Goal: Answer question/provide support: Answer question/provide support

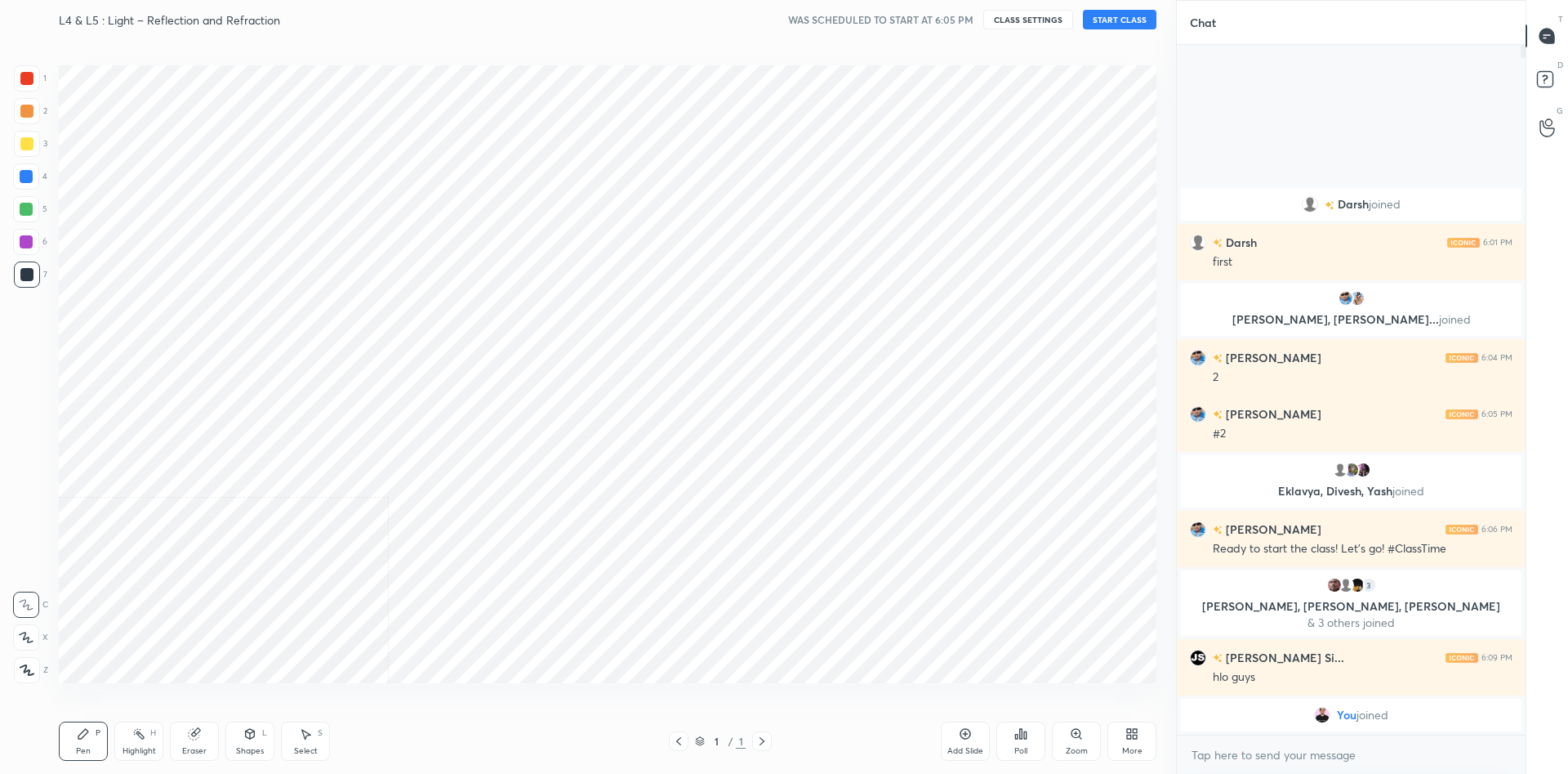
scroll to position [669, 1110]
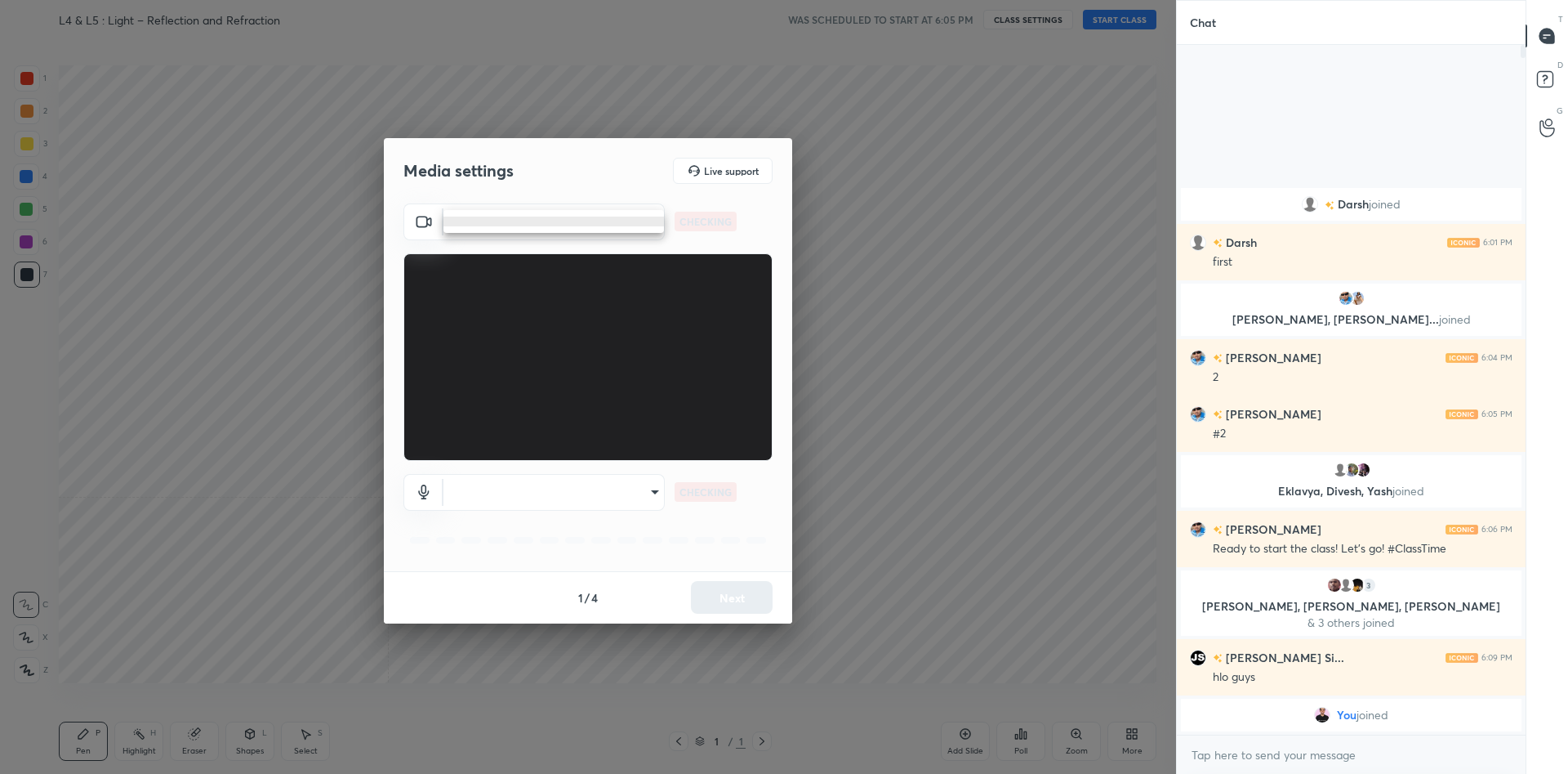
click at [576, 226] on body "1 2 3 4 5 6 7 C X Z C X Z E E Erase all H H L4 & L5 : Light – Reflection and Re…" at bounding box center [784, 387] width 1568 height 774
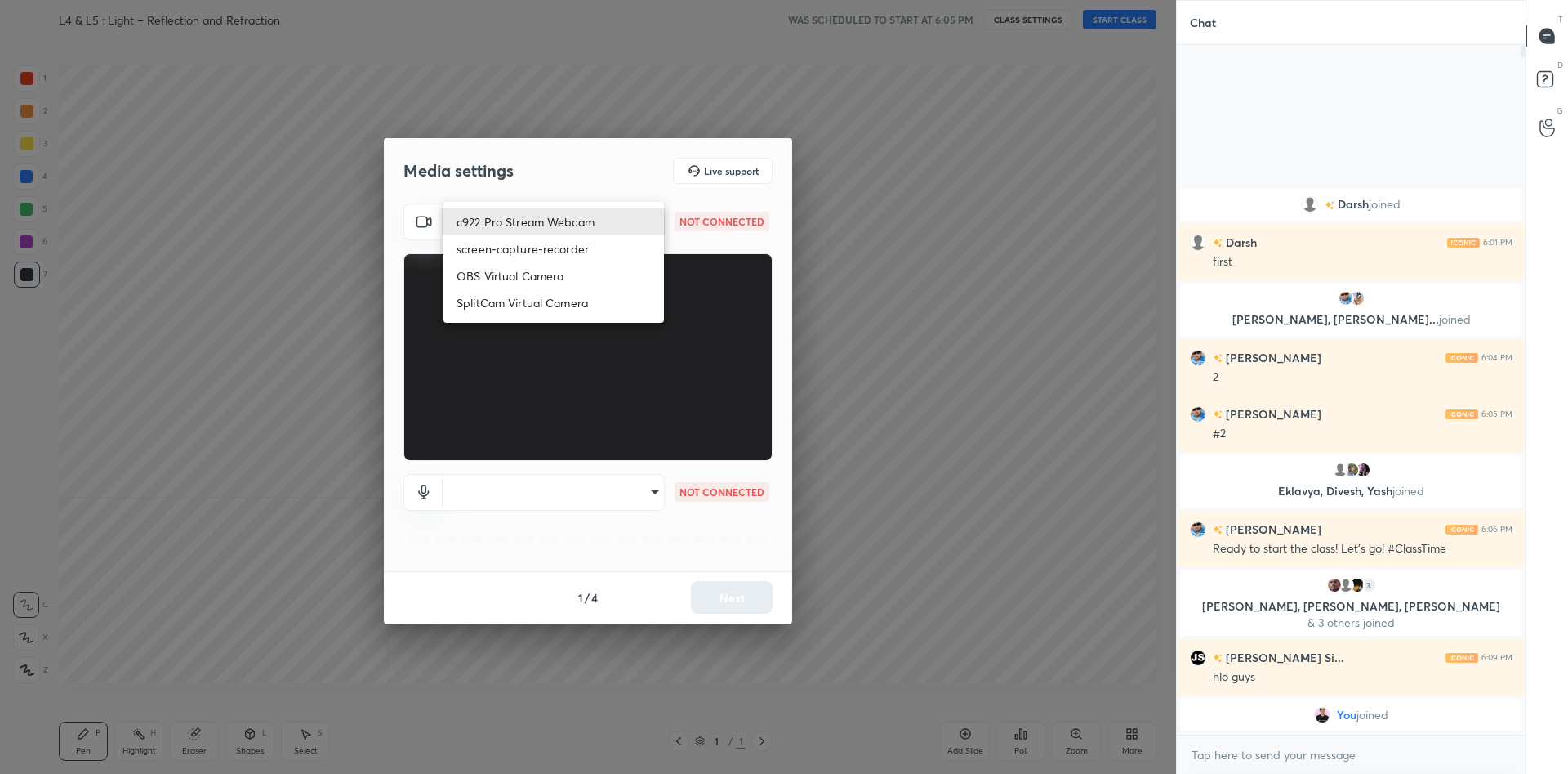
click at [571, 224] on li "c922 Pro Stream Webcam" at bounding box center [554, 222] width 220 height 27
type input "mz5XeYAkNWp2QV5IzfhKg2mI2T6XPNDecROMxnJfp9w="
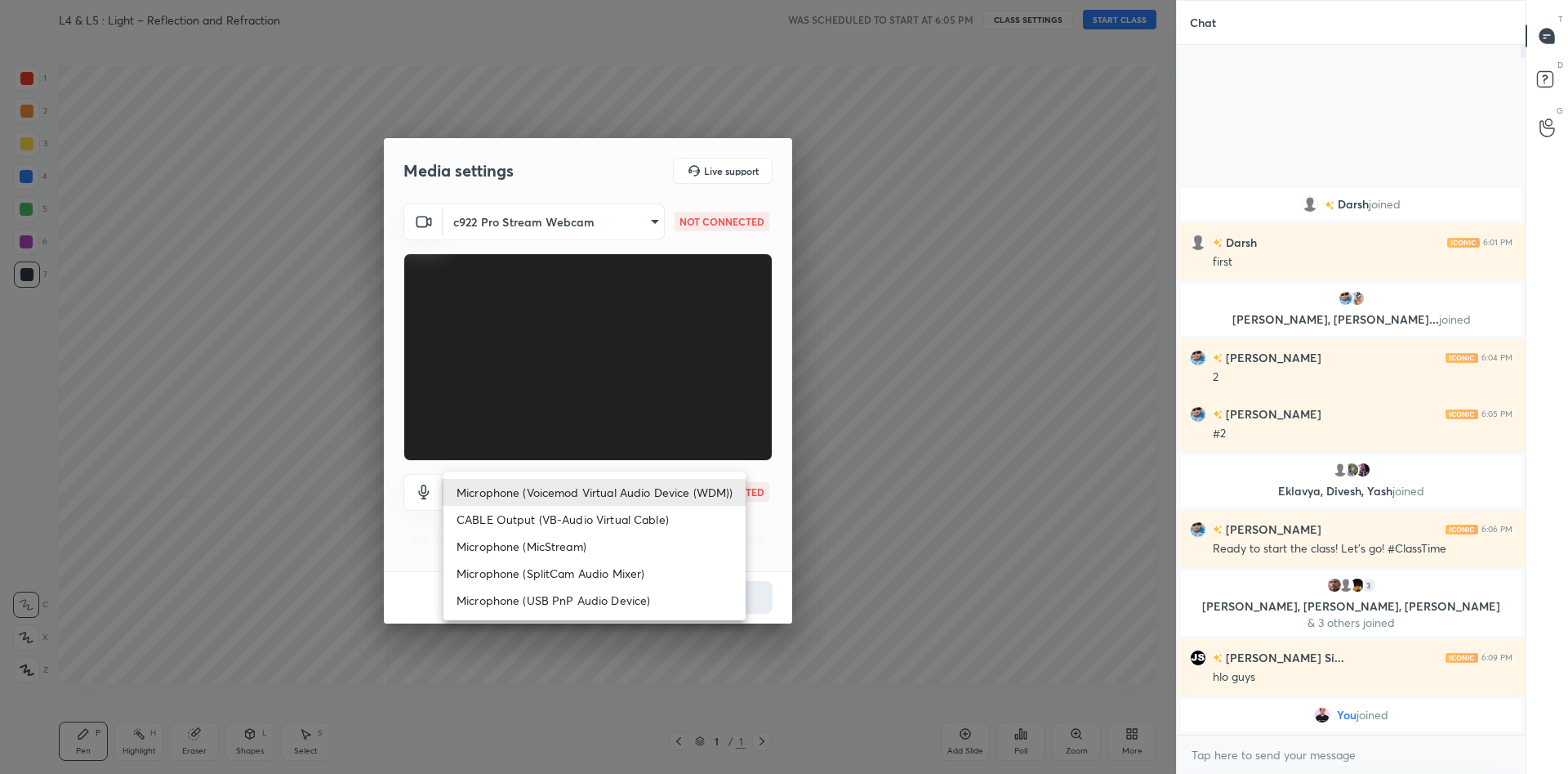
click at [610, 481] on body "1 2 3 4 5 6 7 C X Z C X Z E E Erase all H H L4 & L5 : Light – Reflection and Re…" at bounding box center [784, 387] width 1568 height 774
click at [592, 490] on li "Microphone (Voicemod Virtual Audio Device (WDM))" at bounding box center [594, 493] width 302 height 27
type input "VBCGzjgTZ+0gmPAsoHgp+LhUckAxO9S5WqeSPDF+pXU="
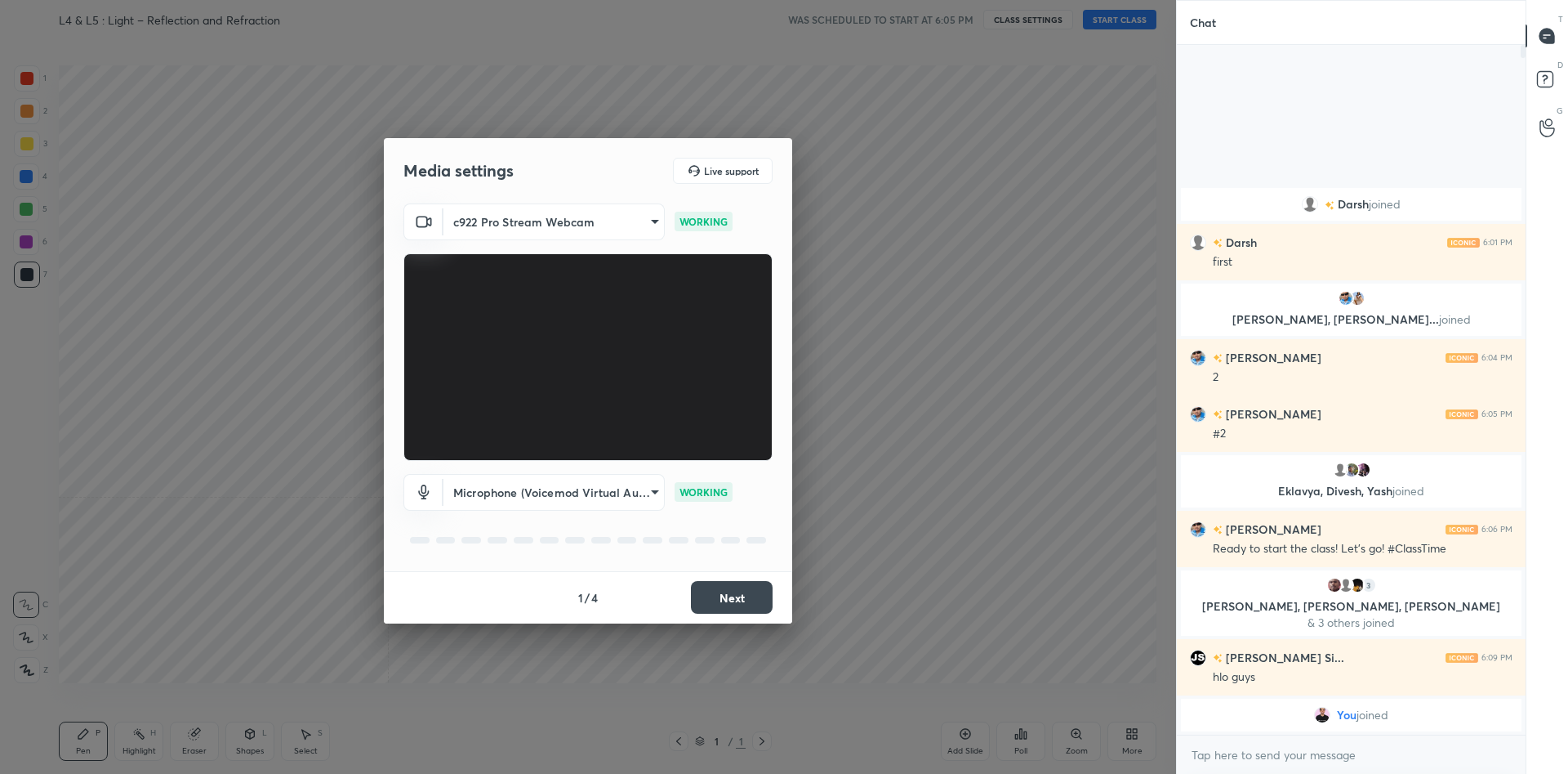
click at [738, 593] on button "Next" at bounding box center [731, 597] width 82 height 32
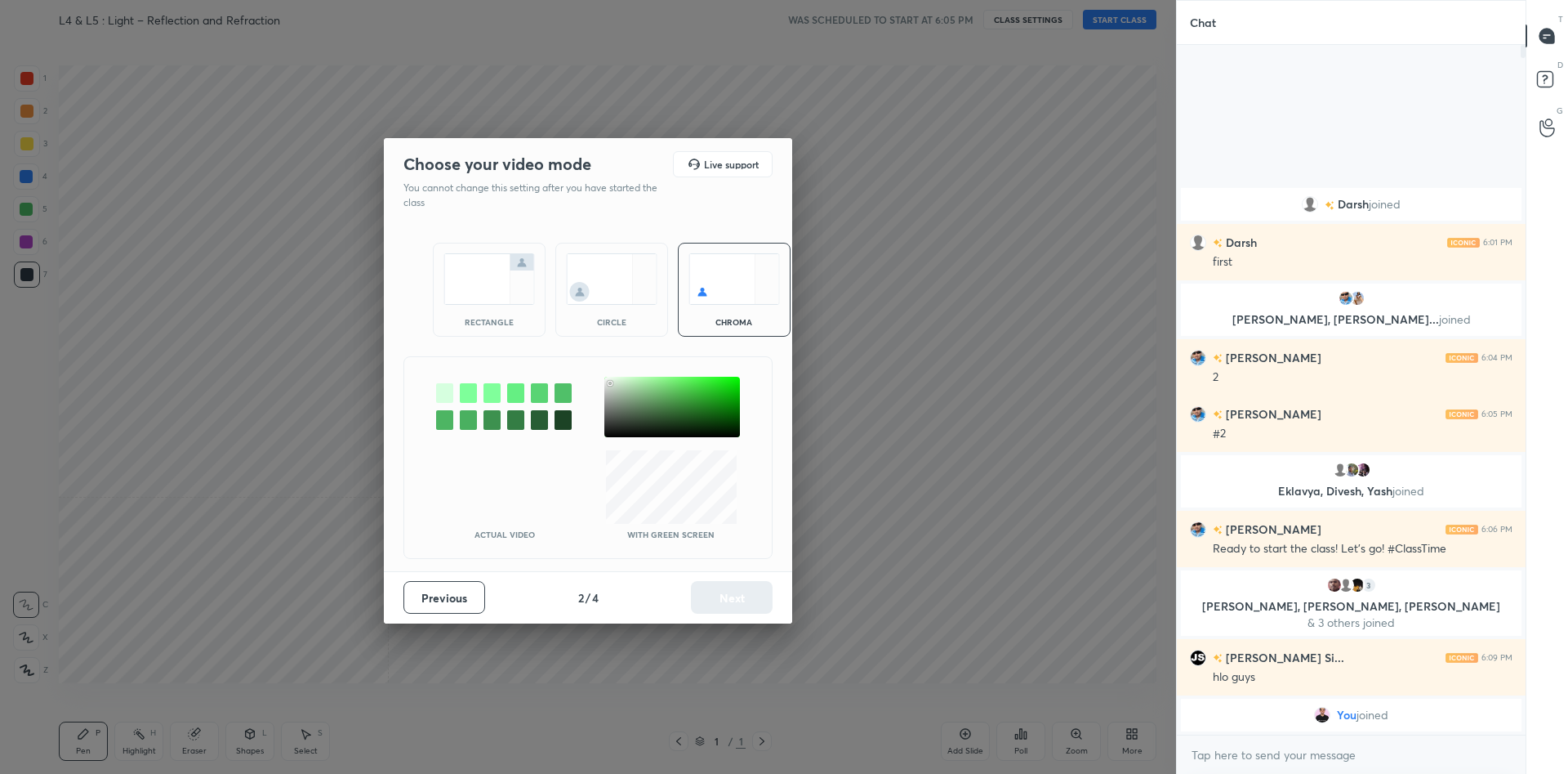
click at [610, 383] on div at bounding box center [672, 406] width 135 height 60
click at [747, 602] on button "Next" at bounding box center [731, 597] width 82 height 32
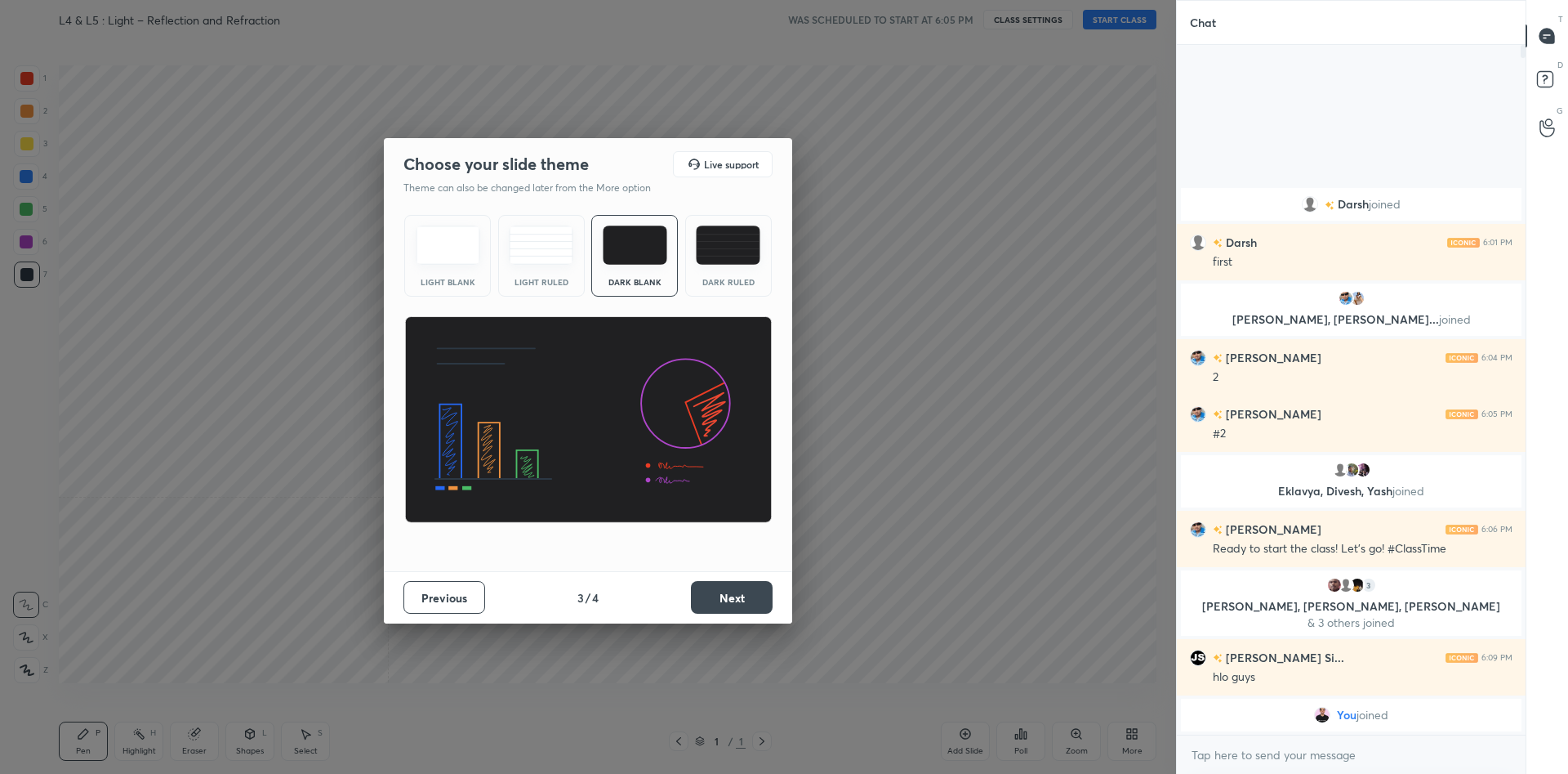
click at [747, 602] on button "Next" at bounding box center [731, 597] width 82 height 32
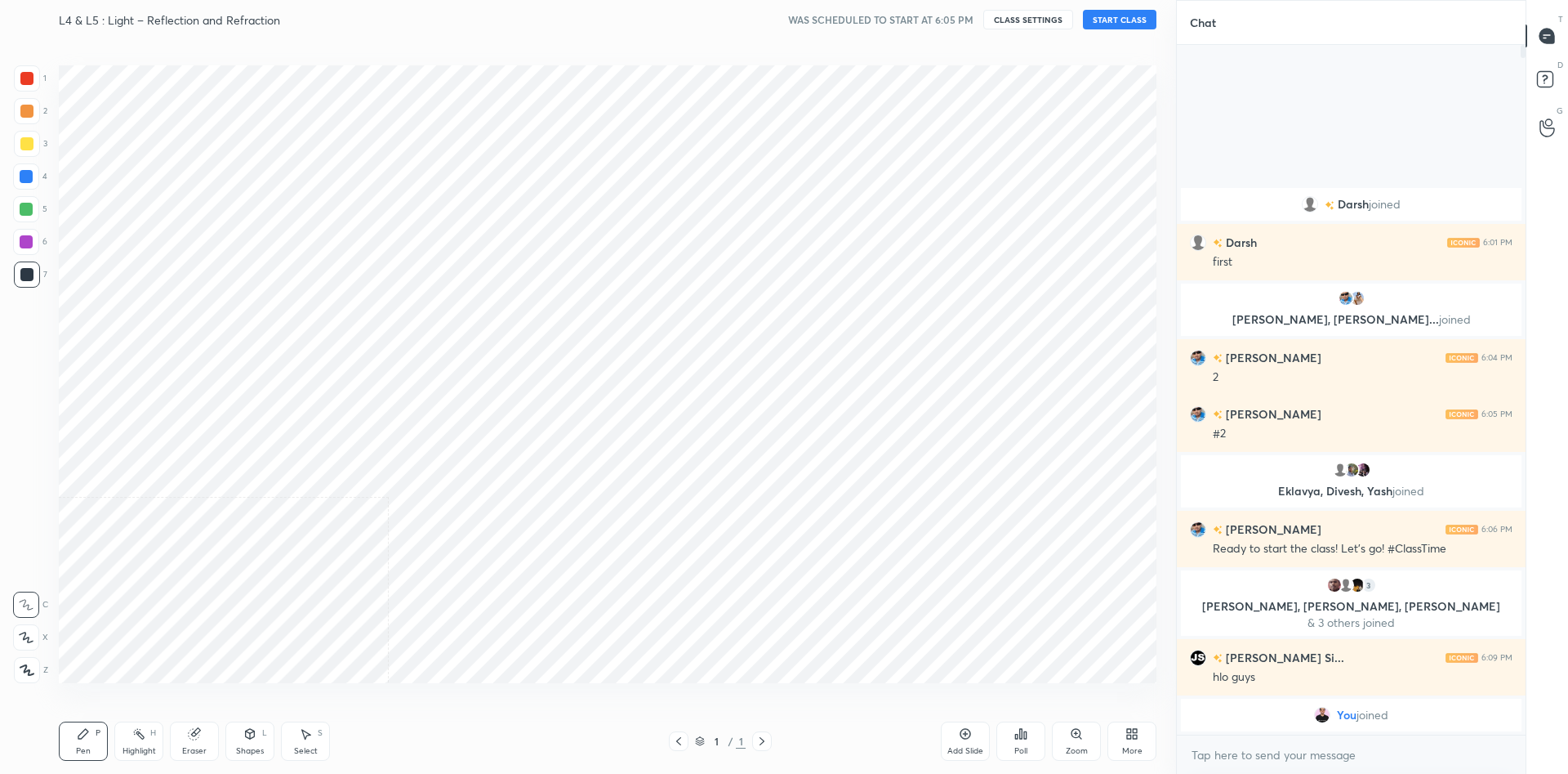
click at [747, 602] on div "Cloud Live support Drag & drop your files here OR Browse Previous 4 / 4 Done" at bounding box center [588, 387] width 1176 height 774
click at [1135, 739] on icon at bounding box center [1134, 736] width 5 height 5
click at [1114, 560] on icon at bounding box center [1114, 562] width 4 height 8
click at [1122, 632] on div "Video position Bottom left Bottom right" at bounding box center [1075, 639] width 163 height 109
click at [1122, 659] on div "Bottom right" at bounding box center [1111, 661] width 65 height 39
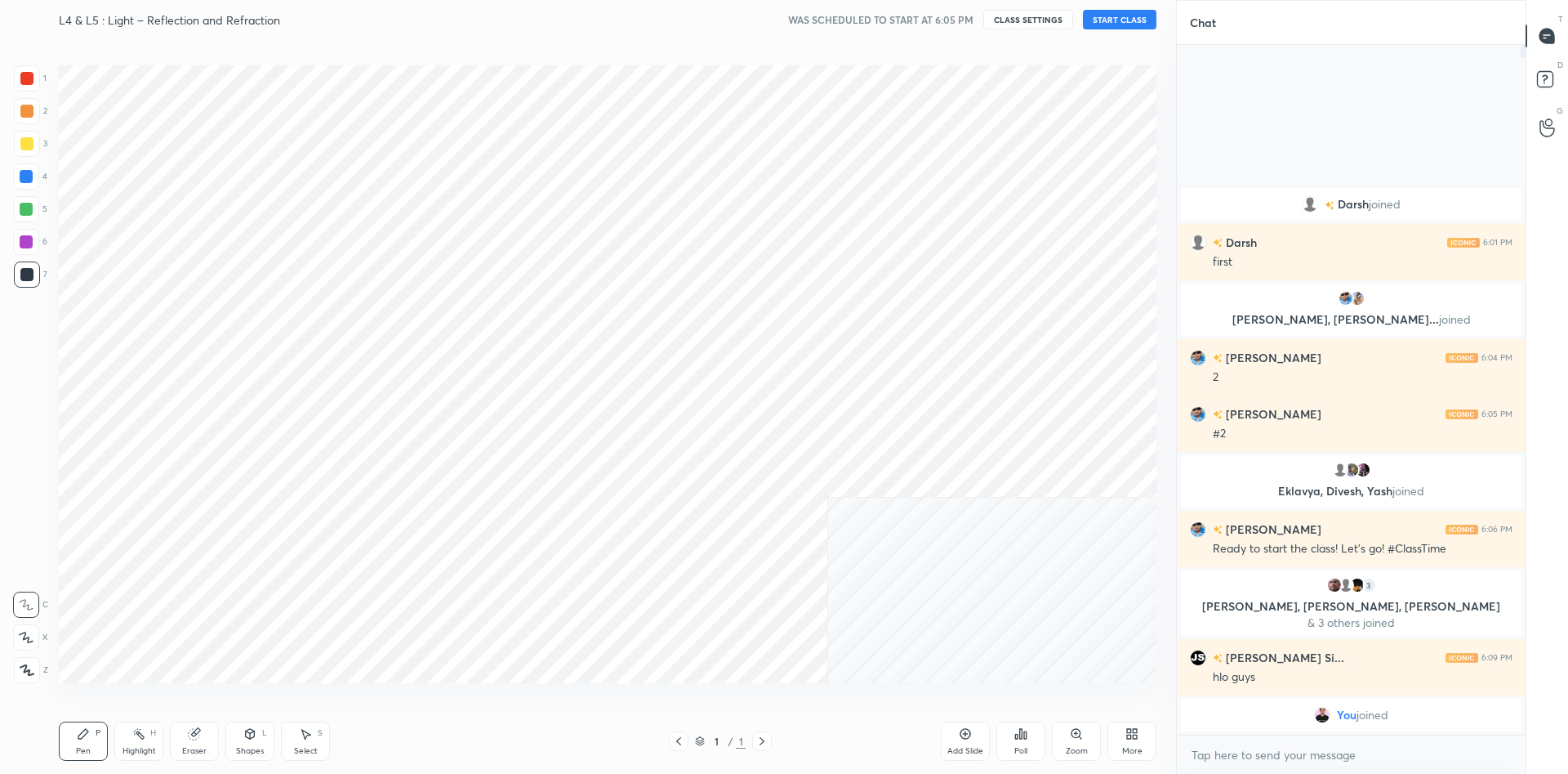
click at [1103, 19] on button "START CLASS" at bounding box center [1119, 20] width 73 height 20
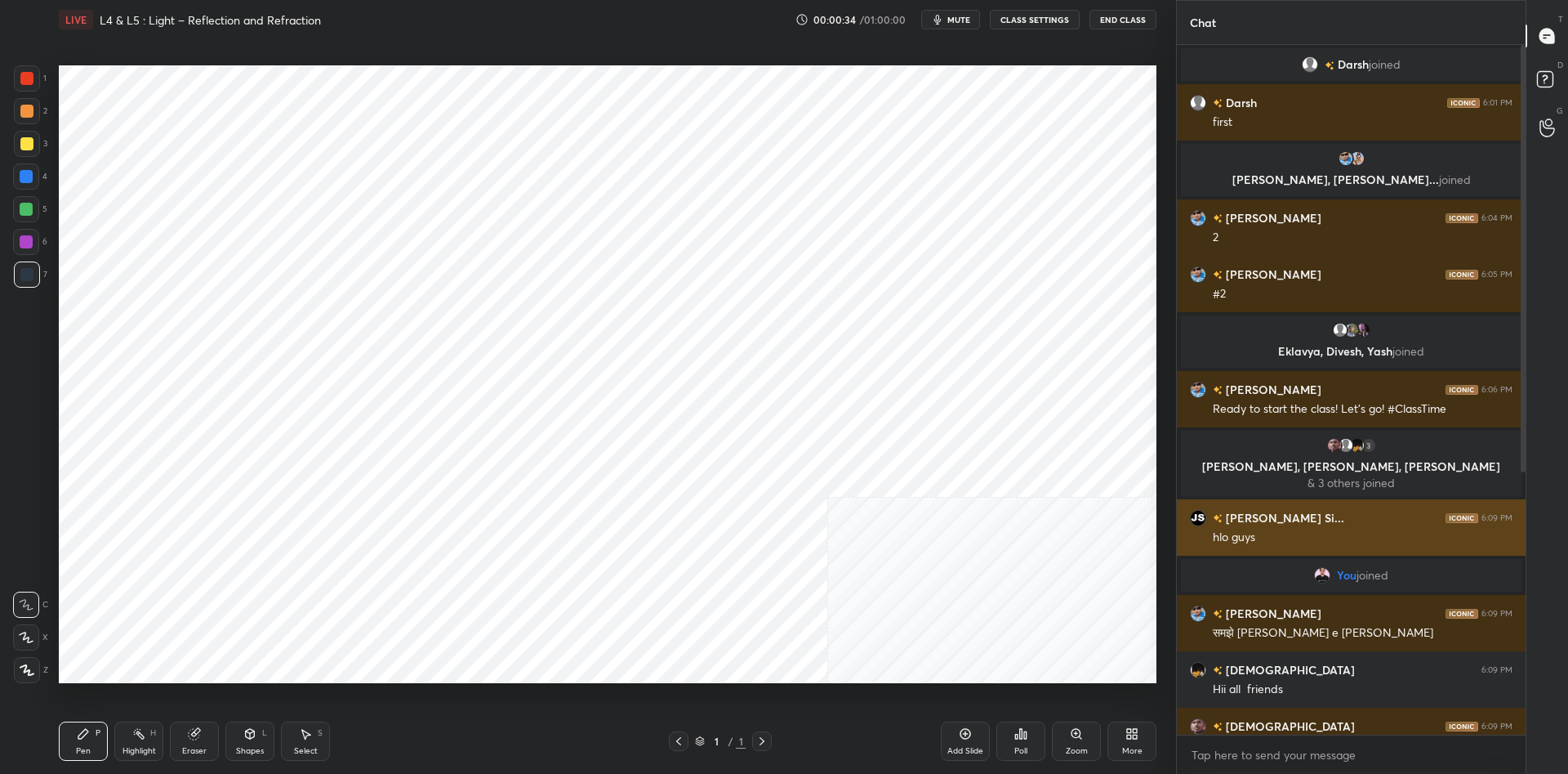
scroll to position [438, 0]
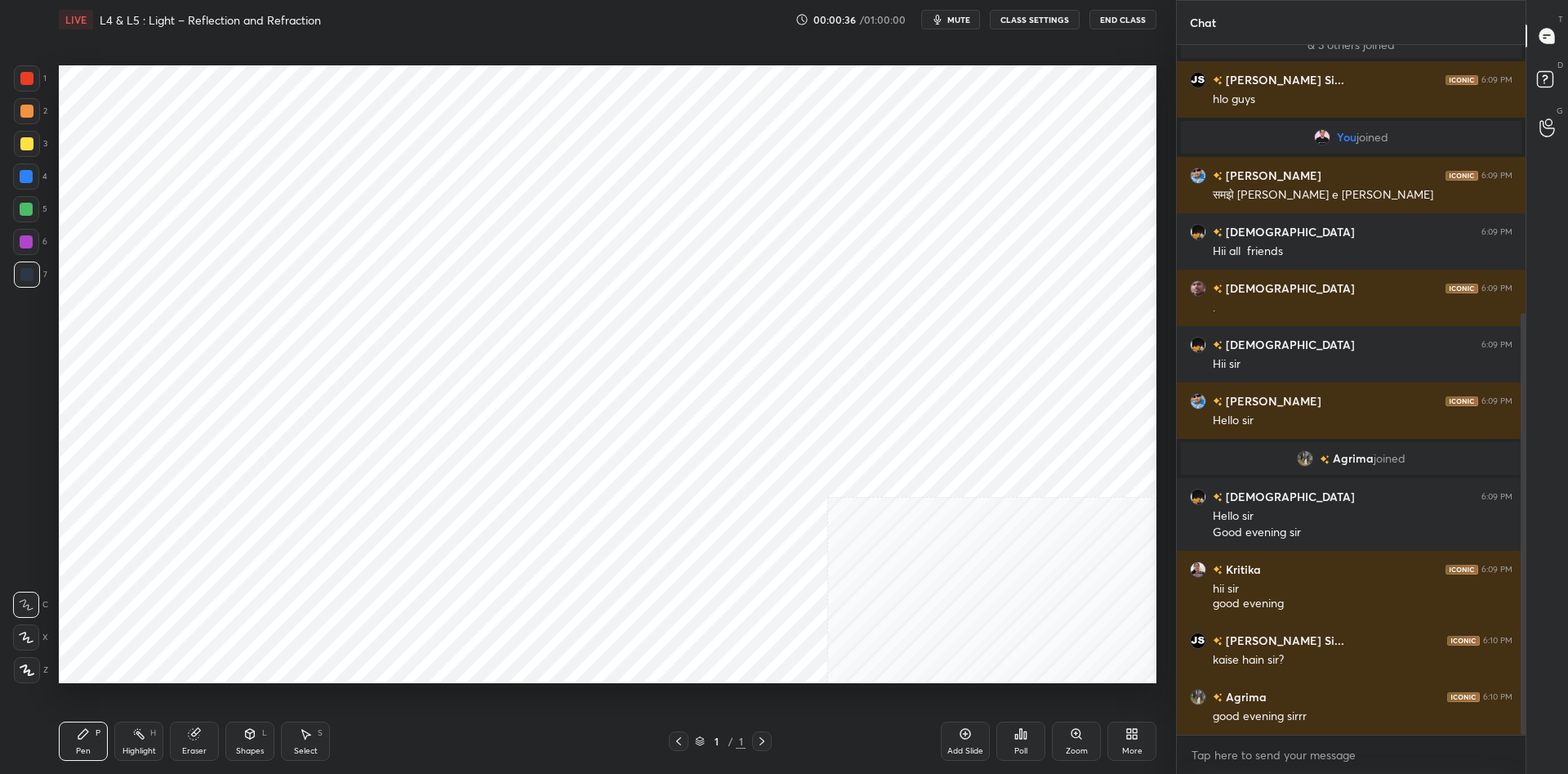
click at [949, 751] on div "Add Slide" at bounding box center [965, 751] width 36 height 8
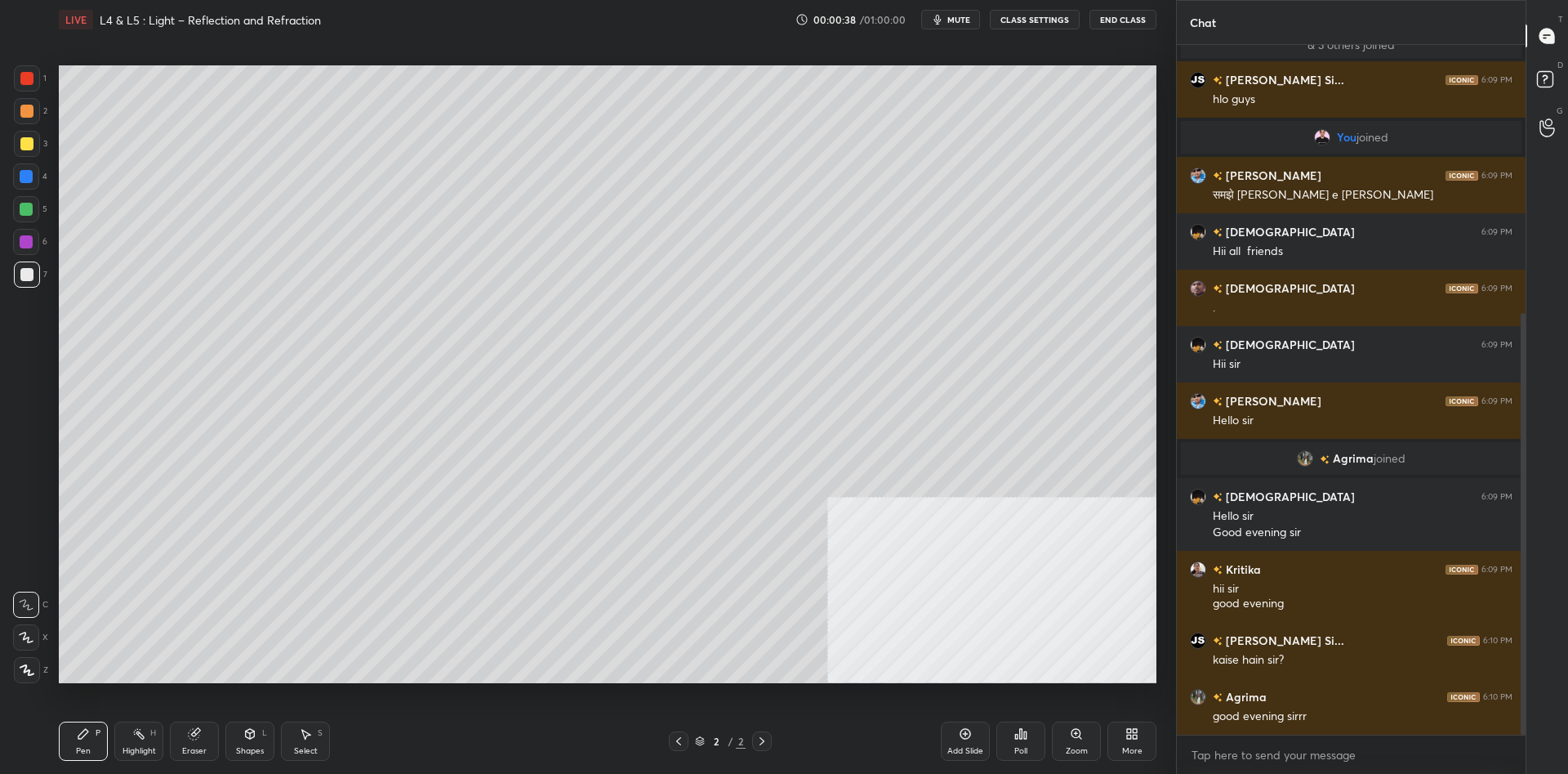
click at [28, 143] on div at bounding box center [27, 143] width 13 height 13
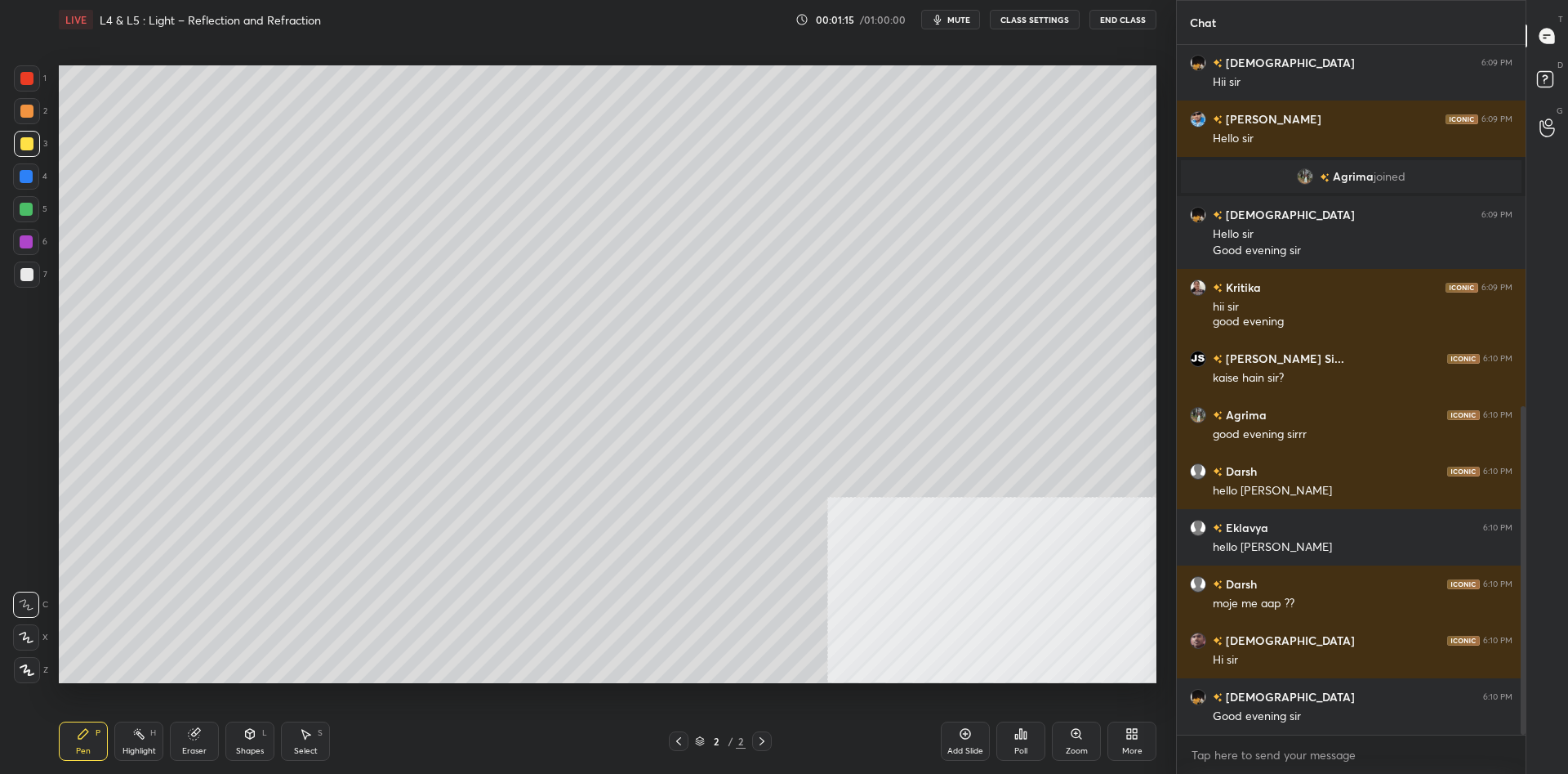
scroll to position [759, 0]
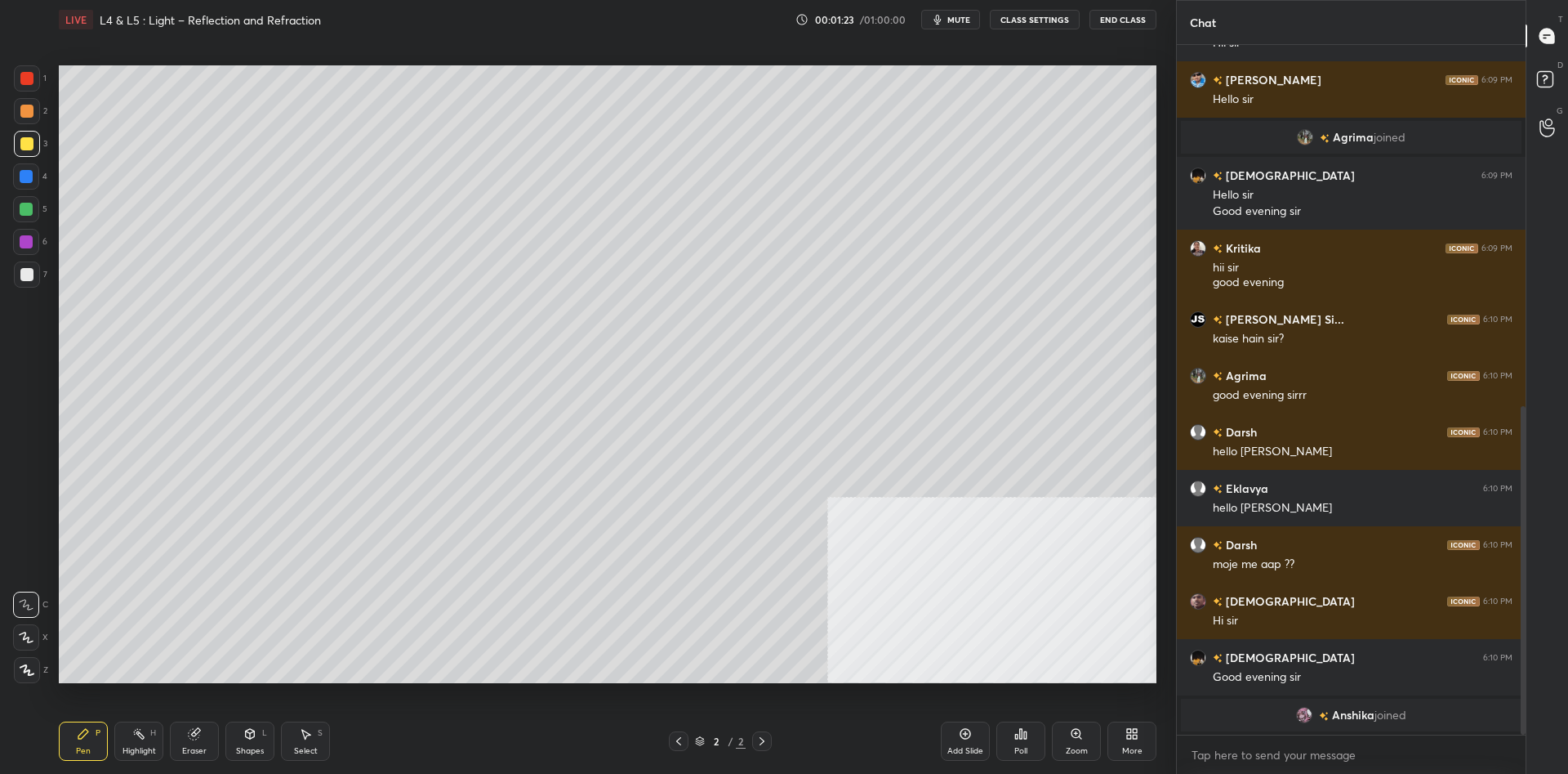
click at [966, 730] on icon at bounding box center [965, 733] width 13 height 13
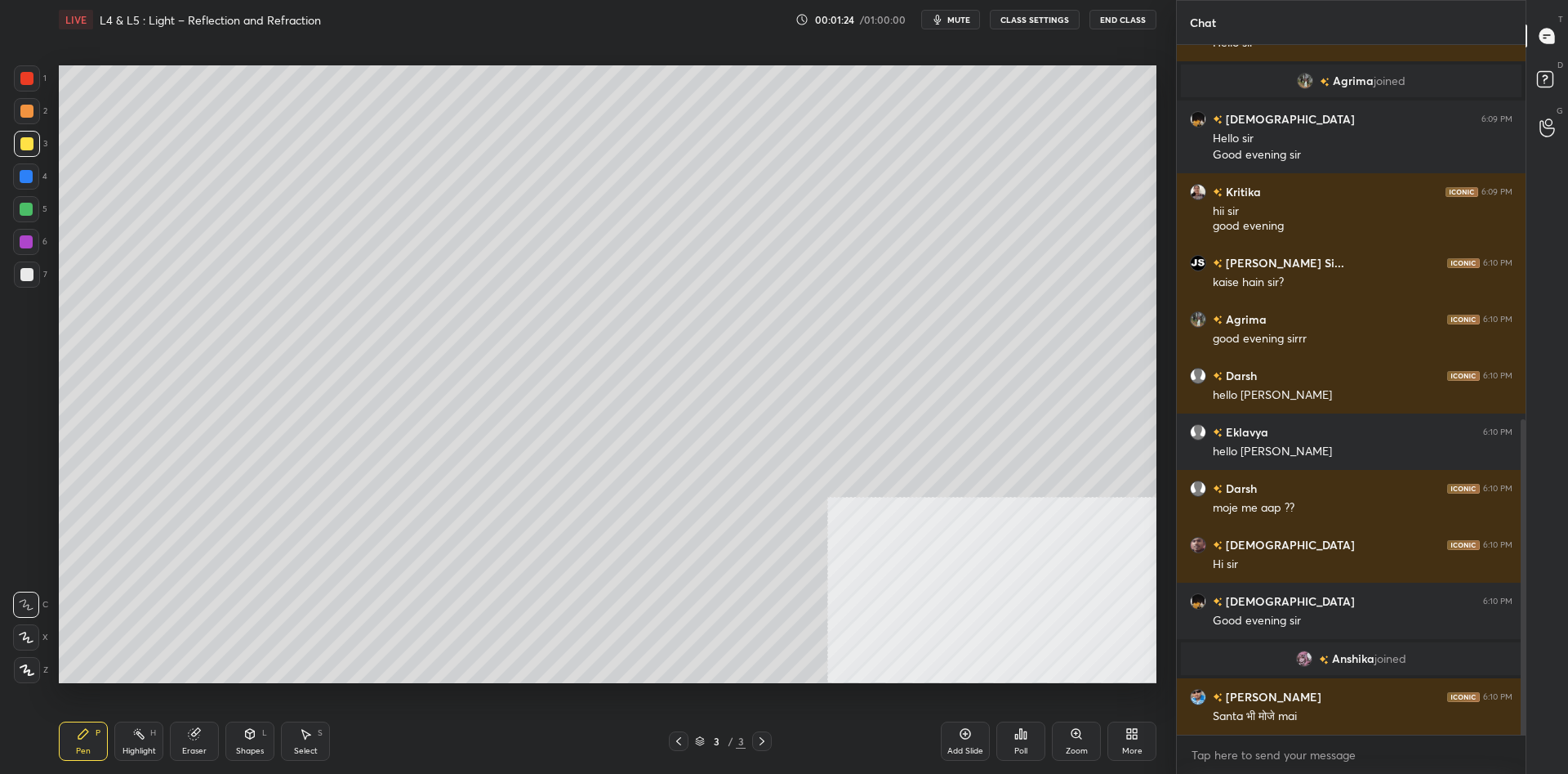
click at [1114, 751] on div "More" at bounding box center [1132, 741] width 49 height 39
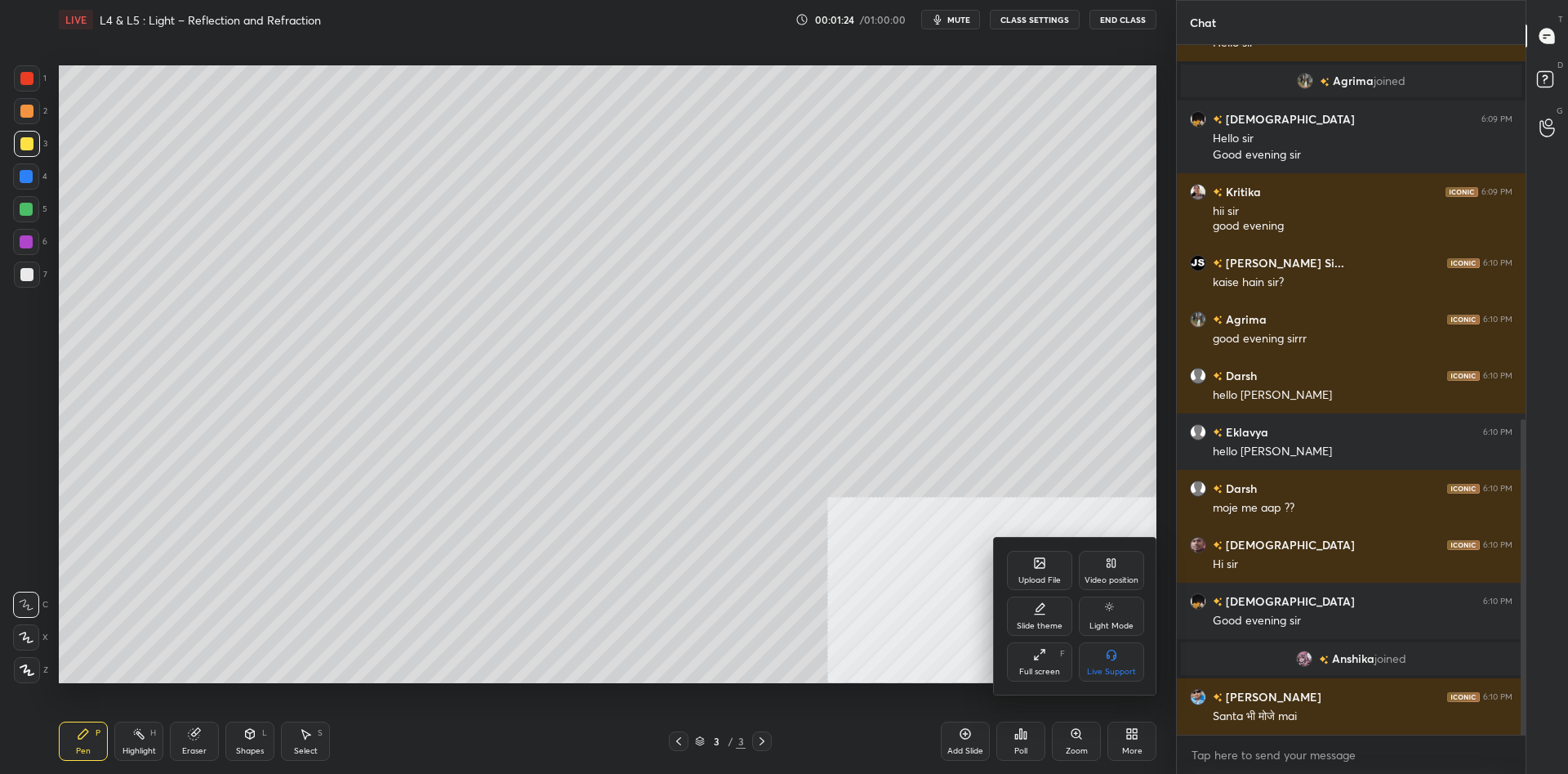
click at [1041, 563] on icon at bounding box center [1040, 565] width 9 height 5
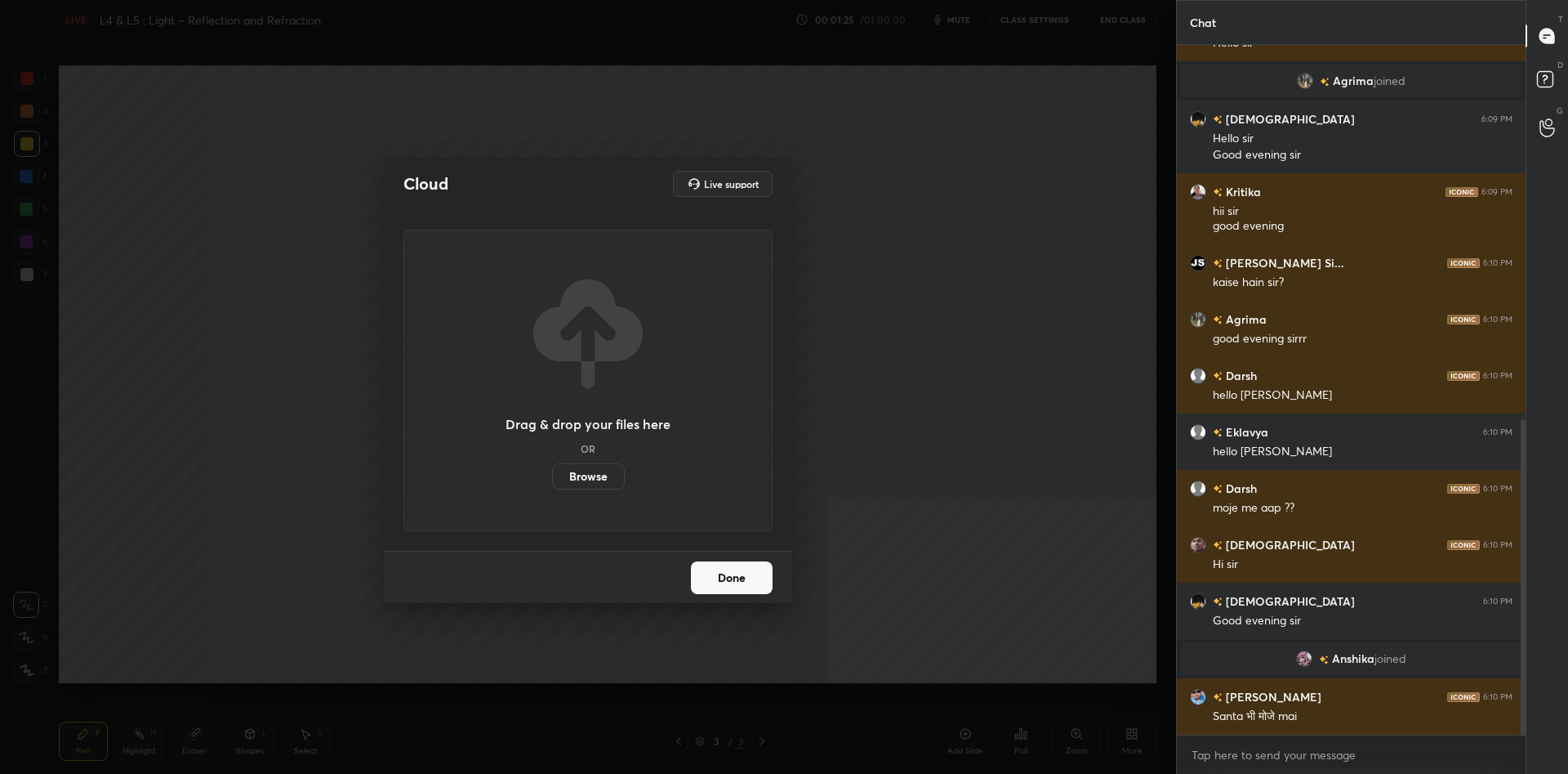
click at [586, 468] on label "Browse" at bounding box center [588, 475] width 73 height 26
click at [552, 468] on input "Browse" at bounding box center [552, 475] width 0 height 26
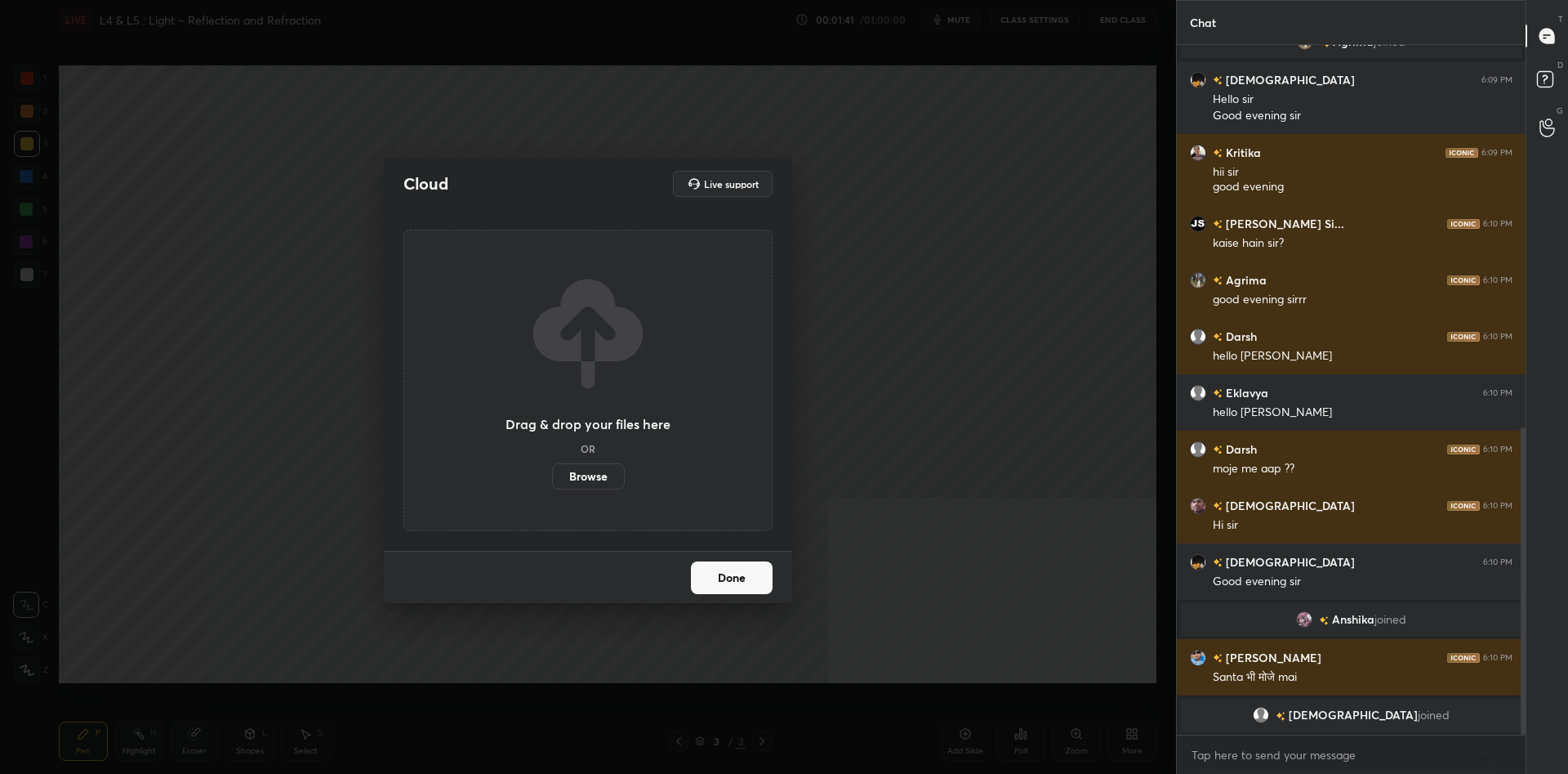
scroll to position [879, 0]
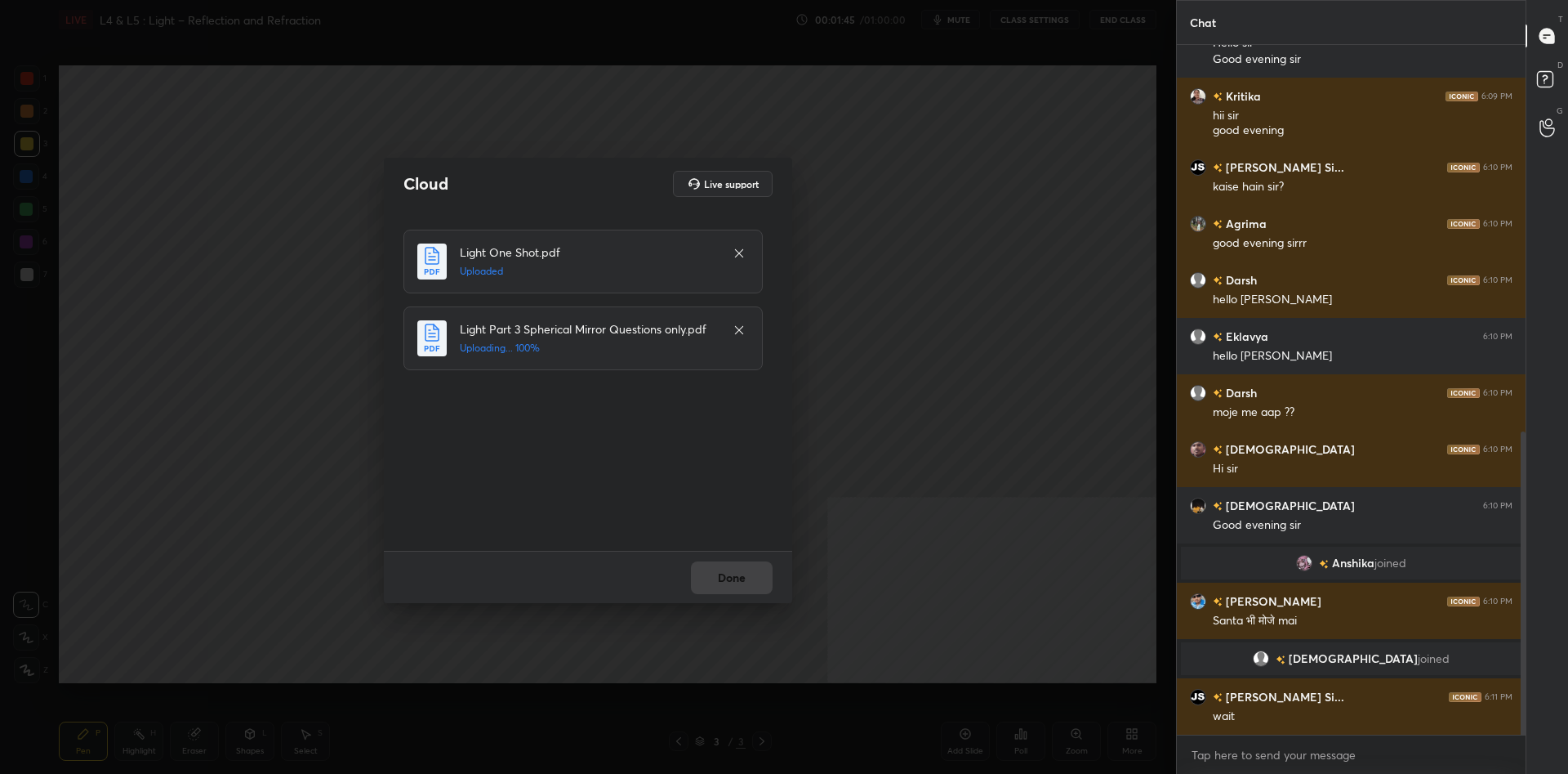
click at [740, 575] on div "Done" at bounding box center [588, 576] width 408 height 52
click at [740, 575] on button "Done" at bounding box center [731, 577] width 82 height 32
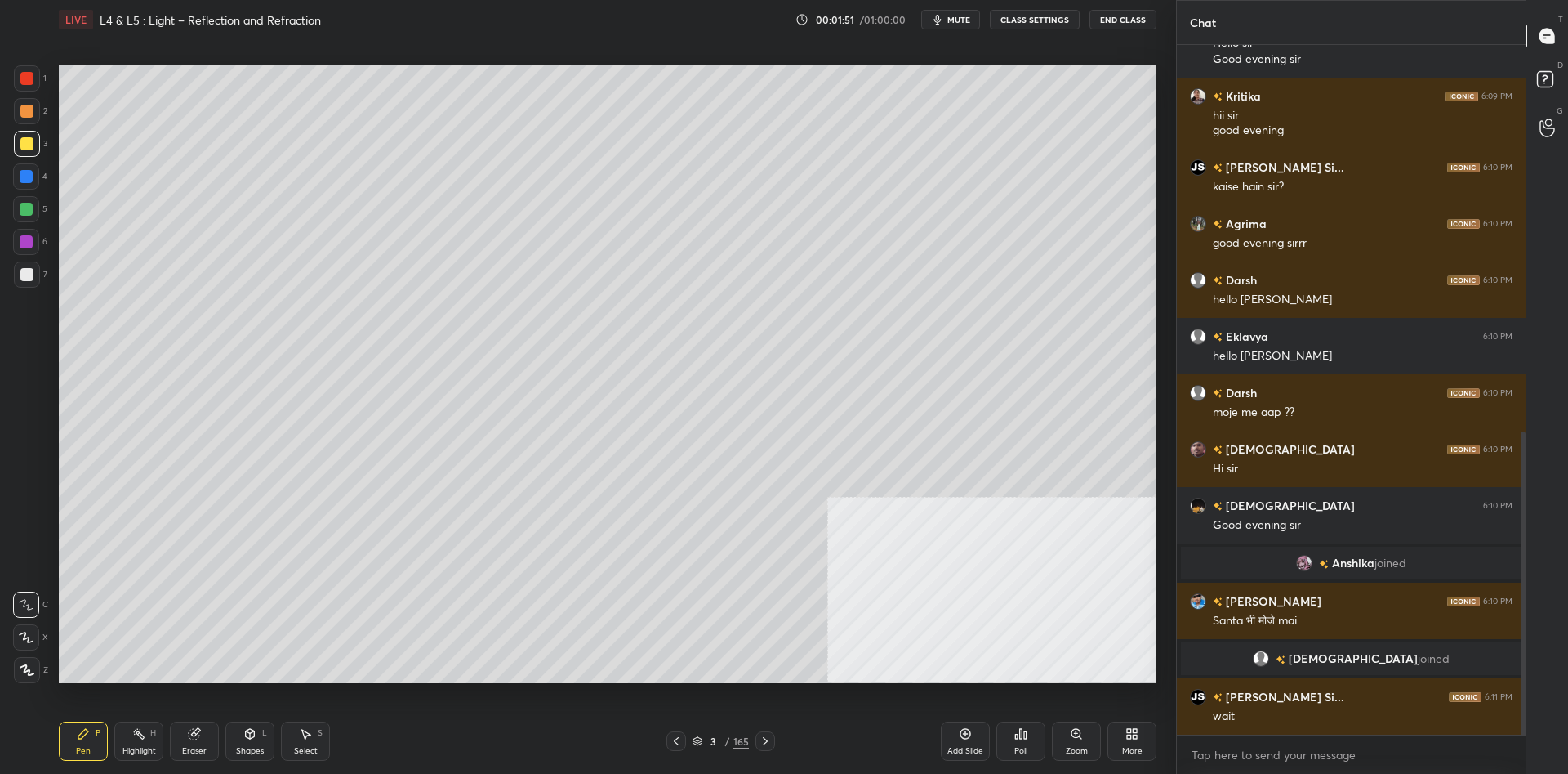
click at [700, 742] on icon at bounding box center [697, 741] width 10 height 10
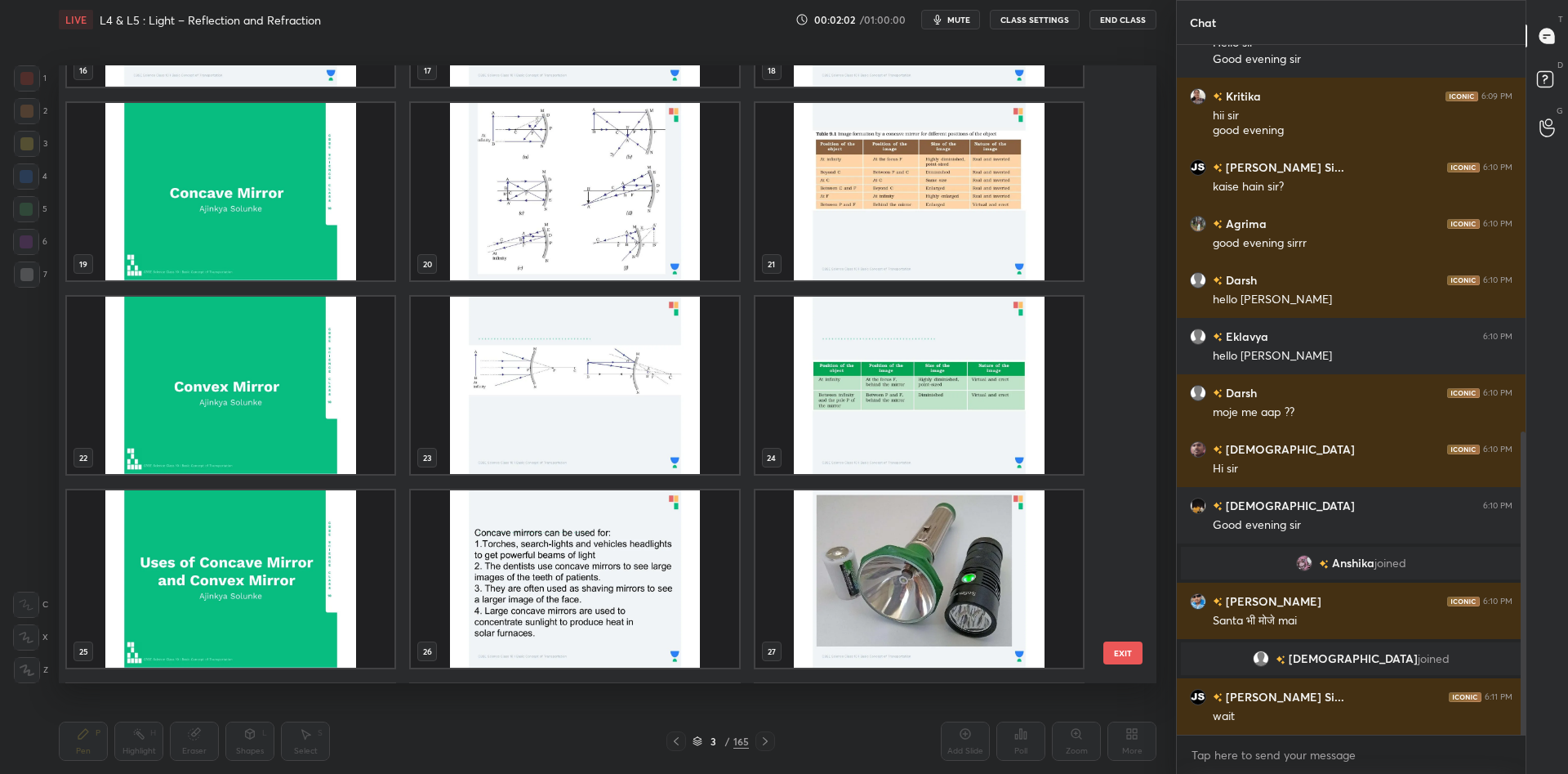
scroll to position [1235, 0]
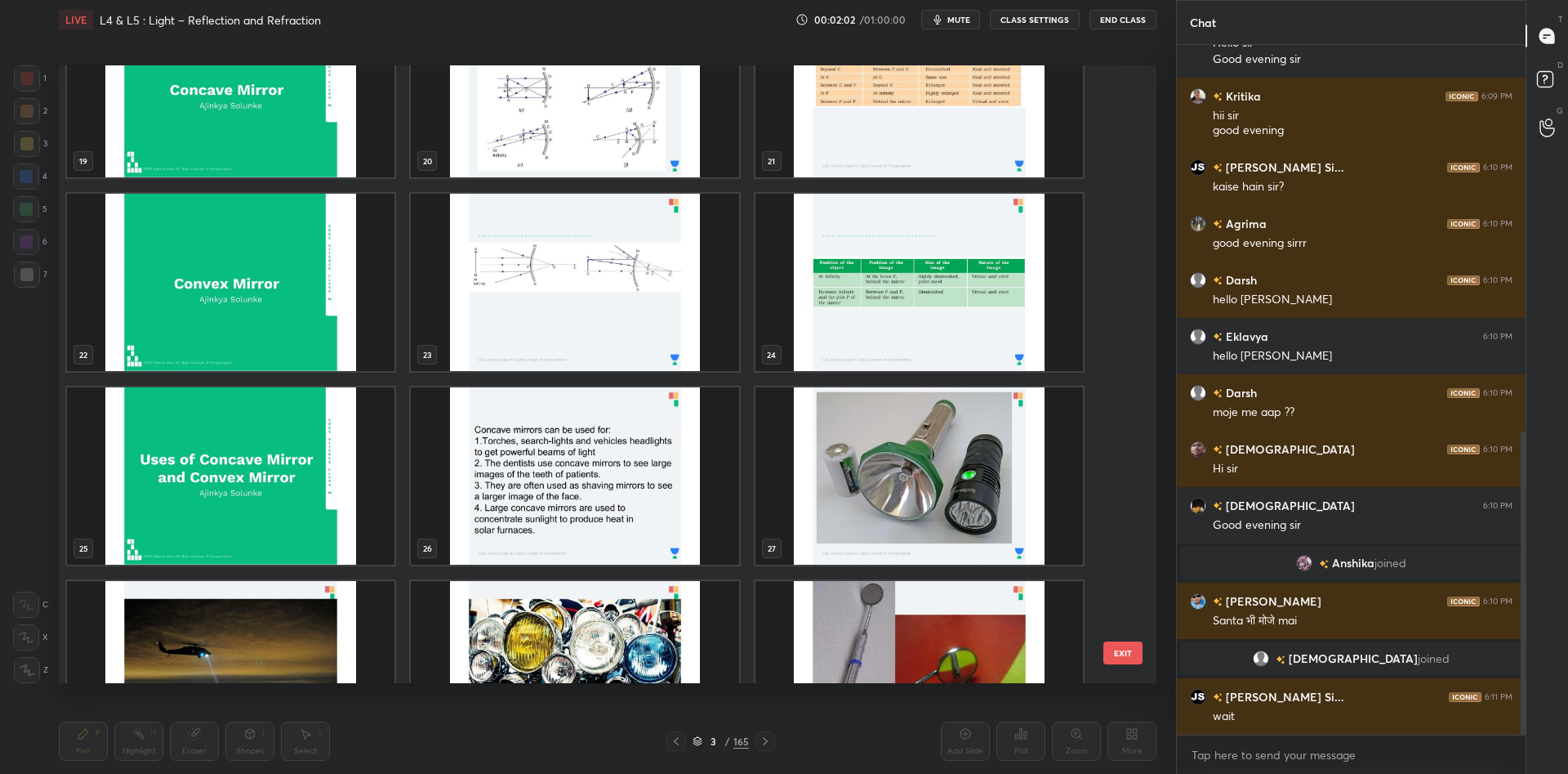
click at [148, 303] on img "grid" at bounding box center [230, 282] width 327 height 177
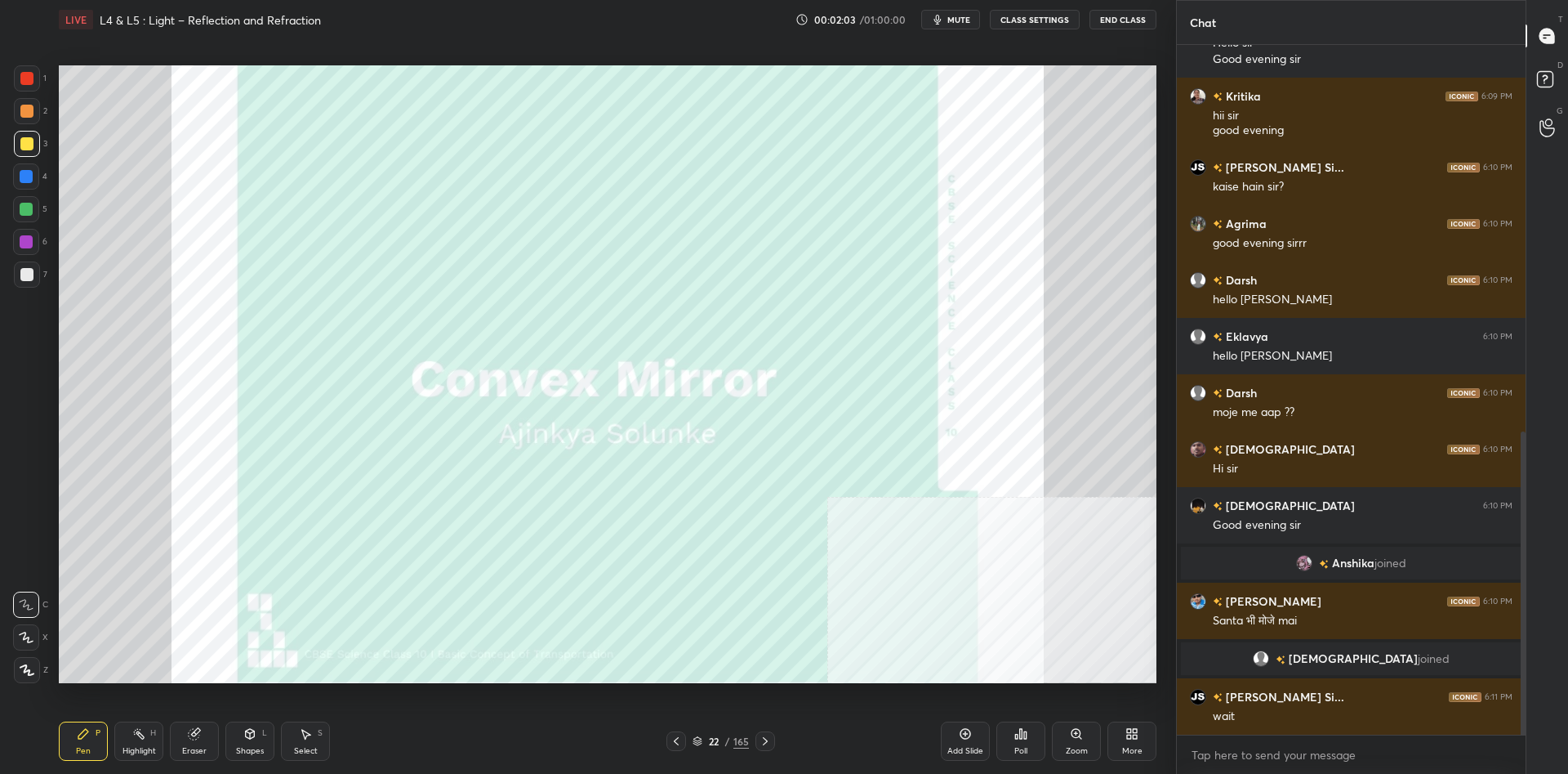
click at [977, 737] on div "Add Slide" at bounding box center [965, 741] width 49 height 39
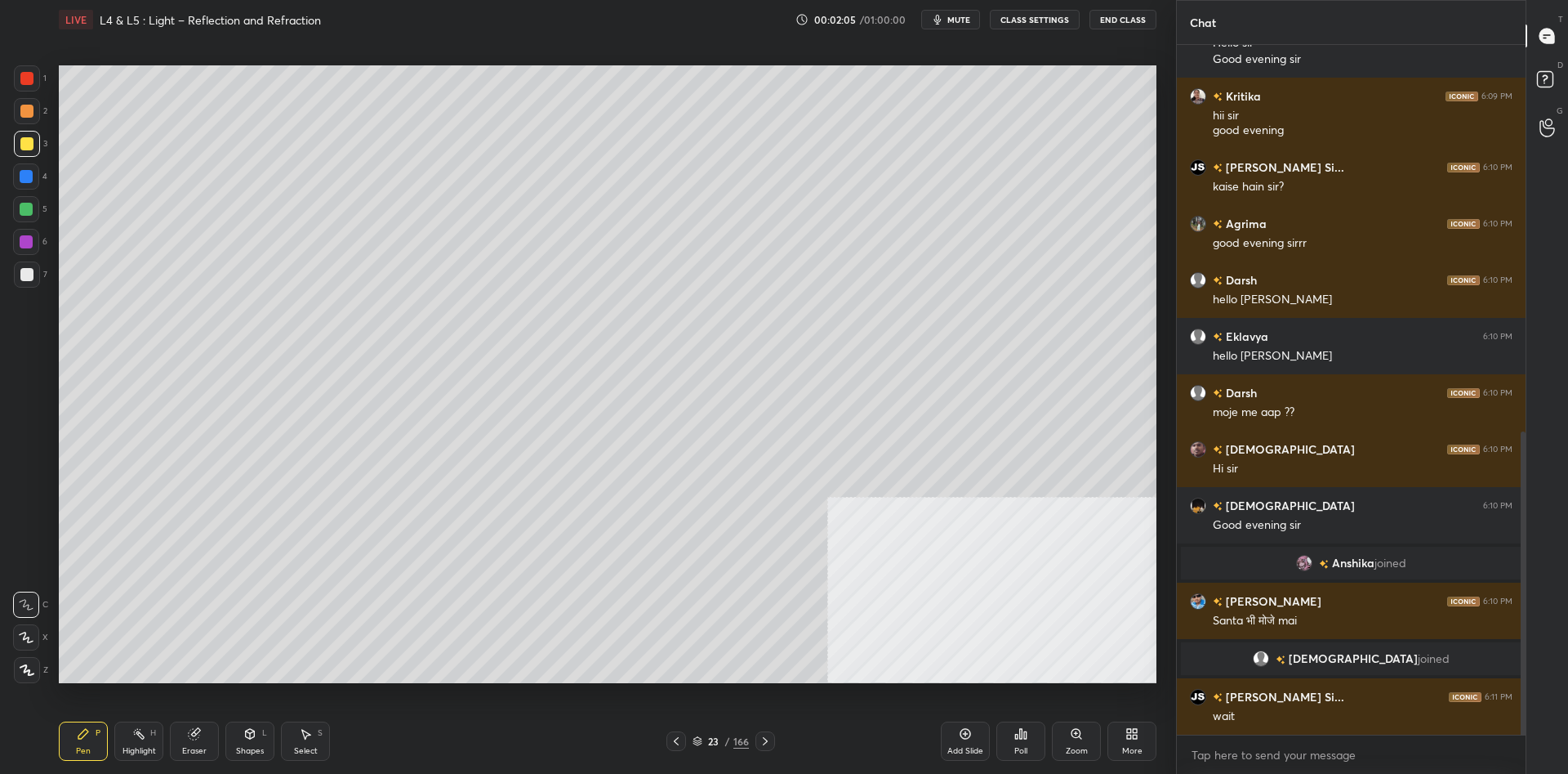
click at [1128, 738] on icon at bounding box center [1129, 736] width 5 height 5
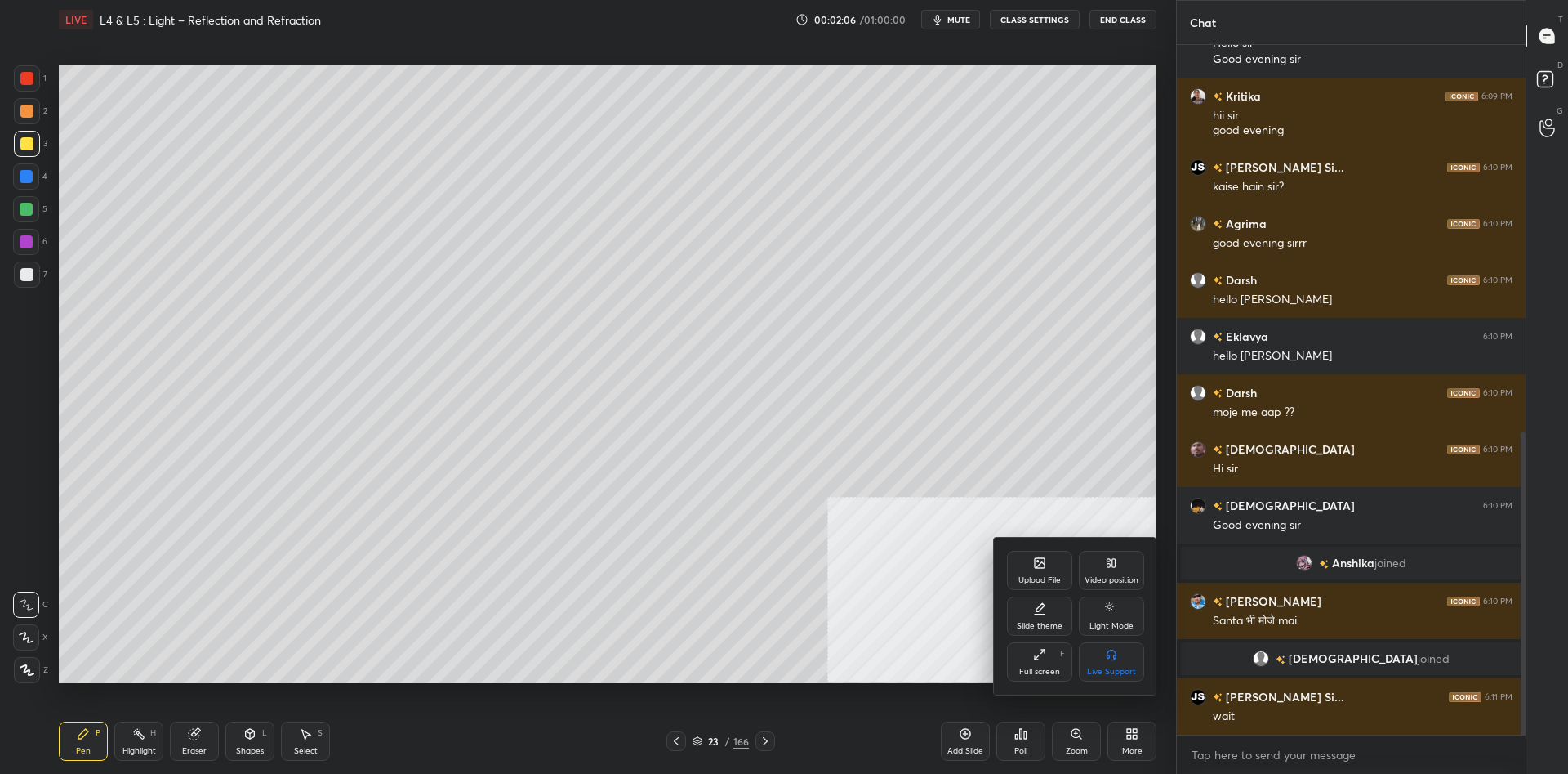
click at [1056, 615] on div "Slide theme" at bounding box center [1039, 615] width 65 height 39
click at [1104, 670] on div "Dark Ruled" at bounding box center [1112, 671] width 41 height 8
click at [935, 686] on div at bounding box center [784, 387] width 1568 height 774
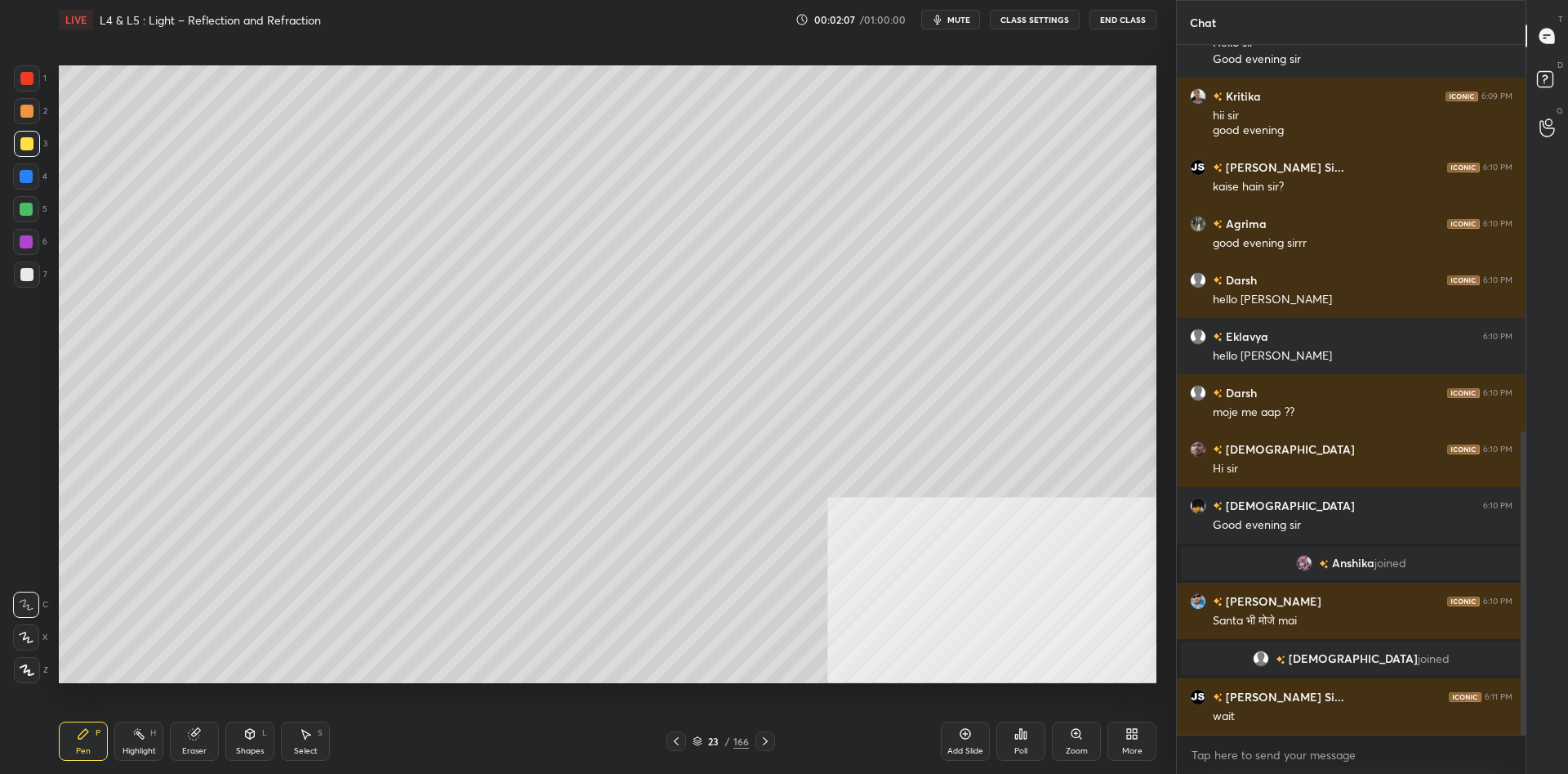
click at [953, 744] on div "Add Slide" at bounding box center [965, 741] width 49 height 39
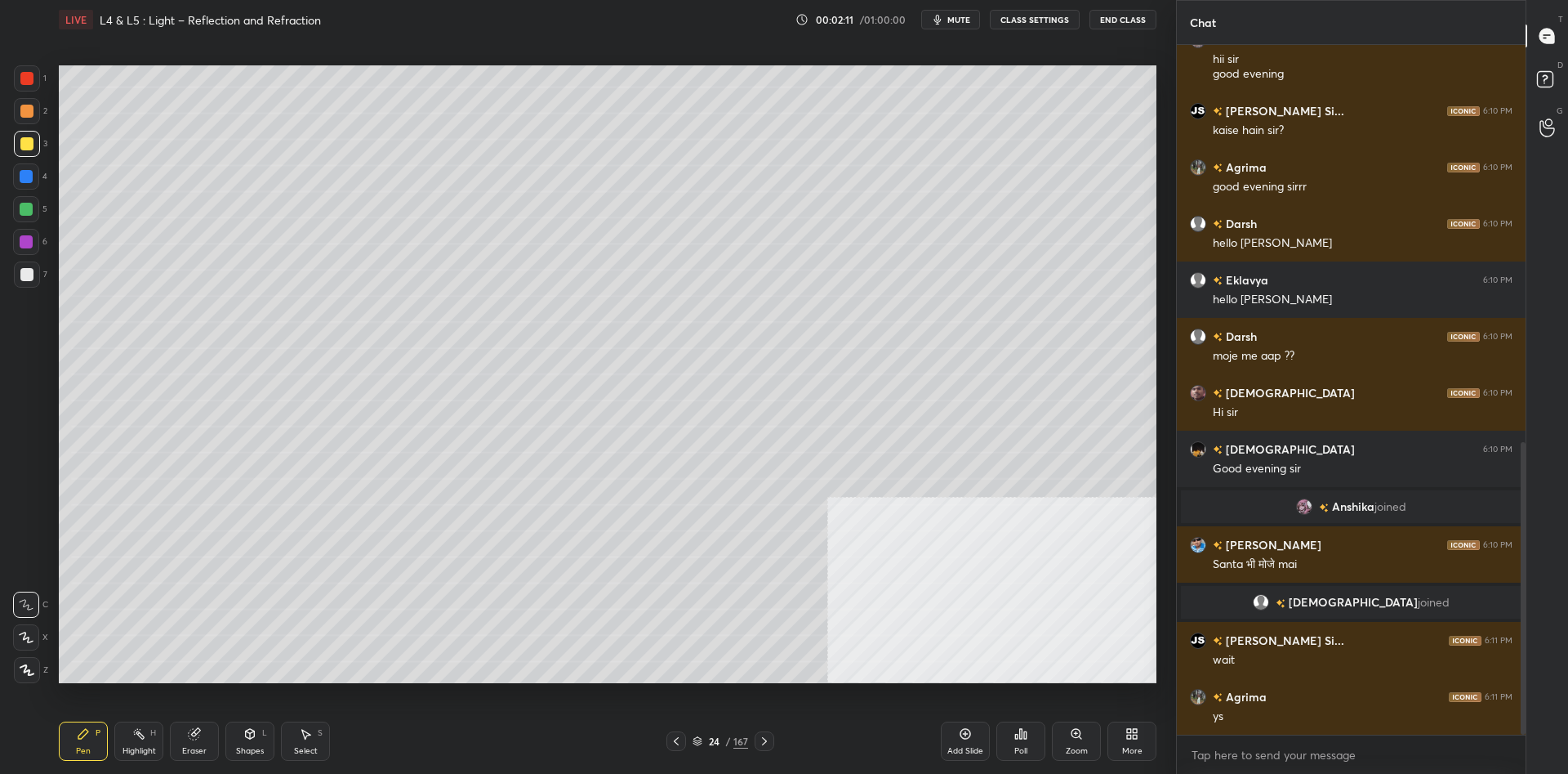
click at [23, 139] on div at bounding box center [27, 143] width 13 height 13
click at [22, 144] on div at bounding box center [27, 143] width 13 height 13
click at [5, 668] on div "1 2 3 4 5 6 7 C X Z C X Z E E Erase all H H" at bounding box center [26, 373] width 52 height 618
click at [14, 670] on div at bounding box center [26, 669] width 26 height 26
click at [16, 669] on div at bounding box center [26, 669] width 26 height 26
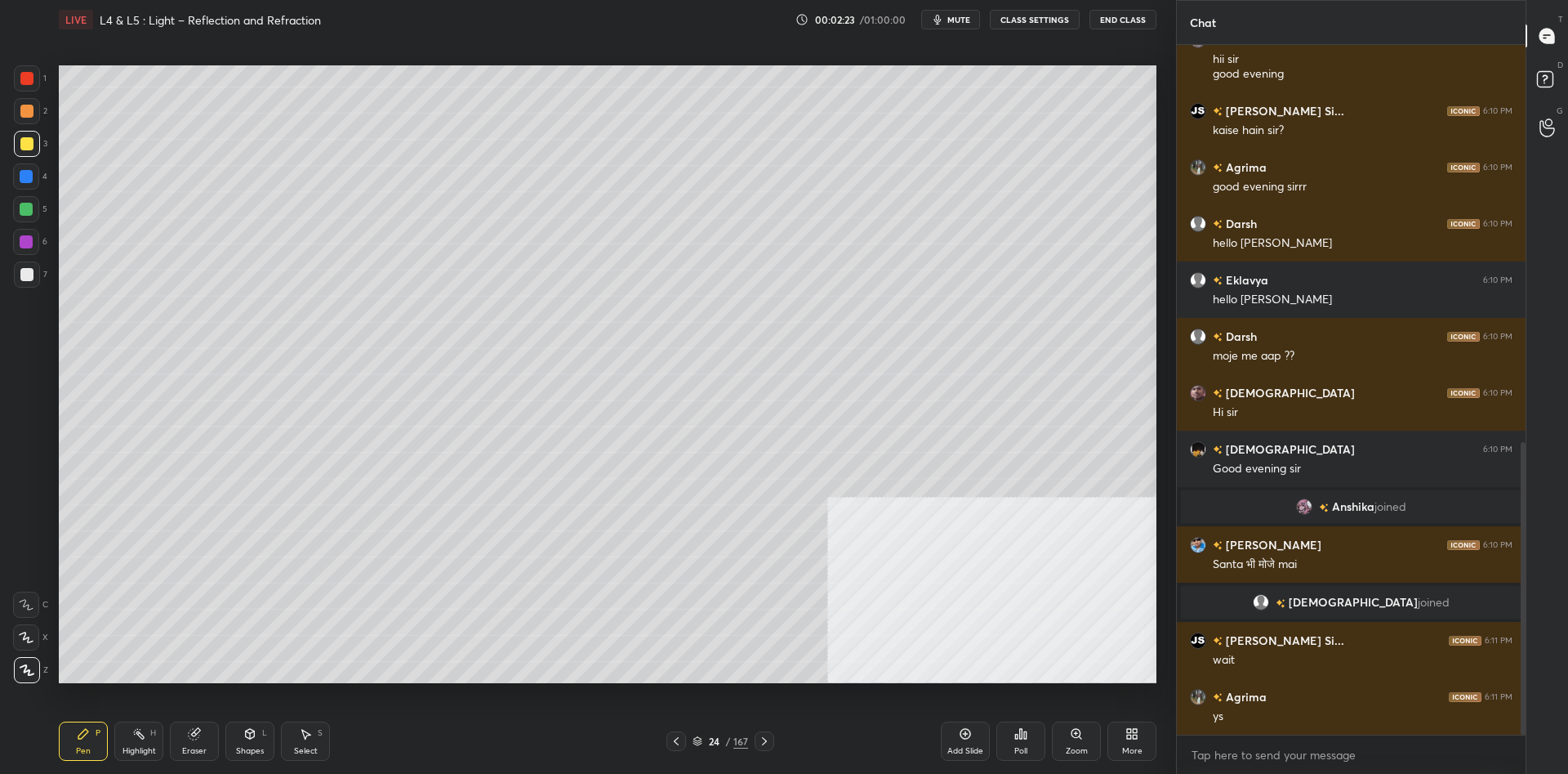
click at [35, 217] on div at bounding box center [25, 208] width 26 height 26
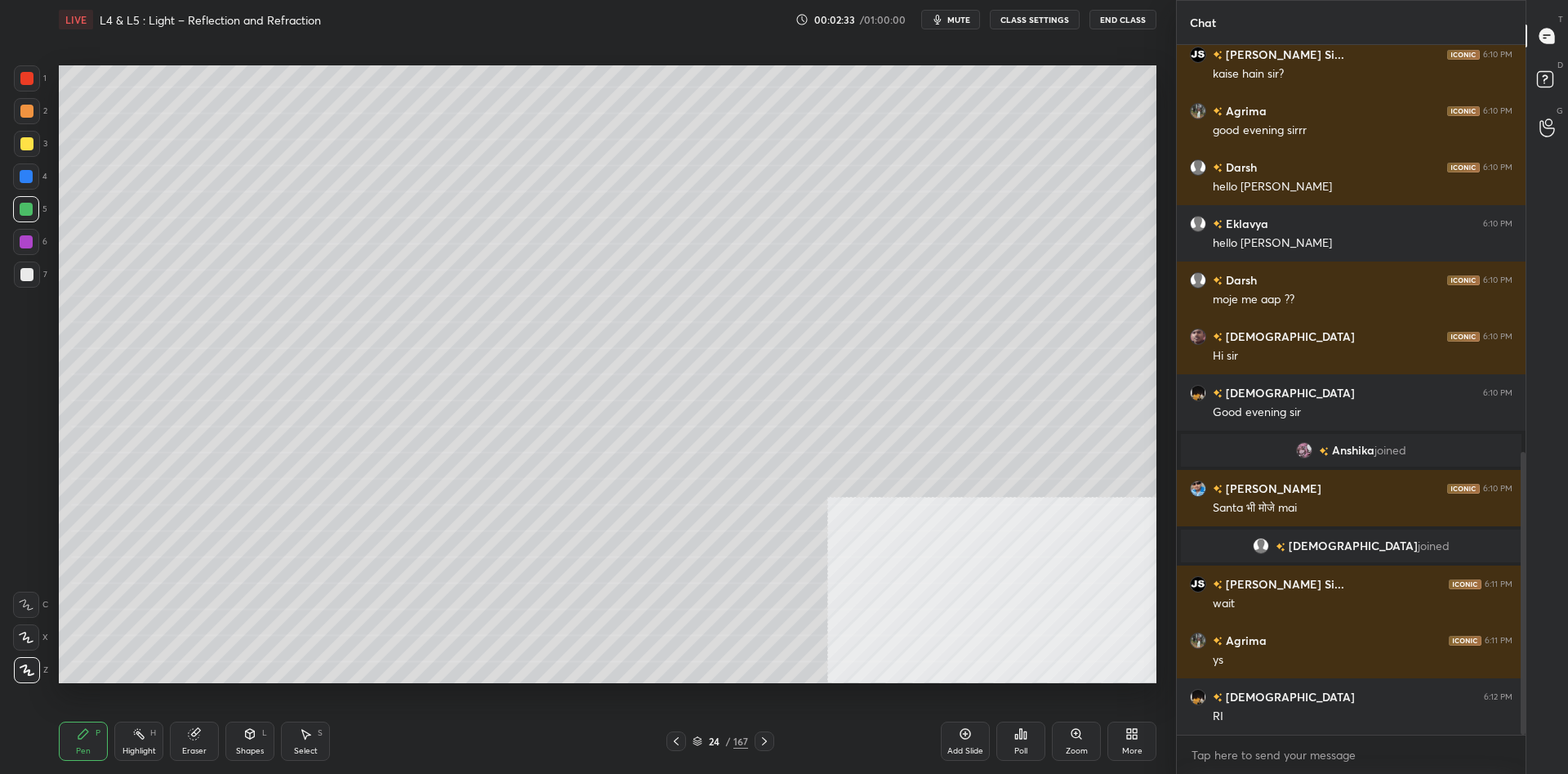
click at [27, 180] on div at bounding box center [26, 176] width 13 height 13
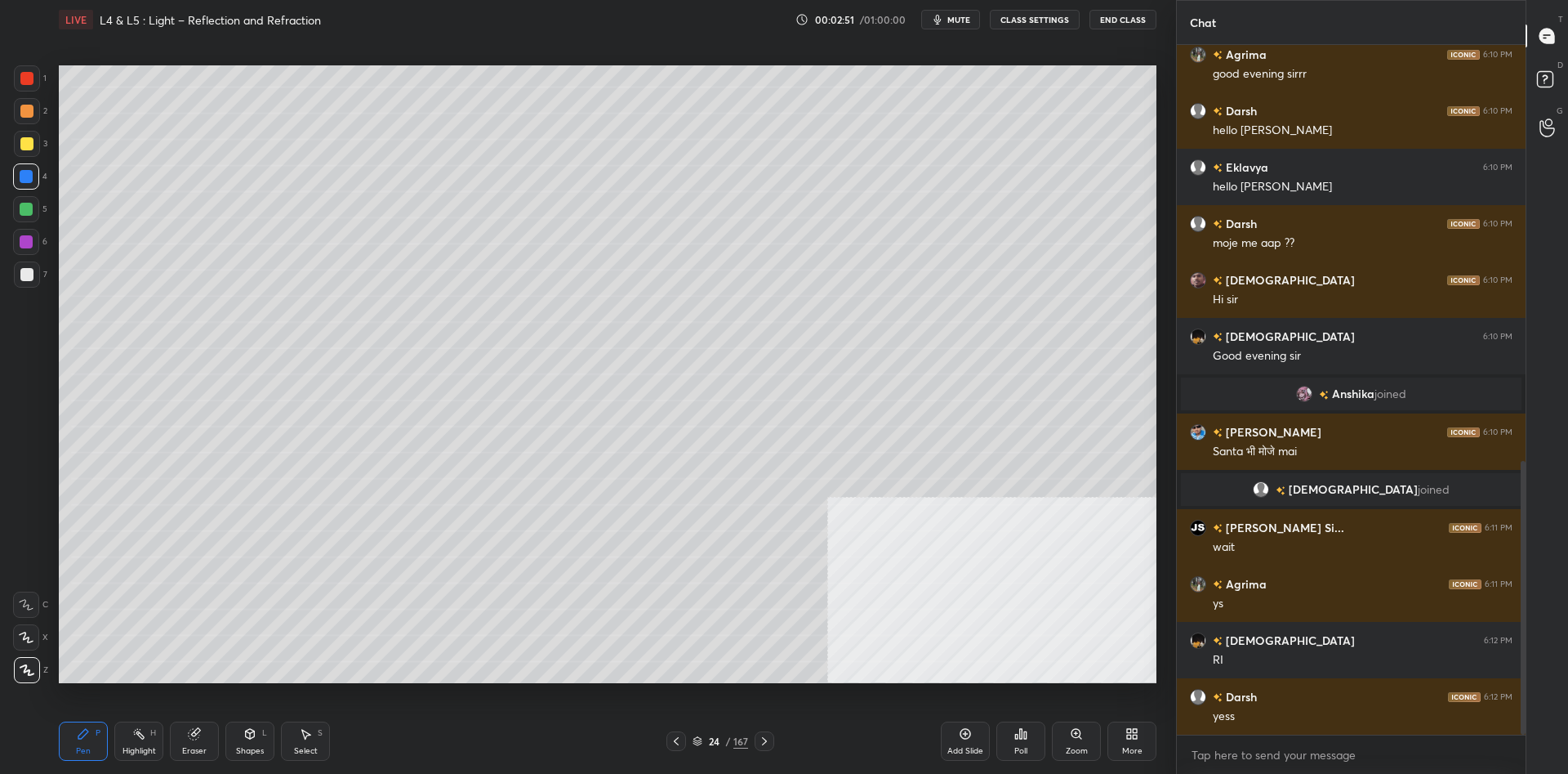
scroll to position [1064, 0]
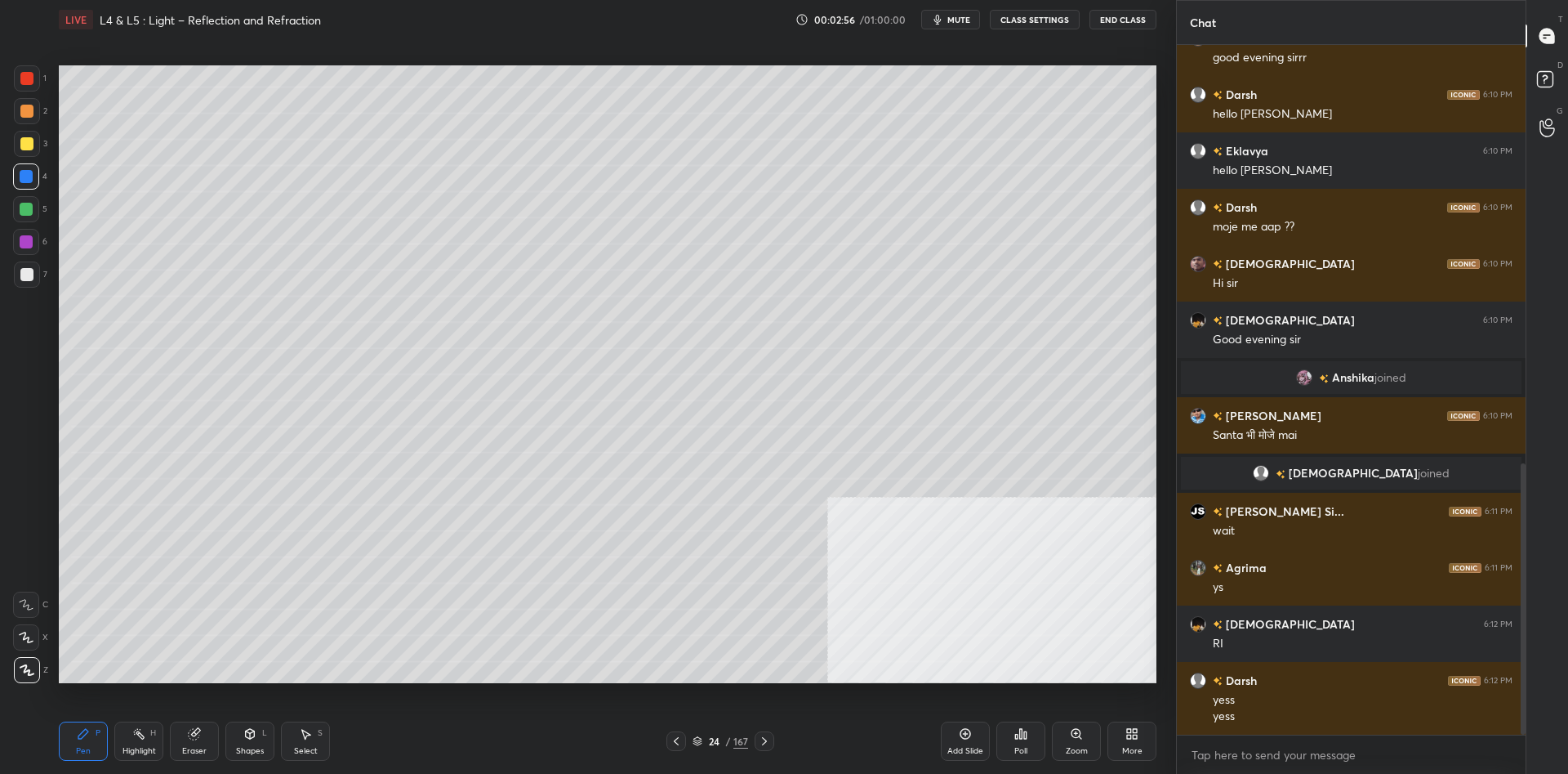
click at [32, 148] on div at bounding box center [26, 143] width 26 height 26
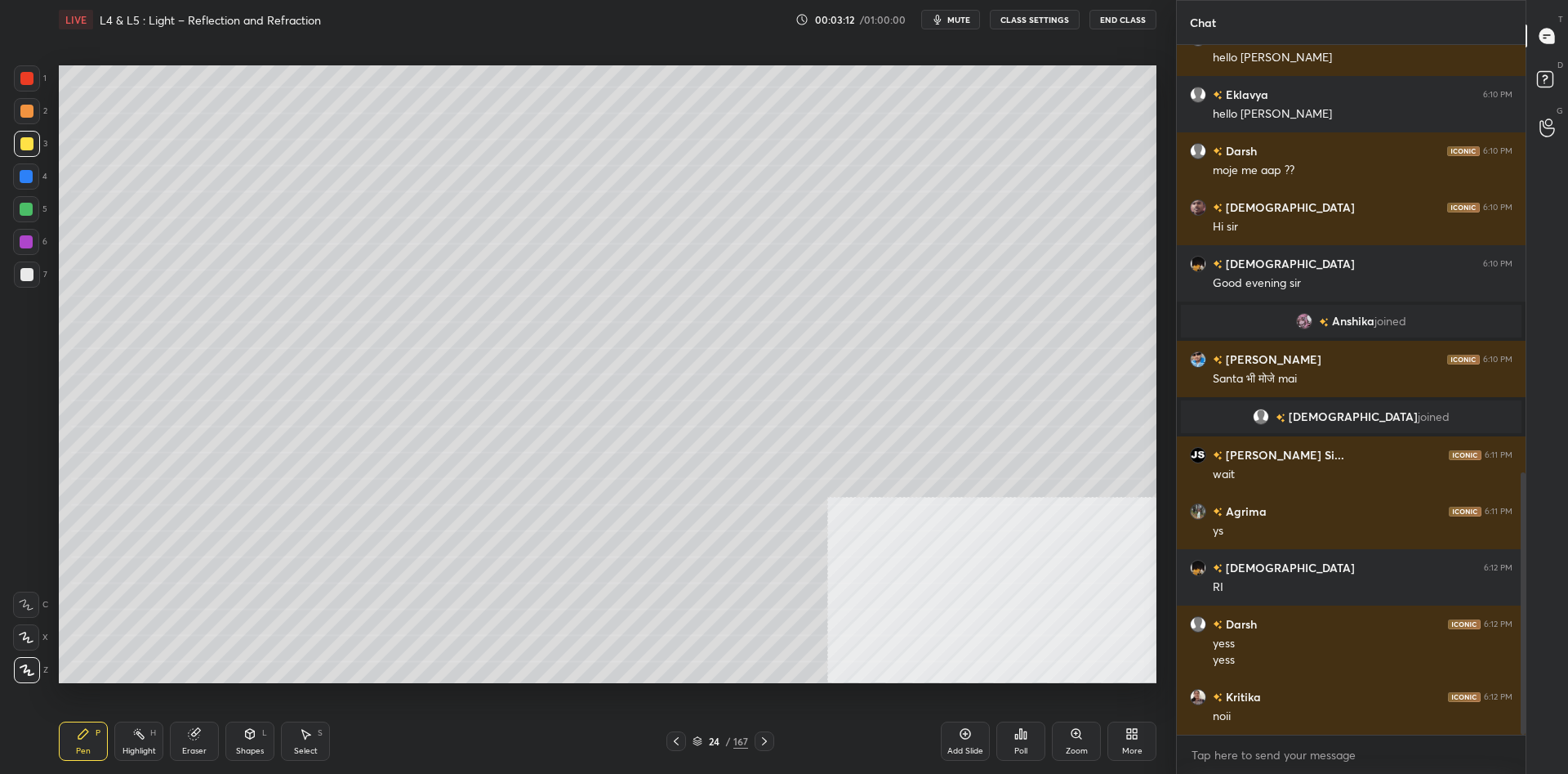
click at [17, 219] on div at bounding box center [25, 208] width 26 height 26
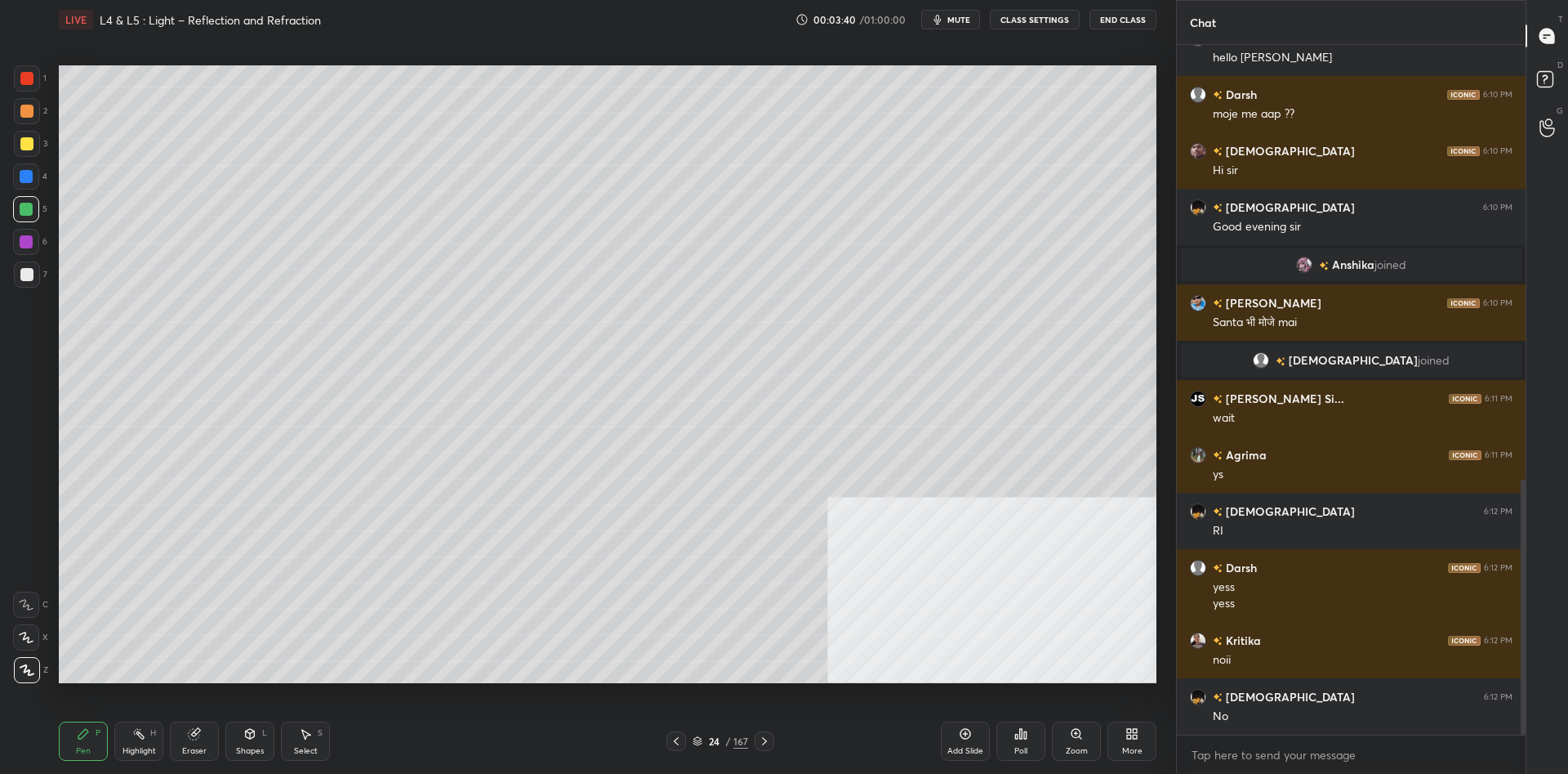
click at [24, 81] on div at bounding box center [27, 78] width 13 height 13
click at [27, 82] on div at bounding box center [27, 78] width 13 height 13
click at [24, 237] on div at bounding box center [26, 242] width 13 height 13
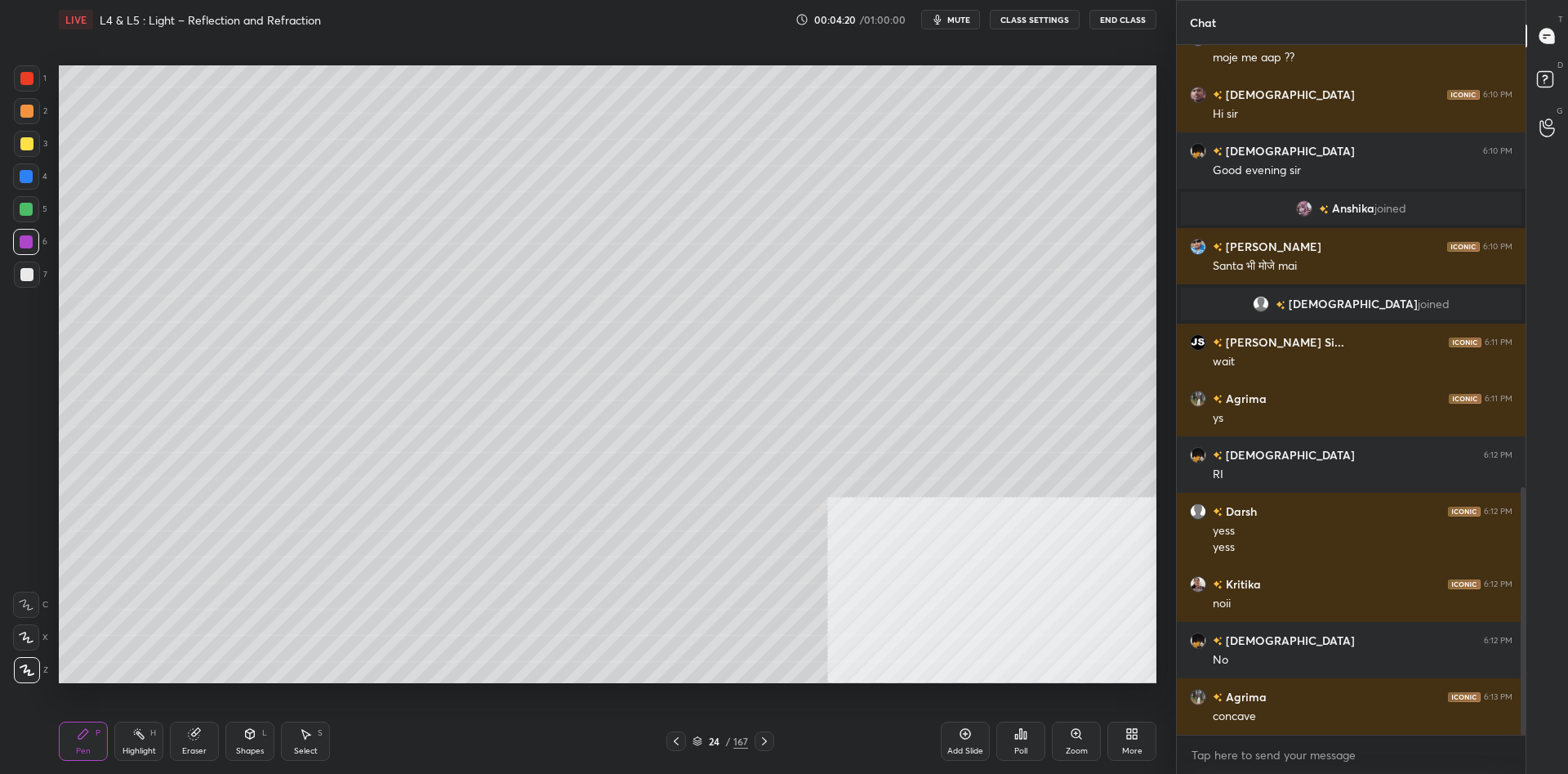
scroll to position [1290, 0]
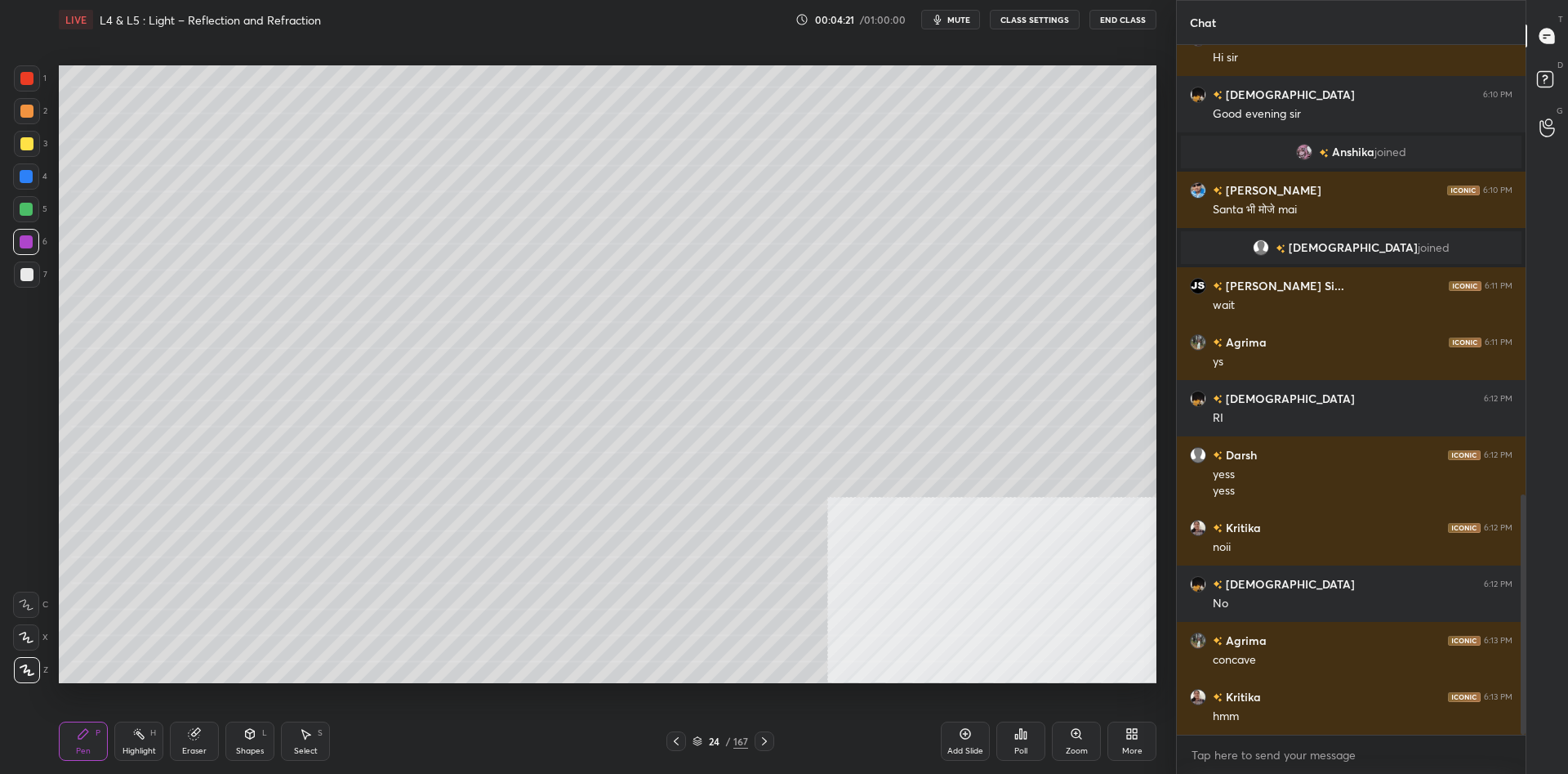
click at [733, 738] on div "24 / 167" at bounding box center [720, 741] width 56 height 14
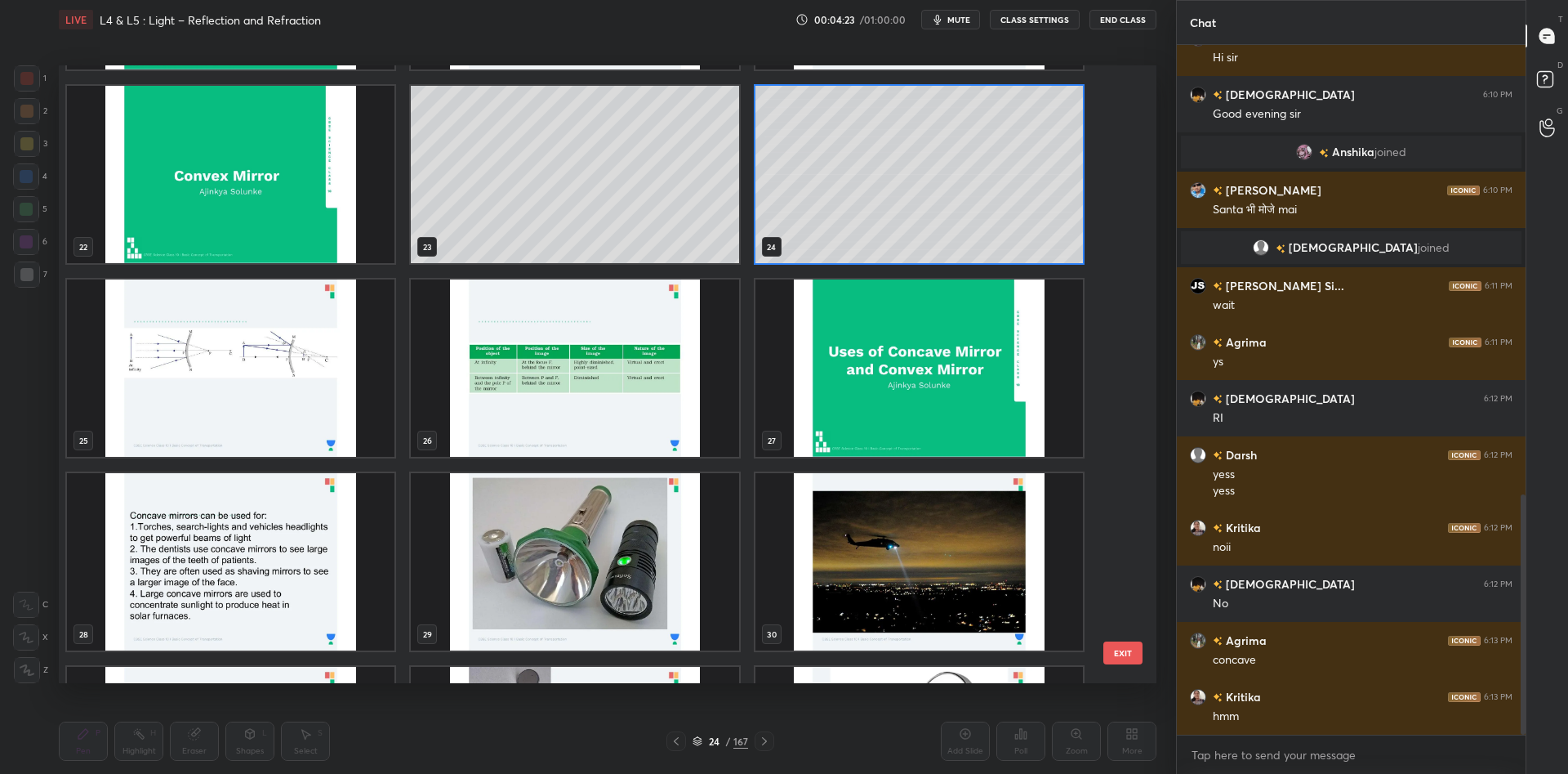
scroll to position [1446, 0]
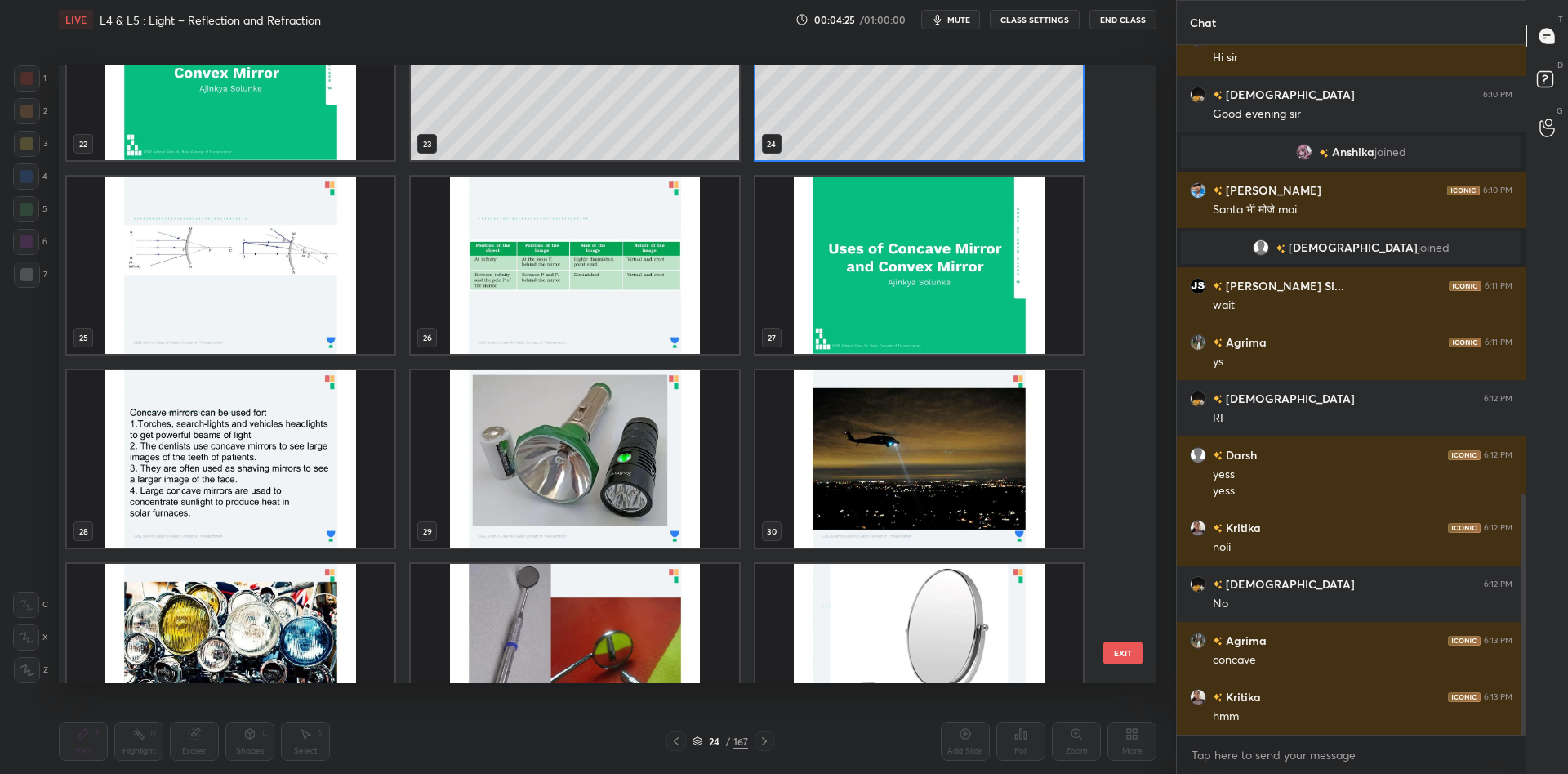
click at [615, 439] on img "grid" at bounding box center [573, 458] width 327 height 177
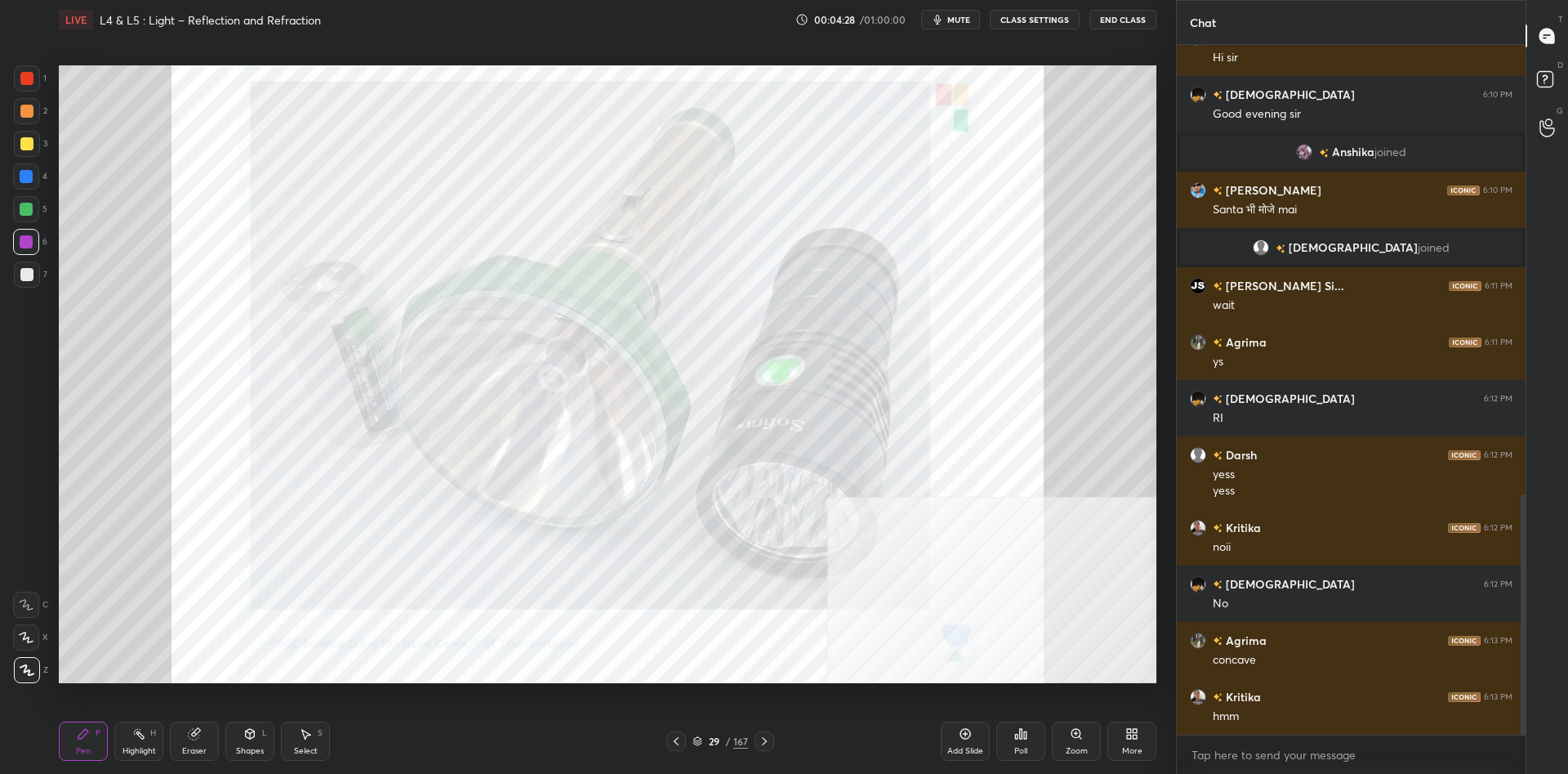
click at [152, 733] on div "H" at bounding box center [153, 733] width 5 height 8
click at [963, 735] on icon at bounding box center [965, 733] width 13 height 13
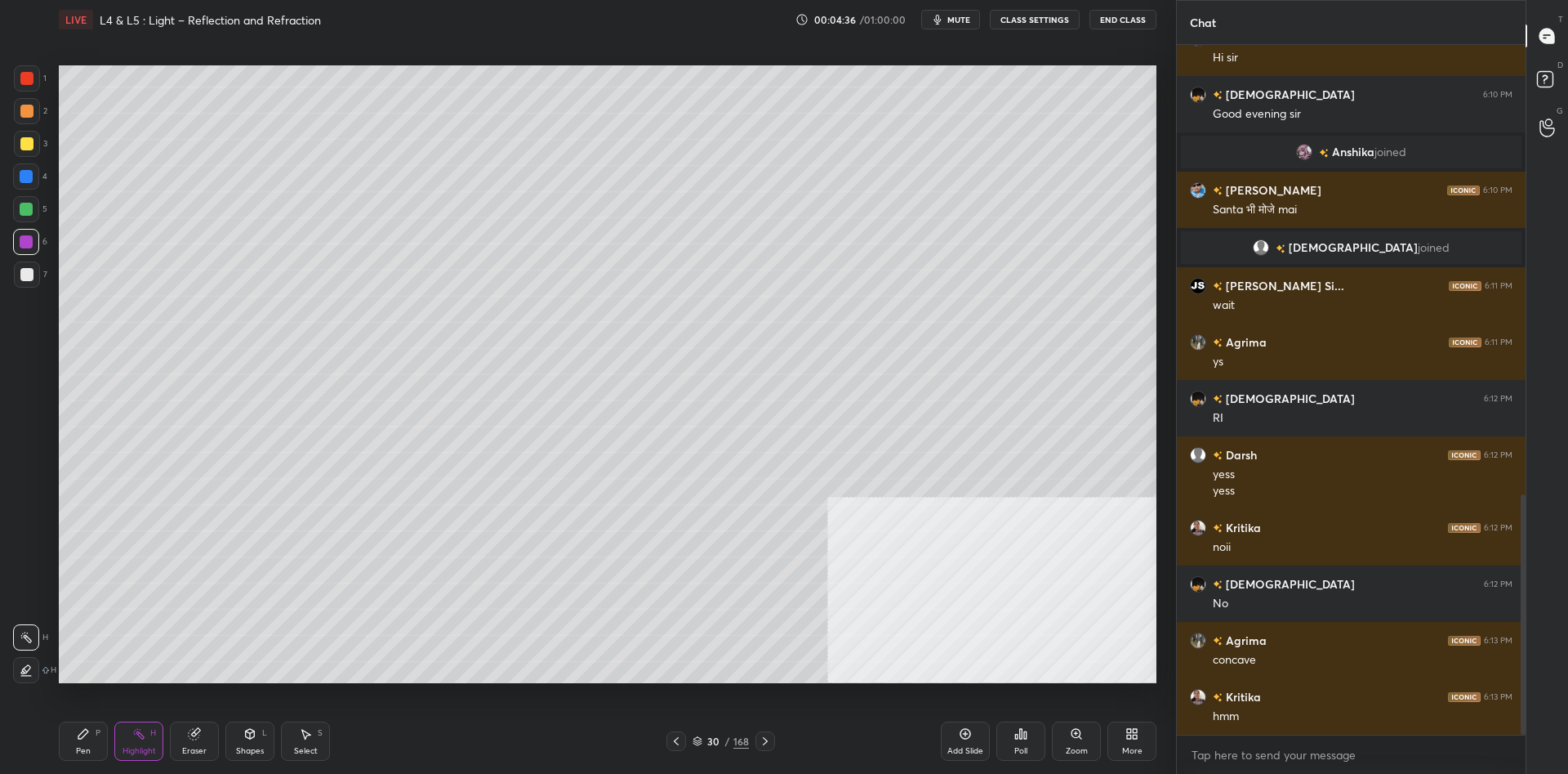
click at [240, 745] on div "Shapes L" at bounding box center [250, 741] width 49 height 39
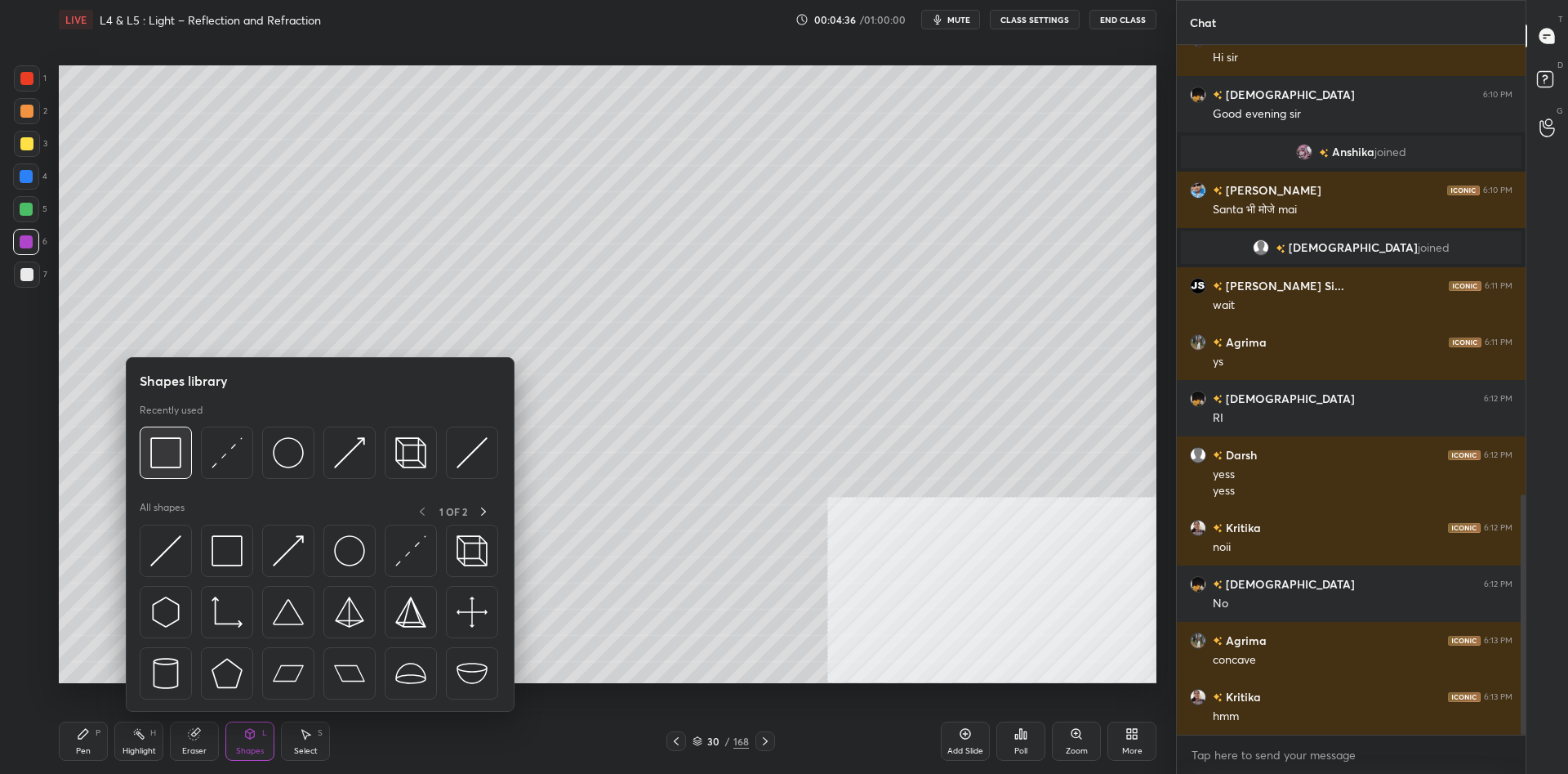
click at [165, 459] on img at bounding box center [166, 452] width 31 height 31
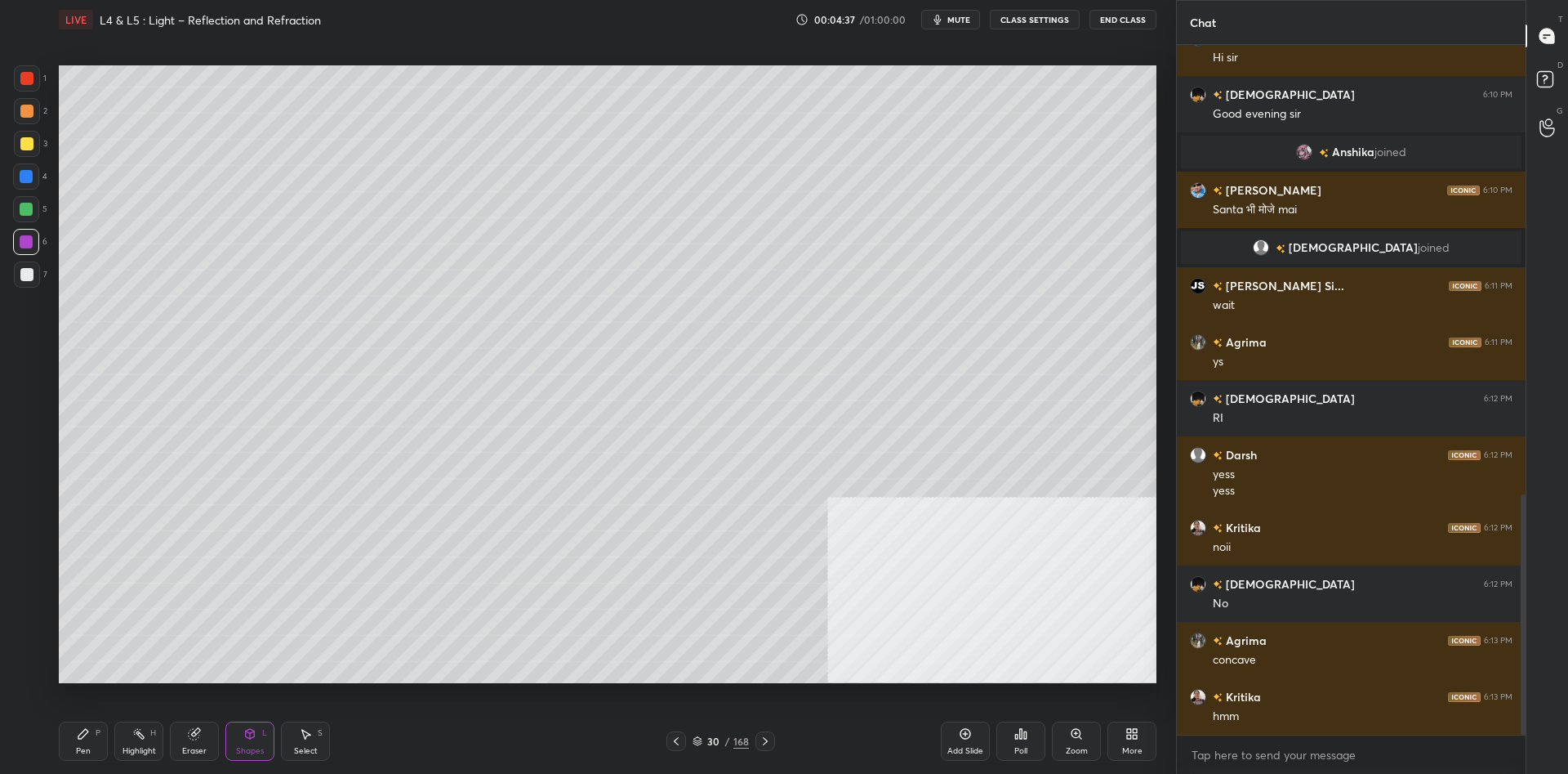
click at [31, 273] on div at bounding box center [27, 274] width 13 height 13
click at [83, 738] on icon at bounding box center [83, 733] width 13 height 13
click at [246, 736] on icon at bounding box center [251, 733] width 9 height 10
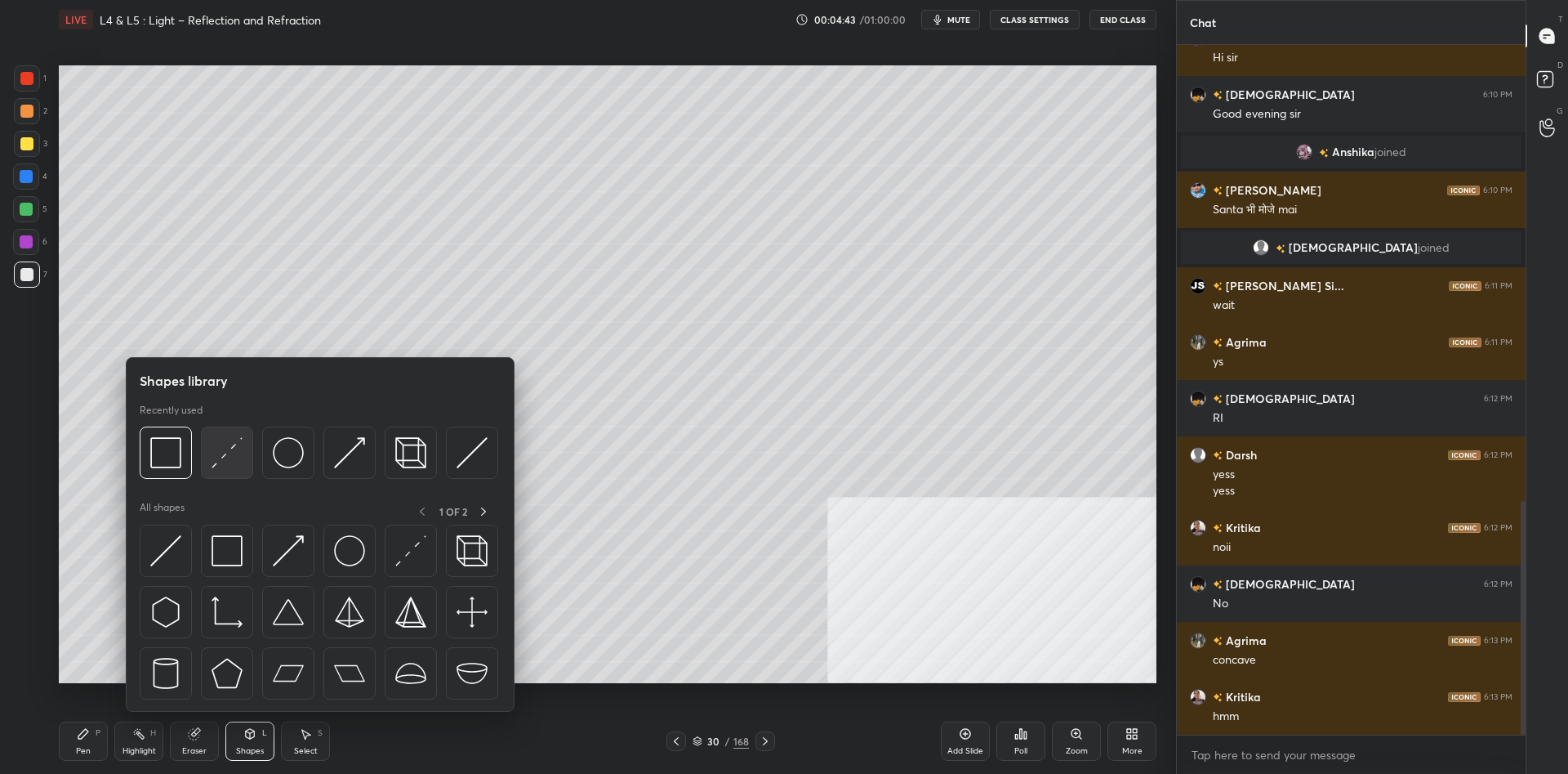
scroll to position [1346, 0]
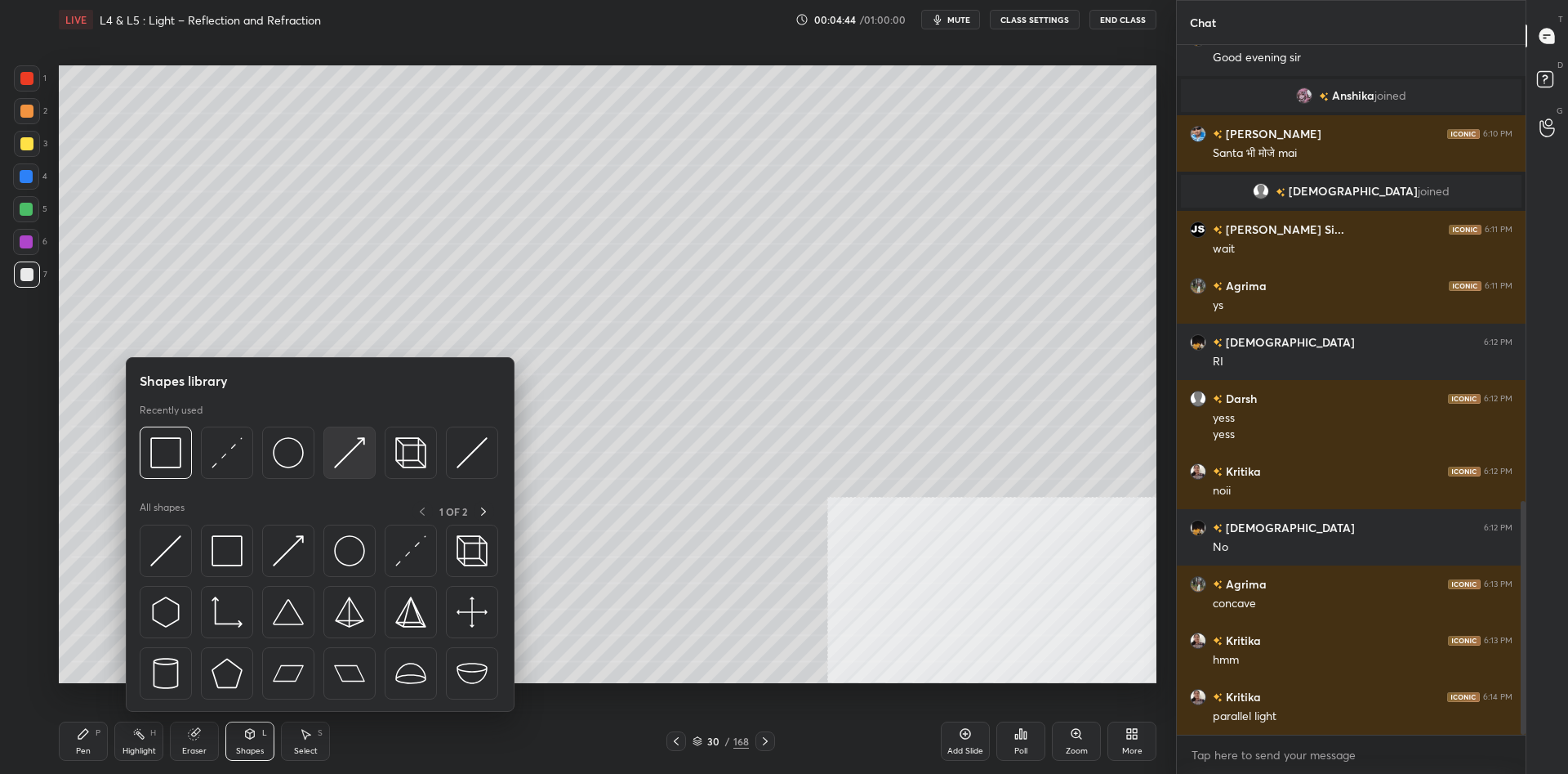
click at [367, 454] on div at bounding box center [350, 453] width 52 height 52
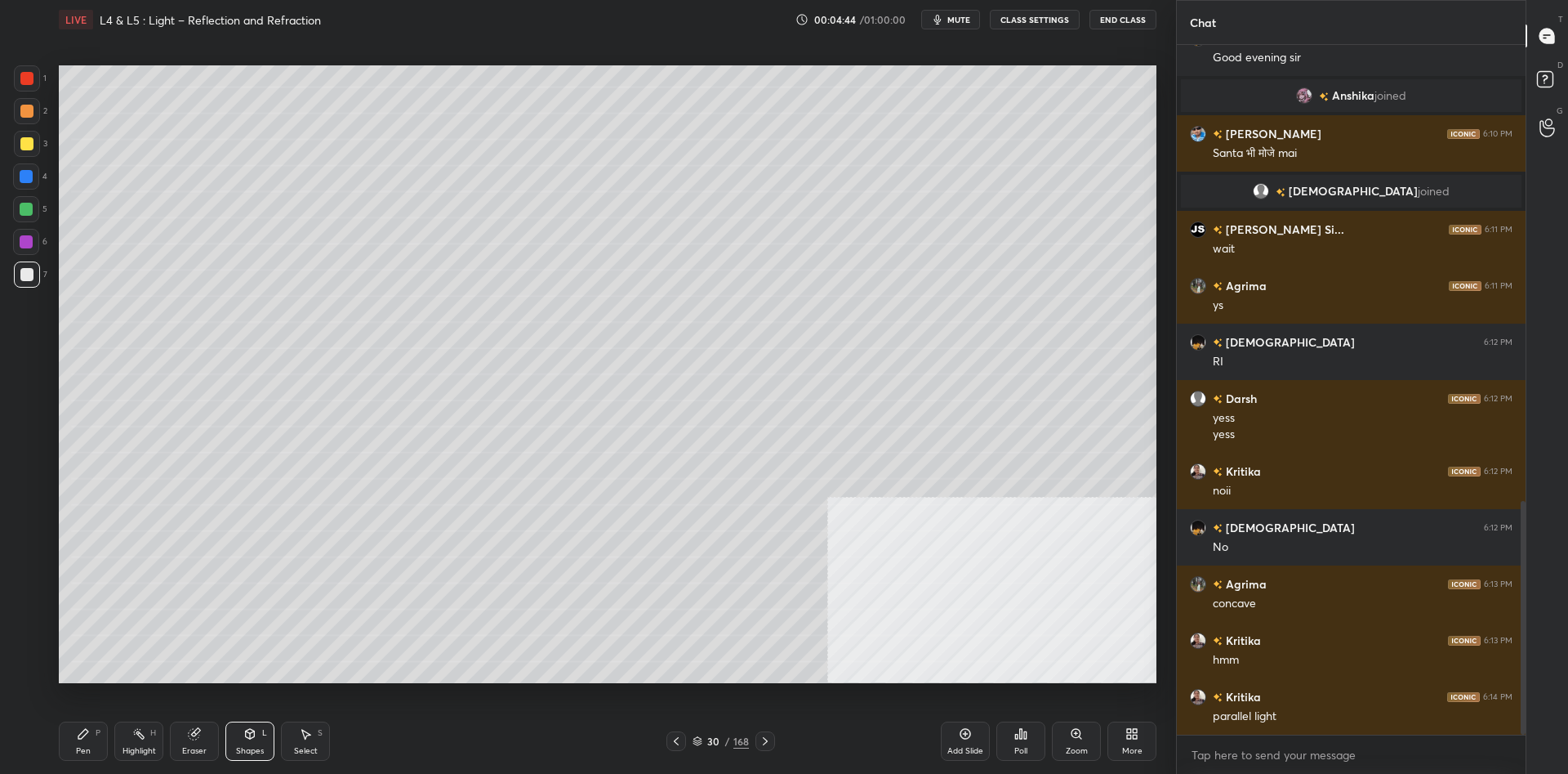
click at [41, 74] on div "1" at bounding box center [30, 78] width 32 height 26
click at [32, 148] on div at bounding box center [26, 143] width 26 height 26
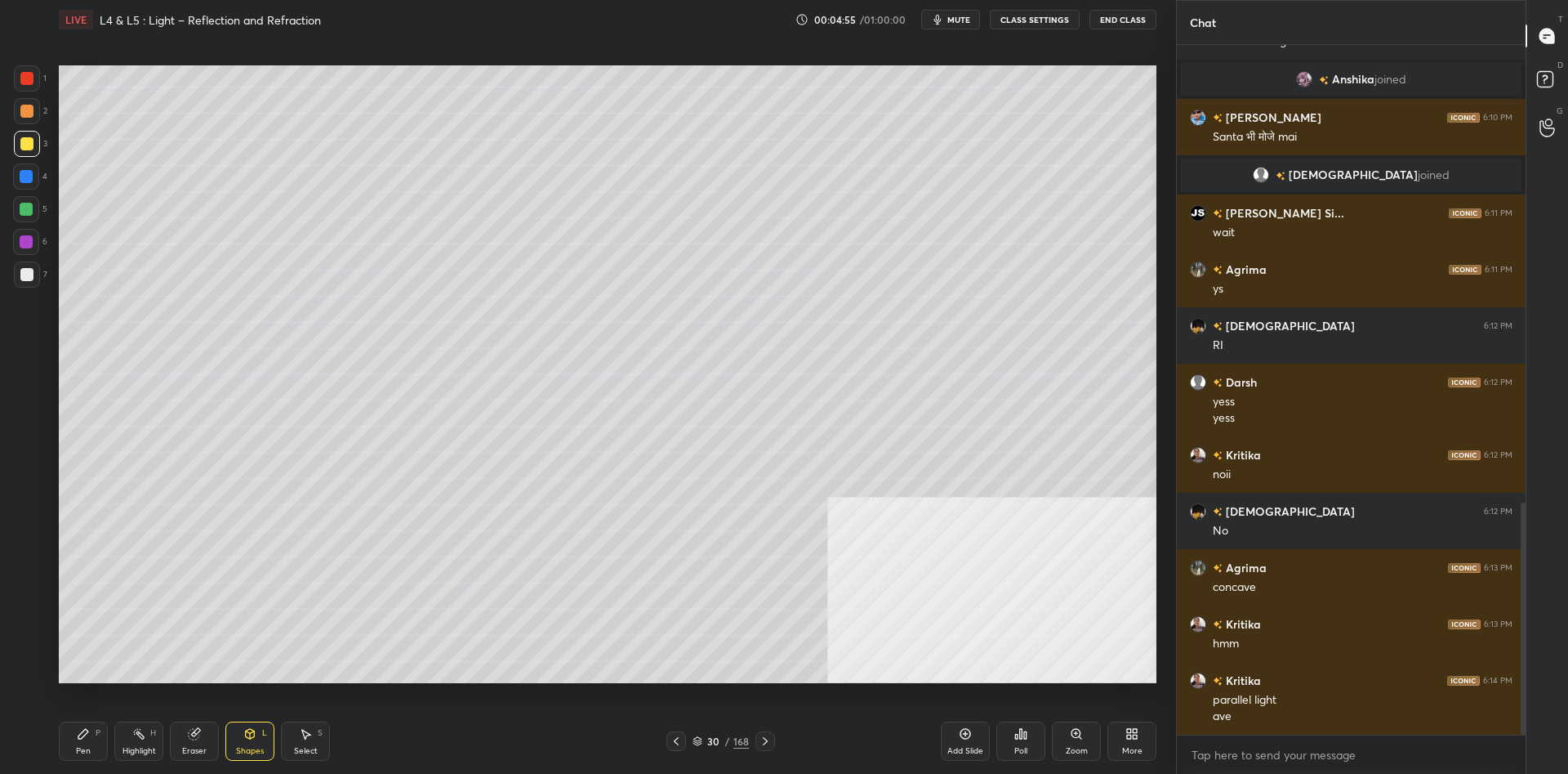
click at [968, 751] on div "Add Slide" at bounding box center [965, 751] width 36 height 8
click at [27, 203] on div at bounding box center [26, 209] width 13 height 13
click at [91, 733] on div "Pen P" at bounding box center [83, 741] width 49 height 39
click at [25, 238] on div at bounding box center [26, 242] width 13 height 13
click at [14, 107] on div at bounding box center [26, 111] width 26 height 26
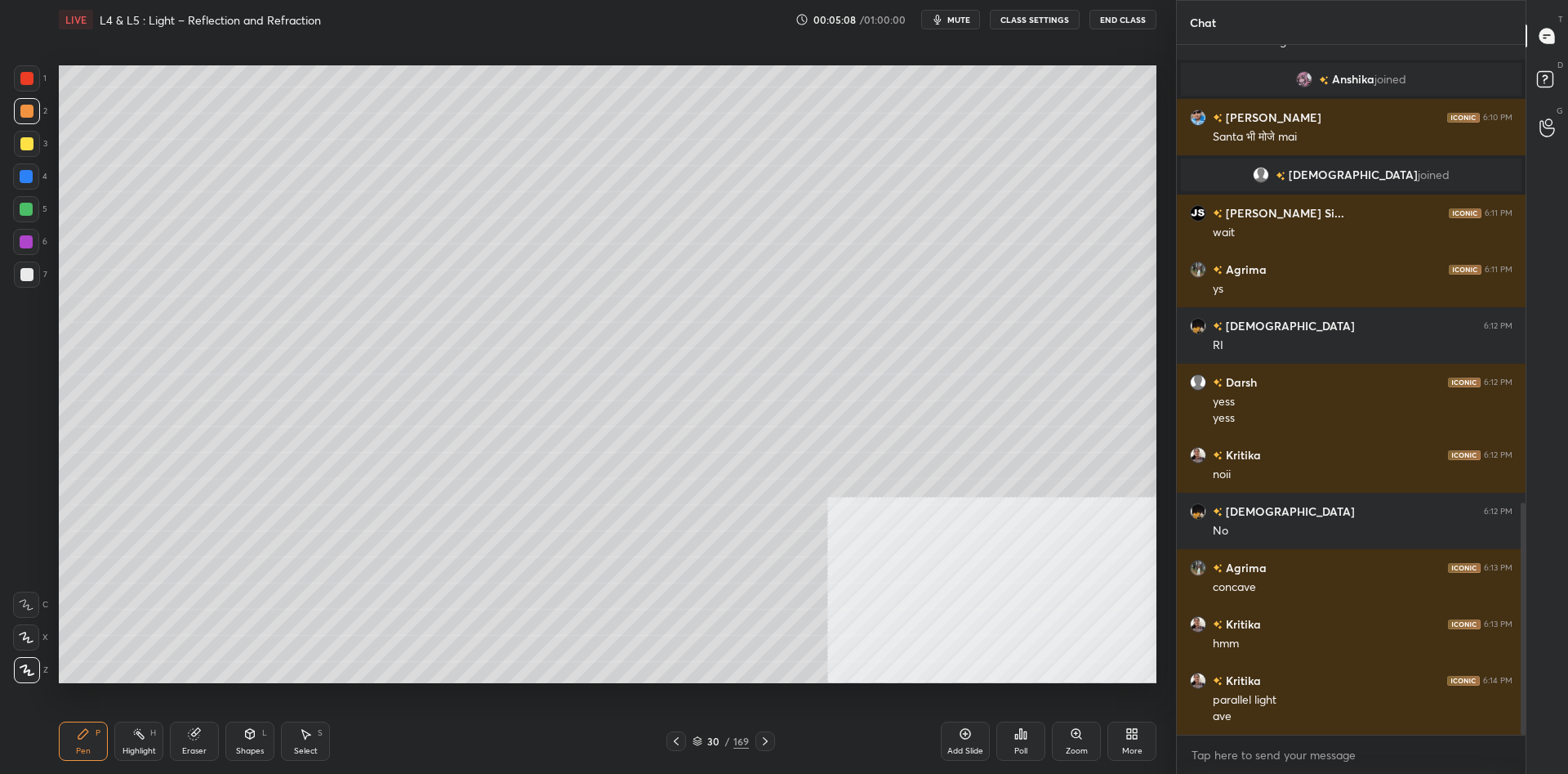
click at [39, 281] on div at bounding box center [26, 274] width 26 height 26
click at [23, 185] on div at bounding box center [25, 176] width 26 height 26
click at [243, 742] on div "Shapes L" at bounding box center [250, 741] width 49 height 39
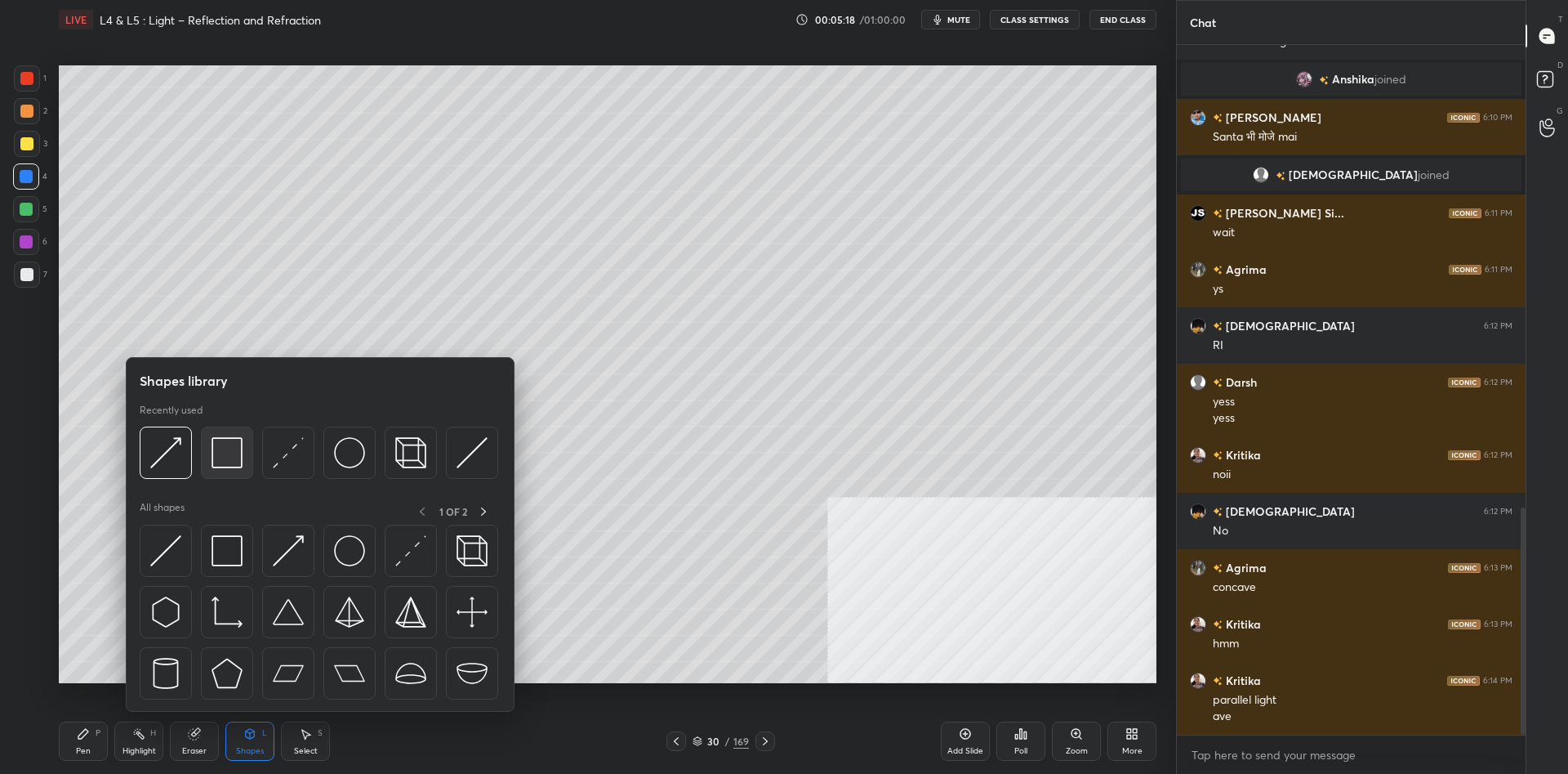
scroll to position [1402, 0]
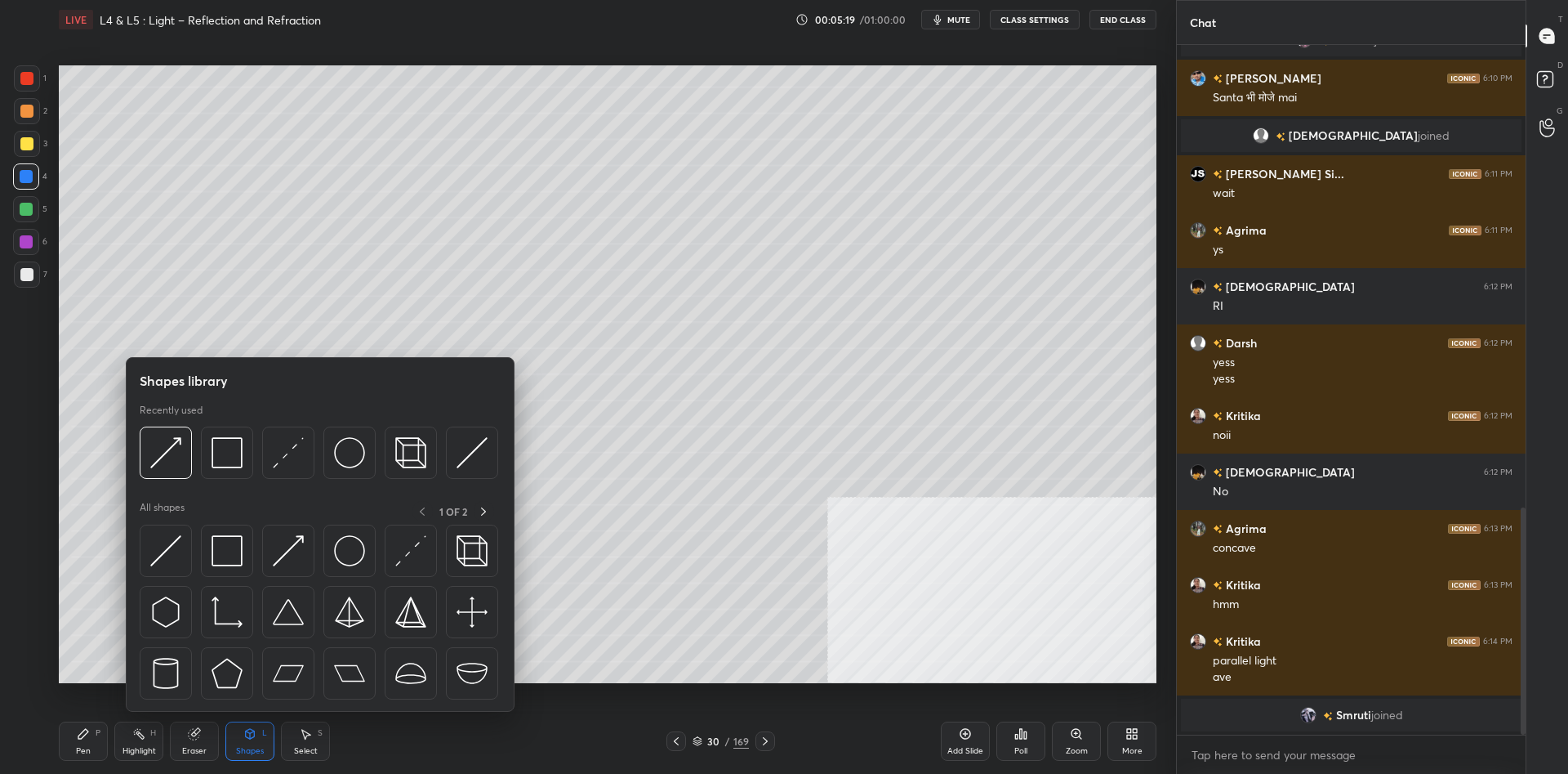
click at [85, 741] on div "Pen P" at bounding box center [83, 741] width 49 height 39
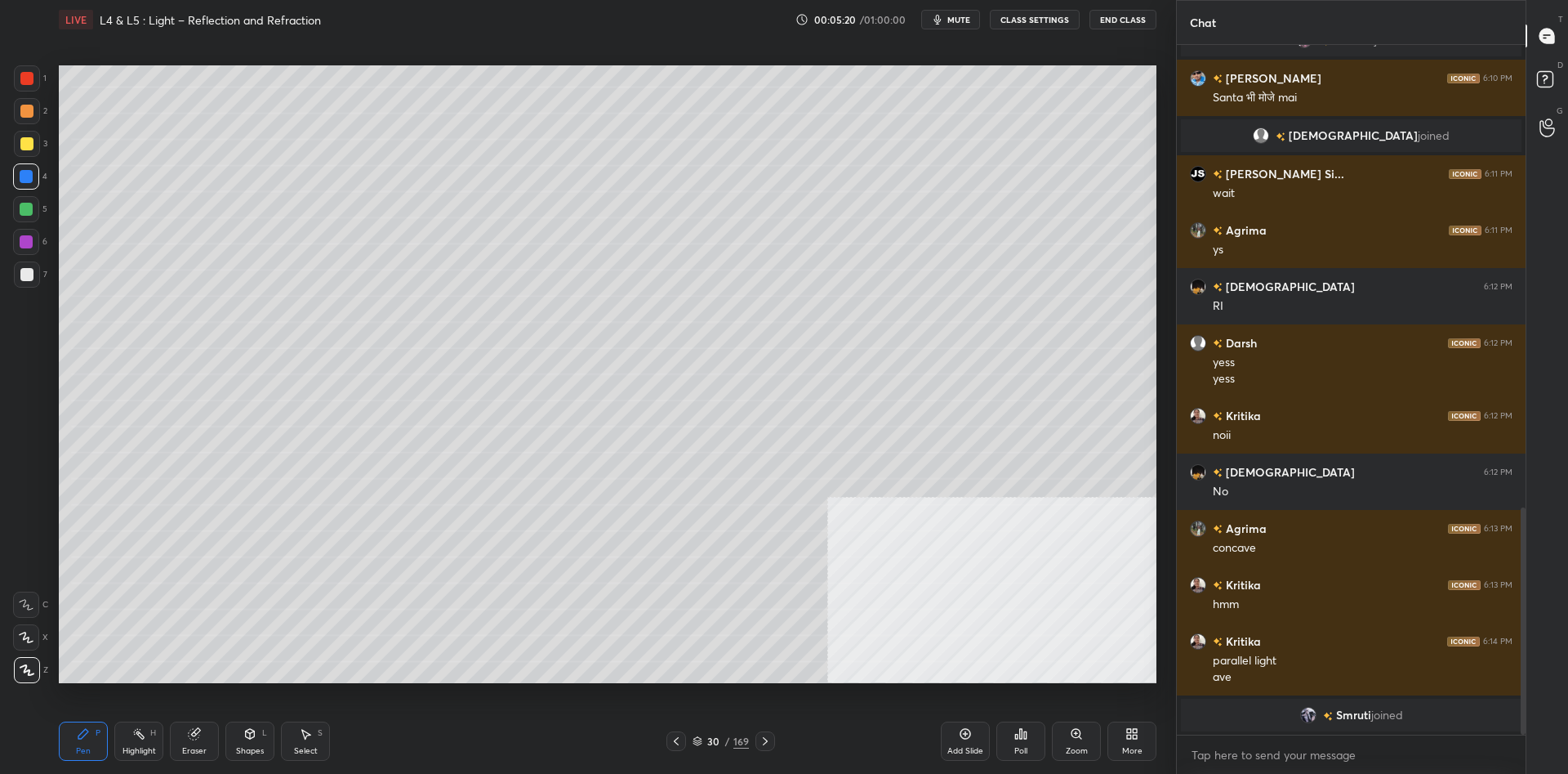
click at [32, 275] on div at bounding box center [27, 274] width 13 height 13
click at [243, 740] on div "Shapes L" at bounding box center [250, 741] width 49 height 39
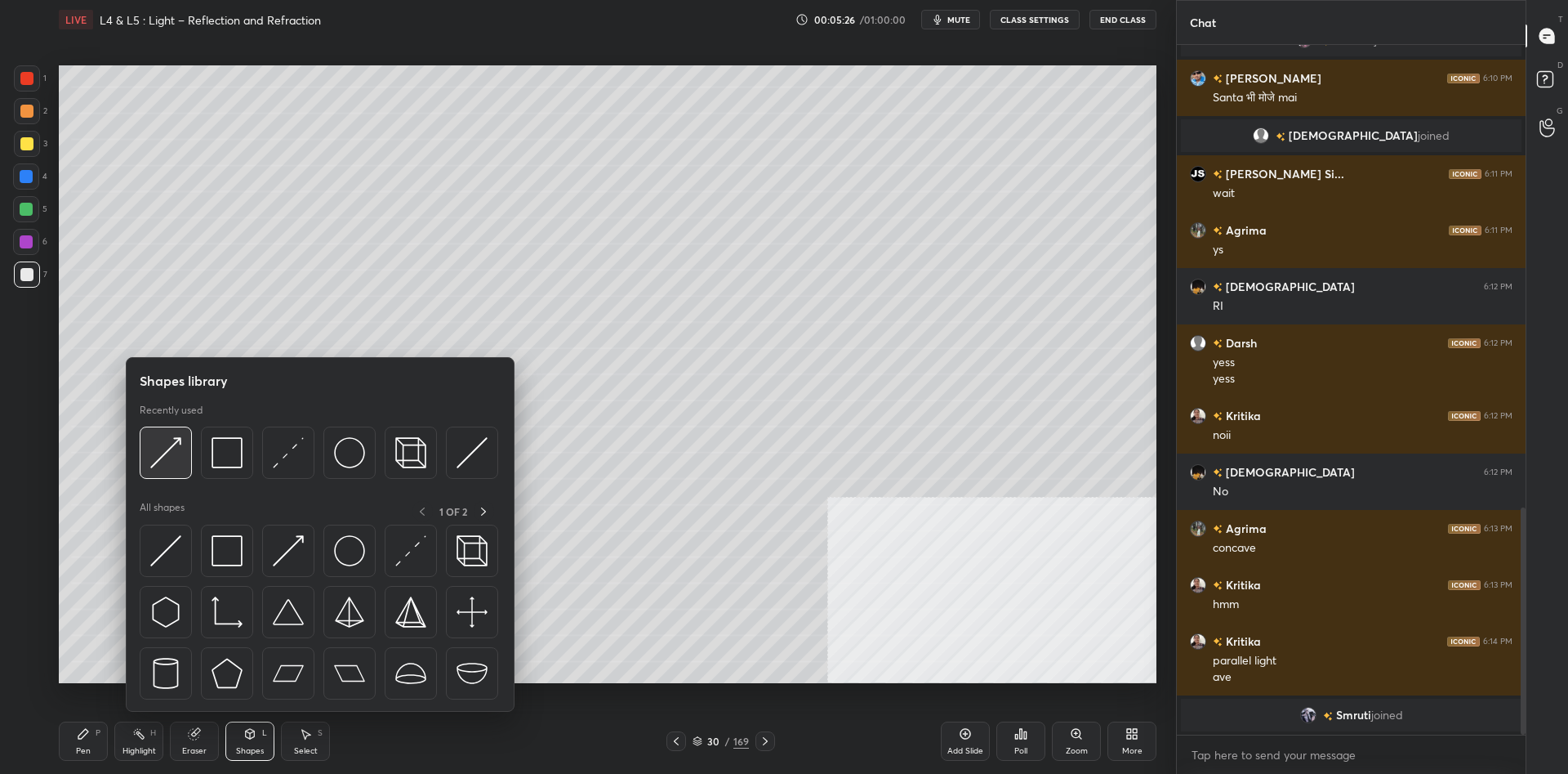
click at [151, 441] on img at bounding box center [166, 452] width 31 height 31
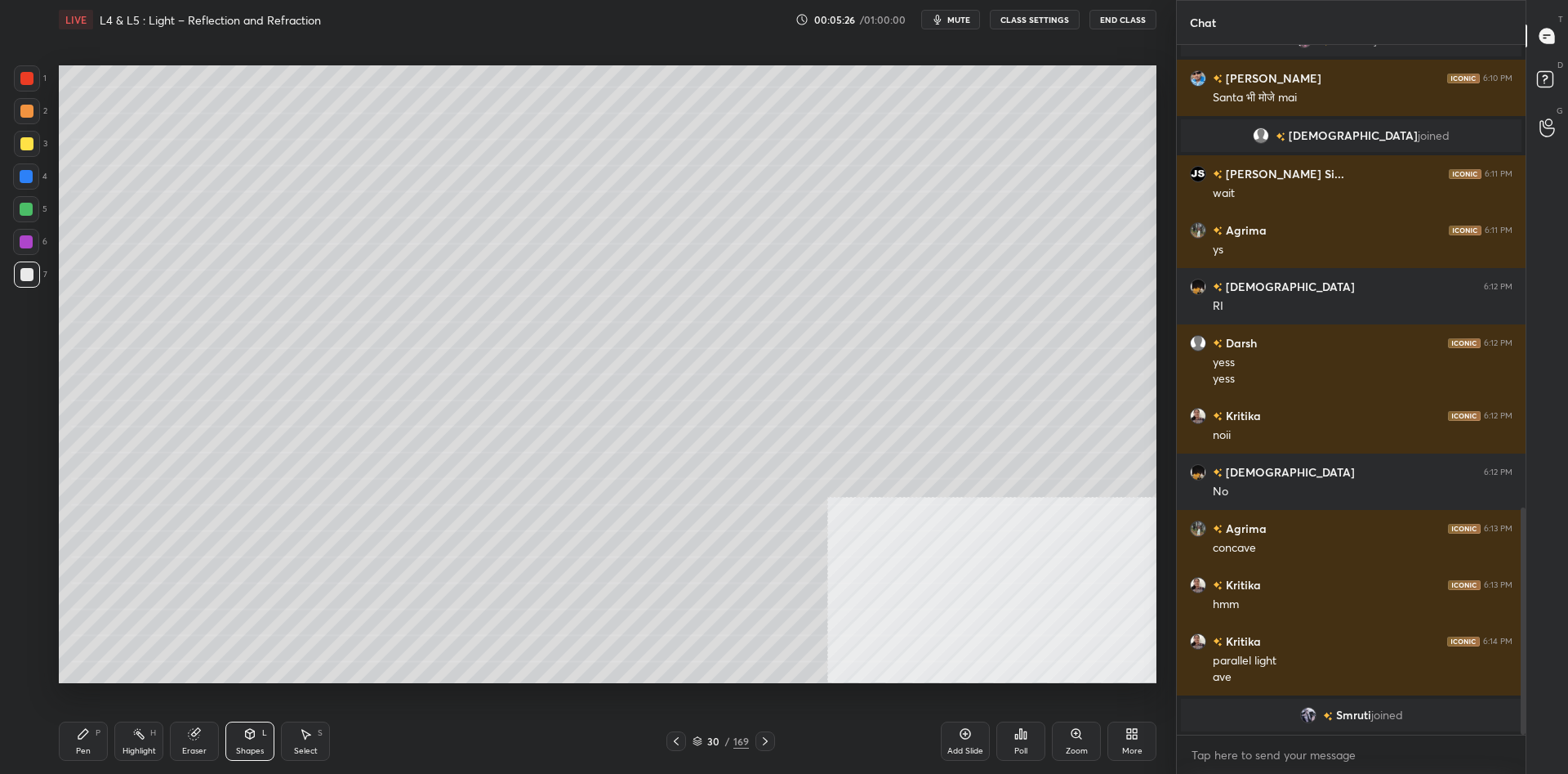
click at [27, 65] on div "1 2 3 4 5 6 7 C X Z C X Z E E Erase all H H LIVE L4 & L5 : Light – Reflection a…" at bounding box center [581, 387] width 1162 height 774
click at [36, 91] on div "1" at bounding box center [30, 81] width 32 height 32
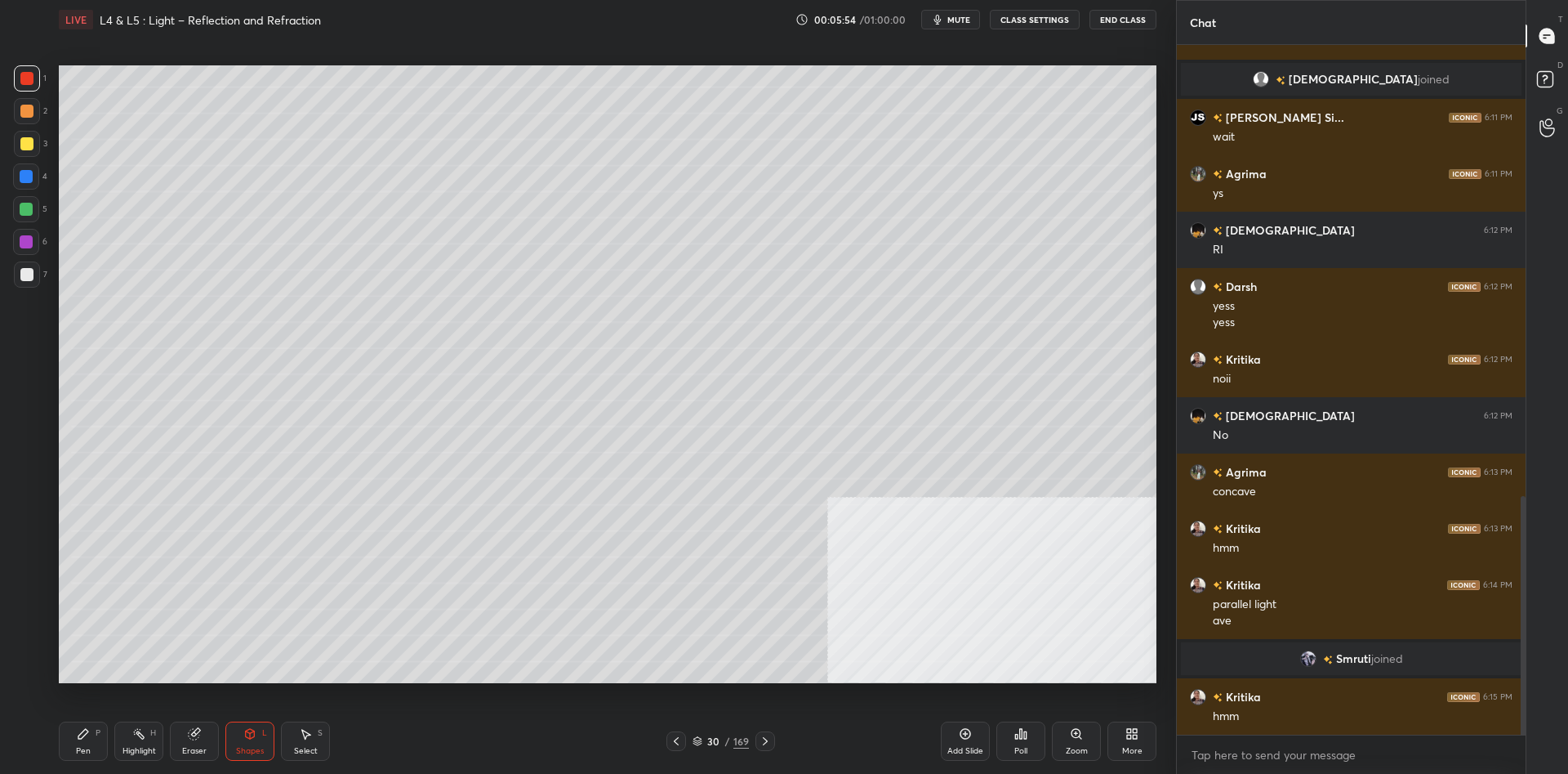
click at [65, 747] on div "Pen P" at bounding box center [83, 741] width 49 height 39
click at [70, 747] on div "Pen P" at bounding box center [83, 741] width 49 height 39
click at [27, 203] on div at bounding box center [26, 209] width 13 height 13
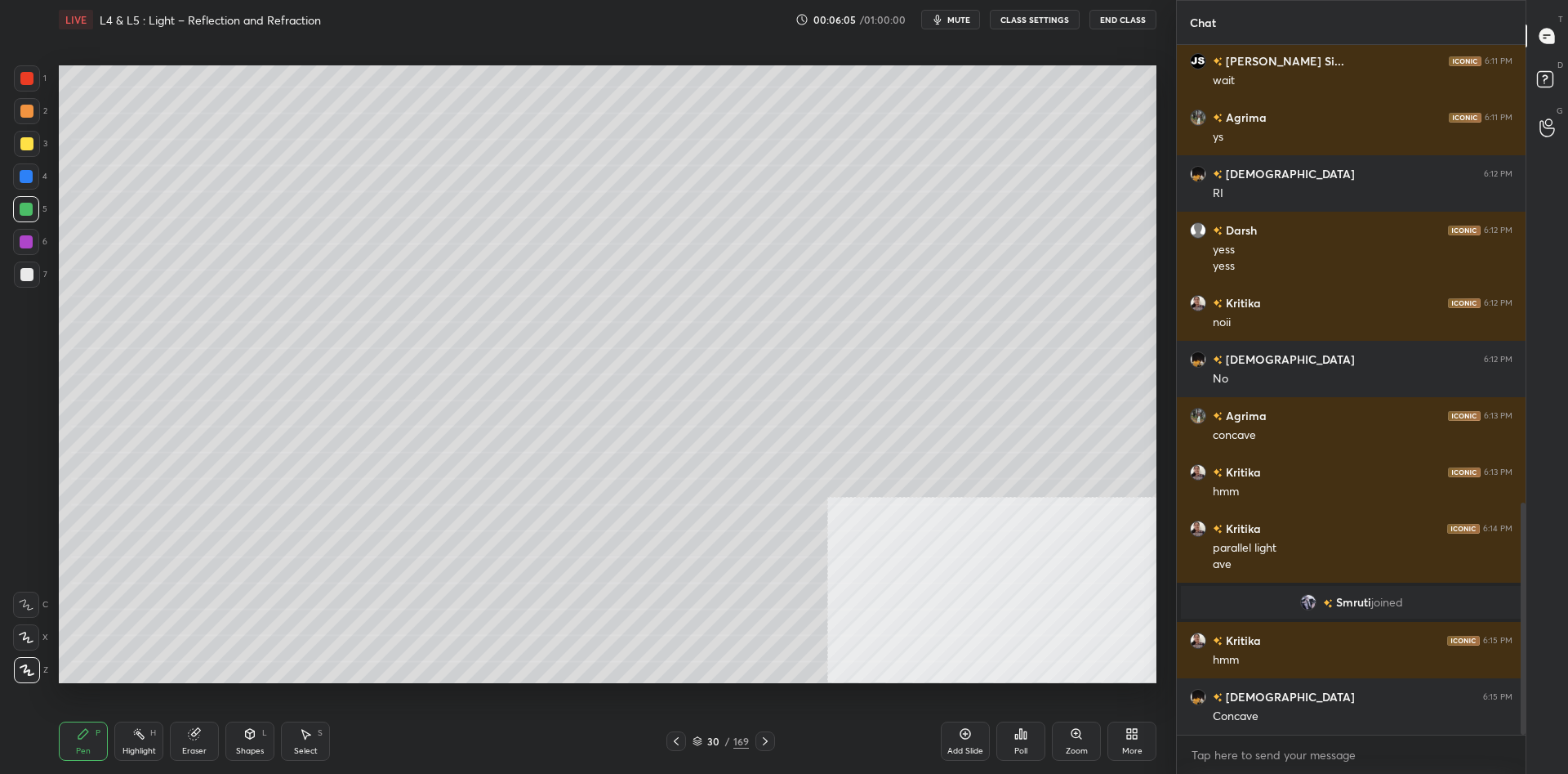
click at [28, 116] on div at bounding box center [27, 111] width 13 height 13
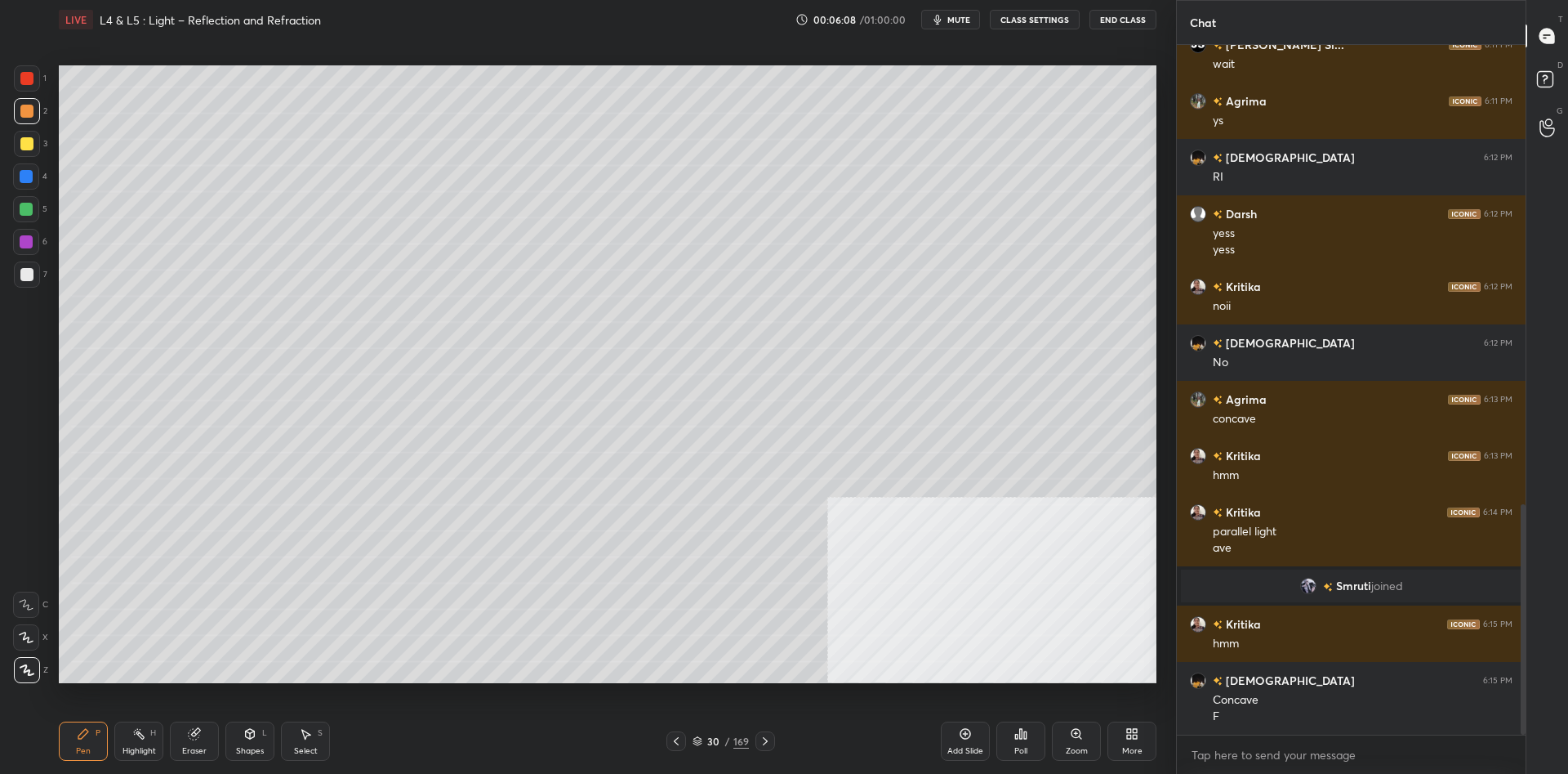
click at [26, 212] on div at bounding box center [26, 209] width 13 height 13
click at [26, 65] on div at bounding box center [26, 78] width 26 height 26
click at [133, 733] on icon at bounding box center [139, 733] width 13 height 13
click at [136, 728] on icon at bounding box center [139, 733] width 13 height 13
click at [76, 740] on div "Pen P" at bounding box center [83, 741] width 49 height 39
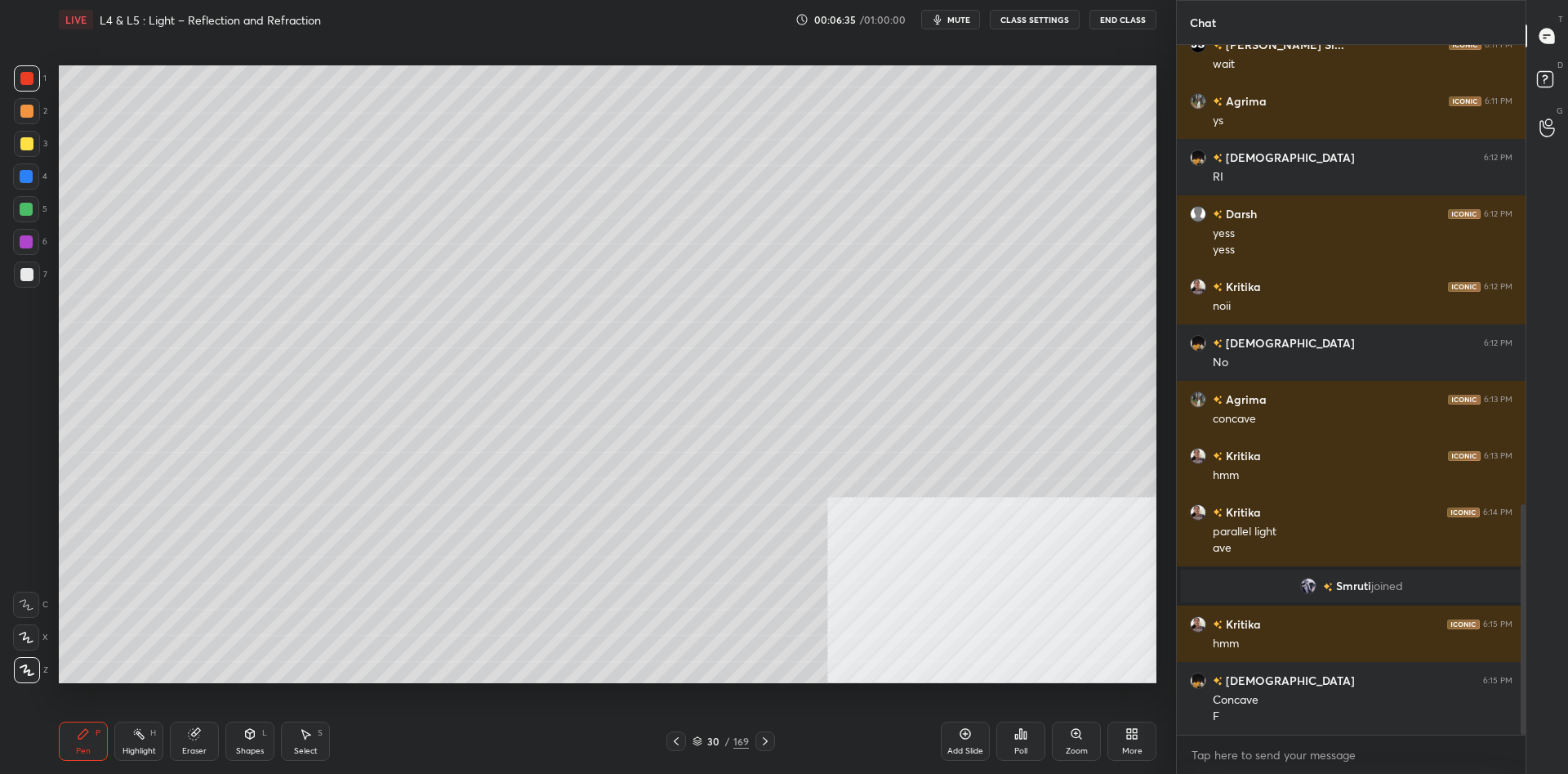
click at [91, 731] on div "Pen P" at bounding box center [83, 741] width 49 height 39
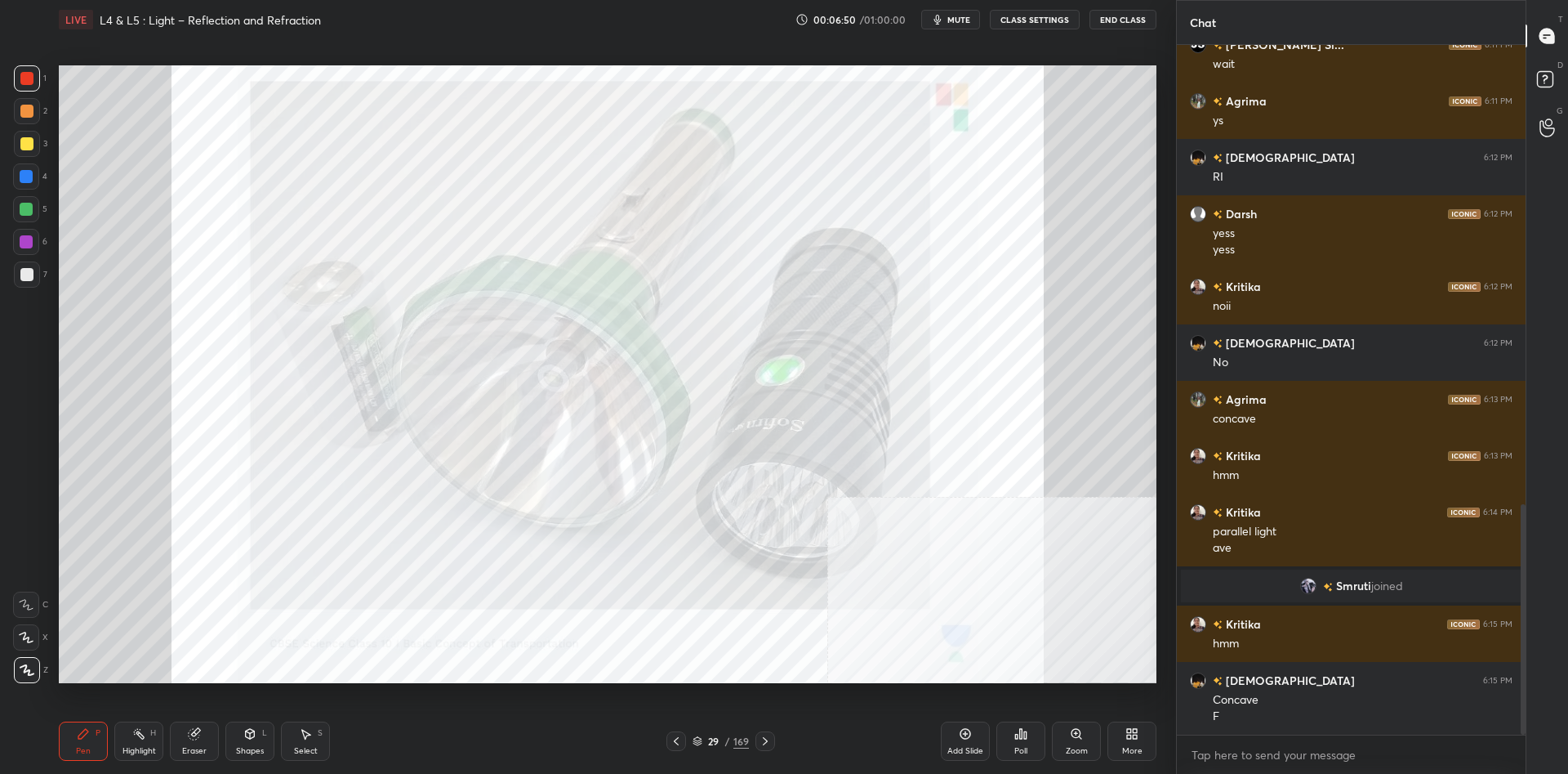
click at [35, 83] on div at bounding box center [26, 78] width 26 height 26
click at [32, 82] on div at bounding box center [27, 78] width 13 height 13
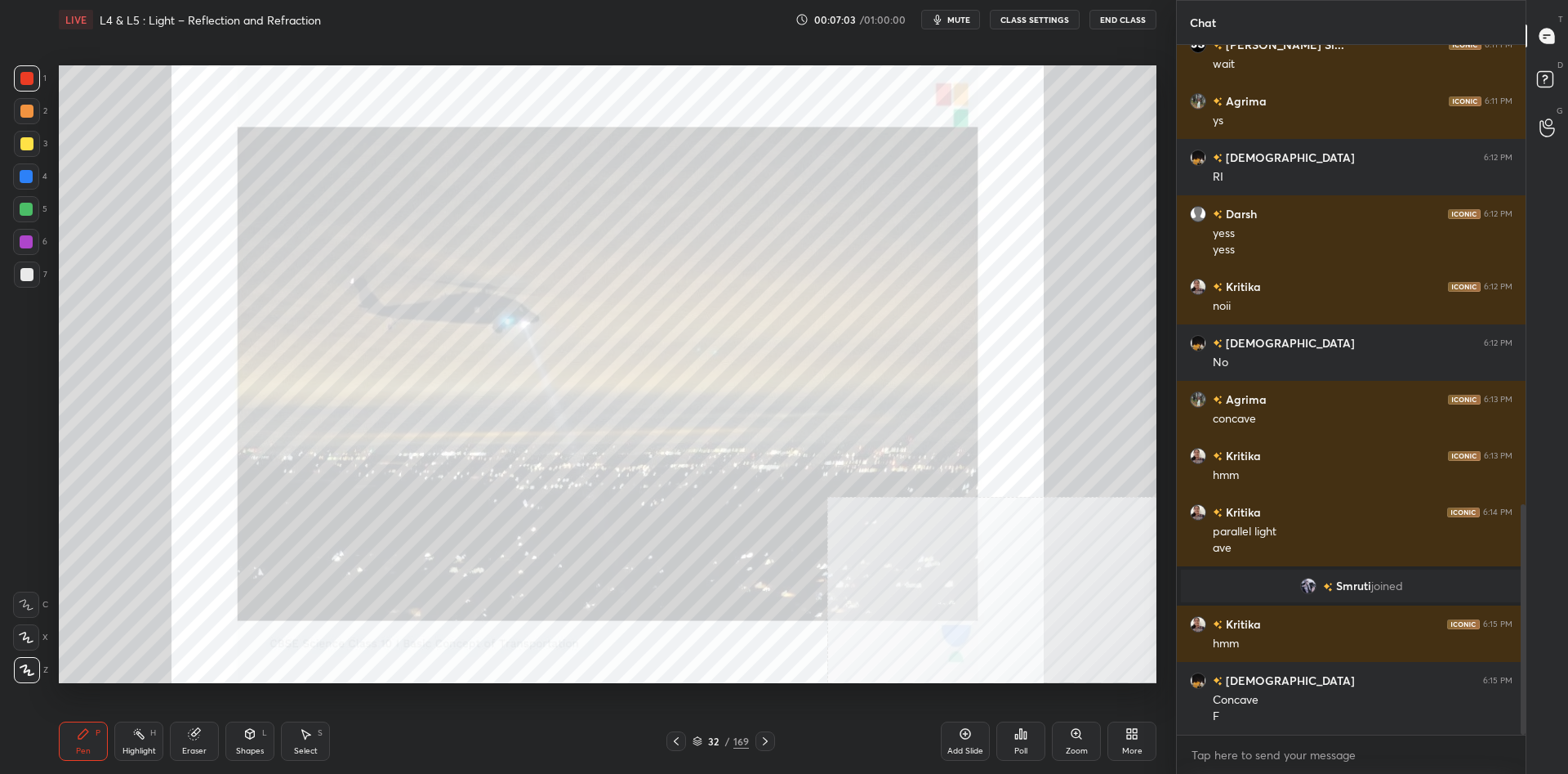
click at [23, 152] on div at bounding box center [26, 143] width 26 height 26
click at [28, 150] on div at bounding box center [27, 143] width 13 height 13
click at [257, 745] on div "Shapes L" at bounding box center [250, 741] width 49 height 39
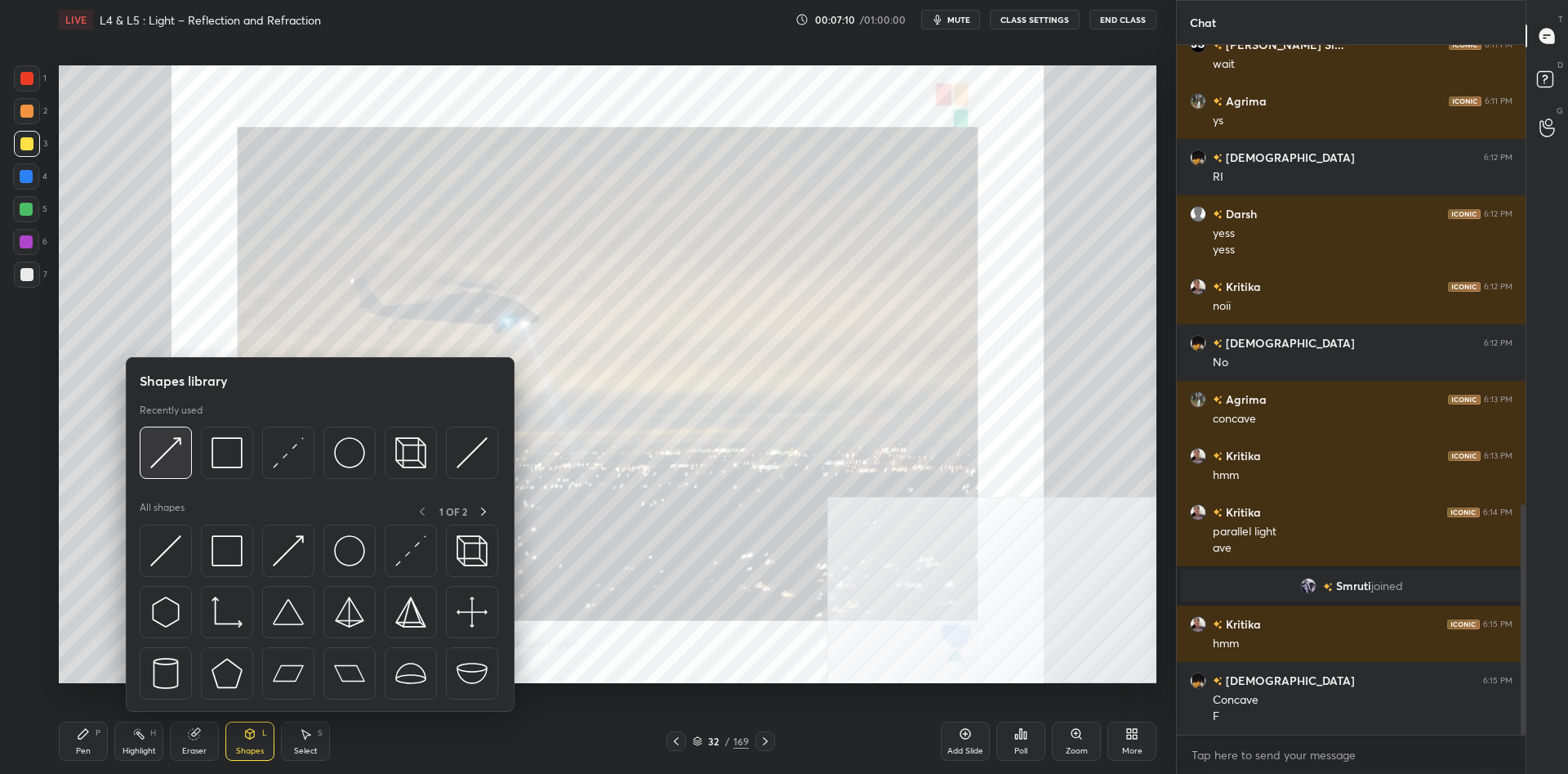
click at [147, 451] on div at bounding box center [166, 453] width 52 height 52
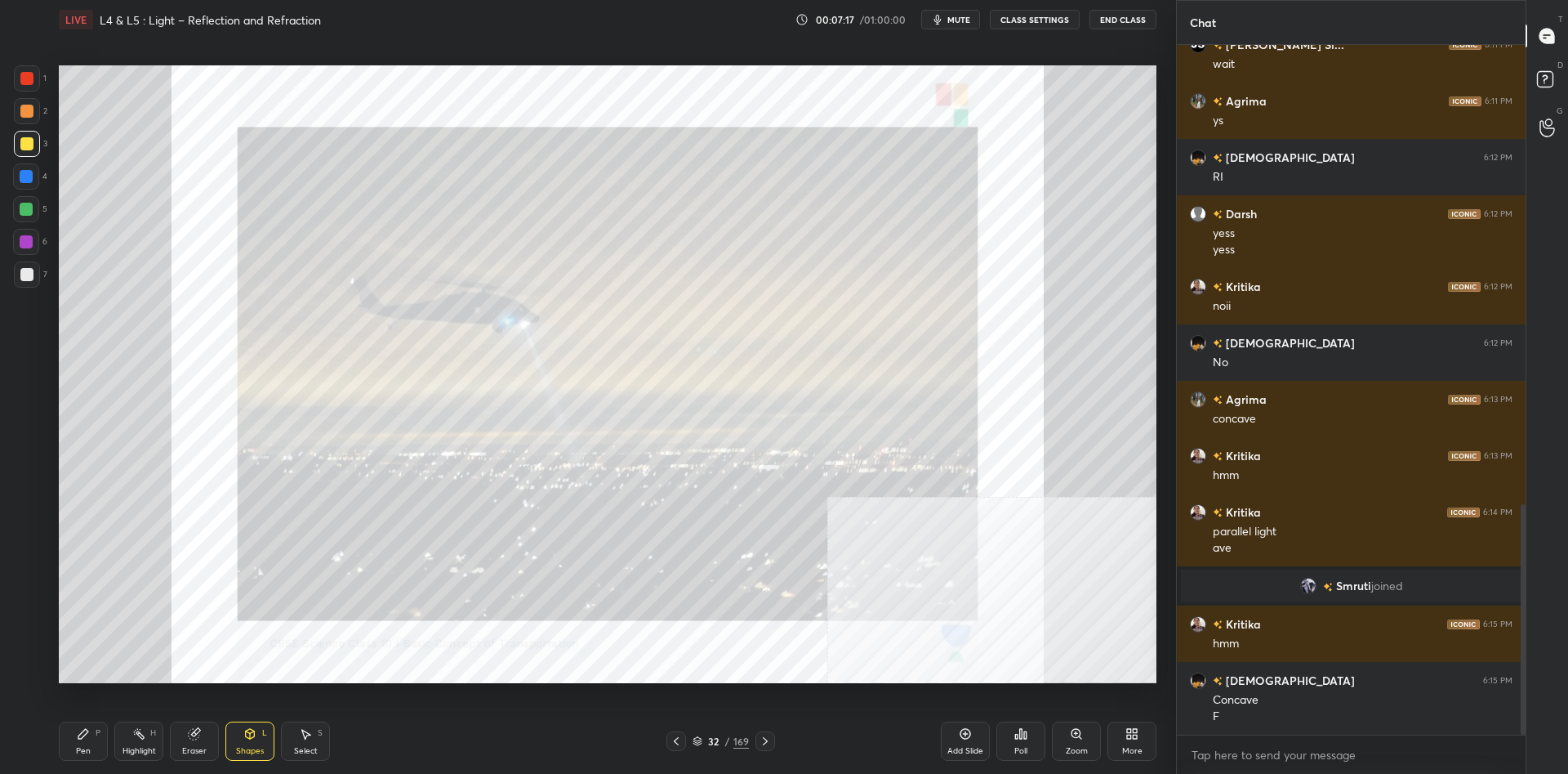
click at [75, 730] on div "Pen P" at bounding box center [83, 741] width 49 height 39
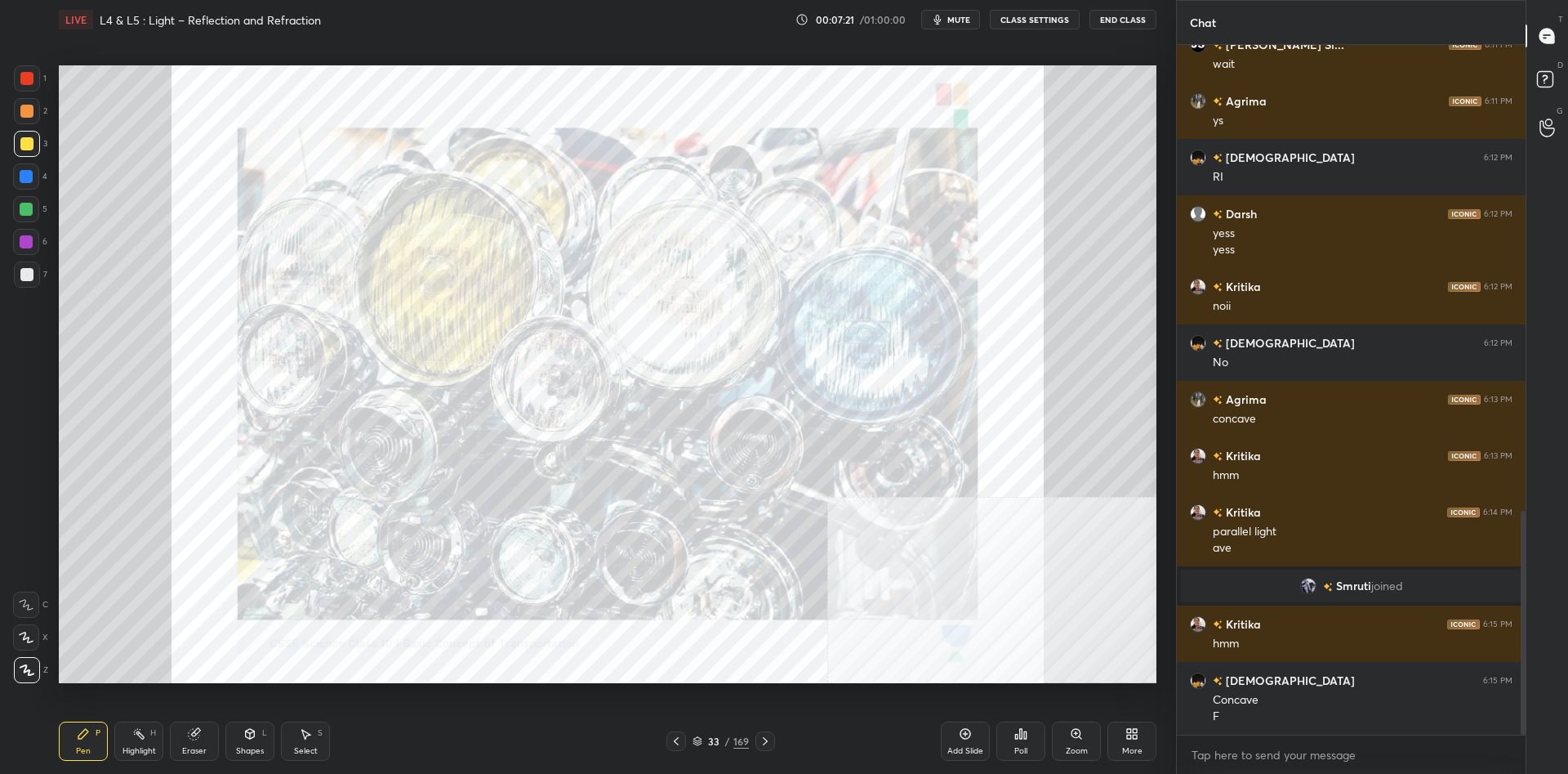
scroll to position [1431, 0]
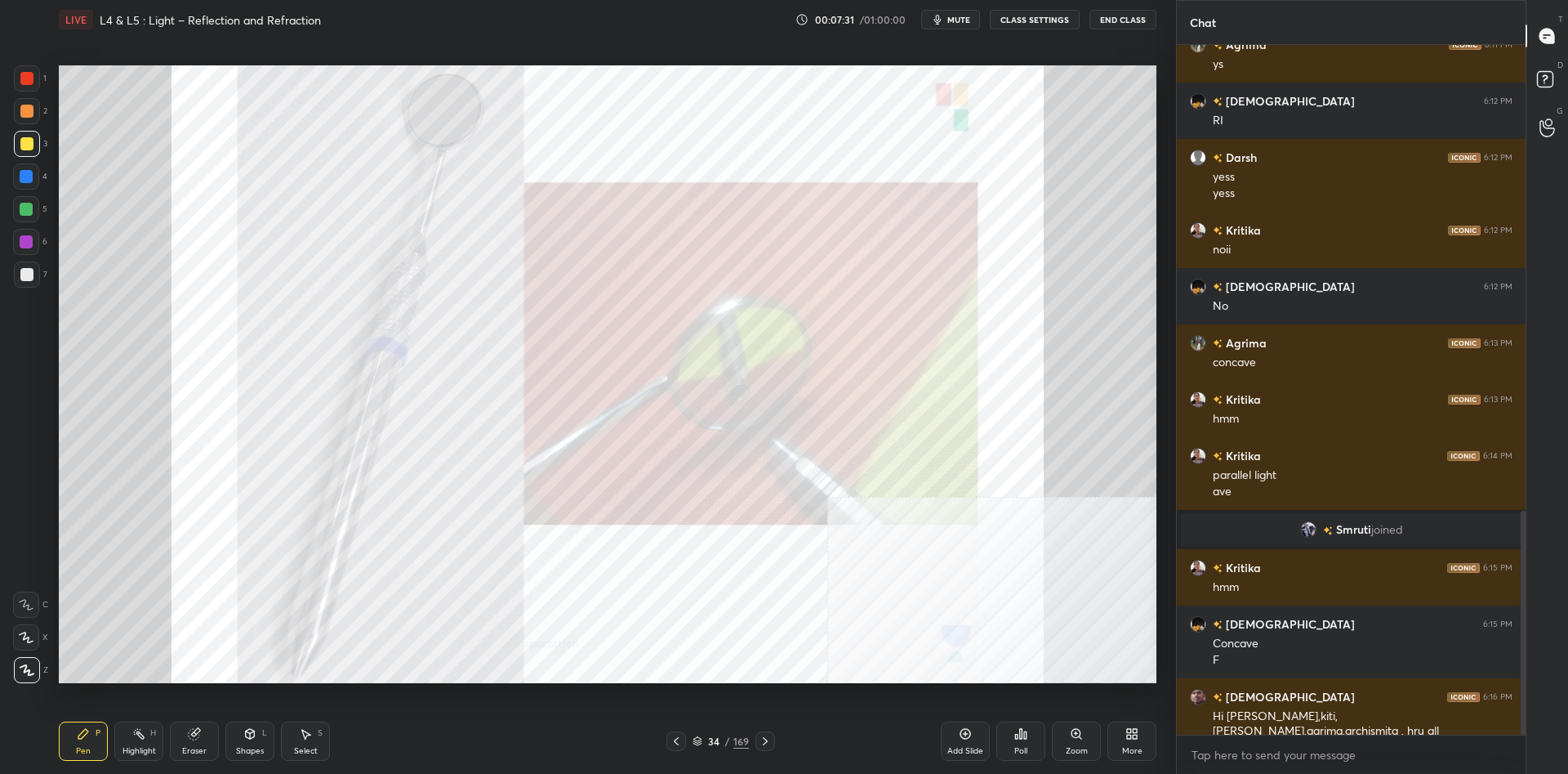
click at [42, 74] on div "1" at bounding box center [30, 78] width 32 height 26
click at [44, 75] on div "1" at bounding box center [30, 78] width 32 height 26
click at [28, 206] on div at bounding box center [26, 209] width 13 height 13
click at [31, 207] on div at bounding box center [26, 209] width 13 height 13
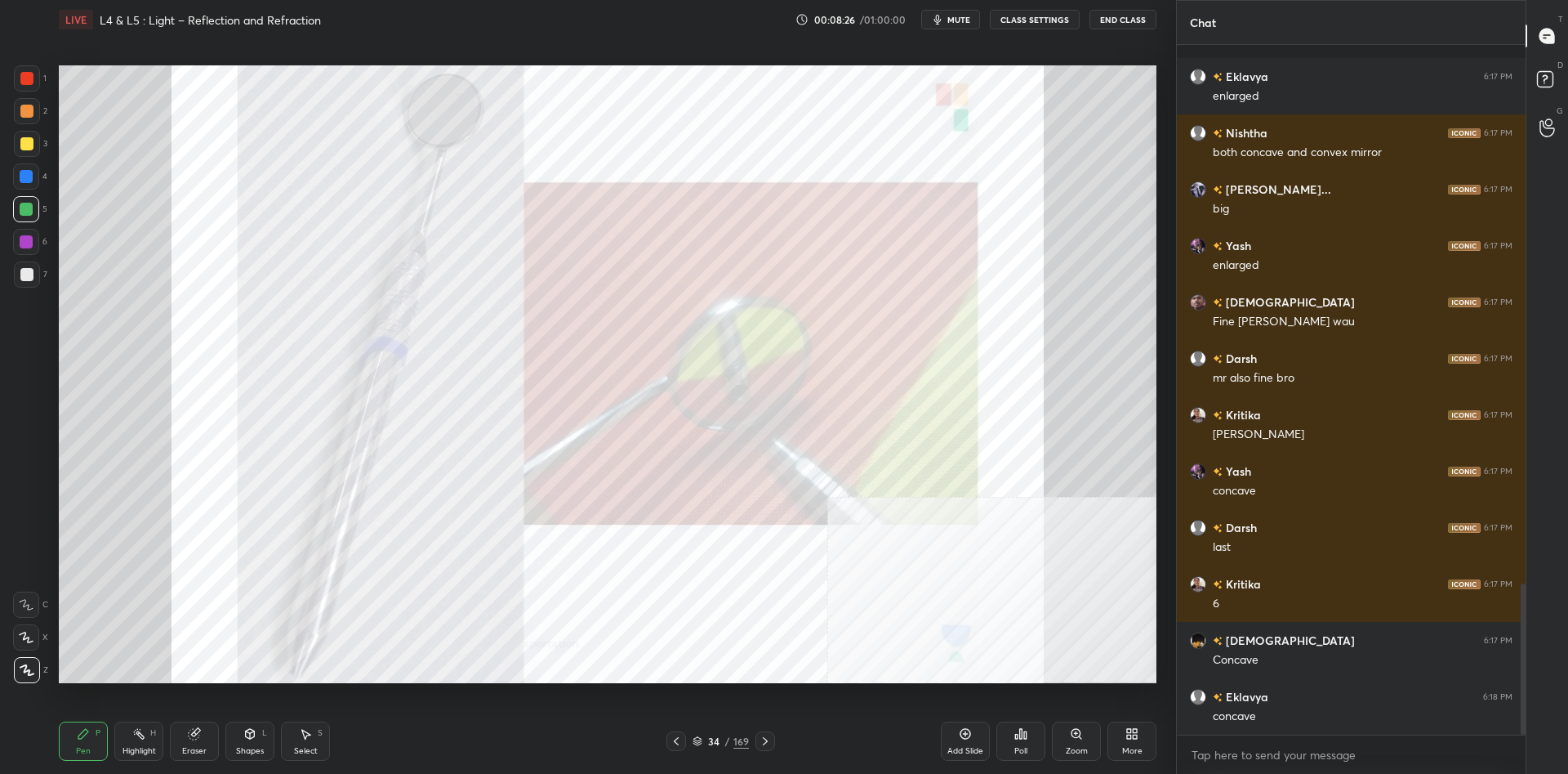
scroll to position [2460, 0]
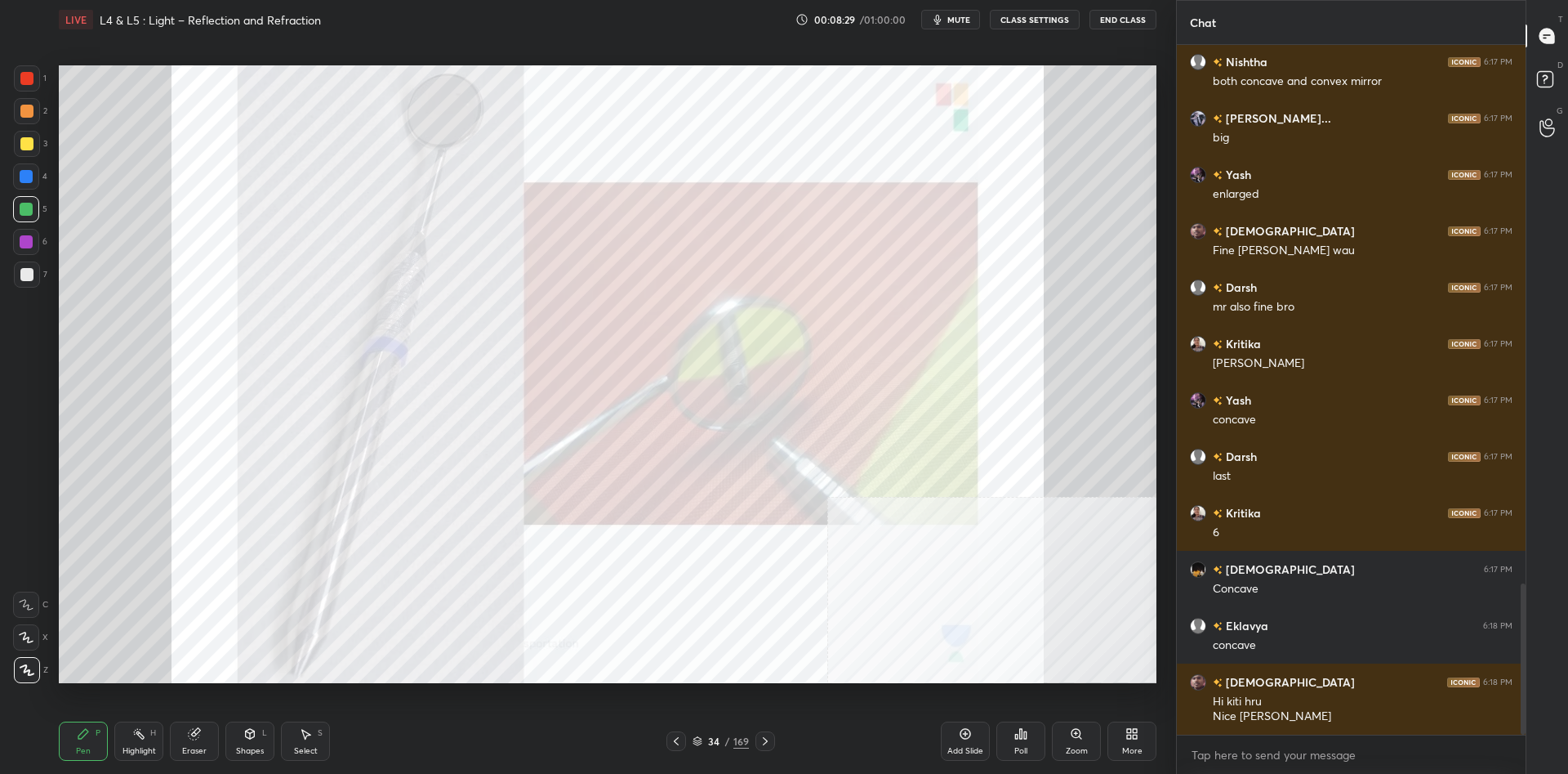
click at [25, 79] on div at bounding box center [27, 78] width 13 height 13
click at [29, 81] on div at bounding box center [27, 78] width 13 height 13
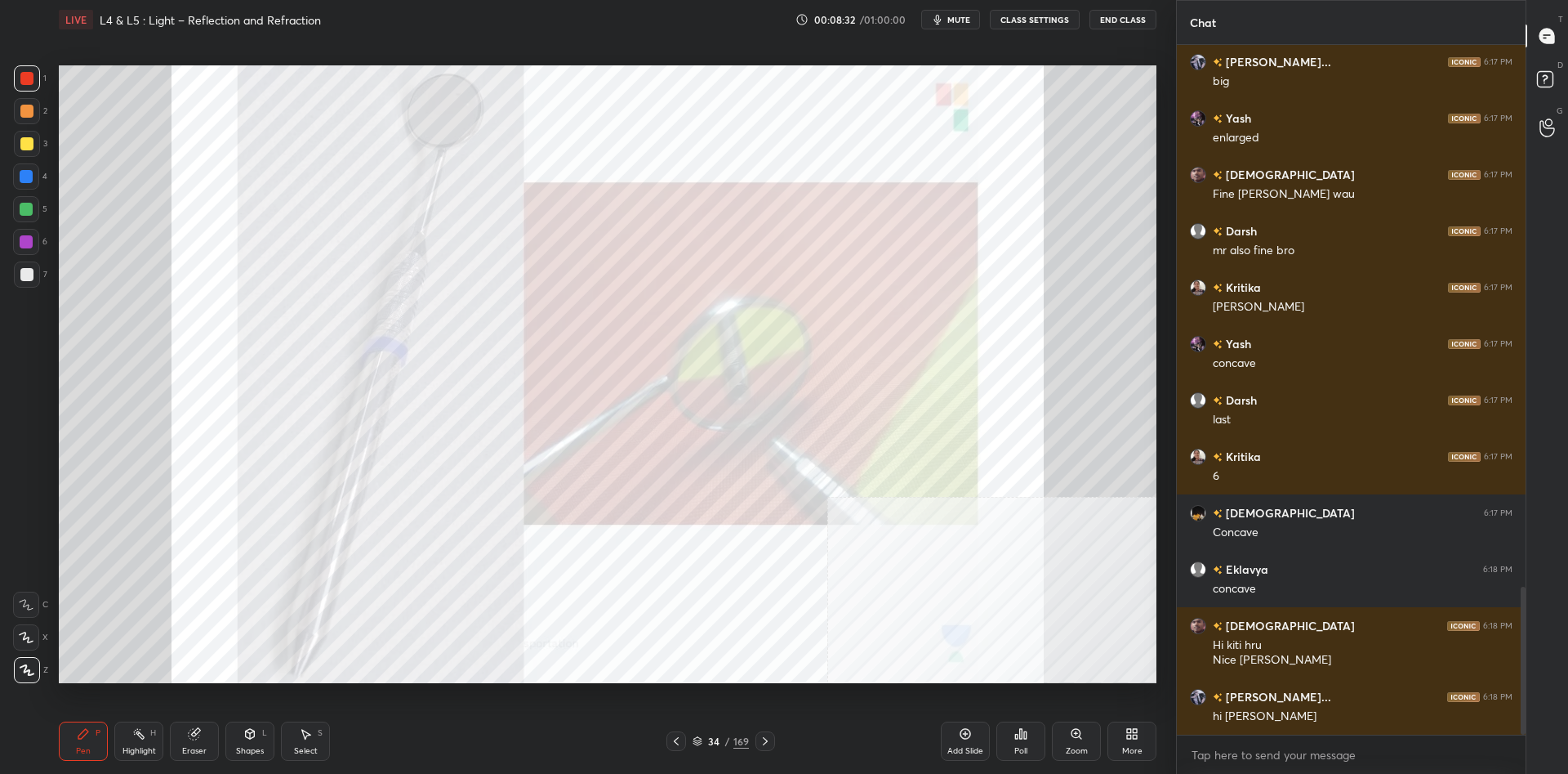
click at [1159, 138] on div "Setting up your live class Poll for secs No correct answer Start poll" at bounding box center [607, 373] width 1110 height 669
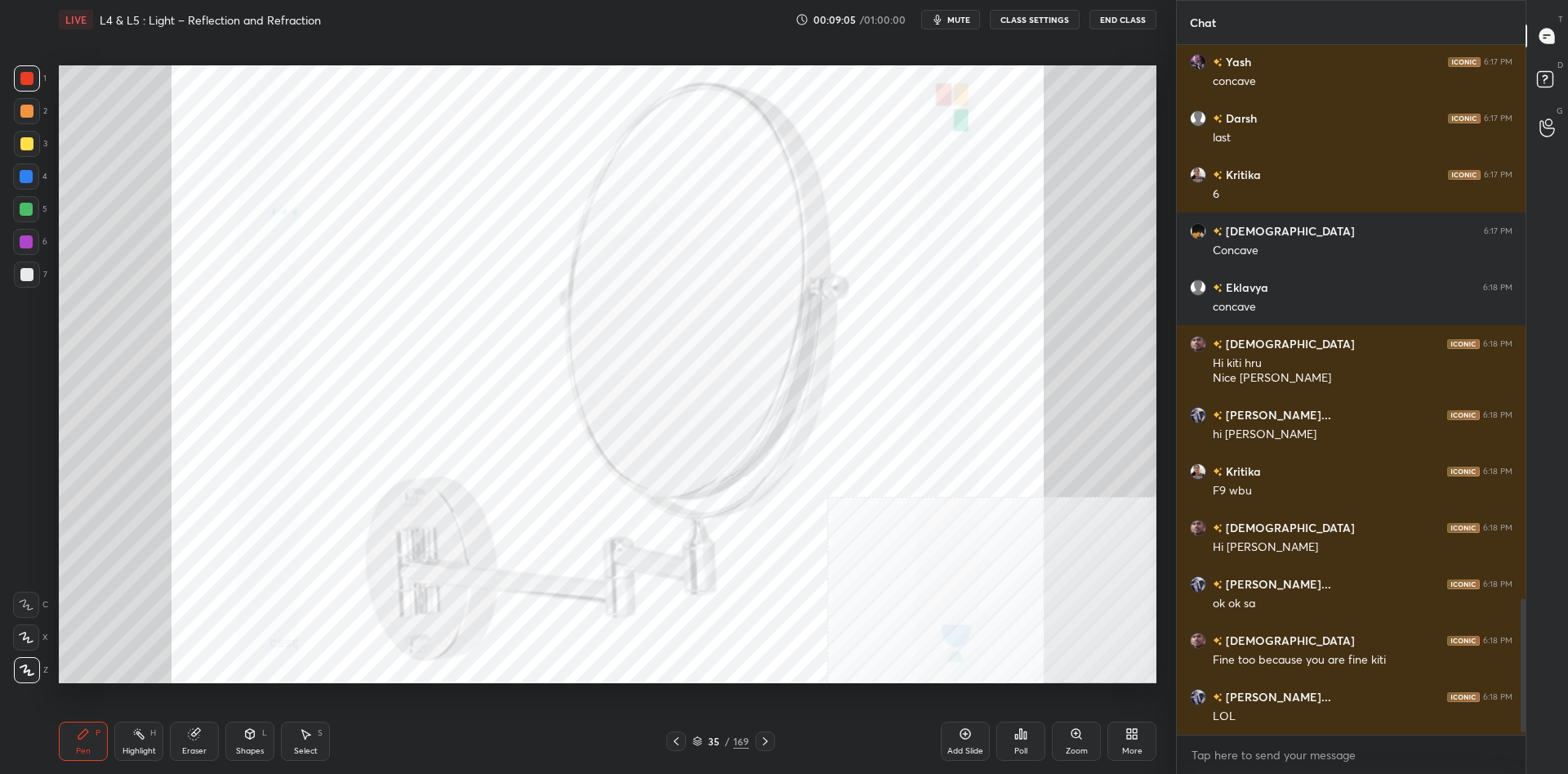
scroll to position [2855, 0]
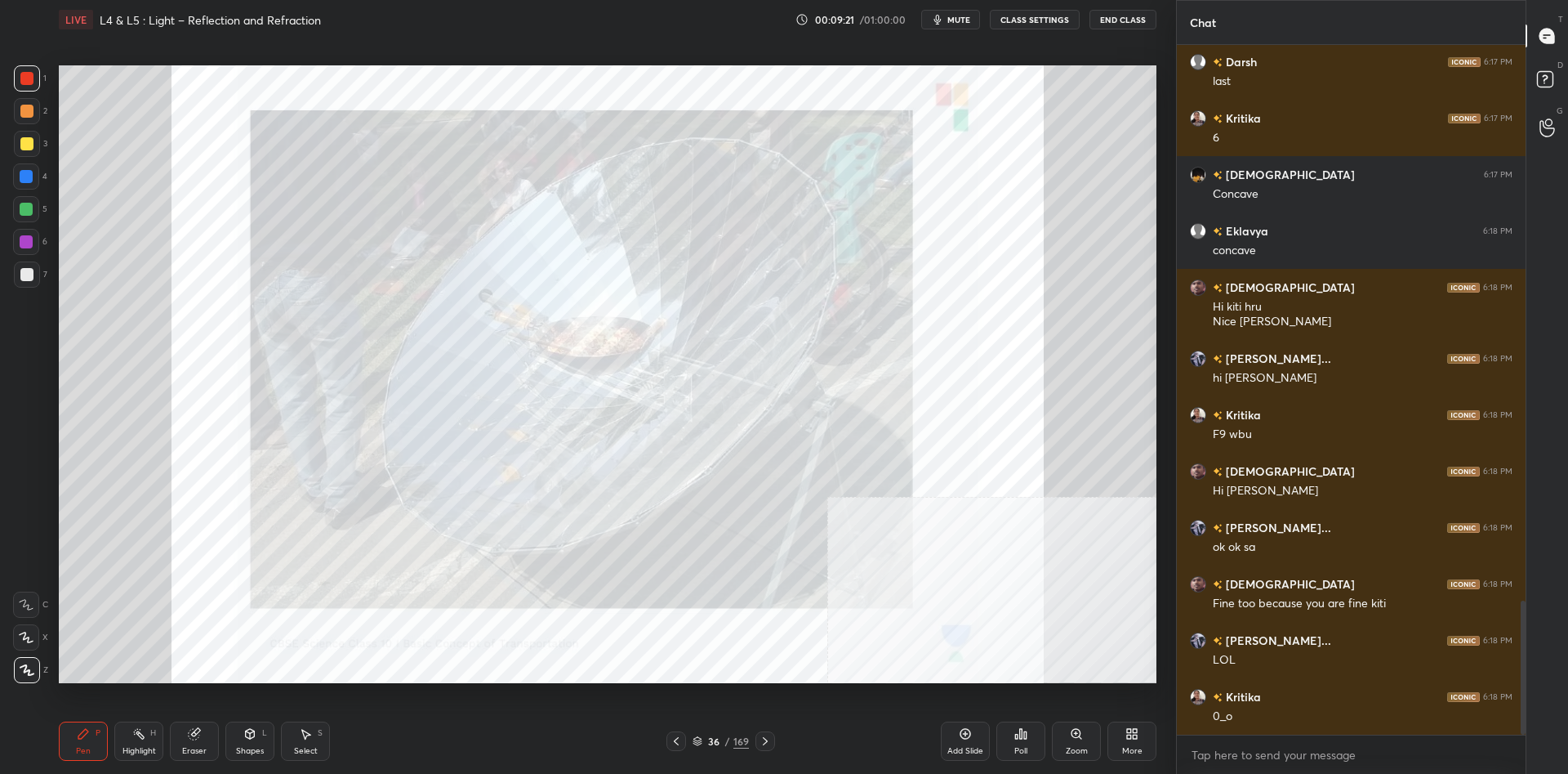
click at [103, 751] on div "Pen P" at bounding box center [83, 741] width 49 height 39
click at [133, 742] on div "Highlight H" at bounding box center [139, 741] width 49 height 39
click at [252, 743] on div "Shapes L" at bounding box center [250, 741] width 49 height 39
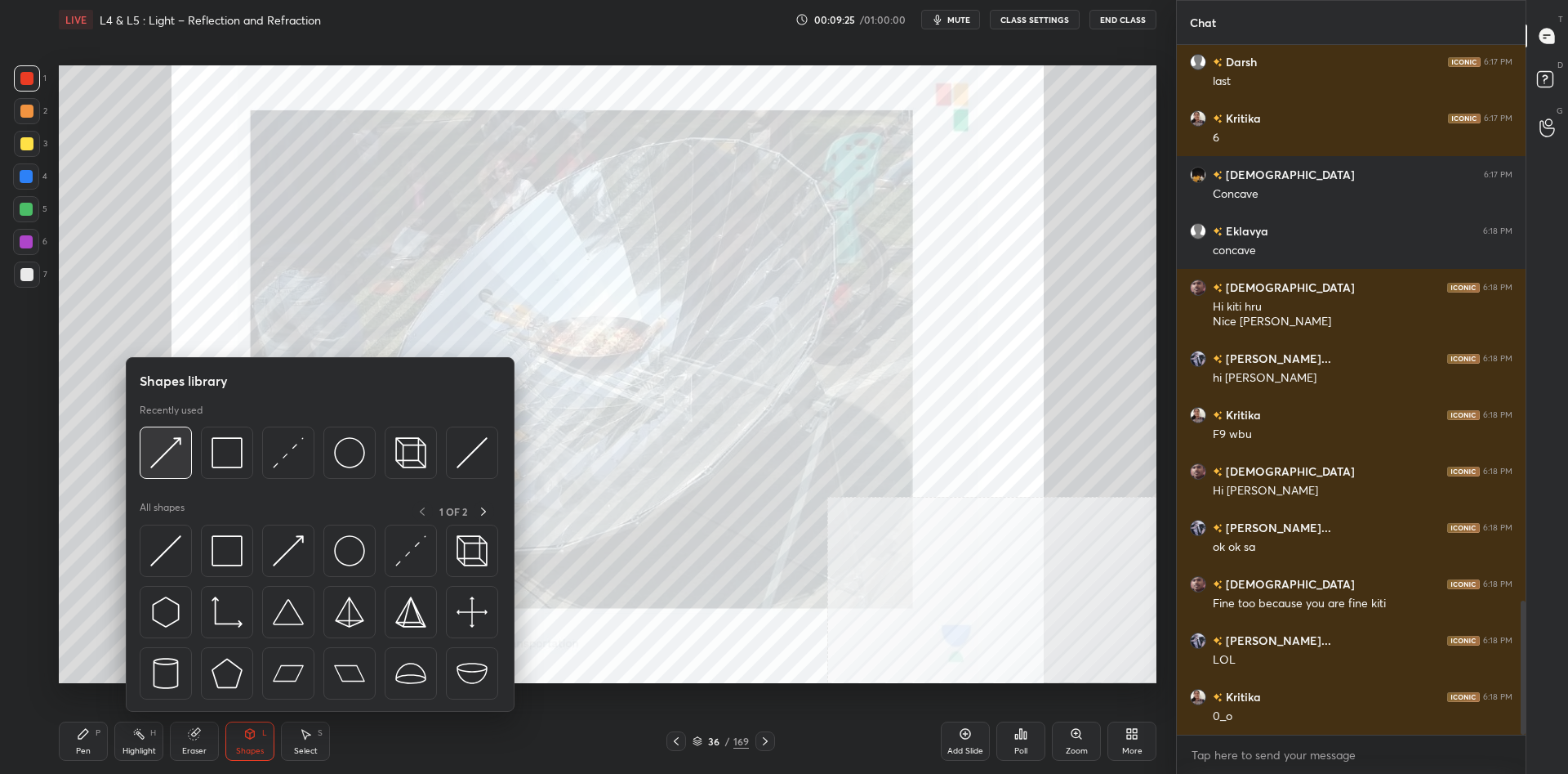
click at [171, 455] on img at bounding box center [166, 452] width 31 height 31
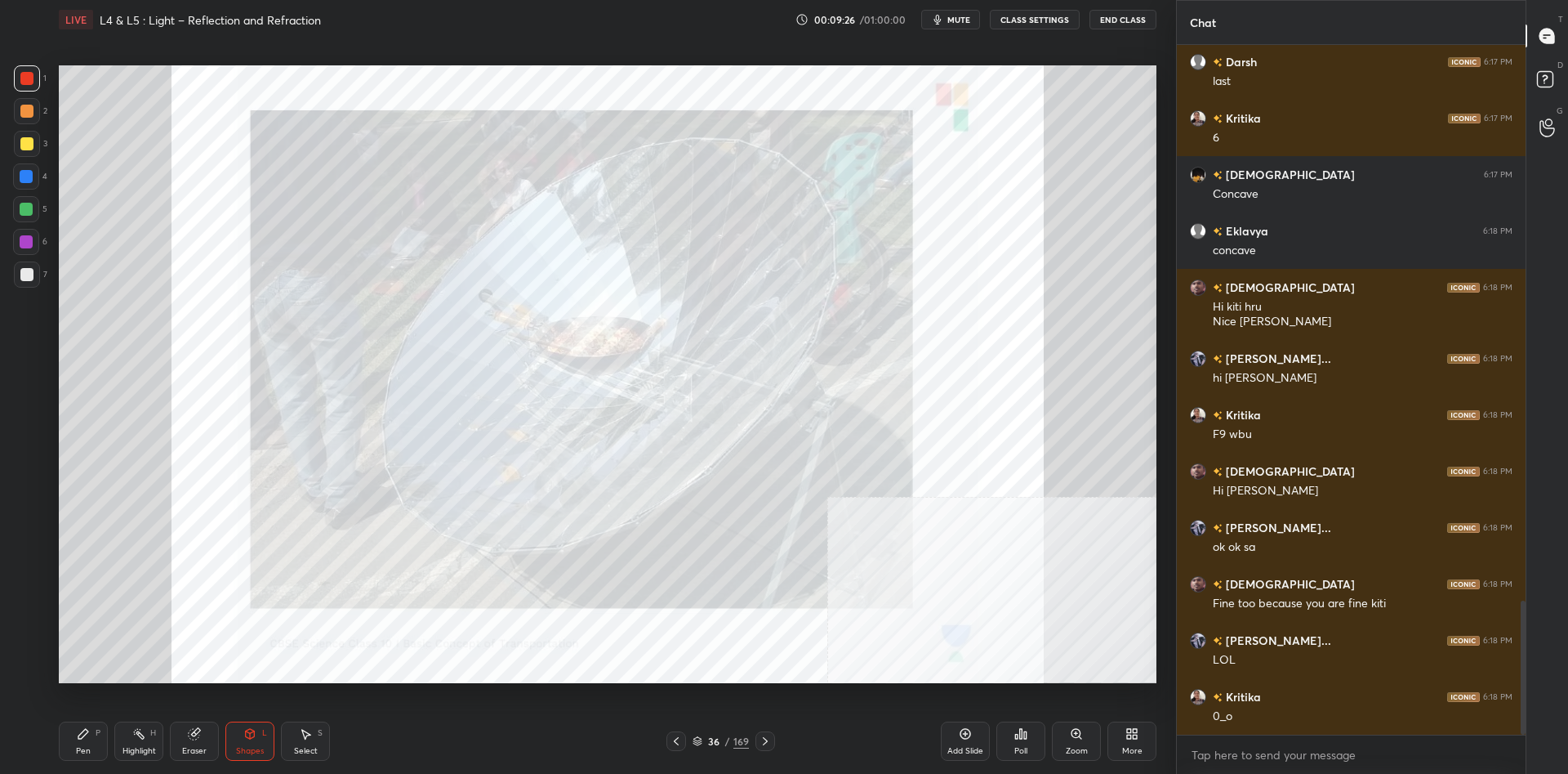
click at [33, 77] on div at bounding box center [27, 78] width 13 height 13
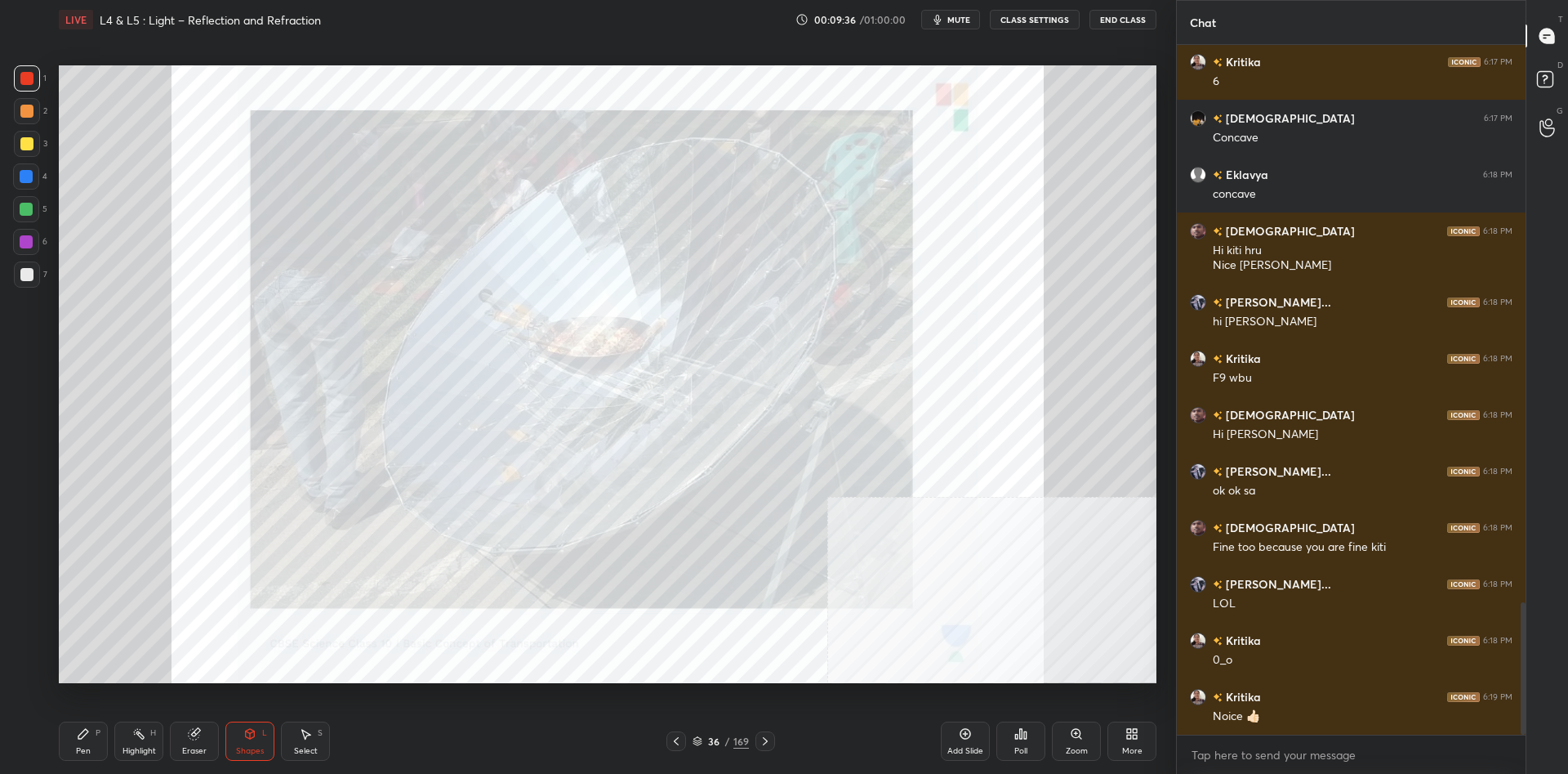
click at [87, 733] on icon at bounding box center [83, 733] width 10 height 10
click at [90, 732] on div "Pen P" at bounding box center [83, 741] width 49 height 39
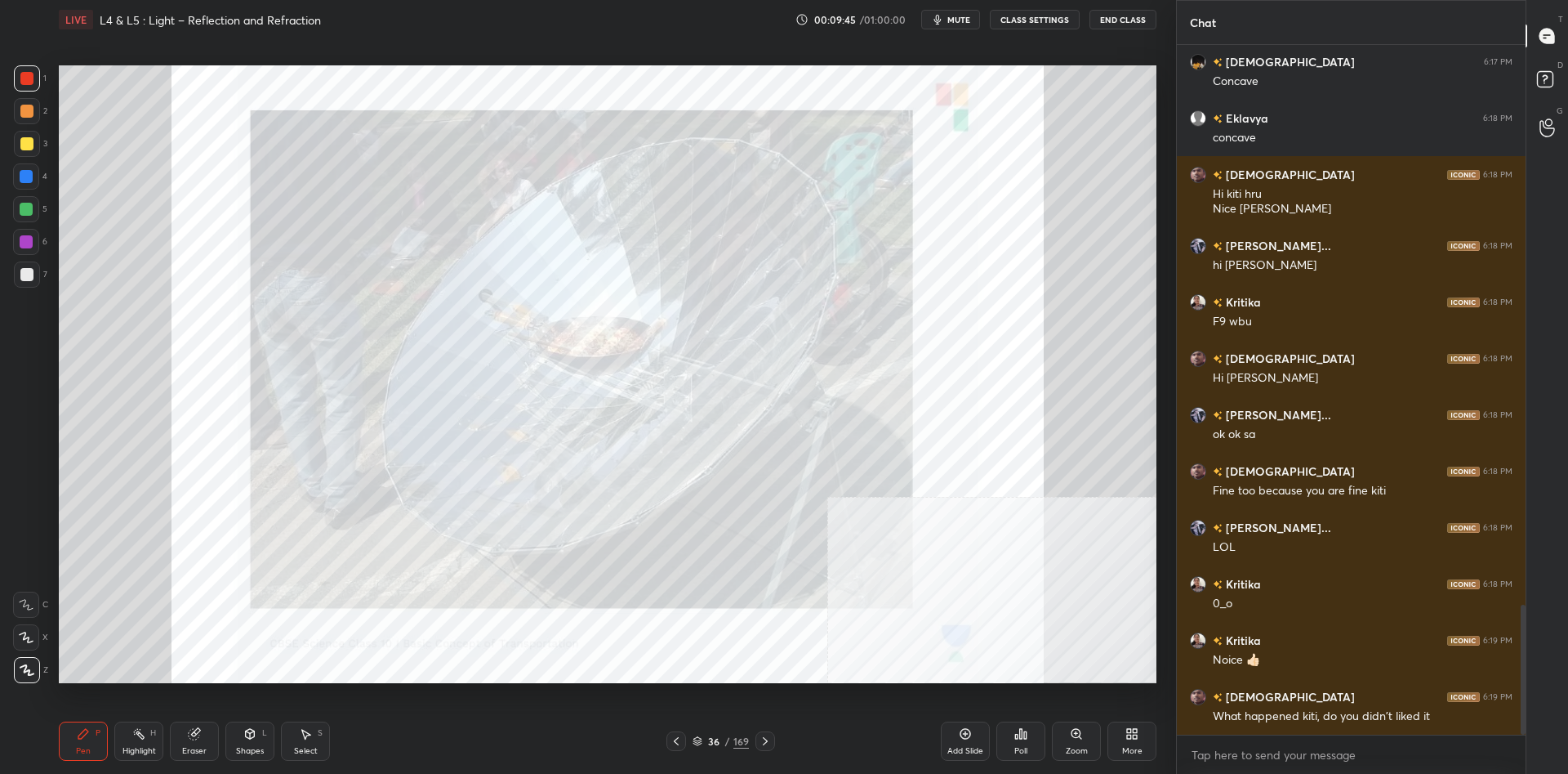
click at [38, 80] on div at bounding box center [26, 78] width 26 height 26
click at [32, 79] on div at bounding box center [27, 78] width 13 height 13
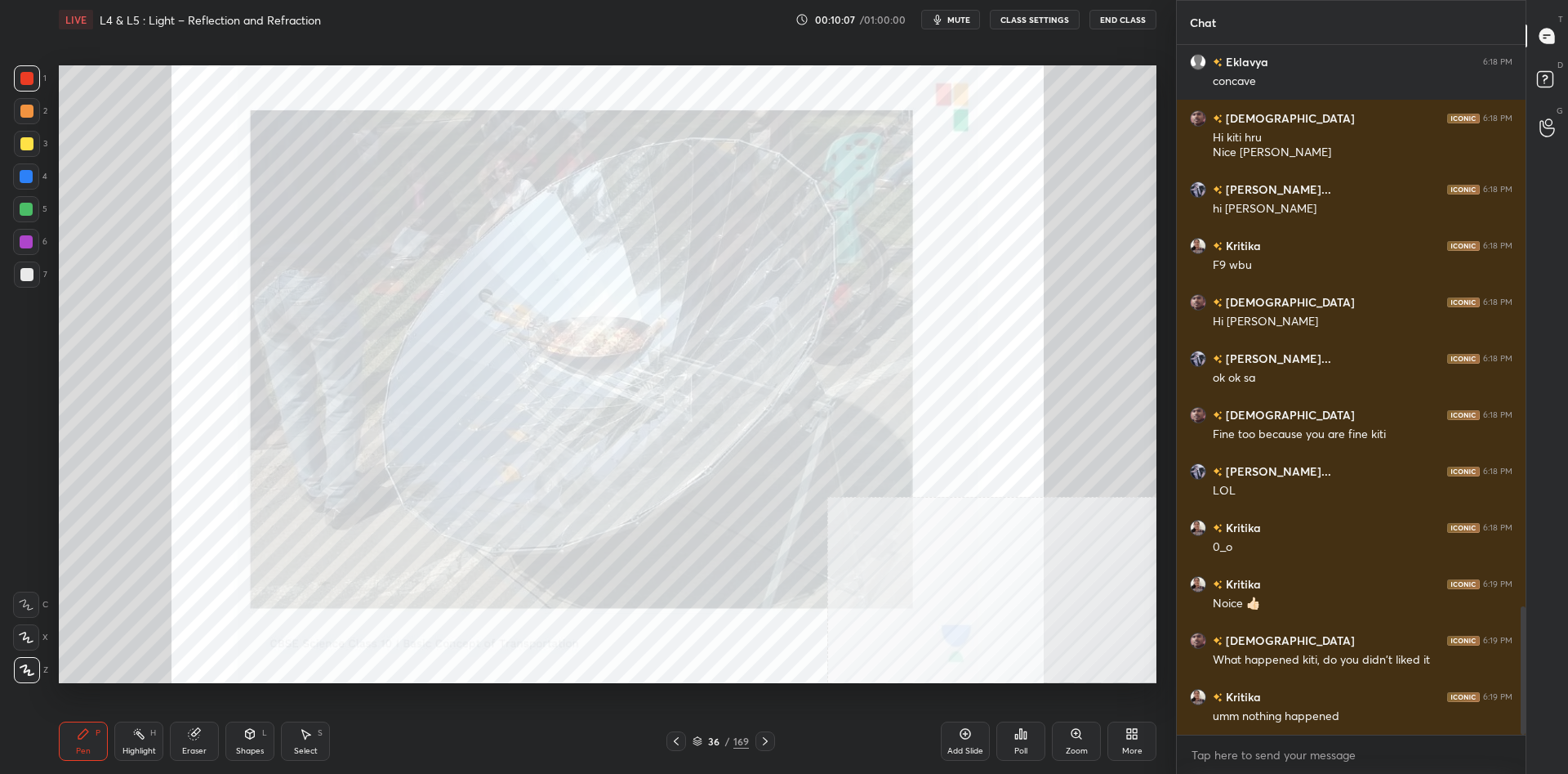
click at [717, 756] on div "Pen P Highlight H Eraser Shapes L Select S 36 / 169 Add Slide Poll Zoom More" at bounding box center [607, 741] width 1097 height 65
click at [723, 746] on div "36 / 169" at bounding box center [720, 741] width 56 height 14
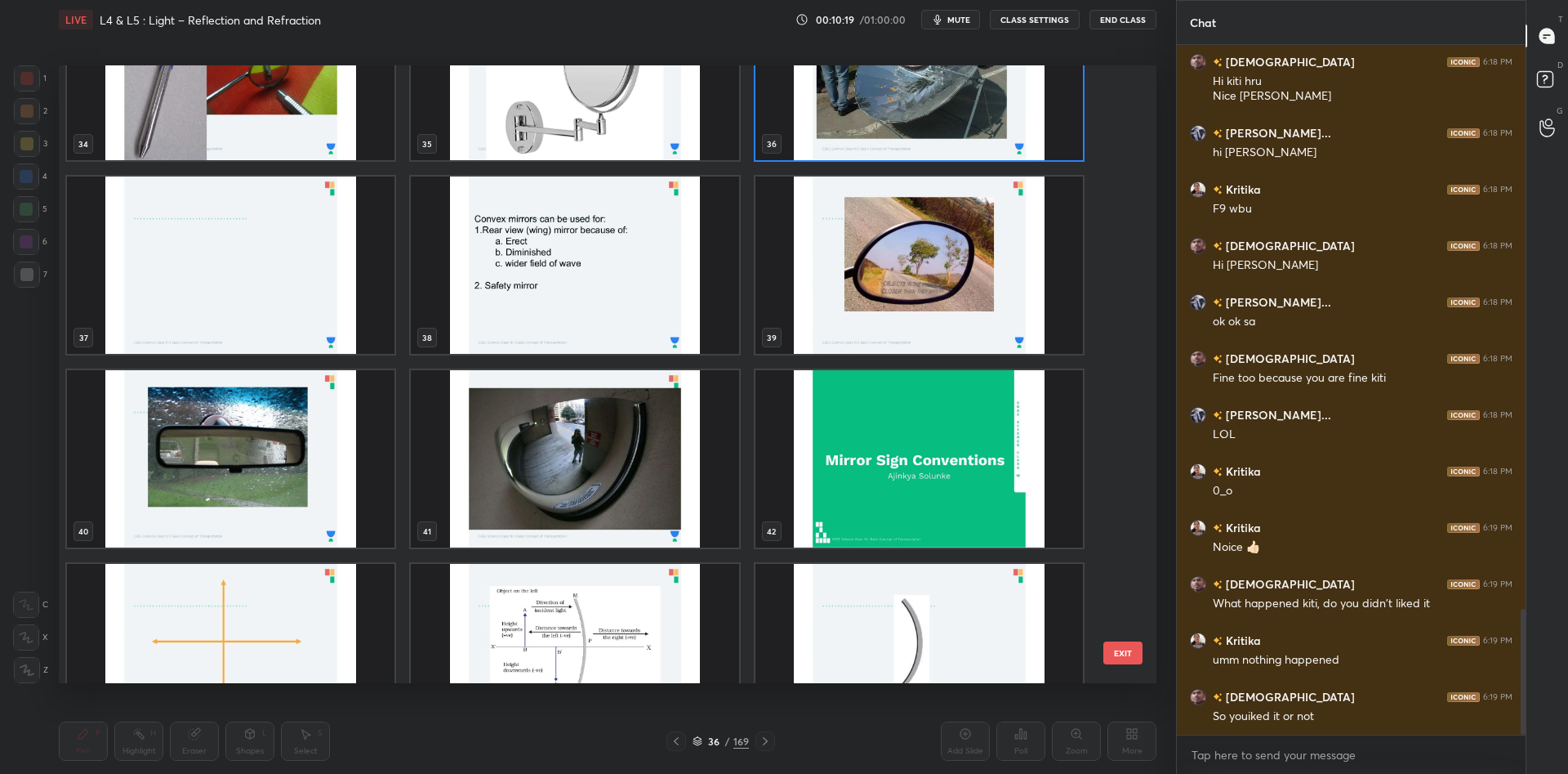
scroll to position [2323, 0]
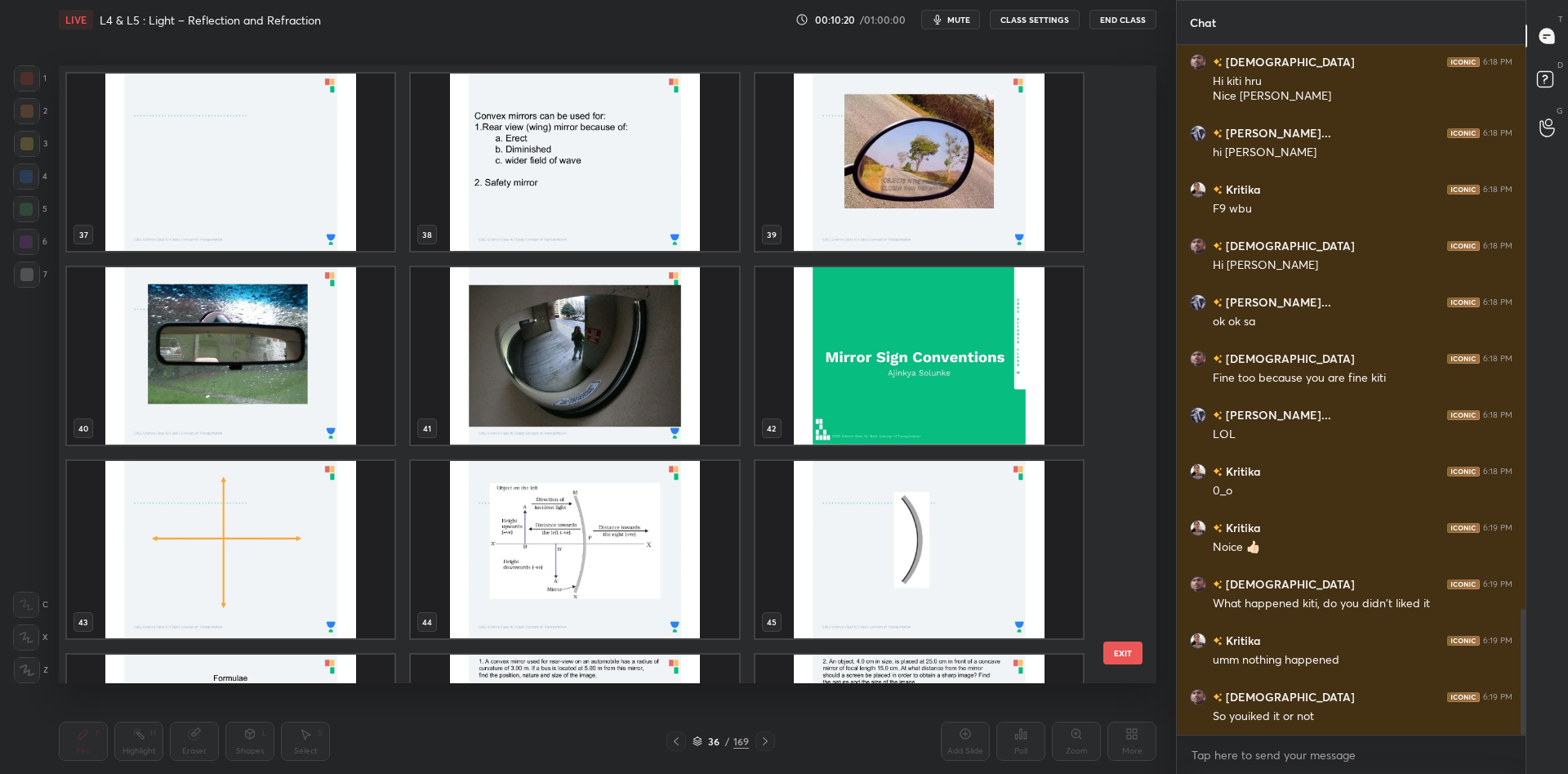
click at [909, 201] on img "grid" at bounding box center [919, 161] width 327 height 177
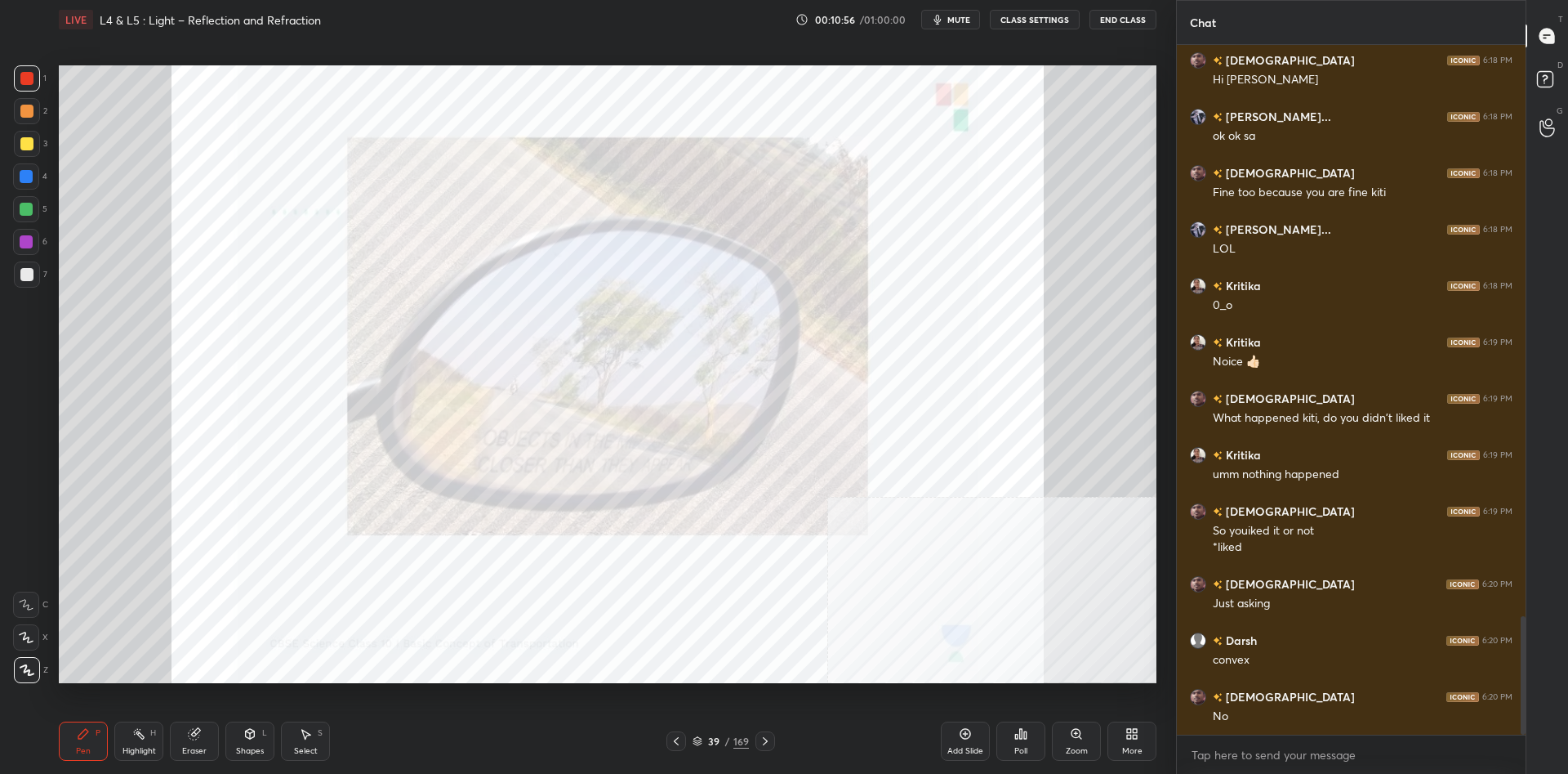
scroll to position [3322, 0]
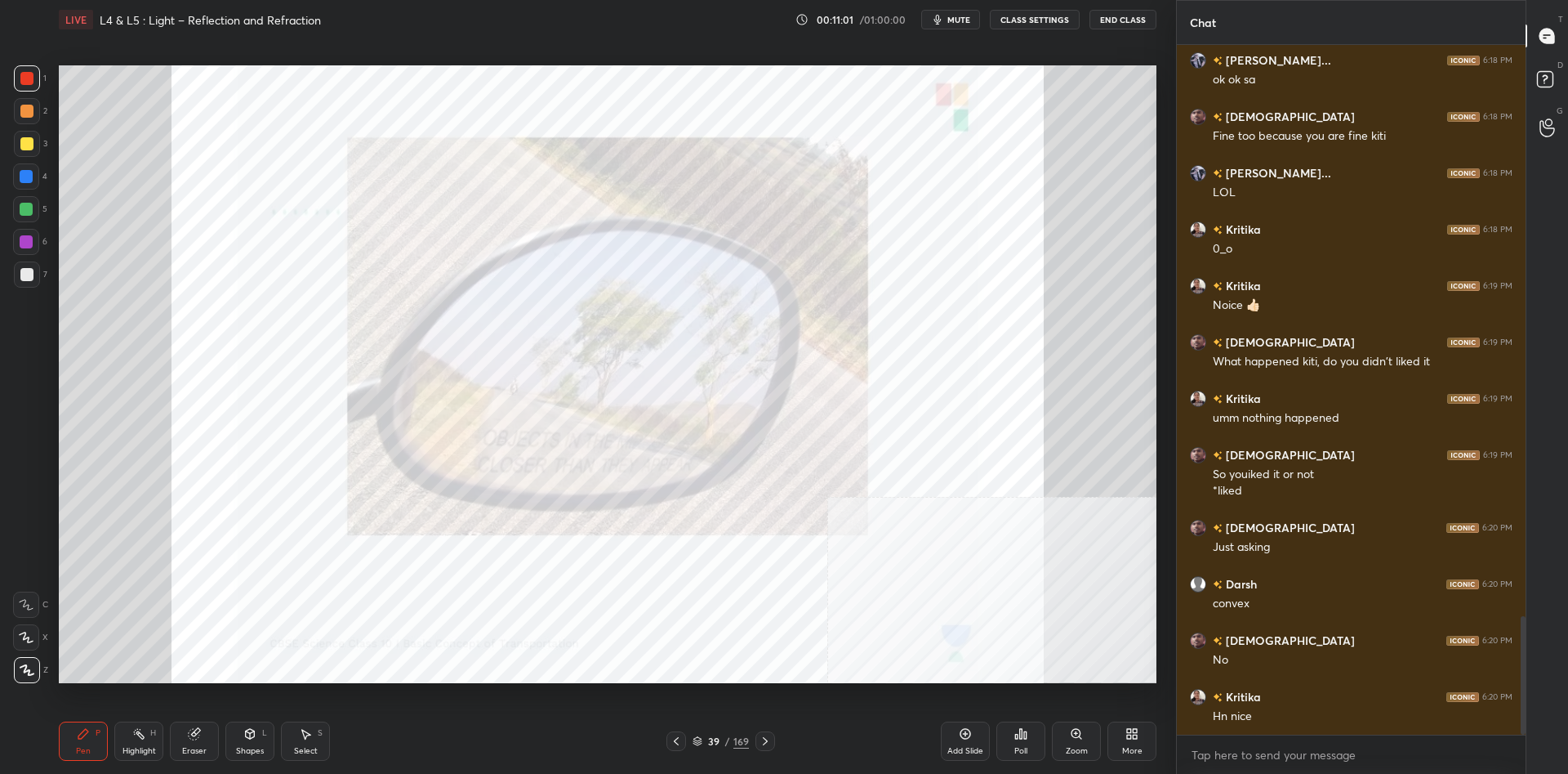
click at [730, 745] on div "39 / 169" at bounding box center [720, 741] width 56 height 14
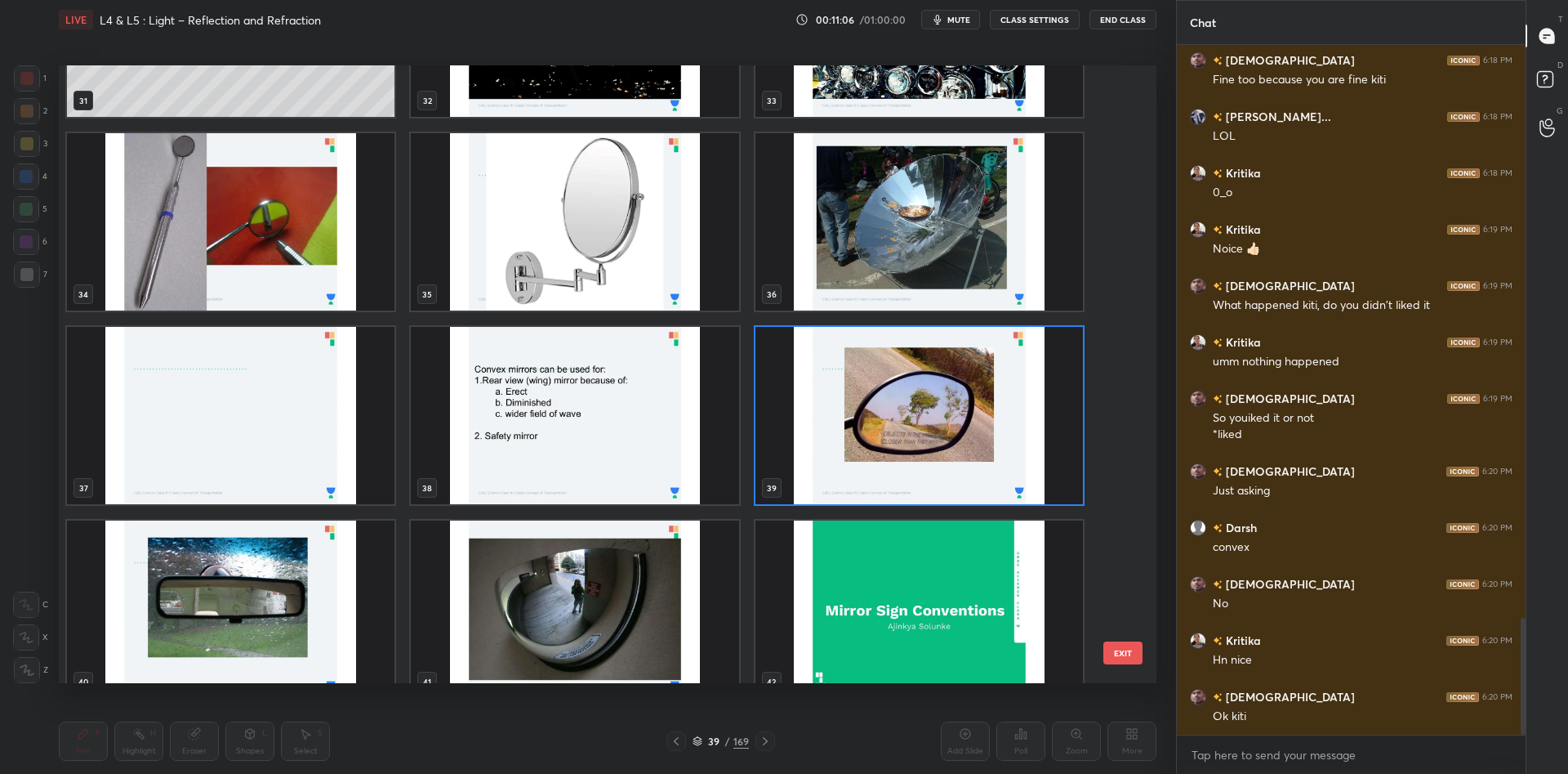
scroll to position [2105, 0]
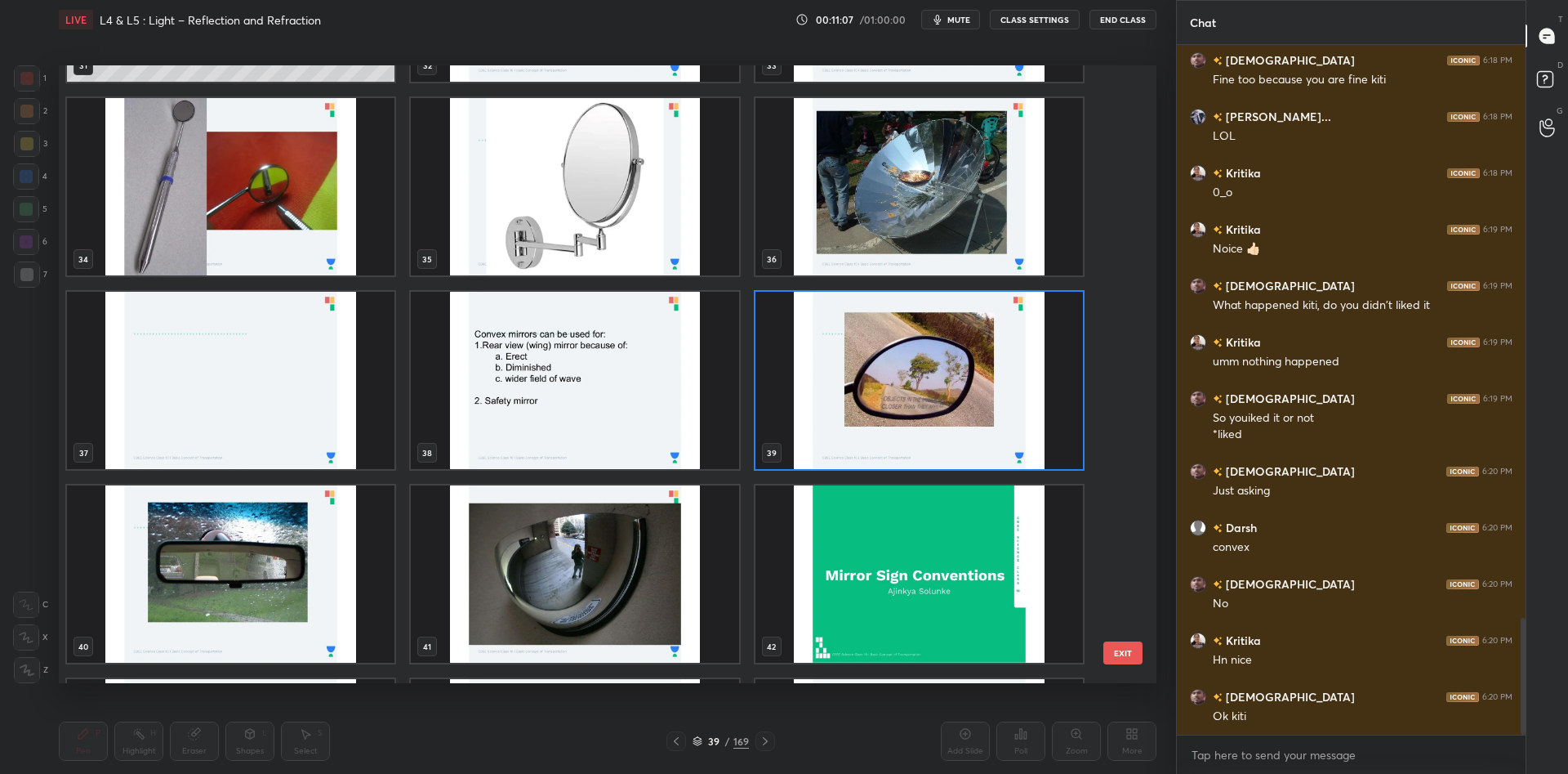
click at [880, 404] on img "grid" at bounding box center [919, 380] width 327 height 177
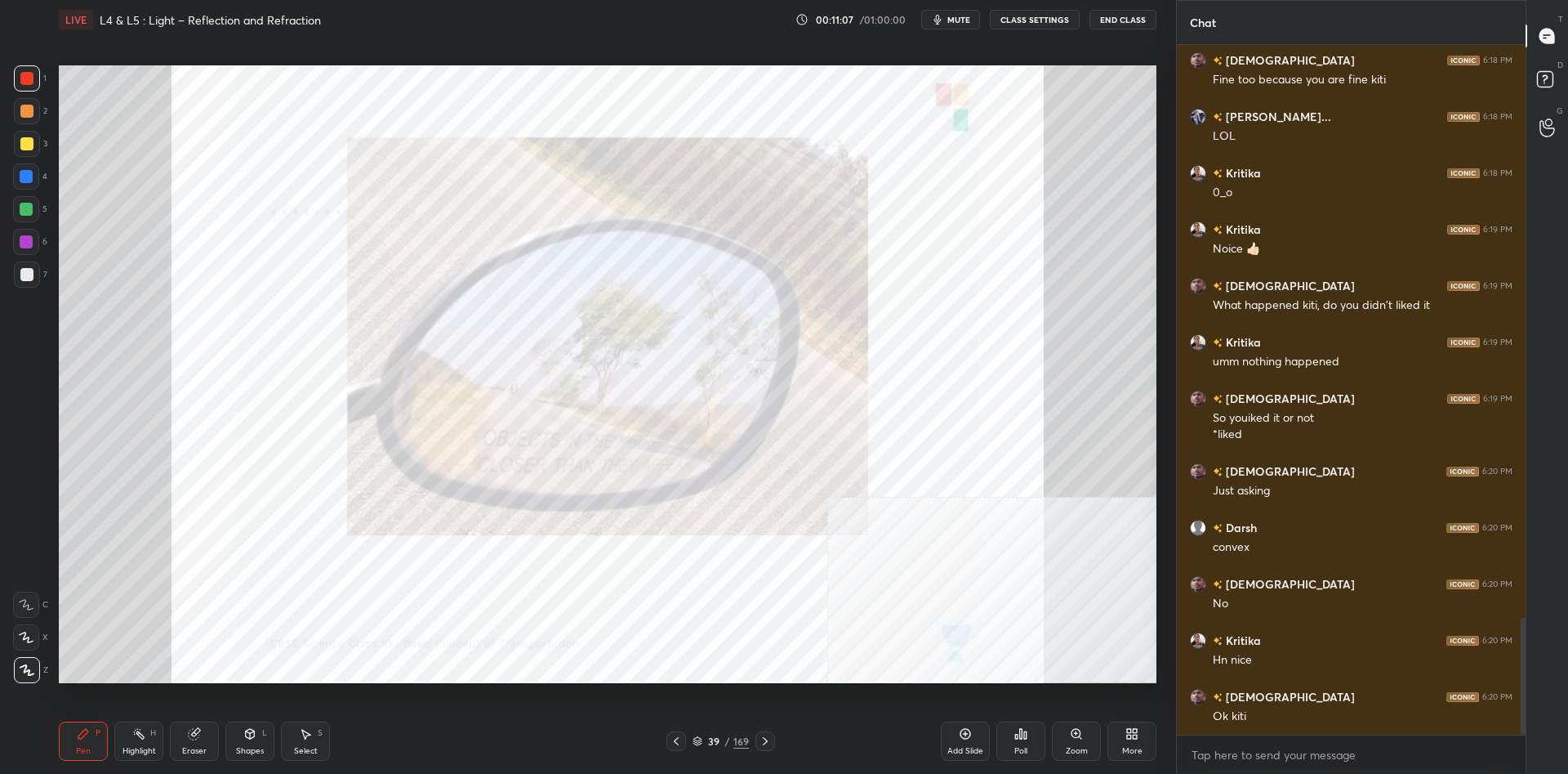
click at [880, 404] on img "grid" at bounding box center [919, 380] width 327 height 177
click at [967, 734] on icon at bounding box center [965, 733] width 13 height 13
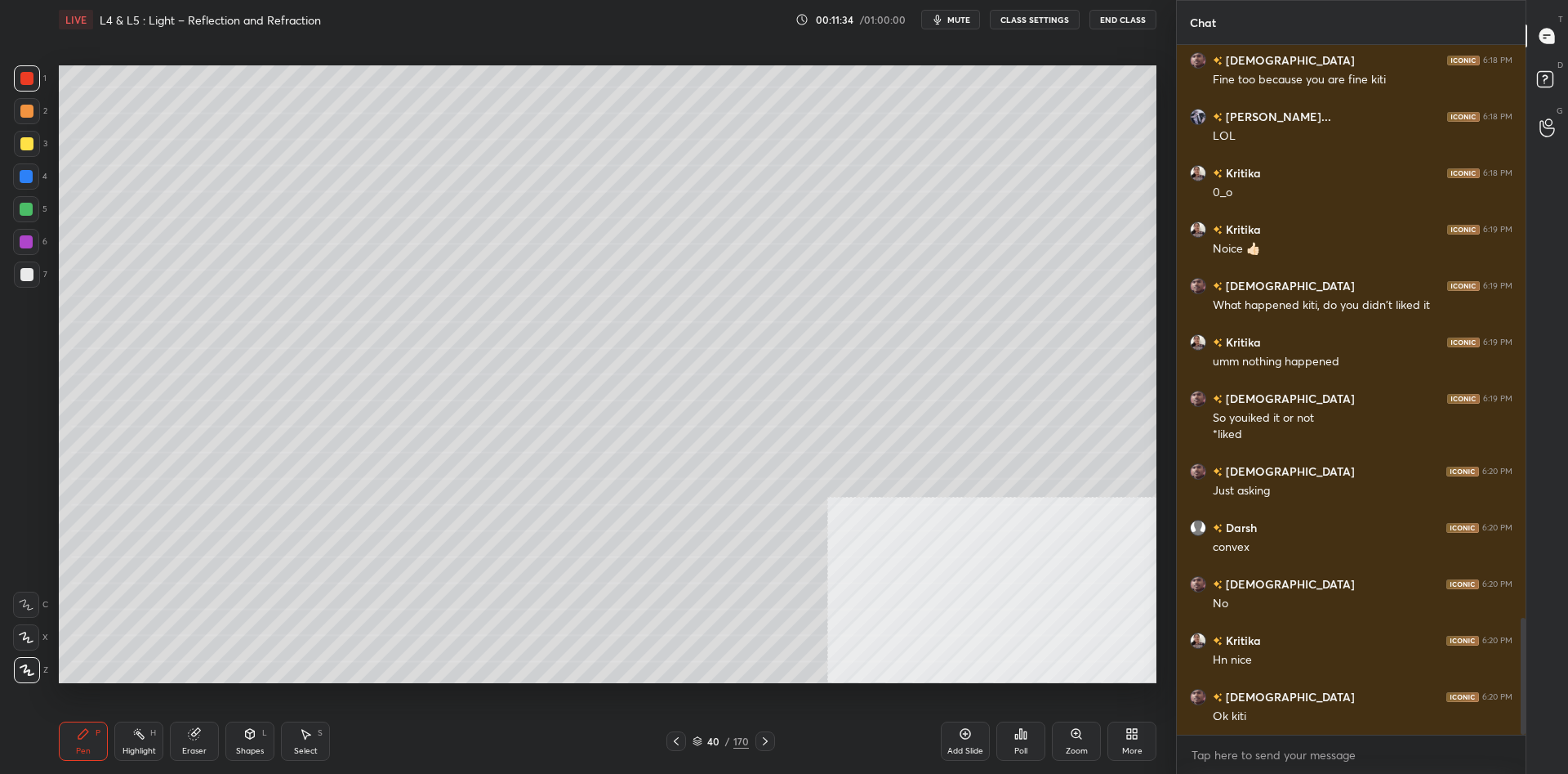
click at [23, 138] on div at bounding box center [27, 143] width 13 height 13
click at [23, 186] on div at bounding box center [25, 176] width 26 height 26
click at [27, 148] on div at bounding box center [27, 143] width 13 height 13
click at [24, 147] on div at bounding box center [27, 143] width 13 height 13
click at [24, 87] on div at bounding box center [26, 78] width 26 height 26
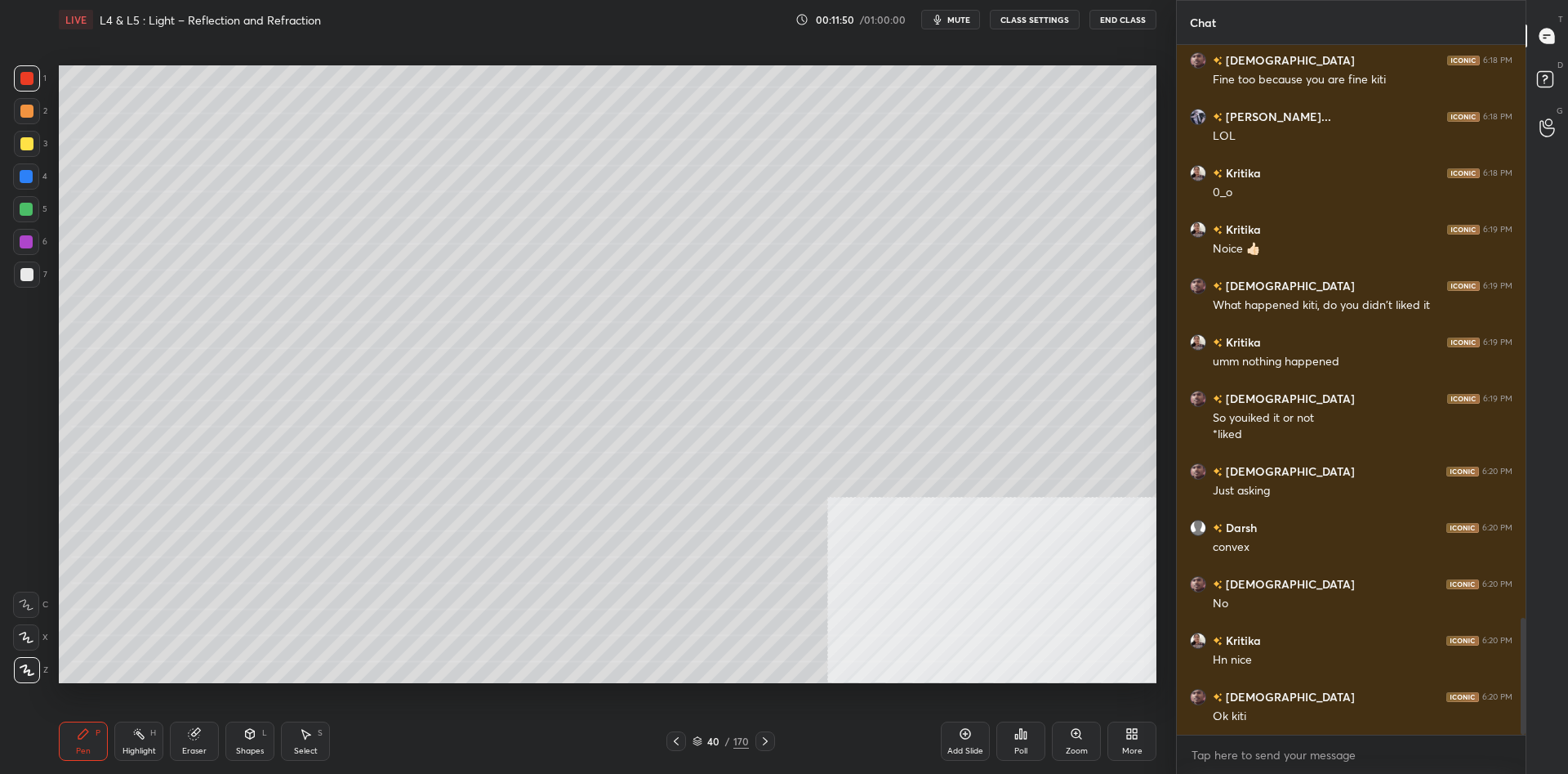
click at [30, 81] on div at bounding box center [27, 78] width 13 height 13
click at [195, 751] on div "Eraser" at bounding box center [194, 751] width 24 height 8
click at [91, 743] on div "Pen P" at bounding box center [83, 741] width 49 height 39
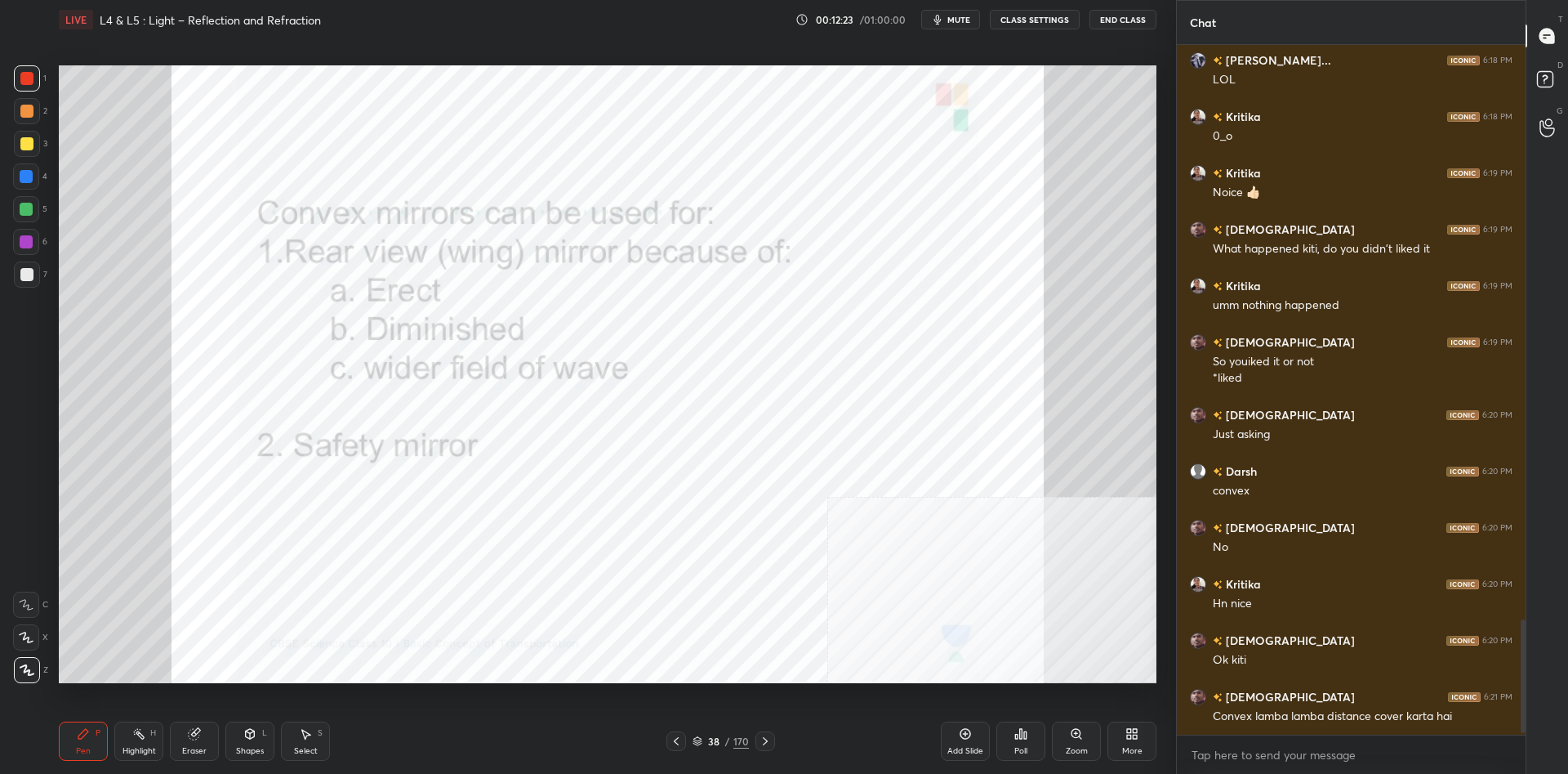
scroll to position [3491, 0]
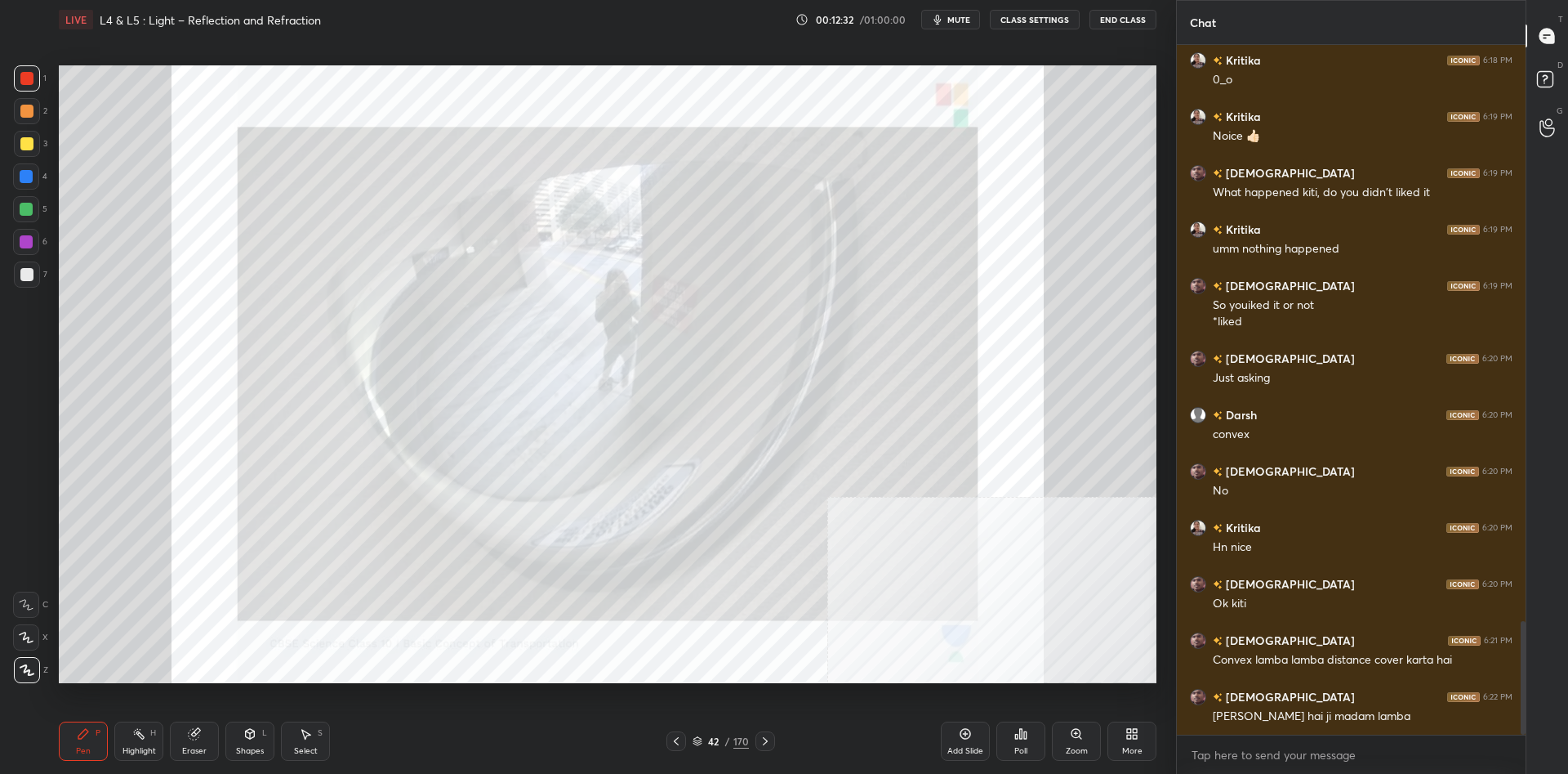
click at [981, 740] on div "Add Slide" at bounding box center [965, 741] width 49 height 39
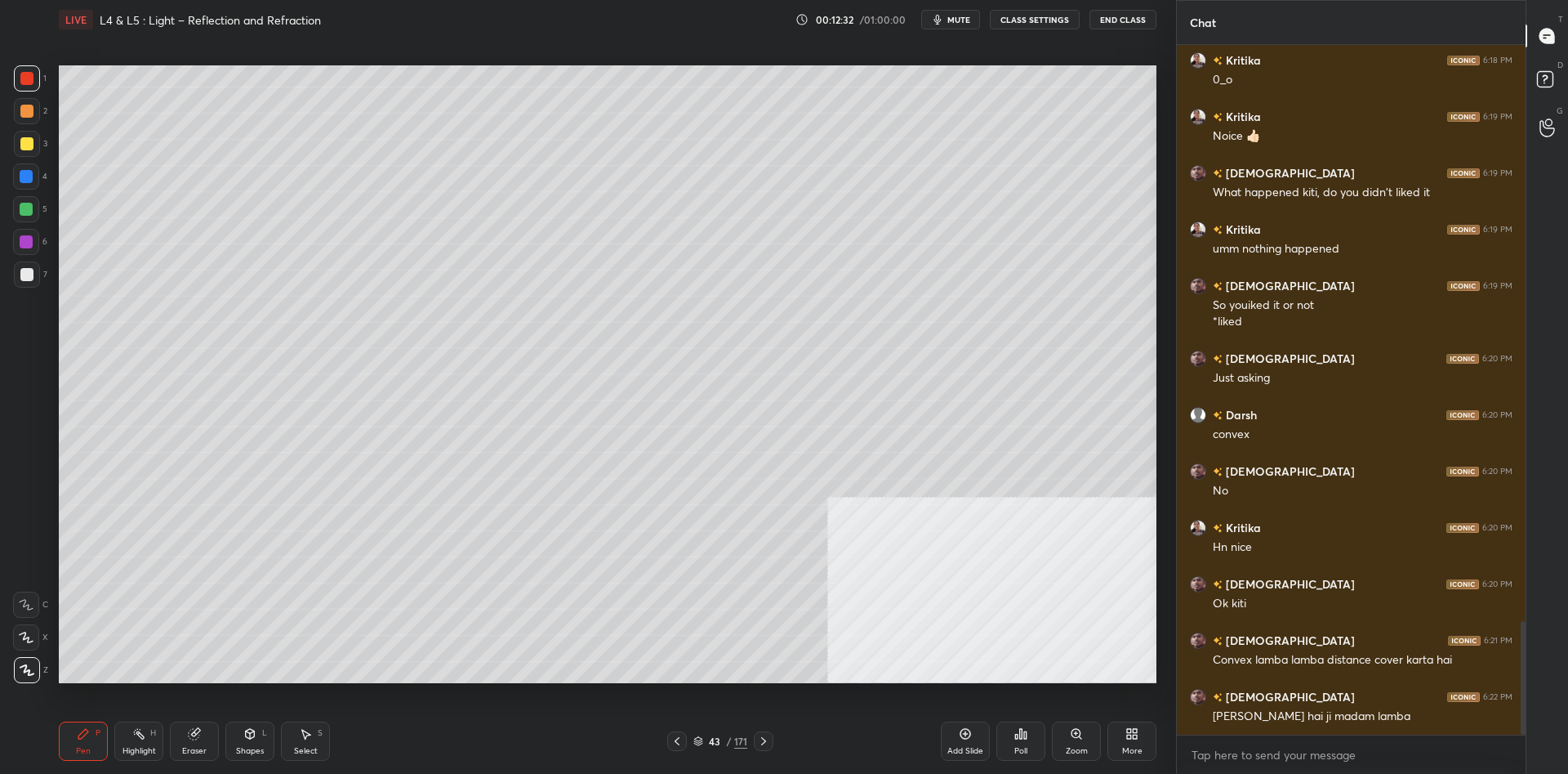
click at [260, 736] on div "Shapes L" at bounding box center [250, 741] width 49 height 39
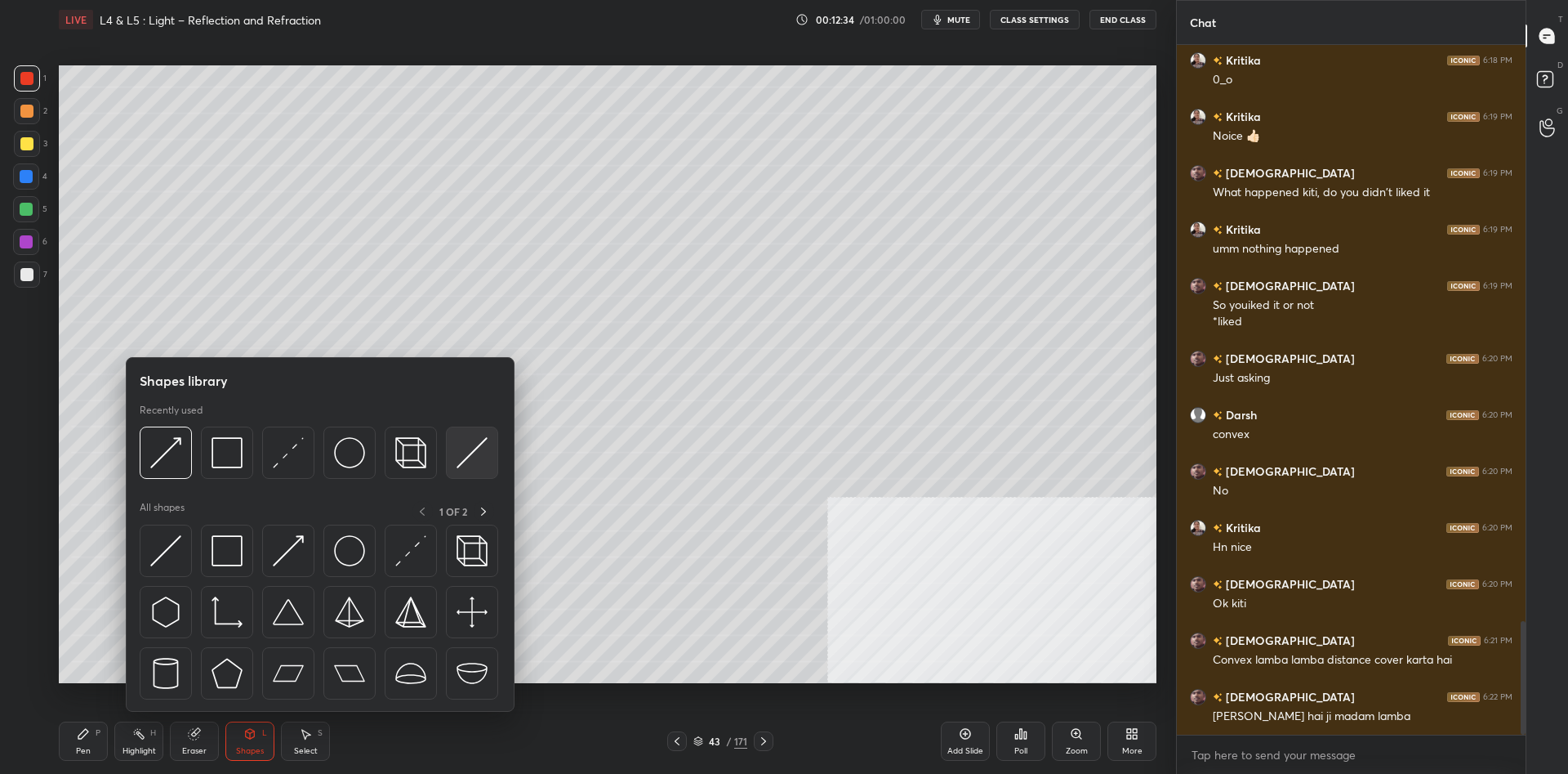
click at [452, 464] on div at bounding box center [472, 453] width 52 height 52
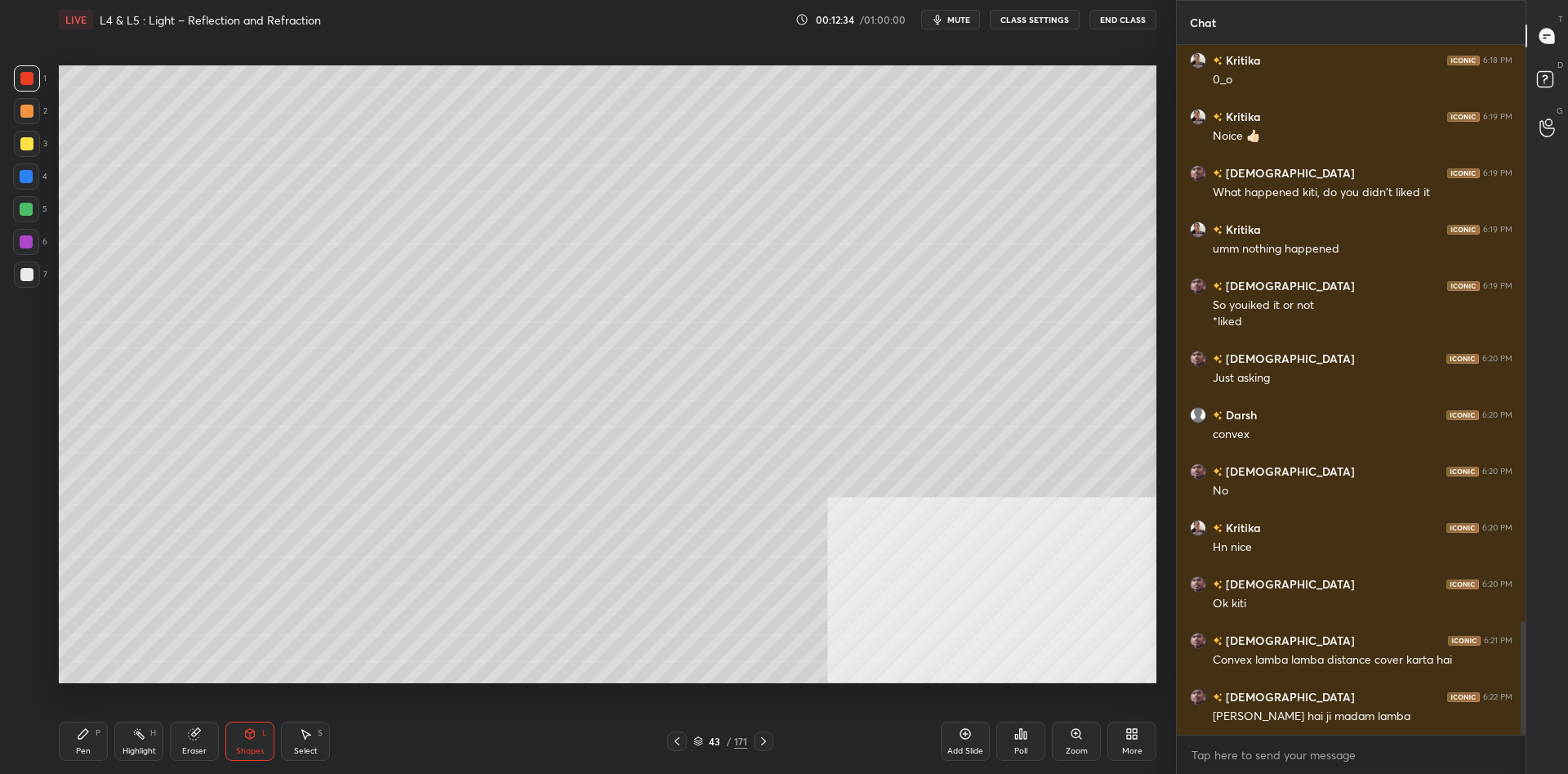
click at [27, 283] on div at bounding box center [26, 274] width 26 height 26
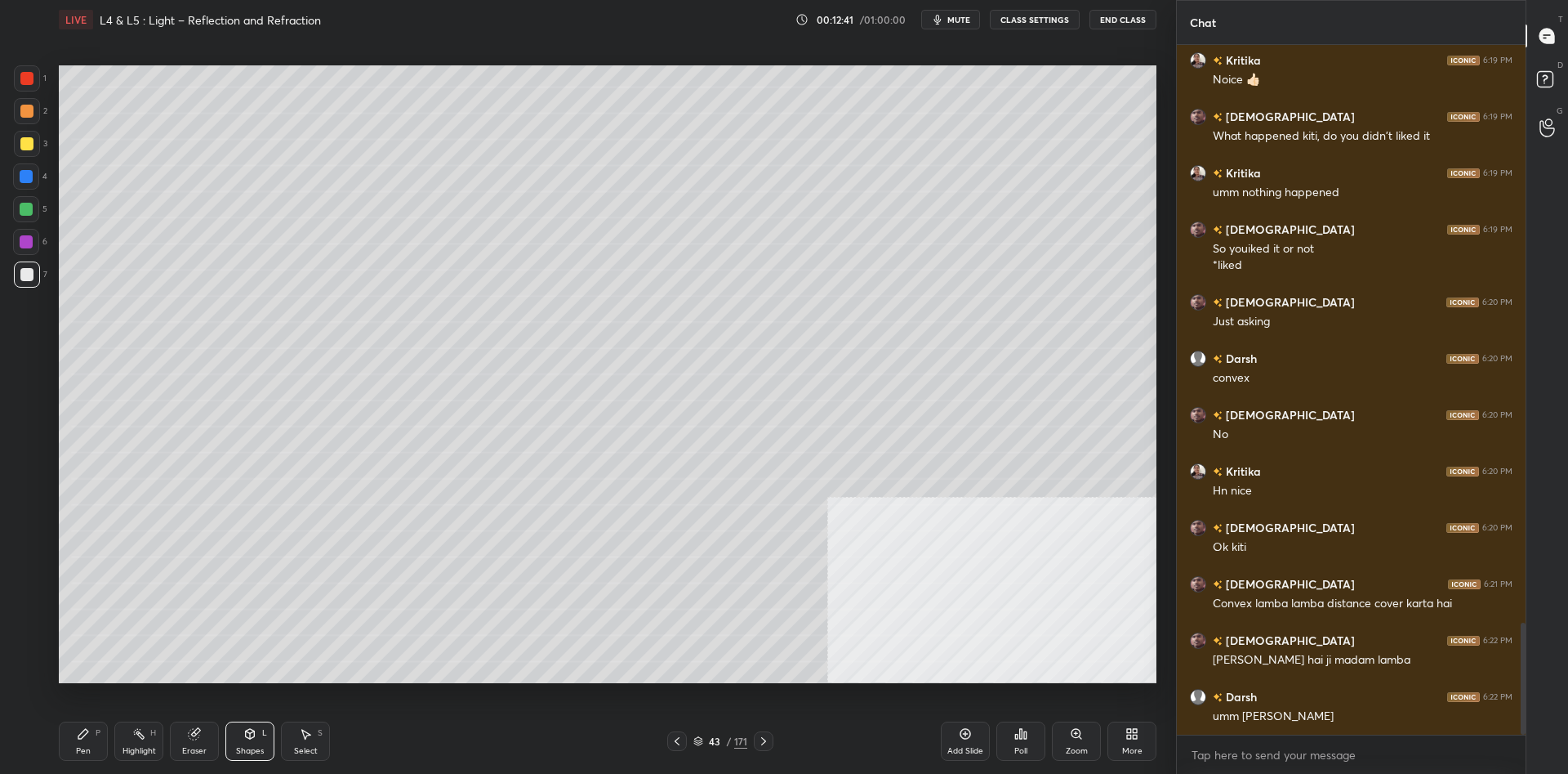
click at [97, 737] on div "P" at bounding box center [97, 733] width 5 height 8
click at [96, 735] on div "P" at bounding box center [97, 733] width 5 height 8
click at [24, 106] on div at bounding box center [27, 111] width 13 height 13
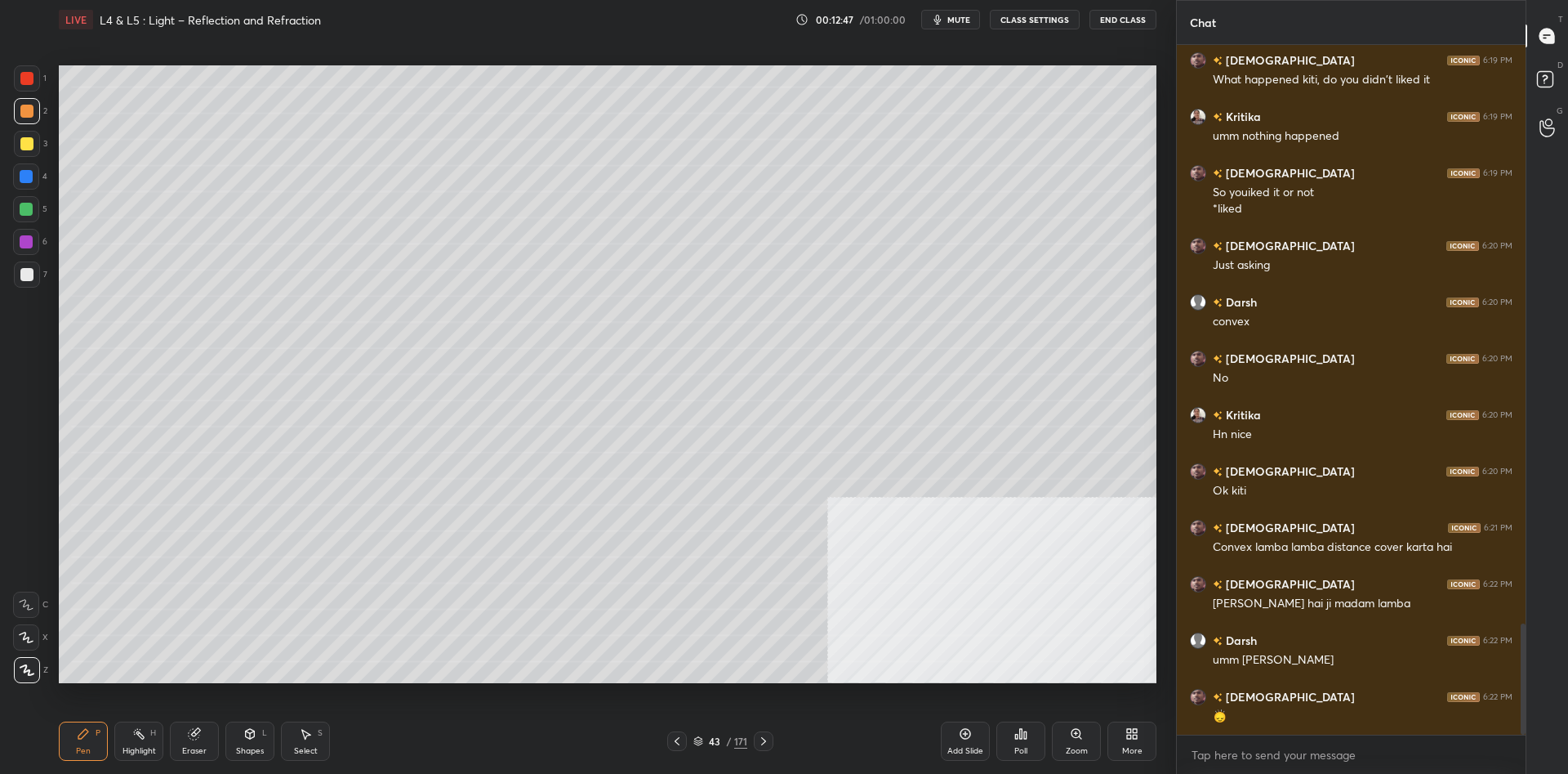
click at [137, 744] on div "Highlight H" at bounding box center [139, 741] width 49 height 39
click at [133, 738] on icon at bounding box center [139, 733] width 13 height 13
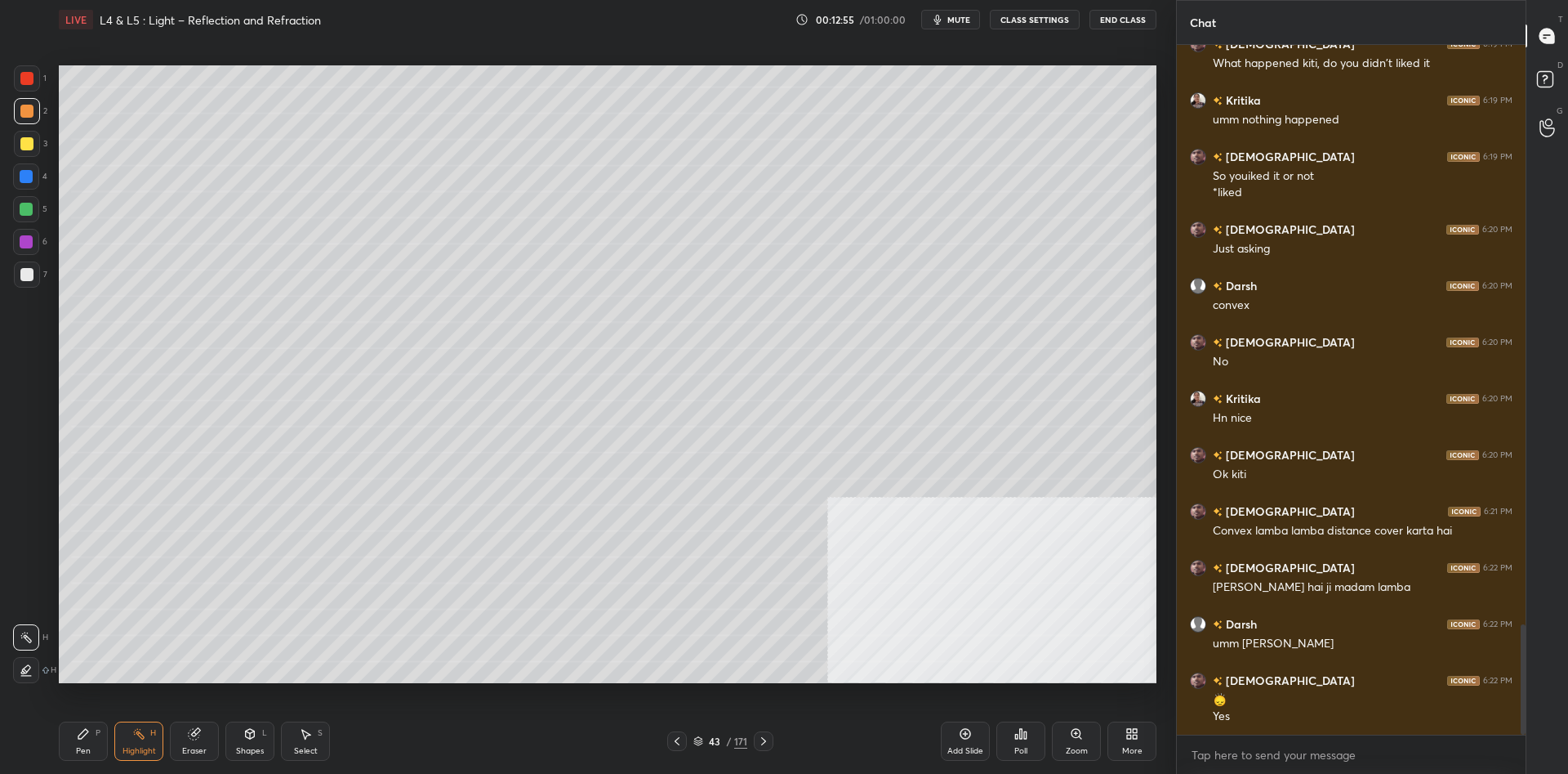
click at [105, 730] on div "Pen P" at bounding box center [83, 741] width 49 height 39
click at [87, 730] on icon at bounding box center [83, 733] width 13 height 13
click at [25, 170] on div at bounding box center [26, 176] width 13 height 13
click at [32, 205] on div at bounding box center [26, 209] width 13 height 13
click at [142, 748] on div "Highlight" at bounding box center [139, 751] width 33 height 8
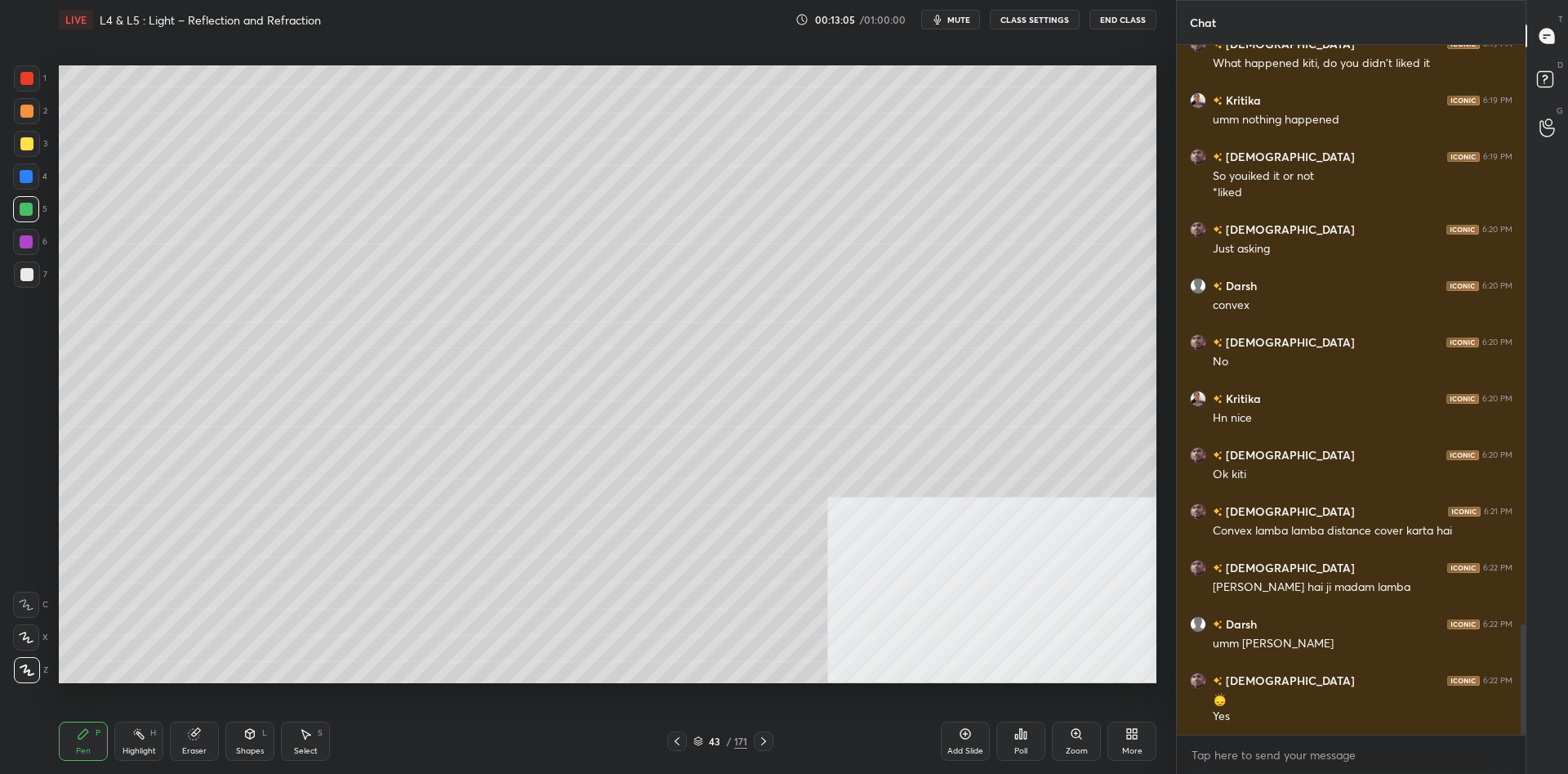
click at [143, 742] on div "Highlight H" at bounding box center [139, 741] width 49 height 39
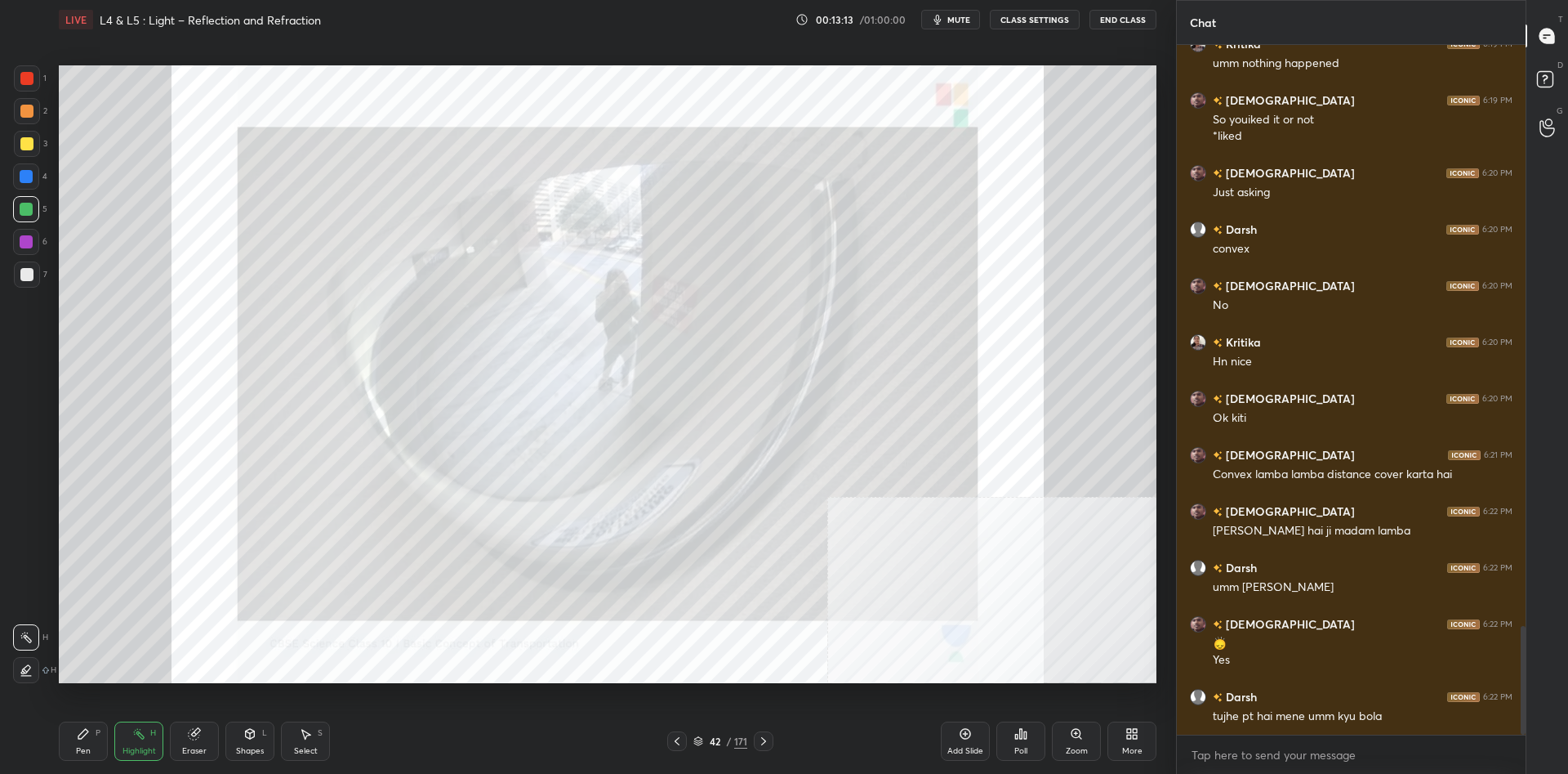
scroll to position [3693, 0]
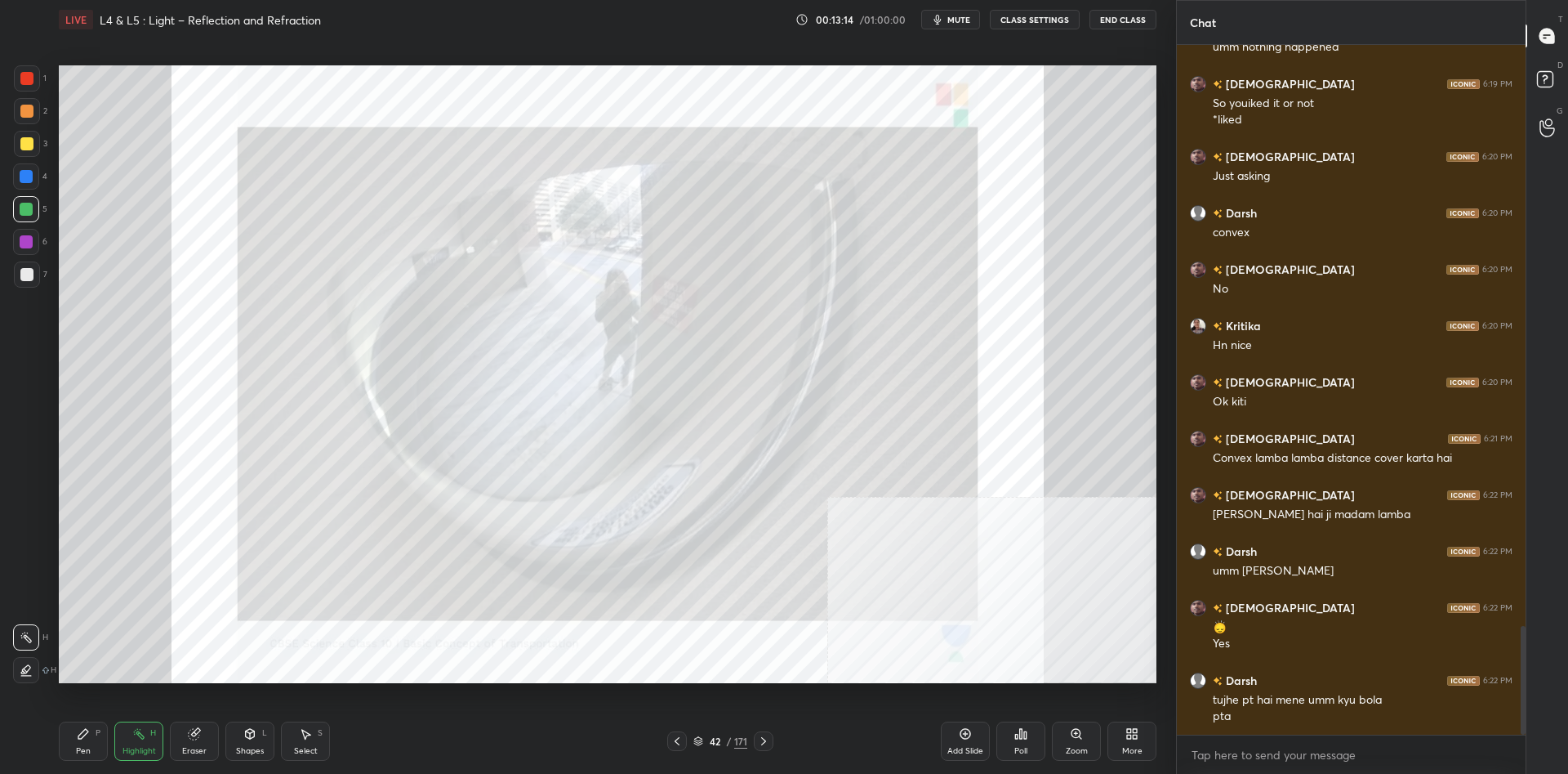
click at [105, 742] on div "Pen P" at bounding box center [83, 741] width 49 height 39
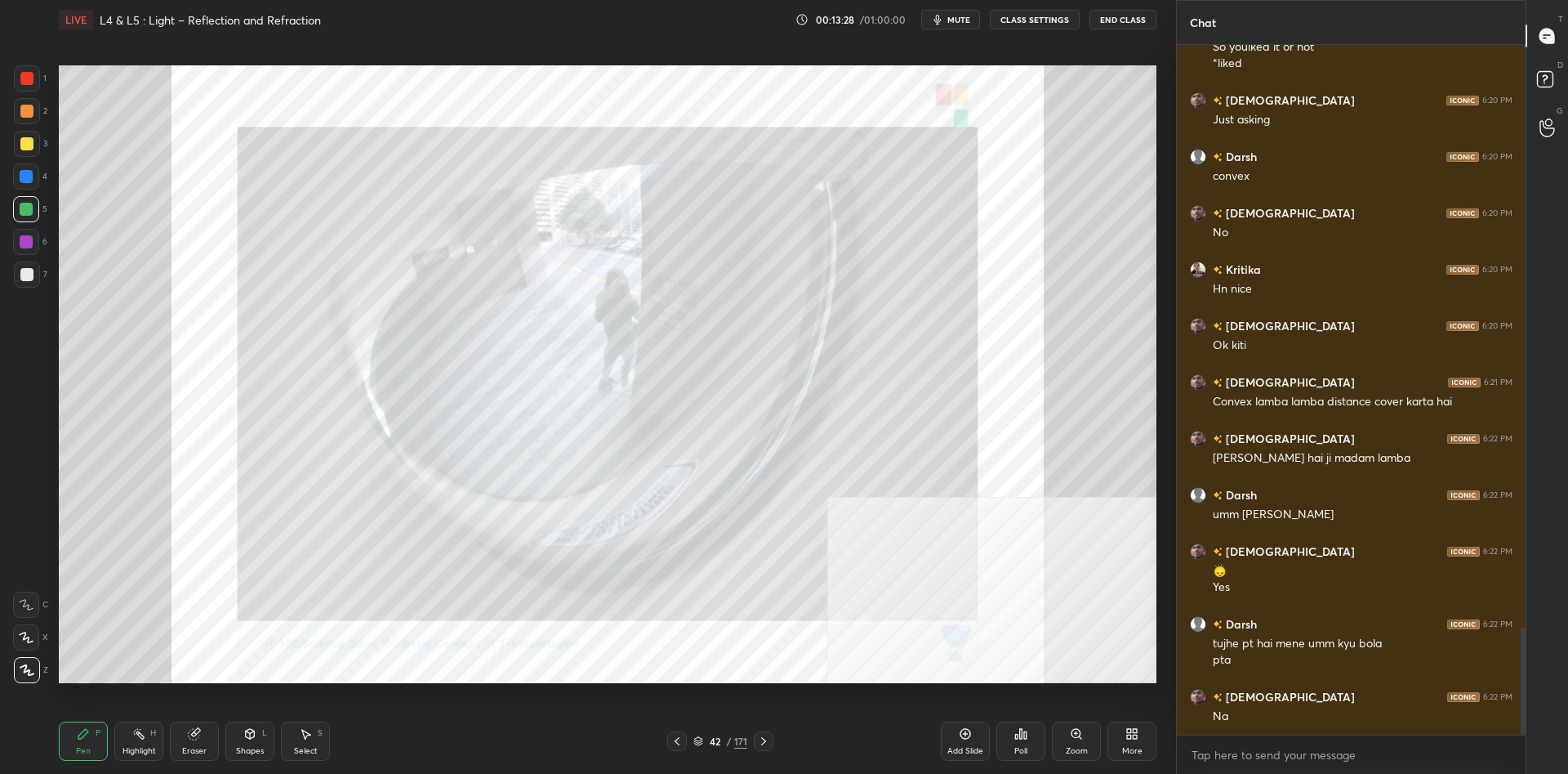
click at [741, 742] on div "171" at bounding box center [740, 741] width 13 height 14
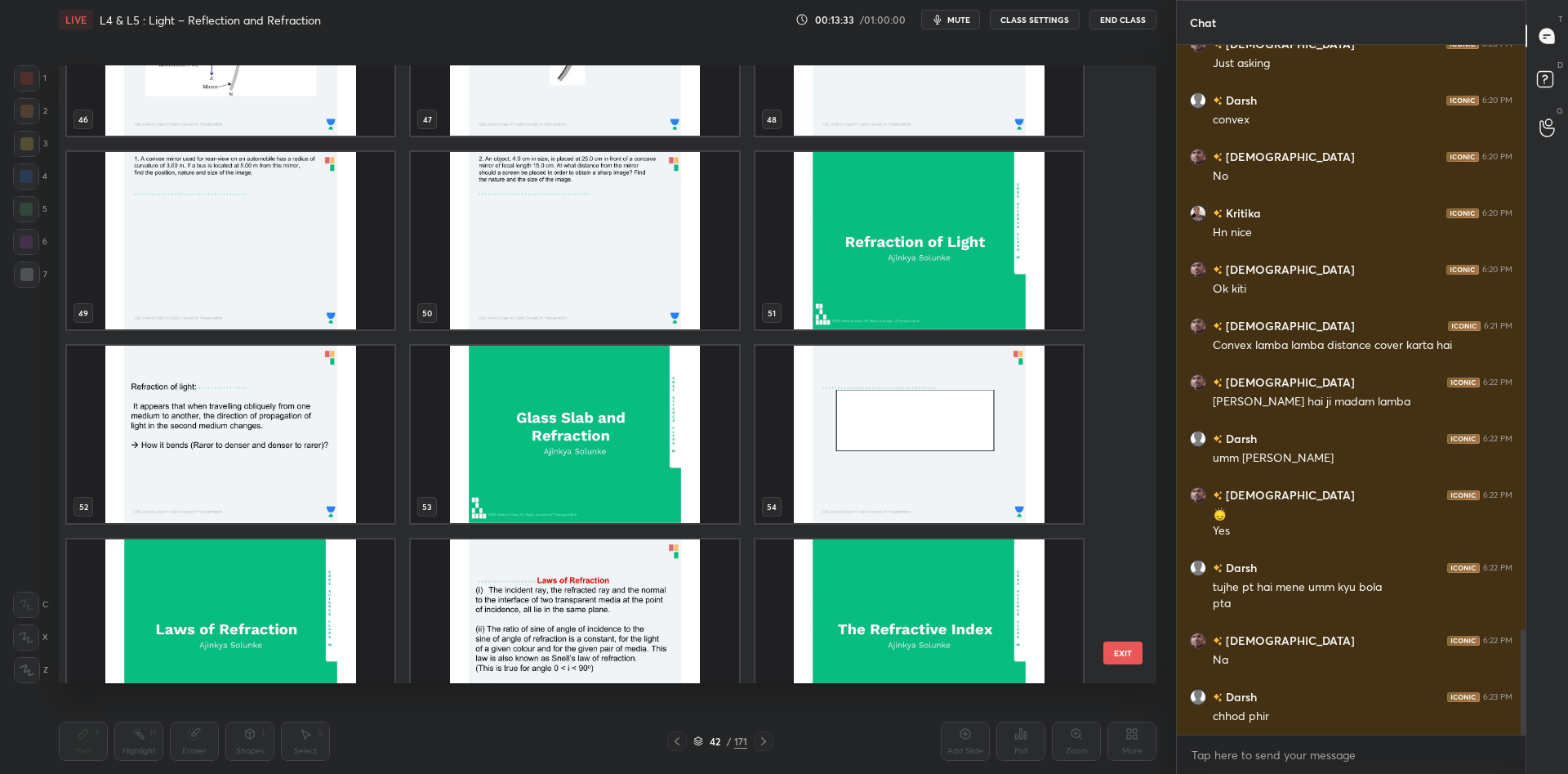
scroll to position [2710, 0]
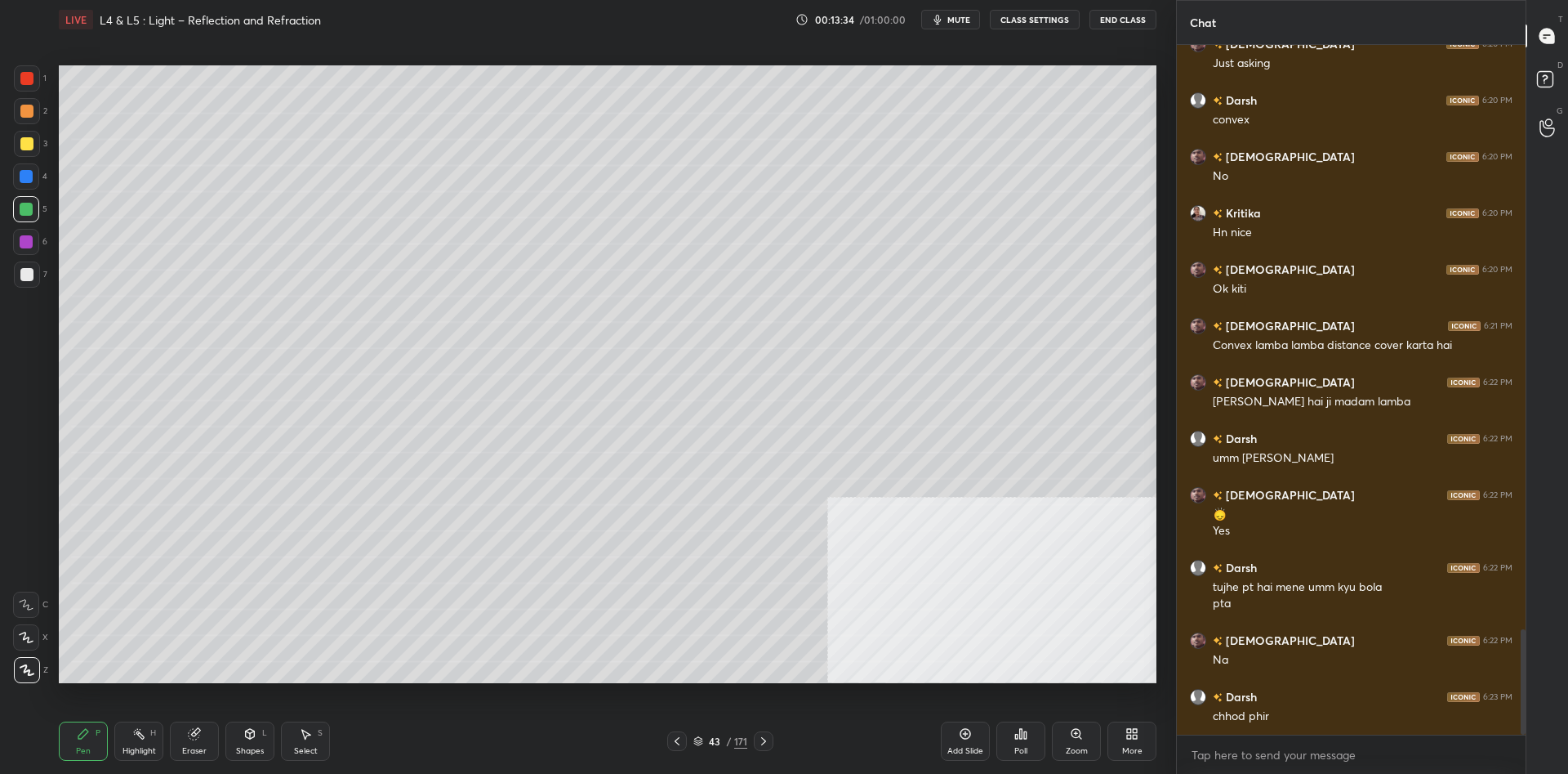
click at [972, 728] on div "Add Slide" at bounding box center [965, 741] width 49 height 39
click at [25, 144] on div at bounding box center [27, 143] width 13 height 13
click at [26, 141] on div at bounding box center [27, 143] width 13 height 13
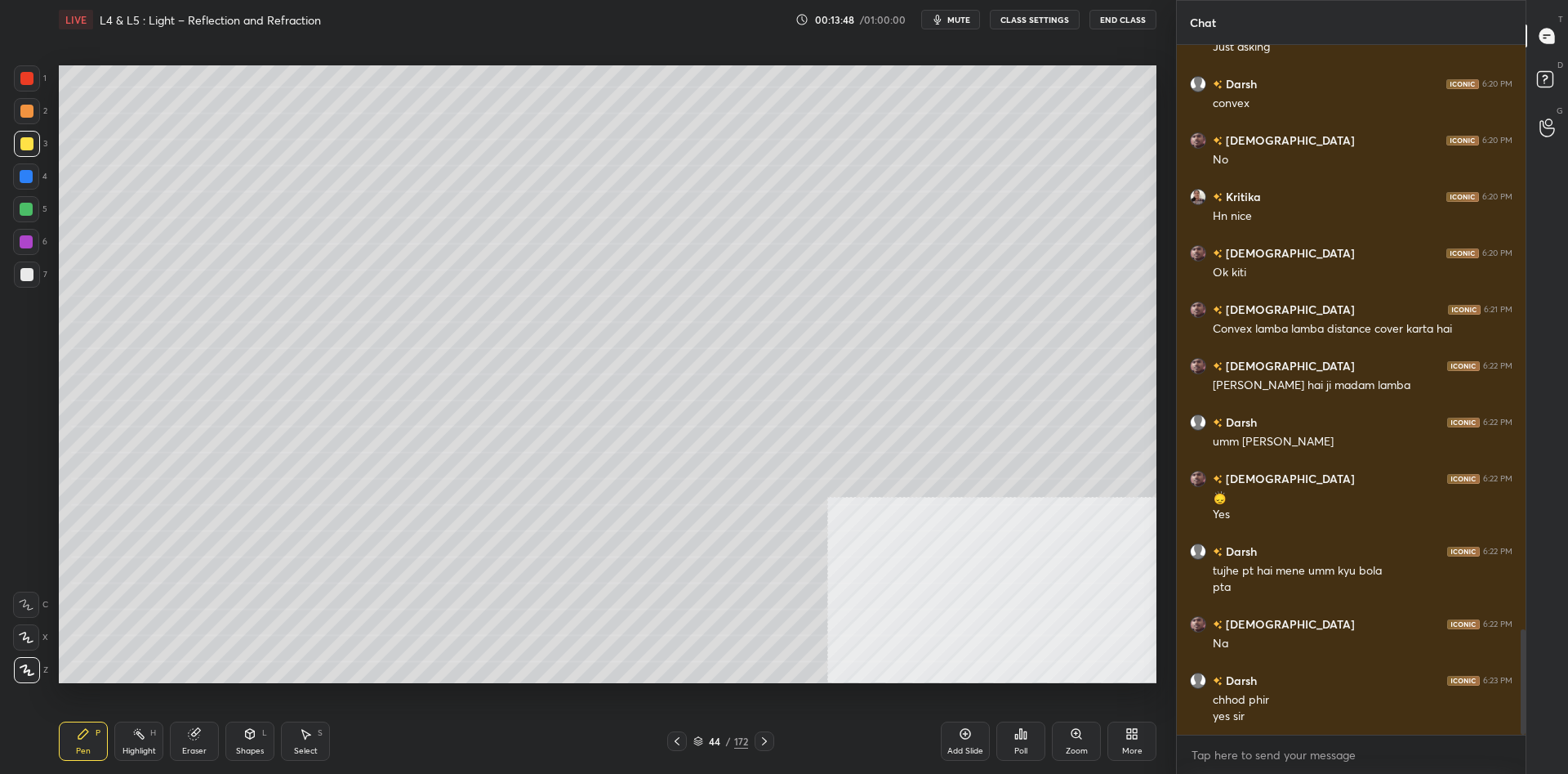
click at [21, 211] on div at bounding box center [26, 209] width 13 height 13
click at [28, 212] on div at bounding box center [26, 209] width 13 height 13
click at [30, 185] on div at bounding box center [25, 176] width 26 height 26
click at [32, 182] on div at bounding box center [25, 176] width 26 height 26
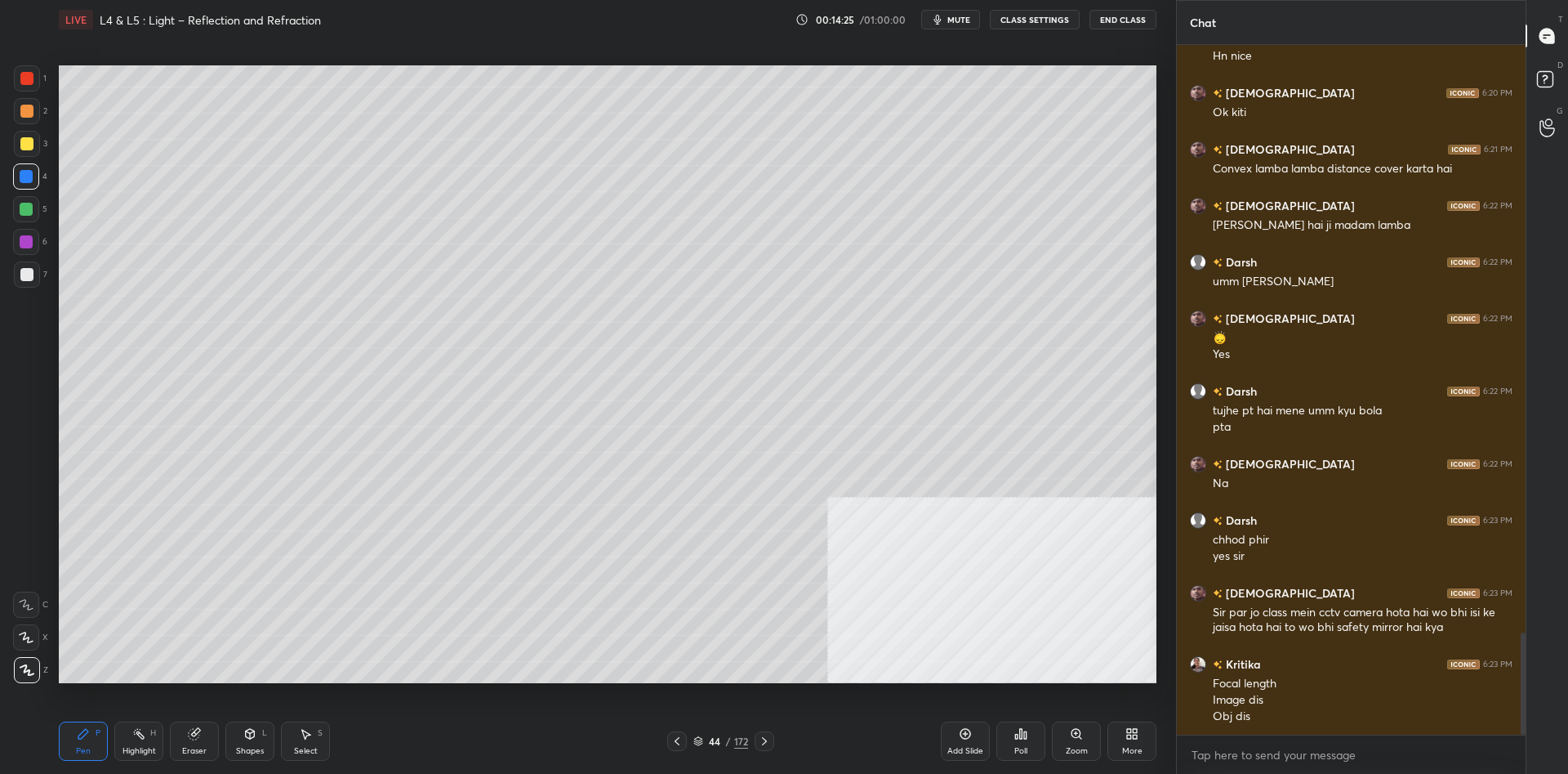
scroll to position [4039, 0]
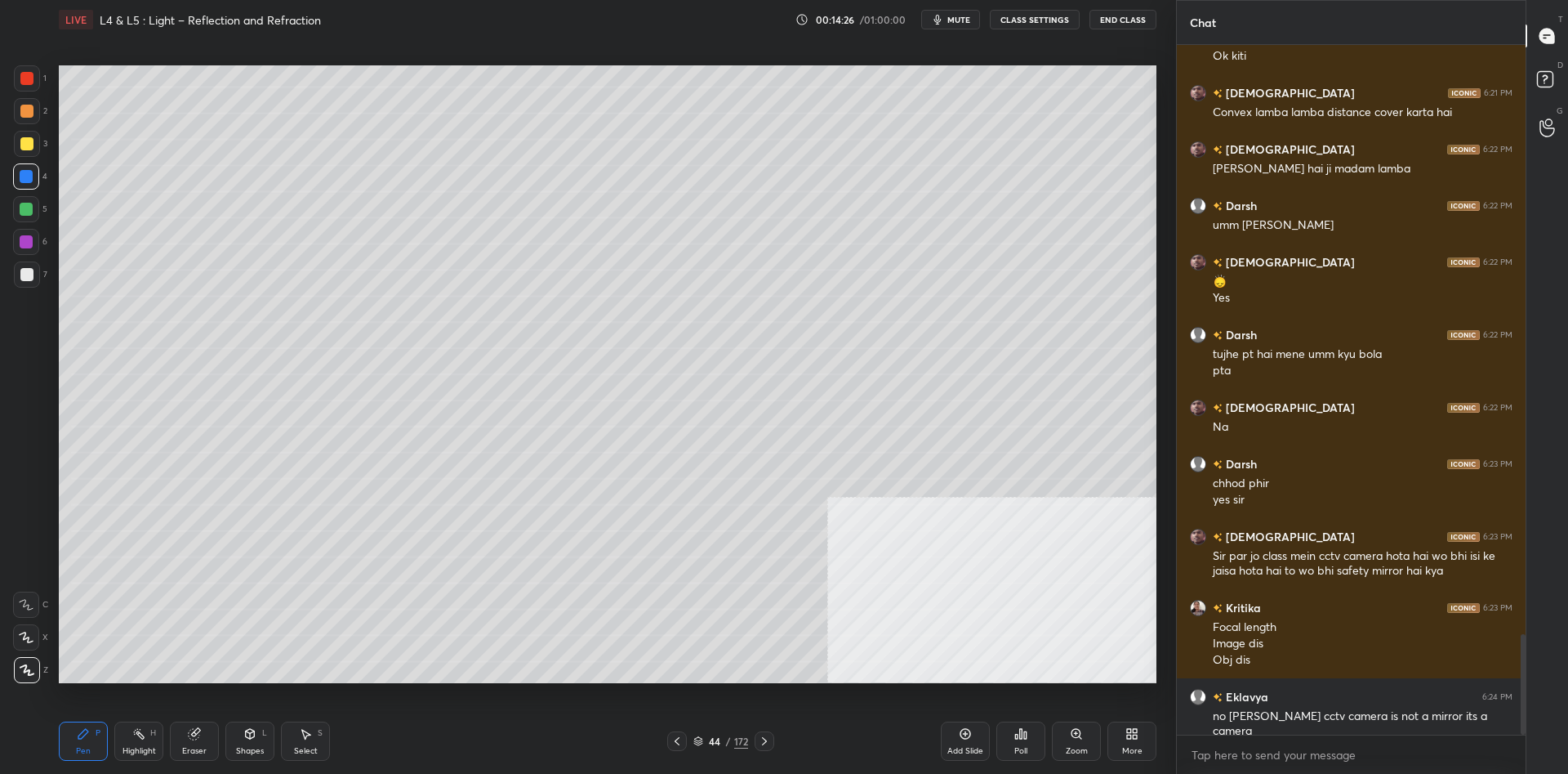
click at [25, 146] on div at bounding box center [27, 143] width 13 height 13
click at [38, 143] on div at bounding box center [26, 143] width 26 height 26
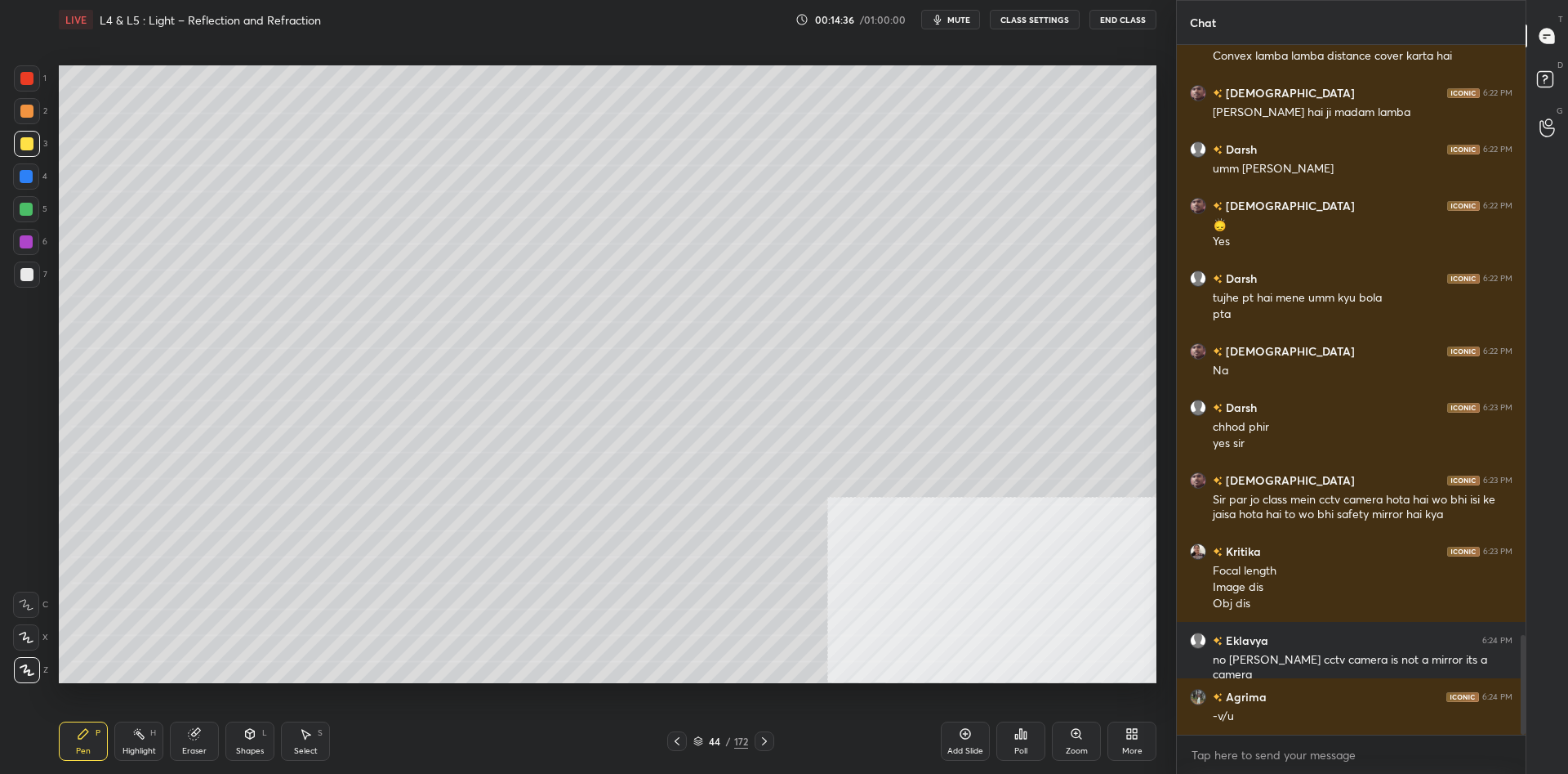
click at [36, 211] on div at bounding box center [25, 208] width 26 height 26
click at [41, 210] on div "5" at bounding box center [30, 208] width 34 height 26
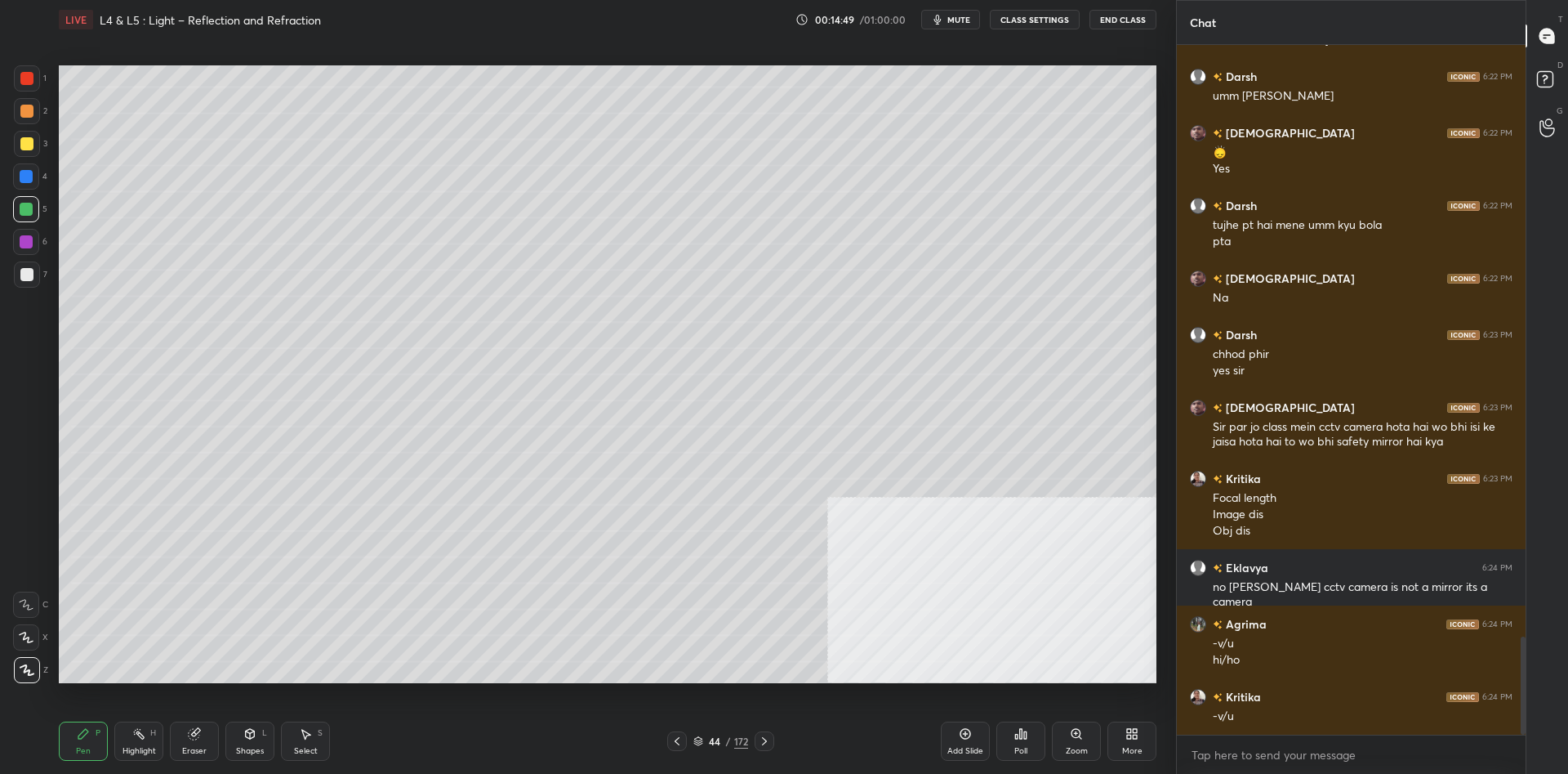
scroll to position [4224, 0]
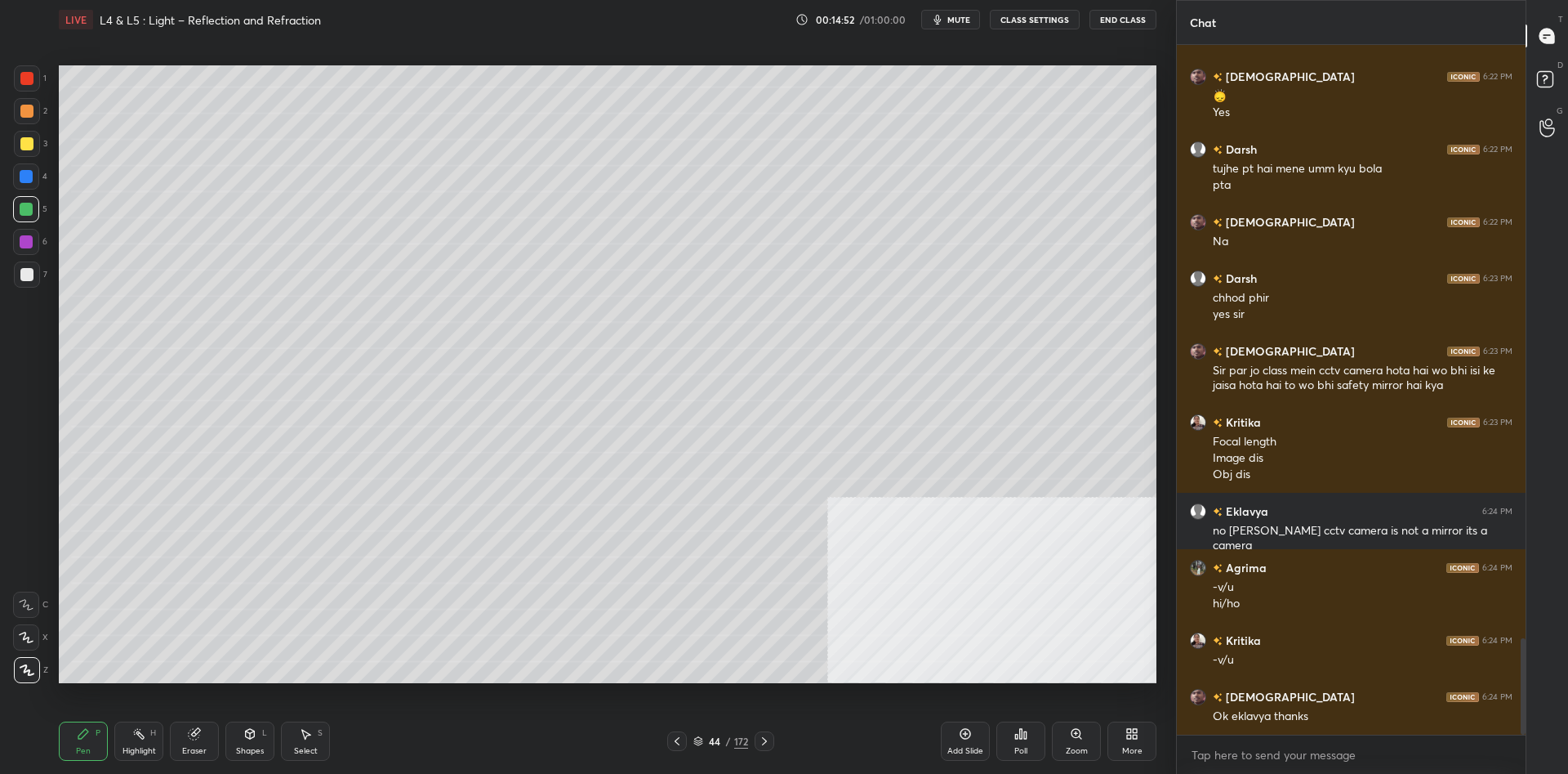
click at [28, 233] on div at bounding box center [25, 242] width 26 height 26
click at [32, 189] on div at bounding box center [25, 176] width 26 height 26
click at [28, 210] on div at bounding box center [26, 209] width 13 height 13
click at [9, 186] on div "1 2 3 4 5 6 7 C X Z C X Z E E Erase all H H" at bounding box center [26, 373] width 52 height 618
click at [18, 239] on div at bounding box center [25, 242] width 26 height 26
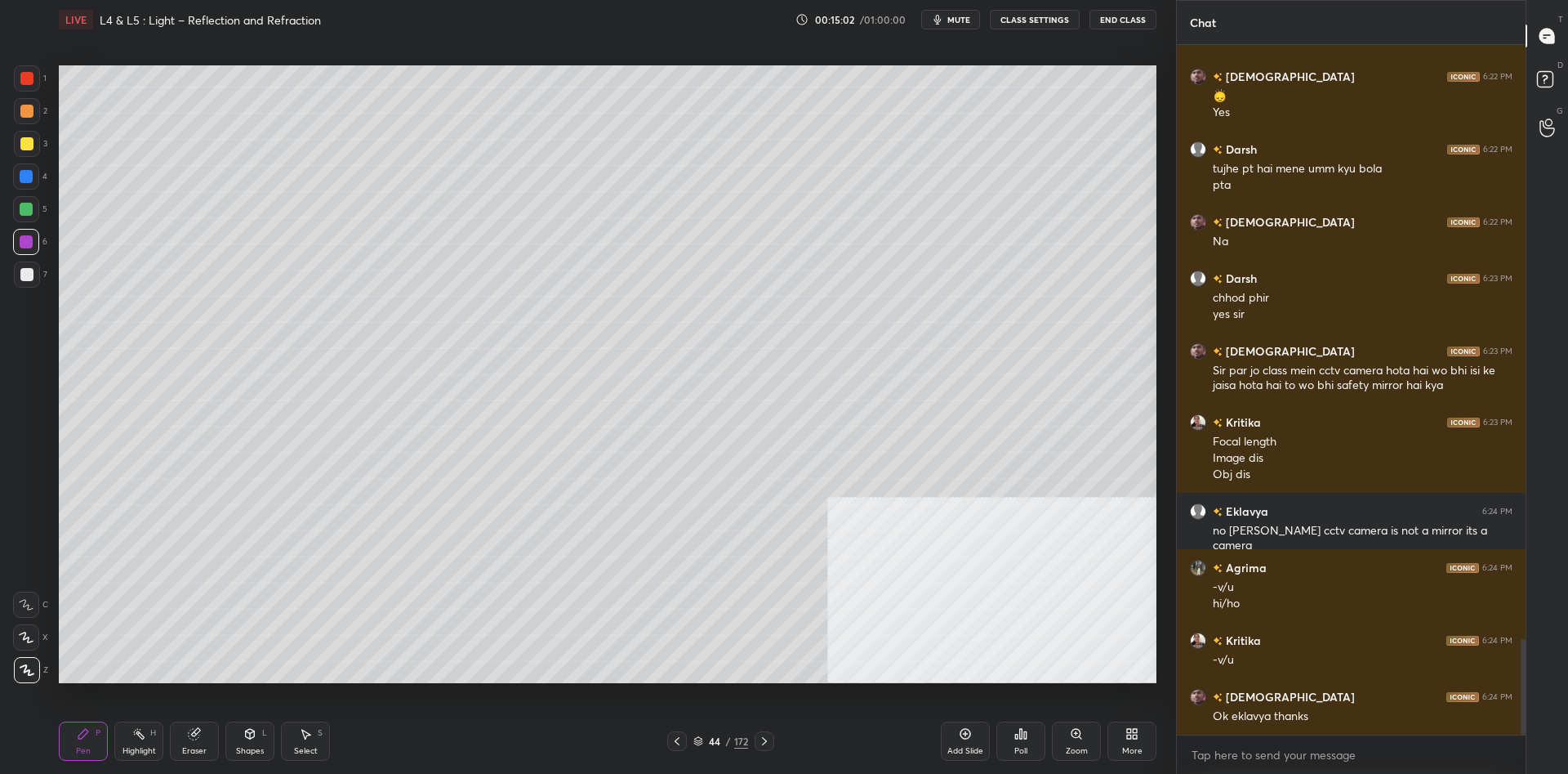
scroll to position [4280, 0]
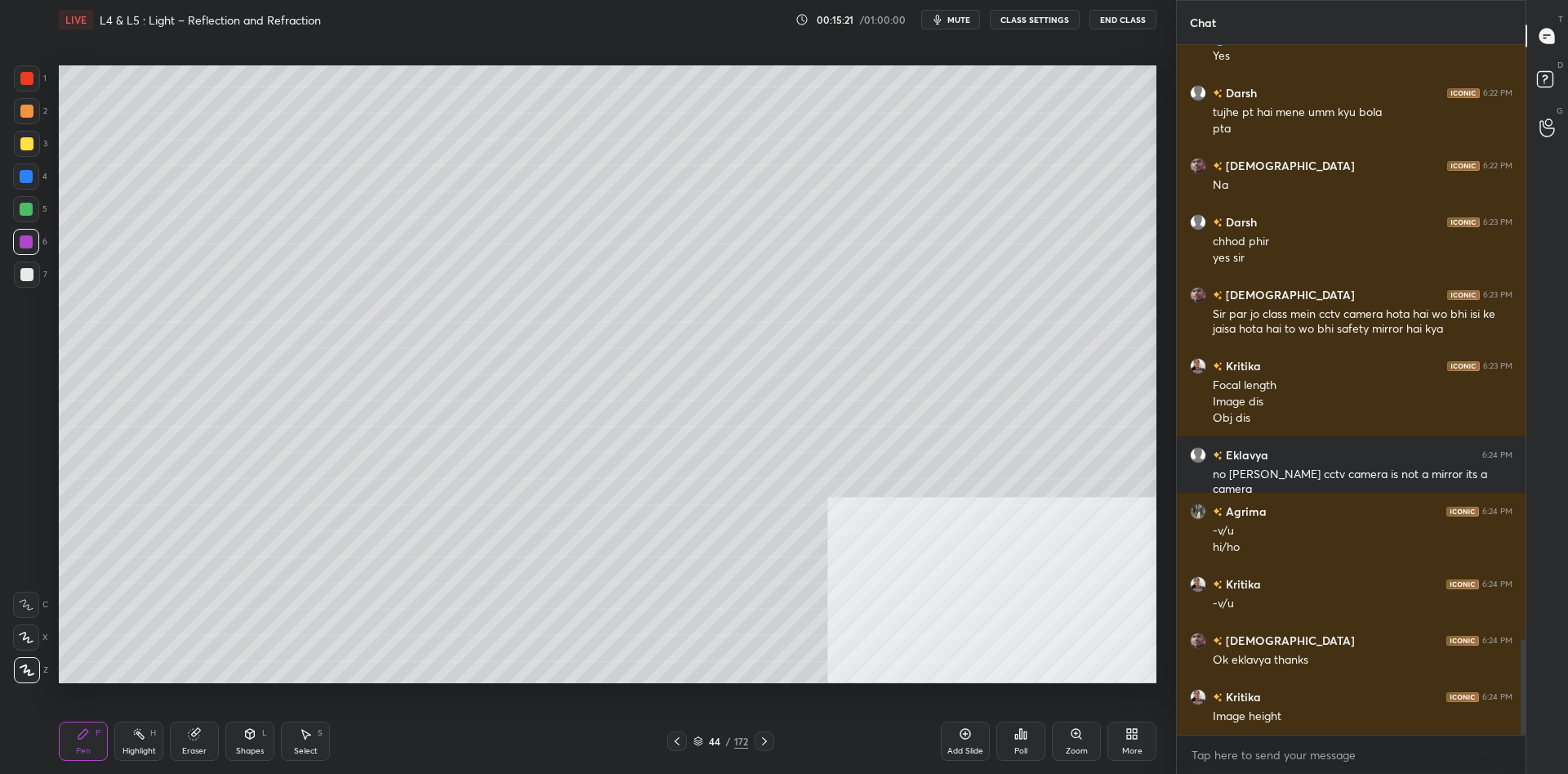
click at [13, 159] on div "1 2 3 4 5 6 7" at bounding box center [30, 180] width 34 height 229
click at [19, 152] on div at bounding box center [26, 143] width 26 height 26
click at [151, 729] on div "H" at bounding box center [153, 733] width 5 height 8
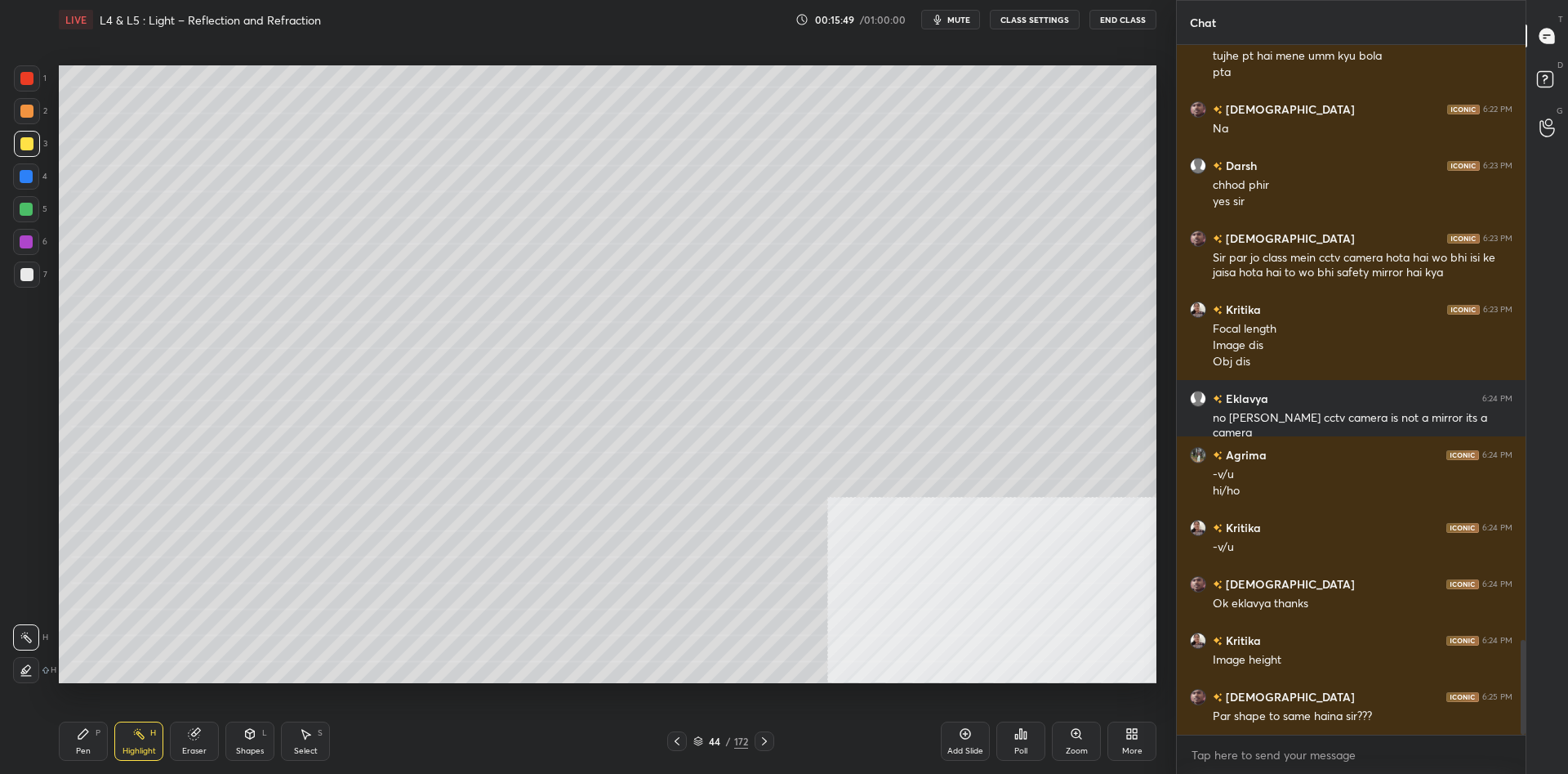
click at [49, 744] on div "1 2 3 4 5 6 7 C X Z C X Z E E Erase all H H LIVE L4 & L5 : Light – Reflection a…" at bounding box center [581, 387] width 1162 height 774
click at [73, 740] on div "Pen P" at bounding box center [83, 741] width 49 height 39
click at [87, 740] on div "Pen P" at bounding box center [83, 741] width 49 height 39
click at [721, 736] on div "44" at bounding box center [714, 741] width 16 height 10
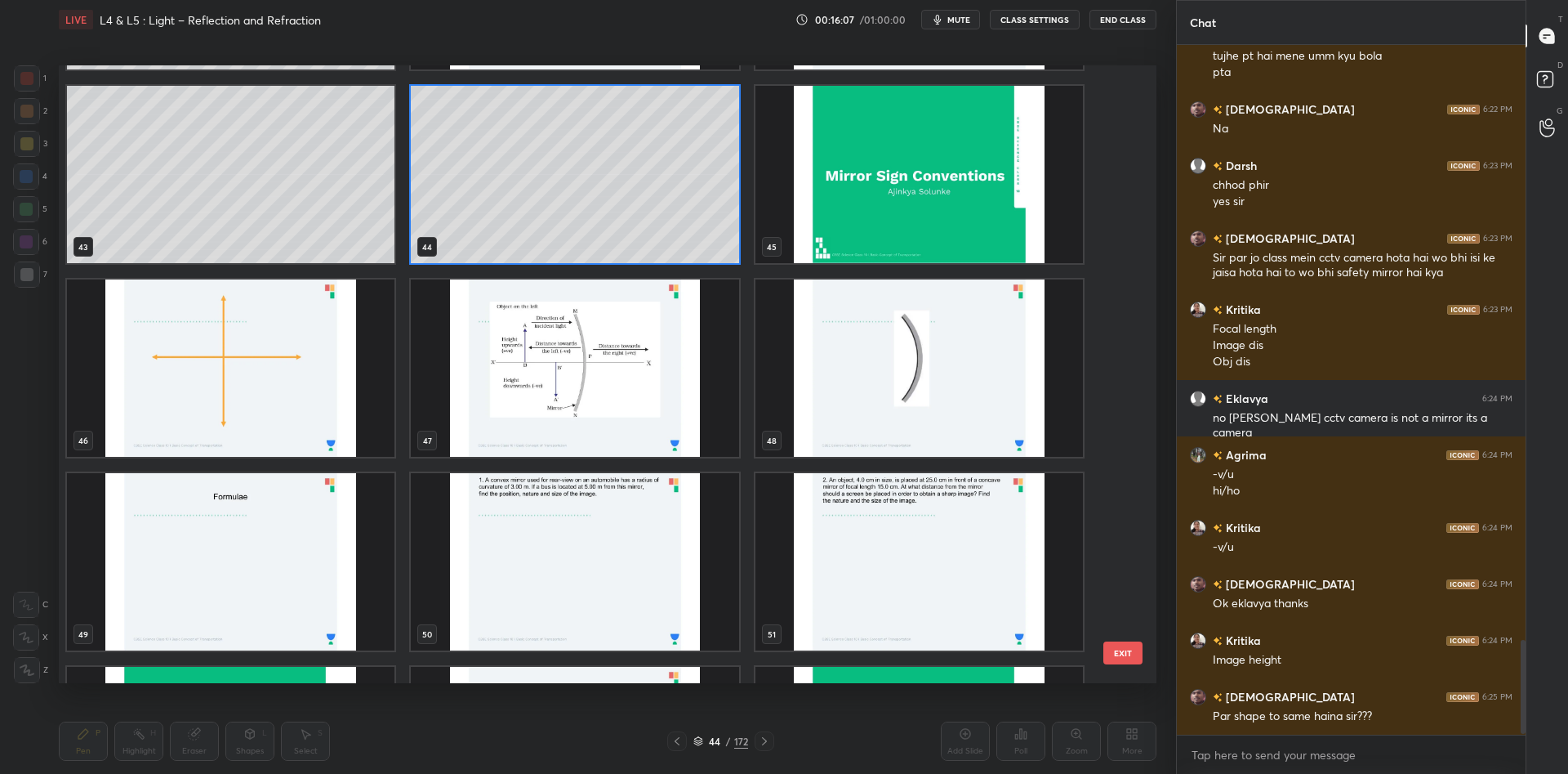
scroll to position [4393, 0]
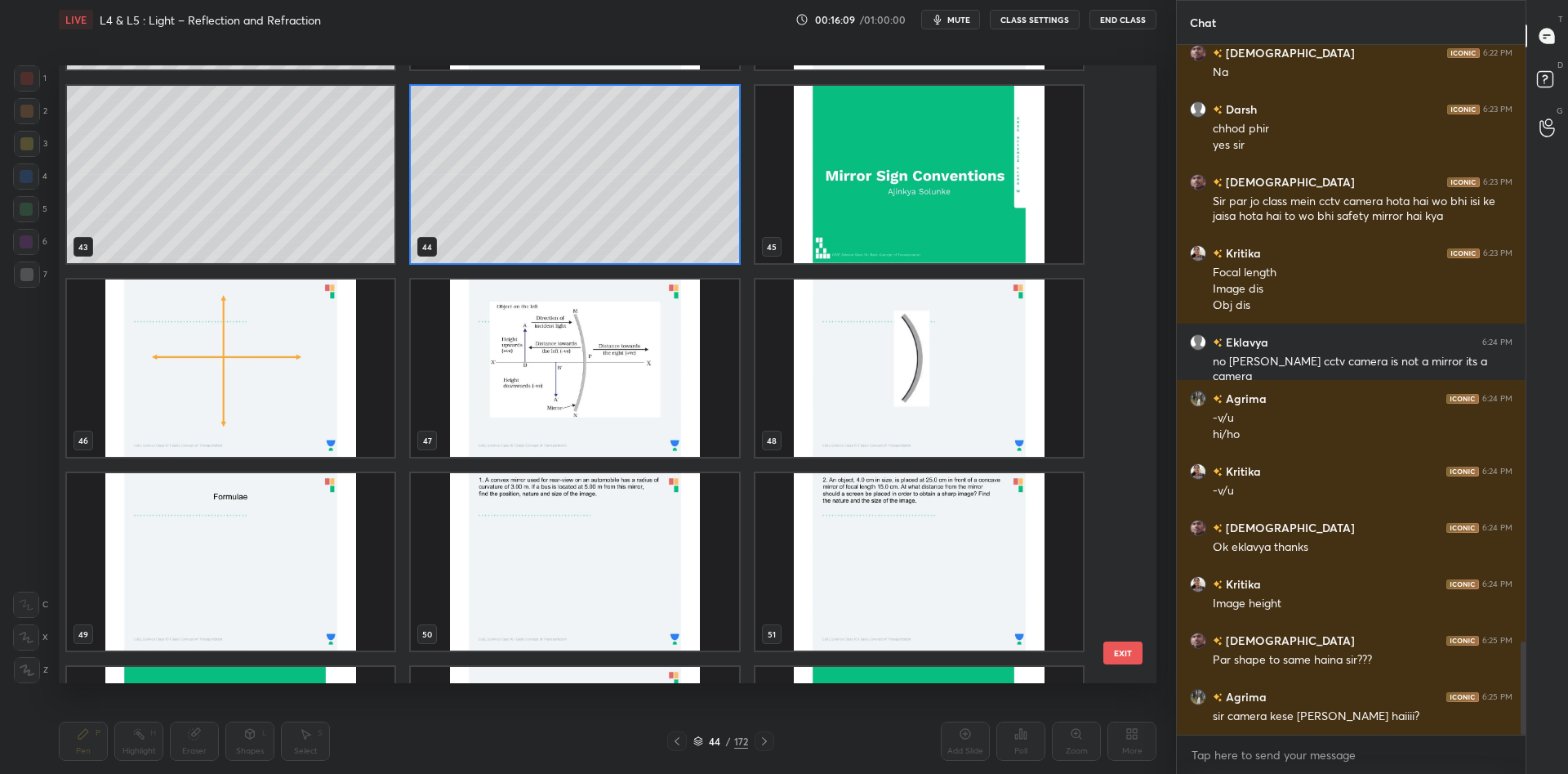
click at [877, 158] on img "grid" at bounding box center [919, 174] width 327 height 177
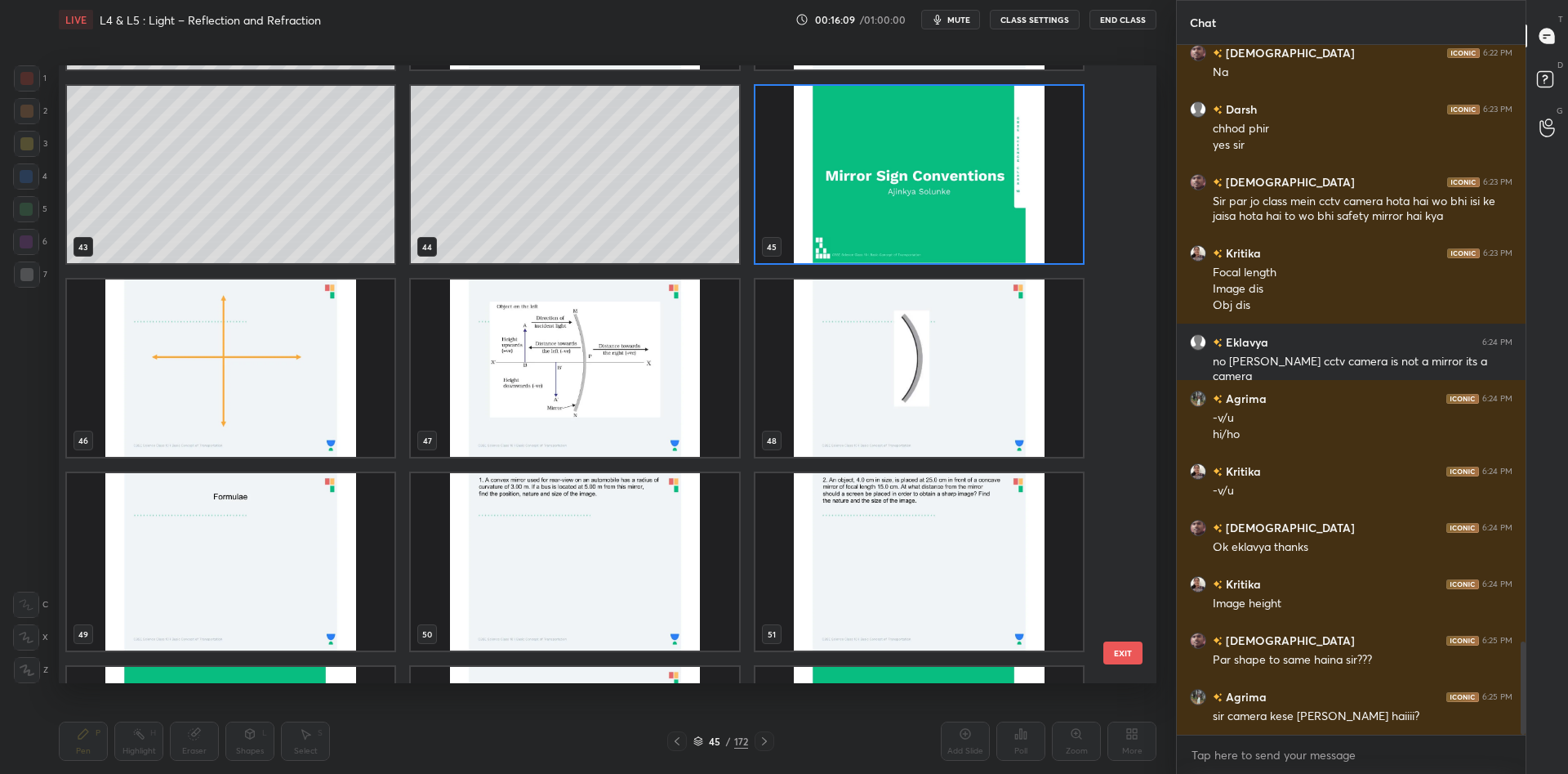
click at [877, 158] on img "grid" at bounding box center [919, 174] width 327 height 177
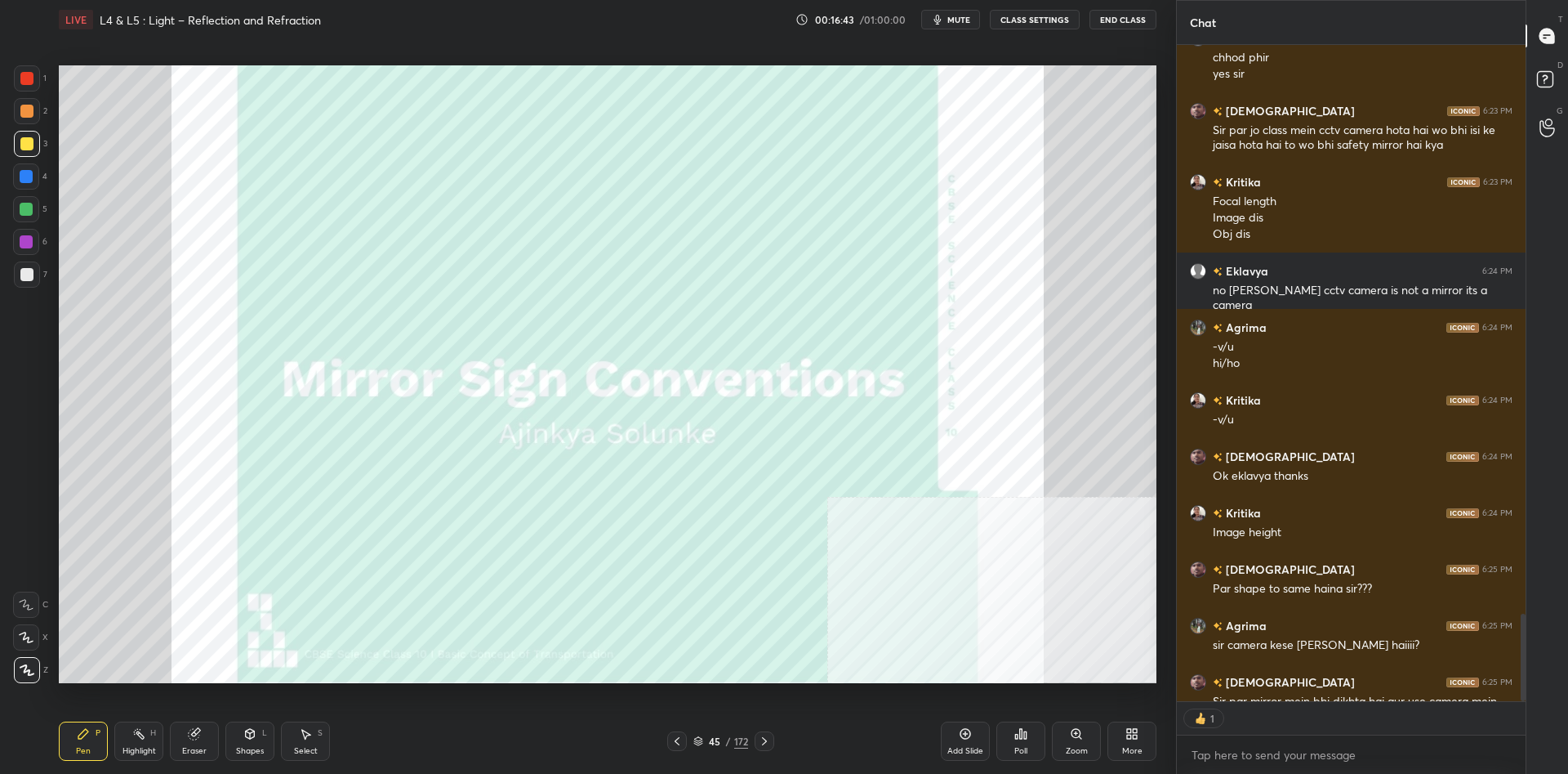
scroll to position [656, 349]
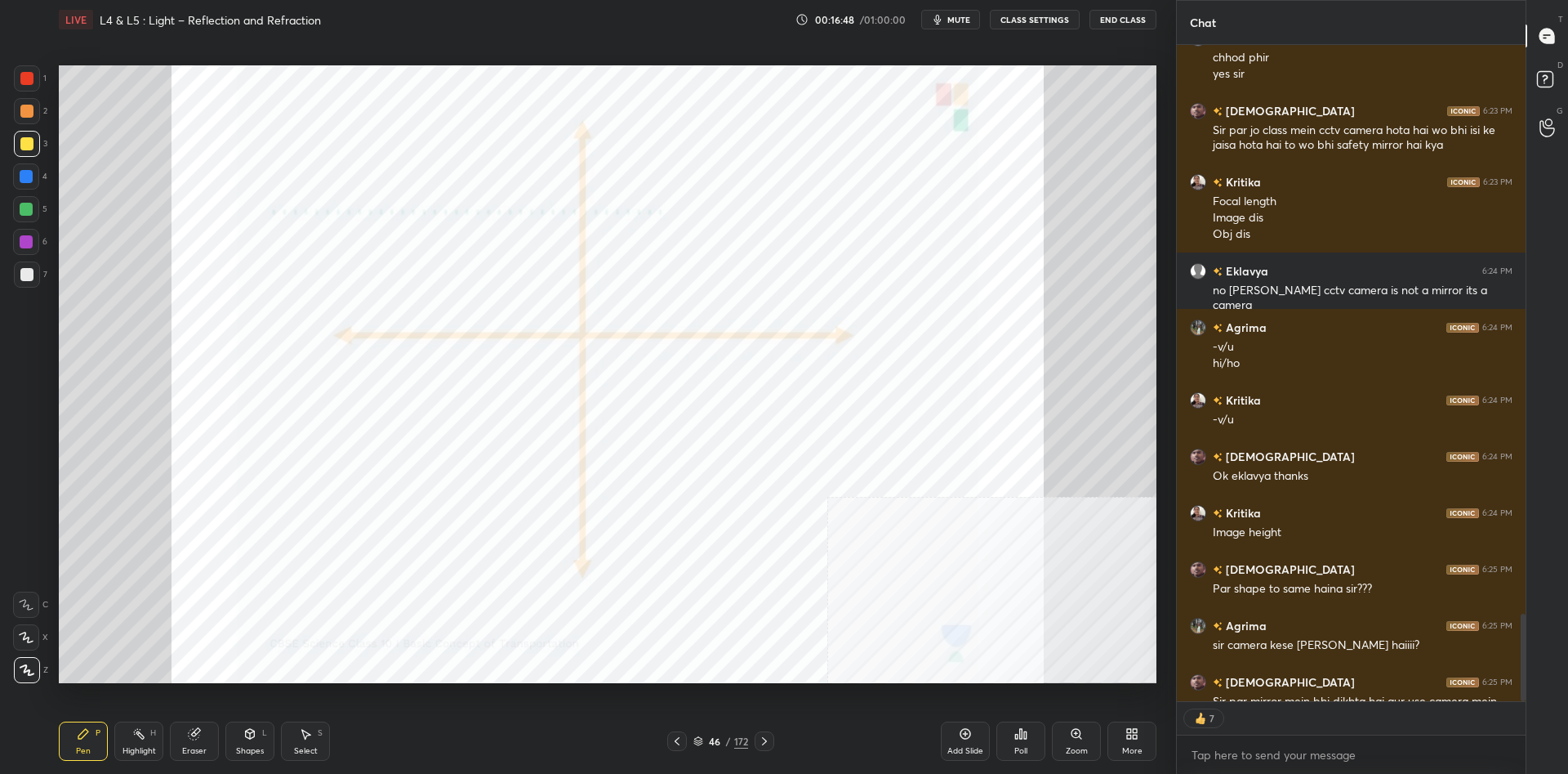
click at [28, 72] on div at bounding box center [27, 78] width 13 height 13
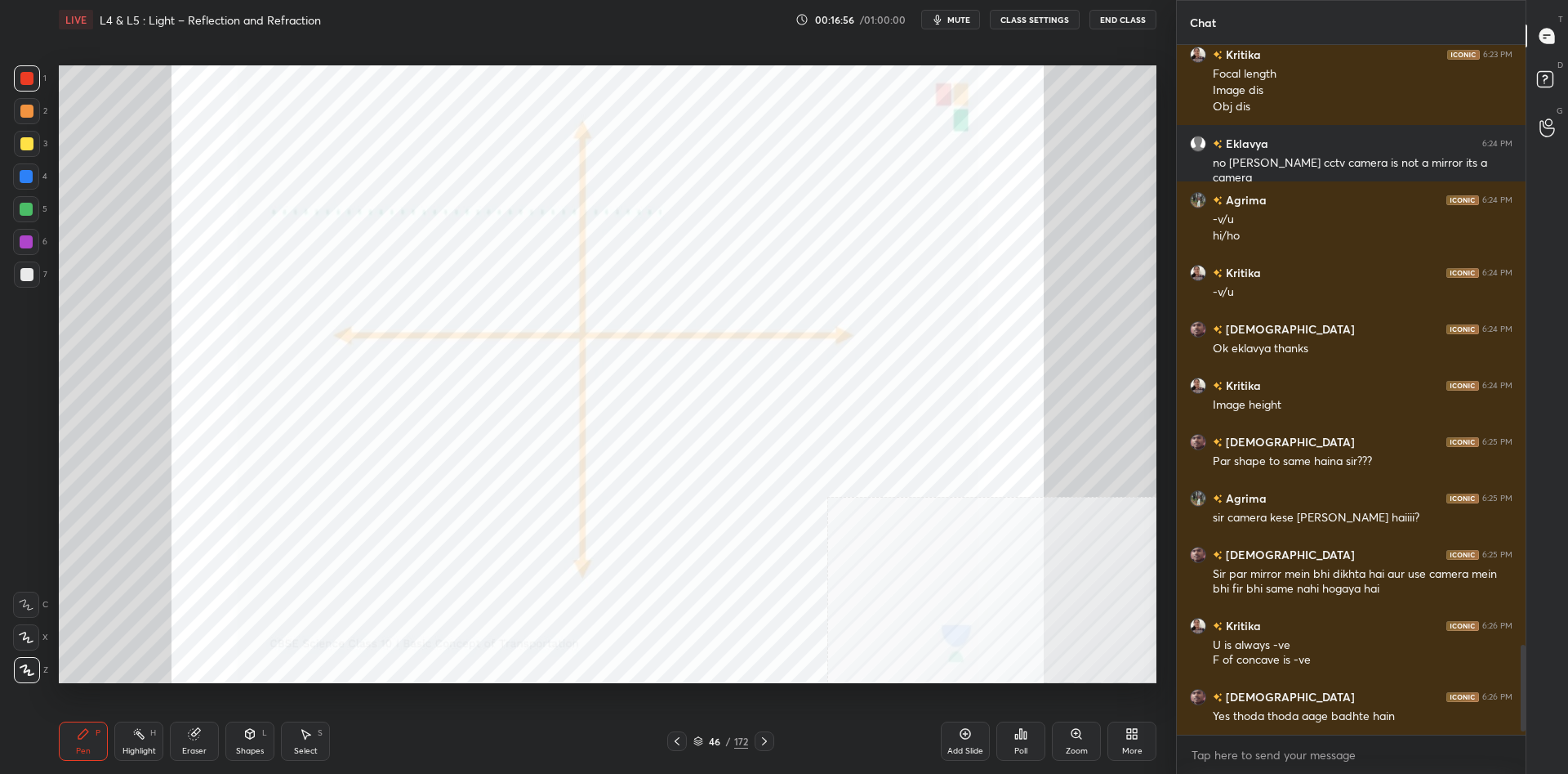
scroll to position [4592, 0]
click at [31, 180] on div at bounding box center [26, 176] width 13 height 13
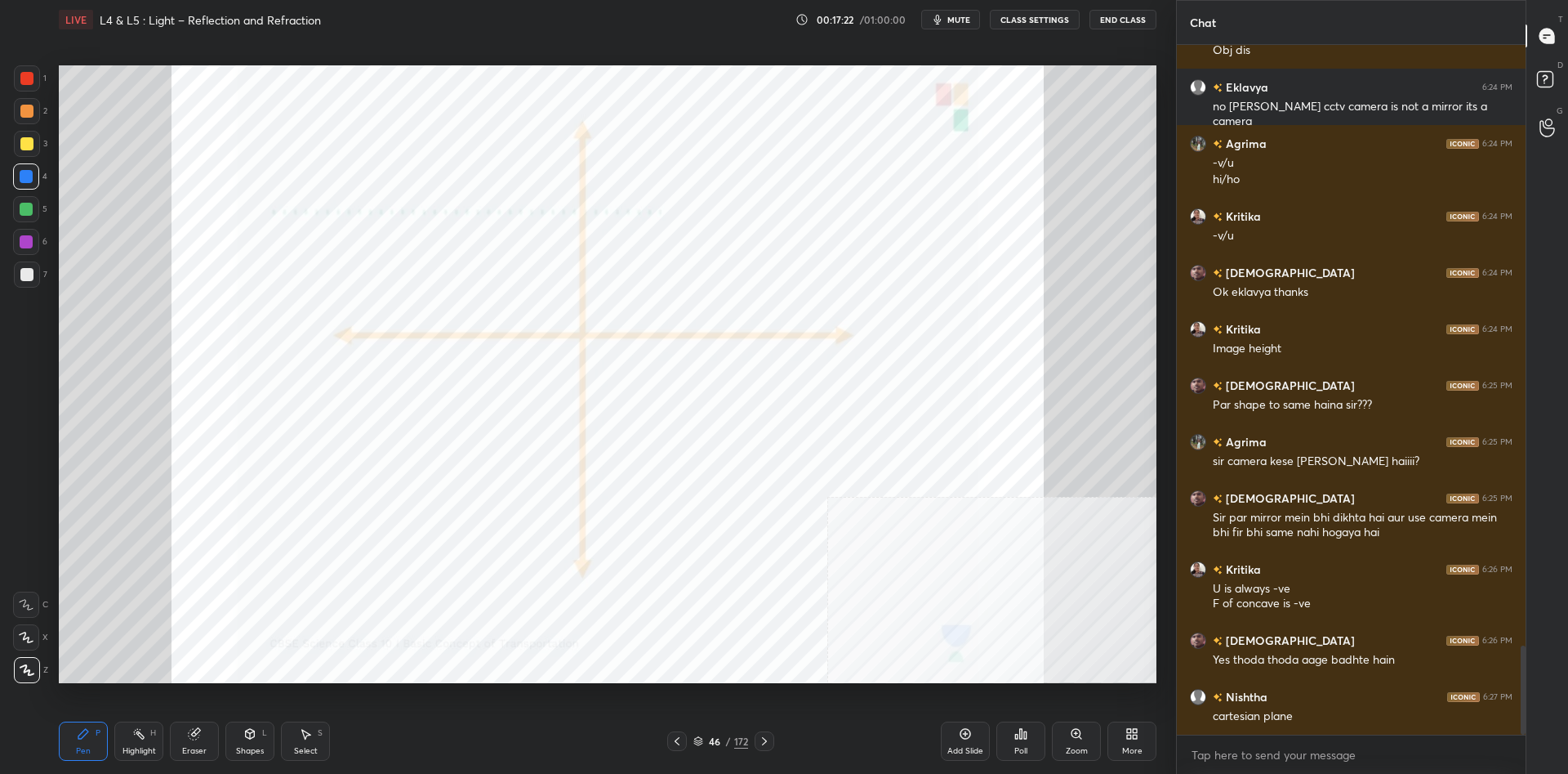
click at [23, 207] on div at bounding box center [26, 209] width 13 height 13
click at [19, 208] on div at bounding box center [25, 208] width 26 height 26
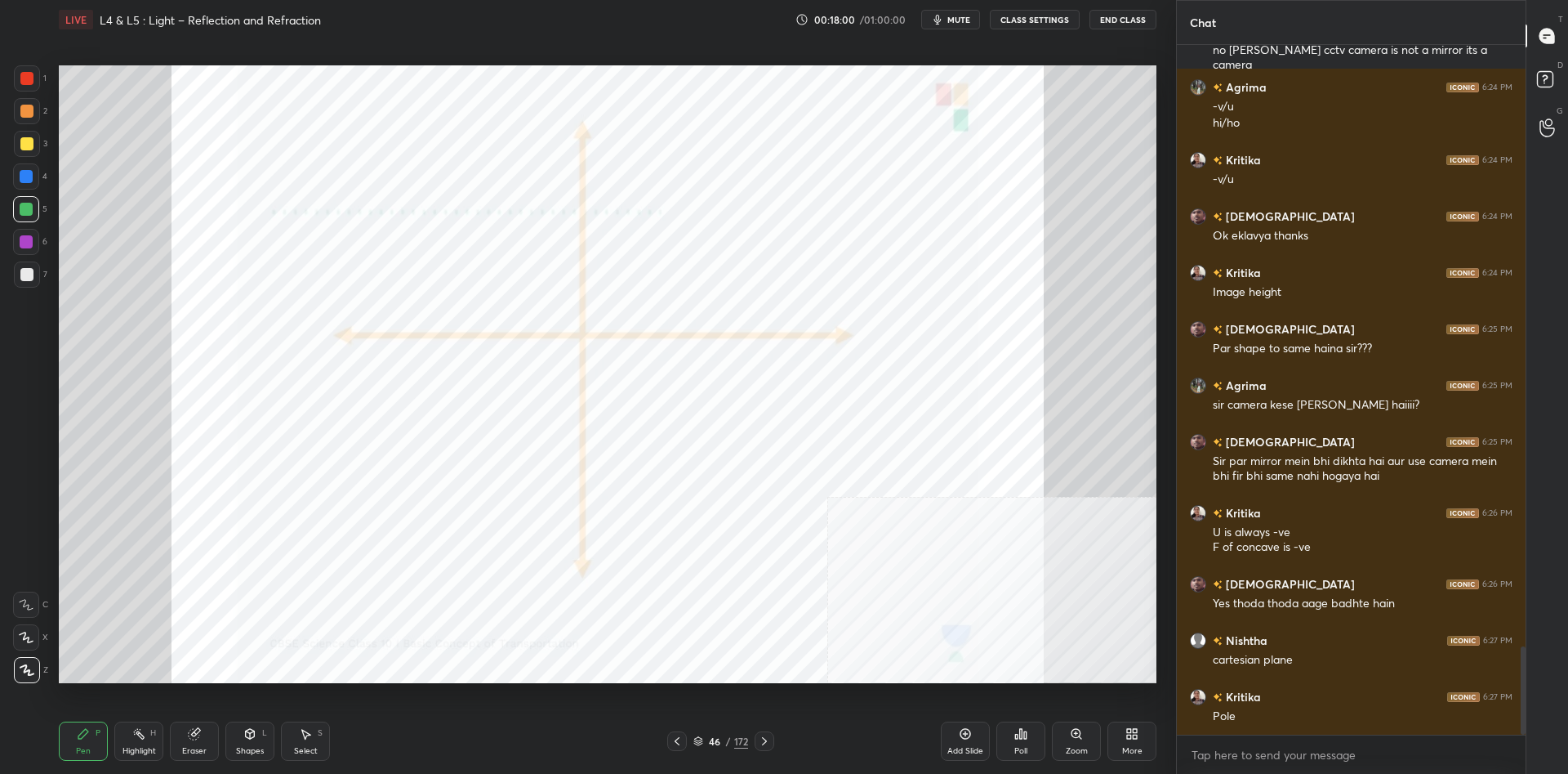
click at [977, 731] on div "Add Slide" at bounding box center [965, 741] width 49 height 39
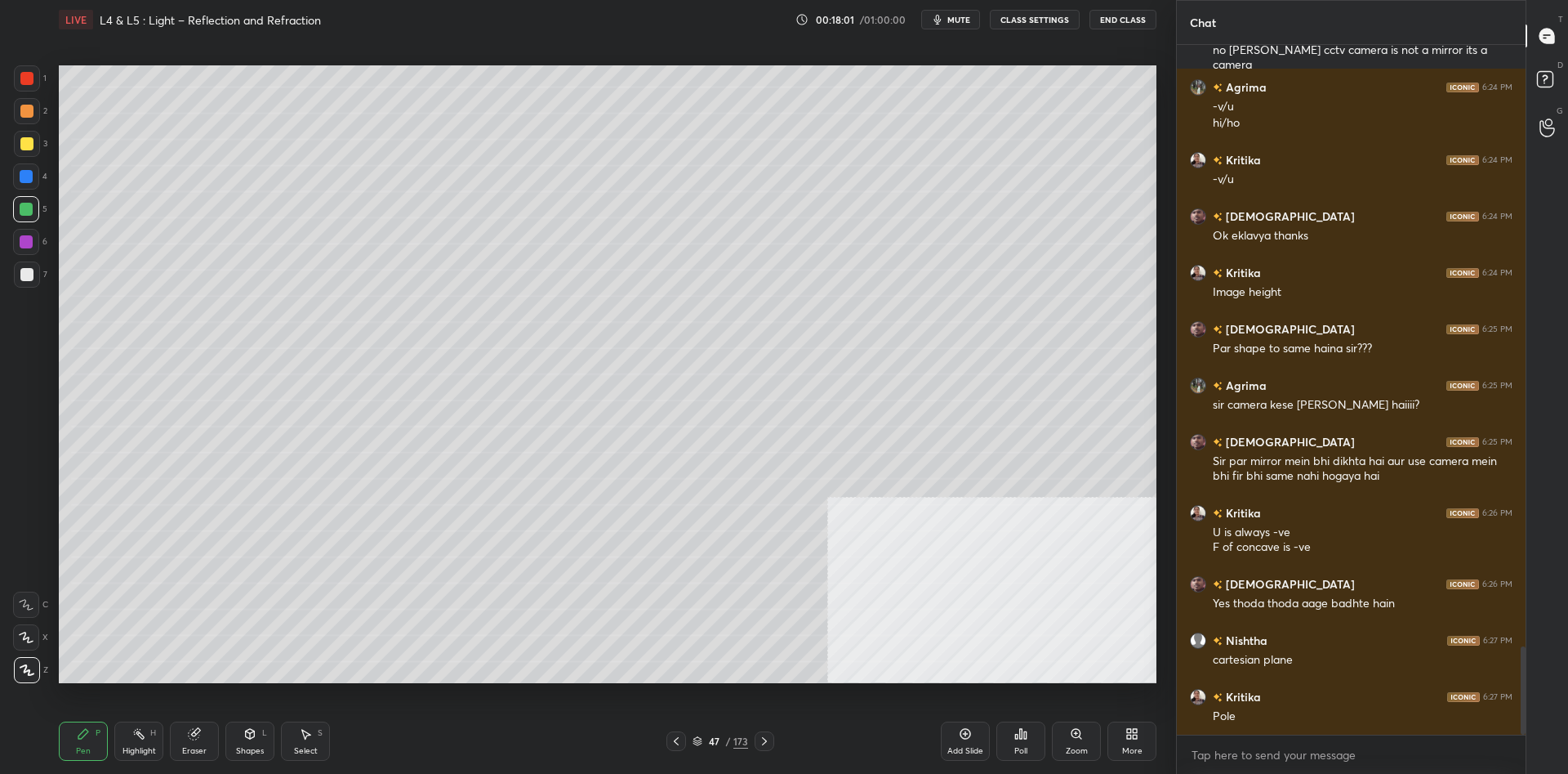
click at [24, 126] on div "2" at bounding box center [30, 115] width 33 height 32
click at [21, 142] on div at bounding box center [27, 143] width 13 height 13
click at [40, 80] on div at bounding box center [26, 78] width 26 height 26
click at [25, 77] on div at bounding box center [27, 78] width 13 height 13
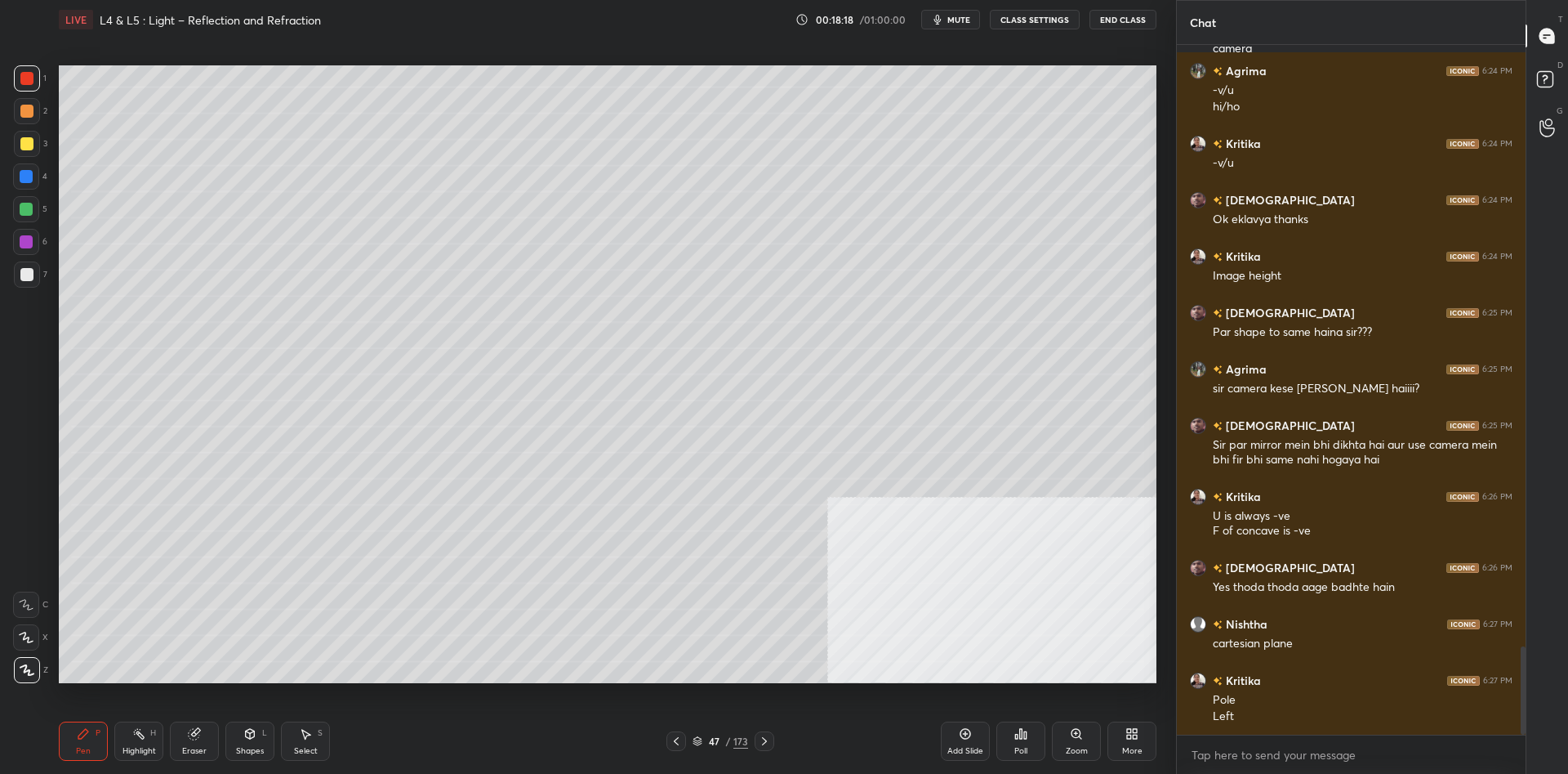
click at [23, 206] on div at bounding box center [26, 209] width 13 height 13
click at [139, 747] on div "Highlight" at bounding box center [139, 751] width 33 height 8
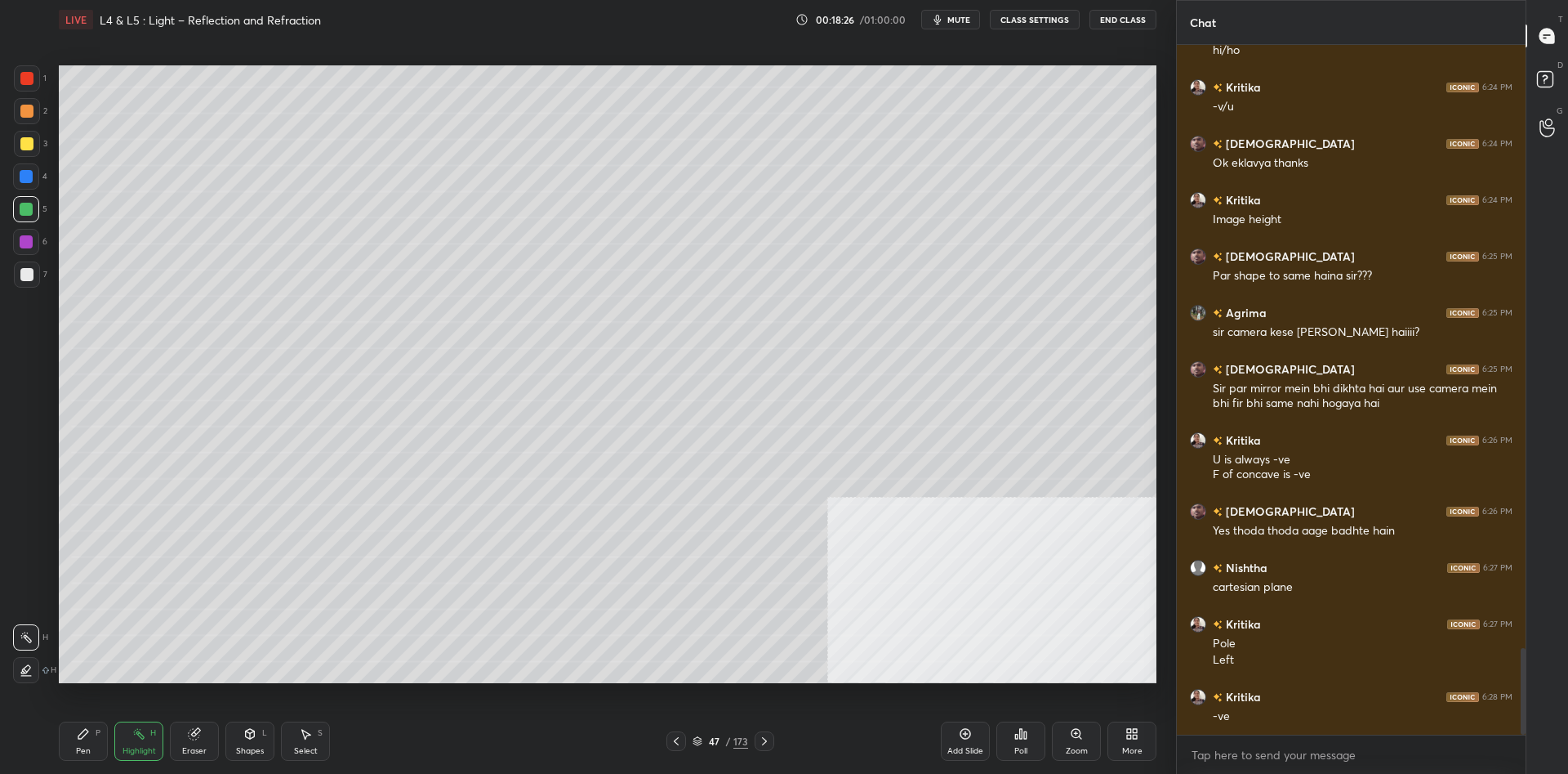
click at [68, 726] on div "Pen P" at bounding box center [83, 741] width 49 height 39
click at [71, 725] on div "Pen P" at bounding box center [83, 741] width 49 height 39
click at [142, 726] on div "Highlight H" at bounding box center [139, 741] width 49 height 39
click at [85, 738] on icon at bounding box center [83, 733] width 13 height 13
click at [85, 733] on icon at bounding box center [83, 733] width 10 height 10
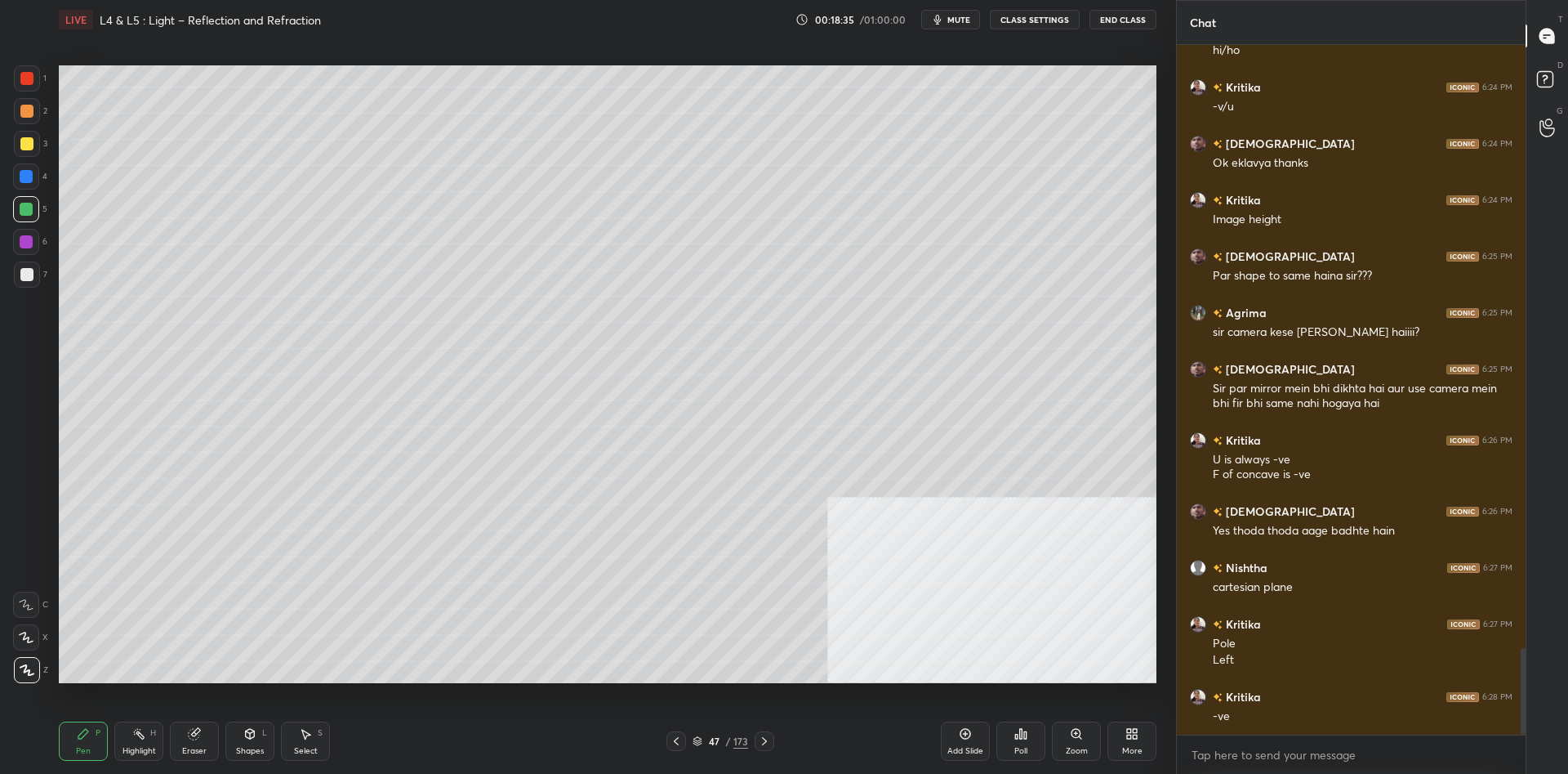
click at [31, 238] on div at bounding box center [26, 242] width 13 height 13
click at [133, 747] on div "Highlight" at bounding box center [139, 751] width 33 height 8
click at [128, 745] on div "Highlight H" at bounding box center [139, 741] width 49 height 39
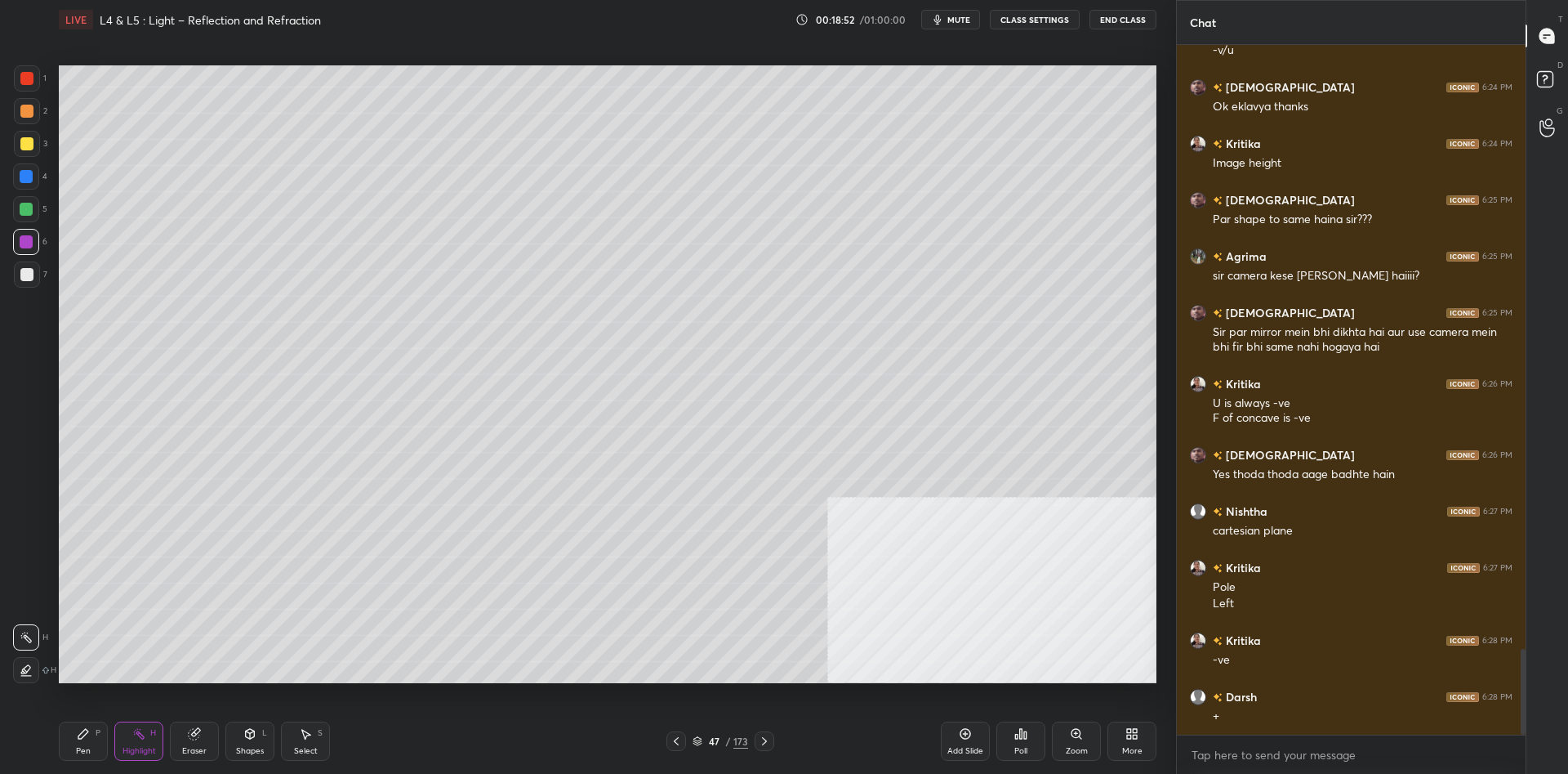
click at [108, 744] on div "Pen P Highlight H Eraser Shapes L Select S" at bounding box center [279, 741] width 441 height 39
click at [107, 742] on div "Pen P" at bounding box center [83, 741] width 49 height 39
click at [31, 151] on div at bounding box center [26, 143] width 26 height 26
click at [22, 201] on div at bounding box center [25, 208] width 26 height 26
click at [30, 181] on div at bounding box center [26, 176] width 13 height 13
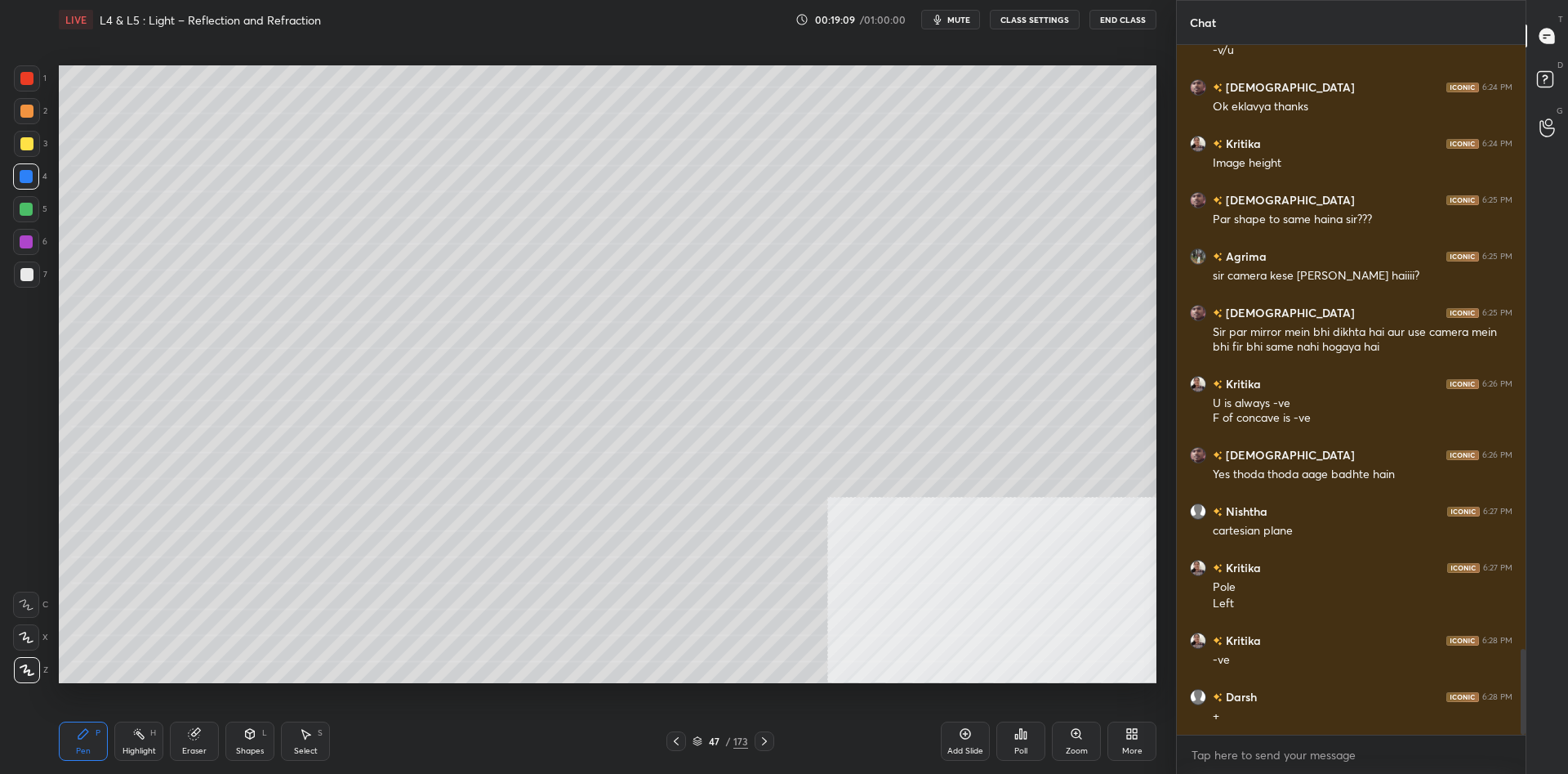
click at [132, 742] on div "Highlight H" at bounding box center [139, 741] width 49 height 39
click at [132, 740] on div "Highlight H" at bounding box center [139, 741] width 49 height 39
click at [106, 760] on div "Pen P Highlight H Eraser Shapes L Select S 47 / 173 Add Slide Poll Zoom More" at bounding box center [607, 741] width 1097 height 65
click at [80, 751] on div "Pen" at bounding box center [83, 751] width 14 height 8
click at [31, 69] on div at bounding box center [26, 78] width 26 height 26
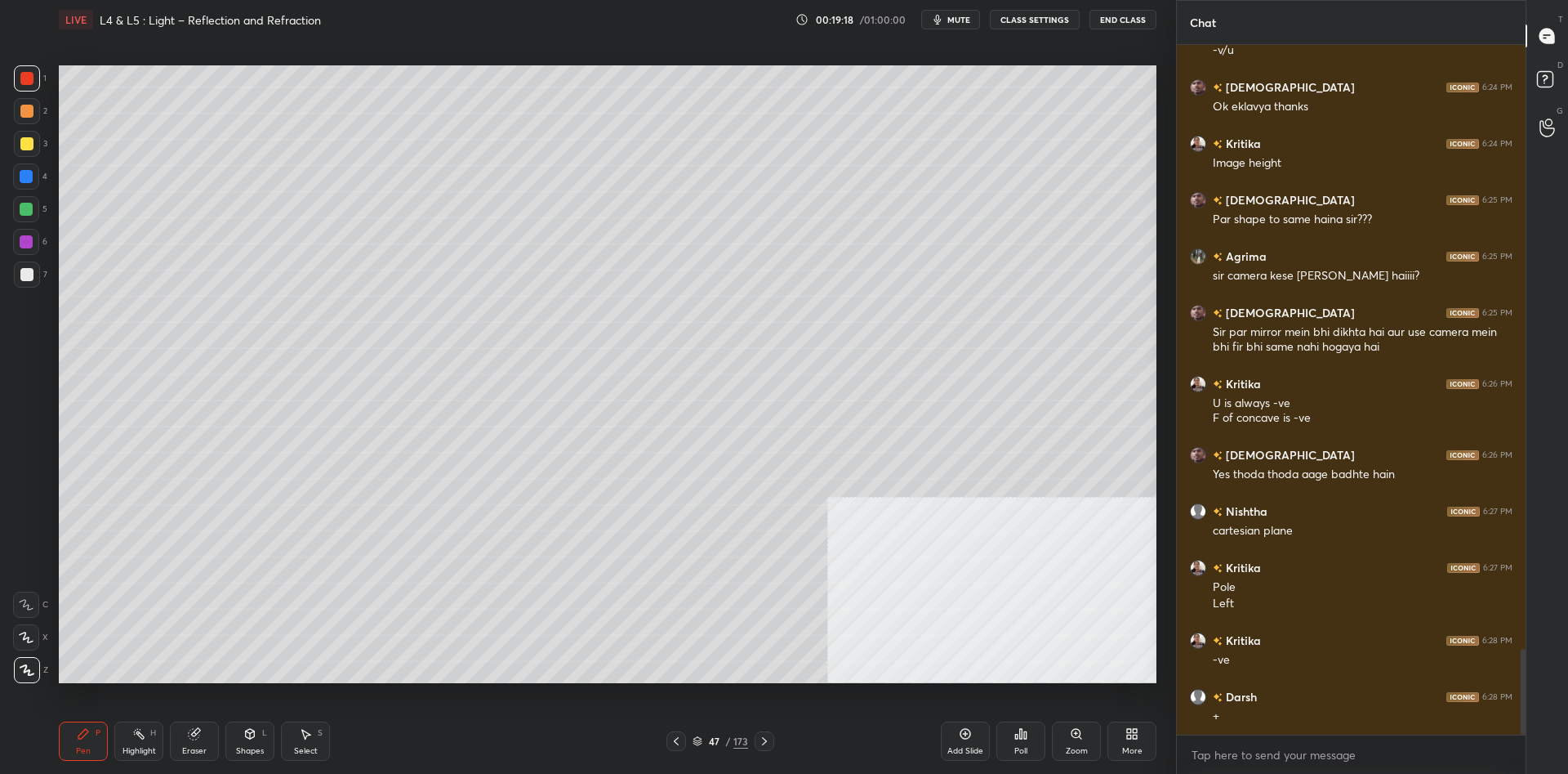
click at [34, 78] on div at bounding box center [26, 78] width 26 height 26
click at [13, 214] on div "1 2 3 4 5 6 7 C X Z C X Z E E Erase all H H" at bounding box center [26, 373] width 52 height 618
click at [19, 212] on div at bounding box center [25, 208] width 26 height 26
click at [133, 741] on div "Highlight H" at bounding box center [139, 741] width 49 height 39
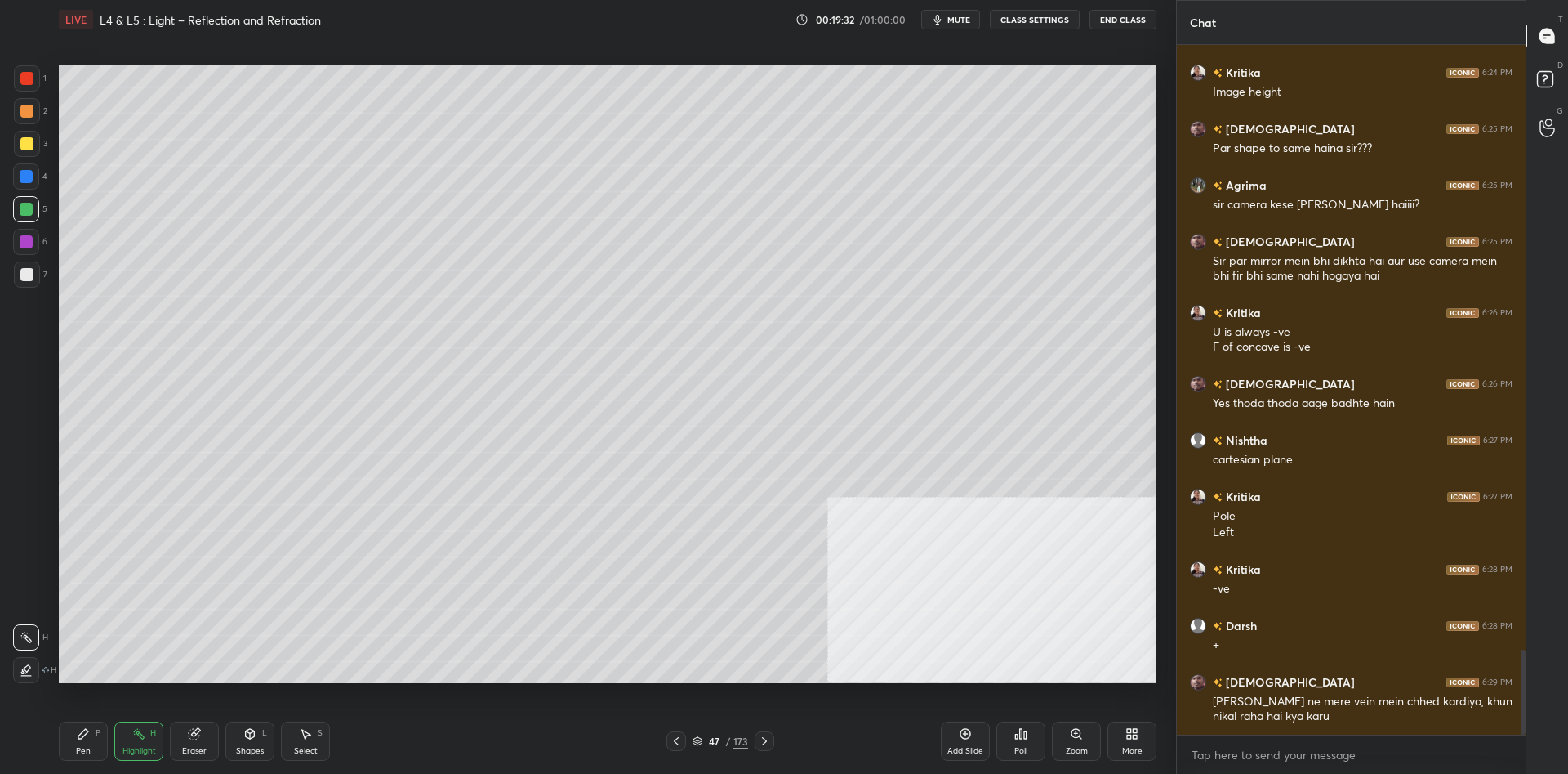
click at [71, 745] on div "Pen P" at bounding box center [83, 741] width 49 height 39
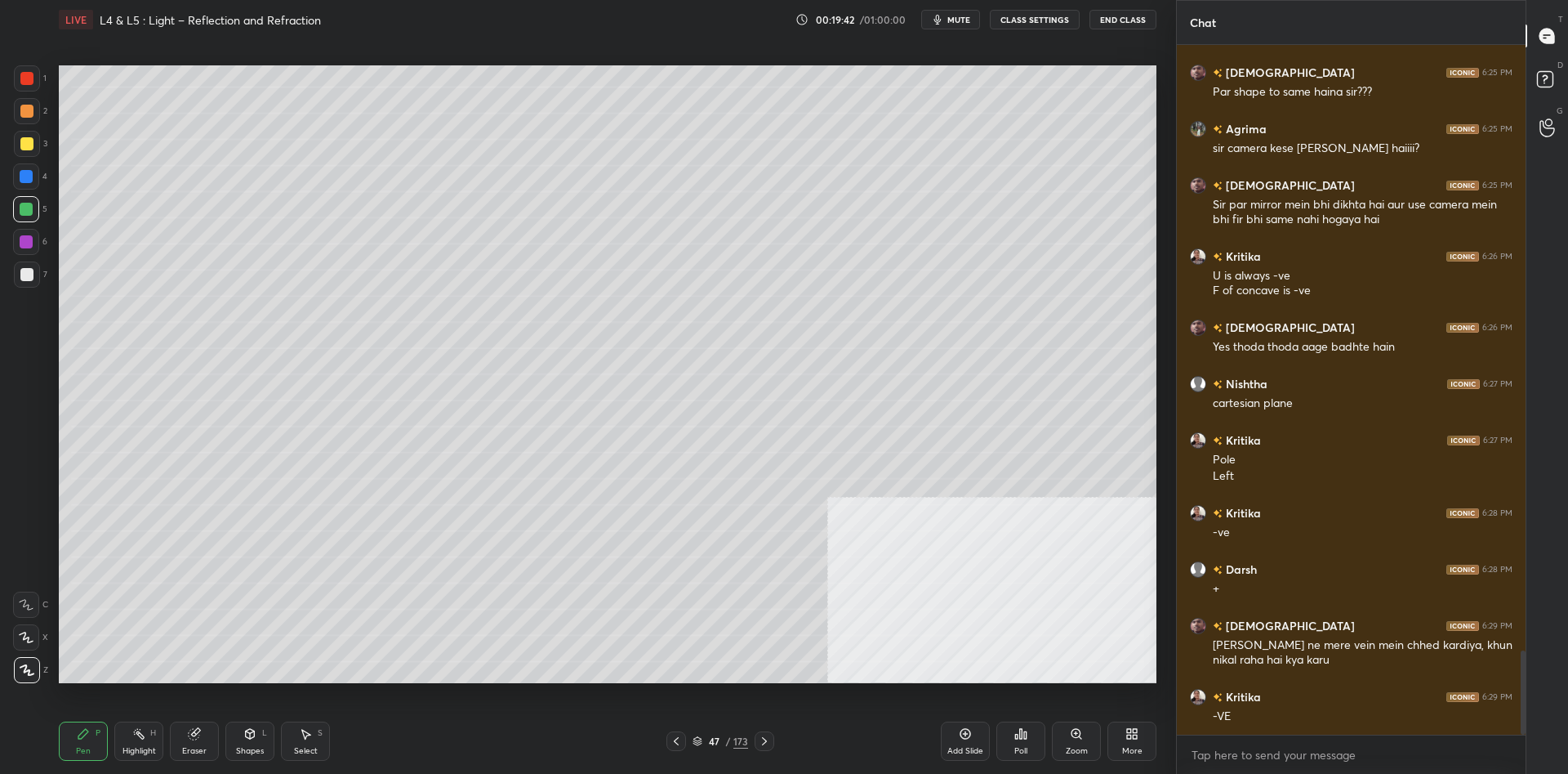
click at [32, 247] on div at bounding box center [25, 242] width 26 height 26
click at [156, 759] on div "Highlight H" at bounding box center [139, 741] width 49 height 39
click at [140, 747] on div "Highlight" at bounding box center [139, 751] width 33 height 8
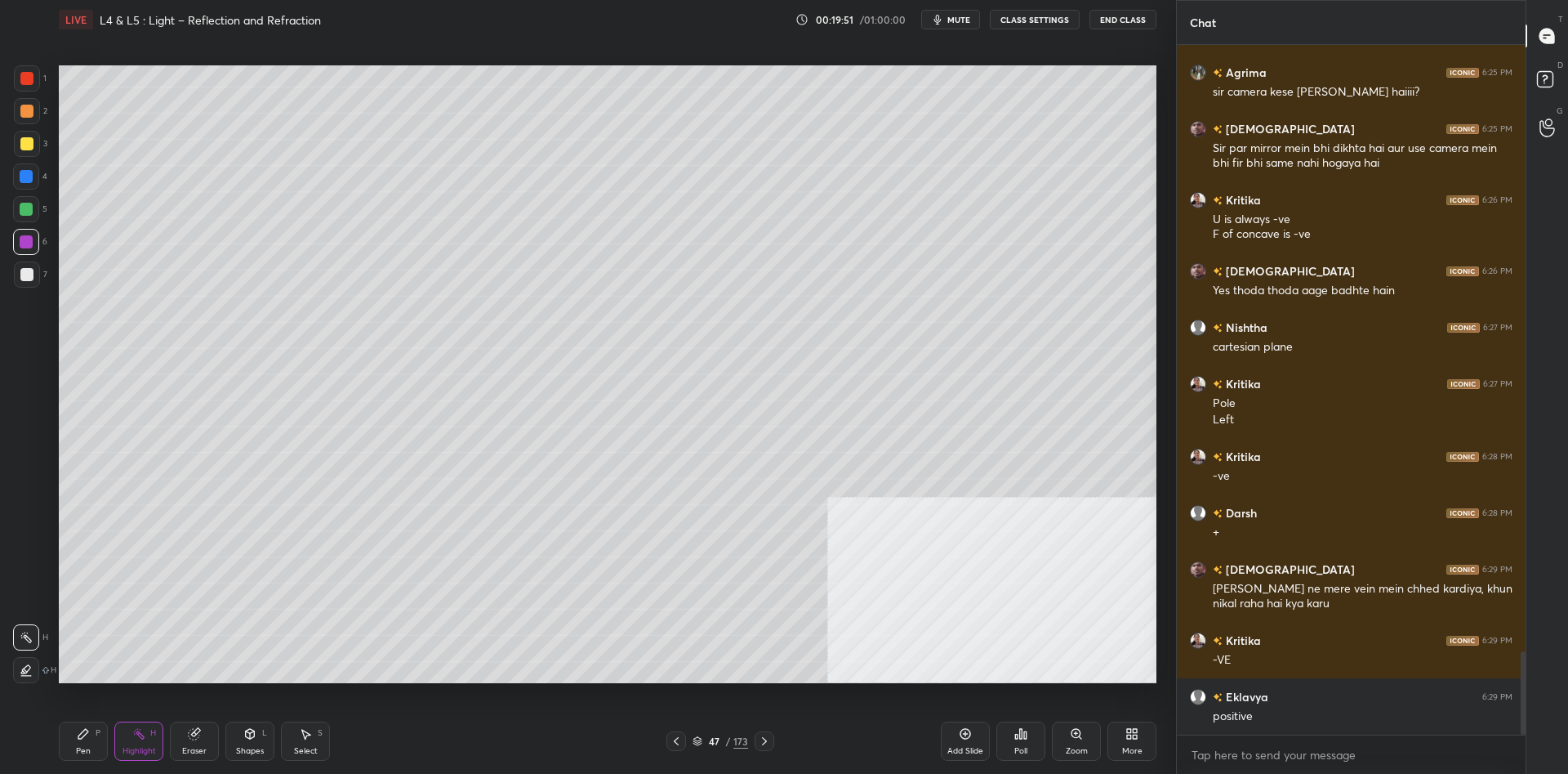
click at [88, 729] on icon at bounding box center [83, 733] width 13 height 13
click at [83, 728] on icon at bounding box center [83, 733] width 13 height 13
click at [23, 81] on div at bounding box center [27, 78] width 13 height 13
click at [19, 129] on div "2" at bounding box center [30, 115] width 33 height 32
click at [24, 150] on div at bounding box center [27, 143] width 13 height 13
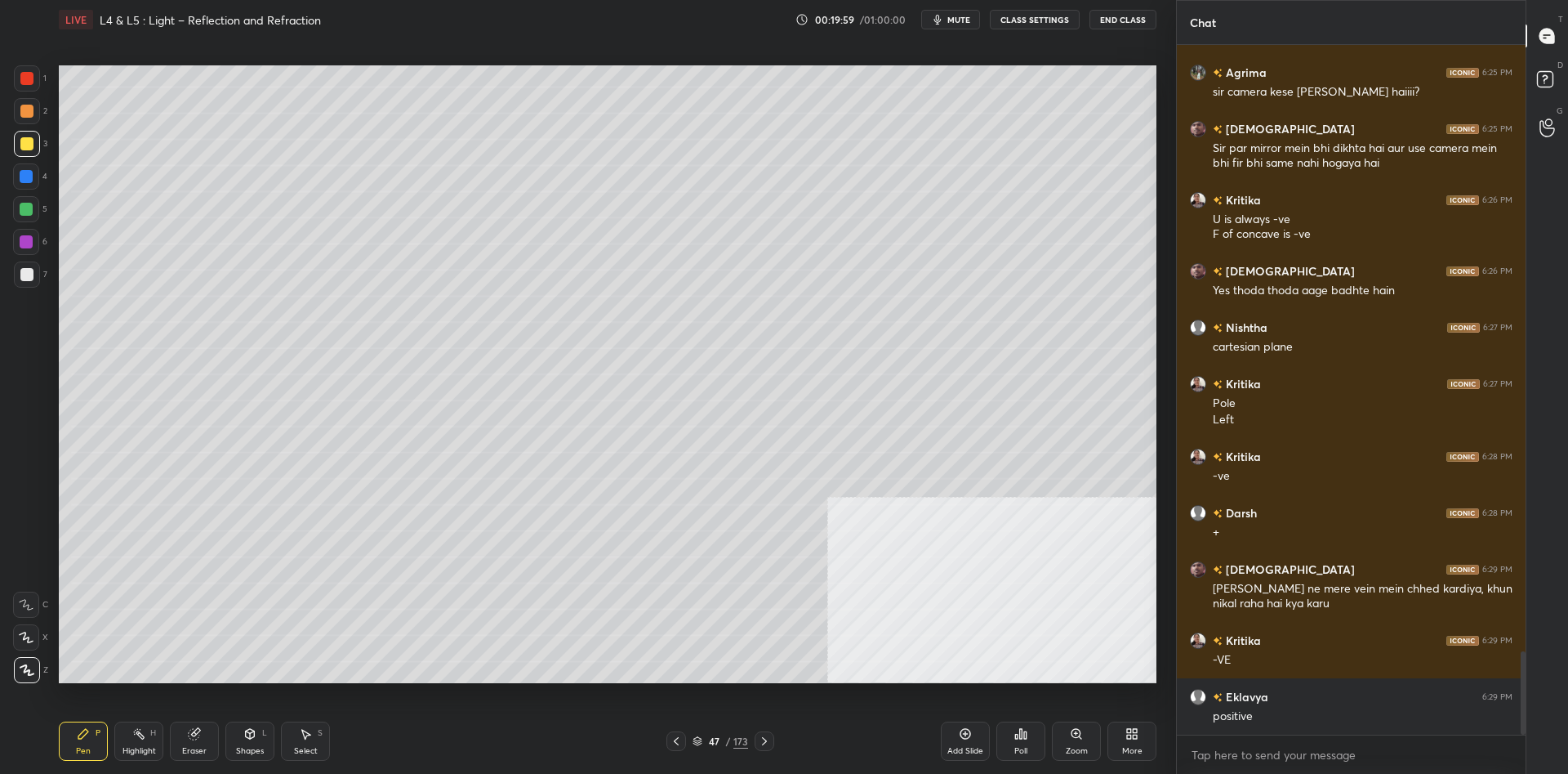
click at [21, 217] on div at bounding box center [25, 208] width 26 height 26
click at [21, 113] on div at bounding box center [27, 111] width 13 height 13
click at [151, 720] on div "Pen P Highlight H Eraser Shapes L Select S 47 / 173 Add Slide Poll Zoom More" at bounding box center [607, 741] width 1097 height 65
click at [145, 722] on div "Highlight H" at bounding box center [139, 741] width 49 height 39
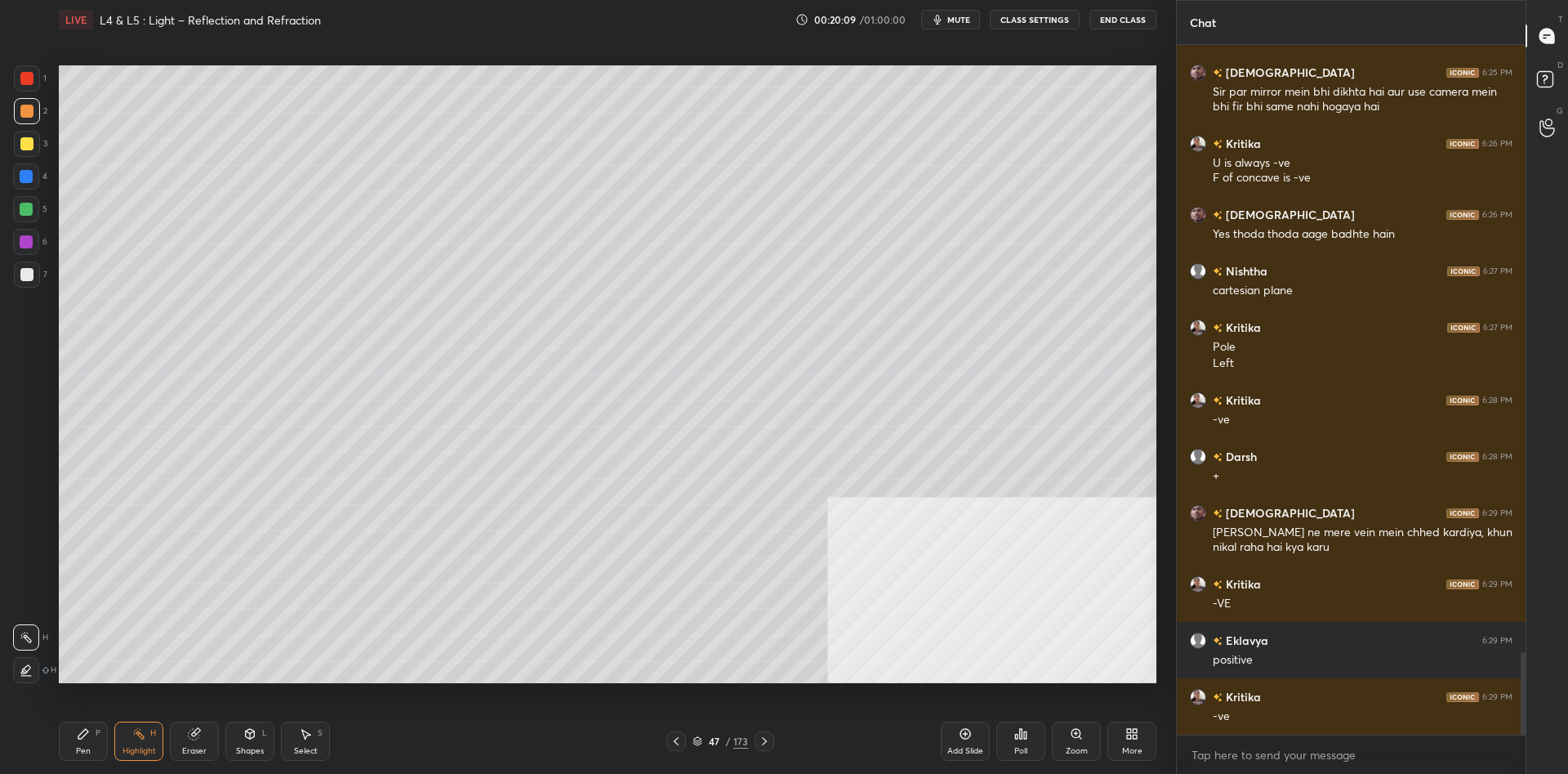
scroll to position [5130, 0]
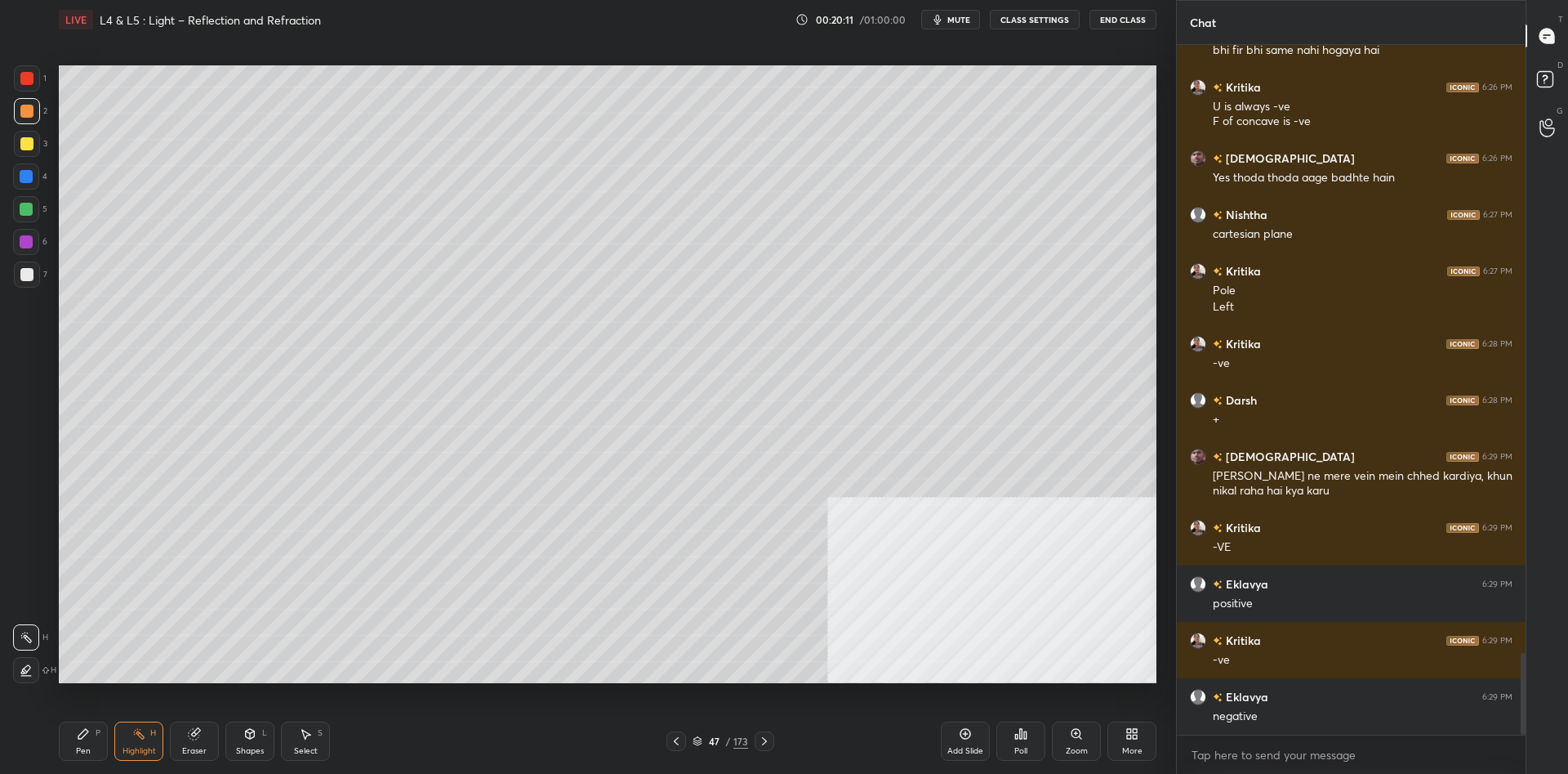
click at [69, 751] on div "Pen P" at bounding box center [83, 741] width 49 height 39
click at [83, 744] on div "Pen P" at bounding box center [83, 741] width 49 height 39
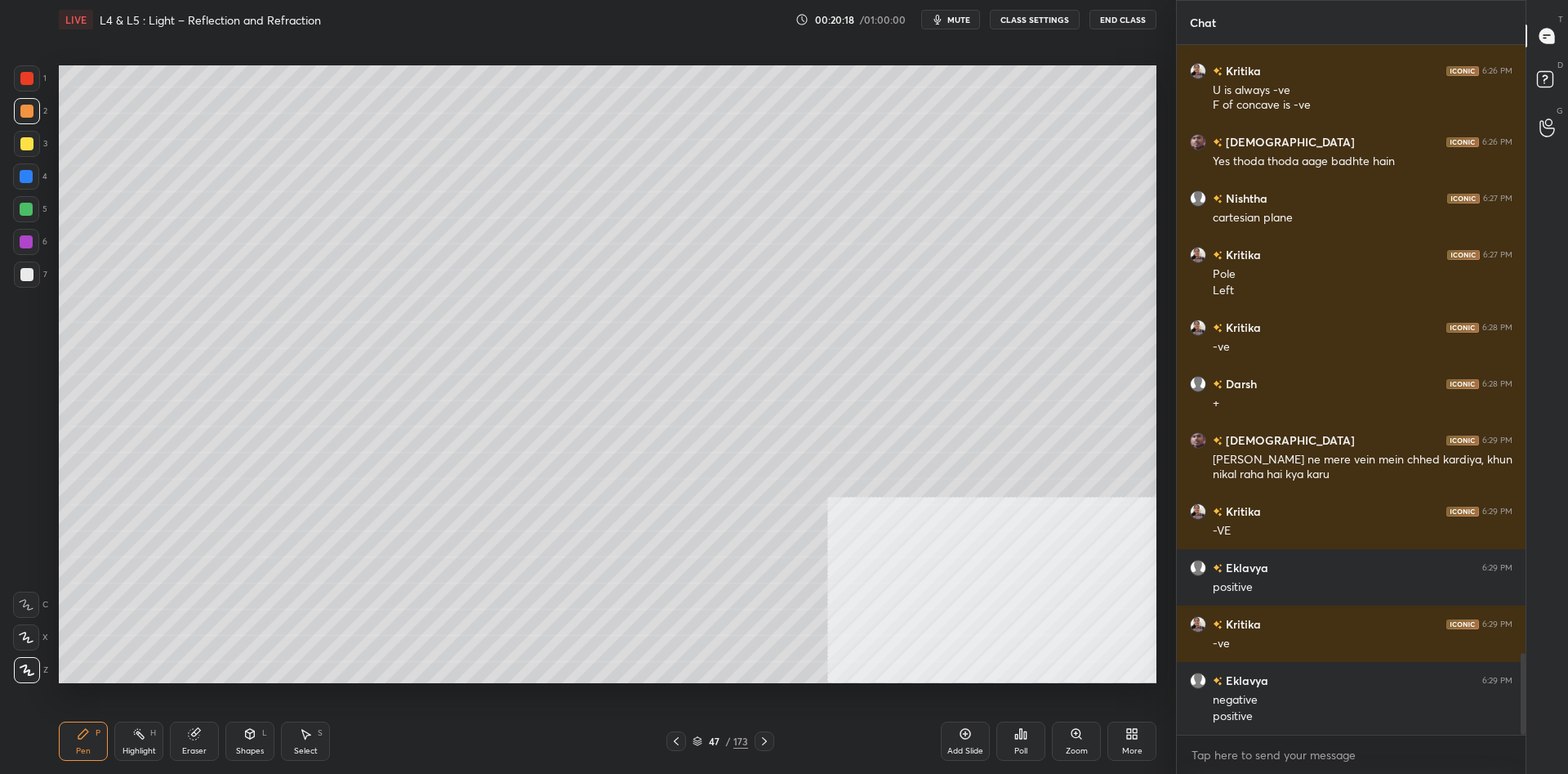
click at [160, 733] on div "Highlight H" at bounding box center [139, 741] width 49 height 39
click at [157, 733] on div "Highlight H" at bounding box center [139, 741] width 49 height 39
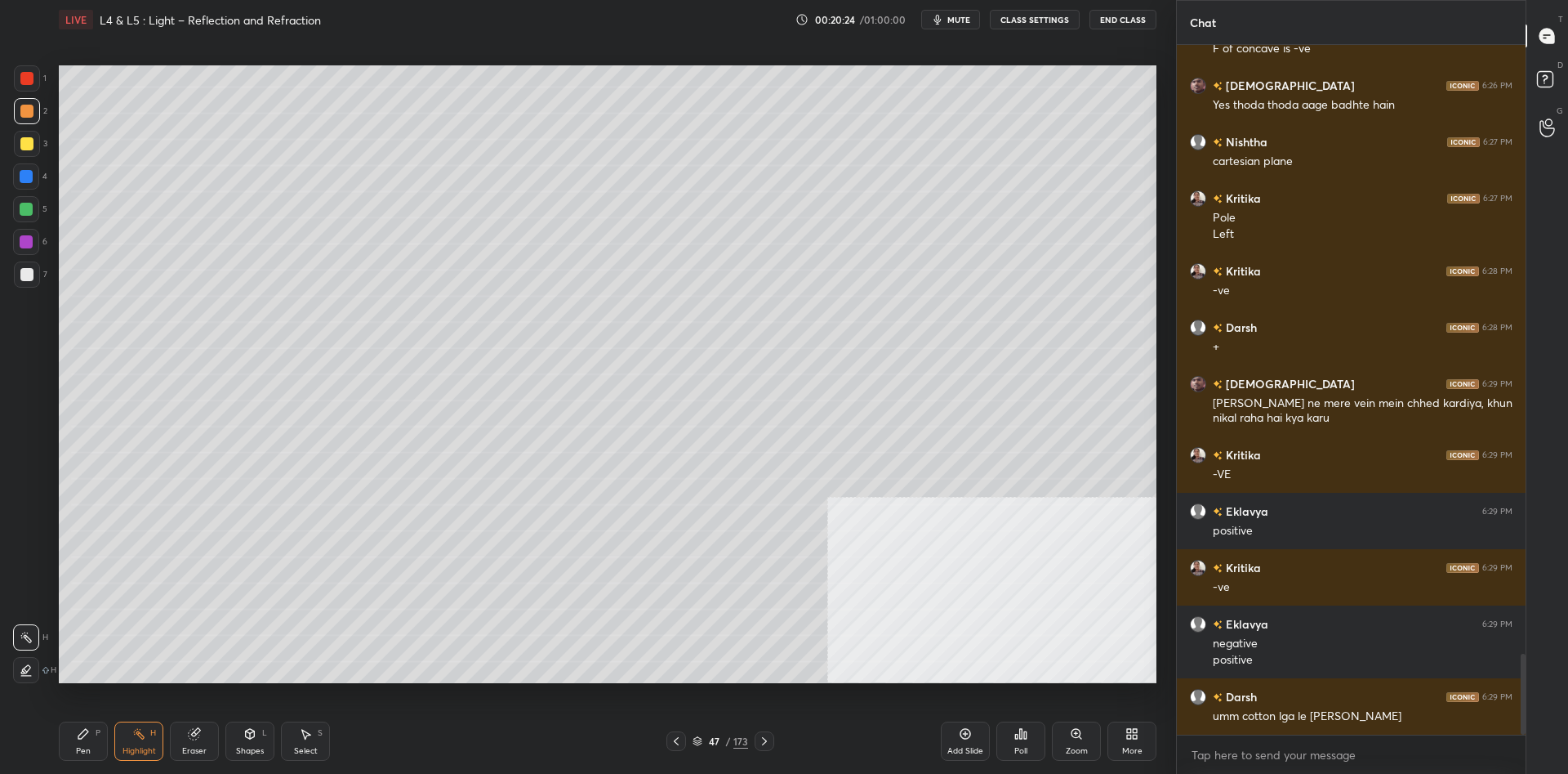
click at [65, 741] on div "Pen P" at bounding box center [83, 741] width 49 height 39
click at [78, 739] on icon at bounding box center [83, 733] width 13 height 13
click at [31, 212] on div at bounding box center [26, 209] width 13 height 13
click at [32, 277] on div at bounding box center [27, 274] width 13 height 13
click at [32, 276] on div at bounding box center [27, 274] width 13 height 13
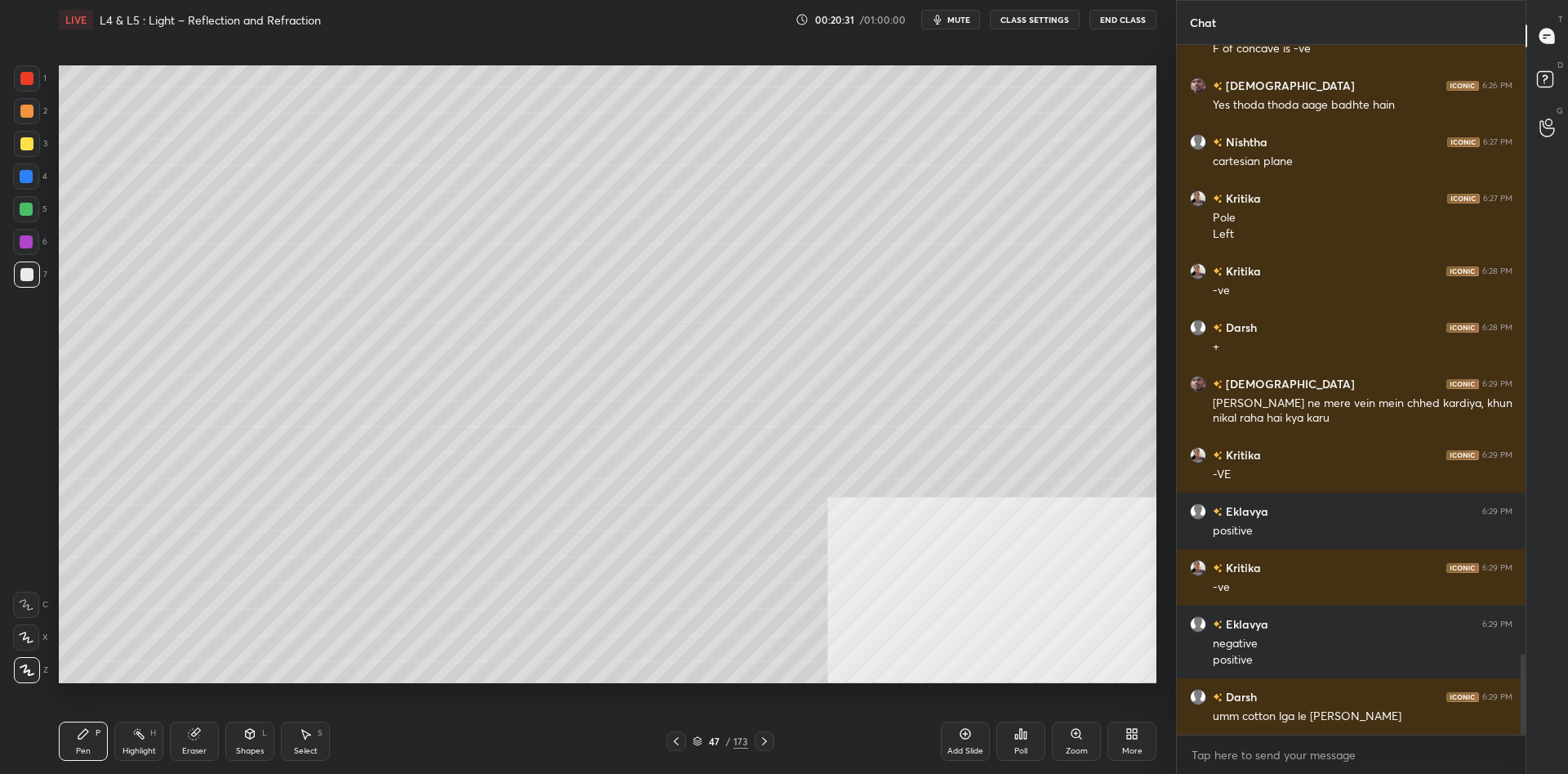
click at [34, 138] on div at bounding box center [26, 143] width 26 height 26
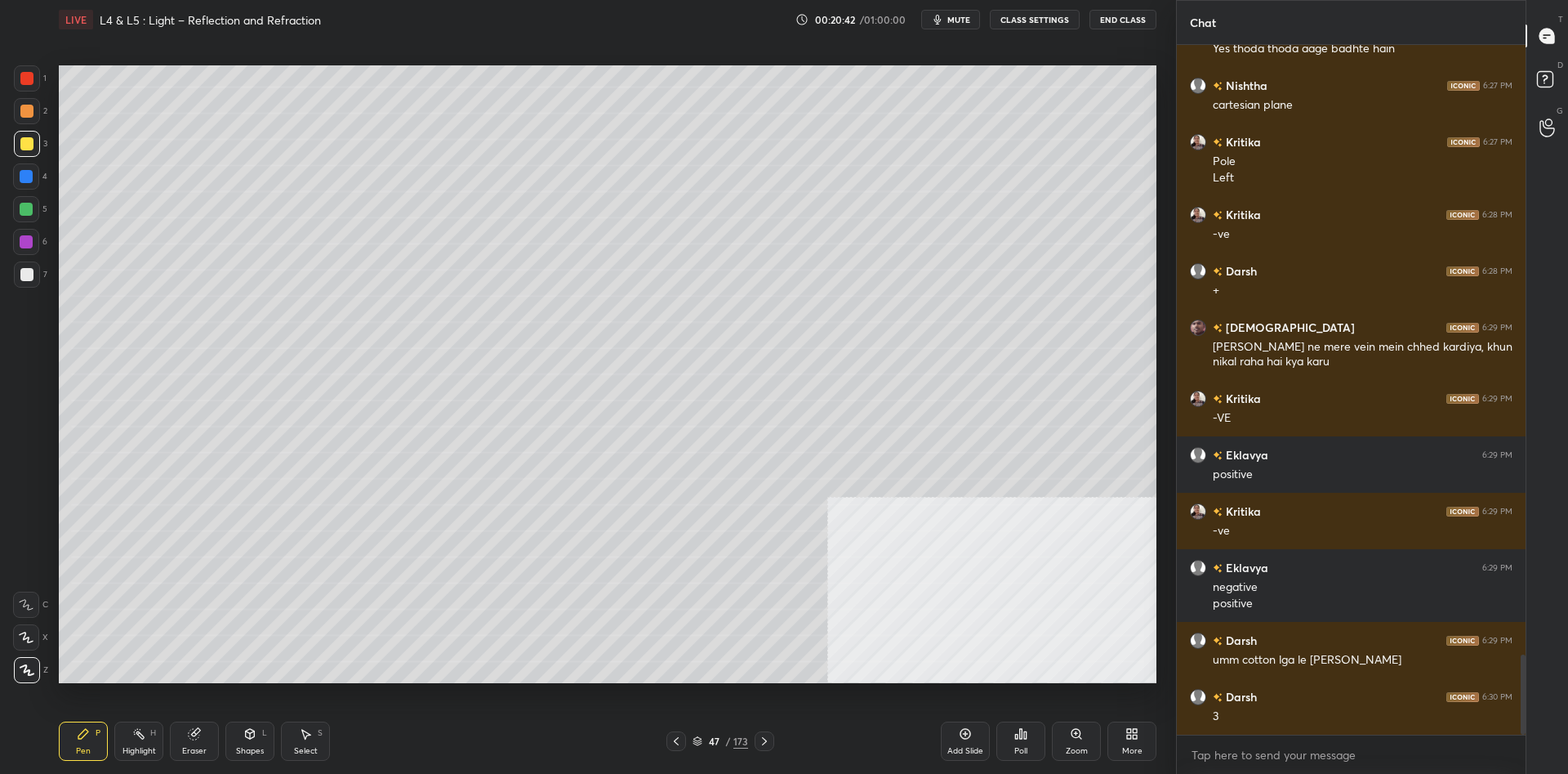
click at [24, 82] on div at bounding box center [27, 78] width 13 height 13
click at [134, 724] on div "Highlight H" at bounding box center [139, 741] width 49 height 39
click at [133, 730] on icon at bounding box center [139, 733] width 13 height 13
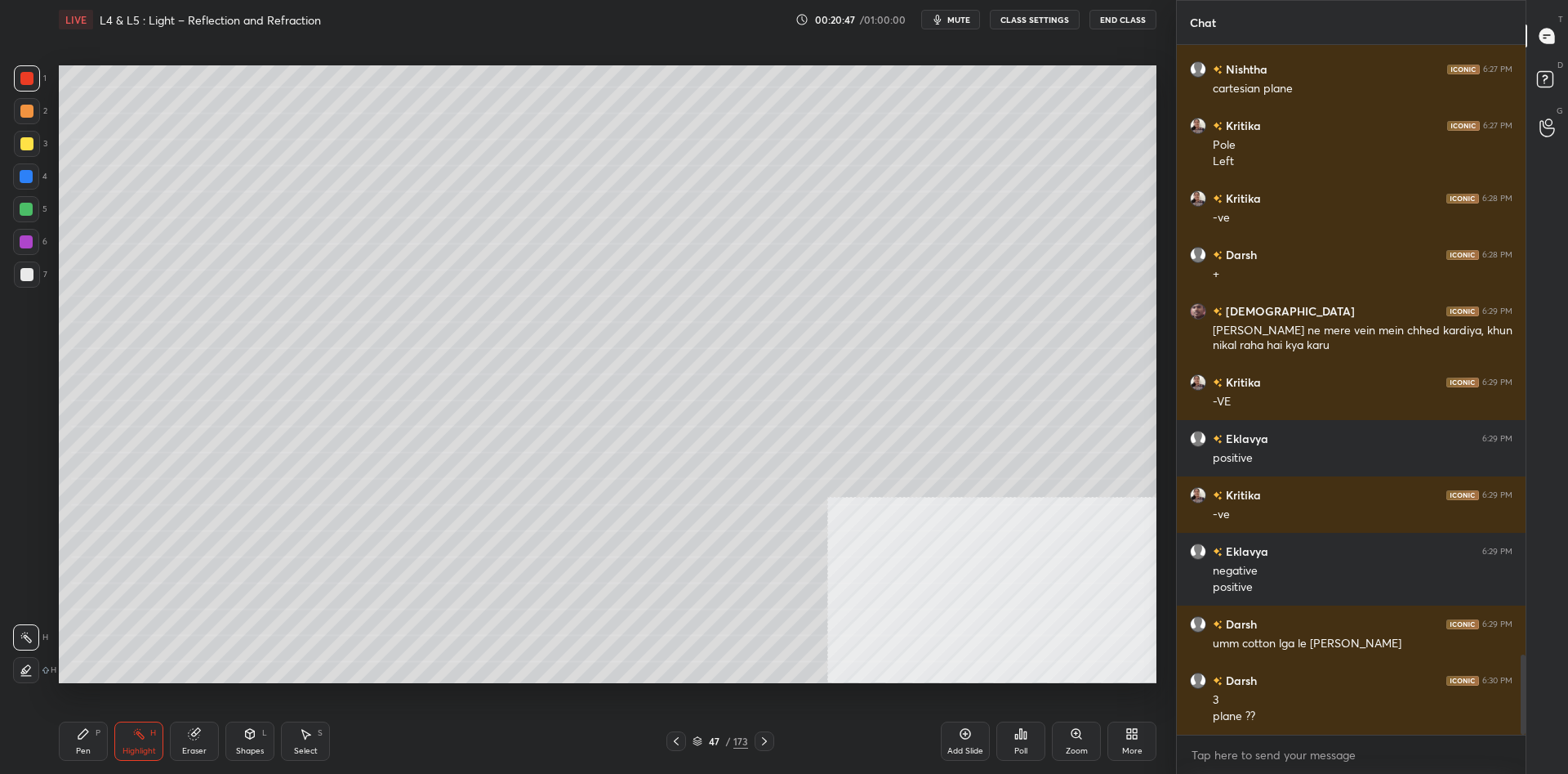
click at [96, 741] on div "Pen P" at bounding box center [83, 741] width 49 height 39
click at [90, 738] on div "Pen P" at bounding box center [83, 741] width 49 height 39
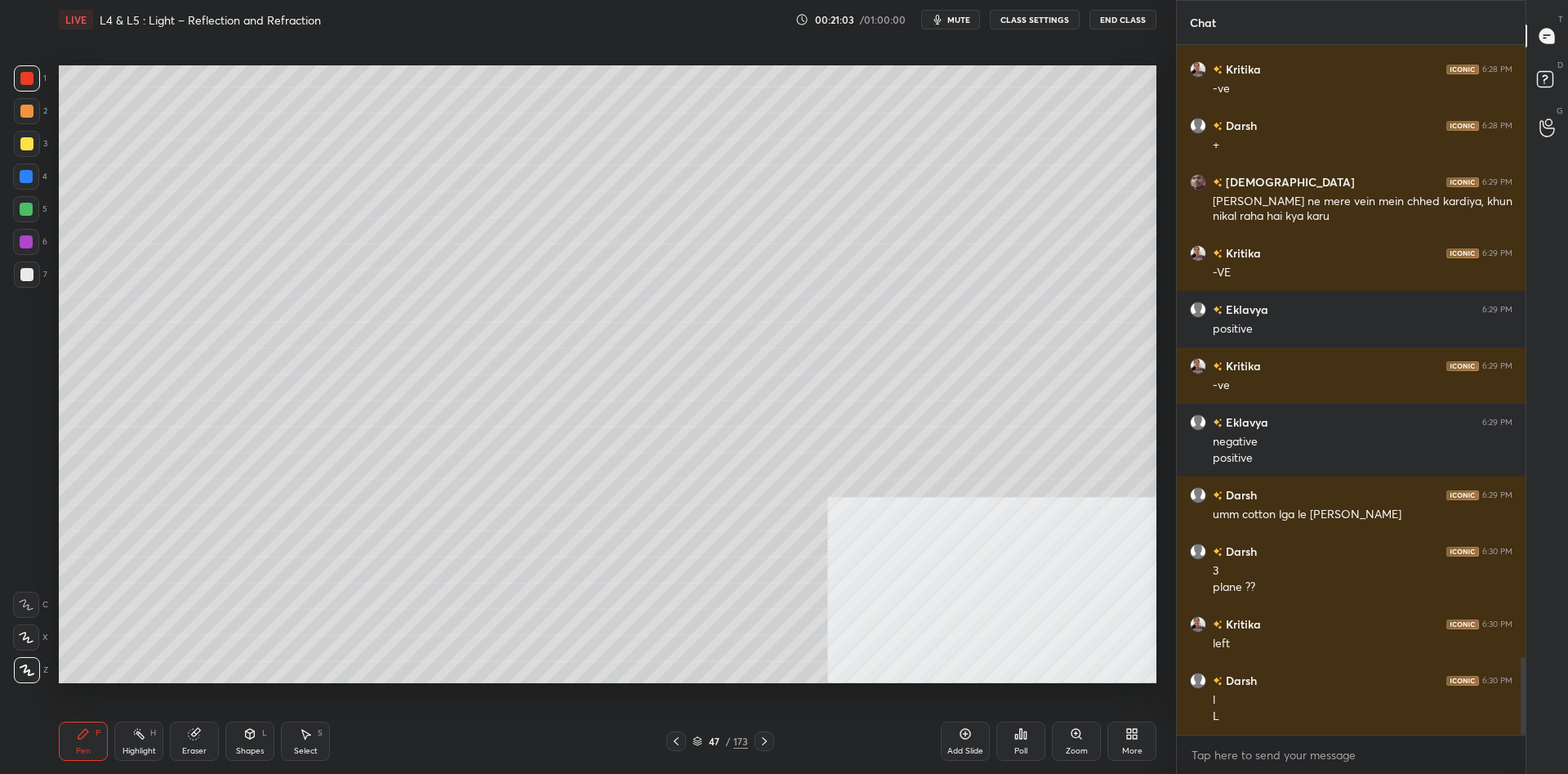
scroll to position [5460, 0]
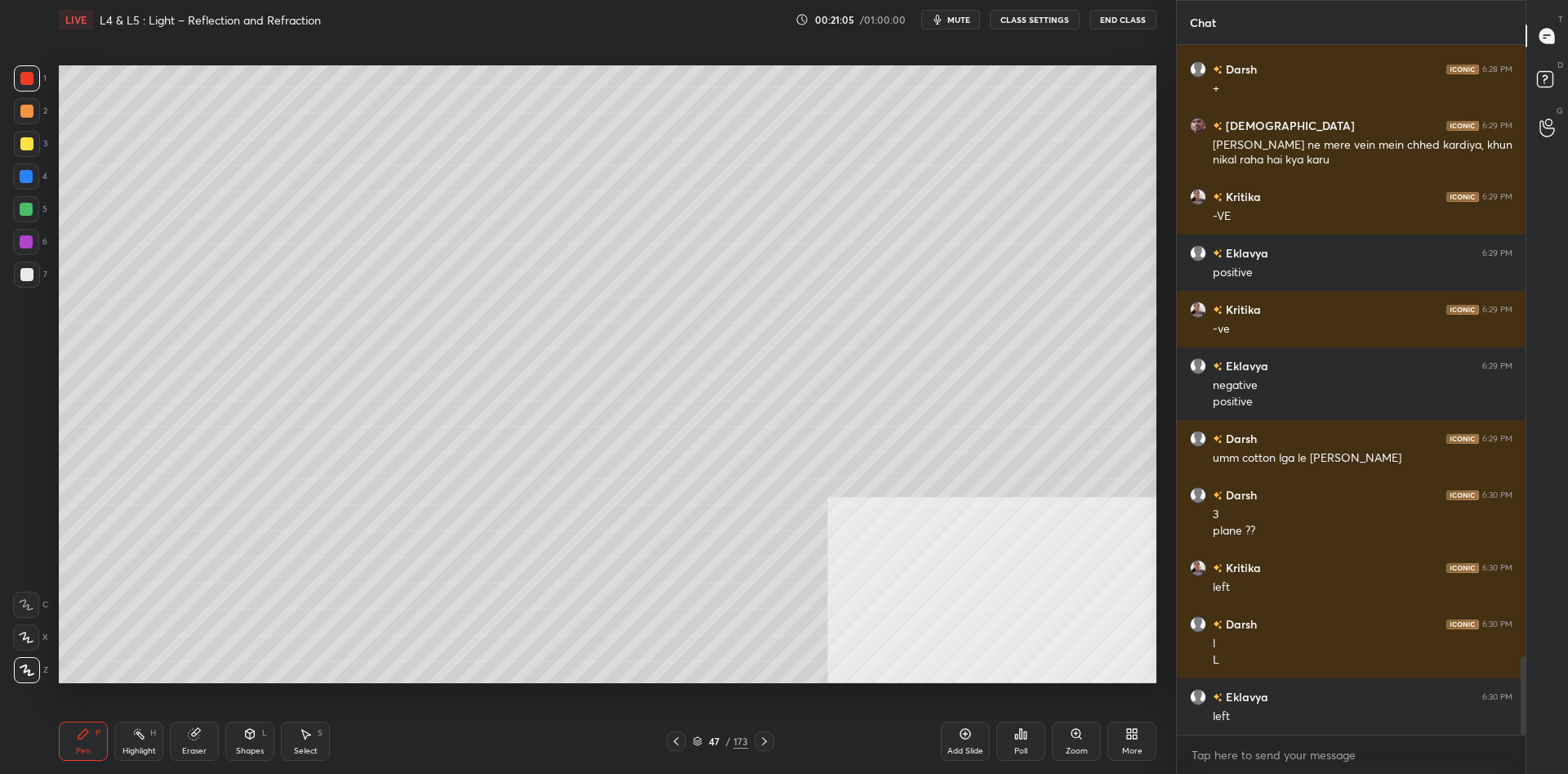
click at [128, 739] on div "Highlight H" at bounding box center [139, 741] width 49 height 39
click at [140, 740] on div "Highlight H" at bounding box center [139, 741] width 49 height 39
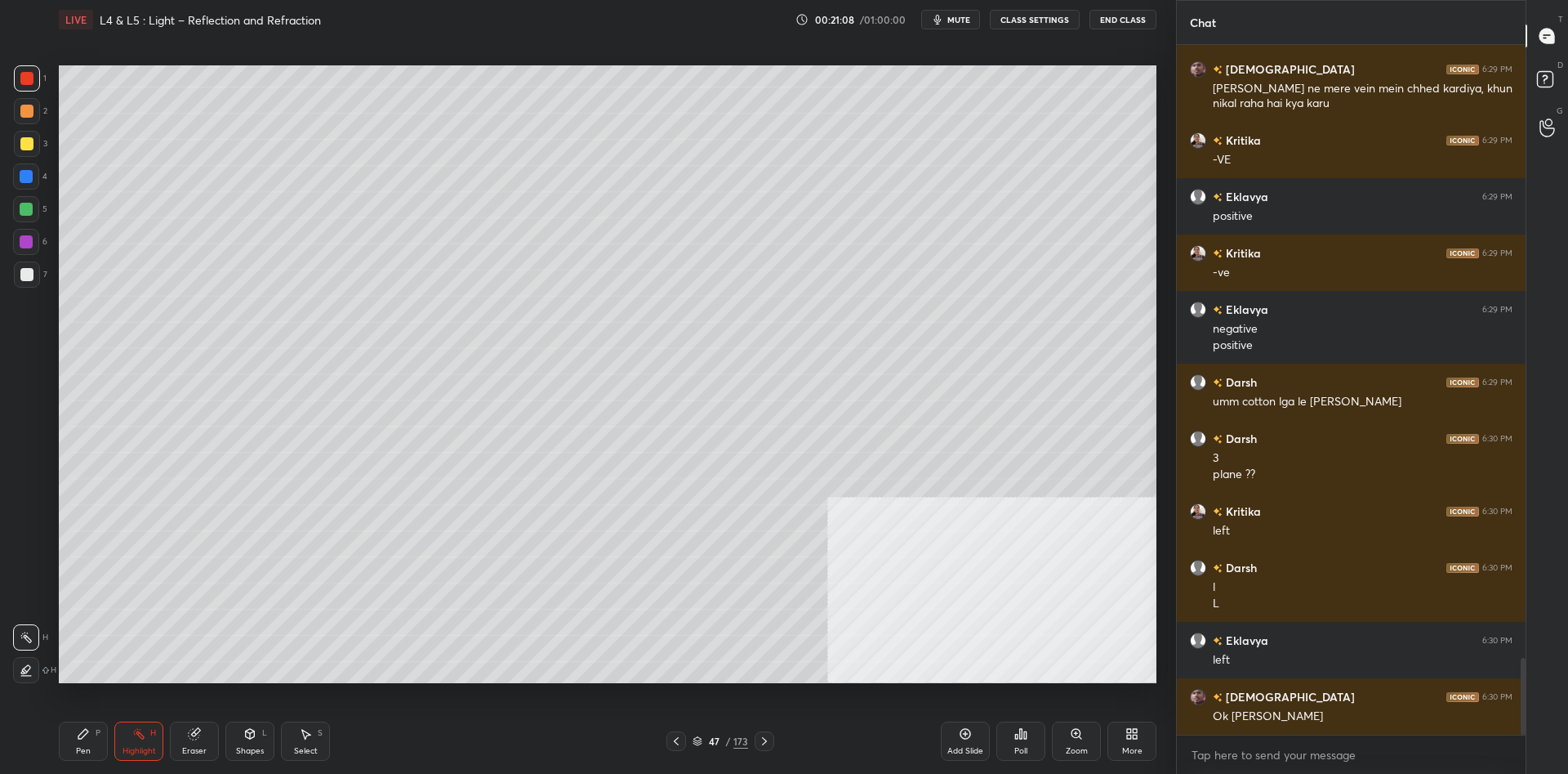
scroll to position [5573, 0]
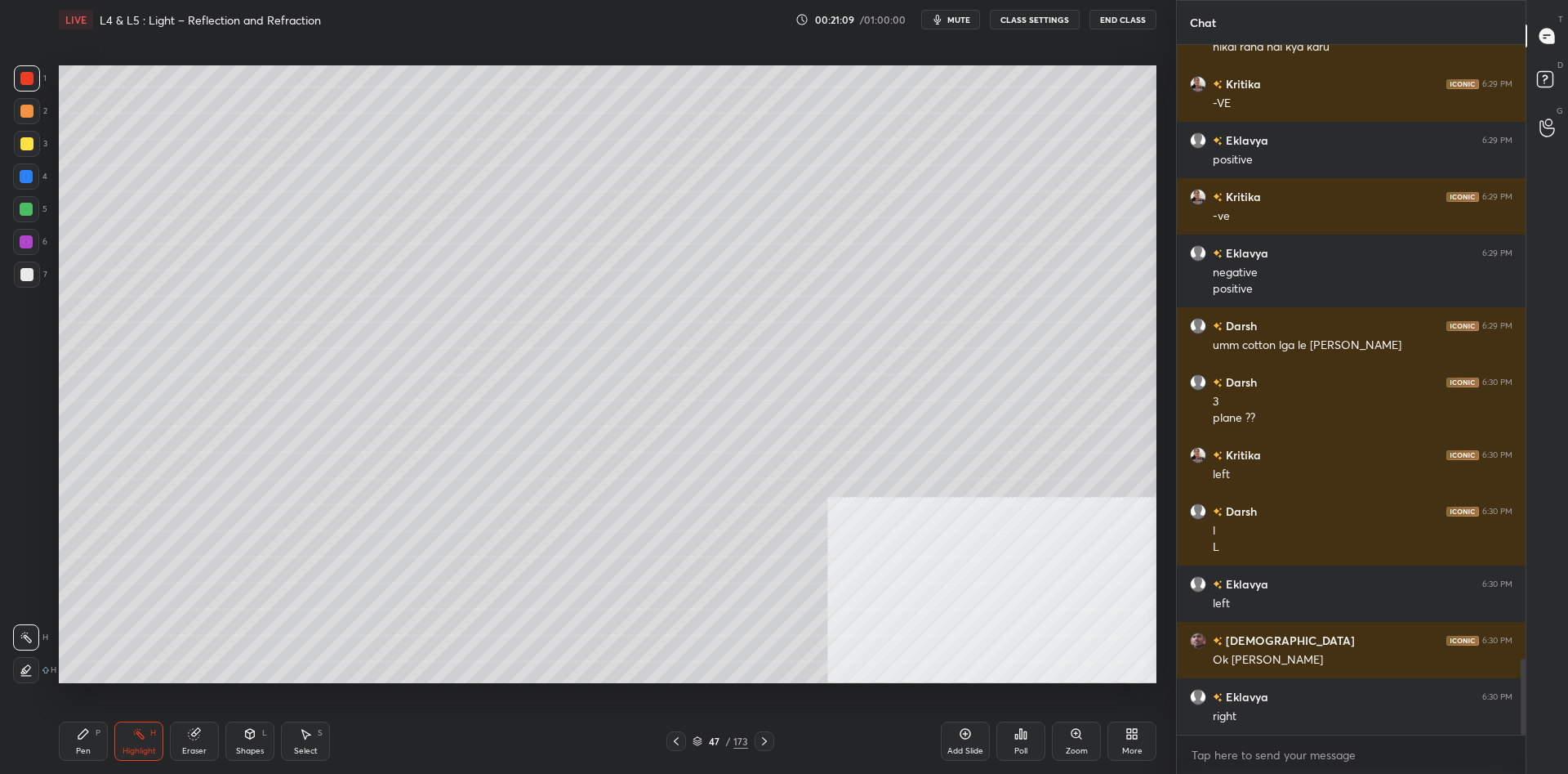
click at [85, 755] on div "Pen" at bounding box center [83, 751] width 14 height 8
click at [82, 748] on div "Pen" at bounding box center [83, 751] width 14 height 8
click at [30, 214] on div at bounding box center [26, 209] width 13 height 13
click at [148, 748] on div "Highlight" at bounding box center [139, 751] width 33 height 8
click at [148, 742] on div "Highlight H" at bounding box center [139, 741] width 49 height 39
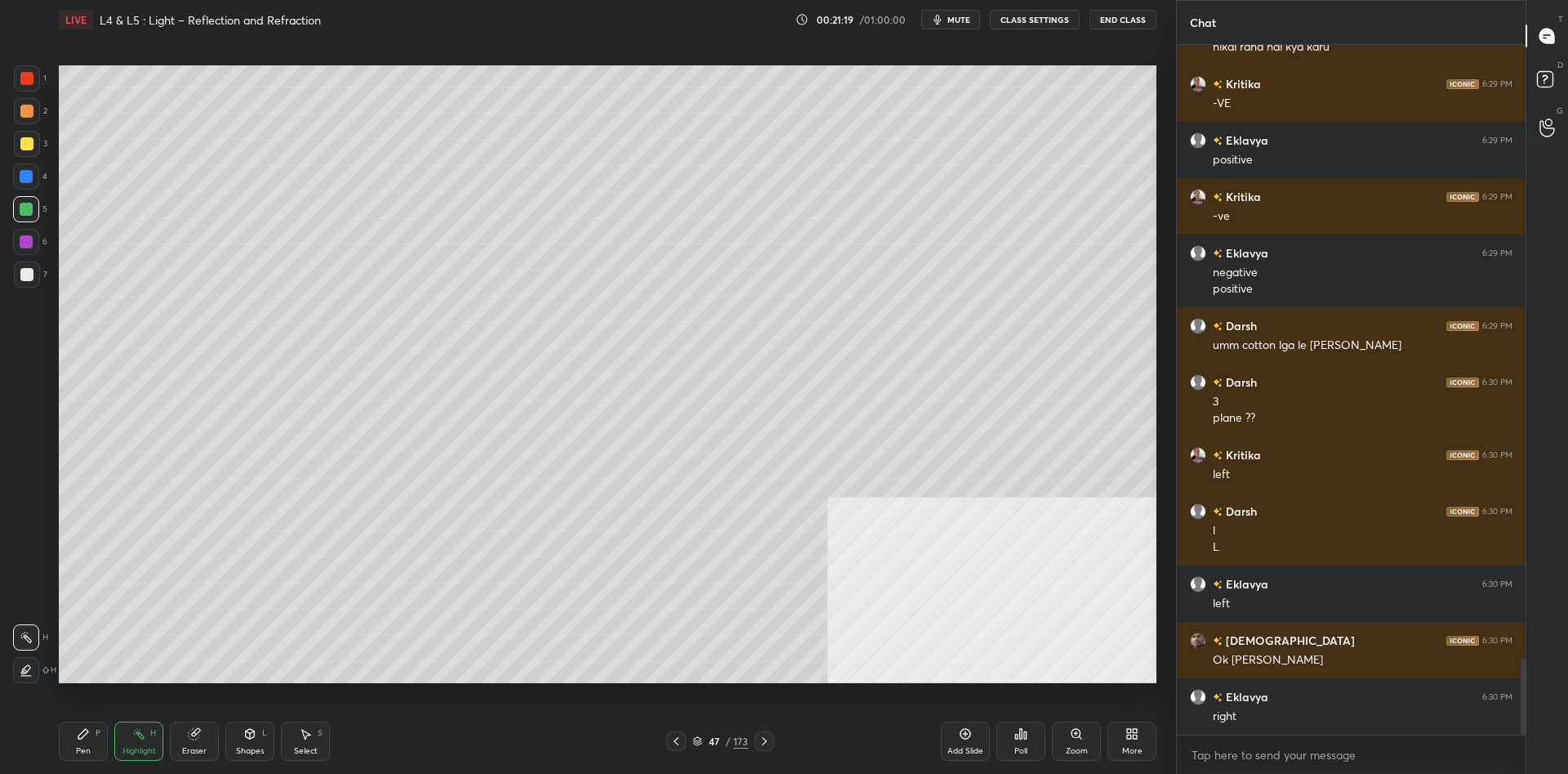
click at [80, 747] on div "Pen" at bounding box center [83, 751] width 14 height 8
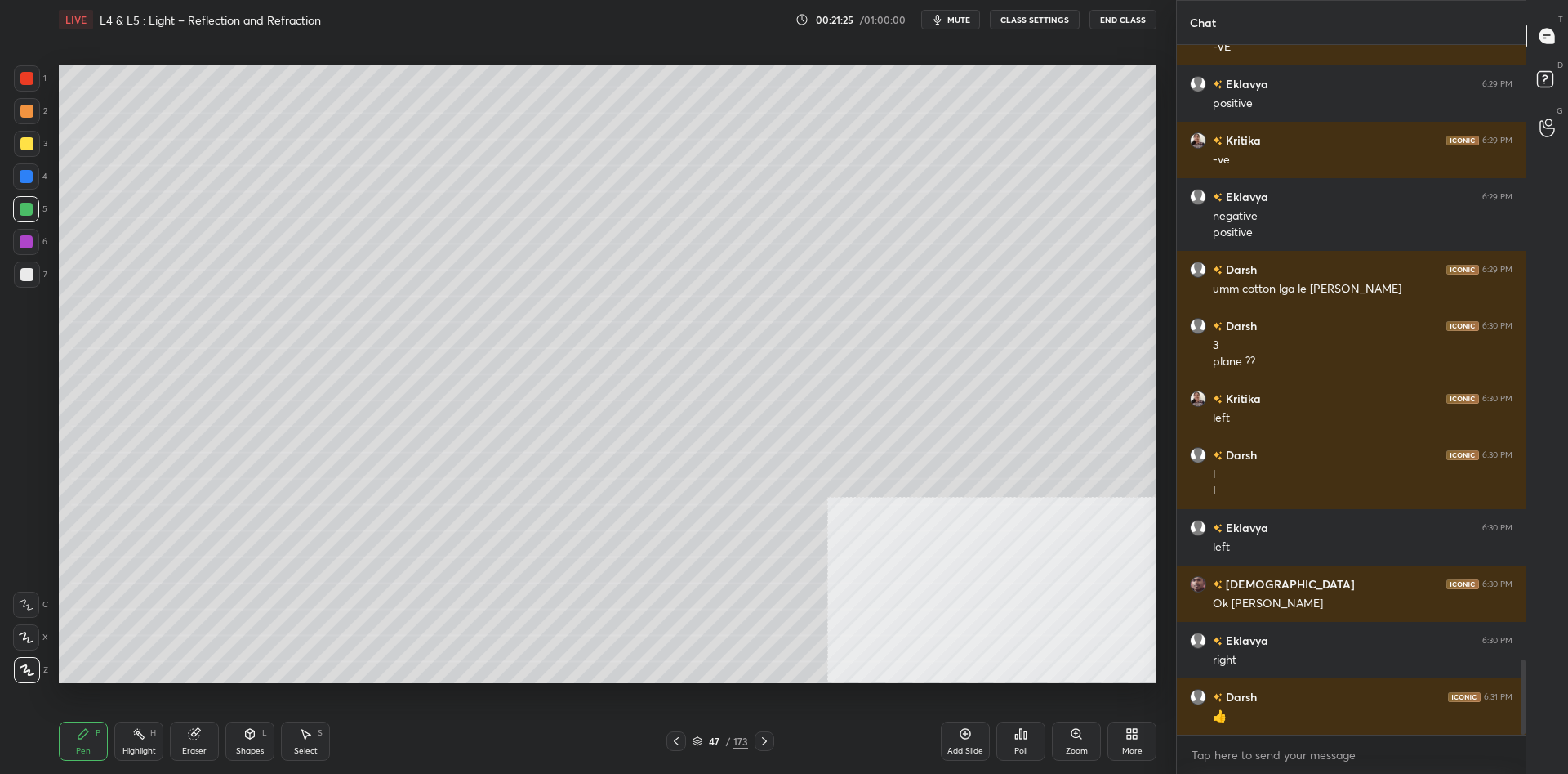
click at [136, 747] on div "Highlight" at bounding box center [139, 751] width 33 height 8
click at [136, 742] on div "Highlight H" at bounding box center [139, 741] width 49 height 39
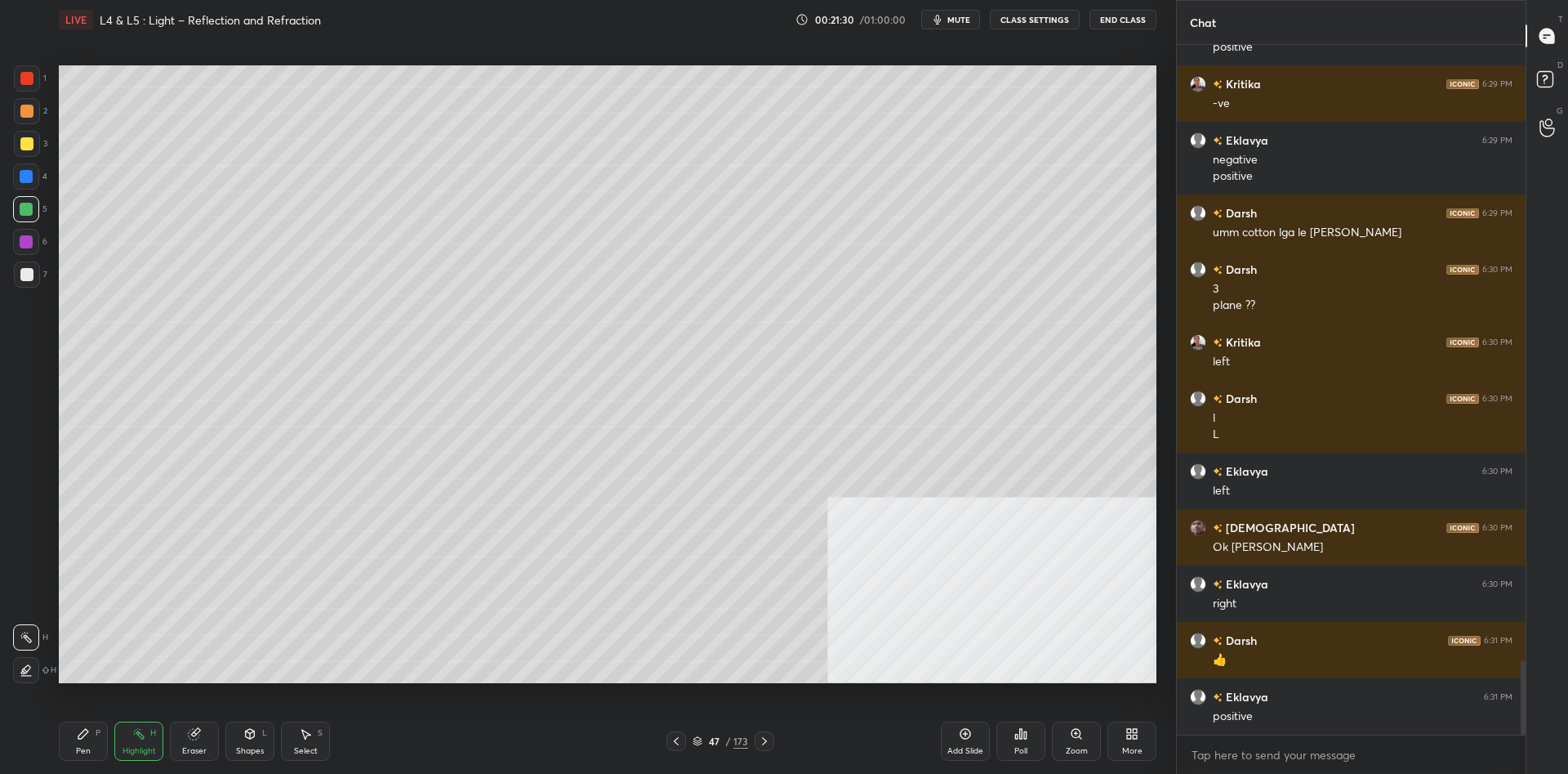
click at [87, 734] on icon at bounding box center [83, 733] width 13 height 13
click at [83, 735] on icon at bounding box center [83, 733] width 10 height 10
click at [29, 108] on div at bounding box center [27, 111] width 13 height 13
click at [23, 188] on div at bounding box center [25, 176] width 26 height 26
click at [959, 723] on div "Add Slide" at bounding box center [965, 741] width 49 height 39
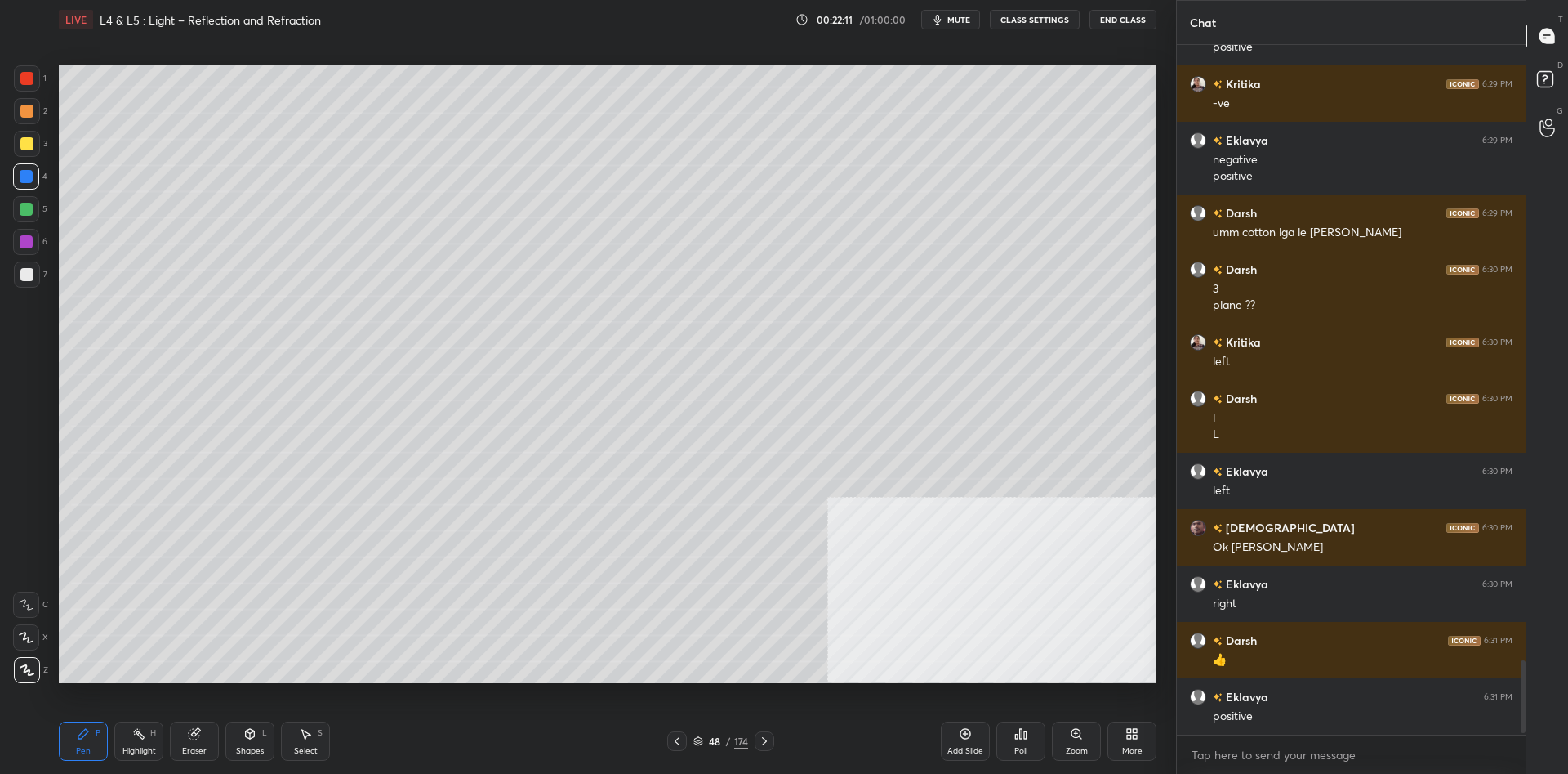
click at [31, 143] on div at bounding box center [27, 143] width 13 height 13
click at [25, 143] on div at bounding box center [27, 143] width 13 height 13
click at [21, 211] on div at bounding box center [26, 209] width 13 height 13
click at [21, 212] on div at bounding box center [26, 209] width 13 height 13
click at [166, 740] on div "Pen P Highlight H Eraser Shapes L Select S" at bounding box center [279, 741] width 441 height 39
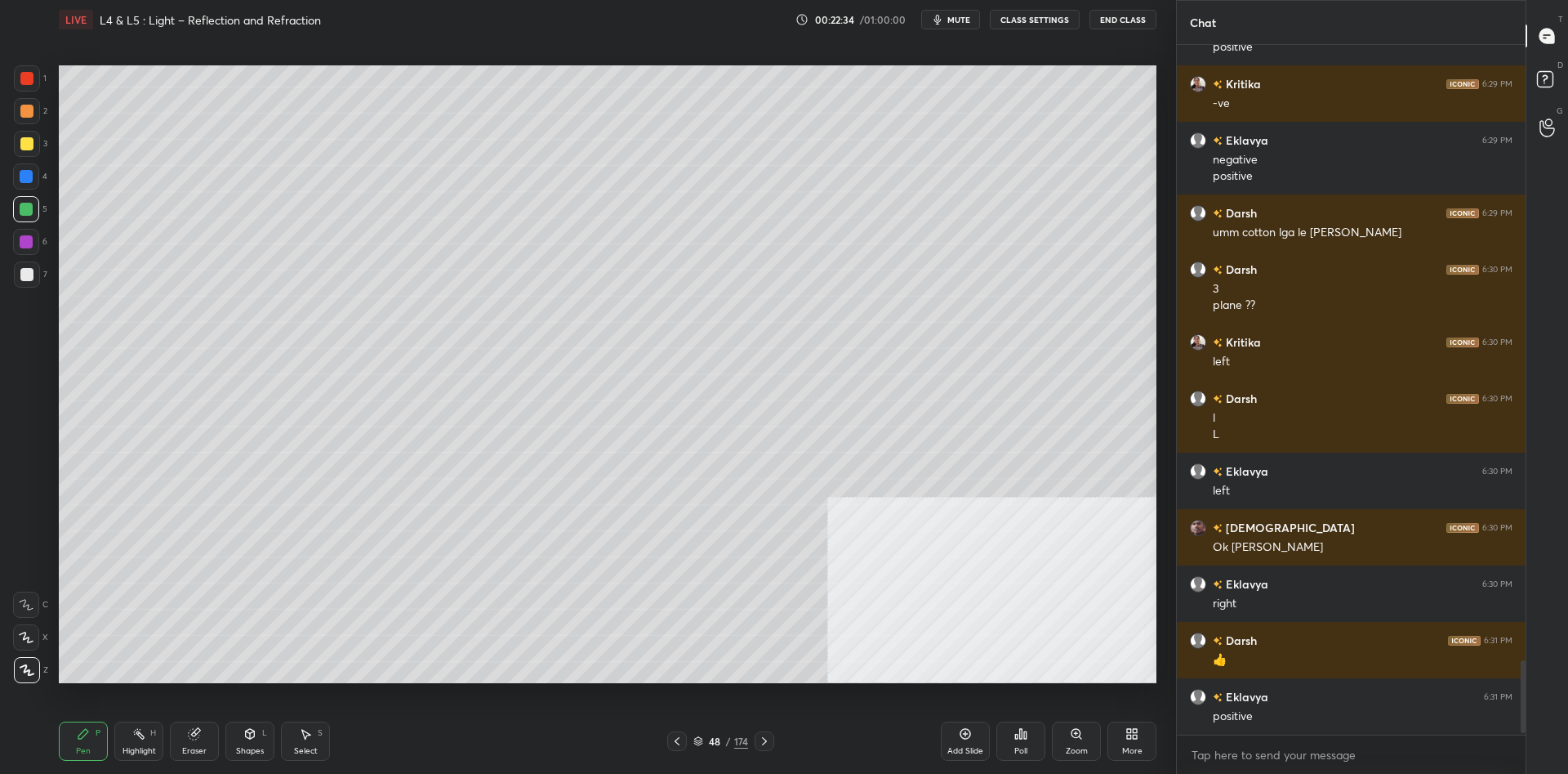
click at [151, 733] on div "H" at bounding box center [153, 733] width 5 height 8
click at [151, 727] on div "Highlight H" at bounding box center [139, 741] width 49 height 39
click at [963, 742] on div "Add Slide" at bounding box center [965, 741] width 49 height 39
click at [100, 730] on div "Pen P" at bounding box center [83, 741] width 49 height 39
click at [38, 133] on div at bounding box center [26, 143] width 26 height 26
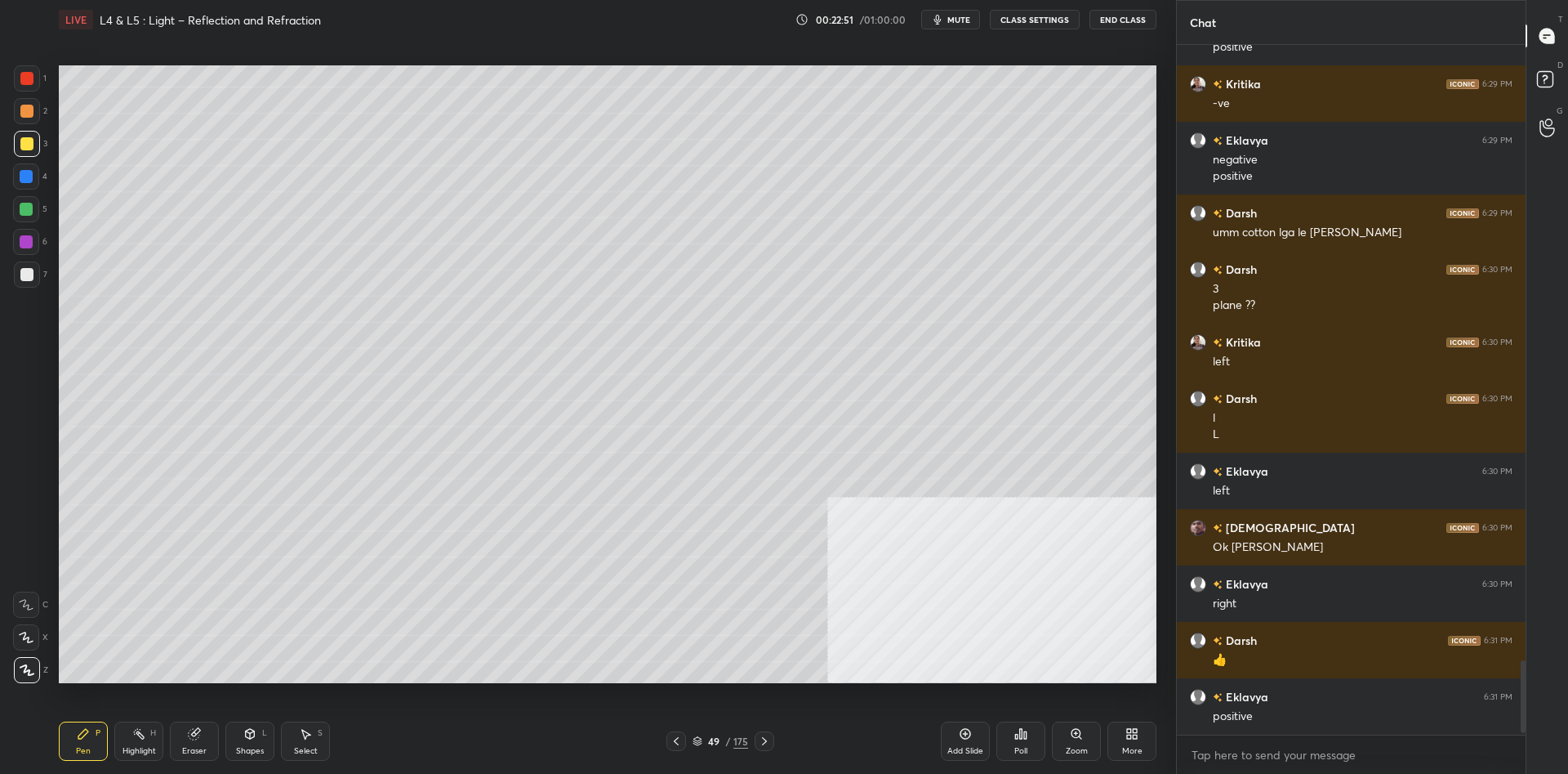
click at [36, 120] on div at bounding box center [26, 111] width 26 height 26
click at [41, 177] on div "4" at bounding box center [30, 176] width 34 height 26
click at [43, 172] on div "4" at bounding box center [30, 176] width 34 height 26
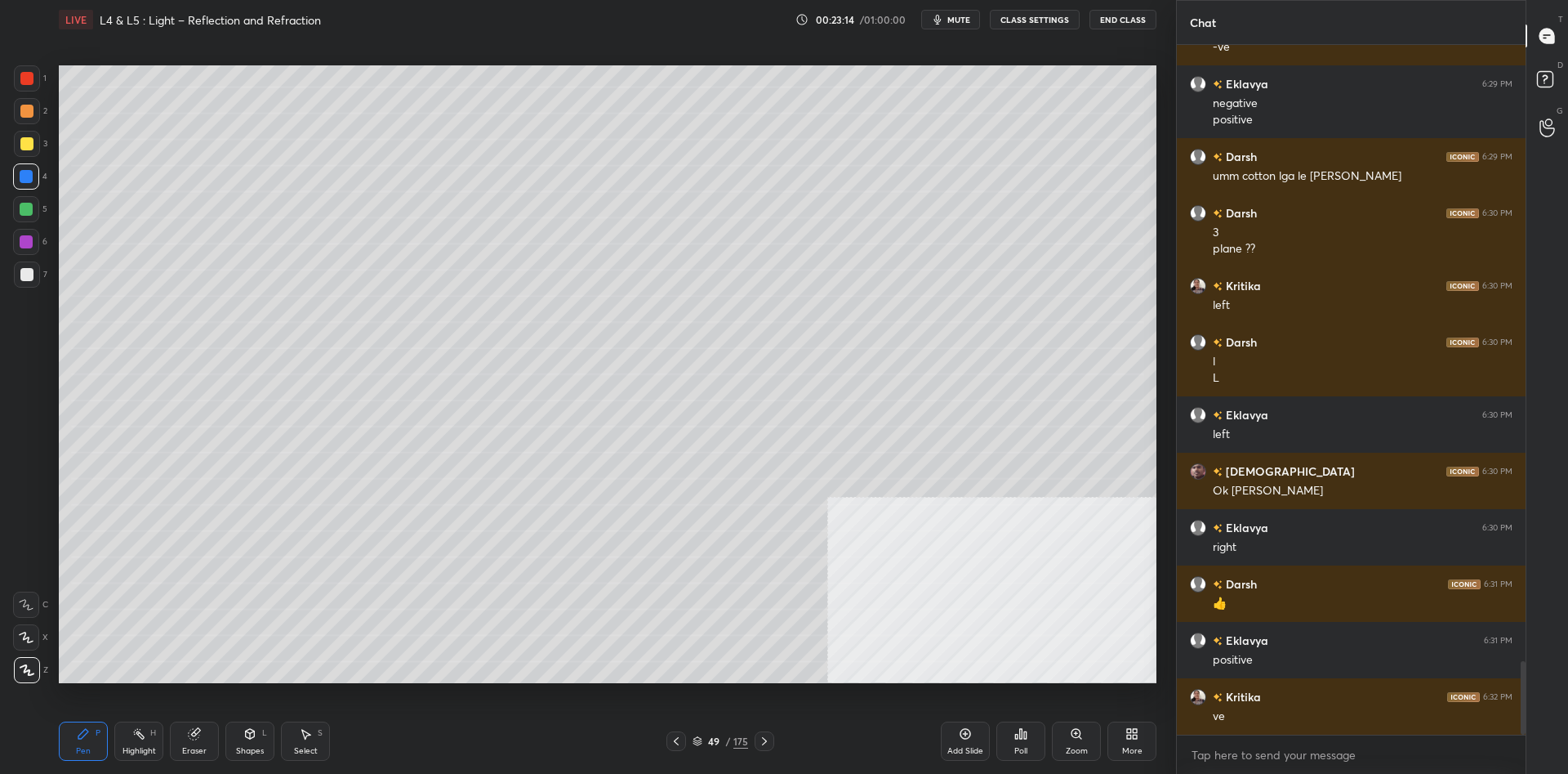
scroll to position [5799, 0]
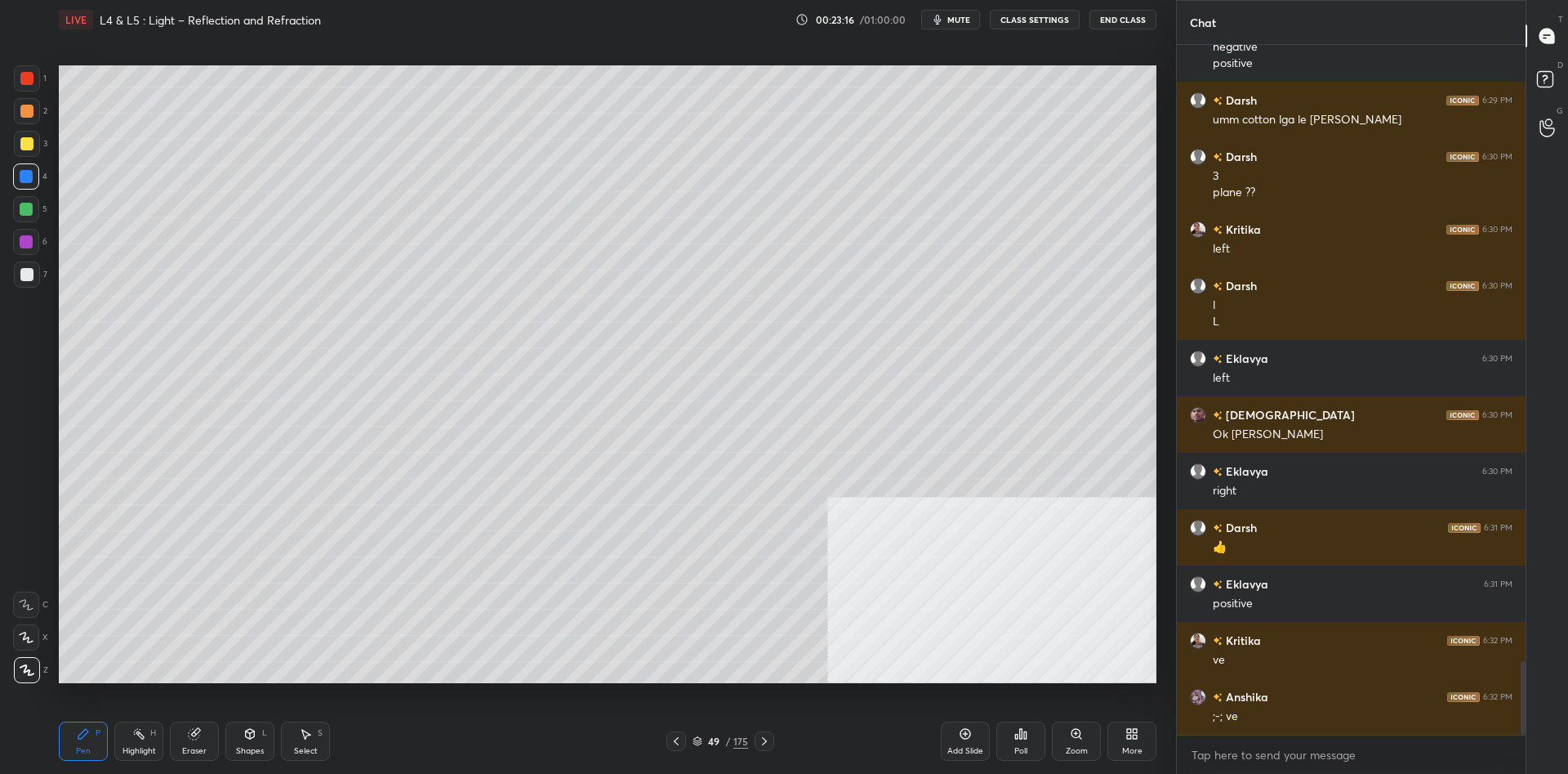
click at [27, 76] on div at bounding box center [27, 78] width 13 height 13
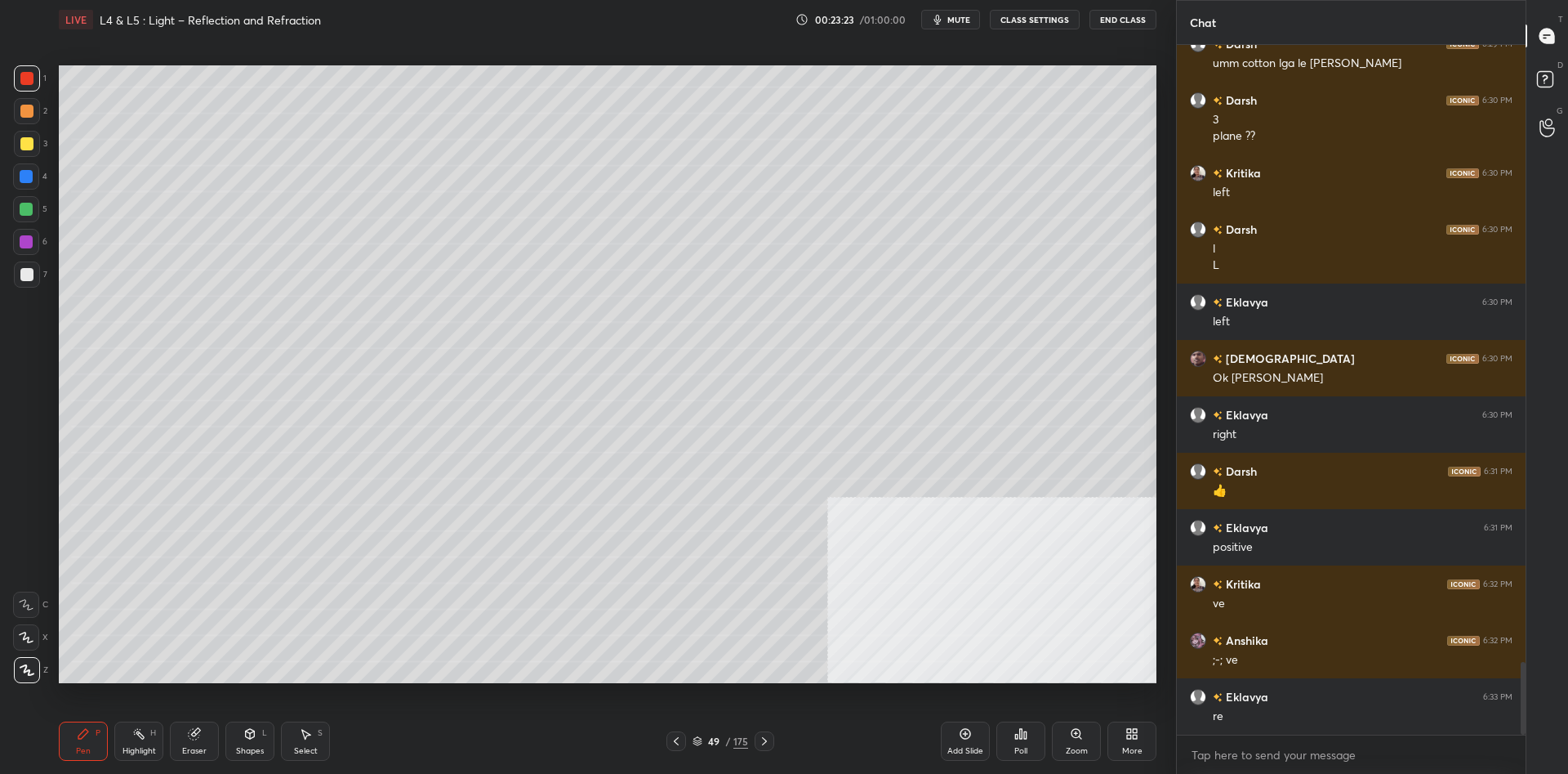
click at [715, 743] on div "49" at bounding box center [713, 741] width 16 height 10
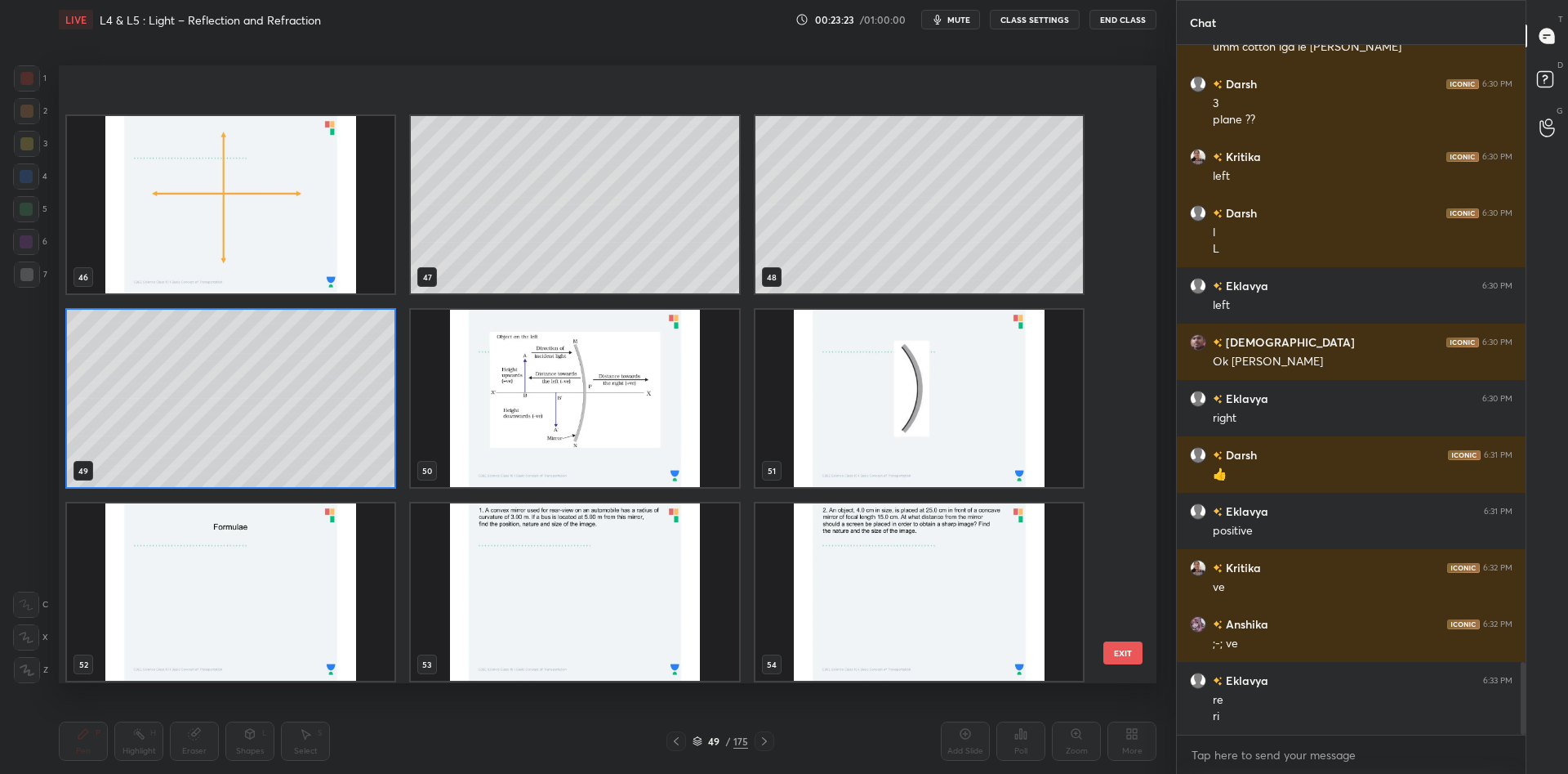
scroll to position [2982, 0]
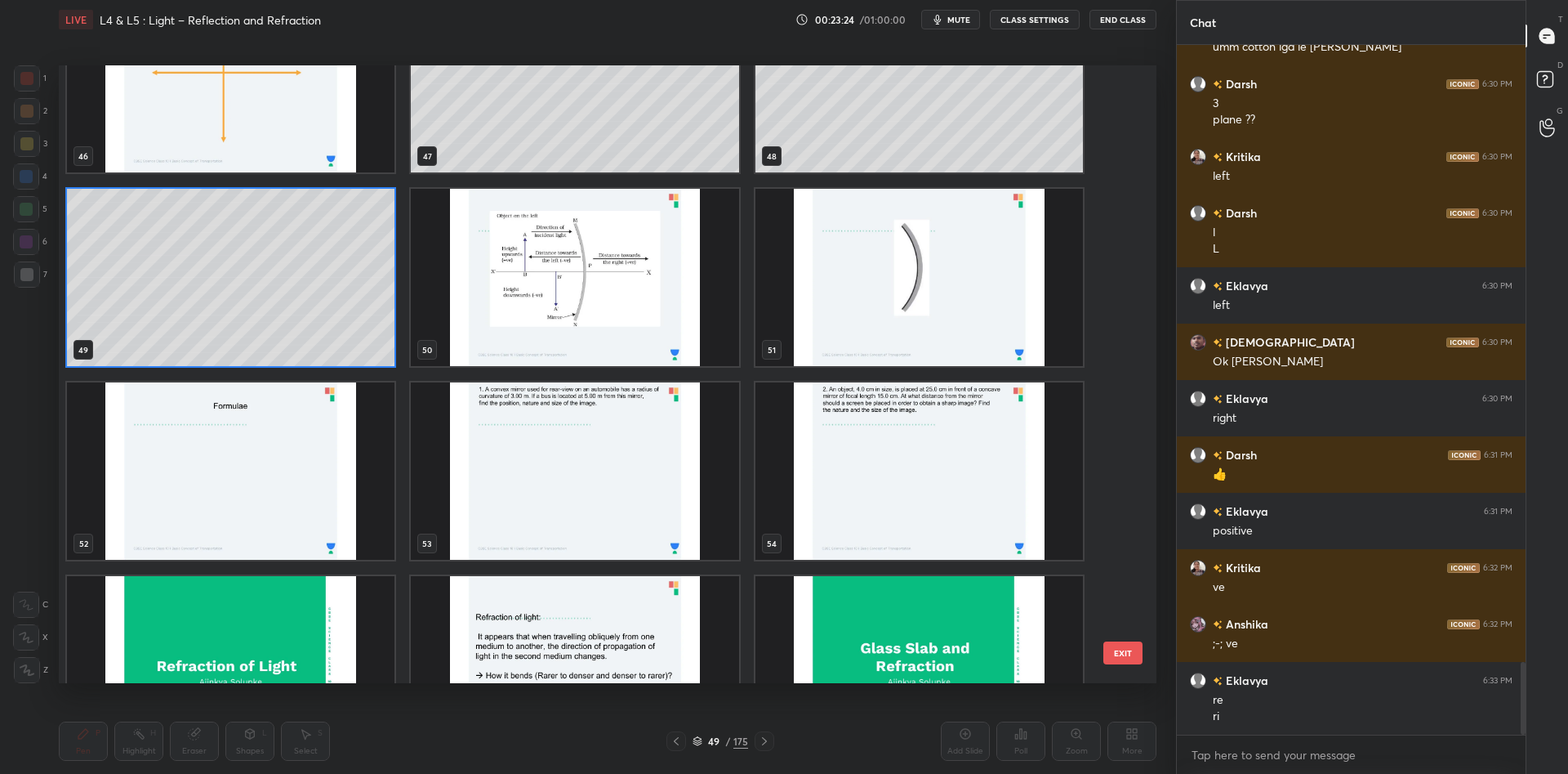
click at [564, 458] on img "grid" at bounding box center [573, 471] width 327 height 177
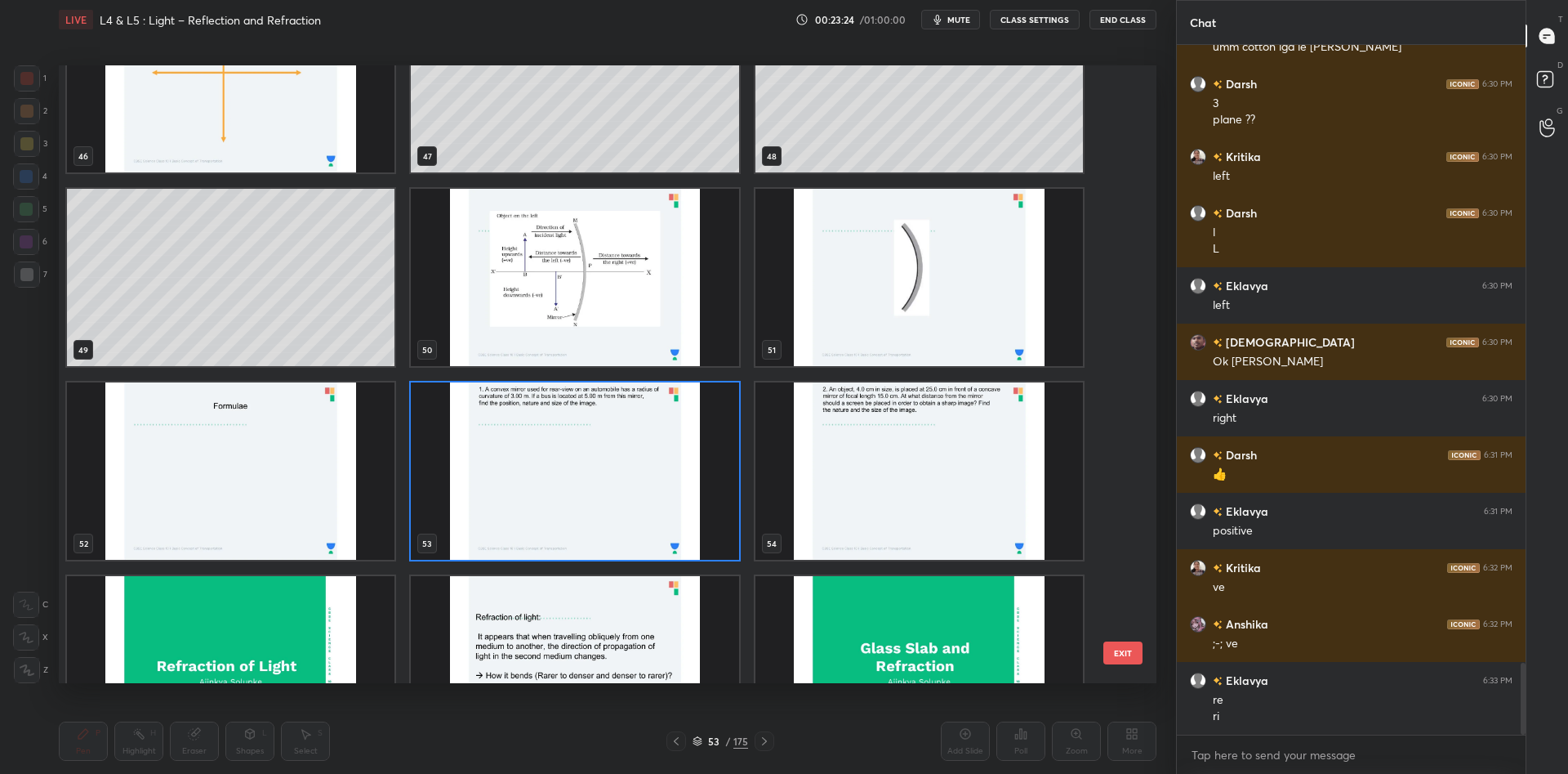
click at [564, 458] on img "grid" at bounding box center [573, 471] width 327 height 177
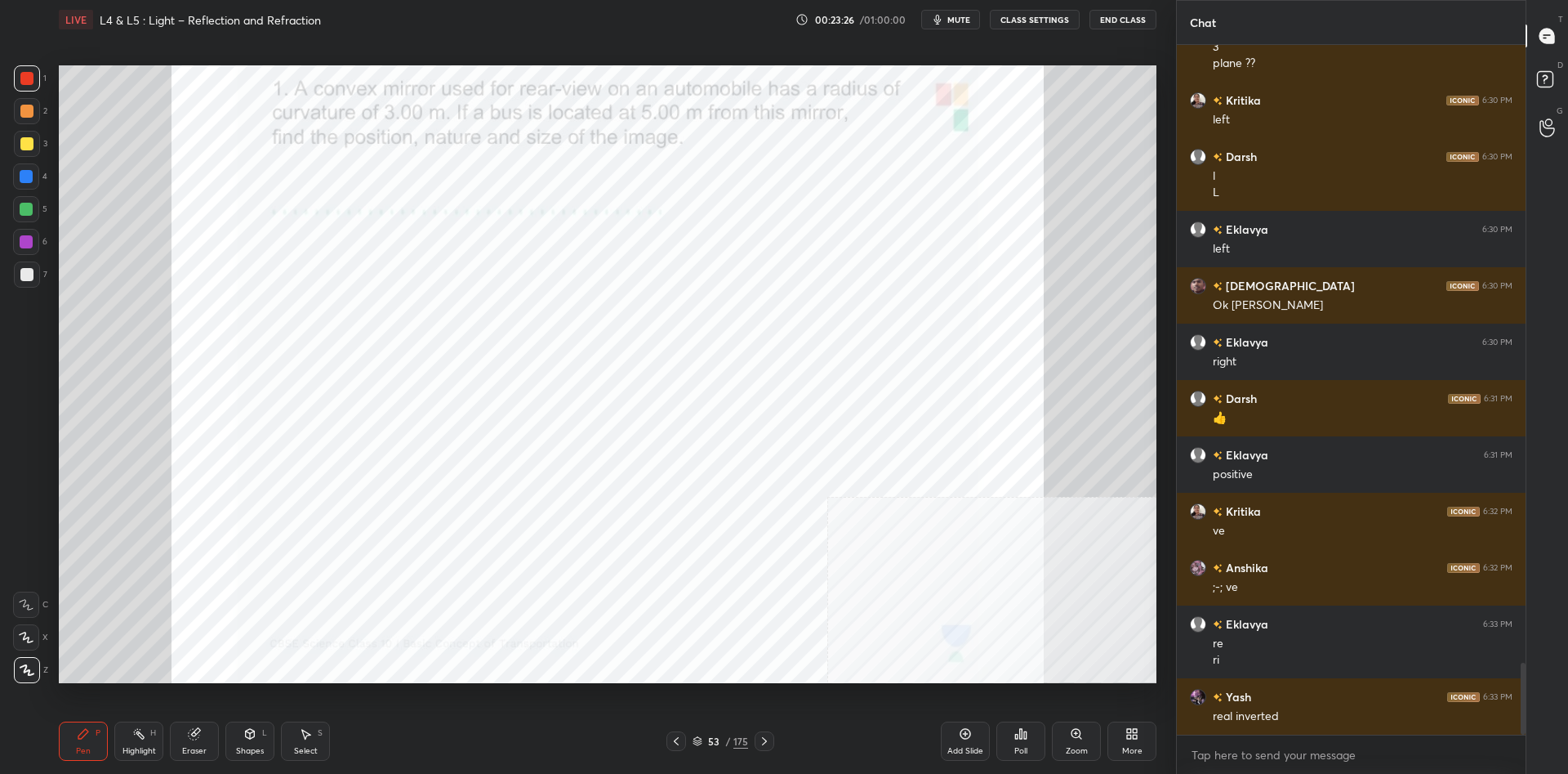
click at [3, 79] on div "1 2 3 4 5 6 7 C X Z C X Z E E Erase all H H" at bounding box center [26, 373] width 52 height 618
click at [16, 78] on div at bounding box center [26, 78] width 26 height 26
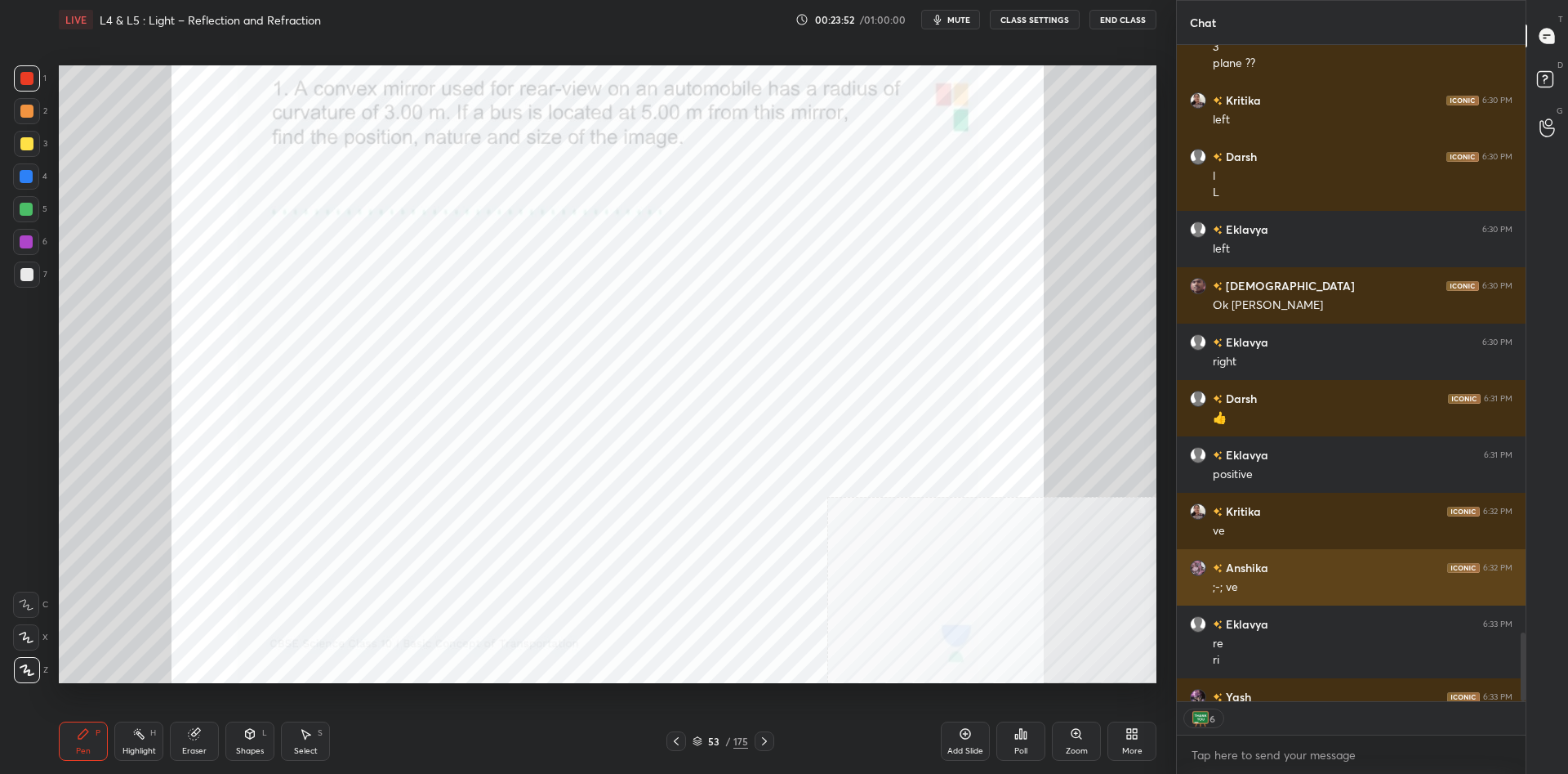
scroll to position [6018, 0]
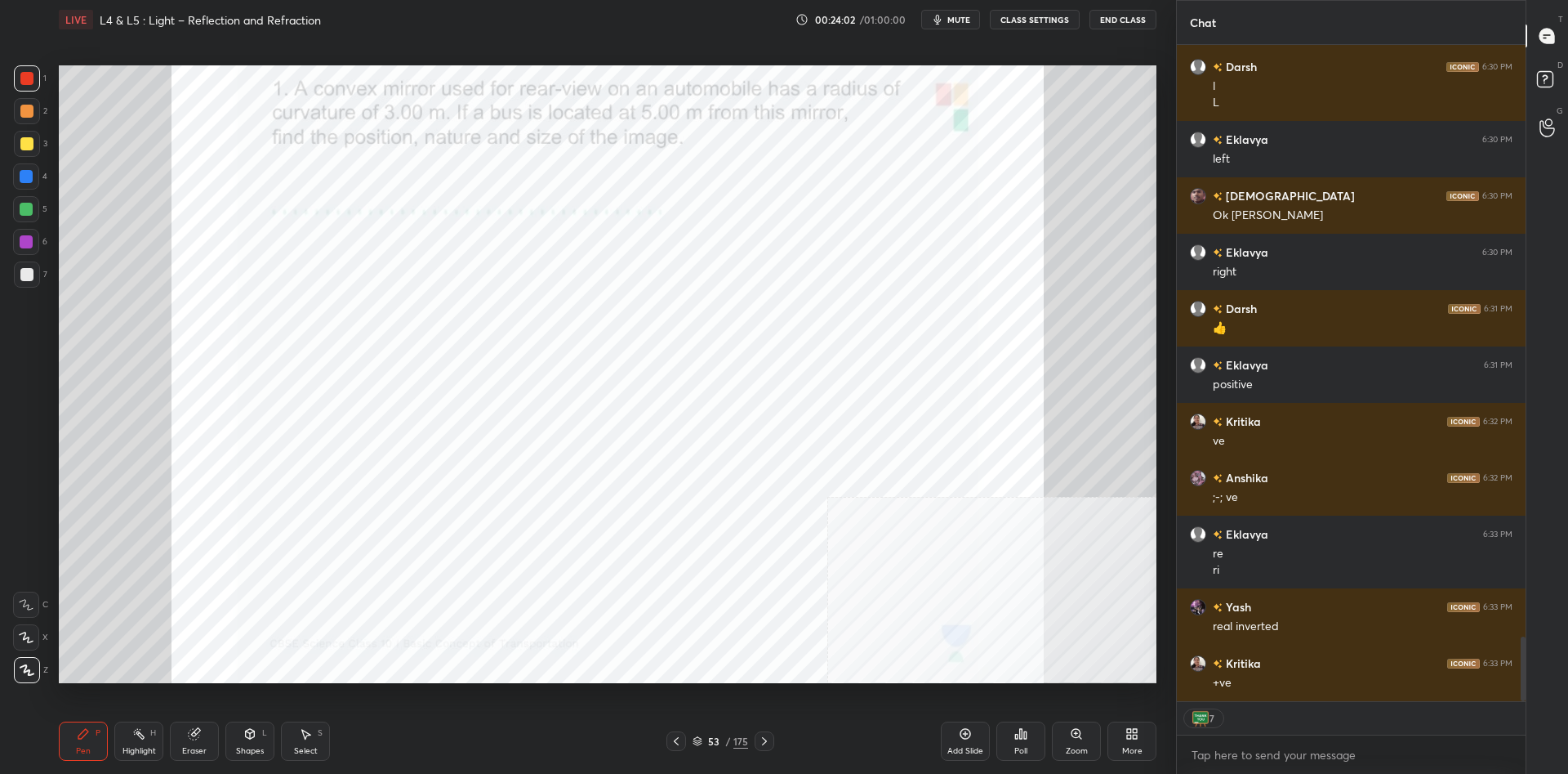
click at [23, 238] on div at bounding box center [26, 242] width 13 height 13
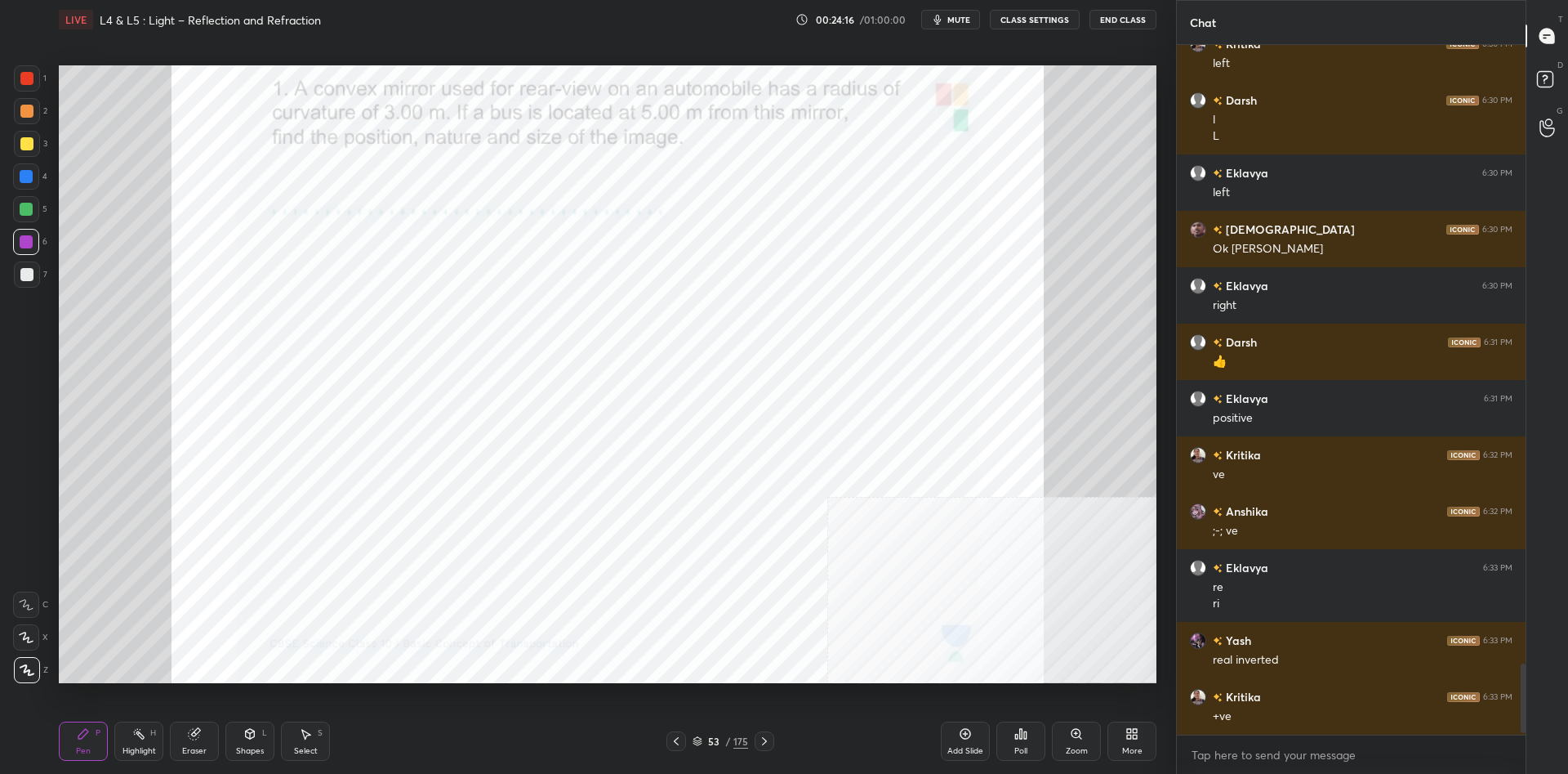
click at [21, 178] on div at bounding box center [26, 176] width 13 height 13
click at [30, 212] on div at bounding box center [26, 209] width 13 height 13
click at [39, 77] on div at bounding box center [26, 78] width 26 height 26
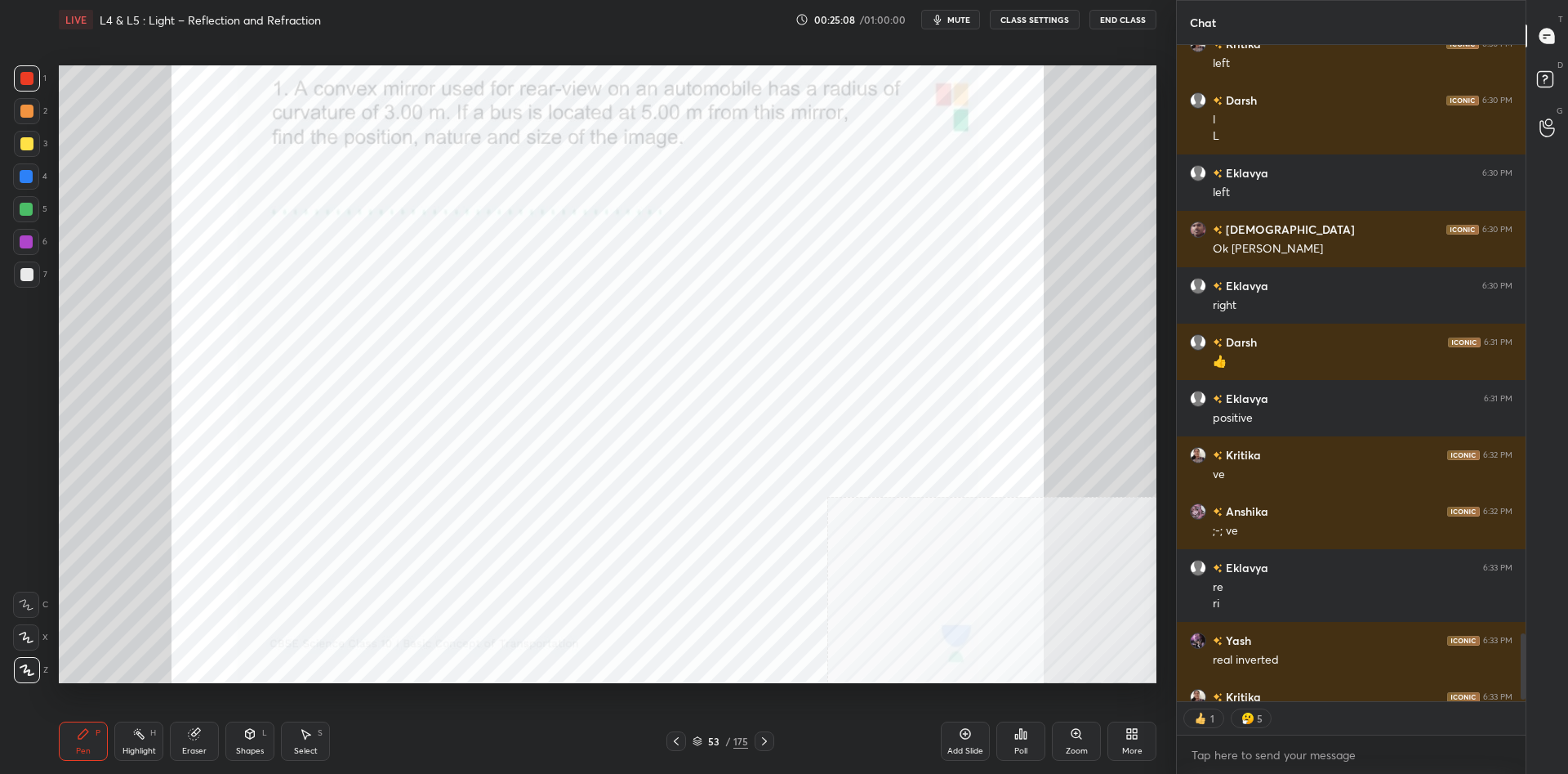
scroll to position [5985, 0]
click at [18, 221] on div at bounding box center [25, 208] width 26 height 26
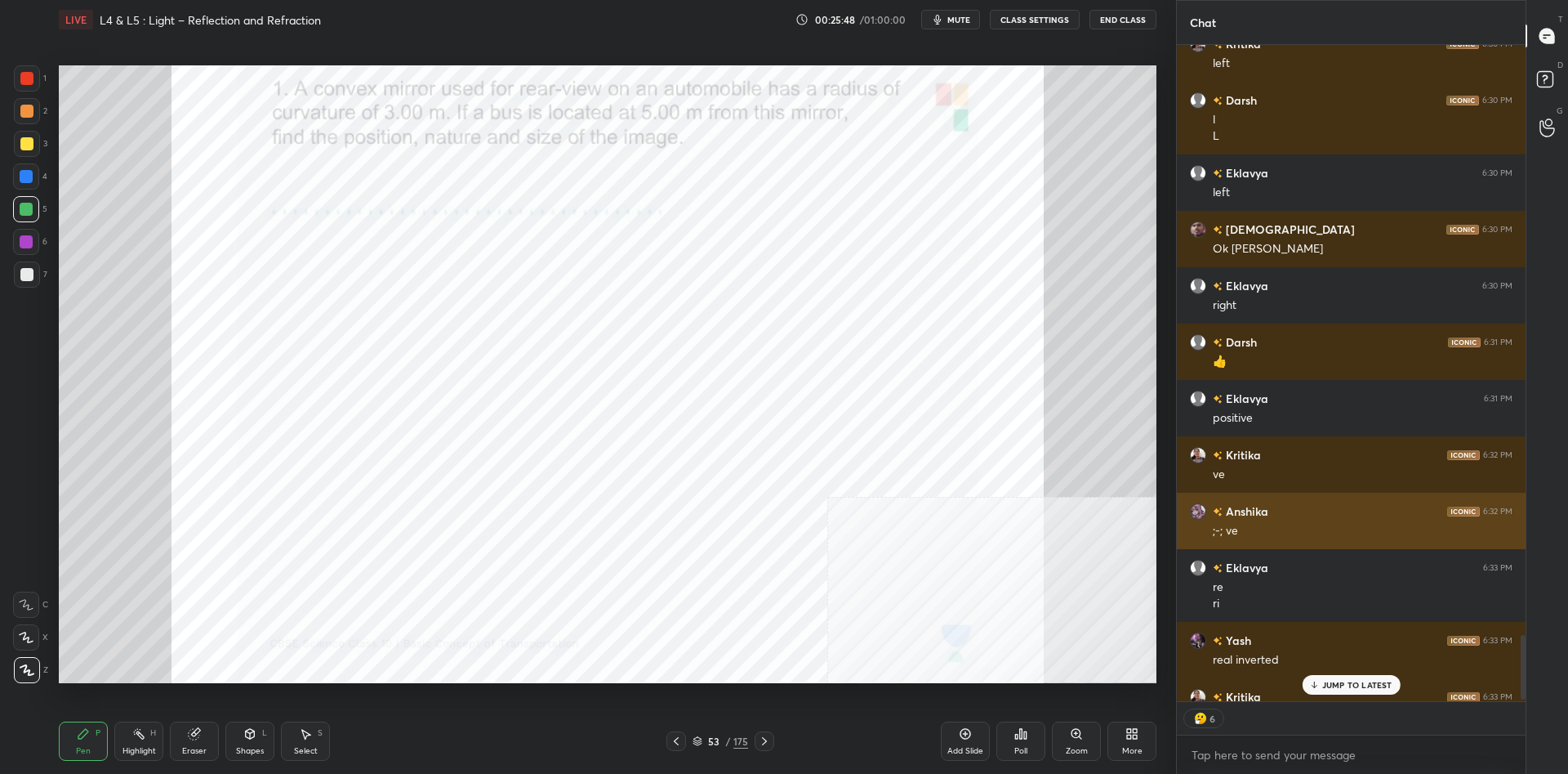
scroll to position [6018, 0]
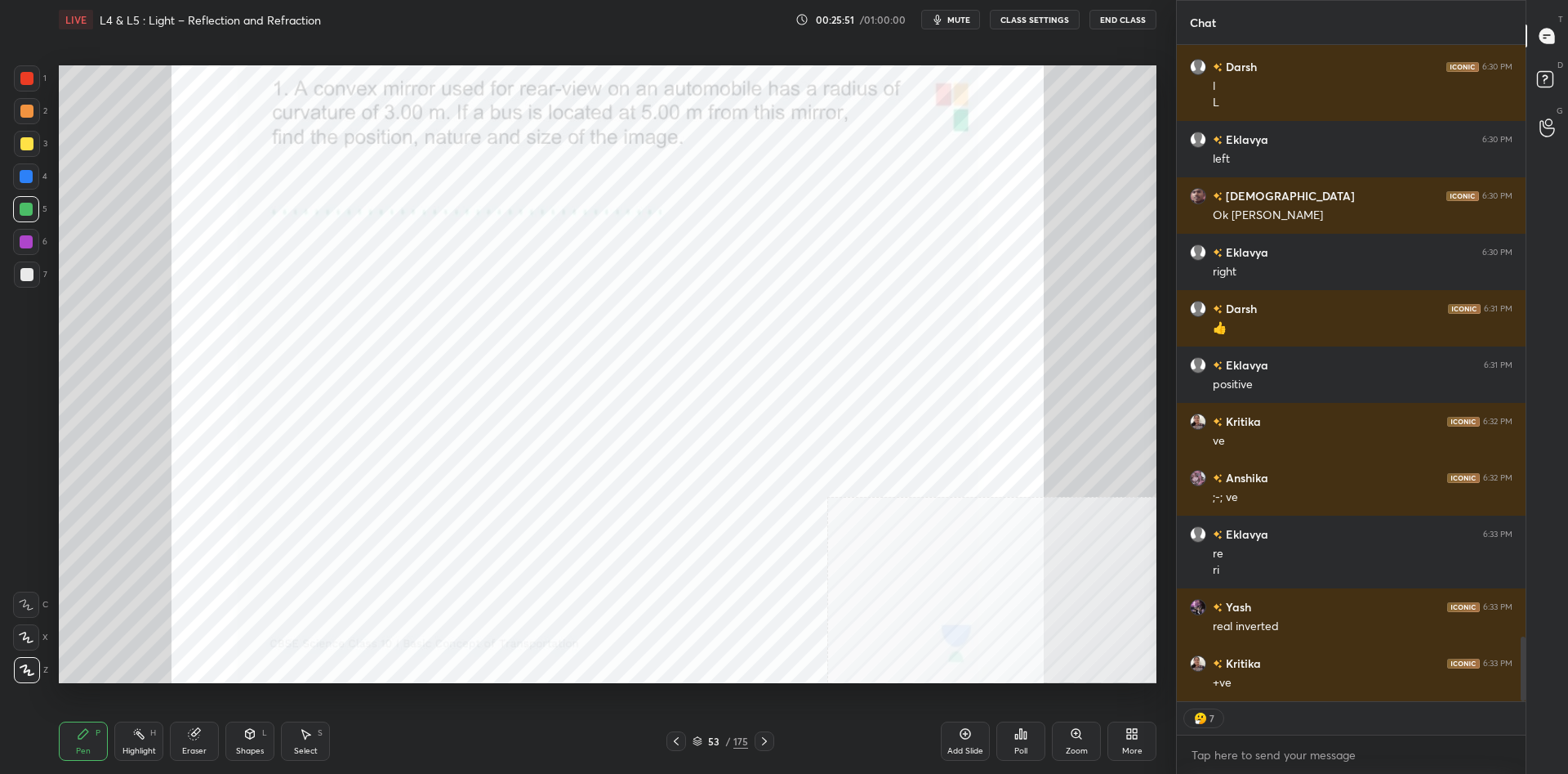
click at [21, 207] on div at bounding box center [26, 209] width 13 height 13
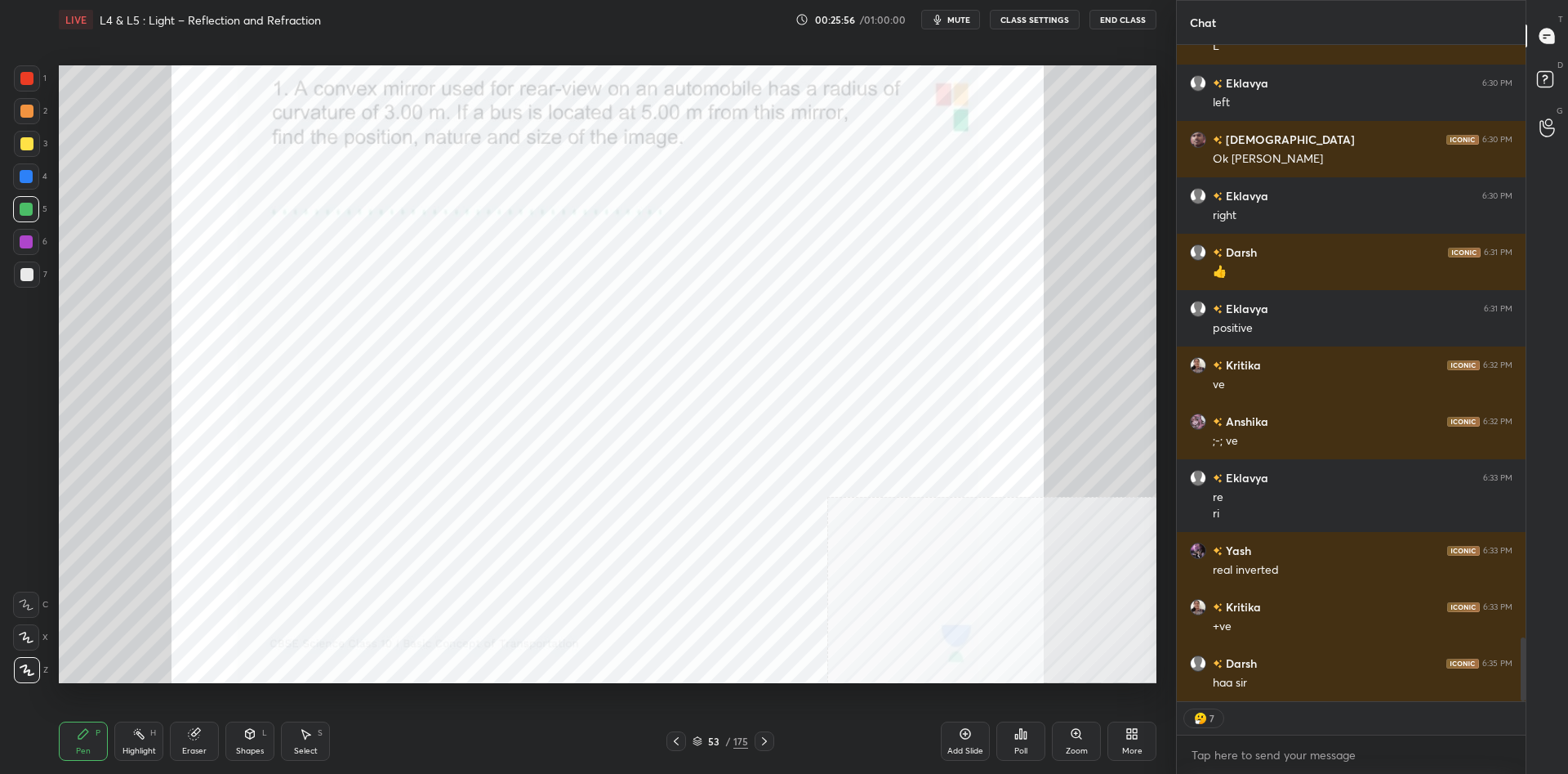
click at [152, 739] on div "Highlight H" at bounding box center [139, 741] width 49 height 39
click at [151, 733] on div "H" at bounding box center [153, 733] width 5 height 8
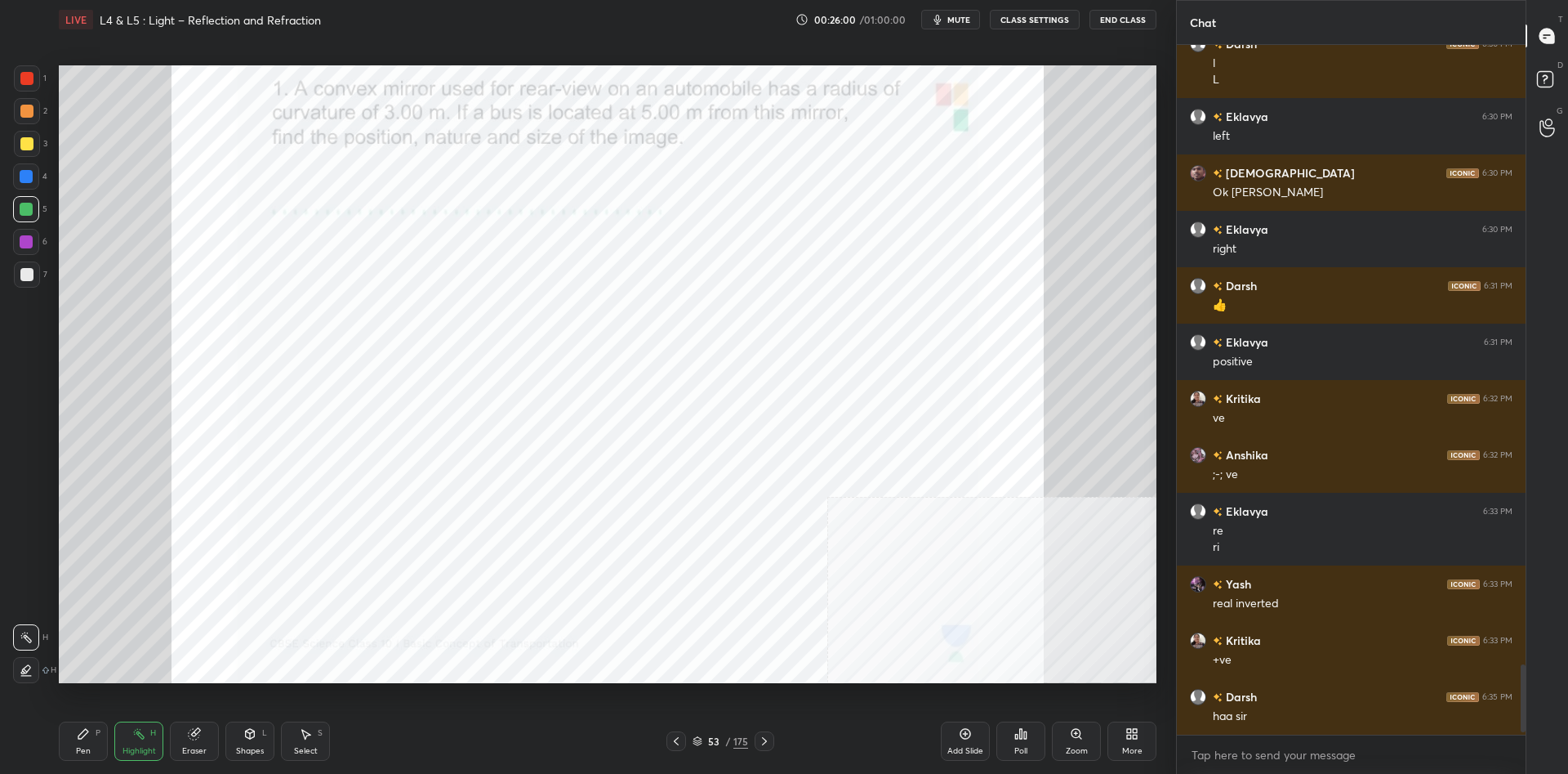
scroll to position [6040, 0]
click at [76, 728] on div "Pen P" at bounding box center [83, 741] width 49 height 39
click at [77, 729] on icon at bounding box center [83, 733] width 13 height 13
click at [36, 234] on div at bounding box center [25, 242] width 26 height 26
click at [30, 178] on div at bounding box center [26, 176] width 13 height 13
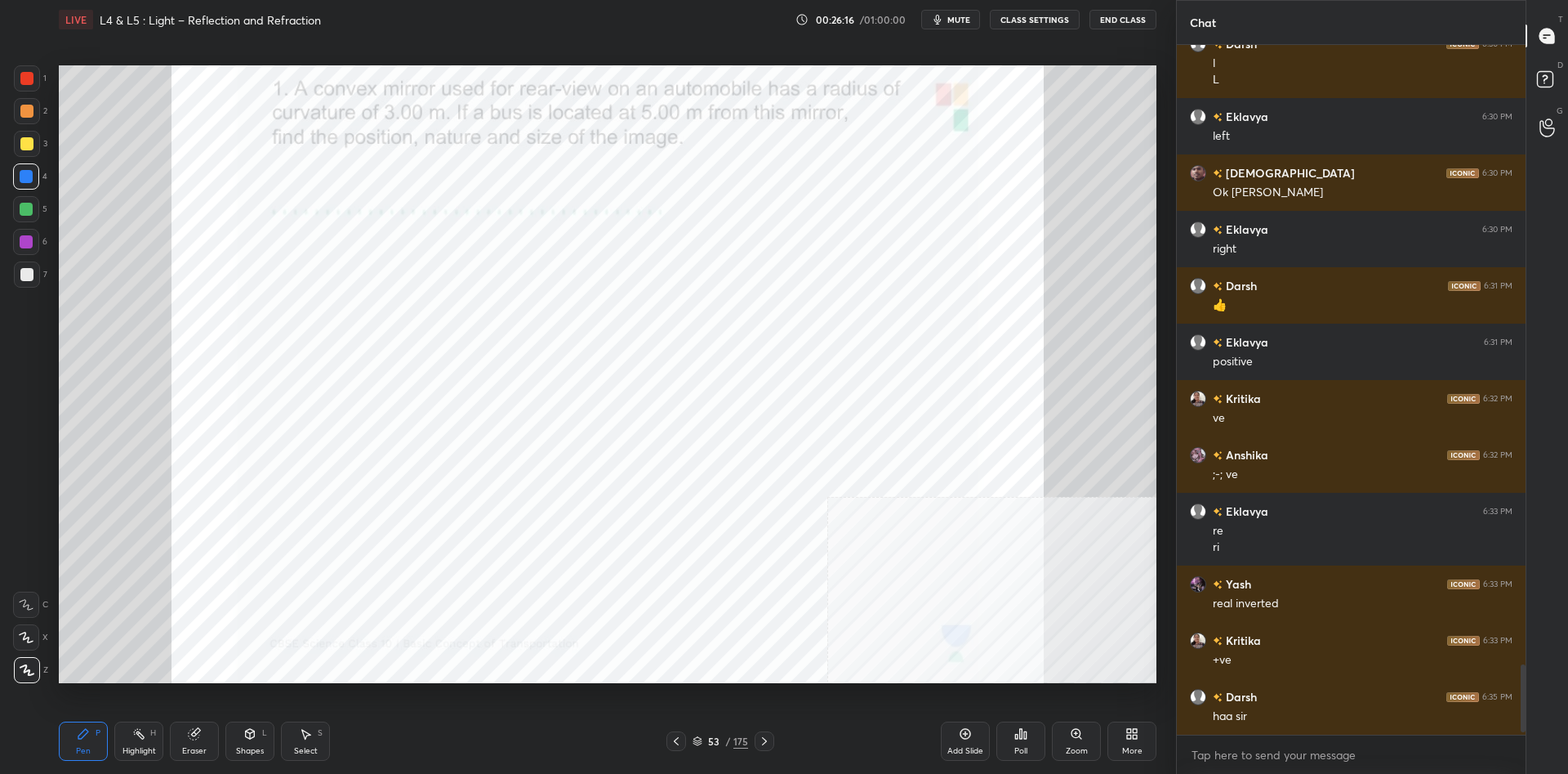
click at [125, 722] on div "Highlight H" at bounding box center [139, 741] width 49 height 39
click at [118, 731] on div "Highlight H" at bounding box center [139, 741] width 49 height 39
click at [134, 726] on div "Highlight H" at bounding box center [139, 741] width 49 height 39
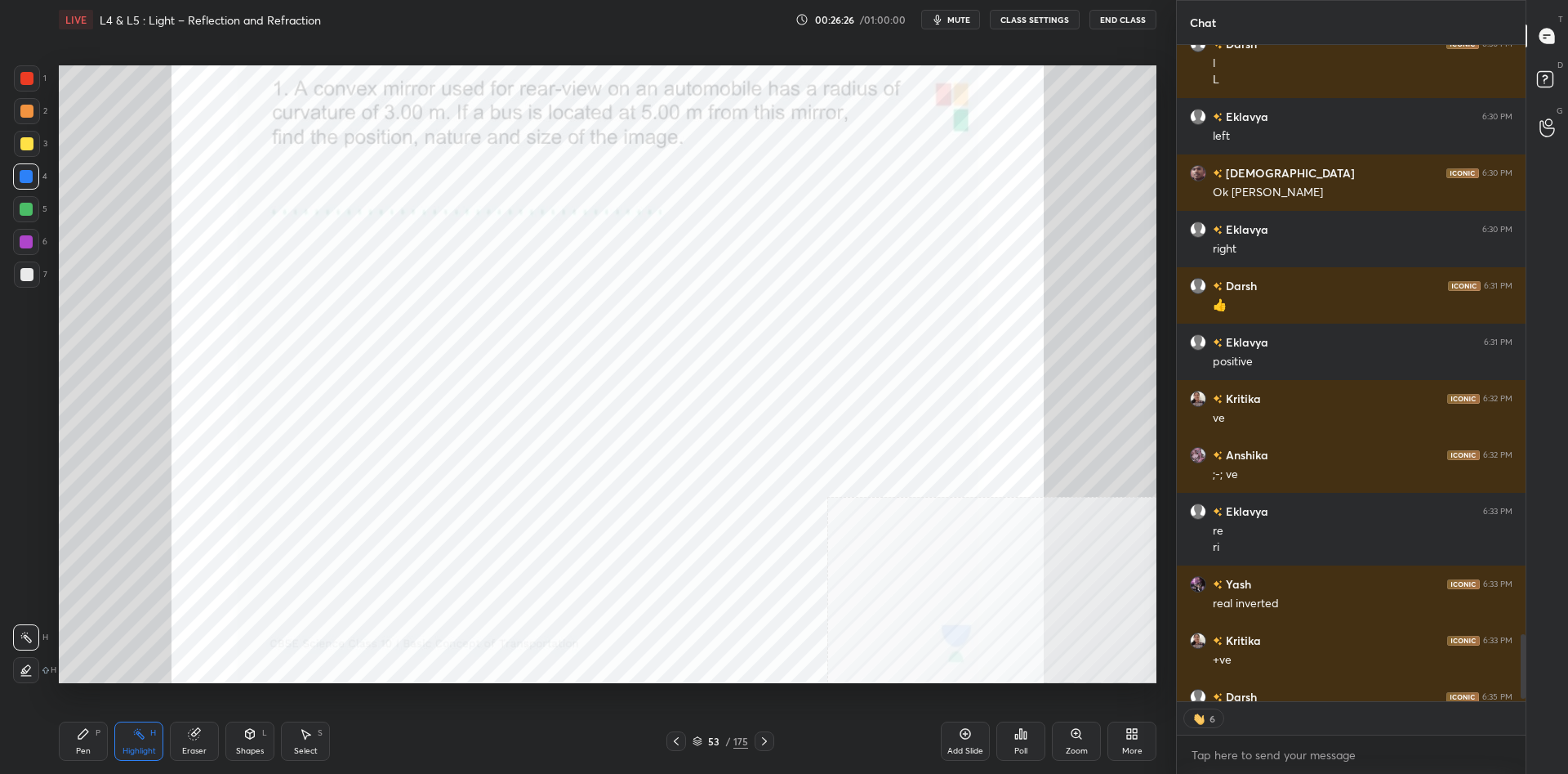
scroll to position [6131, 0]
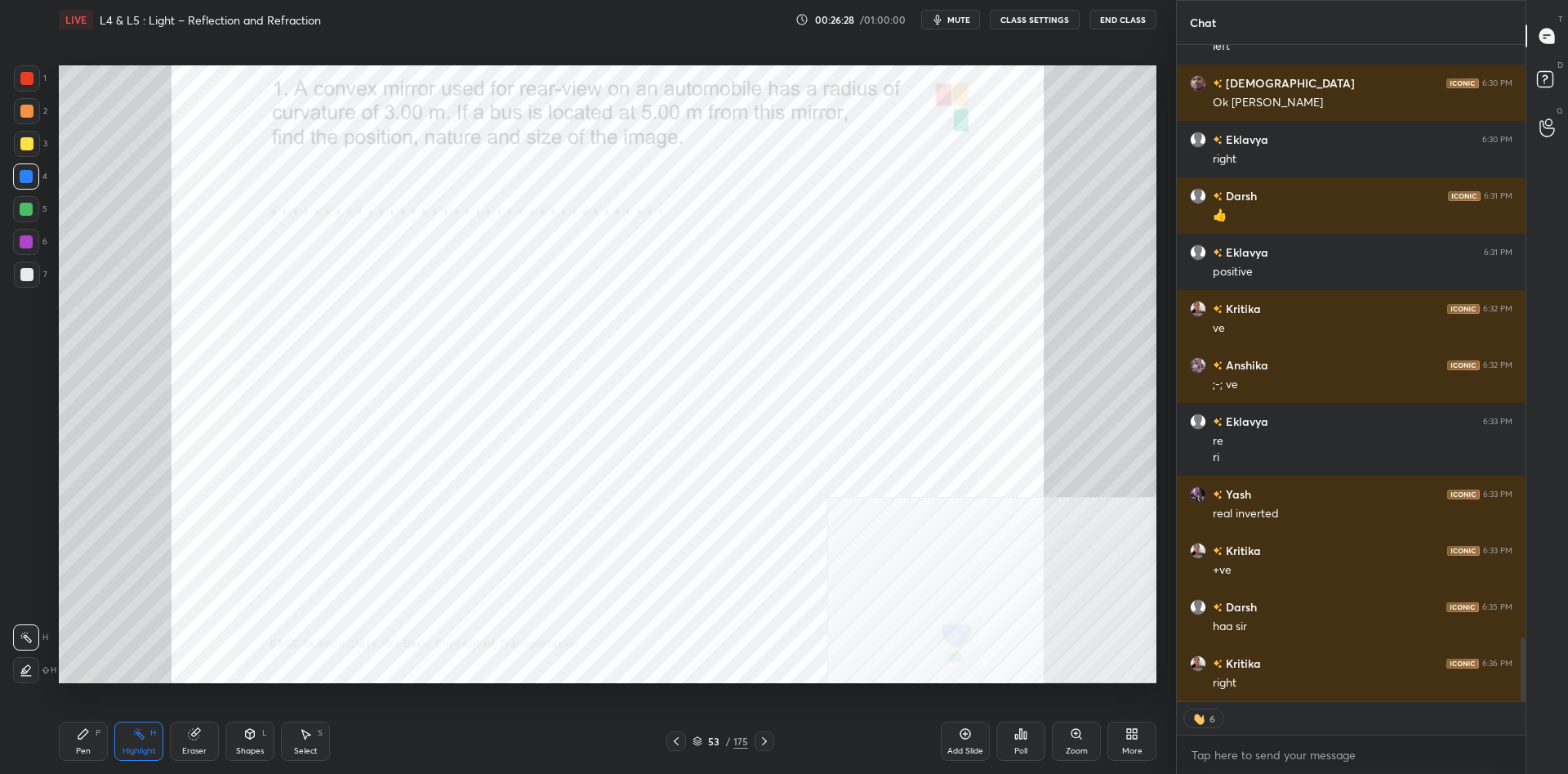
click at [107, 727] on div "Pen P" at bounding box center [83, 741] width 49 height 39
click at [103, 729] on div "Pen P" at bounding box center [83, 741] width 49 height 39
click at [39, 82] on div at bounding box center [26, 78] width 26 height 26
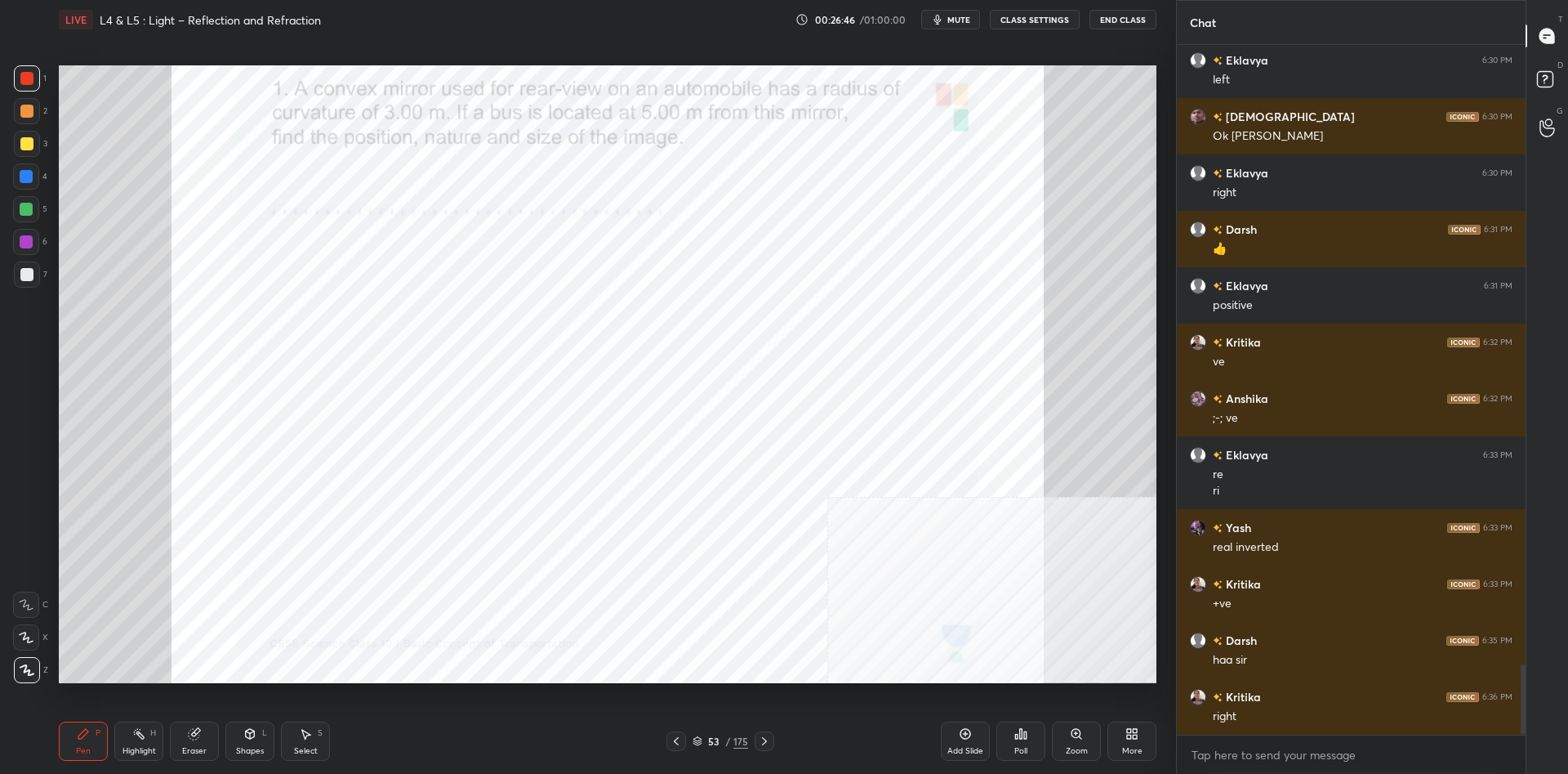
scroll to position [6153, 0]
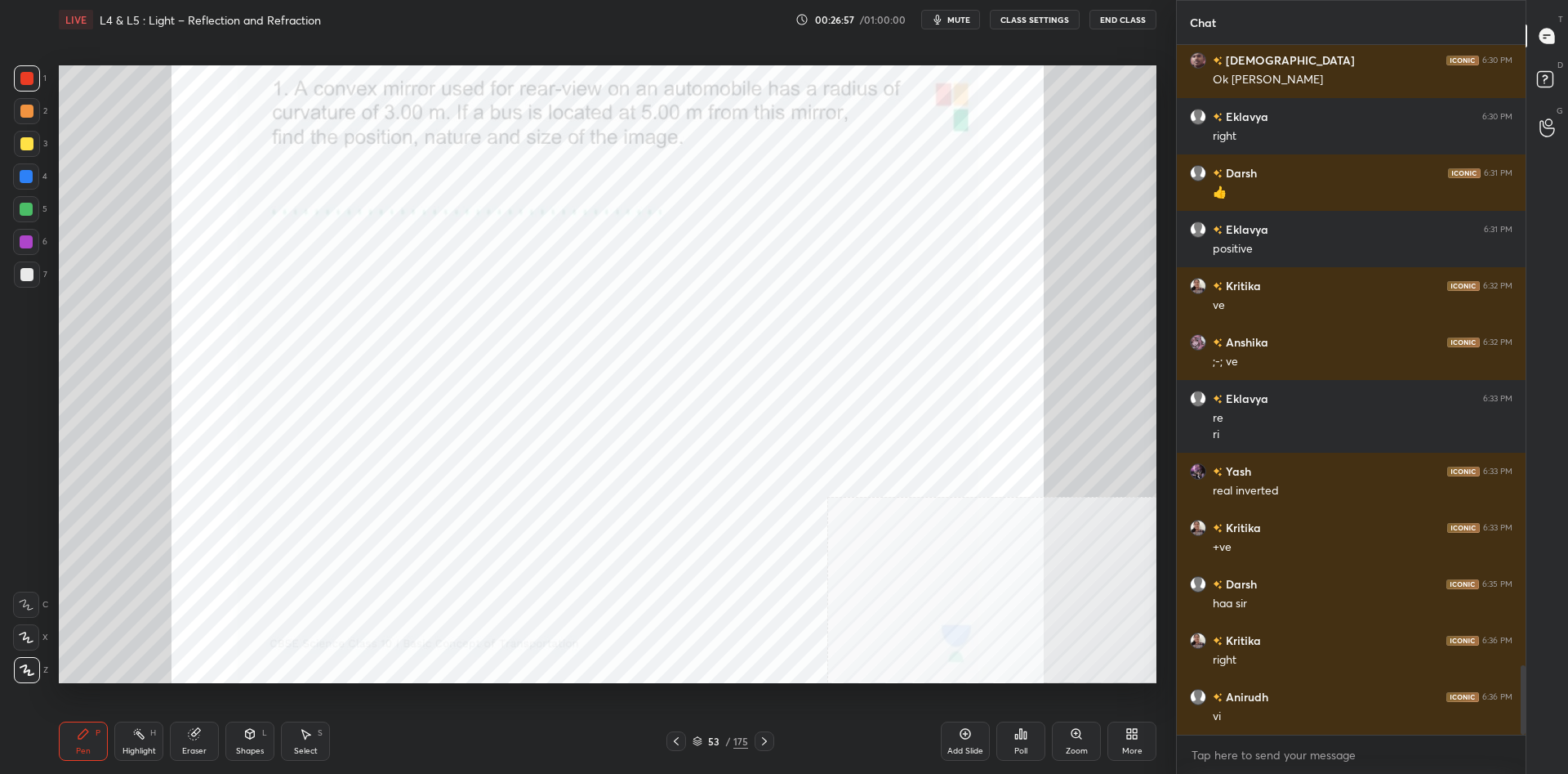
click at [22, 200] on div at bounding box center [25, 208] width 26 height 26
click at [27, 180] on div at bounding box center [26, 176] width 13 height 13
click at [32, 78] on div at bounding box center [27, 78] width 13 height 13
click at [25, 189] on div at bounding box center [25, 176] width 26 height 26
click at [25, 186] on div at bounding box center [25, 176] width 26 height 26
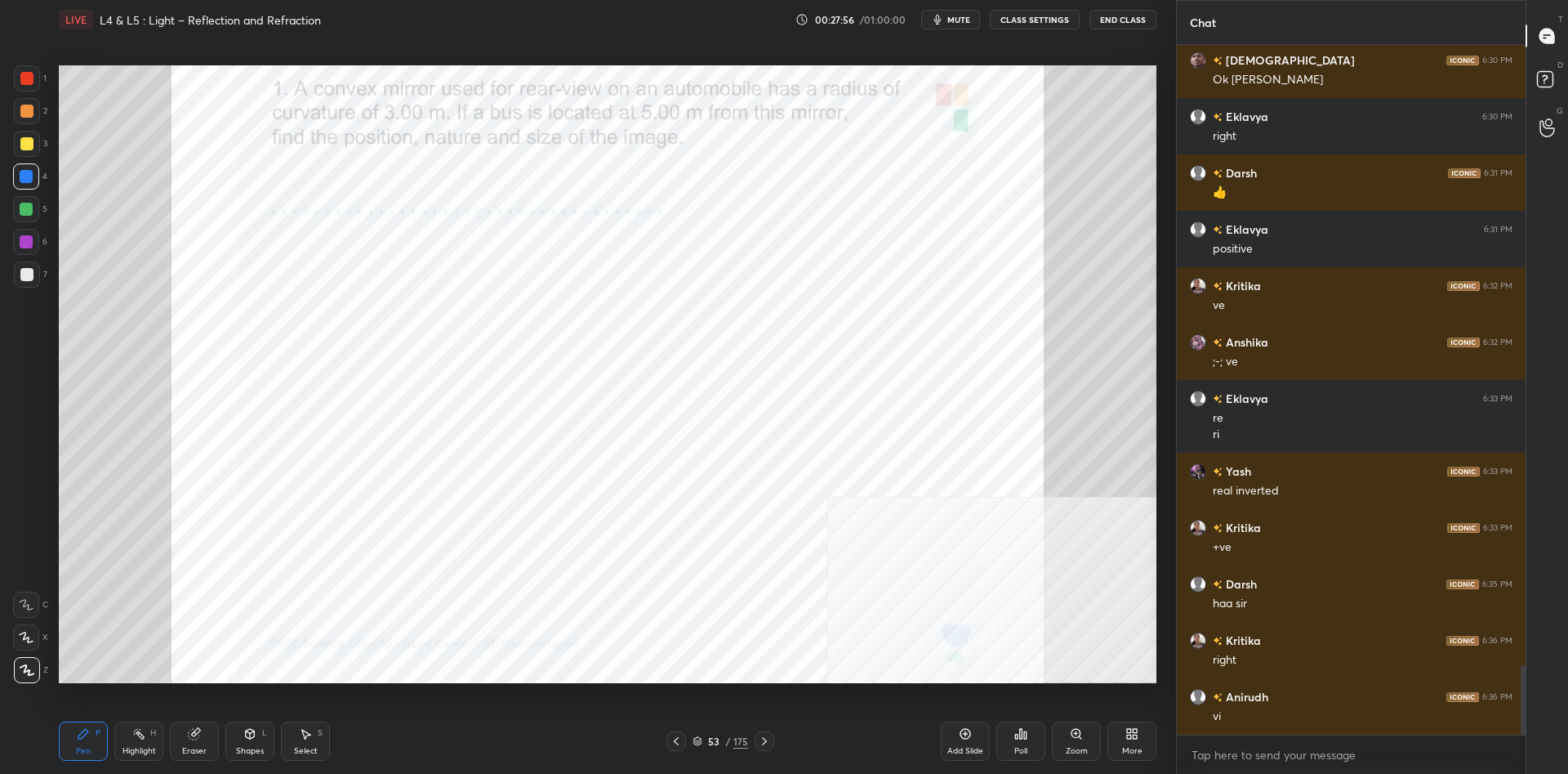
click at [26, 133] on div at bounding box center [26, 143] width 26 height 26
click at [22, 115] on div at bounding box center [27, 111] width 13 height 13
click at [140, 731] on circle at bounding box center [140, 730] width 2 height 2
click at [144, 735] on icon at bounding box center [139, 733] width 13 height 13
click at [86, 731] on icon at bounding box center [83, 733] width 10 height 10
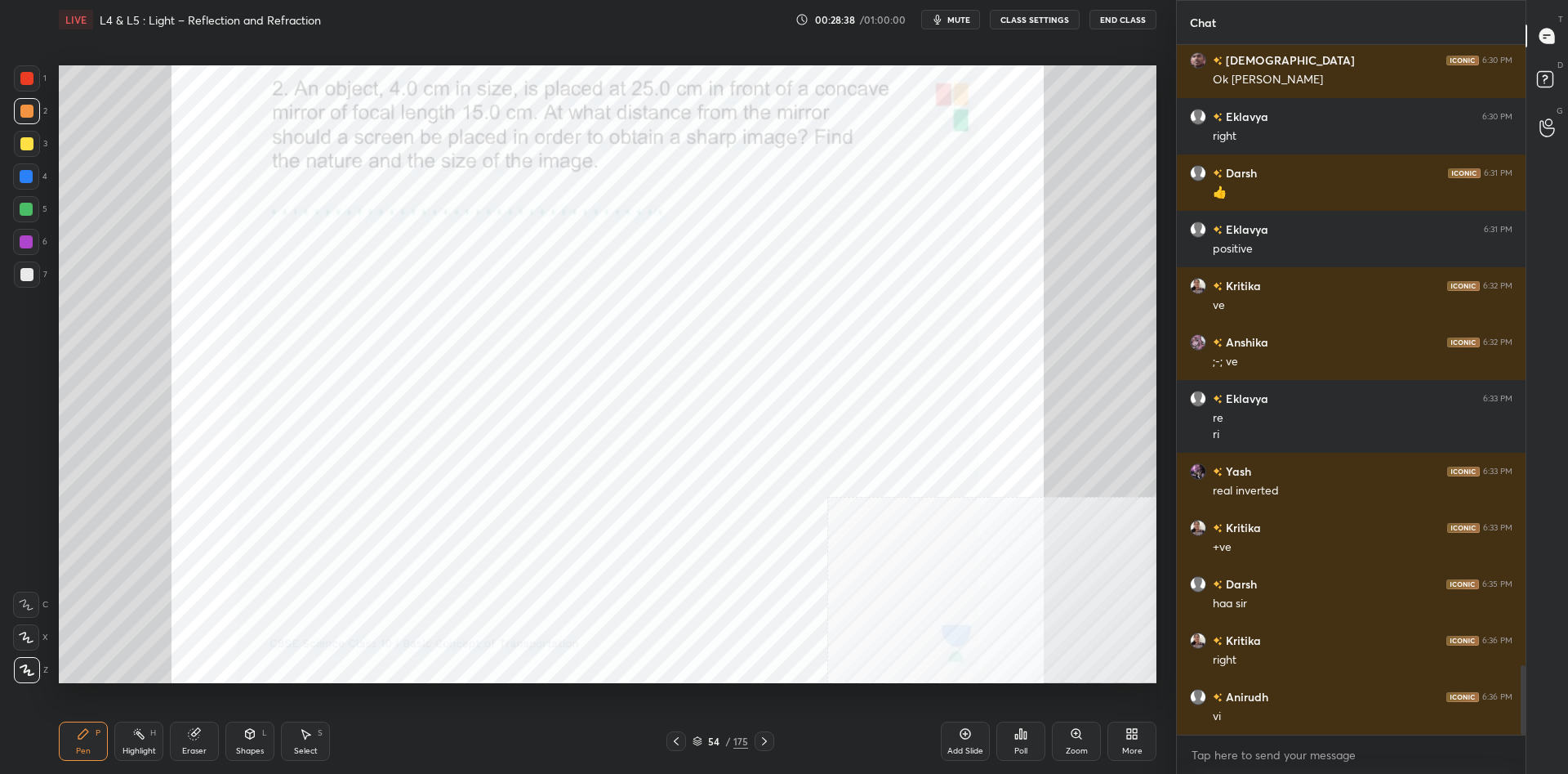
click at [85, 728] on icon at bounding box center [83, 733] width 13 height 13
click at [5, 84] on div "1 2 3 4 5 6 7 C X Z C X Z E E Erase all H H" at bounding box center [26, 373] width 52 height 618
click at [22, 82] on div at bounding box center [27, 78] width 13 height 13
click at [25, 79] on div at bounding box center [27, 78] width 13 height 13
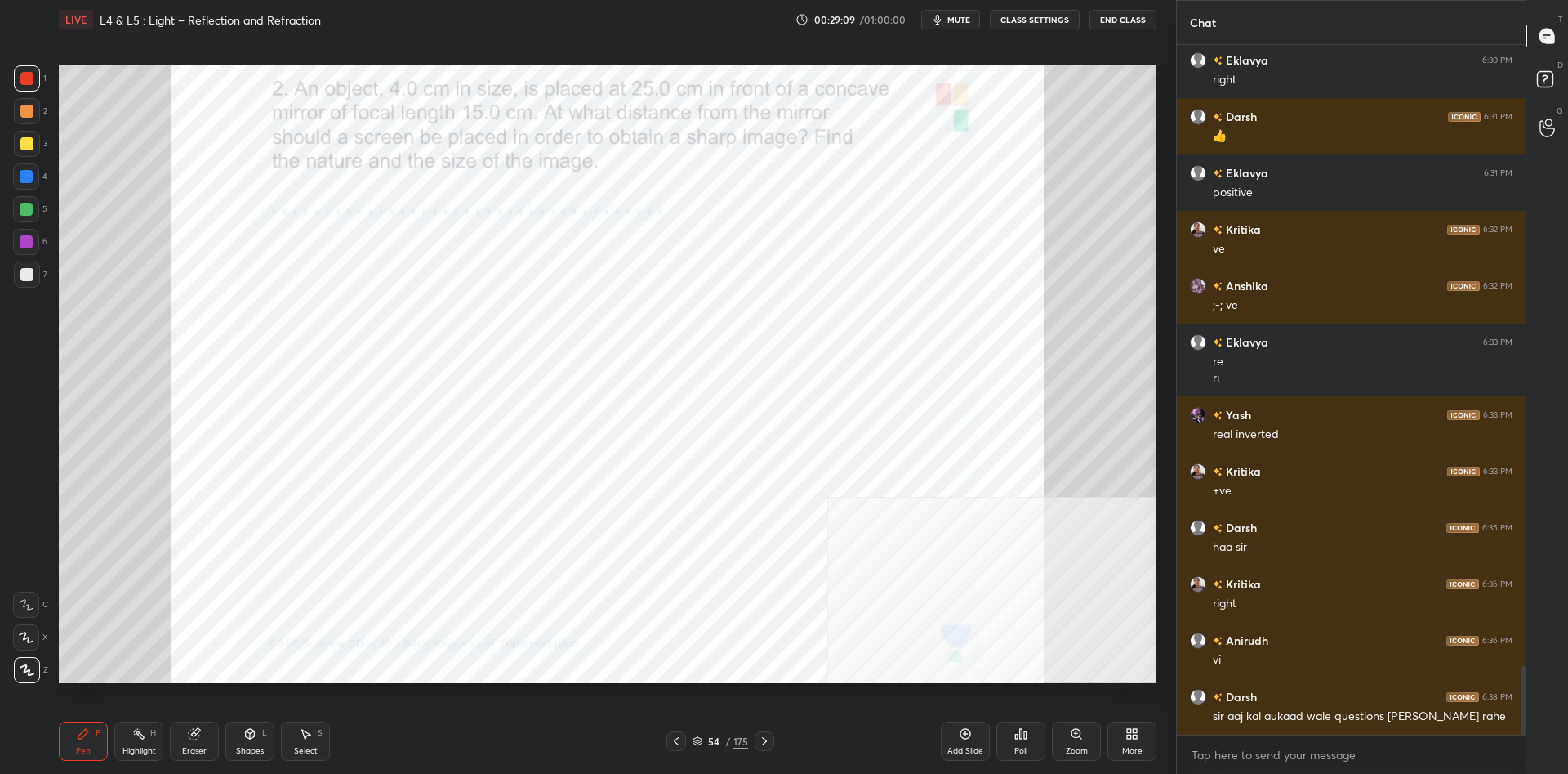
scroll to position [6266, 0]
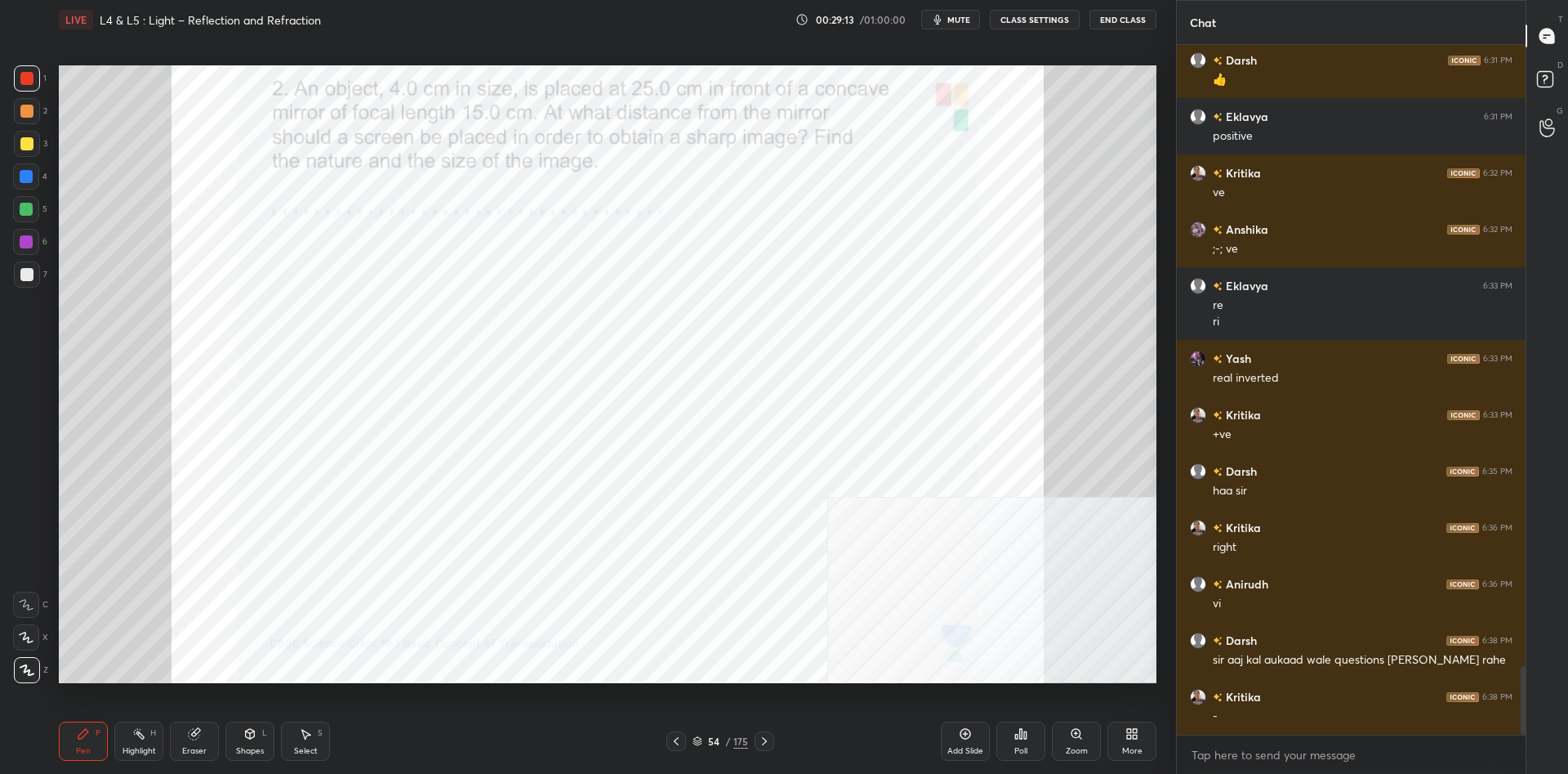
click at [35, 182] on div at bounding box center [25, 176] width 26 height 26
click at [33, 178] on div at bounding box center [25, 176] width 26 height 26
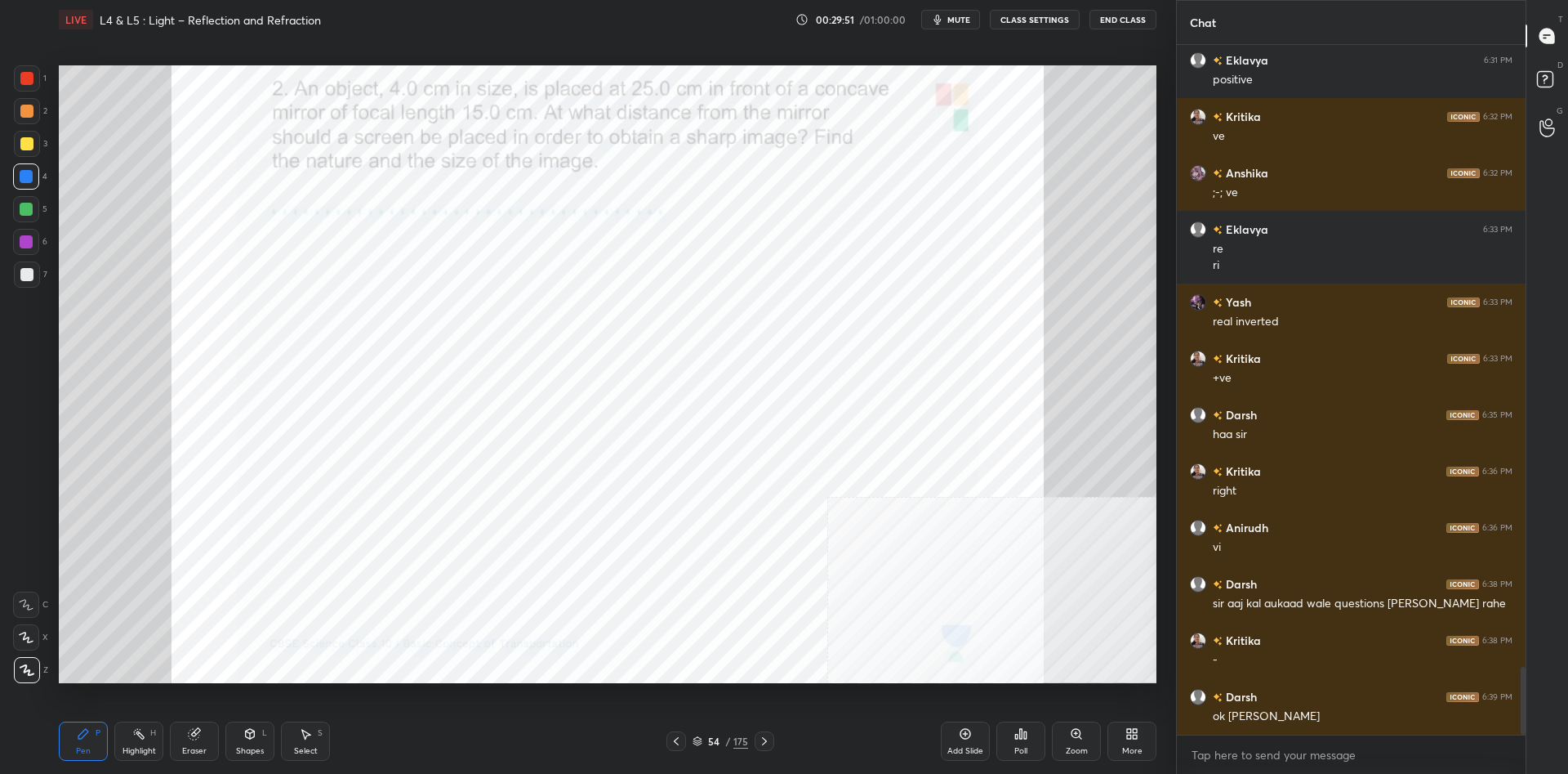
click at [23, 86] on div at bounding box center [26, 78] width 26 height 26
click at [23, 181] on div at bounding box center [26, 176] width 13 height 13
click at [20, 73] on div at bounding box center [26, 78] width 26 height 26
click at [23, 79] on div at bounding box center [27, 78] width 13 height 13
click at [33, 175] on div at bounding box center [25, 176] width 26 height 26
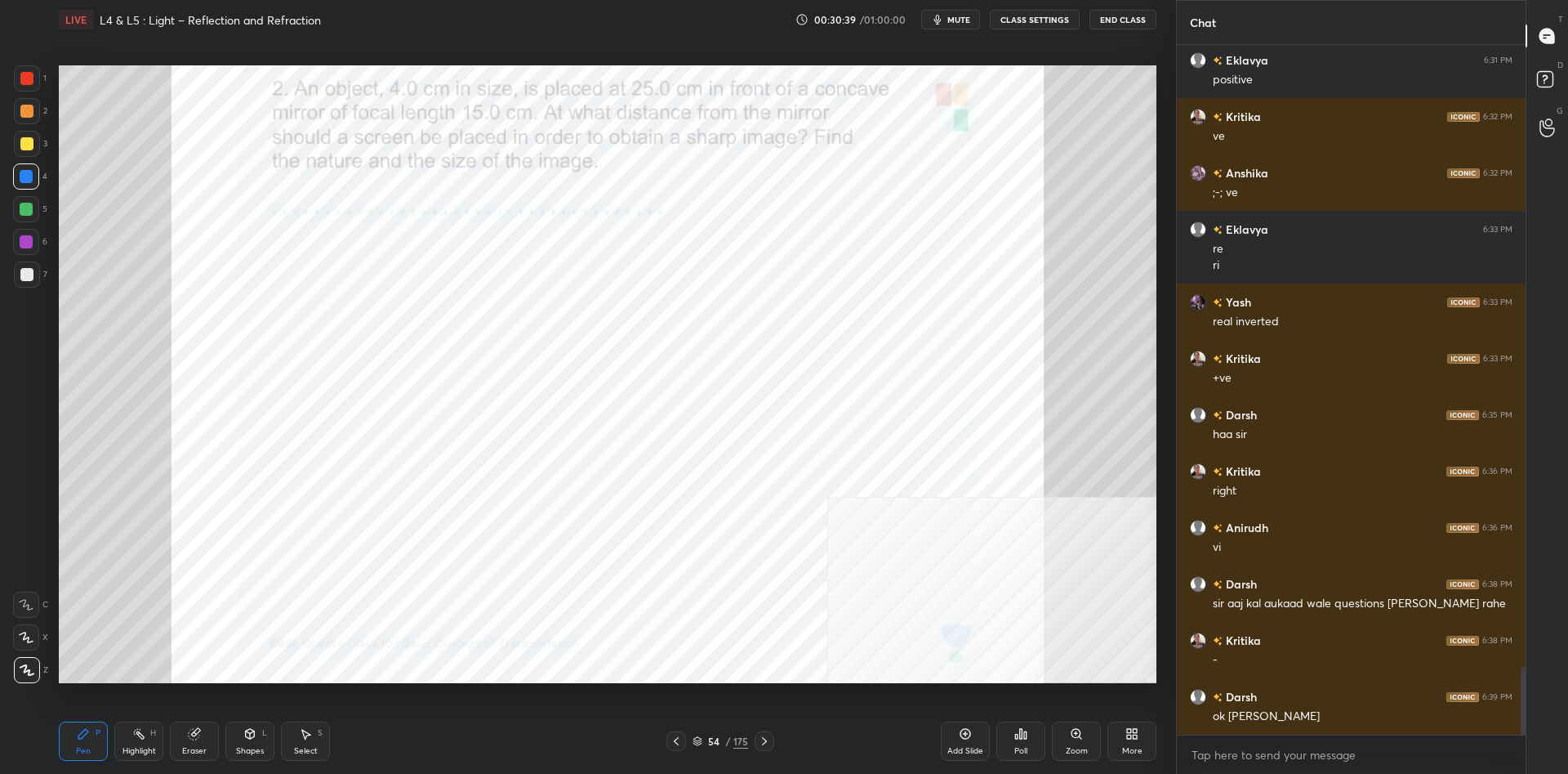
click at [14, 68] on div "1" at bounding box center [30, 78] width 32 height 26
click at [17, 73] on div at bounding box center [26, 78] width 26 height 26
click at [40, 198] on div "5" at bounding box center [30, 208] width 34 height 26
click at [35, 198] on div at bounding box center [25, 208] width 26 height 26
click at [18, 86] on div at bounding box center [26, 78] width 26 height 26
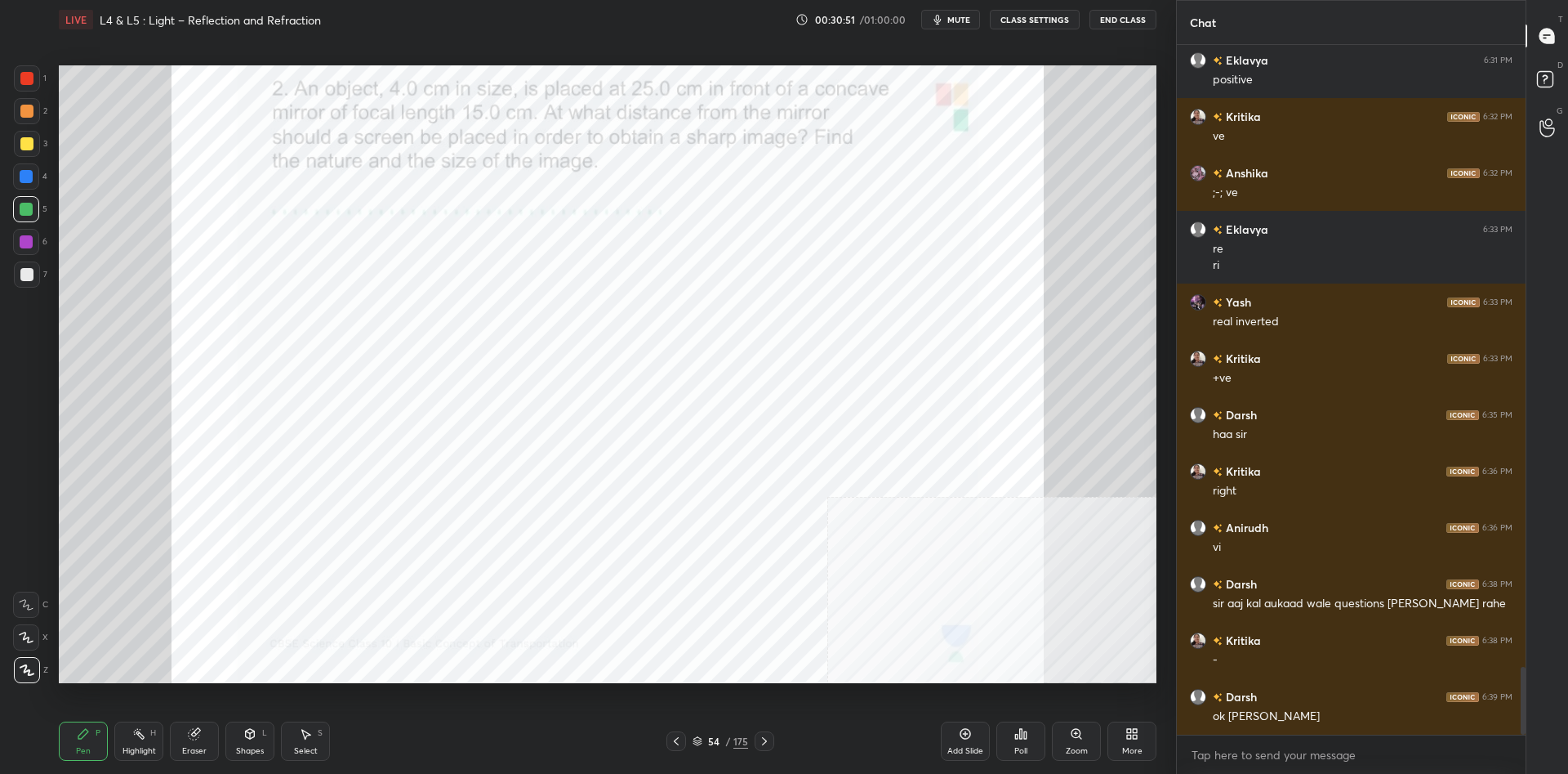
click at [22, 80] on div at bounding box center [27, 78] width 13 height 13
click at [19, 244] on div at bounding box center [25, 242] width 26 height 26
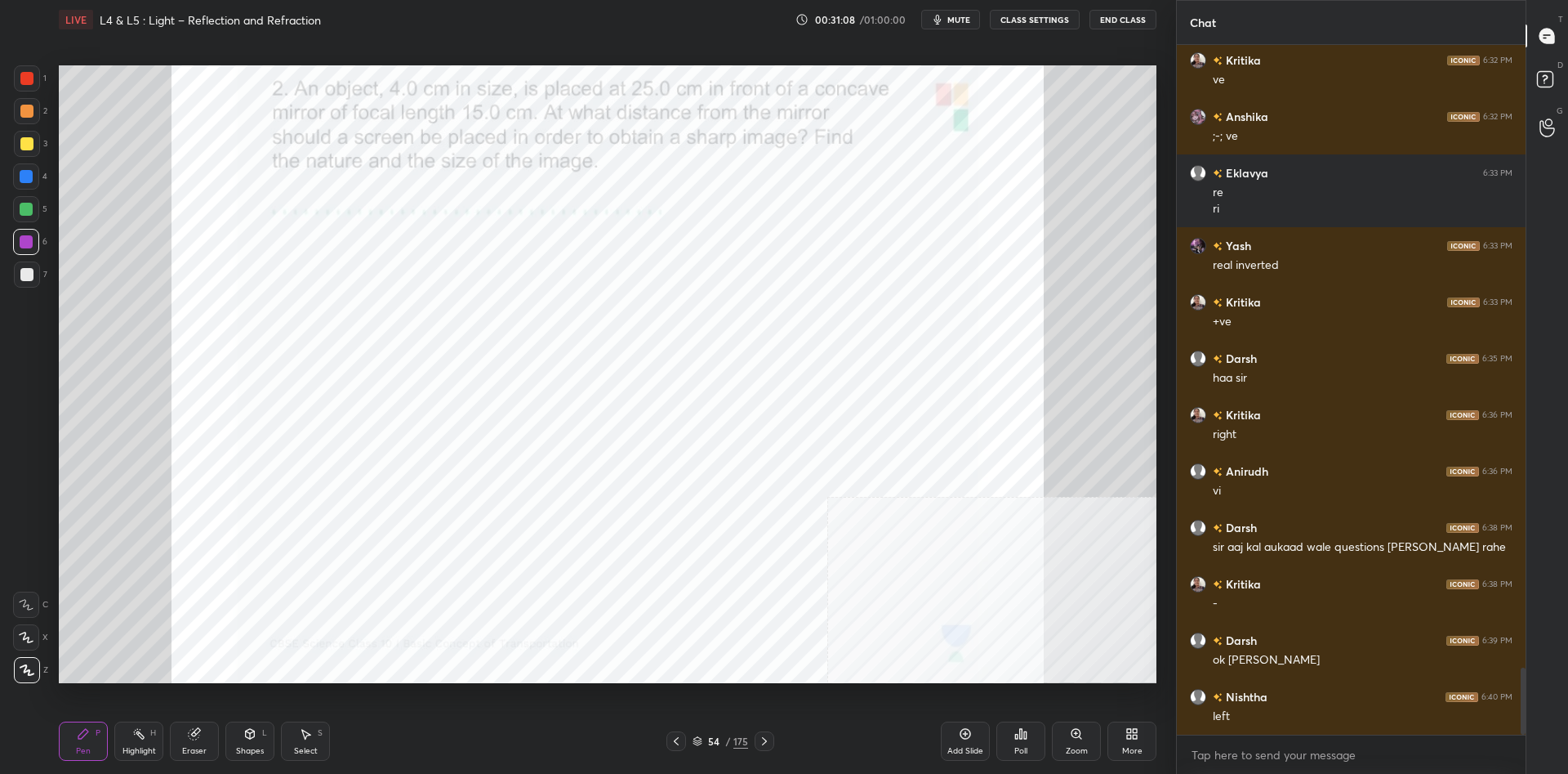
click at [26, 115] on div at bounding box center [27, 111] width 13 height 13
click at [17, 77] on div at bounding box center [26, 78] width 26 height 26
click at [24, 76] on div at bounding box center [27, 78] width 13 height 13
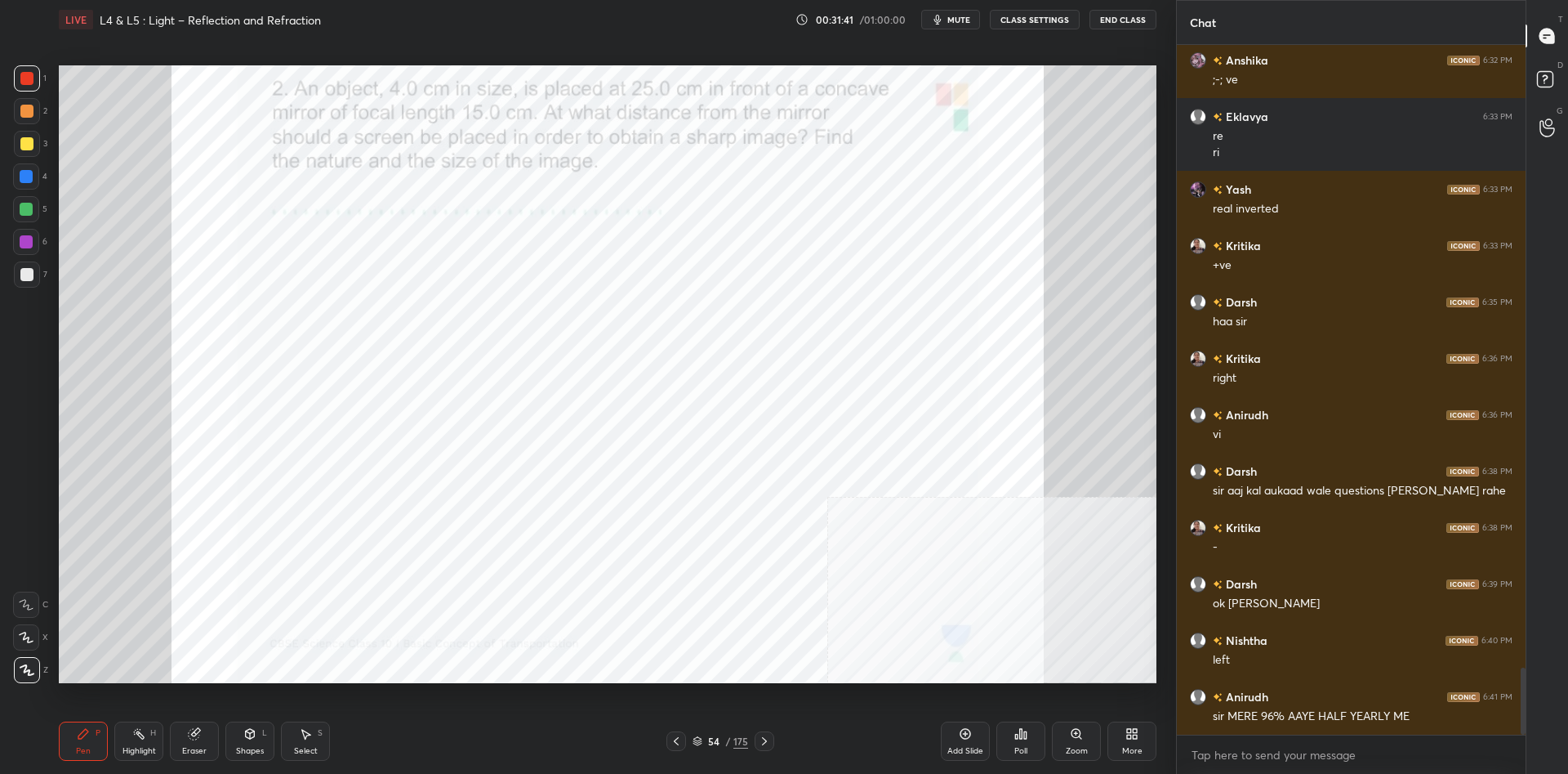
click at [24, 134] on div at bounding box center [26, 143] width 26 height 26
click at [23, 120] on div at bounding box center [26, 111] width 26 height 26
click at [32, 248] on div at bounding box center [25, 242] width 26 height 26
click at [28, 242] on div at bounding box center [26, 242] width 13 height 13
click at [24, 117] on div at bounding box center [26, 111] width 26 height 26
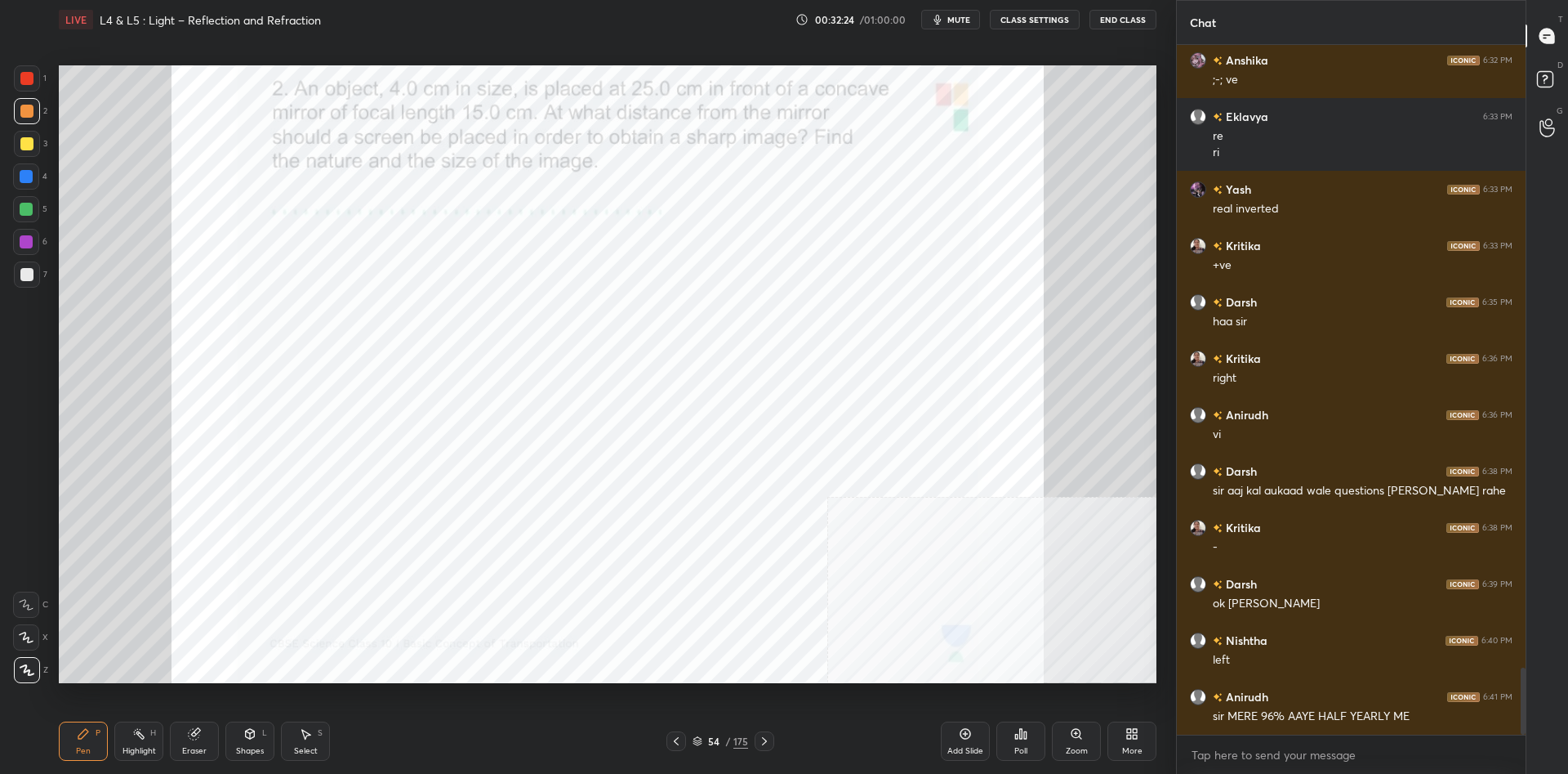
scroll to position [6491, 0]
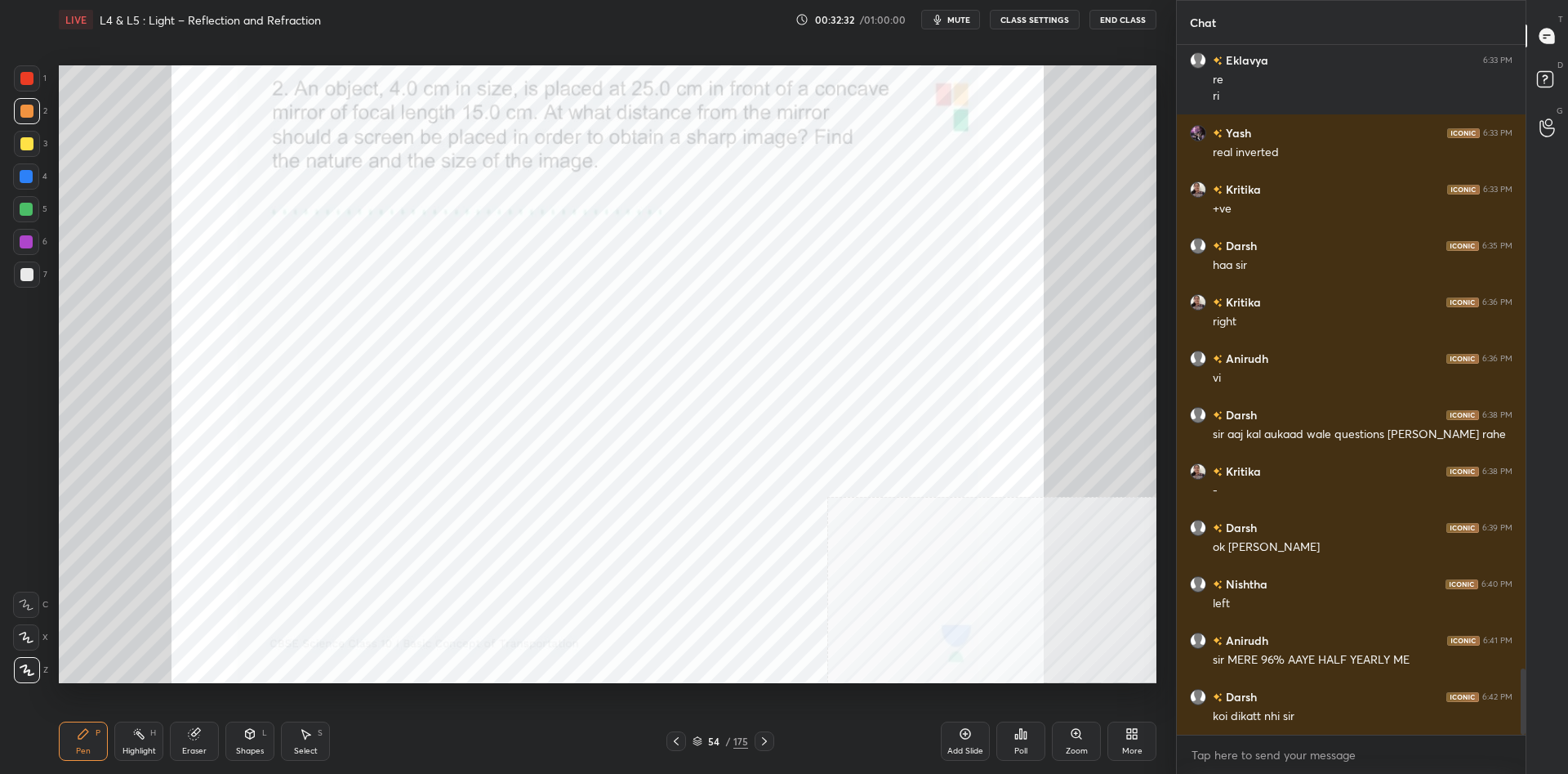
click at [730, 737] on div "54 / 175" at bounding box center [720, 741] width 56 height 14
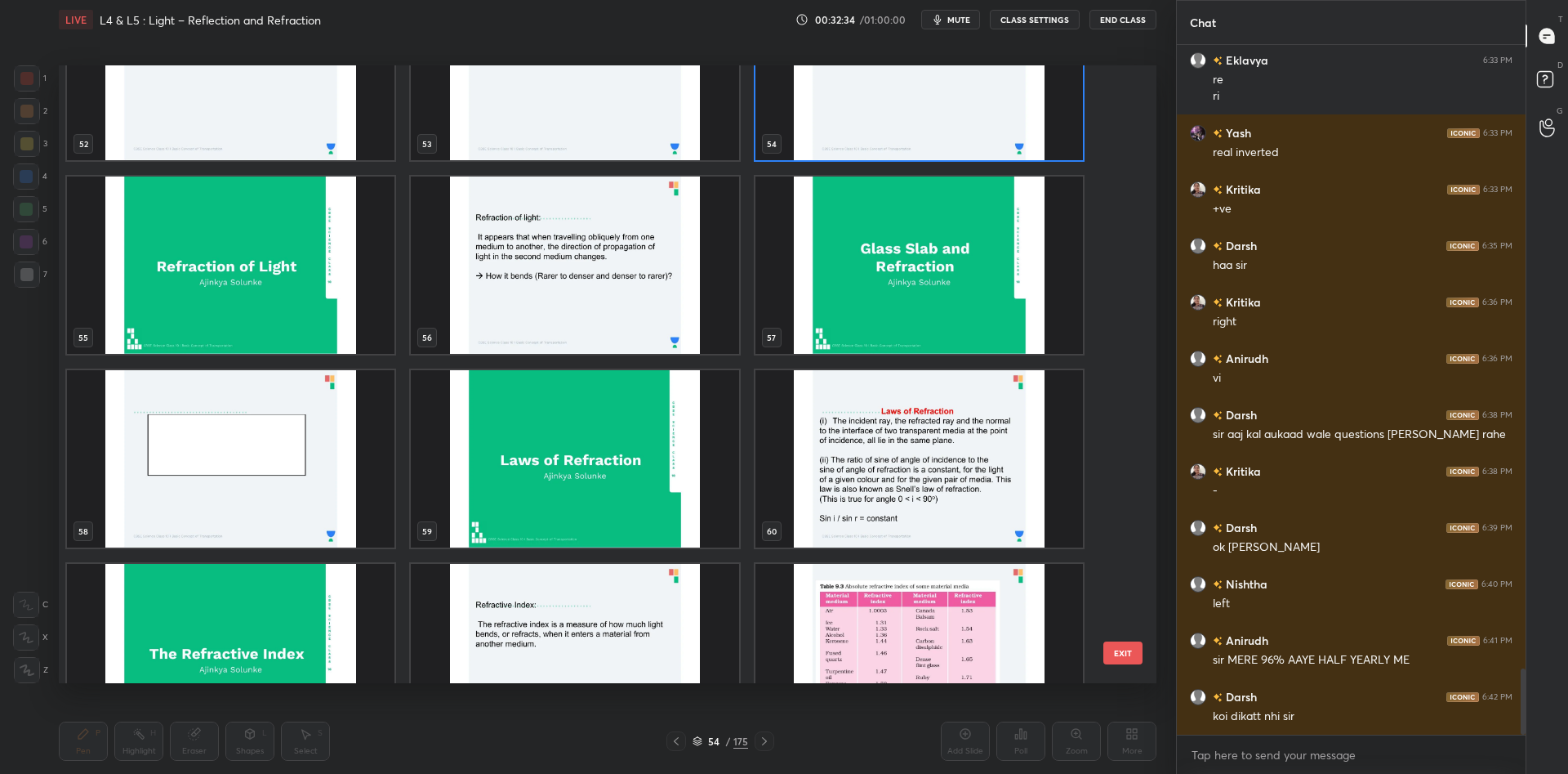
scroll to position [2970, 0]
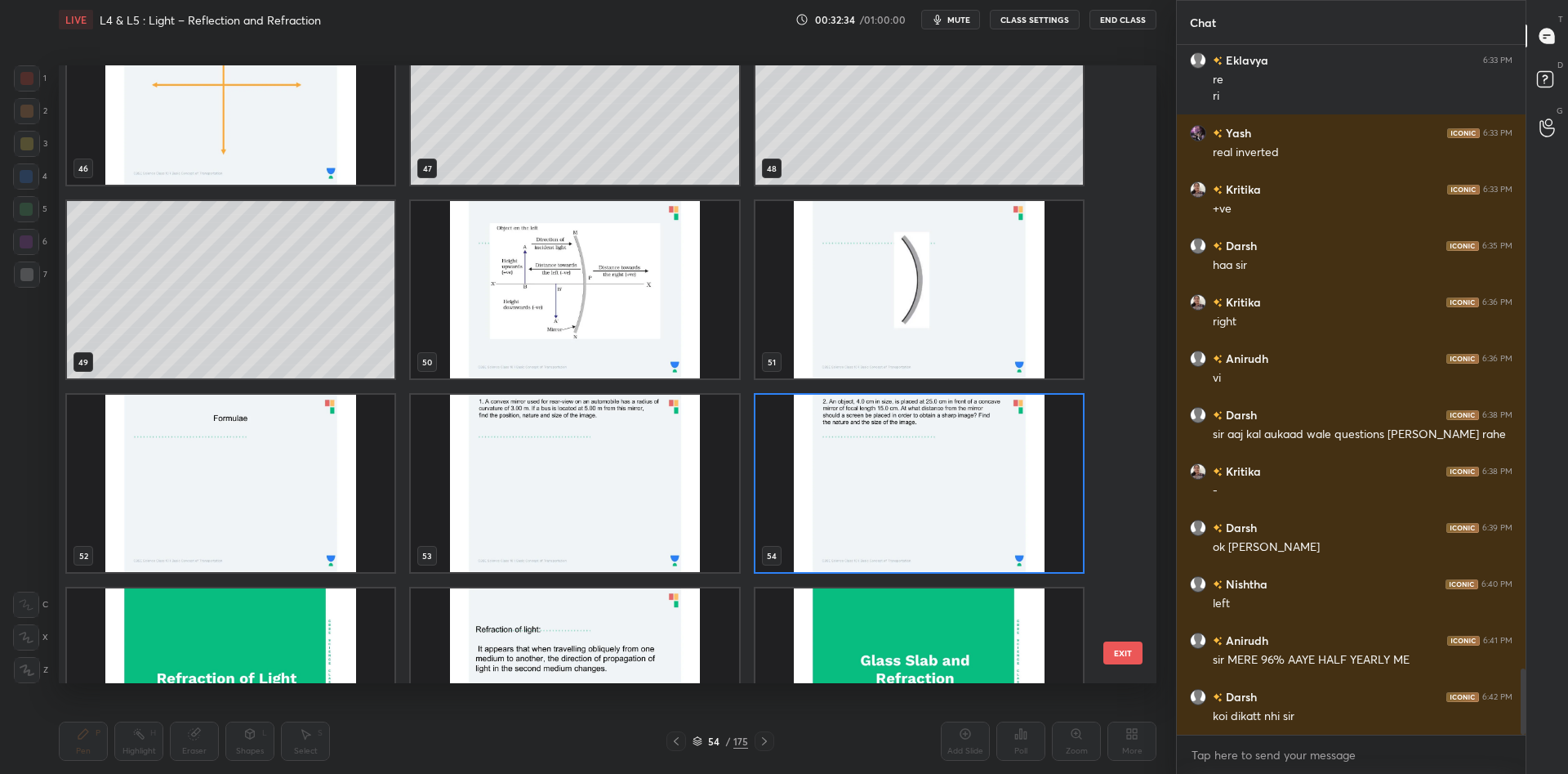
click at [965, 441] on img "grid" at bounding box center [919, 483] width 327 height 177
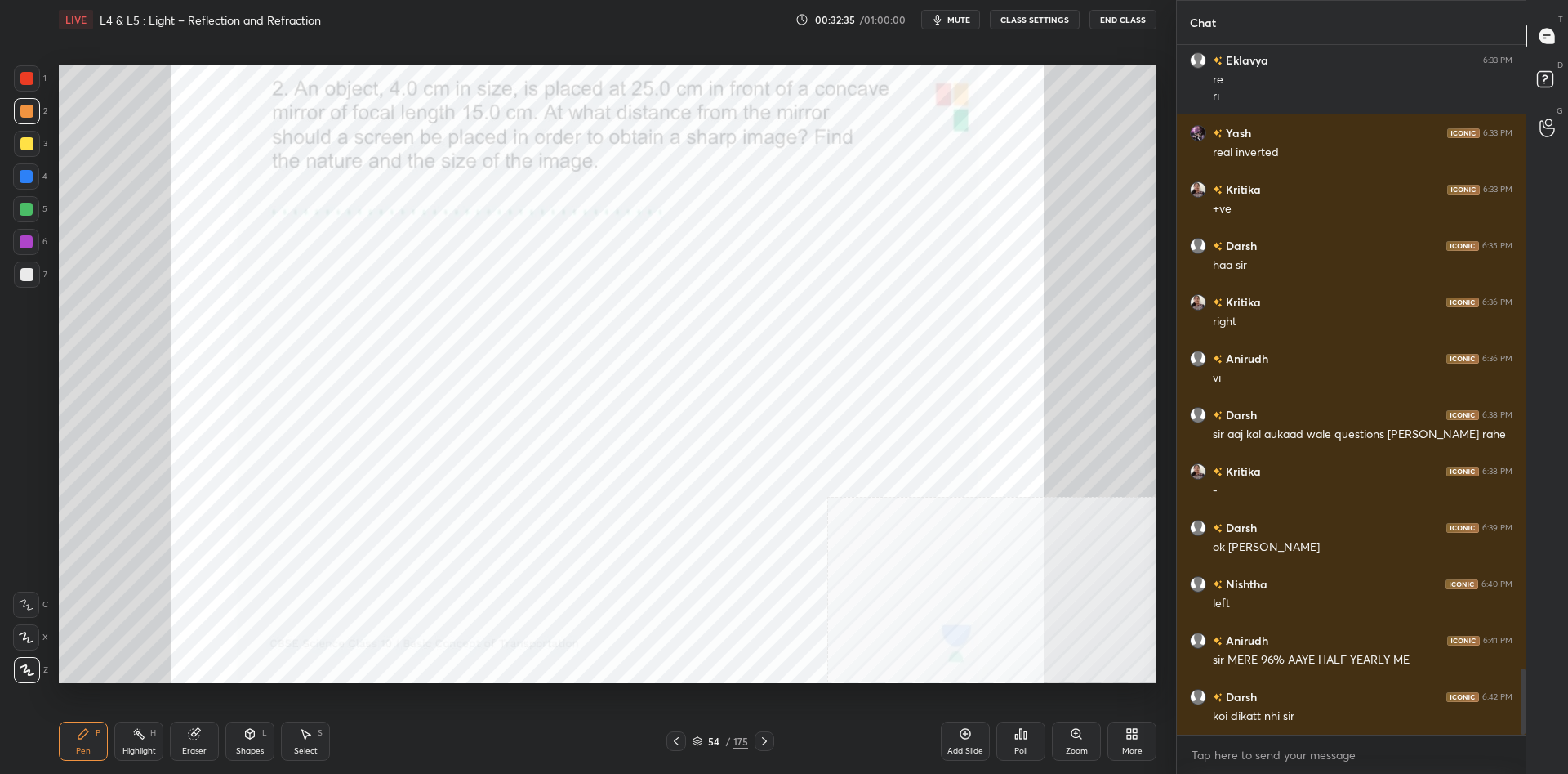
click at [965, 441] on img "grid" at bounding box center [919, 483] width 327 height 177
click at [958, 745] on div "Add Slide" at bounding box center [965, 741] width 49 height 39
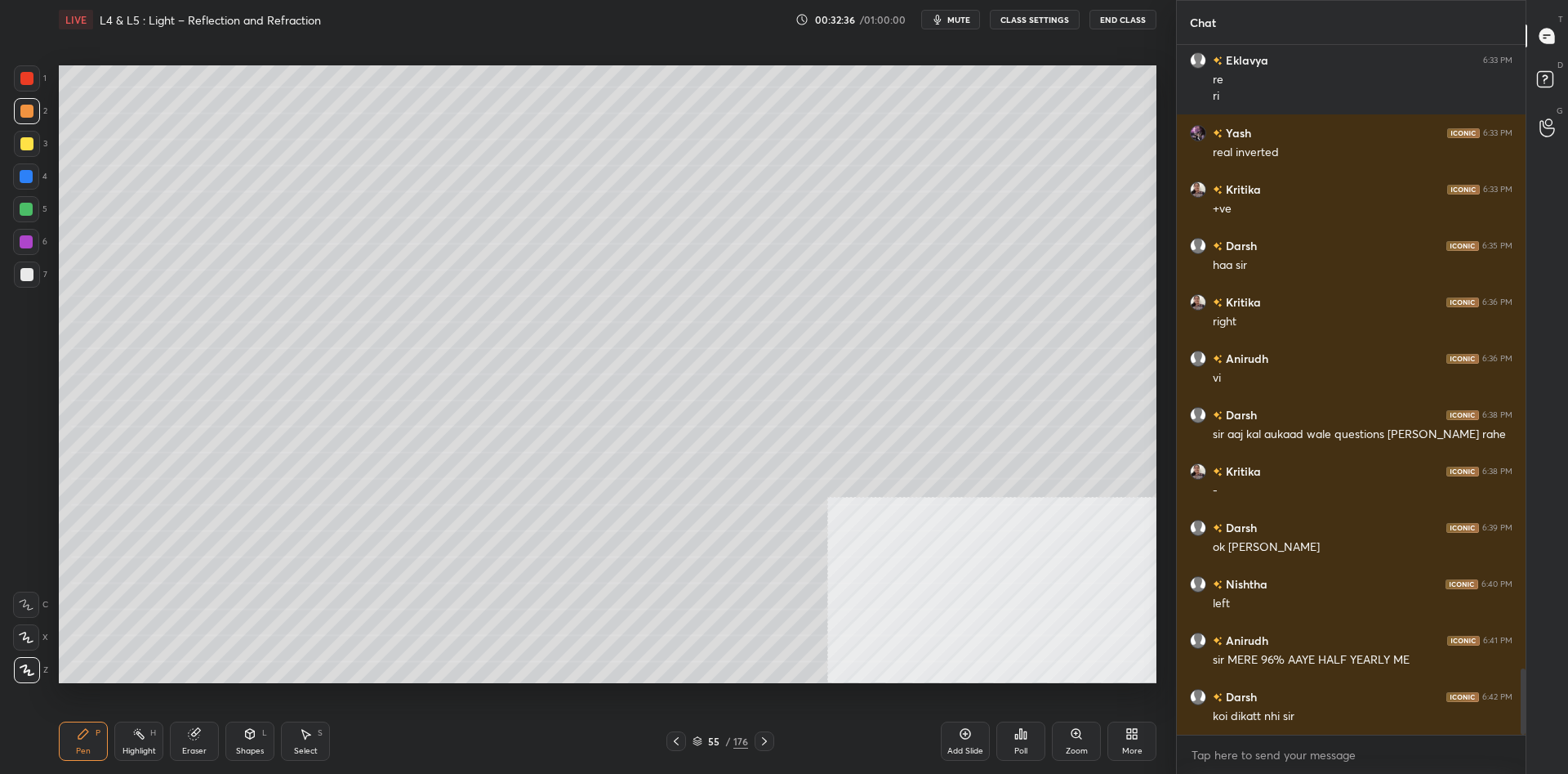
click at [1166, 744] on div "1 2 3 4 5 6 7 C X Z C X Z E E Erase all H H LIVE L4 & L5 : Light – Reflection a…" at bounding box center [588, 387] width 1176 height 774
click at [1145, 739] on div "More" at bounding box center [1132, 741] width 49 height 39
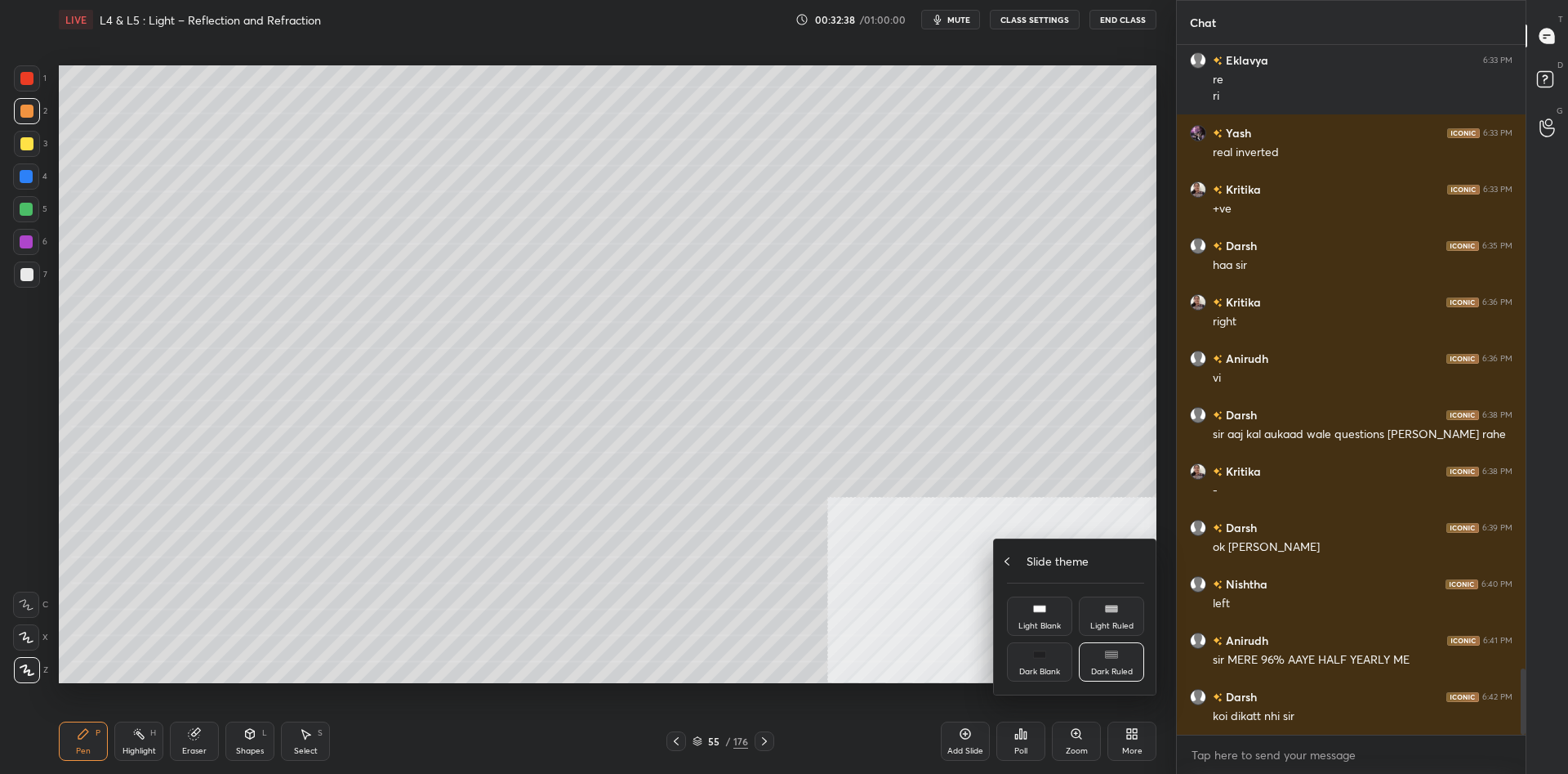
click at [1011, 565] on icon at bounding box center [1006, 561] width 13 height 13
click at [1032, 579] on div "Upload File" at bounding box center [1039, 579] width 42 height 8
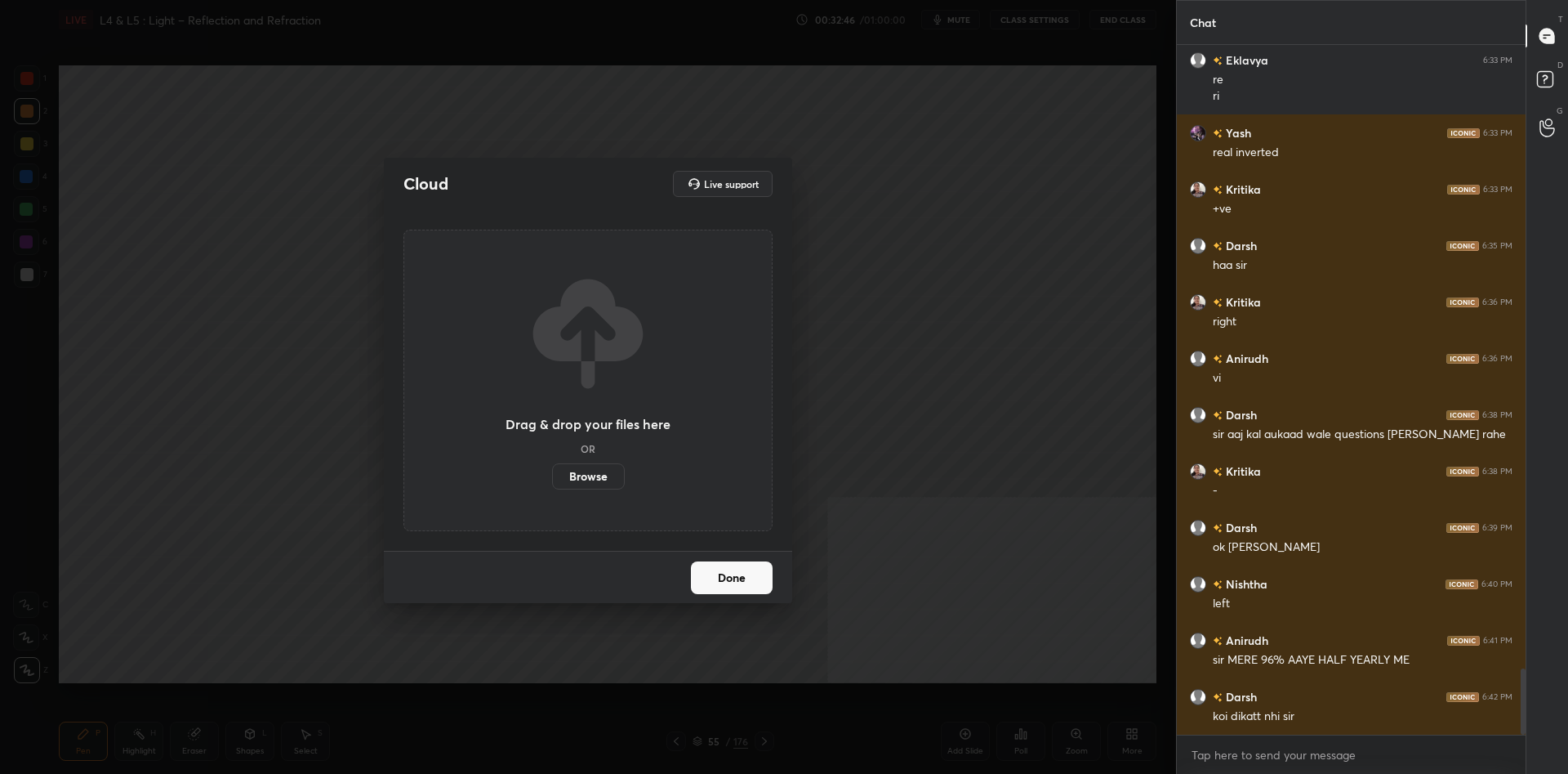
scroll to position [6508, 0]
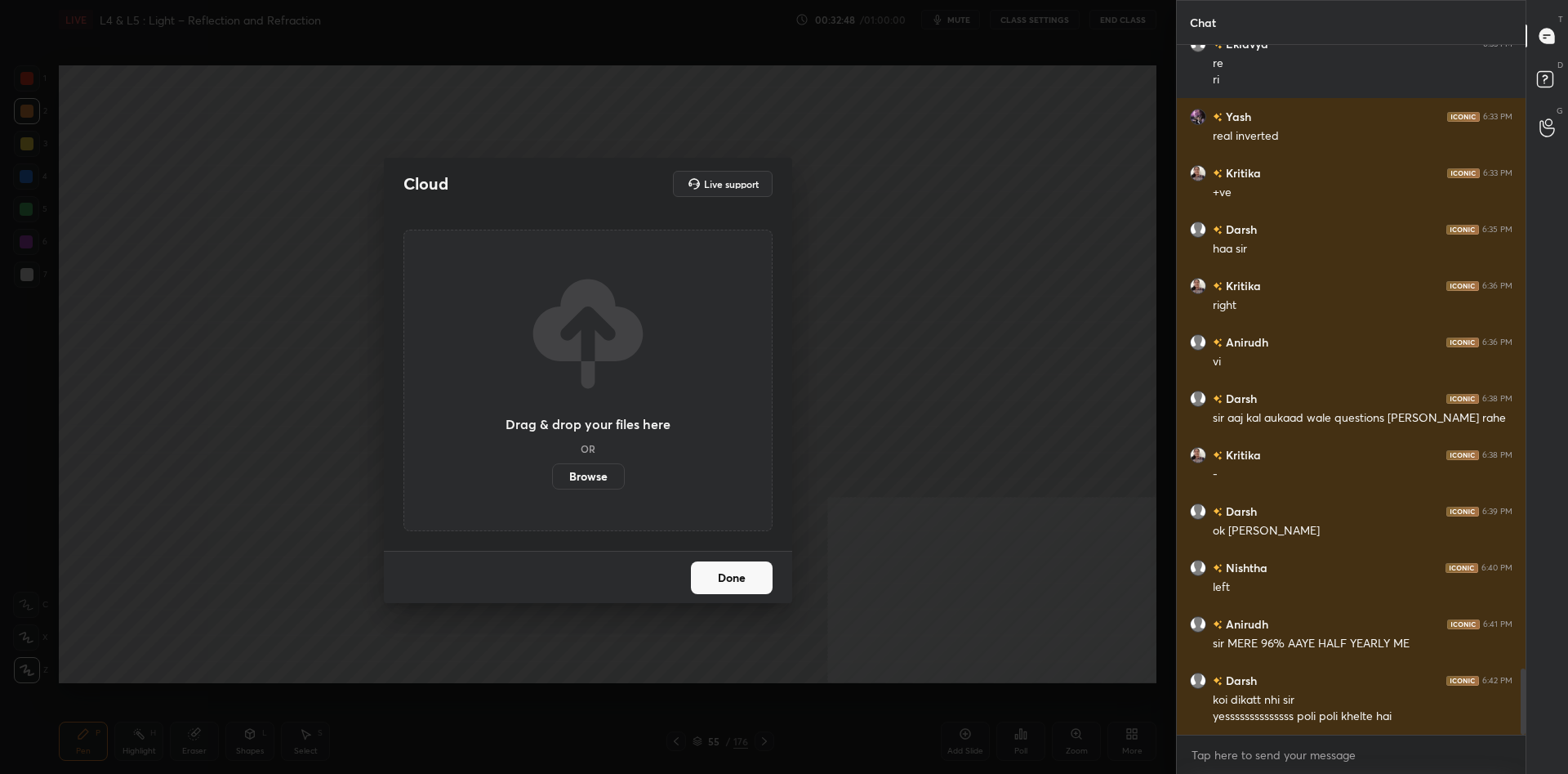
click at [599, 477] on label "Browse" at bounding box center [588, 475] width 73 height 26
click at [552, 477] on input "Browse" at bounding box center [552, 475] width 0 height 26
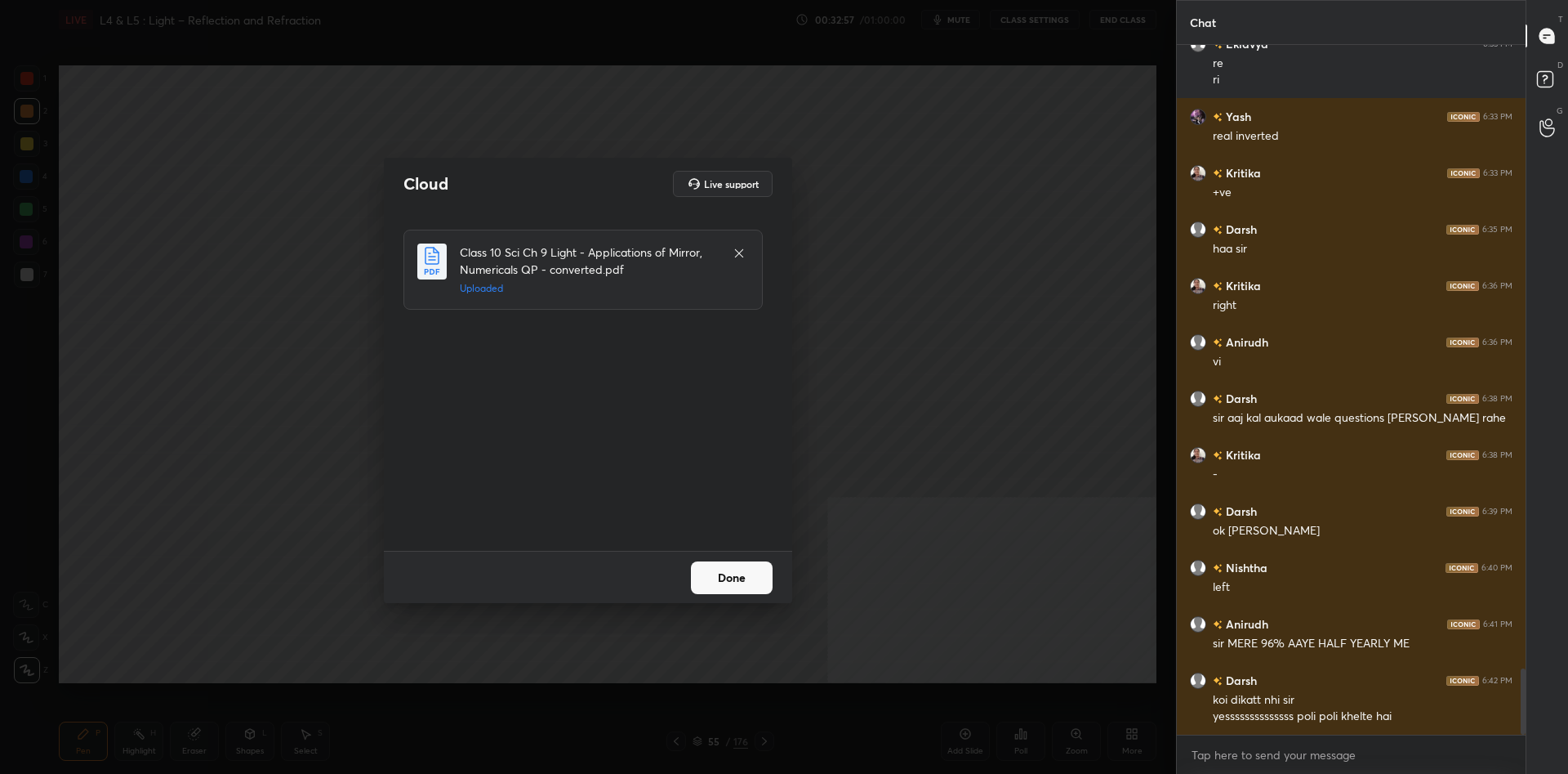
click at [738, 576] on button "Done" at bounding box center [731, 577] width 82 height 32
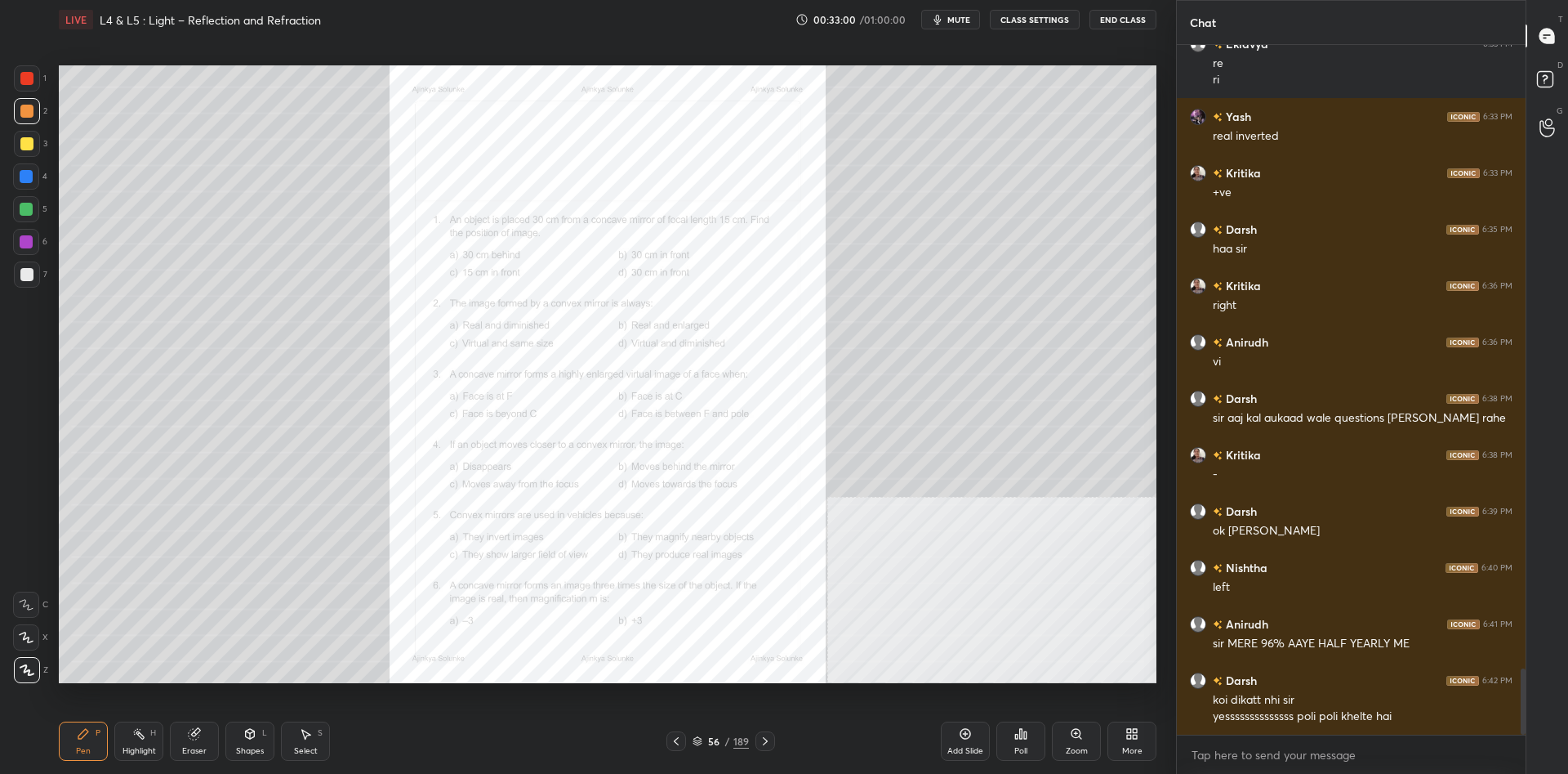
click at [1082, 733] on icon at bounding box center [1076, 733] width 13 height 13
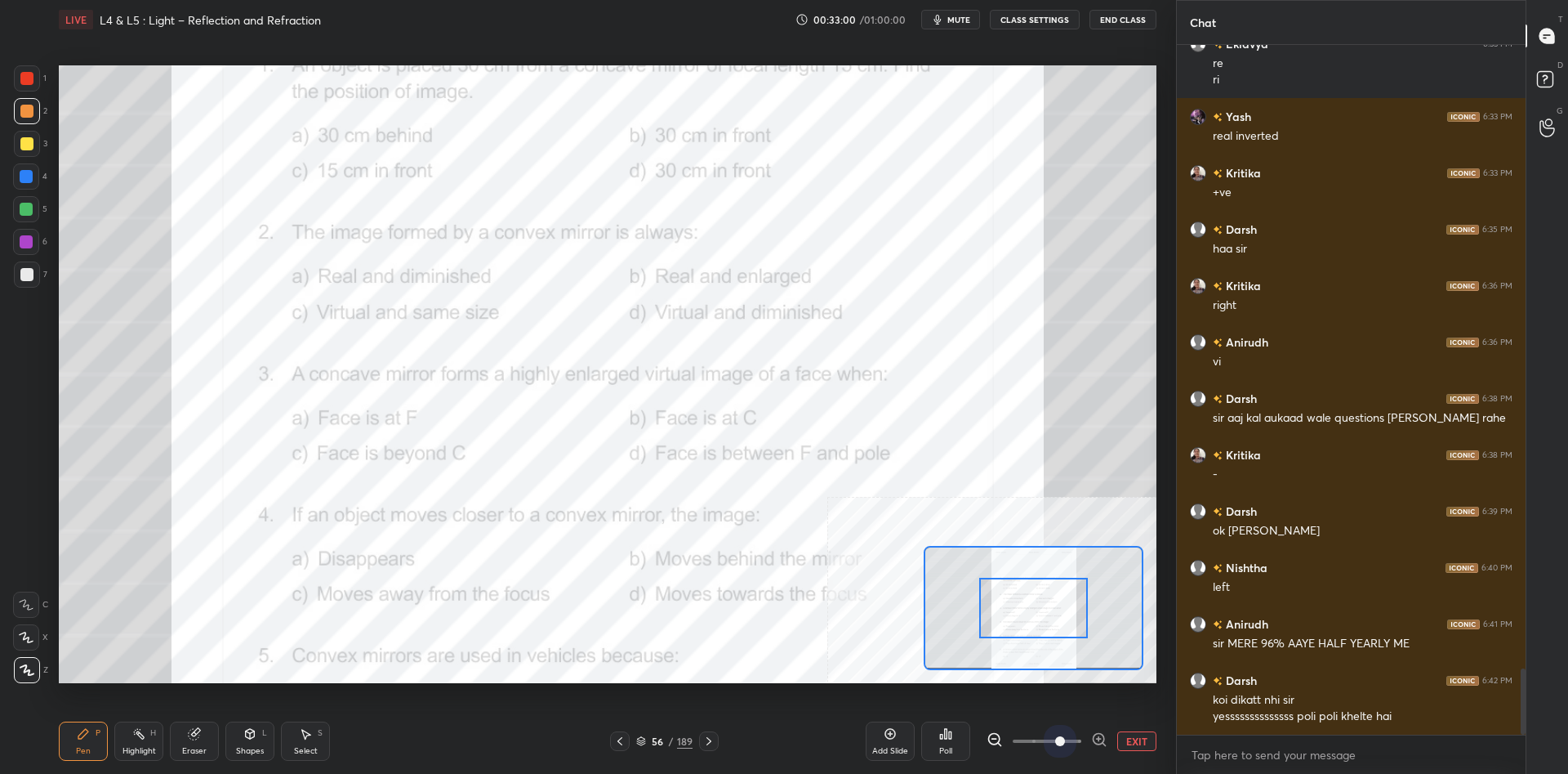
drag, startPoint x: 1059, startPoint y: 739, endPoint x: 1147, endPoint y: 739, distance: 88.0
click at [1147, 739] on div "EXIT" at bounding box center [1071, 741] width 170 height 20
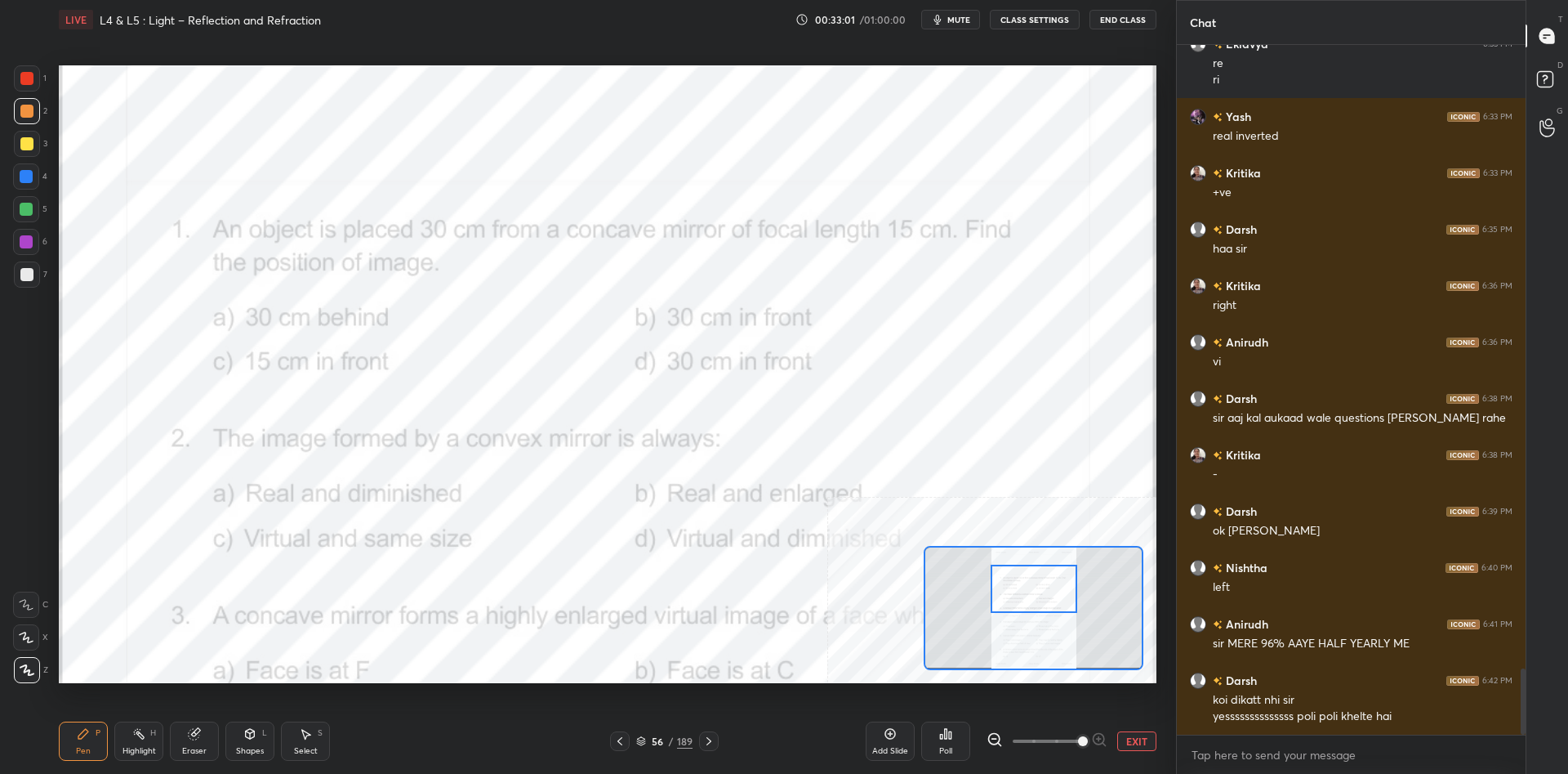
drag, startPoint x: 1045, startPoint y: 616, endPoint x: 1045, endPoint y: 597, distance: 19.0
click at [1045, 597] on div at bounding box center [1033, 588] width 87 height 48
click at [150, 742] on div "Highlight H" at bounding box center [139, 741] width 49 height 39
click at [950, 734] on icon at bounding box center [949, 734] width 3 height 7
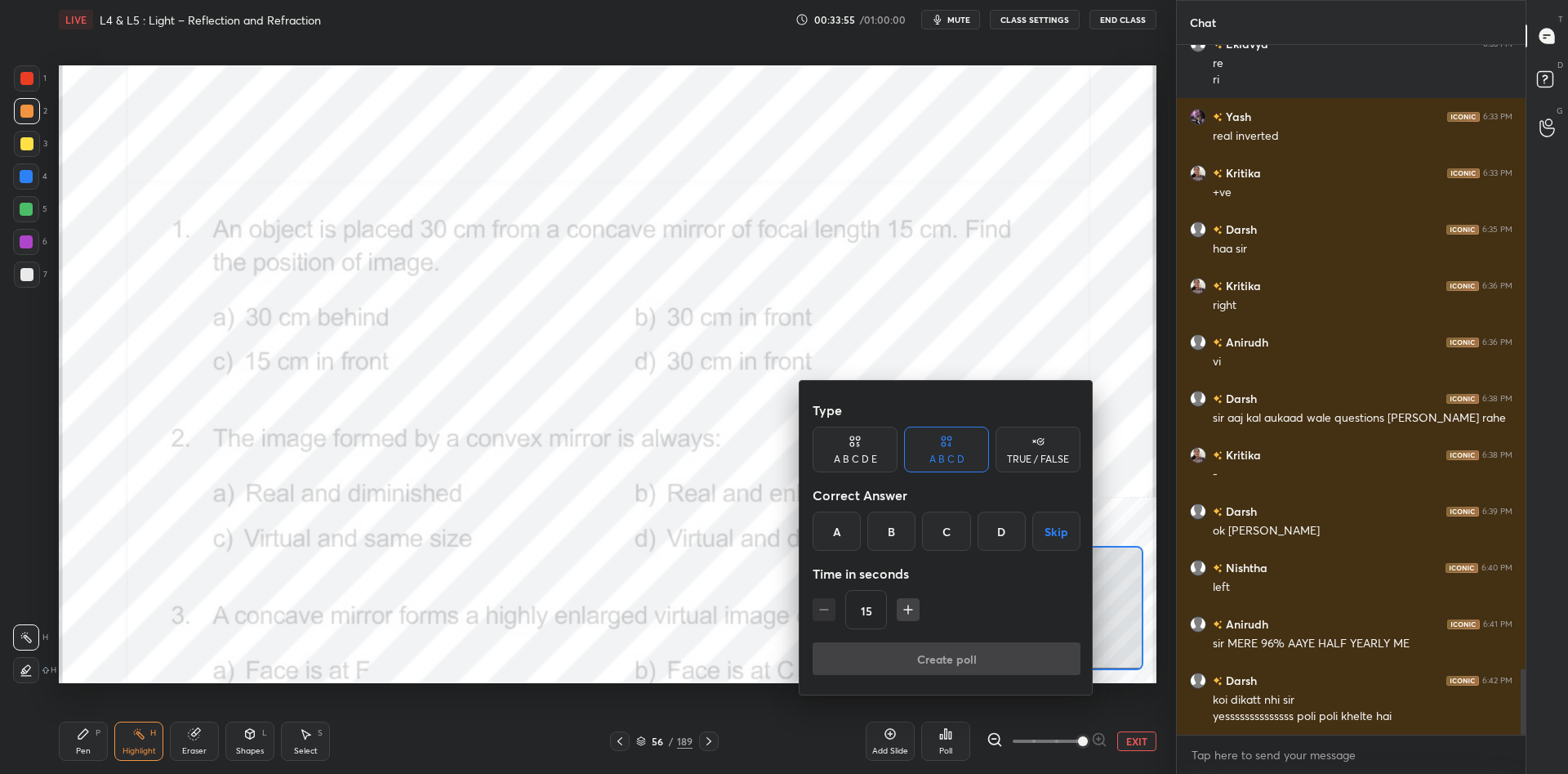
scroll to position [6565, 0]
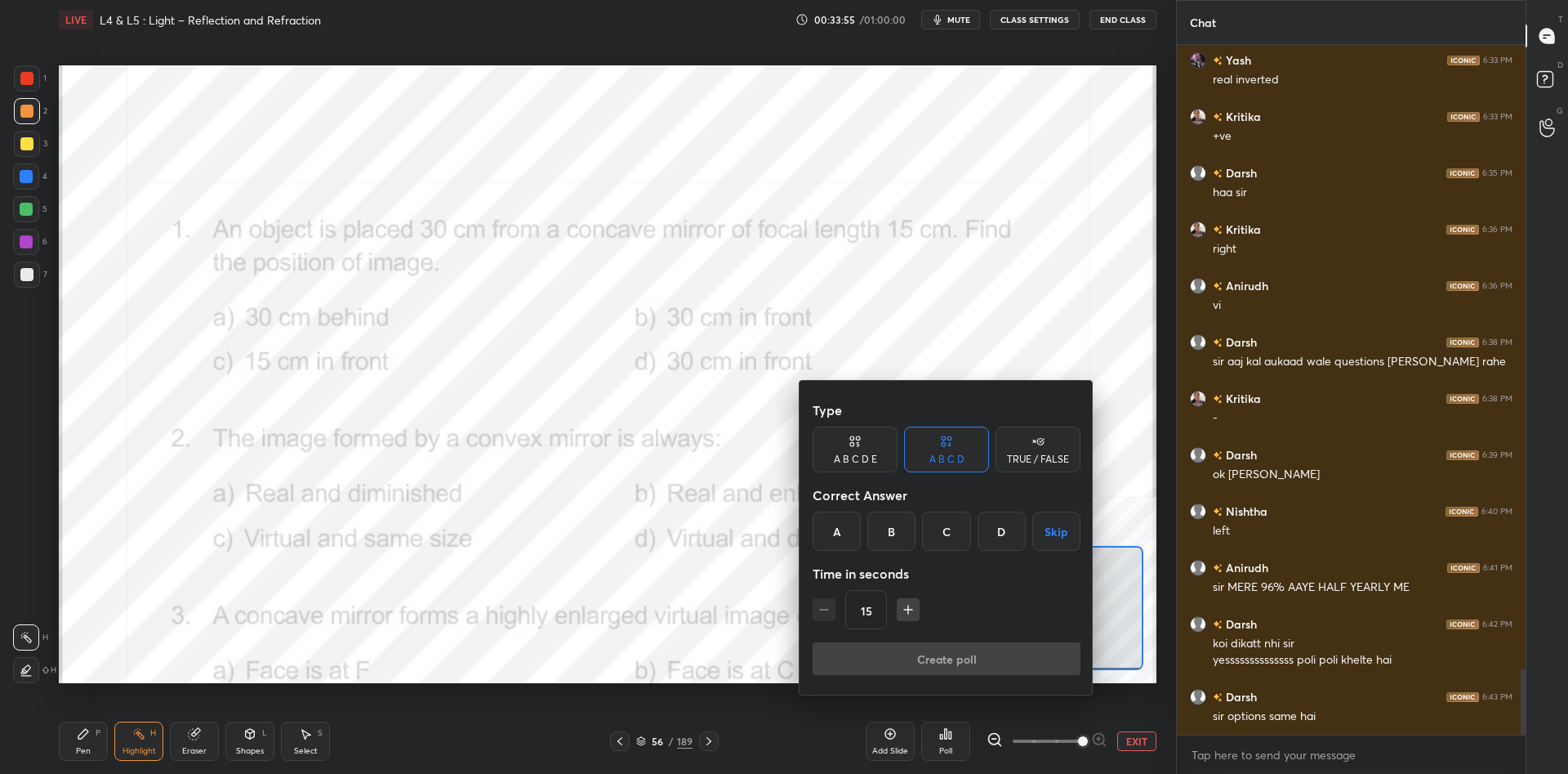
click at [838, 533] on div "A" at bounding box center [836, 530] width 48 height 39
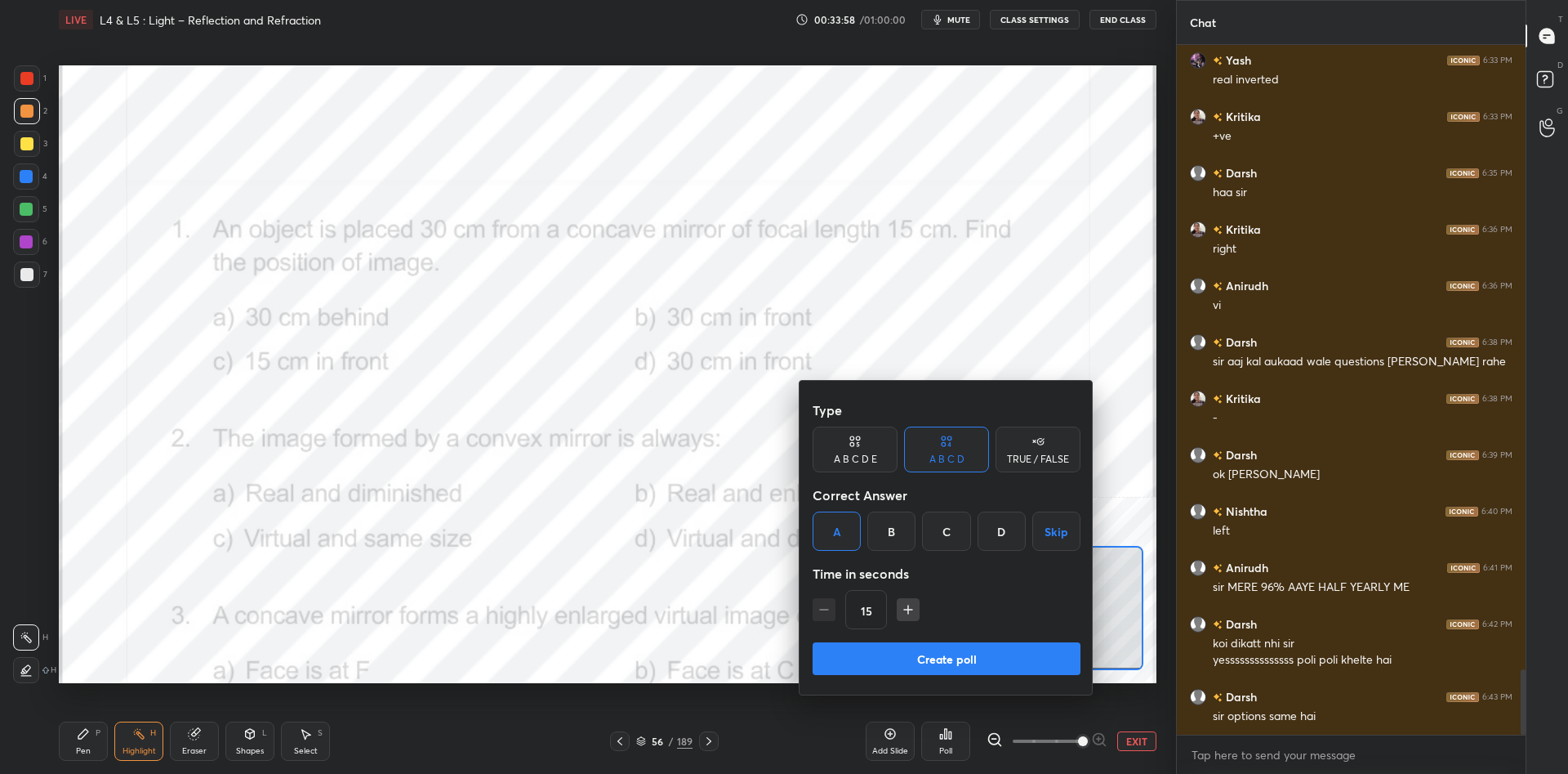
scroll to position [6620, 0]
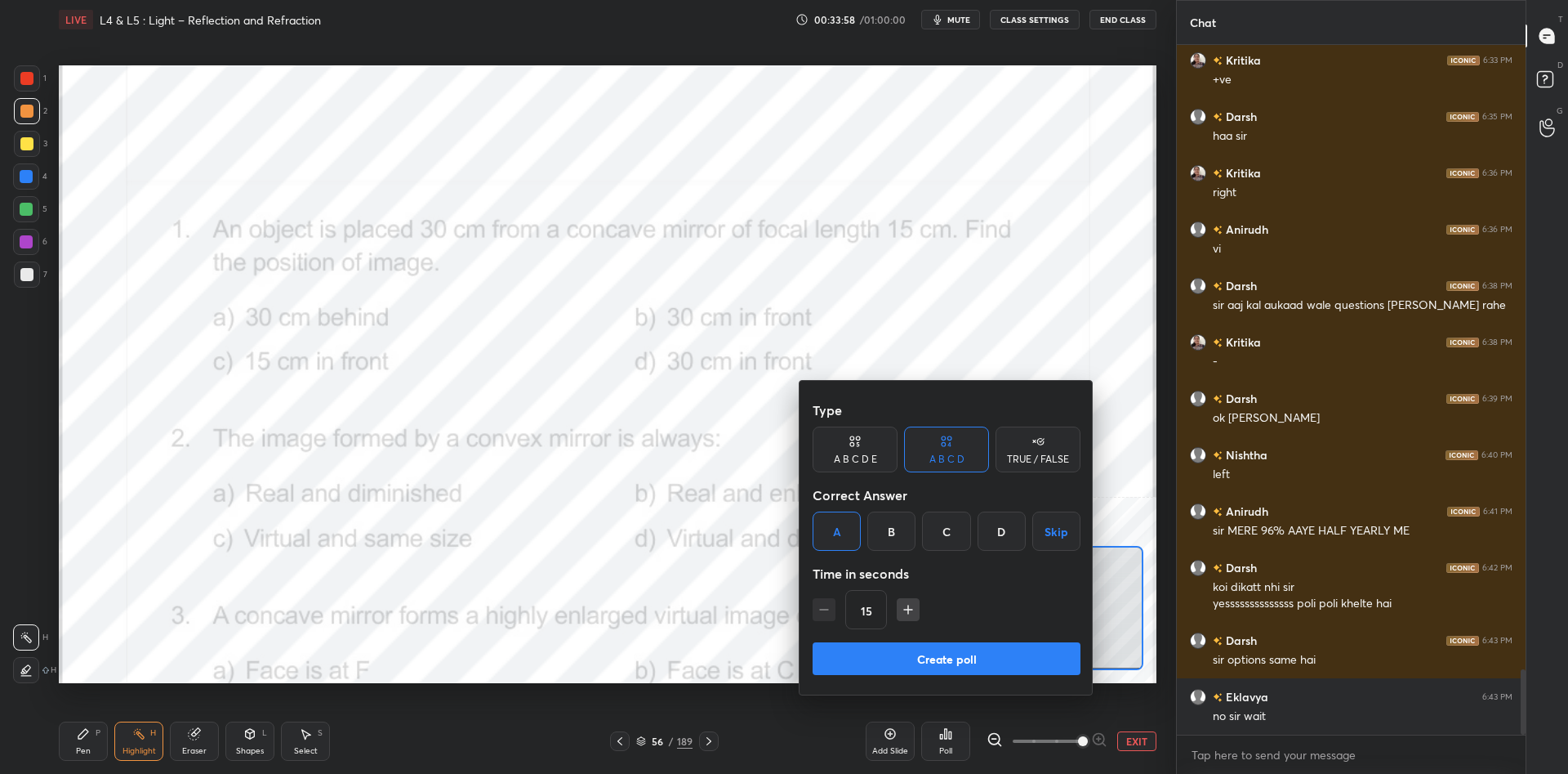
click at [763, 700] on div at bounding box center [784, 387] width 1568 height 774
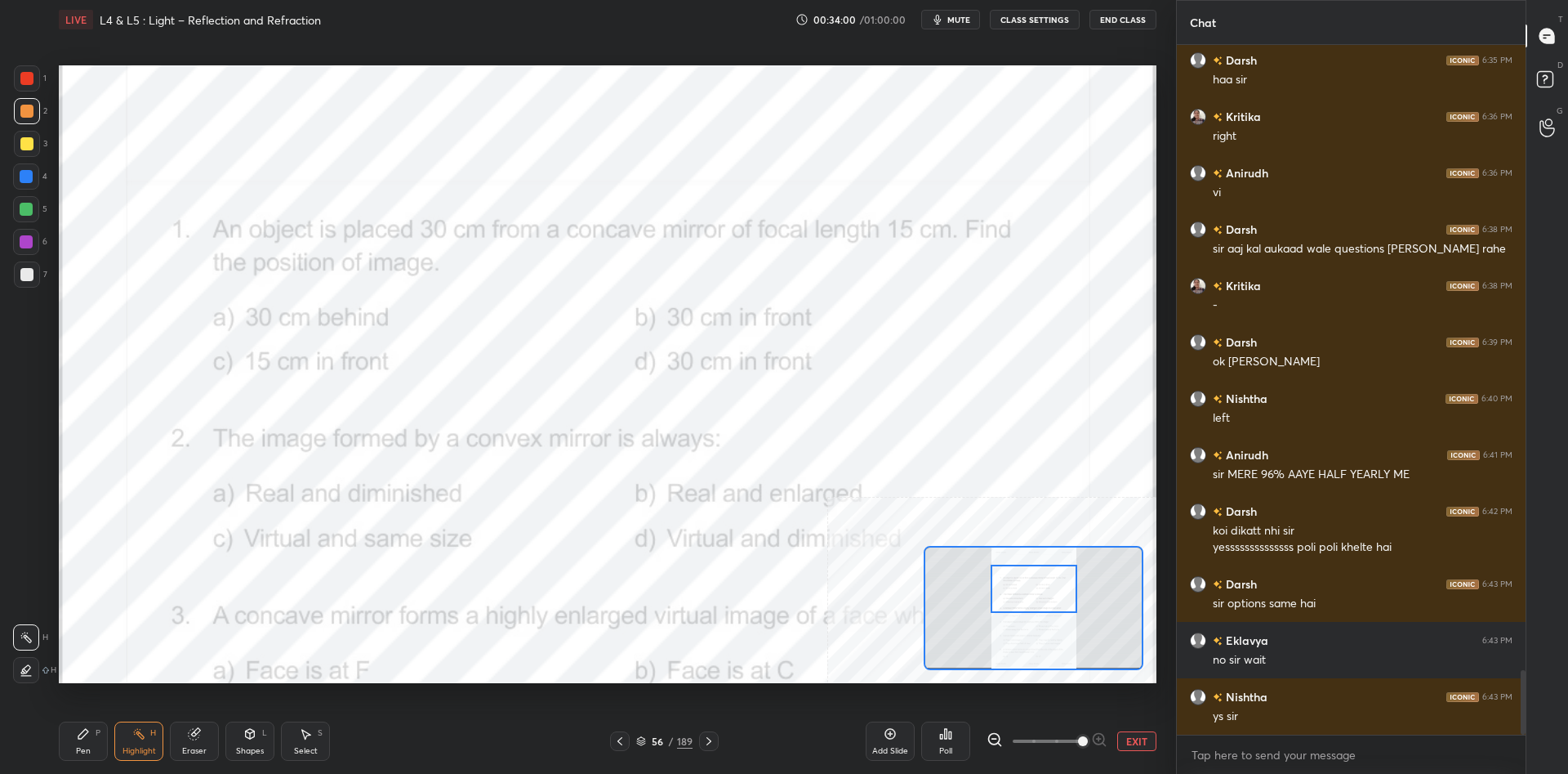
scroll to position [6733, 0]
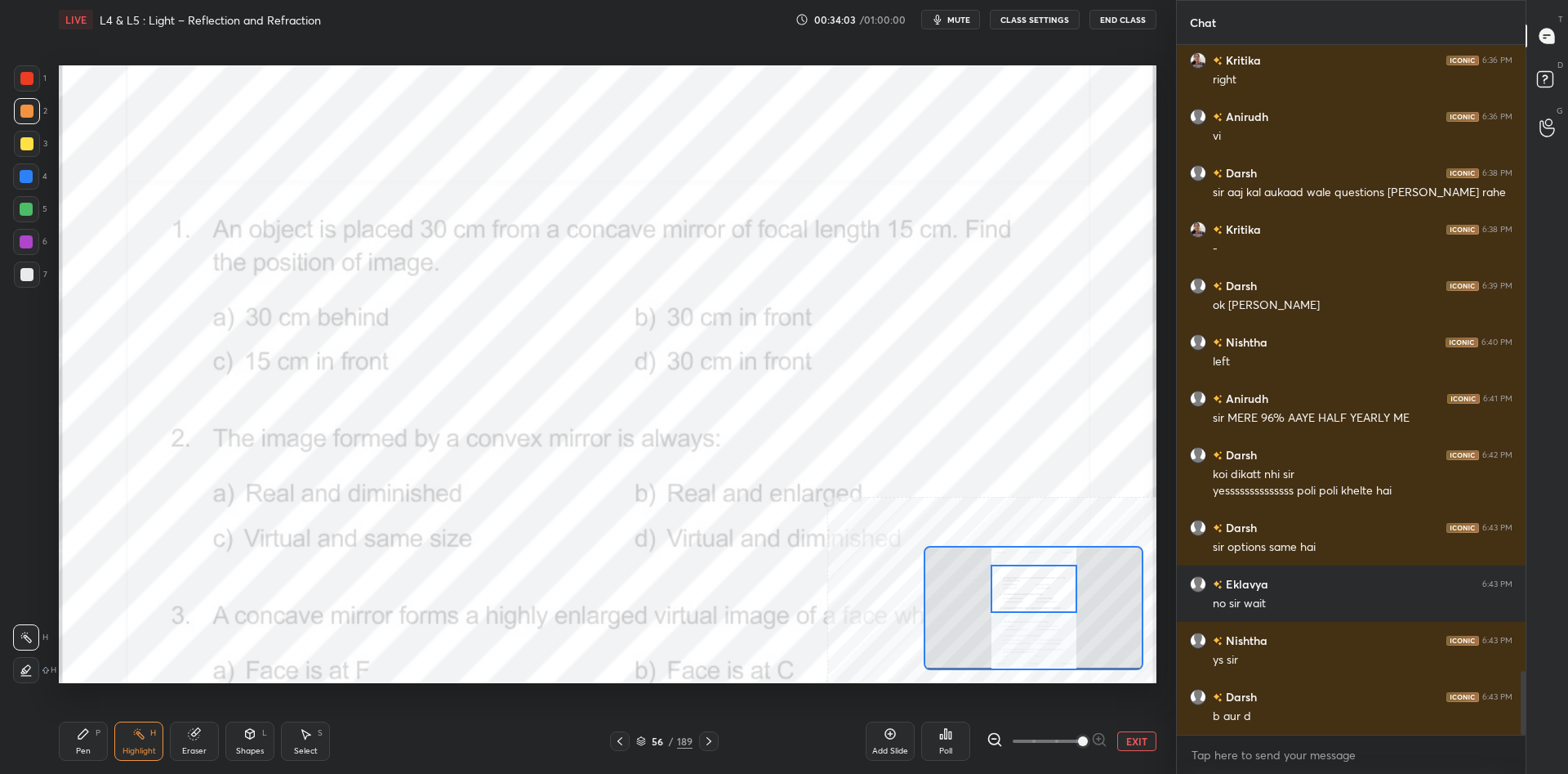
click at [86, 744] on div "Pen P" at bounding box center [83, 741] width 49 height 39
click at [91, 738] on div "Pen P" at bounding box center [83, 741] width 49 height 39
click at [35, 82] on div at bounding box center [26, 78] width 26 height 26
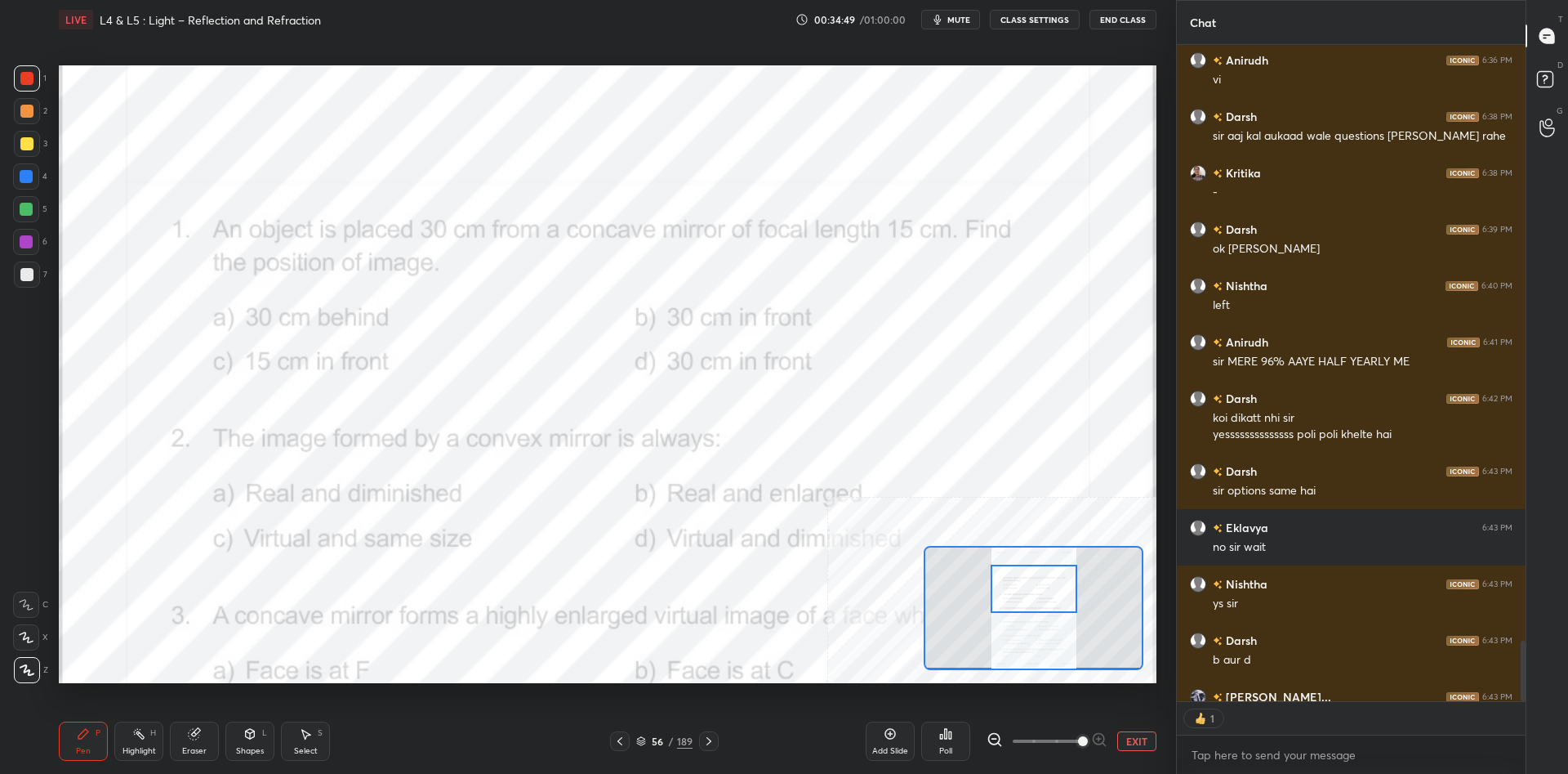
scroll to position [656, 349]
click at [938, 735] on div "Poll" at bounding box center [945, 741] width 49 height 39
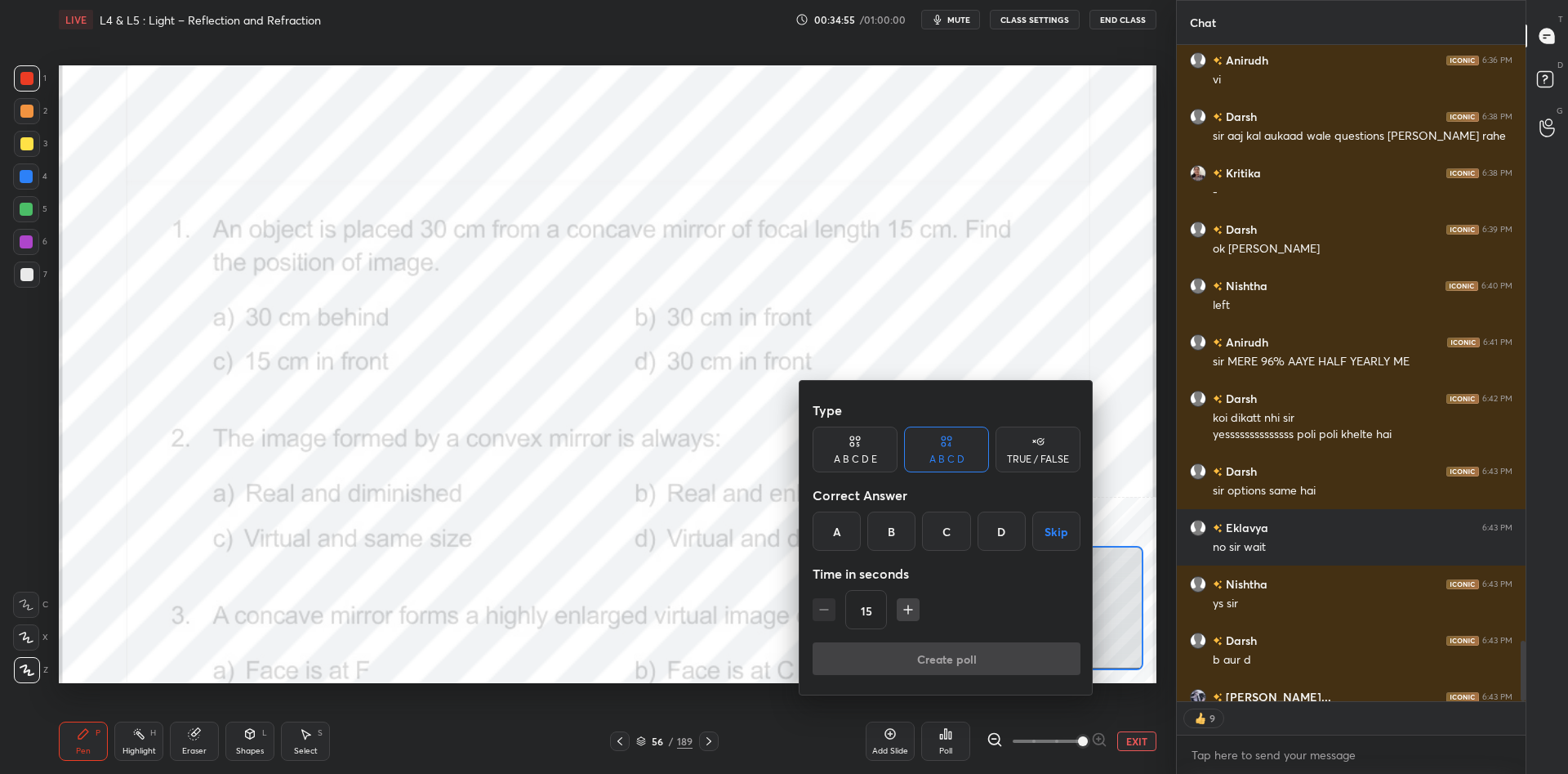
click at [894, 530] on div "B" at bounding box center [891, 530] width 48 height 39
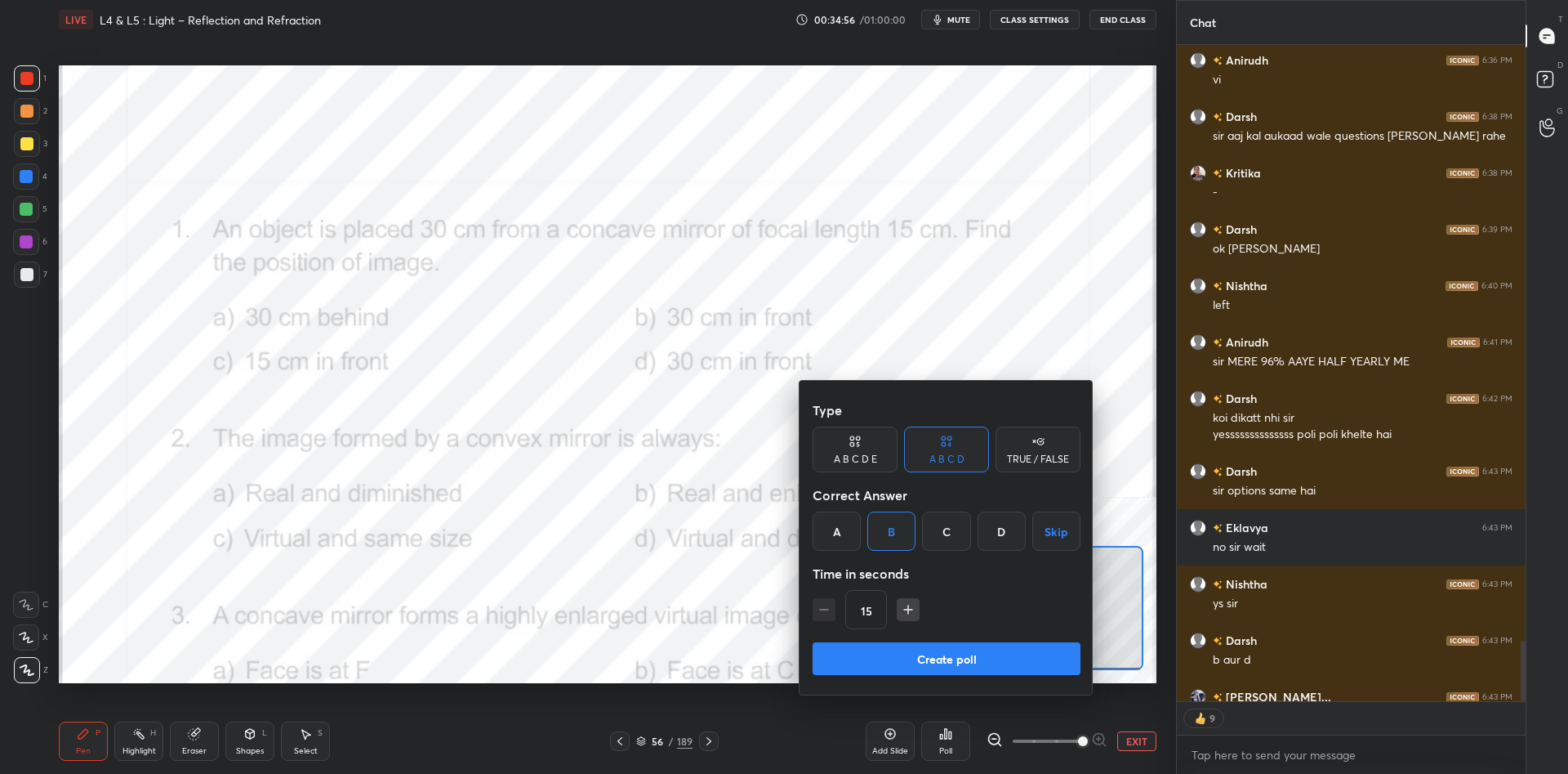
click at [927, 652] on button "Create poll" at bounding box center [946, 659] width 268 height 32
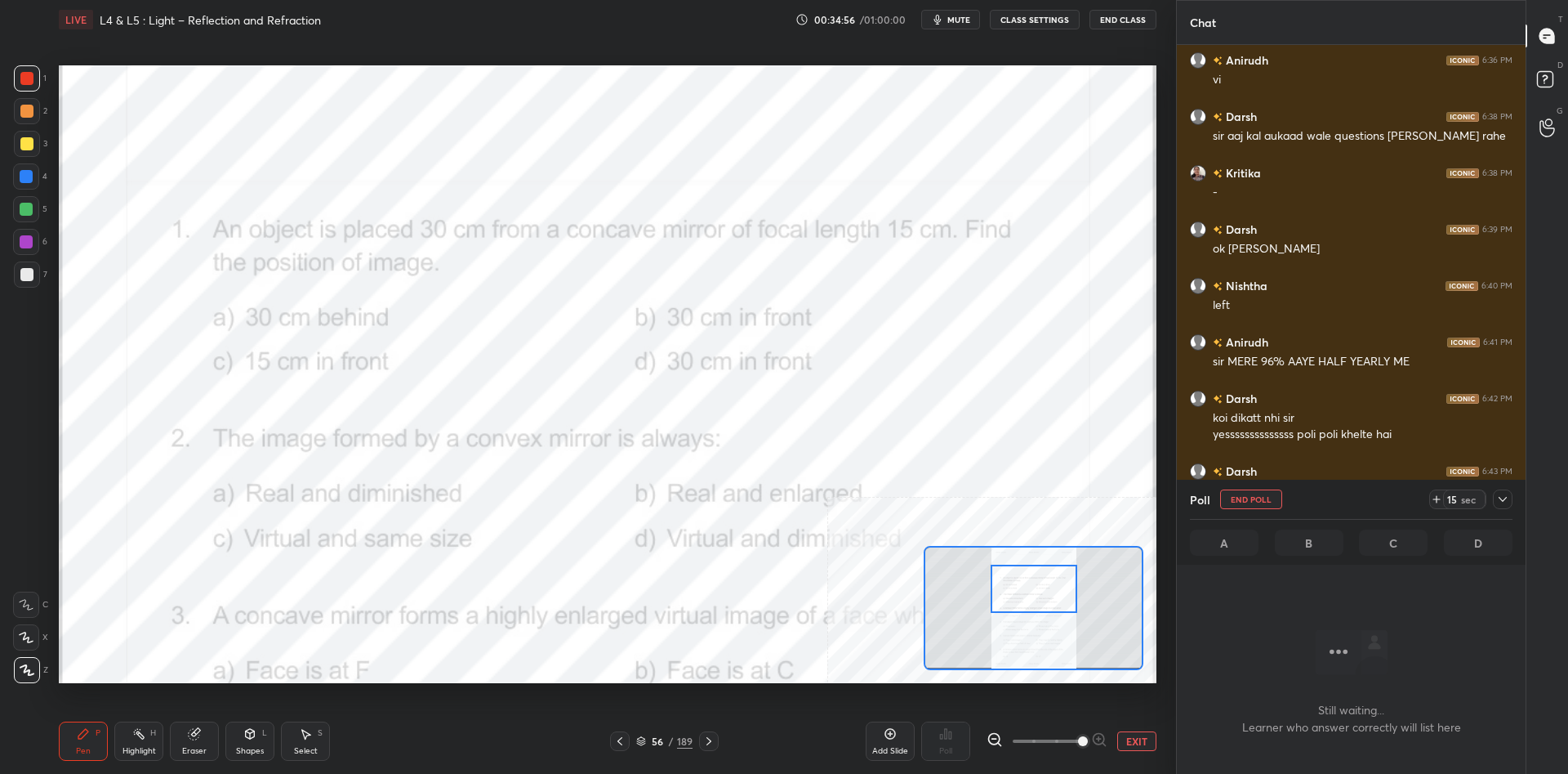
scroll to position [644, 349]
click at [131, 759] on div "Highlight H" at bounding box center [139, 741] width 49 height 39
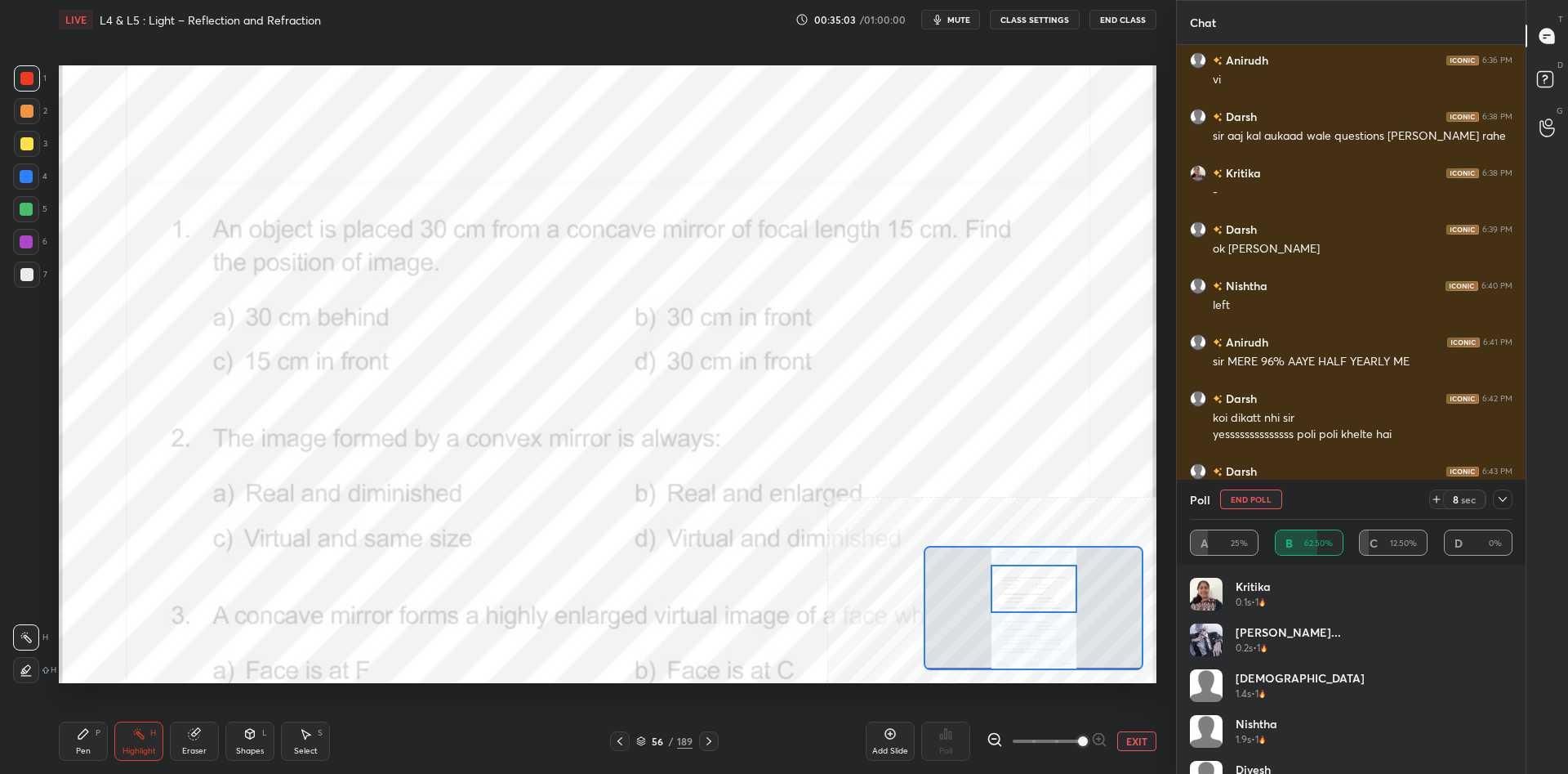
scroll to position [6875, 0]
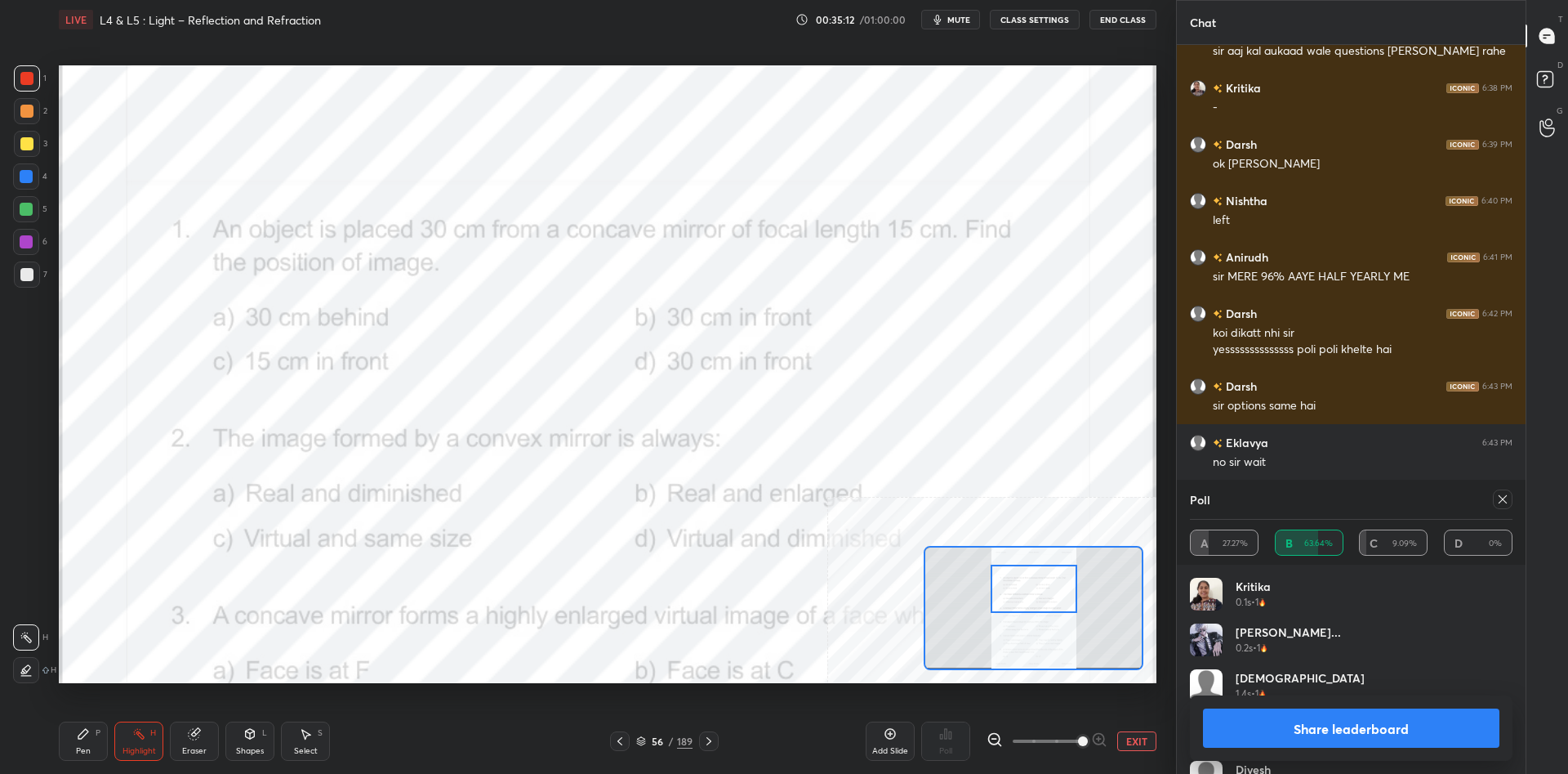
click at [1262, 739] on button "Share leaderboard" at bounding box center [1351, 727] width 297 height 39
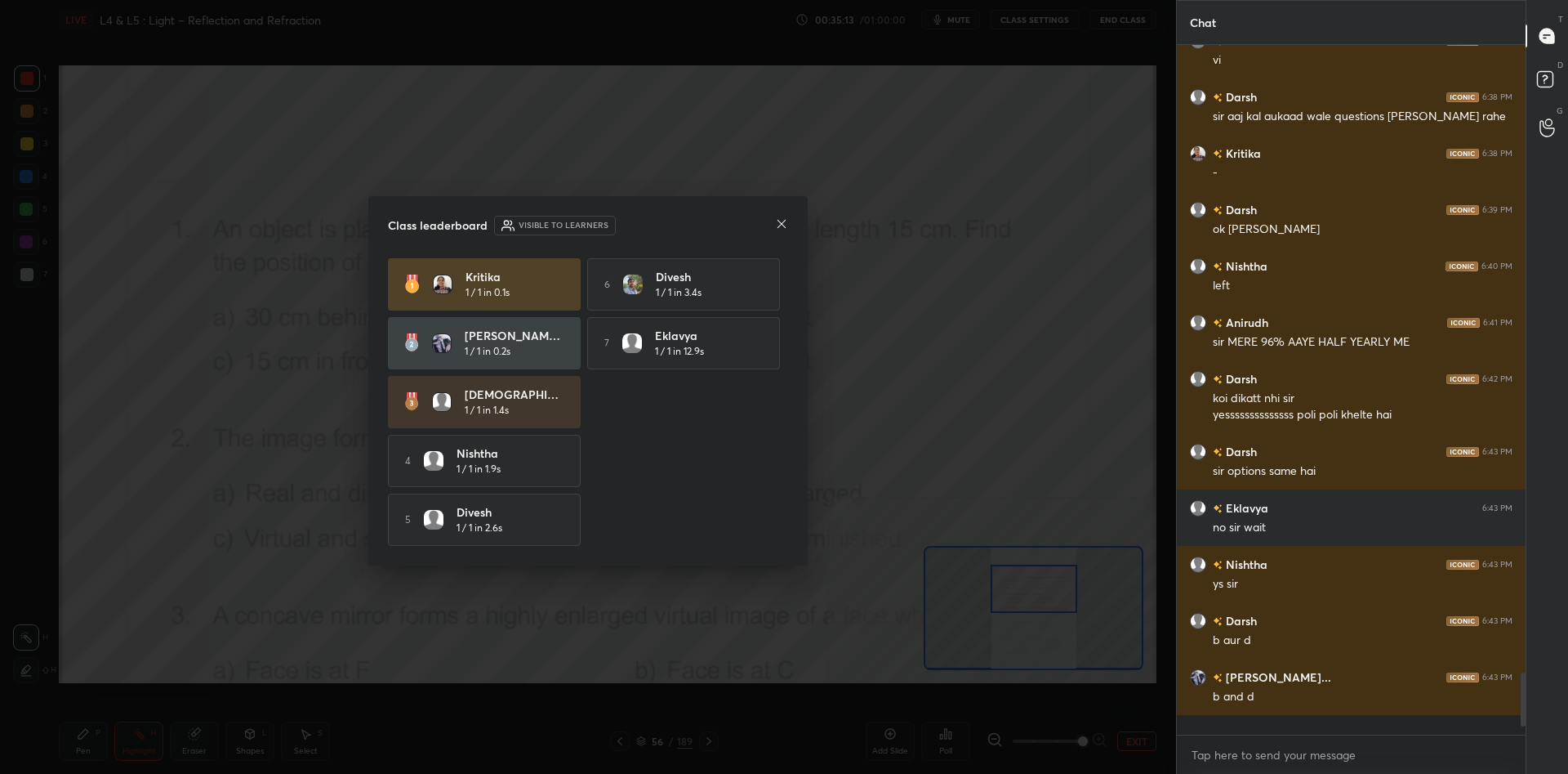
scroll to position [0, 0]
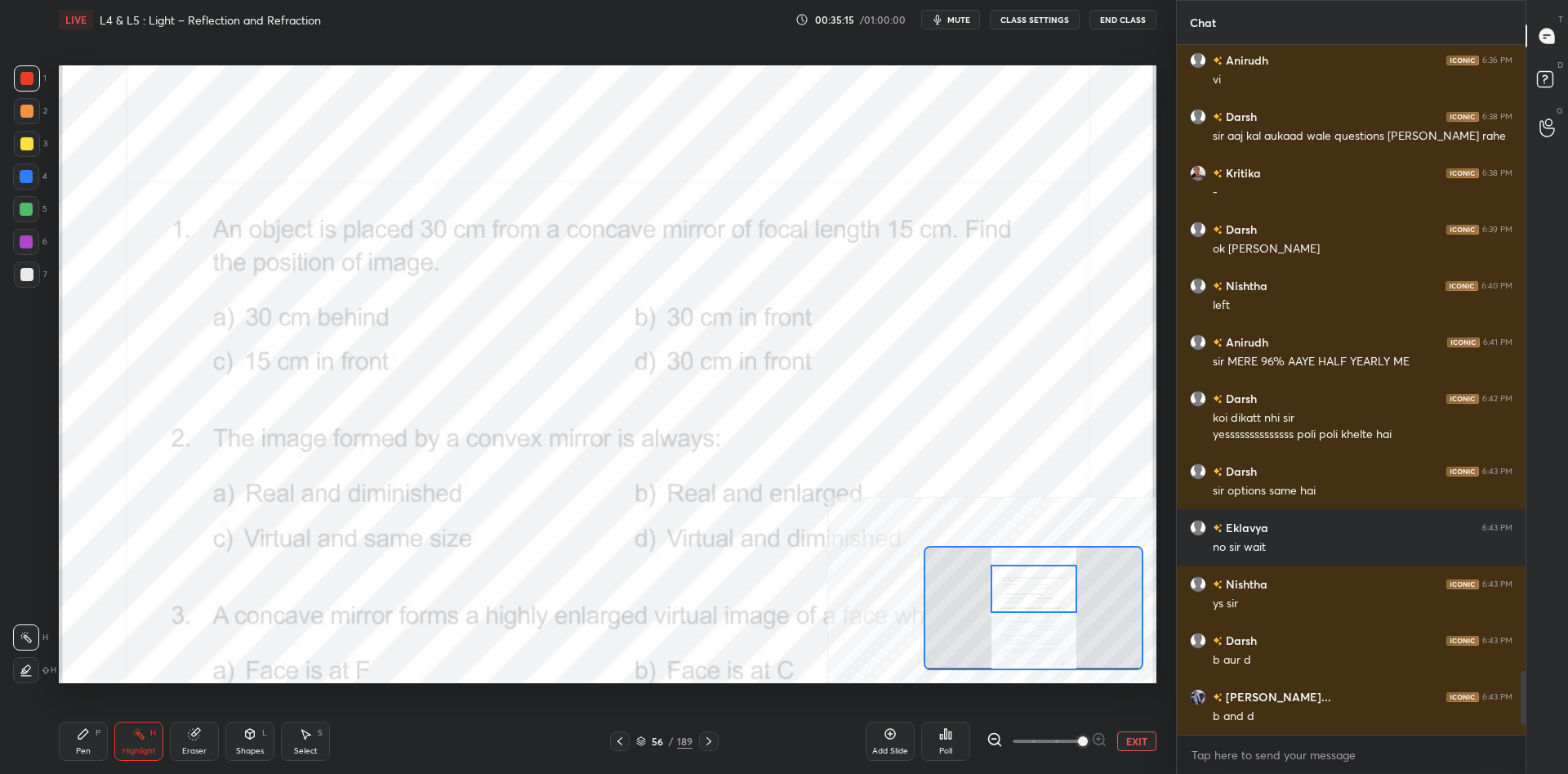
click at [71, 745] on div "Pen P" at bounding box center [83, 741] width 49 height 39
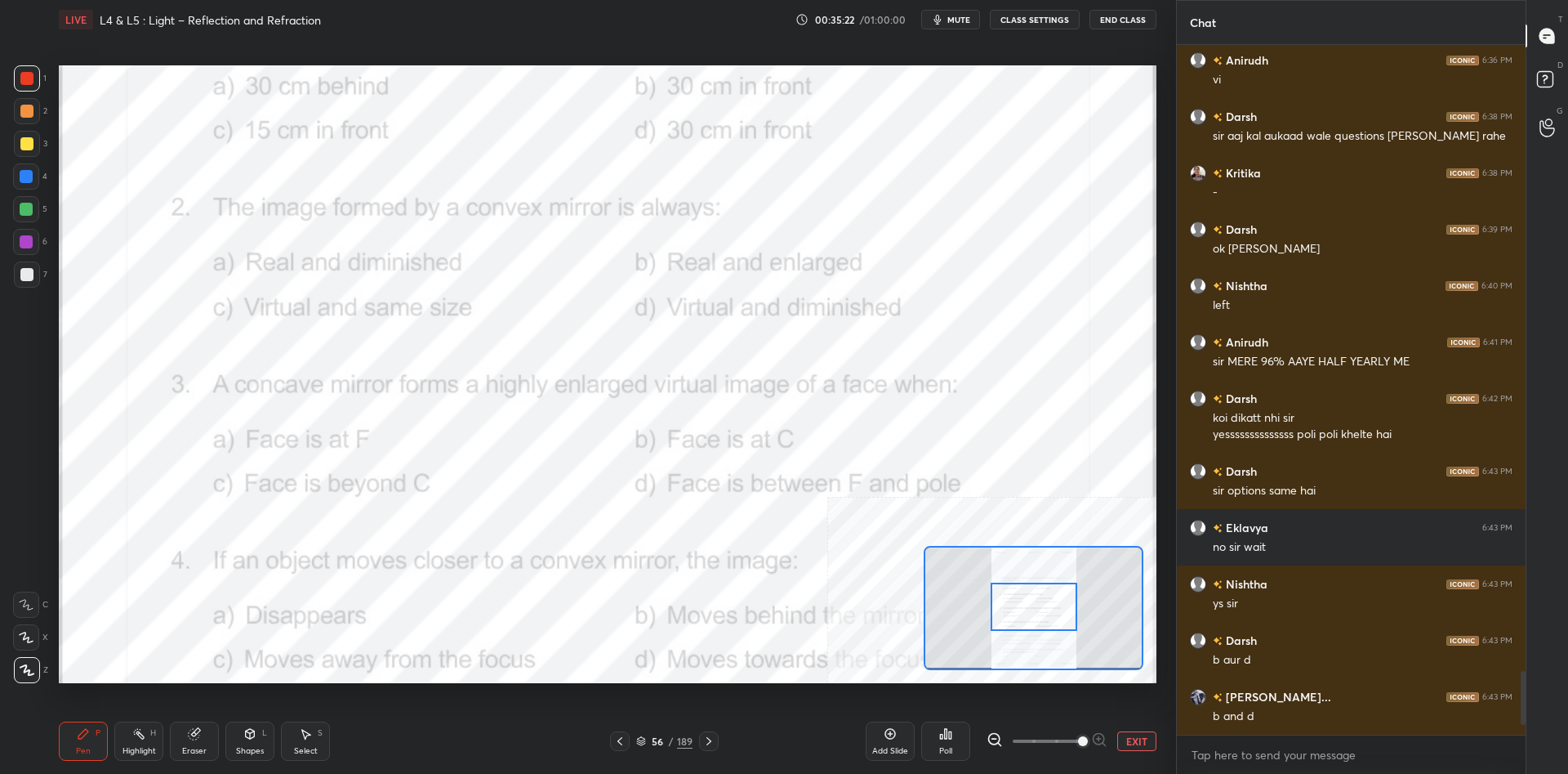
click at [127, 723] on div "Highlight H" at bounding box center [139, 741] width 49 height 39
click at [127, 726] on div "Highlight H" at bounding box center [139, 741] width 49 height 39
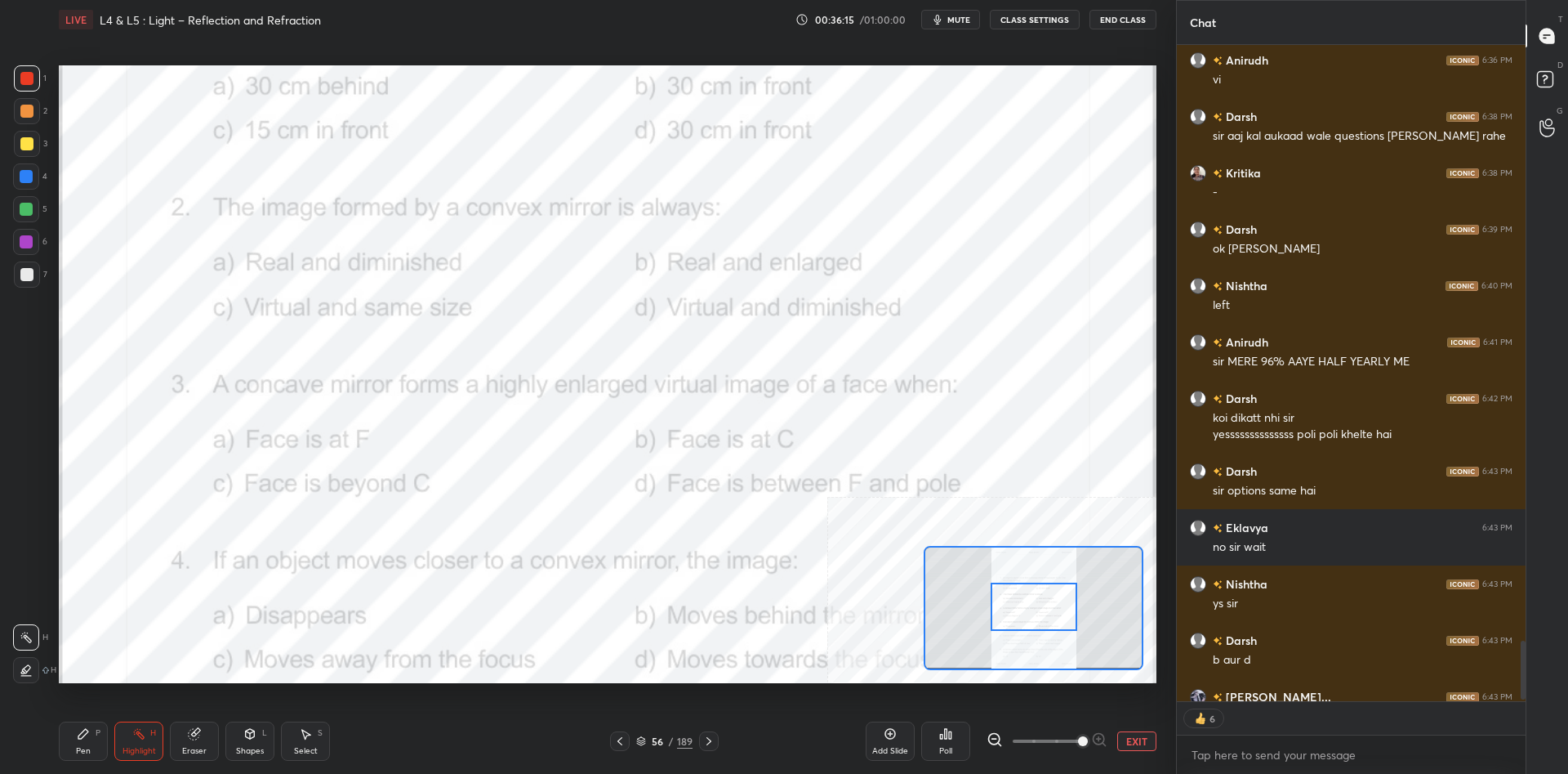
click at [947, 741] on div "Poll" at bounding box center [945, 741] width 49 height 39
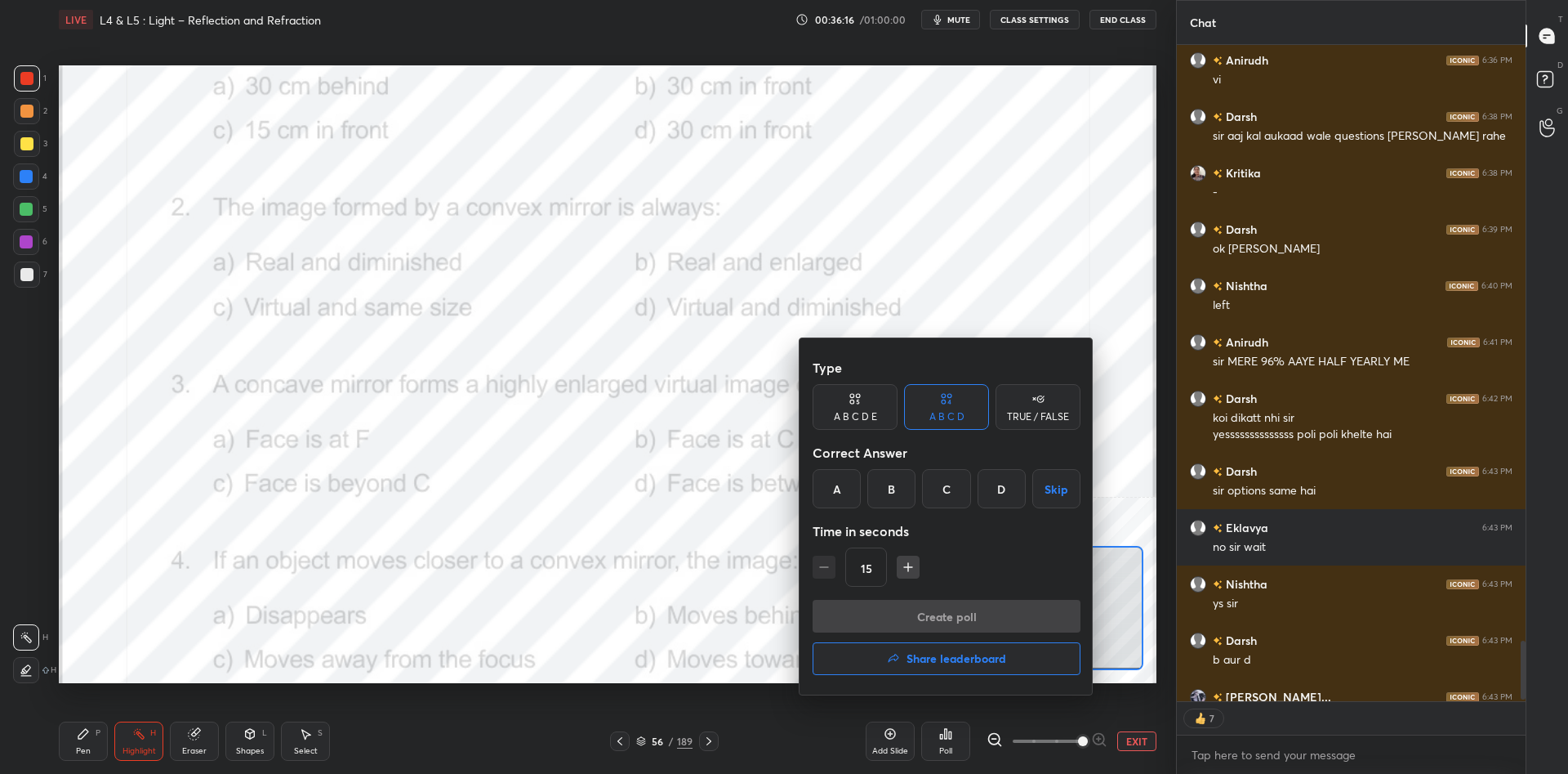
click at [1011, 479] on div "D" at bounding box center [1001, 488] width 48 height 39
click at [1018, 611] on button "Create poll" at bounding box center [946, 616] width 268 height 32
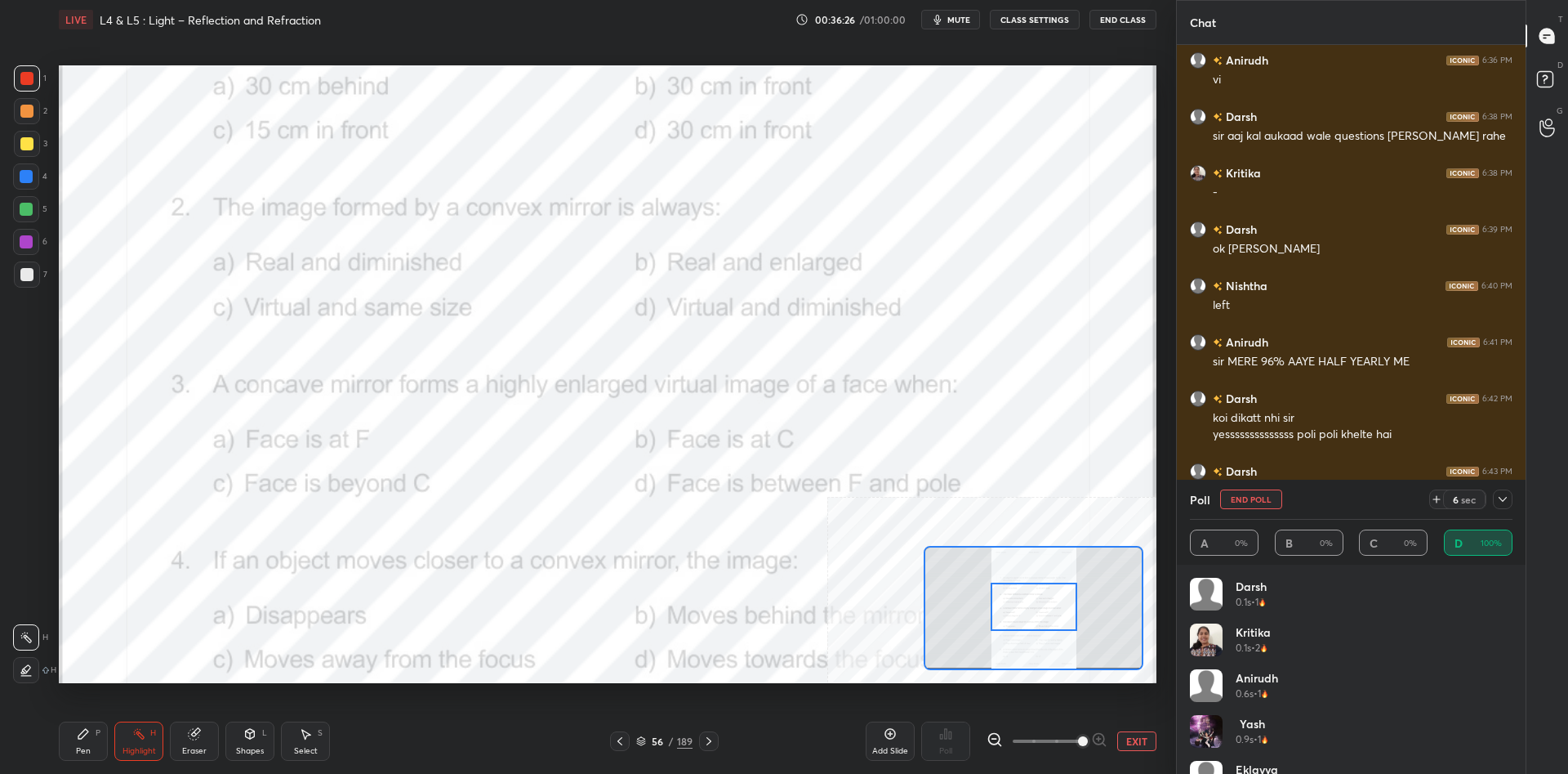
scroll to position [6875, 0]
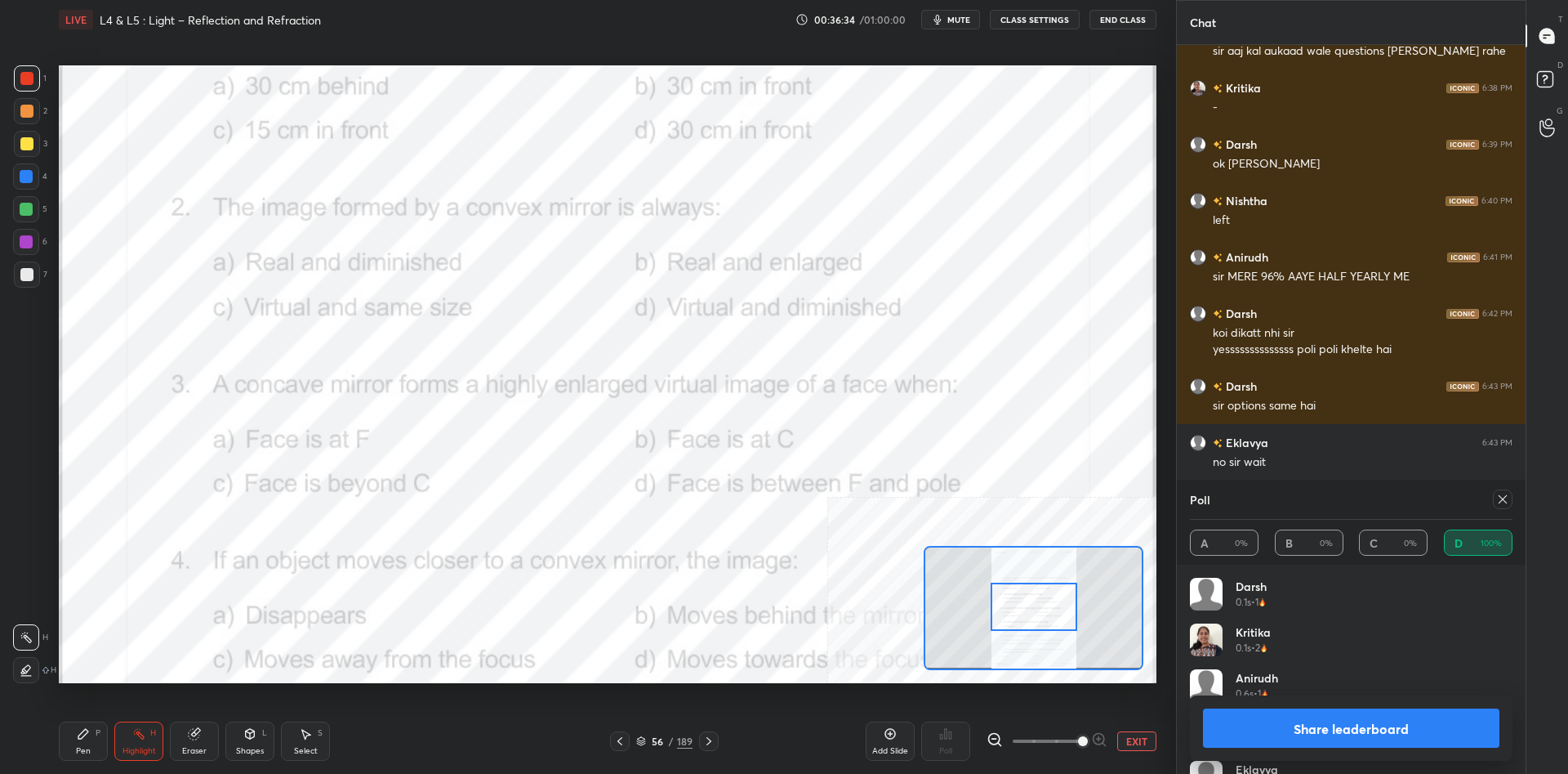
click at [1323, 726] on button "Share leaderboard" at bounding box center [1351, 727] width 297 height 39
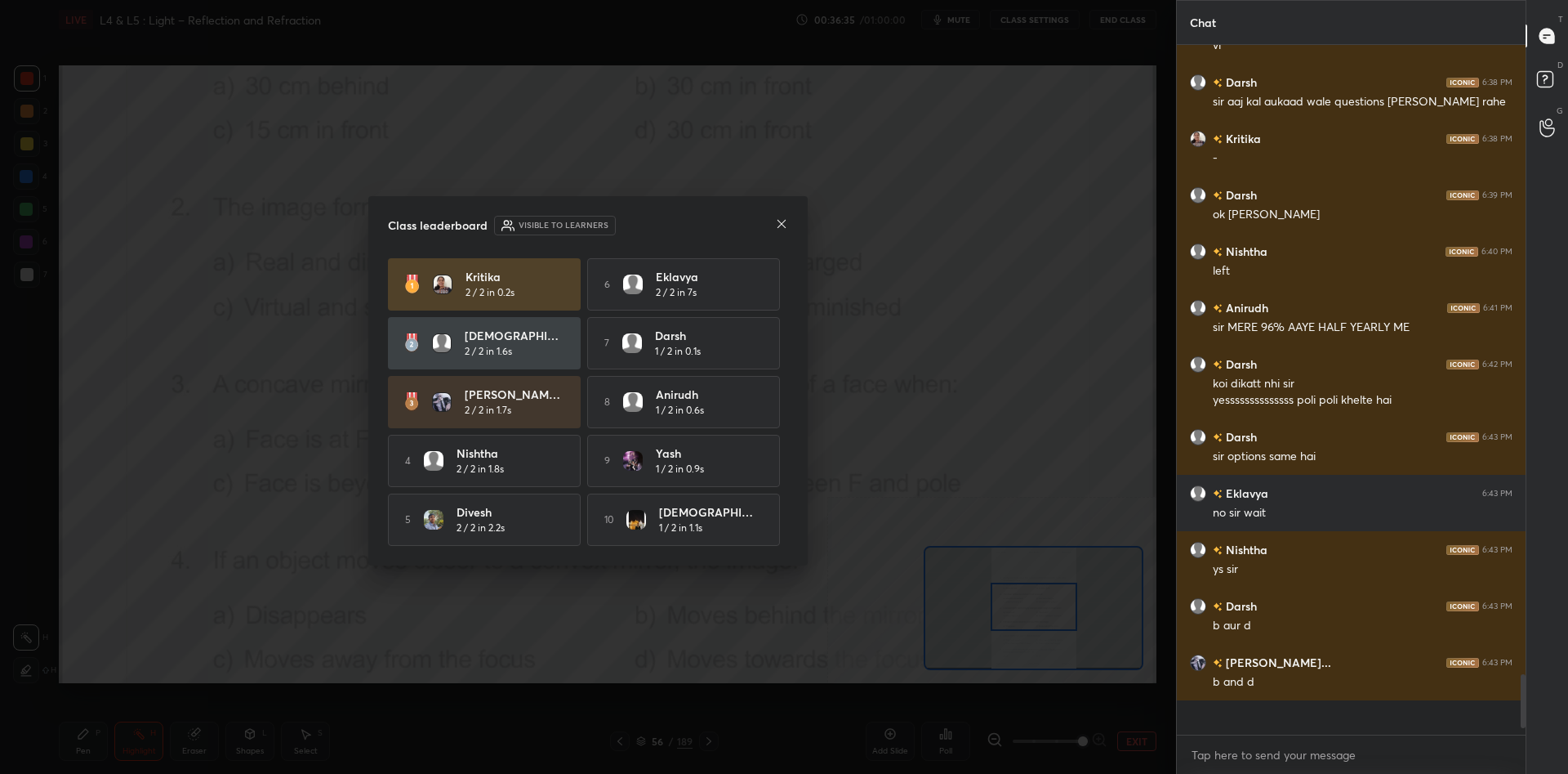
scroll to position [0, 1]
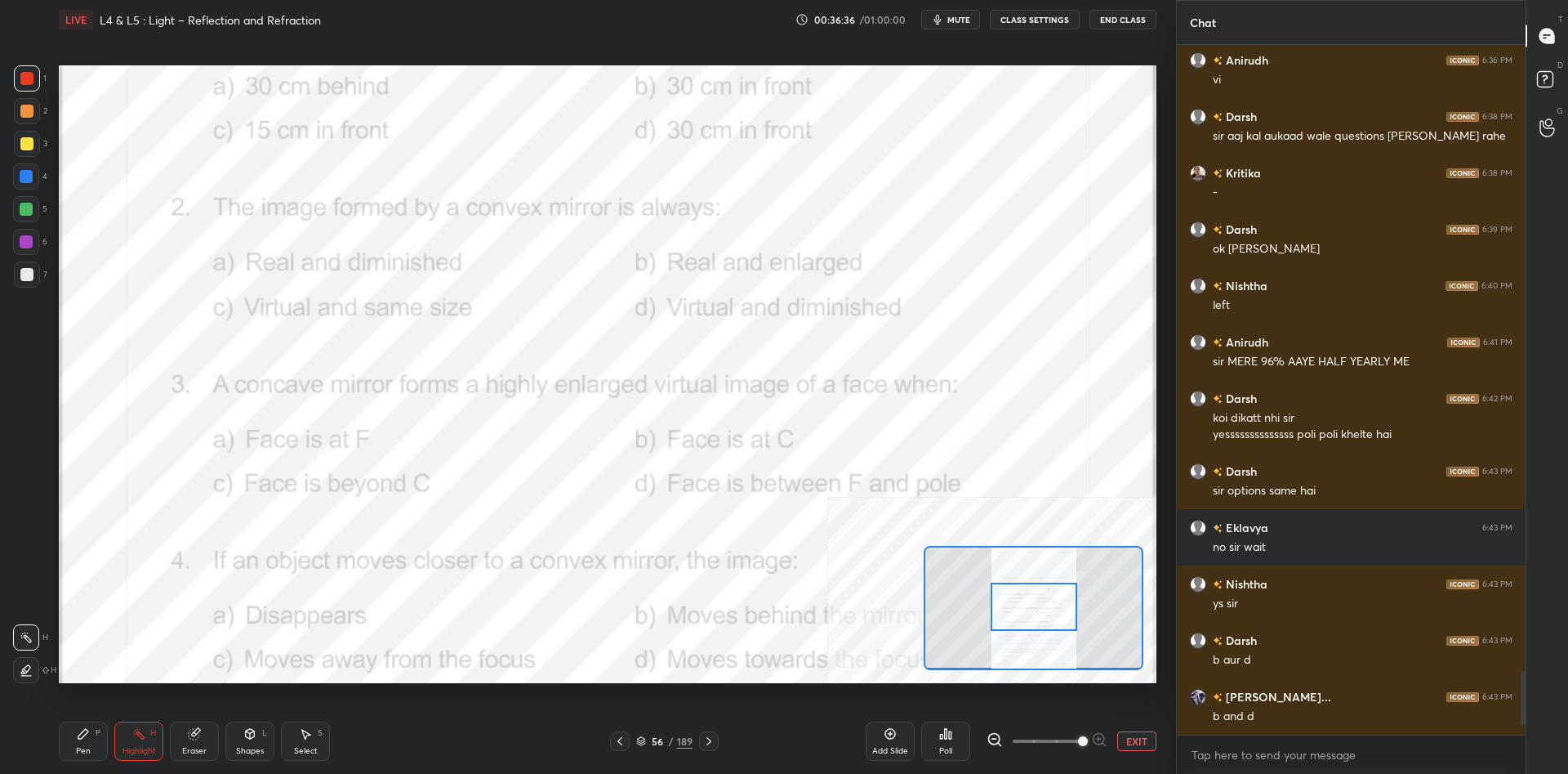
click at [67, 735] on div "Pen P" at bounding box center [83, 741] width 49 height 39
click at [73, 737] on div "Pen P" at bounding box center [83, 741] width 49 height 39
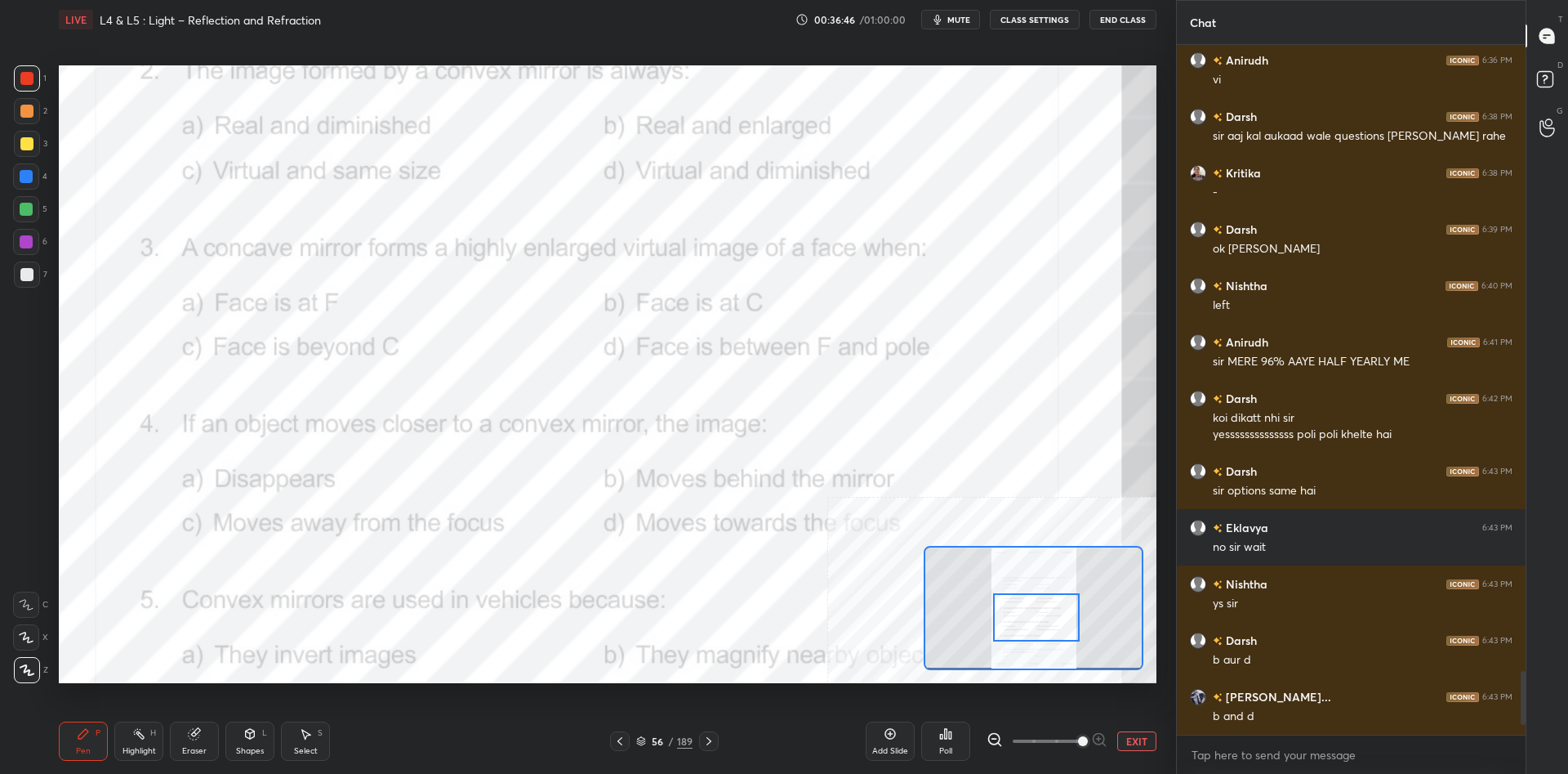
click at [158, 739] on div "Highlight H" at bounding box center [139, 741] width 49 height 39
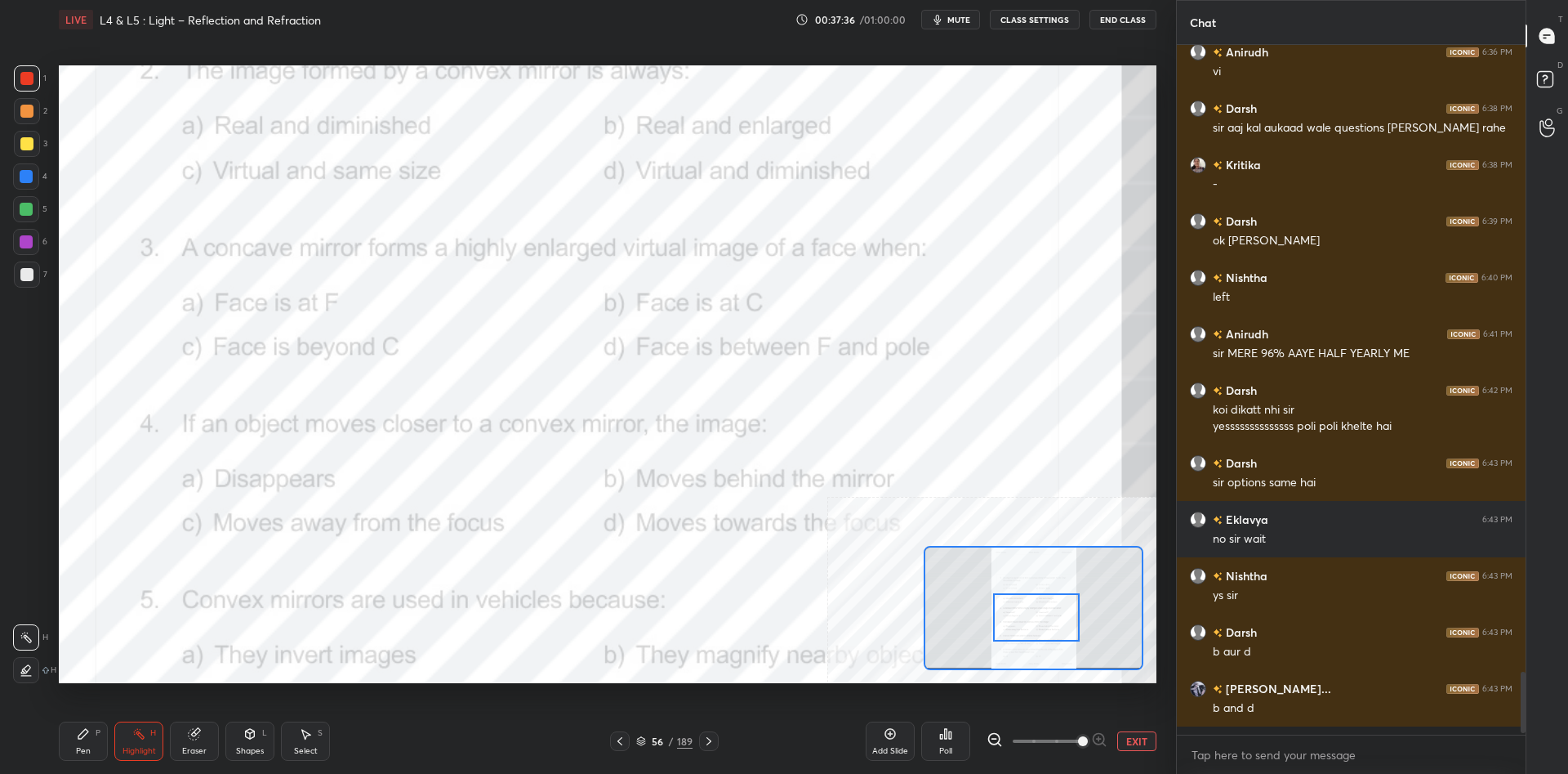
scroll to position [6790, 0]
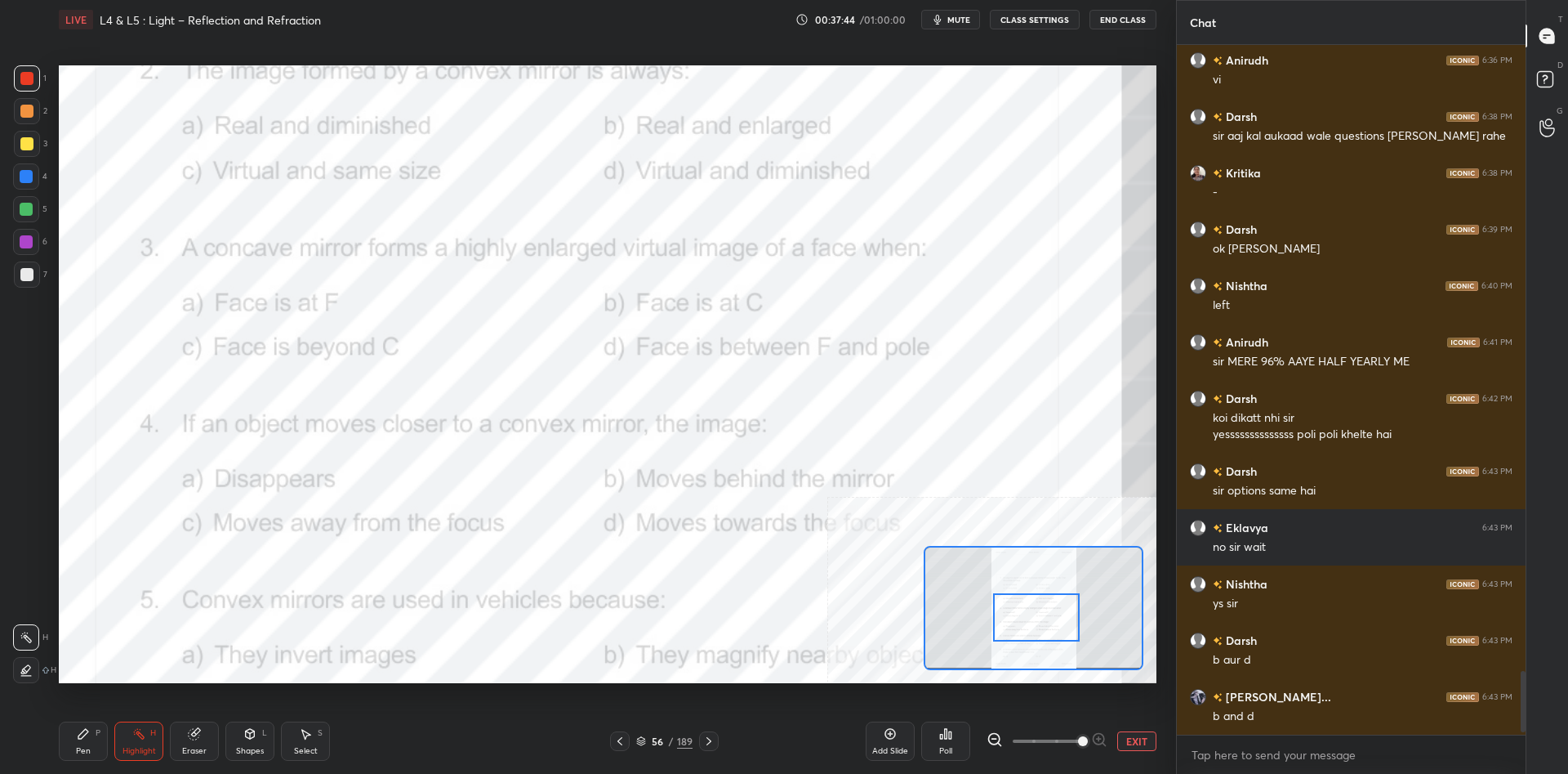
click at [945, 745] on div "Poll" at bounding box center [945, 741] width 49 height 39
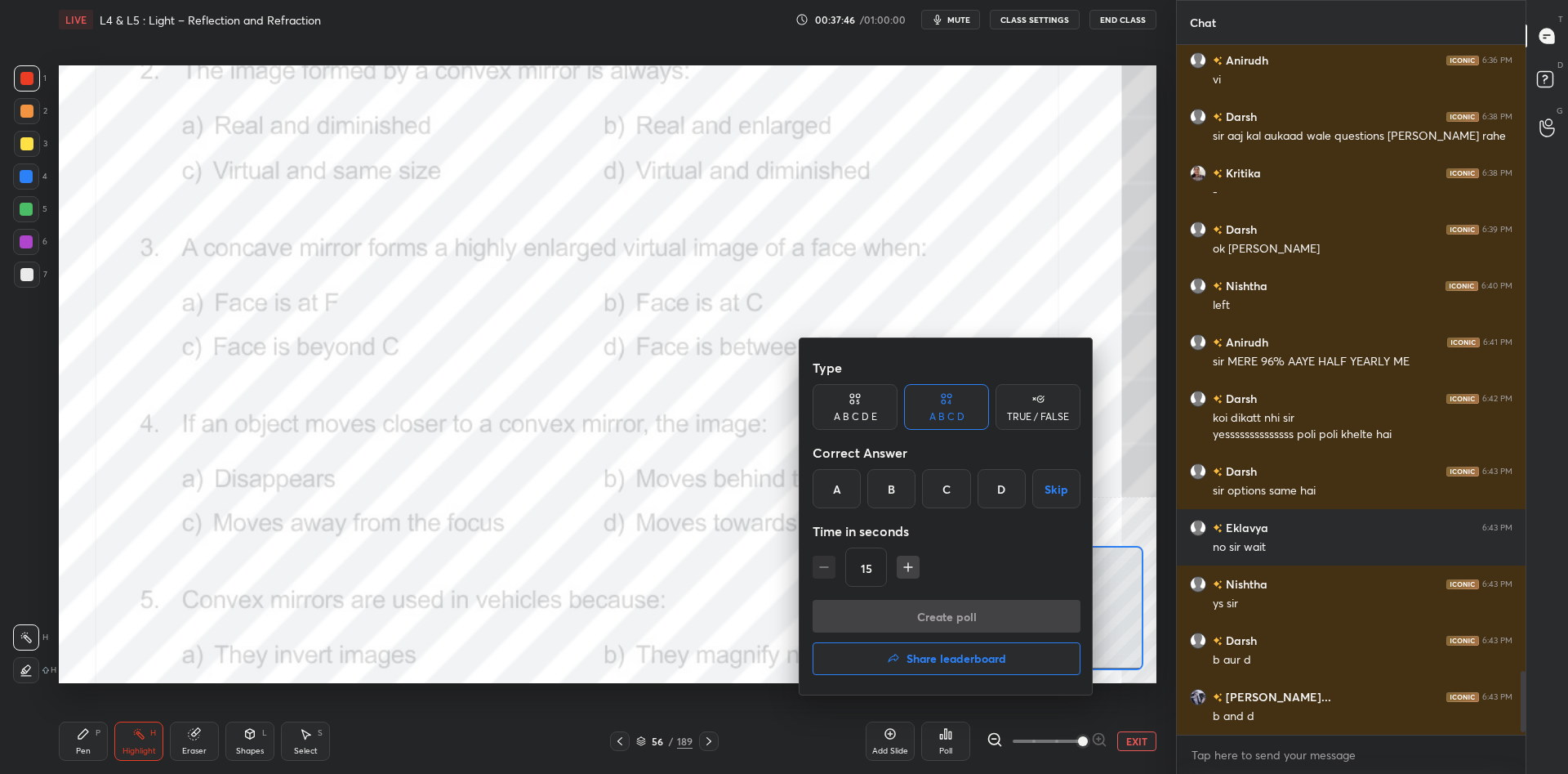
click at [992, 488] on div "D" at bounding box center [1001, 488] width 48 height 39
click at [957, 618] on button "Create poll" at bounding box center [946, 616] width 268 height 32
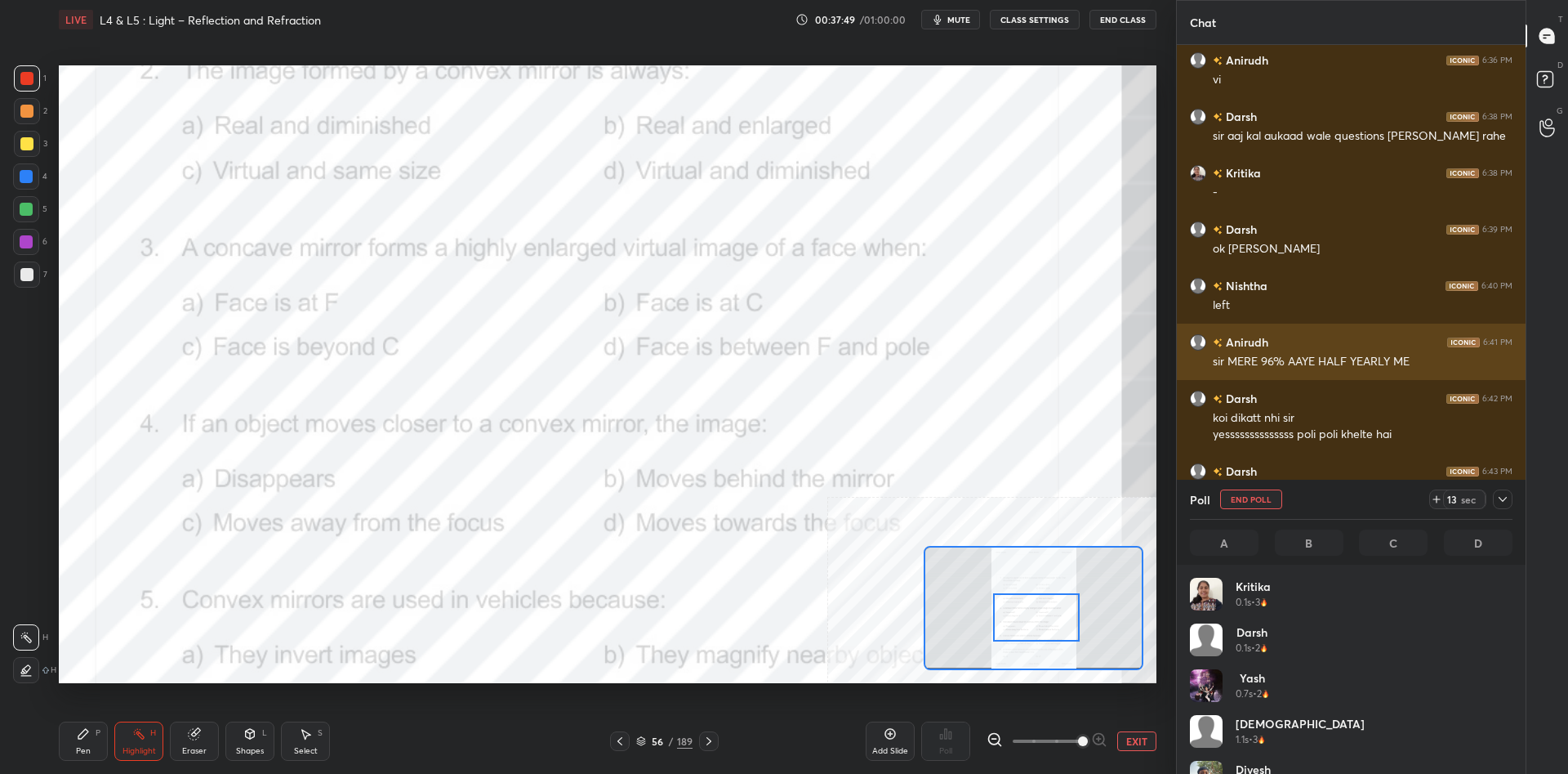
scroll to position [196, 323]
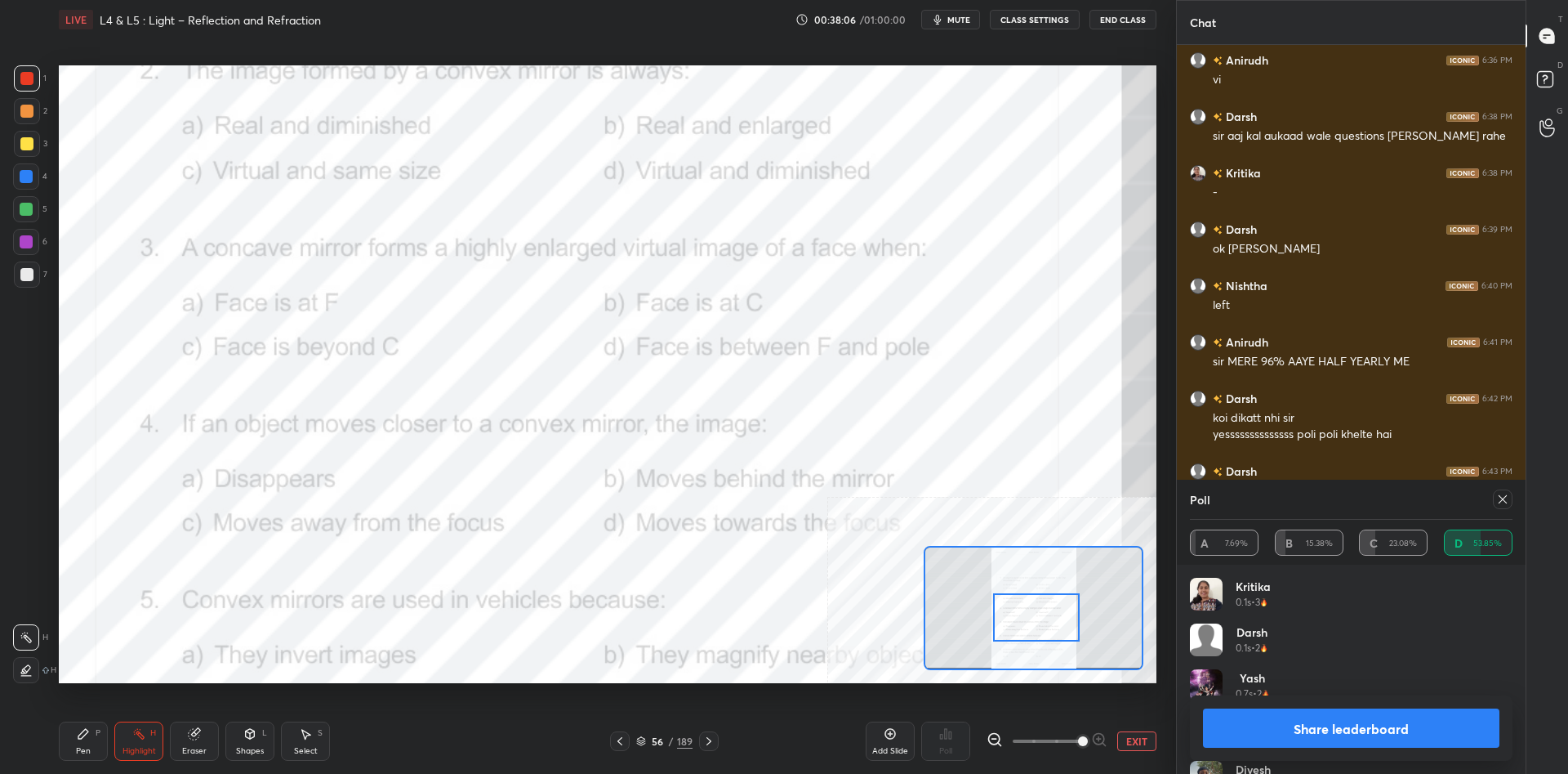
click at [1340, 723] on button "Share leaderboard" at bounding box center [1351, 727] width 297 height 39
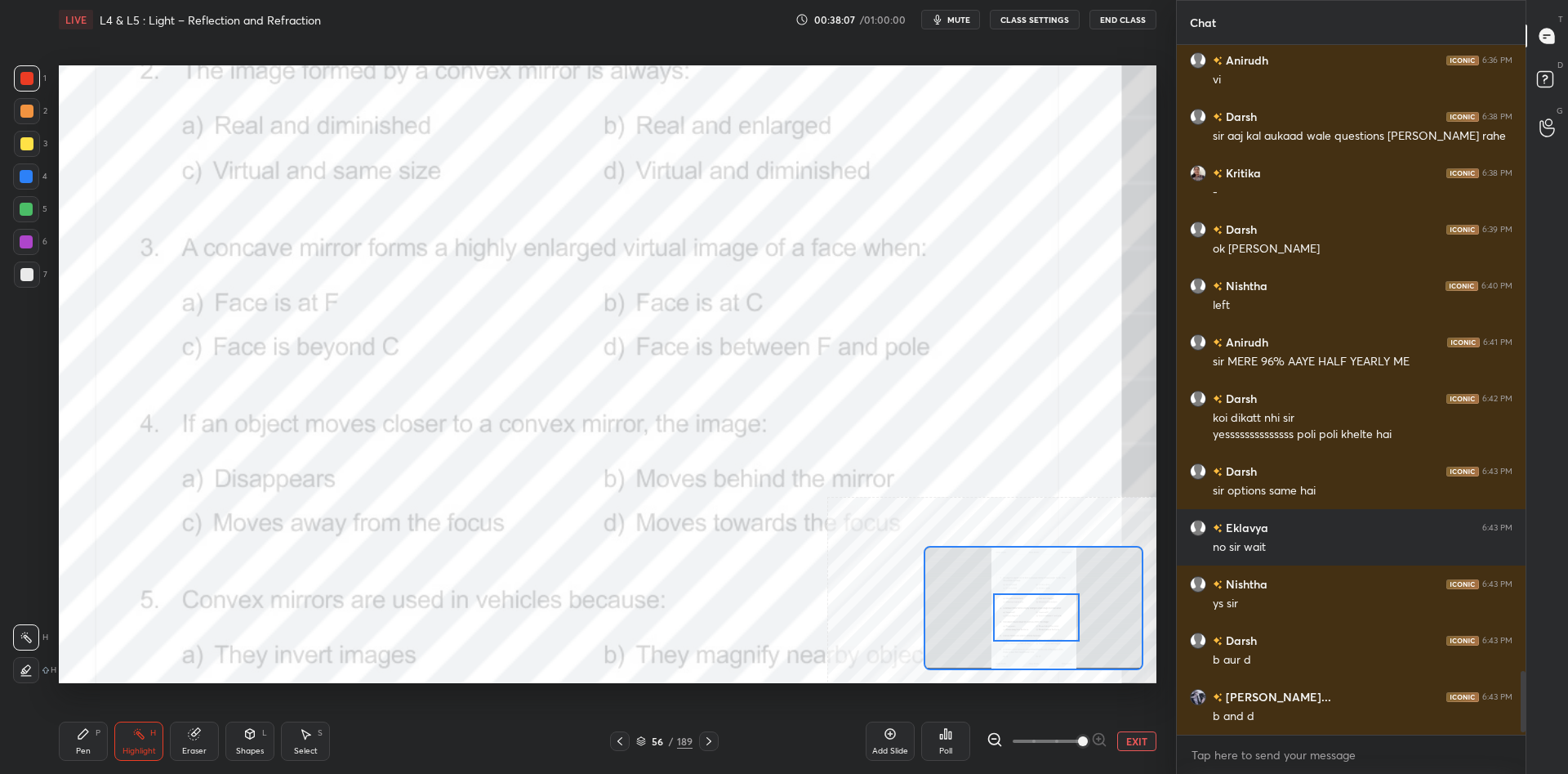
scroll to position [689, 349]
click at [78, 731] on icon at bounding box center [83, 733] width 13 height 13
click at [86, 732] on icon at bounding box center [83, 733] width 10 height 10
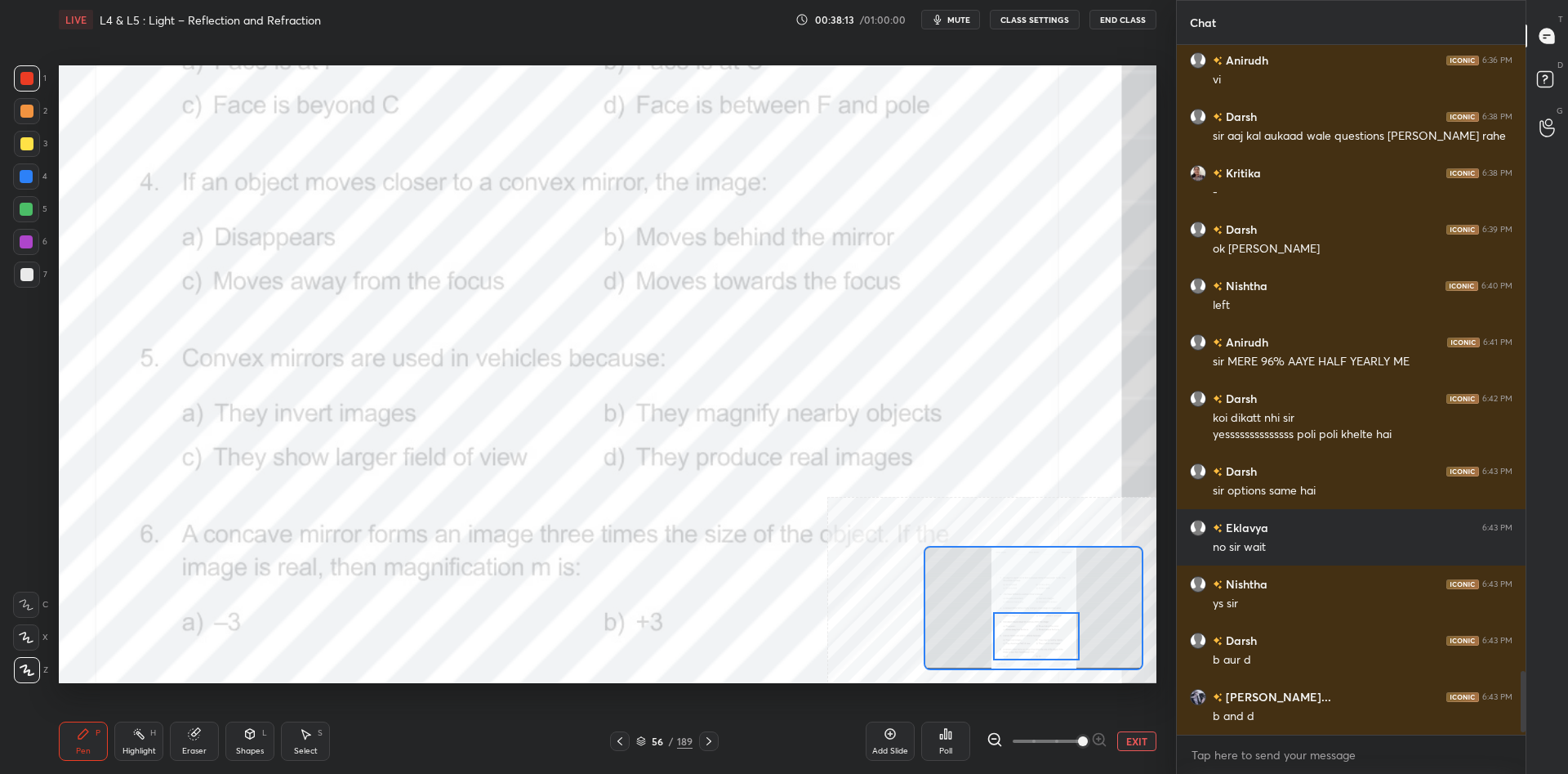
click at [135, 751] on div "Highlight" at bounding box center [139, 751] width 33 height 8
click at [943, 741] on div "Poll" at bounding box center [945, 741] width 49 height 39
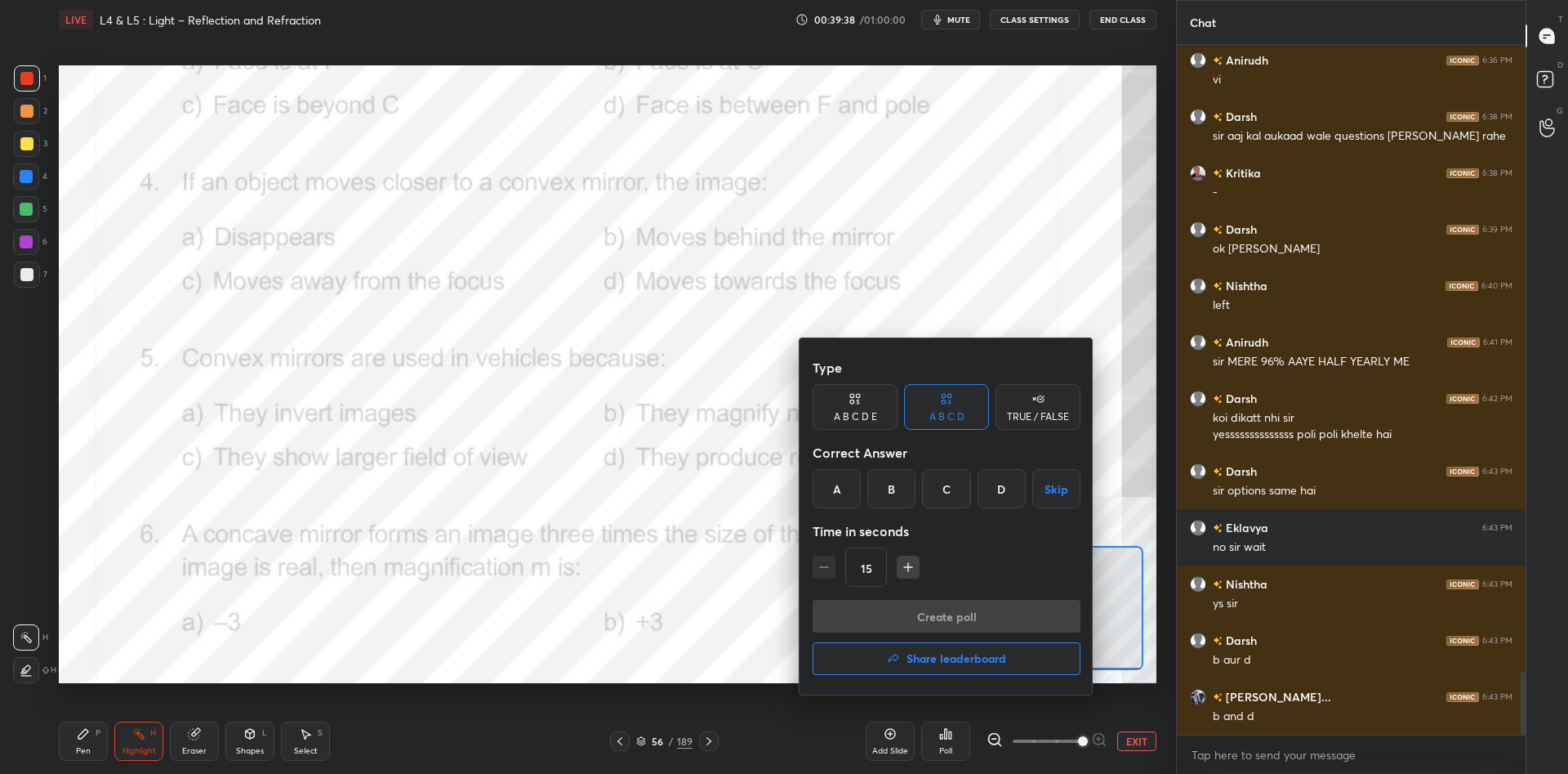
scroll to position [6829, 0]
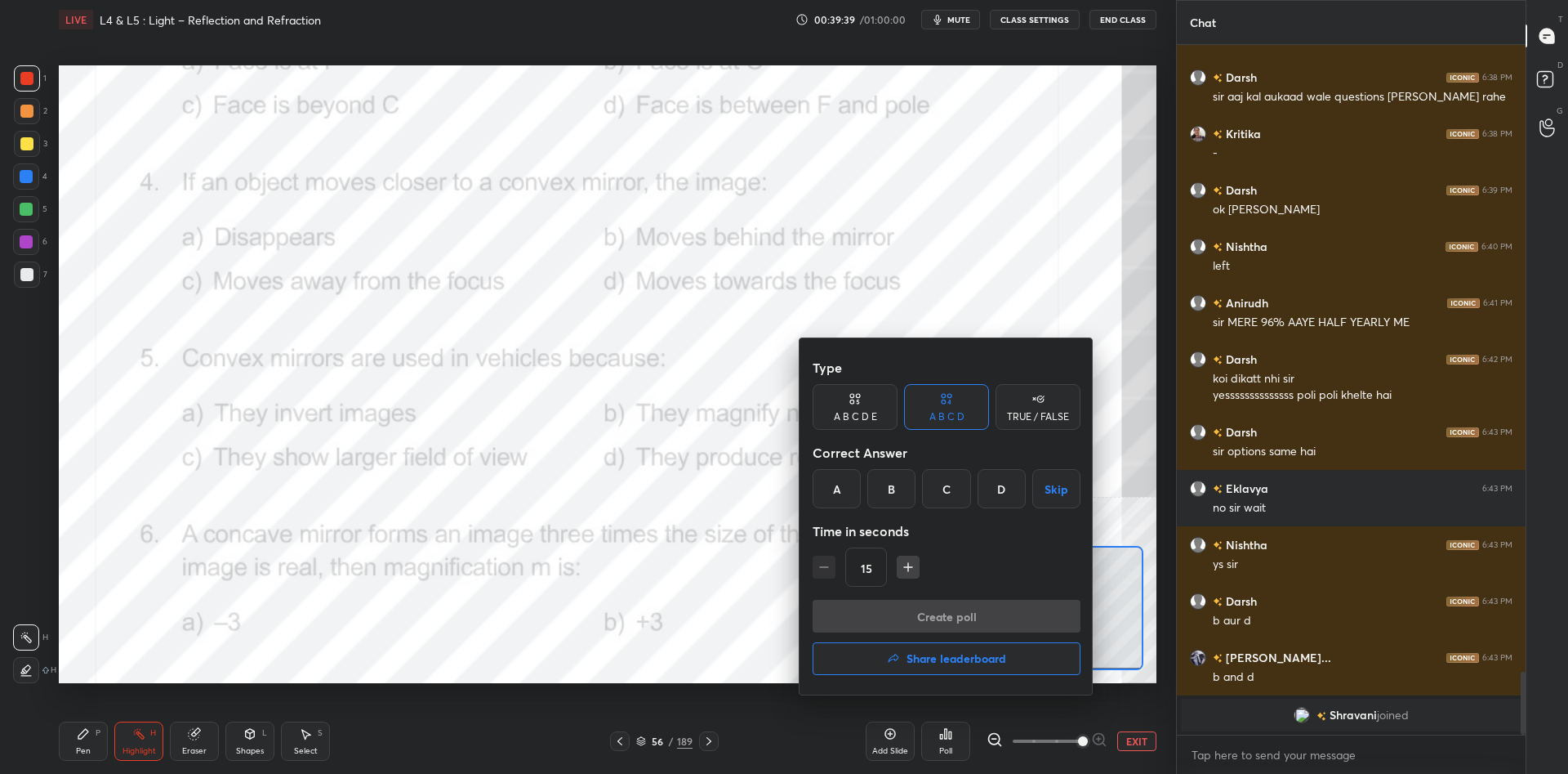
click at [955, 487] on div "C" at bounding box center [945, 488] width 48 height 39
click at [978, 606] on button "Create poll" at bounding box center [946, 616] width 268 height 32
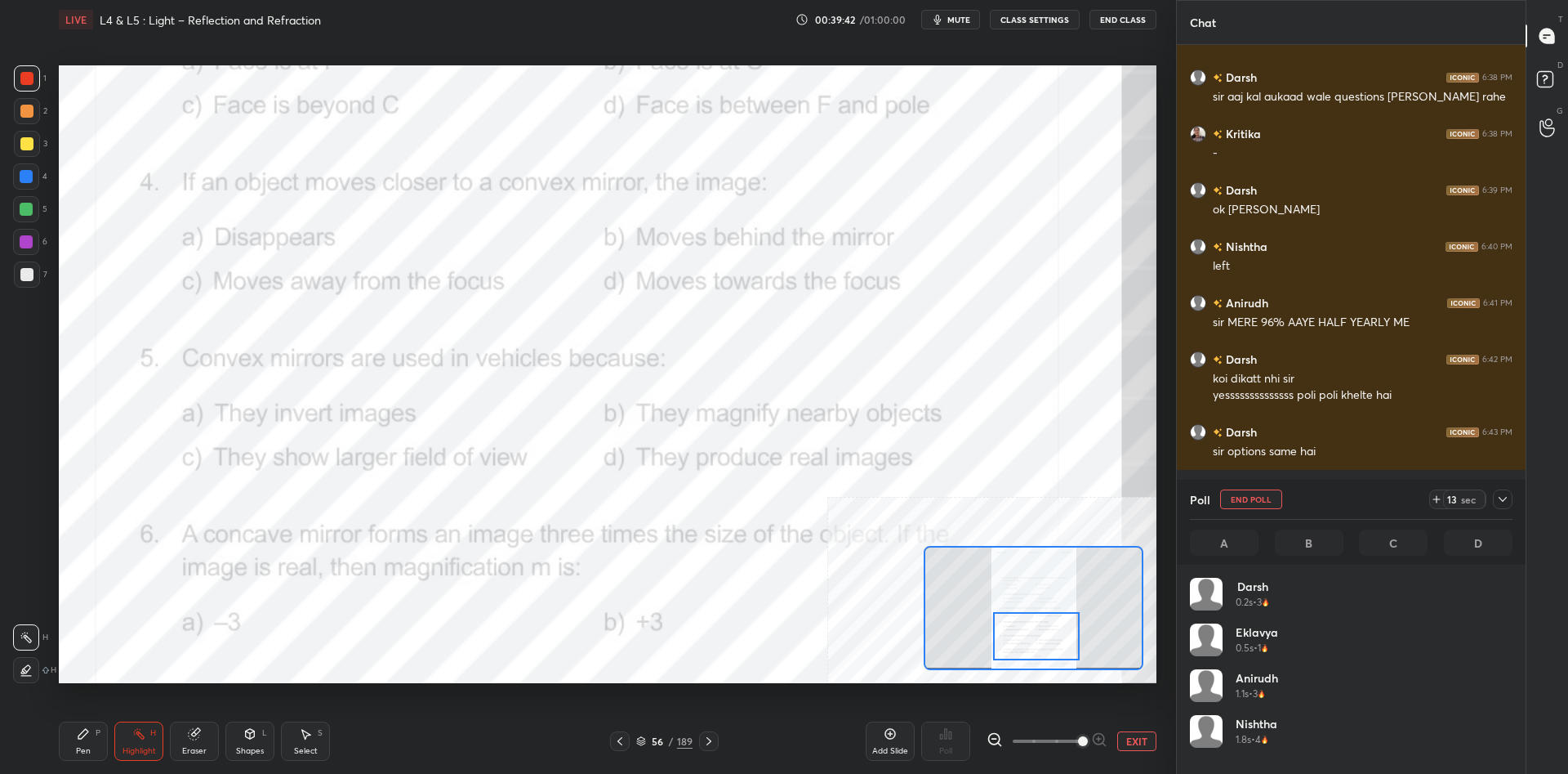
scroll to position [196, 323]
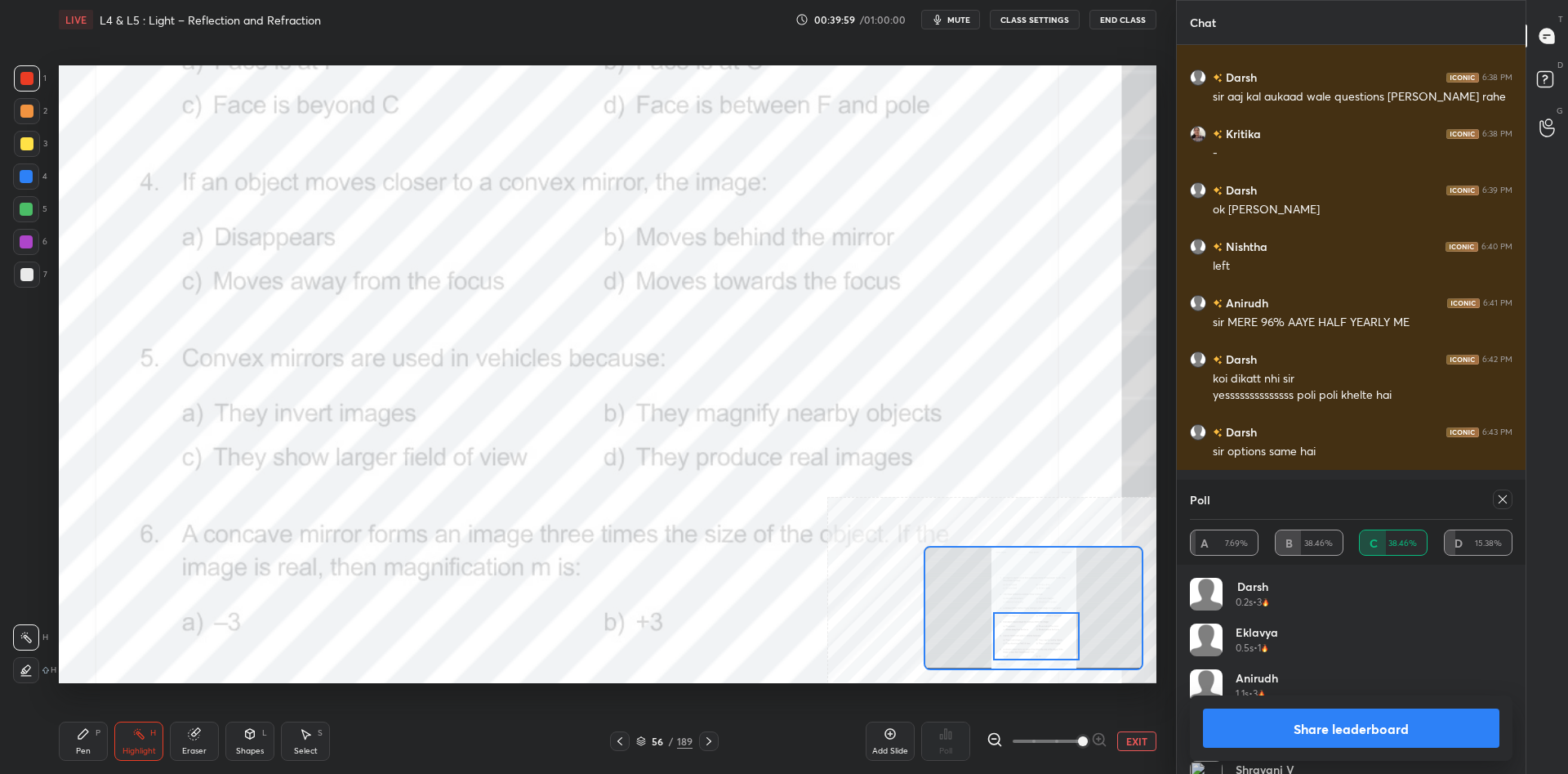
click at [1408, 722] on button "Share leaderboard" at bounding box center [1351, 727] width 297 height 39
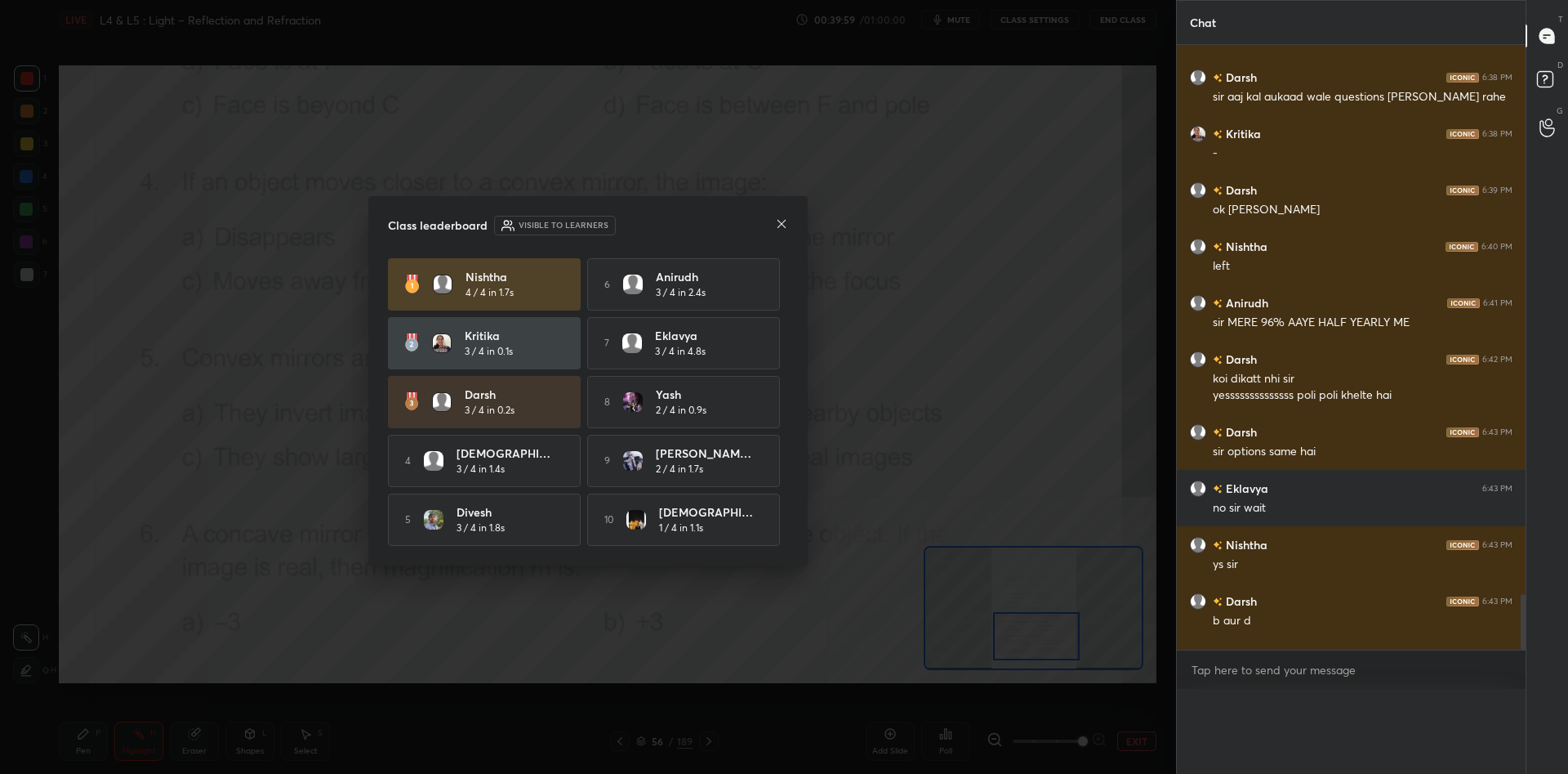
scroll to position [0, 0]
click at [774, 206] on div "Class leaderboard Visible to learners Nishtha 4 / 4 in 1.7s 6 Anirudh 3 / 4 in …" at bounding box center [588, 387] width 1176 height 774
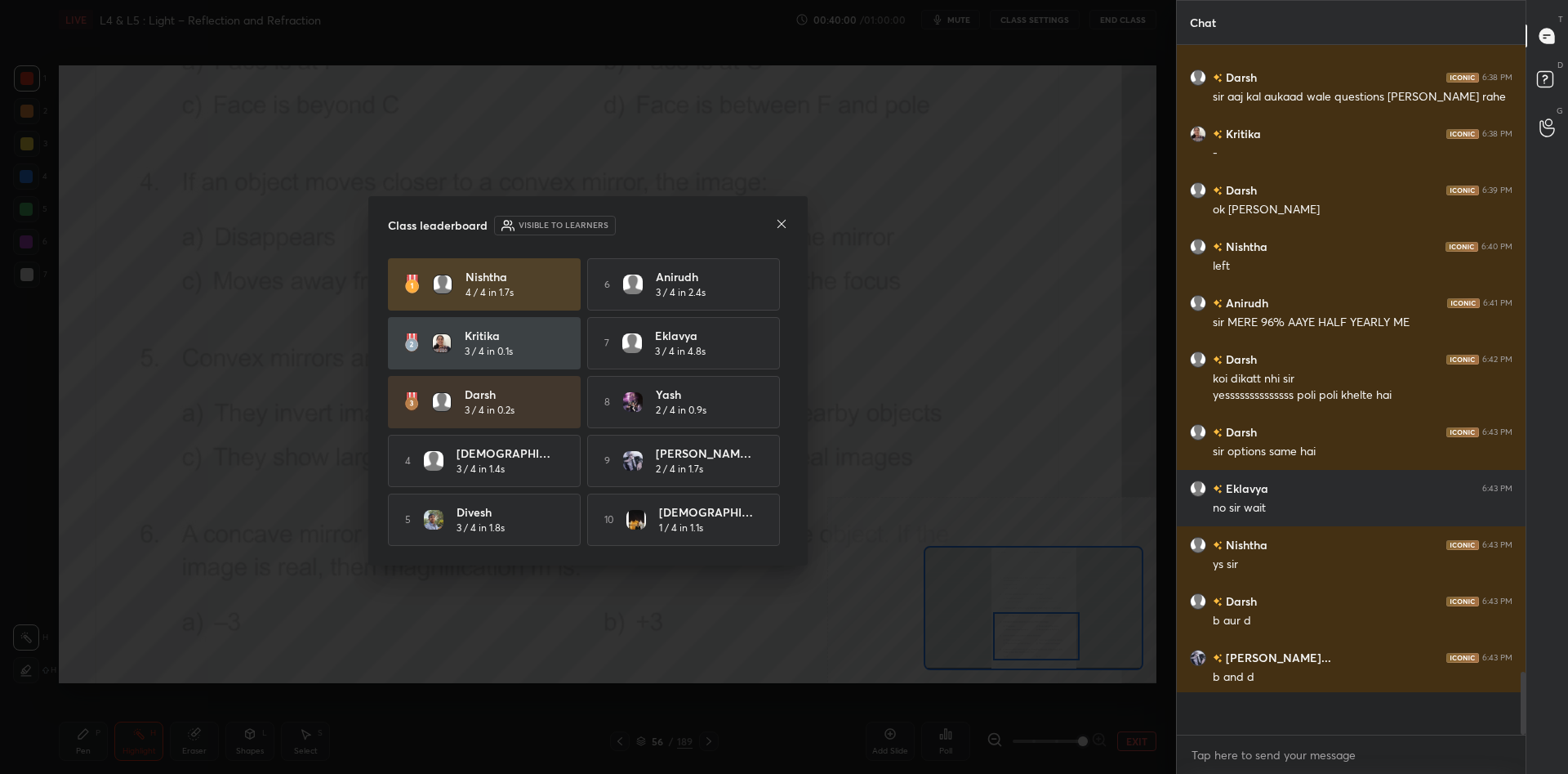
scroll to position [689, 349]
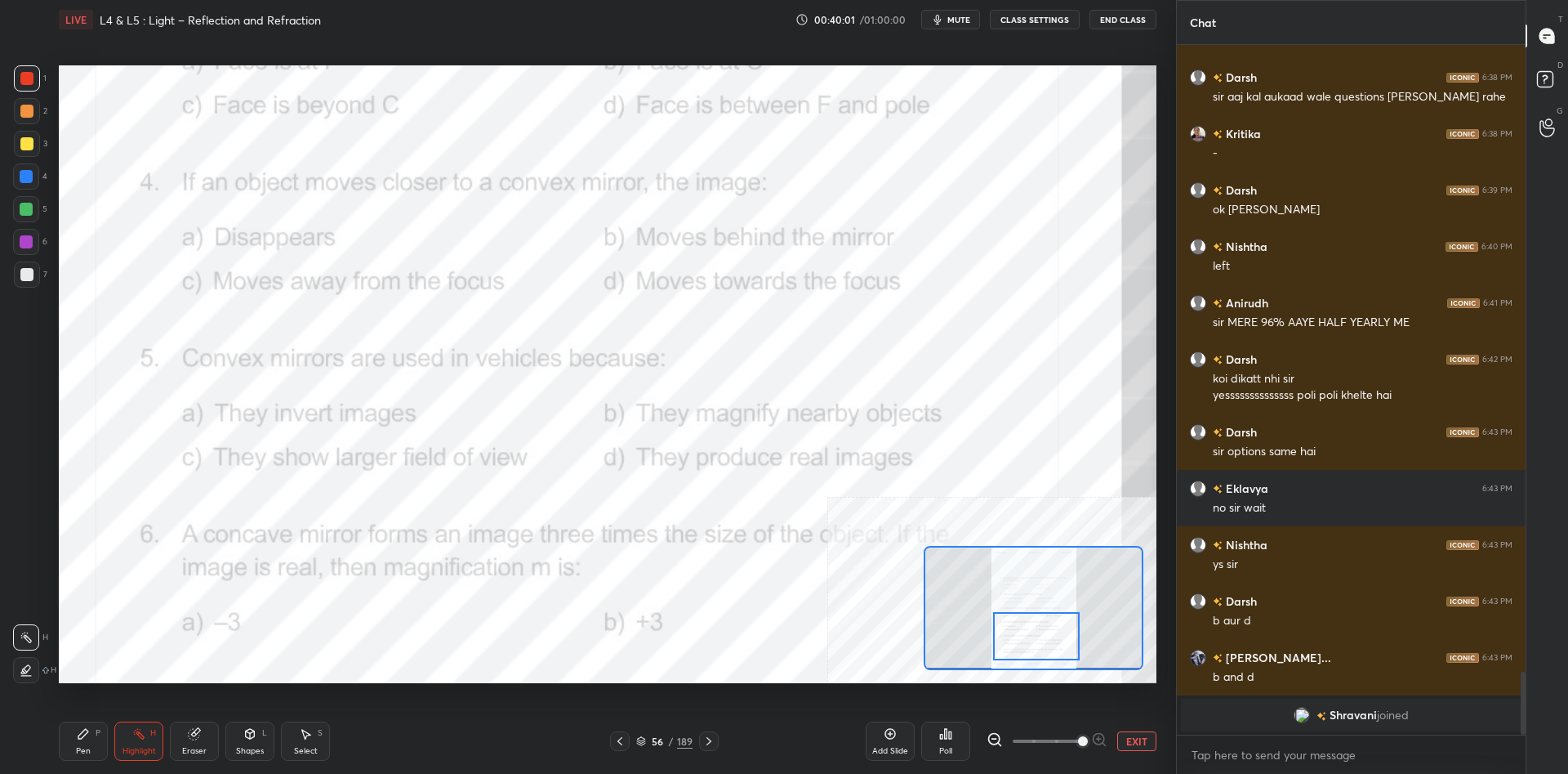
click at [76, 757] on div "Pen P" at bounding box center [83, 741] width 49 height 39
click at [84, 747] on div "Pen" at bounding box center [83, 751] width 14 height 8
click at [1133, 739] on button "EXIT" at bounding box center [1136, 741] width 39 height 20
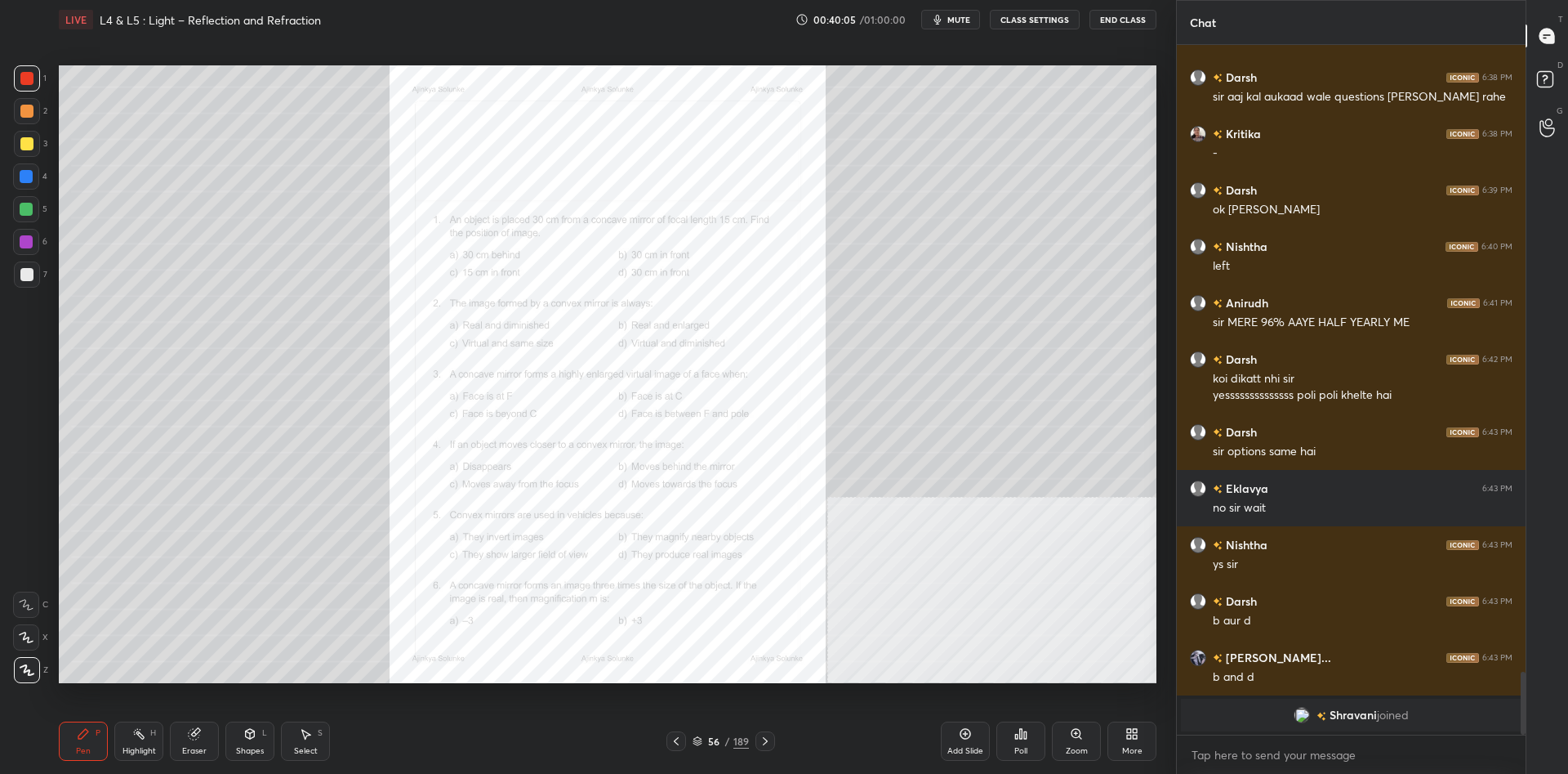
click at [13, 139] on div "1 2 3 4 5 6 7" at bounding box center [30, 180] width 34 height 229
click at [26, 146] on div at bounding box center [27, 143] width 13 height 13
click at [24, 151] on div at bounding box center [26, 143] width 26 height 26
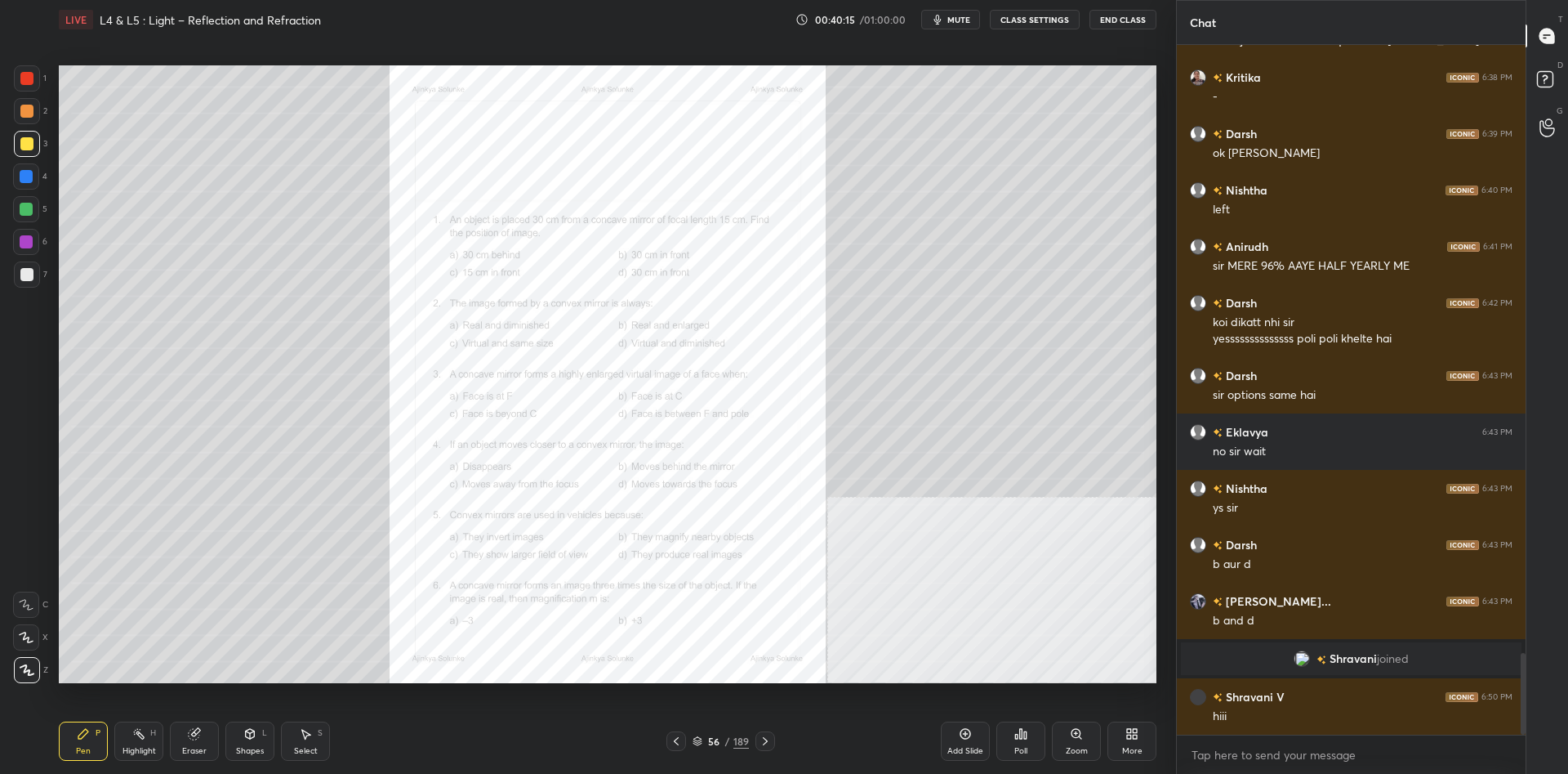
scroll to position [5130, 0]
click at [11, 76] on div "1 2 3 4 5 6 7 C X Z C X Z E E Erase all H H" at bounding box center [26, 373] width 52 height 618
click at [26, 79] on div at bounding box center [27, 78] width 13 height 13
click at [30, 78] on div at bounding box center [27, 78] width 13 height 13
click at [28, 170] on div at bounding box center [26, 176] width 13 height 13
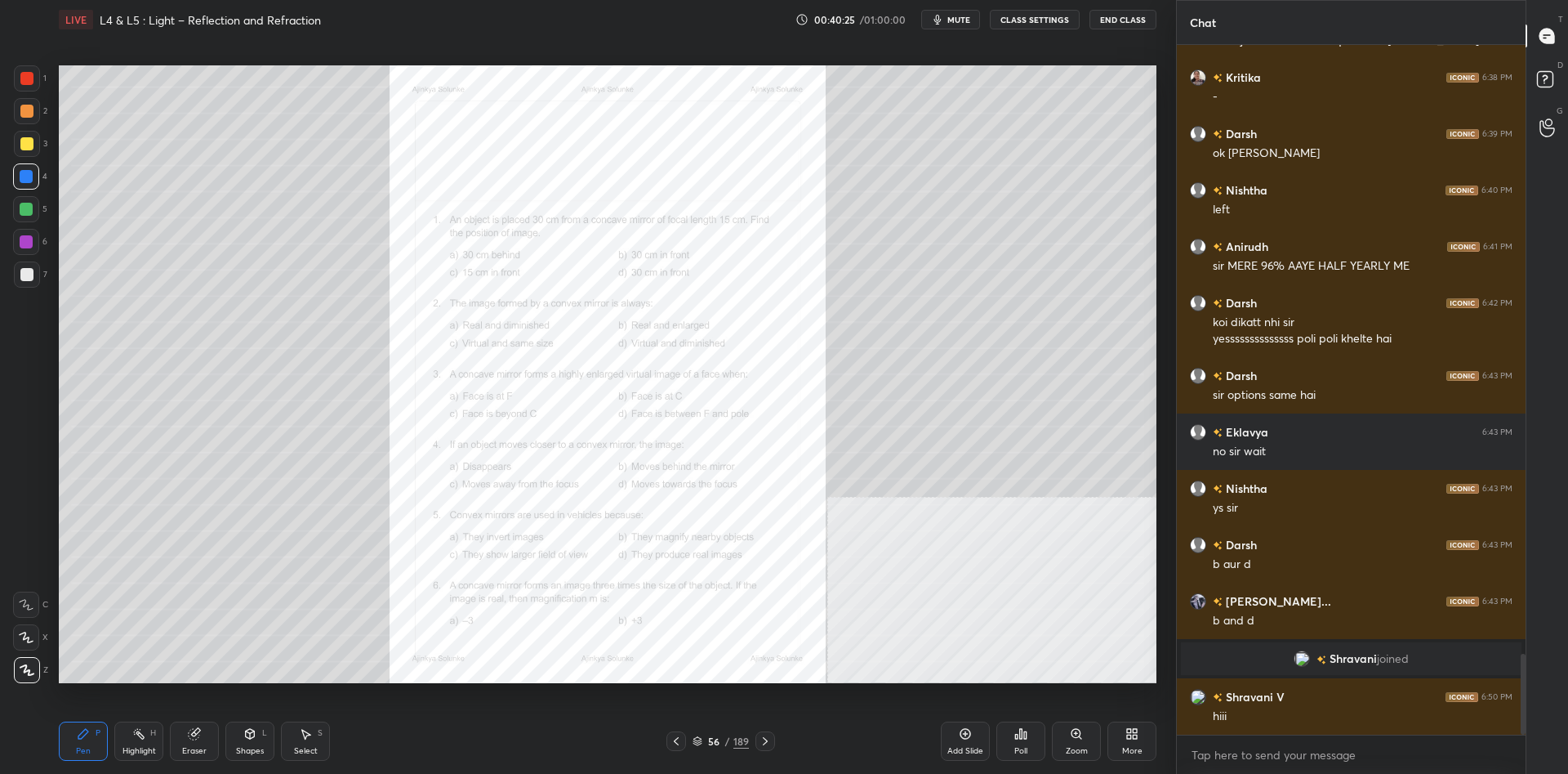
scroll to position [5187, 0]
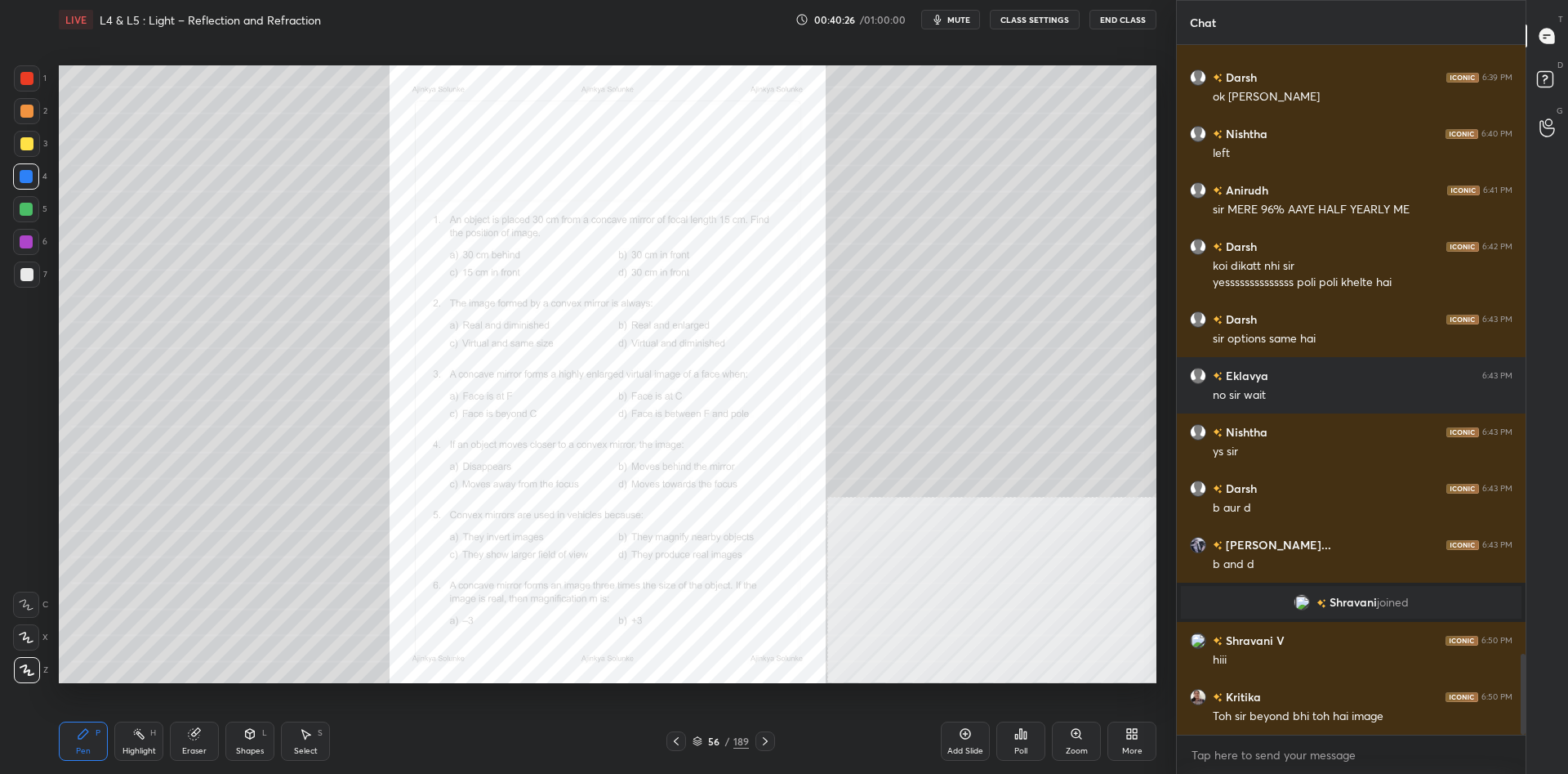
click at [31, 108] on div at bounding box center [27, 111] width 13 height 13
click at [29, 80] on div at bounding box center [27, 78] width 13 height 13
click at [131, 740] on div "Highlight H" at bounding box center [139, 741] width 49 height 39
click at [137, 736] on icon at bounding box center [139, 733] width 13 height 13
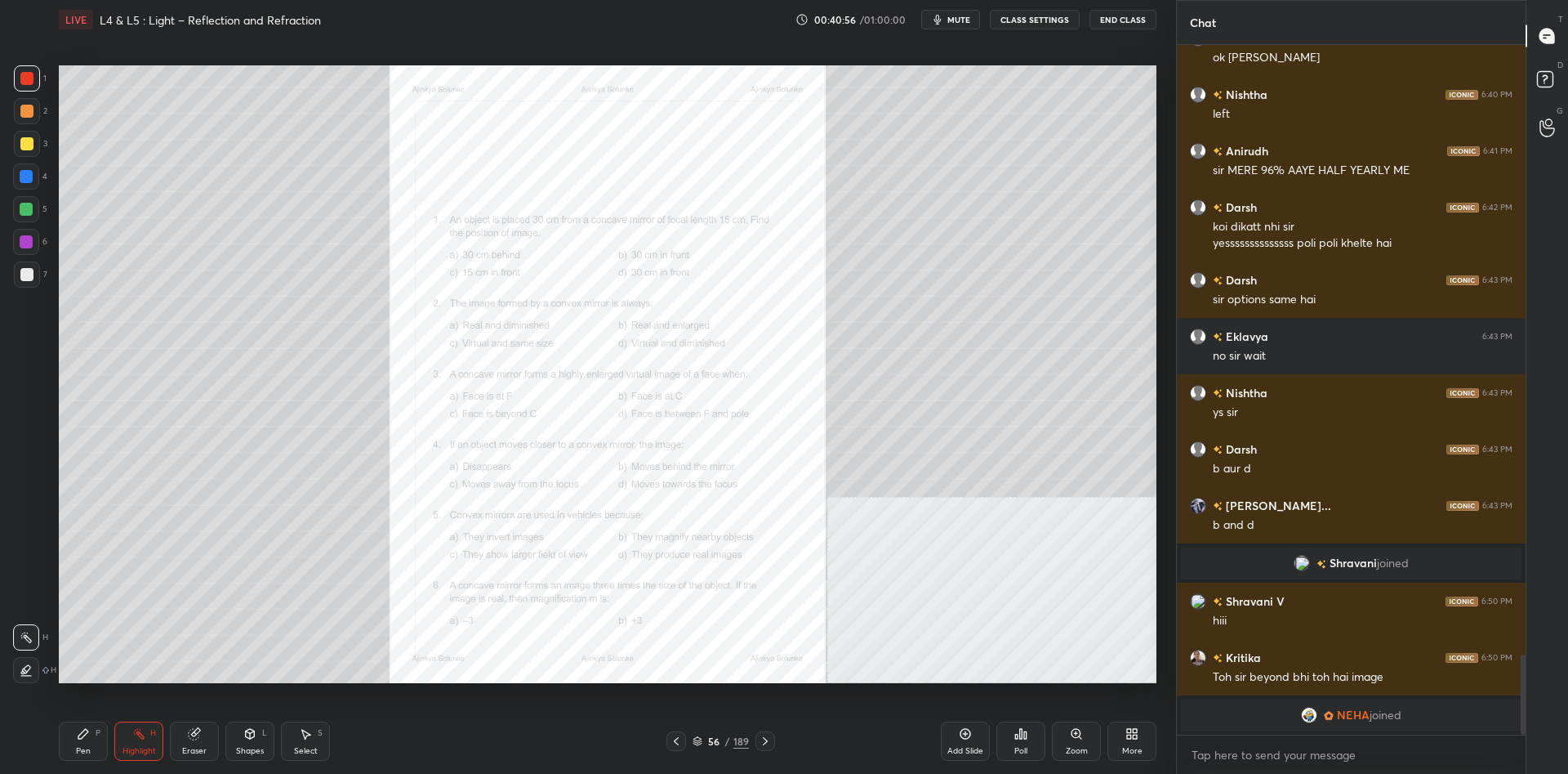
scroll to position [5267, 0]
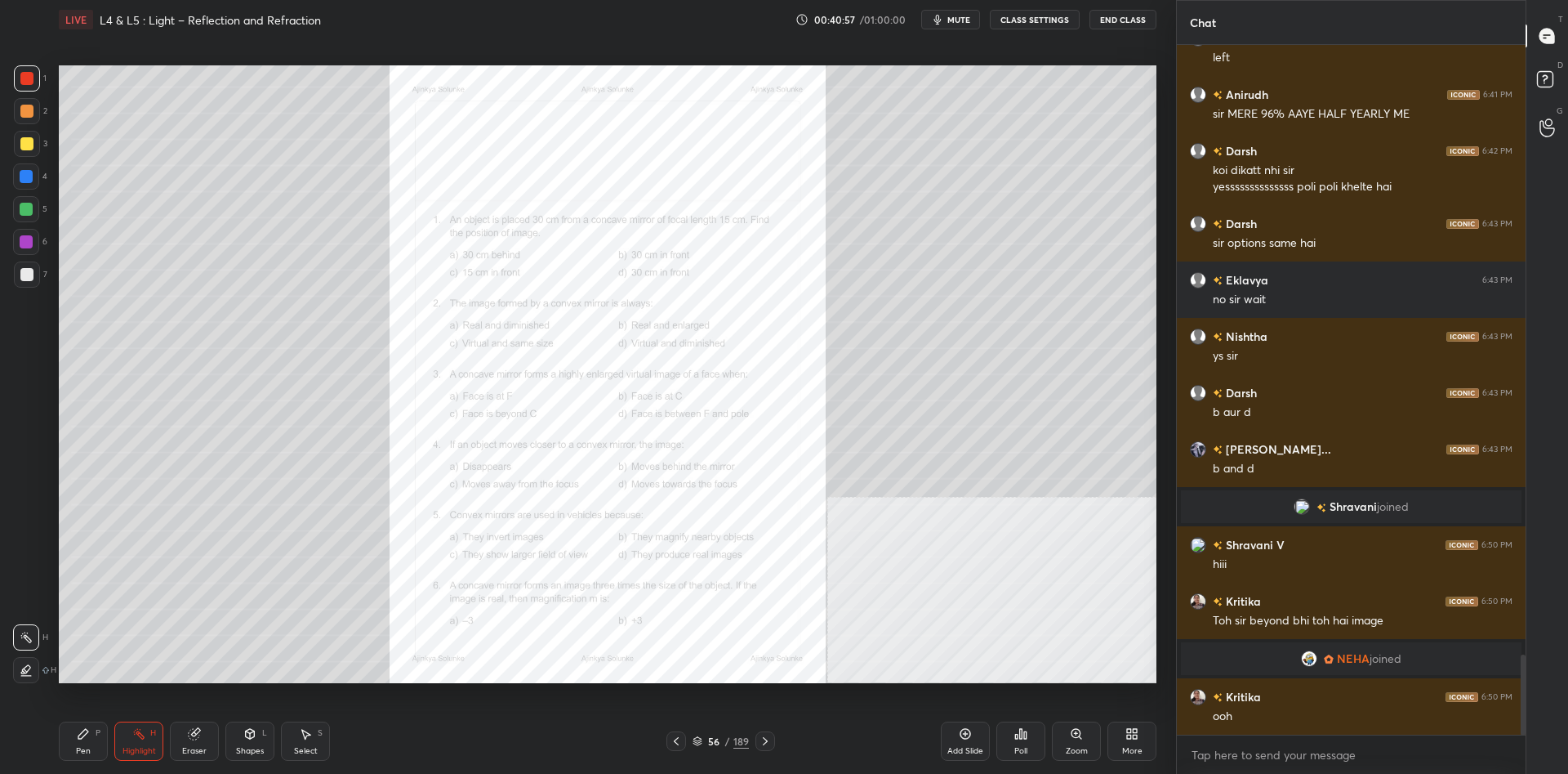
click at [67, 745] on div "Pen P" at bounding box center [83, 741] width 49 height 39
click at [1080, 734] on icon at bounding box center [1076, 733] width 9 height 9
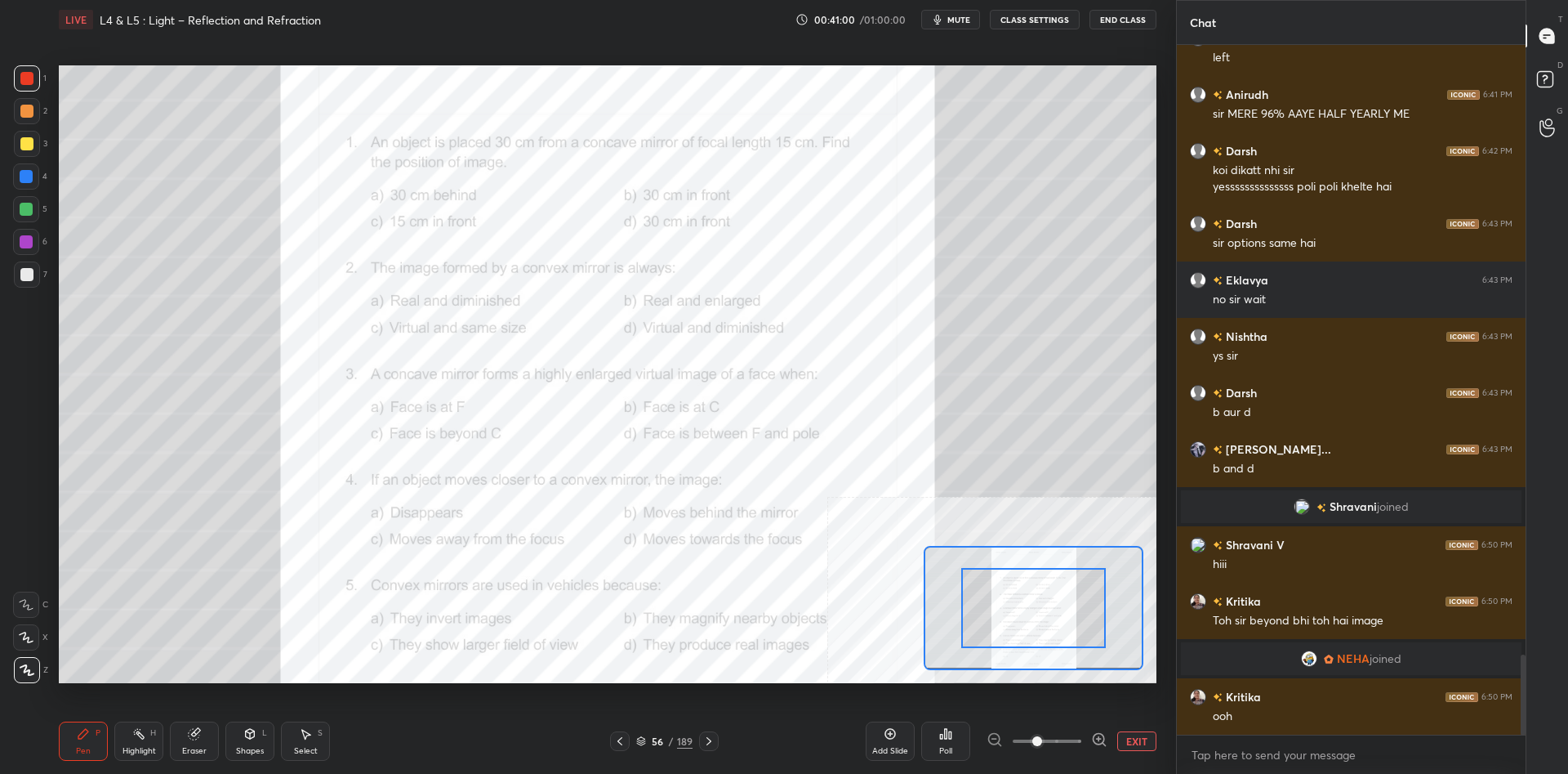
click at [1035, 719] on div "Add Slide Poll EXIT" at bounding box center [1011, 741] width 290 height 91
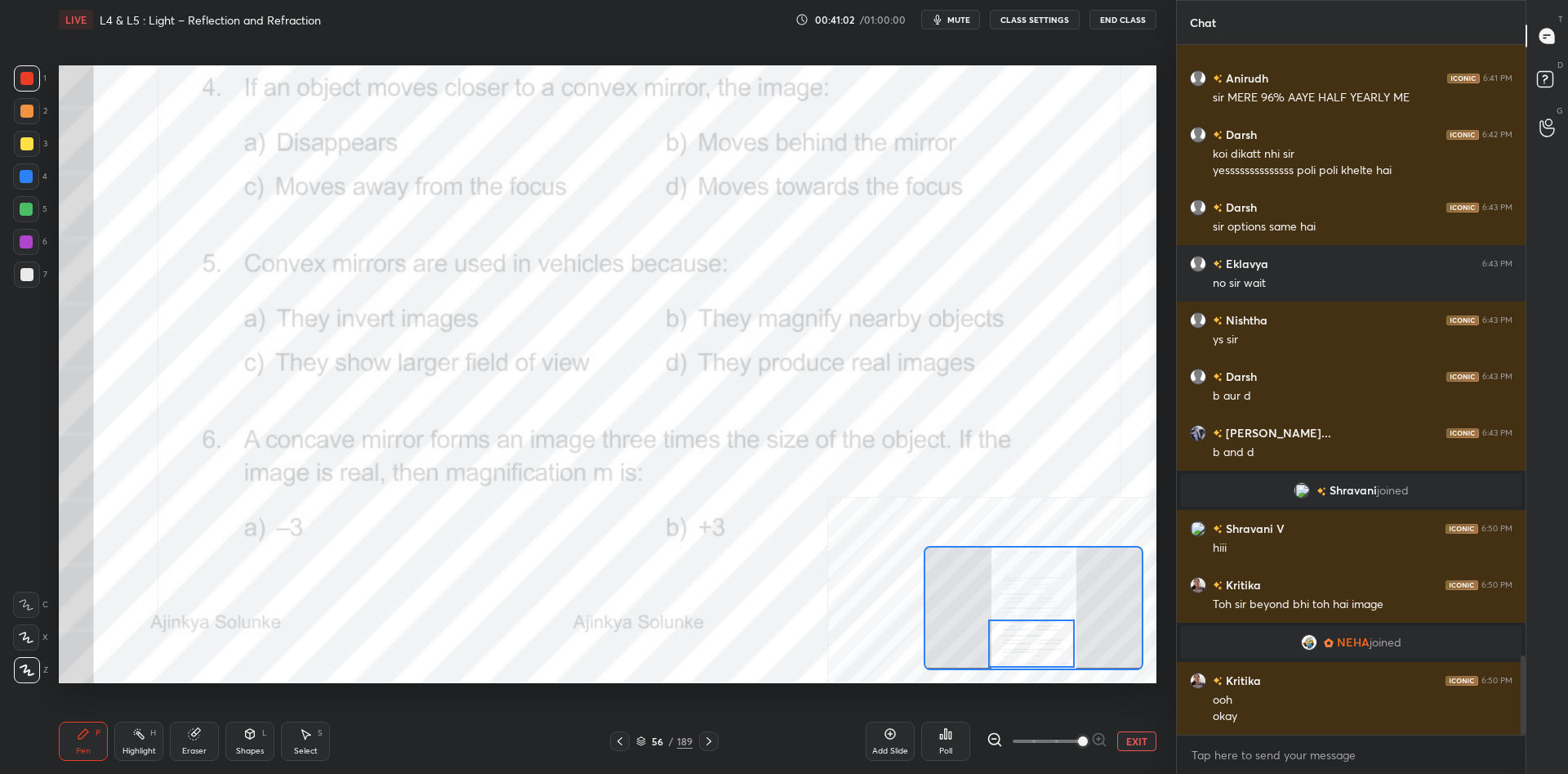
click at [126, 752] on div "Highlight" at bounding box center [139, 751] width 33 height 8
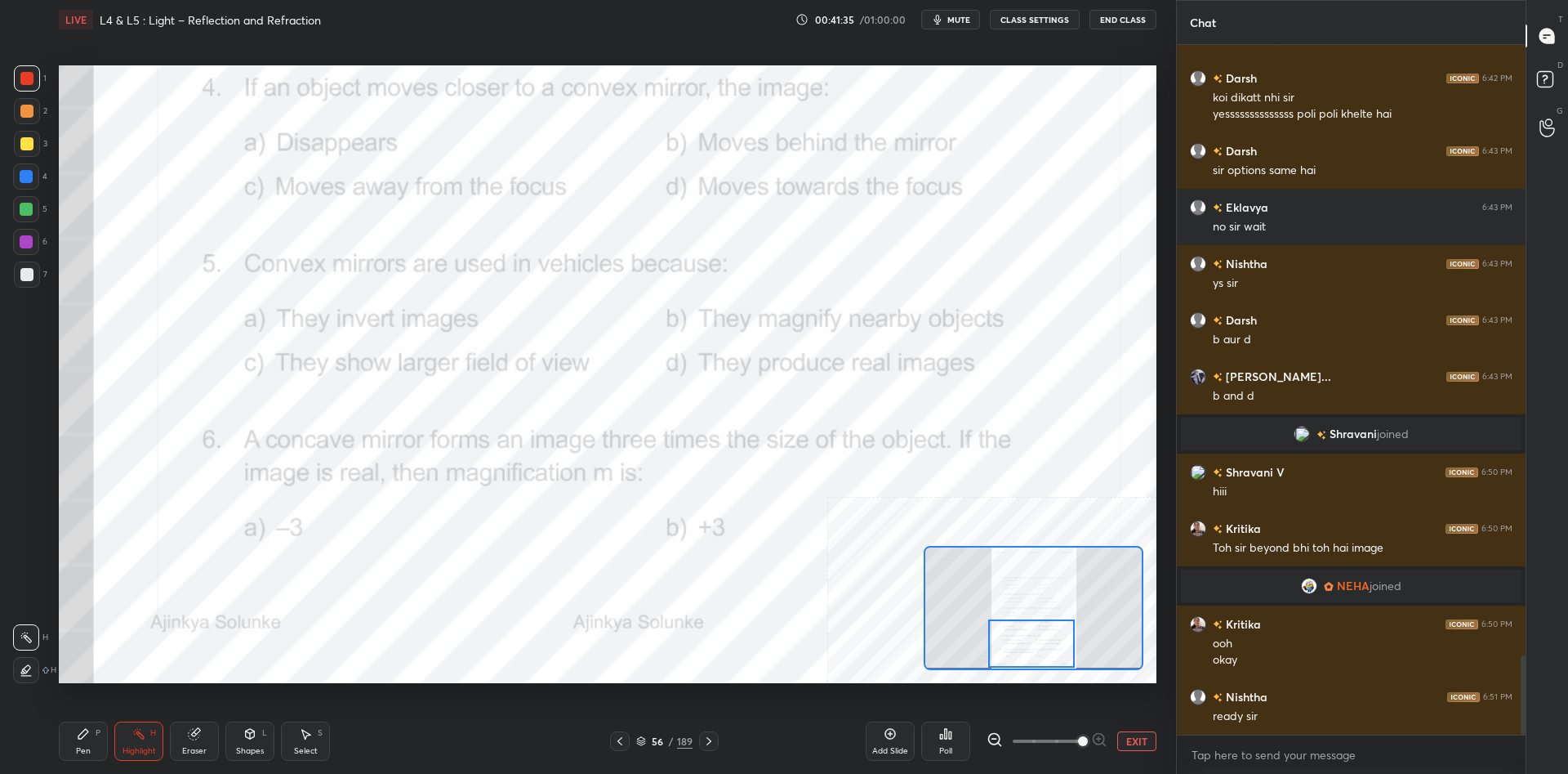
click at [960, 740] on div "Poll" at bounding box center [945, 741] width 49 height 39
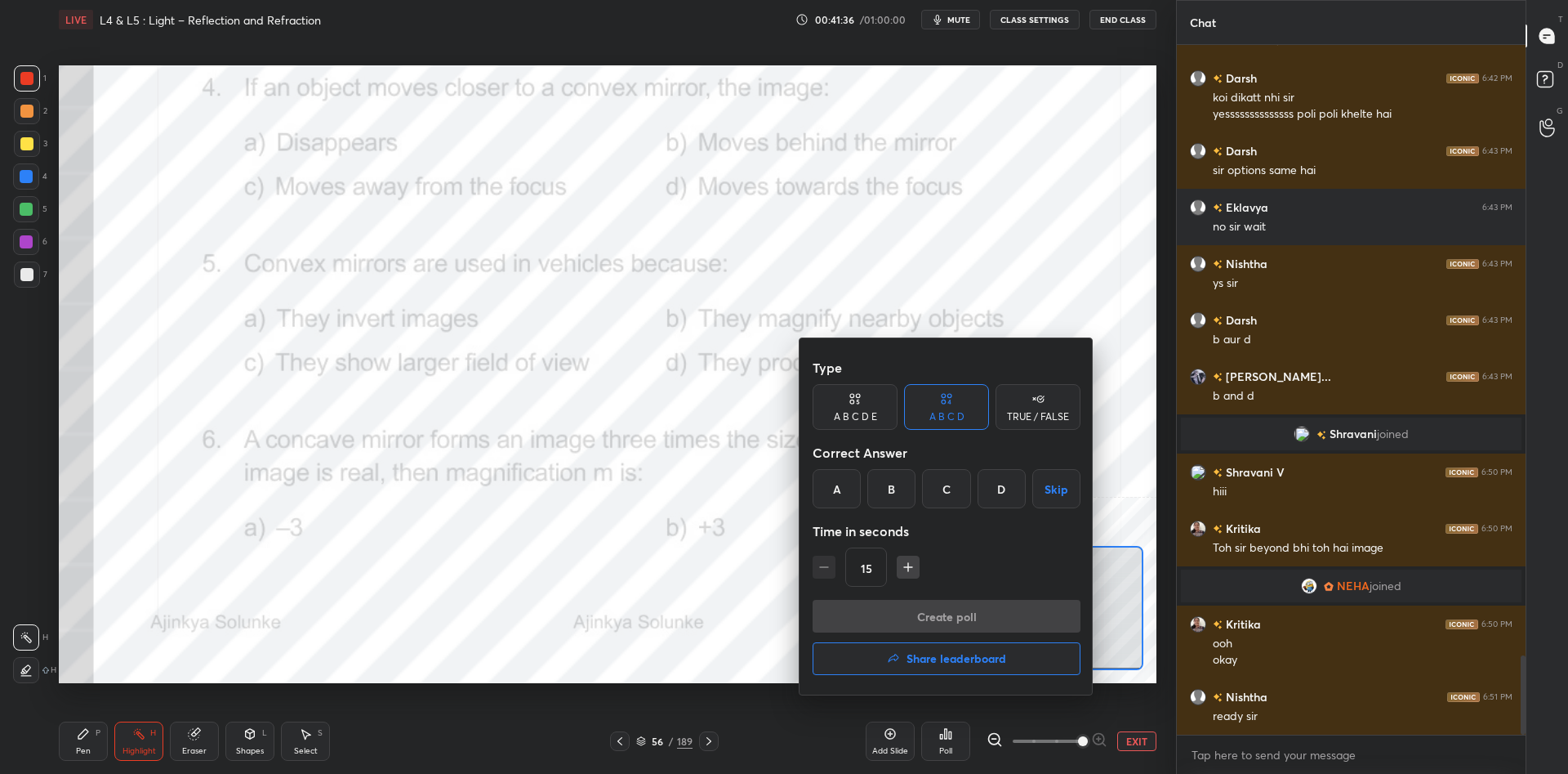
click at [946, 492] on div "C" at bounding box center [945, 488] width 48 height 39
click at [936, 591] on div "Type A B C D E A B C D TRUE / FALSE Correct Answer A B C D Skip Time in seconds…" at bounding box center [946, 475] width 268 height 248
click at [926, 615] on button "Create poll" at bounding box center [946, 616] width 268 height 32
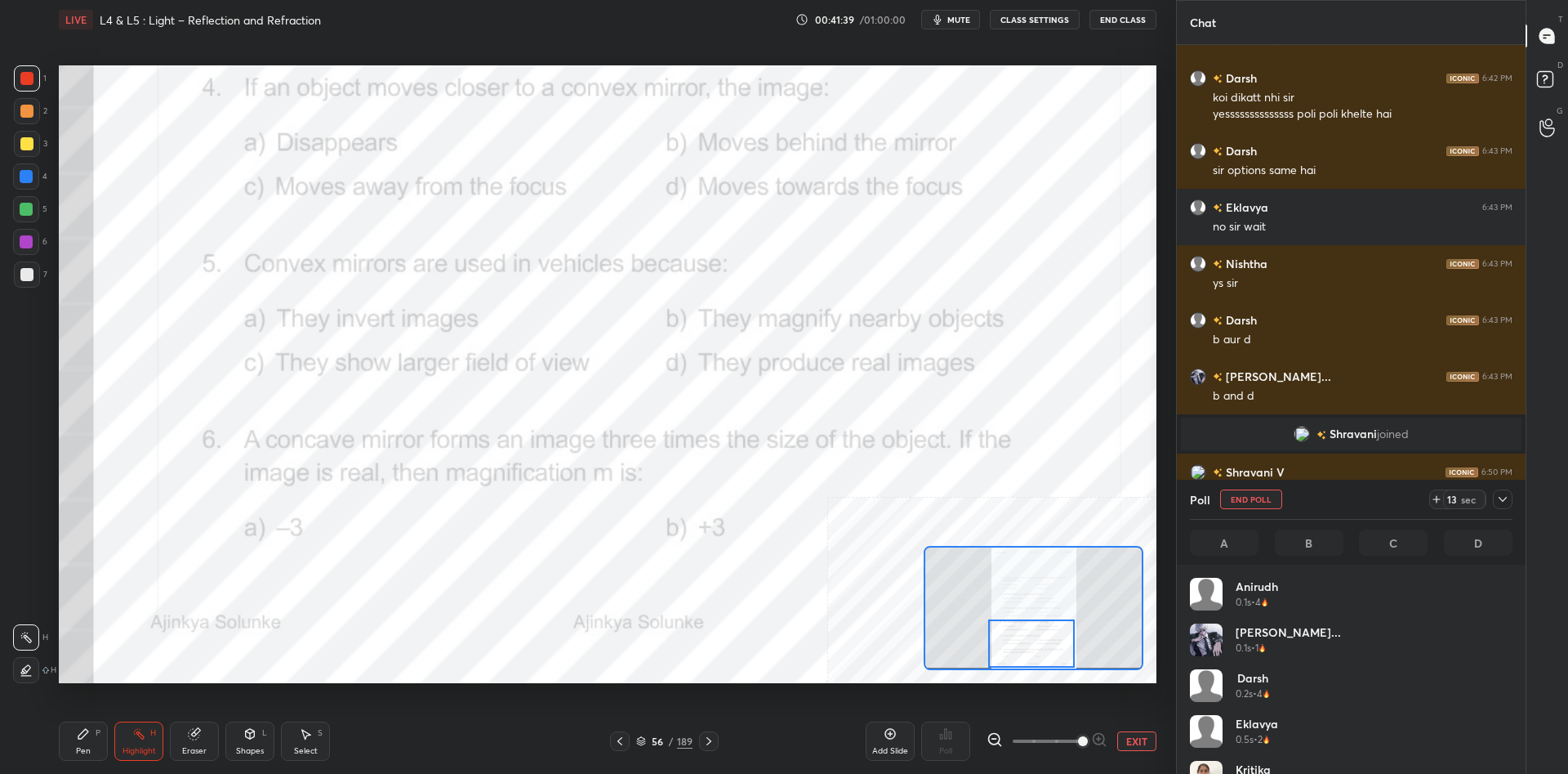
scroll to position [196, 323]
click at [80, 737] on icon at bounding box center [83, 733] width 10 height 10
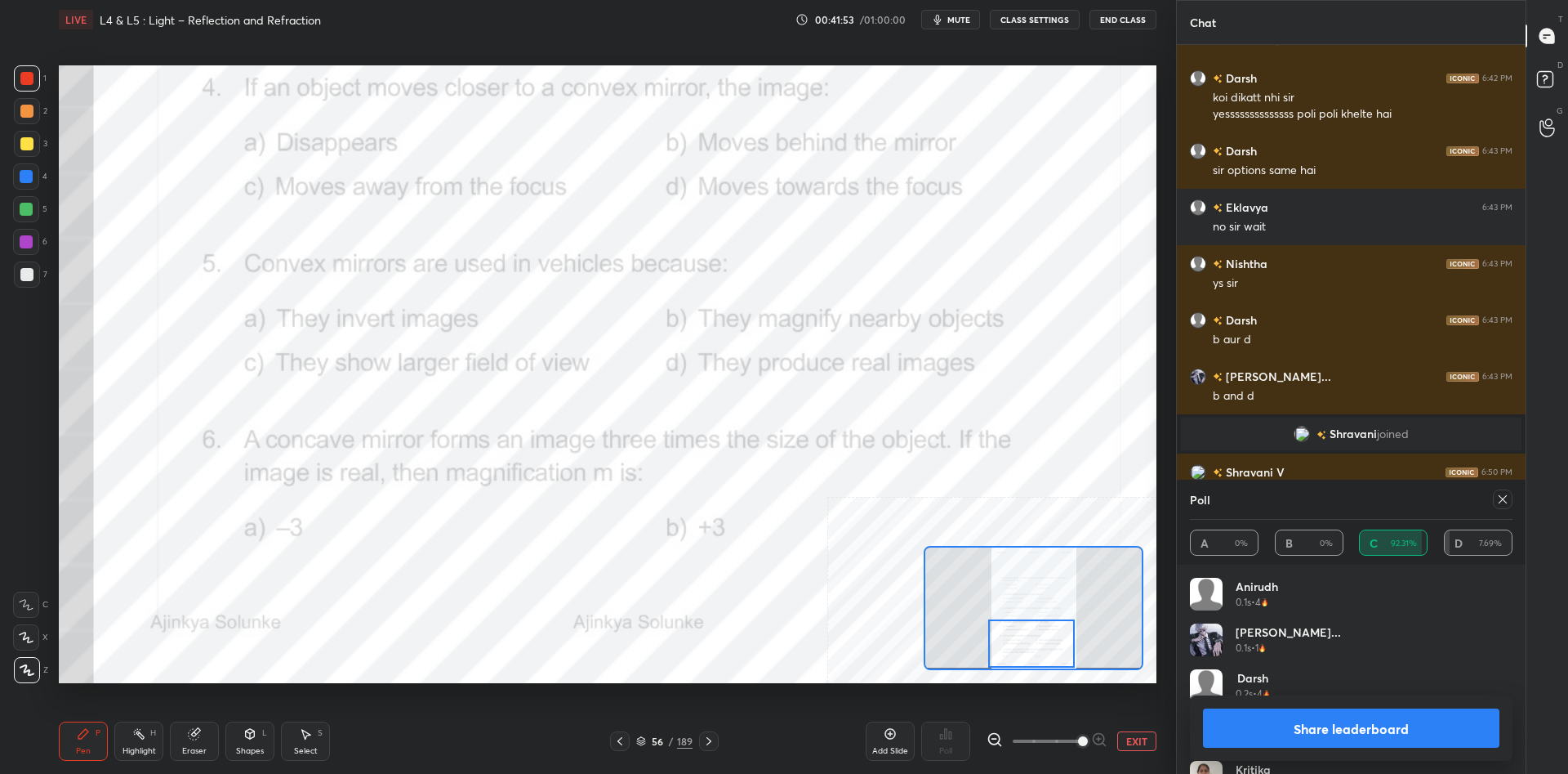
click at [1272, 734] on button "Share leaderboard" at bounding box center [1351, 727] width 297 height 39
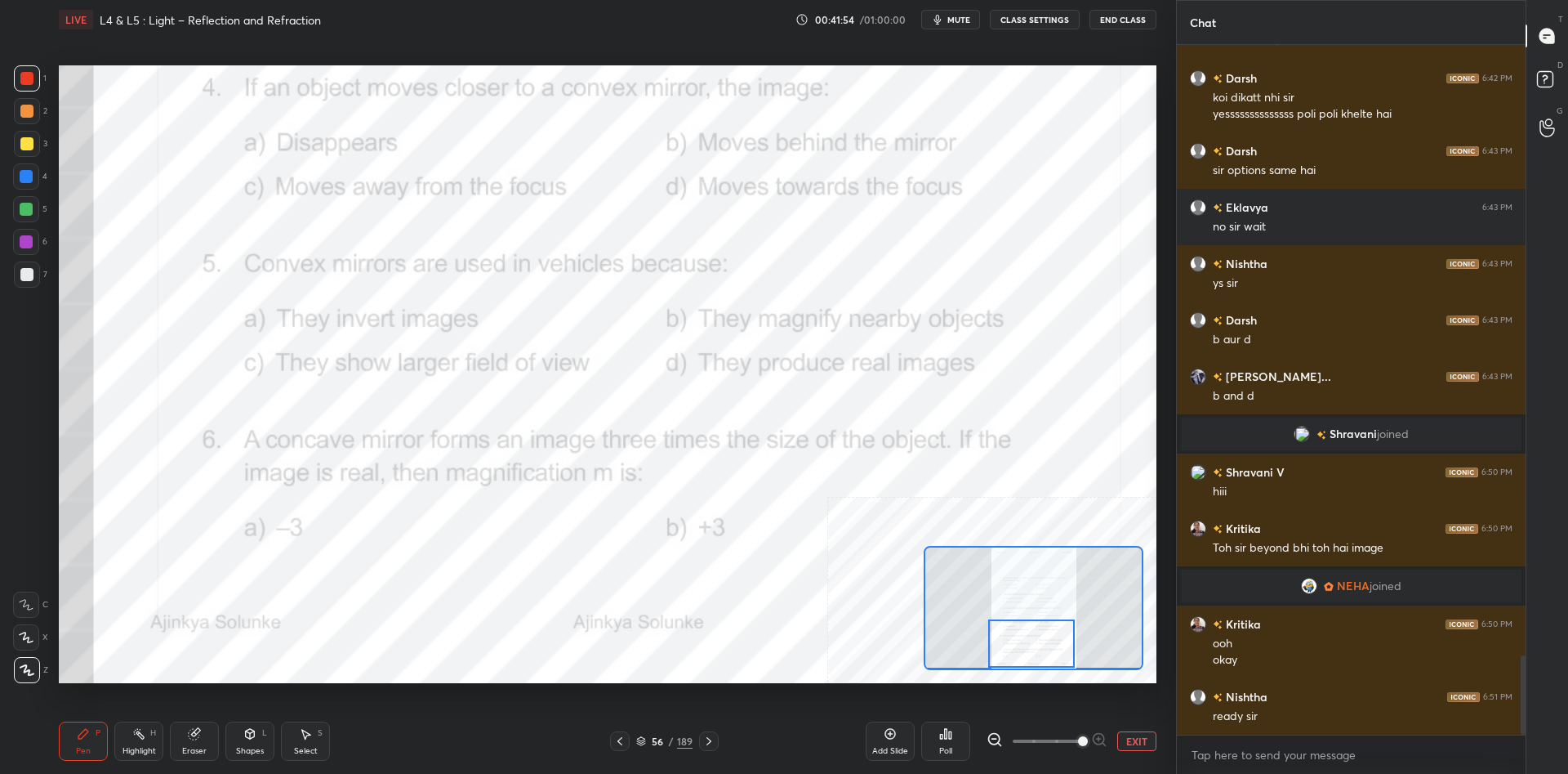
scroll to position [689, 349]
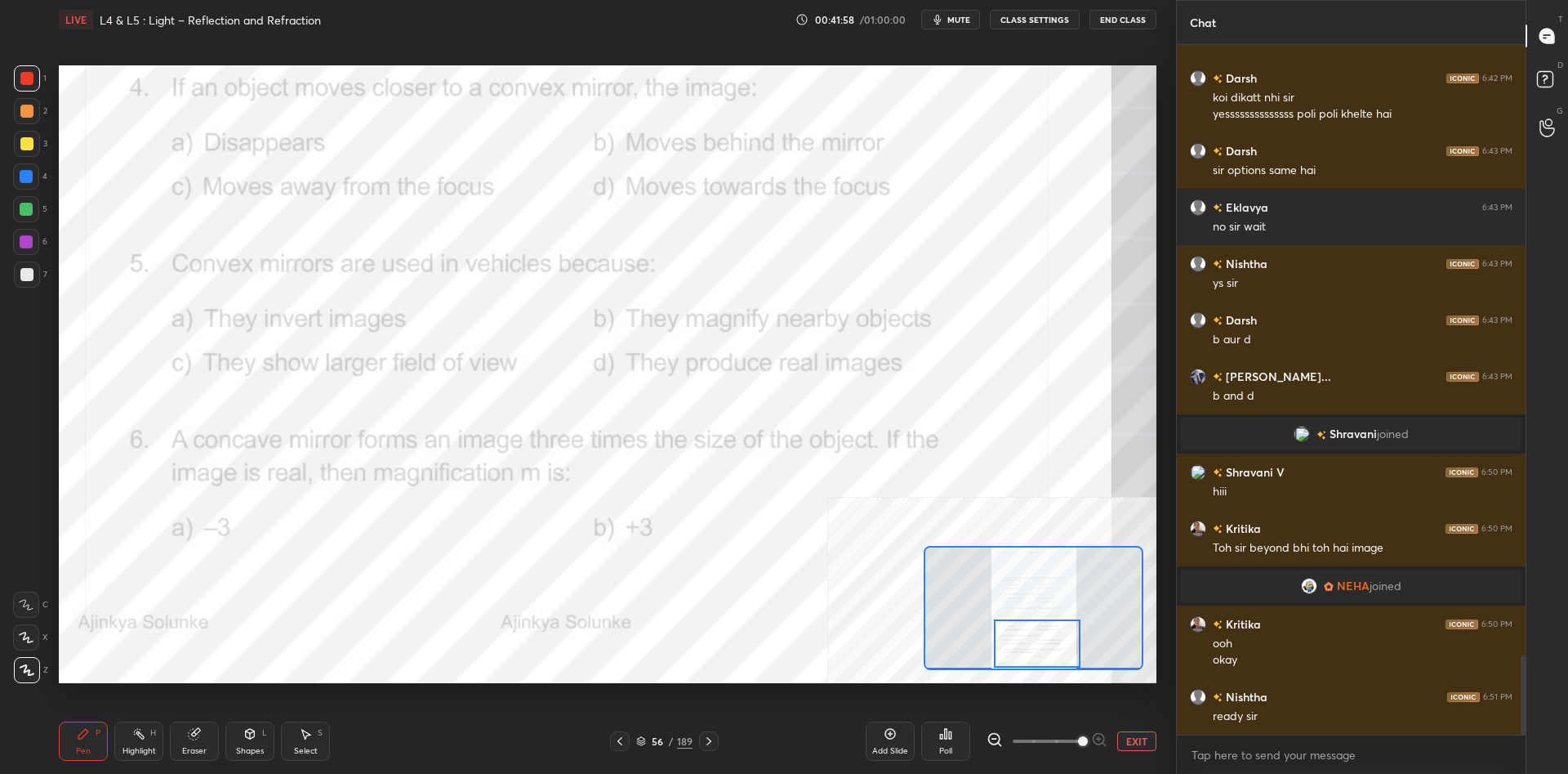
click at [138, 733] on rect at bounding box center [140, 734] width 8 height 8
click at [134, 742] on div "Highlight H" at bounding box center [139, 741] width 49 height 39
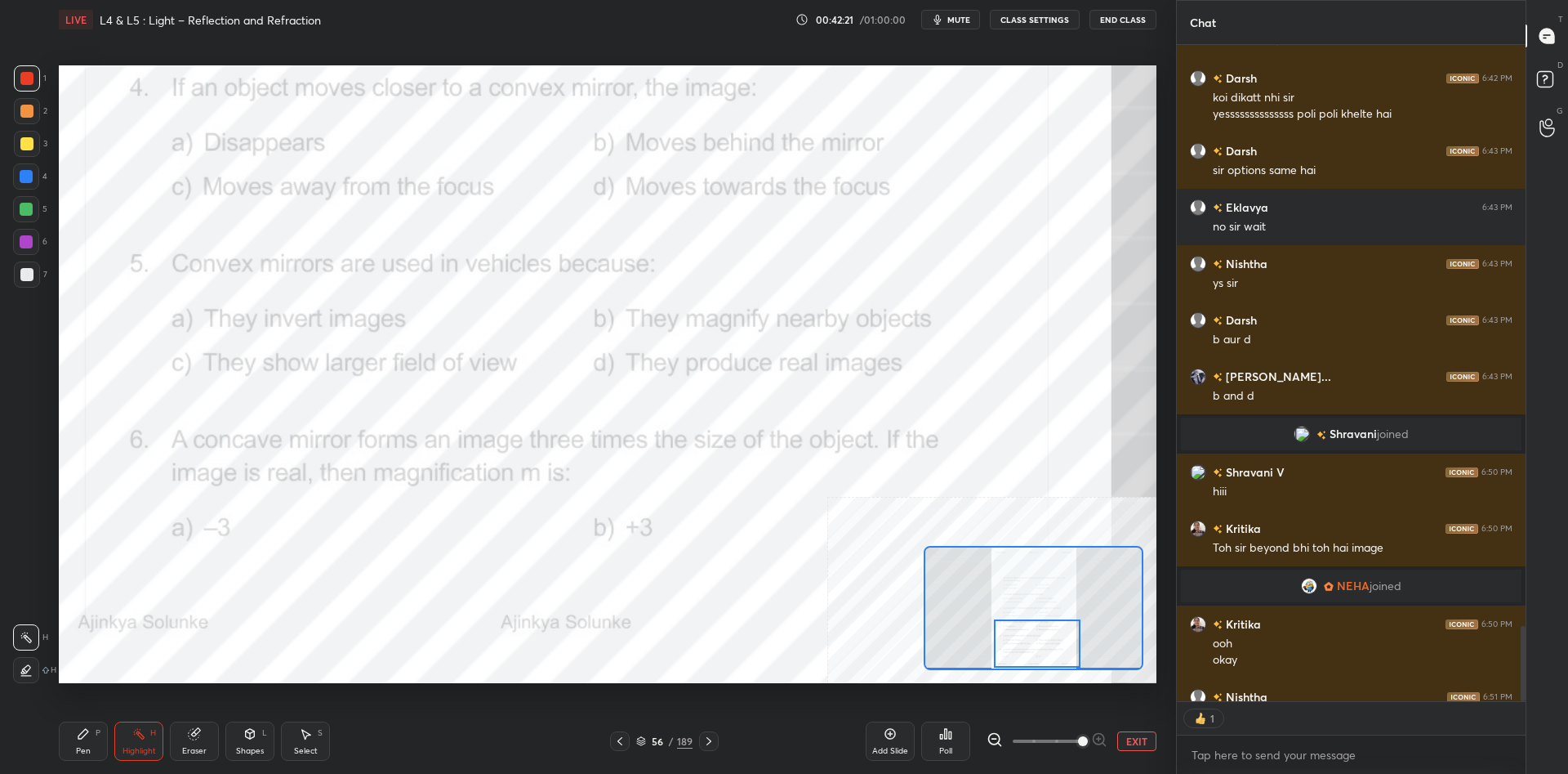
scroll to position [656, 349]
click at [42, 748] on div "1 2 3 4 5 6 7 C X Z C X Z E E Erase all H H LIVE L4 & L5 : Light – Reflection a…" at bounding box center [581, 387] width 1162 height 774
click at [65, 741] on div "Pen P" at bounding box center [83, 741] width 49 height 39
click at [78, 739] on icon at bounding box center [83, 733] width 13 height 13
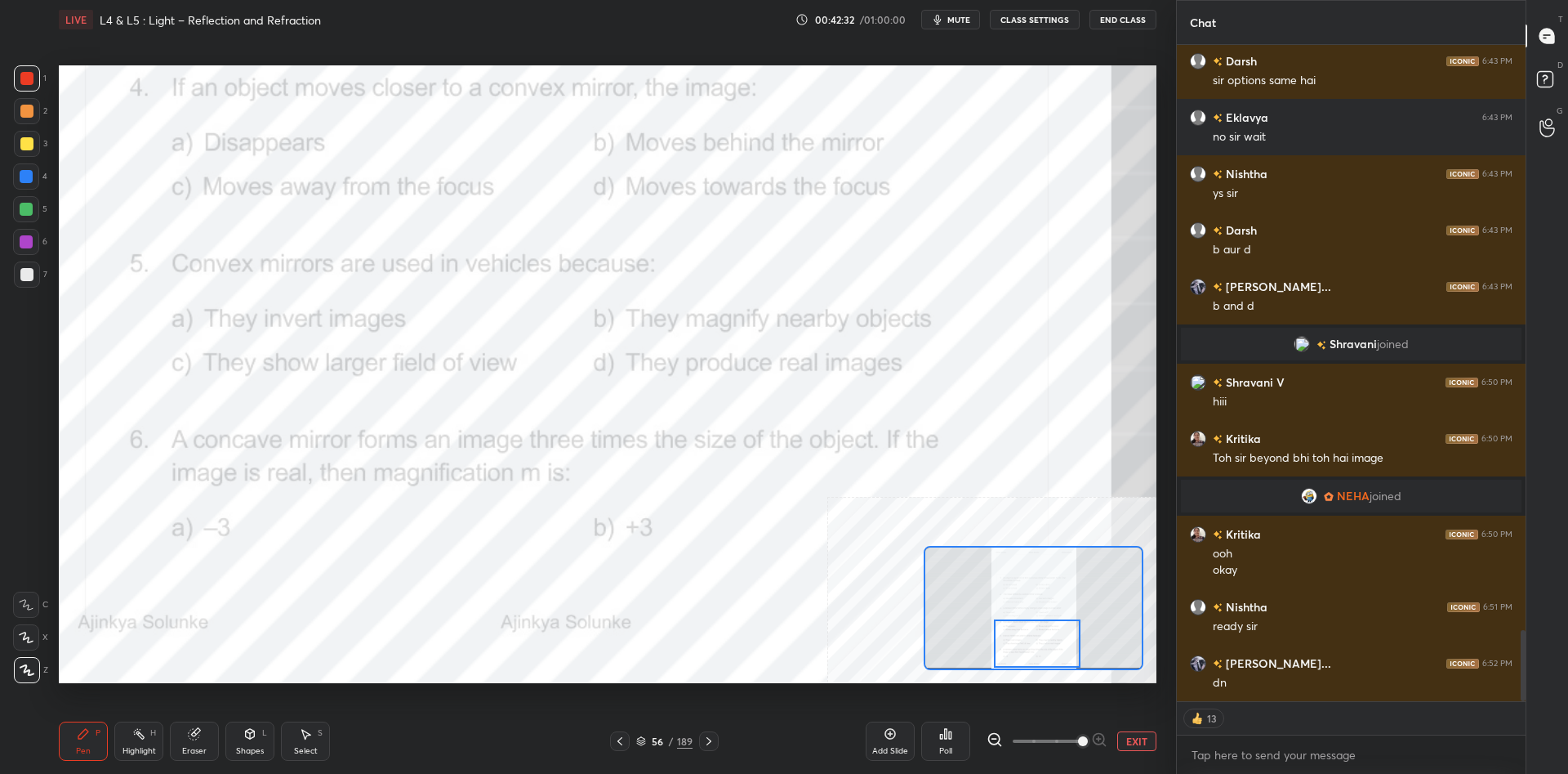
click at [959, 735] on div "Poll" at bounding box center [945, 741] width 49 height 39
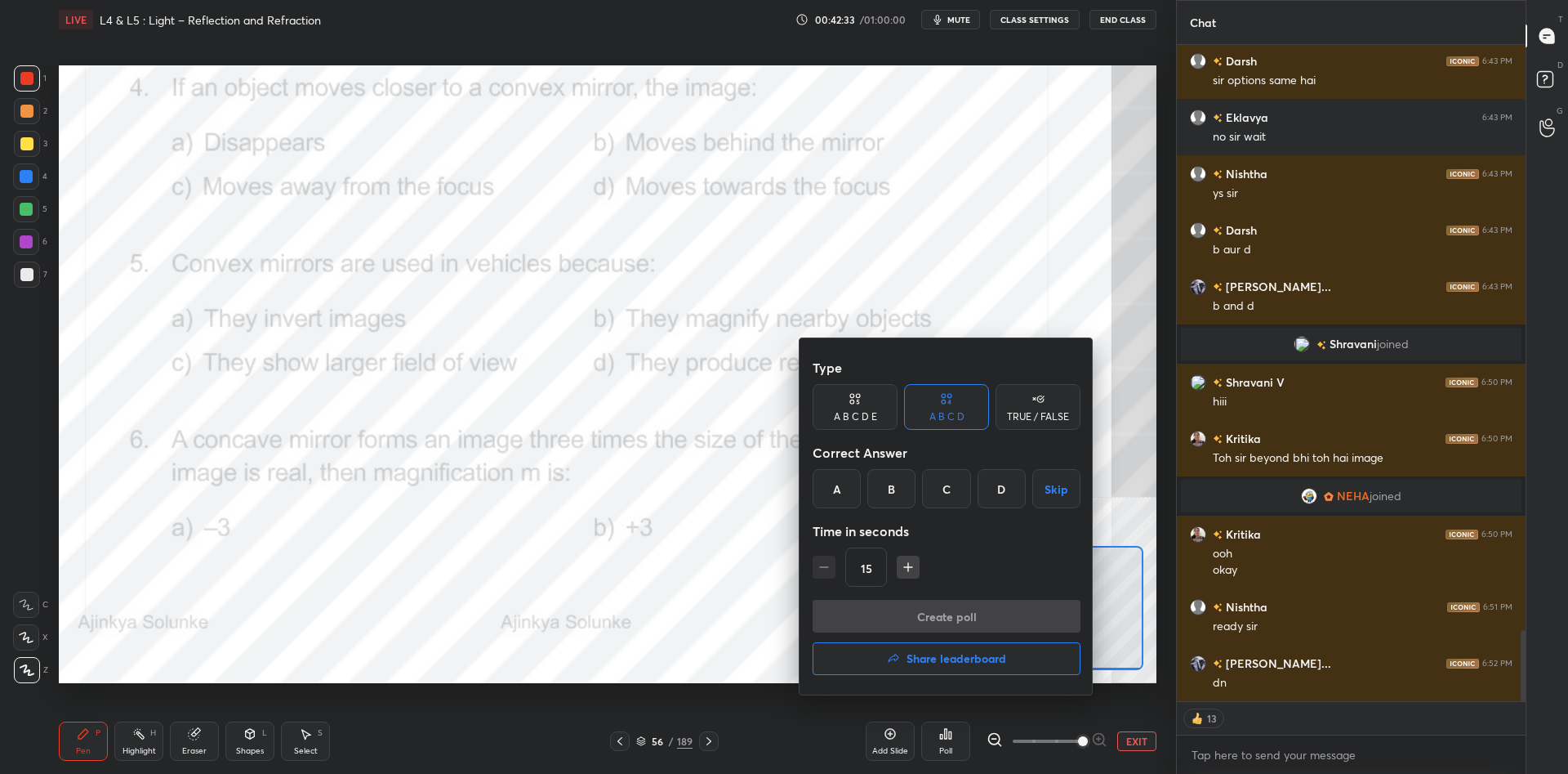
click at [857, 492] on div "A" at bounding box center [836, 488] width 48 height 39
click at [885, 629] on button "Create poll" at bounding box center [946, 616] width 268 height 32
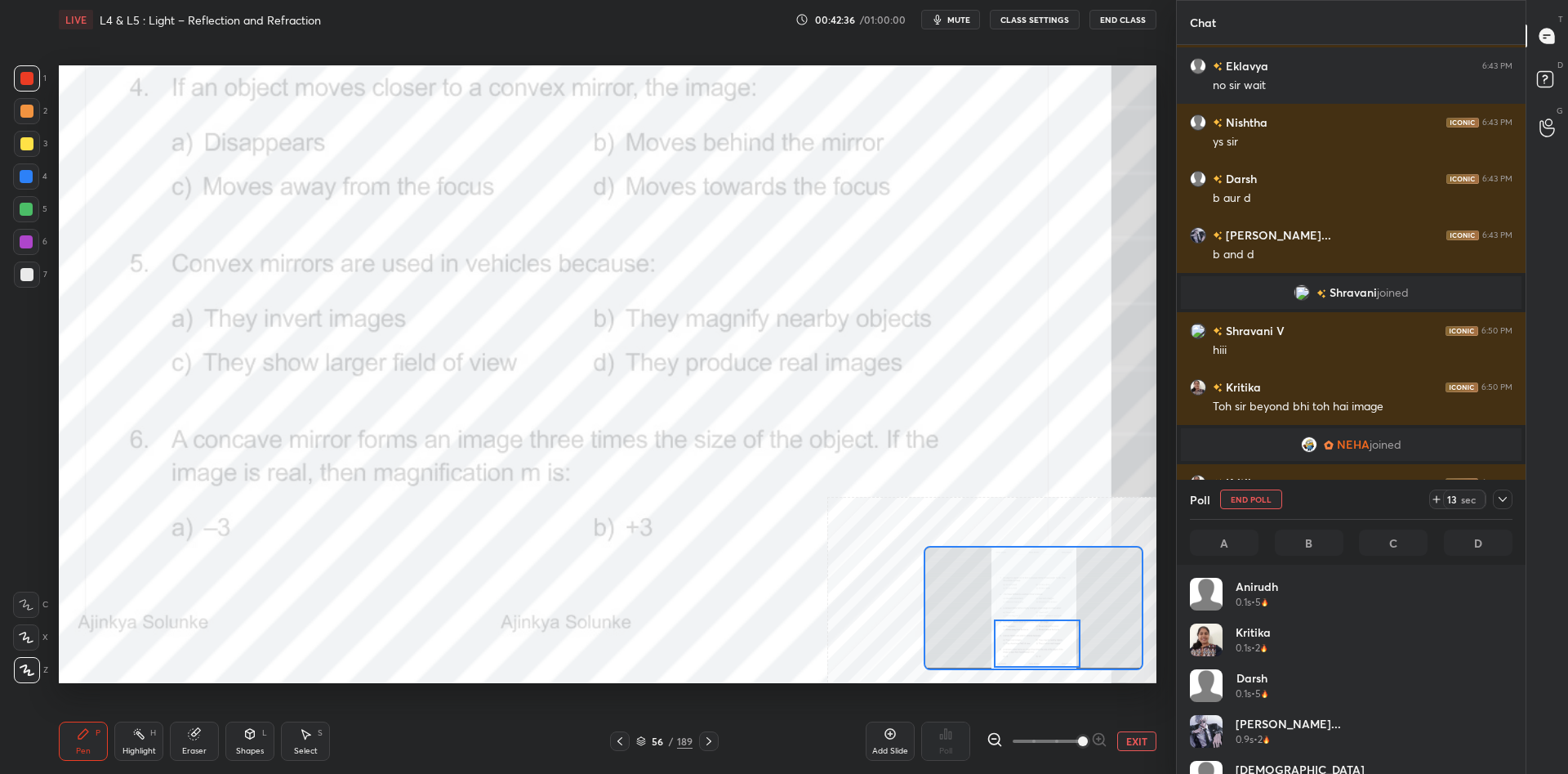
scroll to position [196, 323]
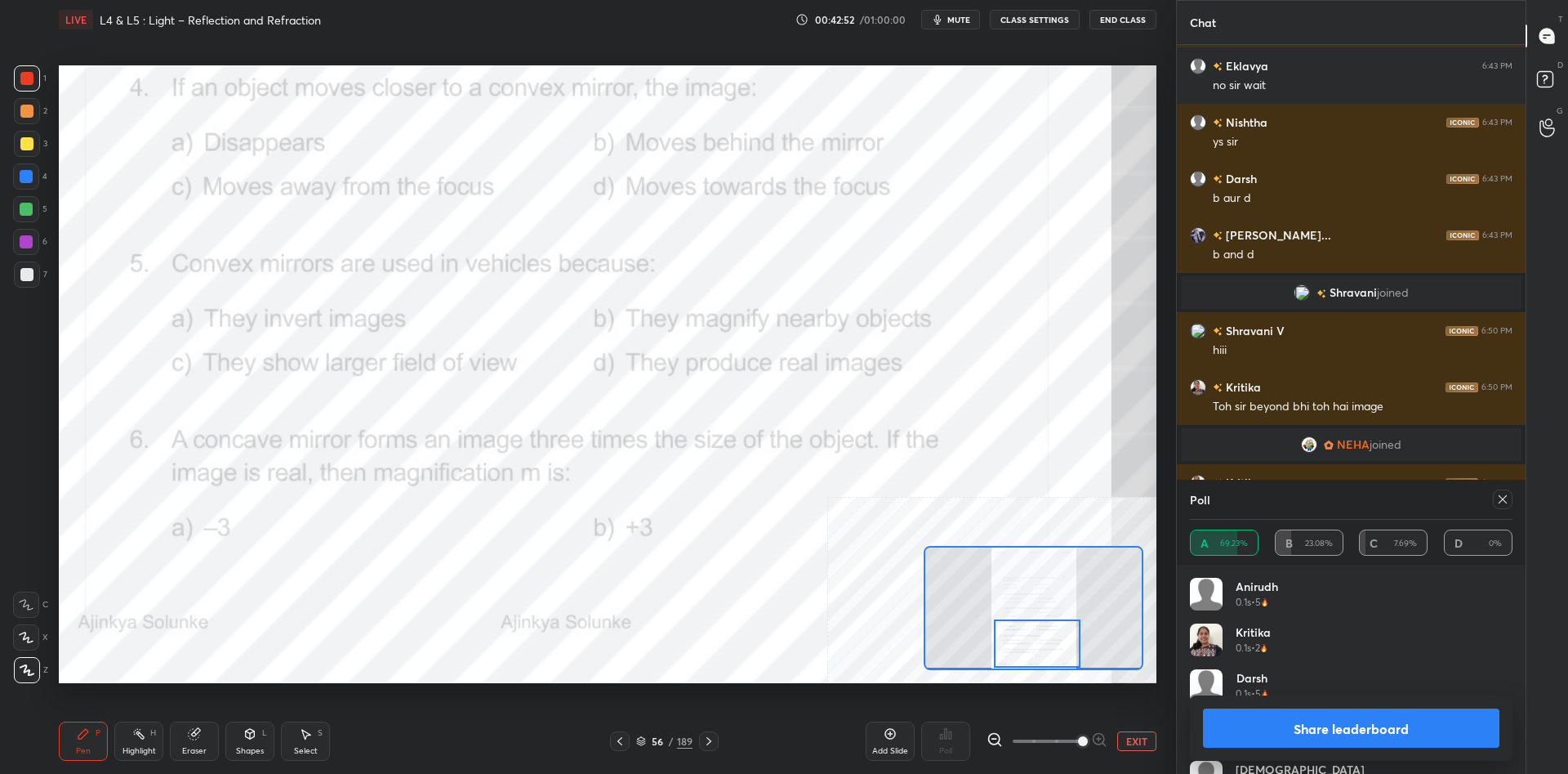
click at [1241, 705] on div "Share leaderboard" at bounding box center [1351, 728] width 323 height 65
click at [1248, 713] on button "Share leaderboard" at bounding box center [1351, 727] width 297 height 39
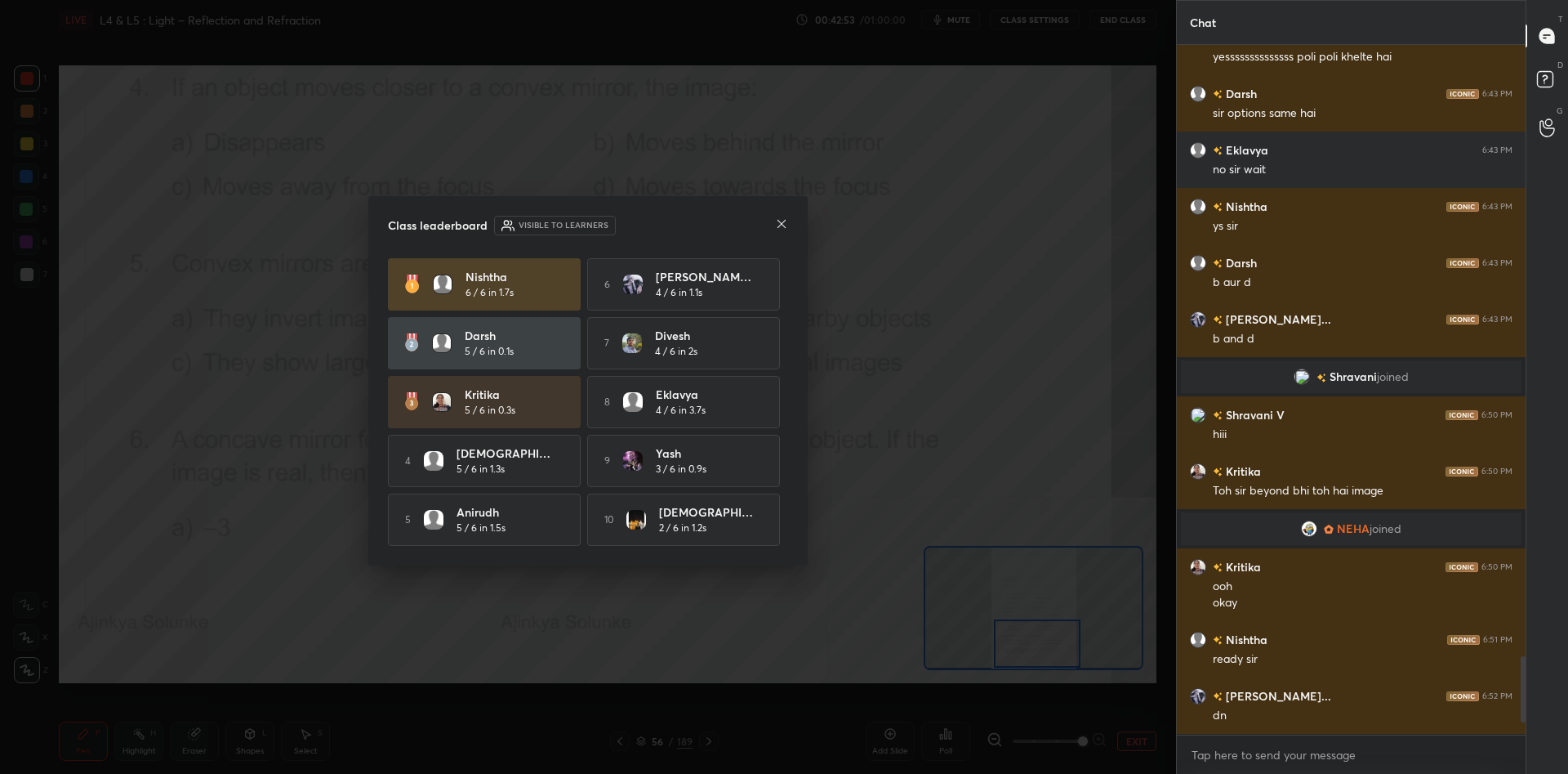
scroll to position [1, 1]
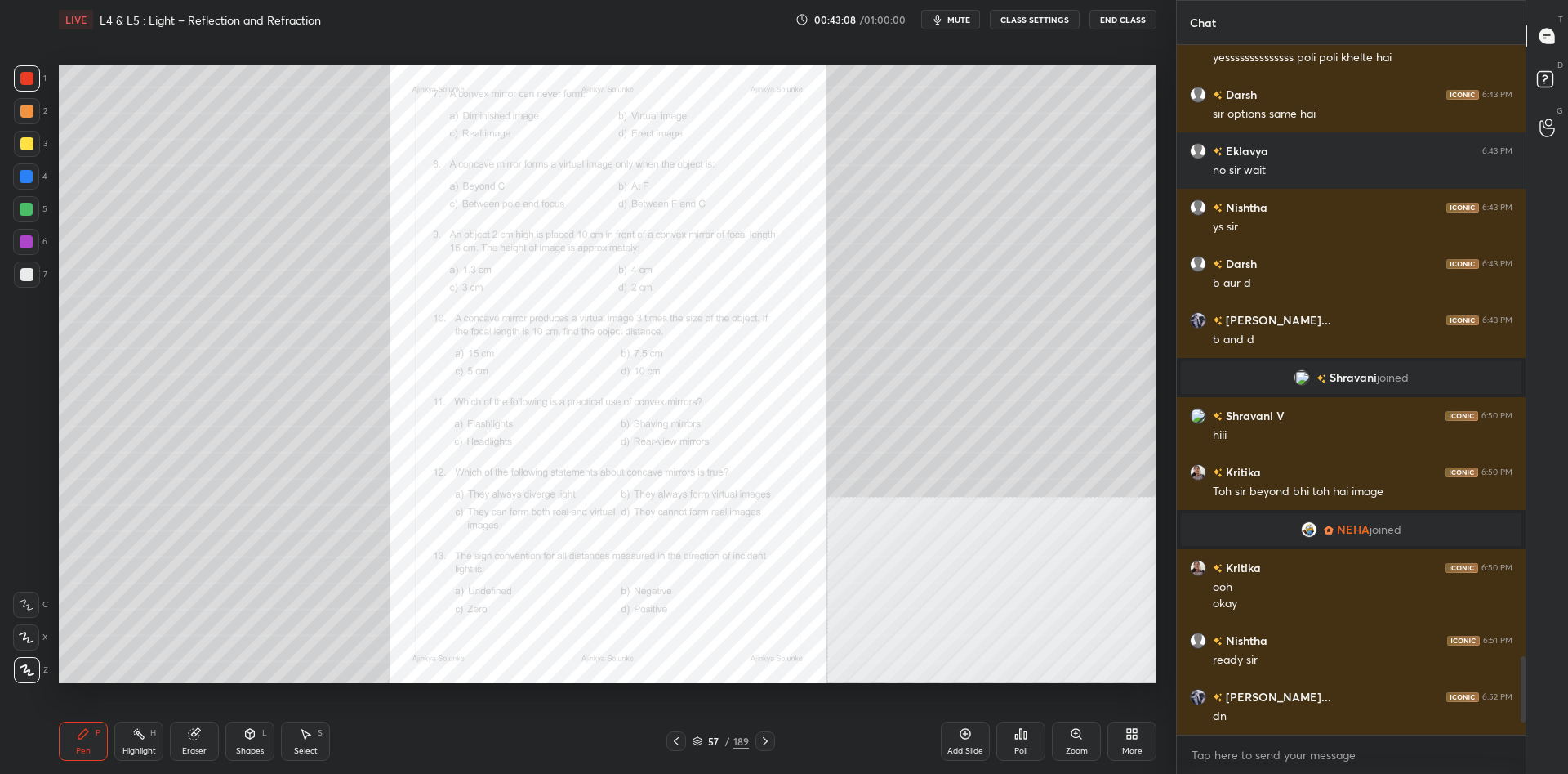
click at [1065, 751] on div "Zoom" at bounding box center [1076, 741] width 49 height 39
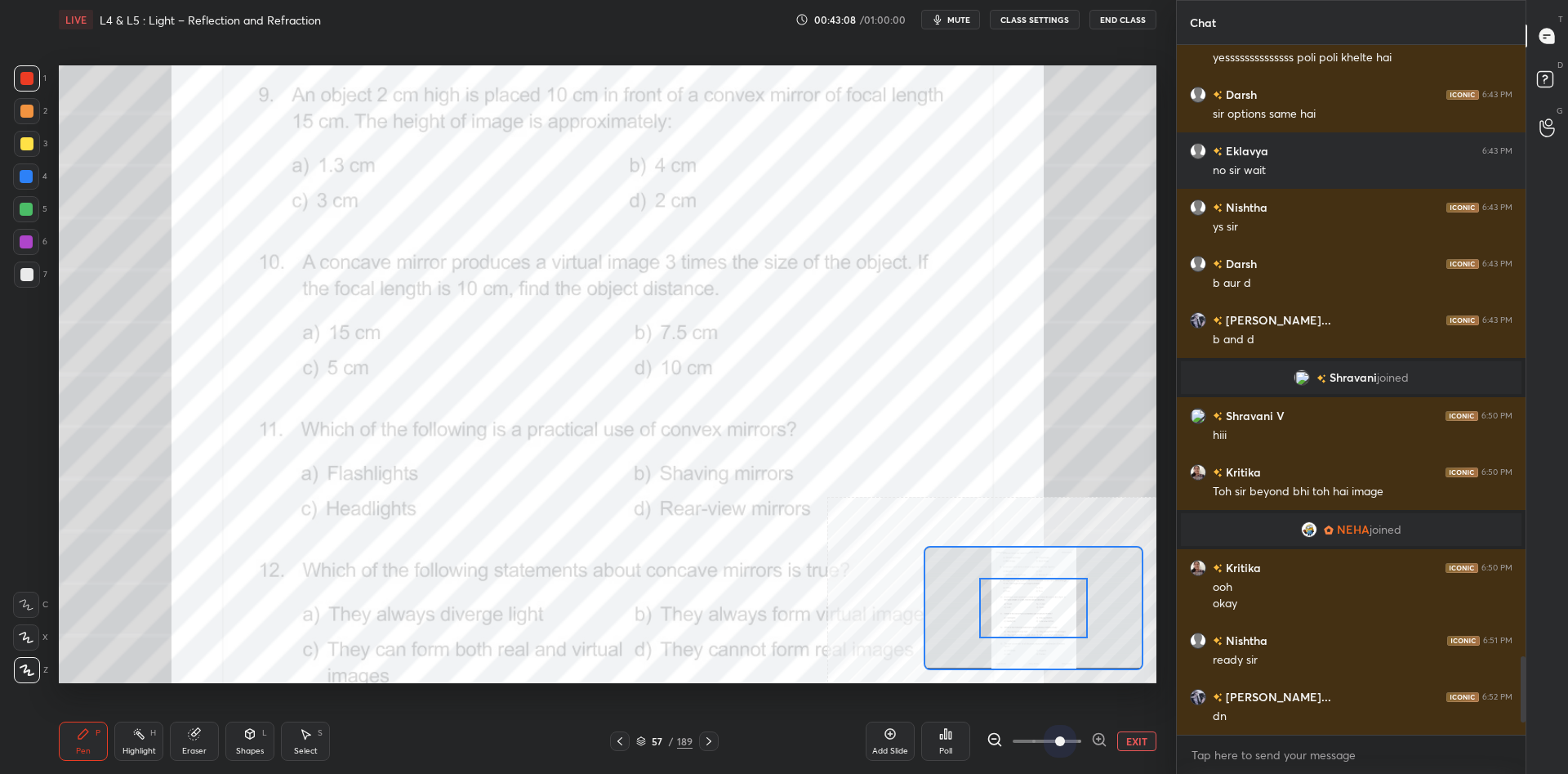
drag, startPoint x: 1049, startPoint y: 745, endPoint x: 1106, endPoint y: 733, distance: 58.2
click at [1106, 733] on div at bounding box center [1047, 741] width 121 height 20
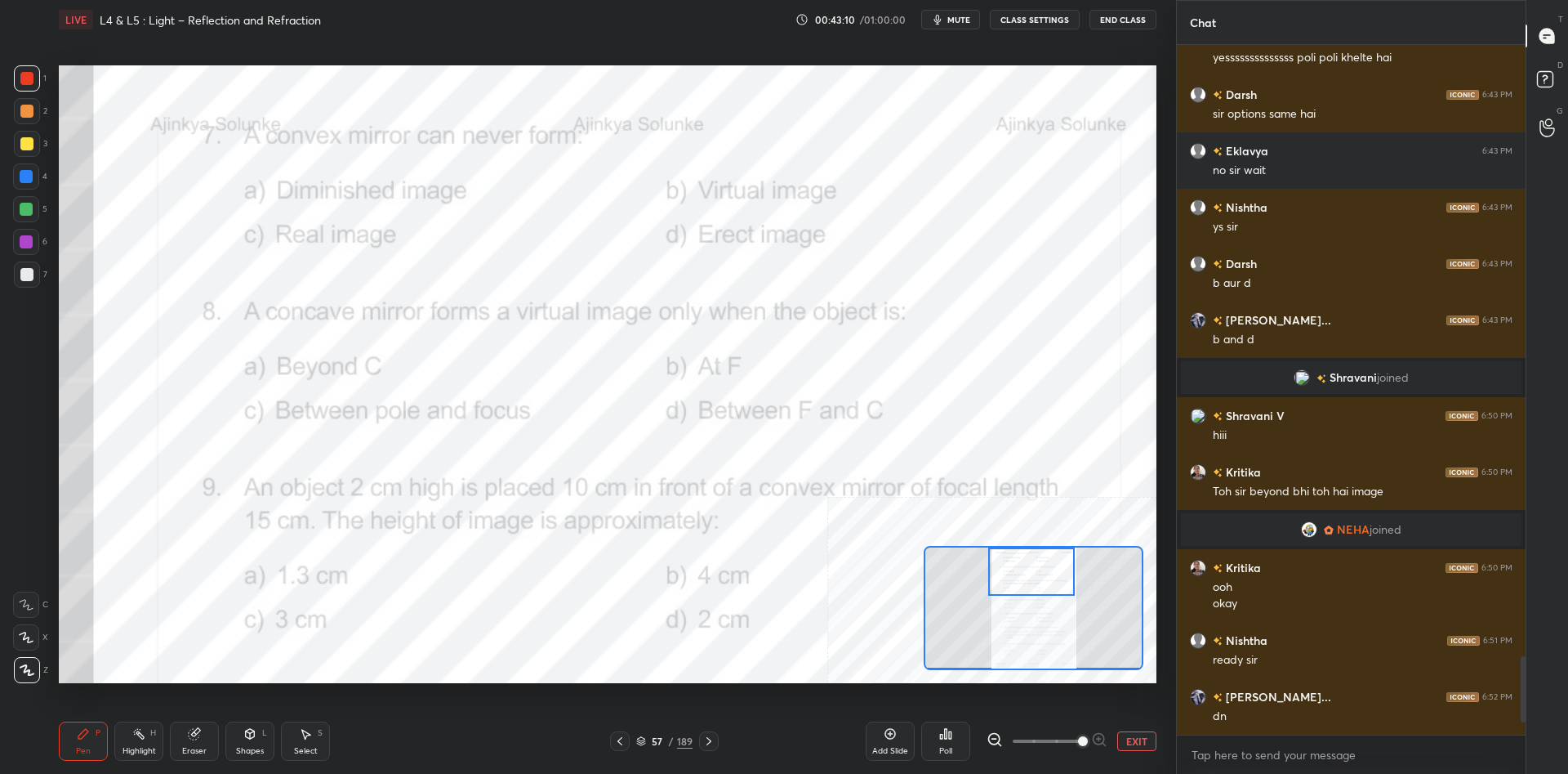
click at [1035, 545] on div "Setting up your live class Poll for secs No correct answer Start poll" at bounding box center [607, 373] width 1097 height 618
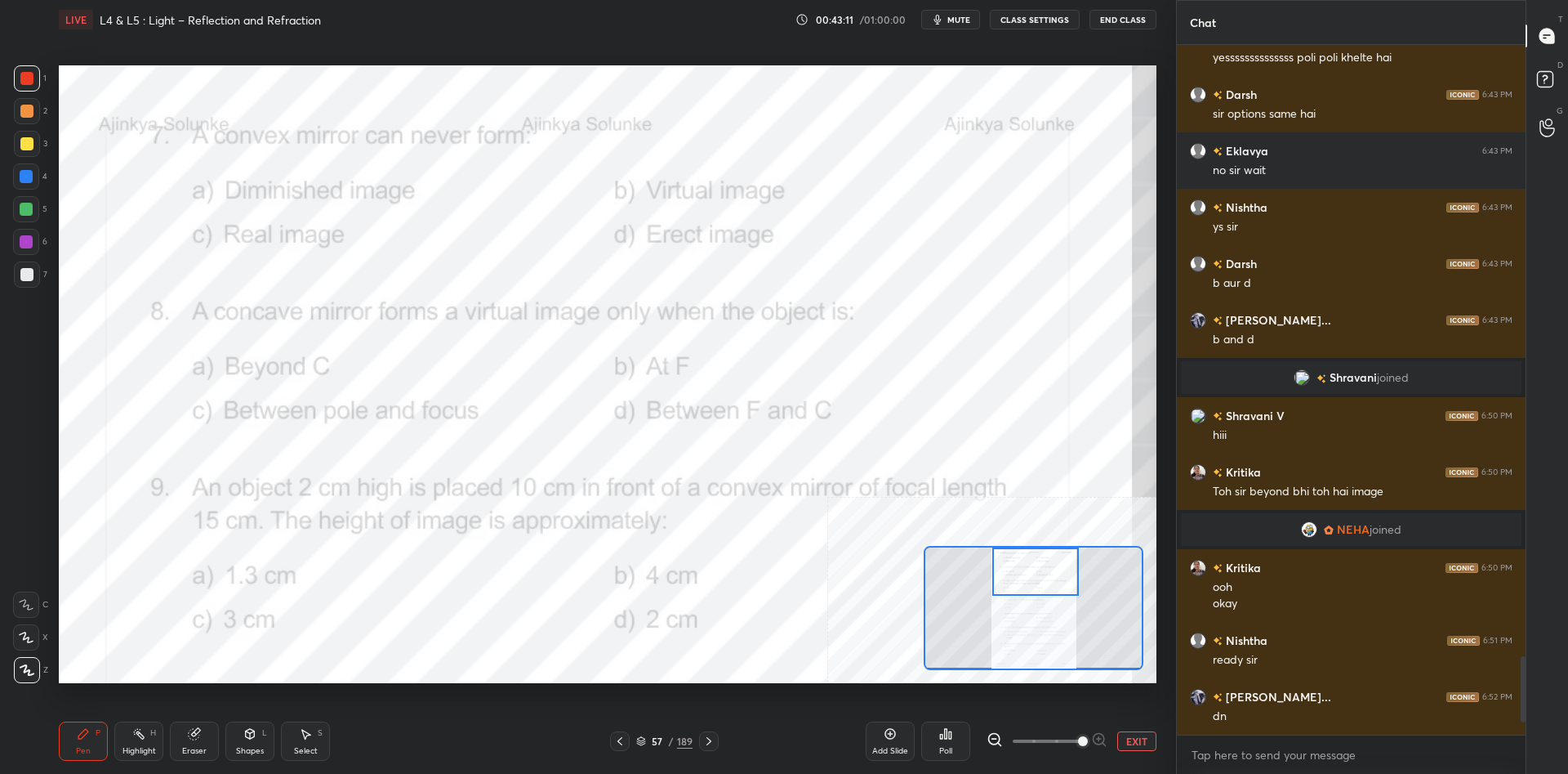
click at [150, 738] on div "Highlight H" at bounding box center [139, 741] width 49 height 39
click at [957, 749] on div "Poll" at bounding box center [945, 741] width 49 height 39
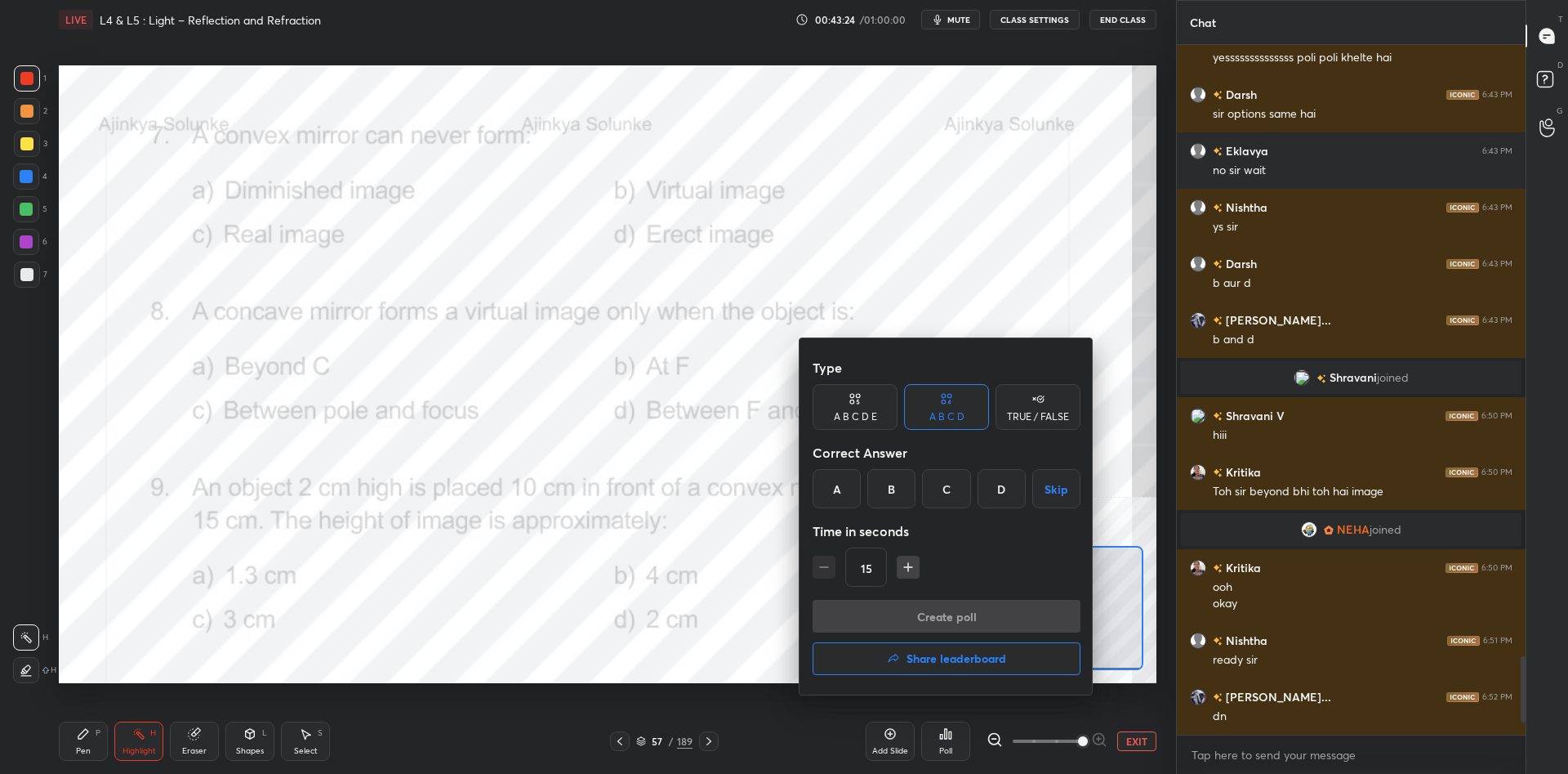
click at [961, 507] on div "C" at bounding box center [945, 488] width 48 height 39
click at [961, 632] on div "Create poll Share leaderboard" at bounding box center [946, 640] width 268 height 82
click at [960, 622] on button "Create poll" at bounding box center [946, 616] width 268 height 32
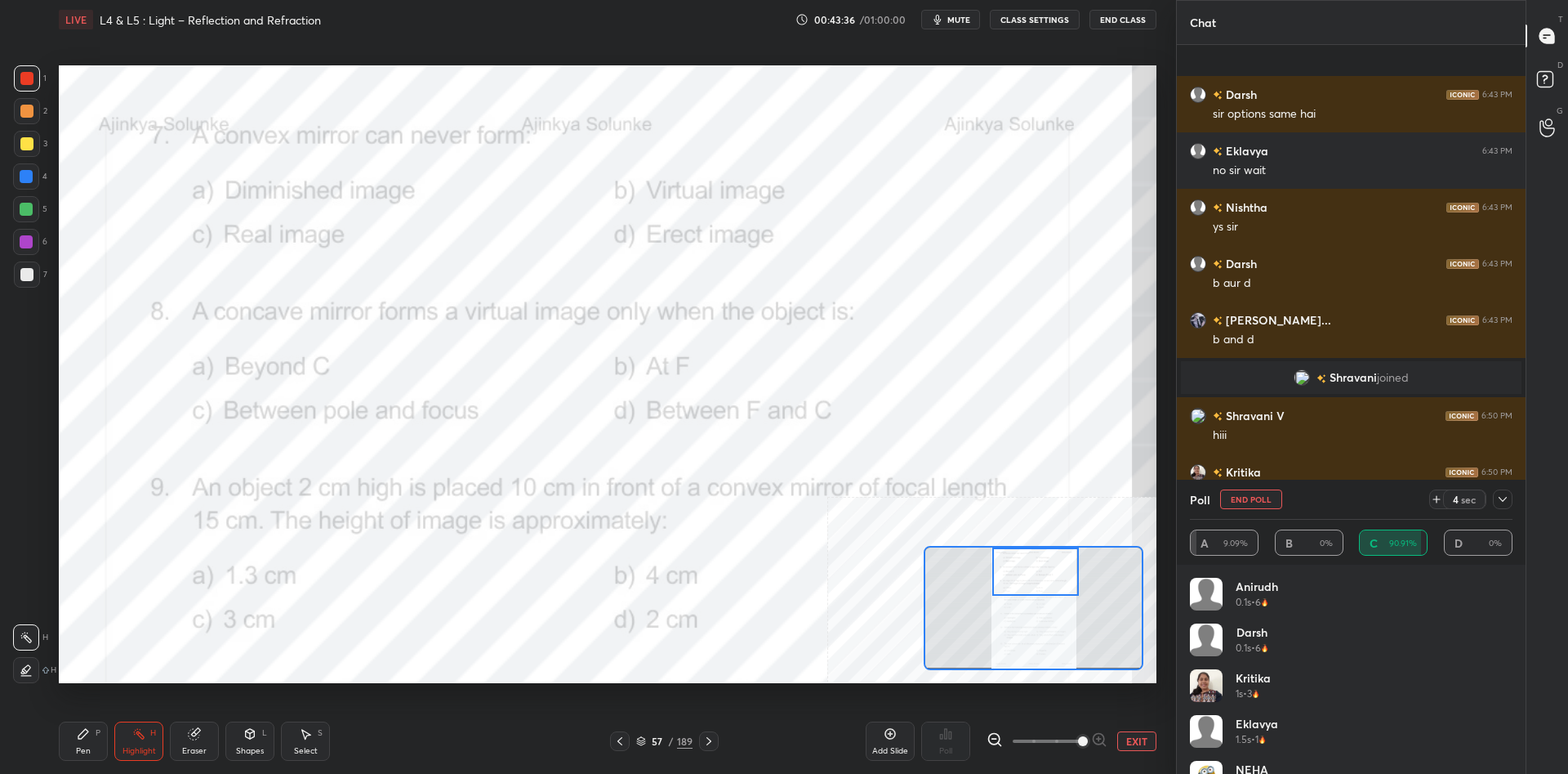
scroll to position [5537, 0]
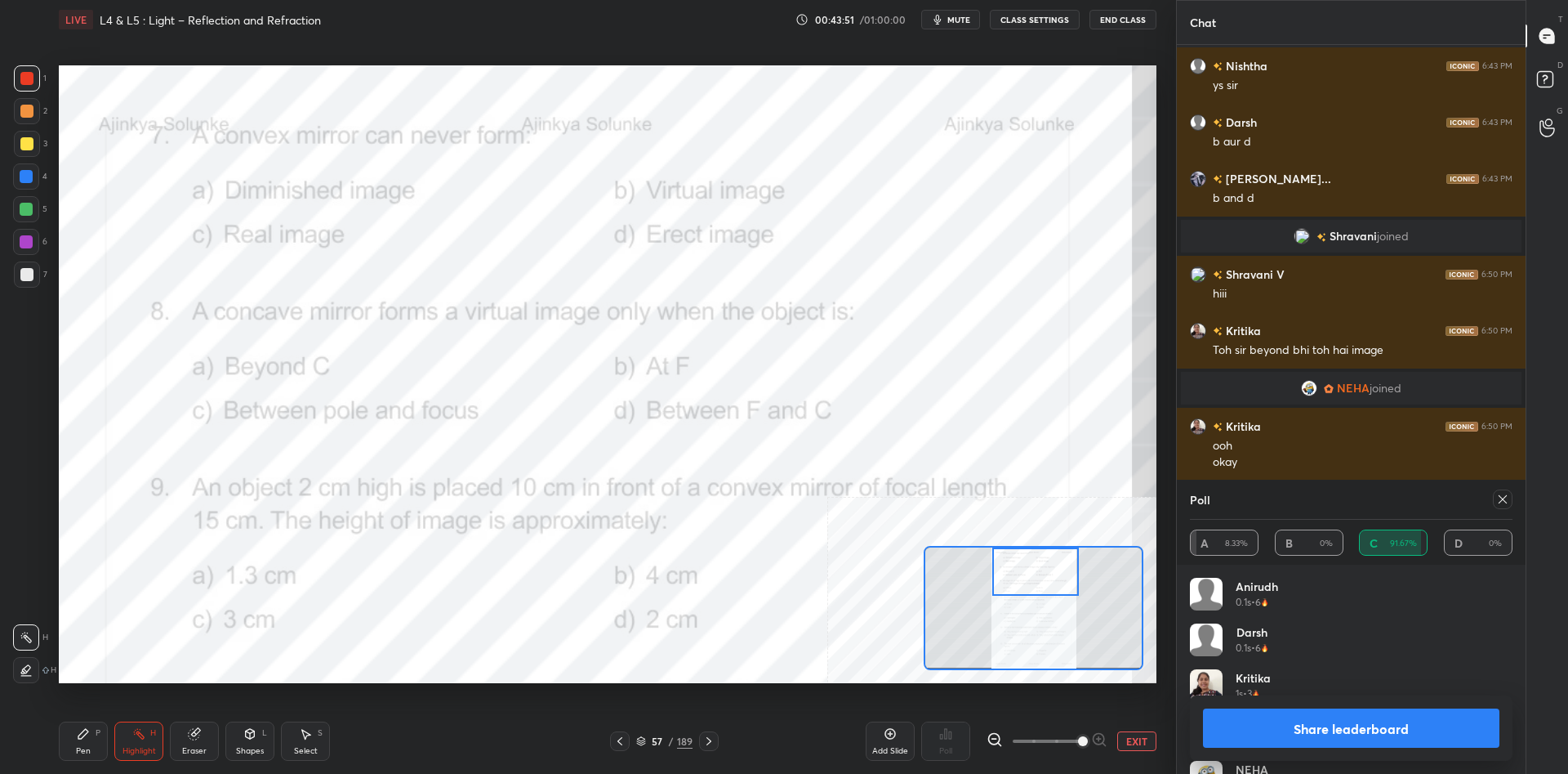
click at [1387, 734] on button "Share leaderboard" at bounding box center [1351, 727] width 297 height 39
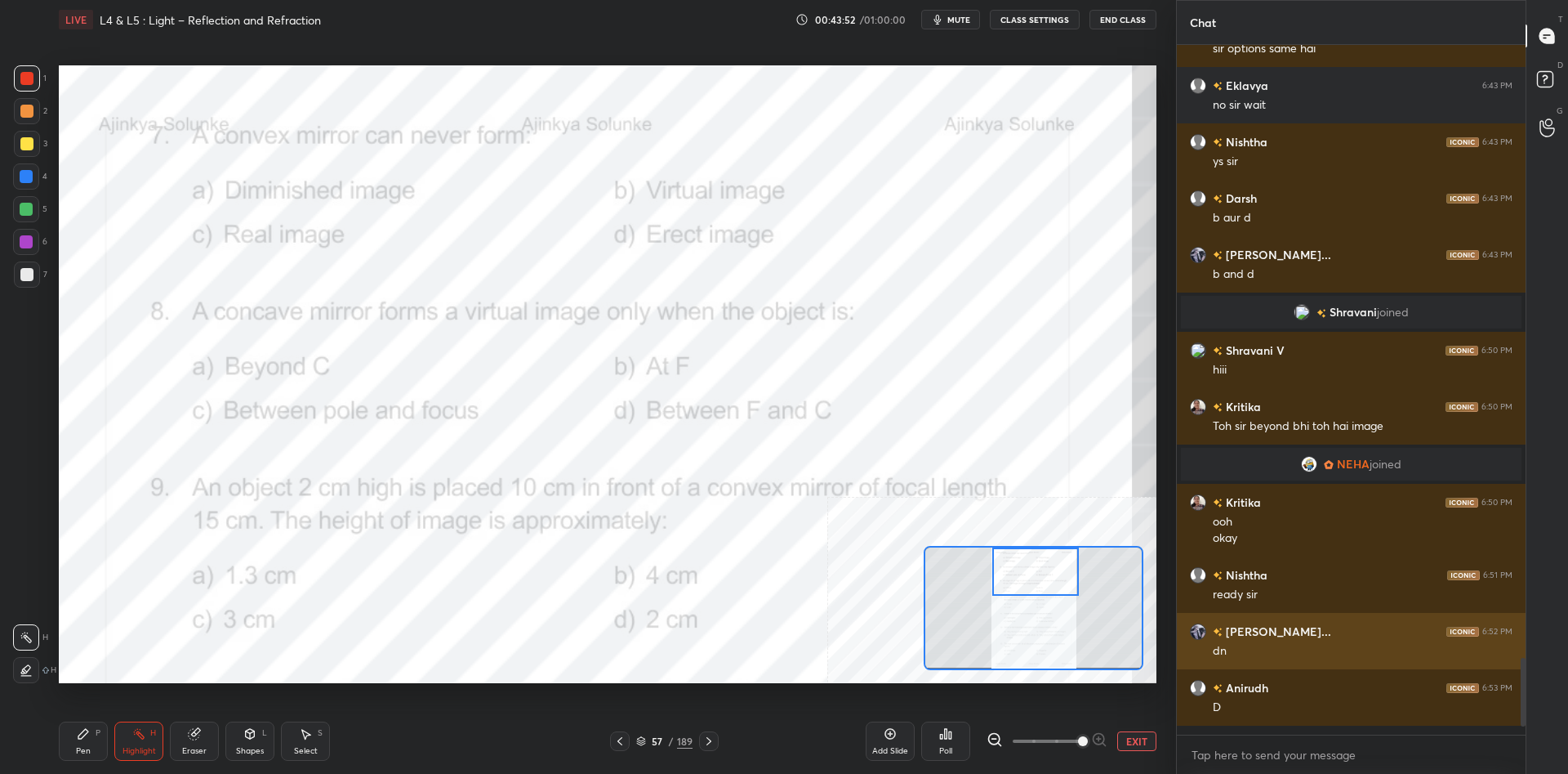
scroll to position [0, 1]
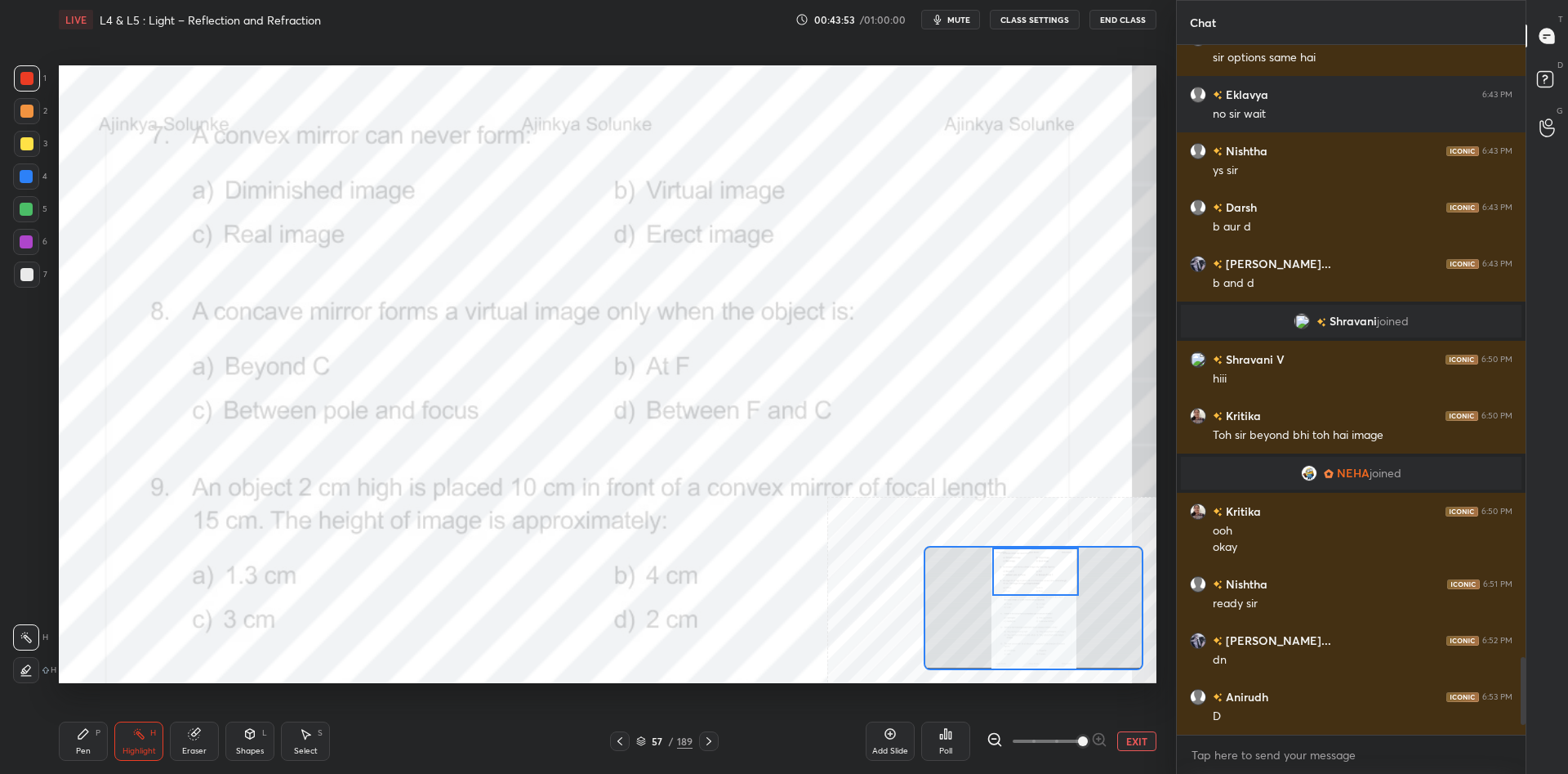
click at [58, 716] on div "LIVE L4 & L5 : Light – Reflection and Refraction 00:43:53 / 01:00:00 mute CLASS…" at bounding box center [607, 387] width 1110 height 774
click at [70, 723] on div "Pen P" at bounding box center [83, 741] width 49 height 39
click at [78, 727] on icon at bounding box center [83, 733] width 13 height 13
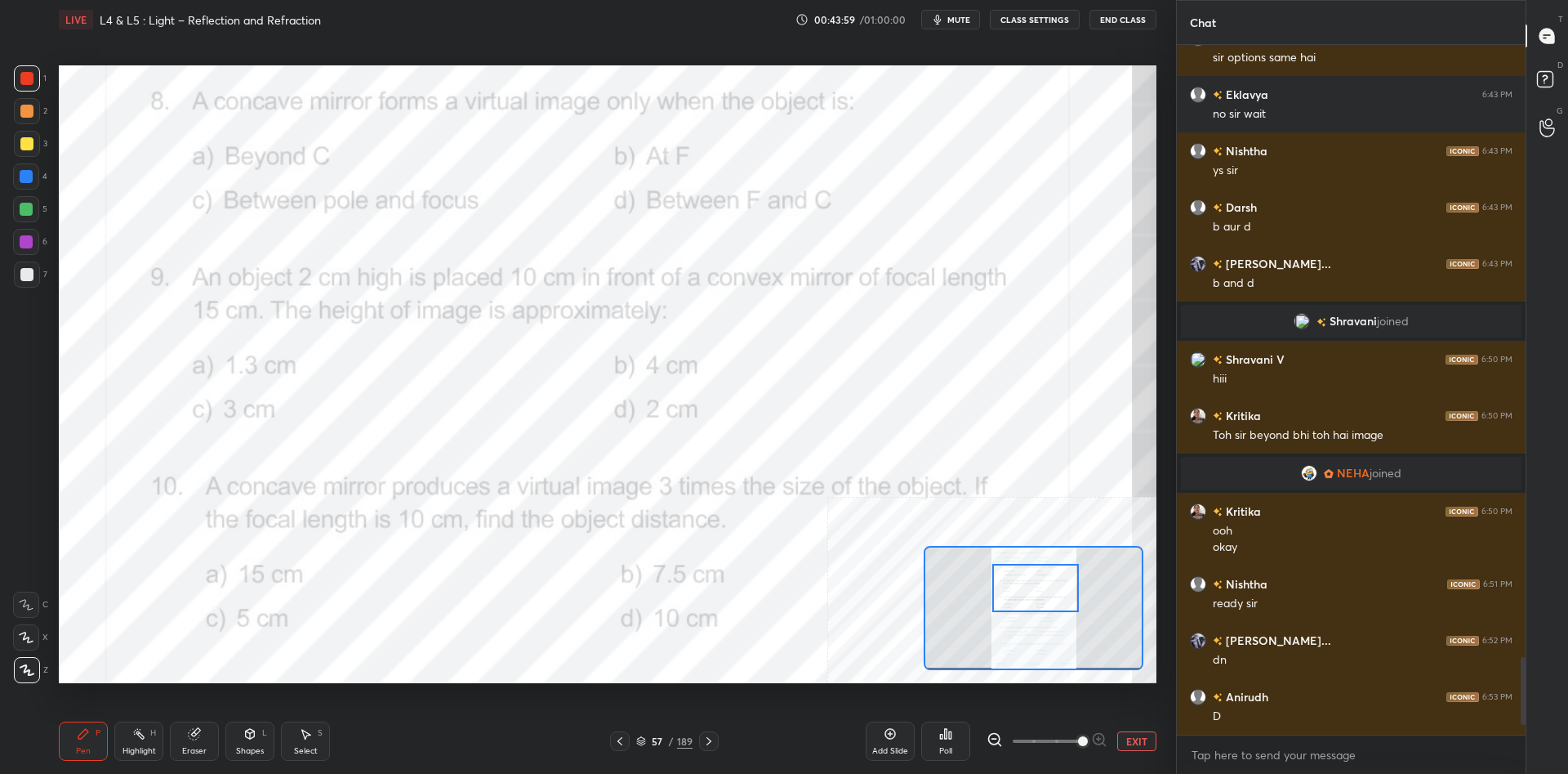
click at [146, 731] on div "Highlight H" at bounding box center [139, 741] width 49 height 39
click at [949, 725] on div "Poll" at bounding box center [945, 741] width 49 height 39
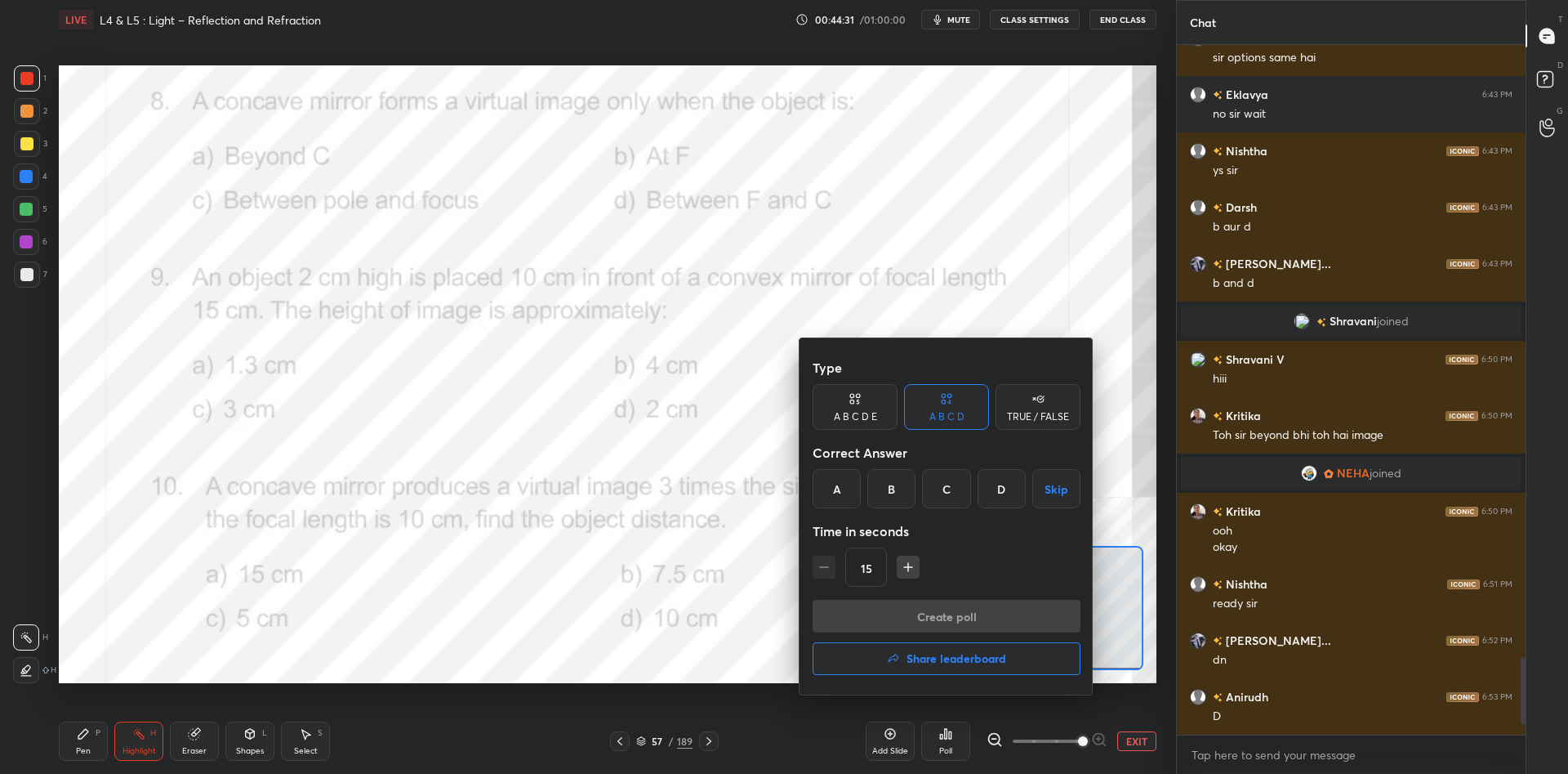
drag, startPoint x: 951, startPoint y: 497, endPoint x: 946, endPoint y: 540, distance: 43.3
click at [951, 497] on div "C" at bounding box center [945, 488] width 48 height 39
click at [942, 596] on div "Type A B C D E A B C D TRUE / FALSE Correct Answer A B C D Skip Time in seconds…" at bounding box center [946, 475] width 268 height 248
click at [937, 607] on button "Create poll" at bounding box center [946, 616] width 268 height 32
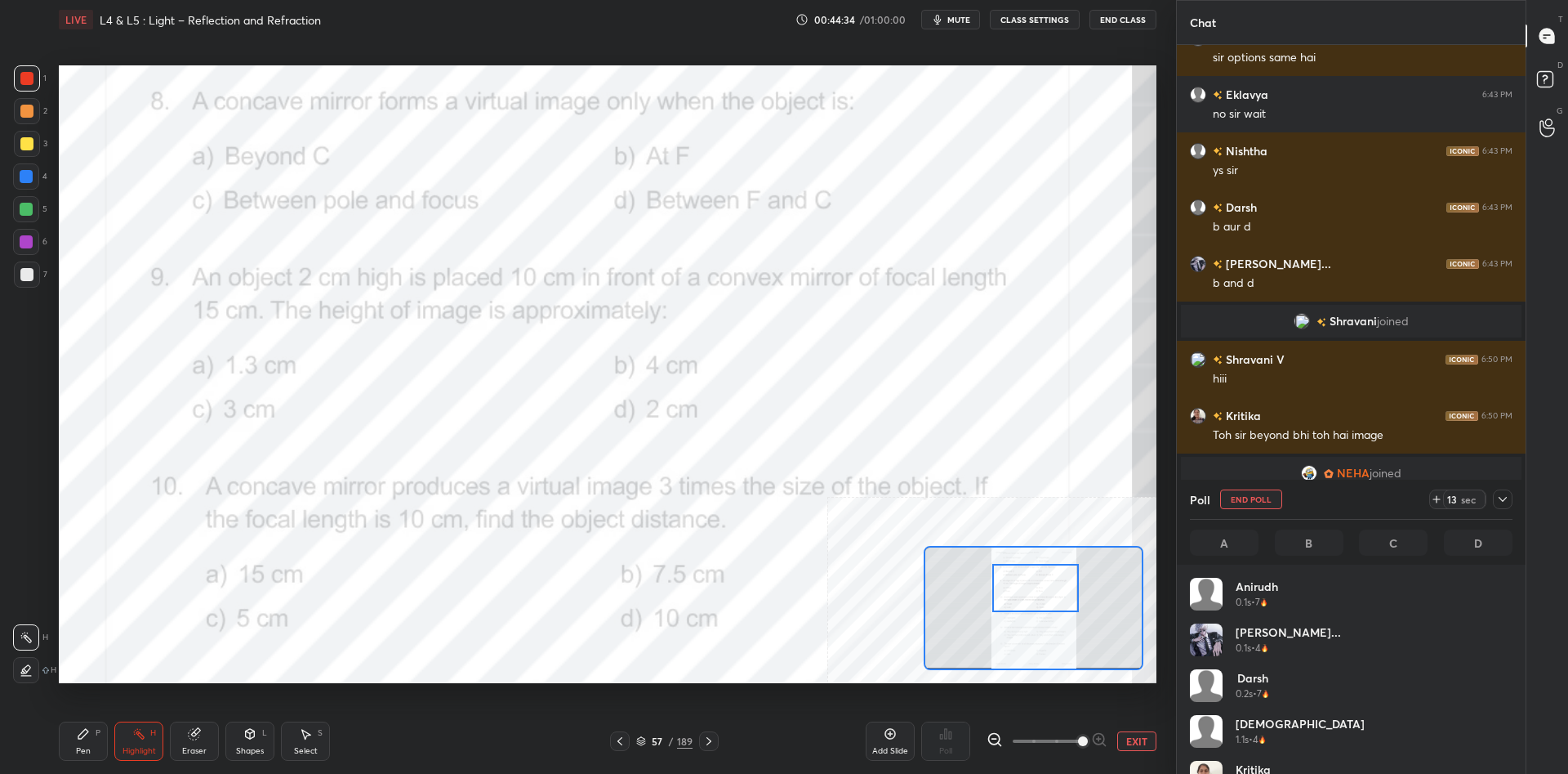
scroll to position [196, 323]
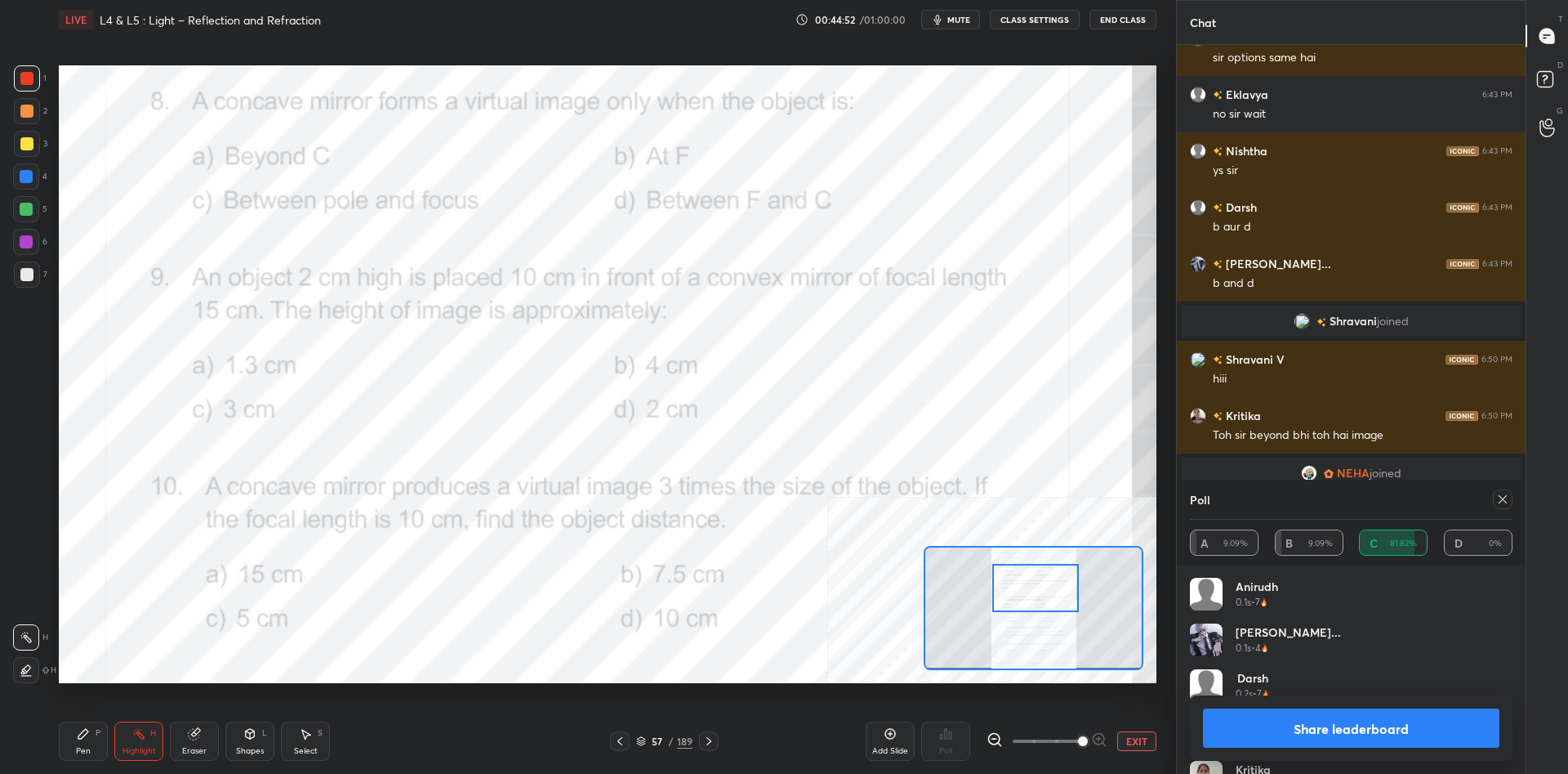
click at [1316, 712] on button "Share leaderboard" at bounding box center [1351, 727] width 297 height 39
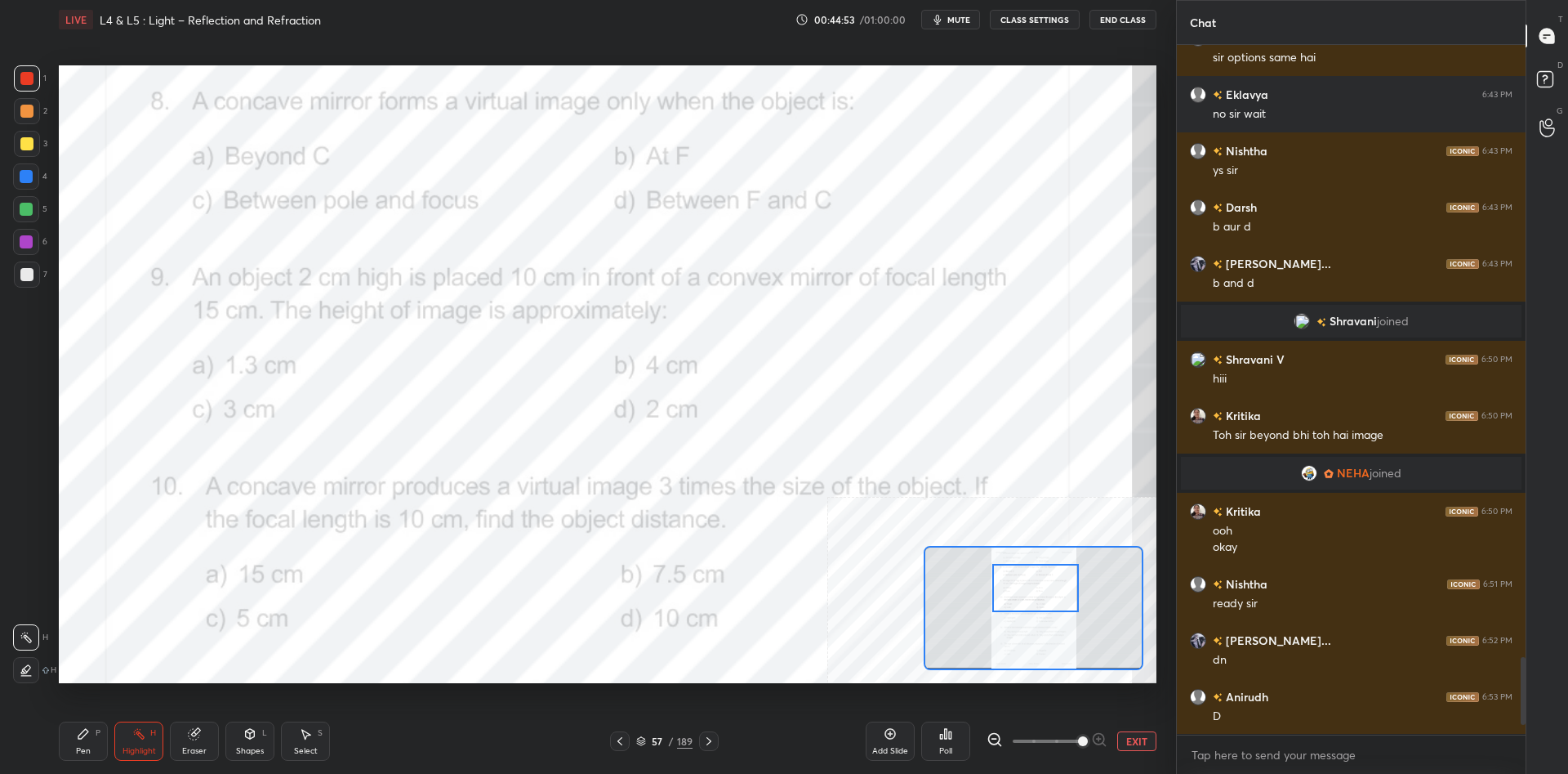
scroll to position [689, 349]
click at [84, 737] on icon at bounding box center [83, 733] width 13 height 13
click at [85, 735] on icon at bounding box center [83, 733] width 10 height 10
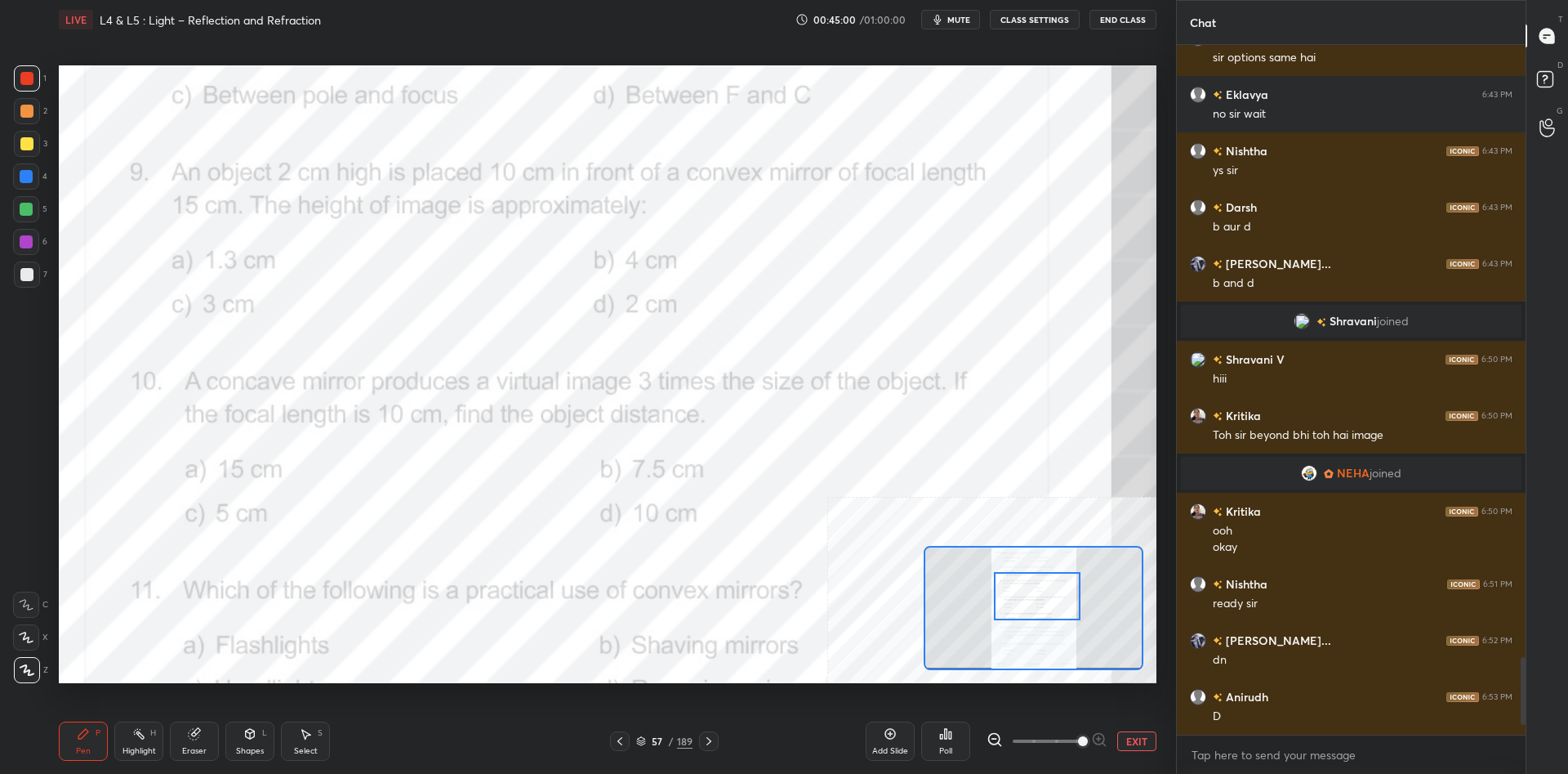
click at [106, 741] on div "Pen P" at bounding box center [83, 741] width 49 height 39
click at [134, 733] on icon at bounding box center [139, 733] width 13 height 13
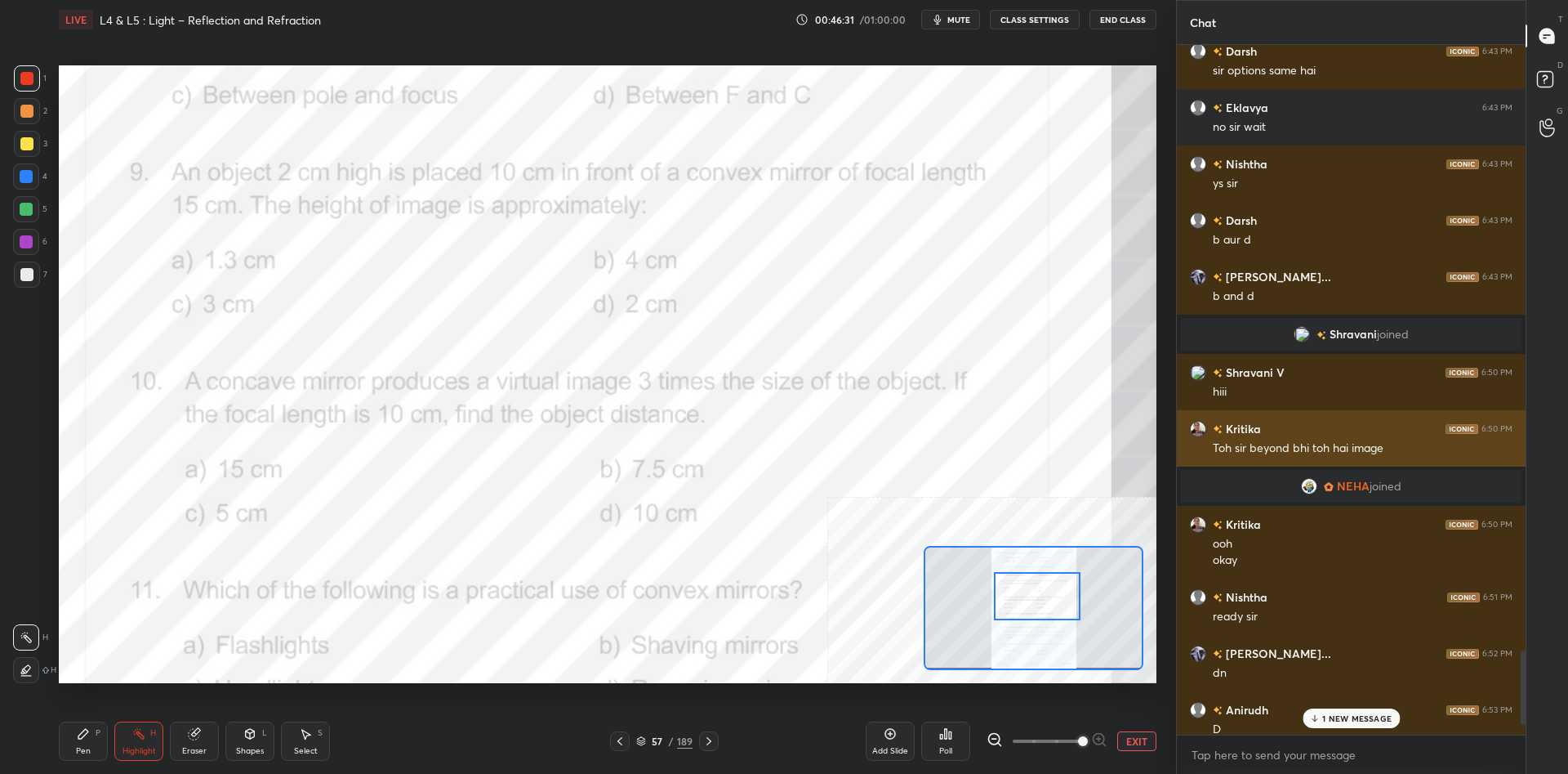
scroll to position [1, 1]
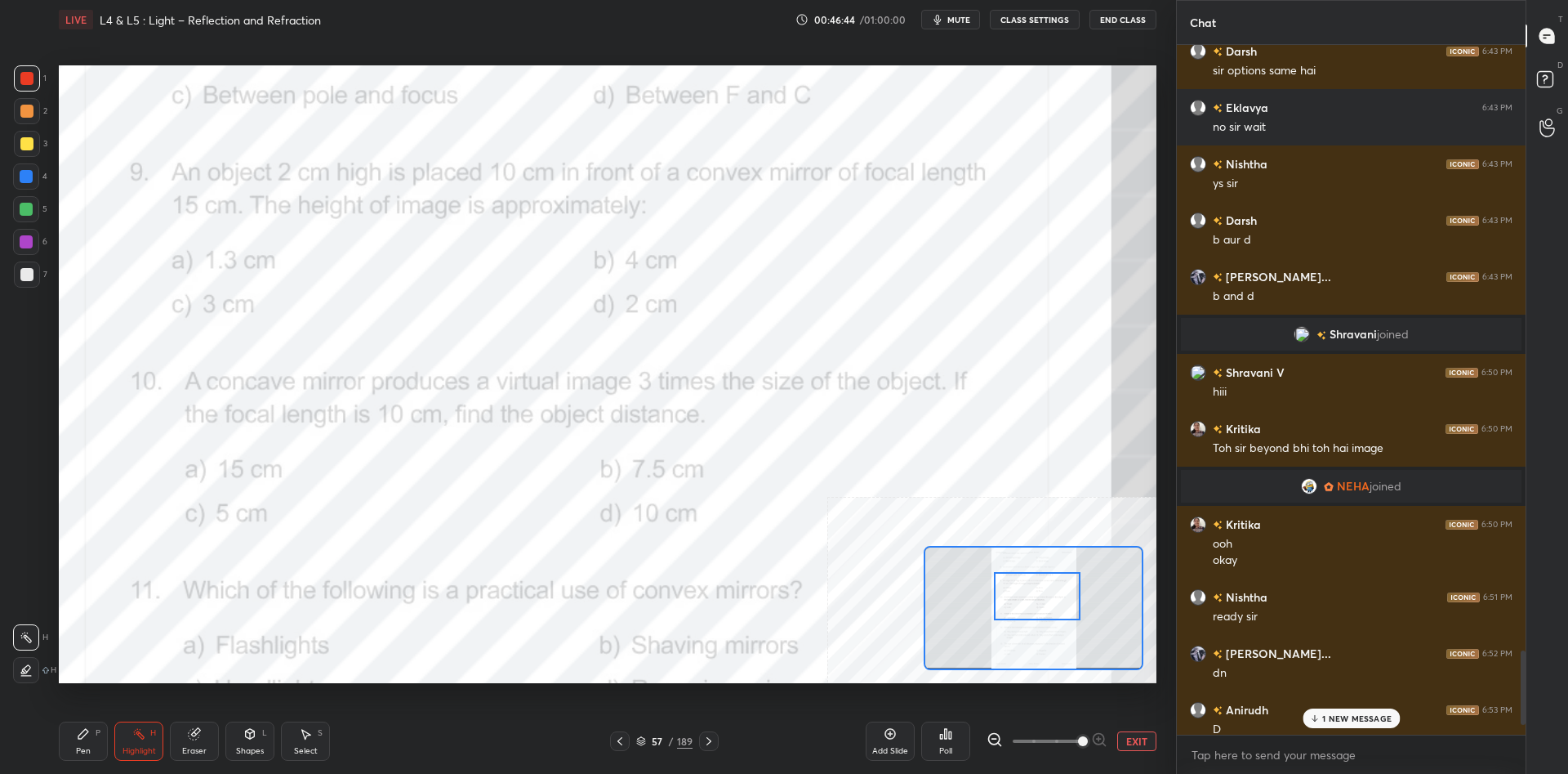
click at [947, 742] on div "Poll" at bounding box center [945, 741] width 49 height 39
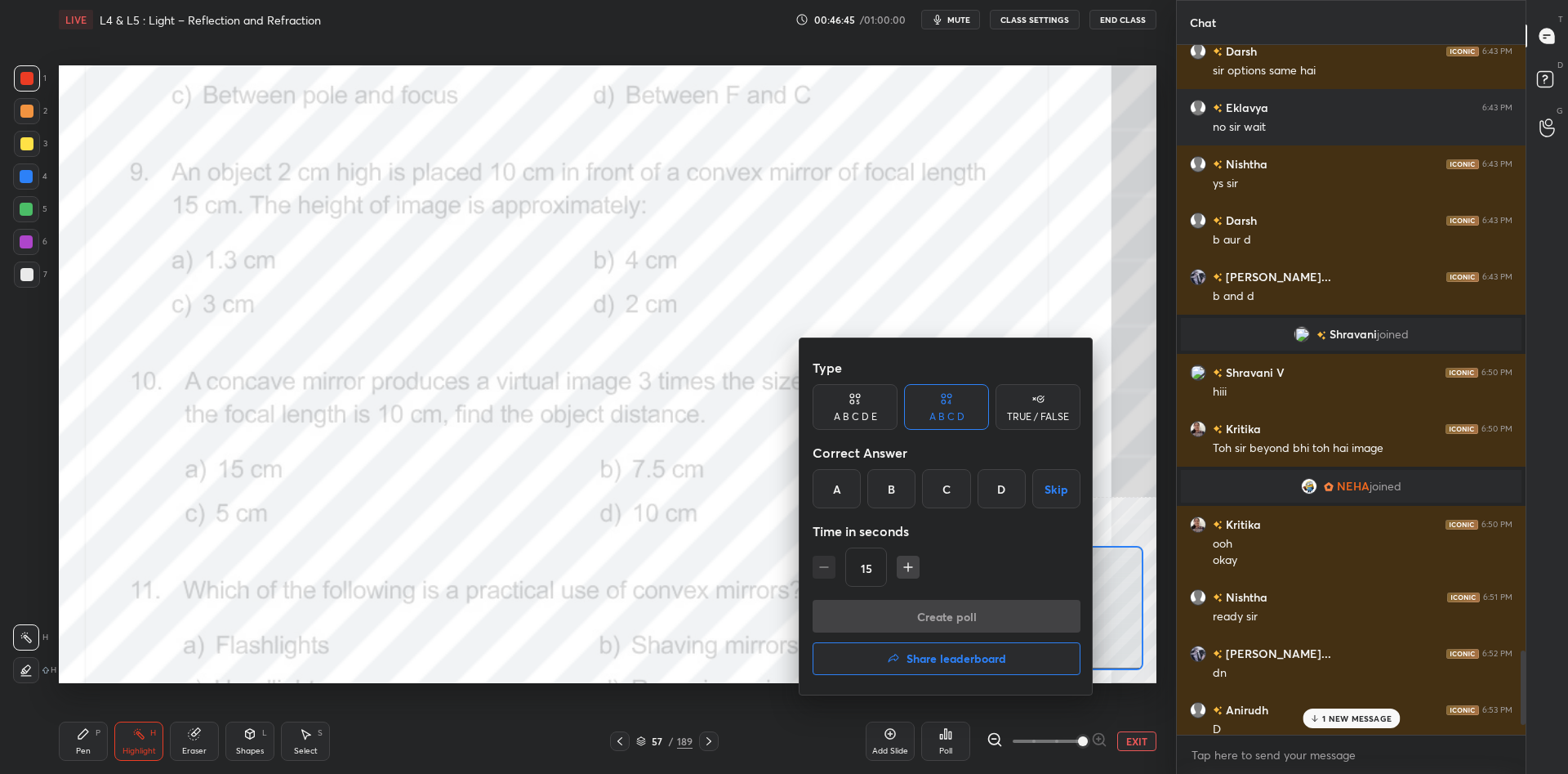
click at [829, 481] on div "A" at bounding box center [836, 488] width 48 height 39
click at [926, 601] on button "Create poll" at bounding box center [946, 616] width 268 height 32
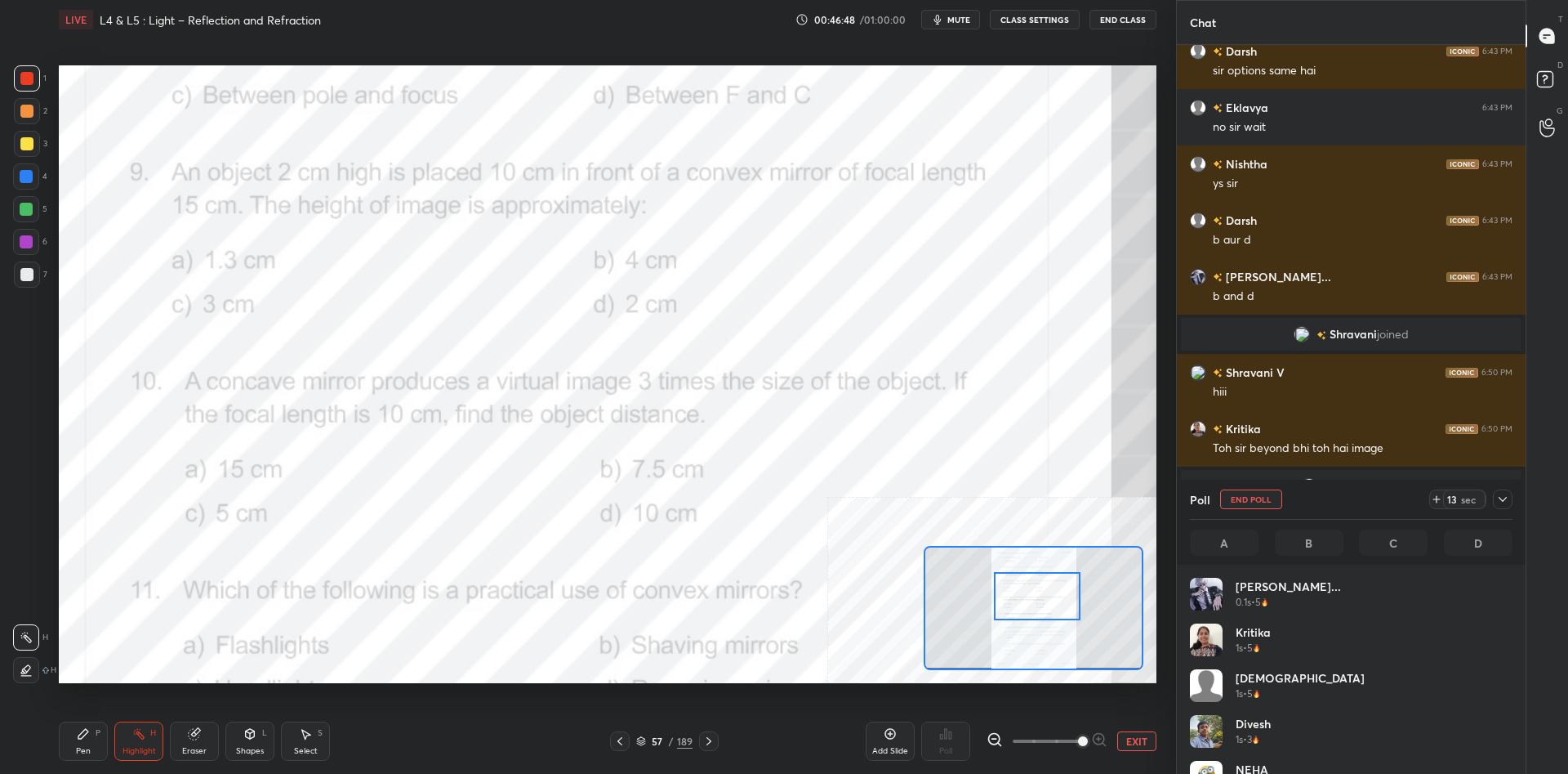
scroll to position [196, 323]
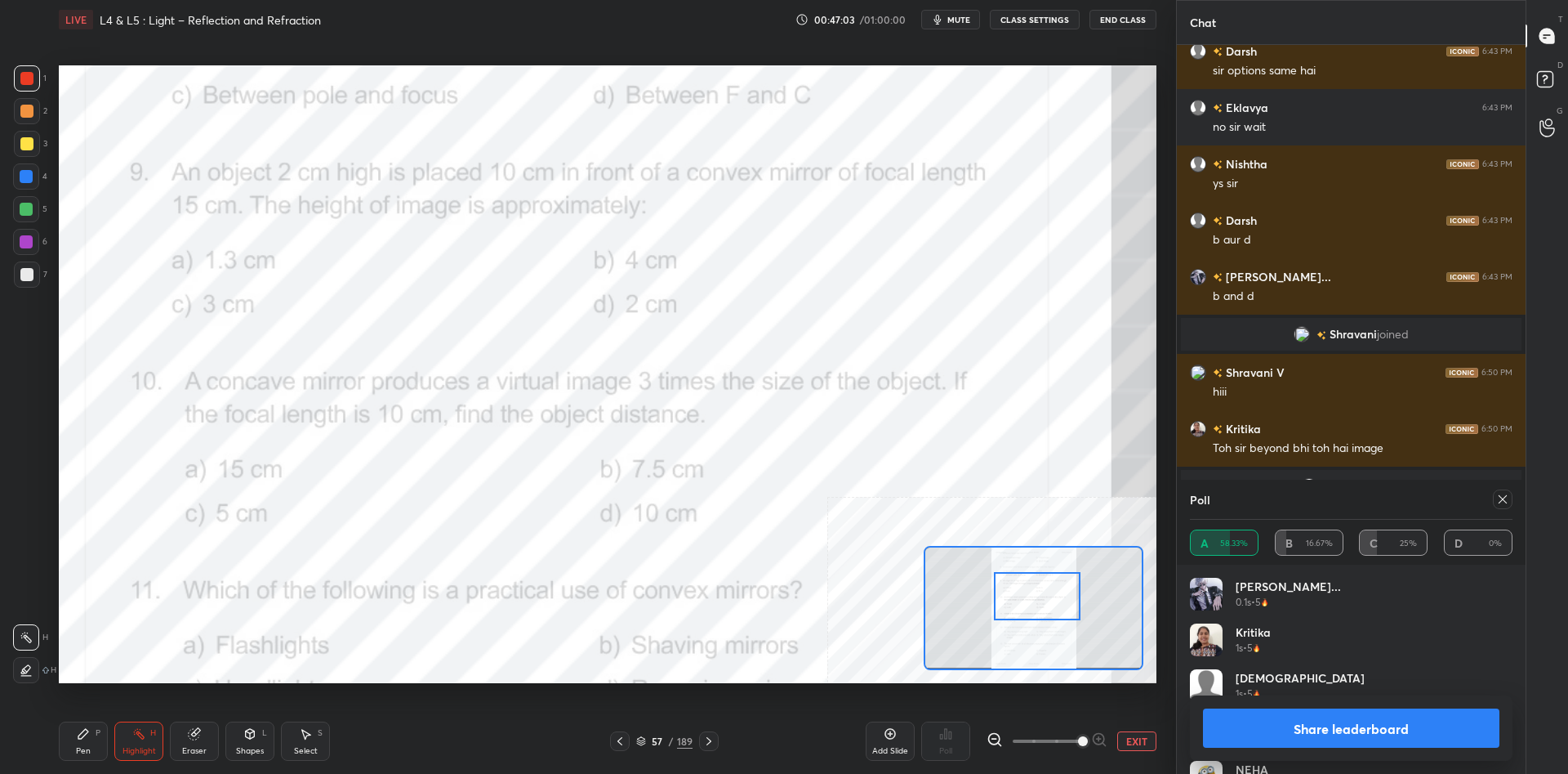
click at [1300, 733] on button "Share leaderboard" at bounding box center [1351, 727] width 297 height 39
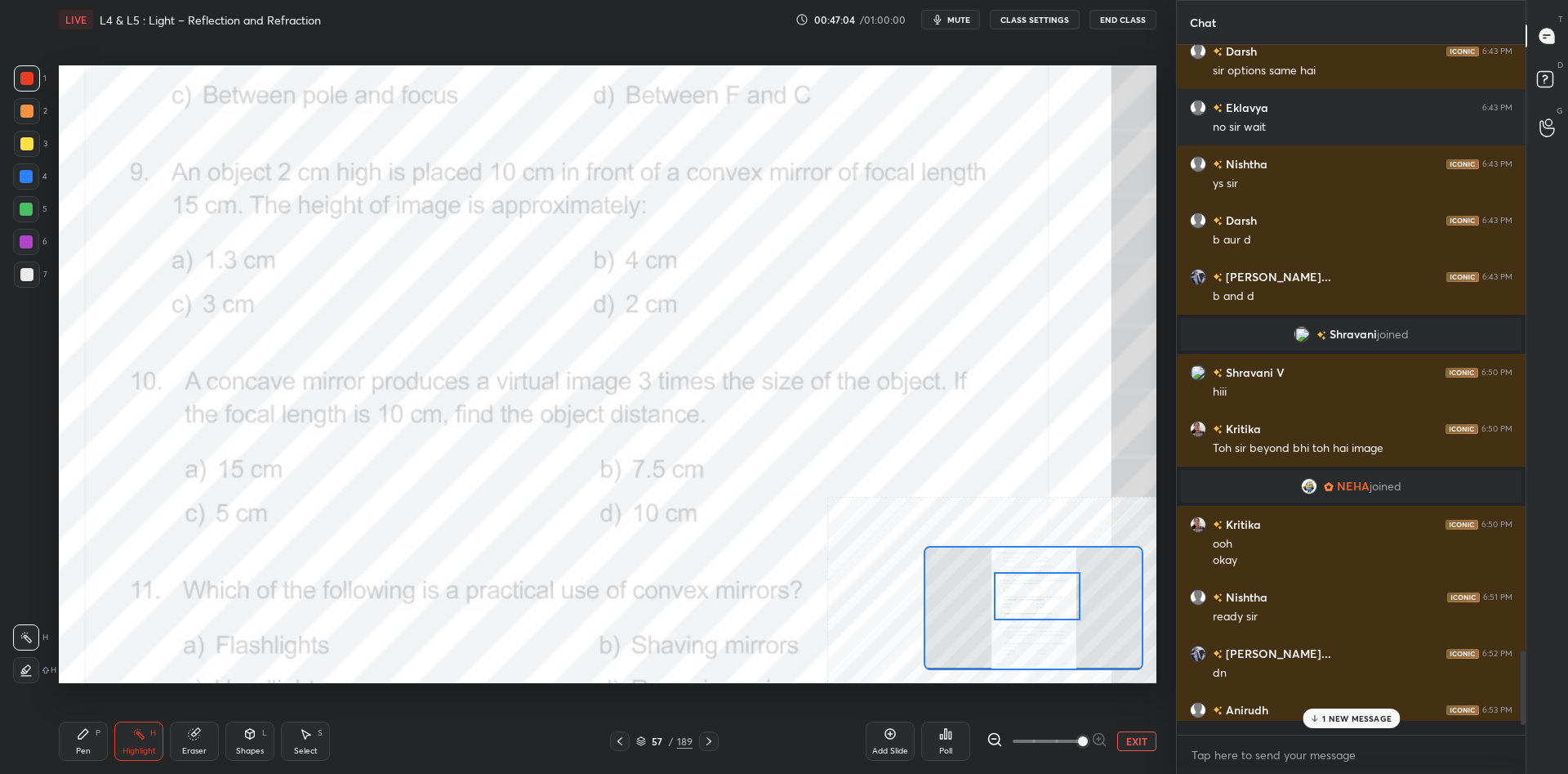
scroll to position [689, 349]
click at [82, 745] on div "Pen P" at bounding box center [83, 741] width 49 height 39
click at [85, 744] on div "Pen P" at bounding box center [83, 741] width 49 height 39
click at [1310, 716] on icon at bounding box center [1315, 718] width 11 height 10
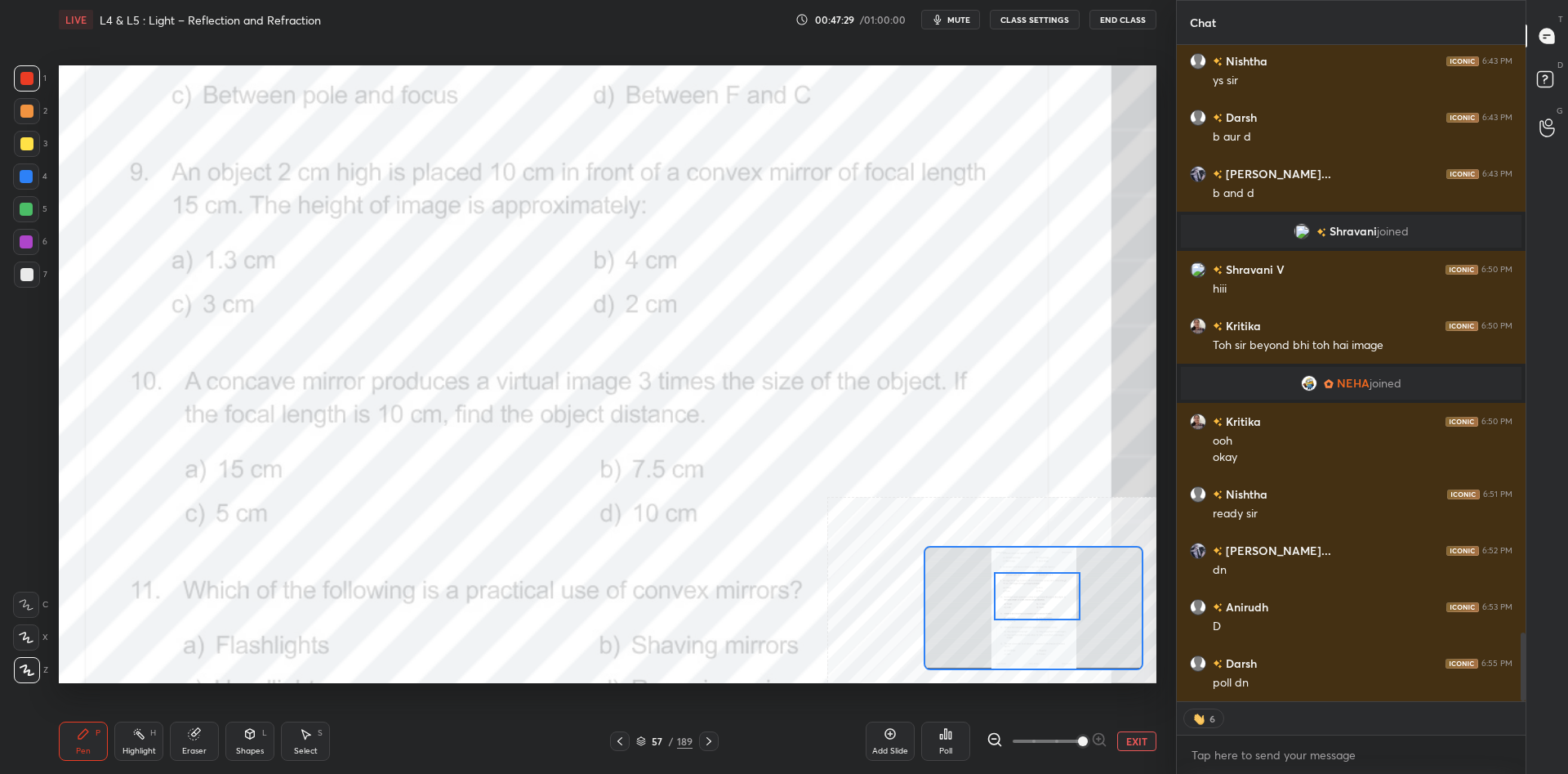
scroll to position [5598, 0]
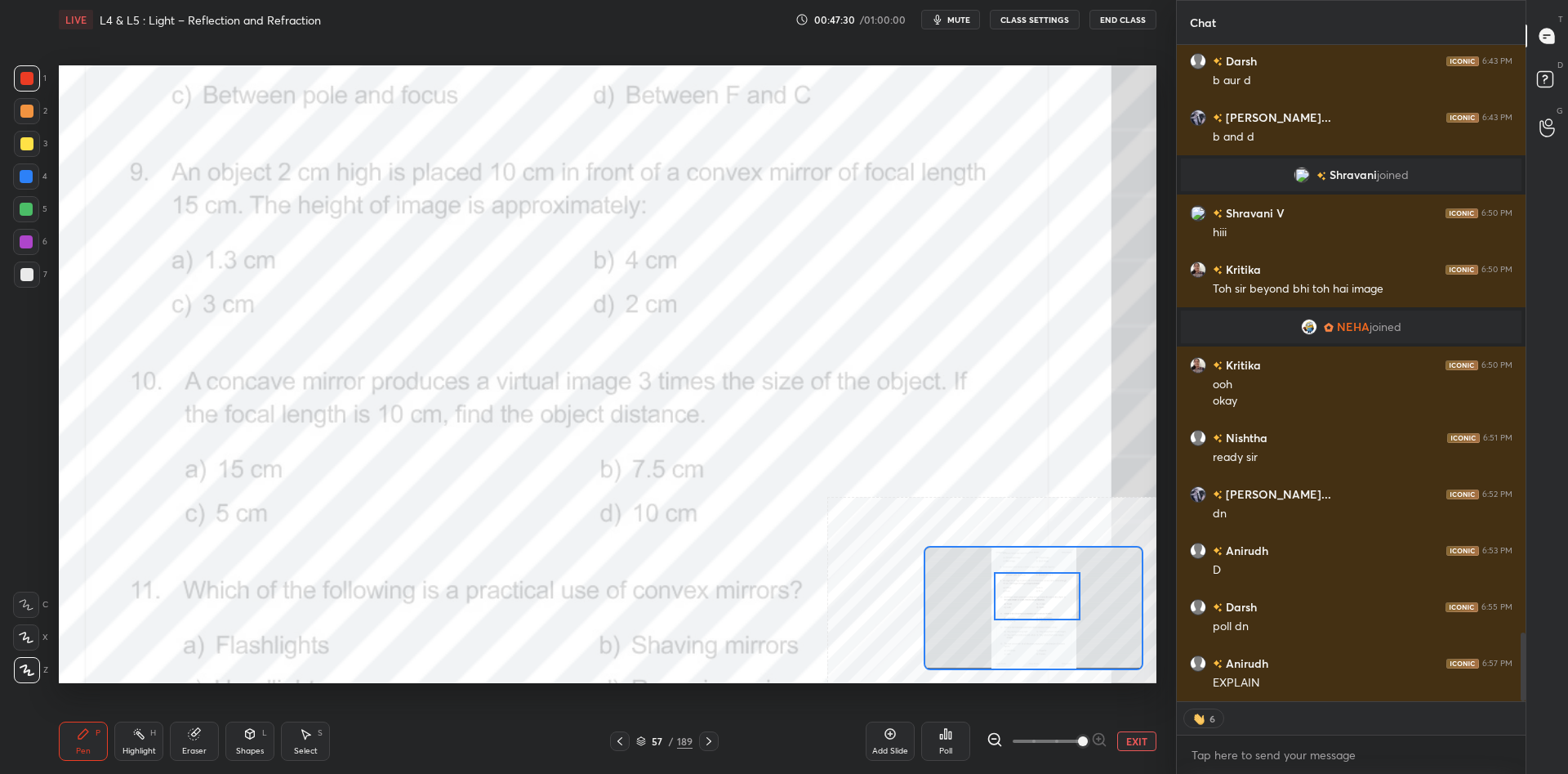
click at [1045, 601] on div at bounding box center [1037, 595] width 87 height 48
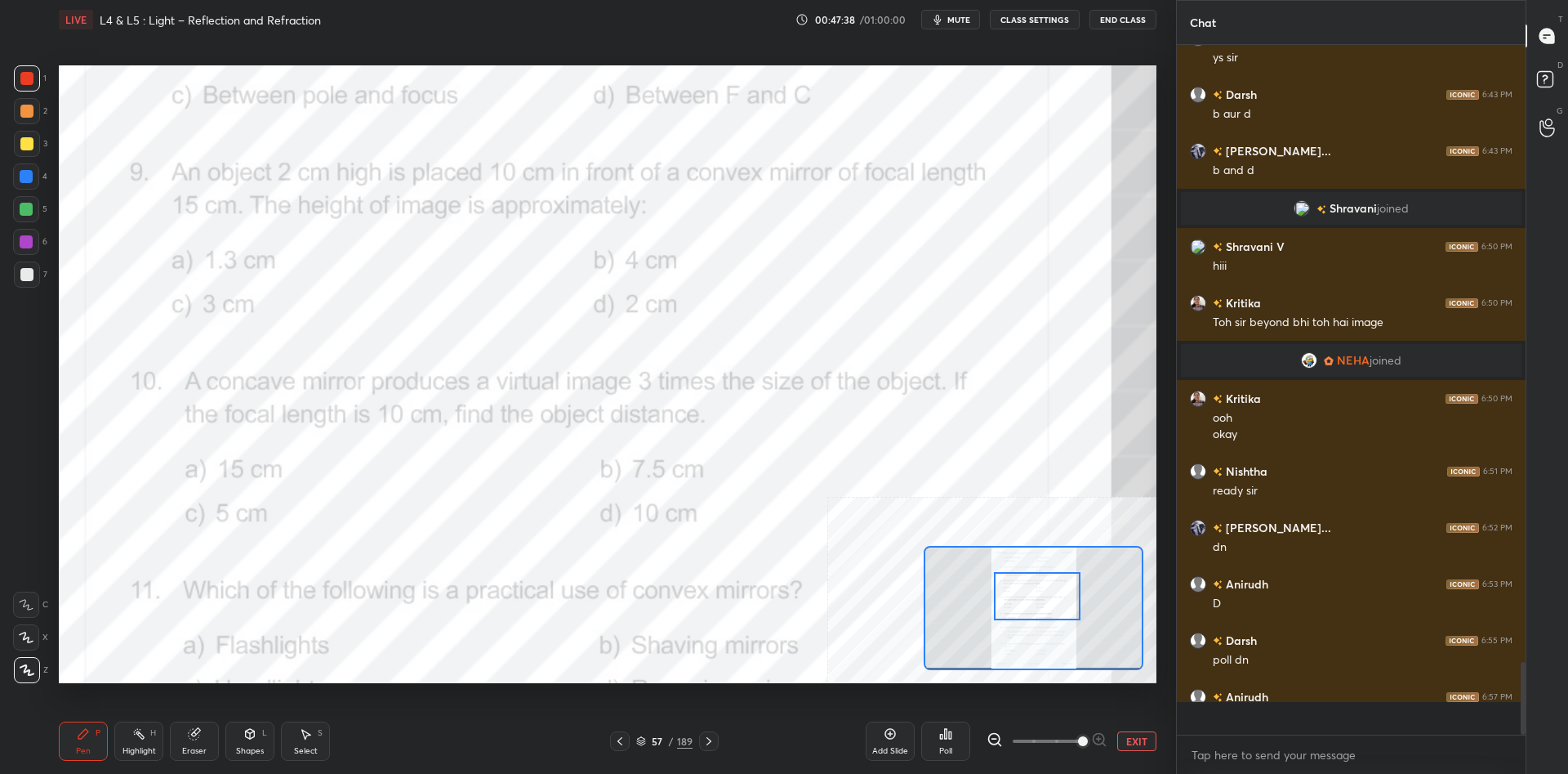
scroll to position [689, 349]
click at [33, 178] on div at bounding box center [25, 176] width 26 height 26
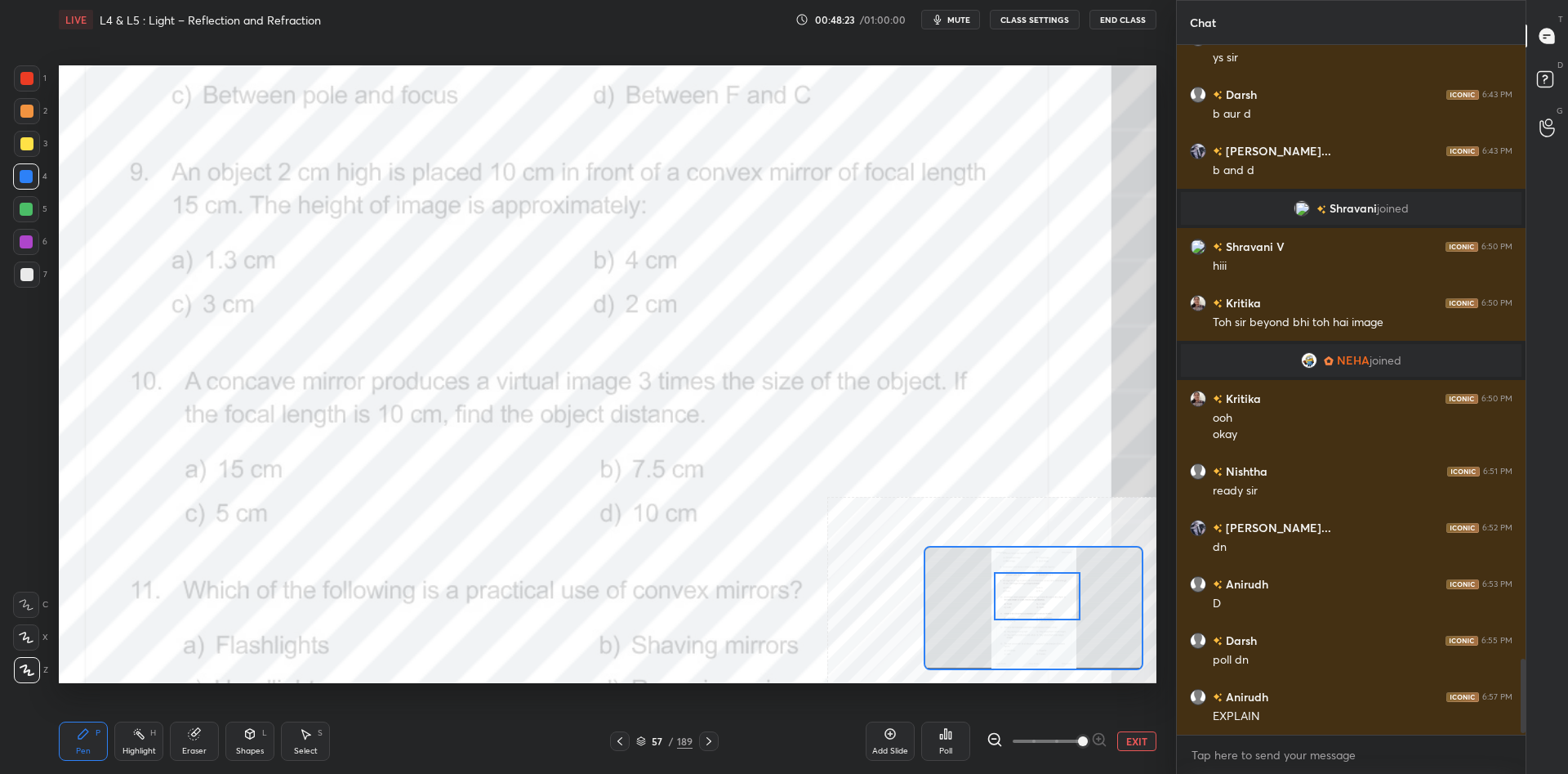
click at [1150, 737] on button "EXIT" at bounding box center [1136, 741] width 39 height 20
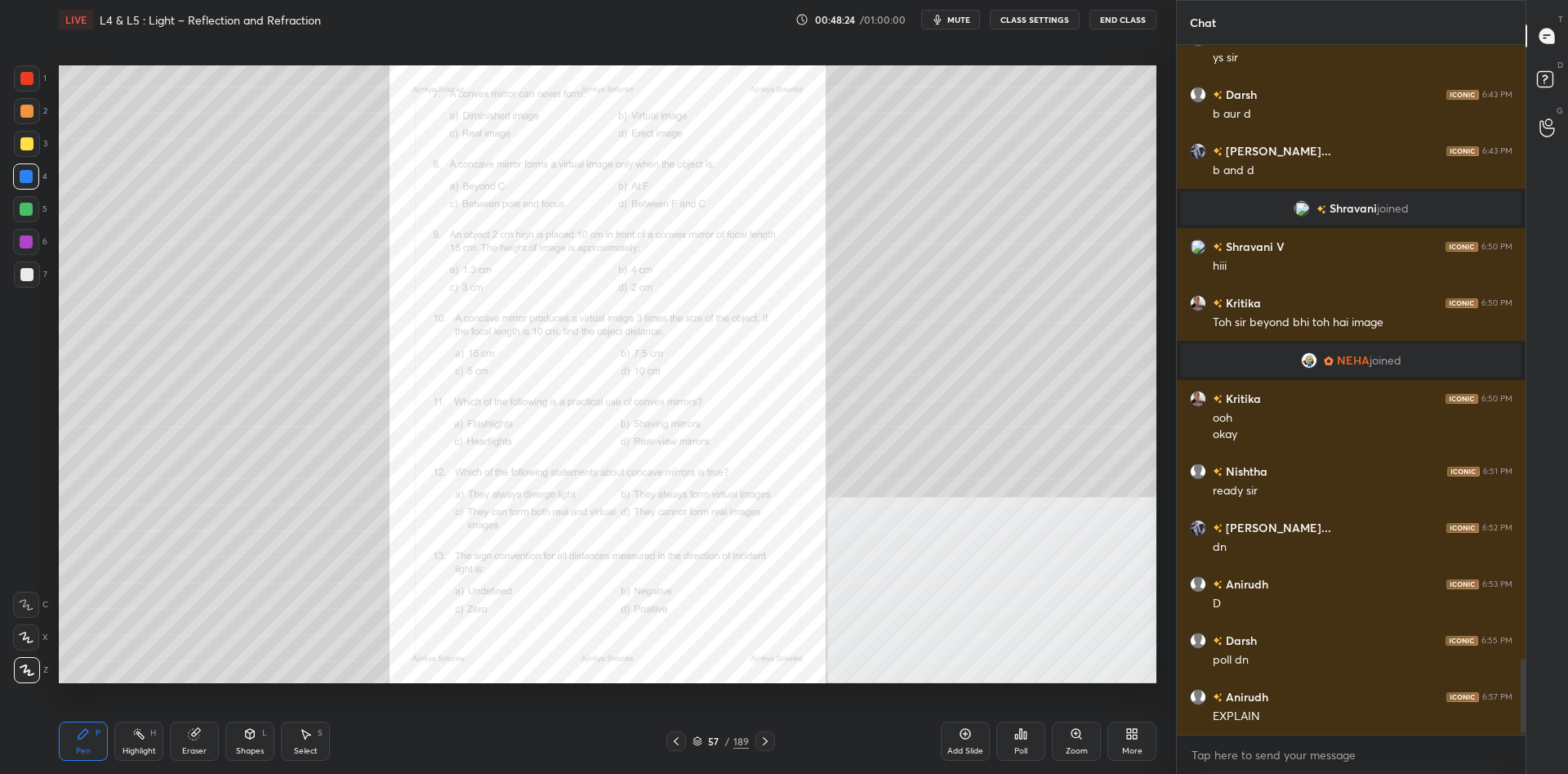
click at [46, 134] on div "3" at bounding box center [30, 143] width 33 height 26
click at [28, 141] on div at bounding box center [27, 143] width 13 height 13
click at [1076, 744] on div "Zoom" at bounding box center [1076, 741] width 49 height 39
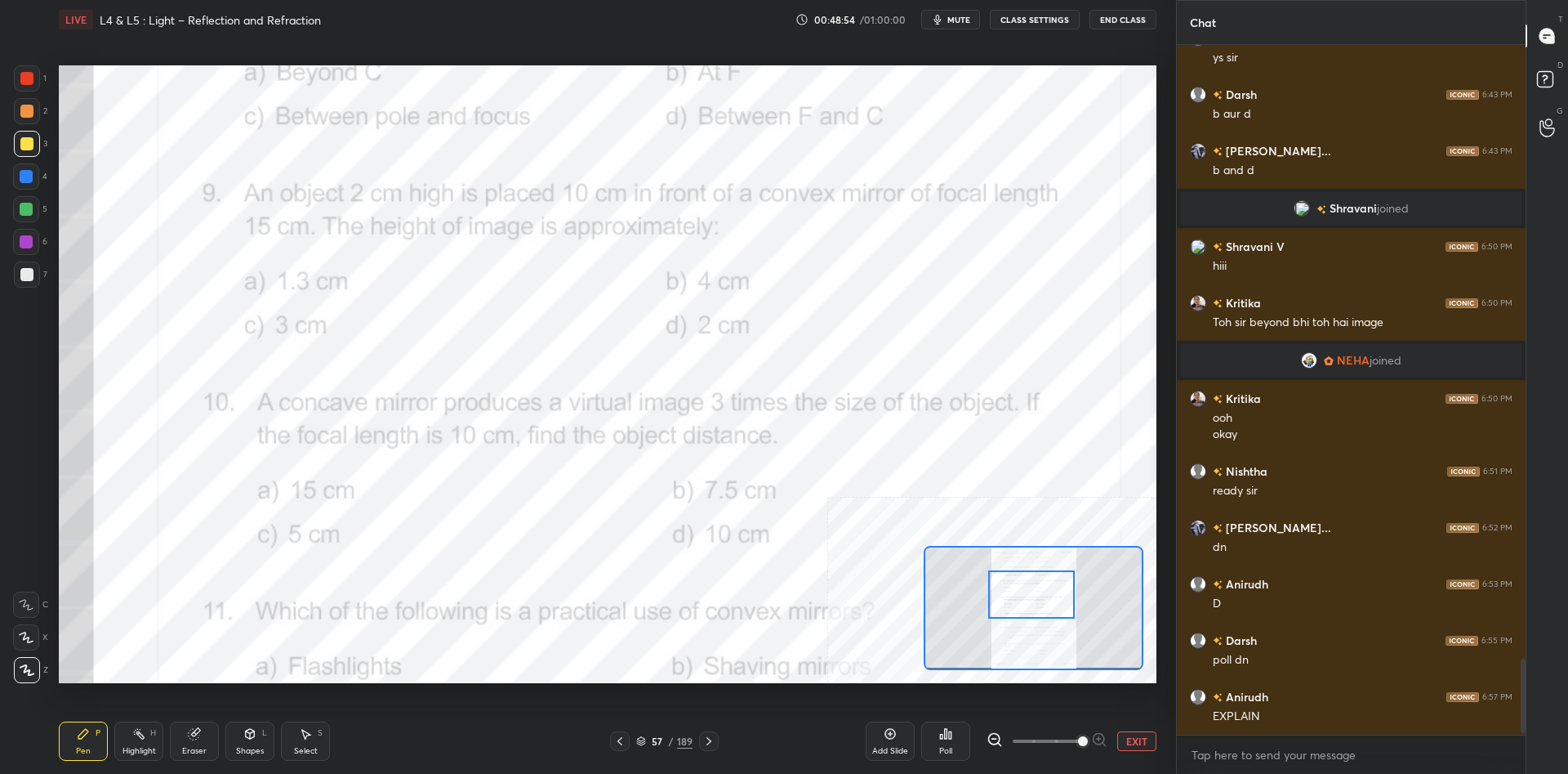
click at [34, 91] on div at bounding box center [26, 78] width 26 height 26
click at [31, 88] on div at bounding box center [26, 78] width 26 height 26
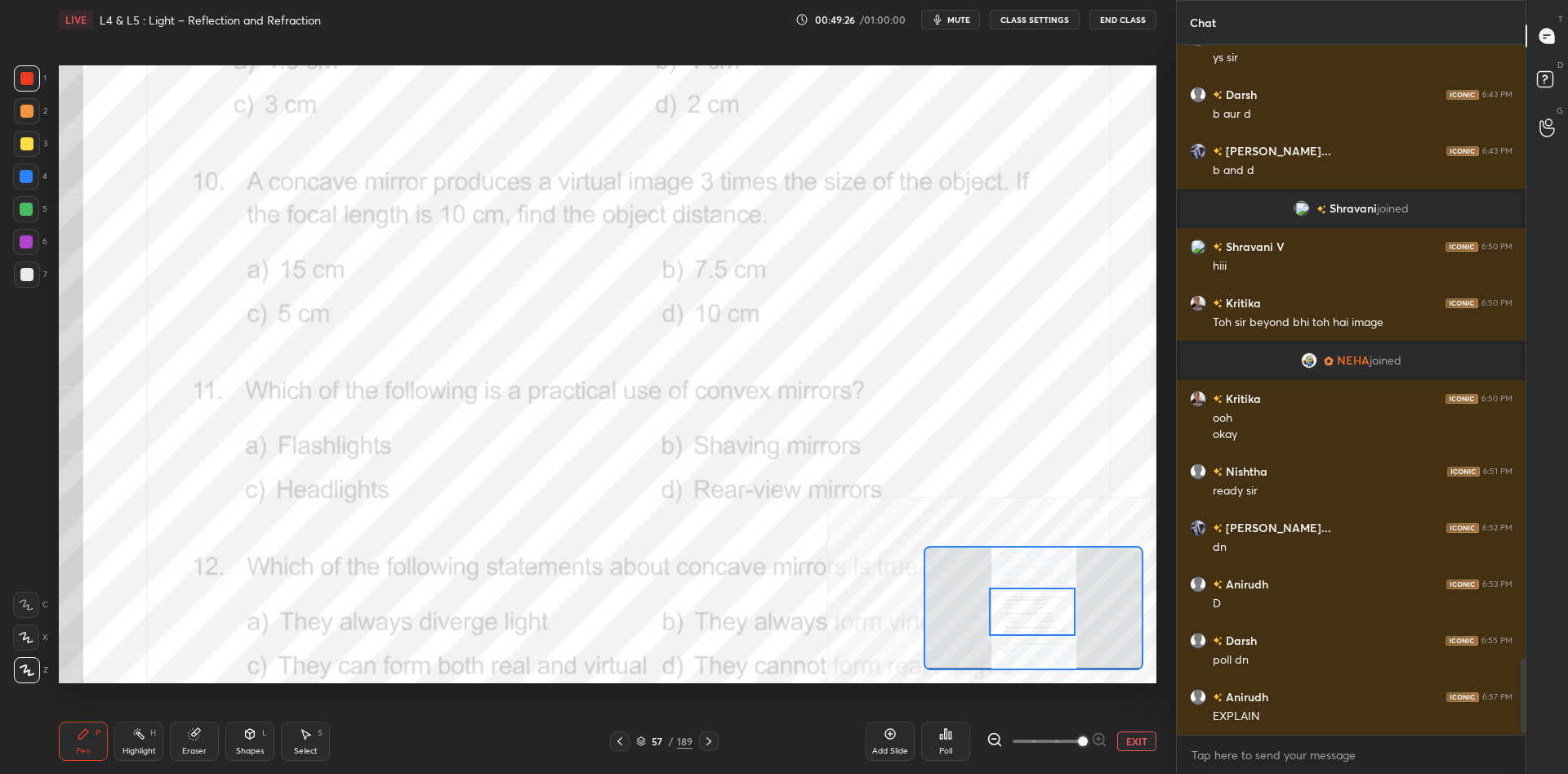
drag, startPoint x: 1022, startPoint y: 601, endPoint x: 1023, endPoint y: 618, distance: 17.0
click at [1023, 618] on div at bounding box center [1032, 611] width 87 height 48
click at [143, 748] on div "Highlight" at bounding box center [139, 751] width 33 height 8
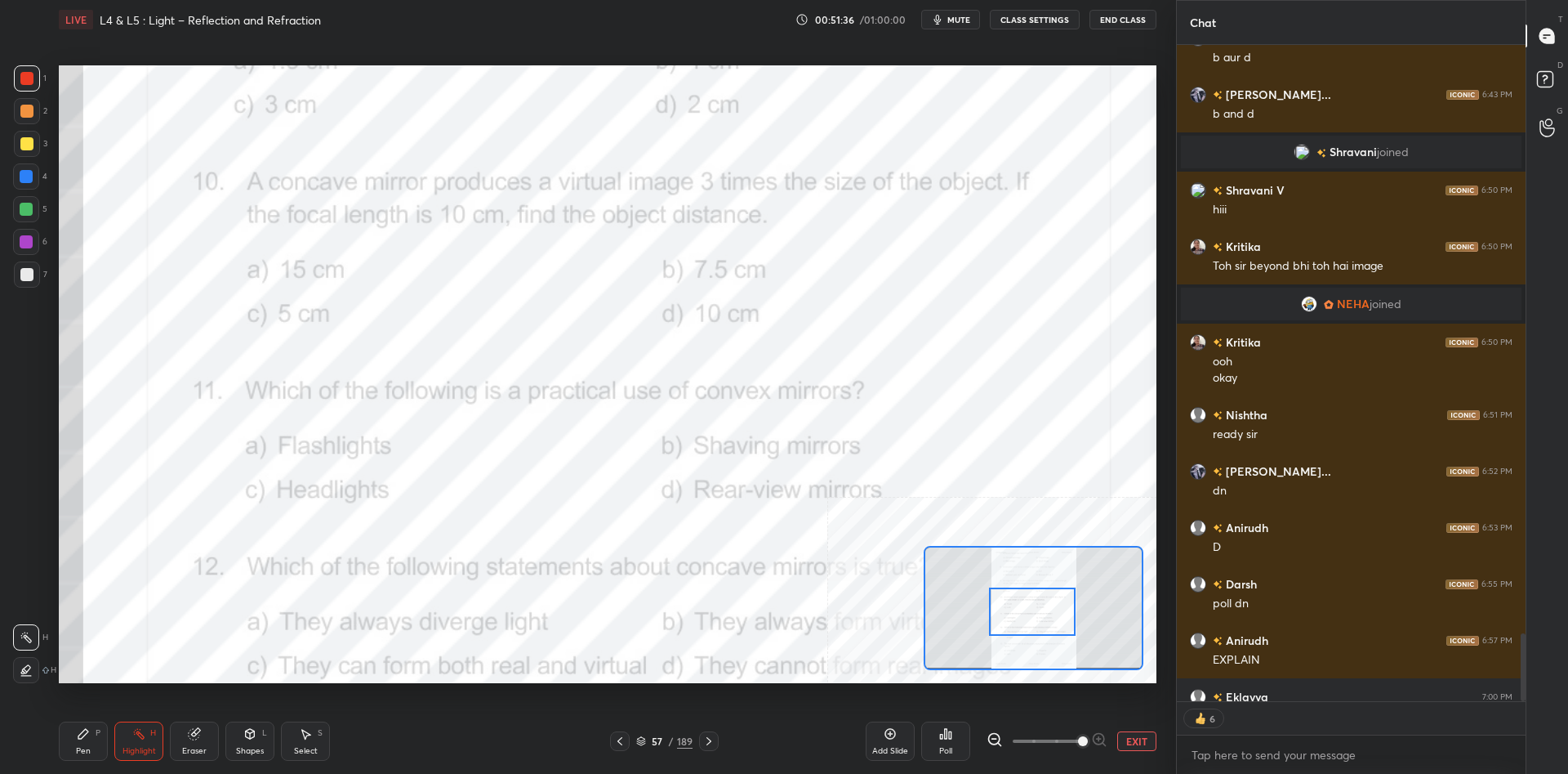
scroll to position [5655, 0]
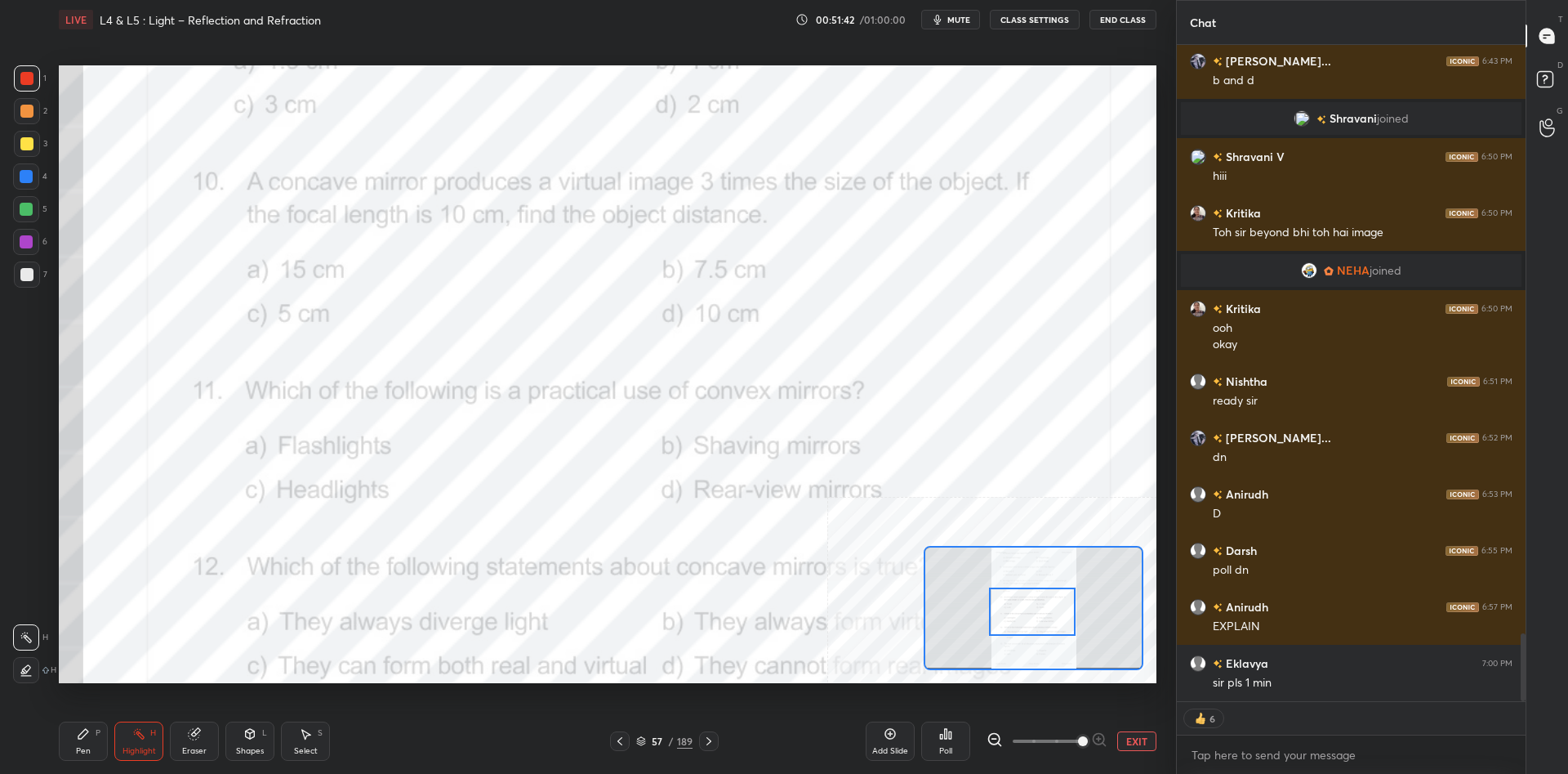
type textarea "x"
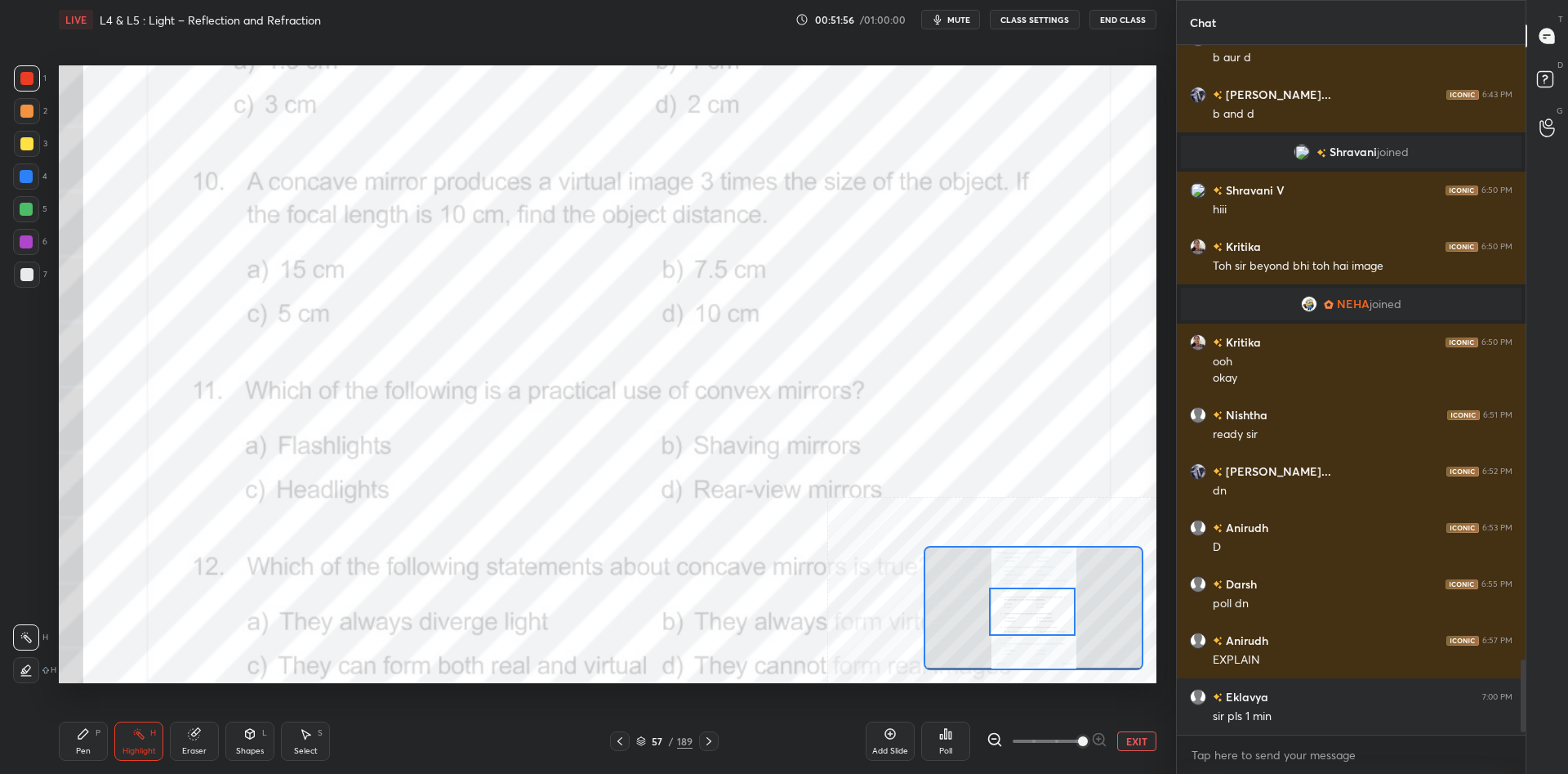
click at [92, 723] on div "Pen P" at bounding box center [83, 741] width 49 height 39
click at [89, 723] on div "Pen P" at bounding box center [83, 741] width 49 height 39
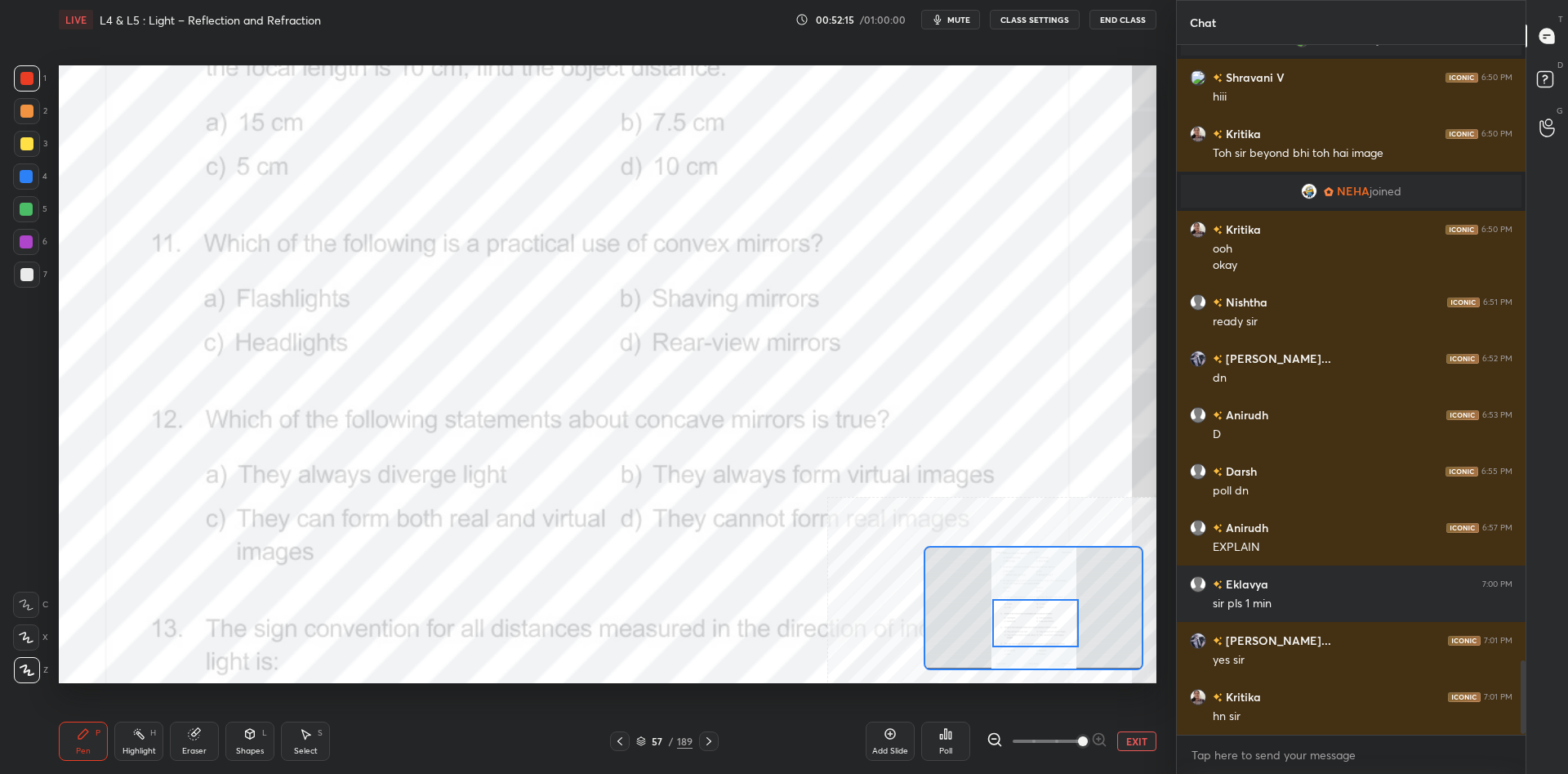
scroll to position [5791, 0]
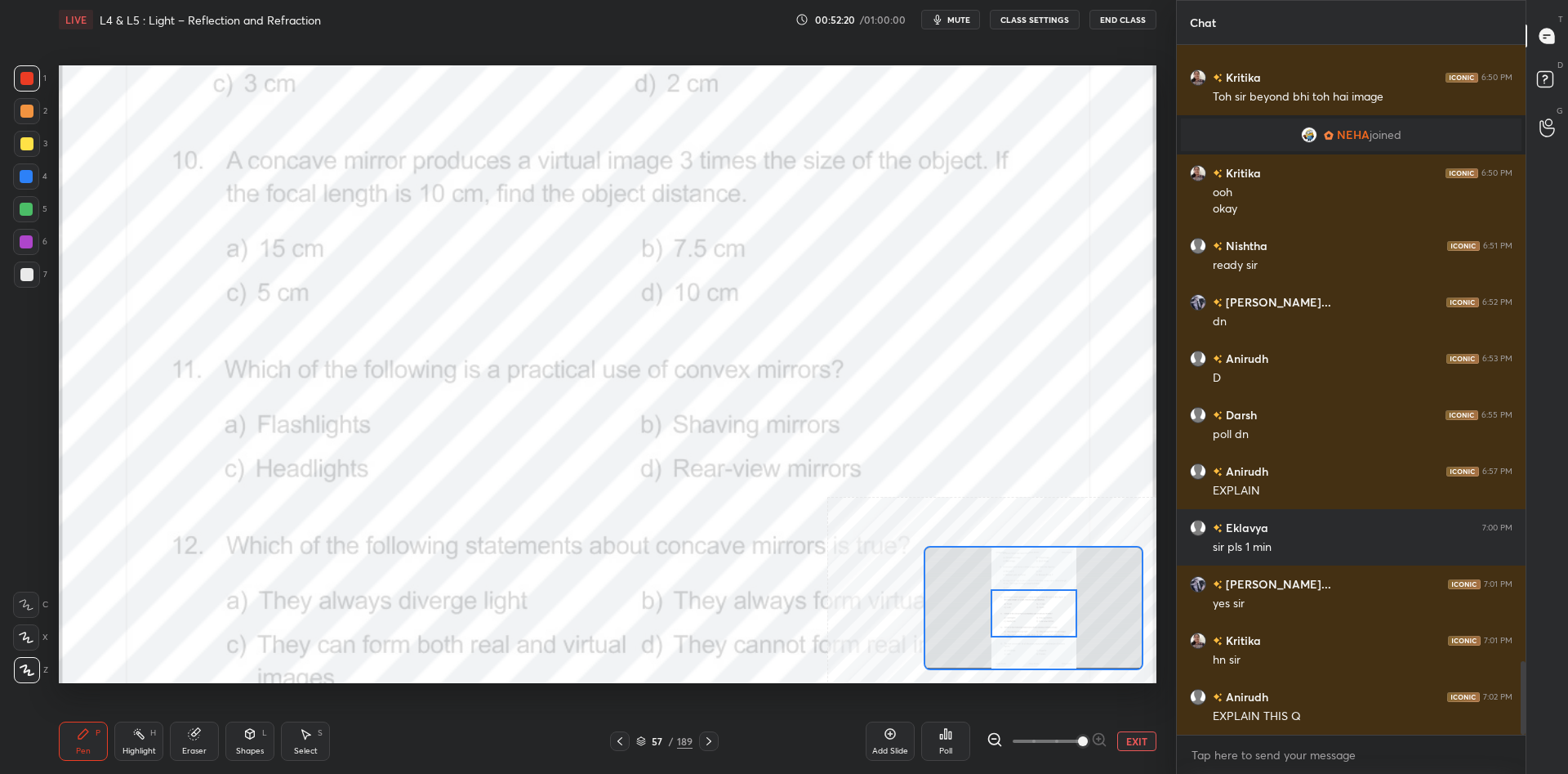
click at [1149, 732] on button "EXIT" at bounding box center [1136, 741] width 39 height 20
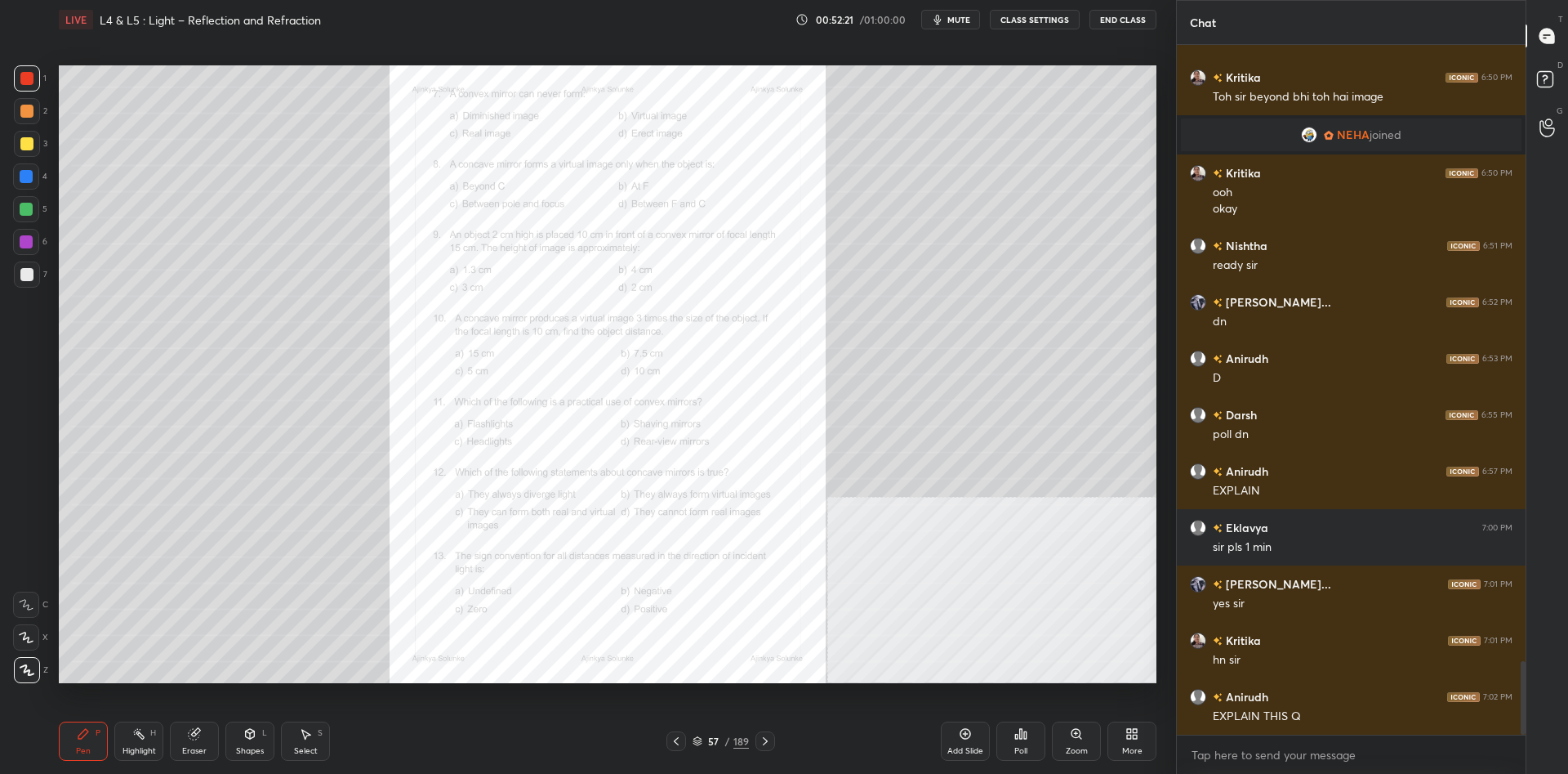
click at [1076, 747] on div "Zoom" at bounding box center [1077, 751] width 22 height 8
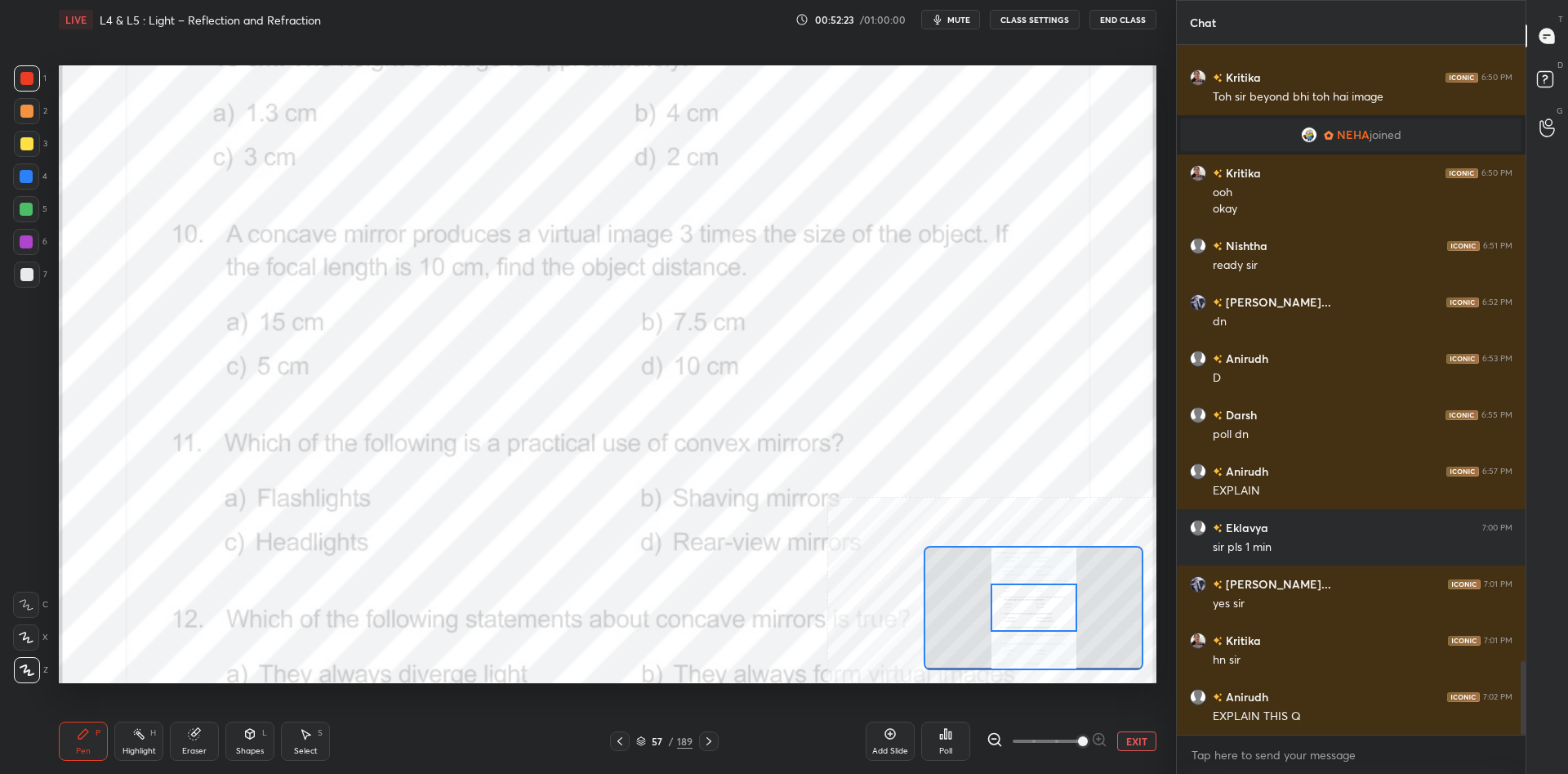
click at [1044, 594] on div at bounding box center [1033, 607] width 87 height 48
click at [91, 735] on div "Pen P" at bounding box center [83, 741] width 49 height 39
click at [1142, 736] on button "EXIT" at bounding box center [1136, 741] width 39 height 20
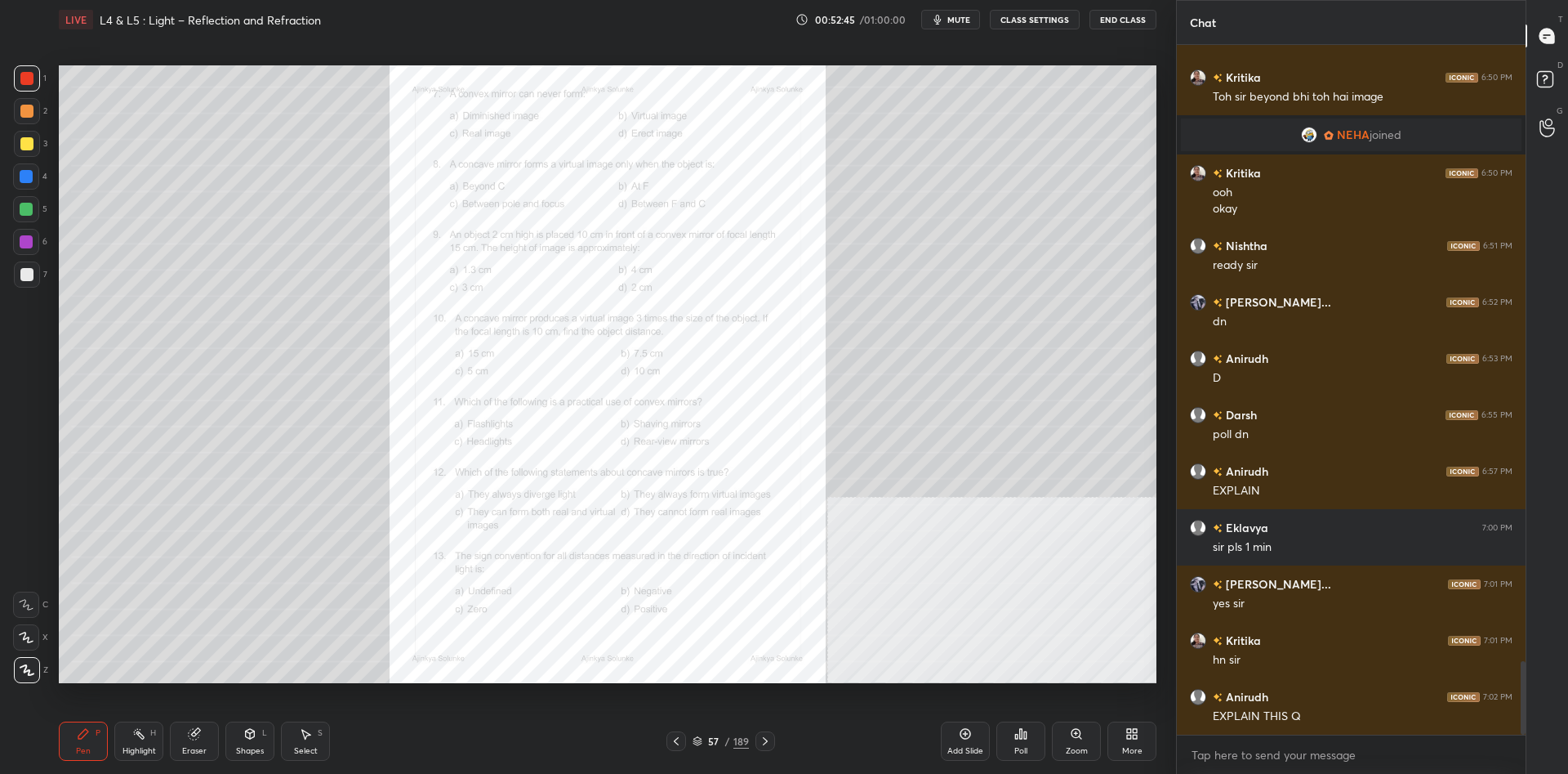
click at [7, 141] on div "1 2 3 4 5 6 7 C X Z C X Z E E Erase all H H" at bounding box center [26, 373] width 52 height 618
click at [17, 143] on div at bounding box center [26, 143] width 26 height 26
click at [26, 141] on div at bounding box center [27, 143] width 13 height 13
click at [27, 196] on div at bounding box center [25, 208] width 26 height 26
click at [23, 207] on div at bounding box center [26, 209] width 13 height 13
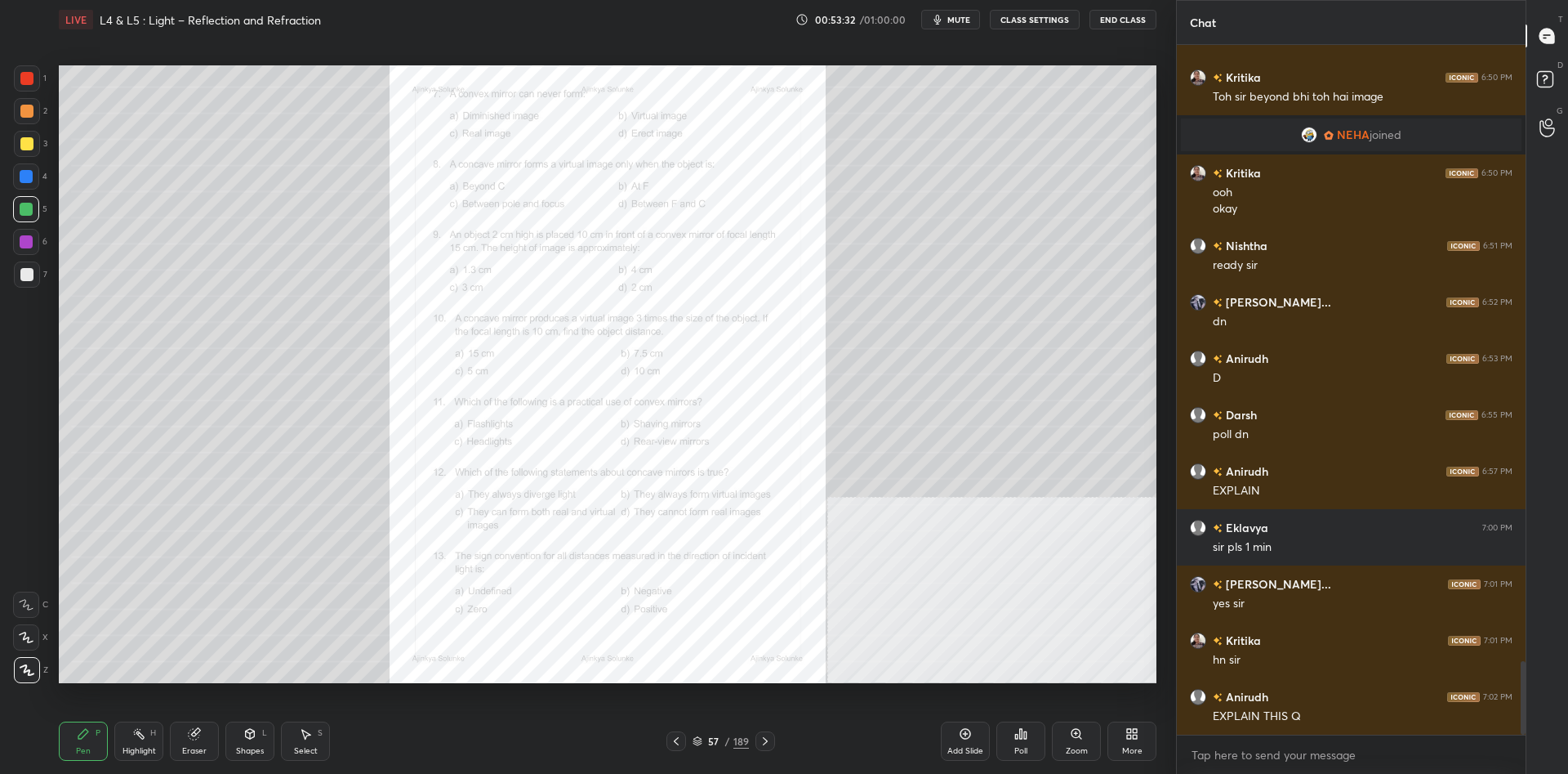
click at [31, 279] on div at bounding box center [27, 274] width 13 height 13
click at [956, 23] on span "mute" at bounding box center [958, 19] width 23 height 12
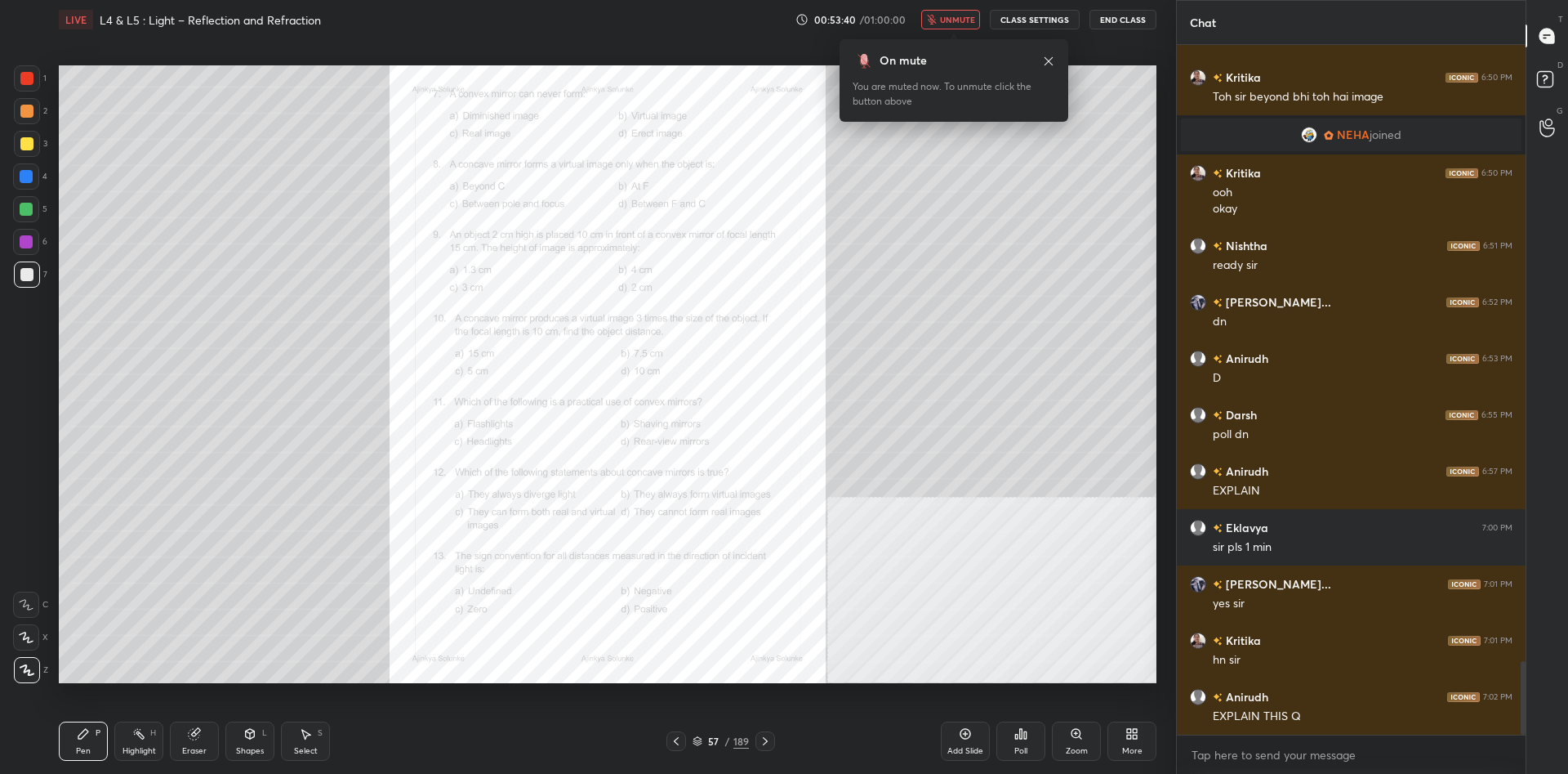
click at [953, 19] on span "unmute" at bounding box center [957, 19] width 35 height 12
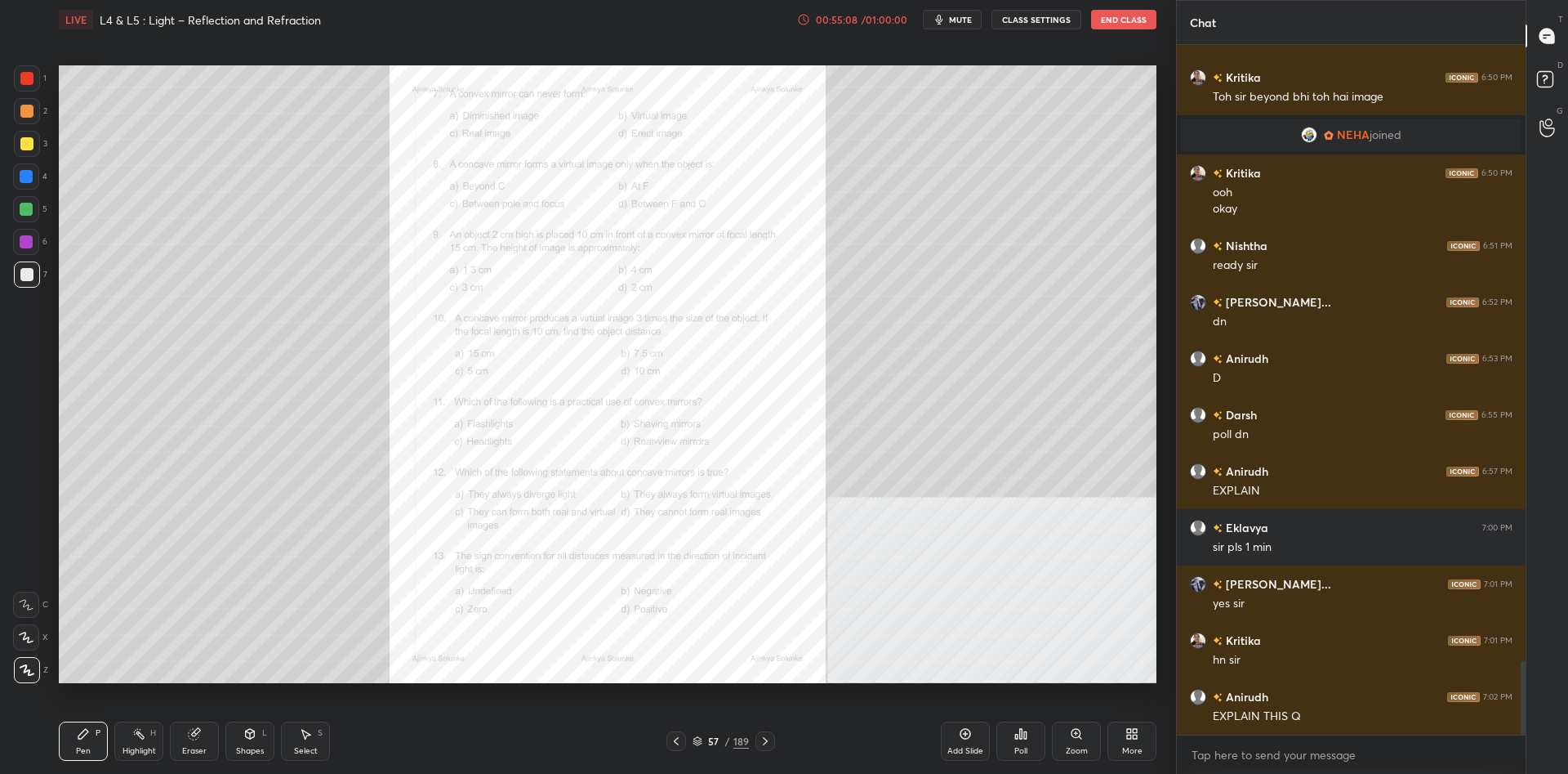
click at [1, 78] on div "1 2 3 4 5 6 7 C X Z C X Z E E Erase all H H" at bounding box center [26, 373] width 52 height 618
click at [7, 75] on div "1 2 3 4 5 6 7 C X Z C X Z E E Erase all H H" at bounding box center [26, 373] width 52 height 618
click at [26, 78] on div at bounding box center [27, 78] width 13 height 13
click at [23, 82] on div at bounding box center [27, 78] width 13 height 13
click at [1067, 747] on div "Zoom" at bounding box center [1077, 751] width 22 height 8
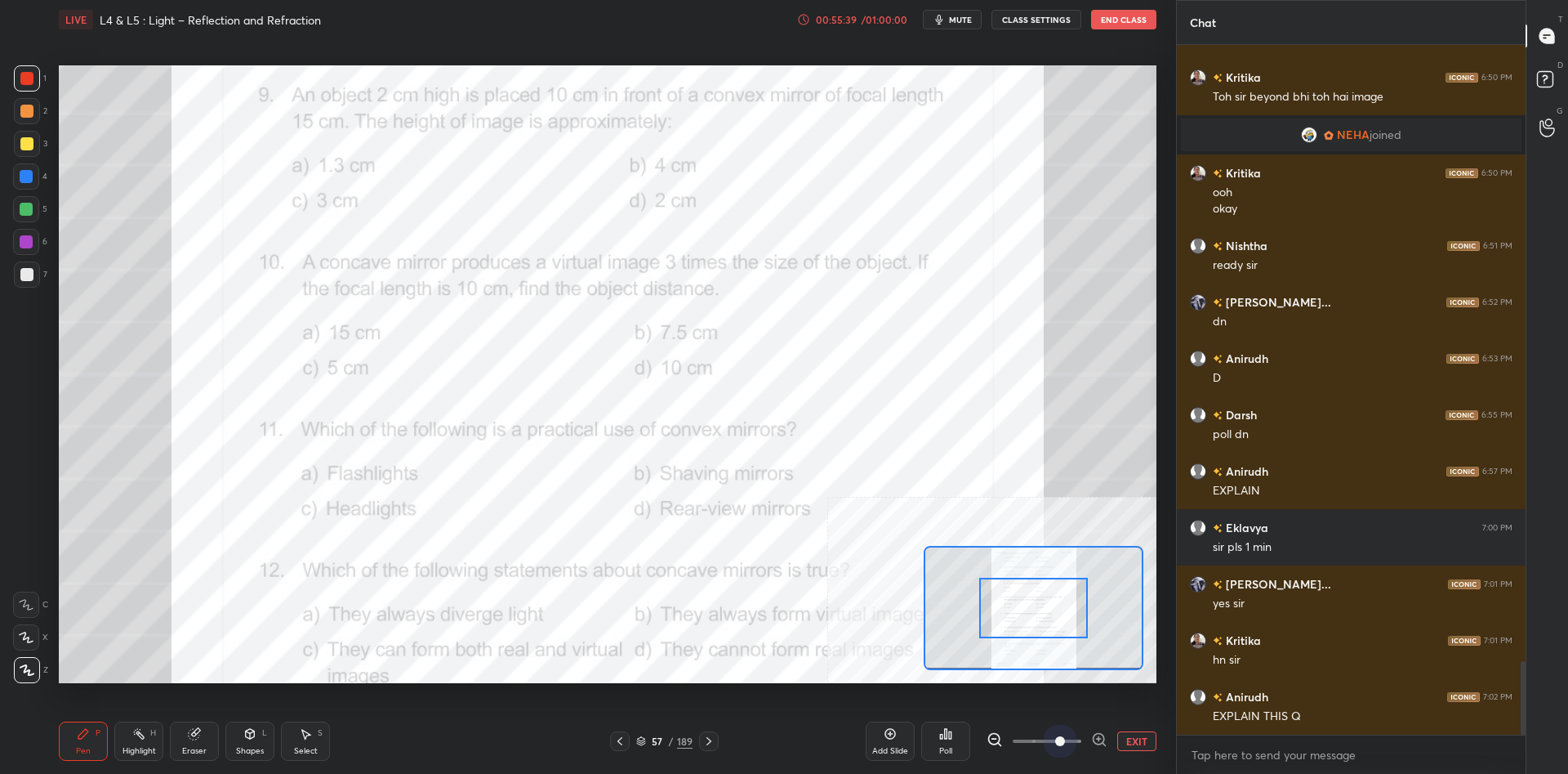
drag, startPoint x: 1059, startPoint y: 743, endPoint x: 1132, endPoint y: 744, distance: 73.0
click at [1132, 744] on div "EXIT" at bounding box center [1071, 741] width 170 height 20
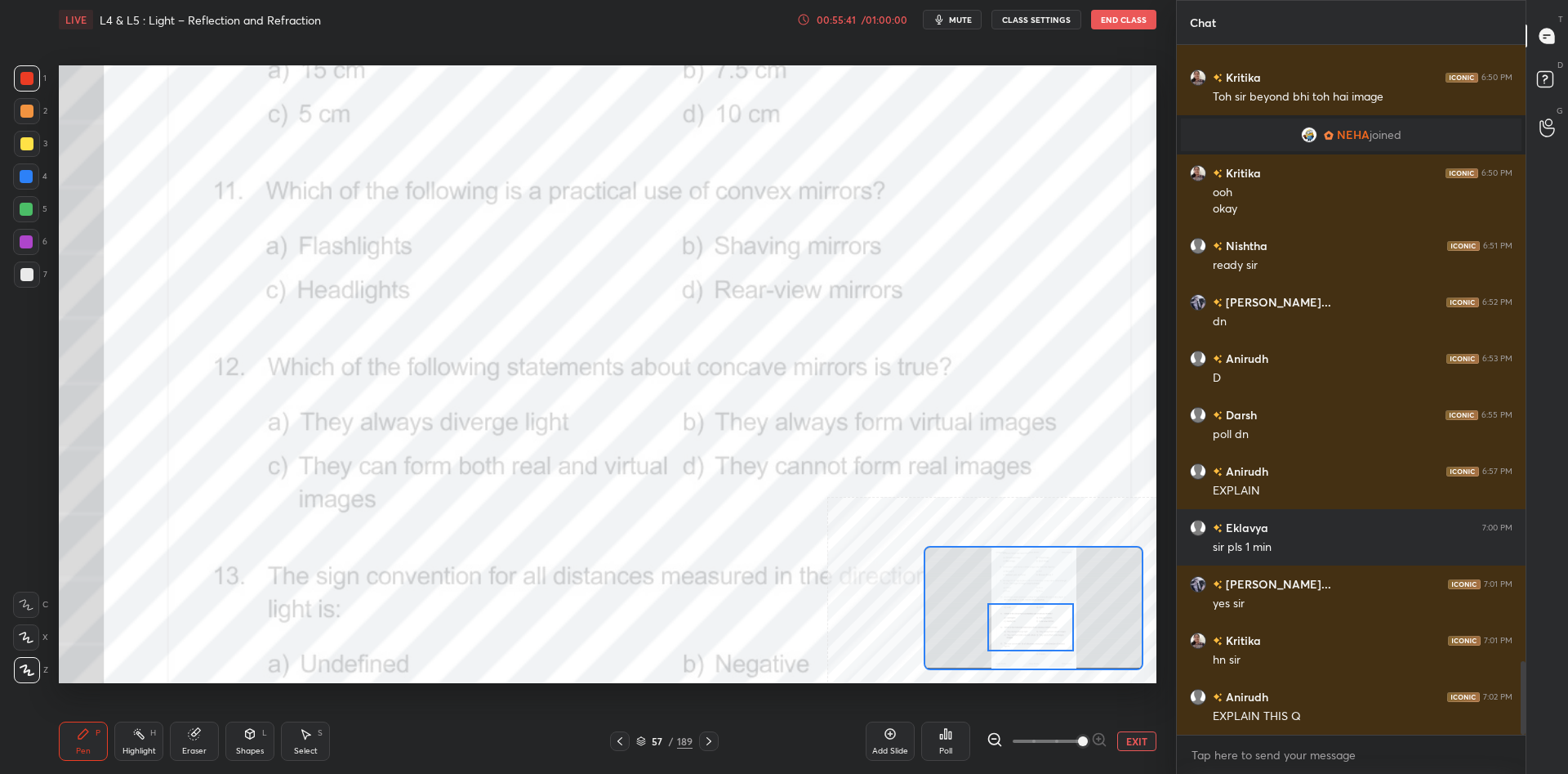
drag, startPoint x: 1063, startPoint y: 622, endPoint x: 1059, endPoint y: 641, distance: 19.4
click at [1059, 641] on div at bounding box center [1031, 626] width 87 height 48
click at [149, 748] on div "Highlight" at bounding box center [139, 751] width 33 height 8
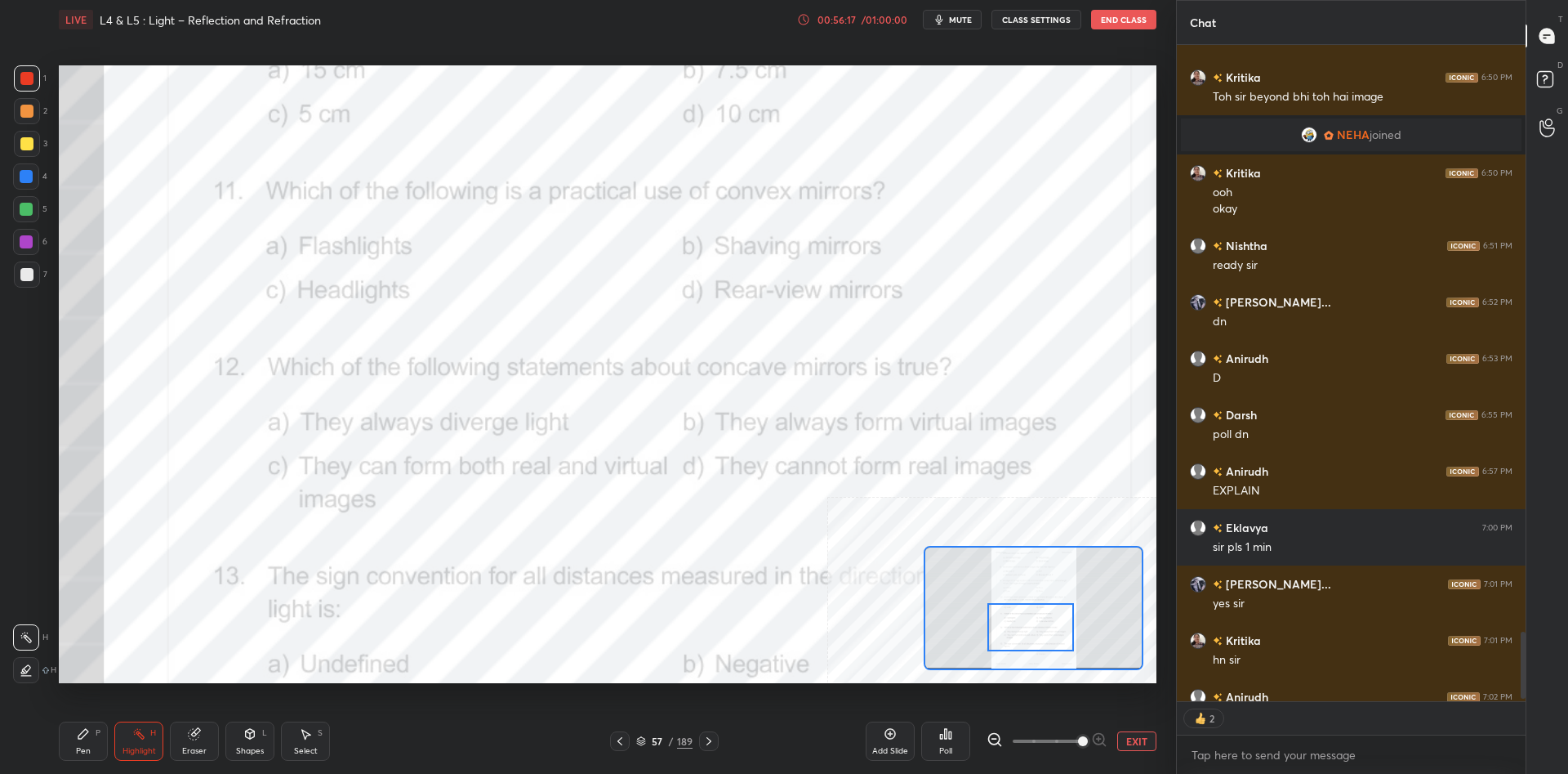
scroll to position [656, 349]
click at [941, 749] on div "Poll" at bounding box center [945, 751] width 13 height 8
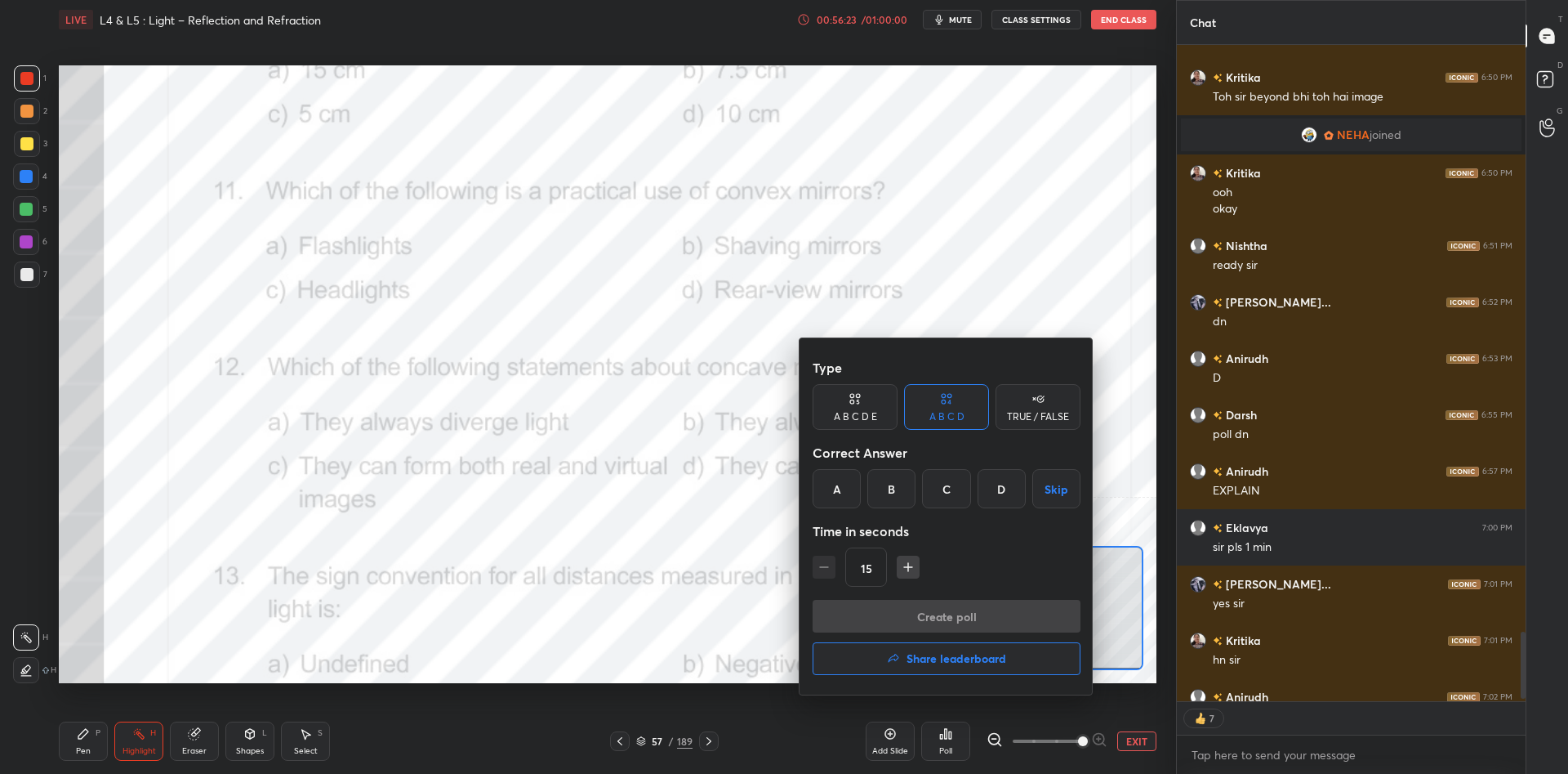
click at [1007, 502] on div "D" at bounding box center [1001, 488] width 48 height 39
click at [983, 604] on button "Create poll" at bounding box center [946, 616] width 268 height 32
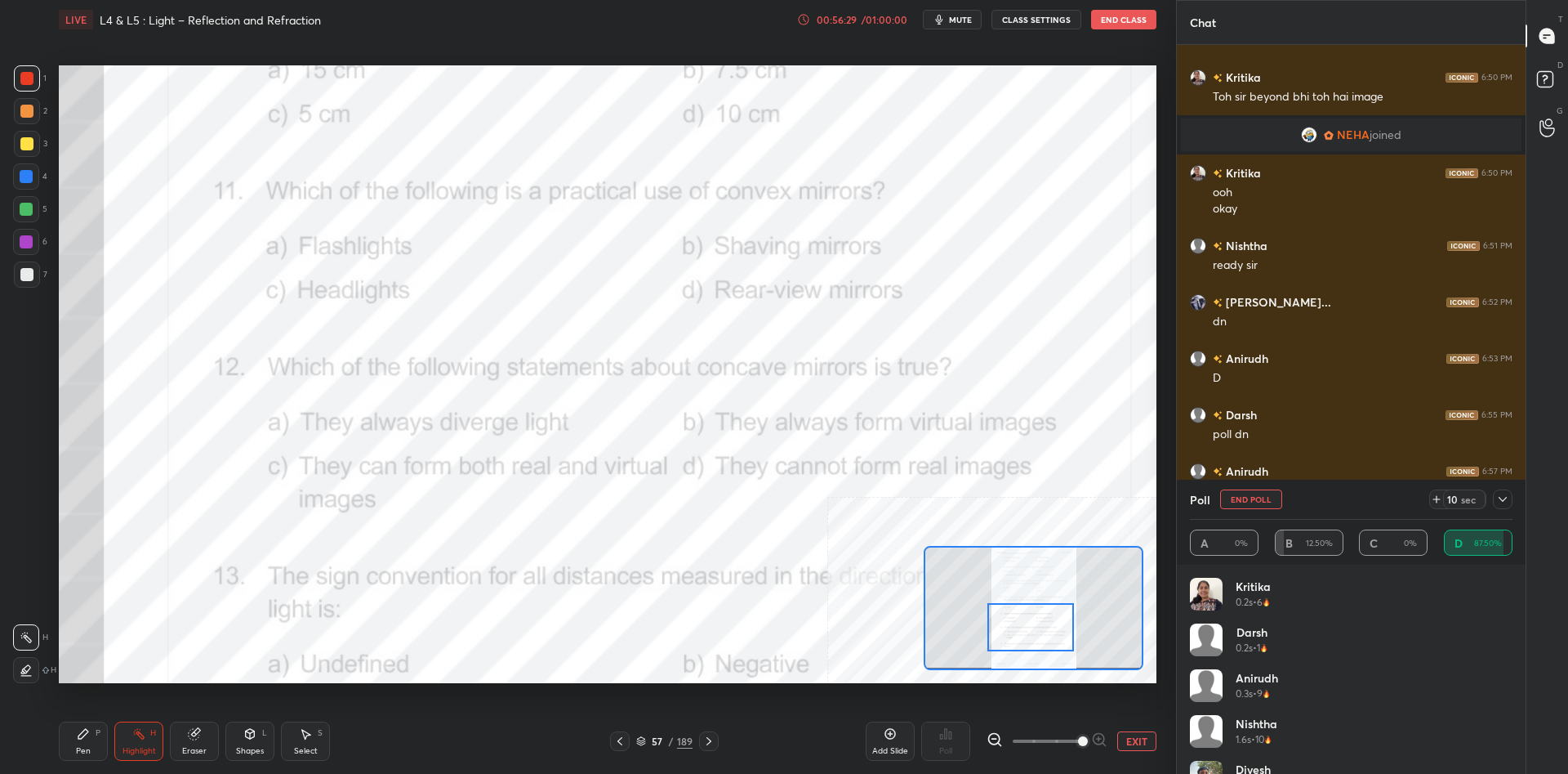
scroll to position [5875, 0]
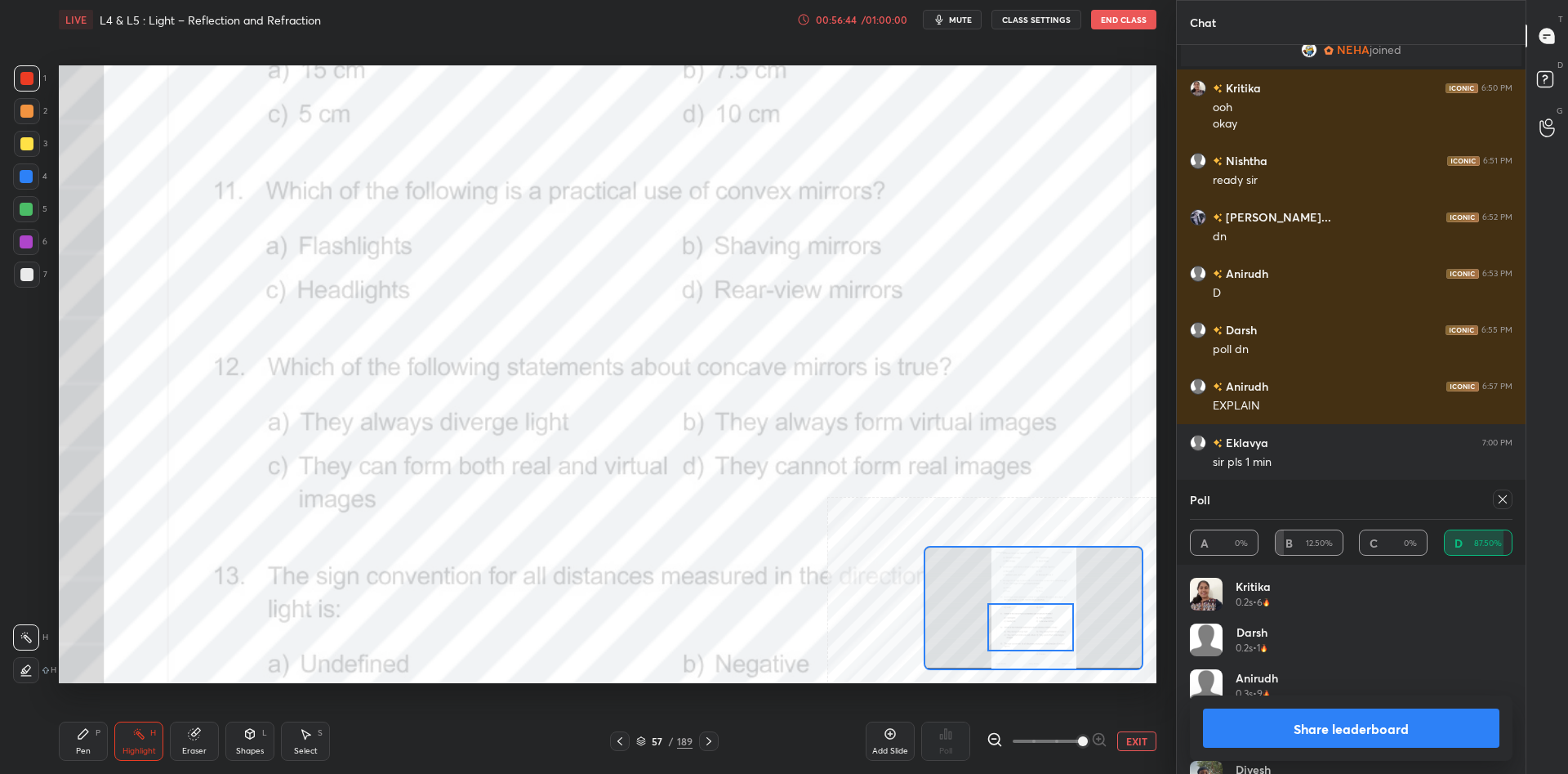
click at [1354, 721] on button "Share leaderboard" at bounding box center [1351, 727] width 297 height 39
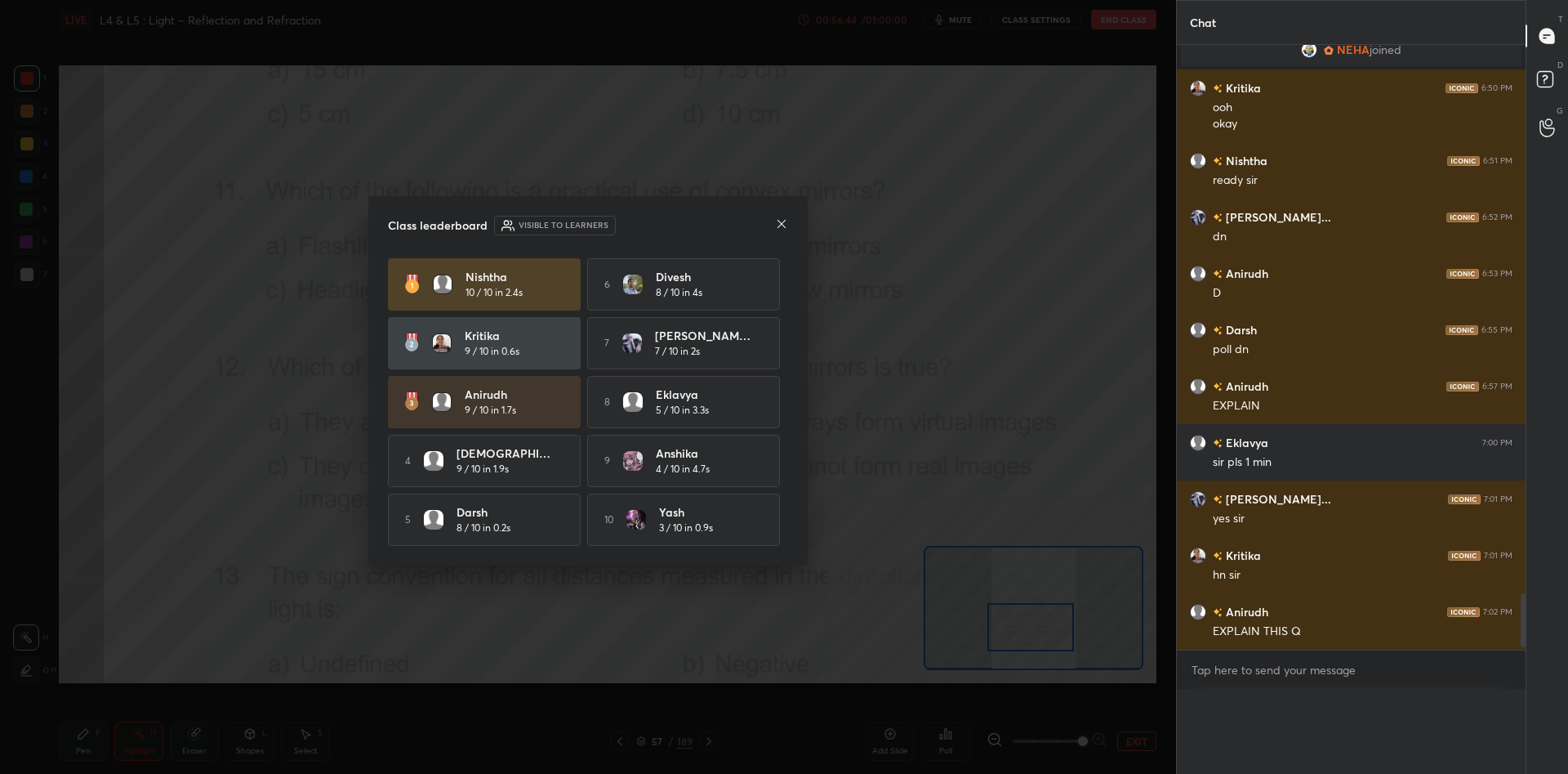
scroll to position [670, 349]
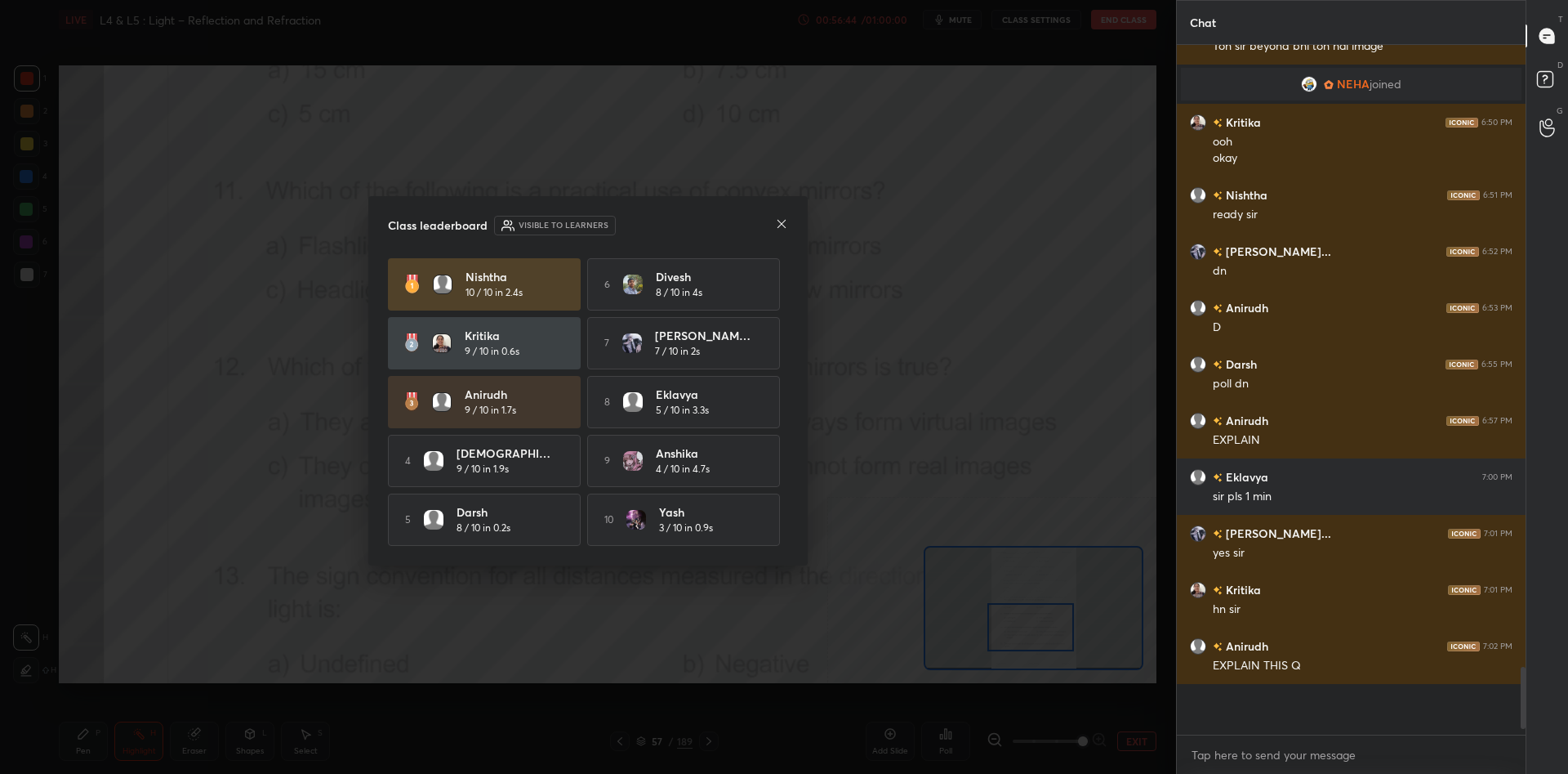
click at [578, 367] on div "Kritika 9 / 10 in 0.6s" at bounding box center [484, 343] width 193 height 52
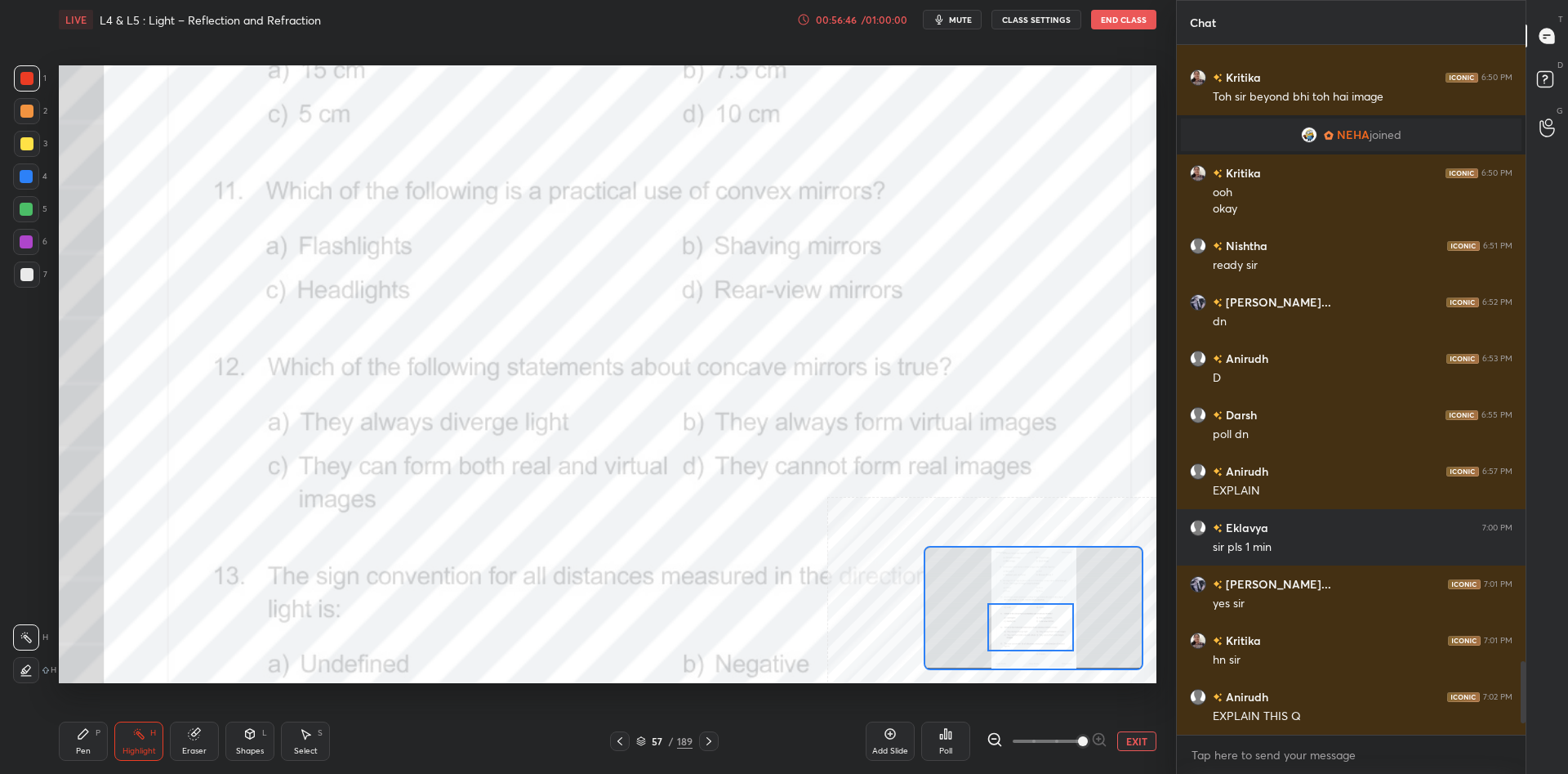
click at [91, 742] on div "Pen P" at bounding box center [83, 741] width 49 height 39
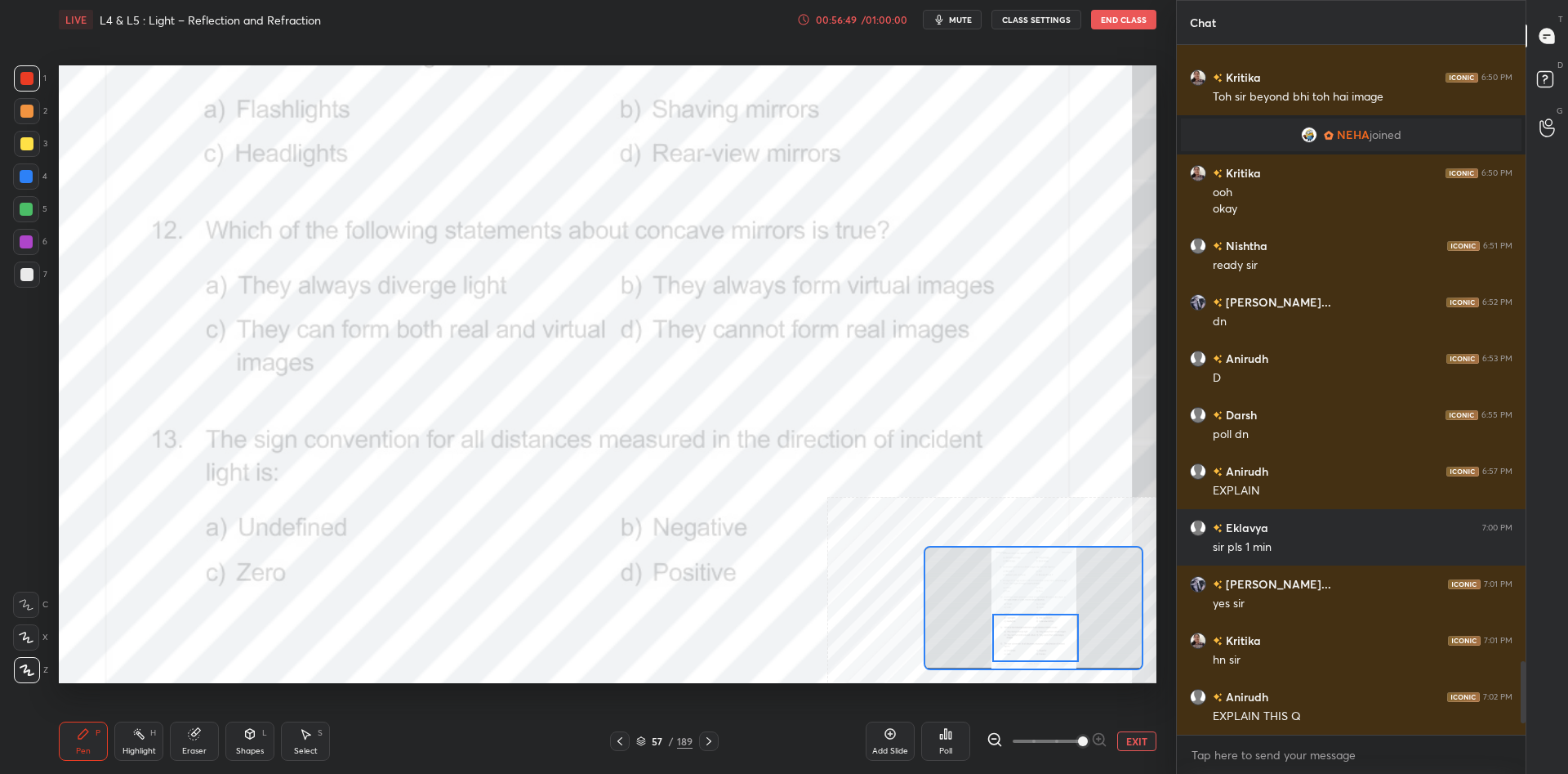
drag, startPoint x: 1029, startPoint y: 640, endPoint x: 1032, endPoint y: 650, distance: 10.4
click at [1032, 650] on div at bounding box center [1035, 637] width 87 height 48
click at [151, 724] on div "Highlight H" at bounding box center [139, 741] width 49 height 39
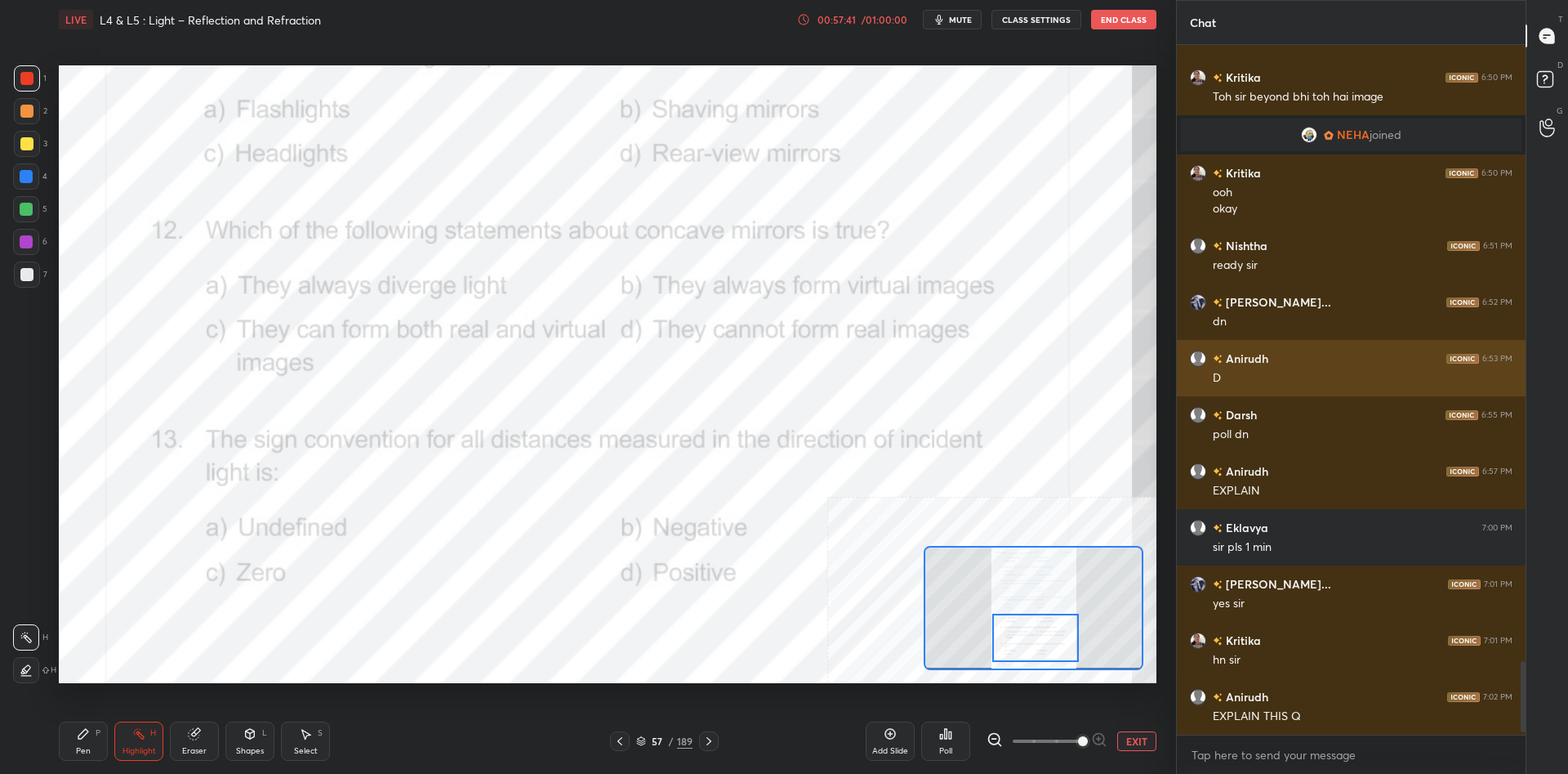
scroll to position [1, 1]
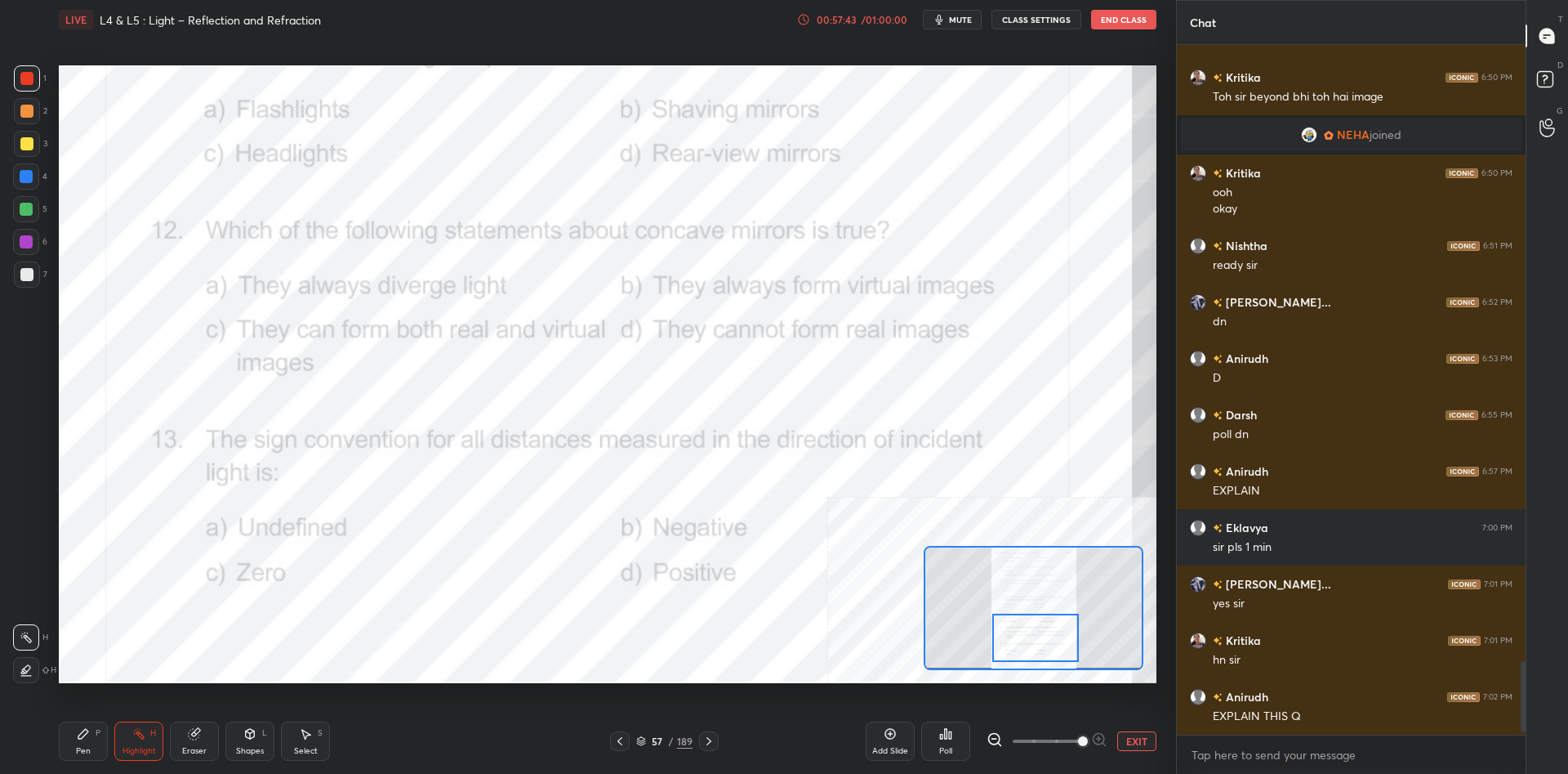
click at [943, 750] on div "Poll" at bounding box center [945, 751] width 13 height 8
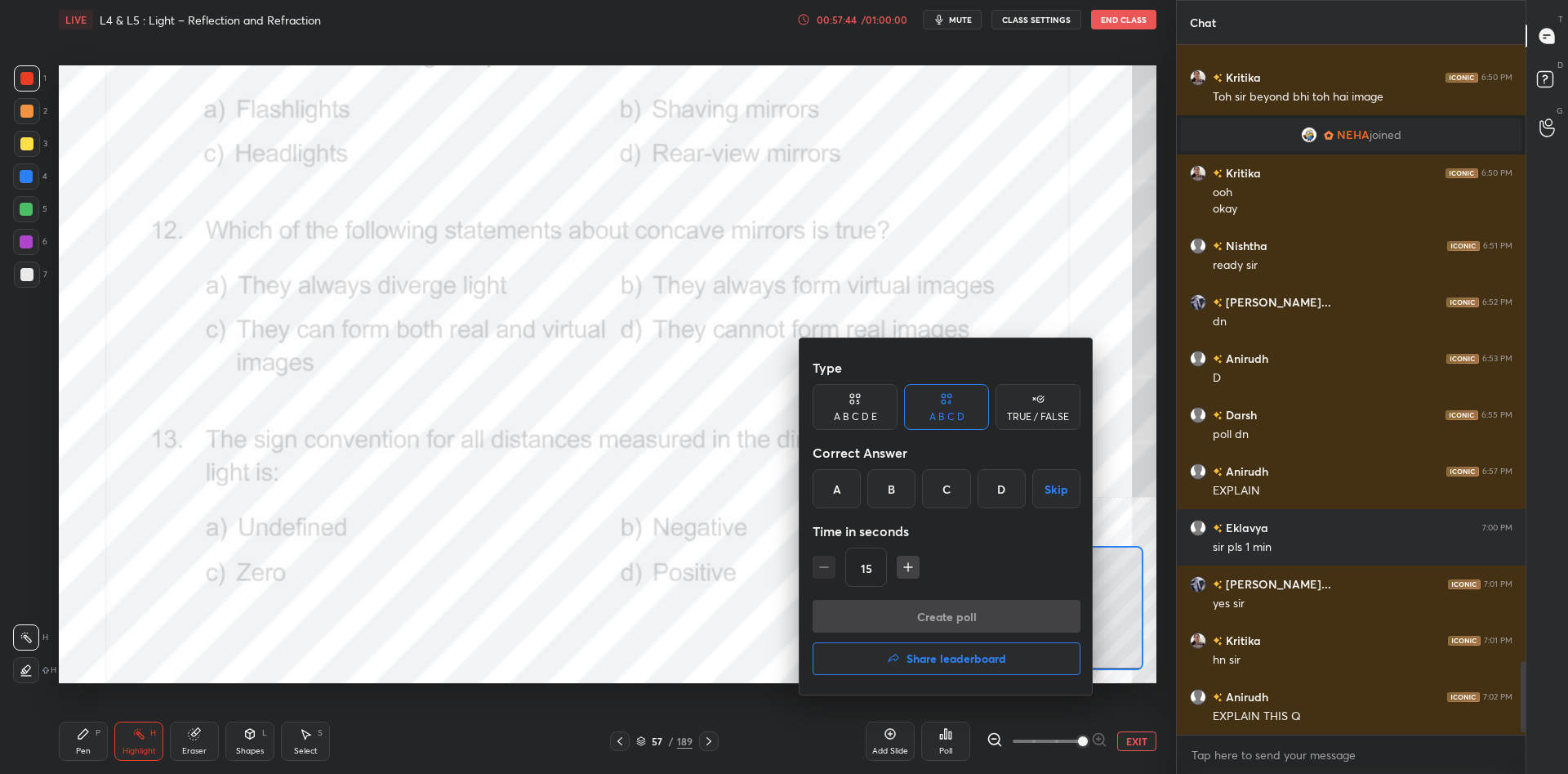
click at [958, 483] on div "C" at bounding box center [945, 488] width 48 height 39
click at [955, 596] on div "Type A B C D E A B C D TRUE / FALSE Correct Answer A B C D Skip Time in seconds…" at bounding box center [946, 475] width 268 height 248
click at [946, 607] on button "Create poll" at bounding box center [946, 616] width 268 height 32
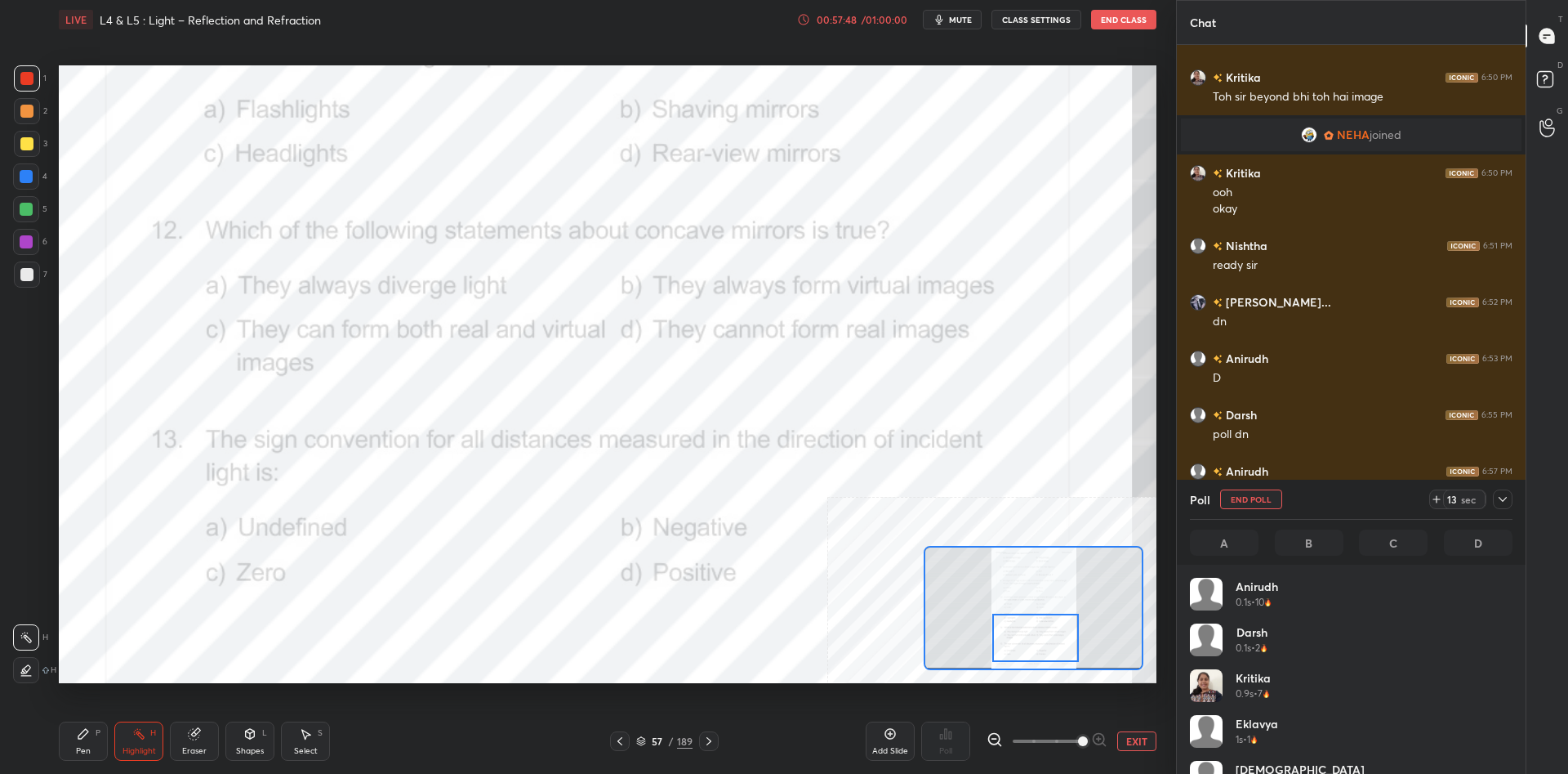
scroll to position [196, 323]
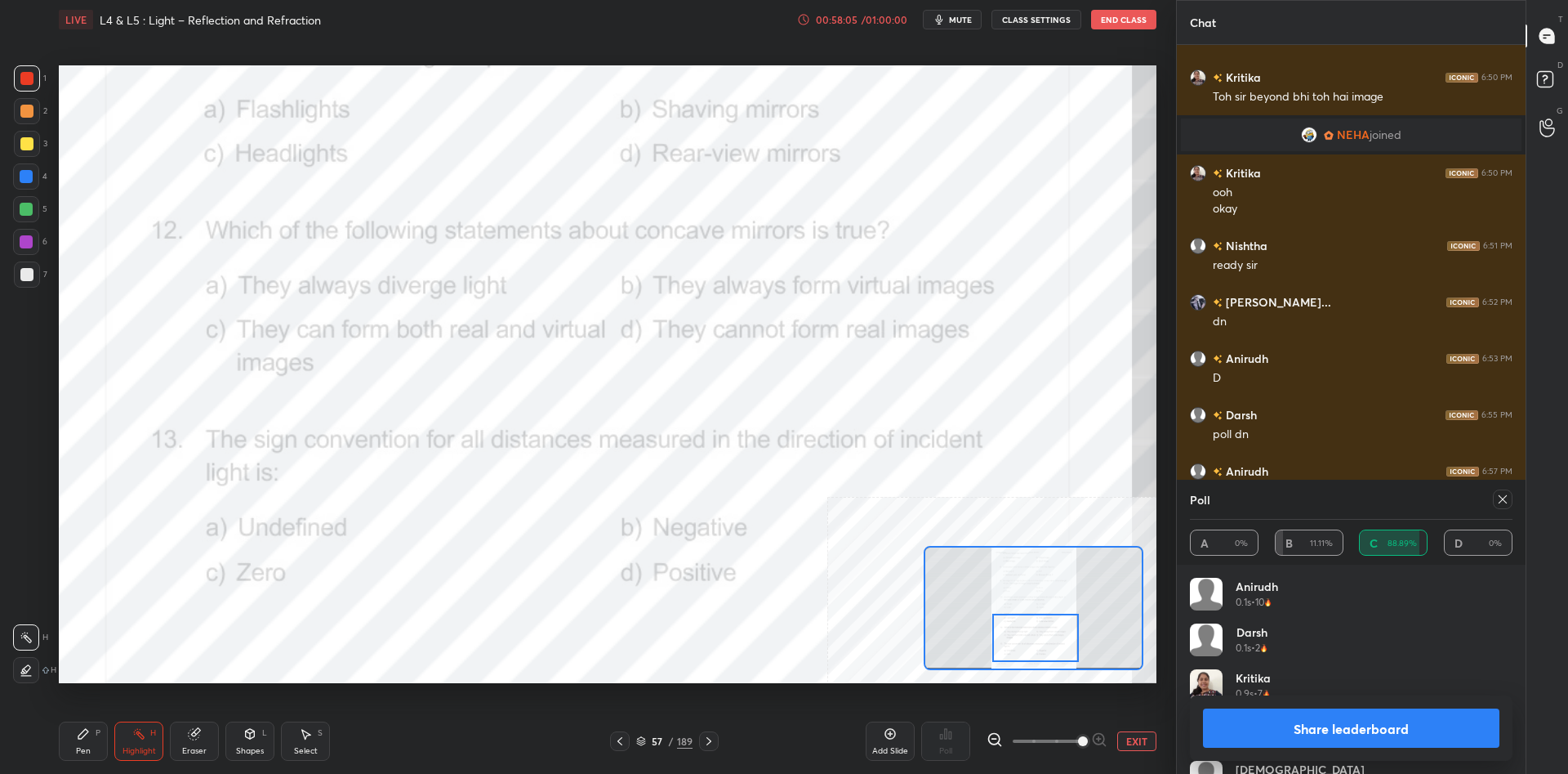
click at [1387, 723] on button "Share leaderboard" at bounding box center [1351, 727] width 297 height 39
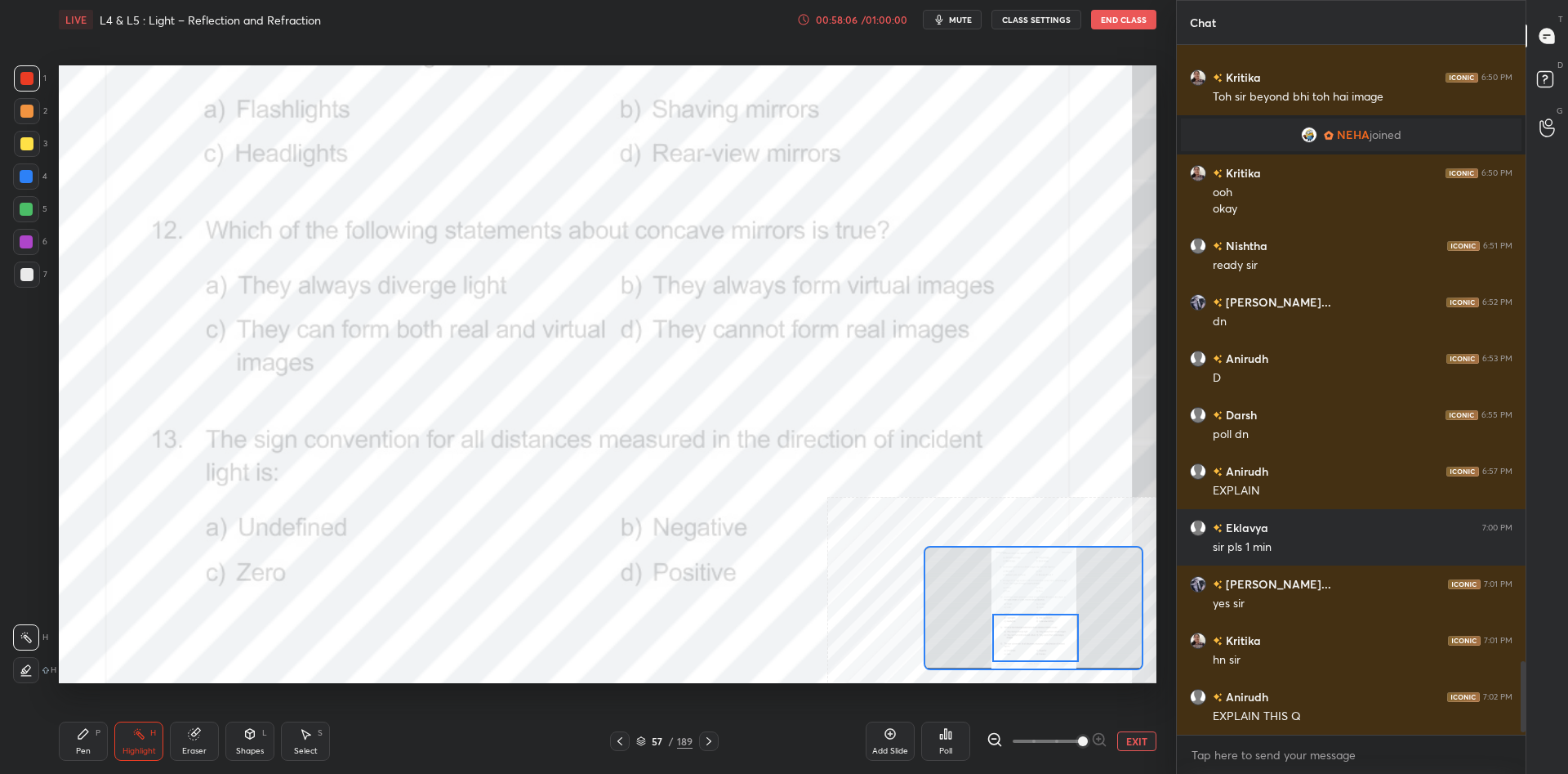
scroll to position [689, 349]
click at [67, 751] on div "Pen P" at bounding box center [83, 741] width 49 height 39
click at [67, 748] on div "Pen P" at bounding box center [83, 741] width 49 height 39
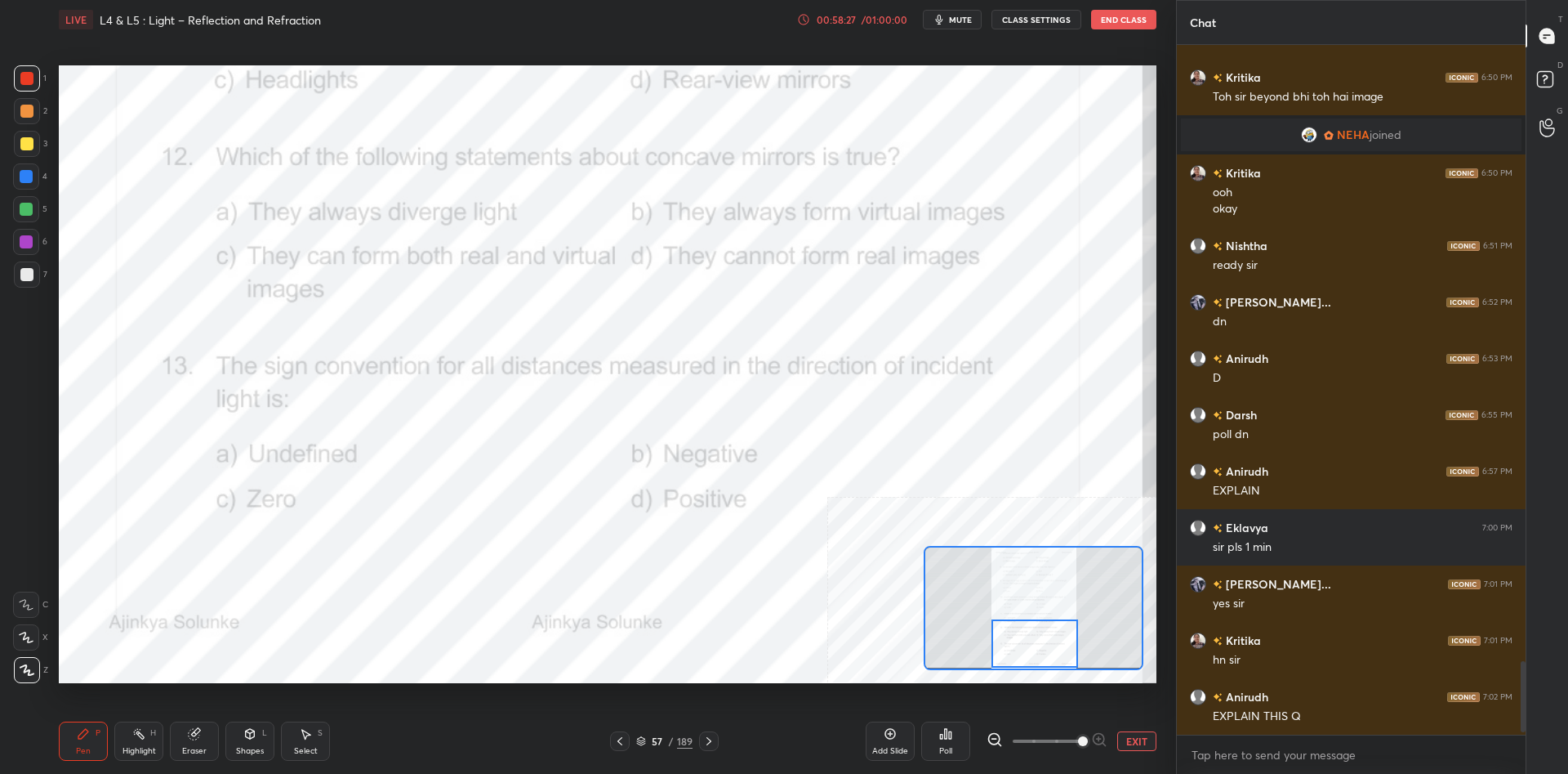
click at [127, 740] on div "Highlight H" at bounding box center [139, 741] width 49 height 39
click at [1016, 643] on div at bounding box center [1034, 642] width 87 height 48
click at [949, 739] on icon at bounding box center [945, 733] width 13 height 13
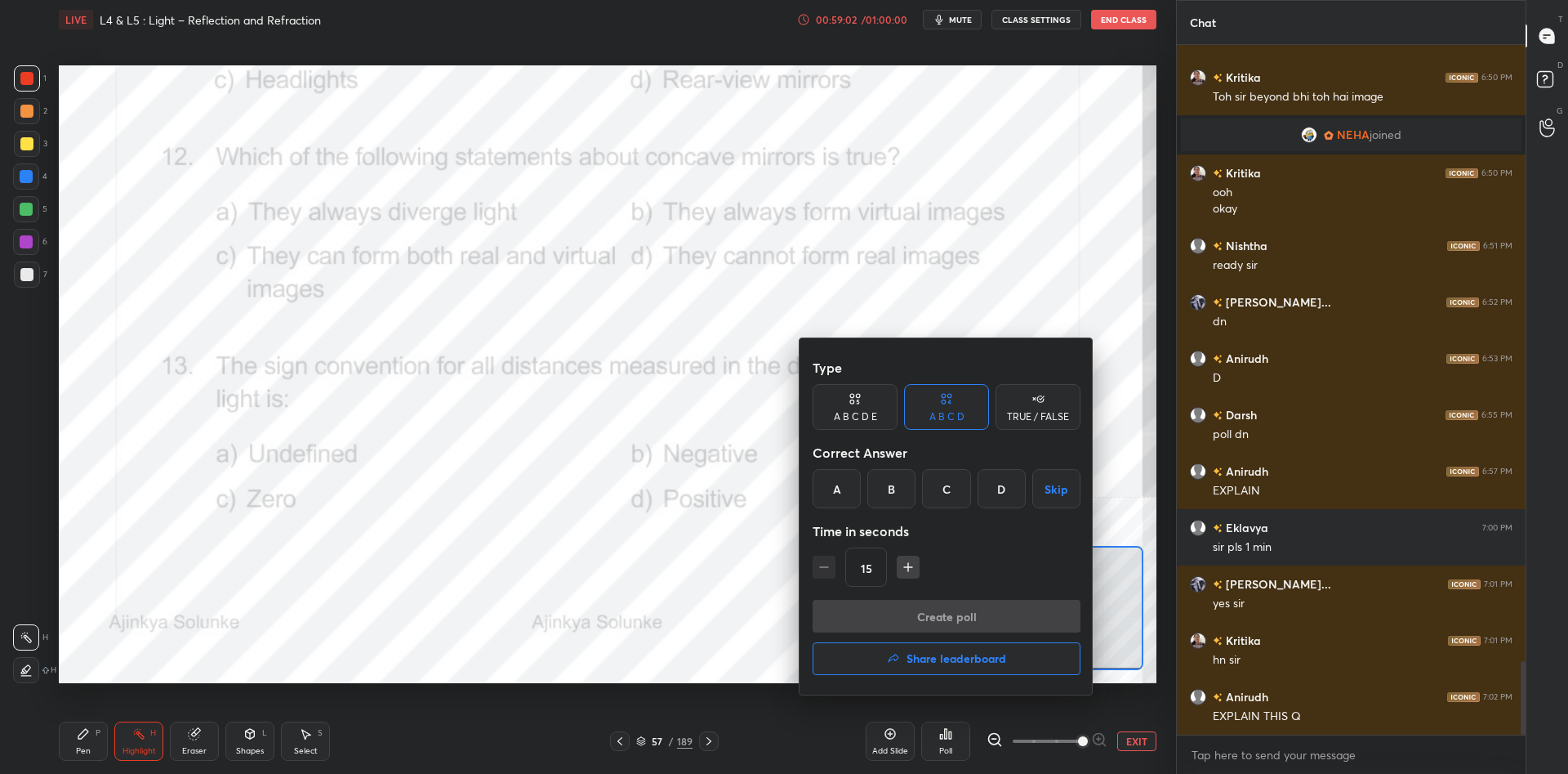
click at [903, 484] on div "B" at bounding box center [891, 488] width 48 height 39
click at [930, 607] on button "Create poll" at bounding box center [946, 616] width 268 height 32
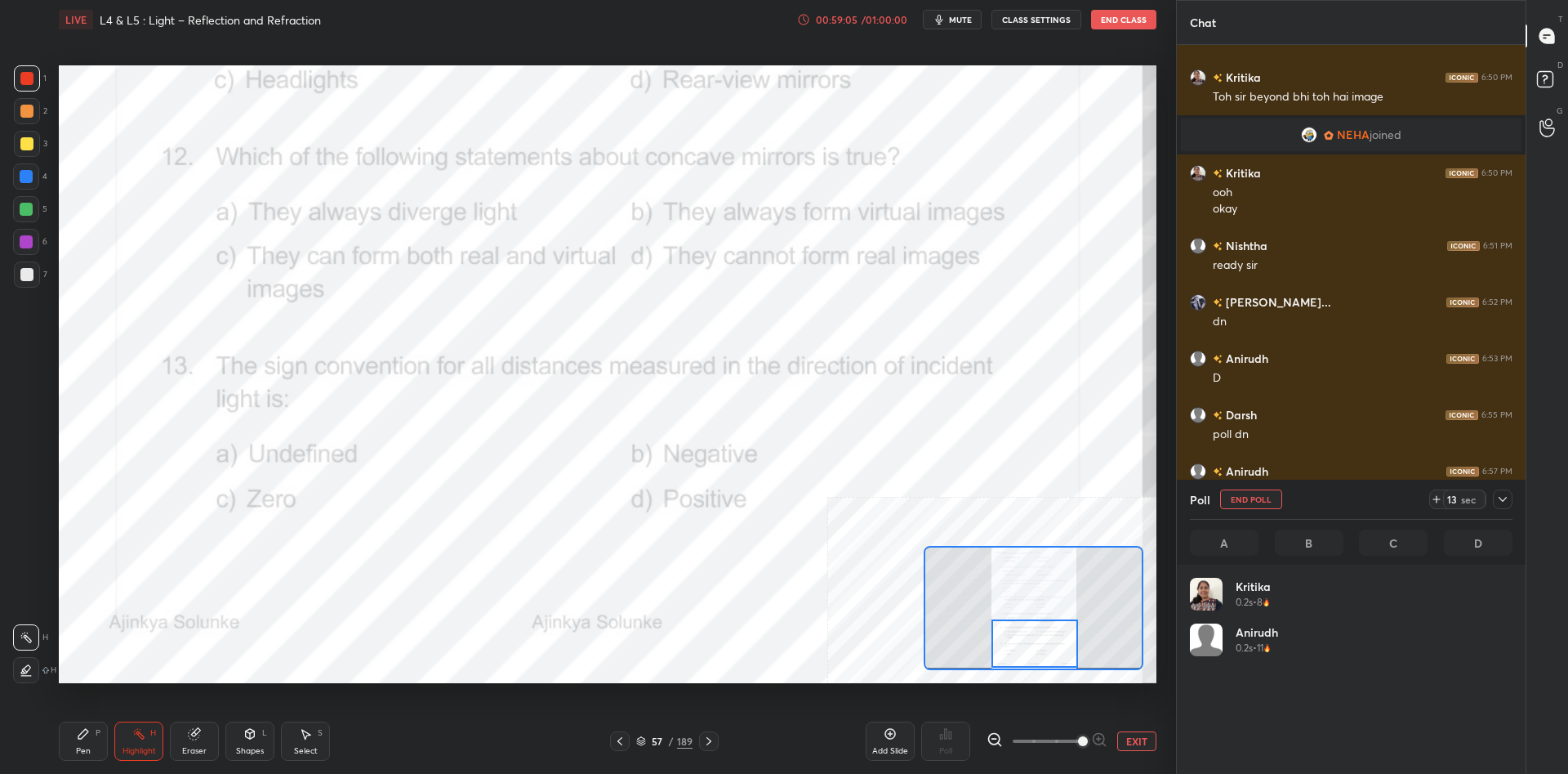
scroll to position [196, 323]
click at [91, 747] on div "Pen P" at bounding box center [83, 741] width 49 height 39
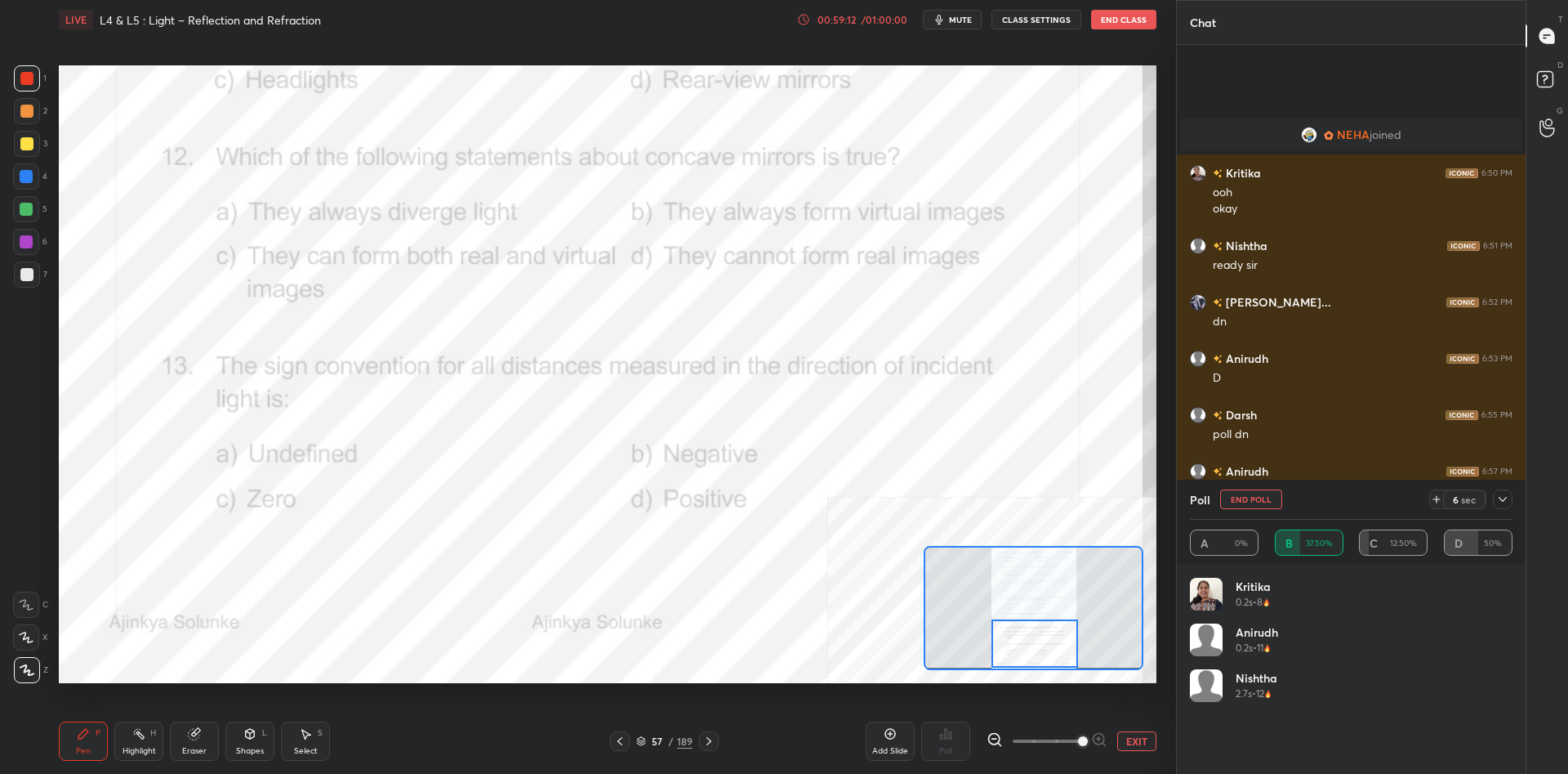
scroll to position [5932, 0]
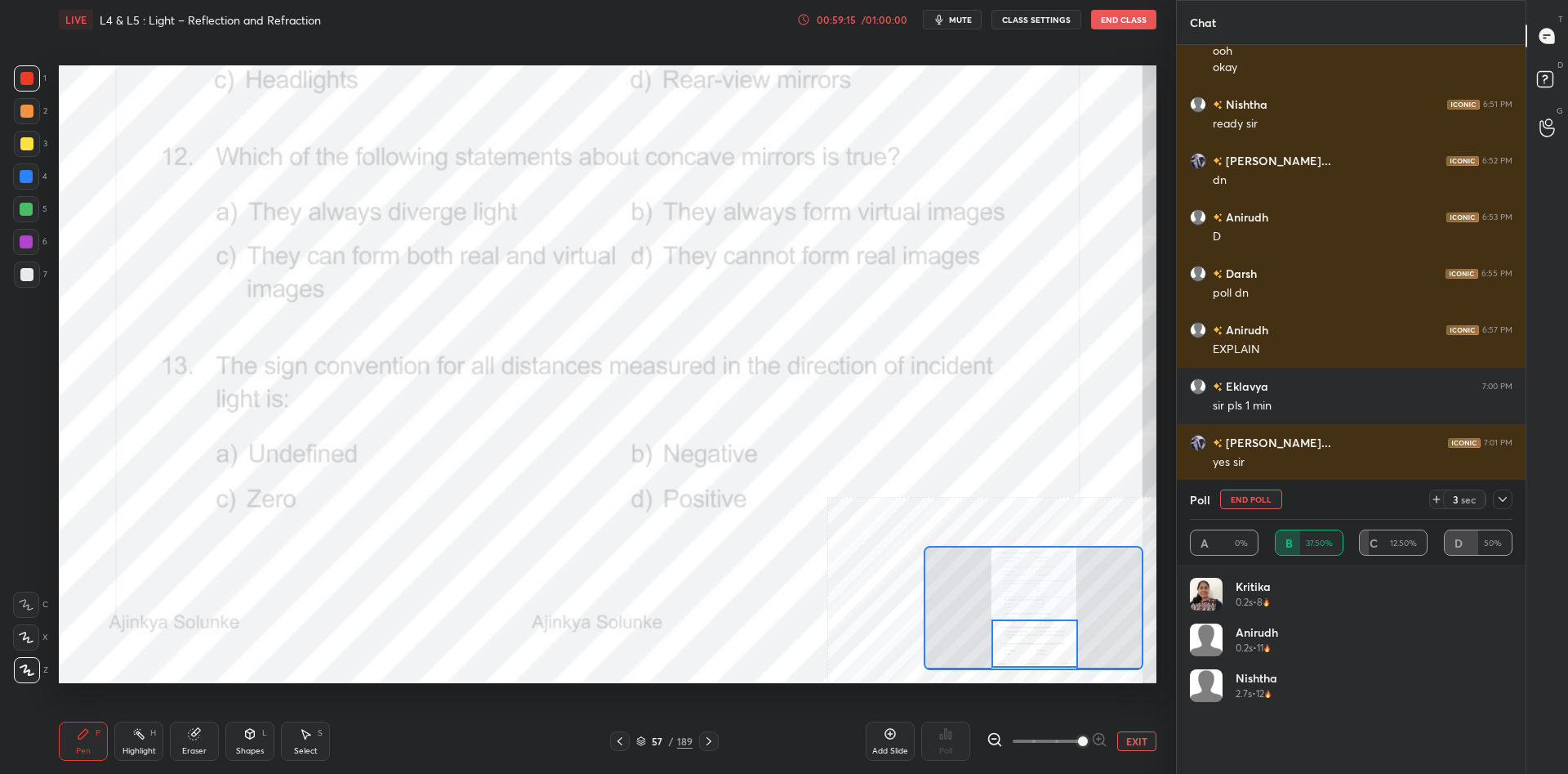
click at [21, 185] on div at bounding box center [25, 176] width 26 height 26
click at [26, 164] on div at bounding box center [25, 176] width 26 height 26
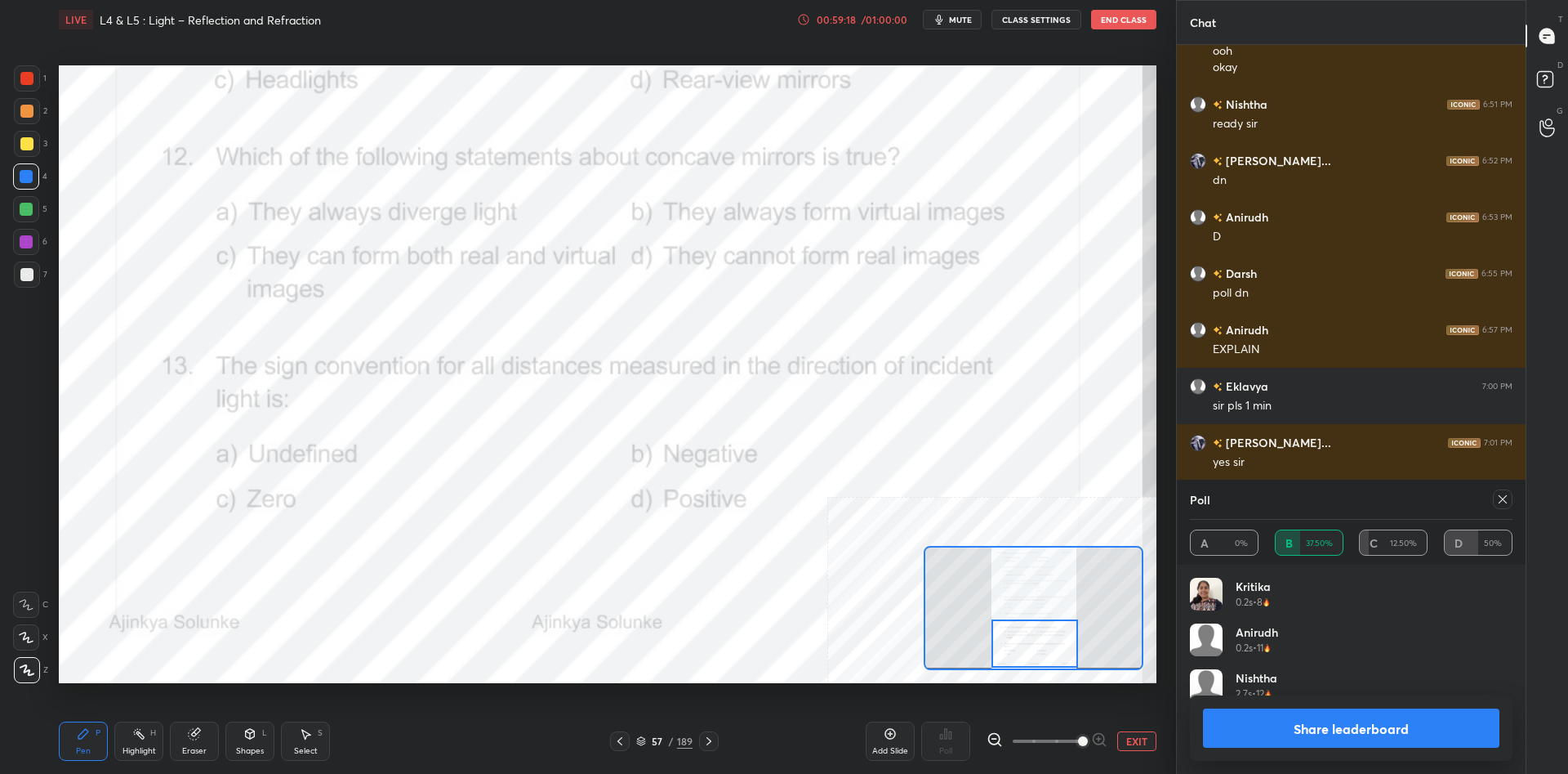
scroll to position [5948, 0]
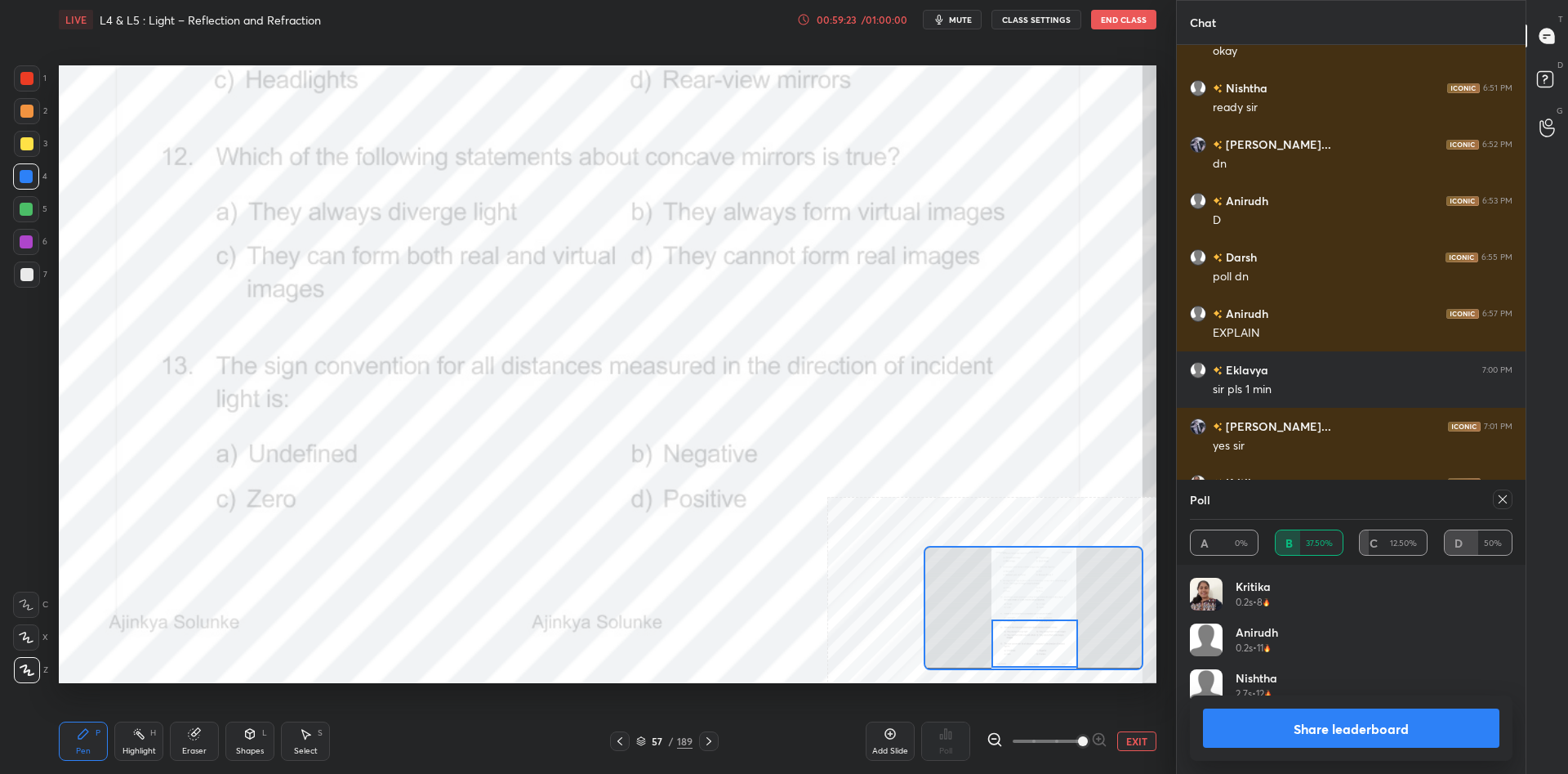
click at [1368, 740] on button "Share leaderboard" at bounding box center [1351, 727] width 297 height 39
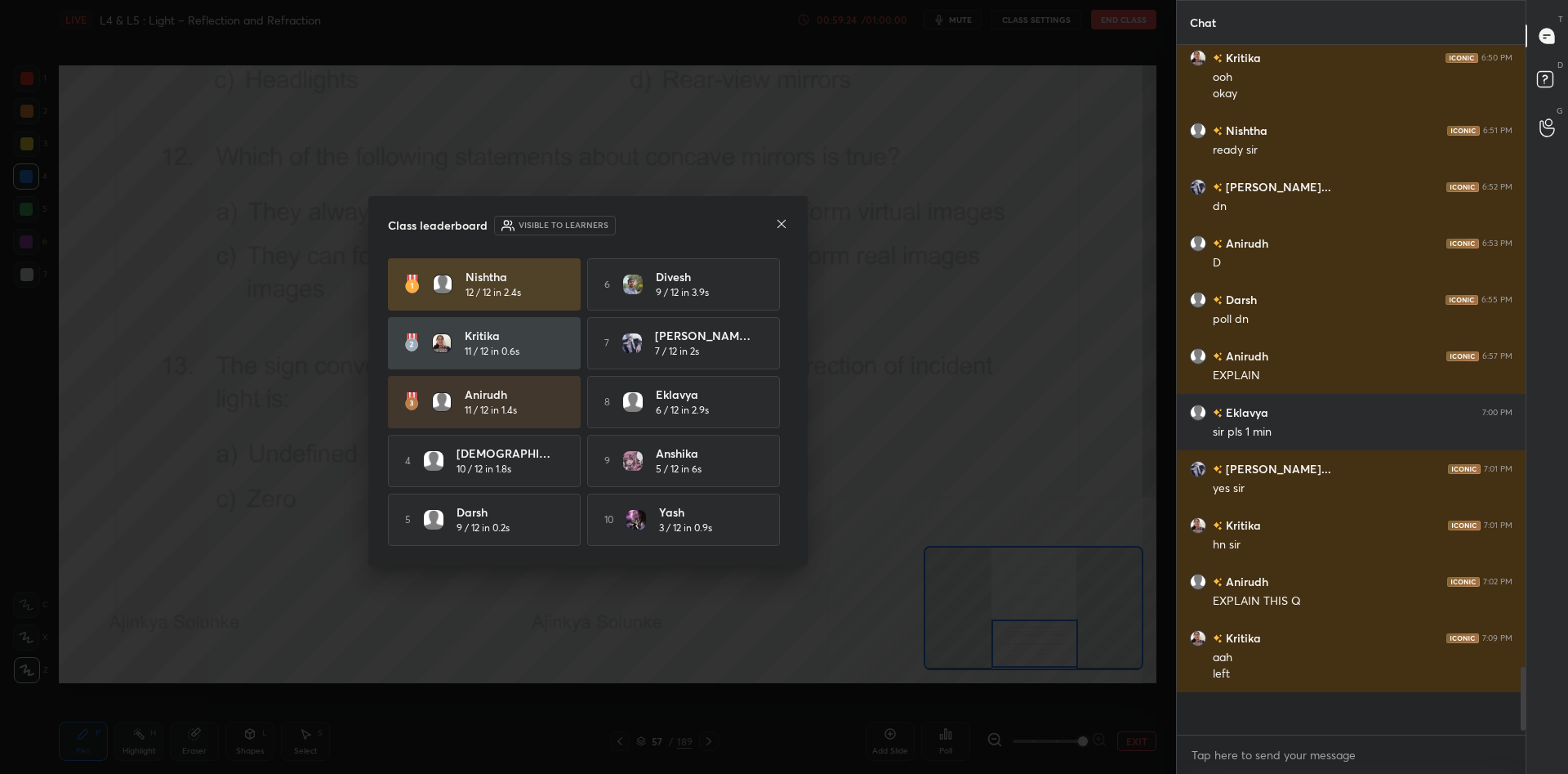
scroll to position [1, 1]
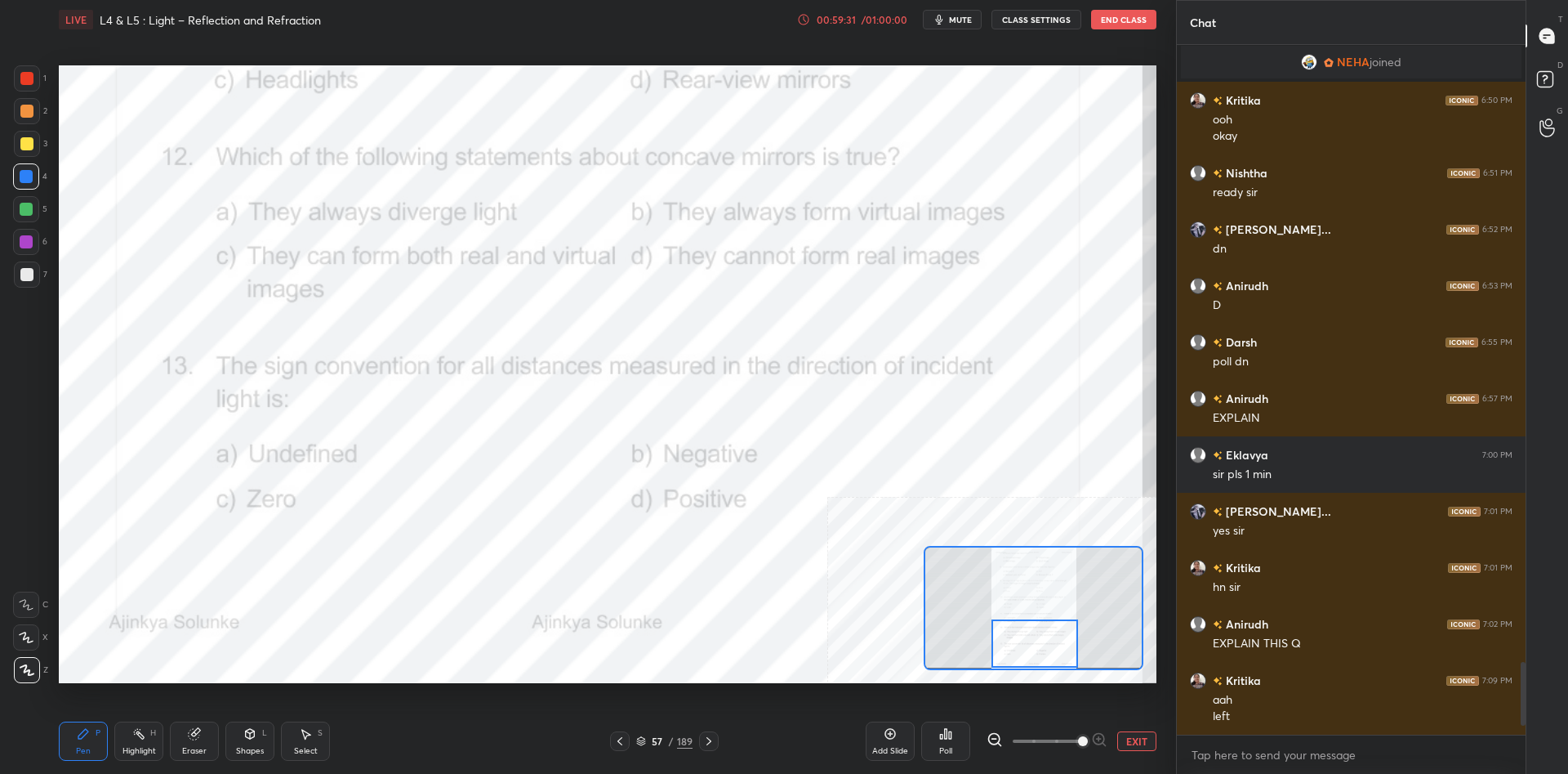
click at [1138, 748] on button "EXIT" at bounding box center [1136, 741] width 39 height 20
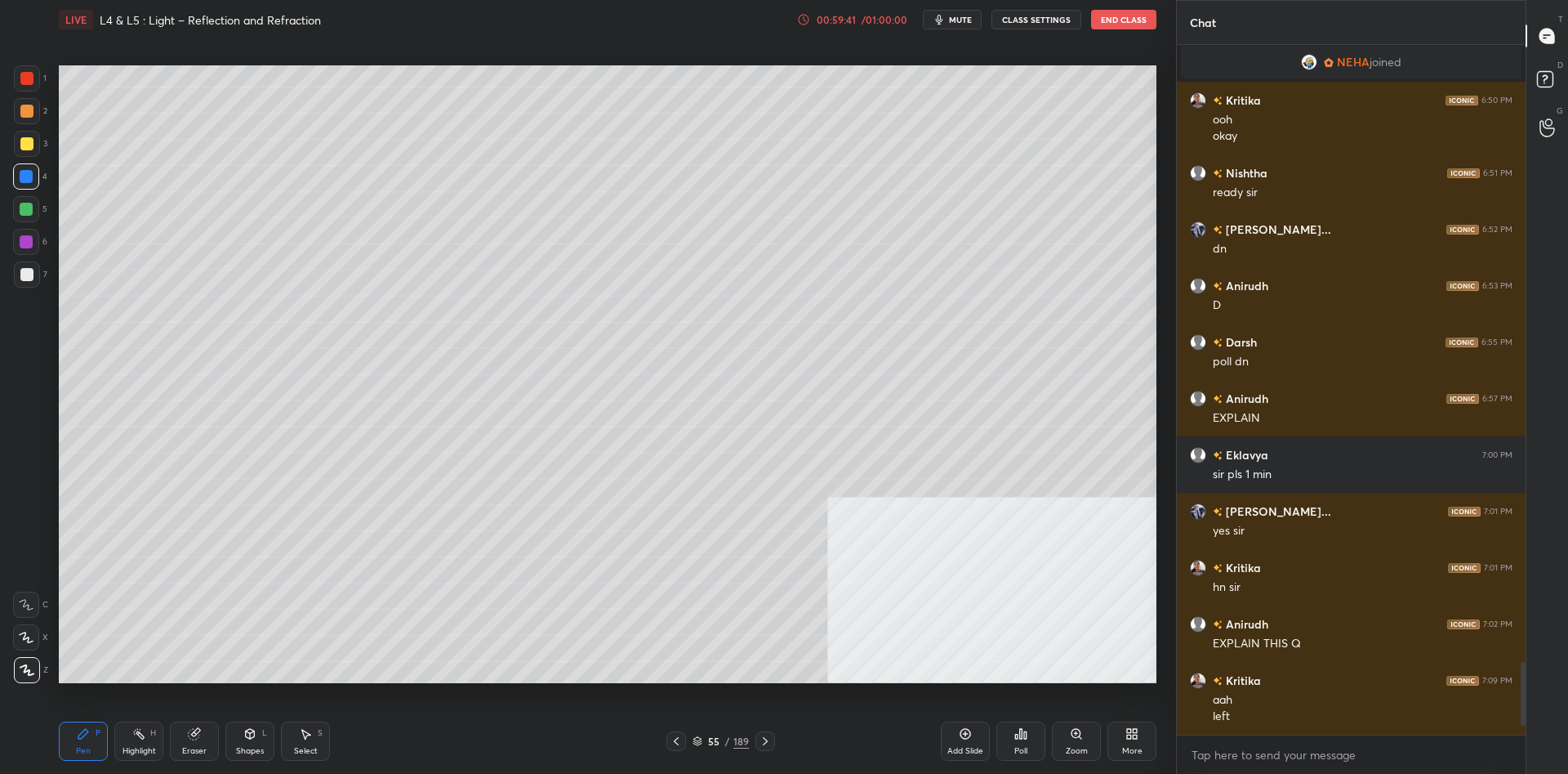
click at [1023, 737] on icon at bounding box center [1021, 733] width 13 height 13
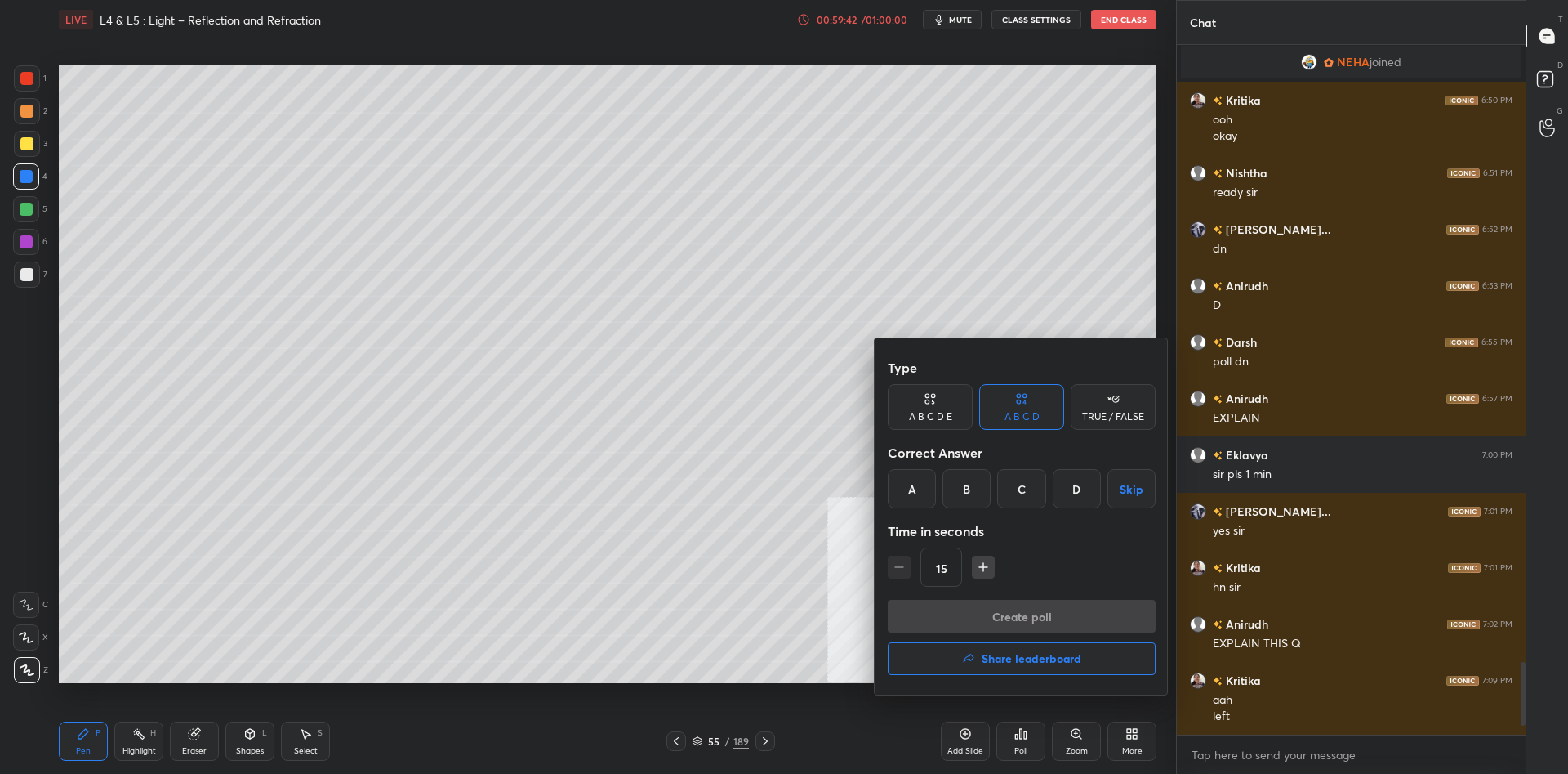
click at [1032, 663] on h4 "Share leaderboard" at bounding box center [1031, 659] width 99 height 12
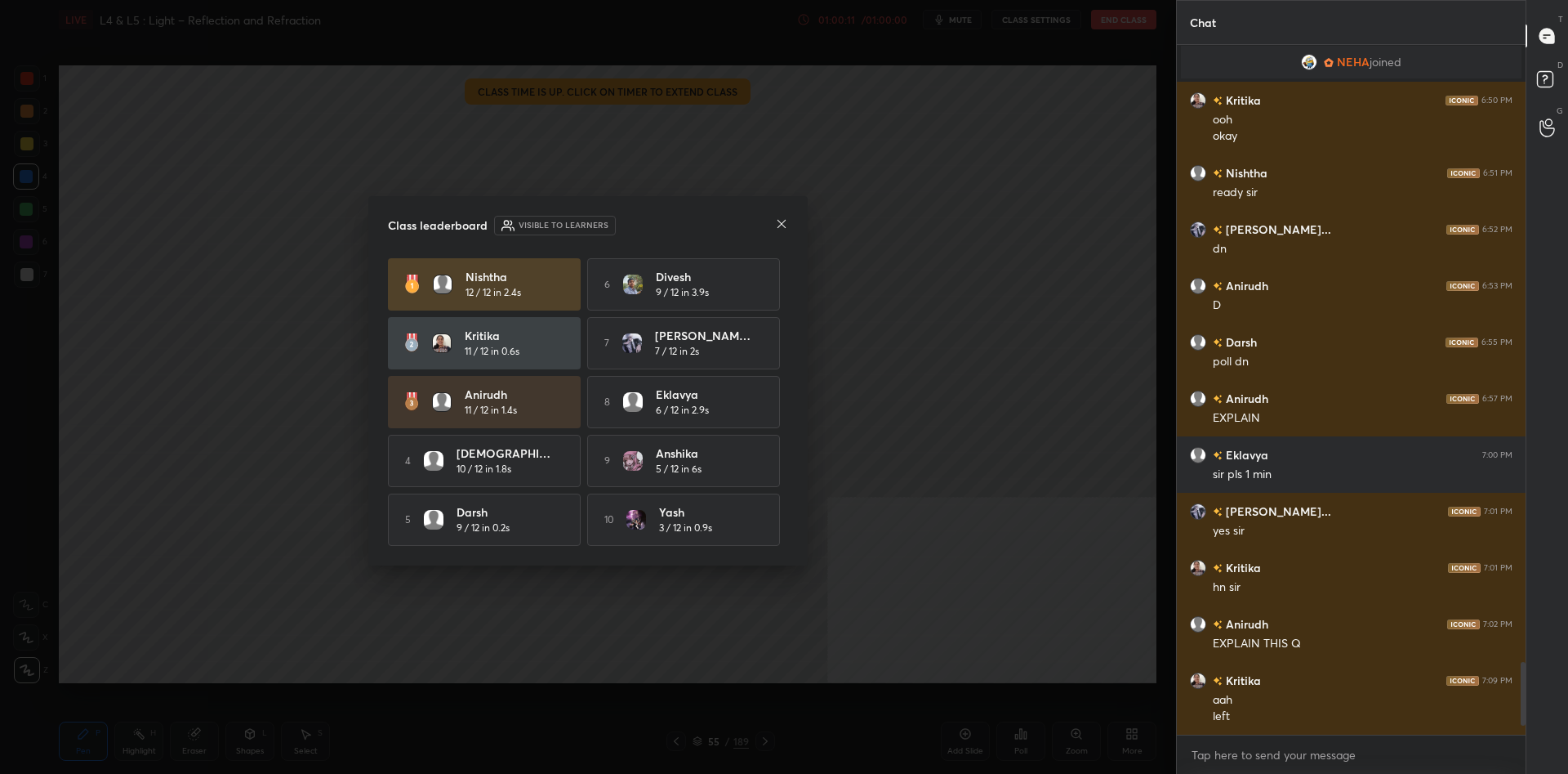
click at [674, 218] on div "Class leaderboard Visible to learners" at bounding box center [588, 226] width 400 height 20
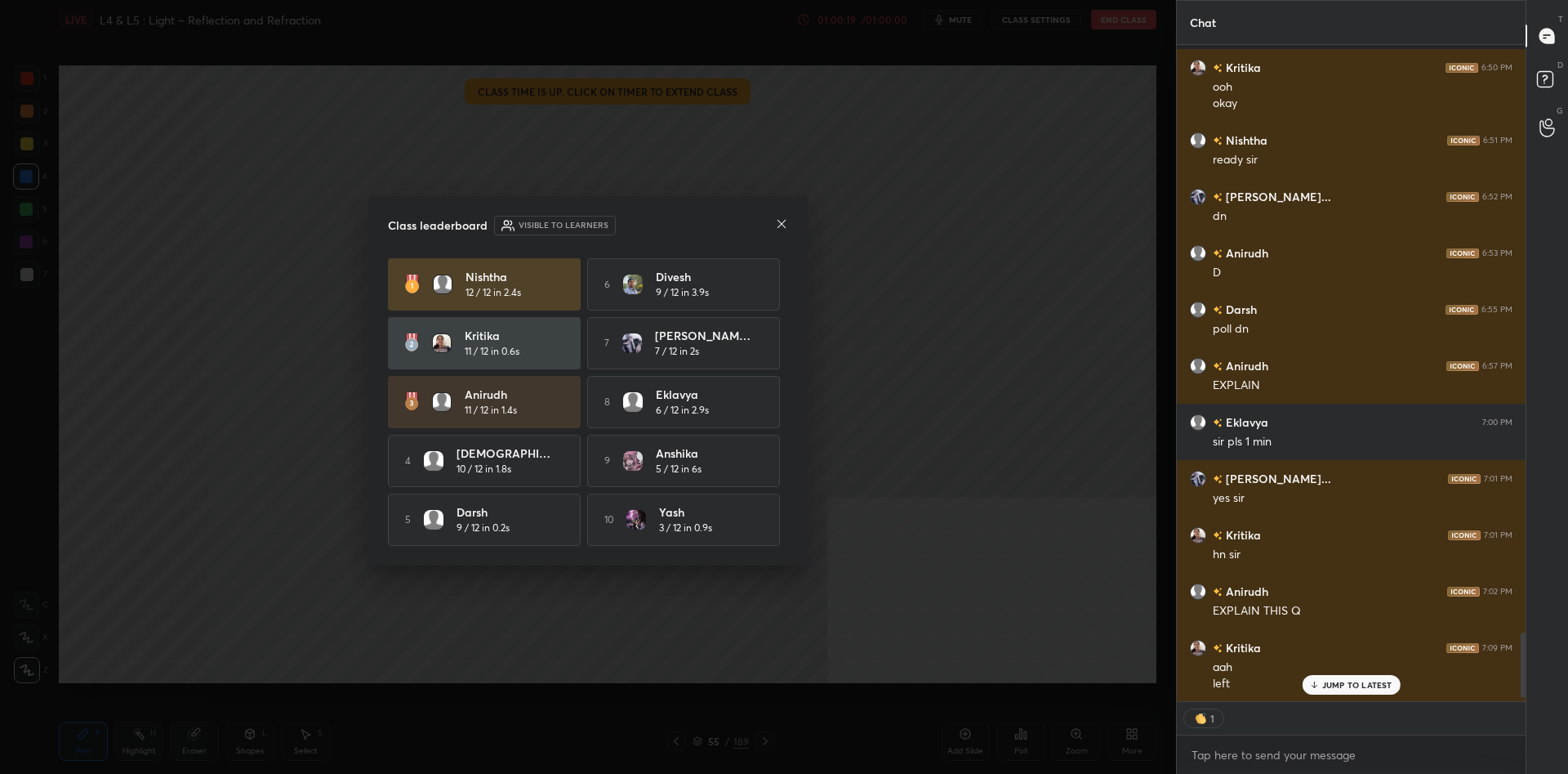
scroll to position [5897, 0]
click at [712, 201] on div "Class leaderboard Visible to learners Nishtha 12 / 12 in 2.4s 6 Divesh 9 / 12 i…" at bounding box center [587, 380] width 439 height 369
click at [780, 221] on icon at bounding box center [781, 224] width 13 height 13
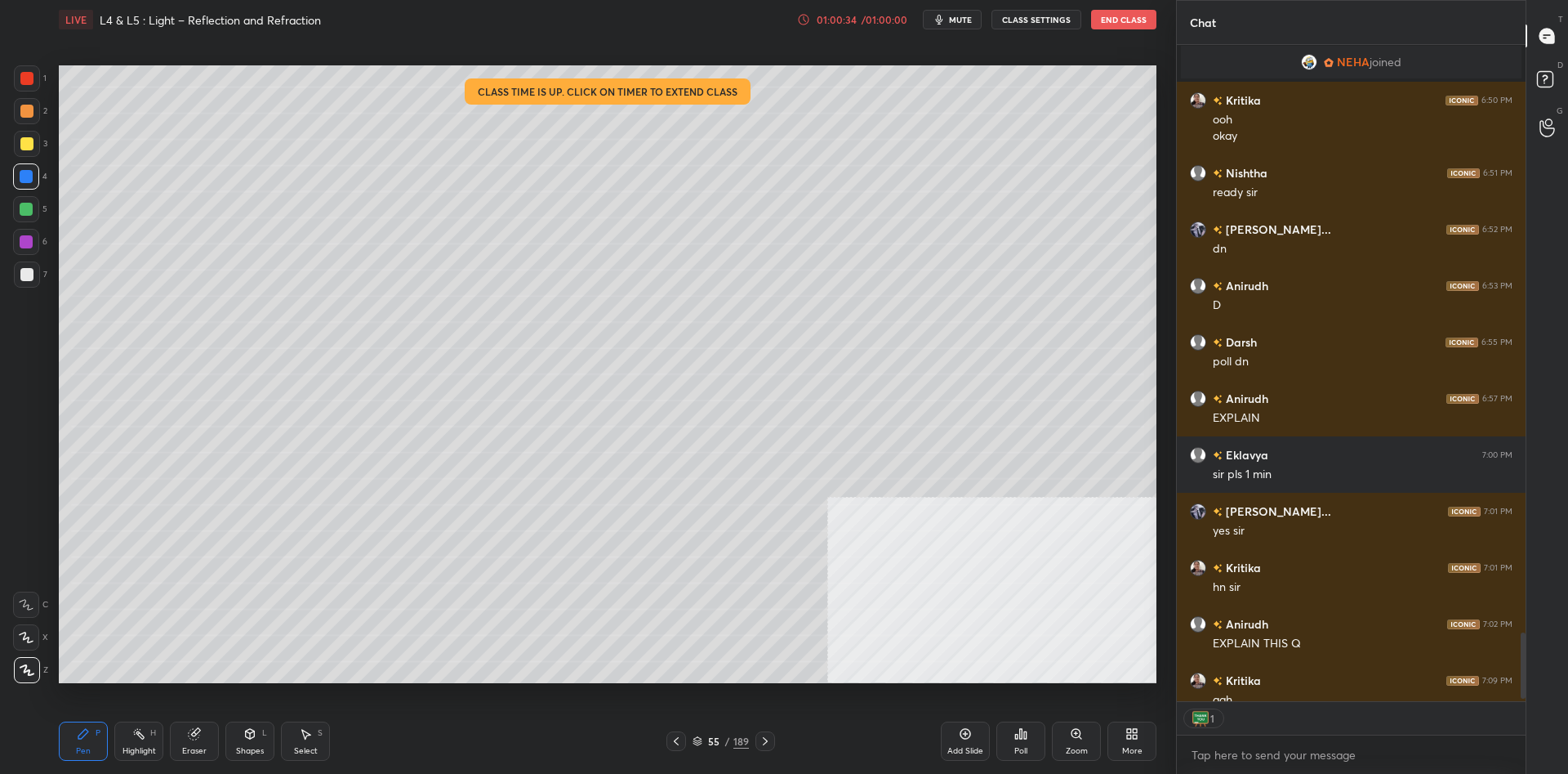
scroll to position [656, 349]
click at [1013, 750] on div "Poll" at bounding box center [1021, 741] width 49 height 39
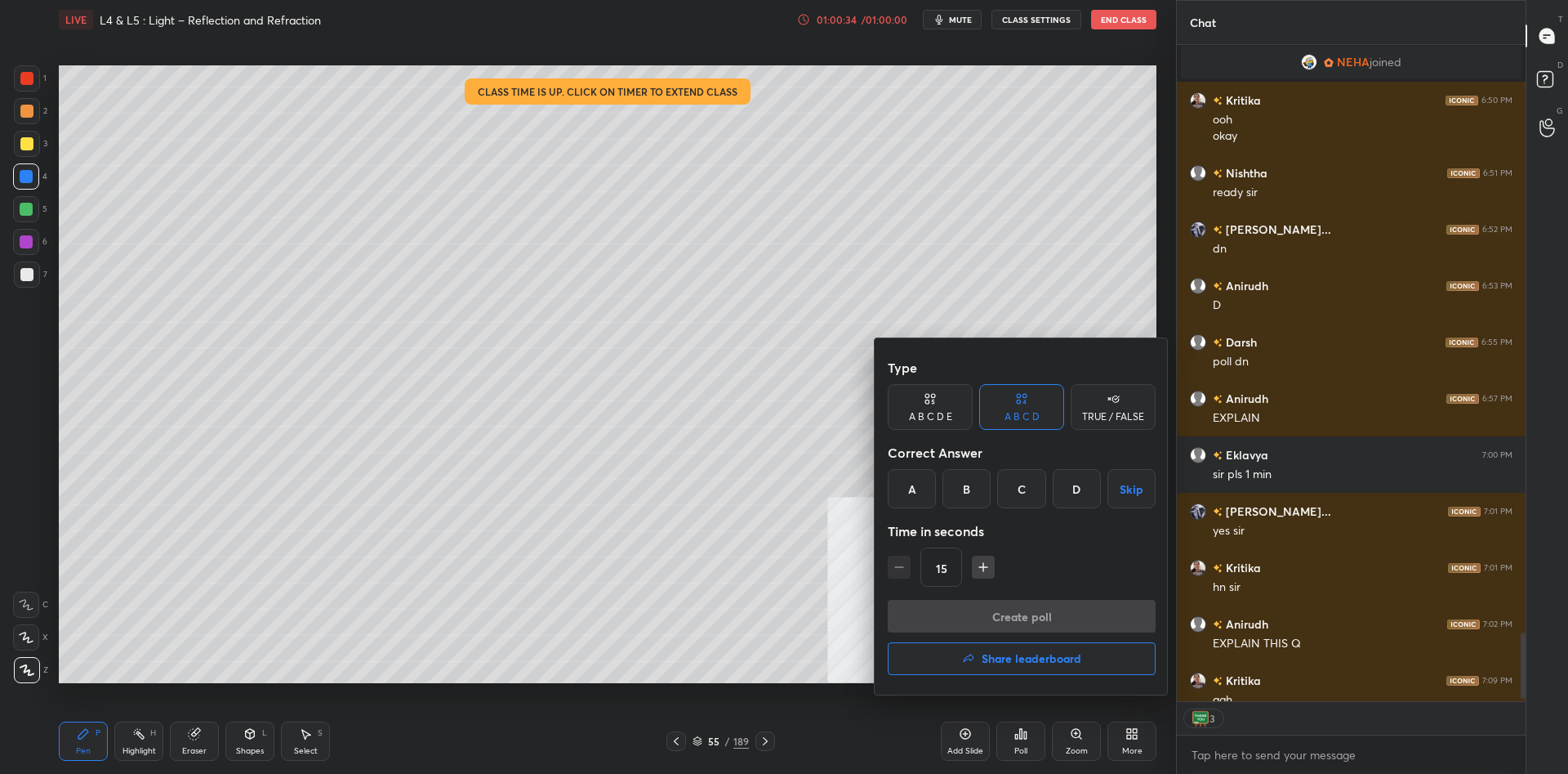
click at [1035, 673] on button "Share leaderboard" at bounding box center [1021, 659] width 268 height 32
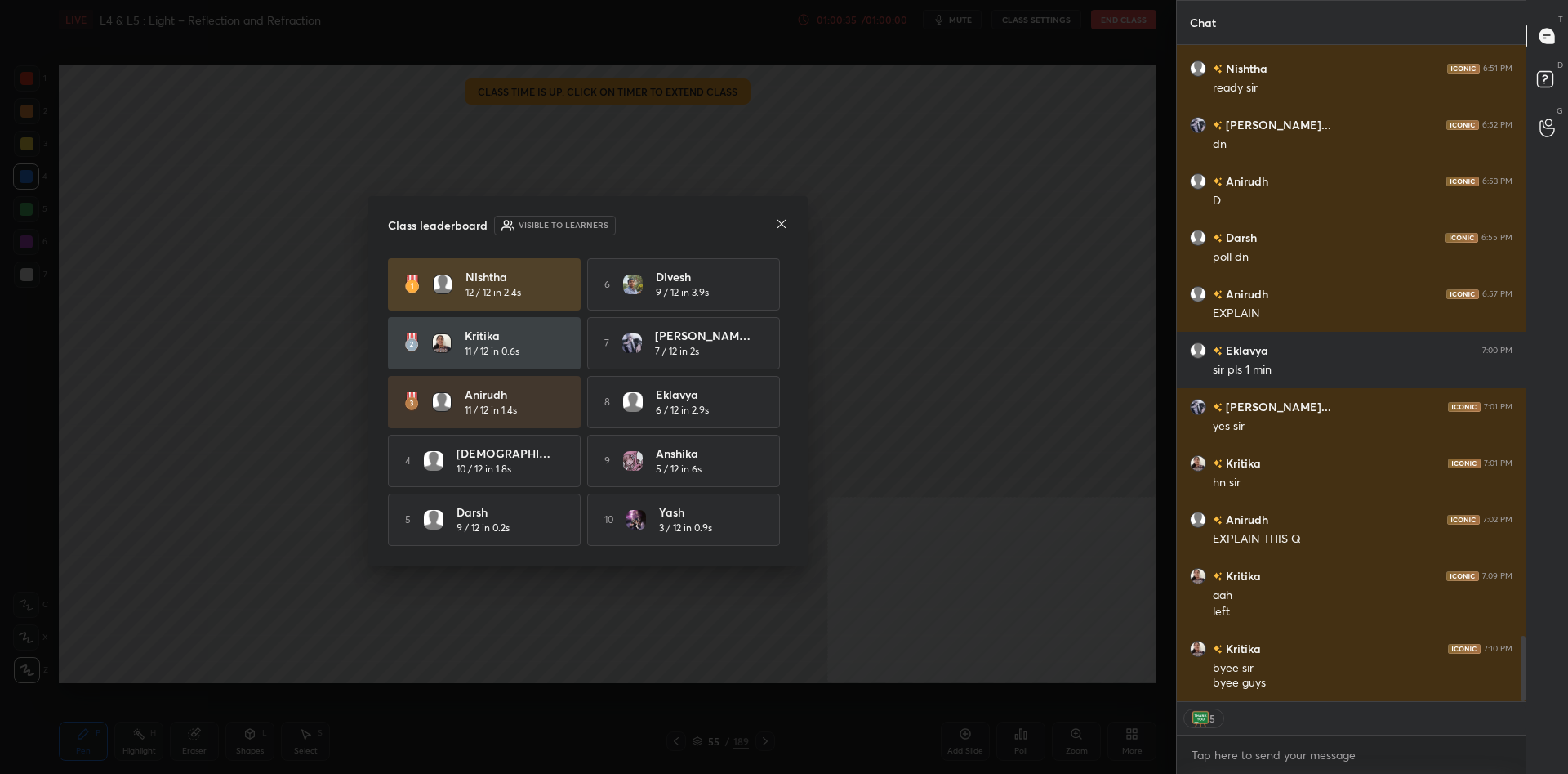
type textarea "x"
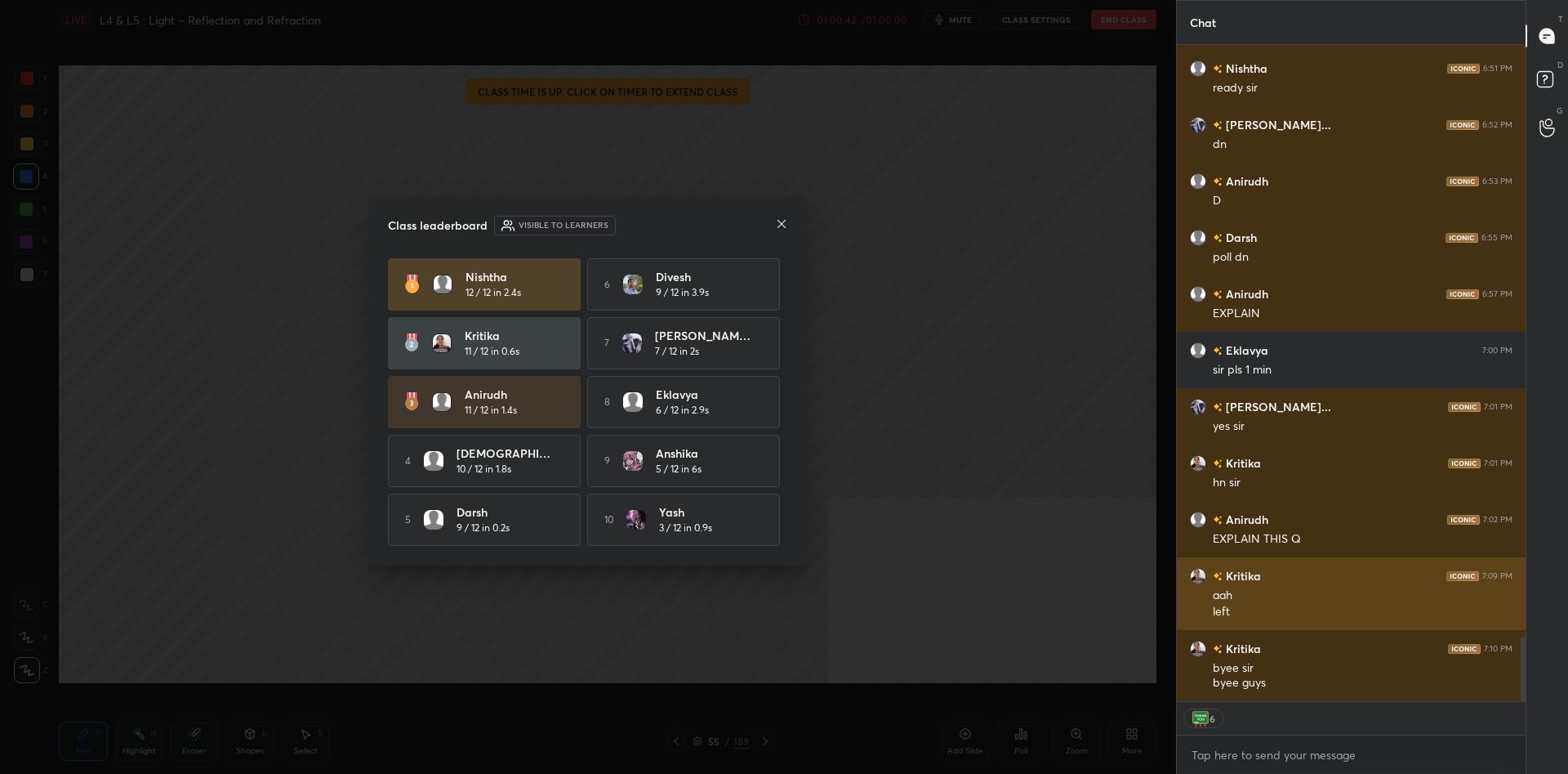
scroll to position [6024, 0]
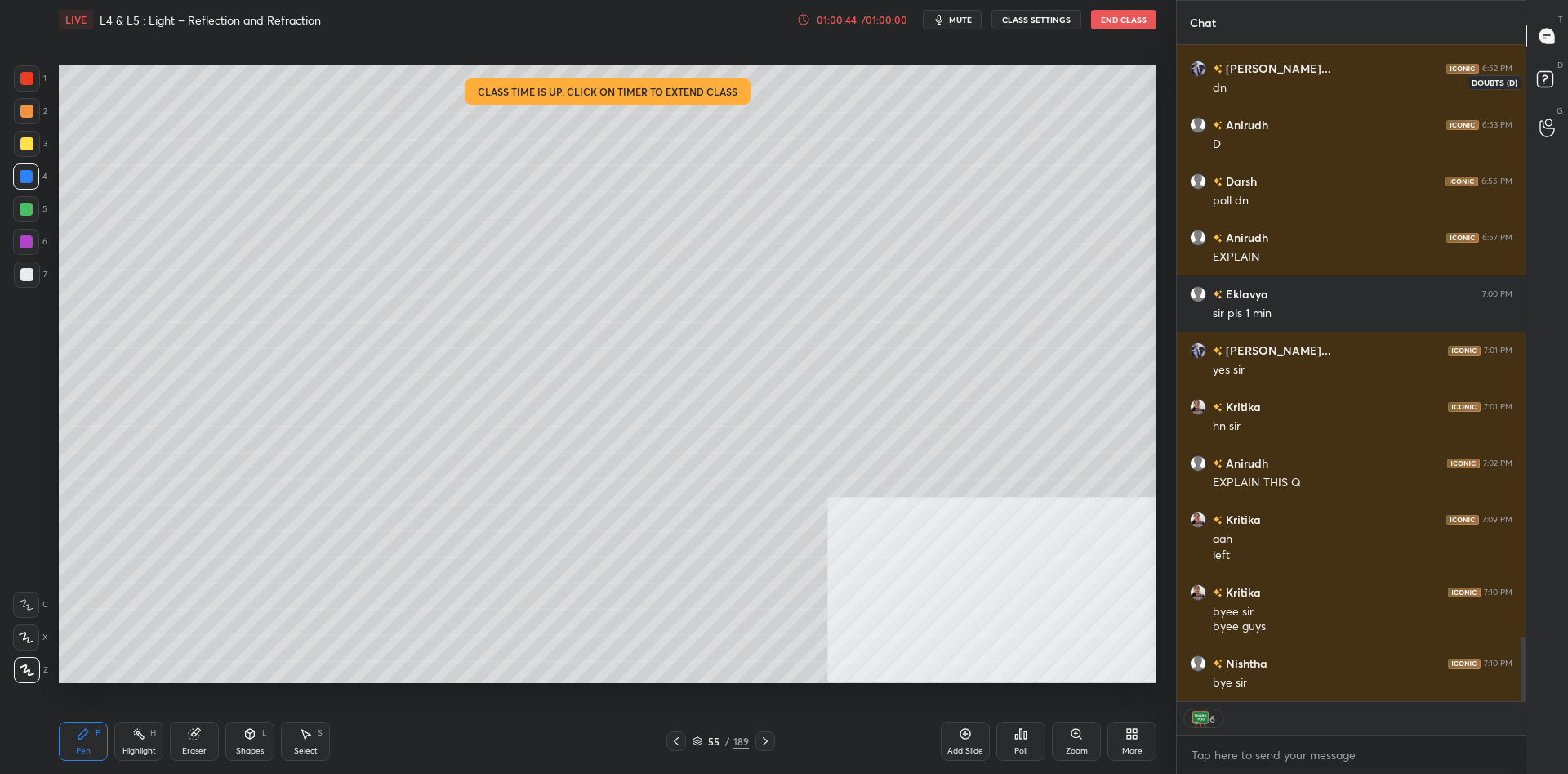
click at [1533, 72] on icon at bounding box center [1547, 81] width 30 height 30
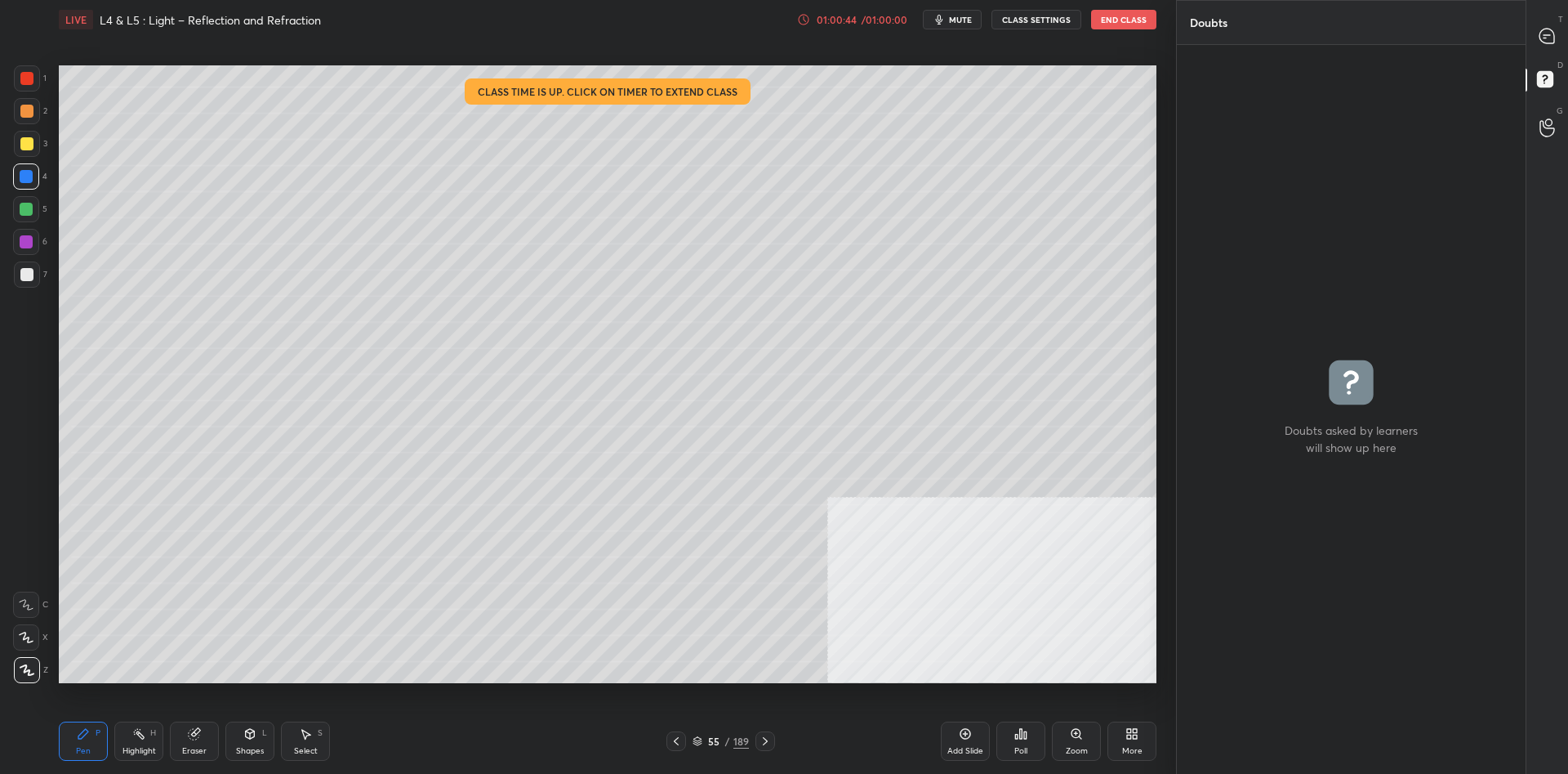
click at [1138, 22] on button "End Class" at bounding box center [1123, 20] width 65 height 20
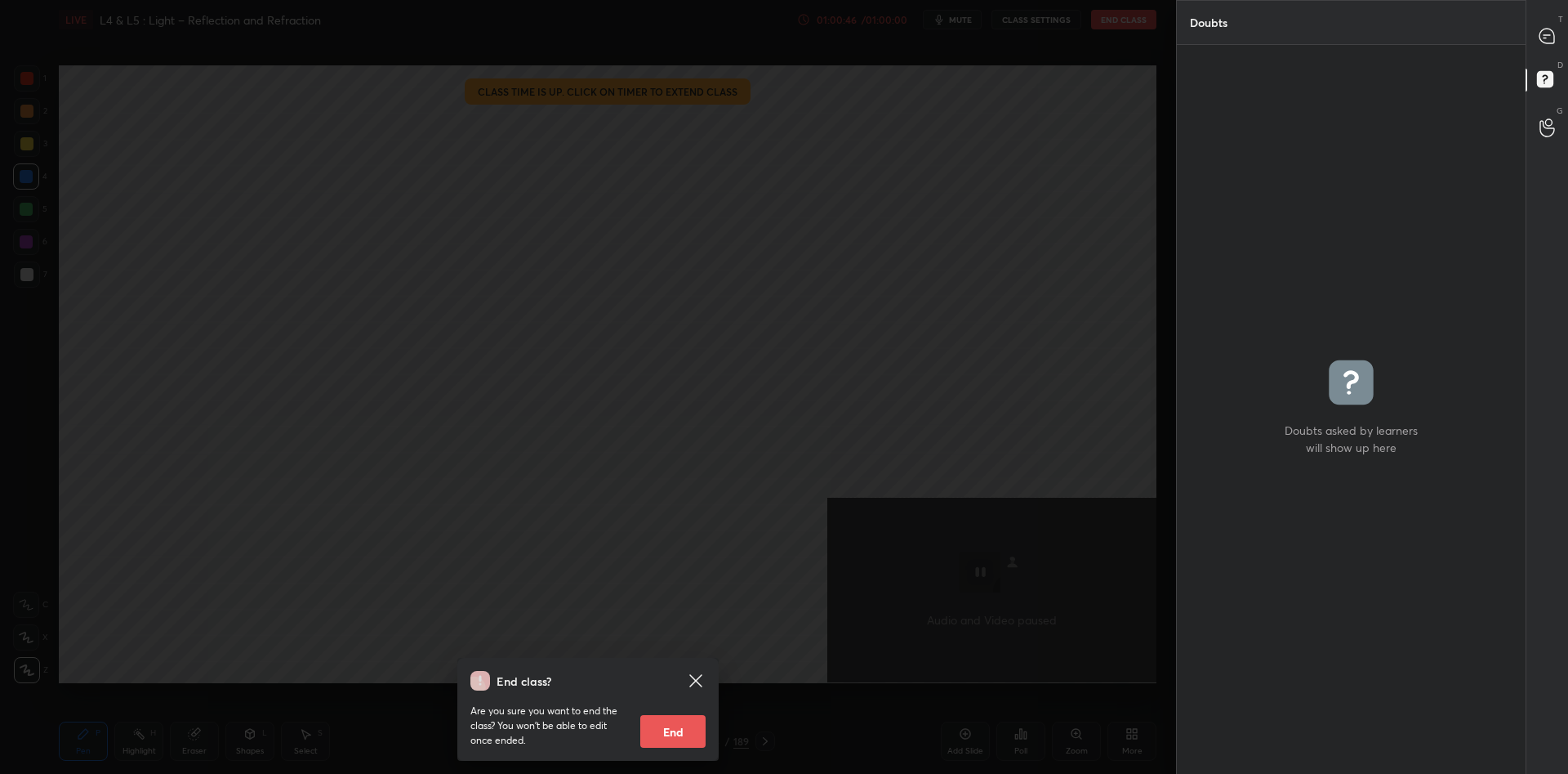
click at [684, 733] on button "End" at bounding box center [673, 731] width 65 height 32
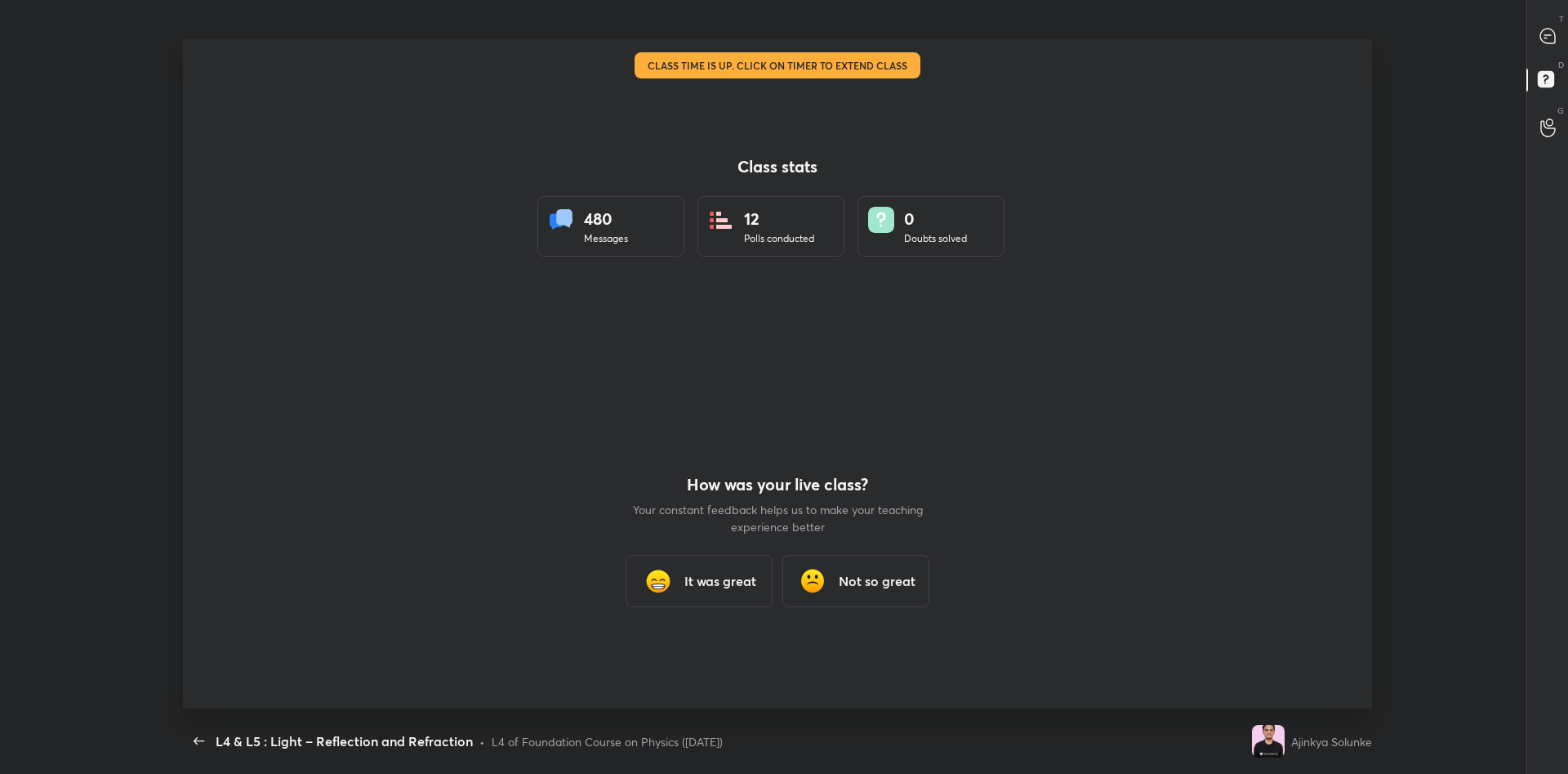
scroll to position [81017, 80092]
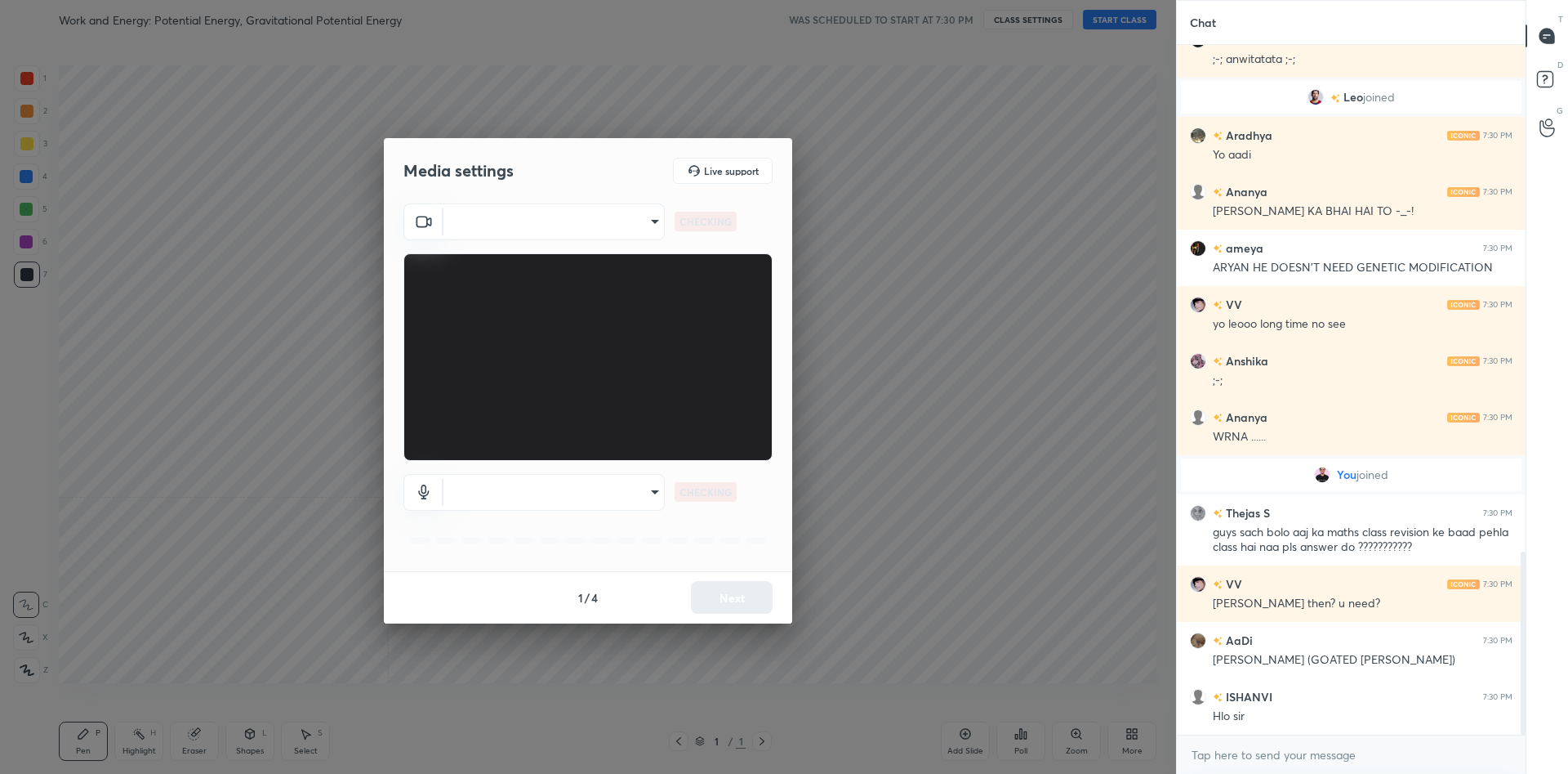
scroll to position [1903, 0]
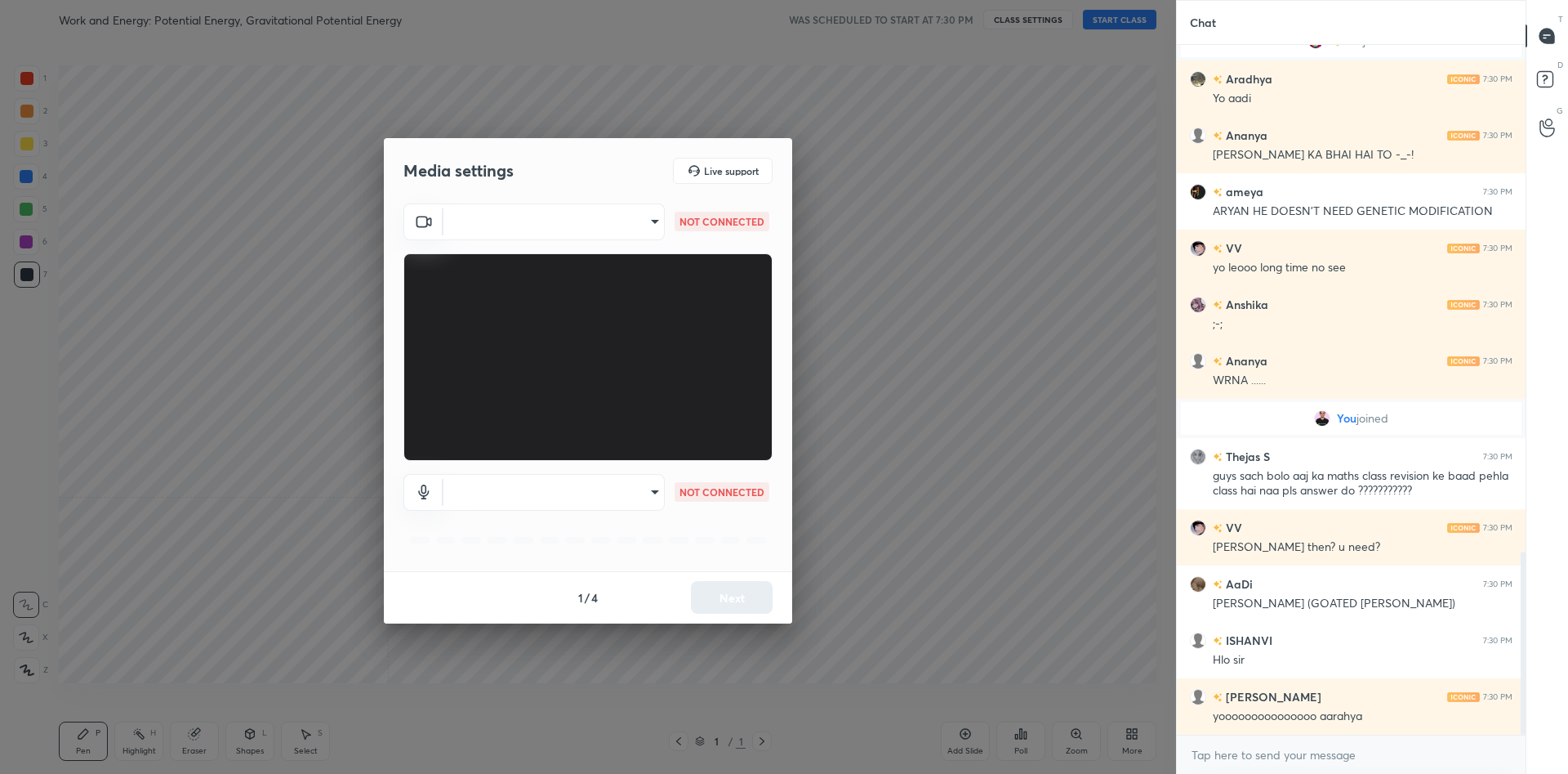
click at [525, 217] on body "1 2 3 4 5 6 7 C X Z C X Z E E Erase all H H Work and Energy: Potential Energy, …" at bounding box center [784, 387] width 1568 height 774
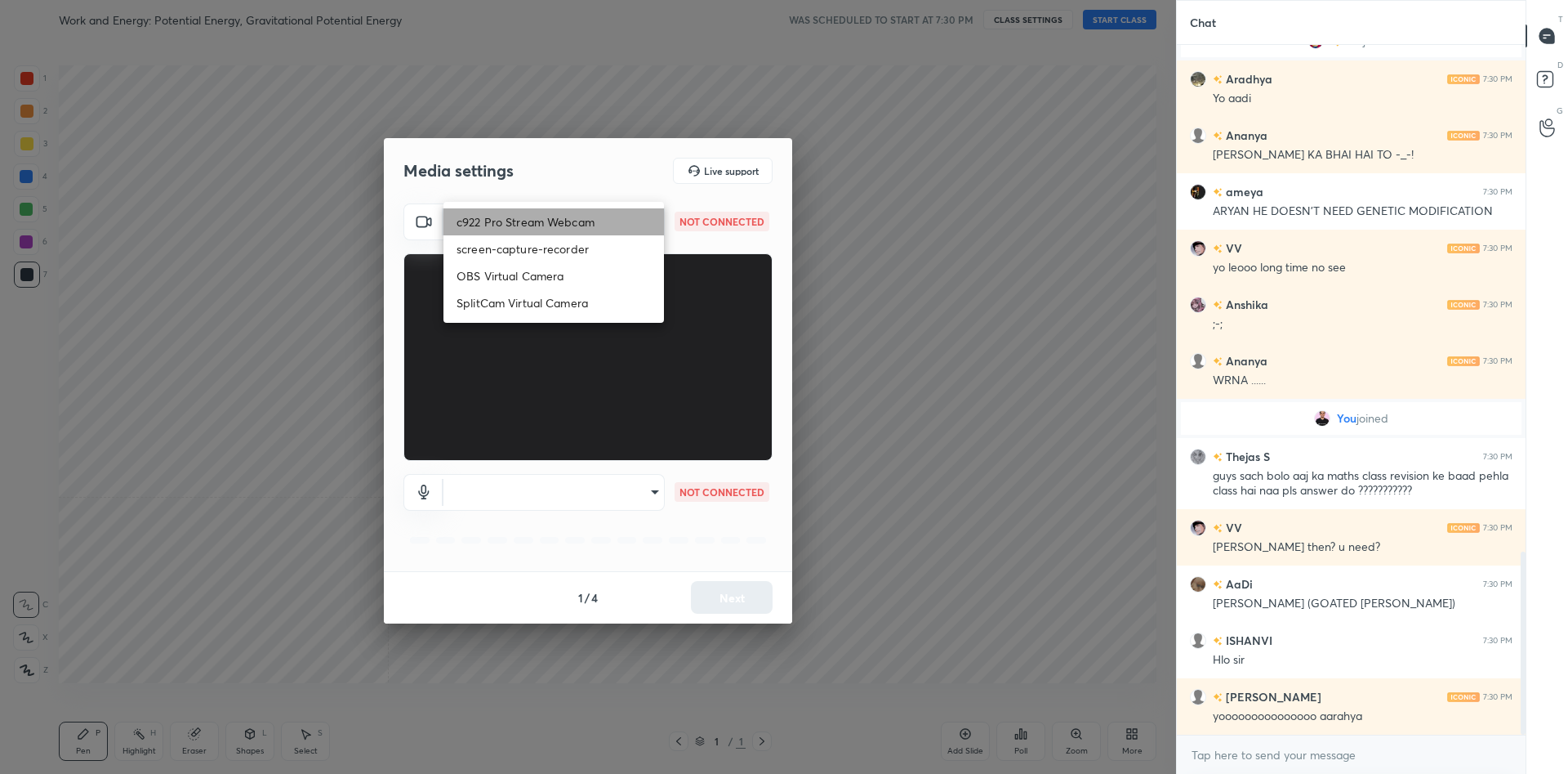
click at [525, 217] on li "c922 Pro Stream Webcam" at bounding box center [554, 222] width 220 height 27
type input "mz5XeYAkNWp2QV5IzfhKg2mI2T6XPNDecROMxnJfp9w="
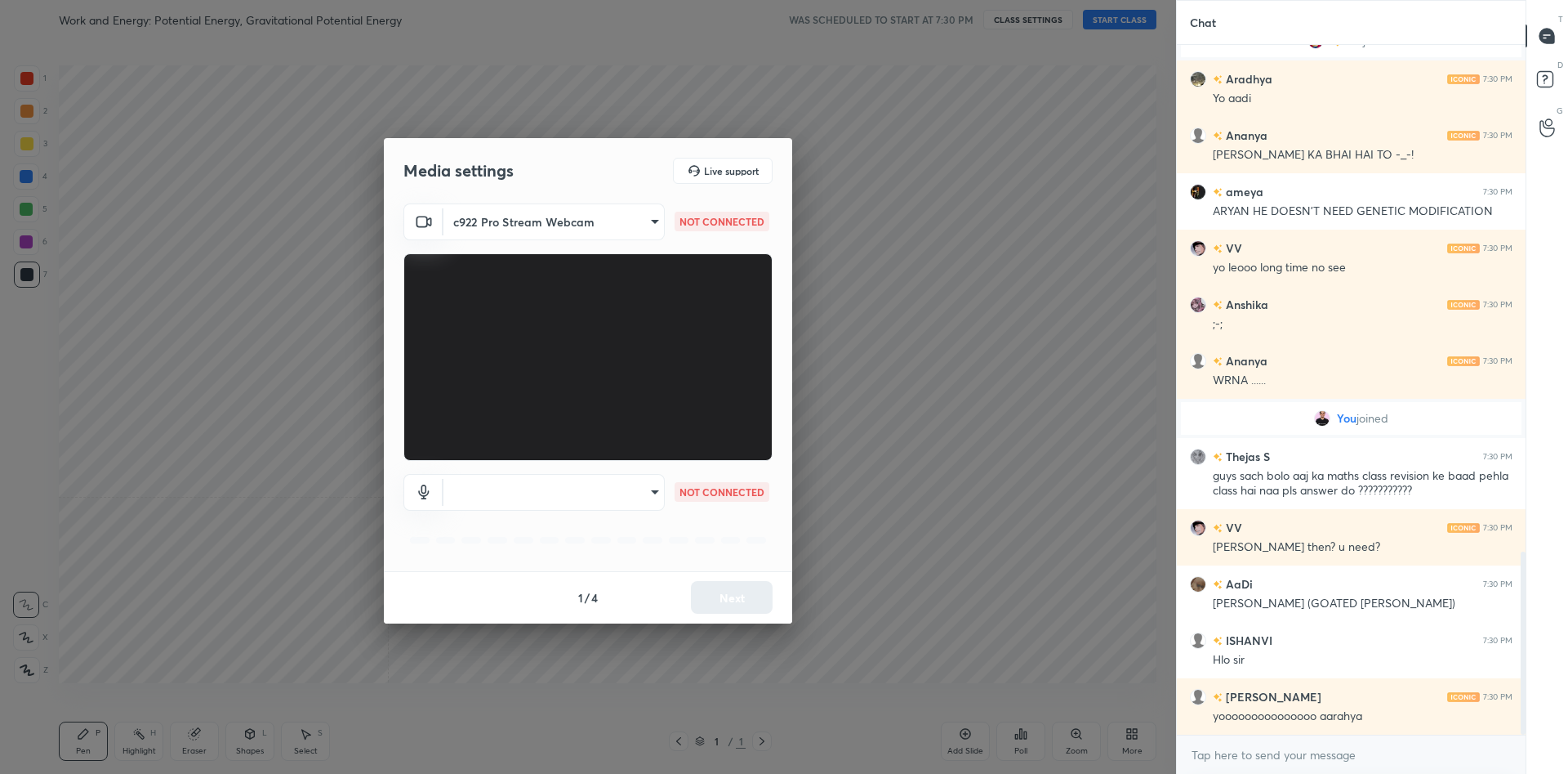
click at [653, 483] on body "1 2 3 4 5 6 7 C X Z C X Z E E Erase all H H Work and Energy: Potential Energy, …" at bounding box center [784, 387] width 1568 height 774
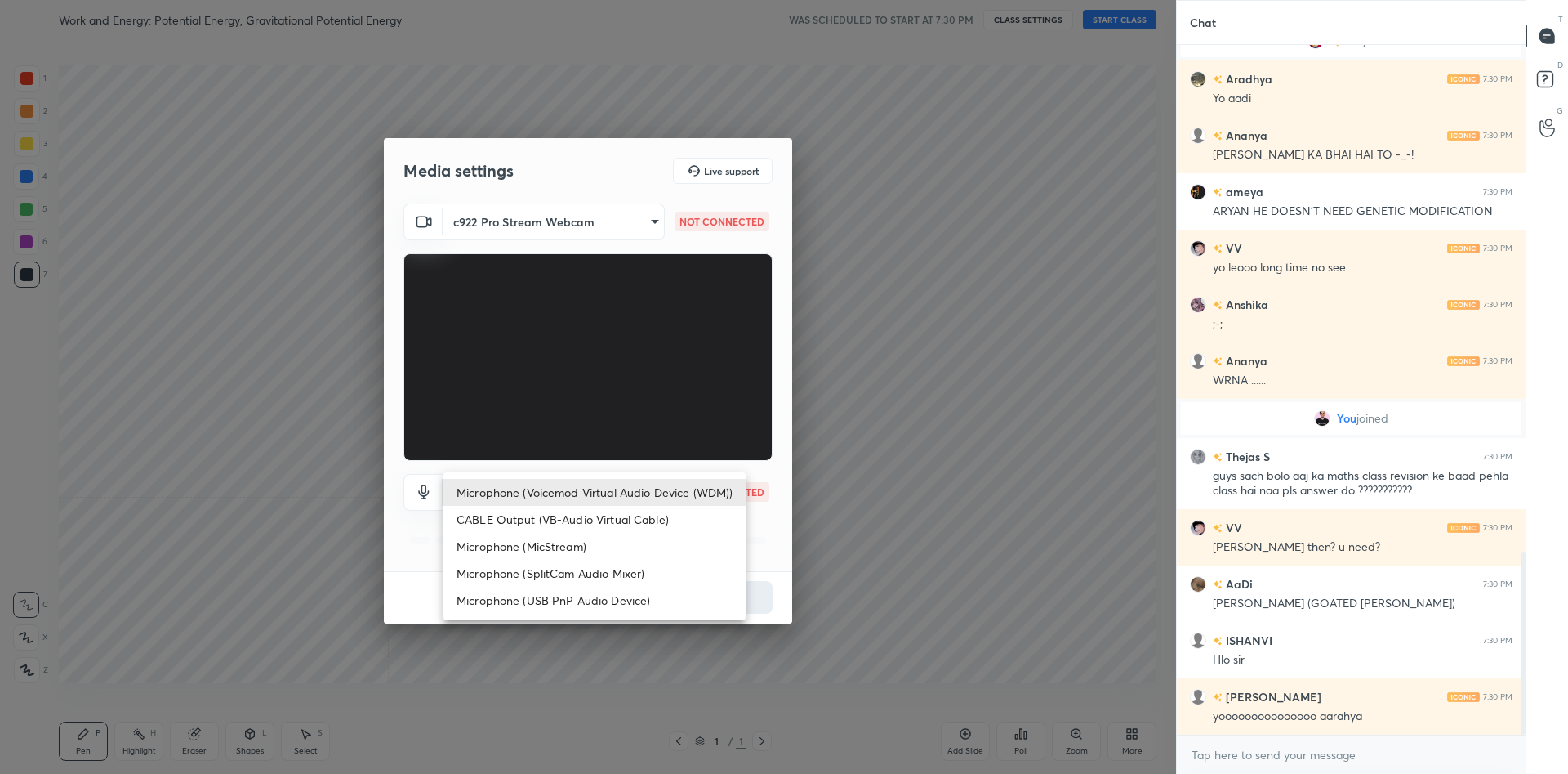
click at [653, 483] on li "Microphone (Voicemod Virtual Audio Device (WDM))" at bounding box center [594, 493] width 302 height 27
type input "VBCGzjgTZ+0gmPAsoHgp+LhUckAxO9S5WqeSPDF+pXU="
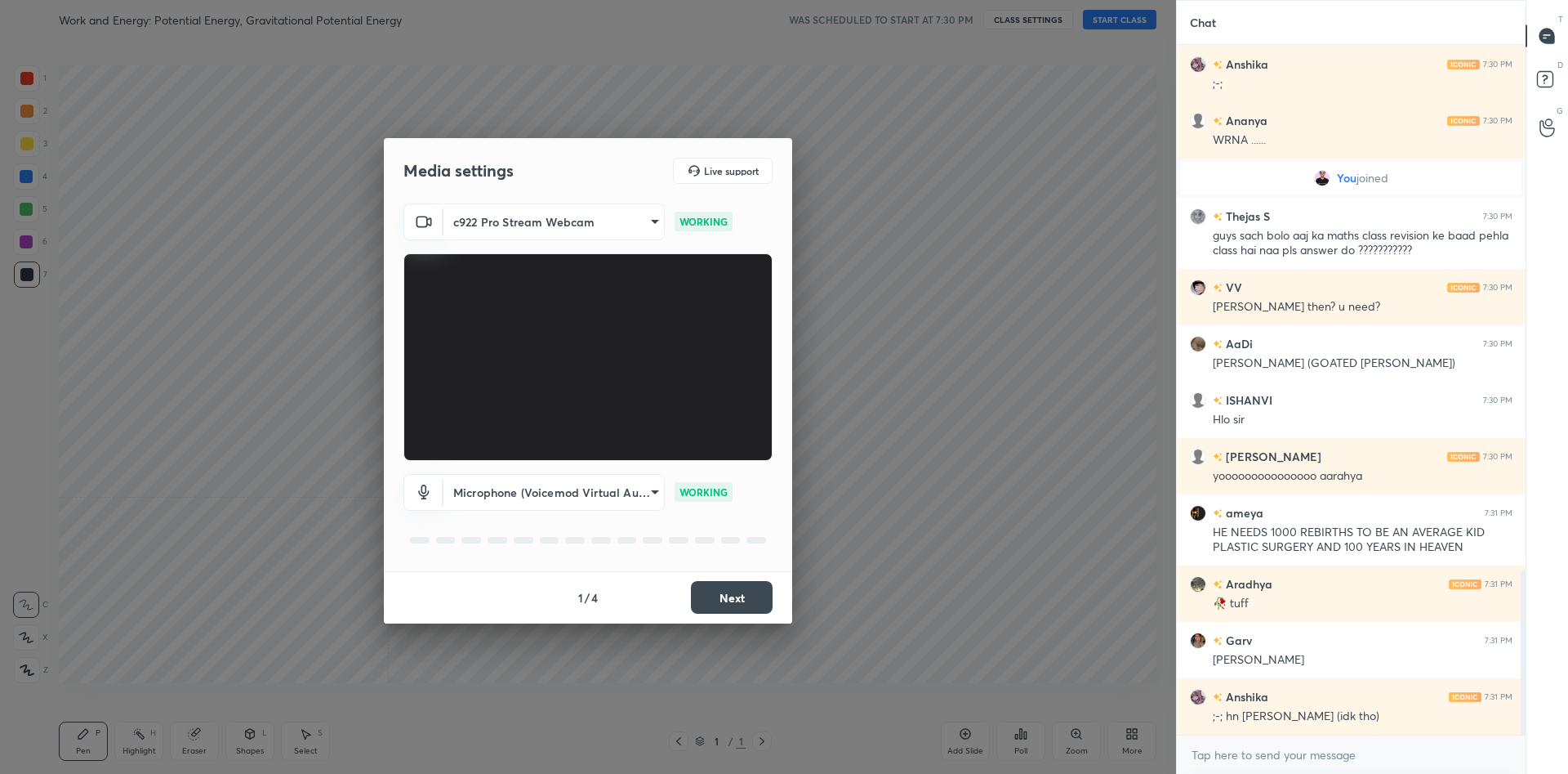
scroll to position [2200, 0]
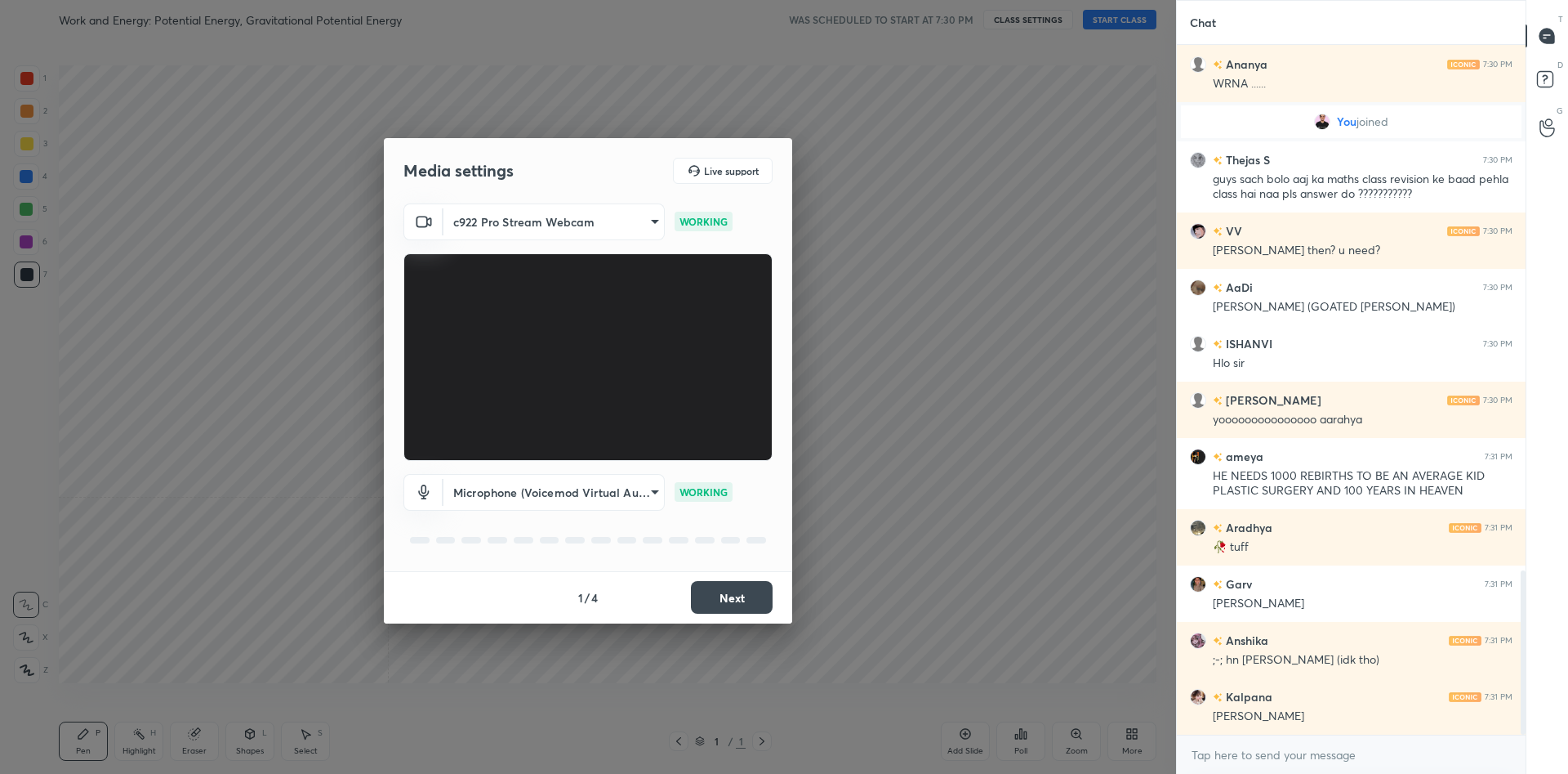
click at [721, 601] on button "Next" at bounding box center [731, 597] width 82 height 32
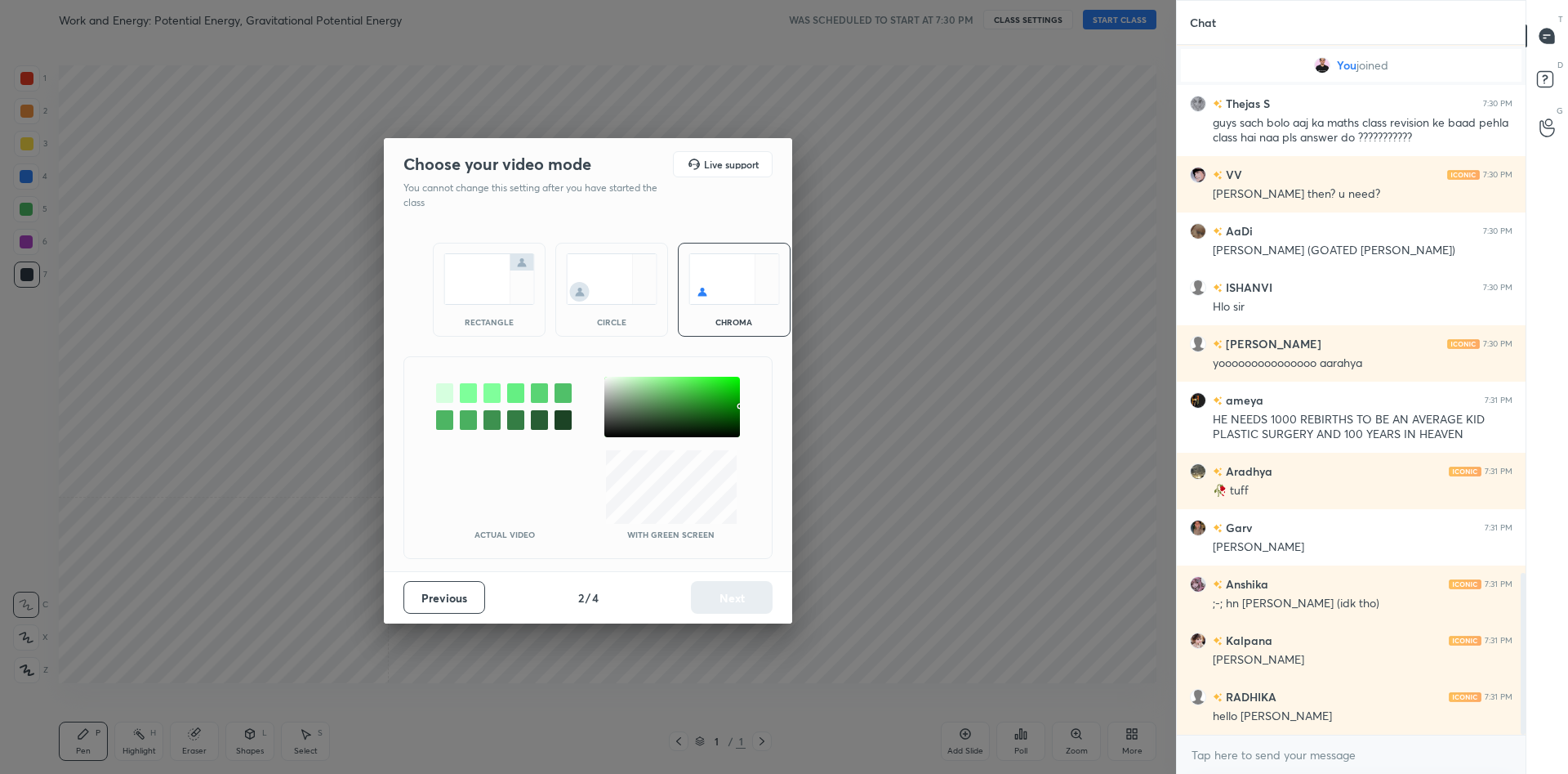
scroll to position [2312, 0]
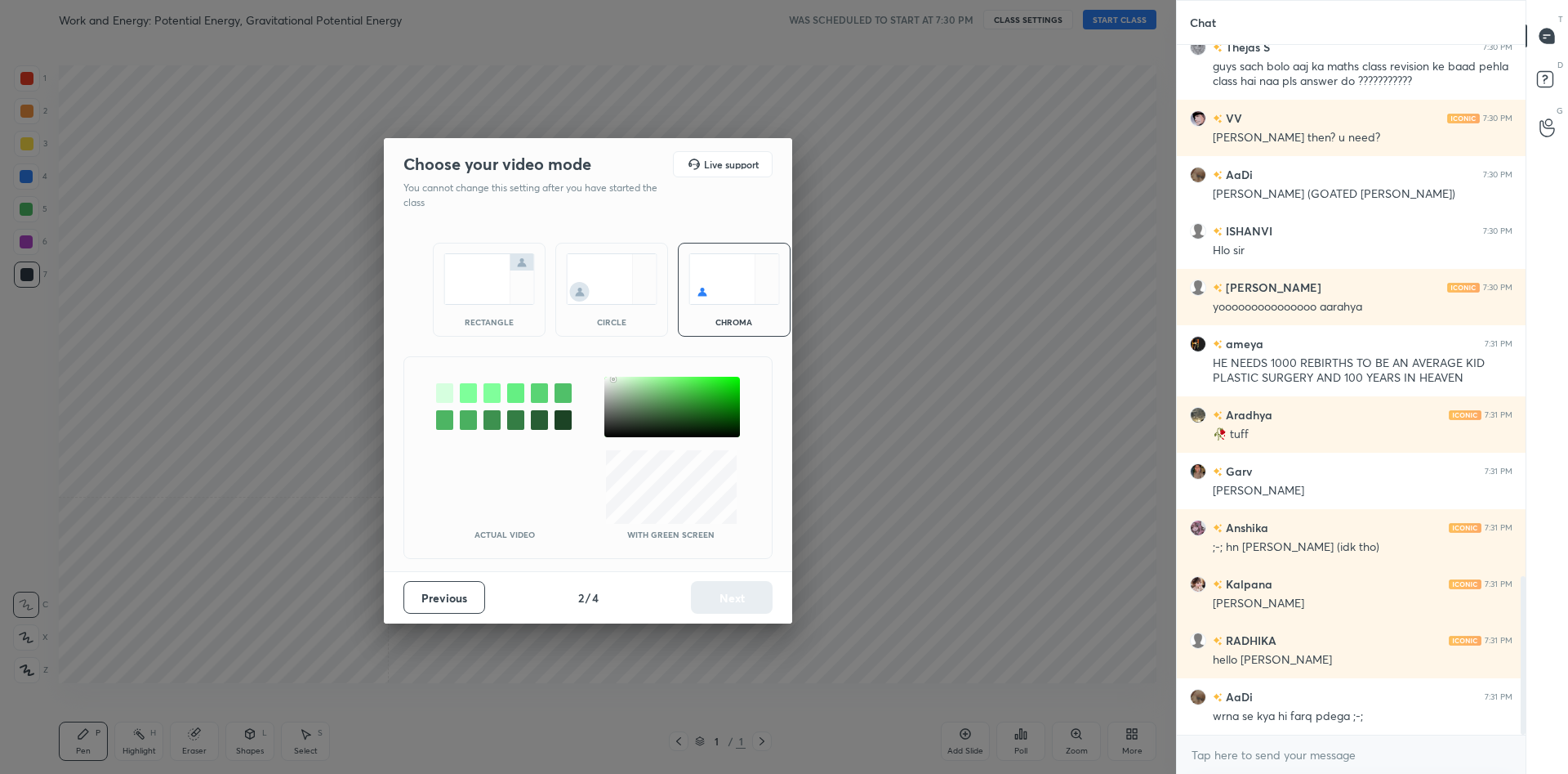
click at [613, 379] on div at bounding box center [672, 406] width 135 height 60
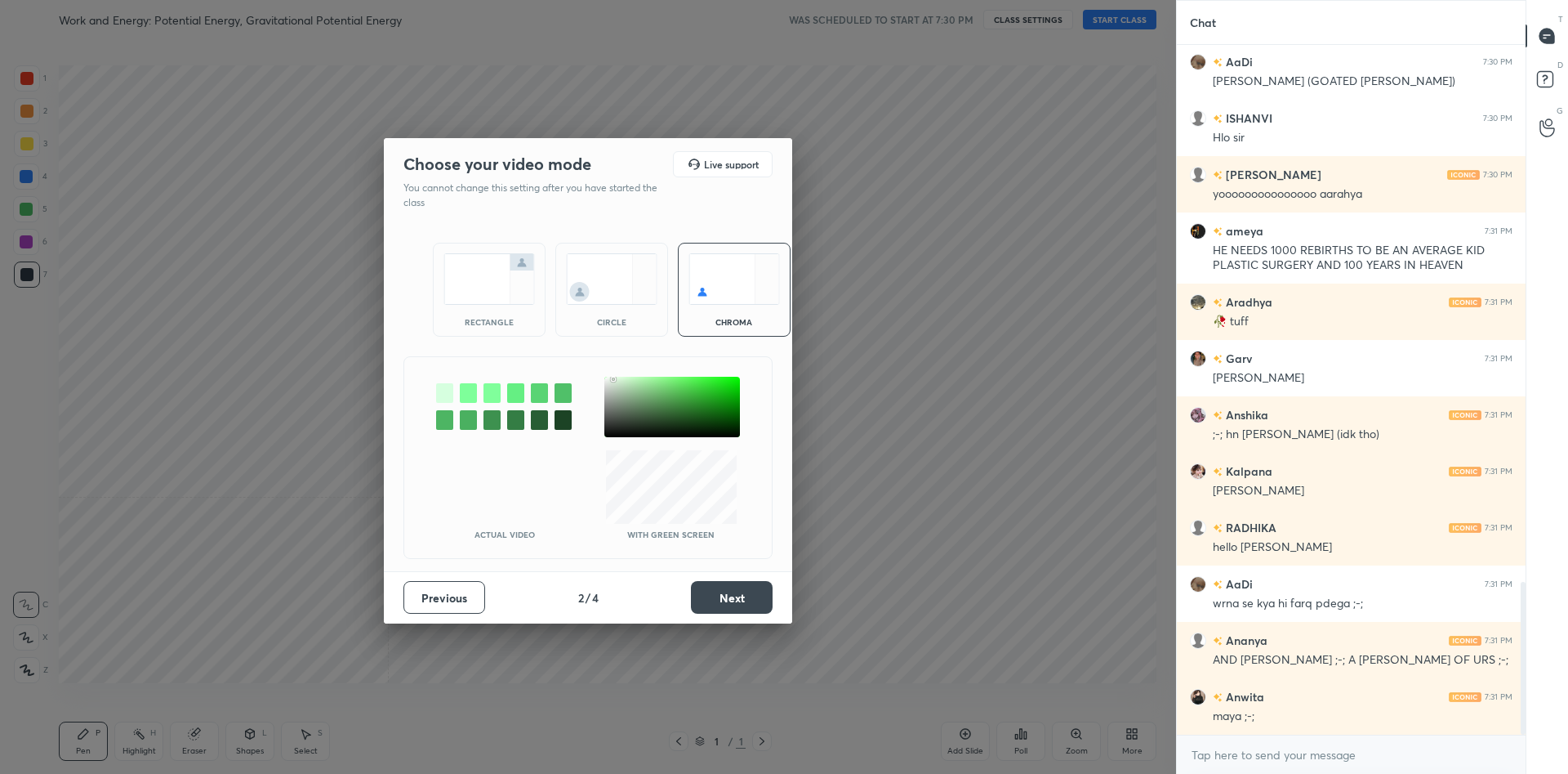
click at [738, 579] on div "Previous 2 / 4 Next" at bounding box center [588, 597] width 408 height 52
click at [729, 593] on button "Next" at bounding box center [731, 597] width 82 height 32
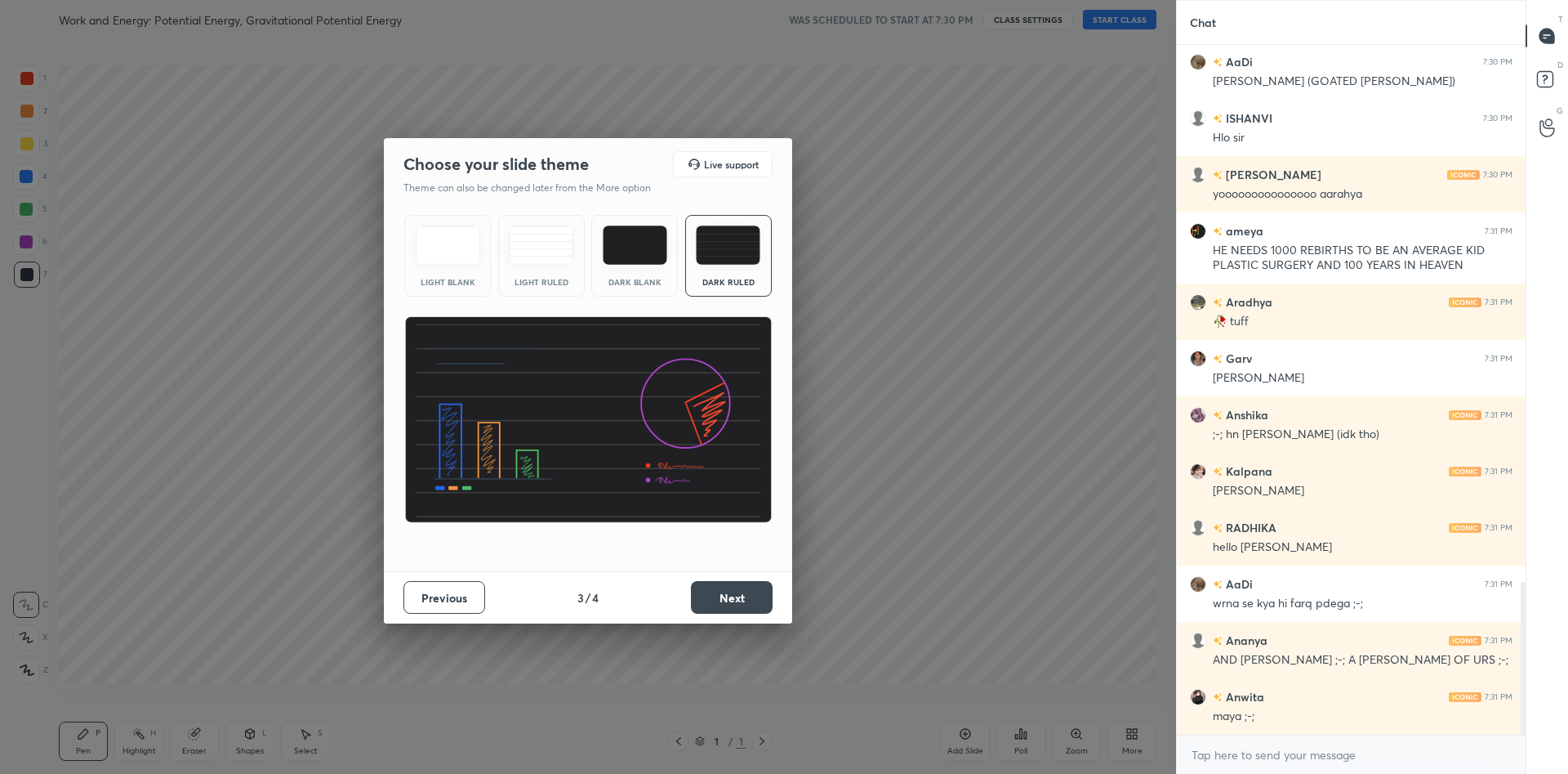
click at [729, 593] on button "Next" at bounding box center [731, 597] width 82 height 32
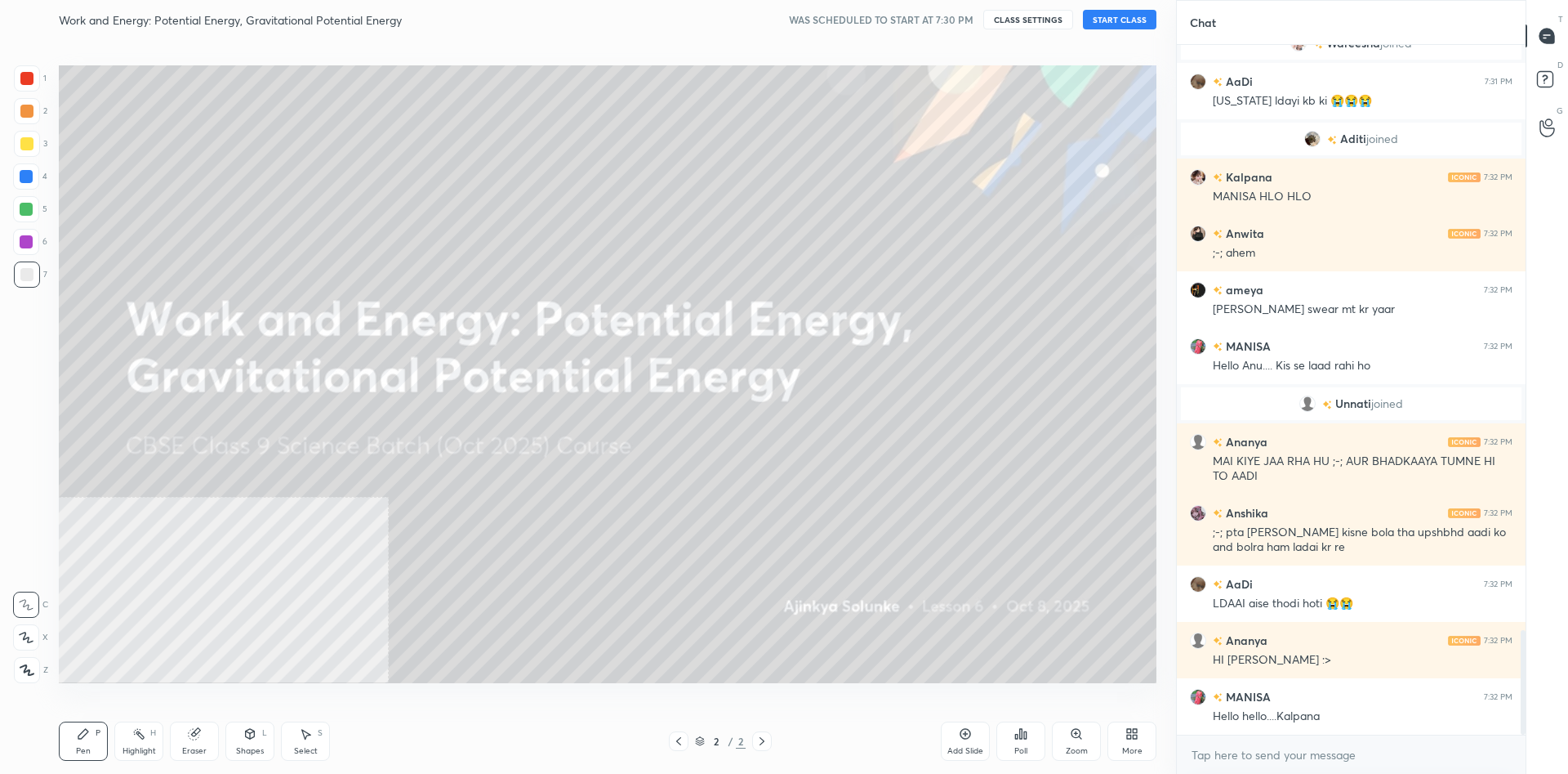
scroll to position [3915, 0]
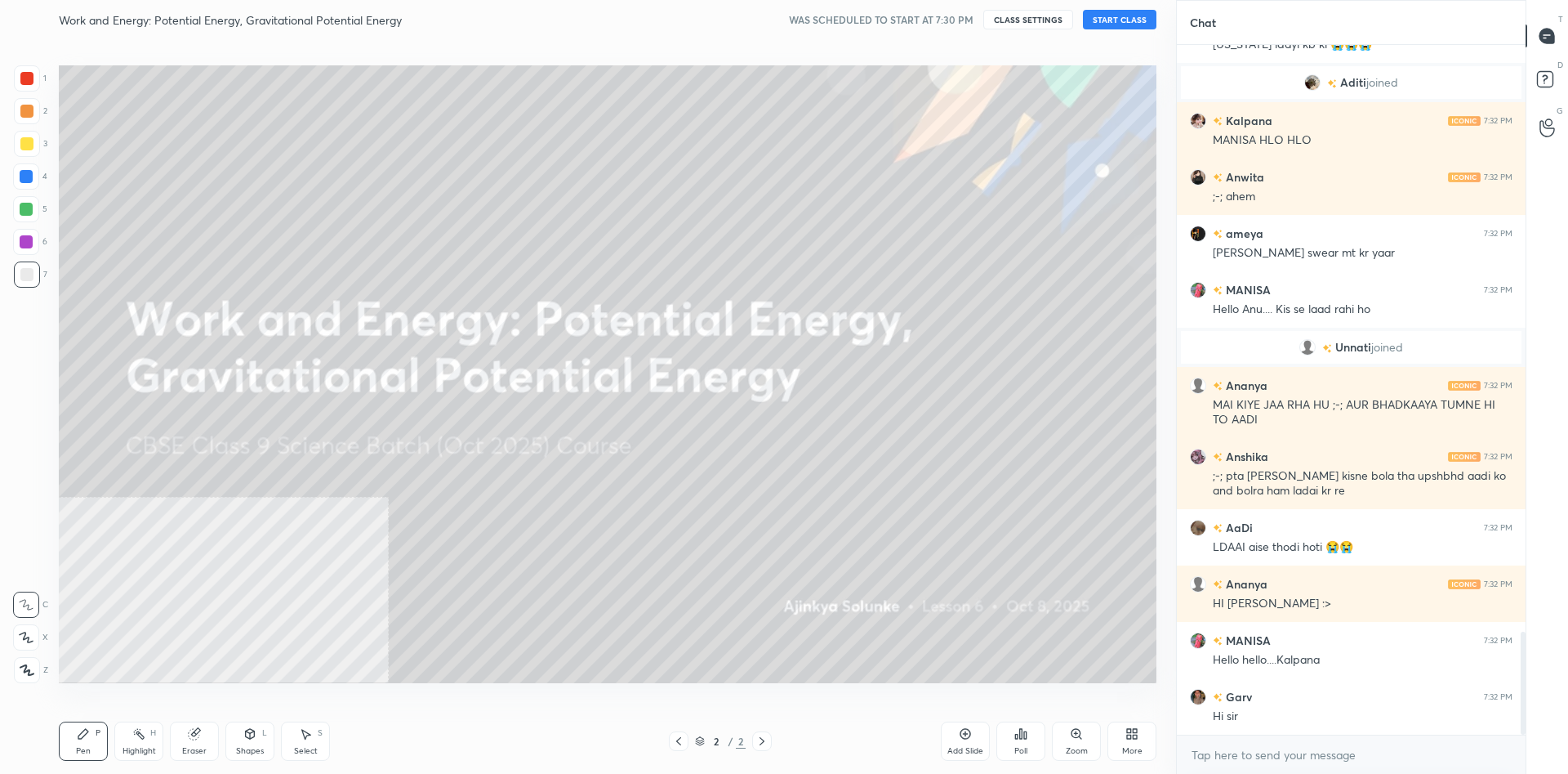
click at [1096, 25] on button "START CLASS" at bounding box center [1119, 20] width 73 height 20
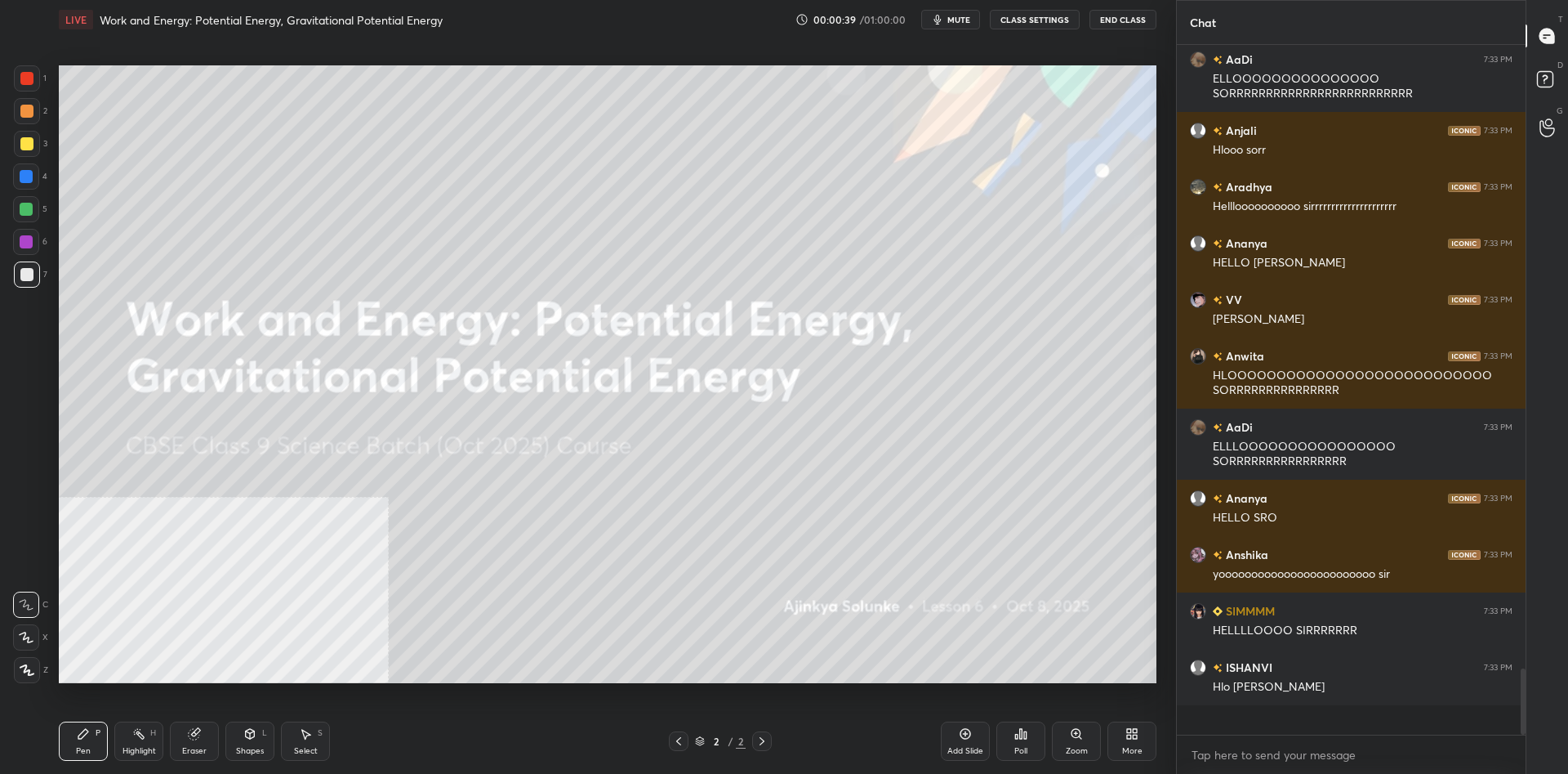
scroll to position [6626, 0]
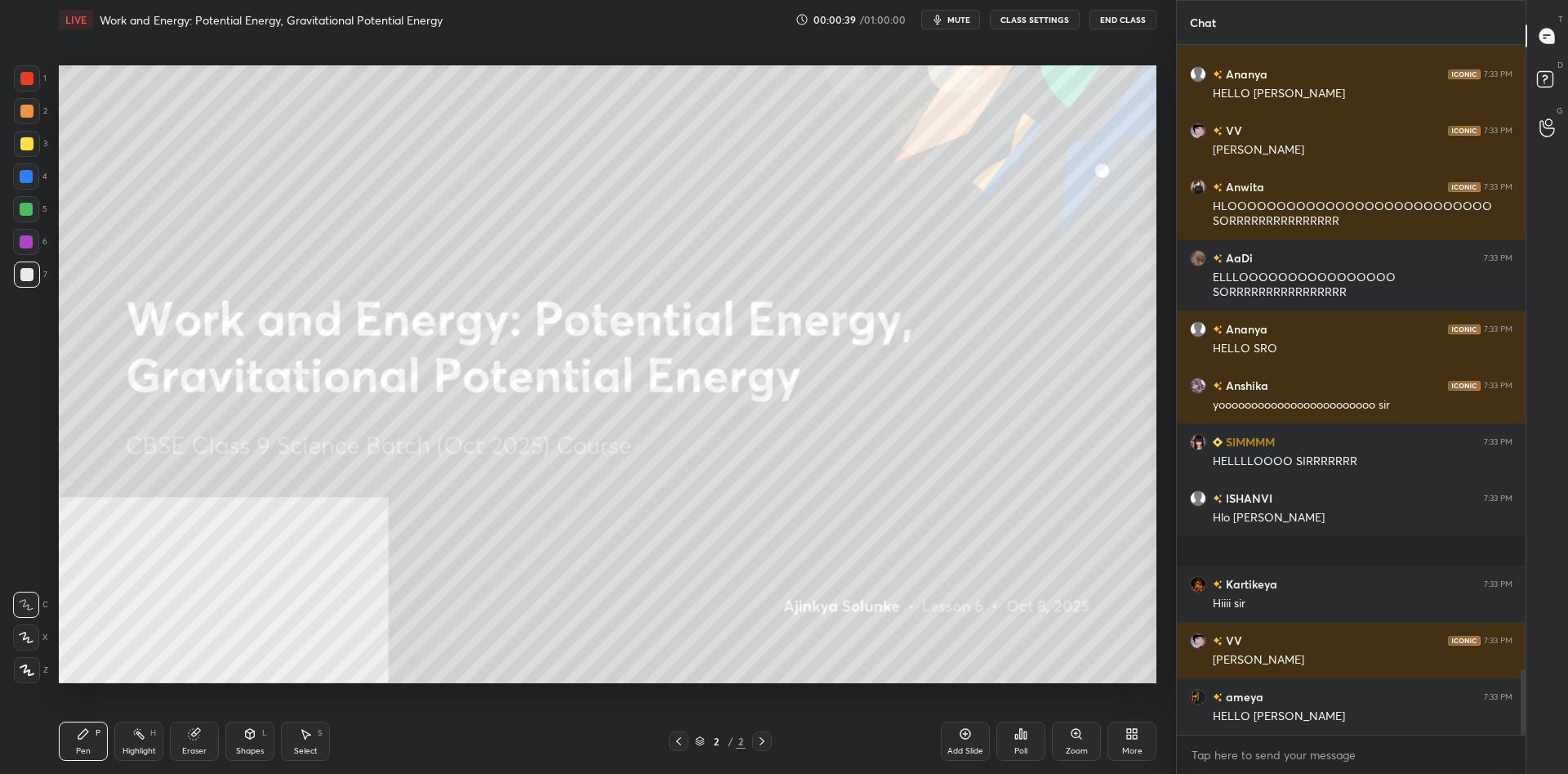
click at [1154, 733] on div "More" at bounding box center [1132, 741] width 49 height 39
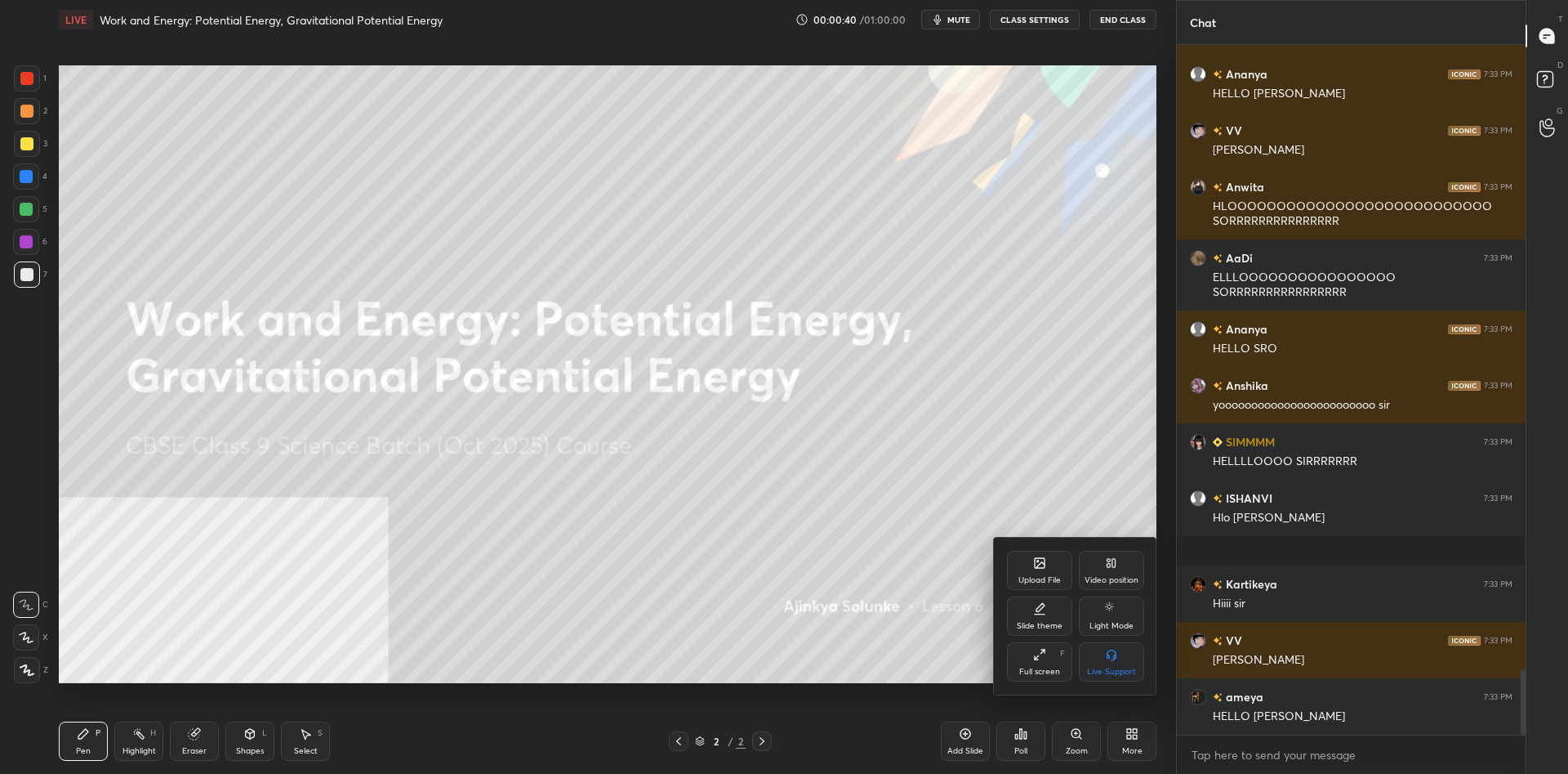
click at [1127, 577] on div "Video position" at bounding box center [1112, 579] width 54 height 8
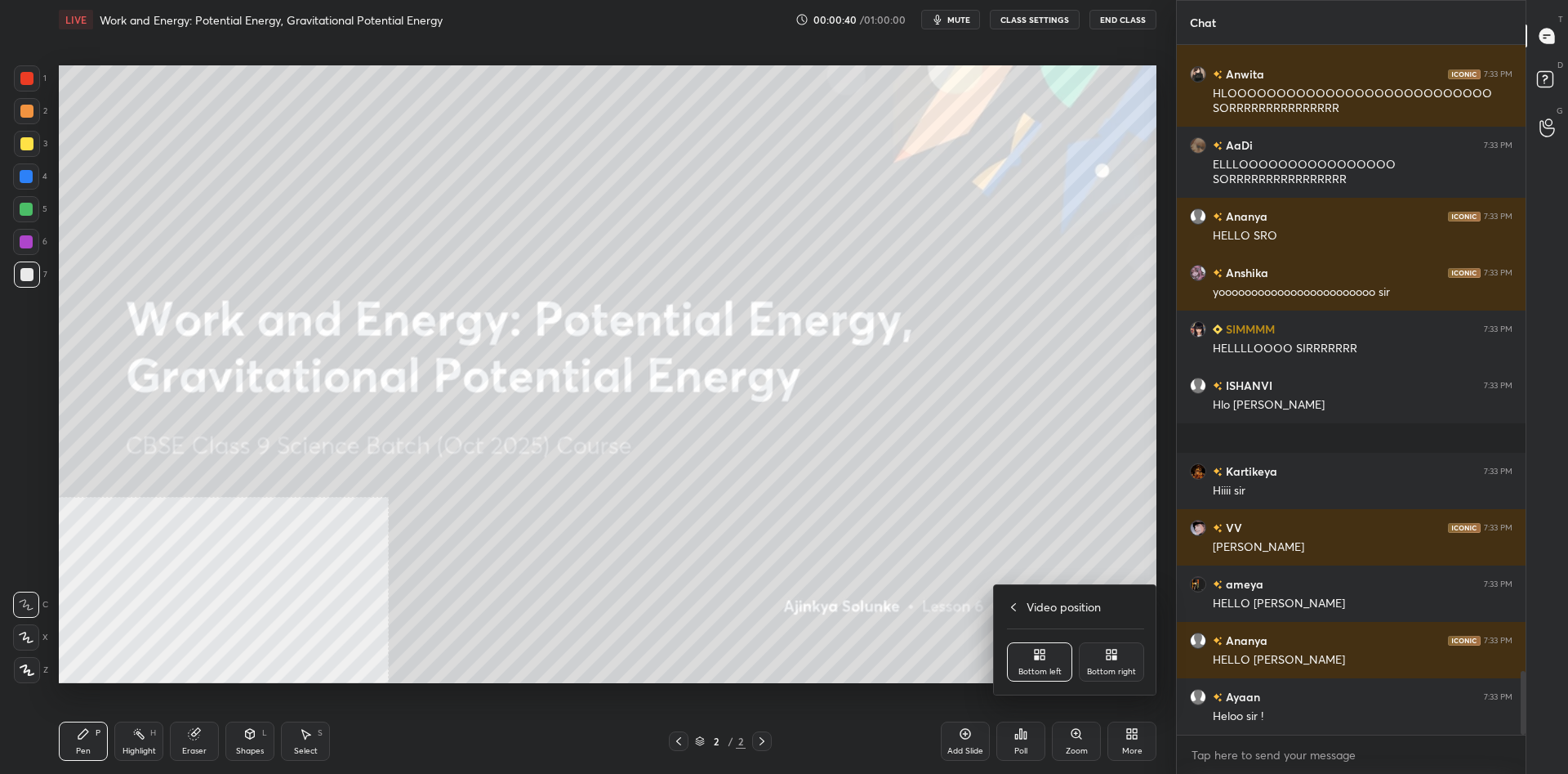
click at [1129, 676] on div "Bottom right" at bounding box center [1111, 671] width 49 height 8
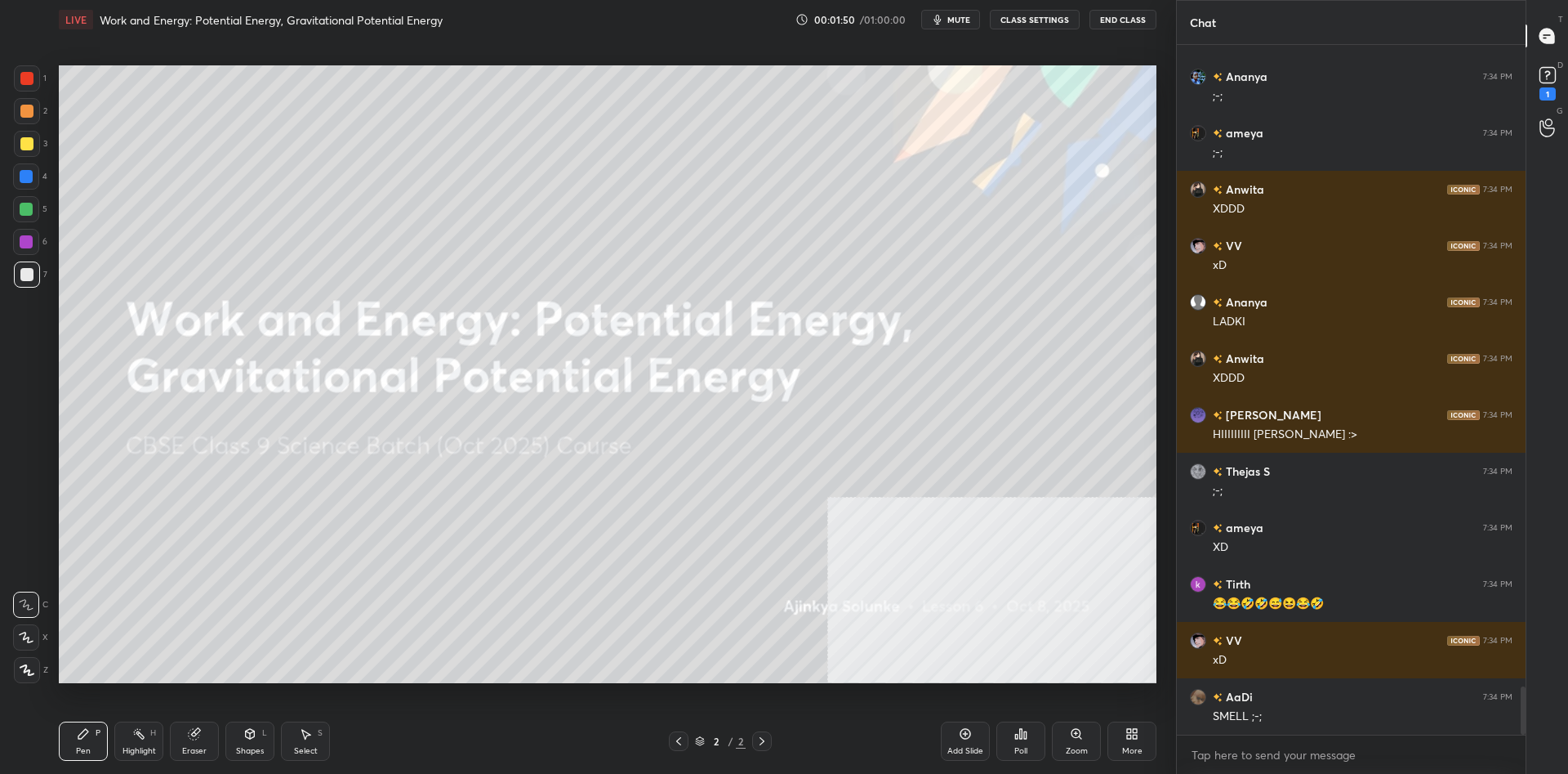
scroll to position [9298, 0]
click at [981, 739] on div "Add Slide" at bounding box center [965, 741] width 49 height 39
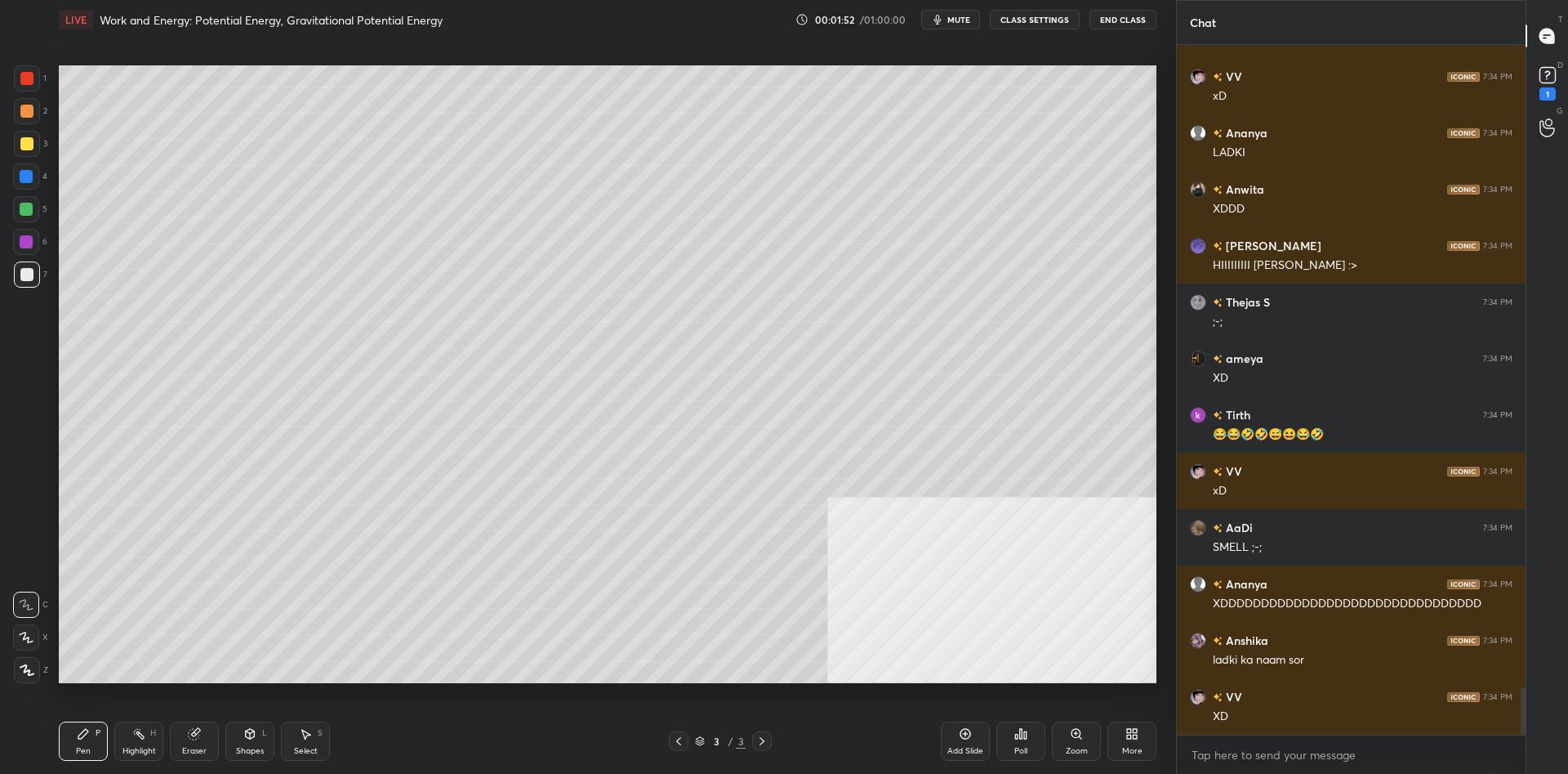
scroll to position [9426, 0]
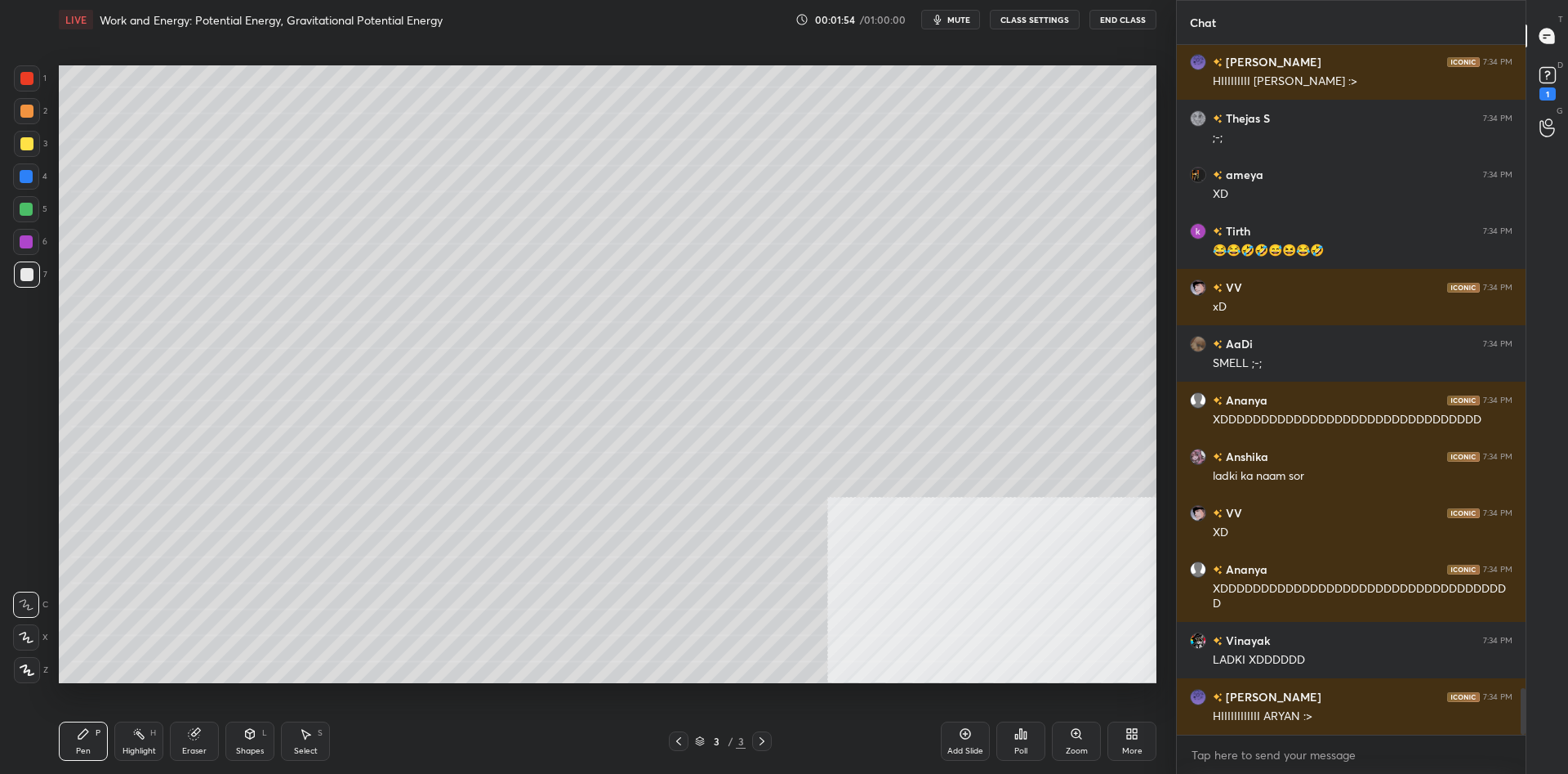
click at [1151, 737] on div "More" at bounding box center [1132, 741] width 49 height 39
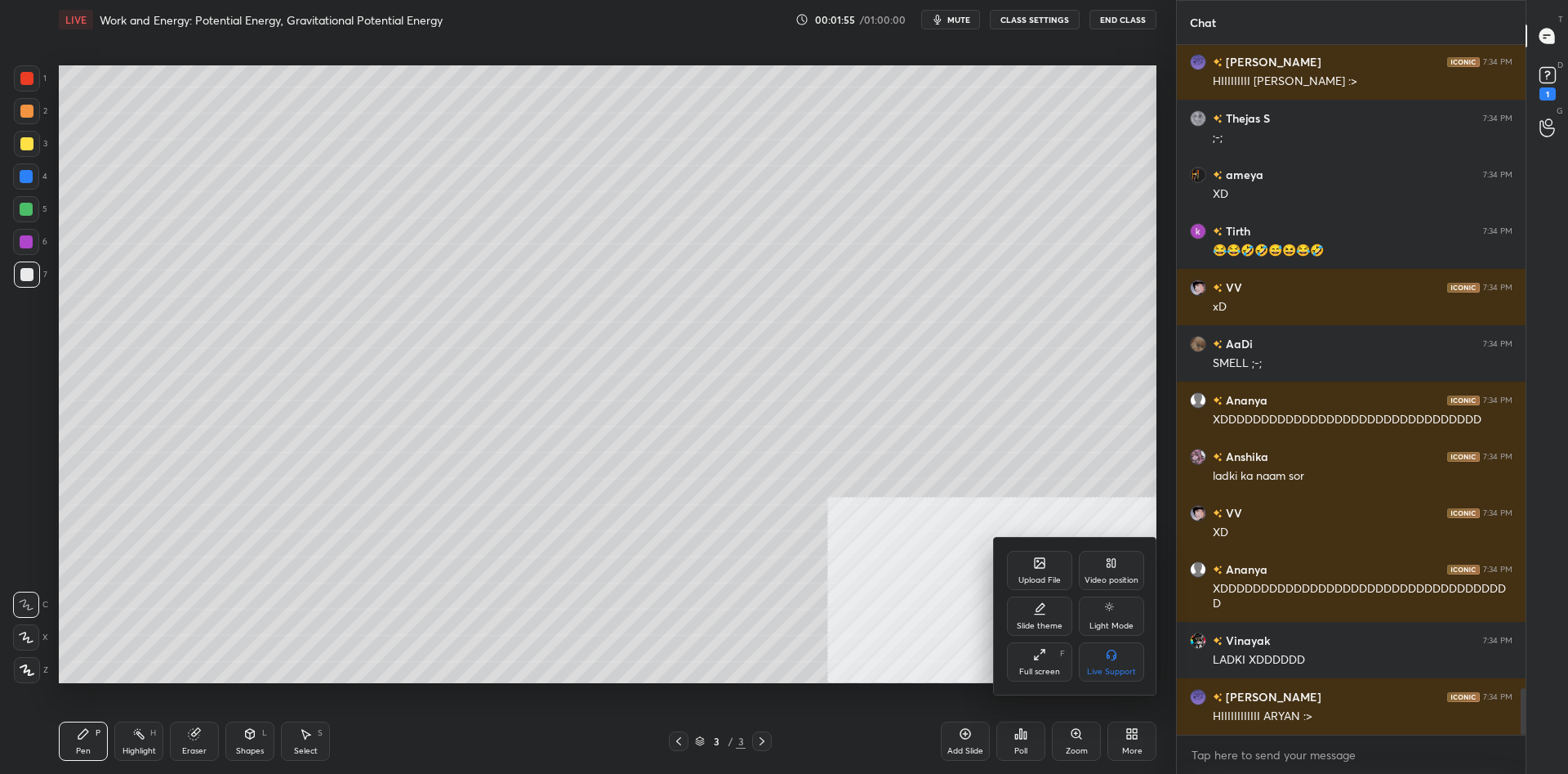
click at [1055, 576] on div "Upload File" at bounding box center [1039, 579] width 42 height 8
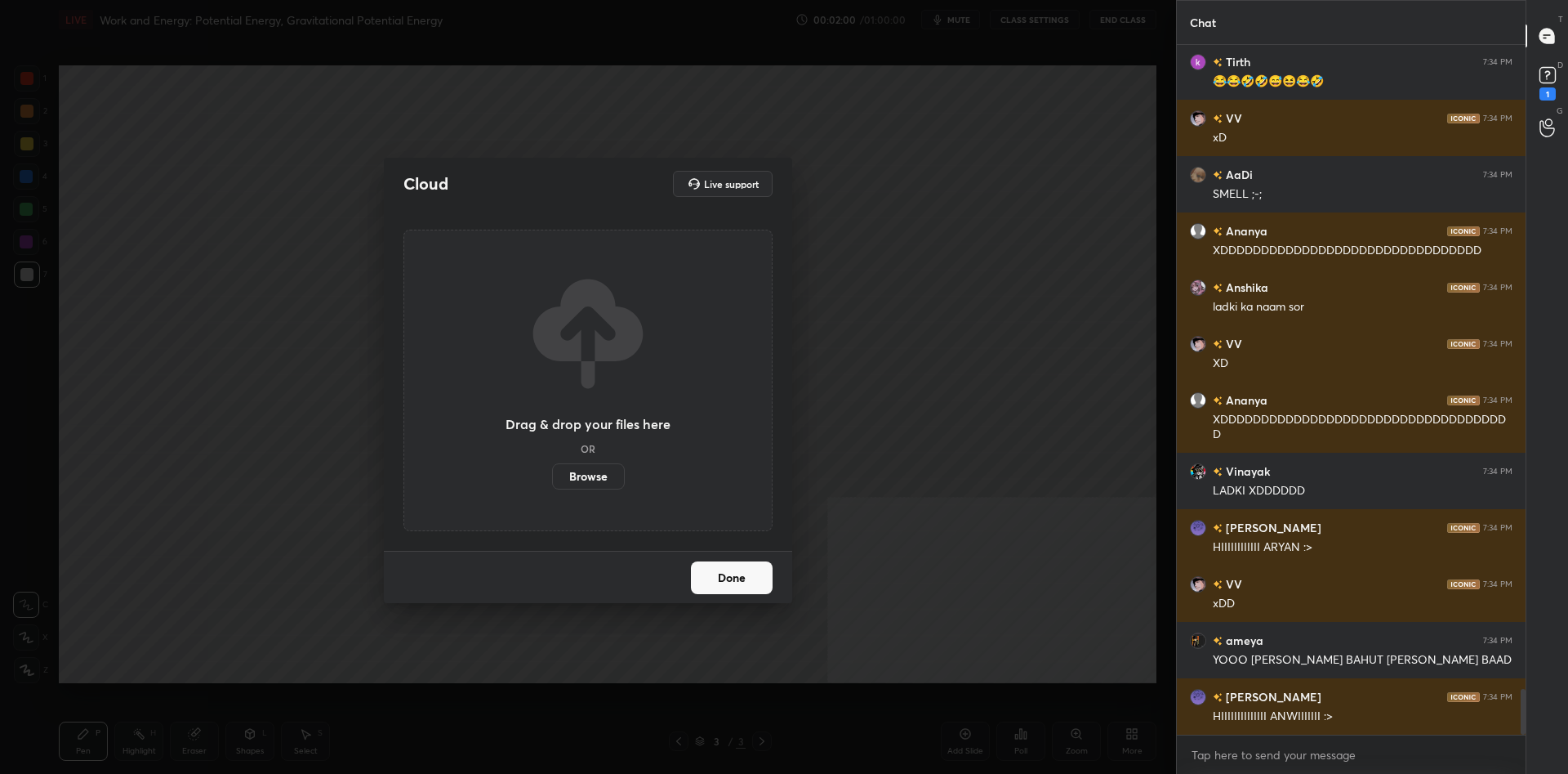
click at [581, 473] on label "Browse" at bounding box center [588, 475] width 73 height 26
click at [552, 473] on input "Browse" at bounding box center [552, 475] width 0 height 26
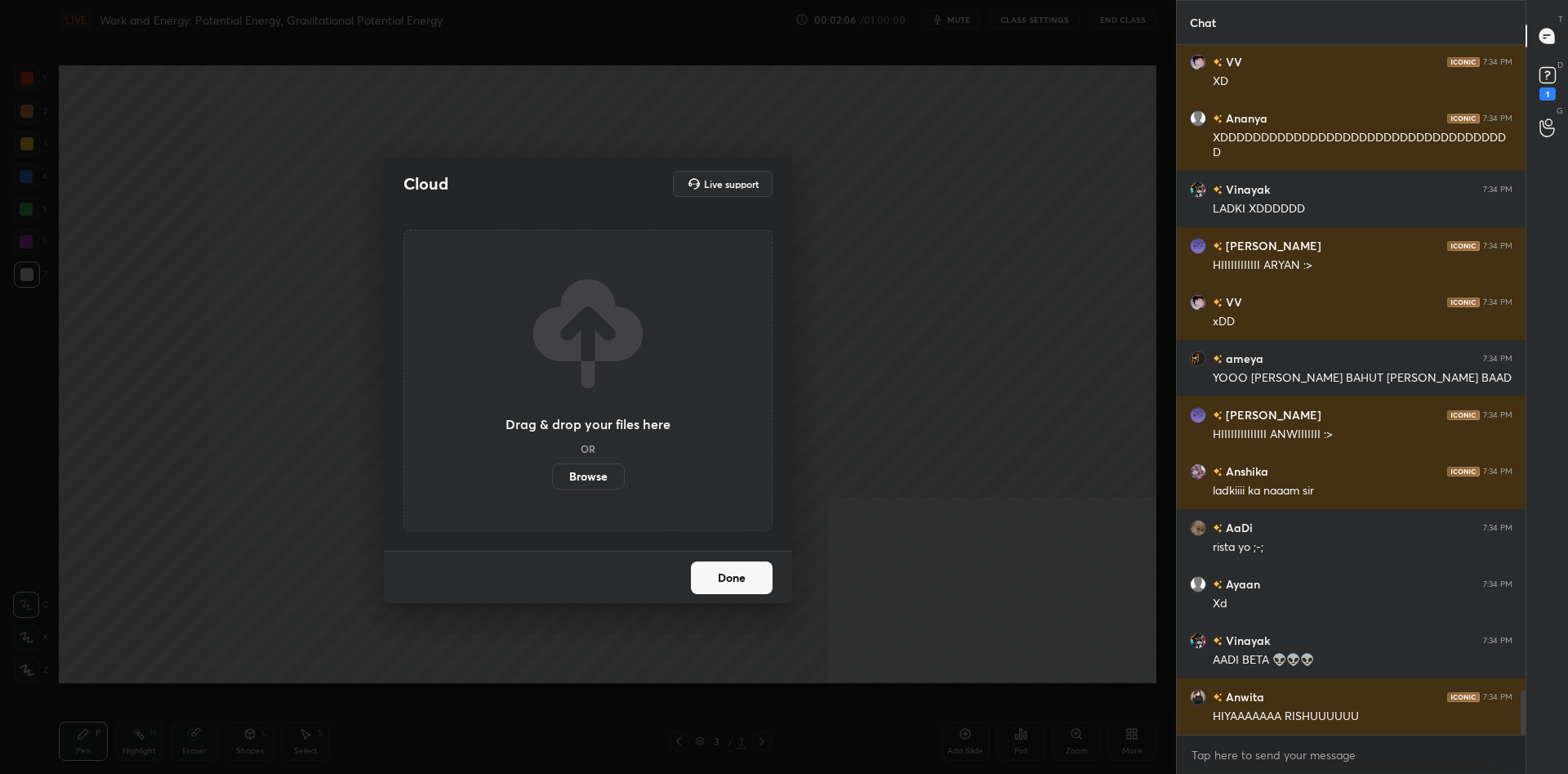
click at [729, 582] on button "Done" at bounding box center [731, 577] width 82 height 32
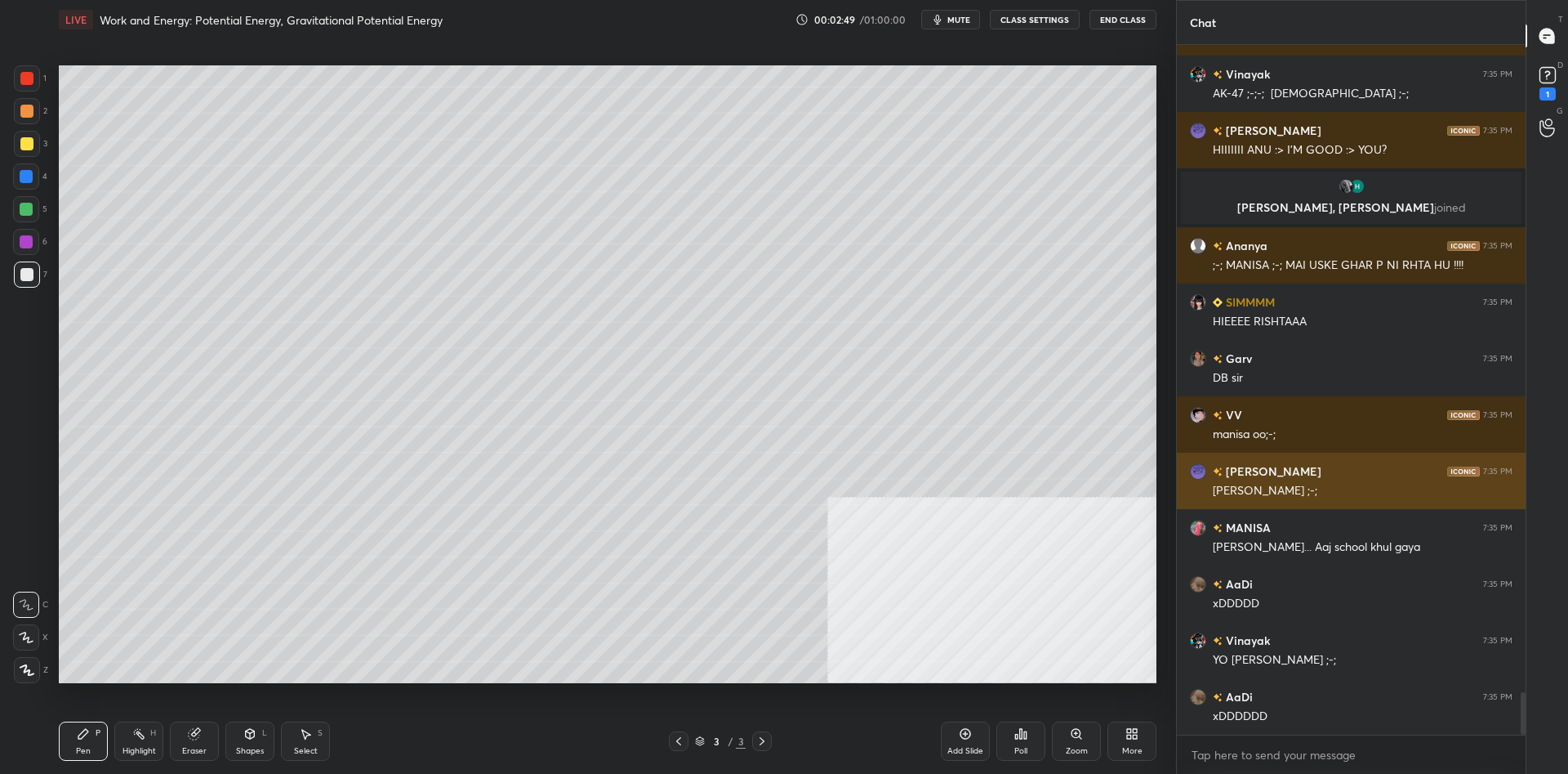
scroll to position [10531, 0]
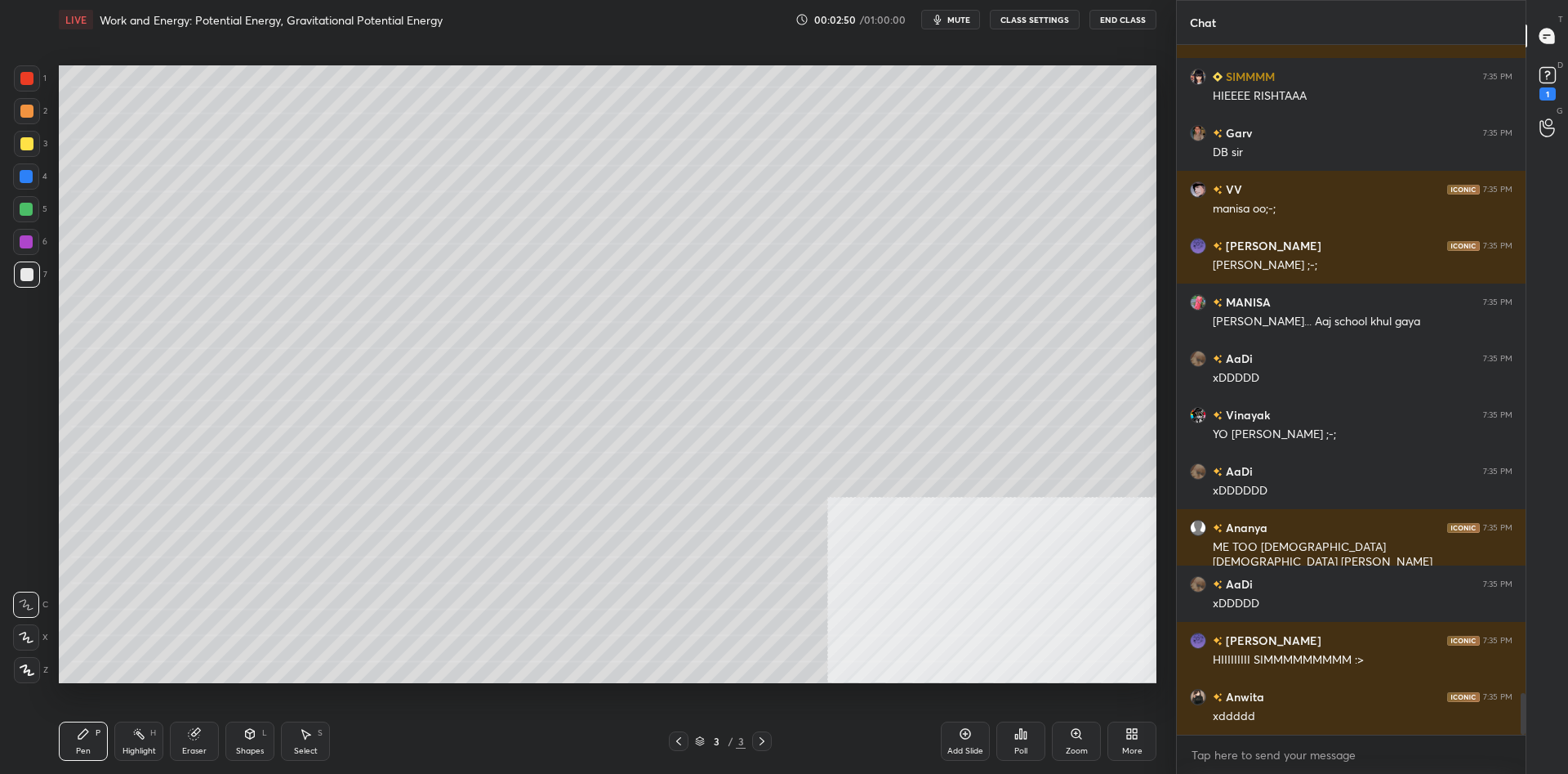
click at [1132, 739] on icon at bounding box center [1132, 733] width 13 height 13
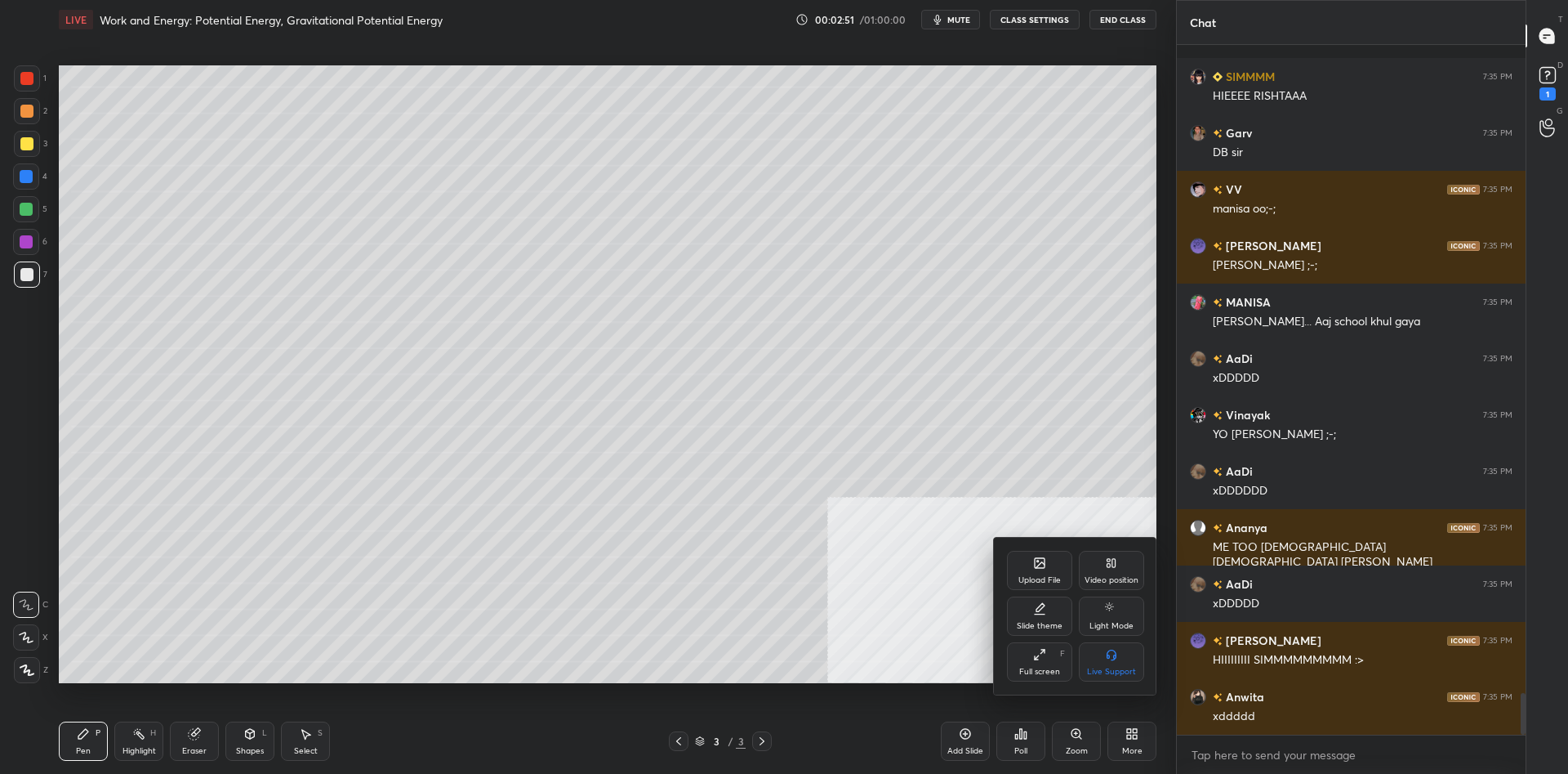
scroll to position [10795, 0]
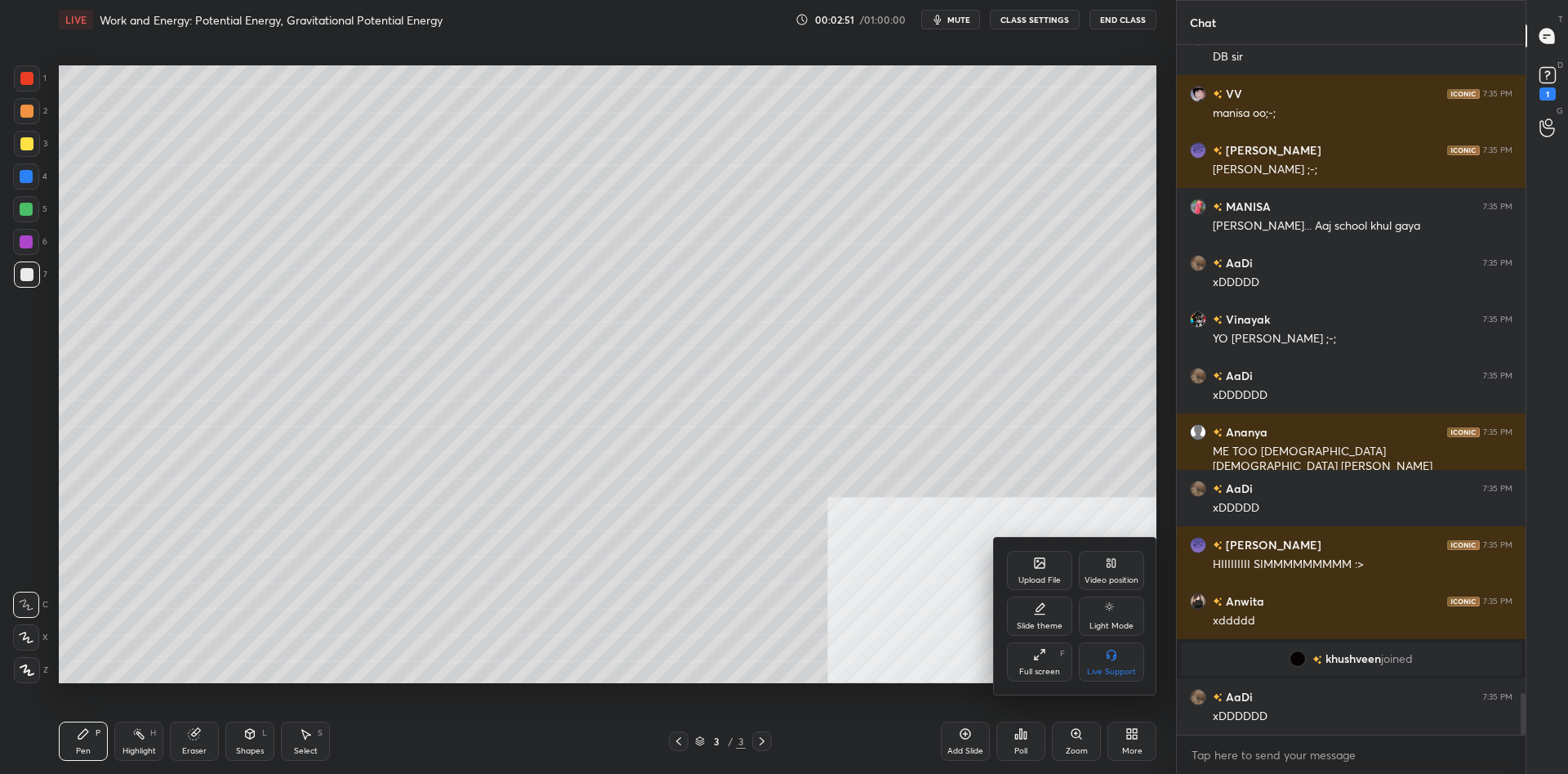
click at [1066, 578] on div "Upload File" at bounding box center [1039, 569] width 65 height 39
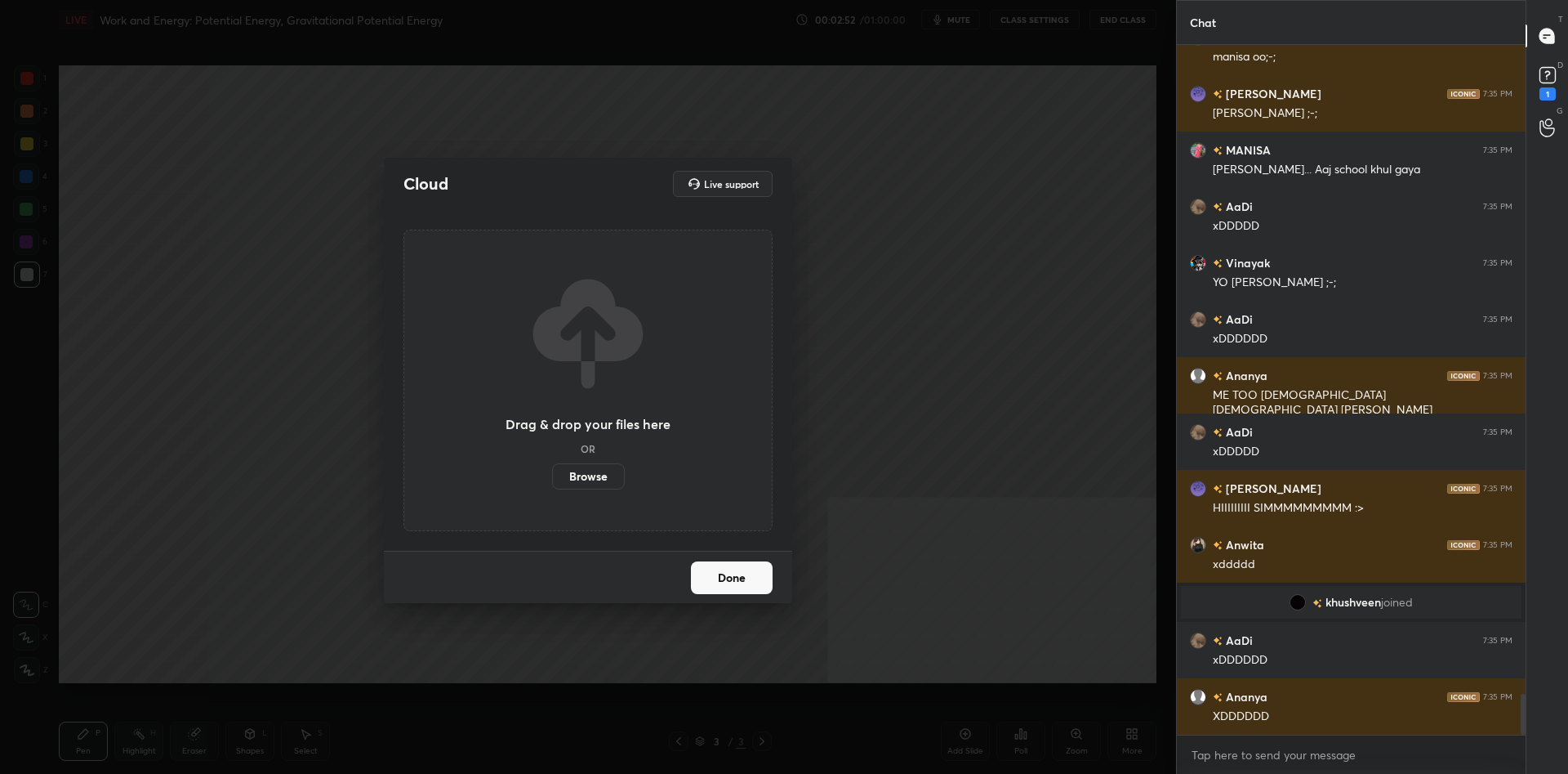
click at [587, 471] on label "Browse" at bounding box center [588, 475] width 73 height 26
click at [552, 471] on input "Browse" at bounding box center [552, 475] width 0 height 26
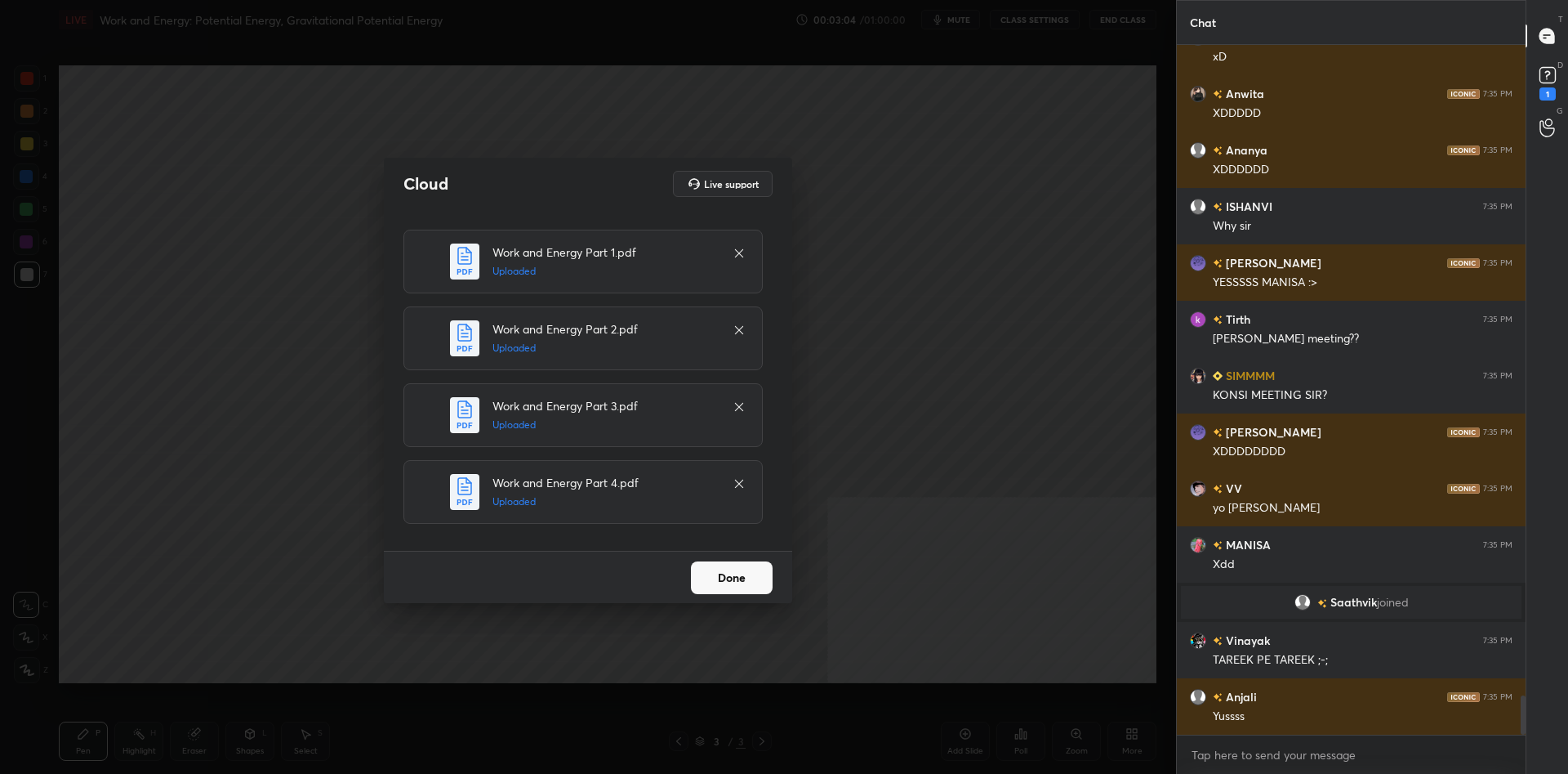
scroll to position [11457, 0]
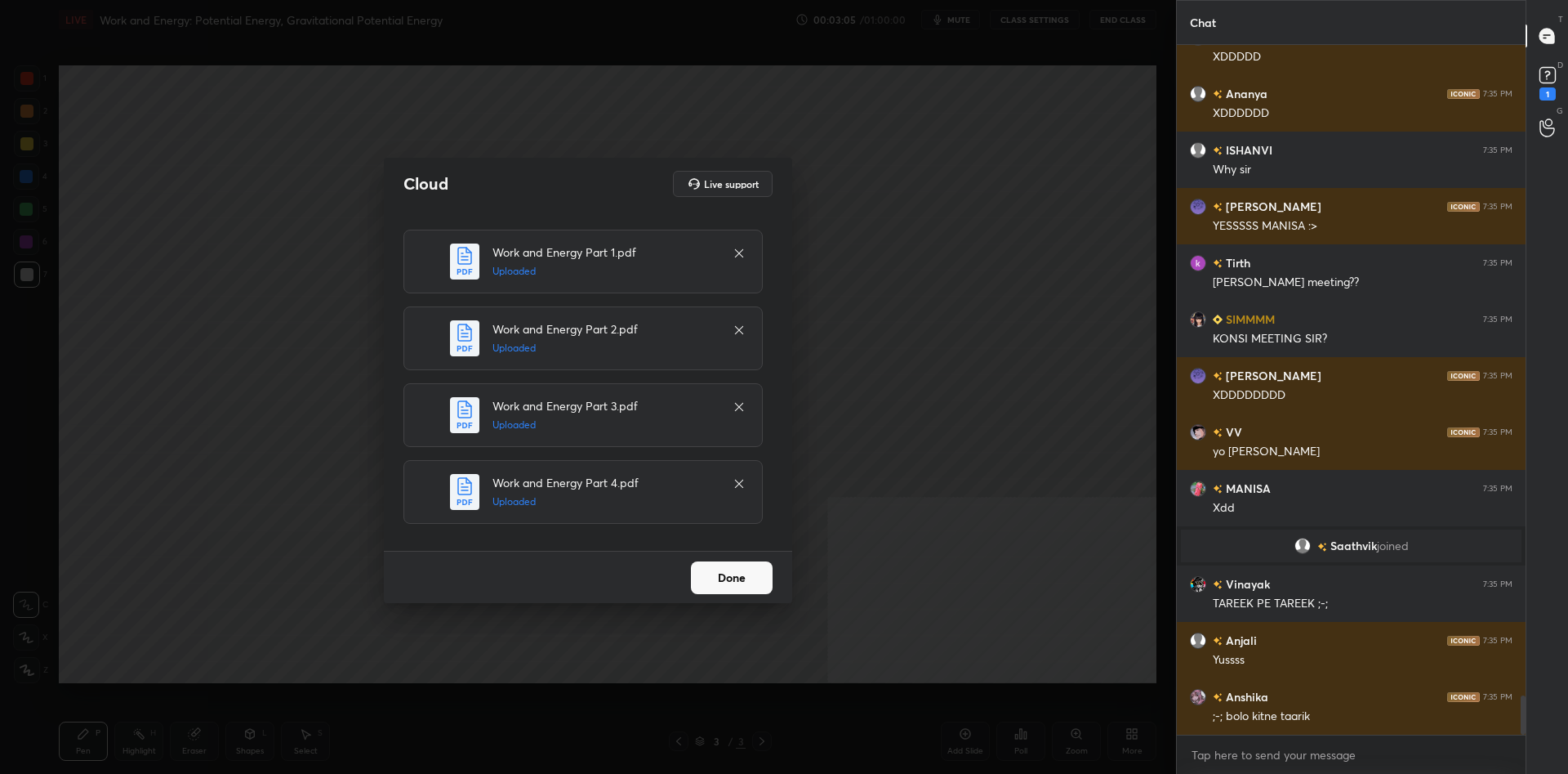
click at [725, 586] on button "Done" at bounding box center [731, 577] width 82 height 32
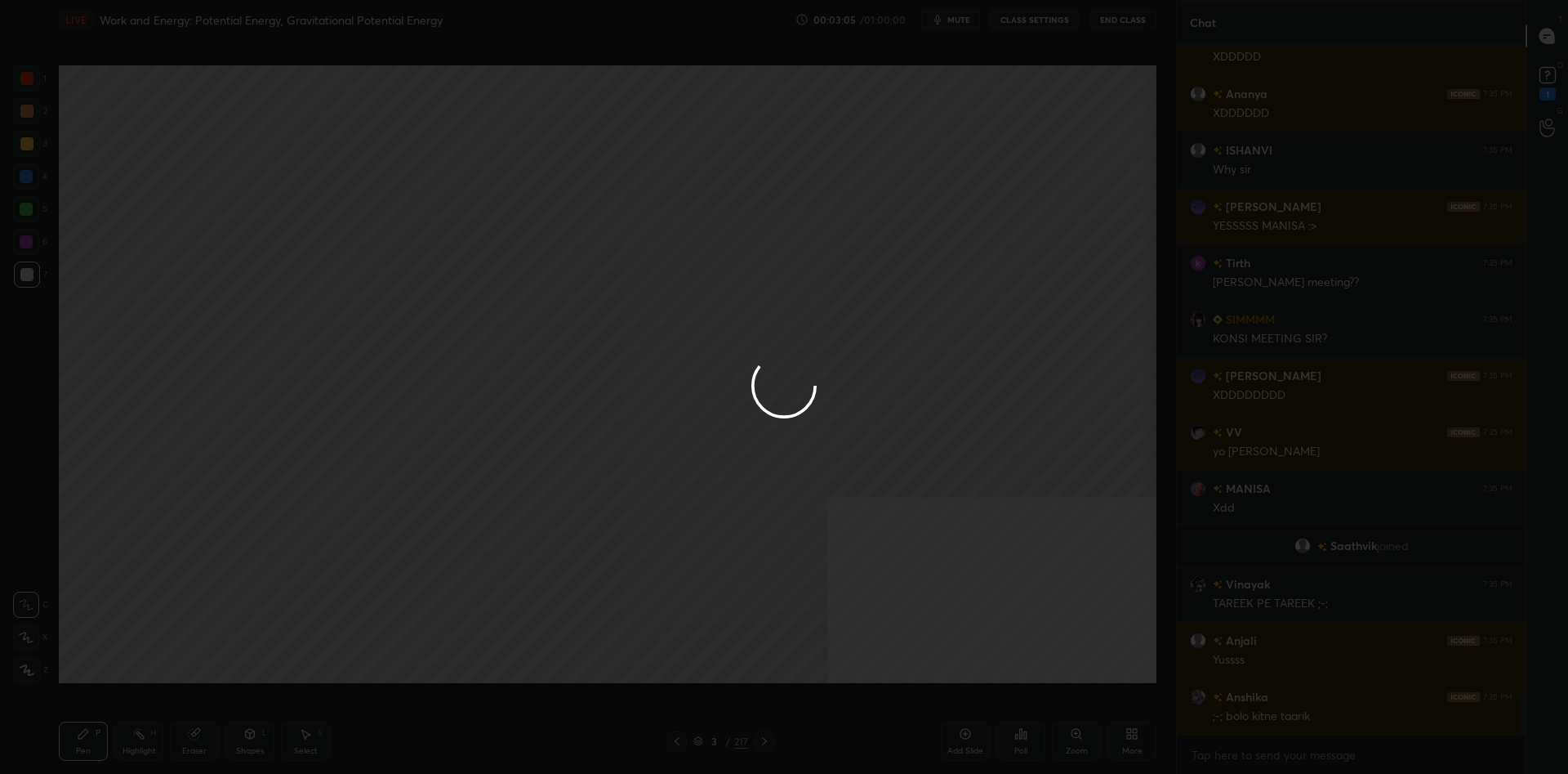
click at [729, 562] on div at bounding box center [784, 387] width 1568 height 774
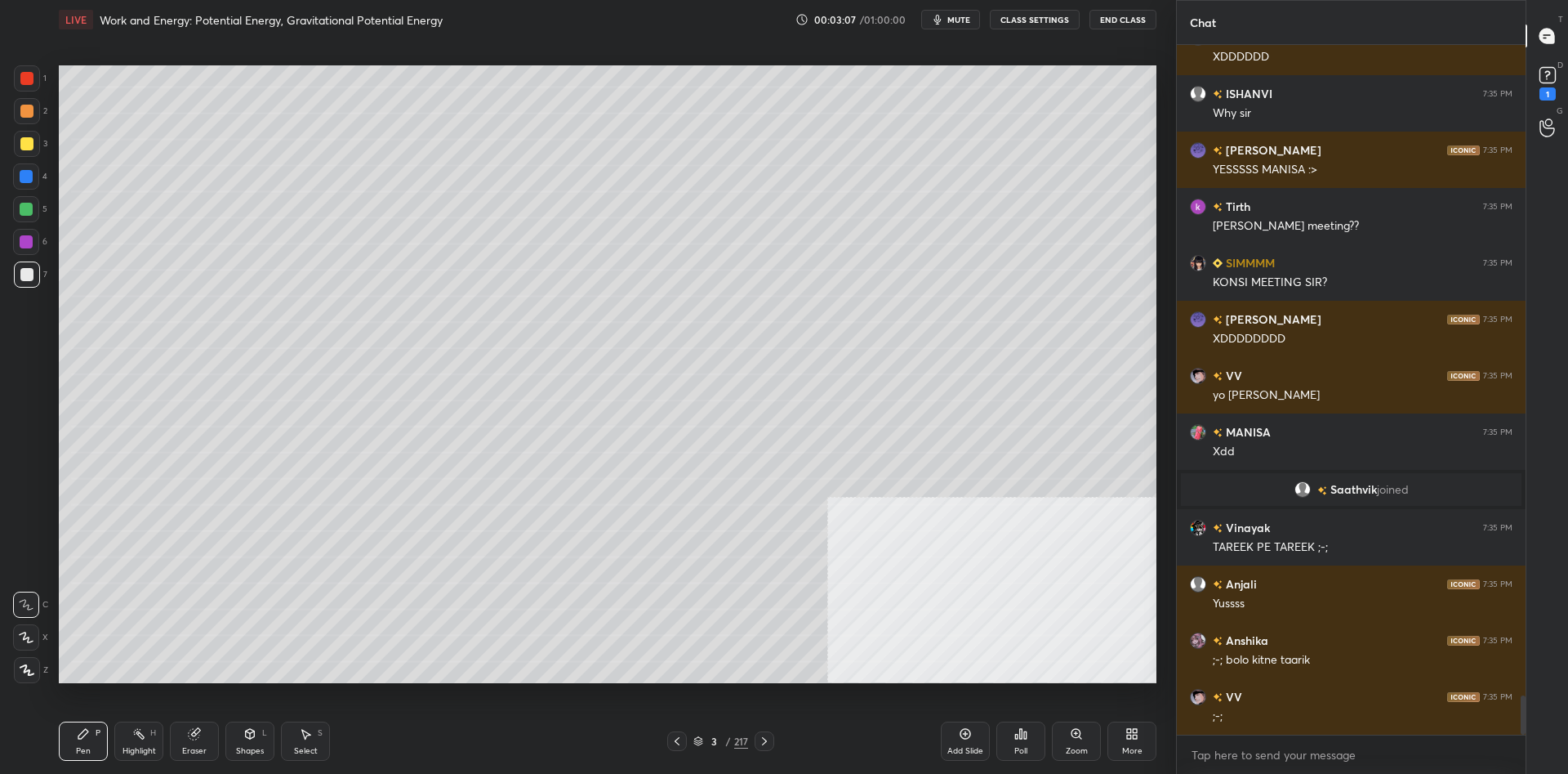
scroll to position [11569, 0]
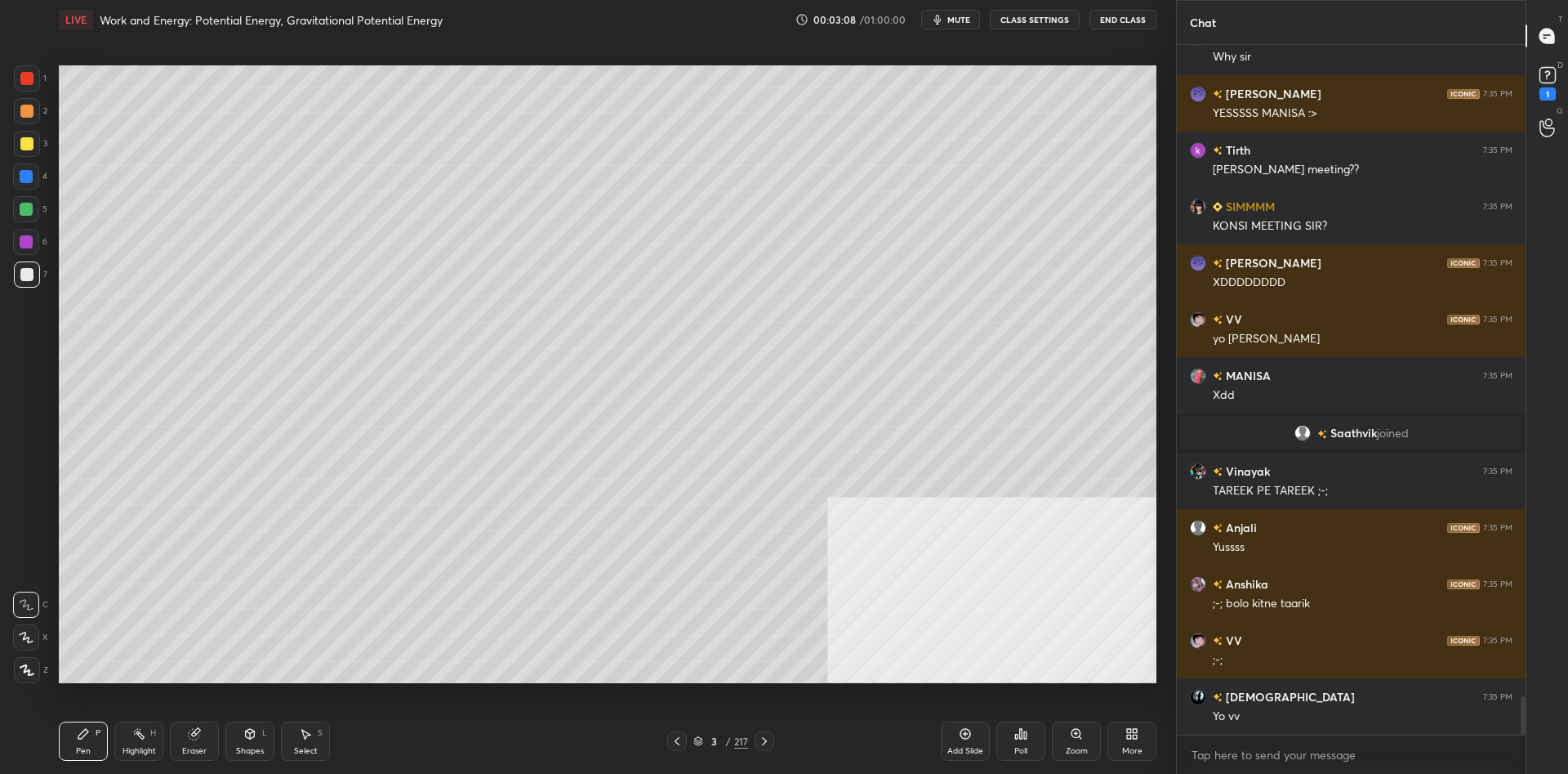
click at [725, 747] on div "3 / 217" at bounding box center [720, 741] width 55 height 14
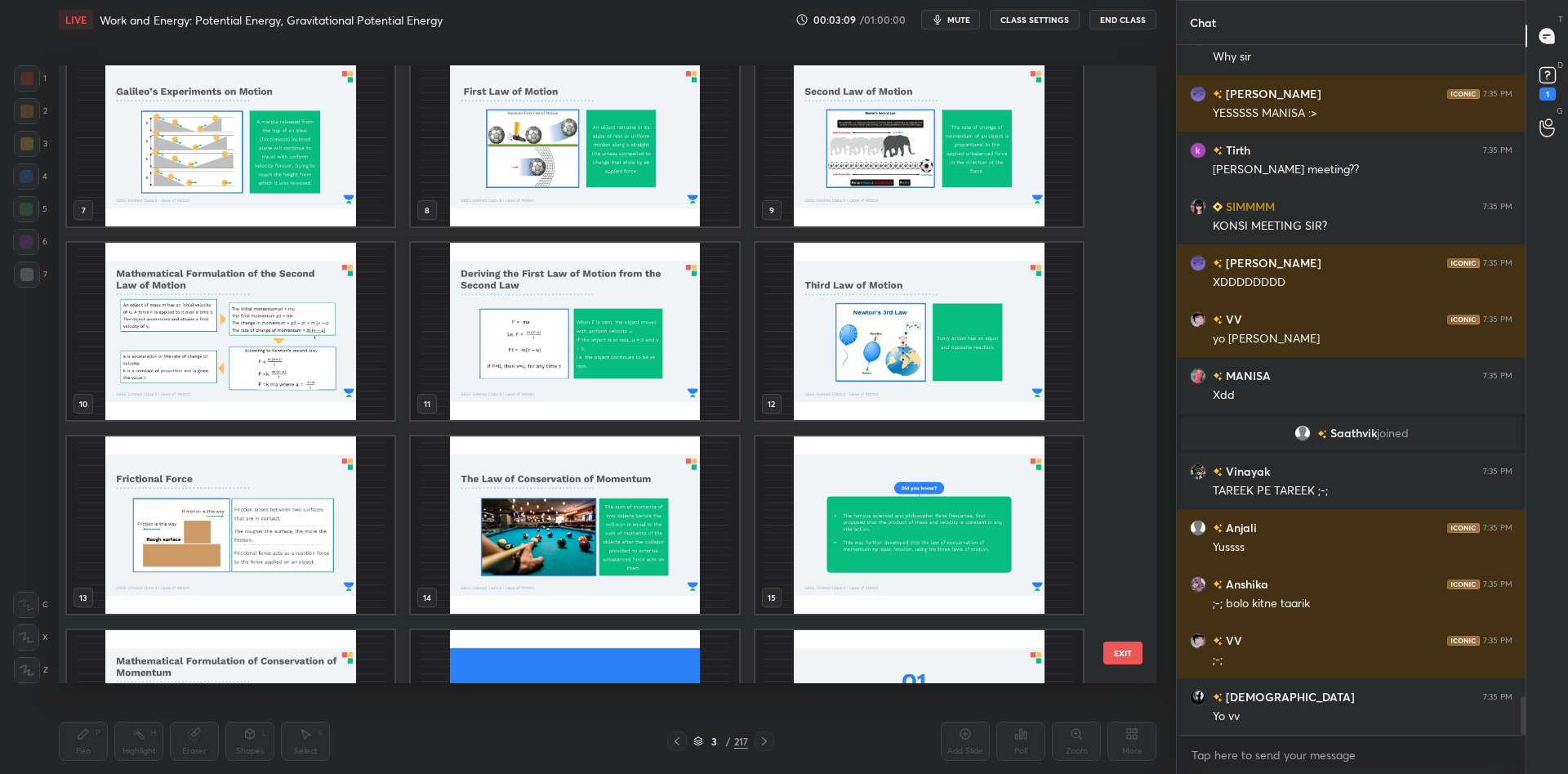
scroll to position [1029, 0]
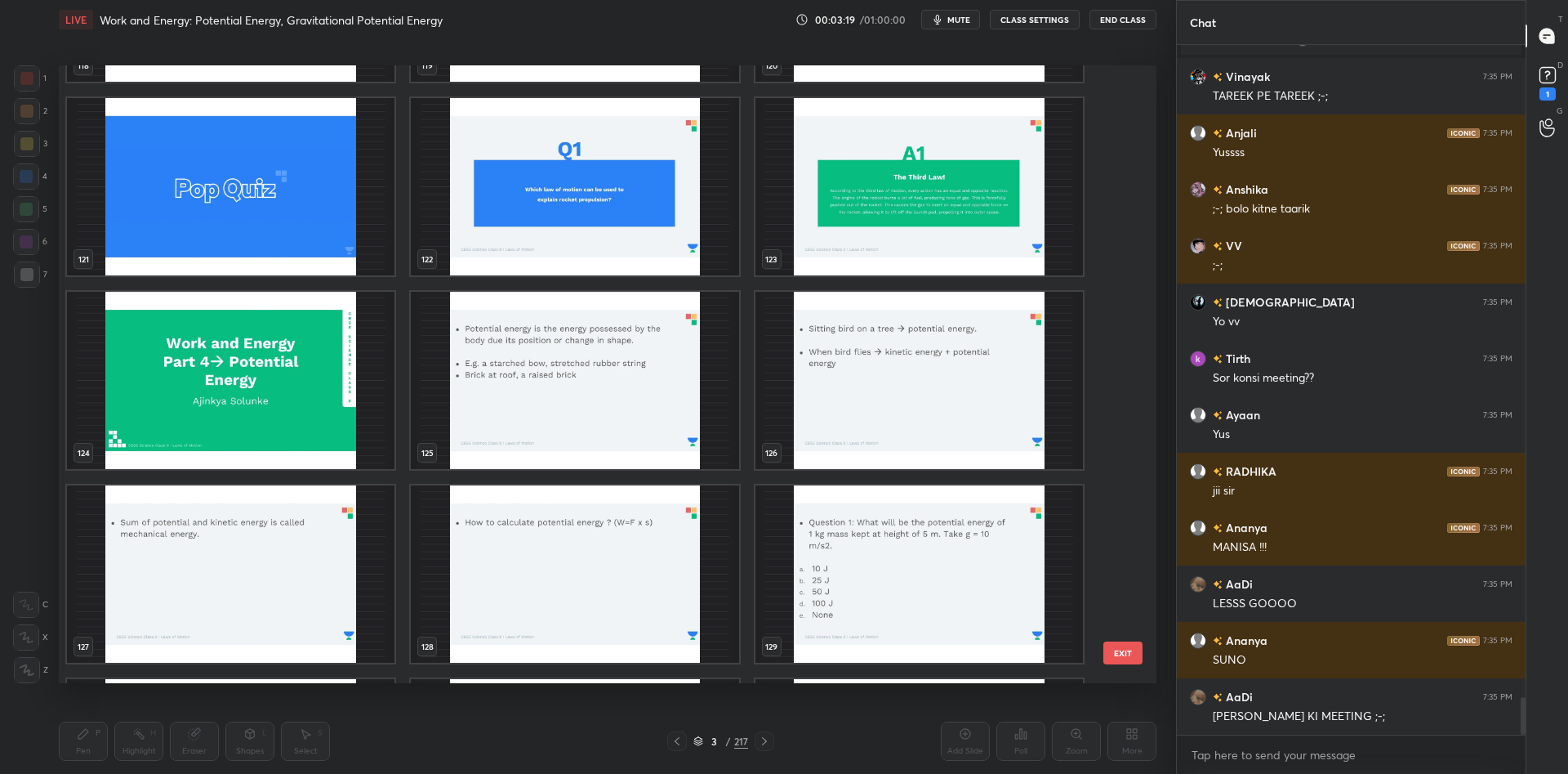
click at [355, 390] on img "grid" at bounding box center [230, 380] width 327 height 177
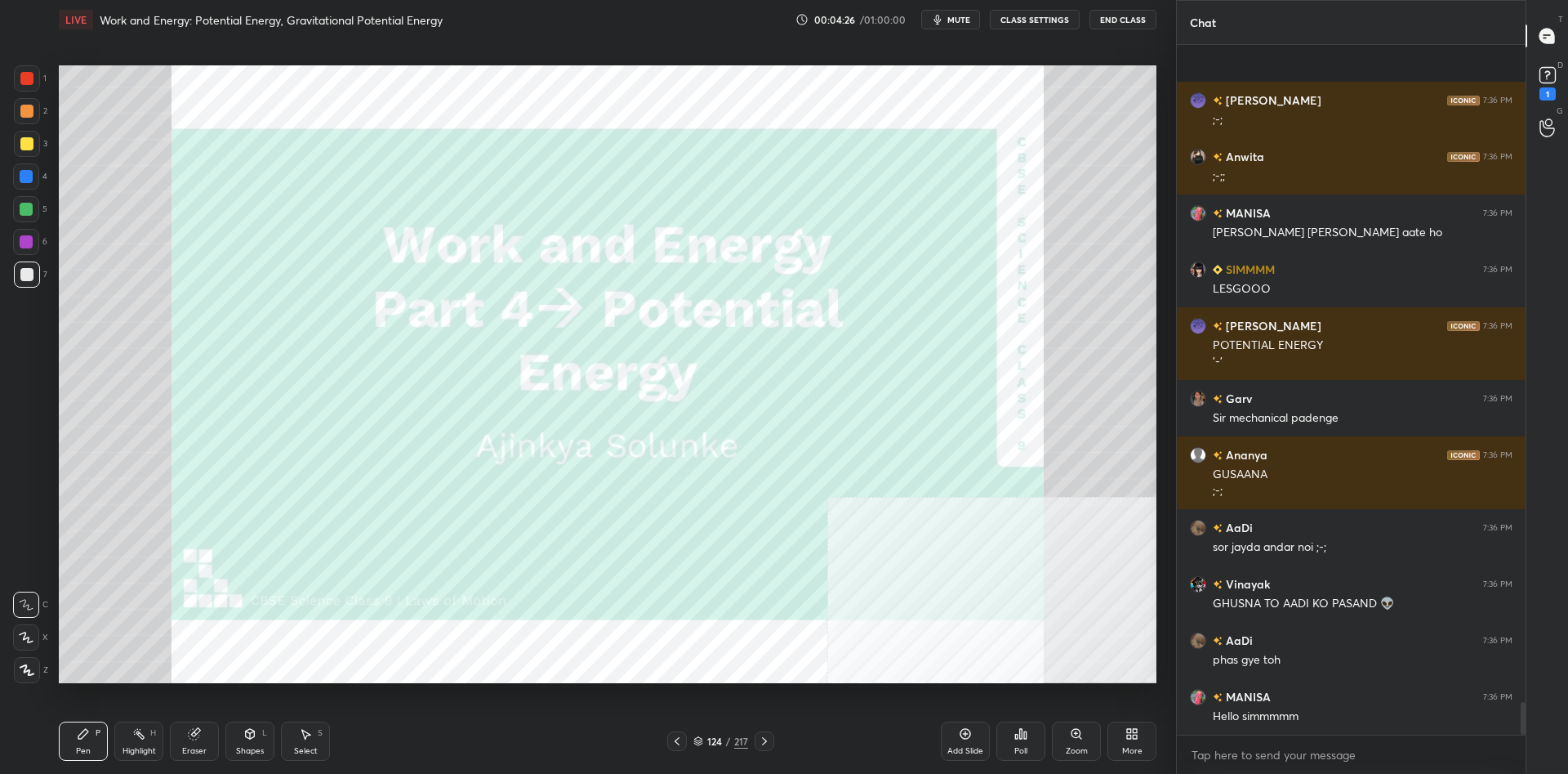
scroll to position [13681, 0]
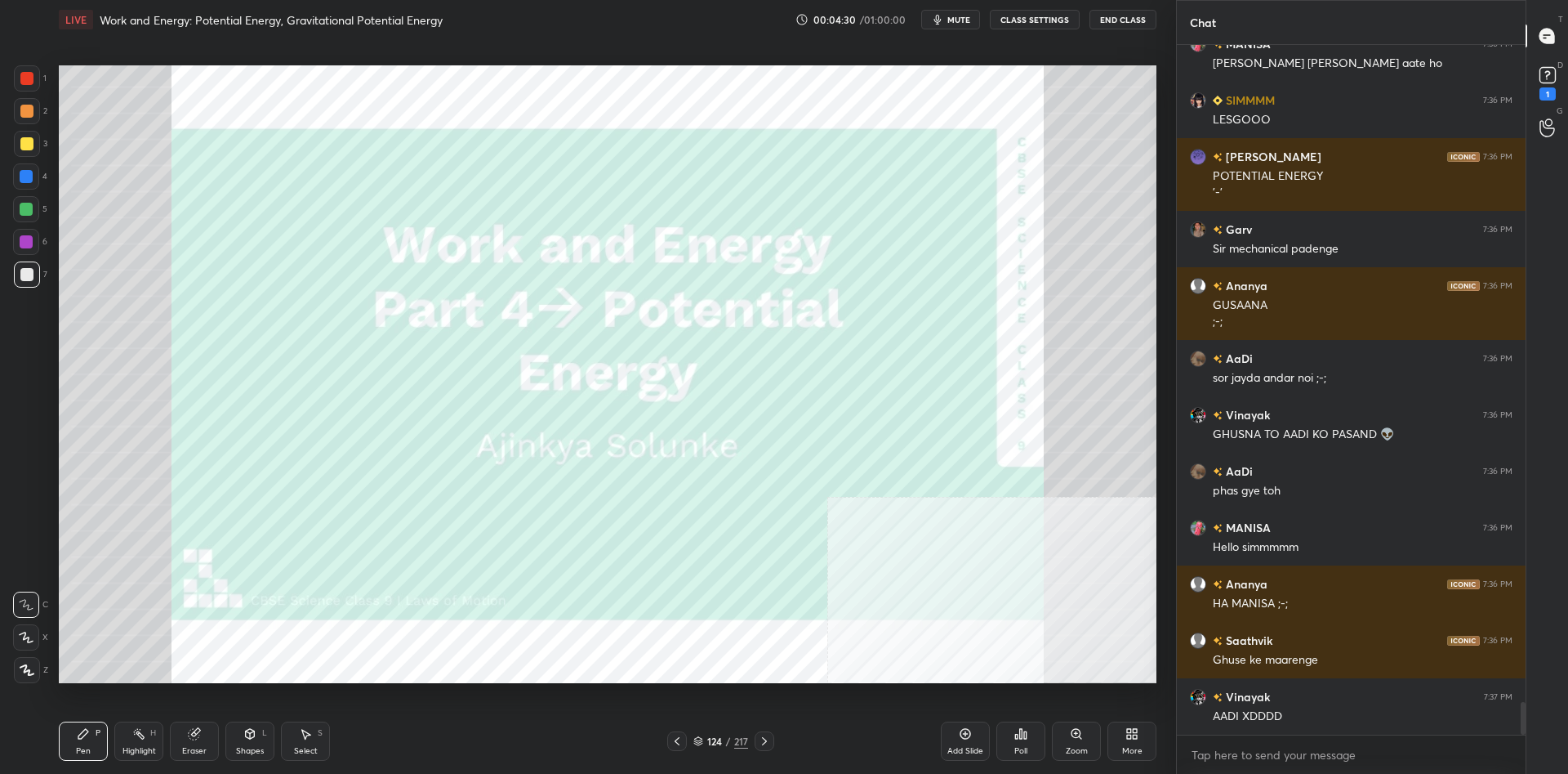
click at [730, 738] on div "124 / 217" at bounding box center [720, 741] width 55 height 14
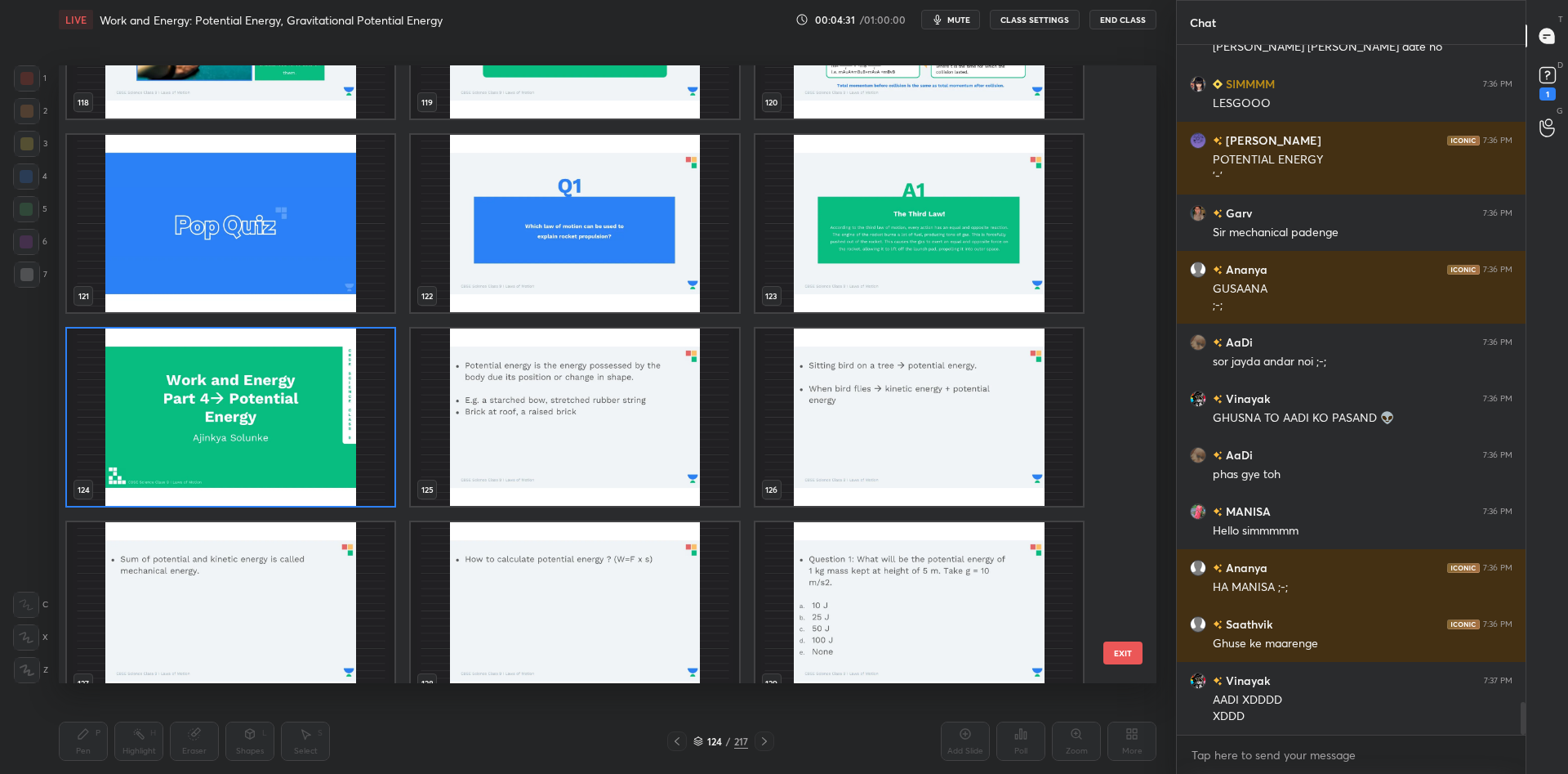
scroll to position [7719, 0]
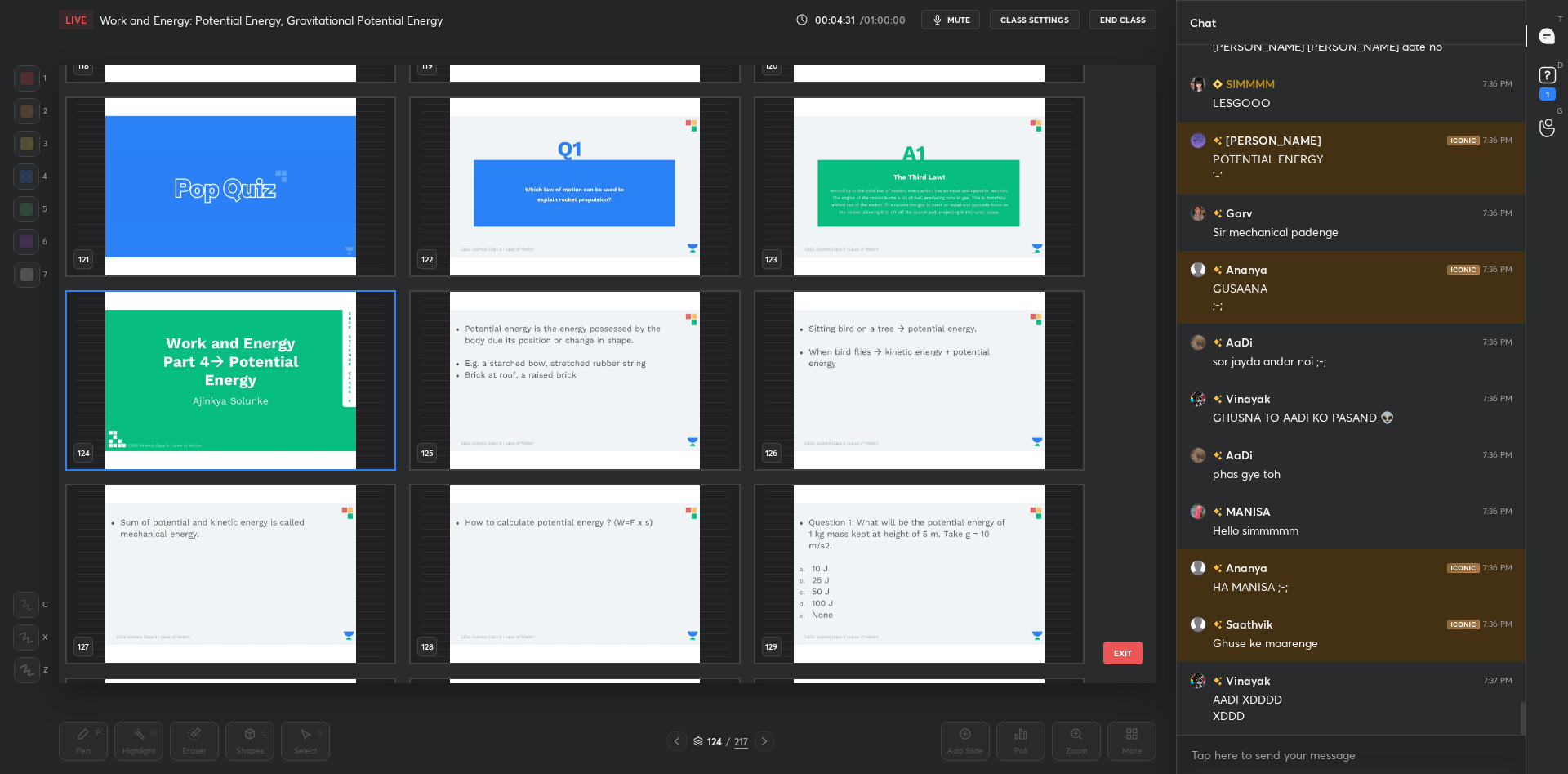
click at [638, 356] on img "grid" at bounding box center [573, 380] width 327 height 177
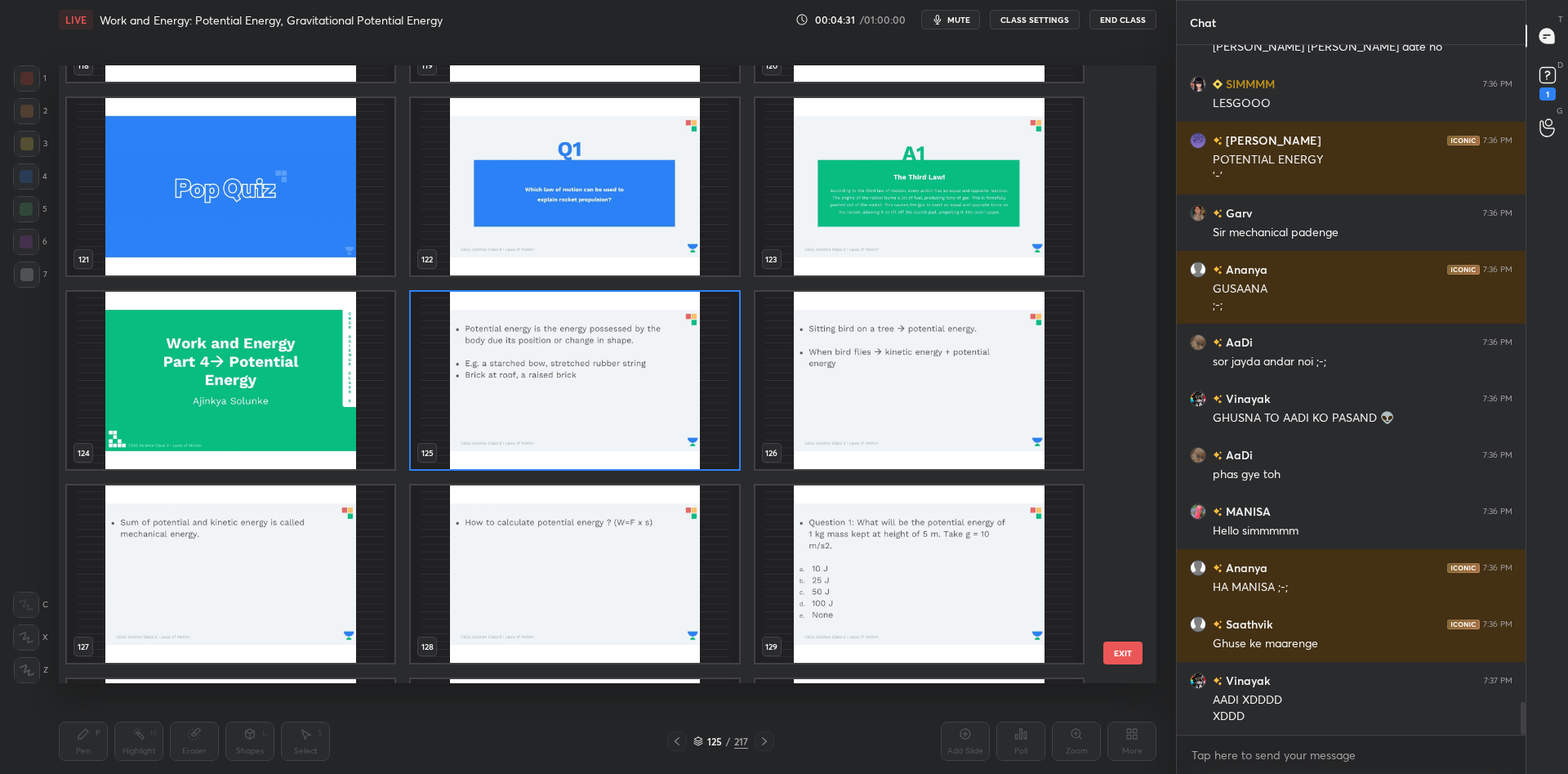
click at [638, 356] on img "grid" at bounding box center [573, 380] width 327 height 177
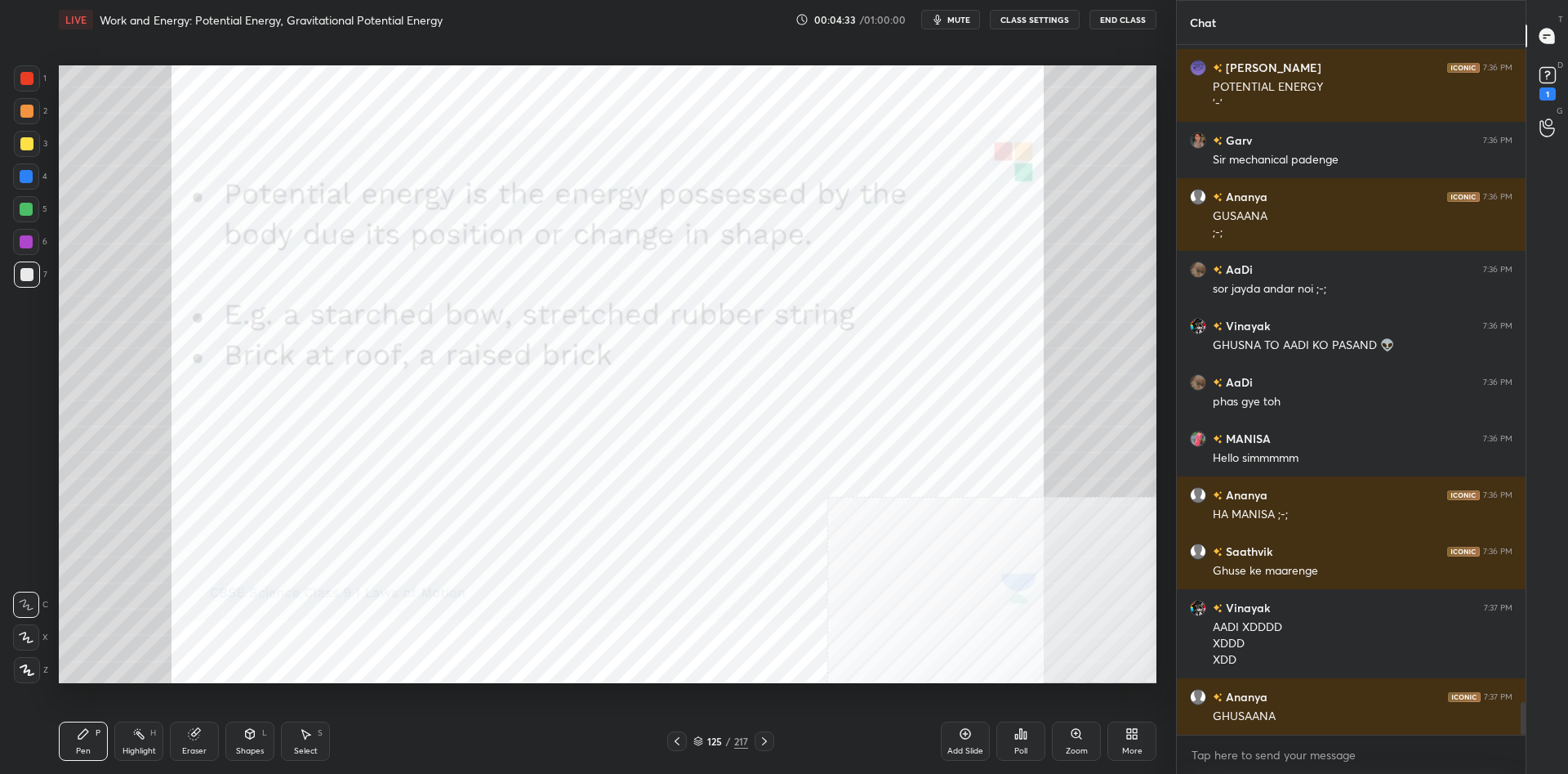
scroll to position [13883, 0]
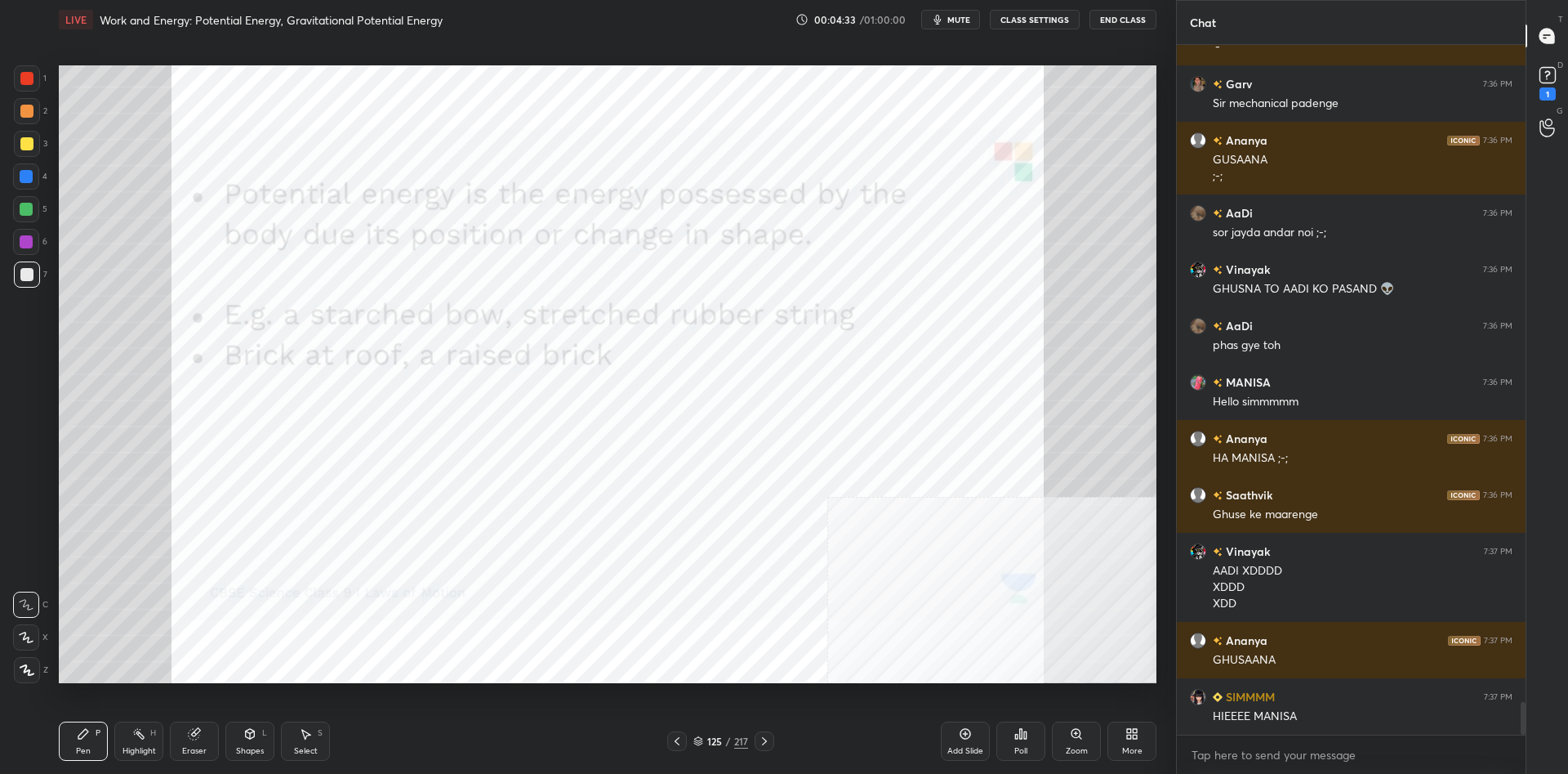
click at [30, 85] on div at bounding box center [26, 78] width 26 height 26
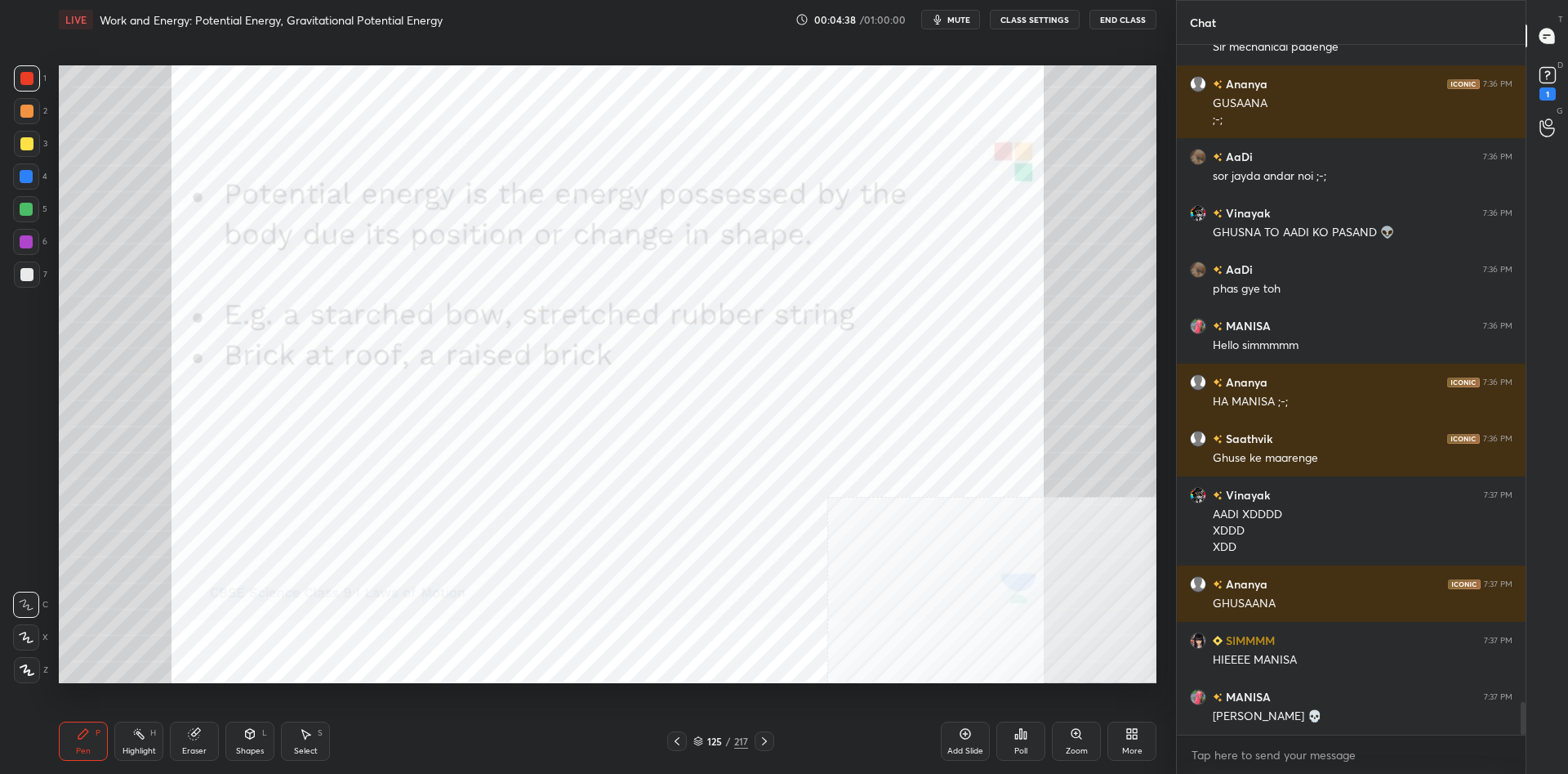
click at [42, 659] on div "Z" at bounding box center [31, 669] width 34 height 26
click at [25, 671] on icon at bounding box center [27, 669] width 13 height 10
click at [38, 667] on div at bounding box center [26, 669] width 26 height 26
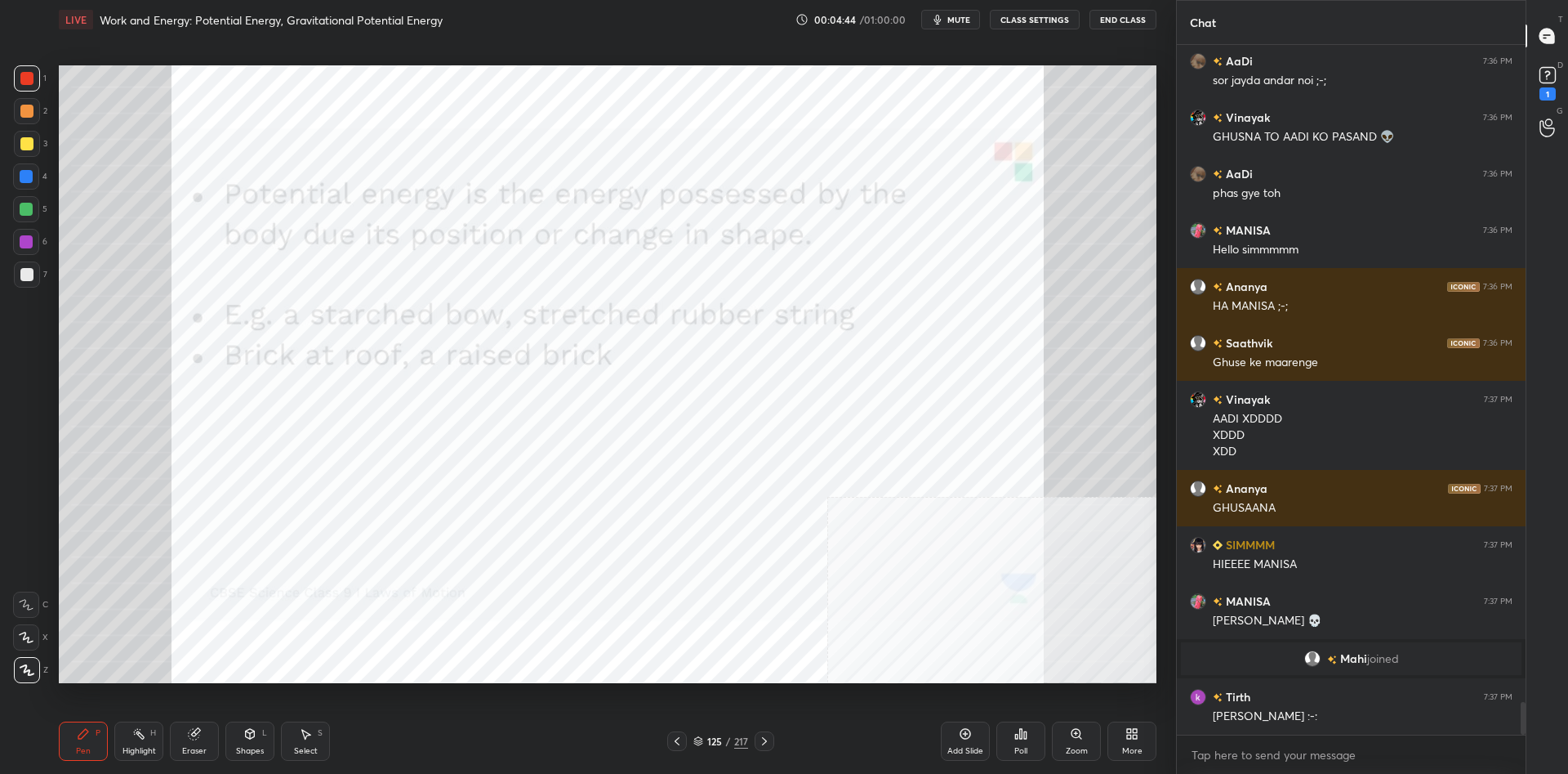
scroll to position [13754, 0]
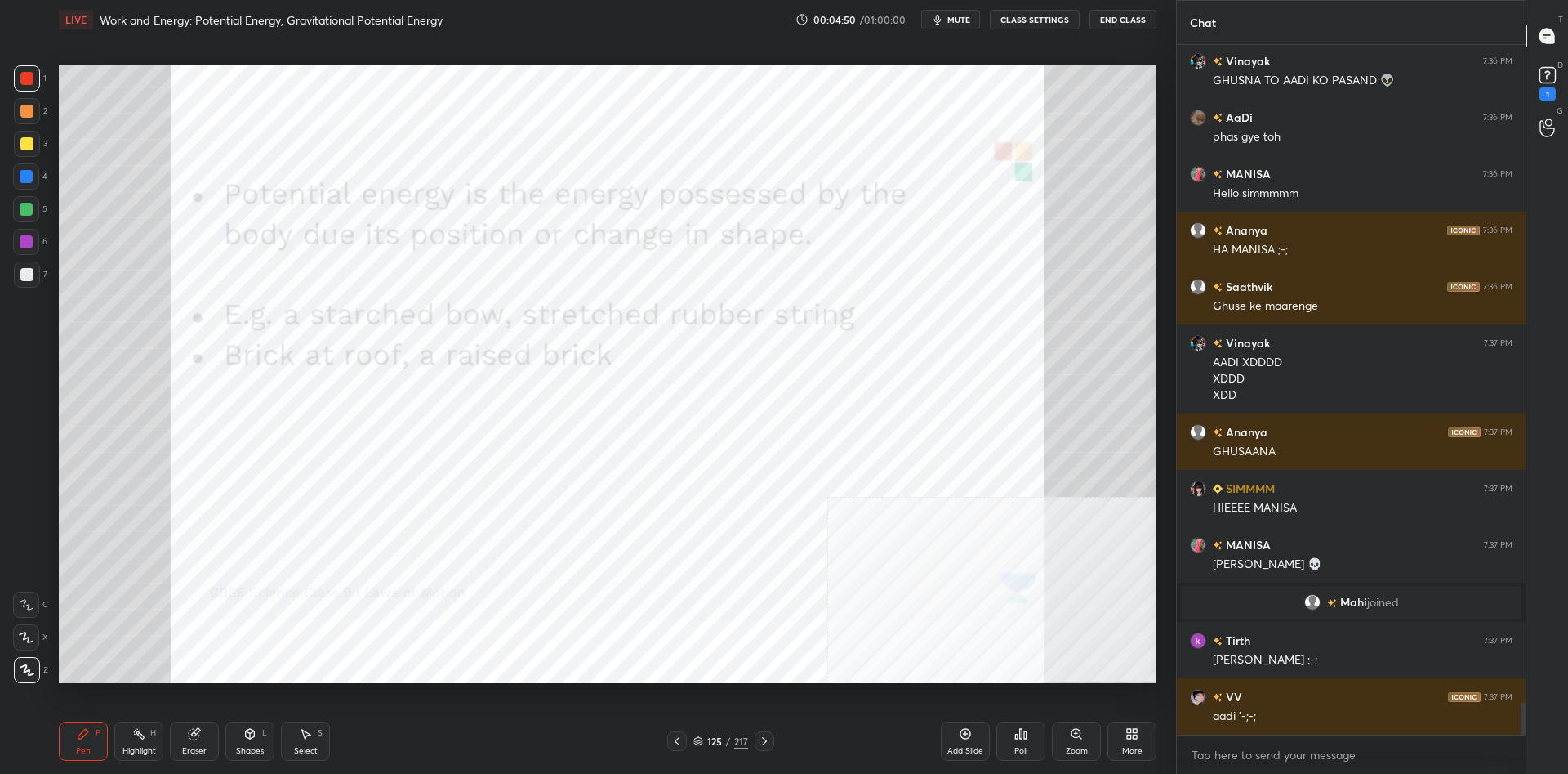
click at [967, 748] on div "Add Slide" at bounding box center [965, 751] width 36 height 8
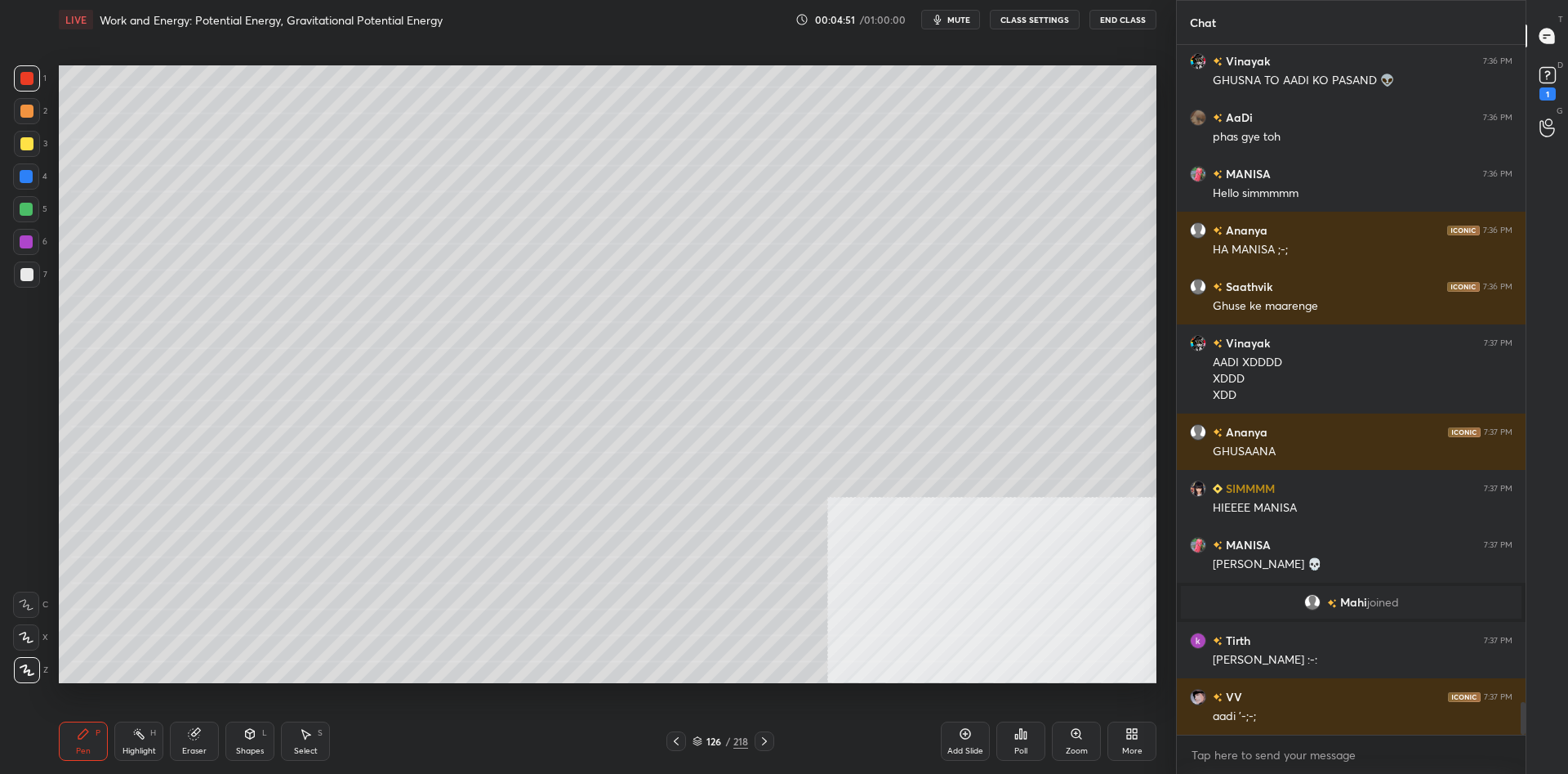
click at [50, 163] on div "1 2 3 4 5 6 7 C X Z C X Z E E Erase all H H" at bounding box center [26, 373] width 52 height 618
click at [39, 149] on div at bounding box center [26, 143] width 26 height 26
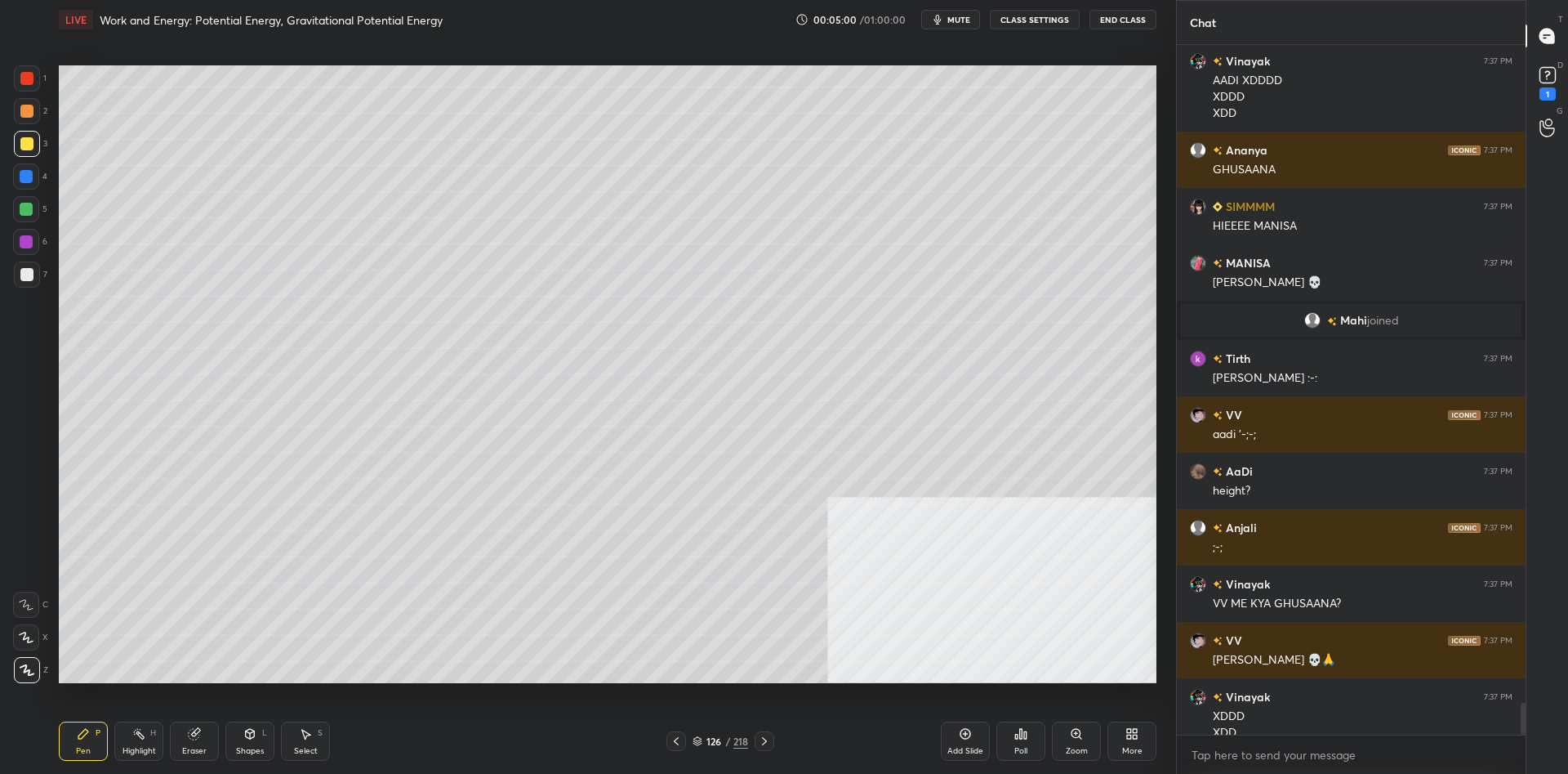
scroll to position [14052, 0]
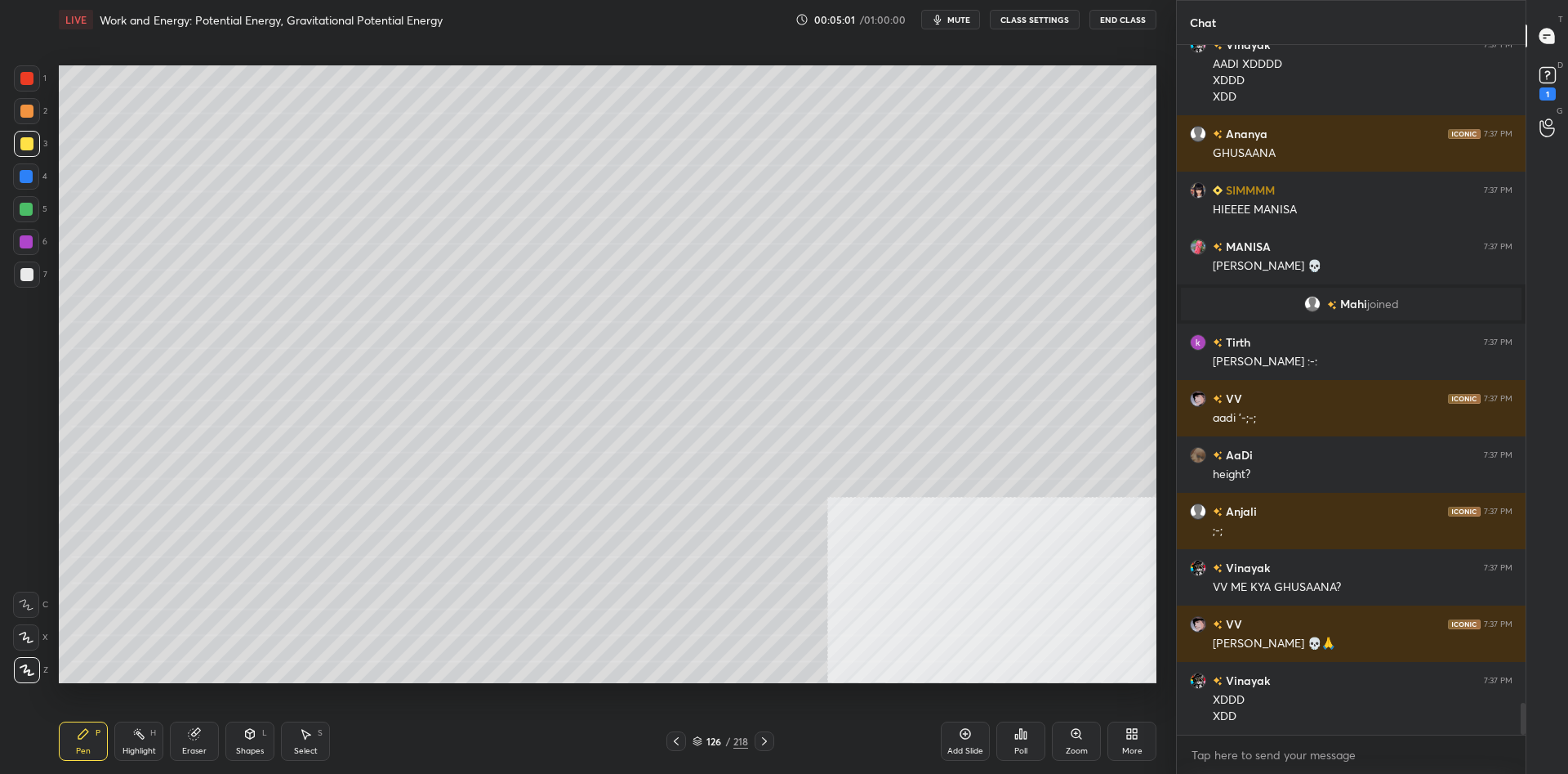
click at [27, 184] on div at bounding box center [25, 176] width 26 height 26
click at [22, 143] on div at bounding box center [27, 143] width 13 height 13
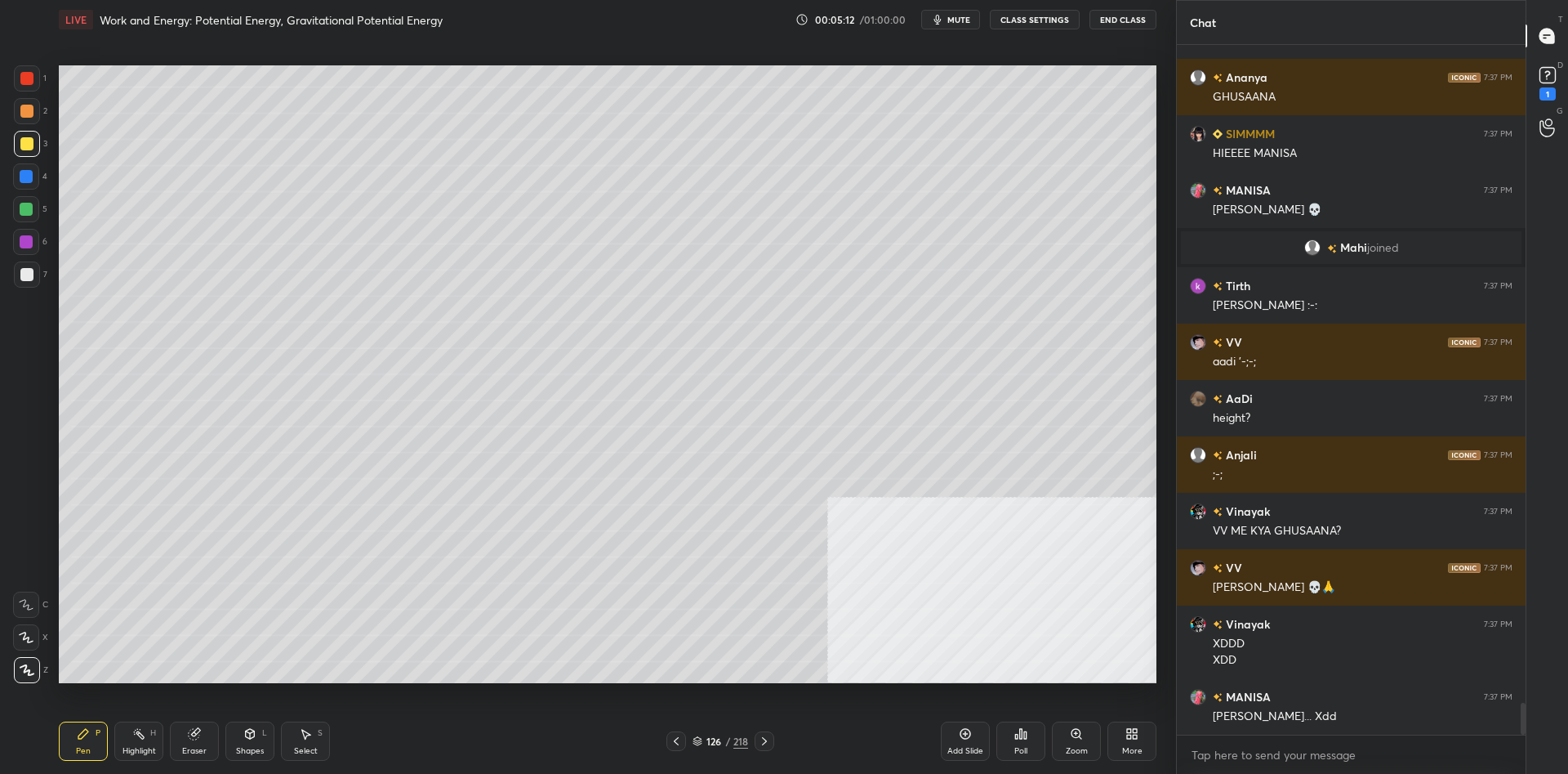
scroll to position [14148, 0]
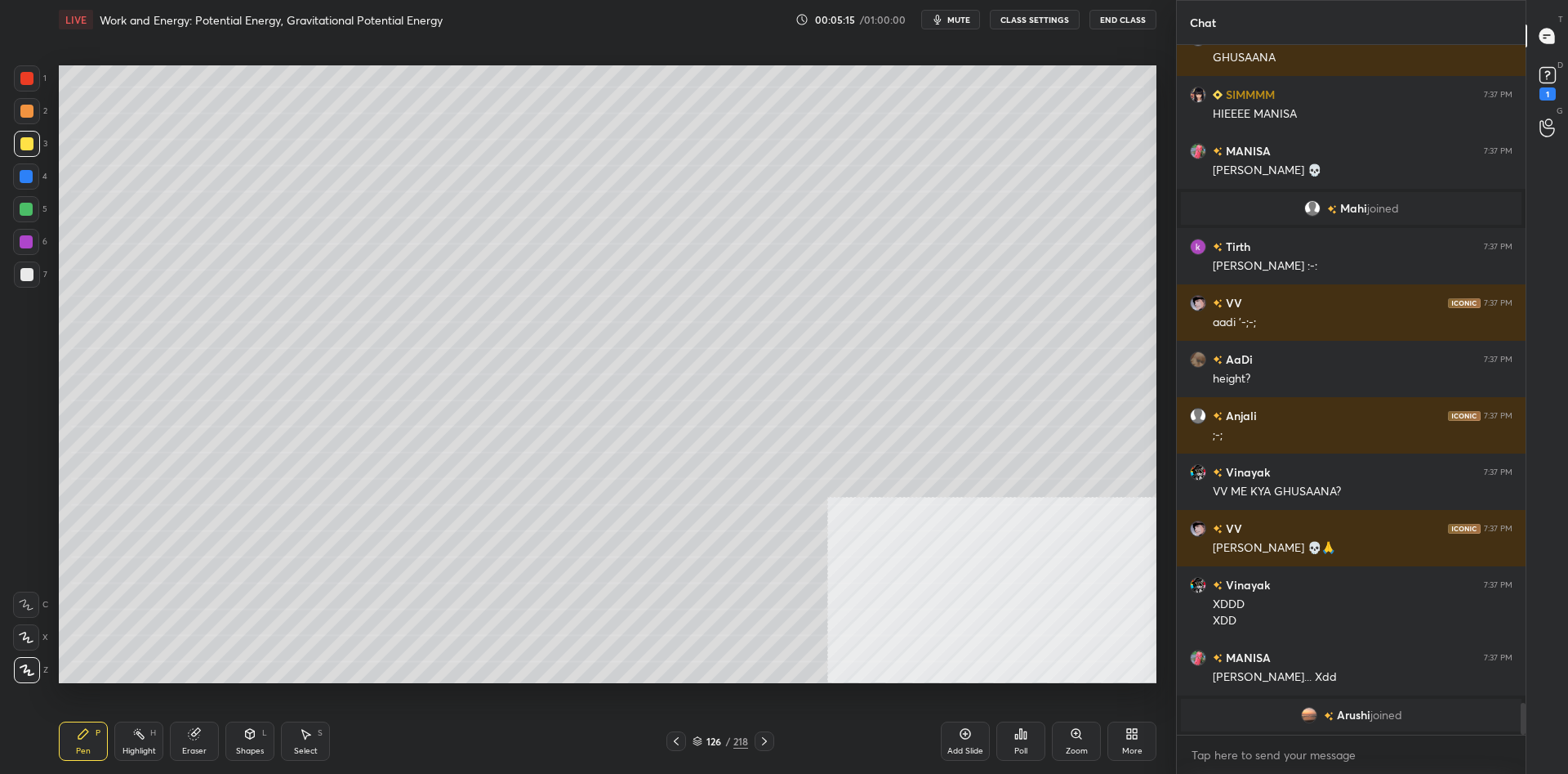
click at [32, 97] on div "1" at bounding box center [30, 81] width 32 height 32
click at [27, 88] on div at bounding box center [26, 78] width 26 height 26
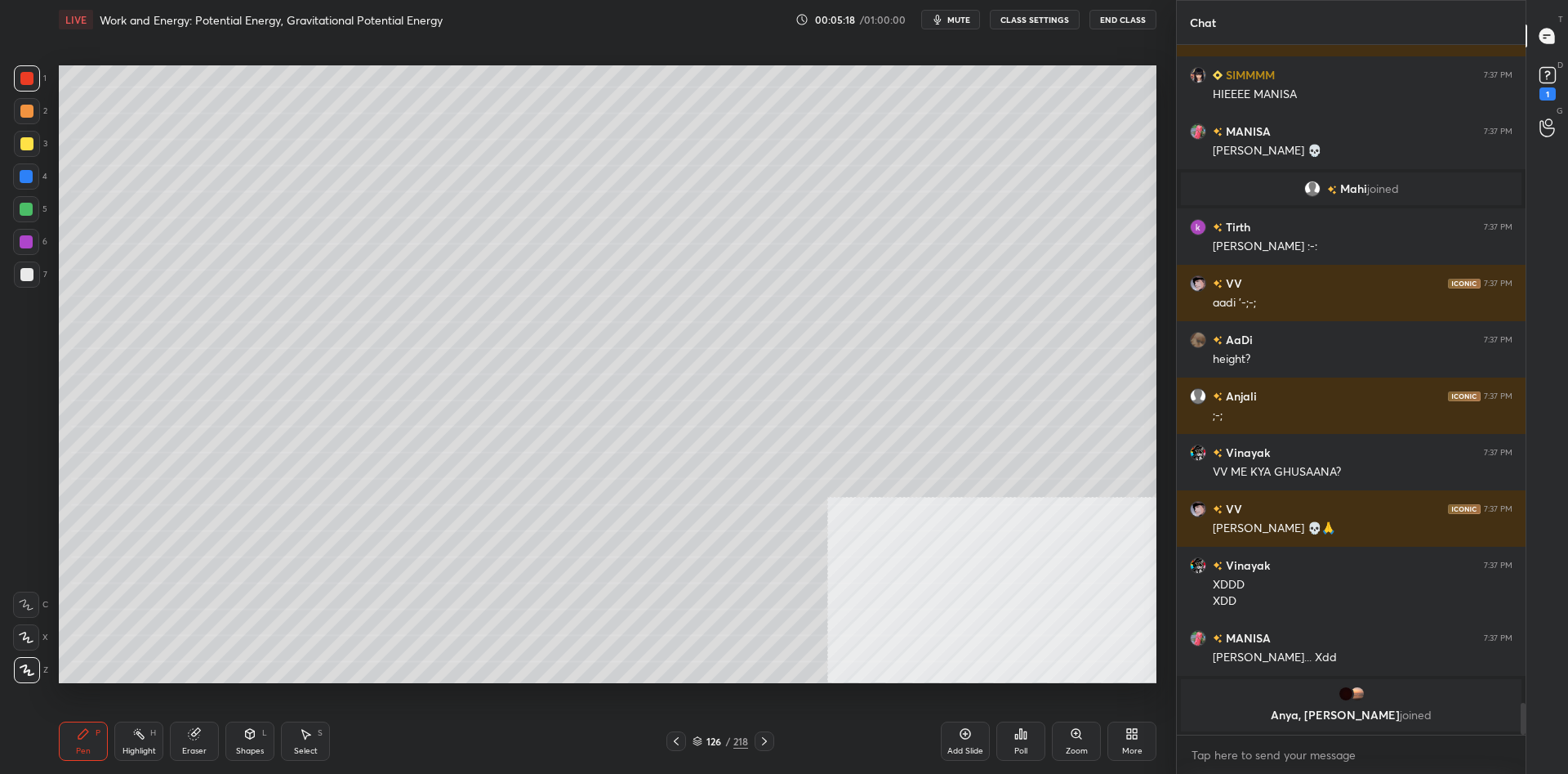
click at [30, 181] on div at bounding box center [26, 176] width 13 height 13
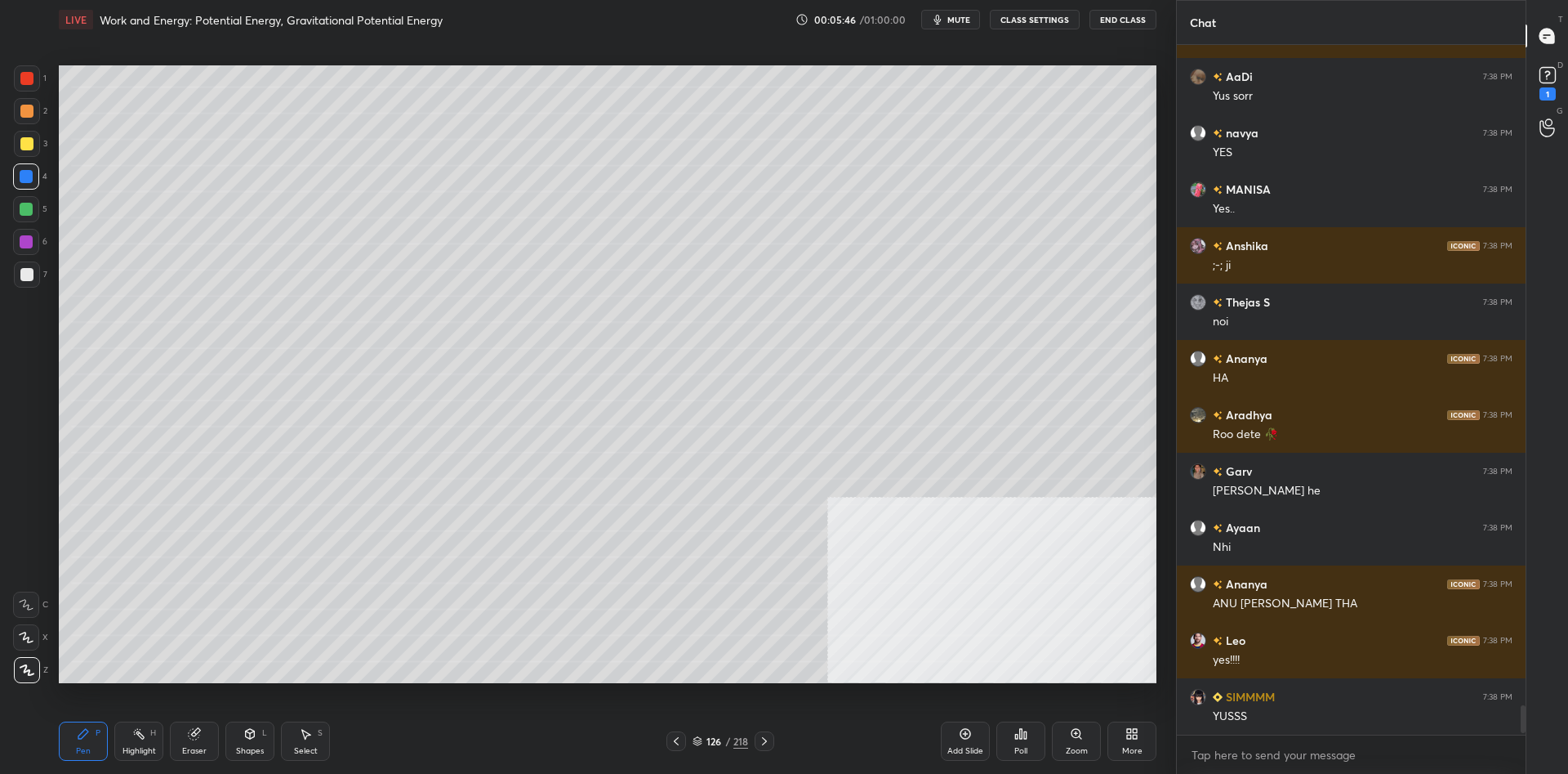
scroll to position [1, 1]
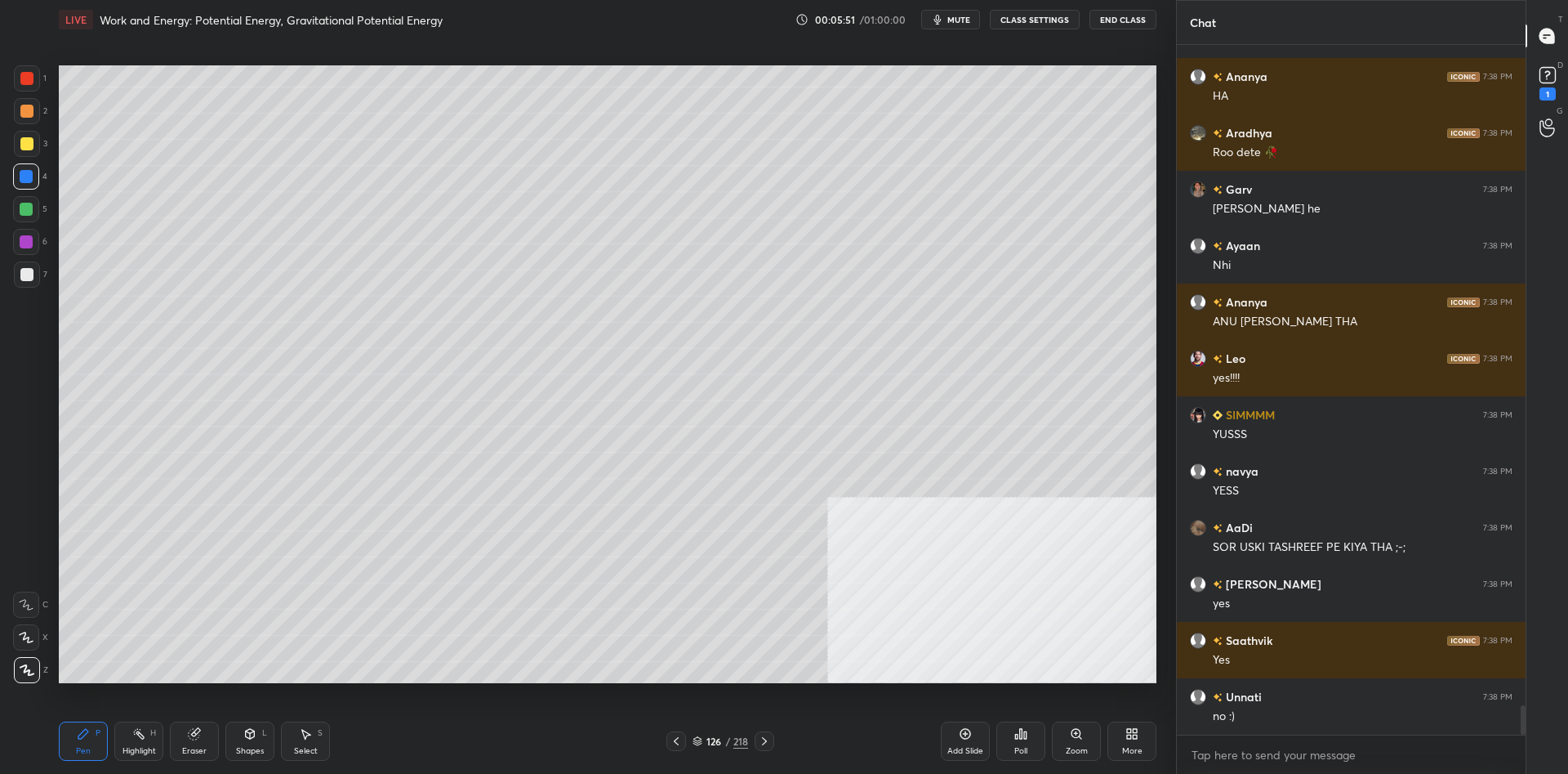
click at [52, 88] on div "Setting up your live class Poll for secs No correct answer Start poll" at bounding box center [607, 373] width 1110 height 669
click at [41, 87] on div "1" at bounding box center [30, 78] width 32 height 26
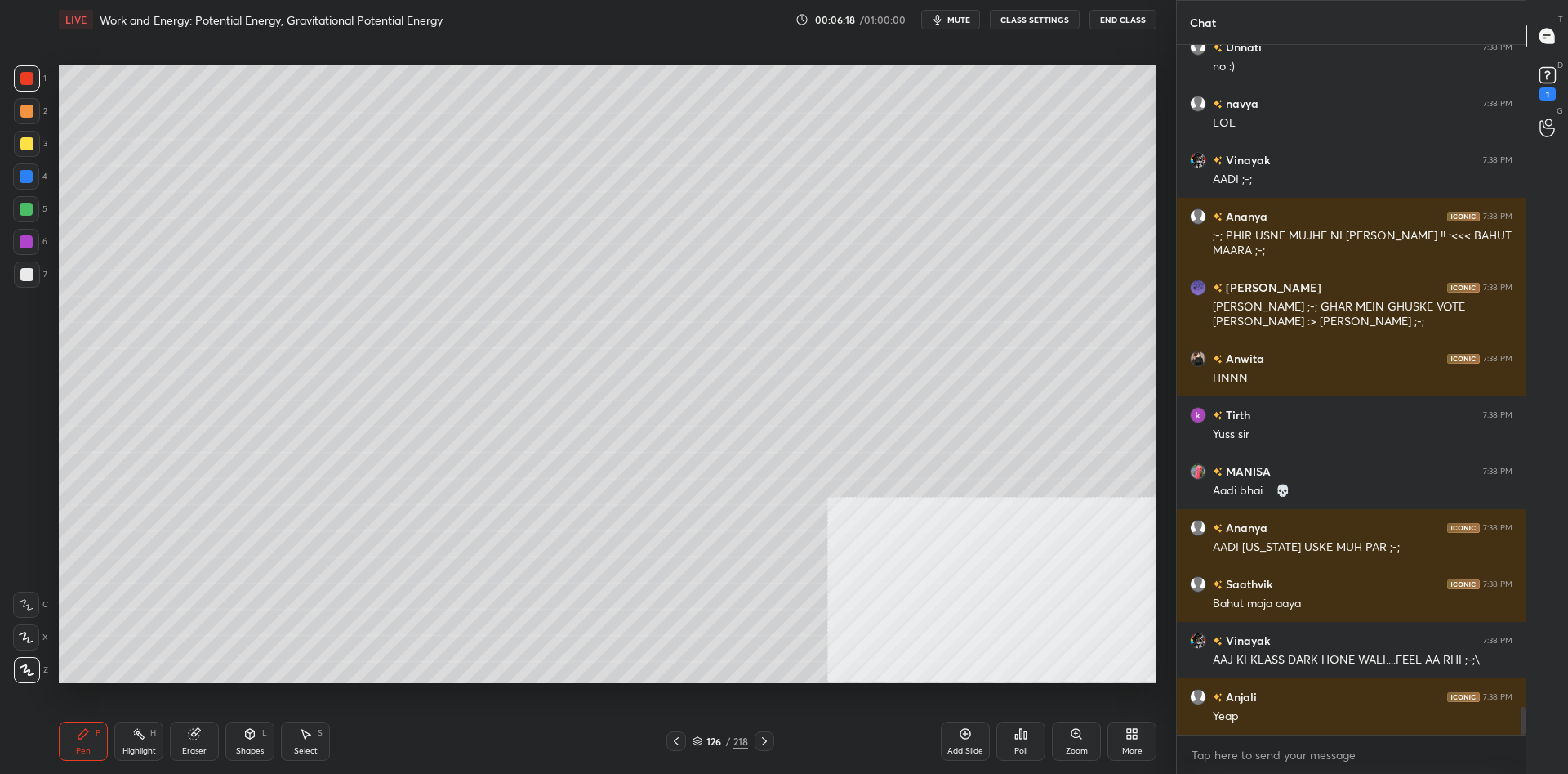
click at [25, 136] on div at bounding box center [26, 143] width 26 height 26
click at [22, 273] on div at bounding box center [27, 274] width 13 height 13
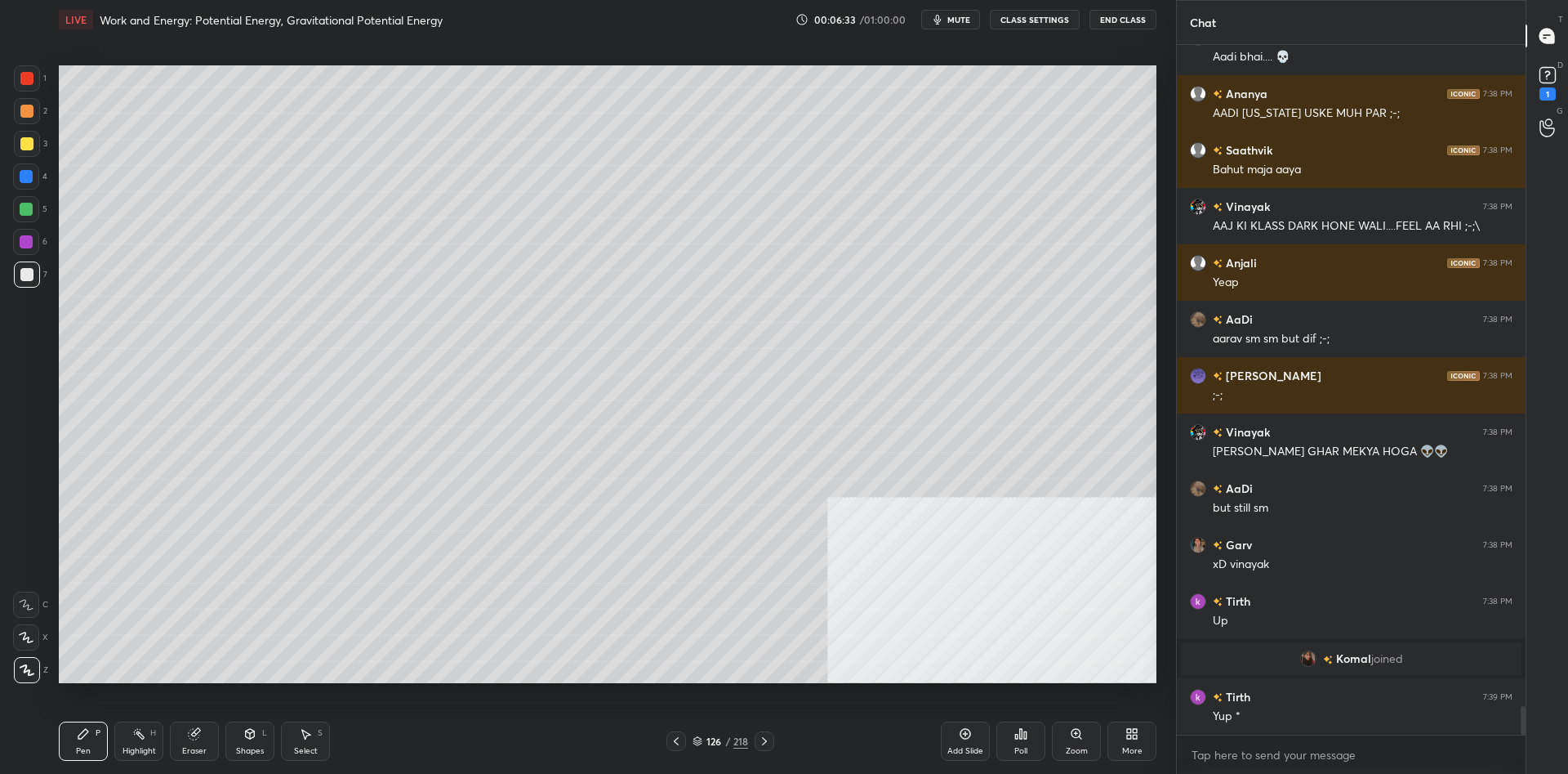
click at [148, 742] on div "Highlight H" at bounding box center [139, 741] width 49 height 39
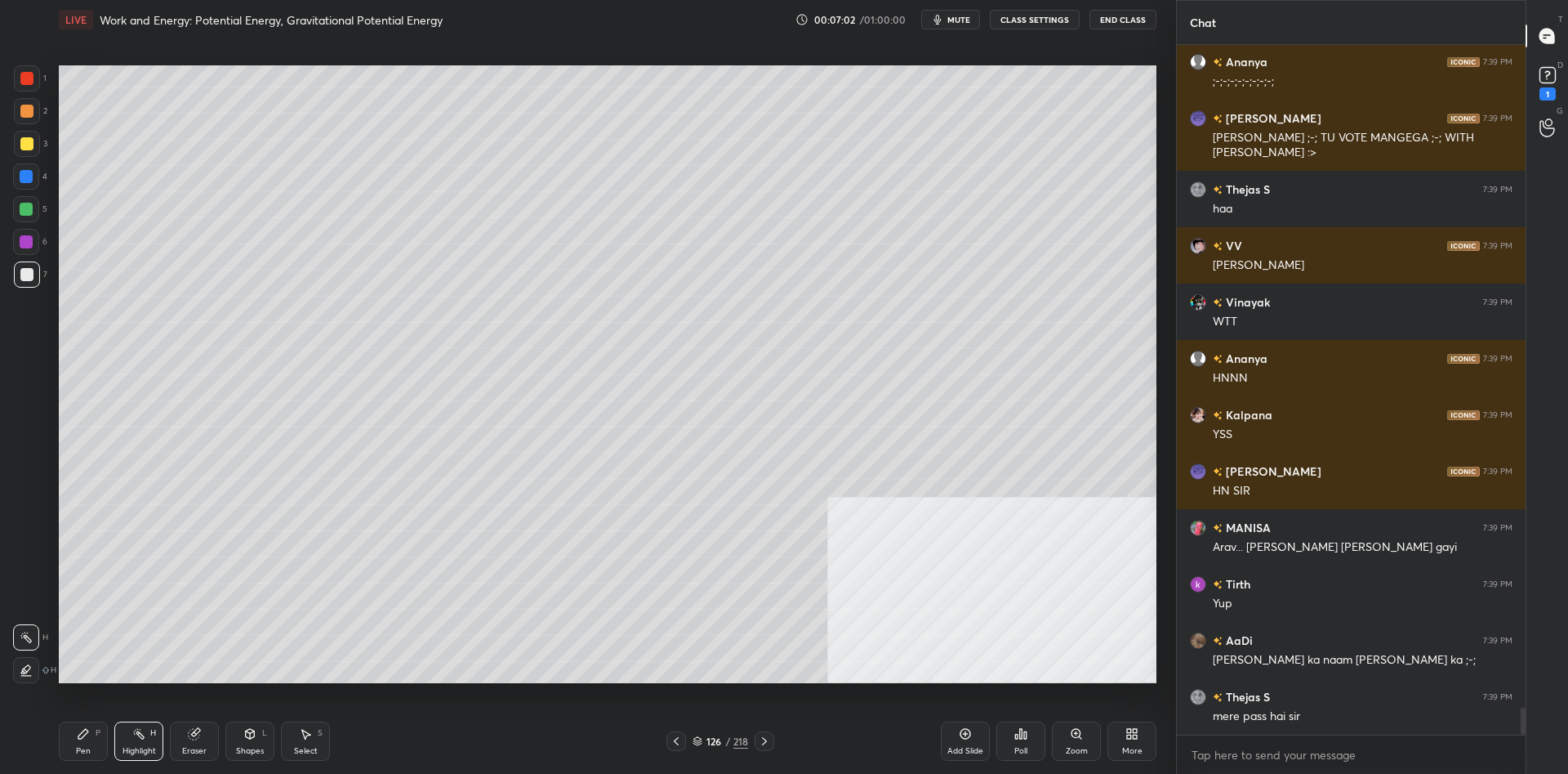
scroll to position [16866, 0]
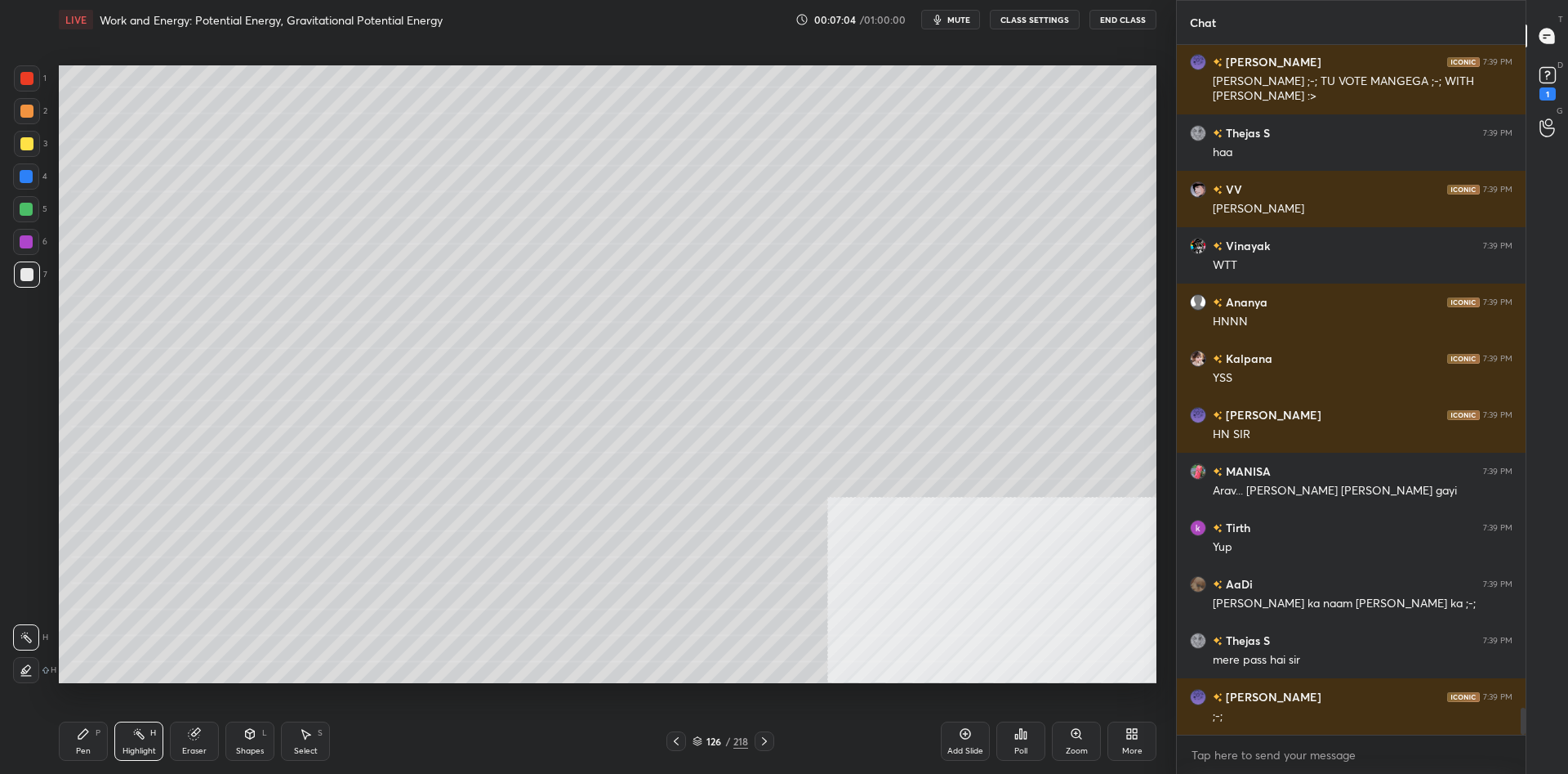
click at [91, 749] on div "Pen P" at bounding box center [83, 741] width 49 height 39
click at [90, 741] on div "Pen P" at bounding box center [83, 741] width 49 height 39
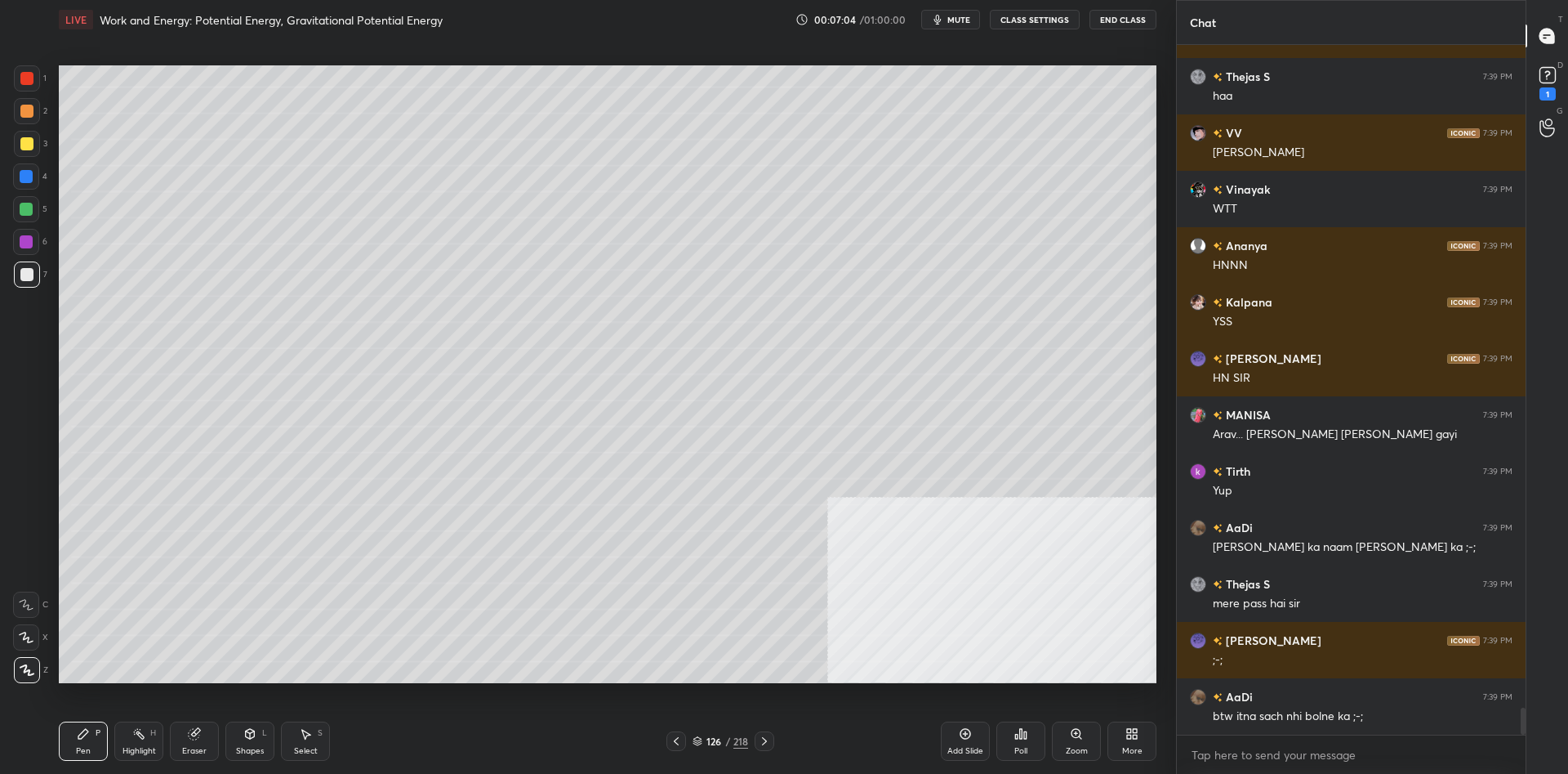
click at [32, 213] on div at bounding box center [25, 208] width 26 height 26
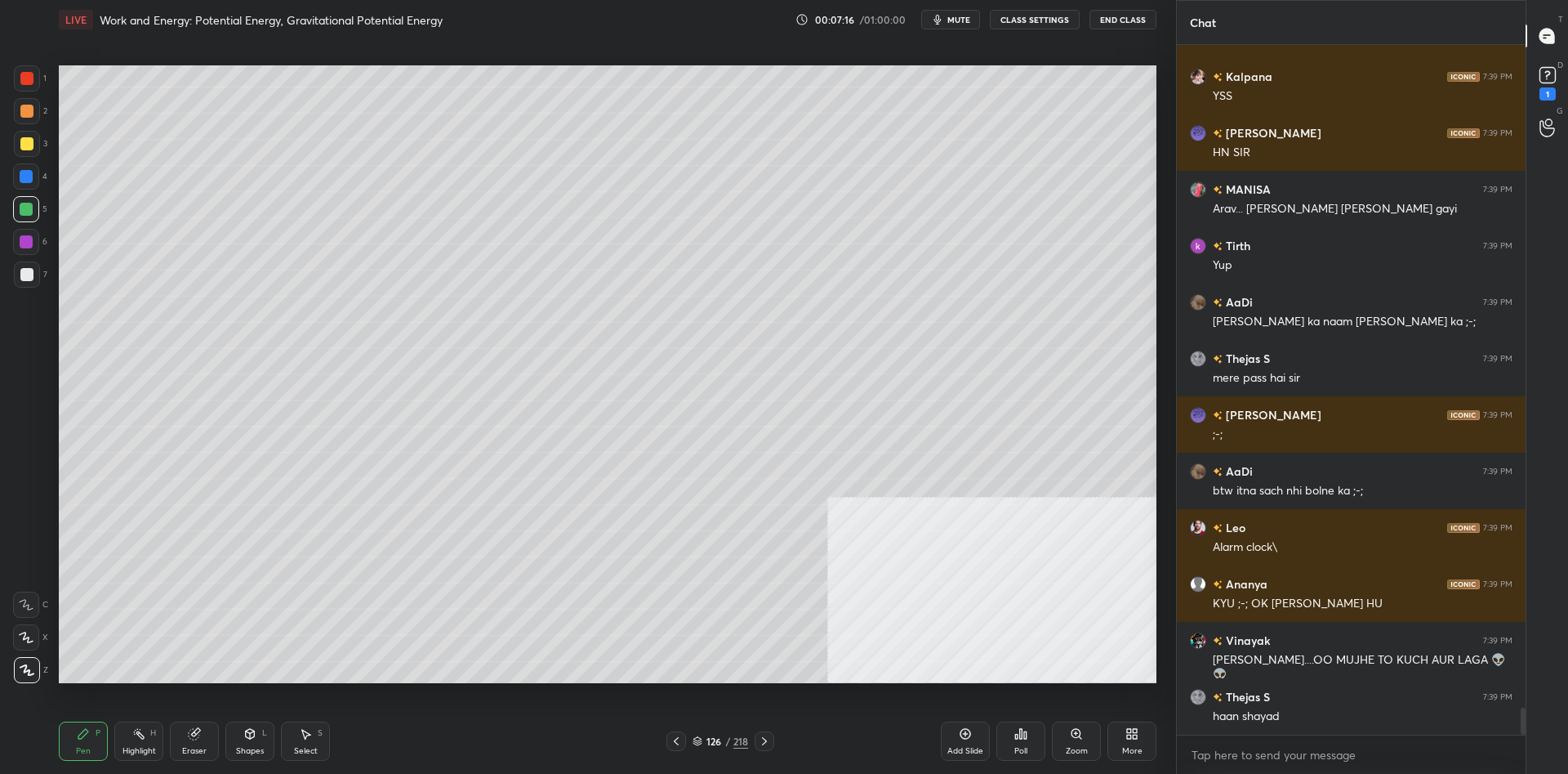
scroll to position [17204, 0]
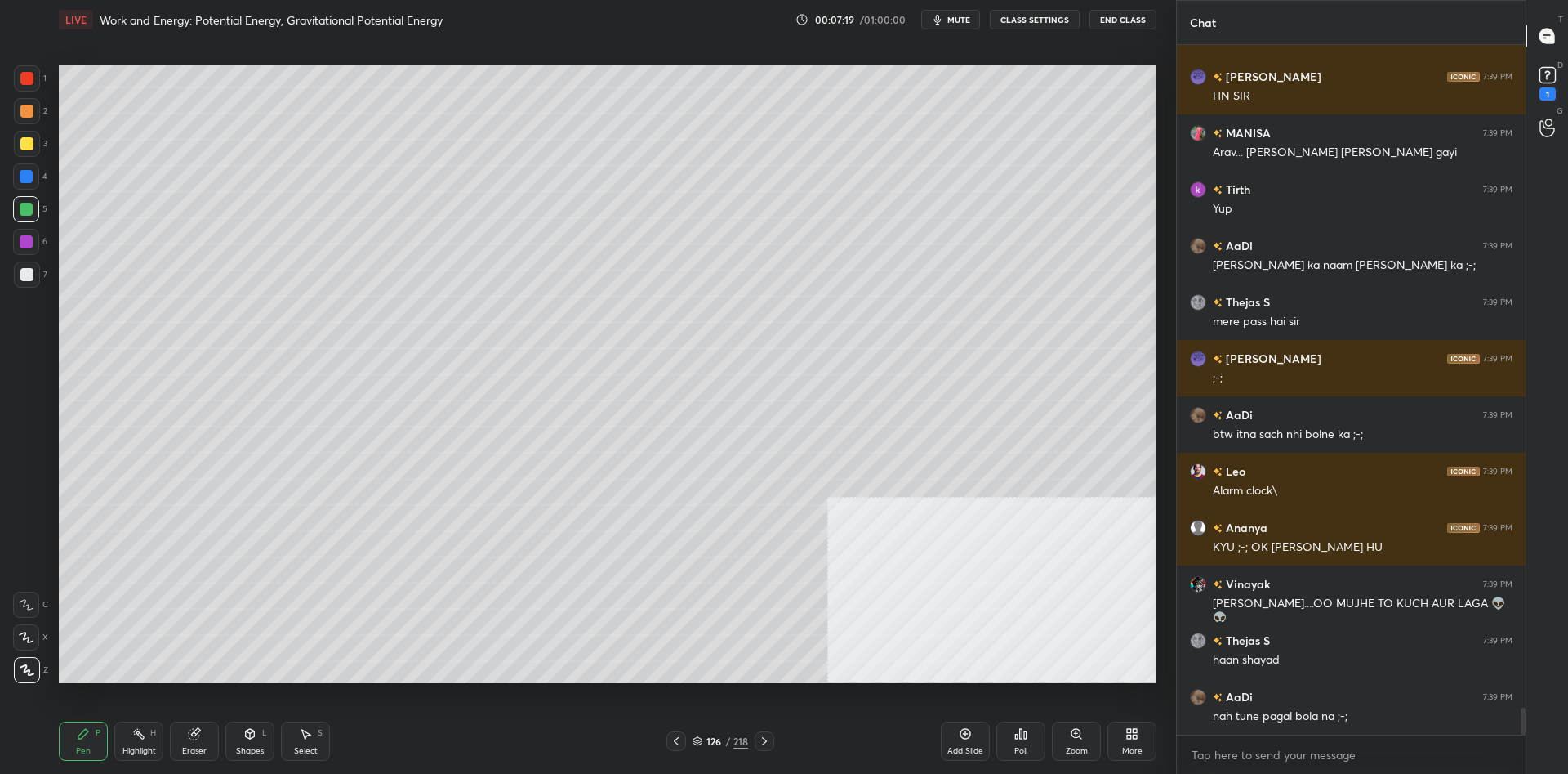
click at [23, 281] on div at bounding box center [27, 274] width 13 height 13
click at [943, 747] on div "Add Slide" at bounding box center [965, 741] width 49 height 39
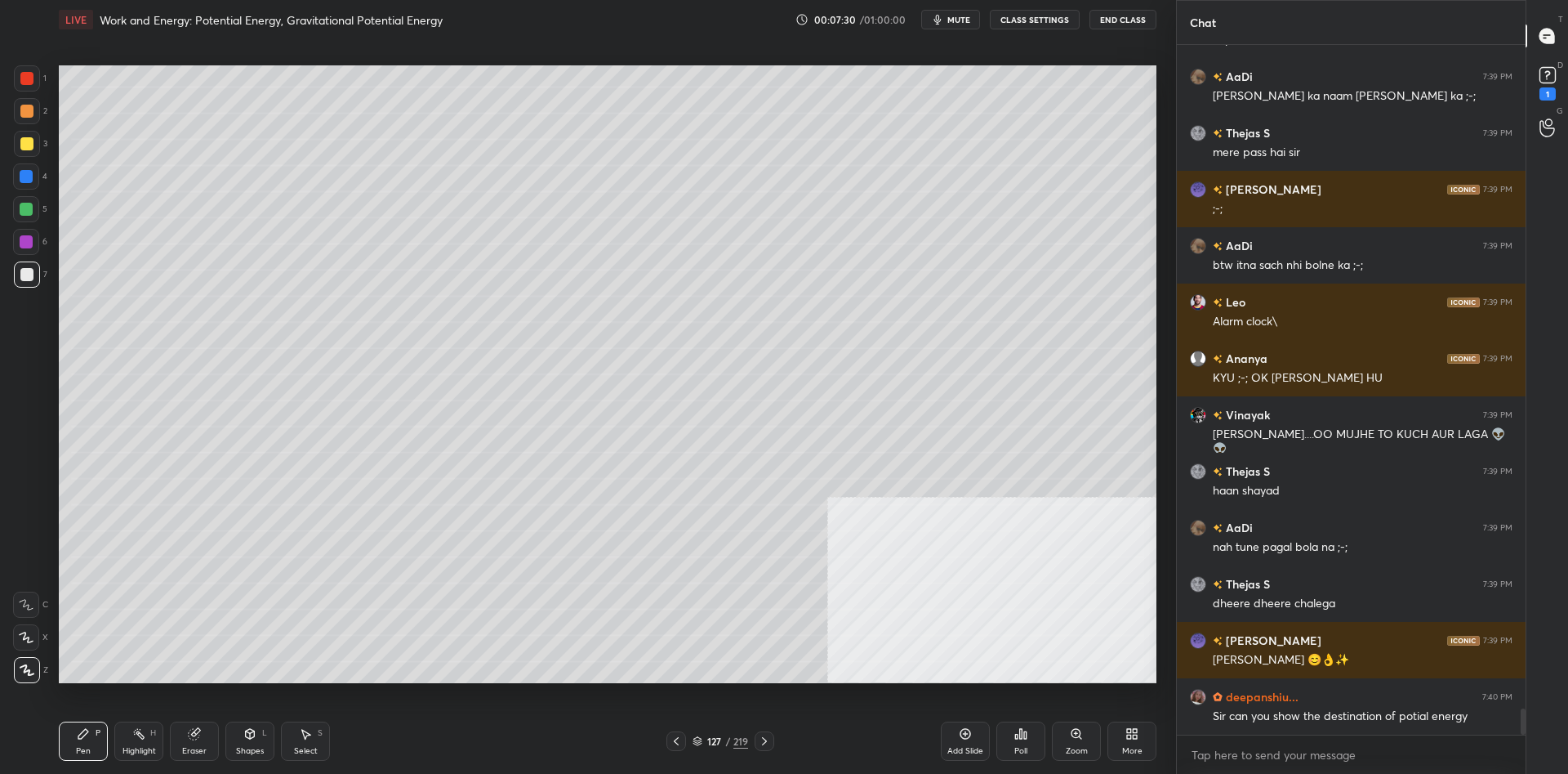
scroll to position [17429, 0]
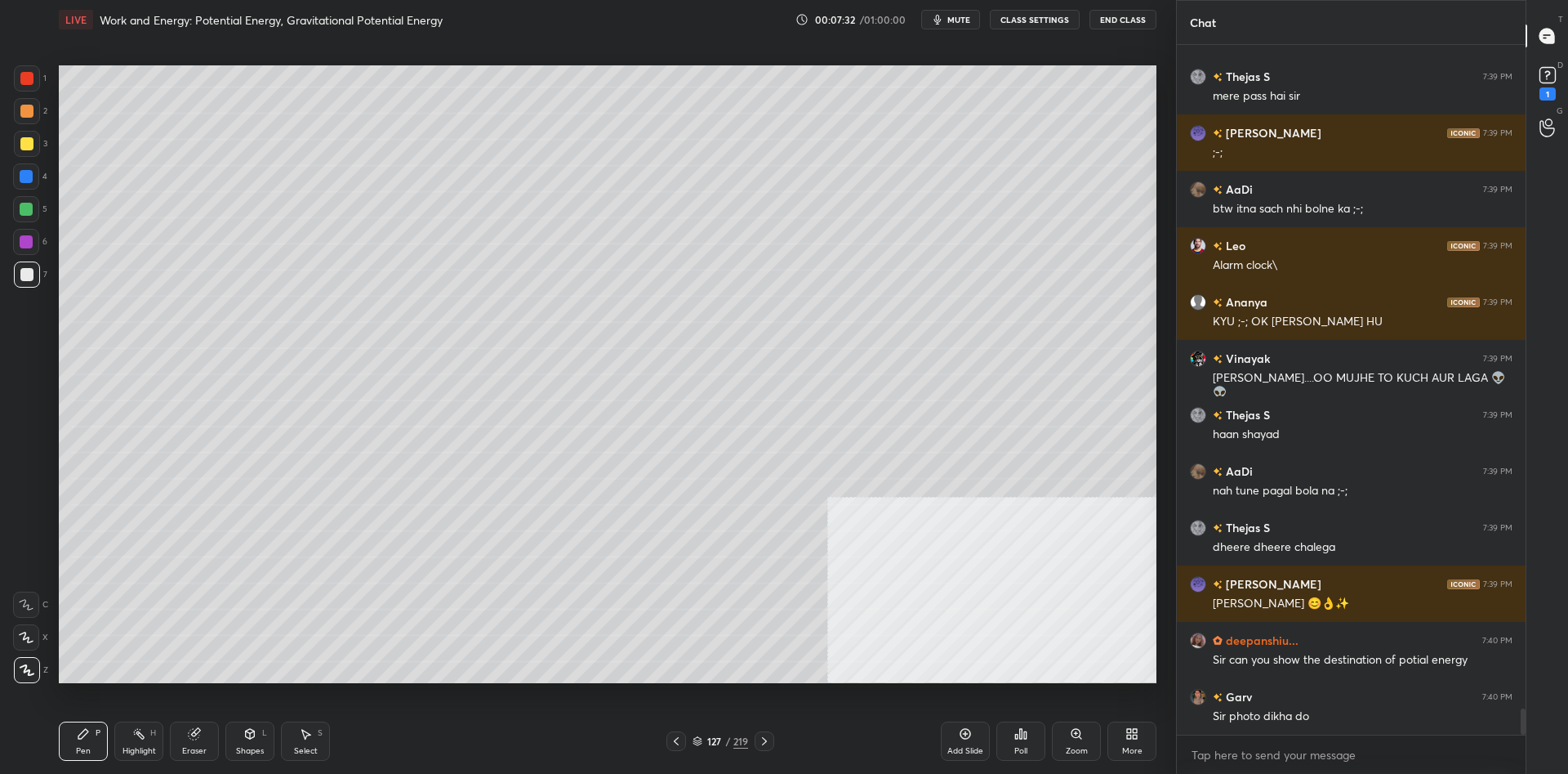
click at [44, 176] on div "4" at bounding box center [30, 176] width 34 height 26
click at [31, 174] on div at bounding box center [26, 176] width 13 height 13
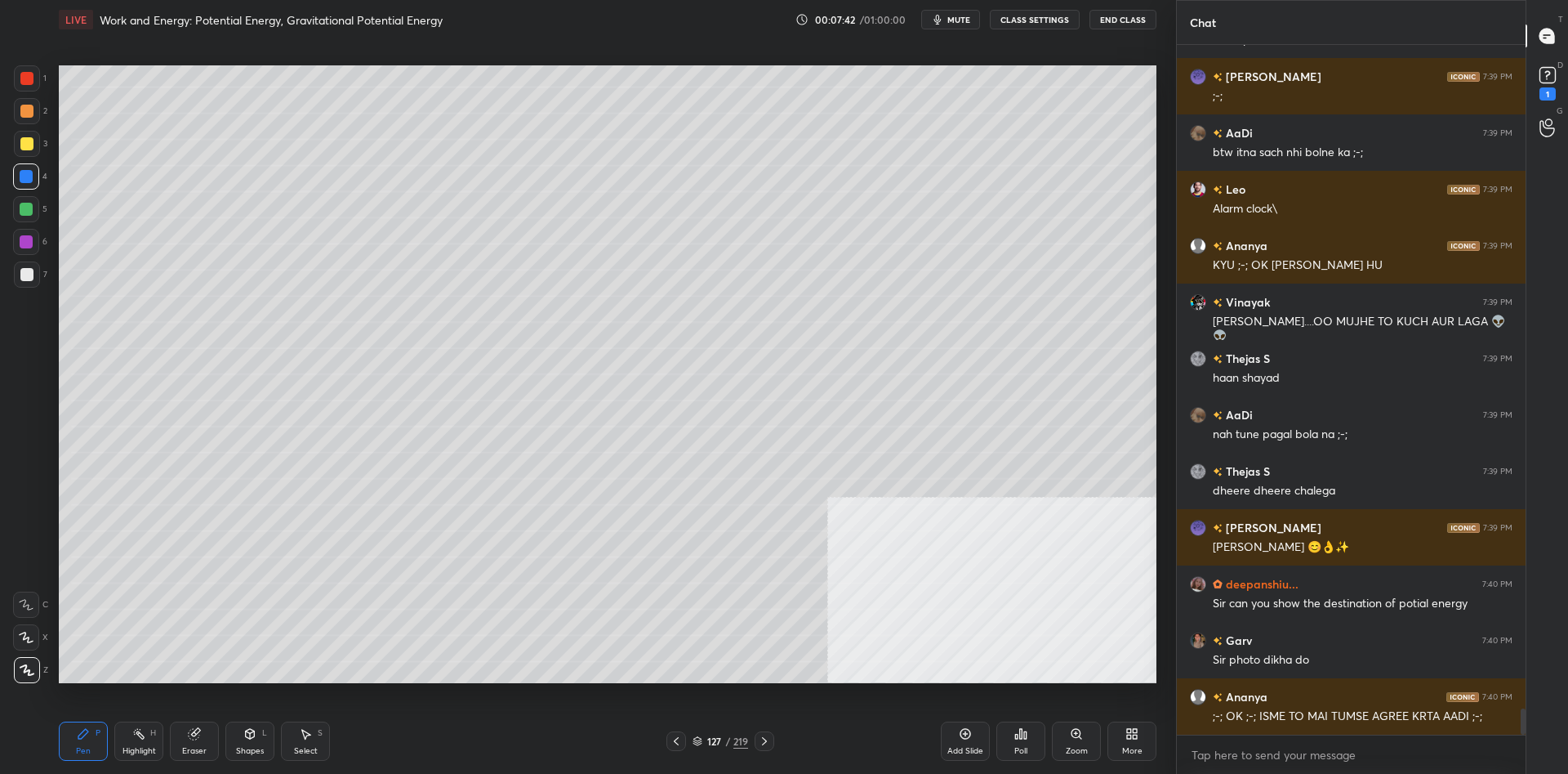
click at [960, 740] on div "Add Slide" at bounding box center [965, 741] width 49 height 39
click at [53, 150] on div "Setting up your live class Poll for secs No correct answer Start poll" at bounding box center [607, 373] width 1110 height 669
click at [23, 148] on div at bounding box center [27, 143] width 13 height 13
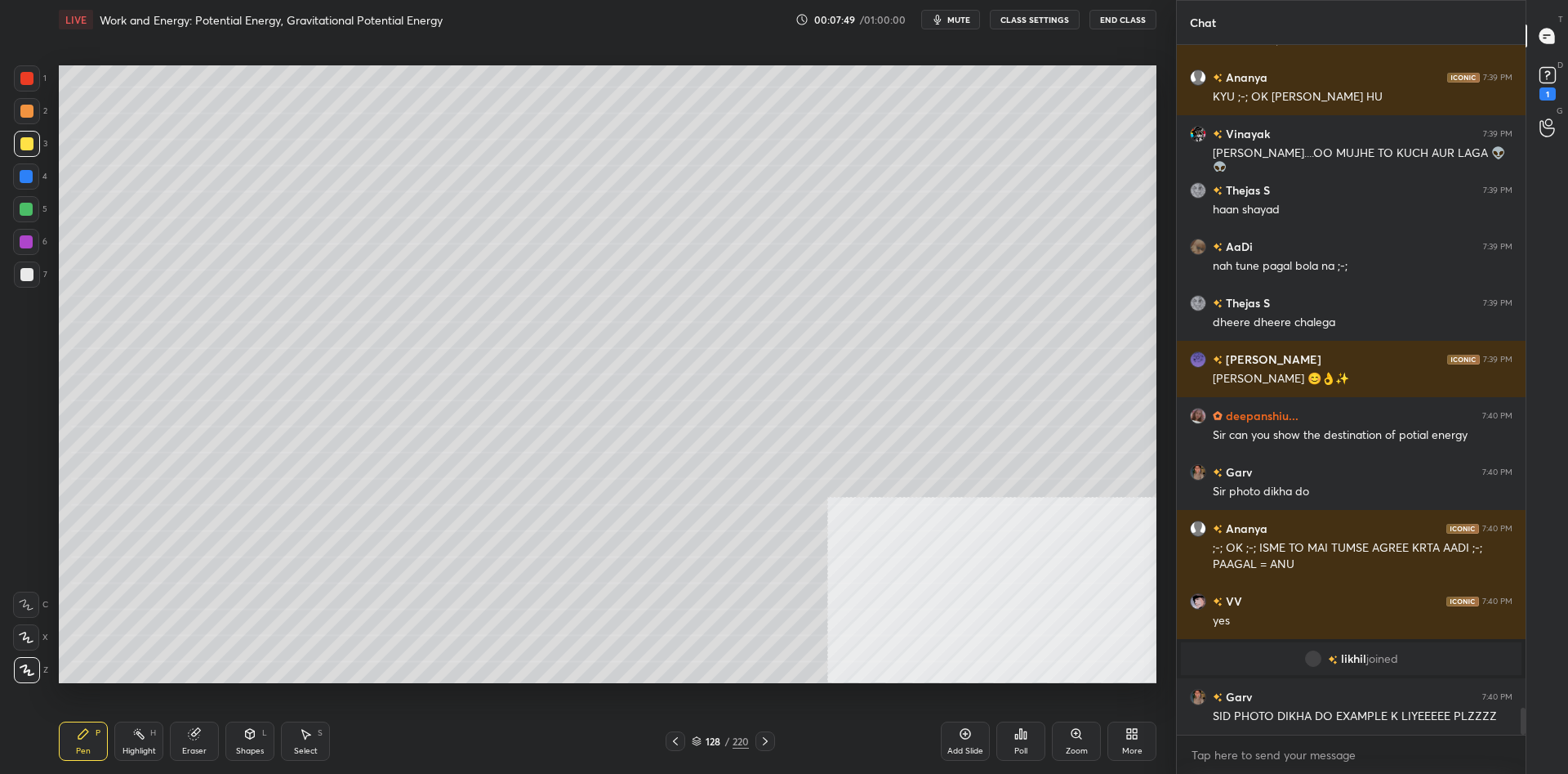
scroll to position [17179, 0]
click at [25, 163] on div at bounding box center [25, 176] width 26 height 26
click at [31, 182] on div at bounding box center [26, 176] width 13 height 13
click at [31, 177] on div at bounding box center [26, 176] width 13 height 13
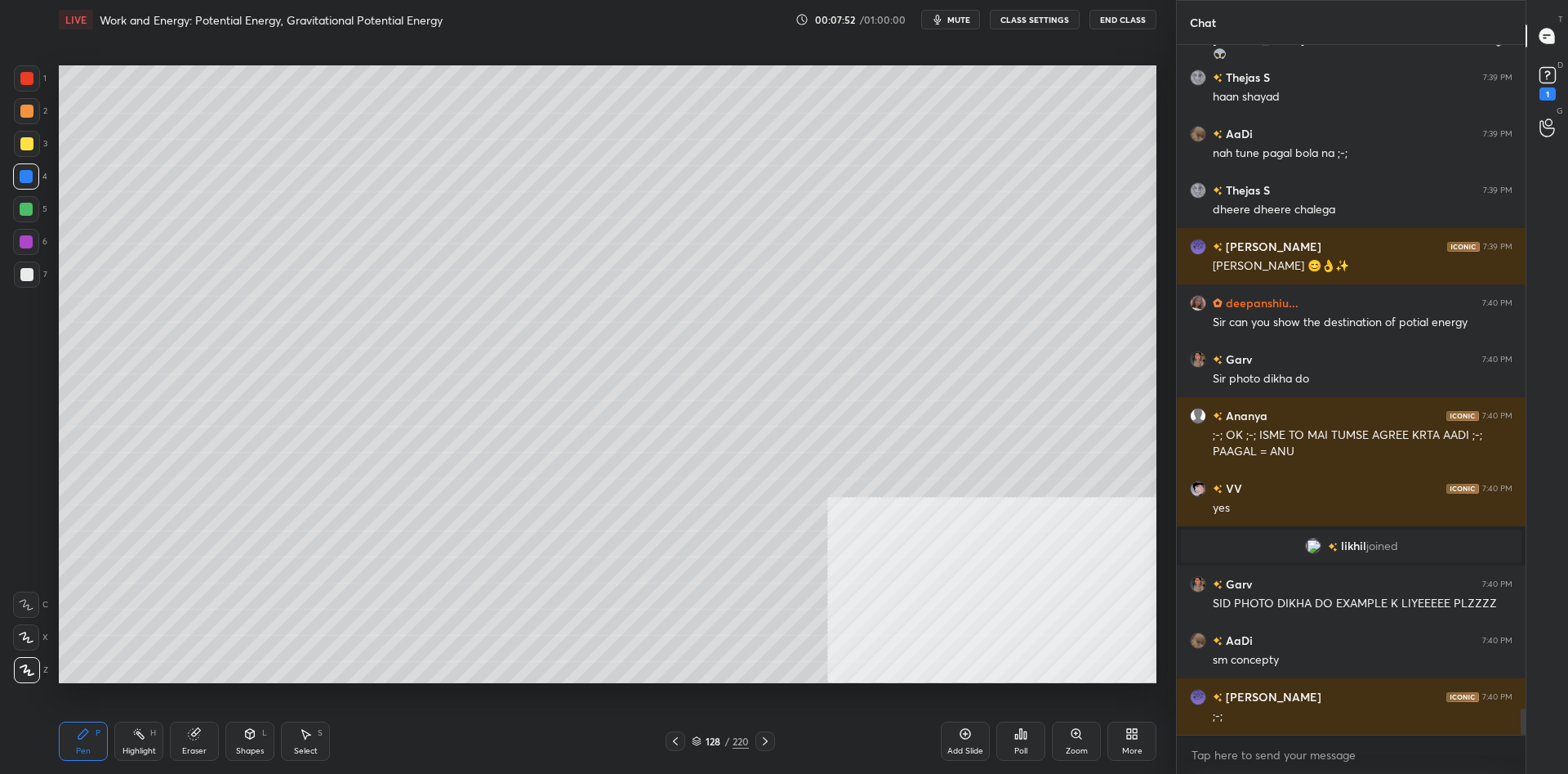
click at [45, 285] on div "7" at bounding box center [30, 274] width 33 height 26
click at [31, 274] on div at bounding box center [27, 274] width 13 height 13
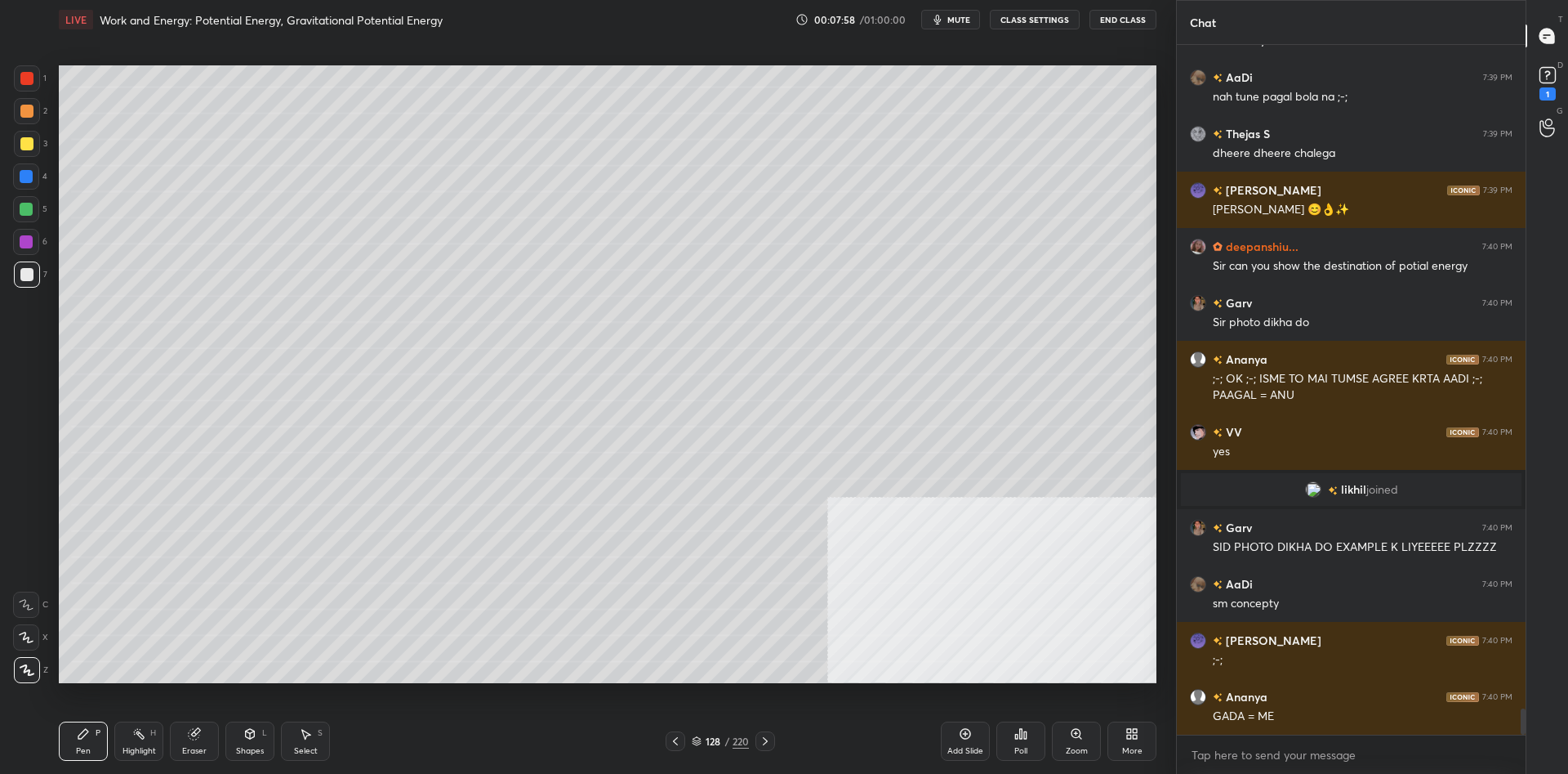
scroll to position [17404, 0]
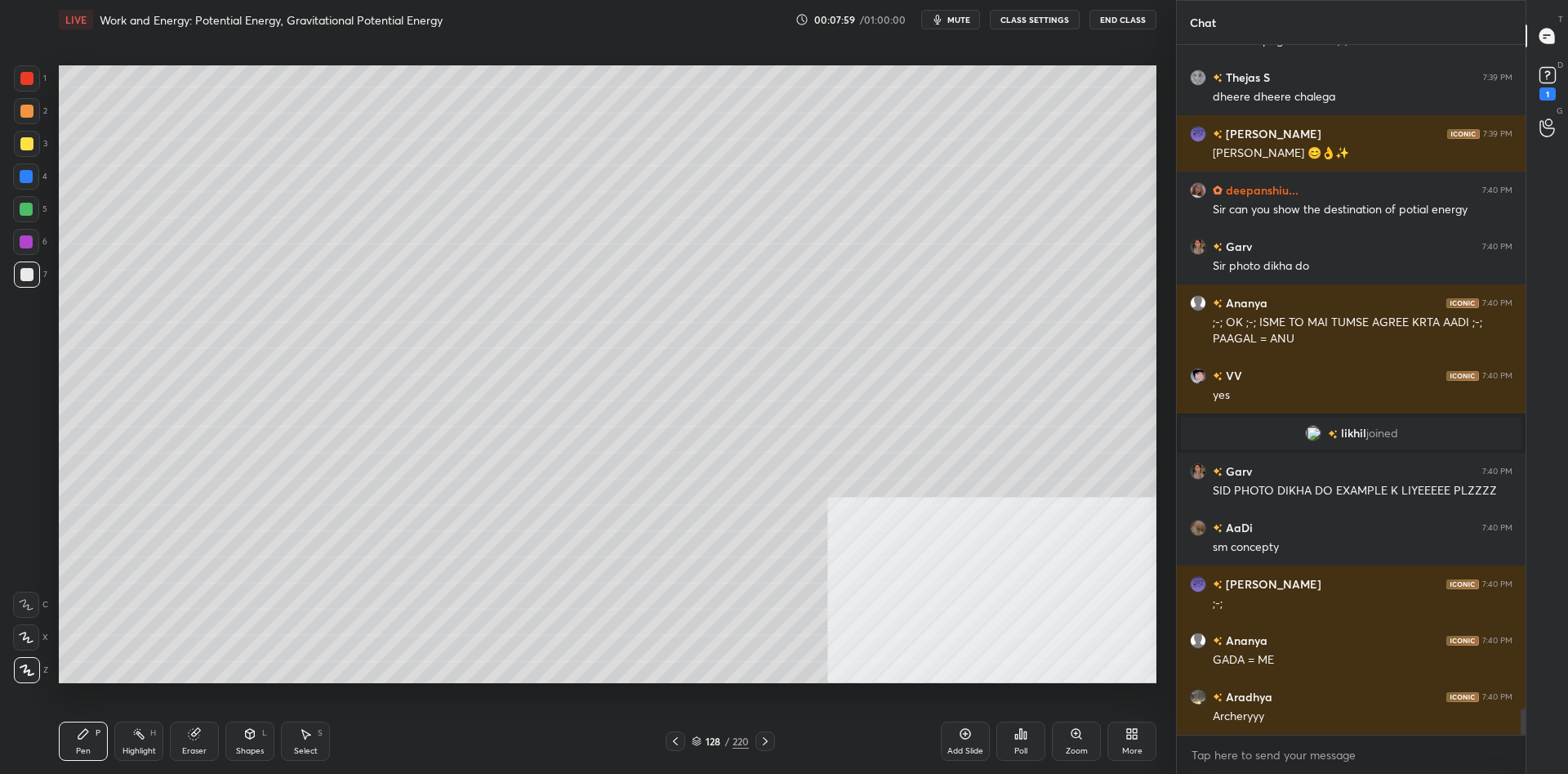
click at [32, 84] on div at bounding box center [26, 78] width 26 height 26
click at [20, 81] on div at bounding box center [26, 78] width 26 height 26
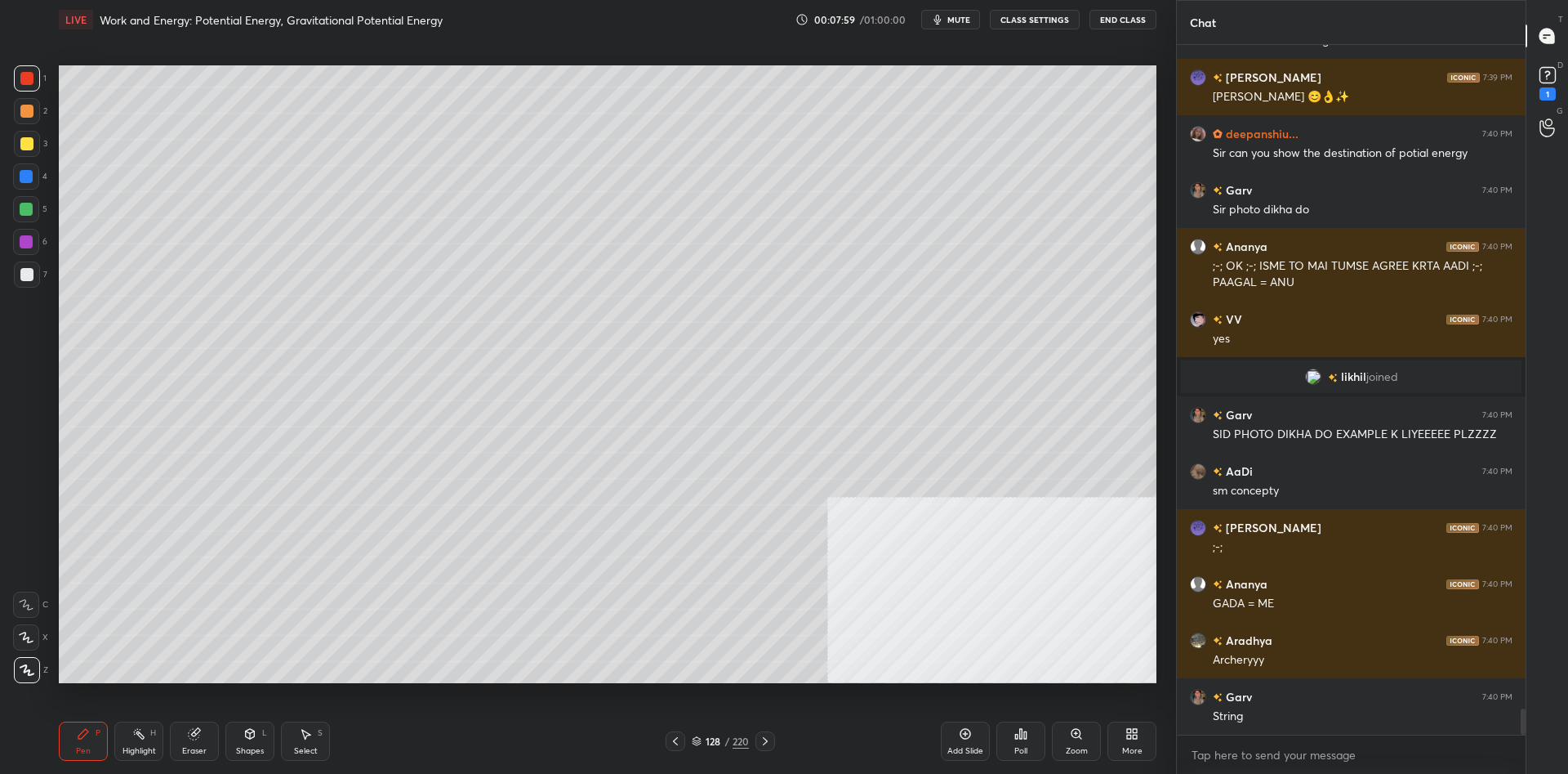
click at [25, 170] on div at bounding box center [26, 176] width 13 height 13
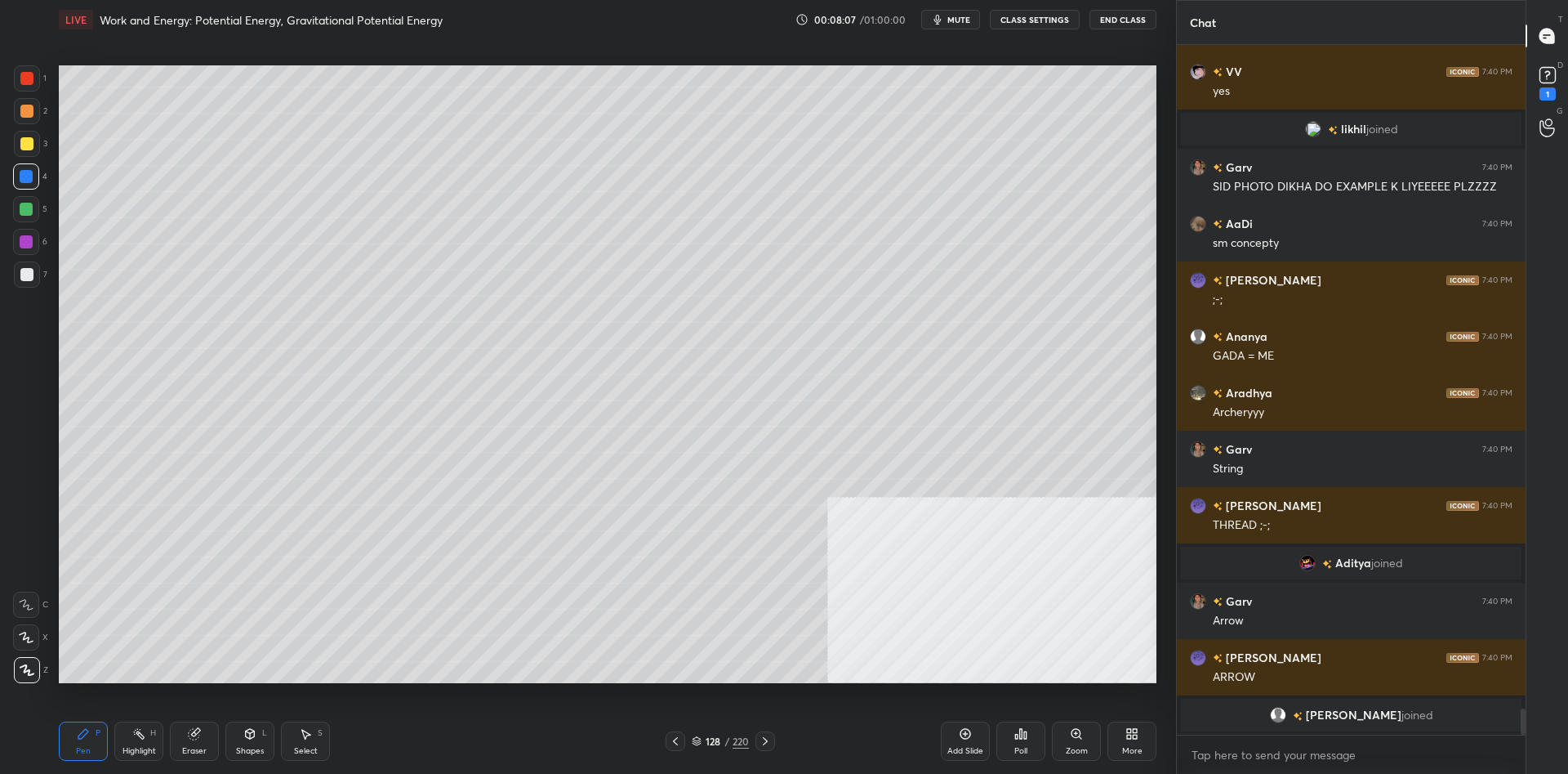
scroll to position [17650, 0]
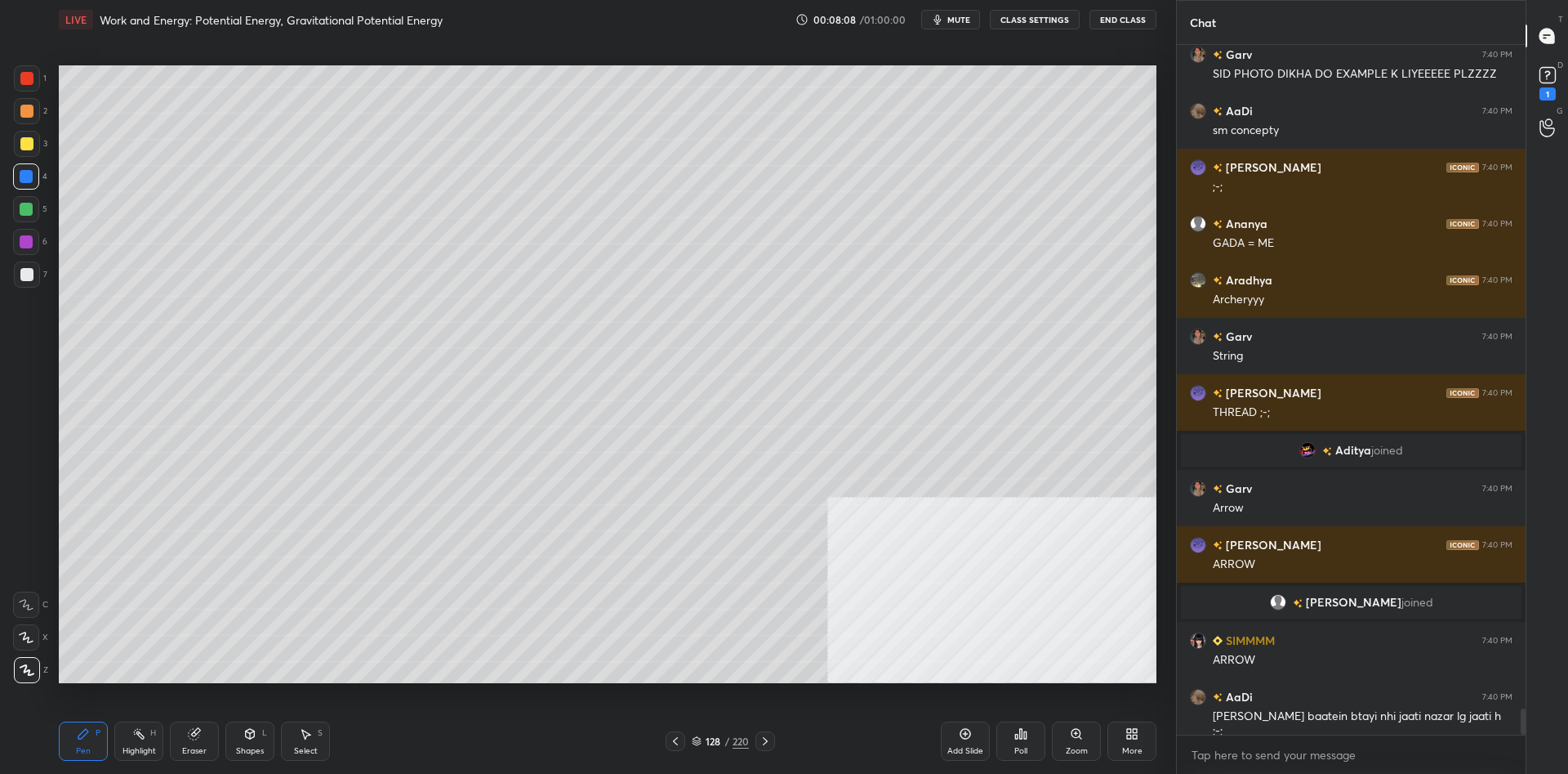
click at [130, 748] on div "Highlight" at bounding box center [139, 751] width 33 height 8
click at [138, 742] on div "Highlight H" at bounding box center [139, 741] width 49 height 39
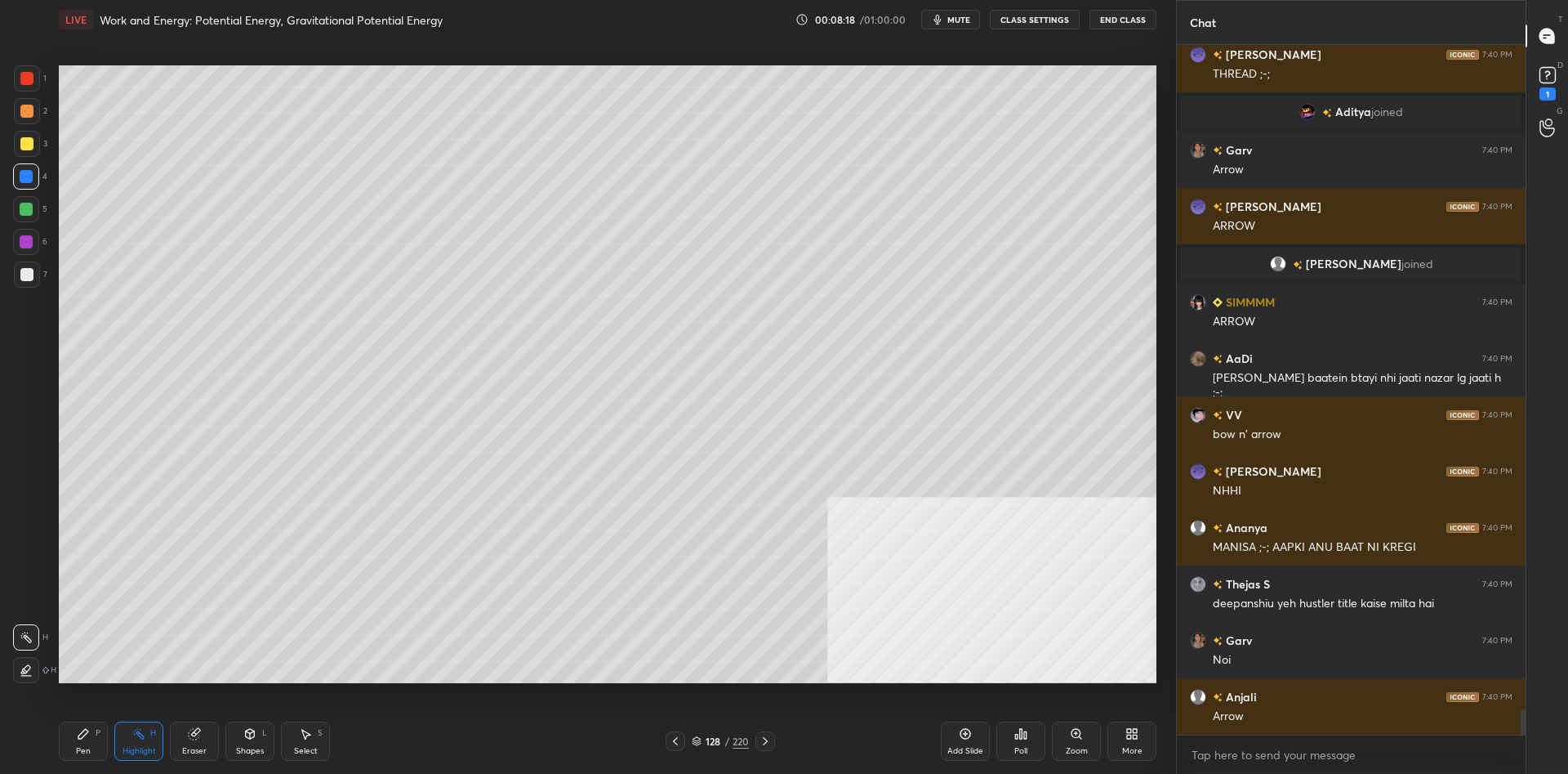
scroll to position [18045, 0]
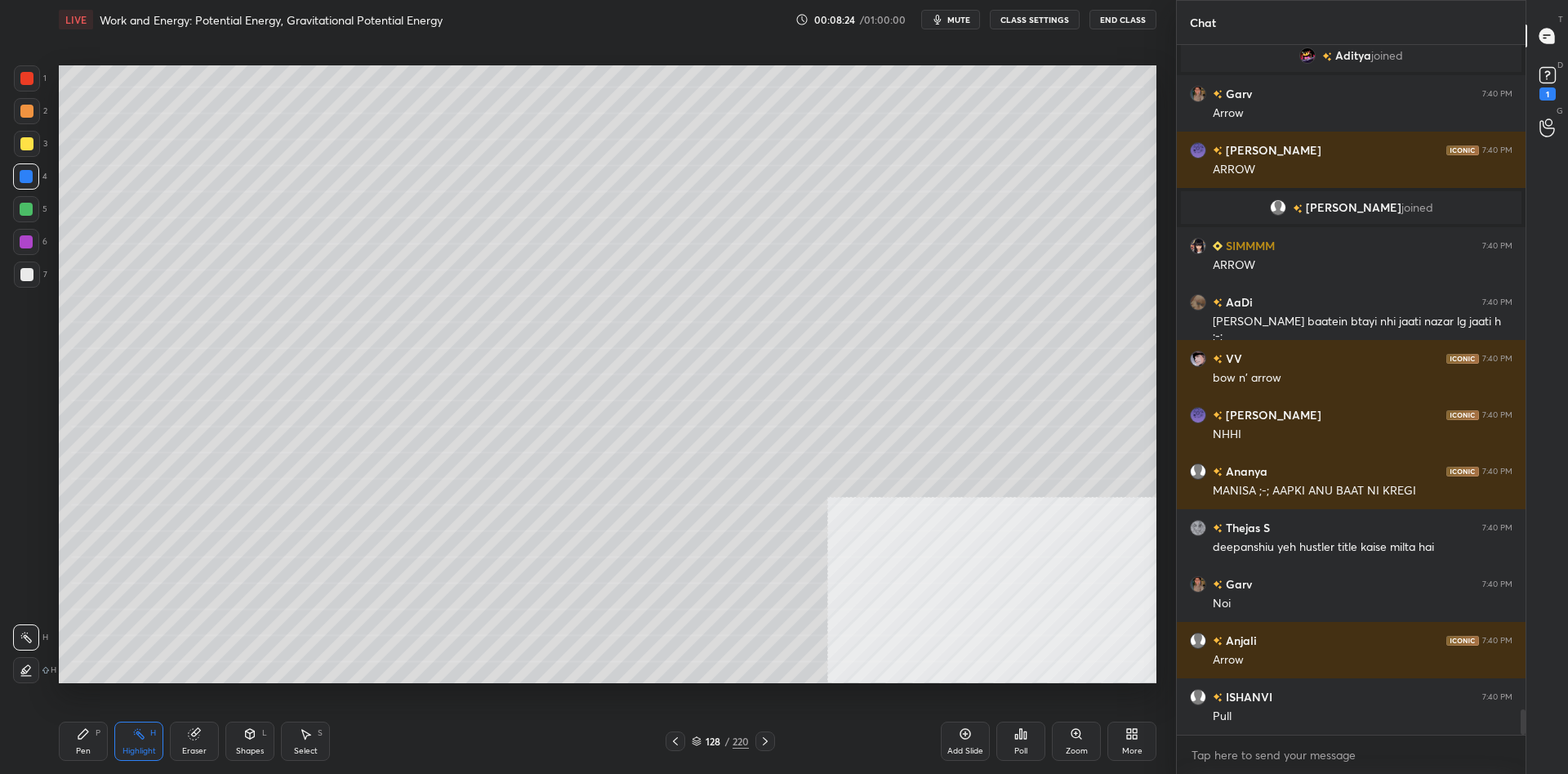
click at [84, 731] on icon at bounding box center [83, 733] width 10 height 10
click at [79, 731] on icon at bounding box center [83, 733] width 13 height 13
click at [7, 123] on div "1 2 3 4 5 6 7 C X Z C X Z E E Erase all H H" at bounding box center [26, 373] width 52 height 618
click at [15, 115] on div at bounding box center [26, 111] width 26 height 26
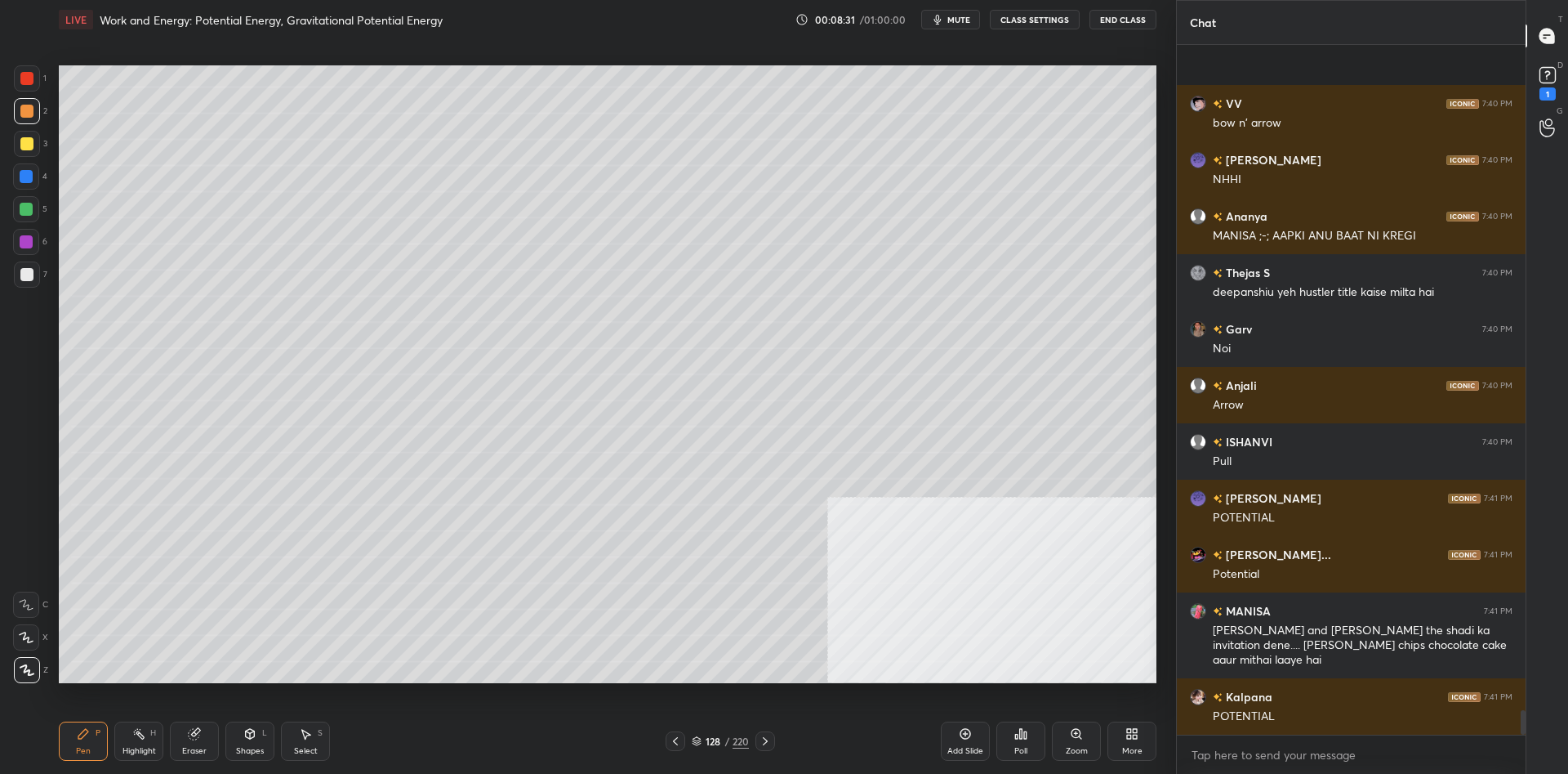
scroll to position [18412, 0]
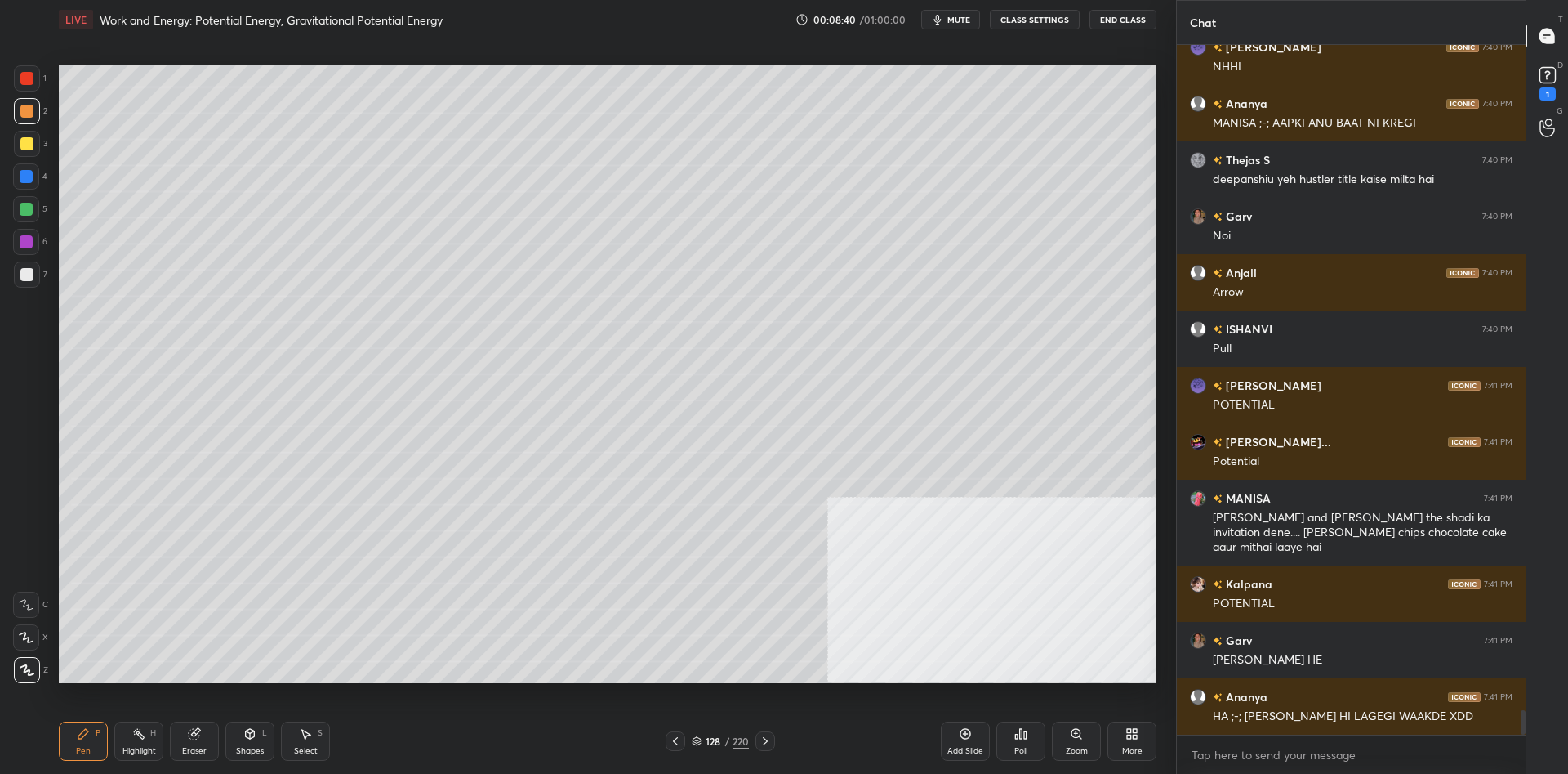
click at [20, 214] on div at bounding box center [25, 208] width 26 height 26
click at [23, 212] on div at bounding box center [26, 209] width 13 height 13
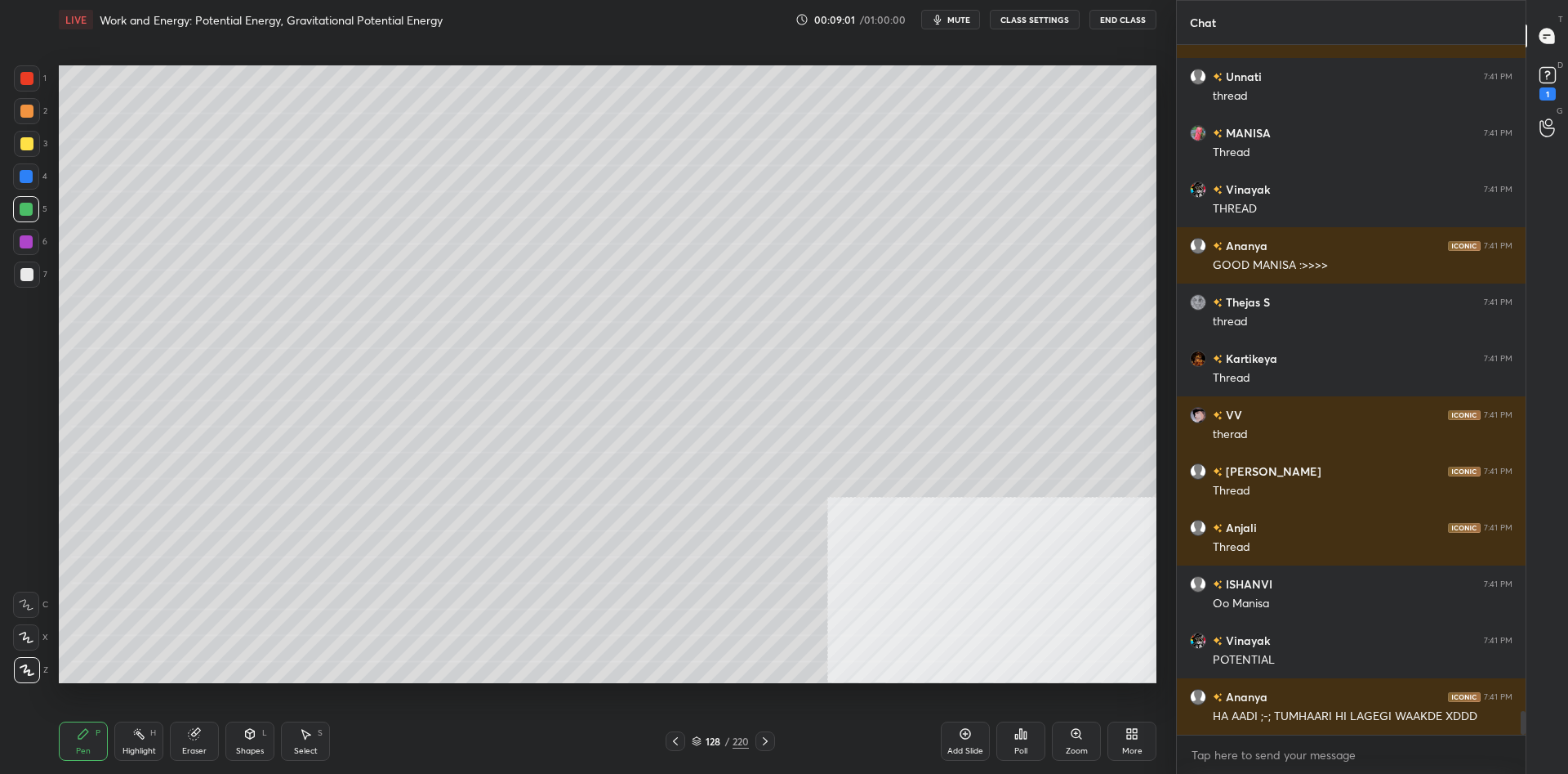
scroll to position [19160, 0]
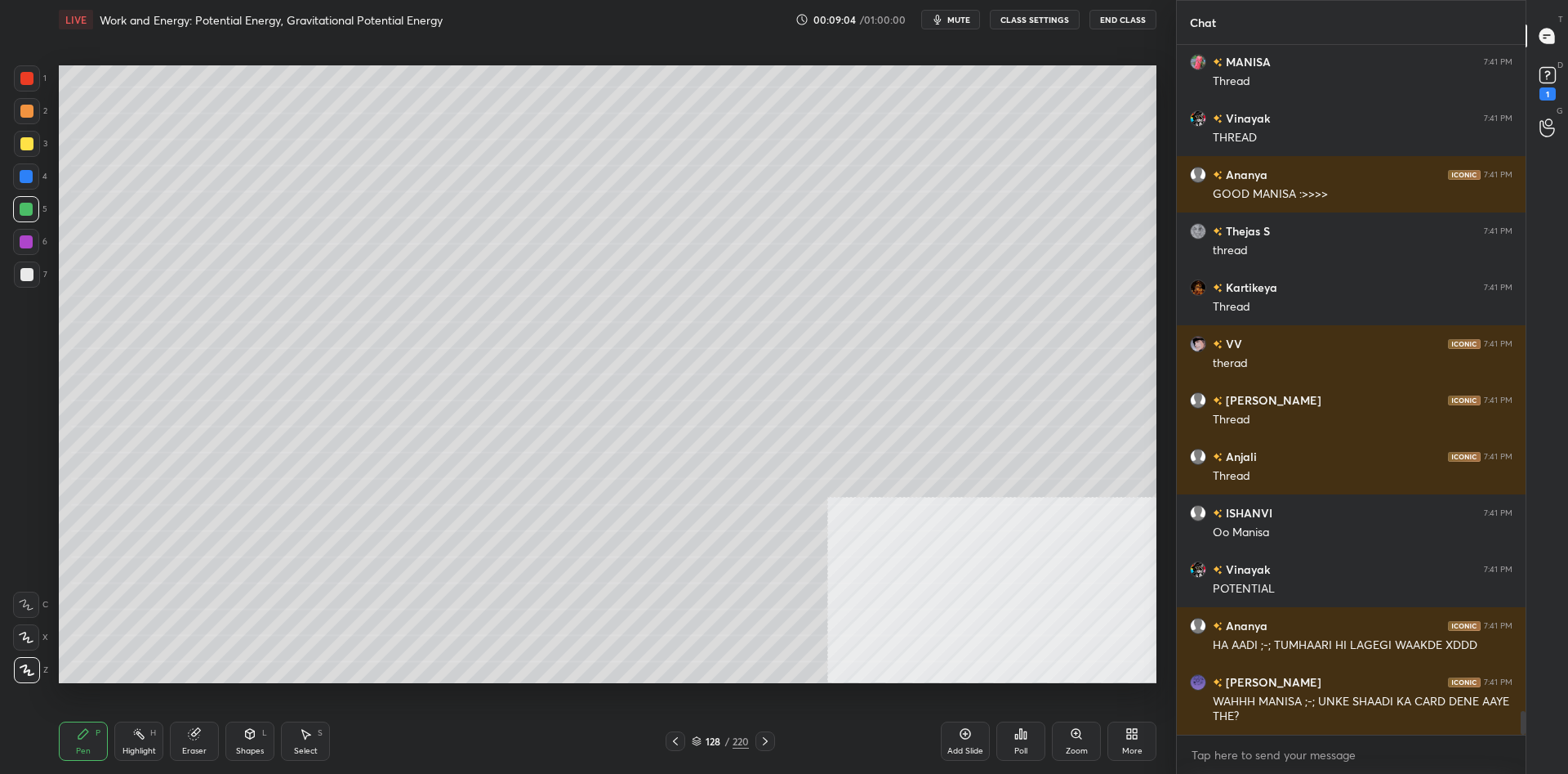
click at [987, 743] on div "Add Slide" at bounding box center [965, 741] width 49 height 39
click at [39, 147] on div at bounding box center [26, 143] width 26 height 26
click at [27, 143] on div at bounding box center [27, 143] width 13 height 13
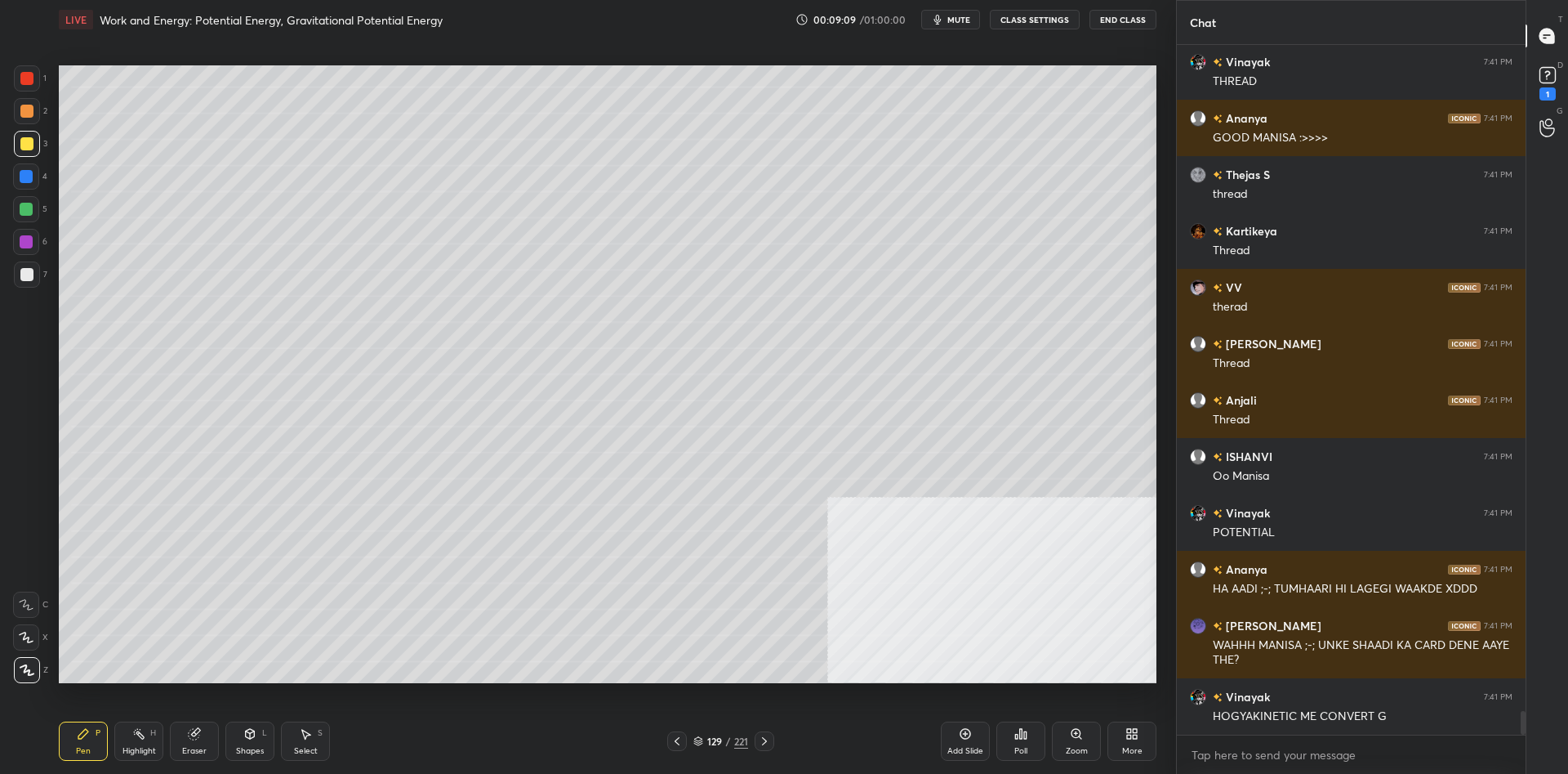
scroll to position [19272, 0]
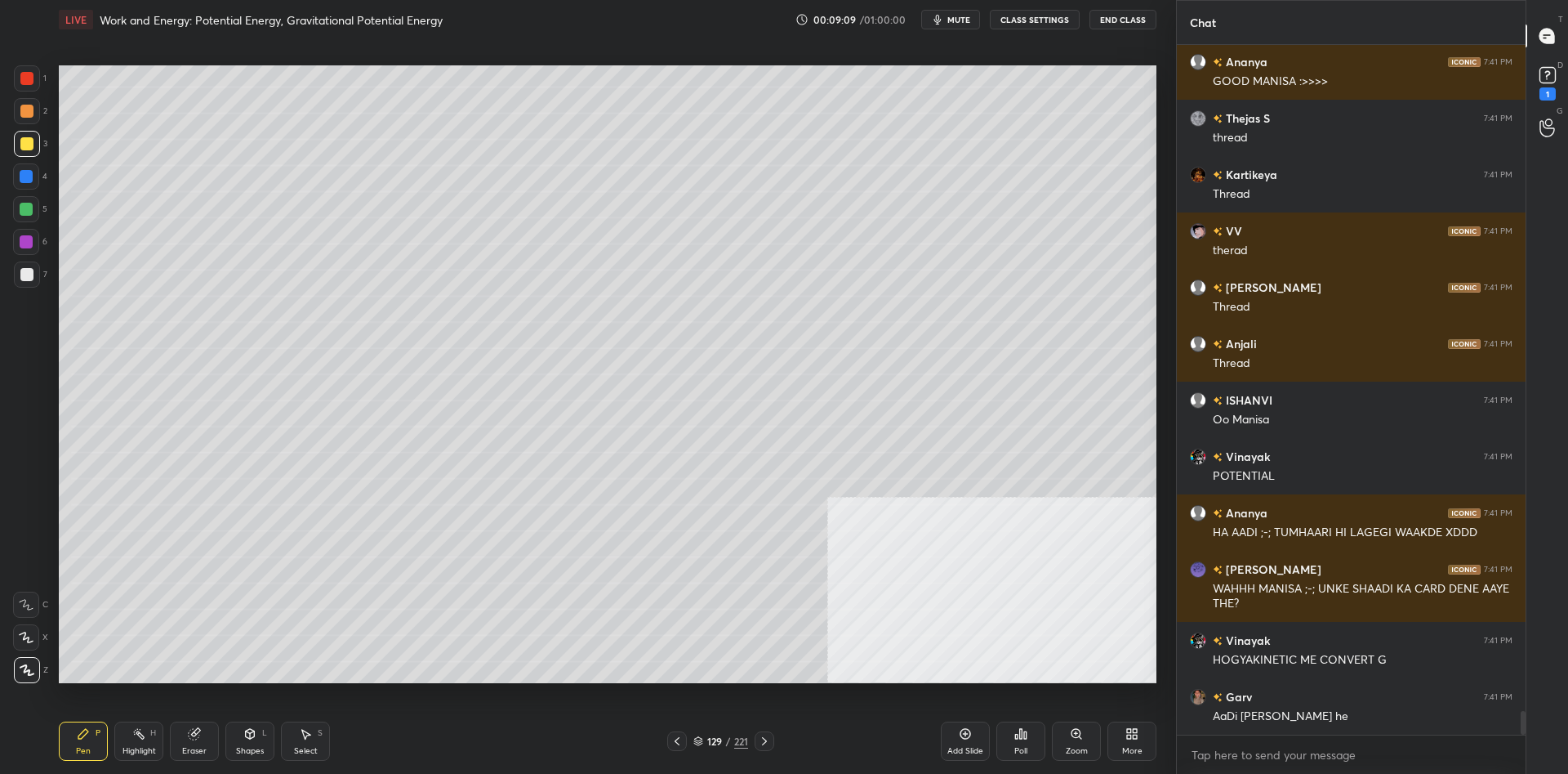
click at [31, 275] on div at bounding box center [27, 274] width 13 height 13
click at [31, 272] on div at bounding box center [27, 274] width 13 height 13
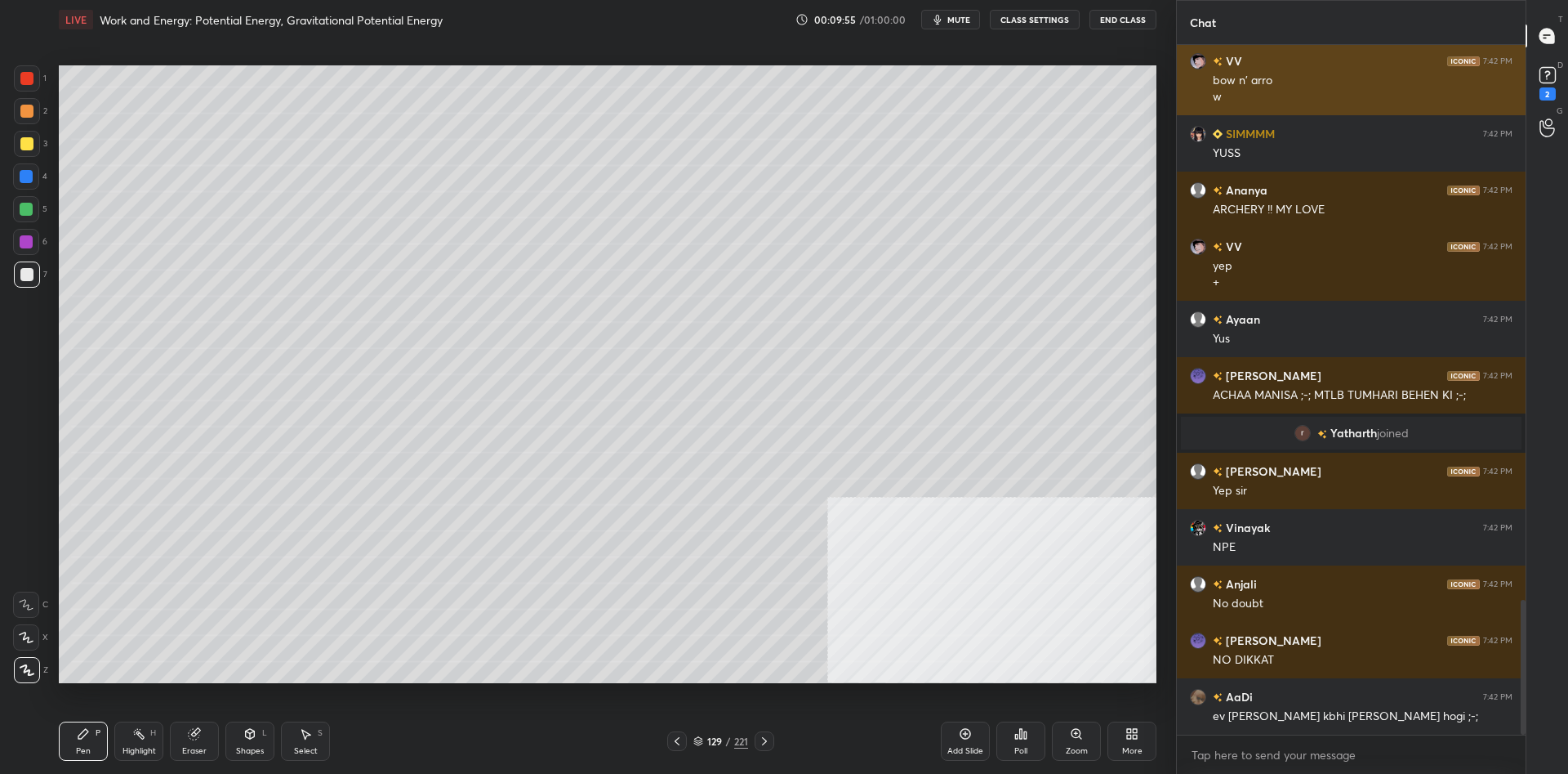
scroll to position [2828, 0]
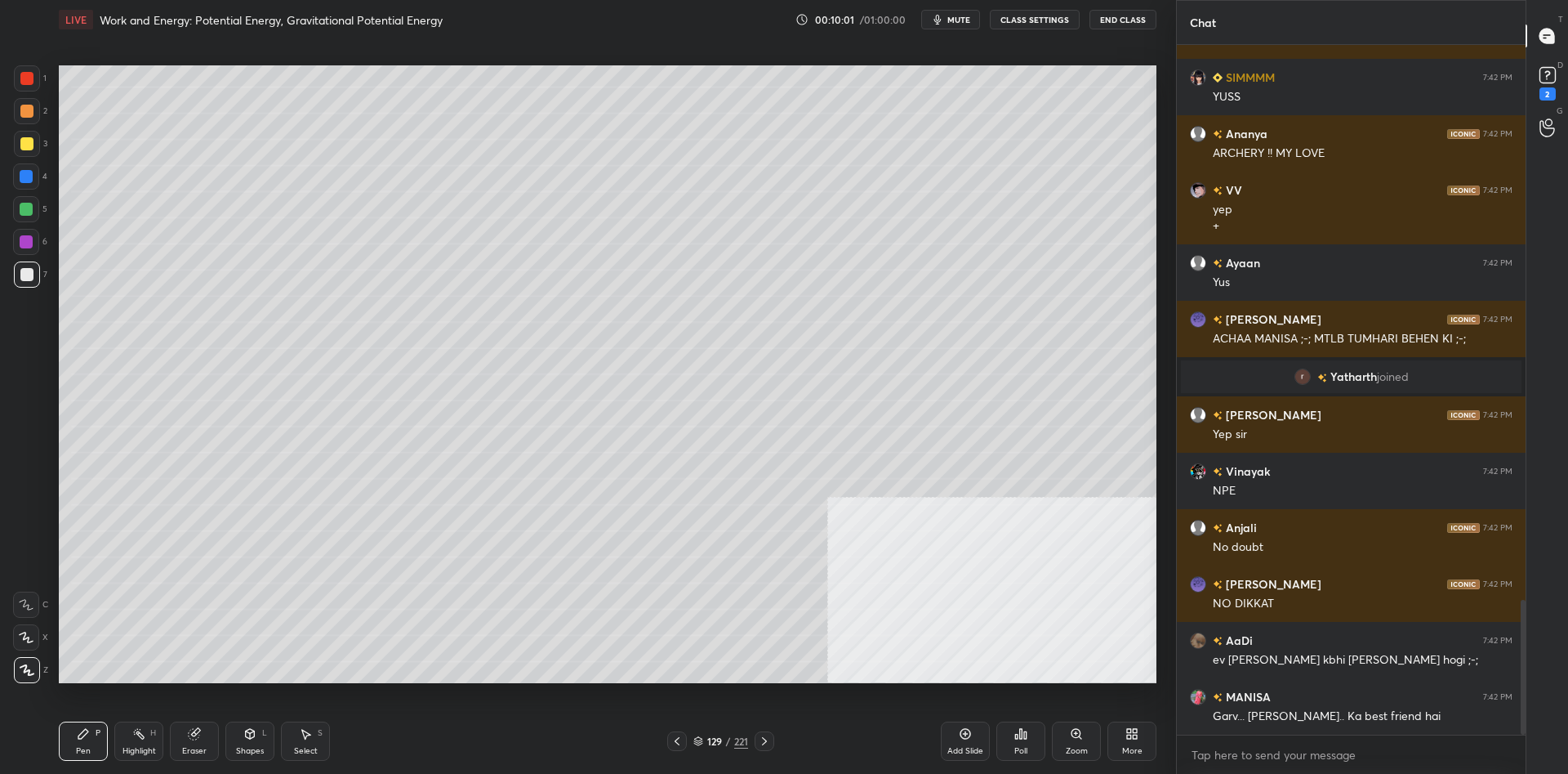
click at [720, 736] on div "129" at bounding box center [714, 741] width 16 height 10
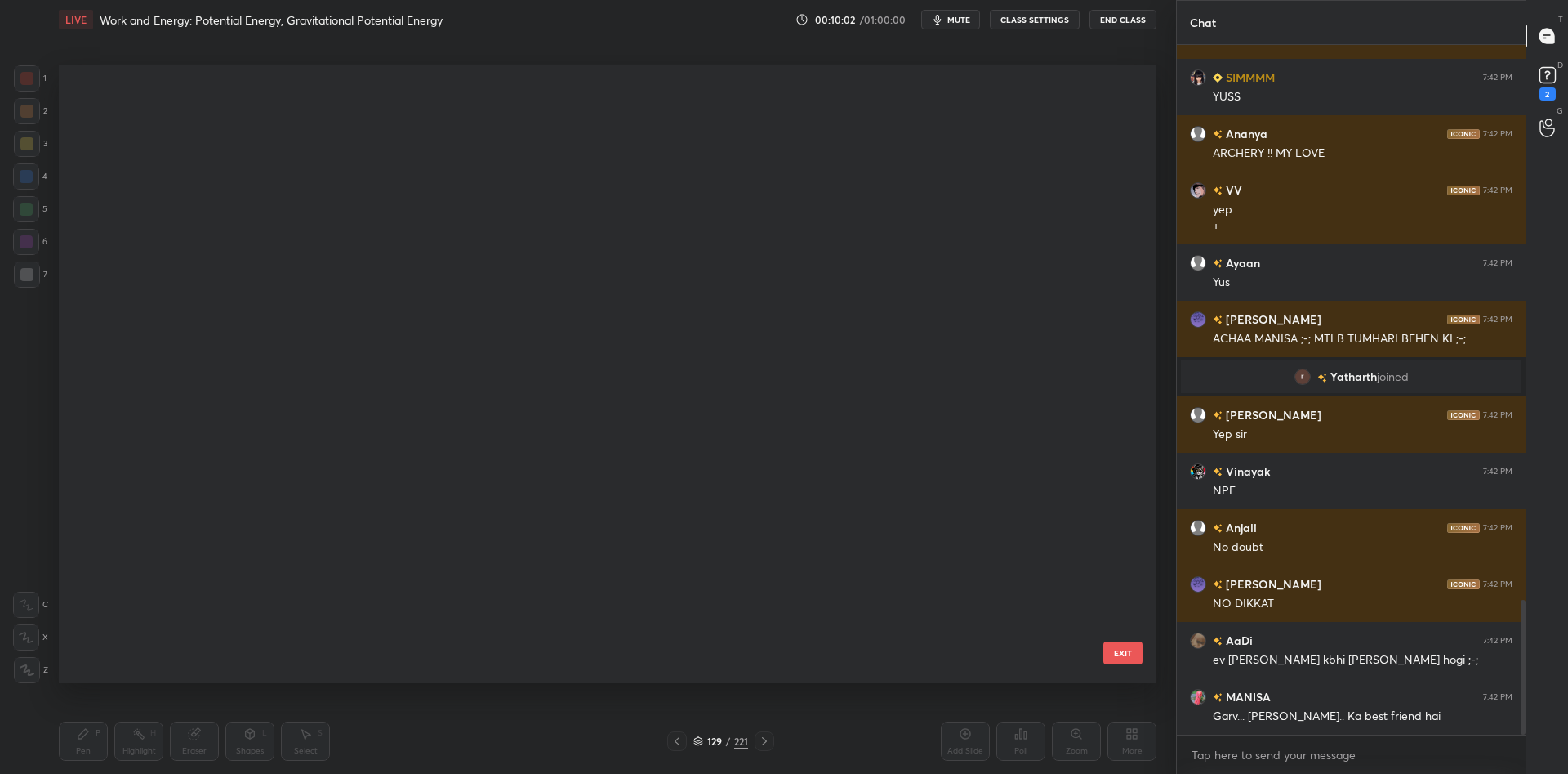
scroll to position [1, 1]
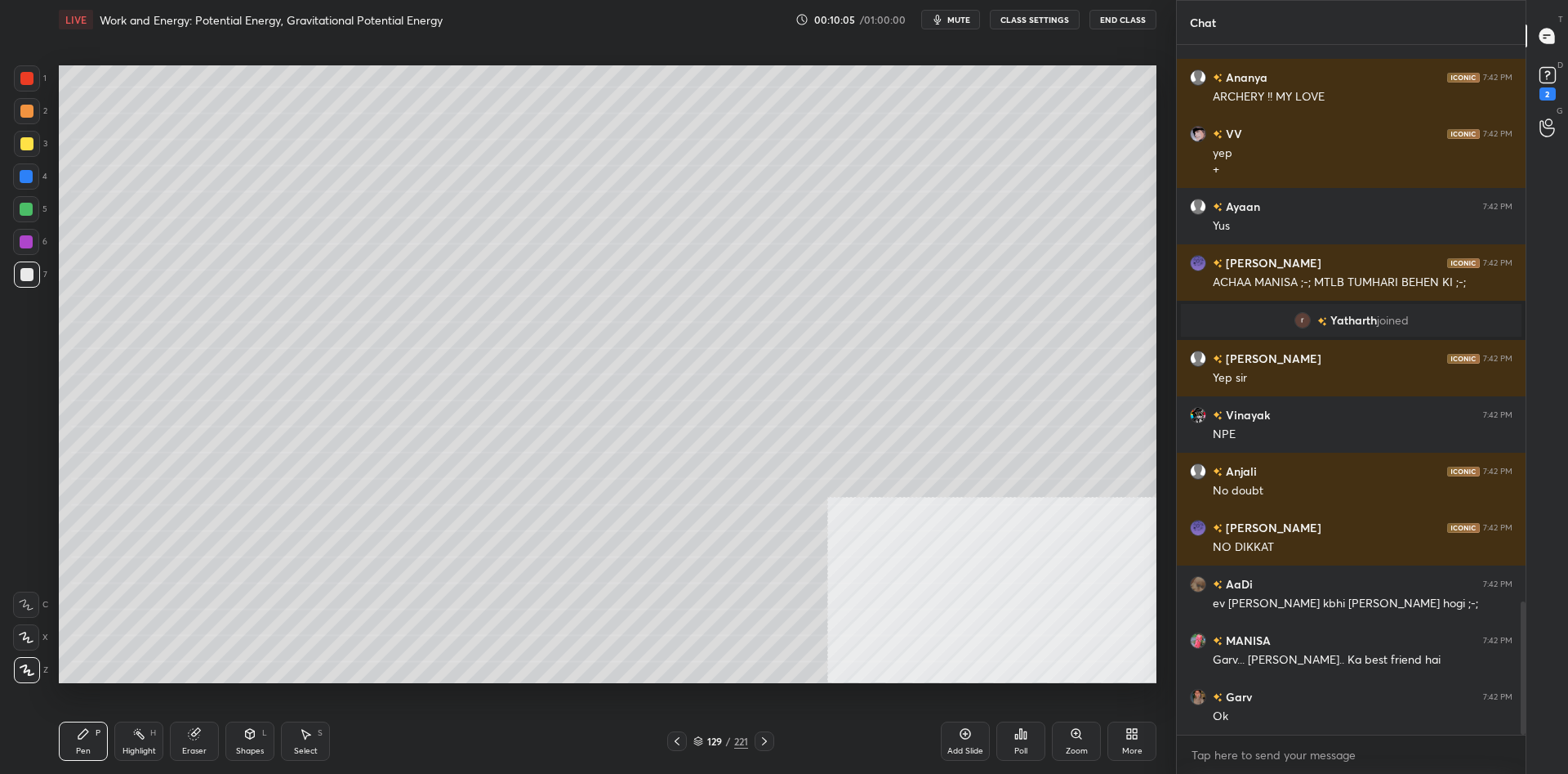
click at [37, 89] on div at bounding box center [26, 78] width 26 height 26
click at [967, 742] on div "Add Slide" at bounding box center [965, 741] width 49 height 39
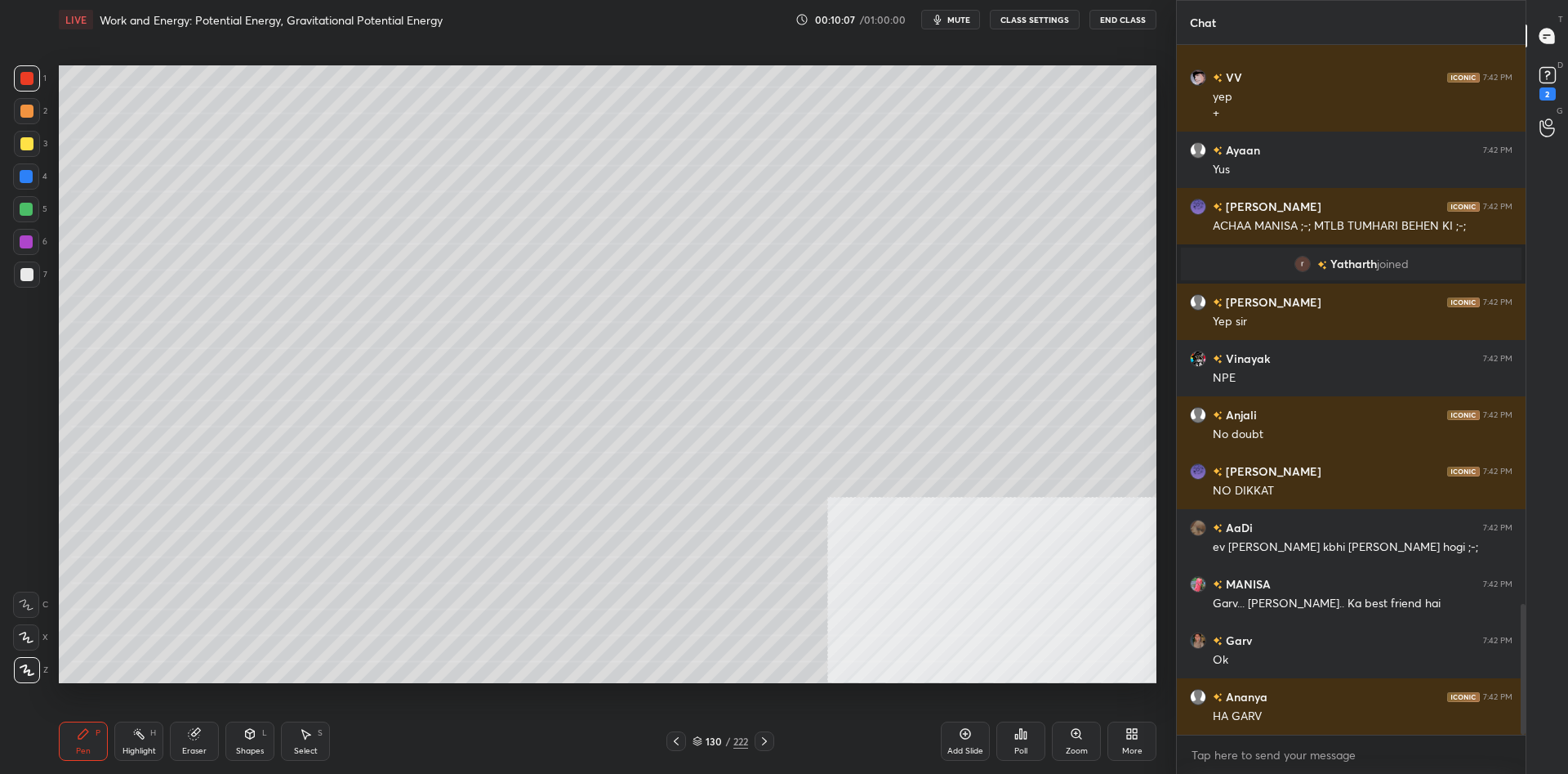
click at [16, 142] on div at bounding box center [26, 143] width 26 height 26
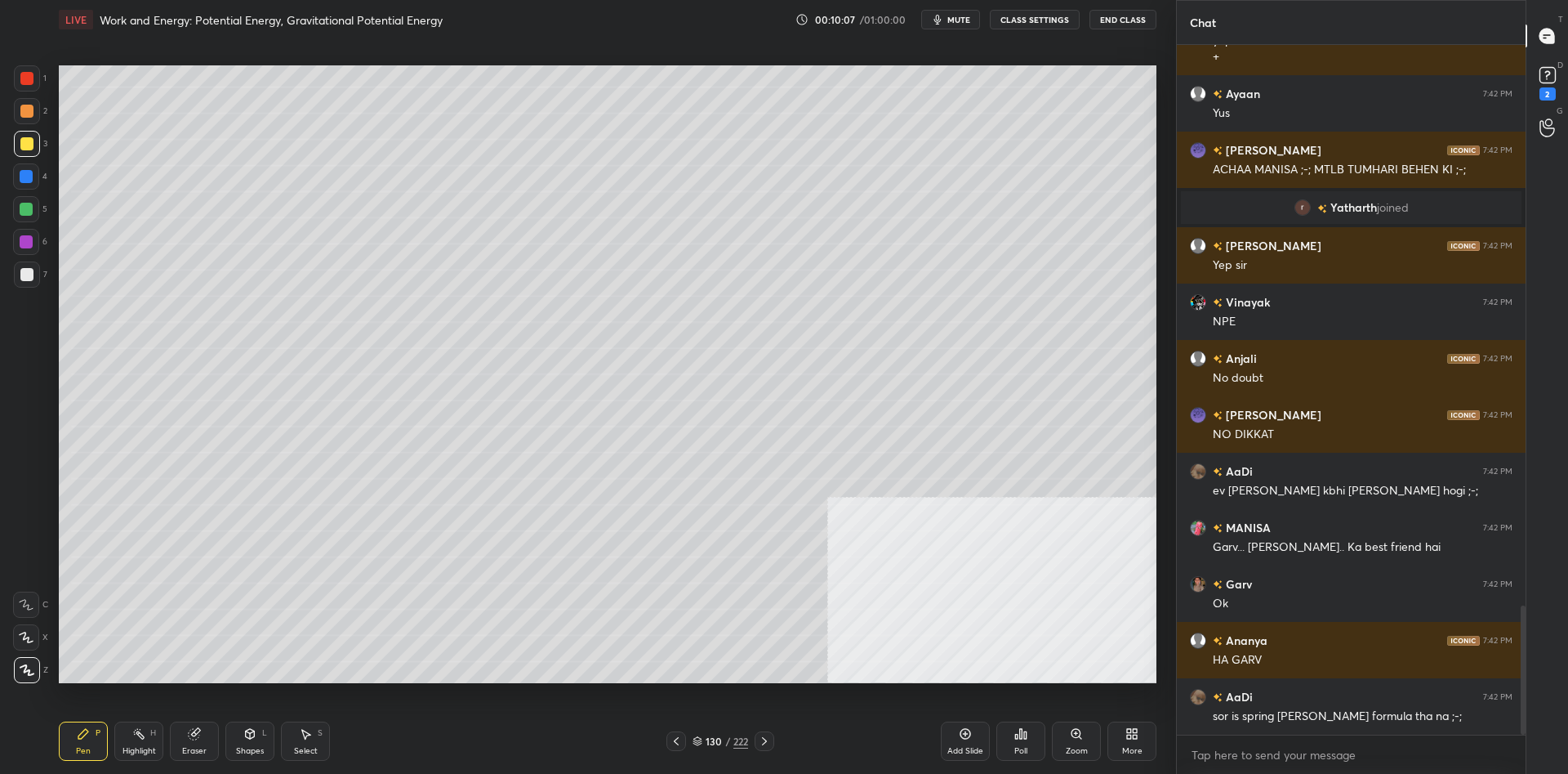
click at [23, 143] on div at bounding box center [27, 143] width 13 height 13
click at [247, 741] on div "Shapes L" at bounding box center [250, 741] width 49 height 39
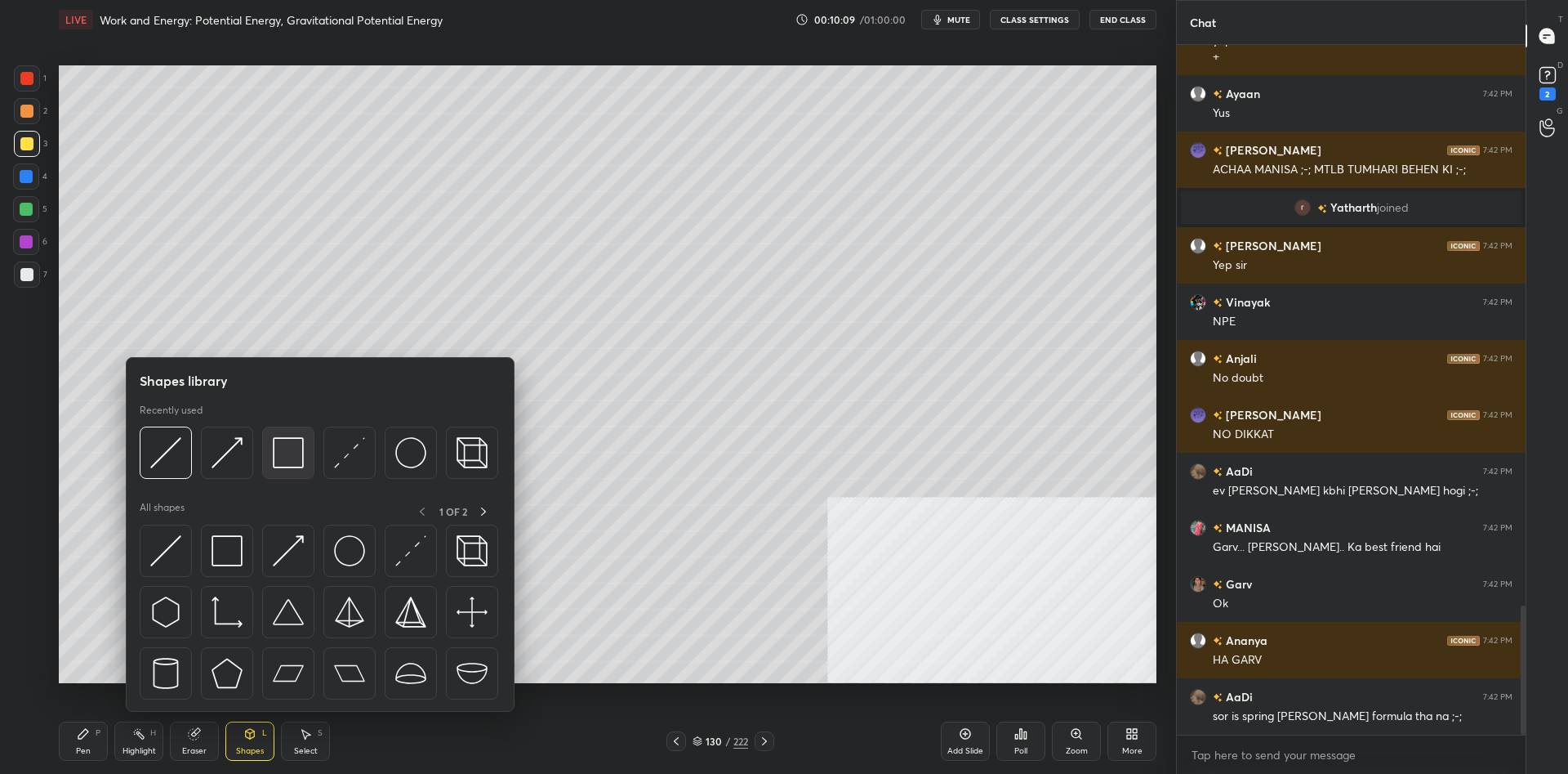
click at [298, 458] on img at bounding box center [288, 452] width 31 height 31
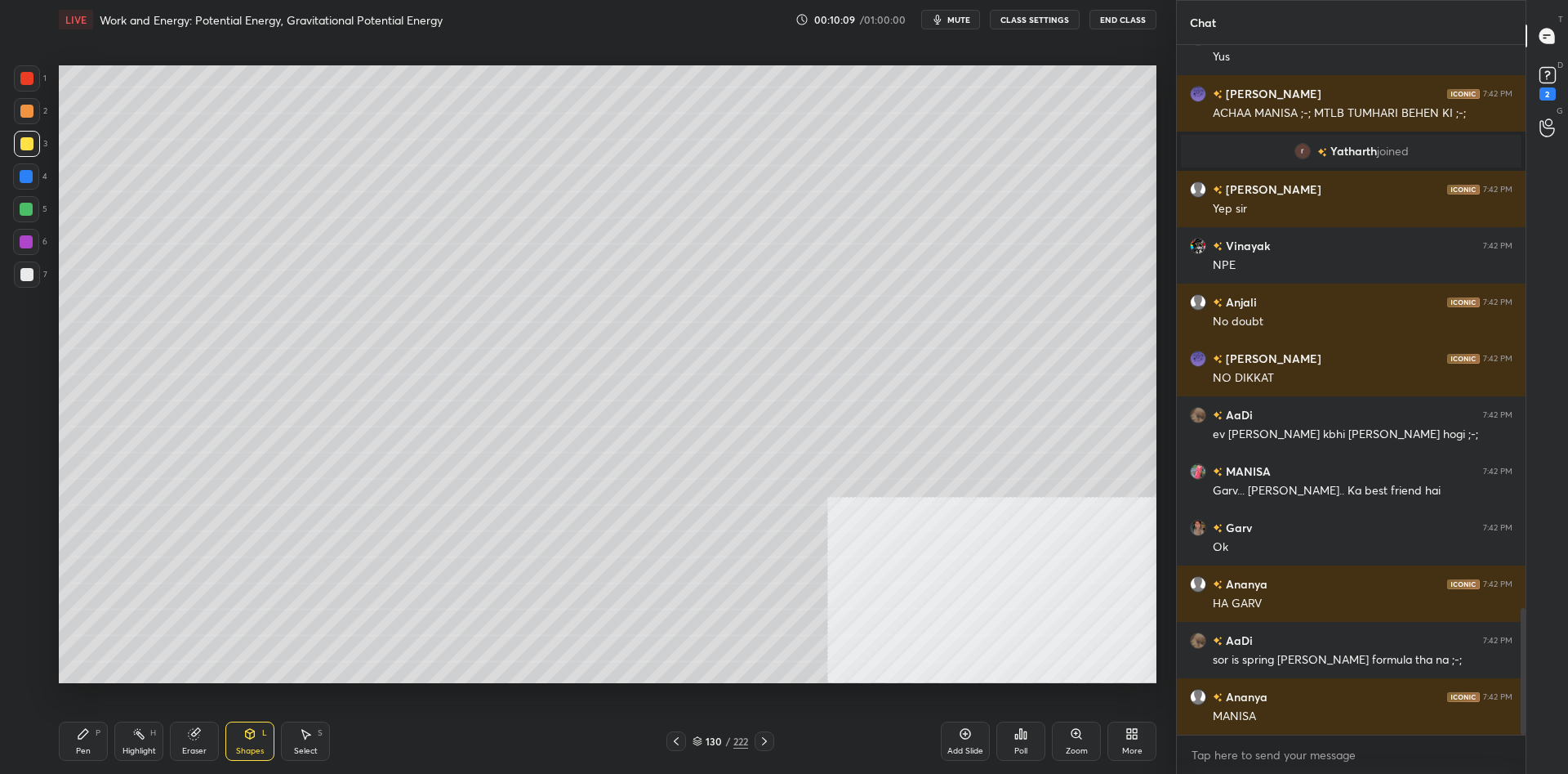
click at [14, 250] on div at bounding box center [25, 242] width 26 height 26
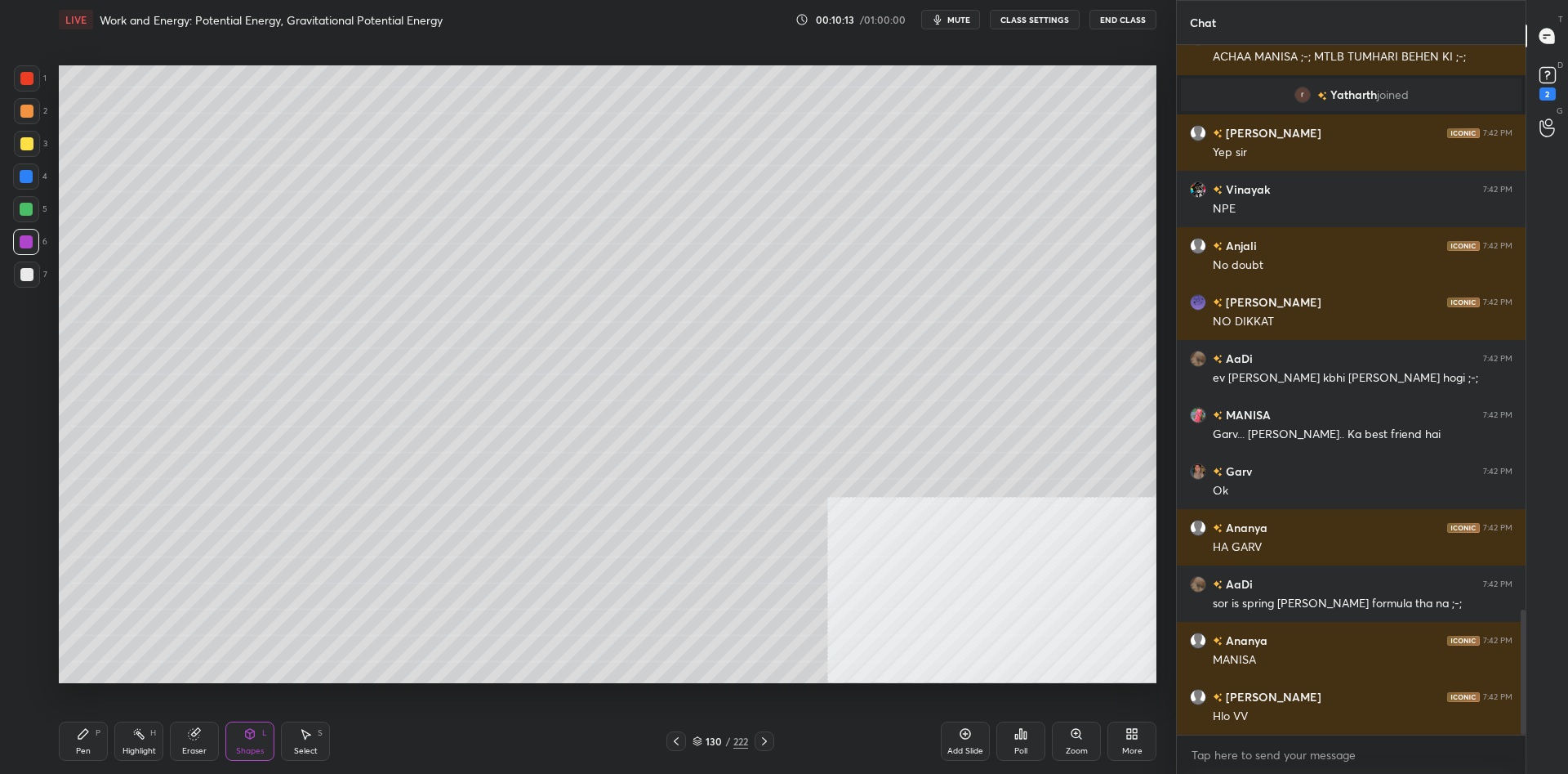
click at [45, 743] on div "1 2 3 4 5 6 7 C X Z C X Z E E Erase all H H LIVE Work and Energy: Potential Ene…" at bounding box center [581, 387] width 1162 height 774
click at [59, 739] on div "Pen P" at bounding box center [83, 741] width 49 height 39
click at [75, 737] on div "Pen P" at bounding box center [83, 741] width 49 height 39
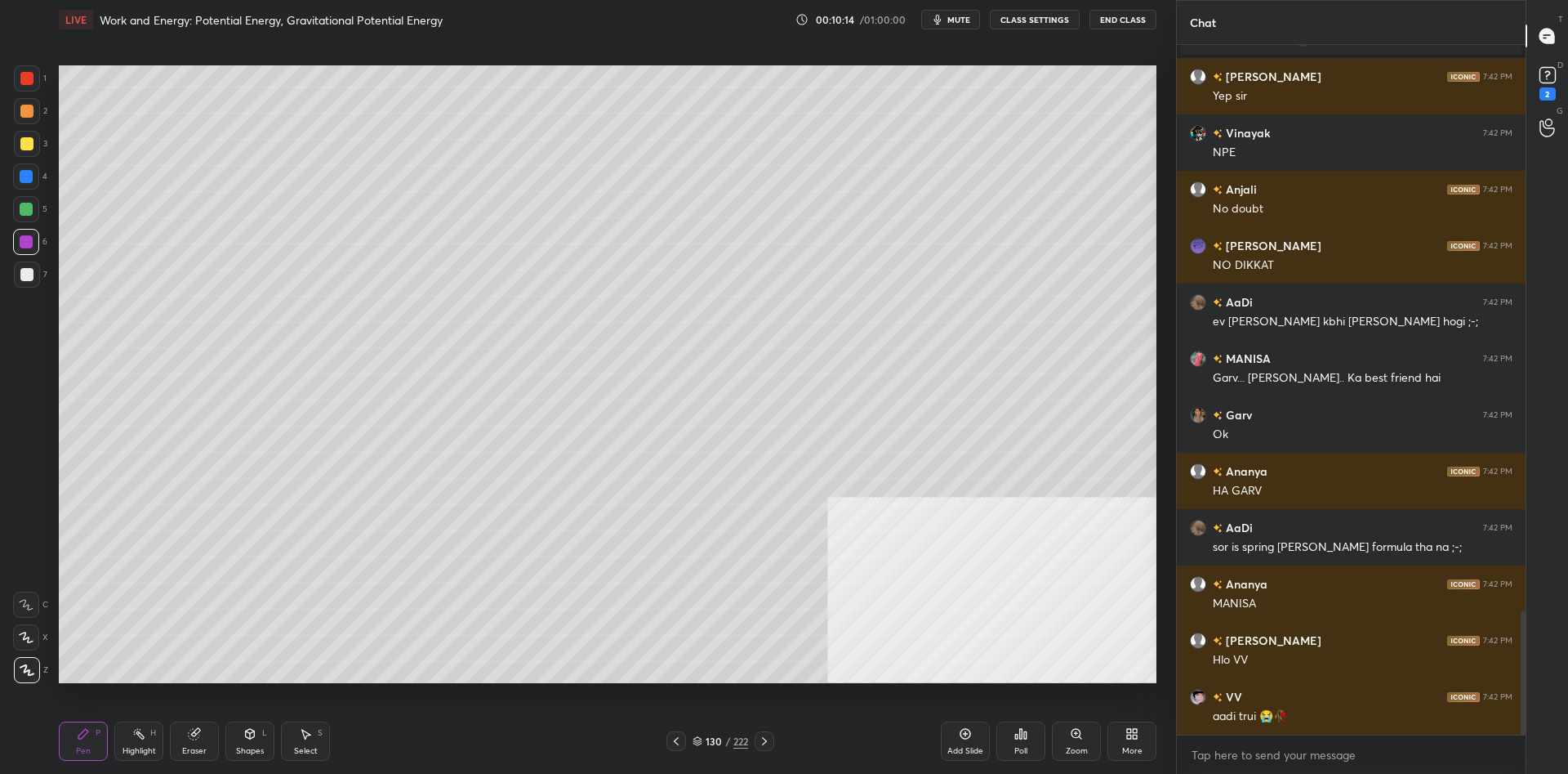
click at [32, 205] on div at bounding box center [26, 209] width 13 height 13
click at [30, 205] on div at bounding box center [26, 209] width 13 height 13
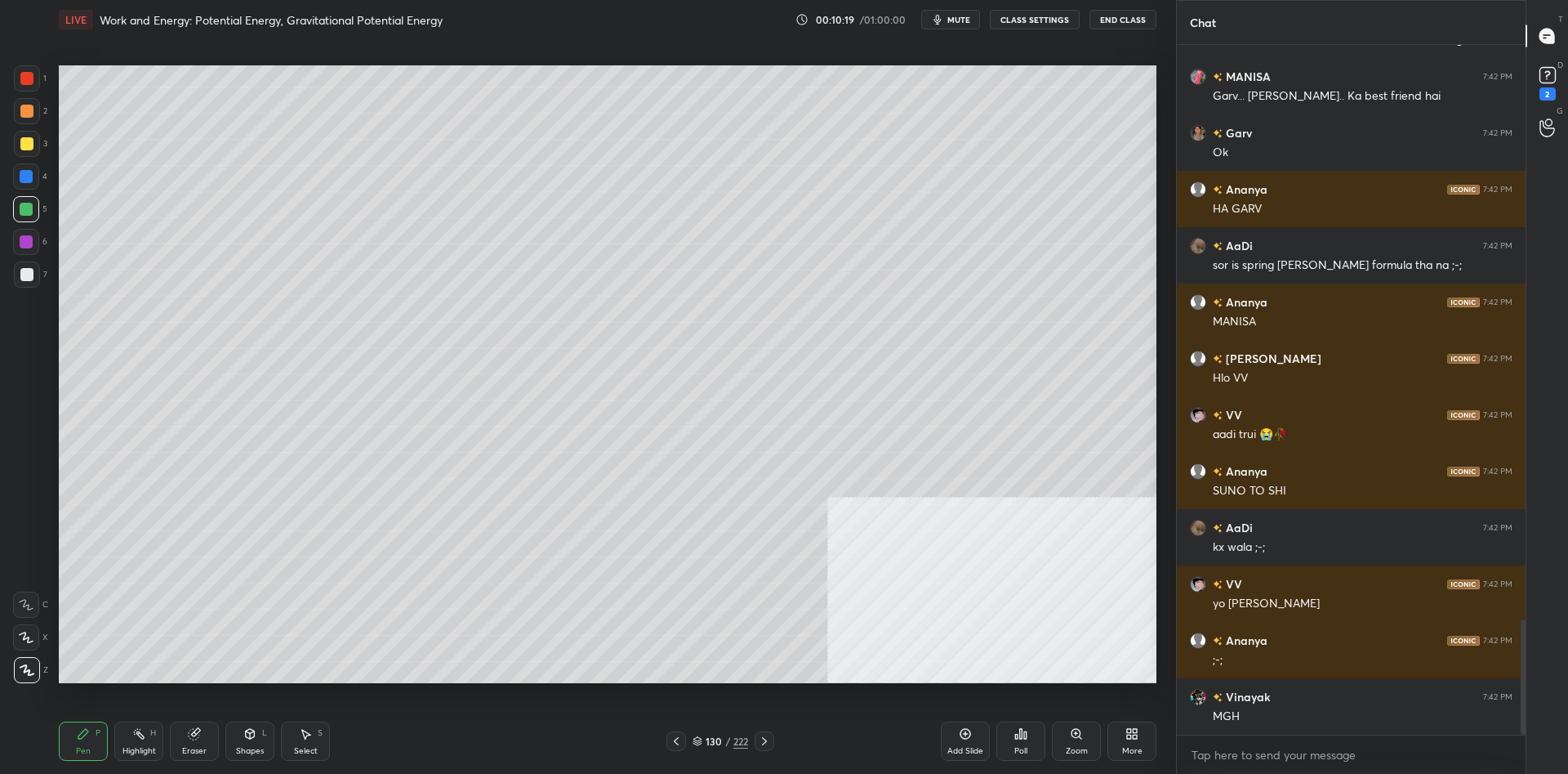
click at [29, 141] on div at bounding box center [27, 143] width 13 height 13
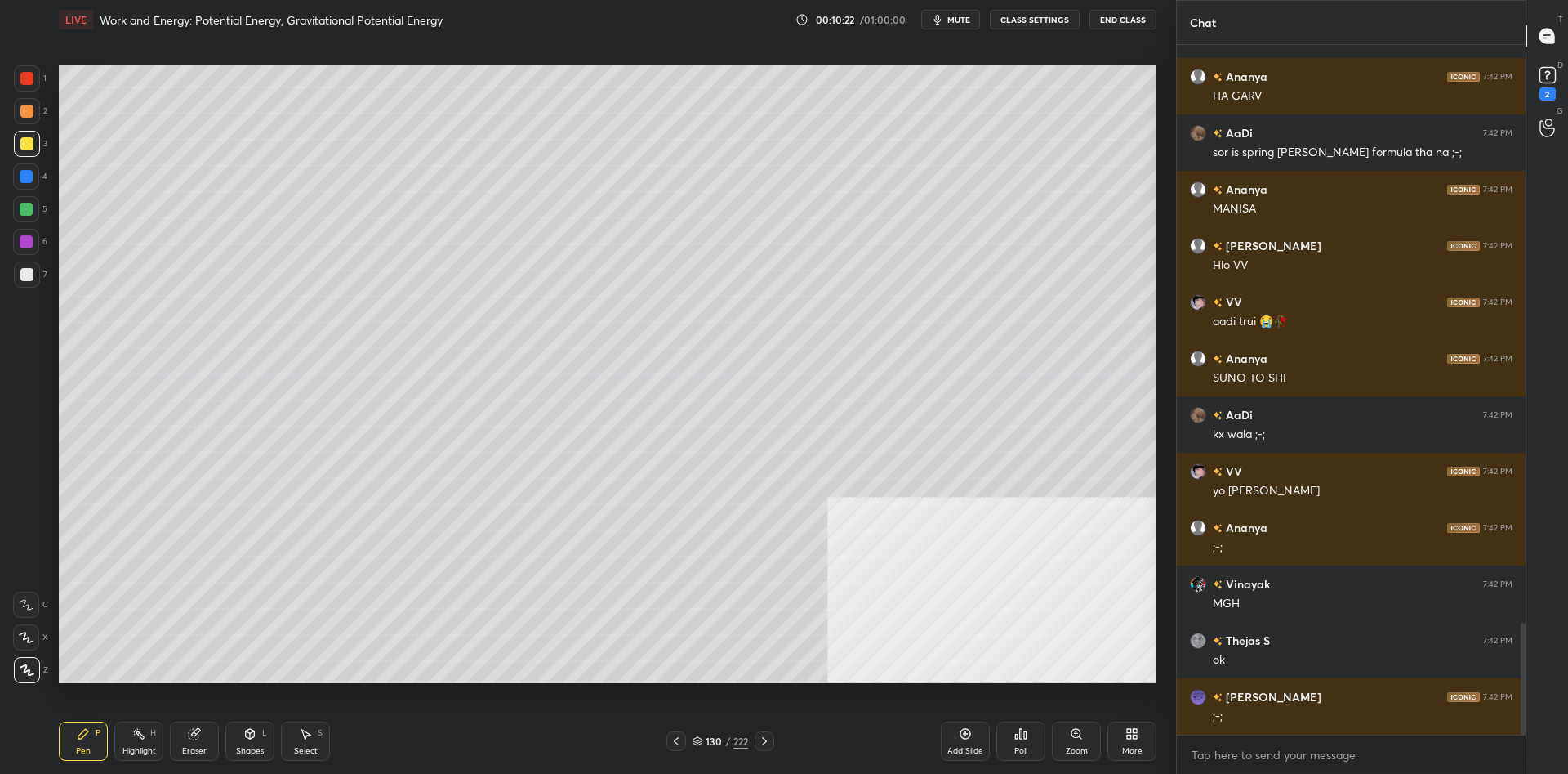
click at [32, 279] on div at bounding box center [27, 274] width 13 height 13
click at [32, 273] on div at bounding box center [27, 274] width 13 height 13
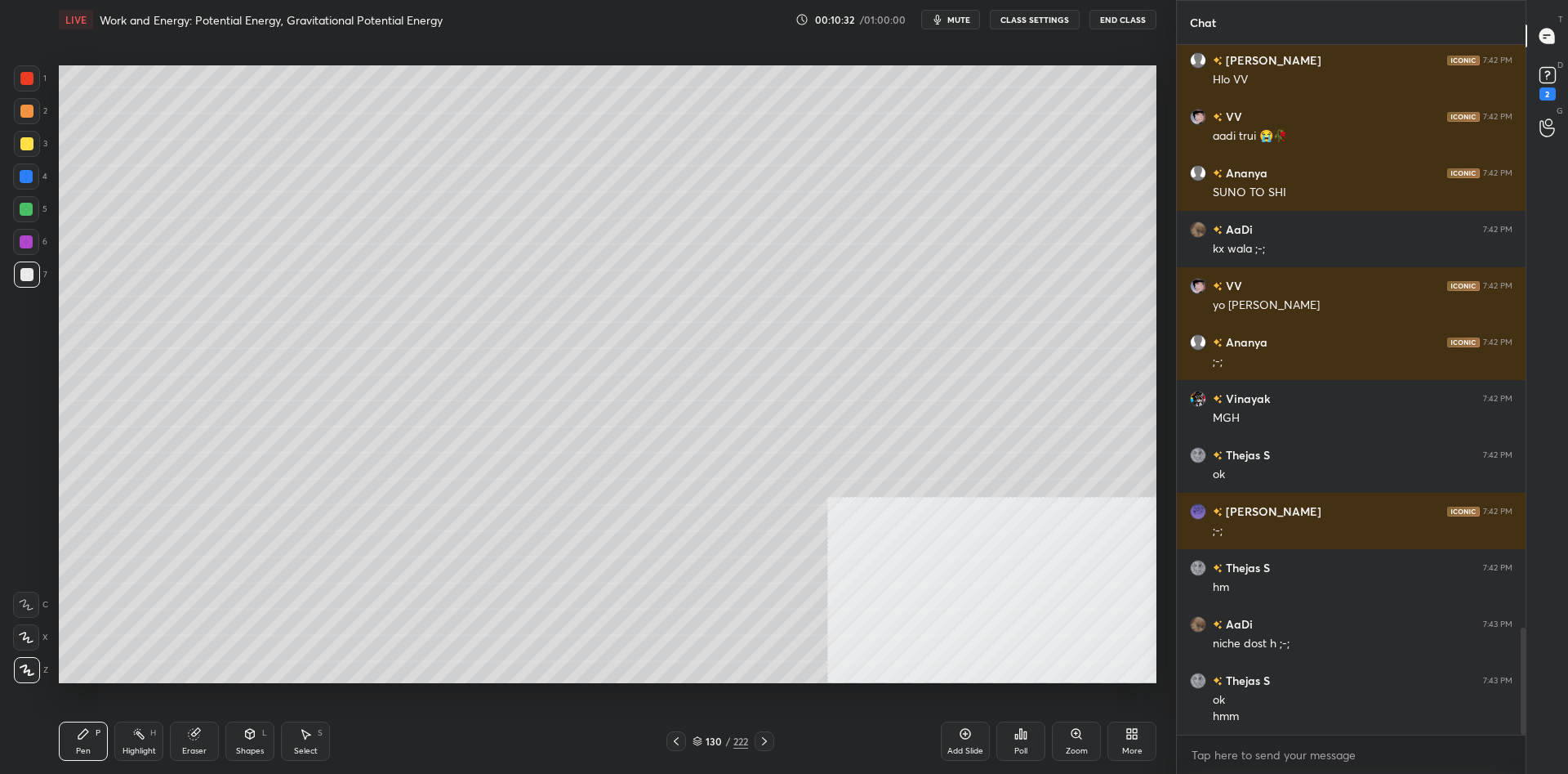
click at [23, 276] on div at bounding box center [27, 274] width 13 height 13
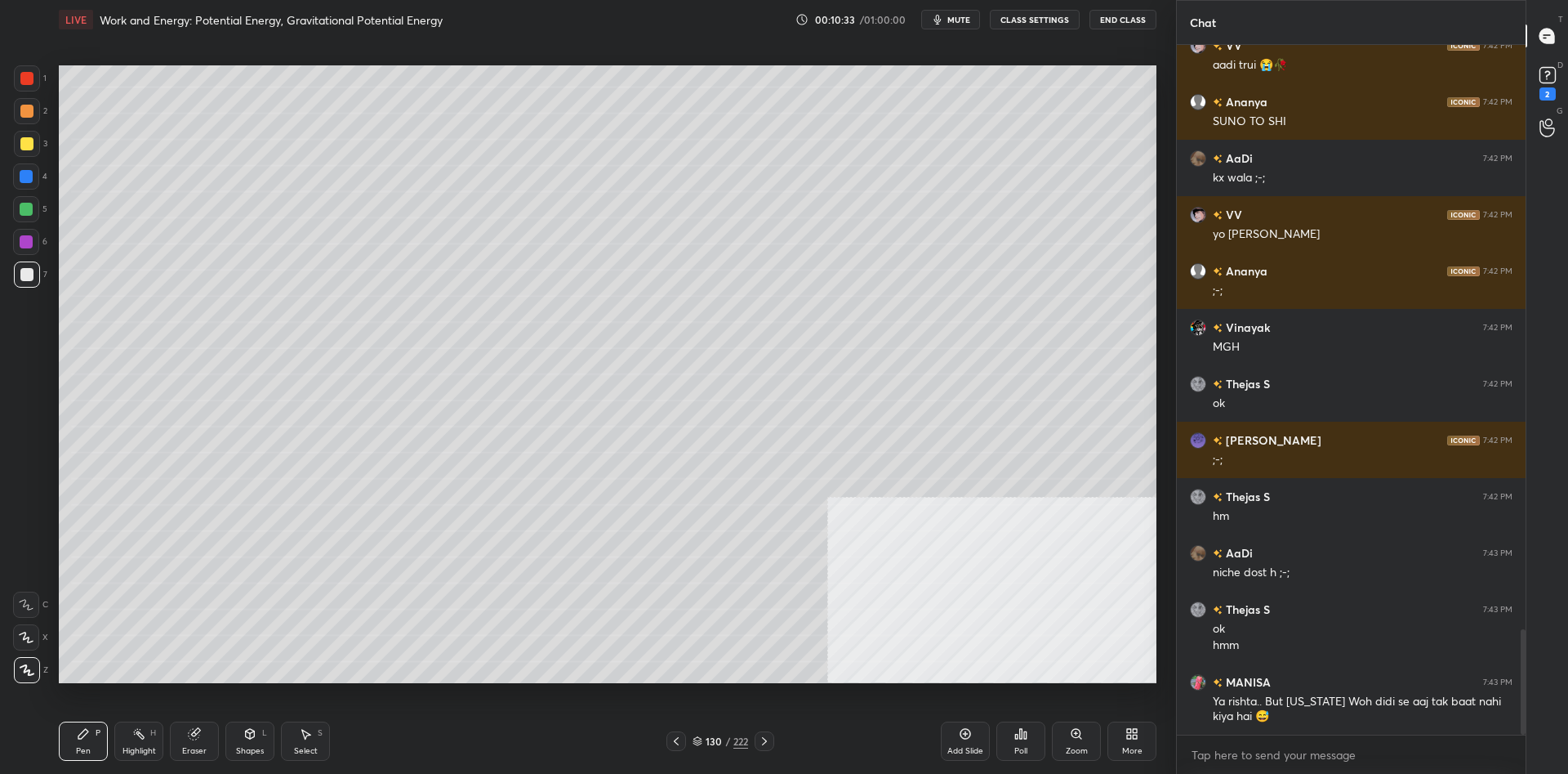
click at [34, 106] on div at bounding box center [26, 111] width 26 height 26
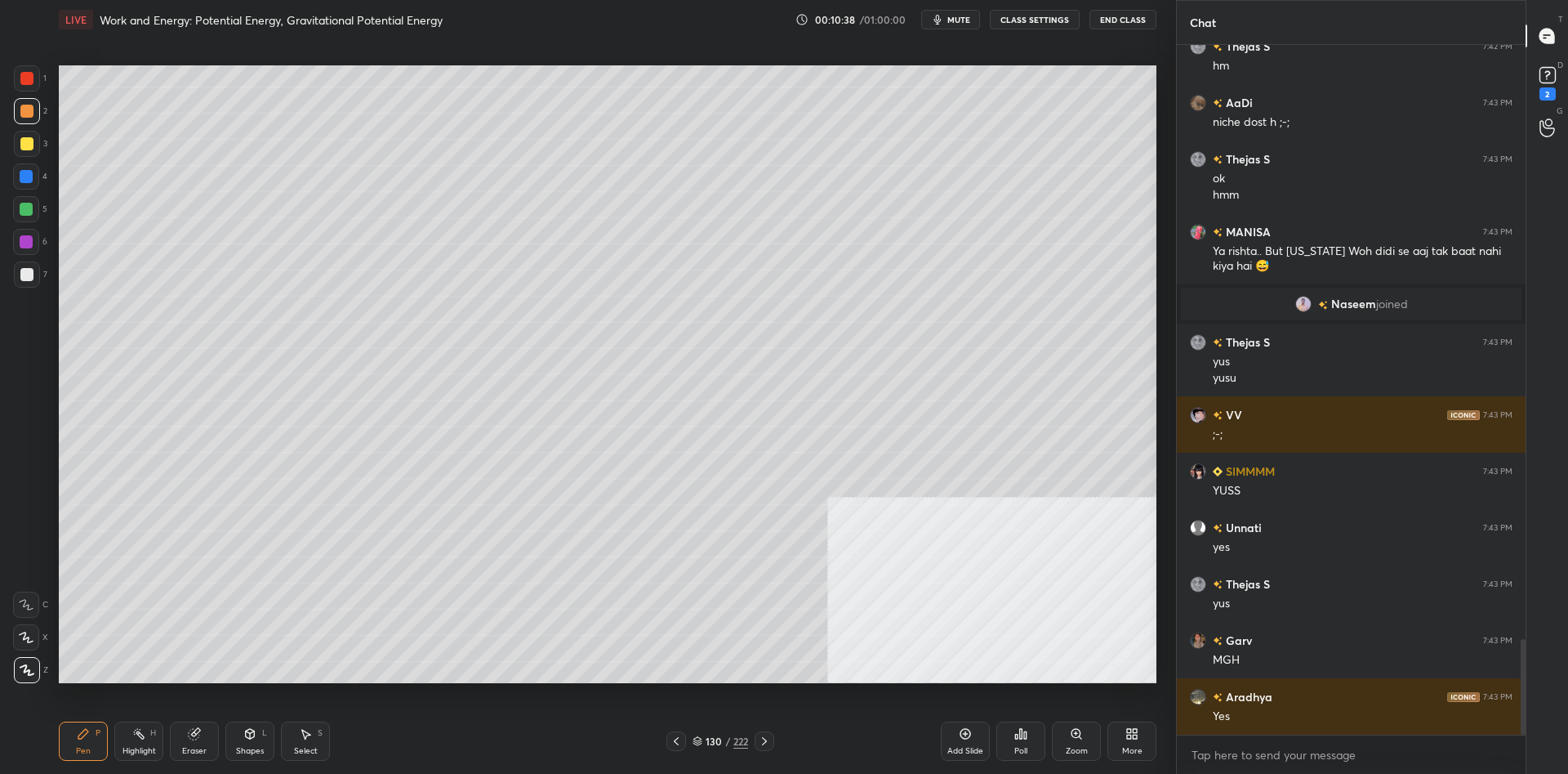
click at [265, 741] on div "Shapes L" at bounding box center [250, 741] width 49 height 39
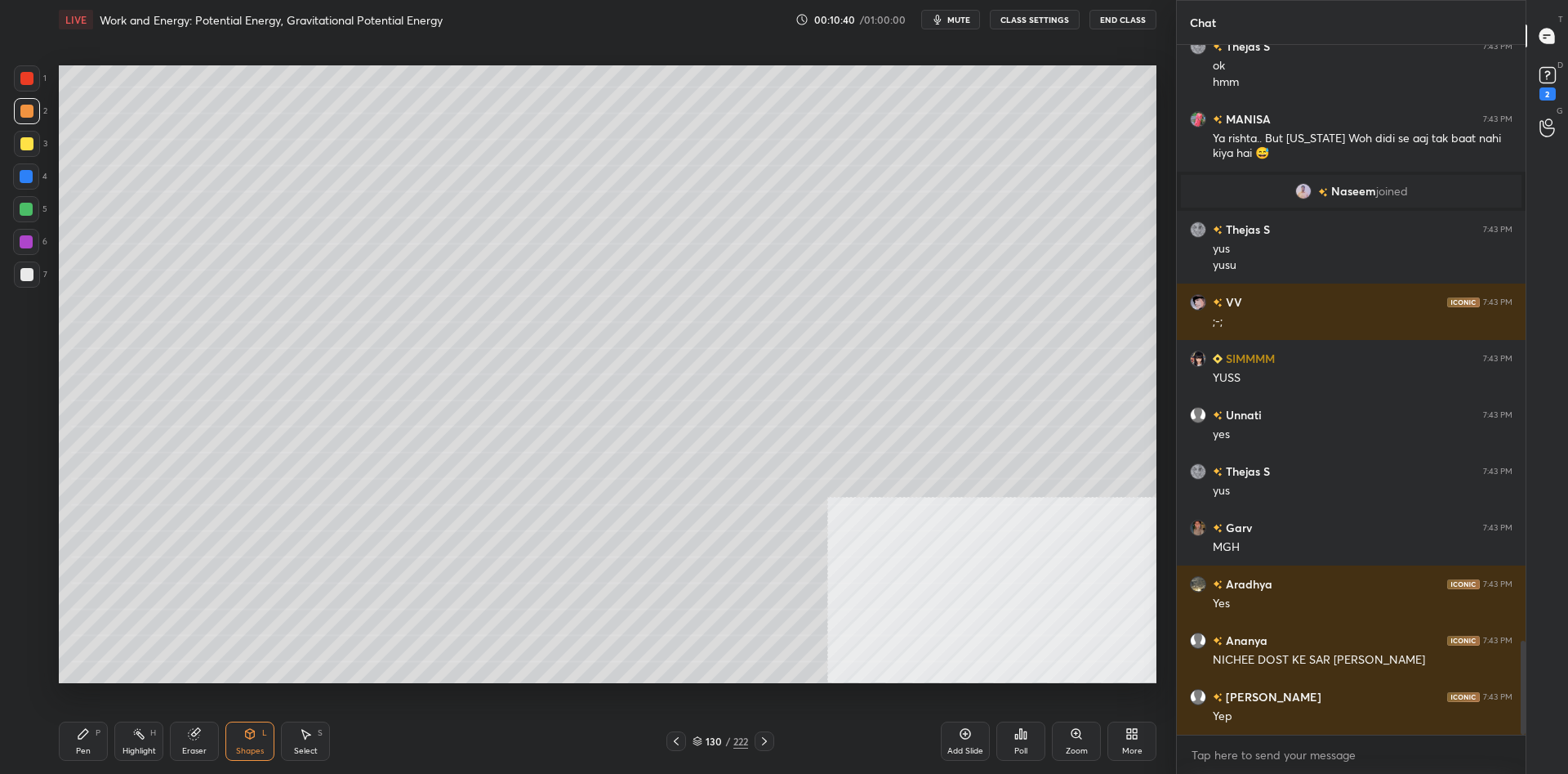
click at [48, 82] on div "1 2 3 4 5 6 7 C X Z C X Z E E Erase all H H" at bounding box center [26, 373] width 52 height 618
click at [35, 79] on div at bounding box center [26, 78] width 26 height 26
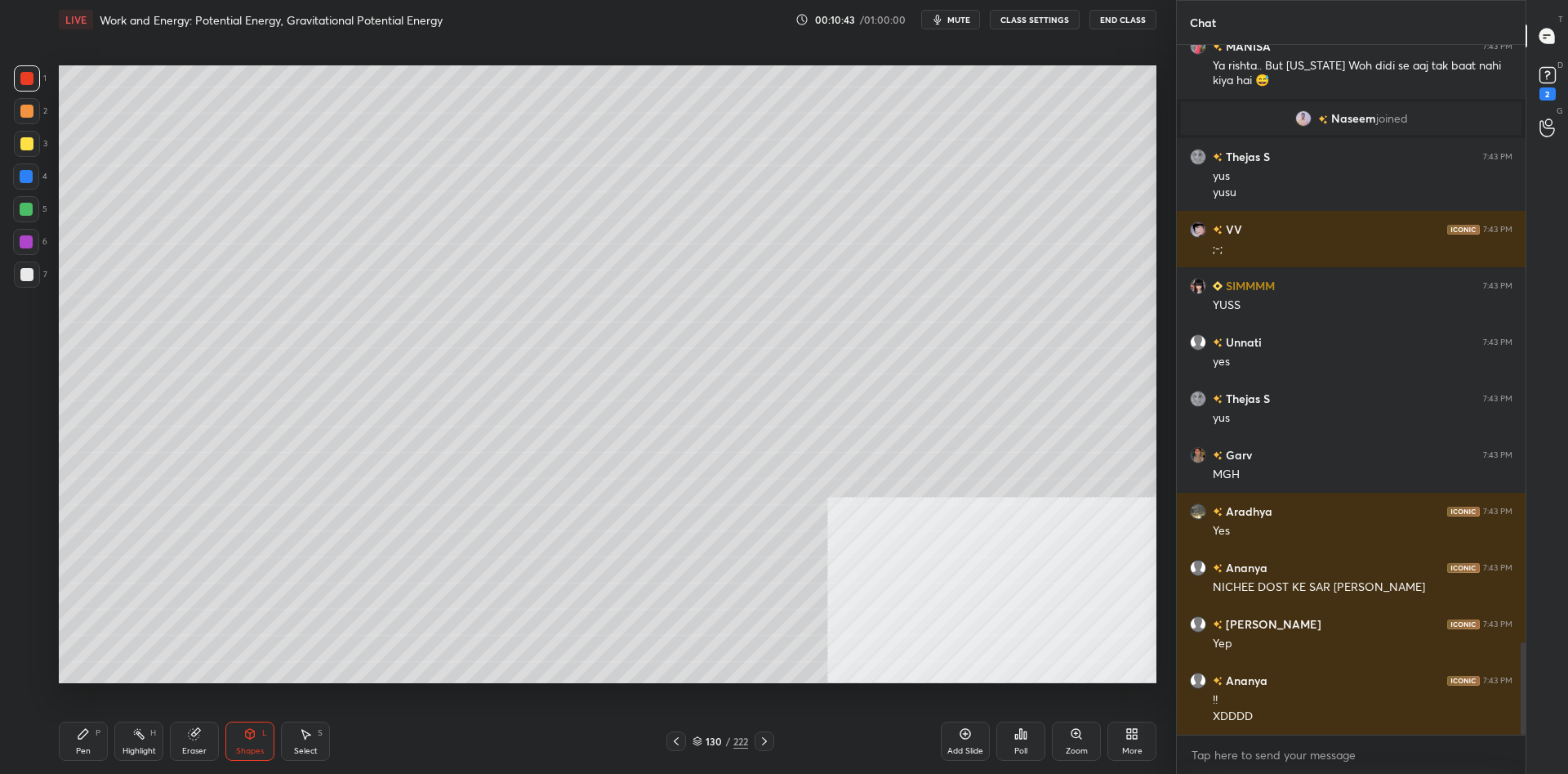
click at [278, 722] on div "Pen P Highlight H Eraser Shapes L Select S" at bounding box center [279, 741] width 441 height 39
click at [252, 739] on icon at bounding box center [250, 733] width 13 height 13
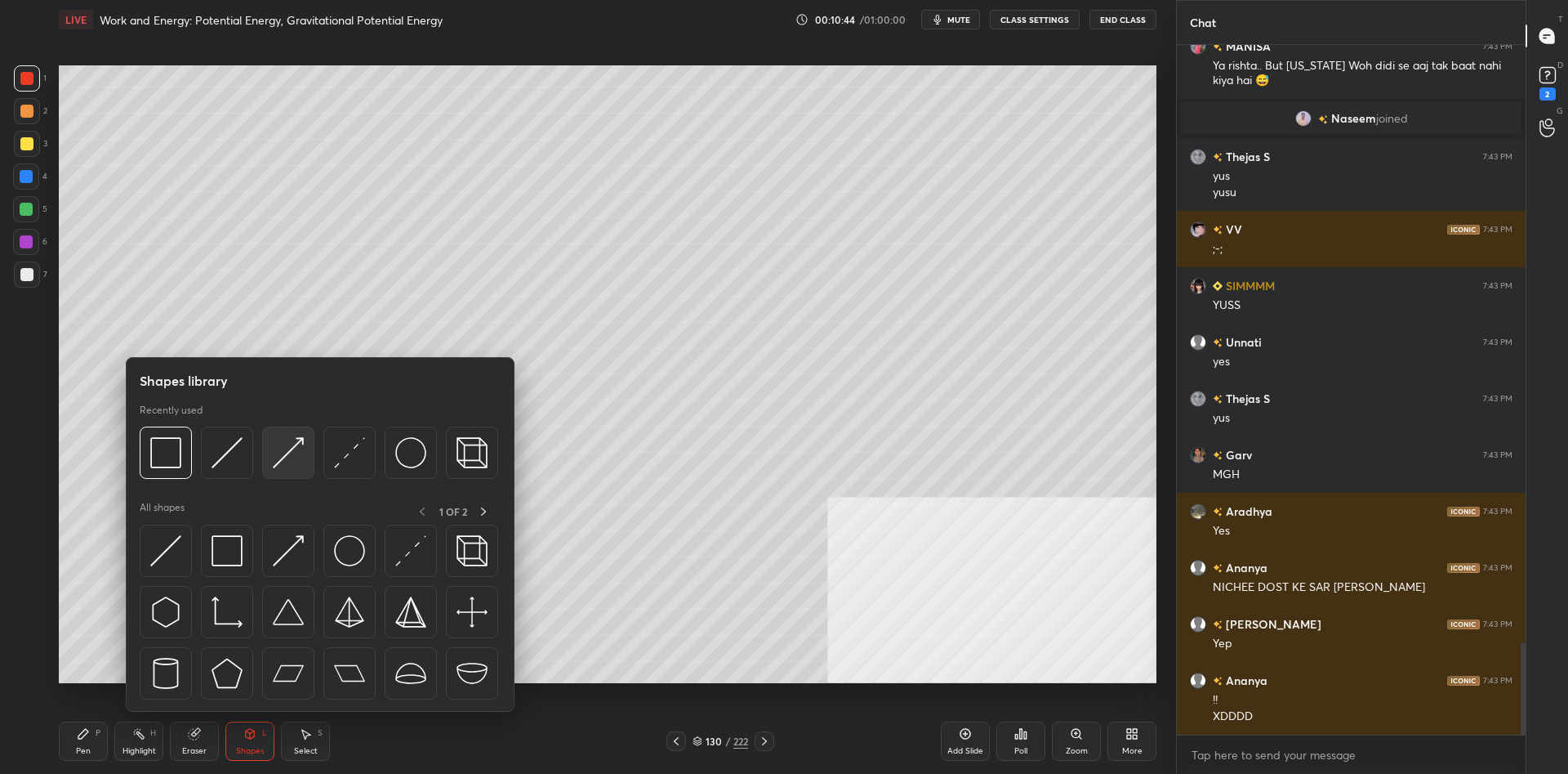
click at [286, 453] on img at bounding box center [288, 452] width 31 height 31
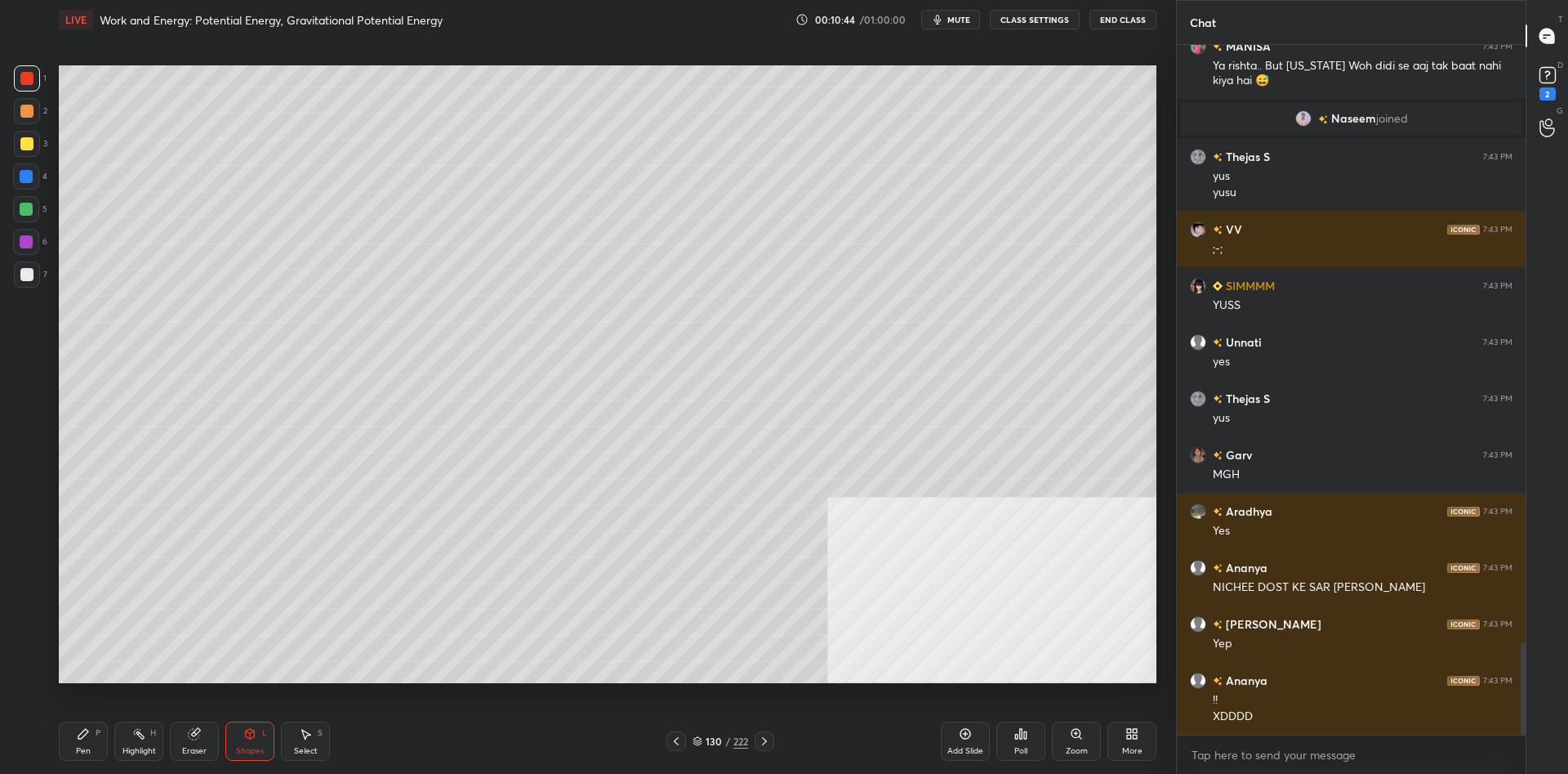
click at [38, 81] on div at bounding box center [26, 78] width 26 height 26
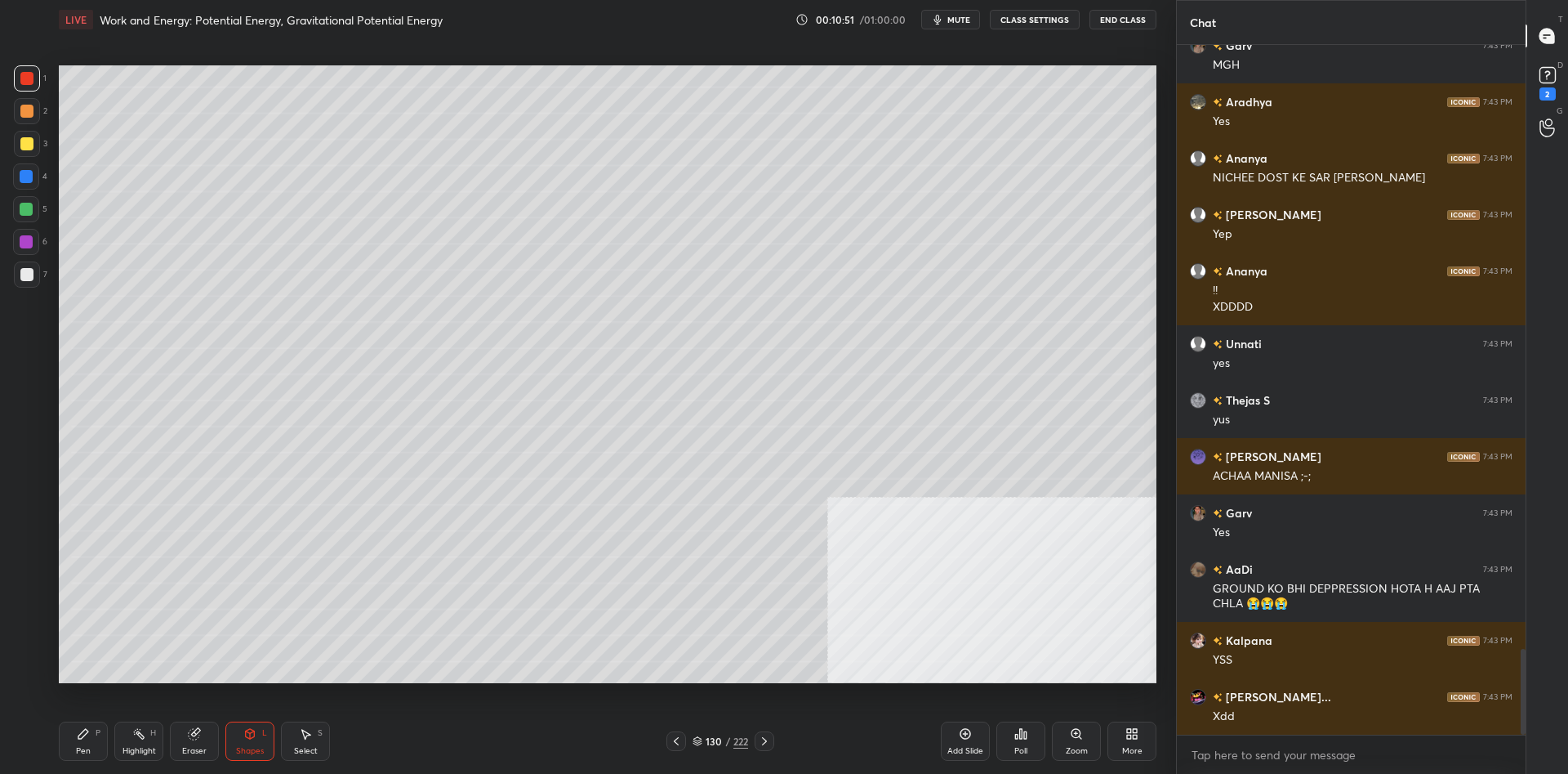
click at [84, 749] on div "Pen" at bounding box center [83, 751] width 14 height 8
click at [91, 743] on div "Pen P" at bounding box center [83, 741] width 49 height 39
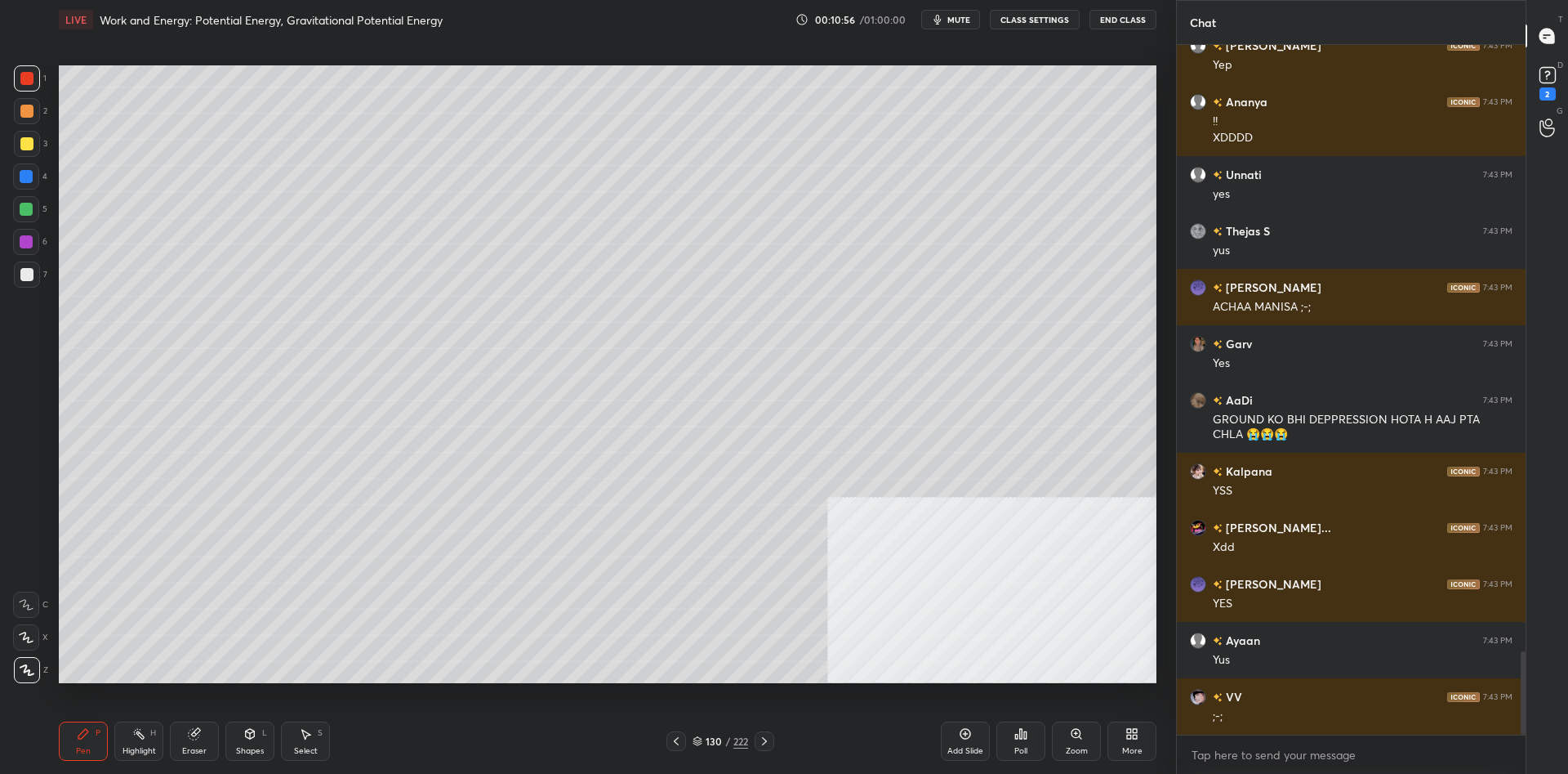
click at [27, 207] on div at bounding box center [26, 209] width 13 height 13
click at [32, 204] on div at bounding box center [26, 209] width 13 height 13
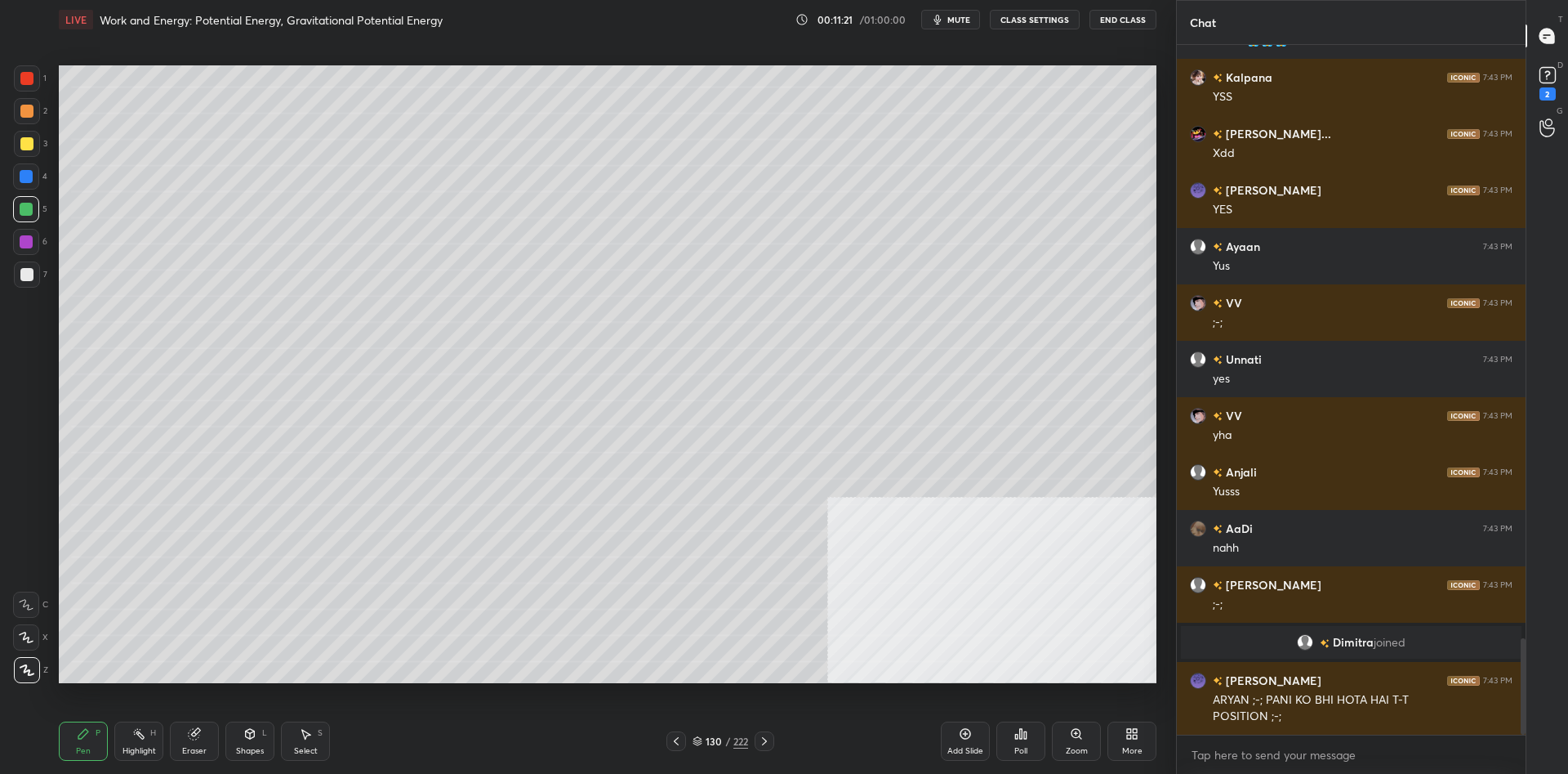
scroll to position [4293, 0]
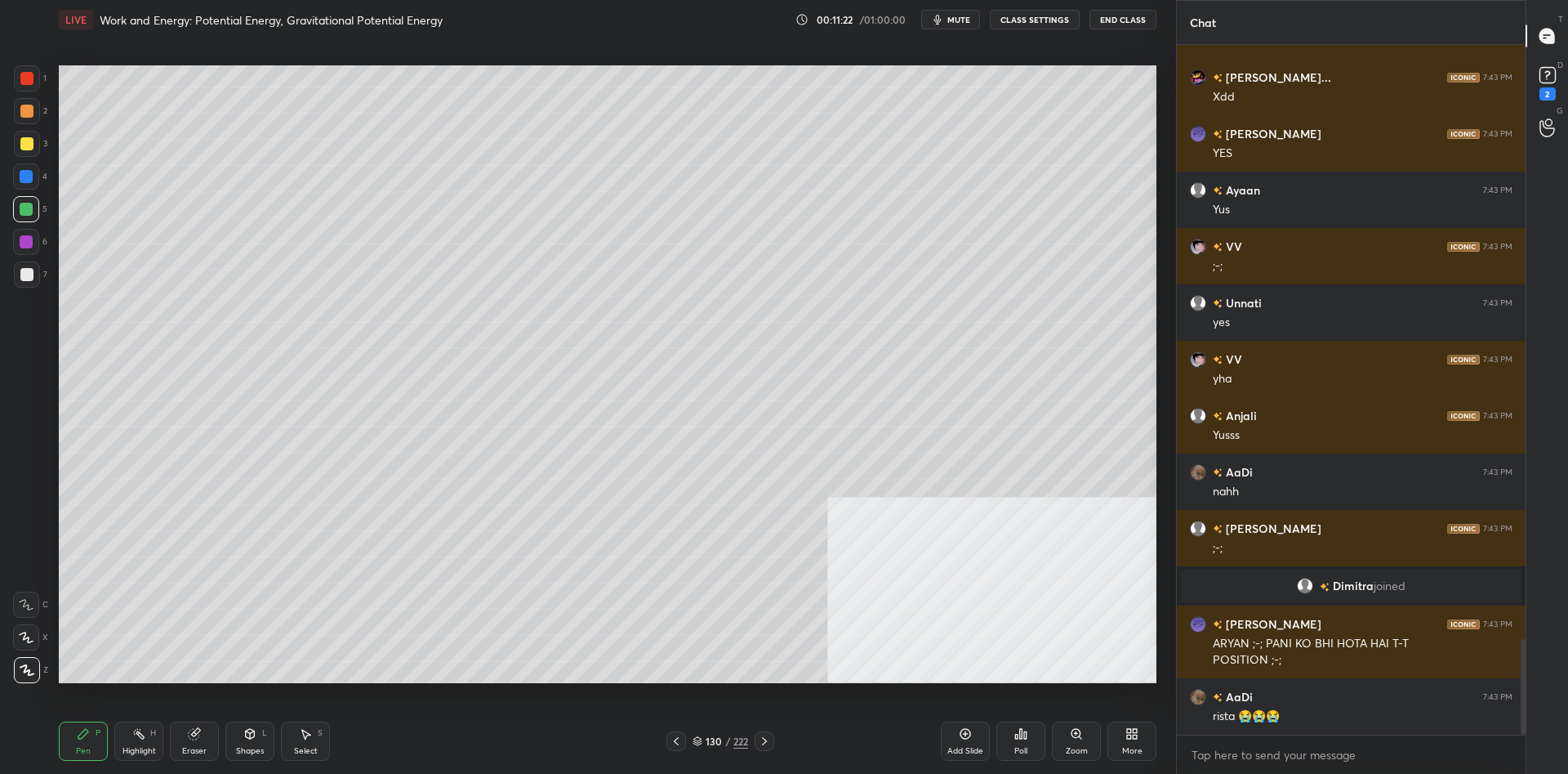
click at [43, 77] on div "1" at bounding box center [30, 78] width 32 height 26
click at [39, 73] on div at bounding box center [26, 78] width 26 height 26
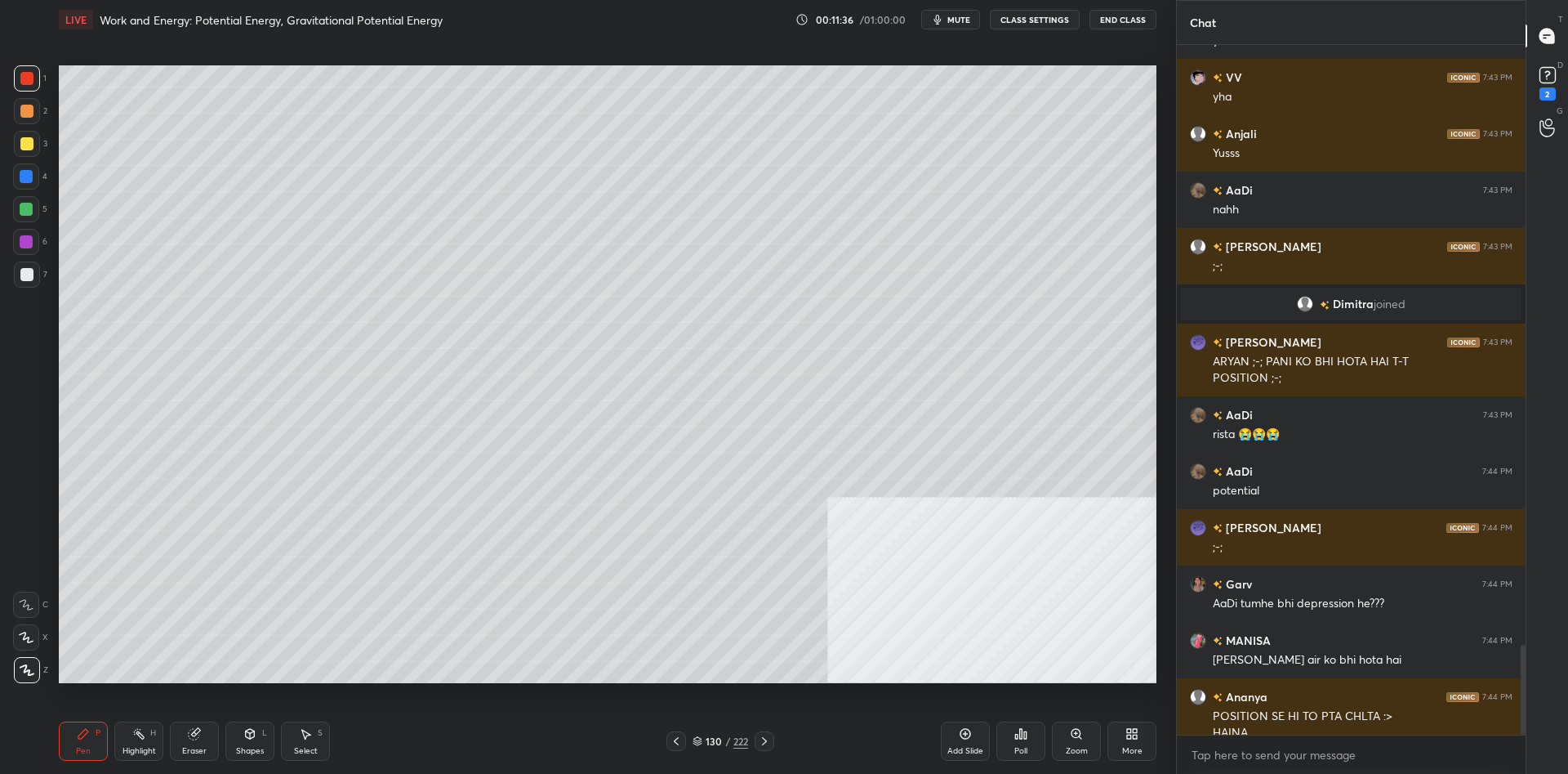
scroll to position [4592, 0]
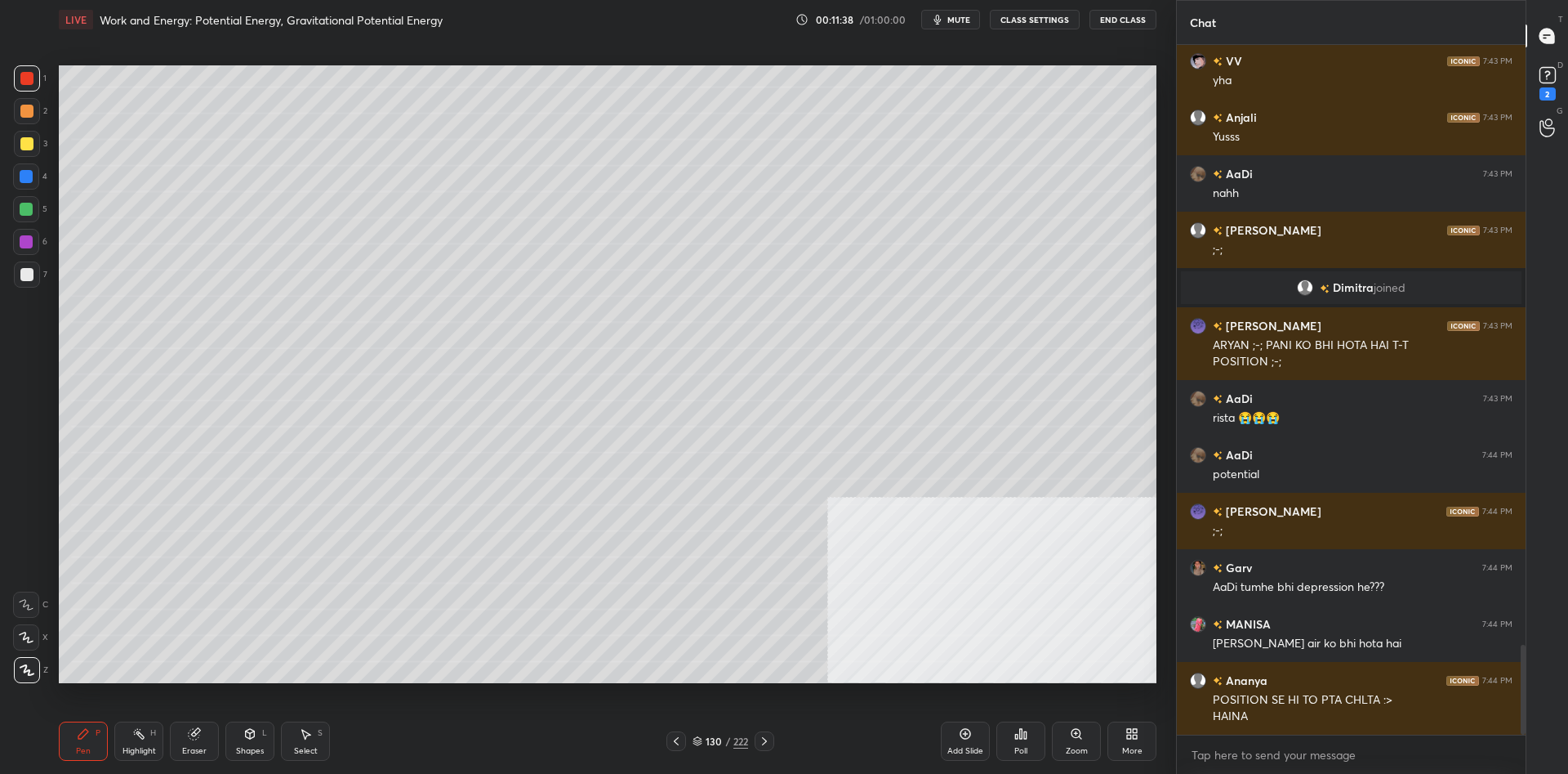
click at [952, 742] on div "Add Slide" at bounding box center [965, 741] width 49 height 39
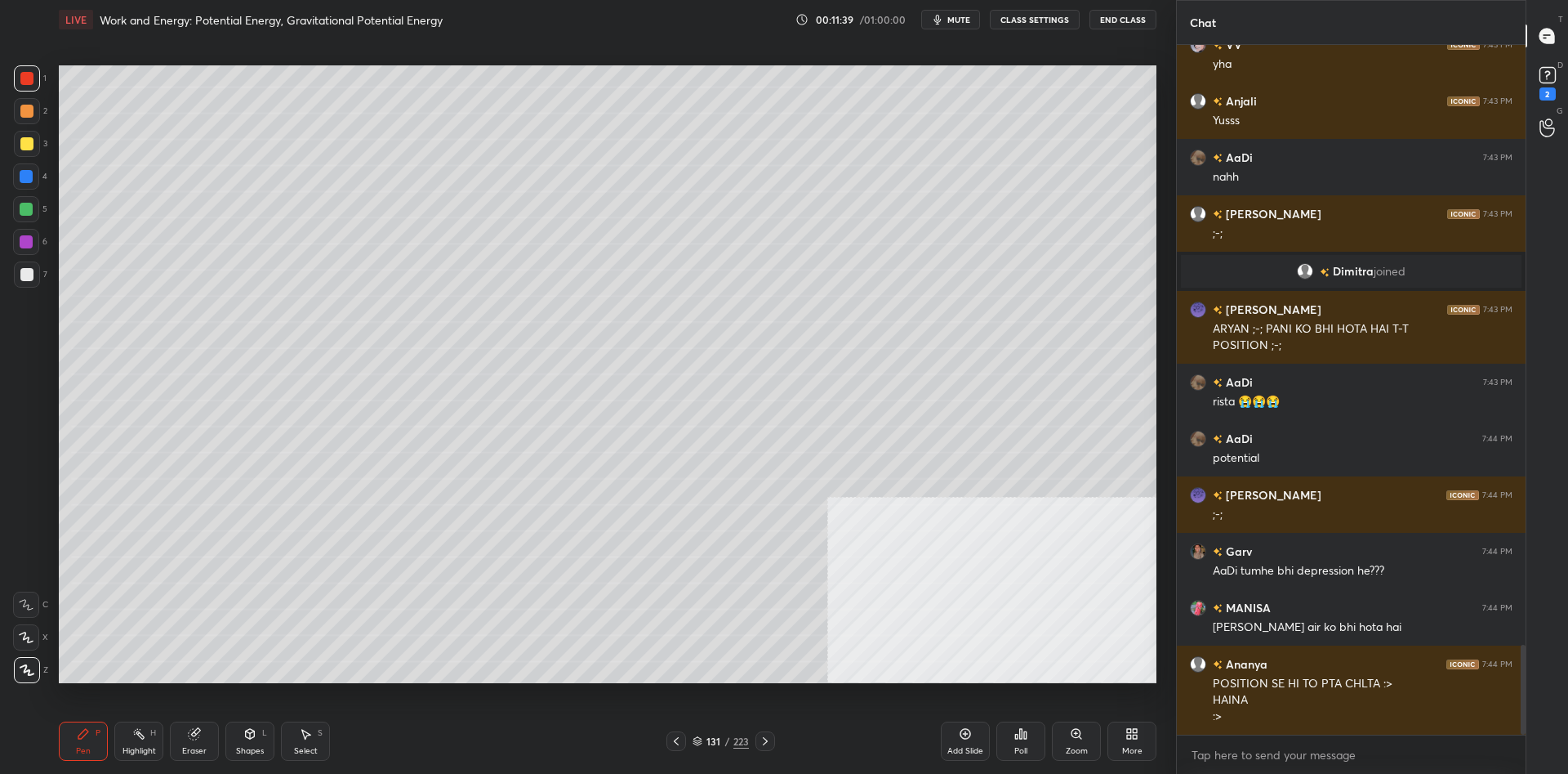
click at [251, 748] on div "Shapes" at bounding box center [250, 751] width 28 height 8
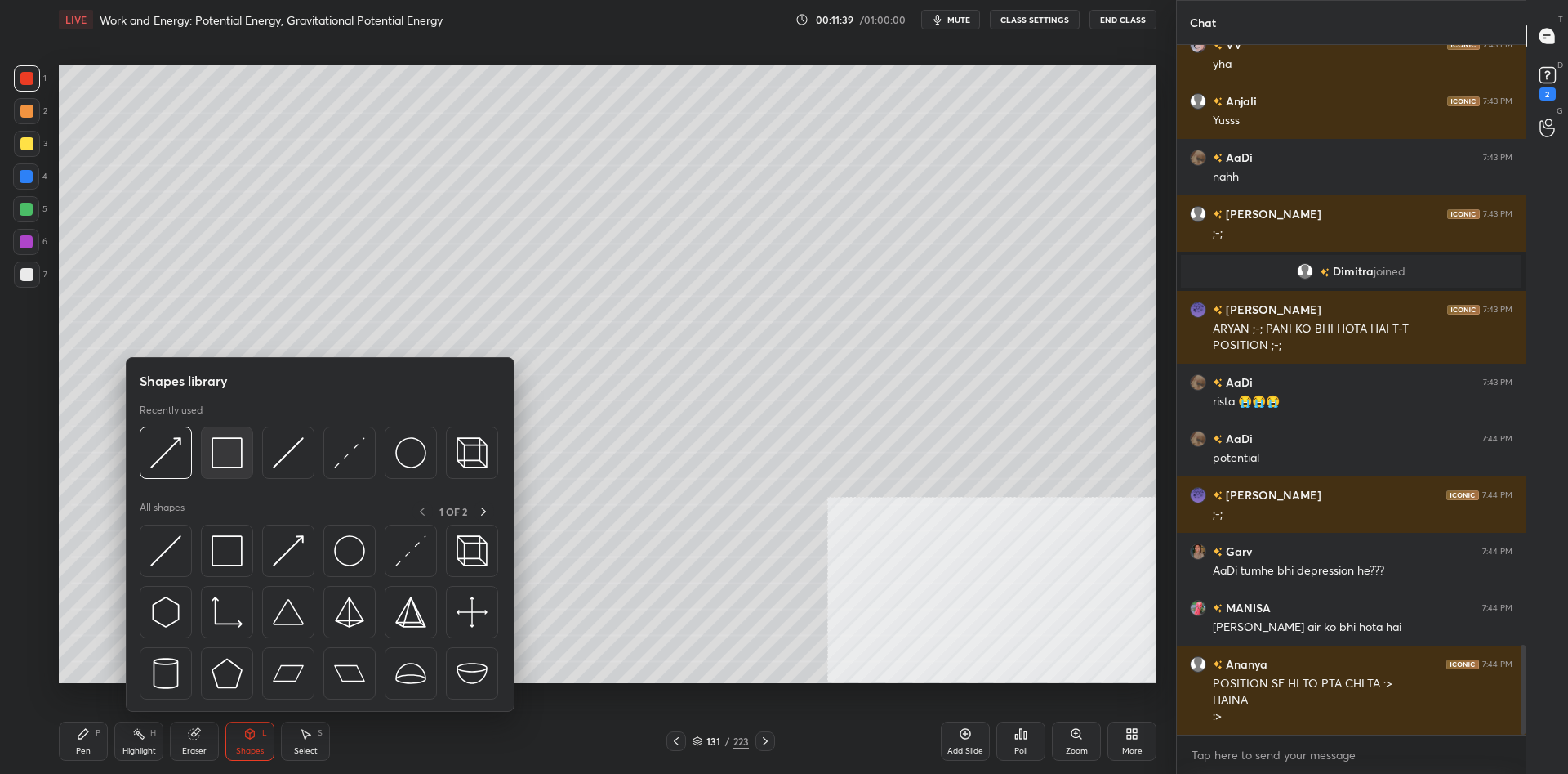
scroll to position [4664, 0]
click at [225, 460] on img at bounding box center [227, 452] width 31 height 31
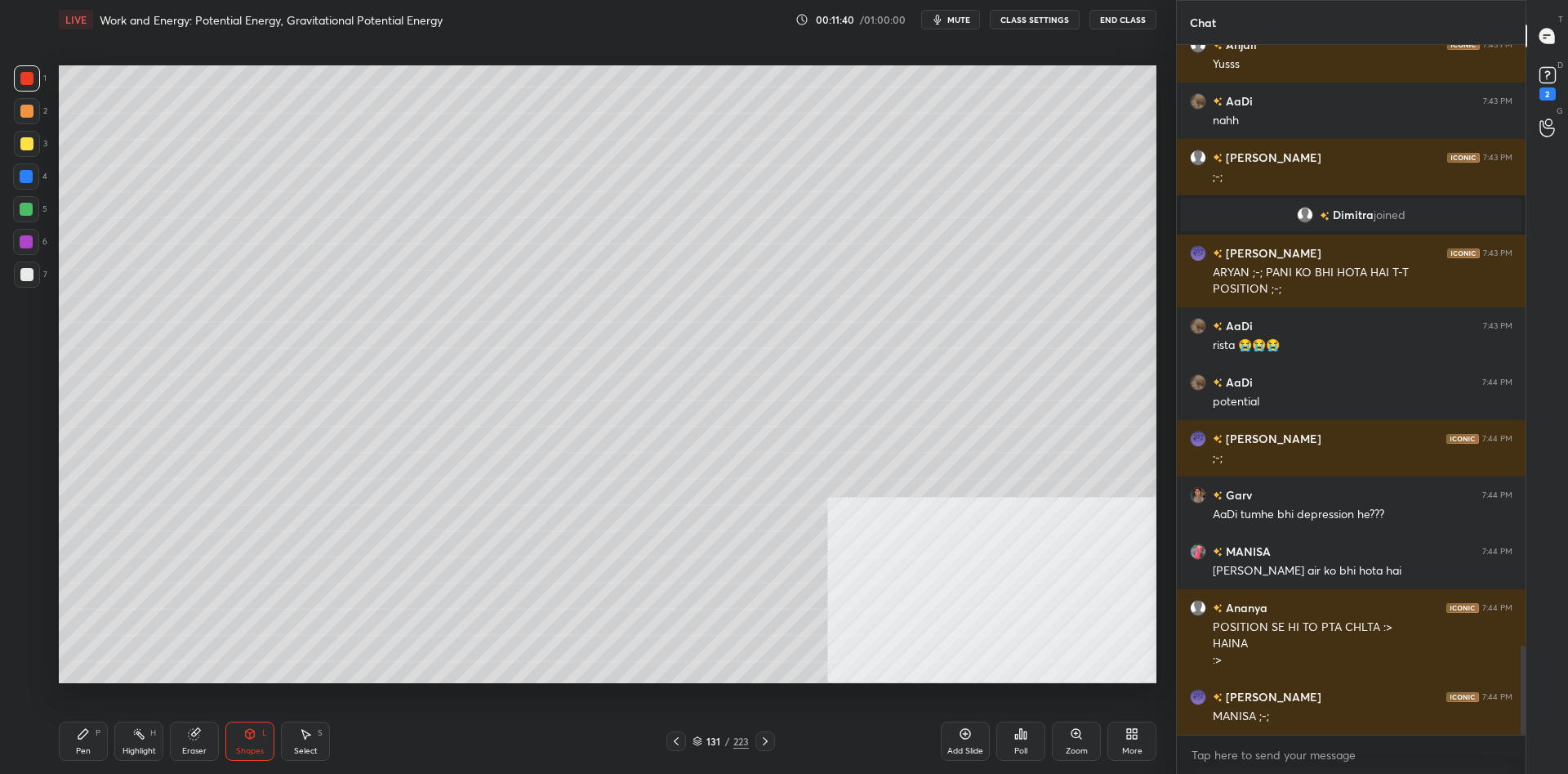
click at [243, 738] on div "Shapes L" at bounding box center [250, 741] width 49 height 39
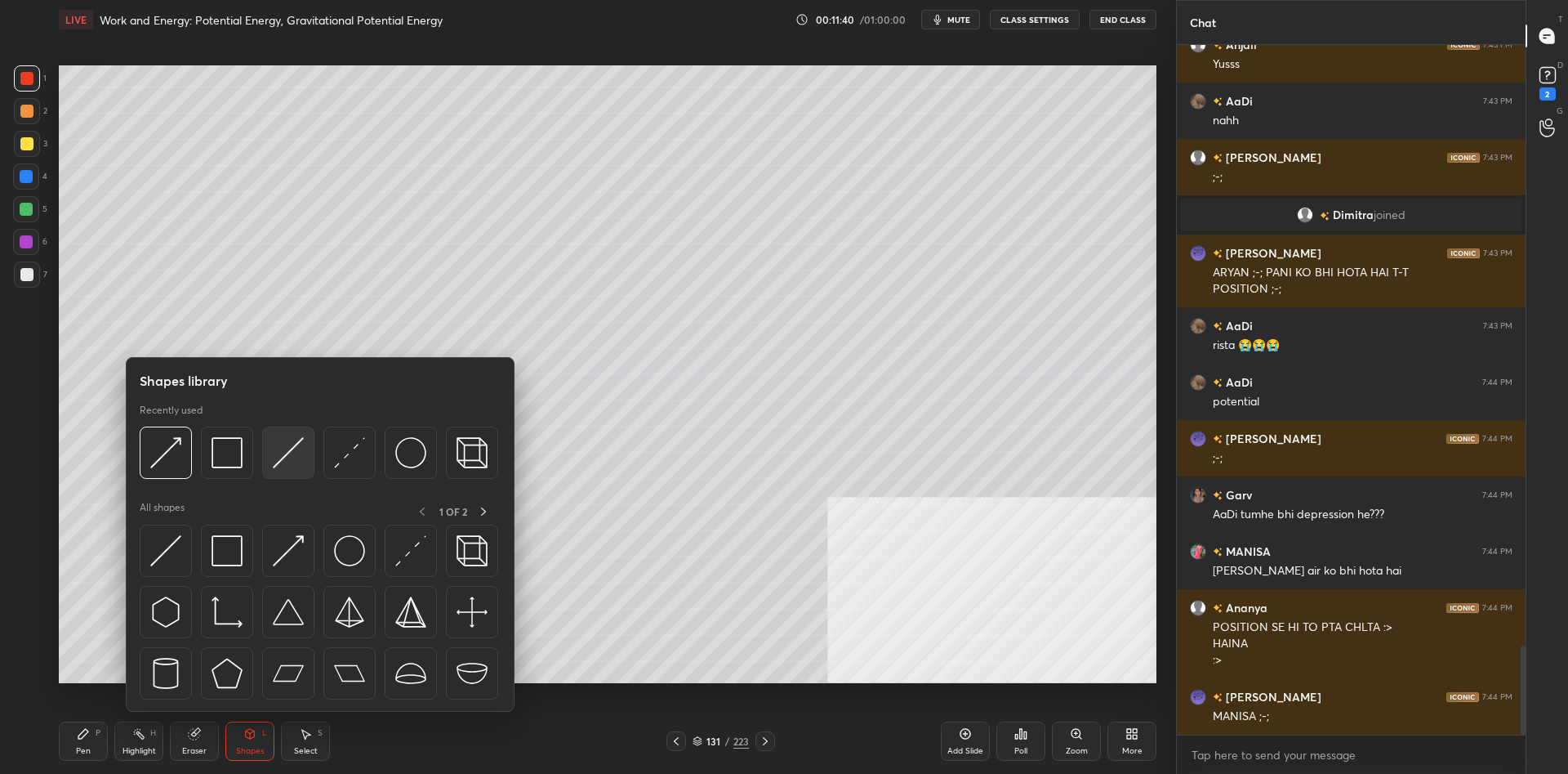
click at [287, 451] on img at bounding box center [288, 452] width 31 height 31
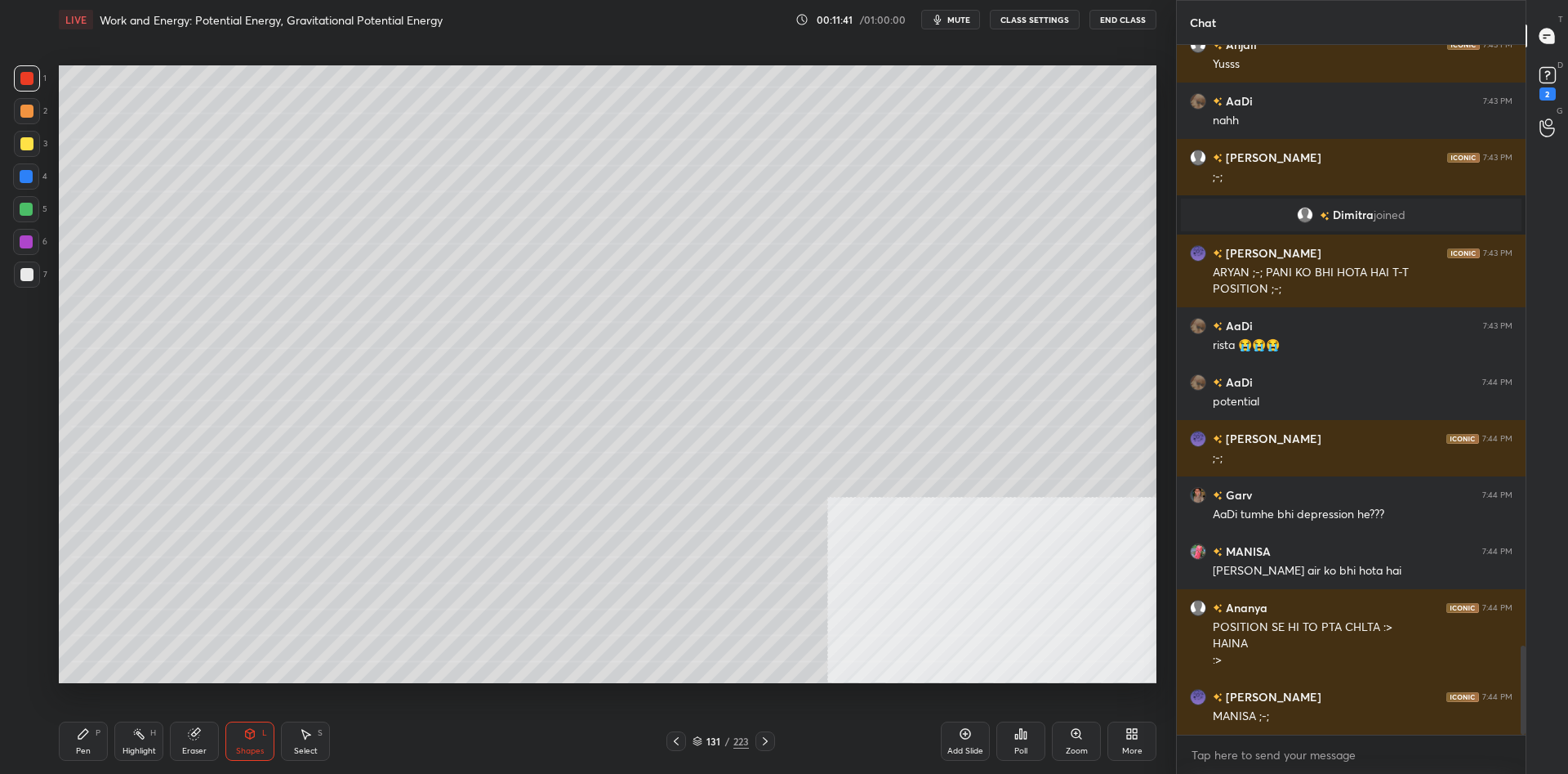
click at [39, 274] on div at bounding box center [26, 274] width 26 height 26
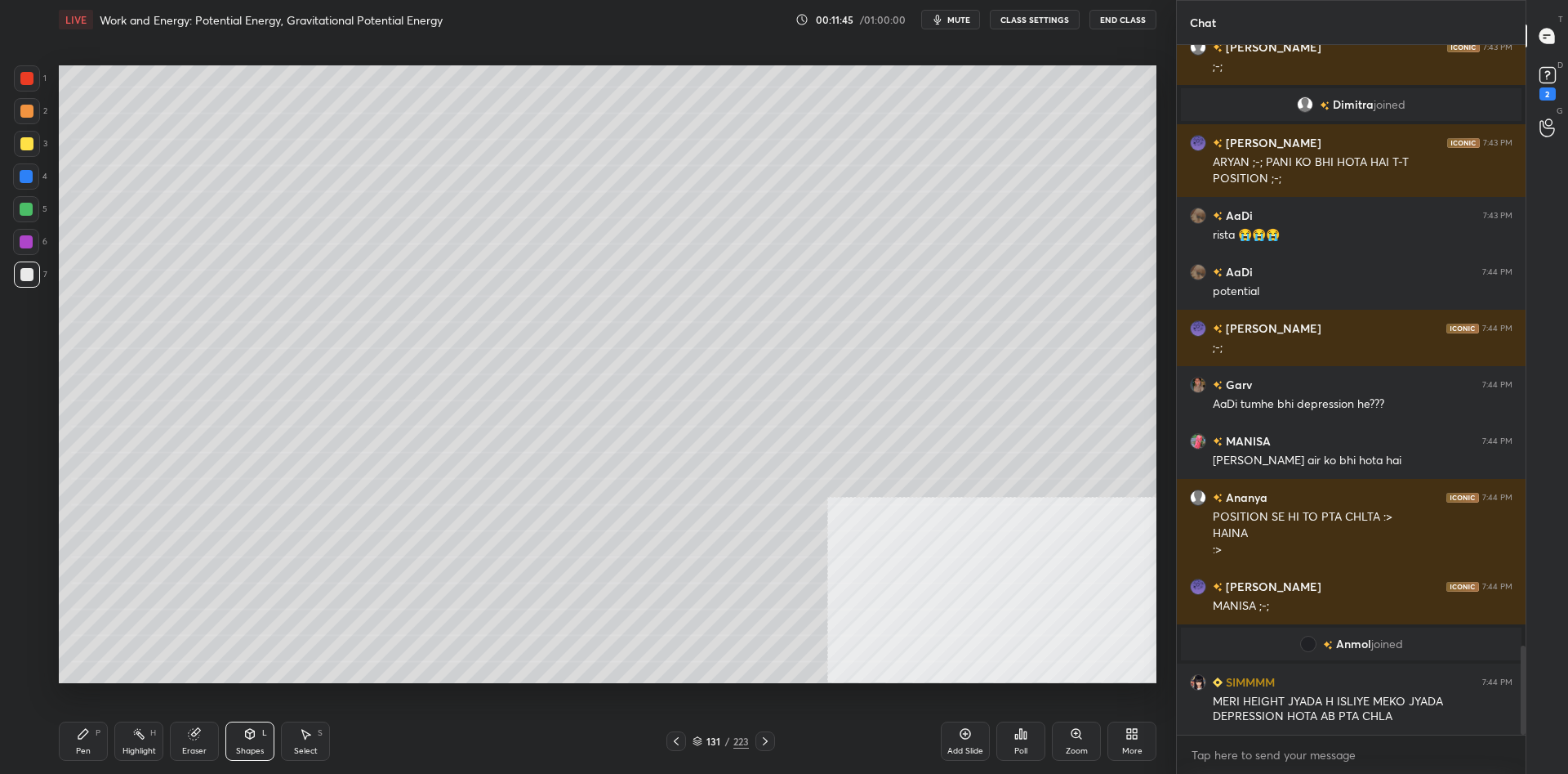
scroll to position [4659, 0]
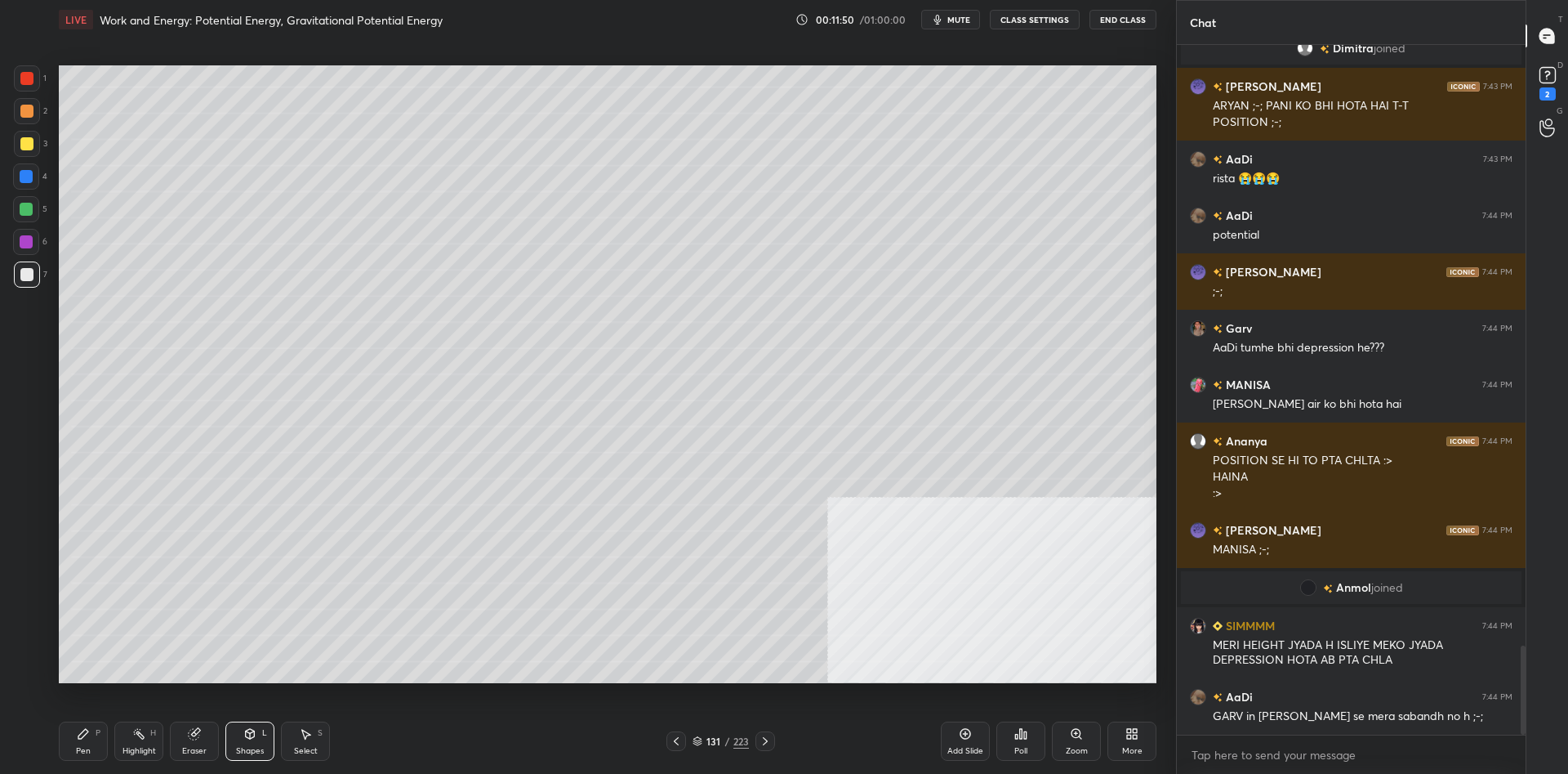
click at [87, 748] on div "Pen" at bounding box center [83, 751] width 14 height 8
click at [23, 180] on div at bounding box center [26, 176] width 13 height 13
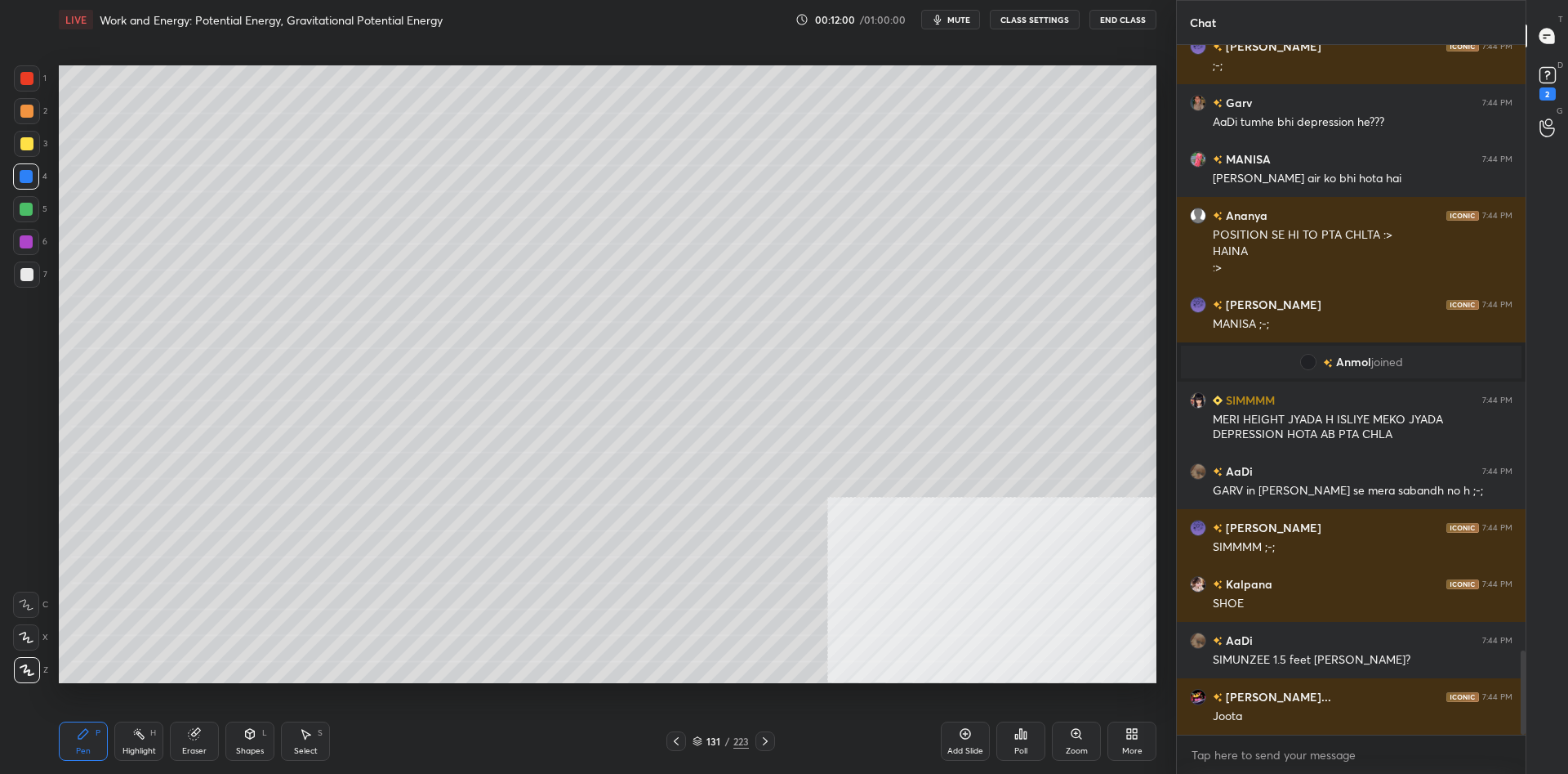
scroll to position [4941, 0]
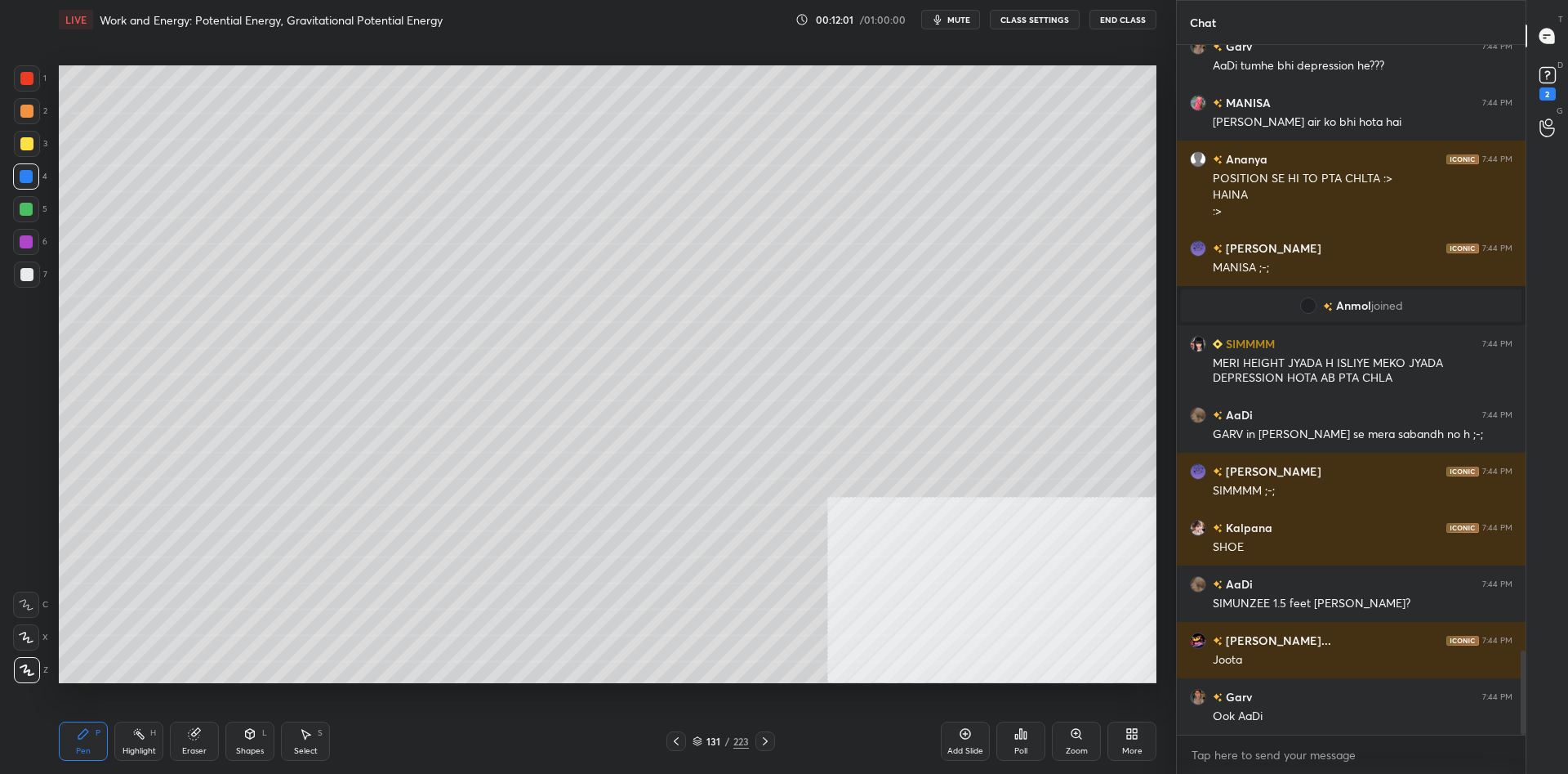
click at [45, 111] on div "2" at bounding box center [30, 111] width 33 height 26
click at [44, 112] on div "2" at bounding box center [30, 111] width 33 height 26
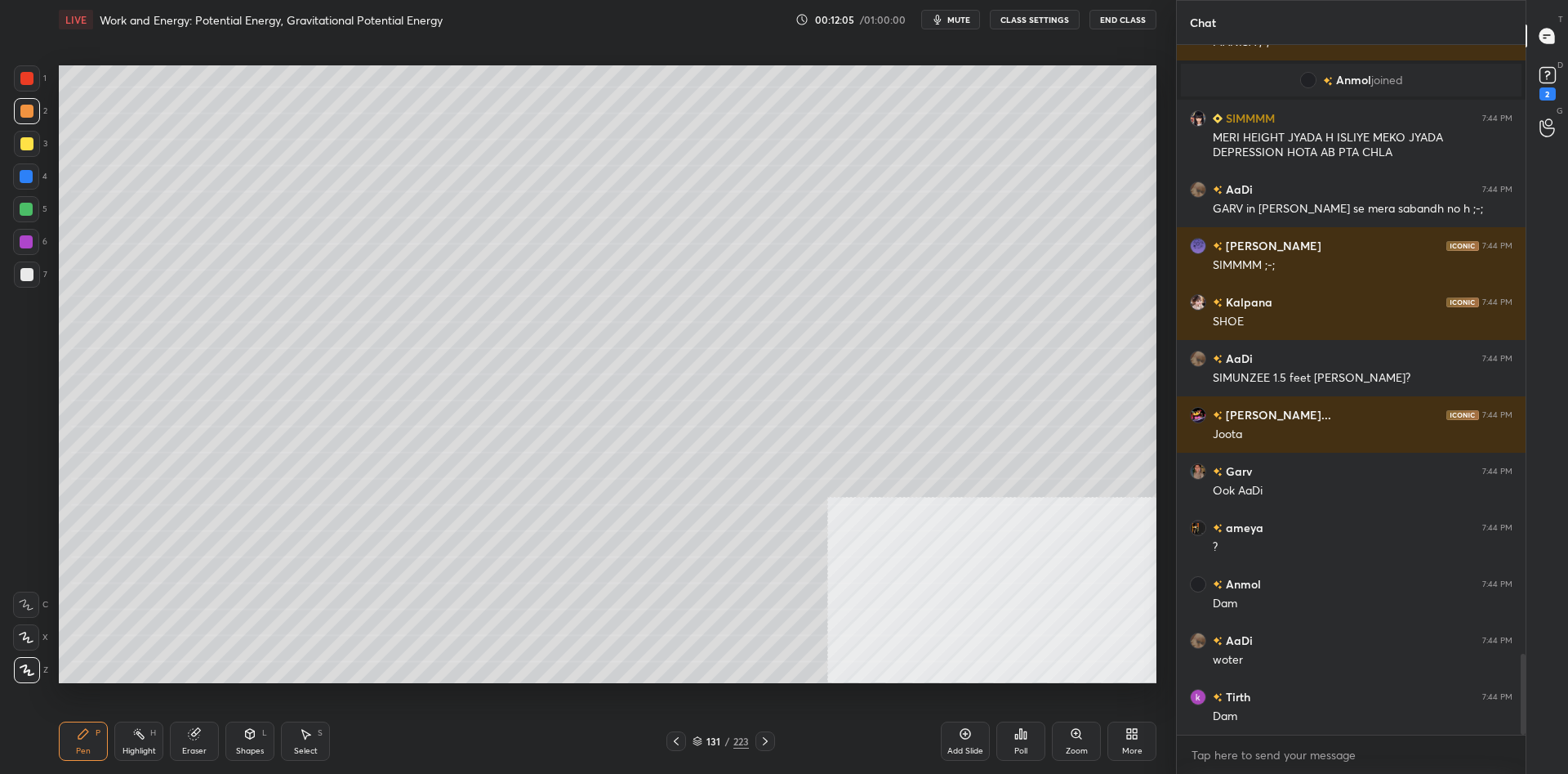
scroll to position [5206, 0]
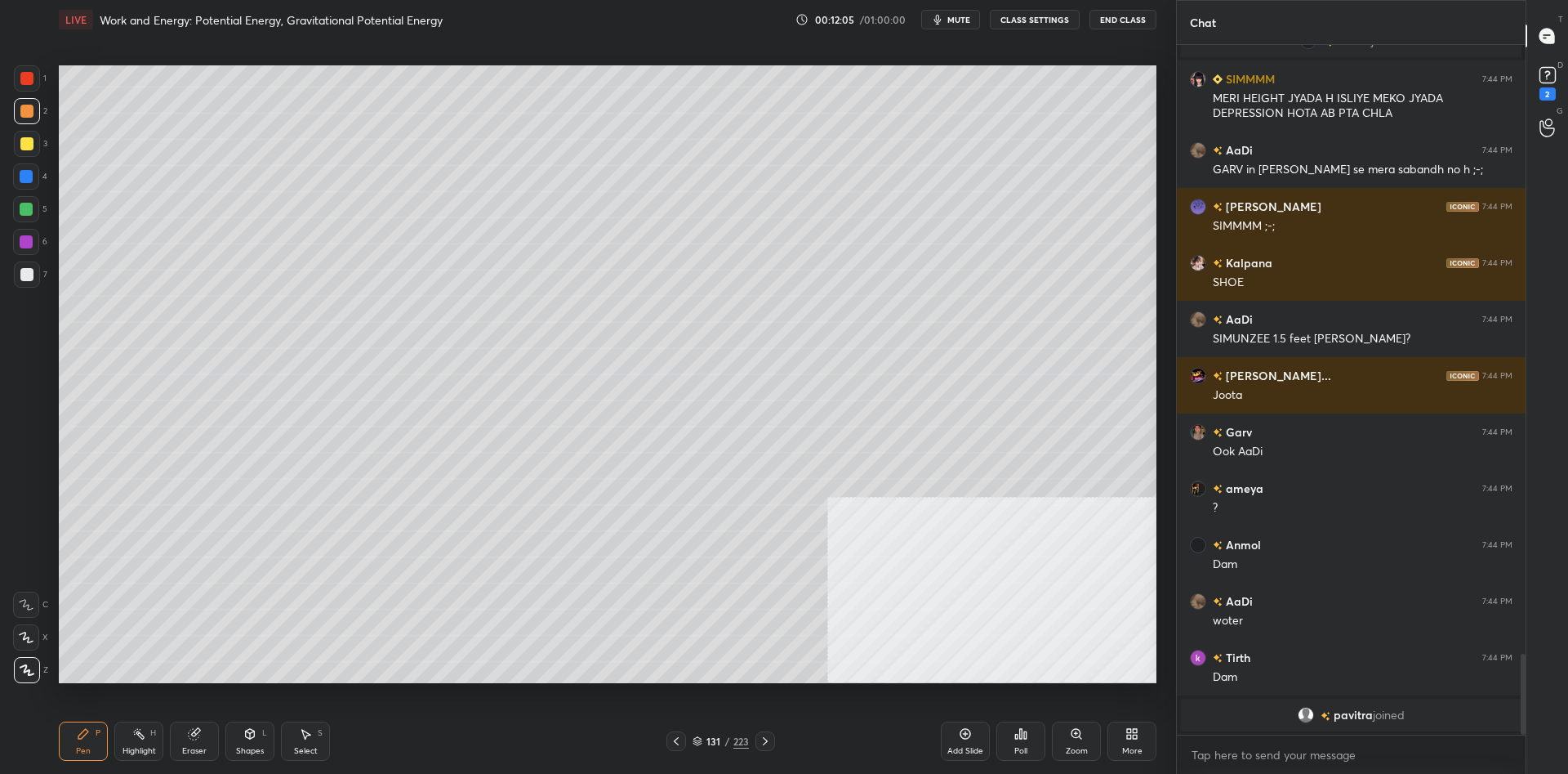
click at [142, 741] on div "Highlight H" at bounding box center [139, 741] width 49 height 39
click at [145, 737] on div "Highlight H" at bounding box center [139, 741] width 49 height 39
click at [264, 755] on div "Shapes L" at bounding box center [250, 741] width 49 height 39
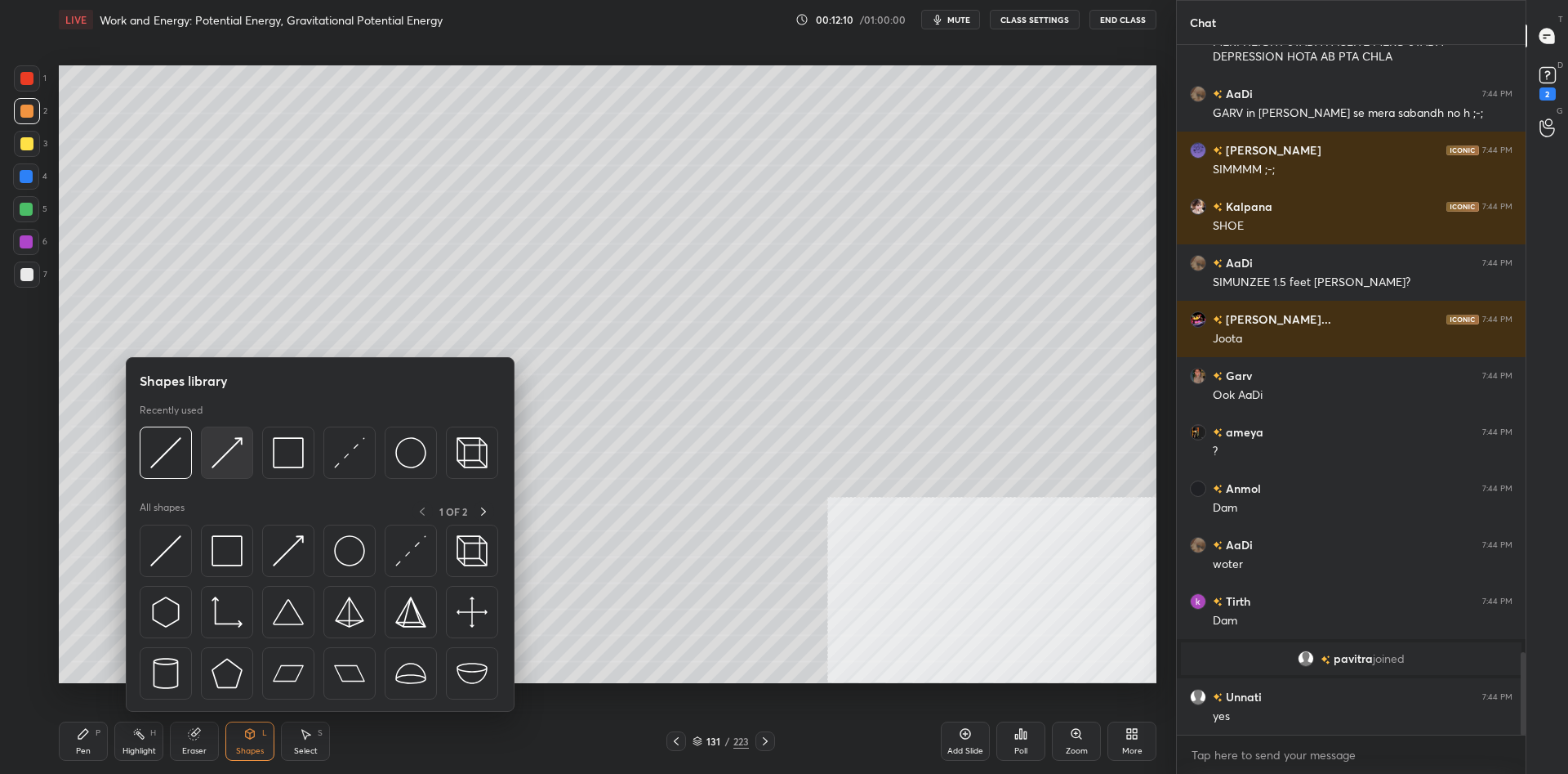
scroll to position [5190, 0]
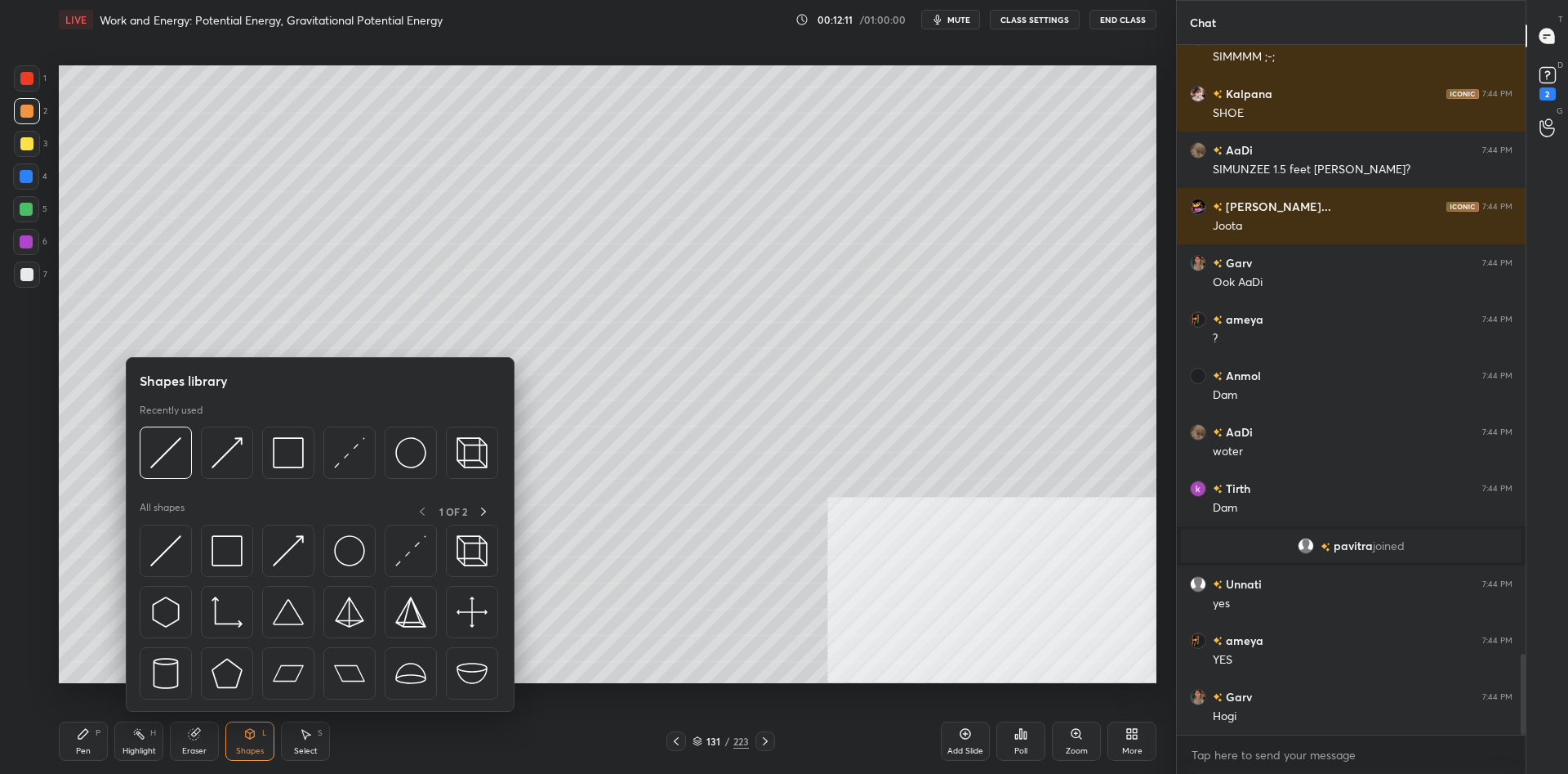
click at [168, 738] on div "Pen P Highlight H Eraser Shapes L Select S" at bounding box center [279, 741] width 441 height 39
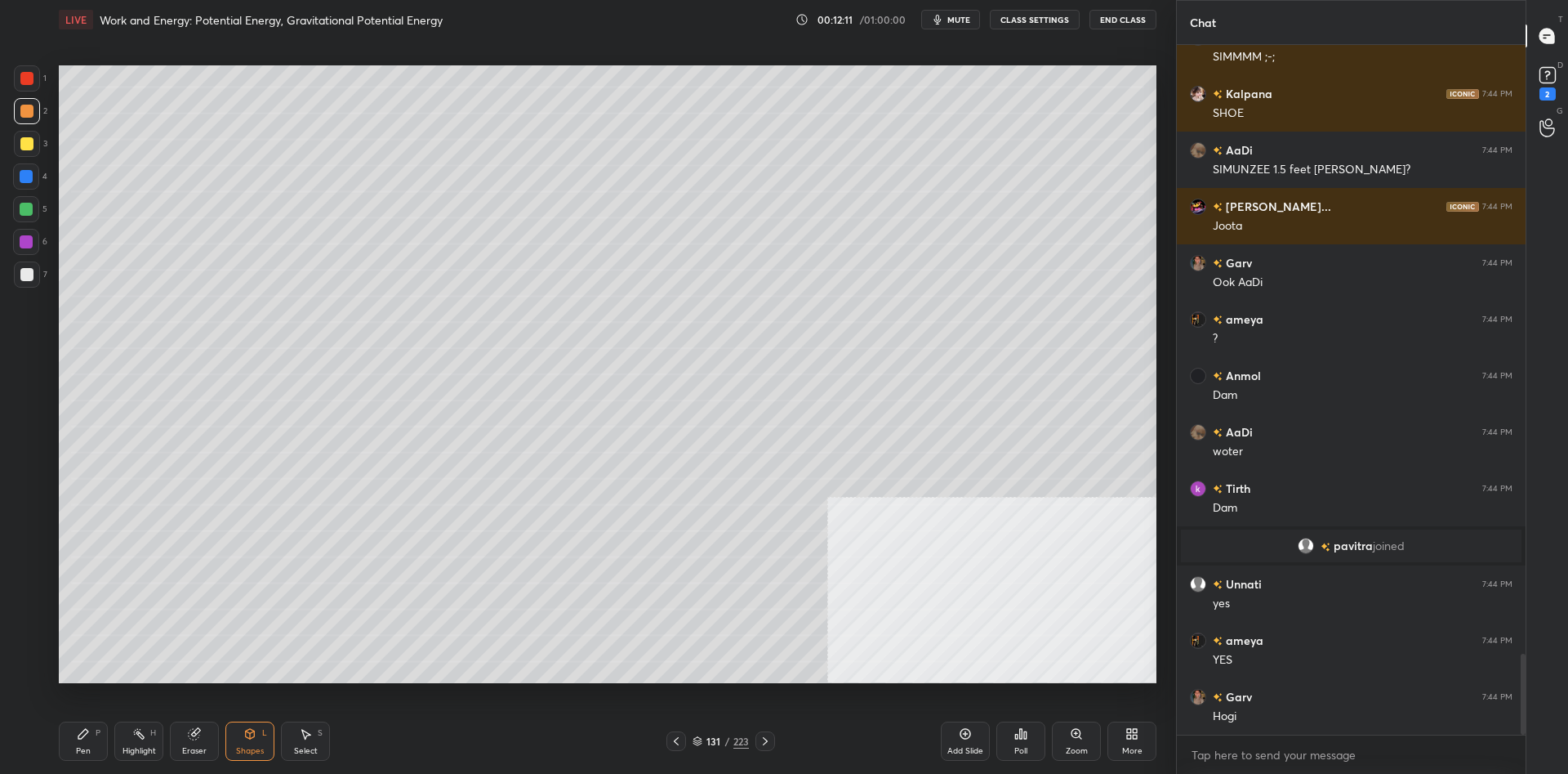
click at [195, 738] on icon at bounding box center [194, 734] width 11 height 11
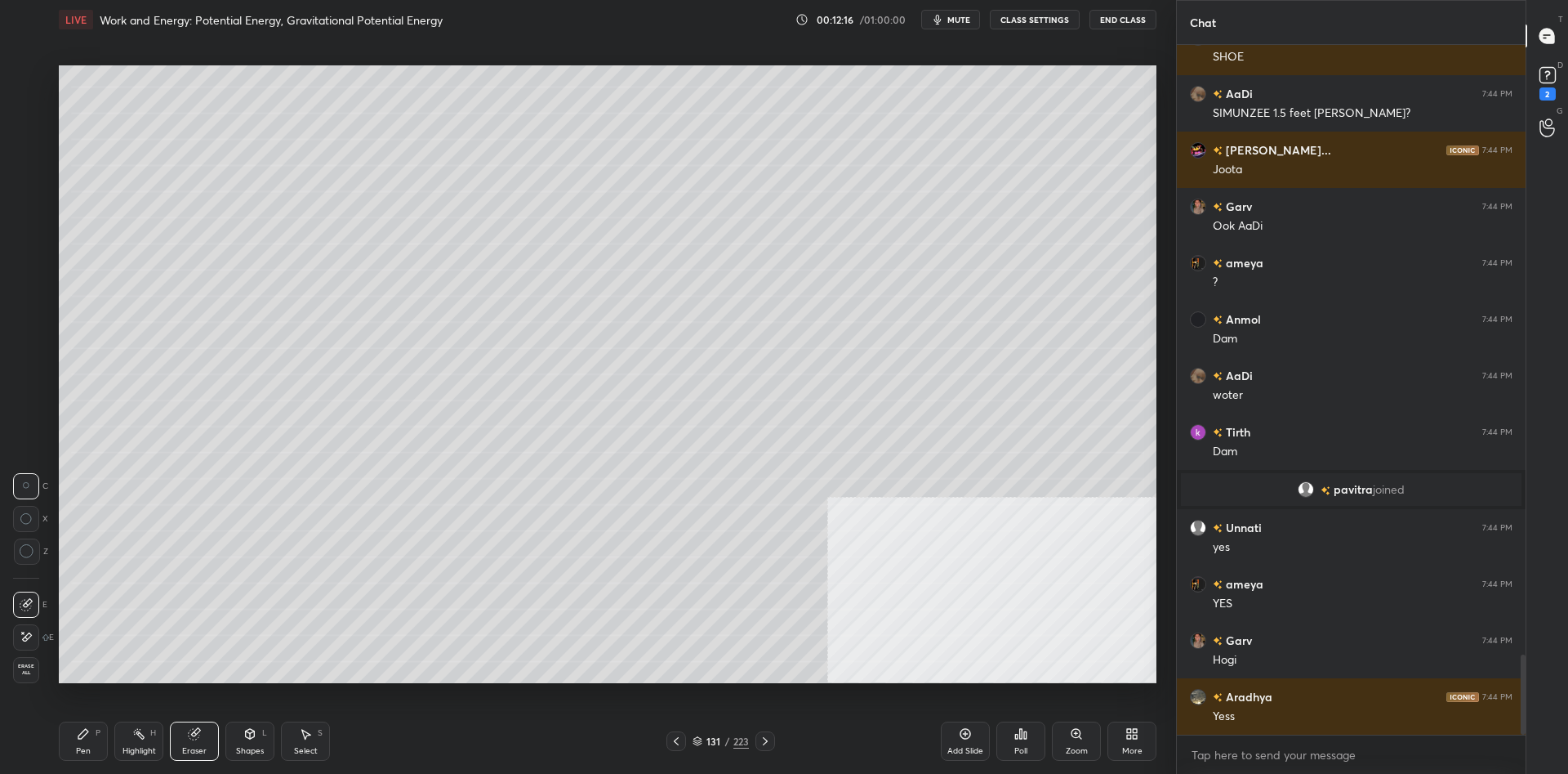
click at [84, 755] on div "Pen" at bounding box center [83, 751] width 14 height 8
click at [238, 735] on div "Shapes L" at bounding box center [250, 741] width 49 height 39
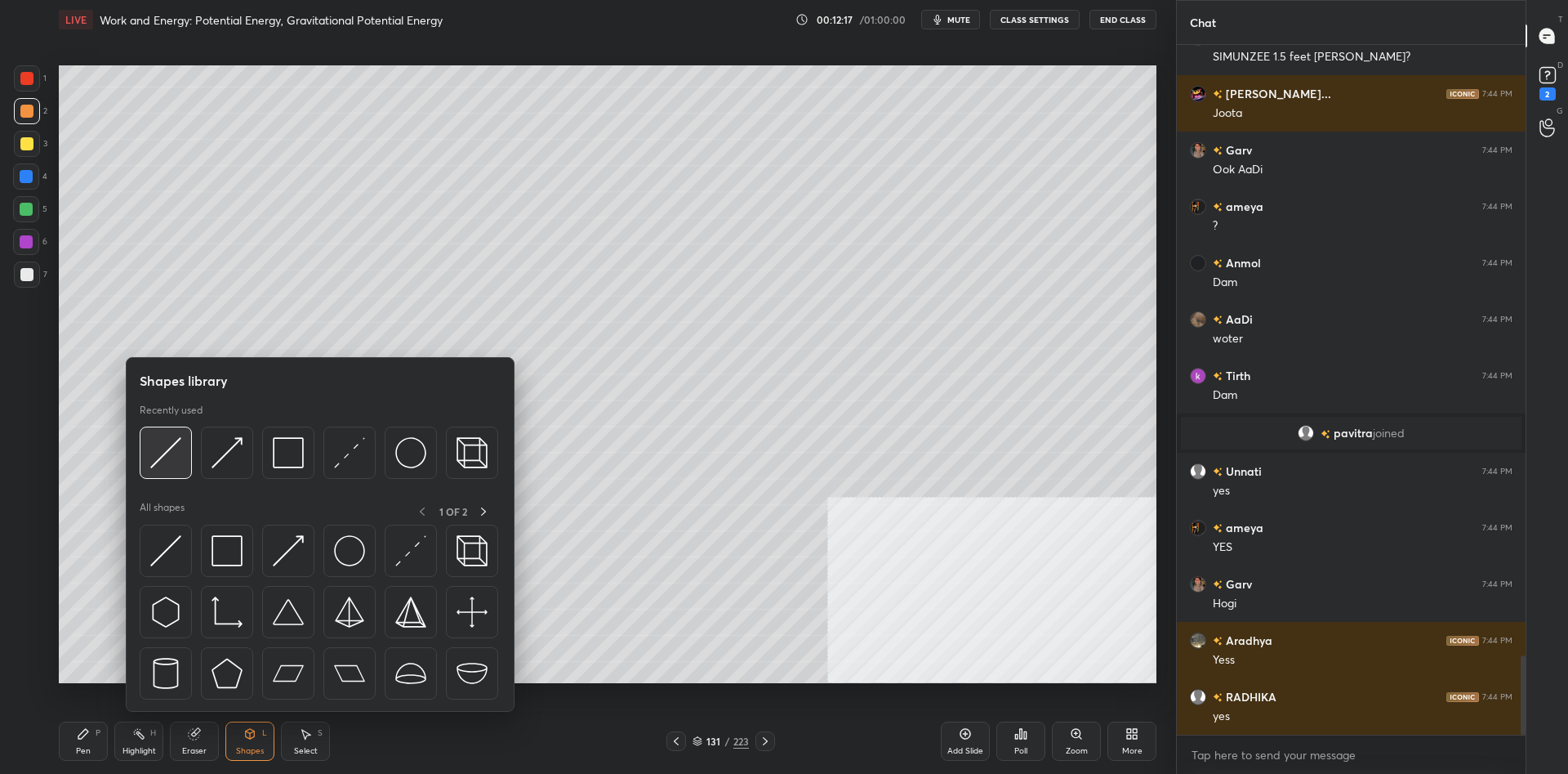
click at [155, 451] on img at bounding box center [166, 452] width 31 height 31
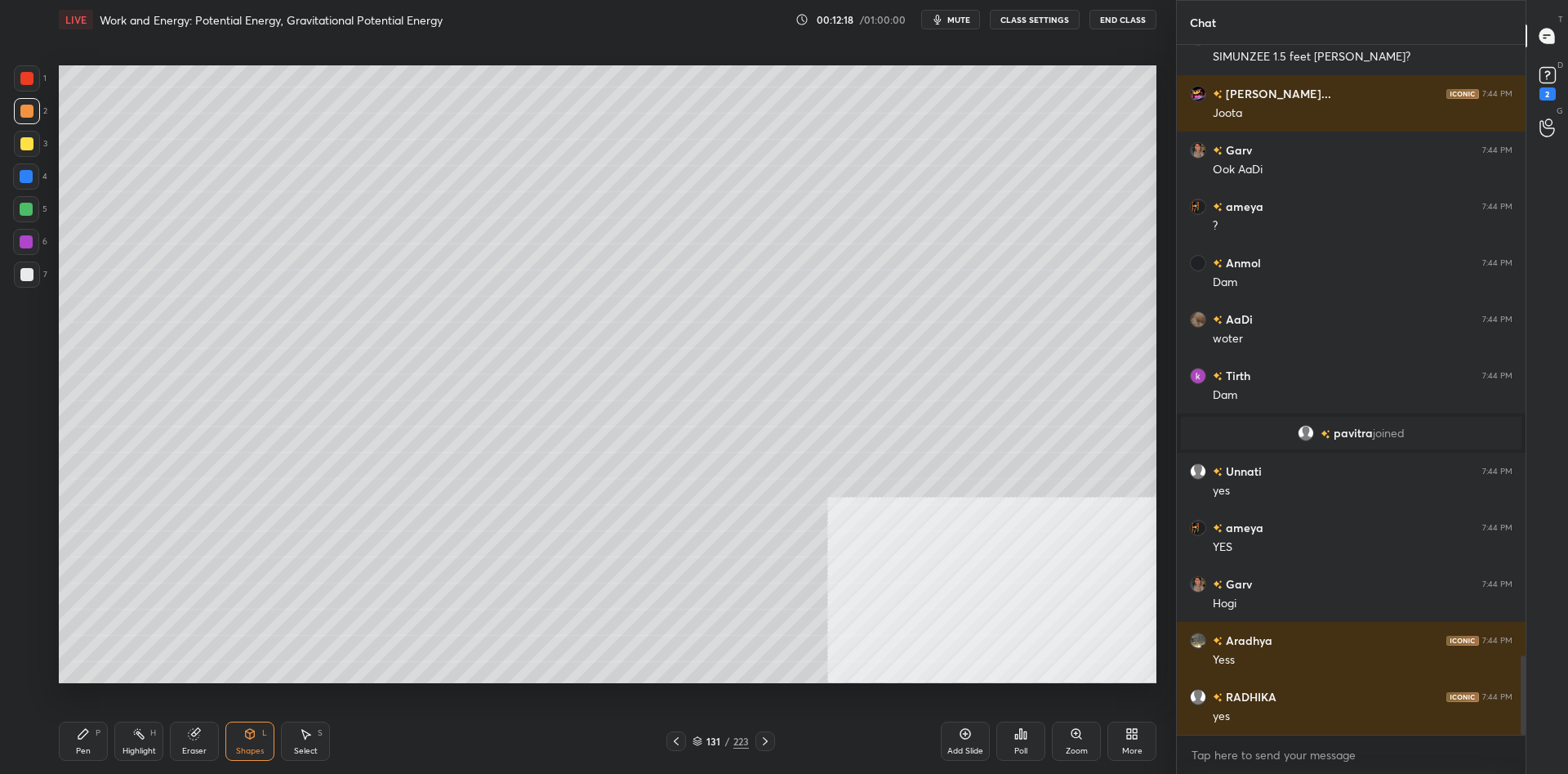
scroll to position [5358, 0]
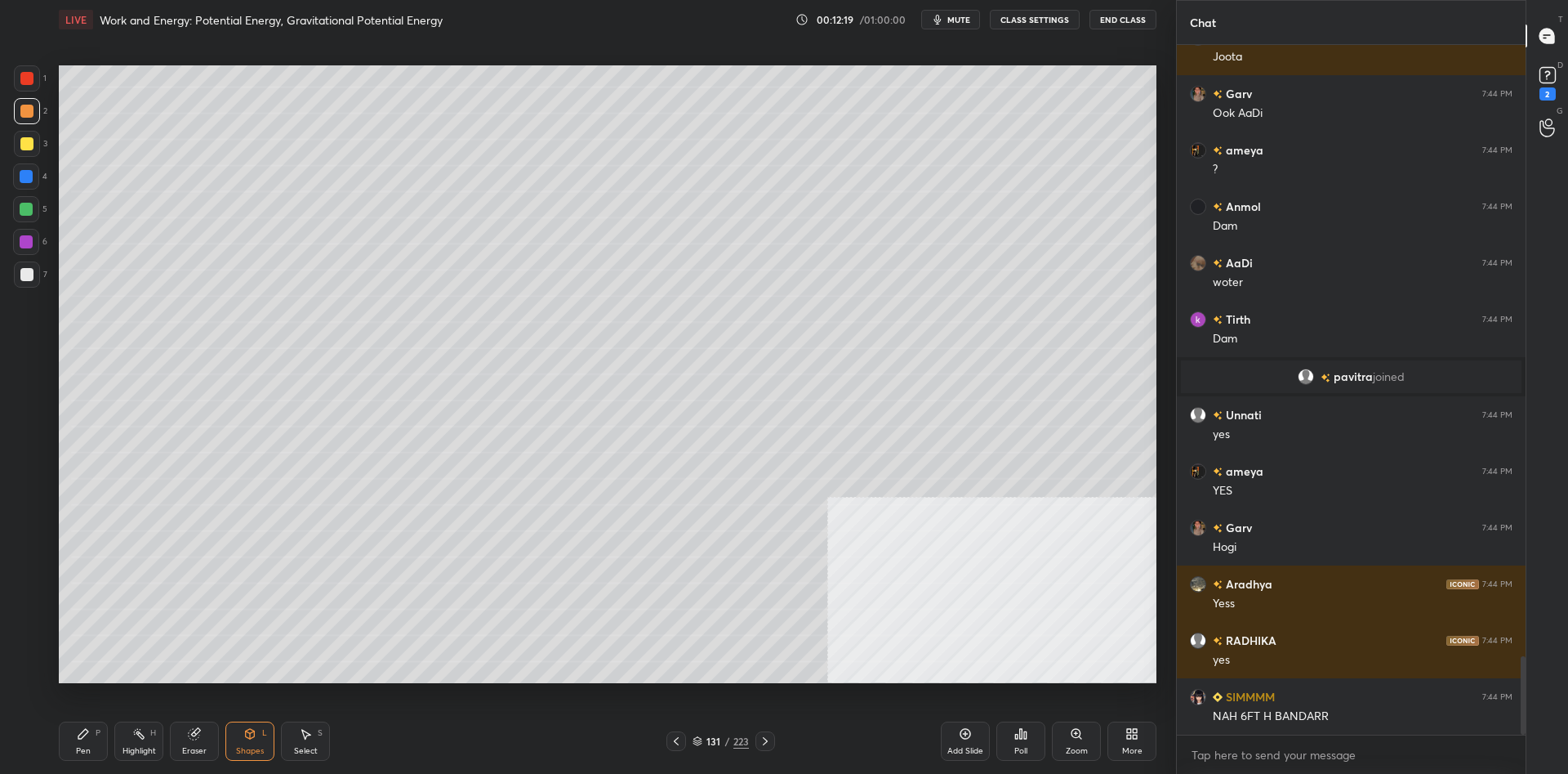
click at [93, 717] on div "Pen P Highlight H Eraser Shapes L Select S 131 / 223 Add Slide Poll Zoom More" at bounding box center [607, 741] width 1097 height 65
click at [92, 723] on div "Pen P" at bounding box center [83, 741] width 49 height 39
click at [36, 69] on div at bounding box center [26, 78] width 26 height 26
click at [25, 73] on div at bounding box center [27, 78] width 13 height 13
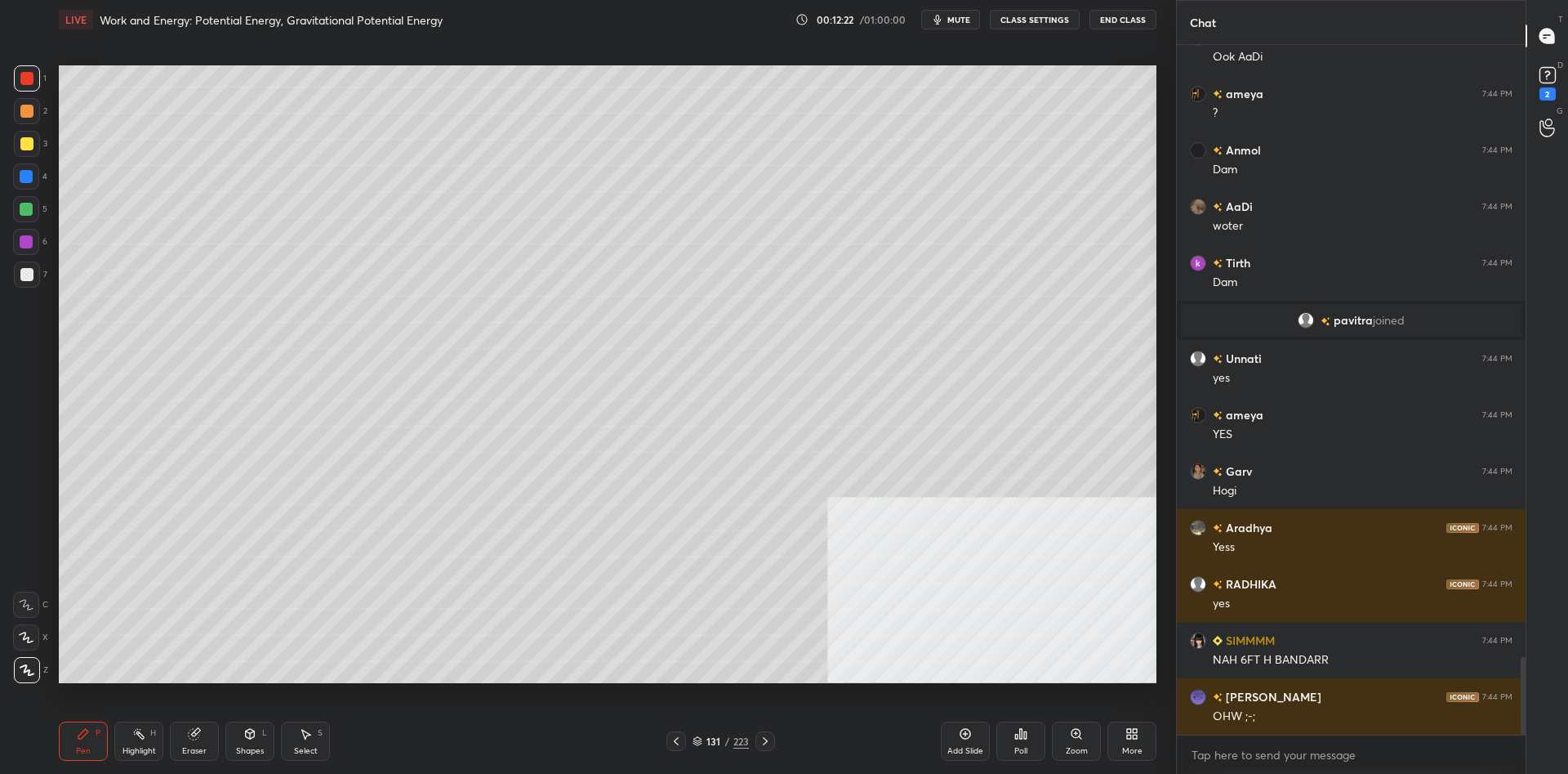
click at [202, 739] on div "Eraser" at bounding box center [194, 741] width 49 height 39
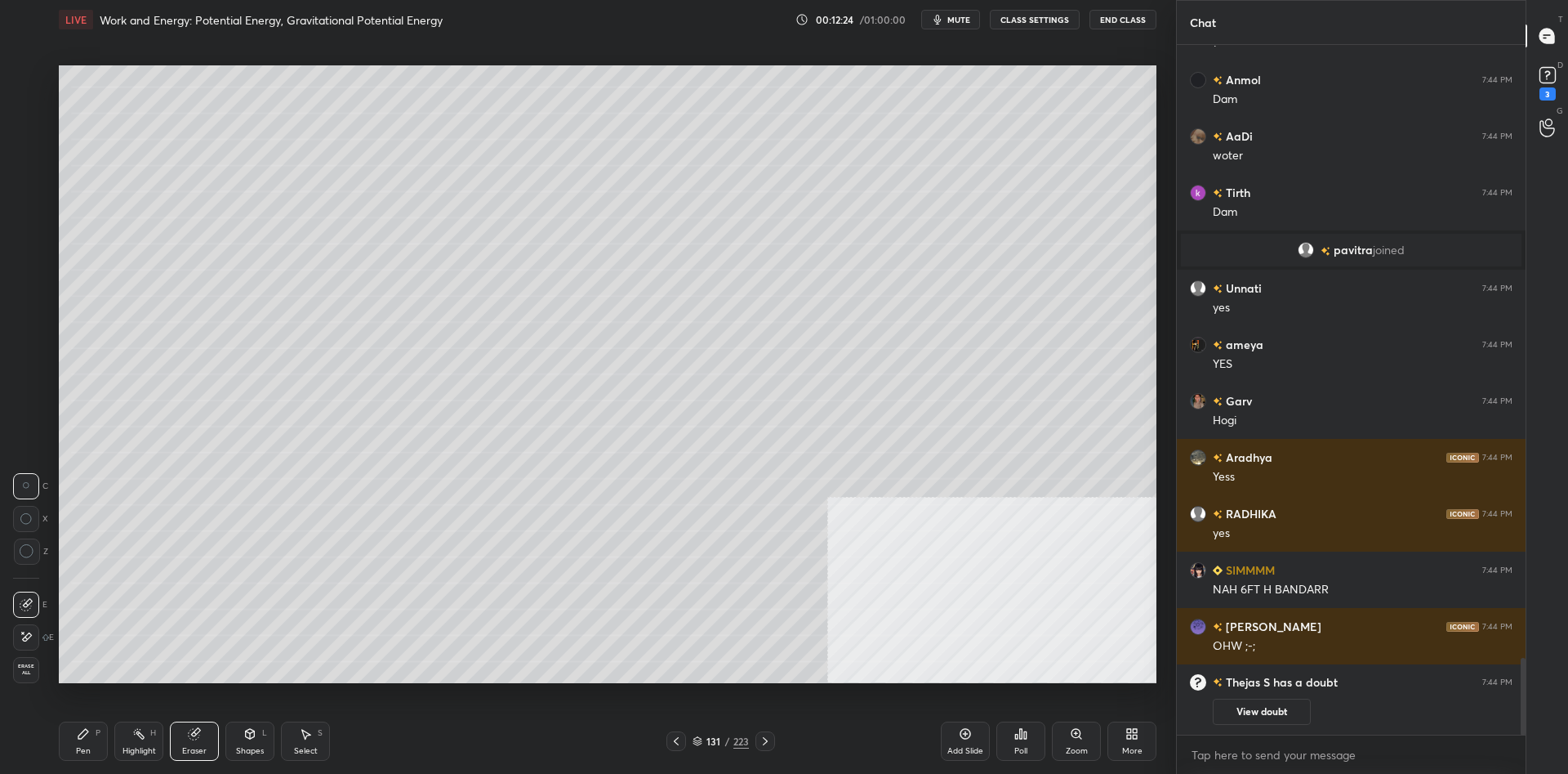
click at [46, 760] on div "1 2 3 4 5 6 7 C X Z C X Z E E Erase all H H LIVE Work and Energy: Potential Ene…" at bounding box center [581, 387] width 1162 height 774
click at [74, 745] on div "Pen P" at bounding box center [83, 741] width 49 height 39
click at [265, 737] on div "L" at bounding box center [264, 733] width 5 height 8
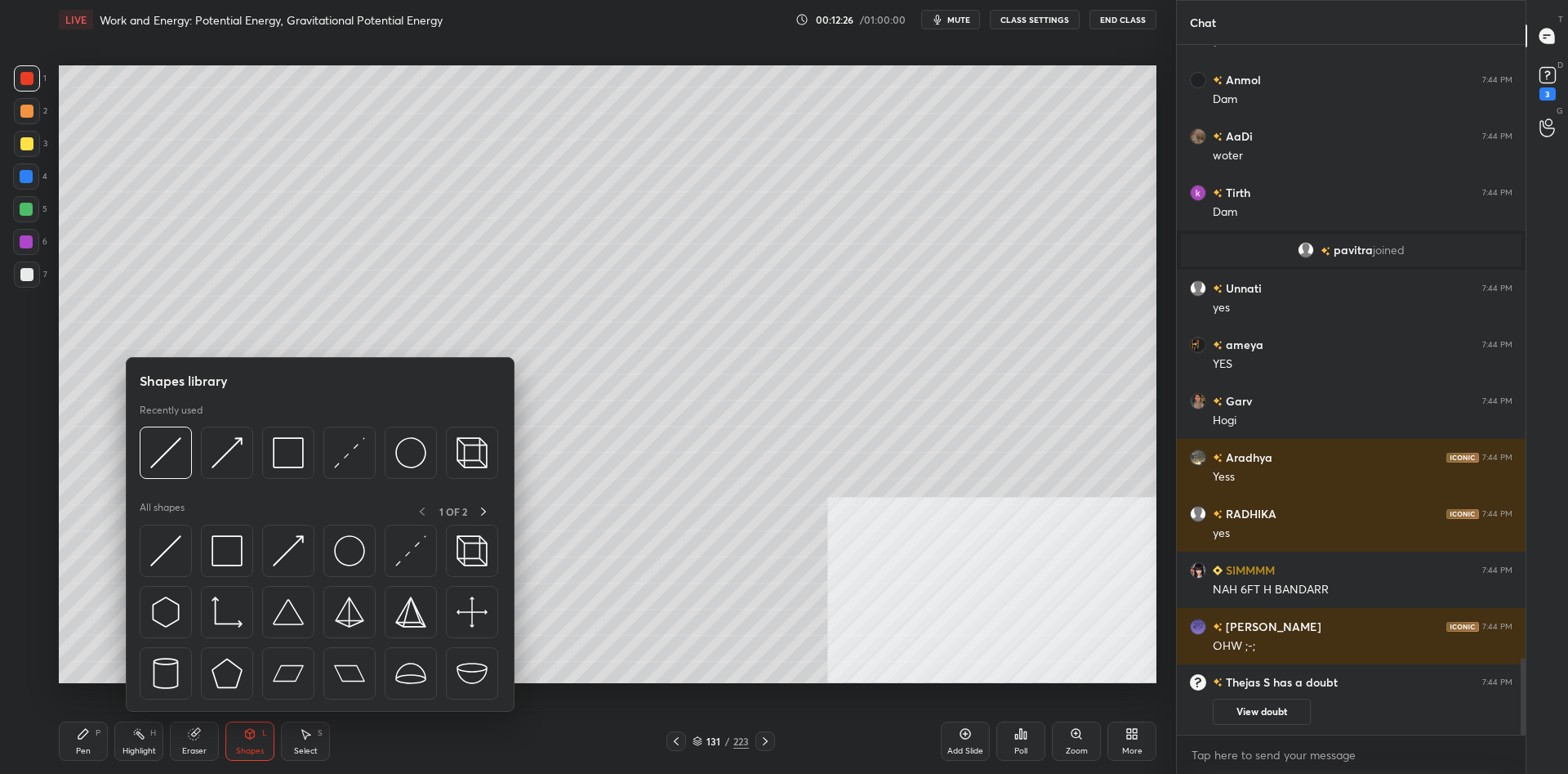
scroll to position [5418, 0]
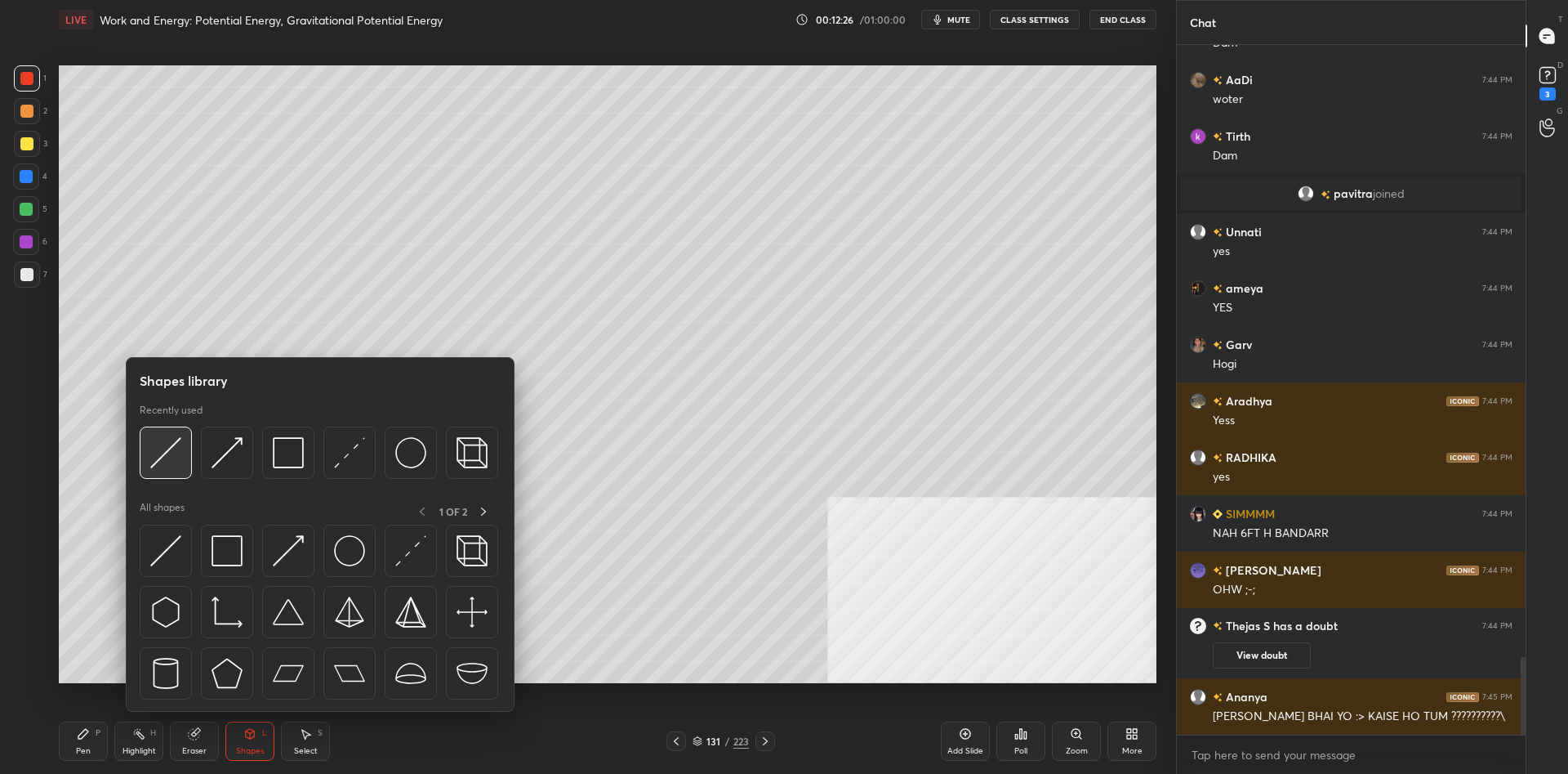
click at [166, 463] on img at bounding box center [166, 452] width 31 height 31
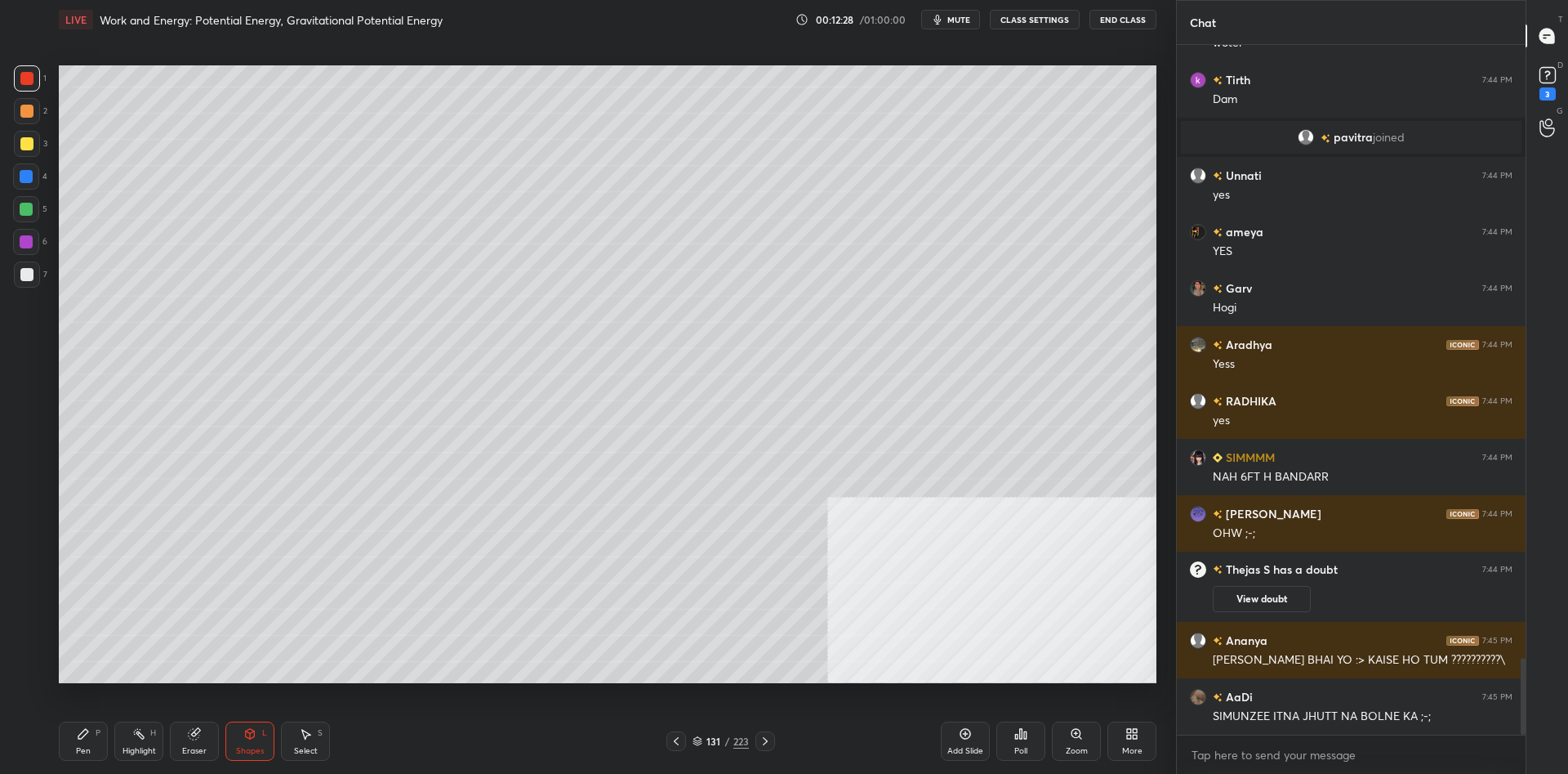
scroll to position [5531, 0]
click at [31, 278] on div at bounding box center [27, 274] width 13 height 13
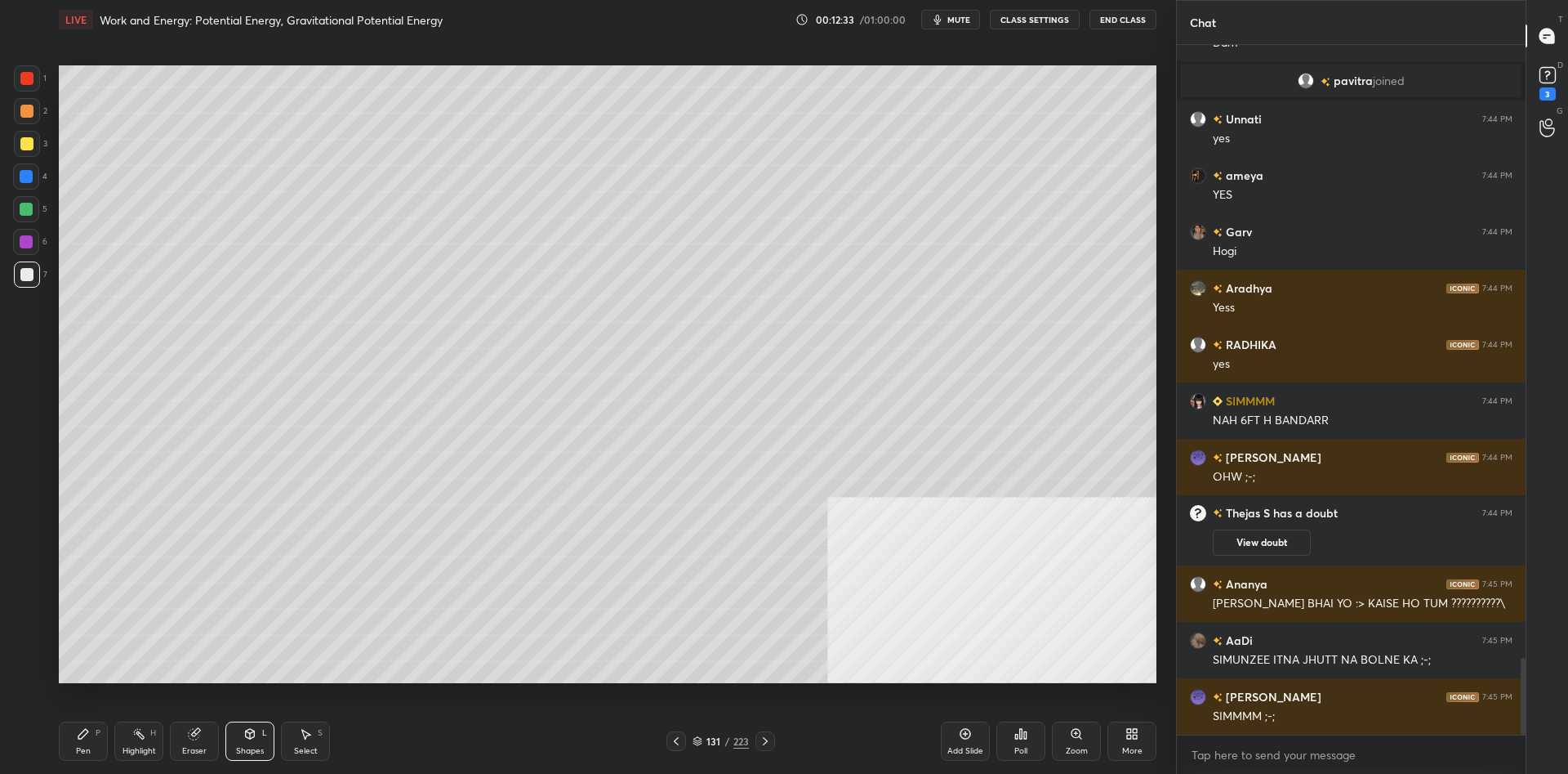
click at [93, 743] on div "Pen P" at bounding box center [83, 741] width 49 height 39
click at [43, 120] on div "2" at bounding box center [30, 111] width 33 height 26
click at [31, 114] on div at bounding box center [27, 111] width 13 height 13
click at [23, 178] on div at bounding box center [26, 176] width 13 height 13
click at [31, 180] on div at bounding box center [26, 176] width 13 height 13
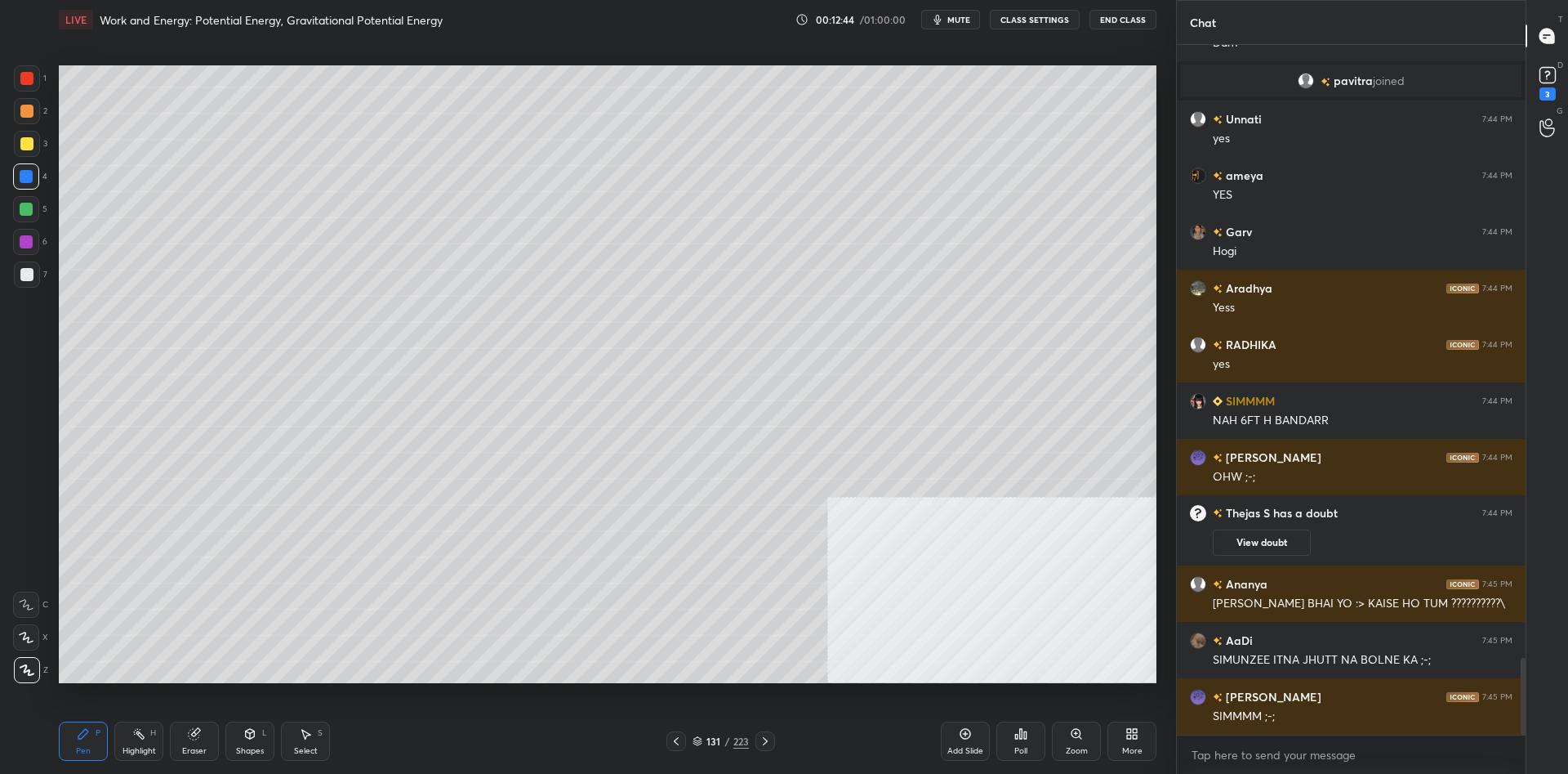
click at [26, 108] on div at bounding box center [27, 111] width 13 height 13
click at [23, 111] on div at bounding box center [27, 111] width 13 height 13
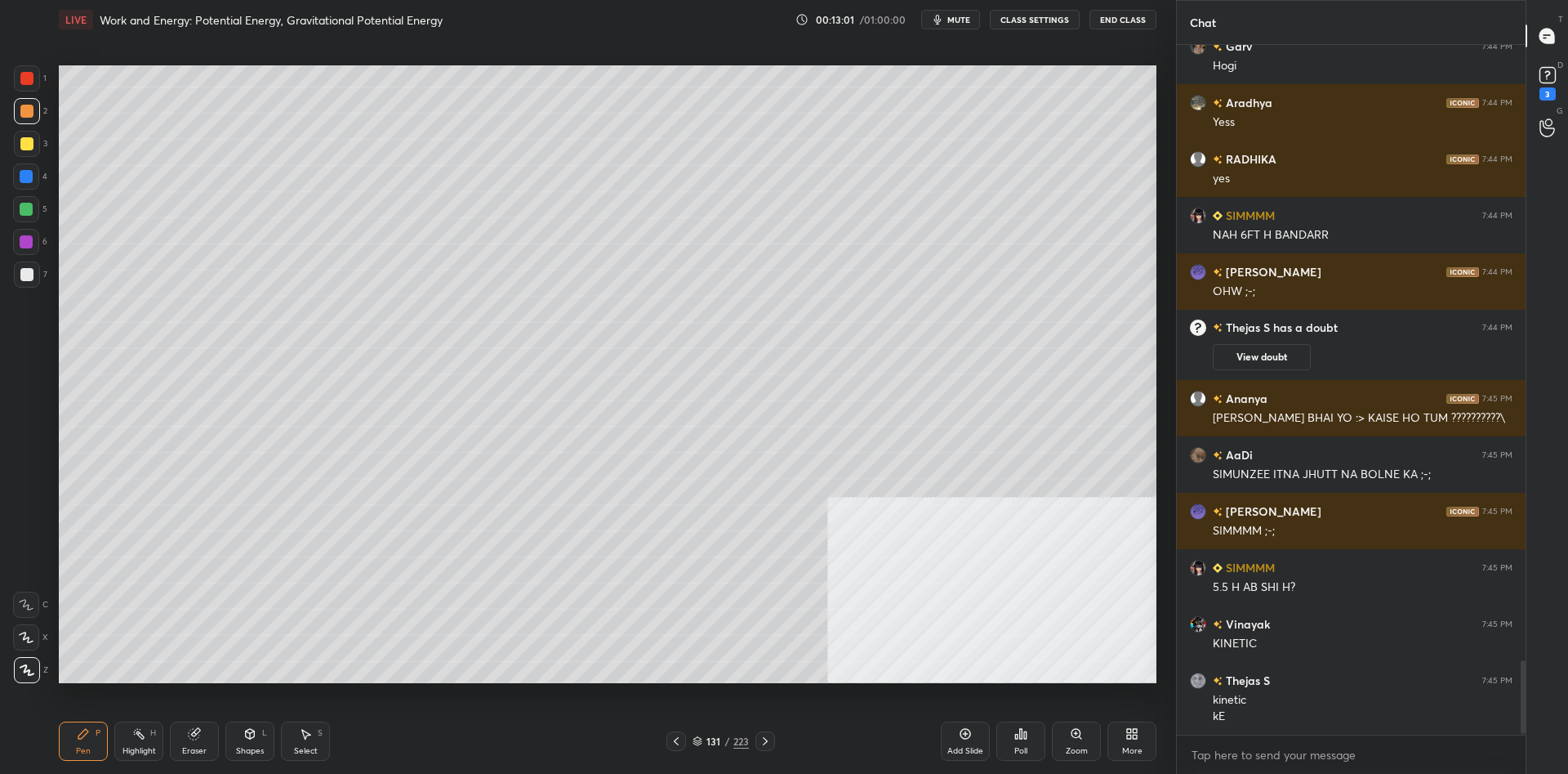
scroll to position [5773, 0]
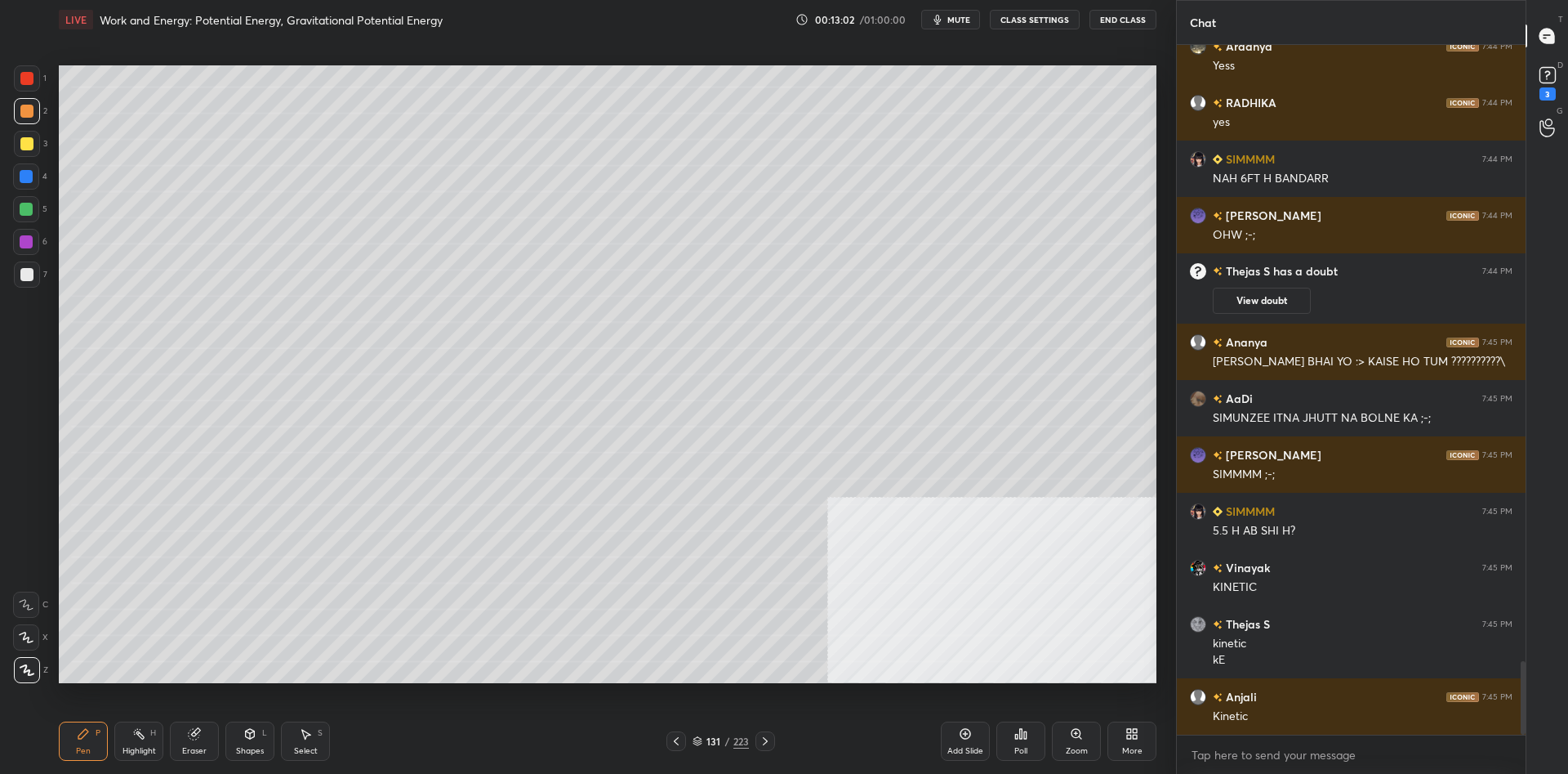
click at [41, 82] on div "1" at bounding box center [30, 78] width 32 height 26
click at [31, 78] on div at bounding box center [27, 78] width 13 height 13
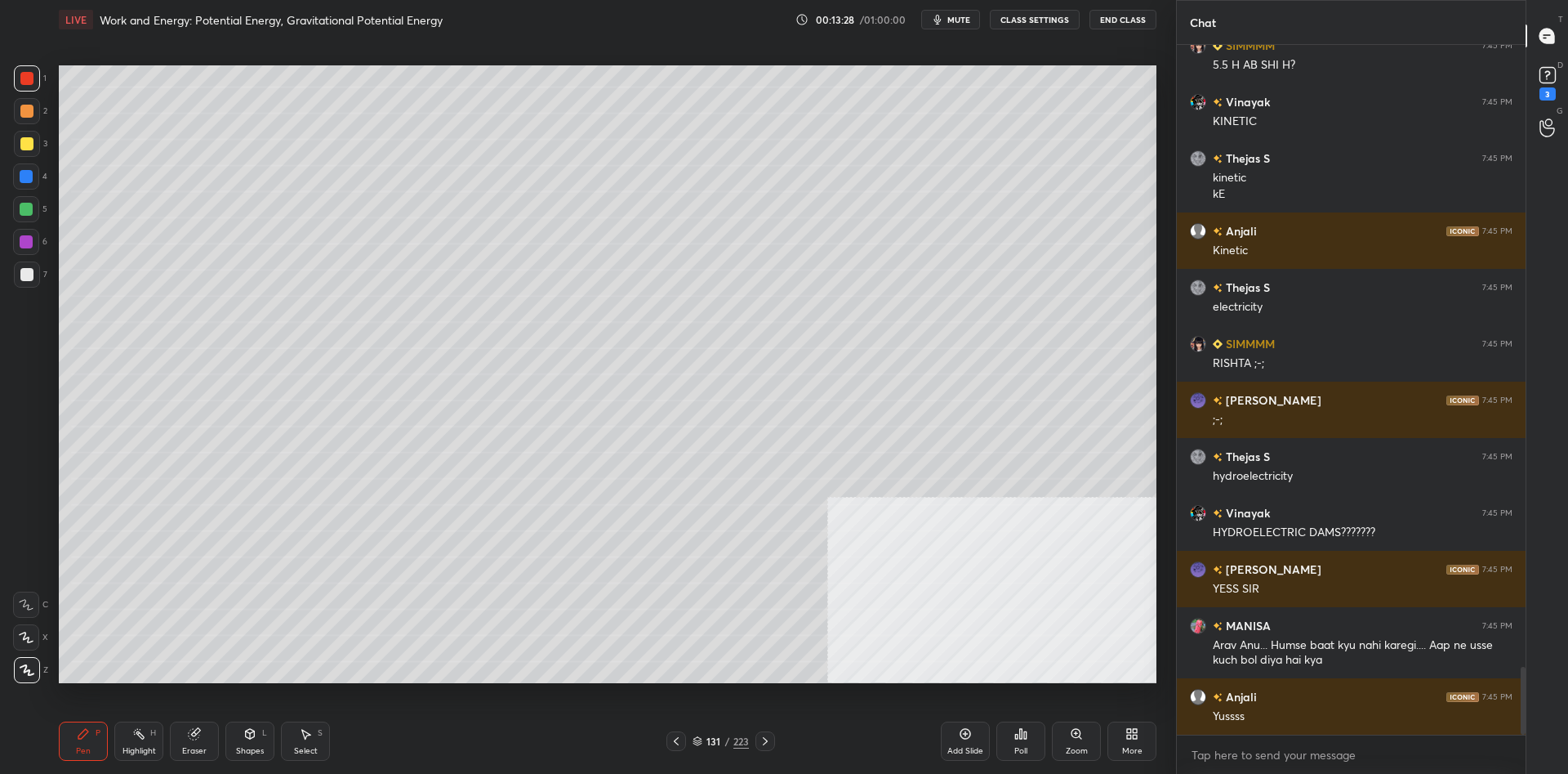
scroll to position [6295, 0]
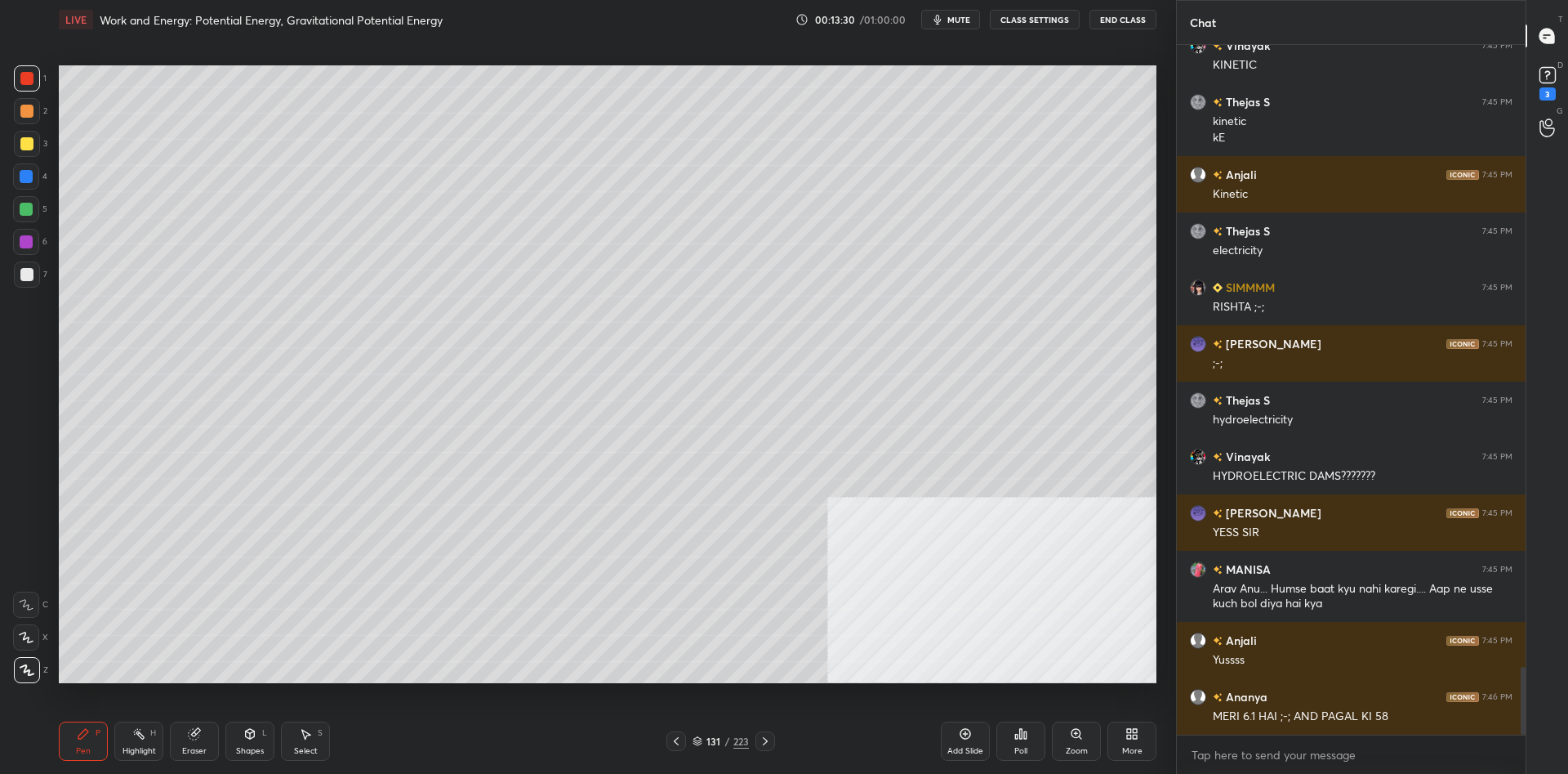
click at [121, 748] on div "Highlight H" at bounding box center [139, 741] width 49 height 39
click at [138, 741] on div "Highlight H" at bounding box center [139, 741] width 49 height 39
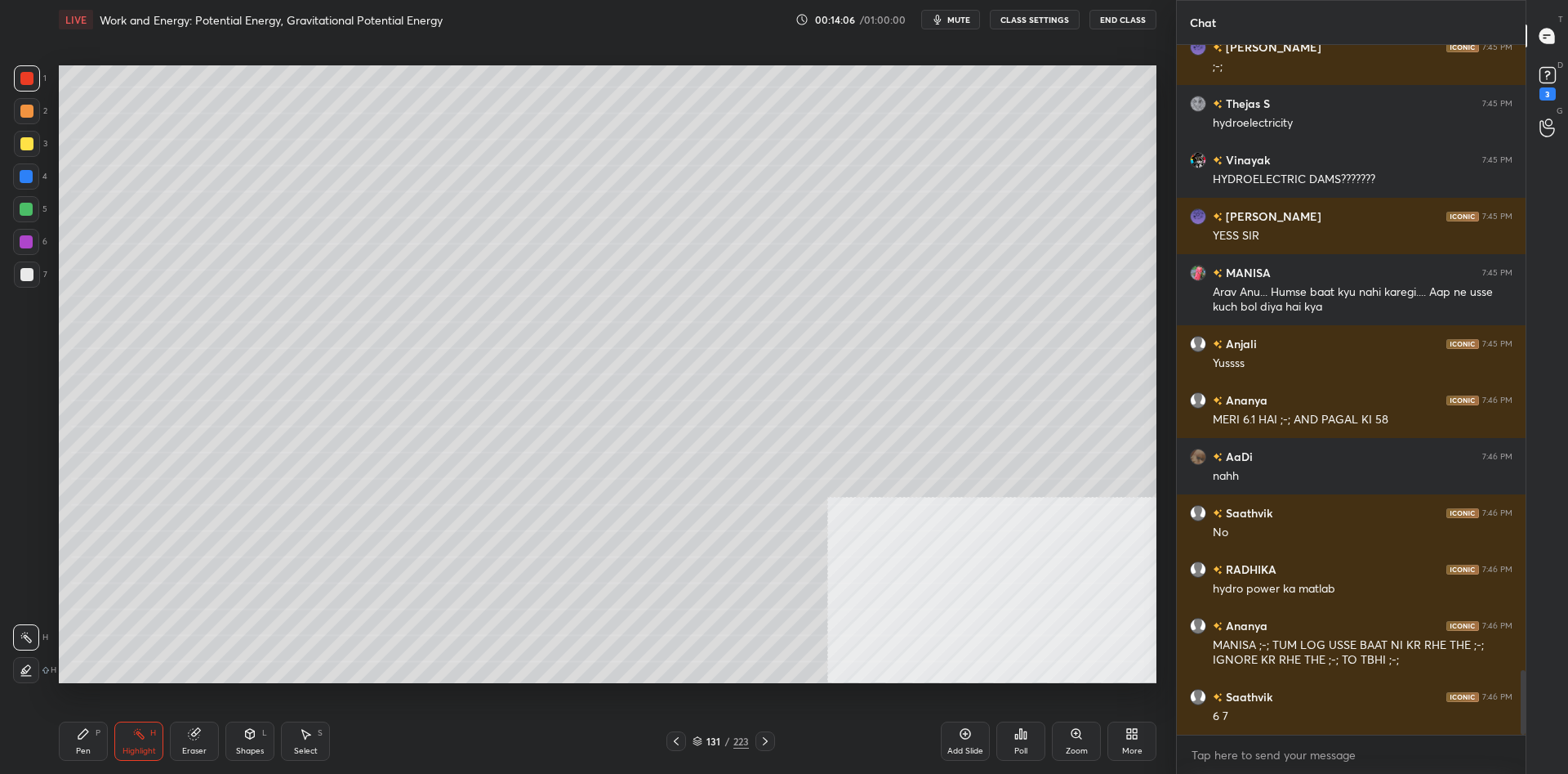
scroll to position [6648, 0]
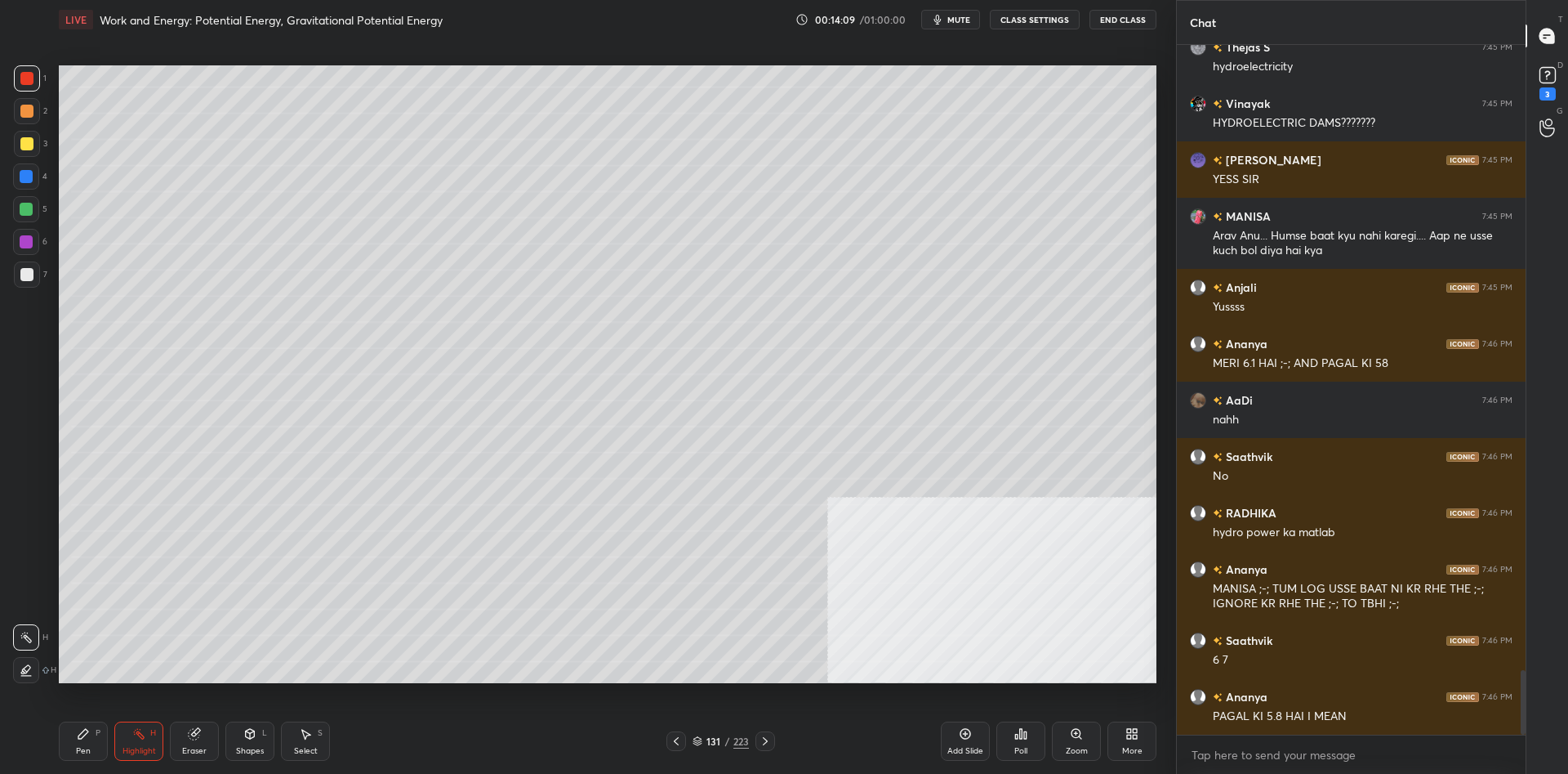
click at [69, 747] on div "Pen P" at bounding box center [83, 741] width 49 height 39
click at [962, 736] on icon at bounding box center [965, 733] width 13 height 13
click at [43, 143] on div "3" at bounding box center [30, 143] width 33 height 26
click at [32, 144] on div at bounding box center [27, 143] width 13 height 13
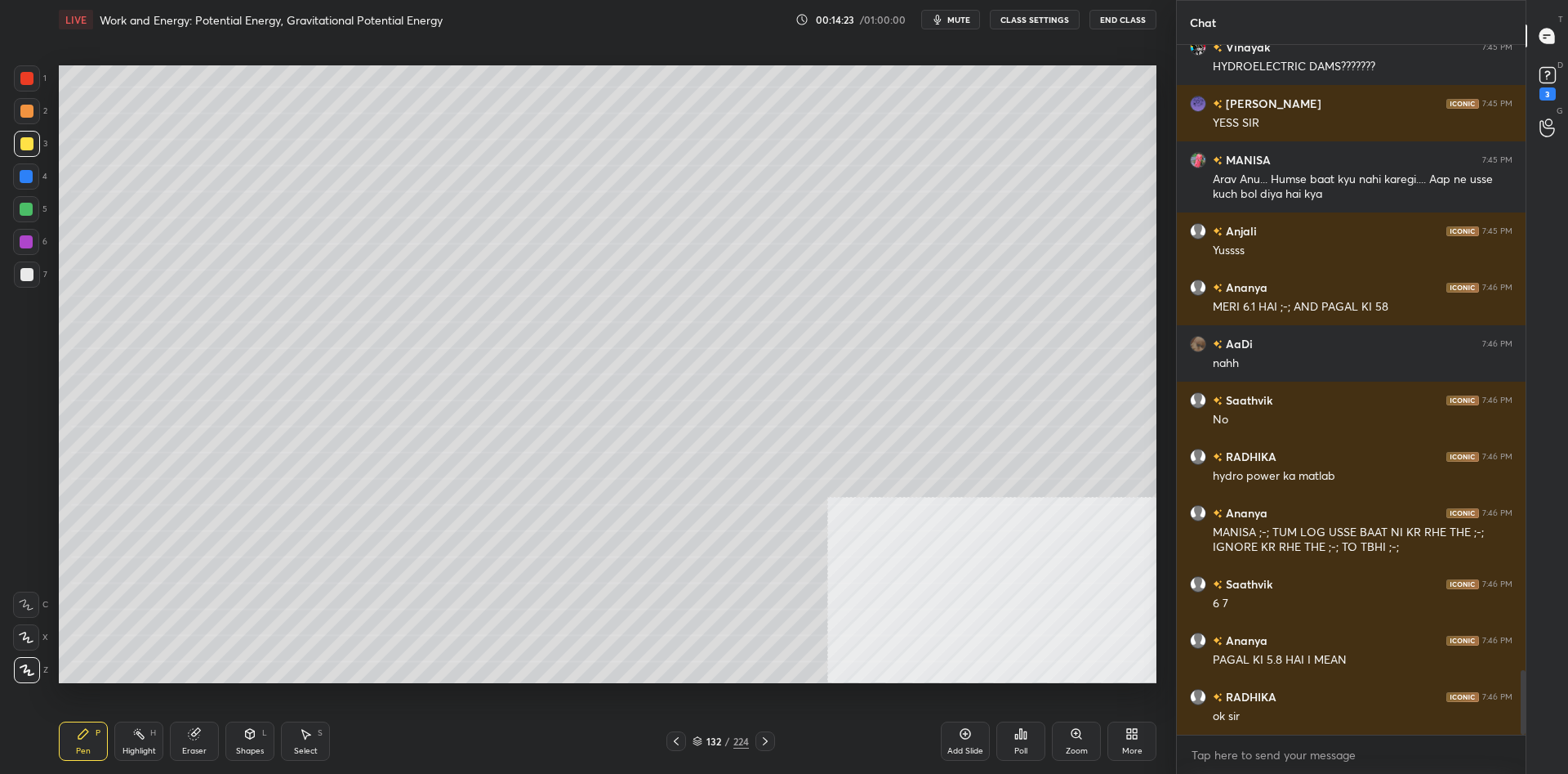
click at [22, 271] on div at bounding box center [27, 274] width 13 height 13
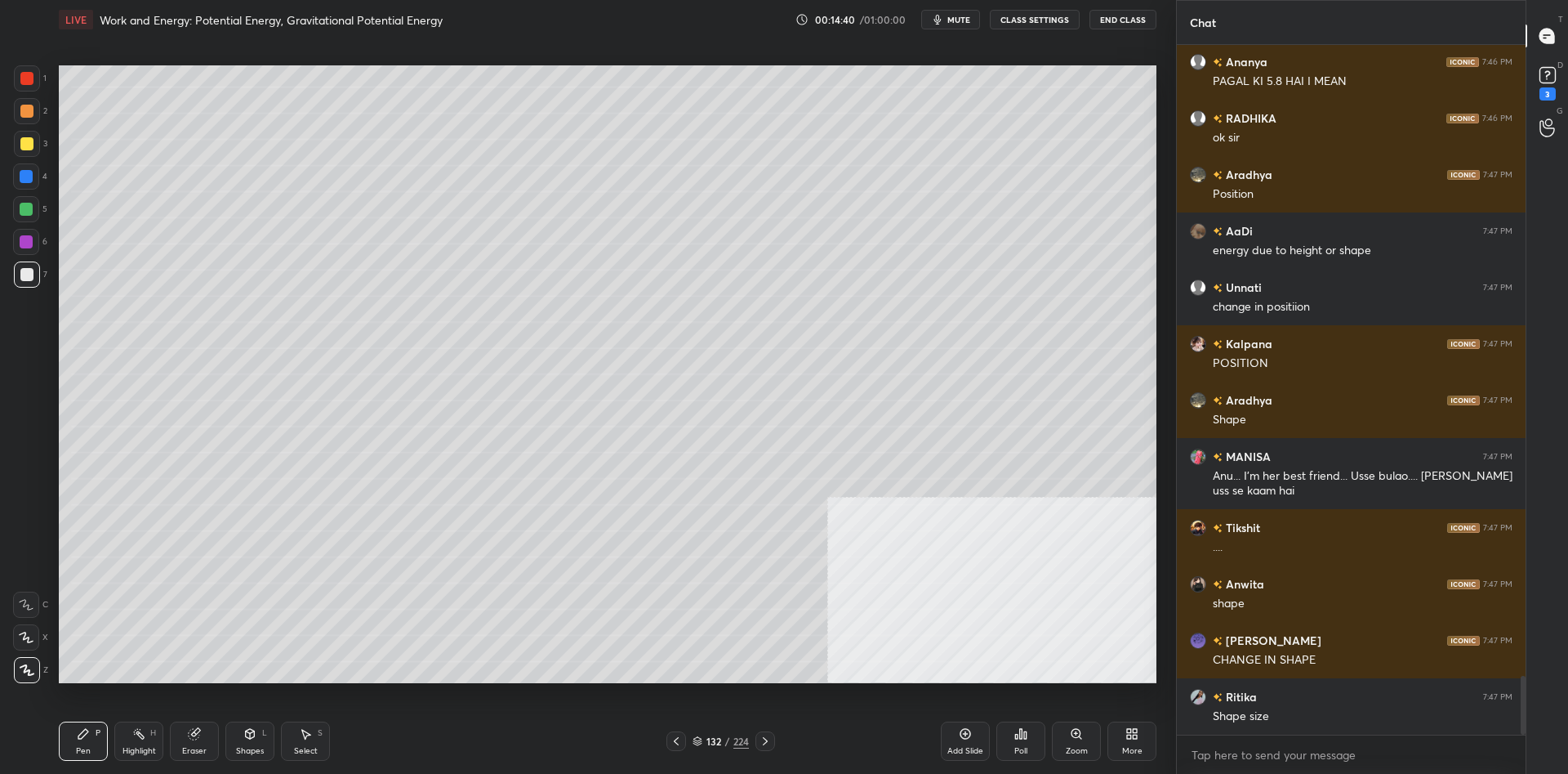
scroll to position [7339, 0]
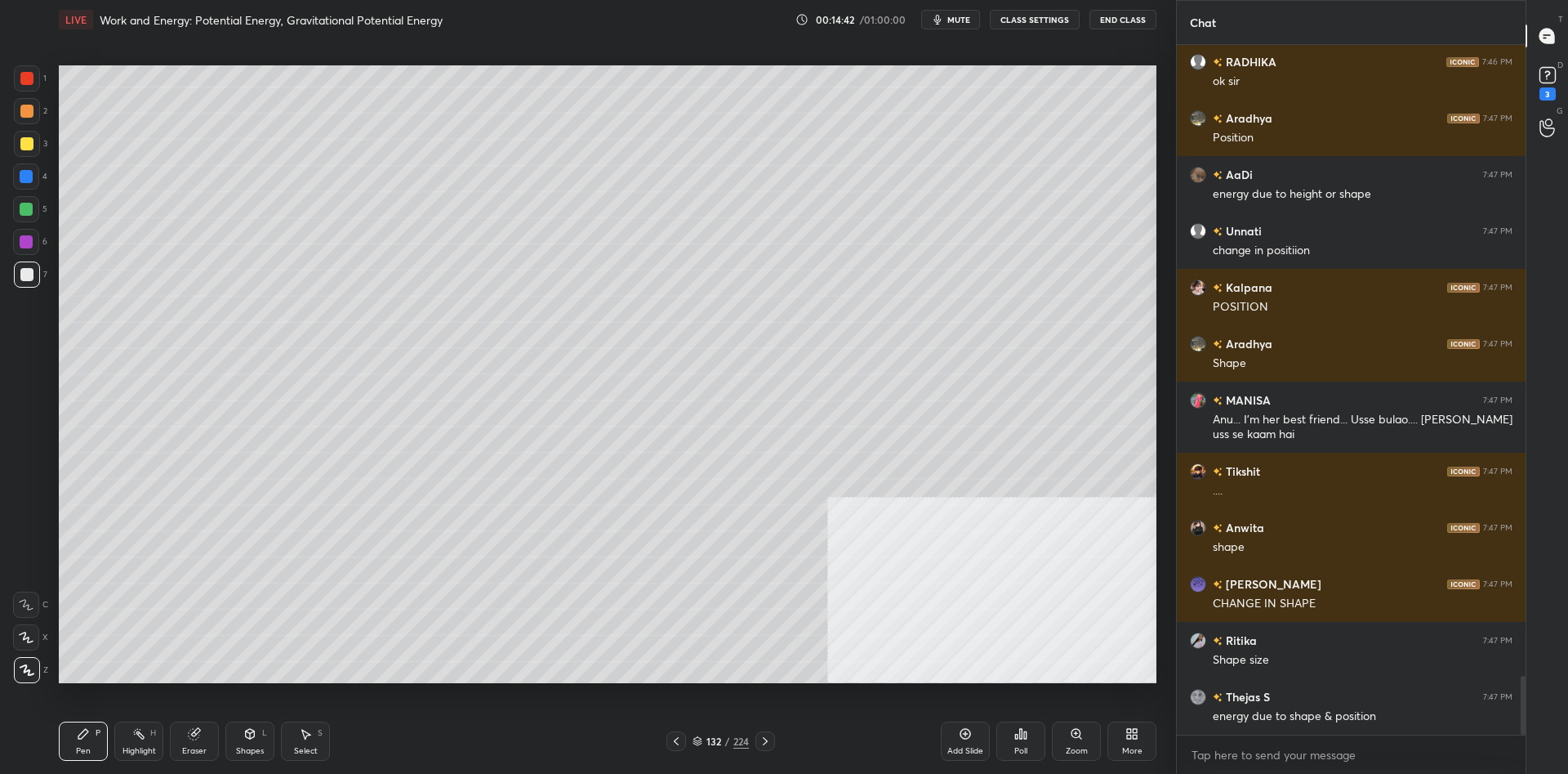
click at [31, 83] on div at bounding box center [27, 78] width 13 height 13
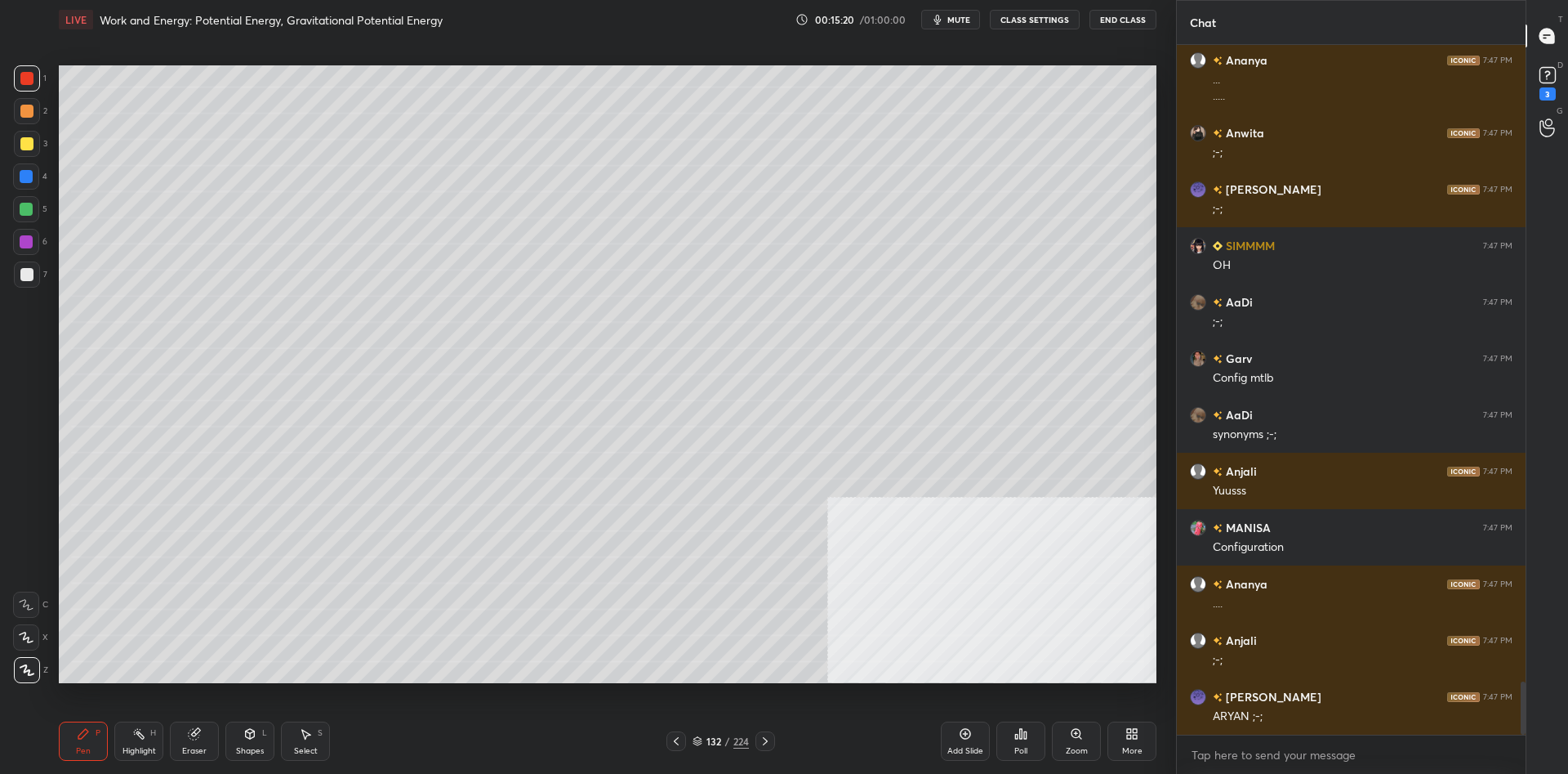
scroll to position [7448, 0]
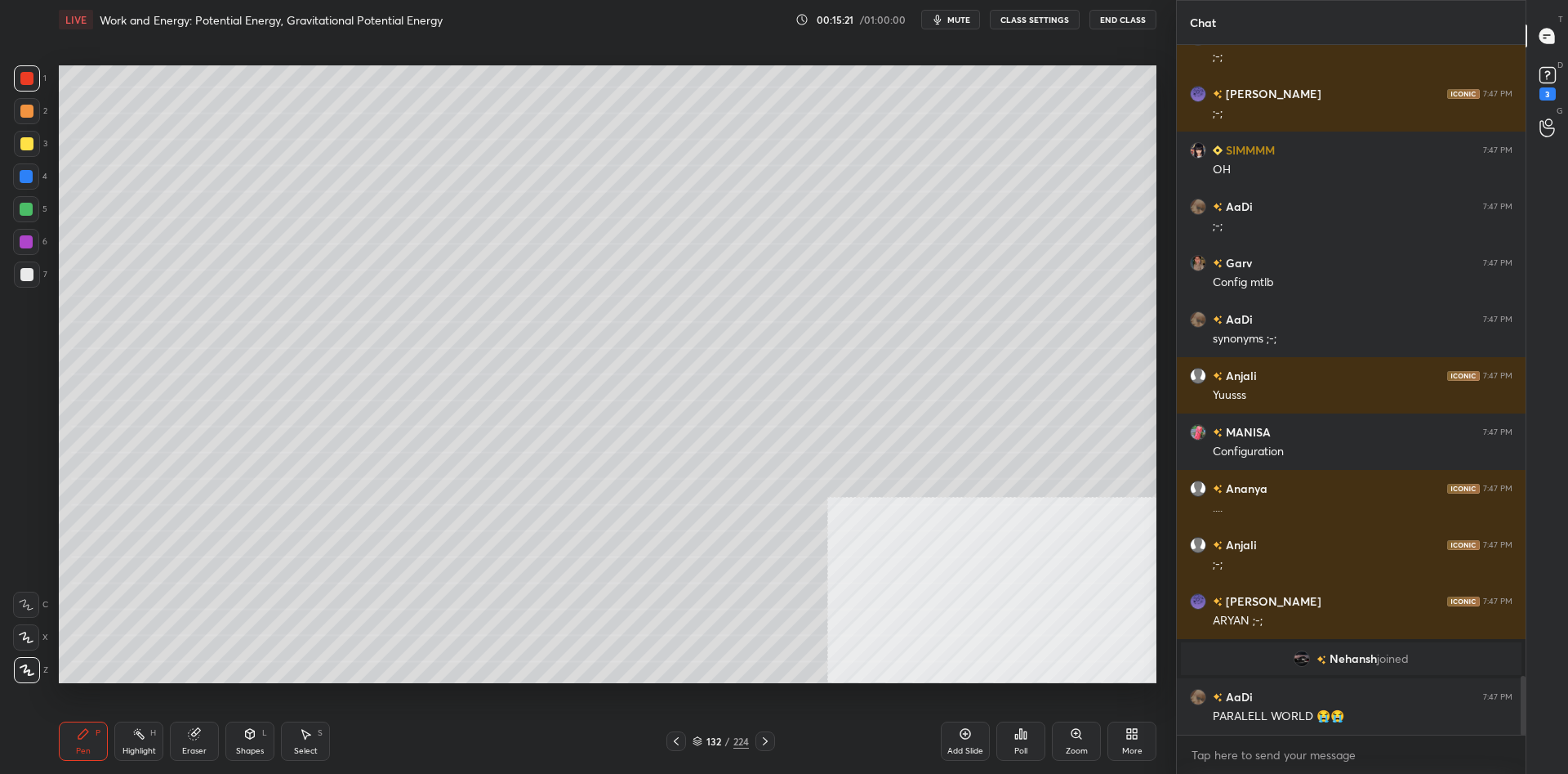
click at [11, 226] on div "1 2 3 4 5 6 7 C X Z C X Z E E Erase all H H" at bounding box center [26, 373] width 52 height 618
click at [16, 230] on div at bounding box center [25, 242] width 26 height 26
click at [18, 235] on div at bounding box center [25, 242] width 26 height 26
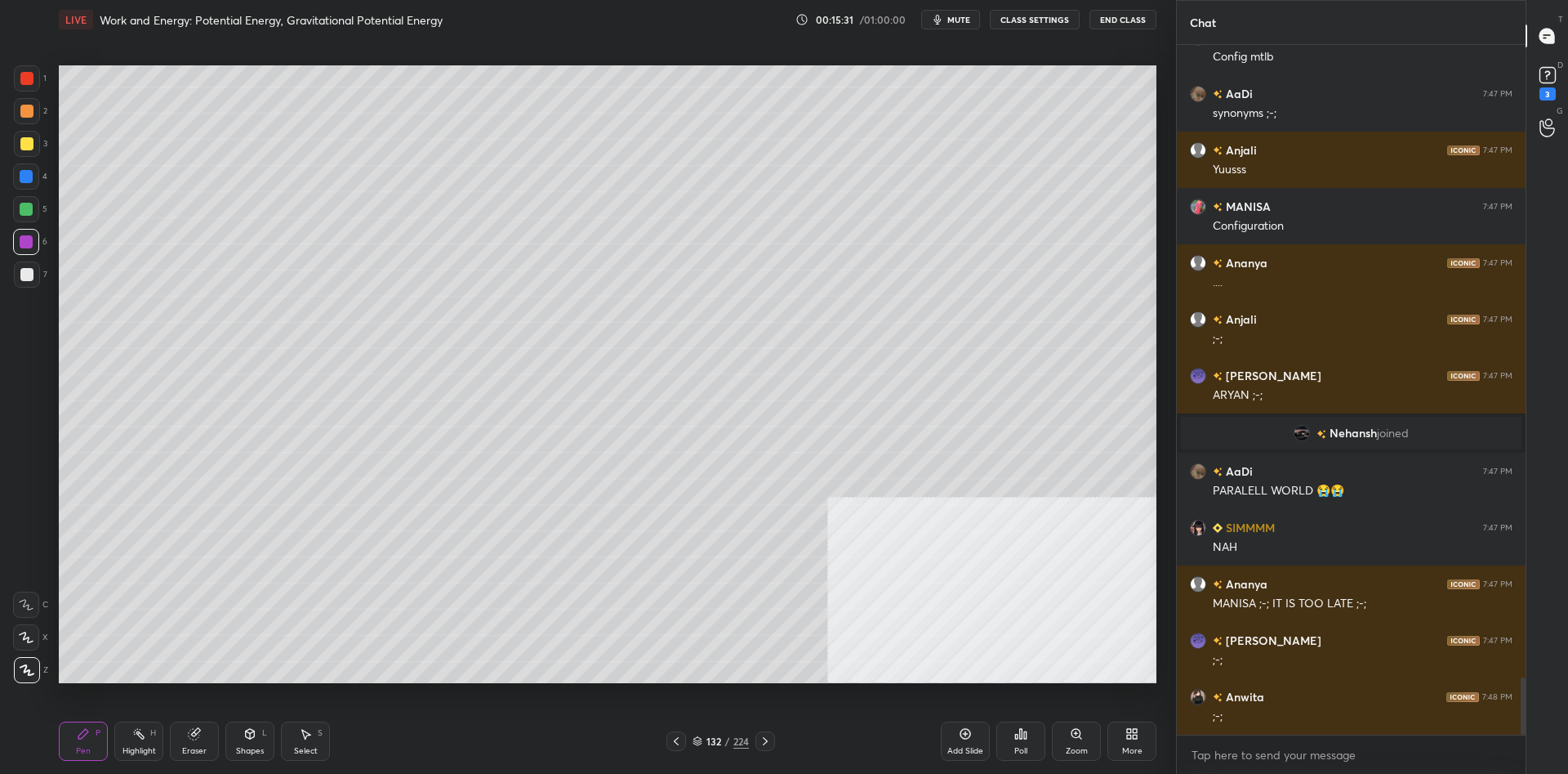
scroll to position [7729, 0]
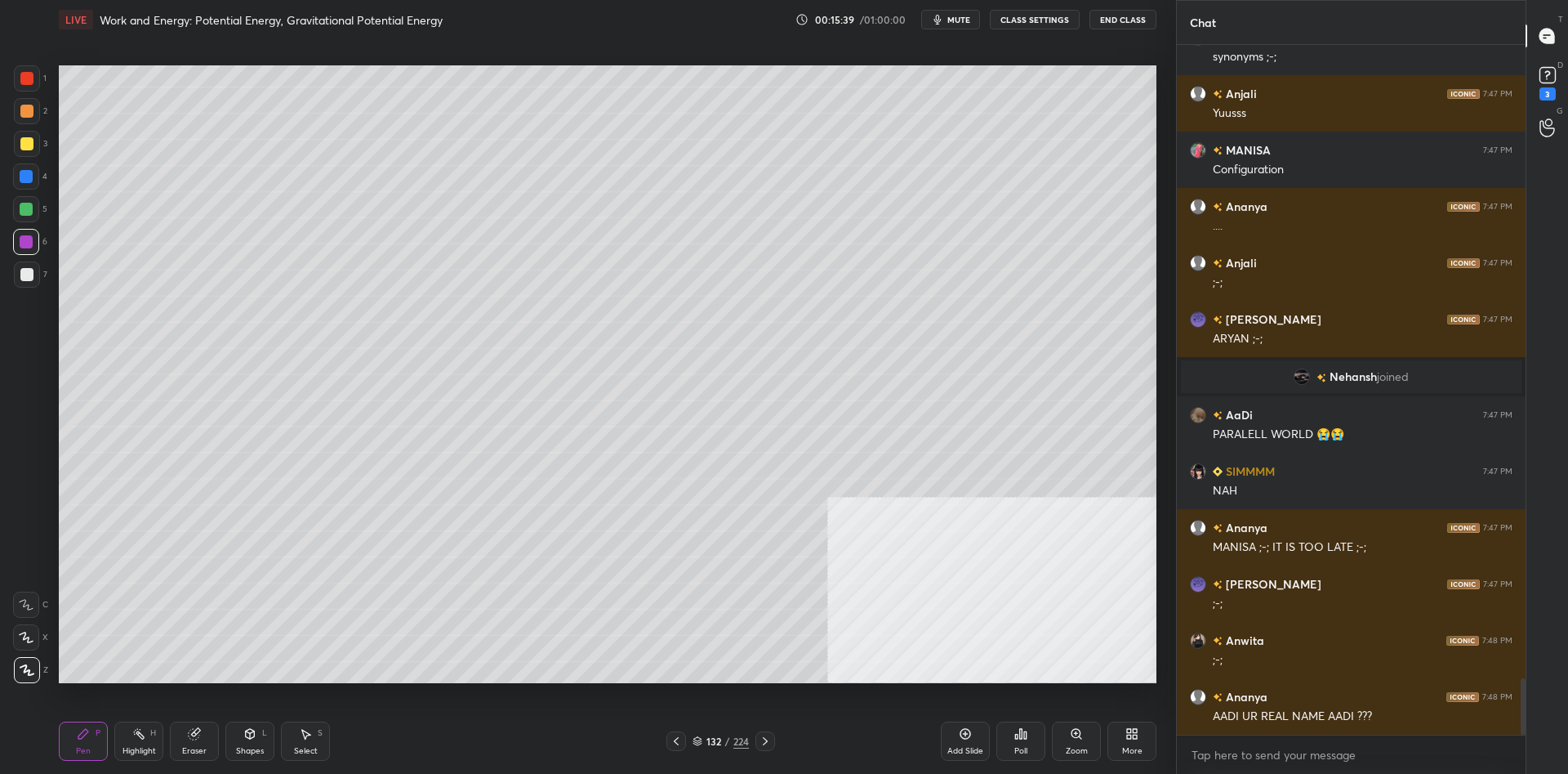
click at [26, 79] on div at bounding box center [27, 78] width 13 height 13
click at [31, 78] on div at bounding box center [27, 78] width 13 height 13
click at [24, 223] on div "5" at bounding box center [30, 212] width 34 height 32
click at [22, 237] on div at bounding box center [26, 242] width 13 height 13
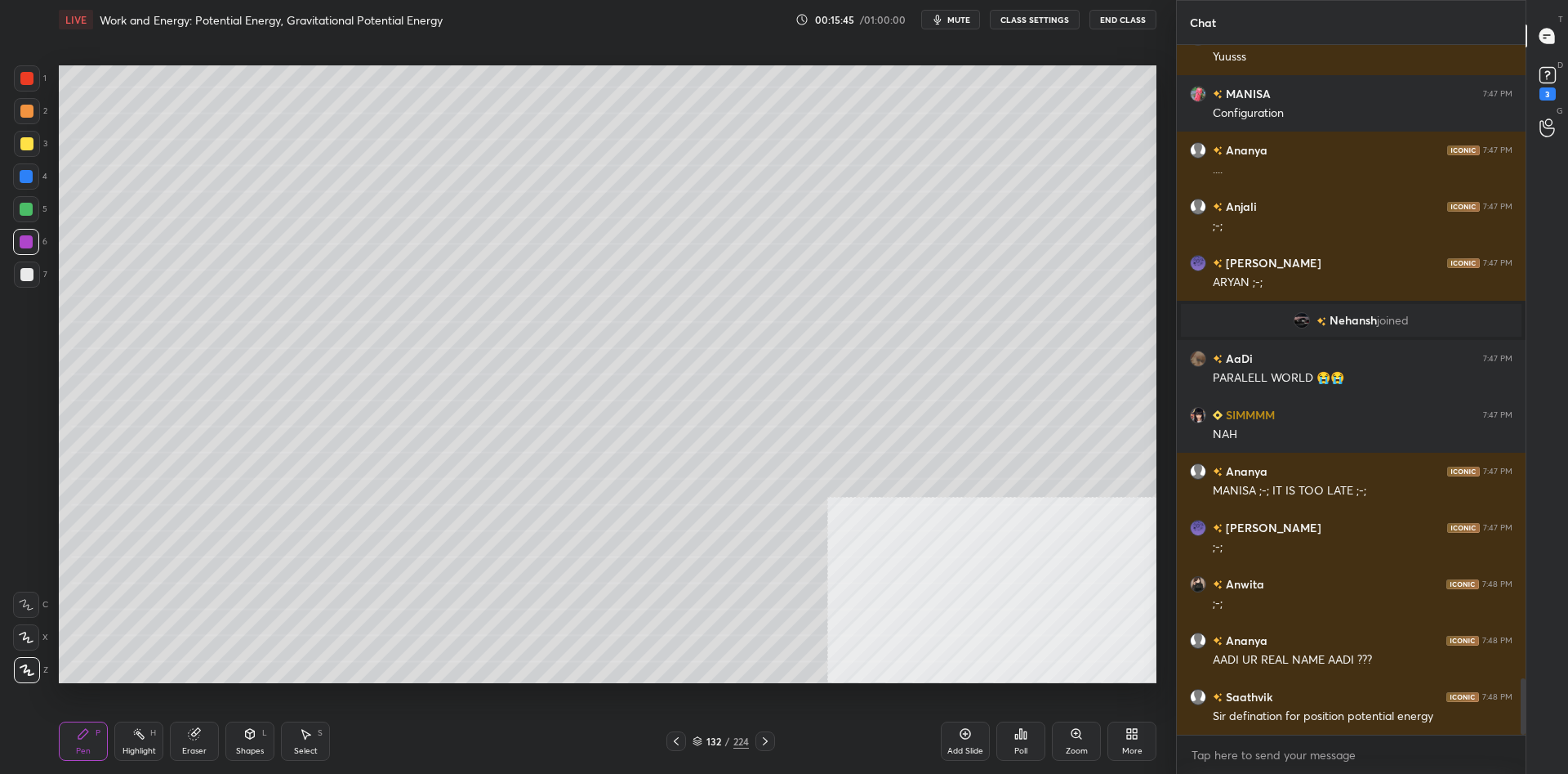
click at [13, 72] on div "1 2 3 4 5 6 7 C X Z C X Z E E Erase all H H" at bounding box center [26, 373] width 52 height 618
click at [23, 80] on div at bounding box center [27, 78] width 13 height 13
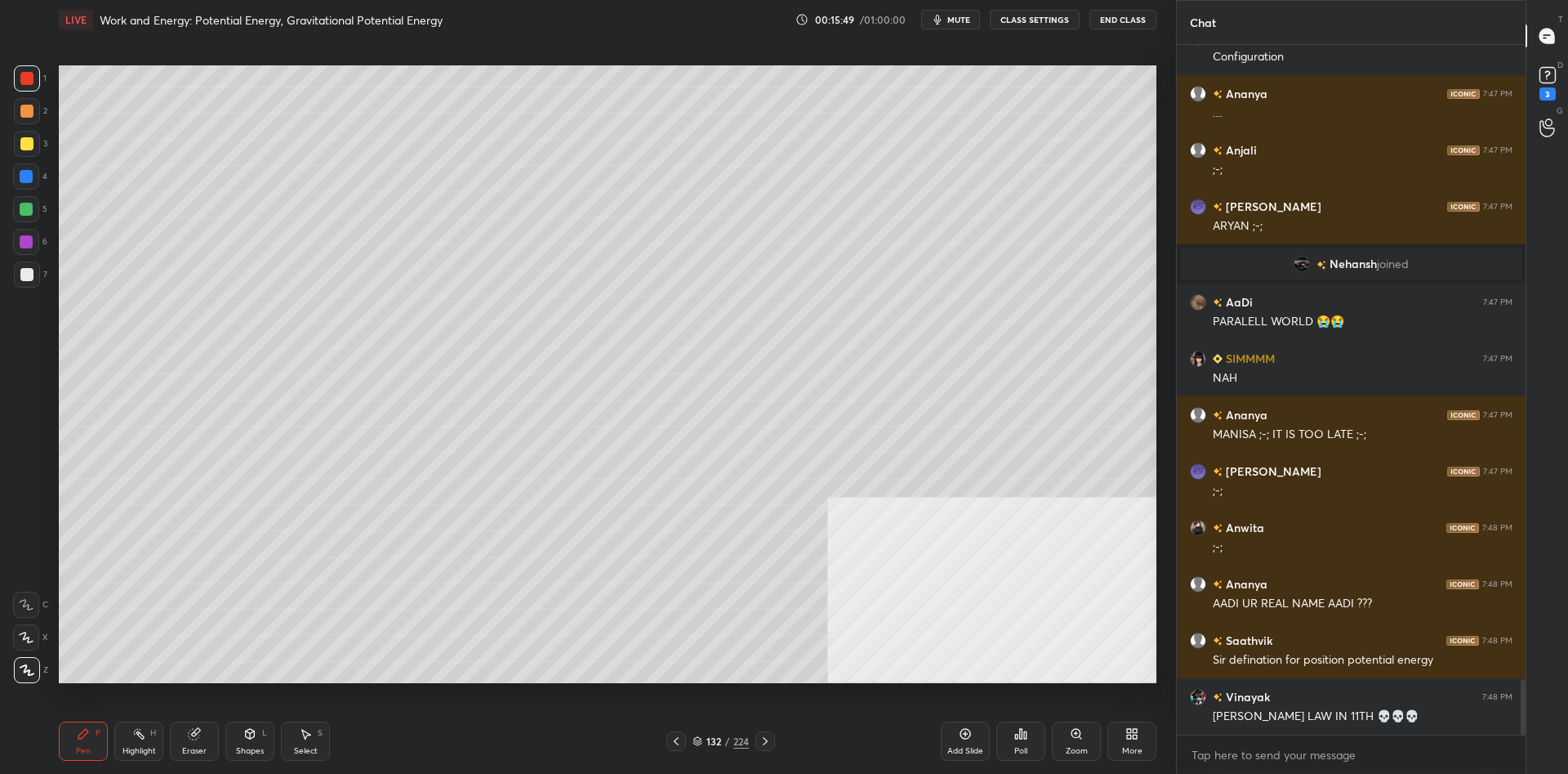
click at [23, 143] on div at bounding box center [27, 143] width 13 height 13
click at [23, 117] on div at bounding box center [26, 111] width 26 height 26
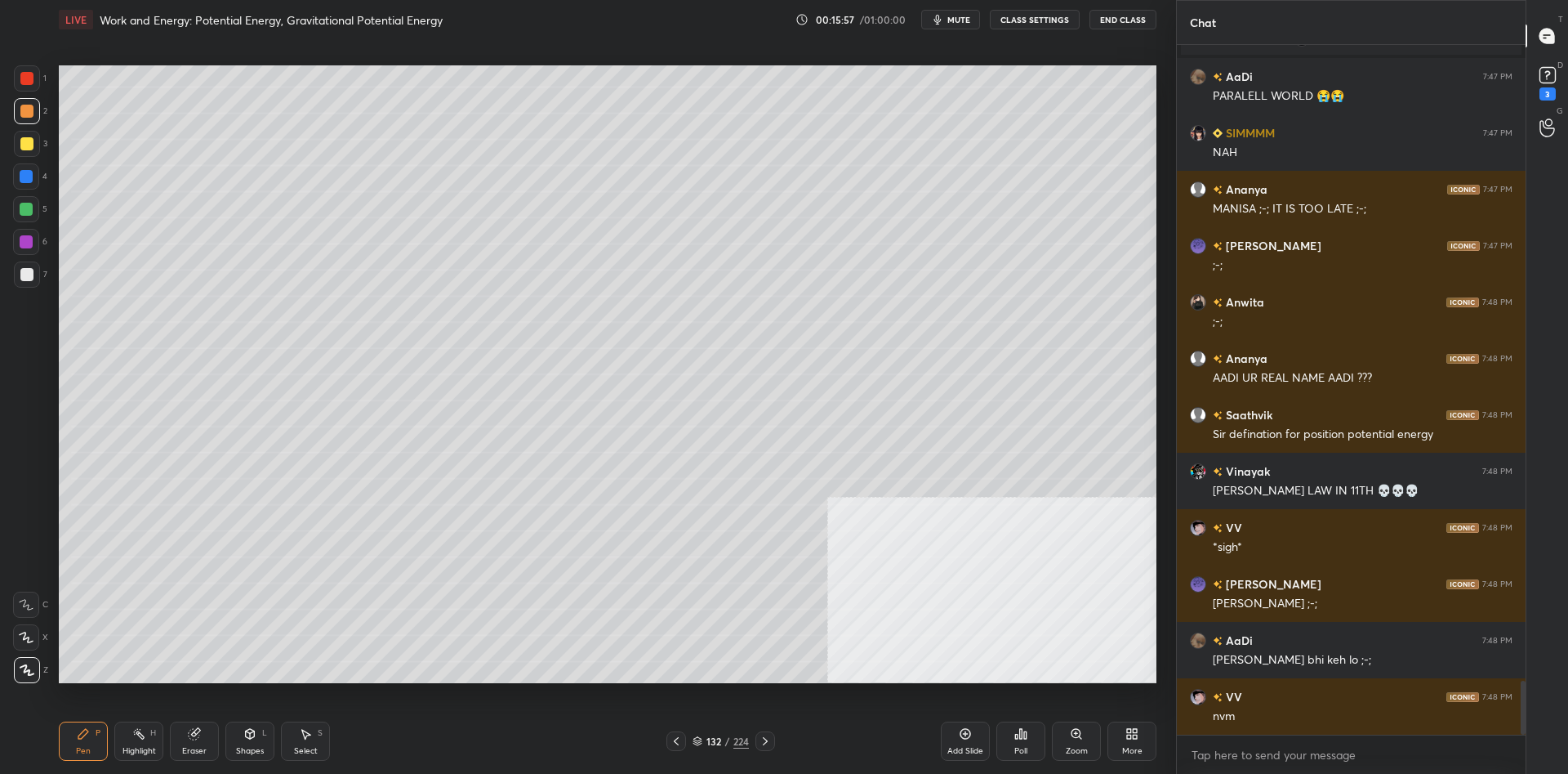
scroll to position [8123, 0]
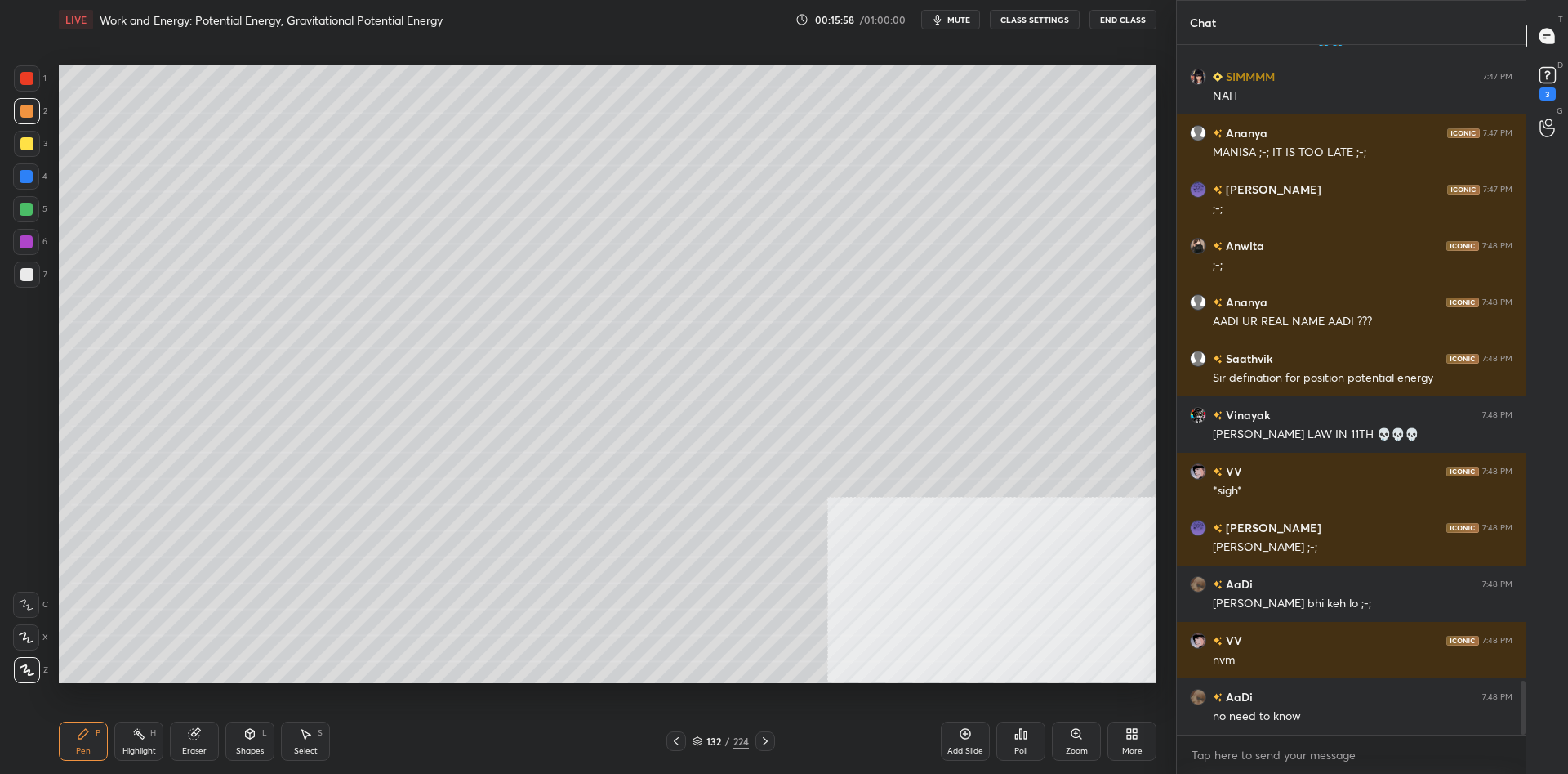
click at [33, 91] on div "1" at bounding box center [30, 81] width 32 height 32
click at [33, 86] on div at bounding box center [26, 78] width 26 height 26
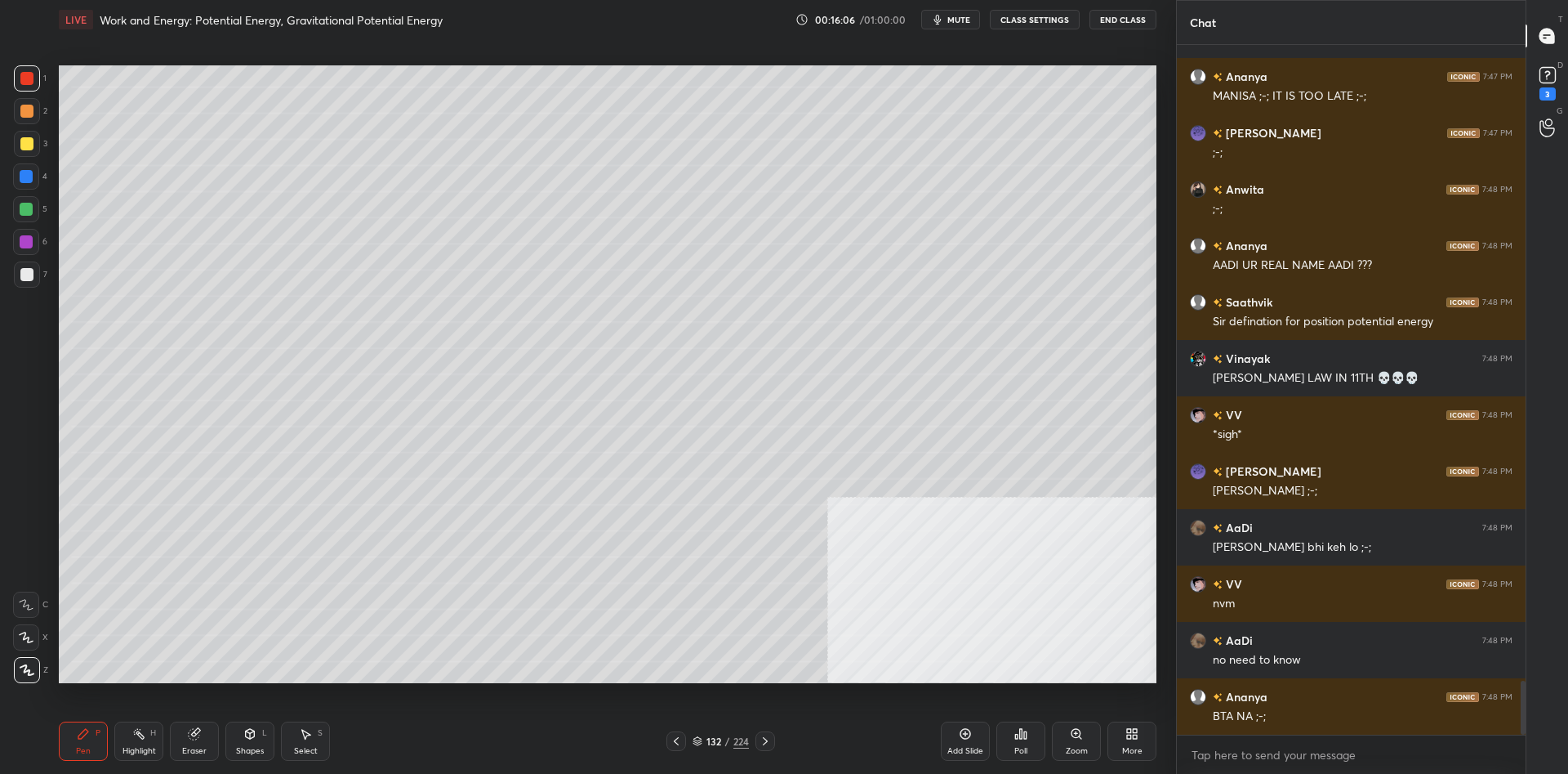
click at [25, 185] on div at bounding box center [25, 176] width 26 height 26
click at [27, 185] on div at bounding box center [25, 176] width 26 height 26
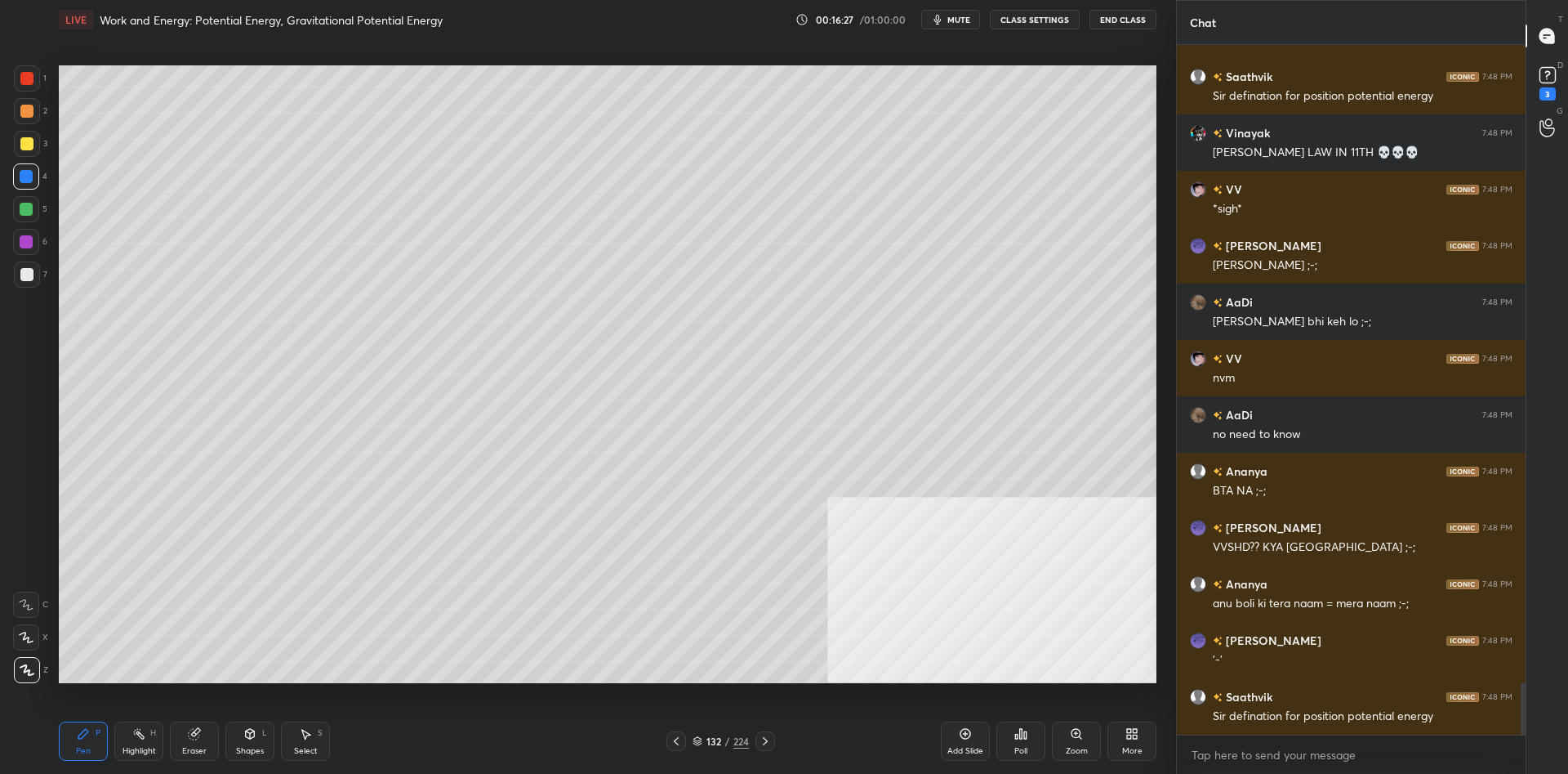
scroll to position [8462, 0]
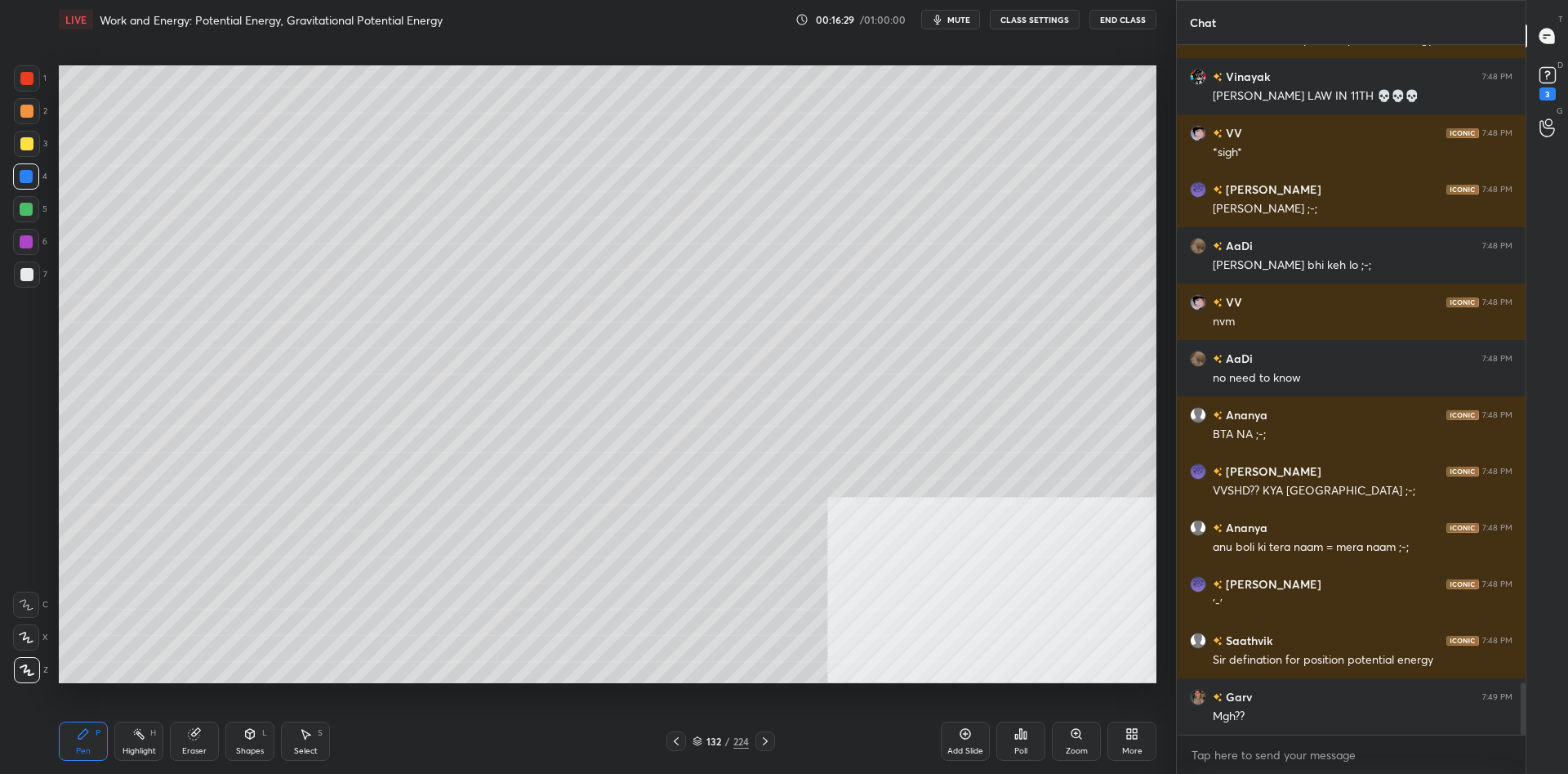
click at [14, 214] on div at bounding box center [25, 208] width 26 height 26
click at [23, 213] on div at bounding box center [26, 209] width 13 height 13
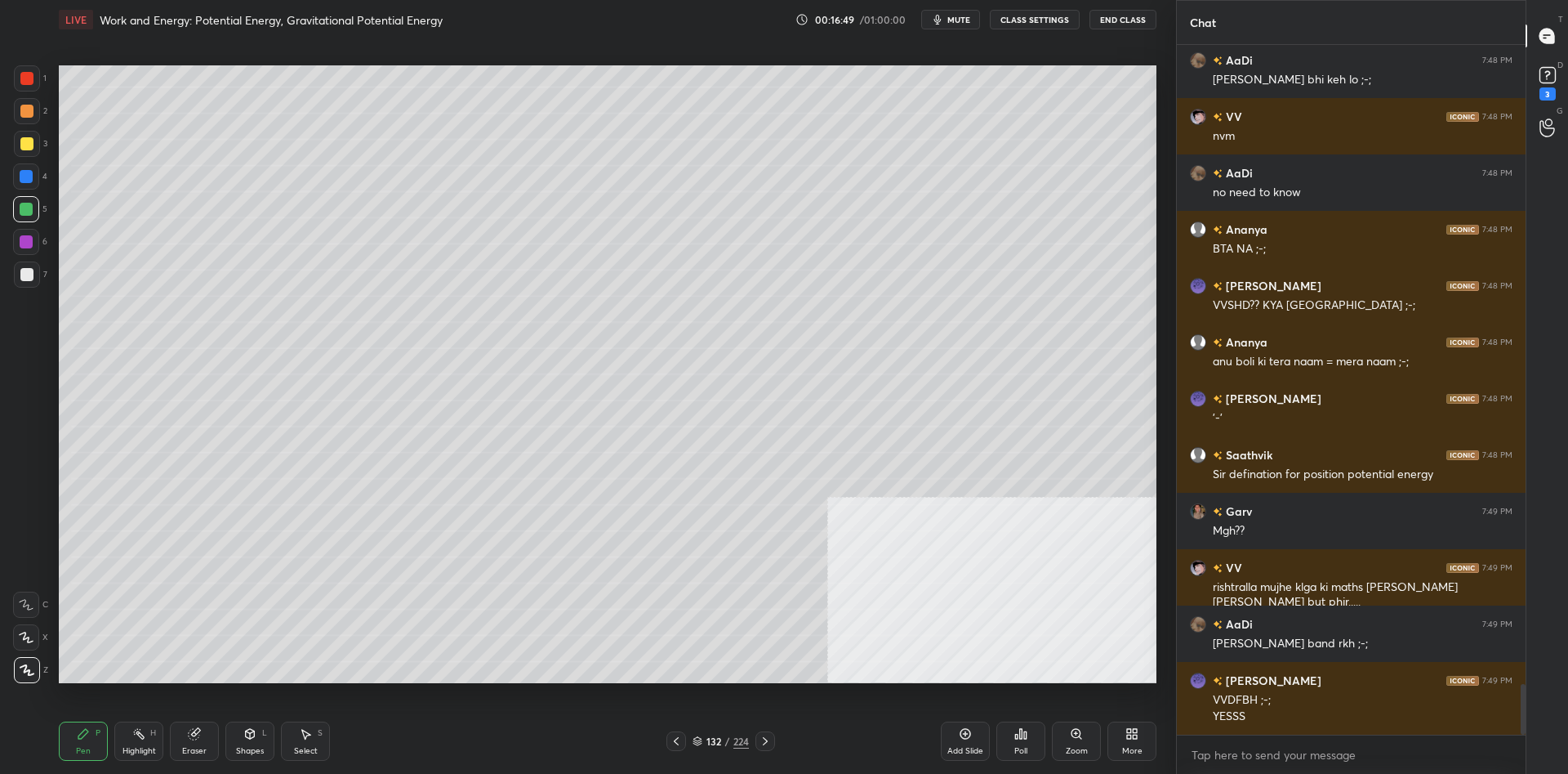
scroll to position [8703, 0]
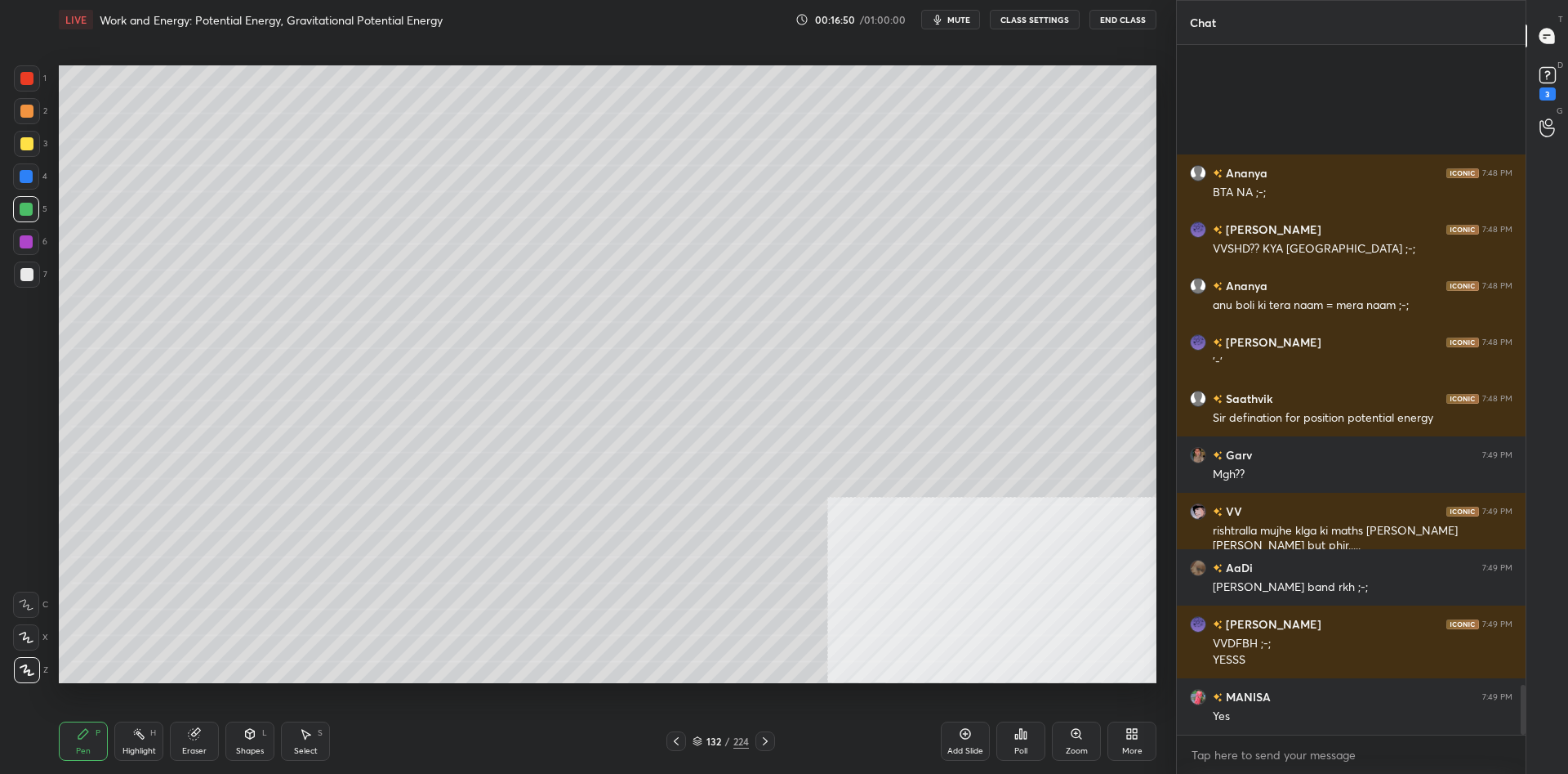
click at [122, 756] on div "Highlight H" at bounding box center [139, 741] width 49 height 39
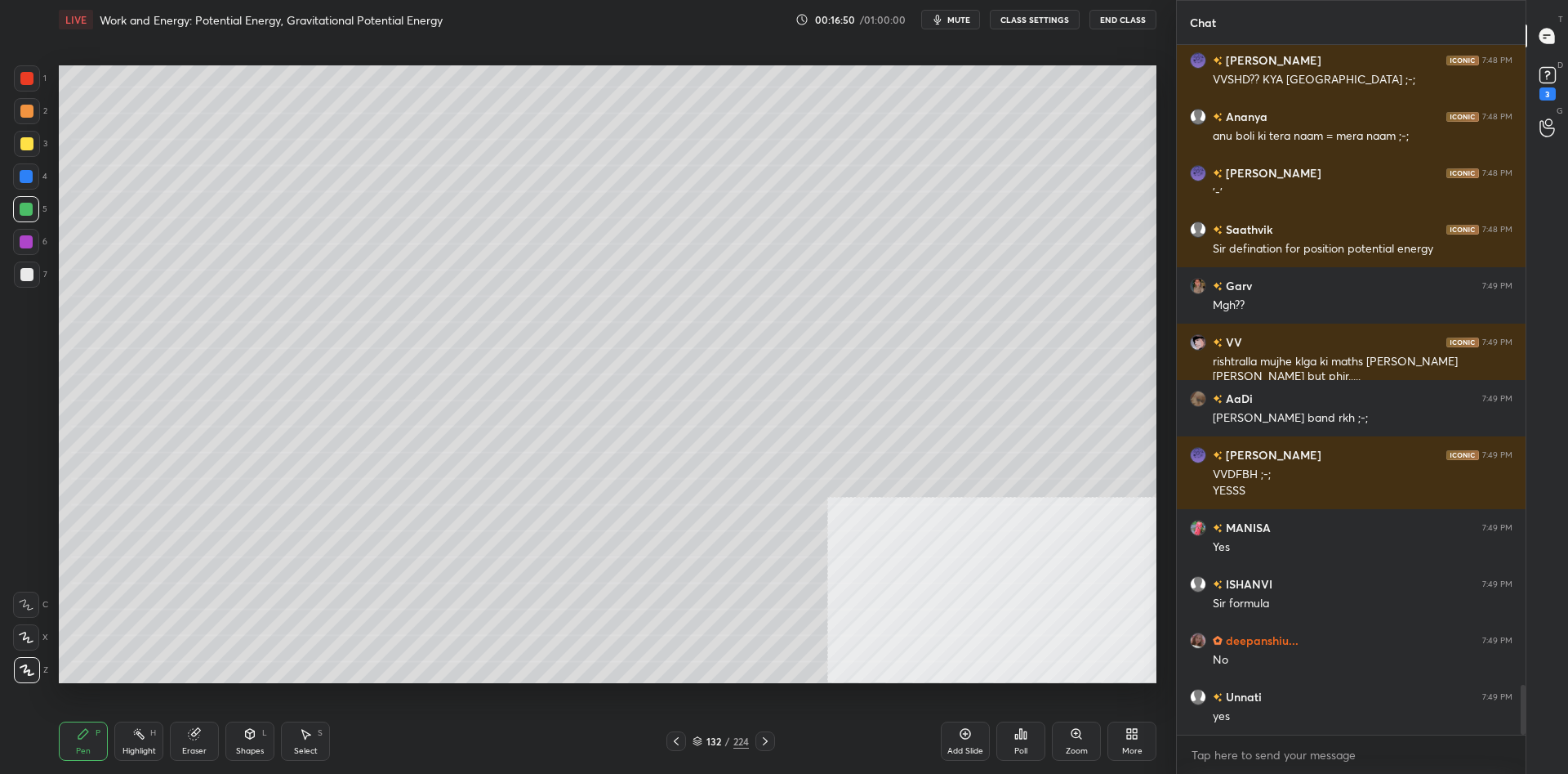
click at [125, 751] on div "Highlight" at bounding box center [139, 751] width 33 height 8
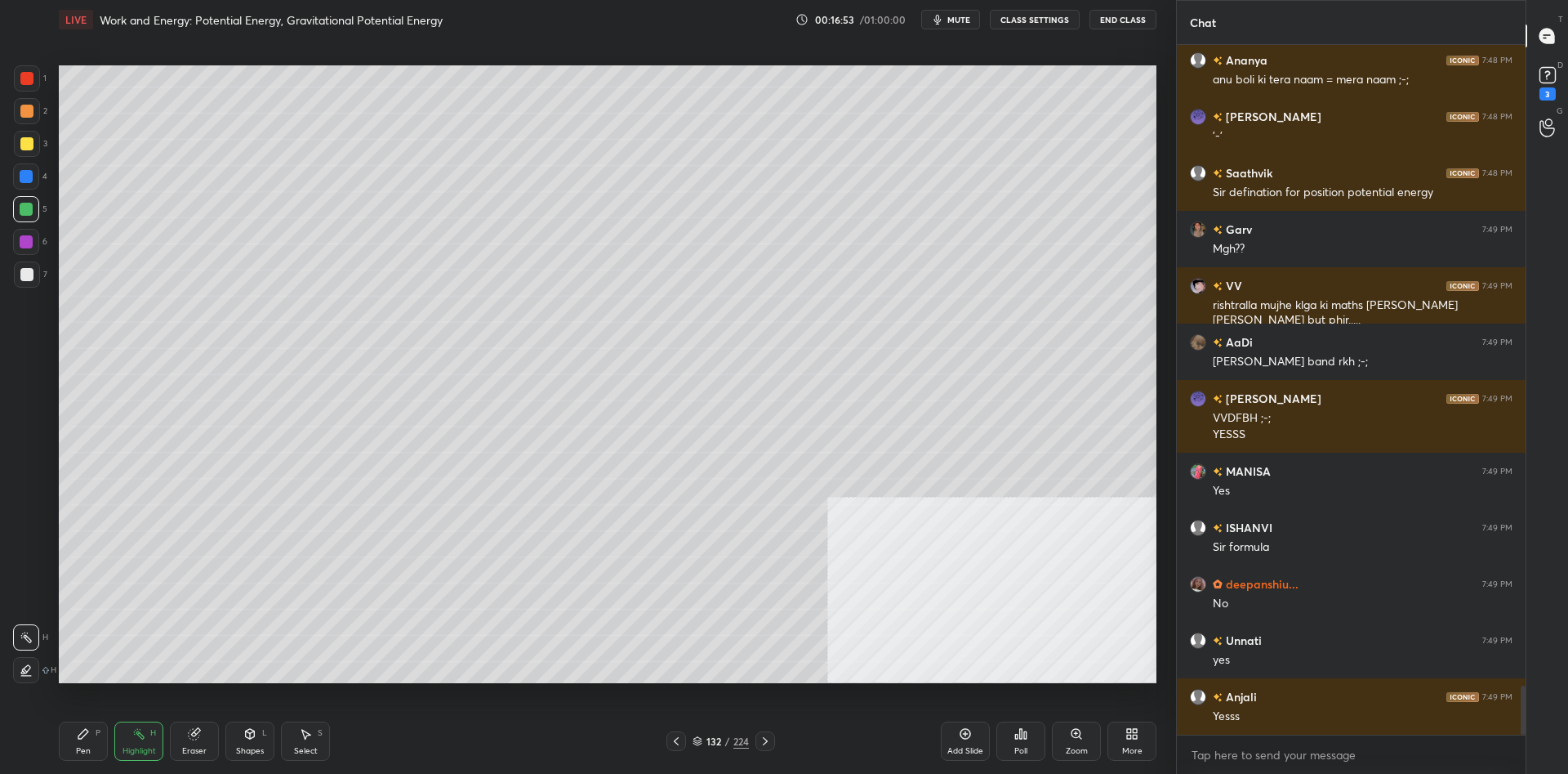
scroll to position [8999, 0]
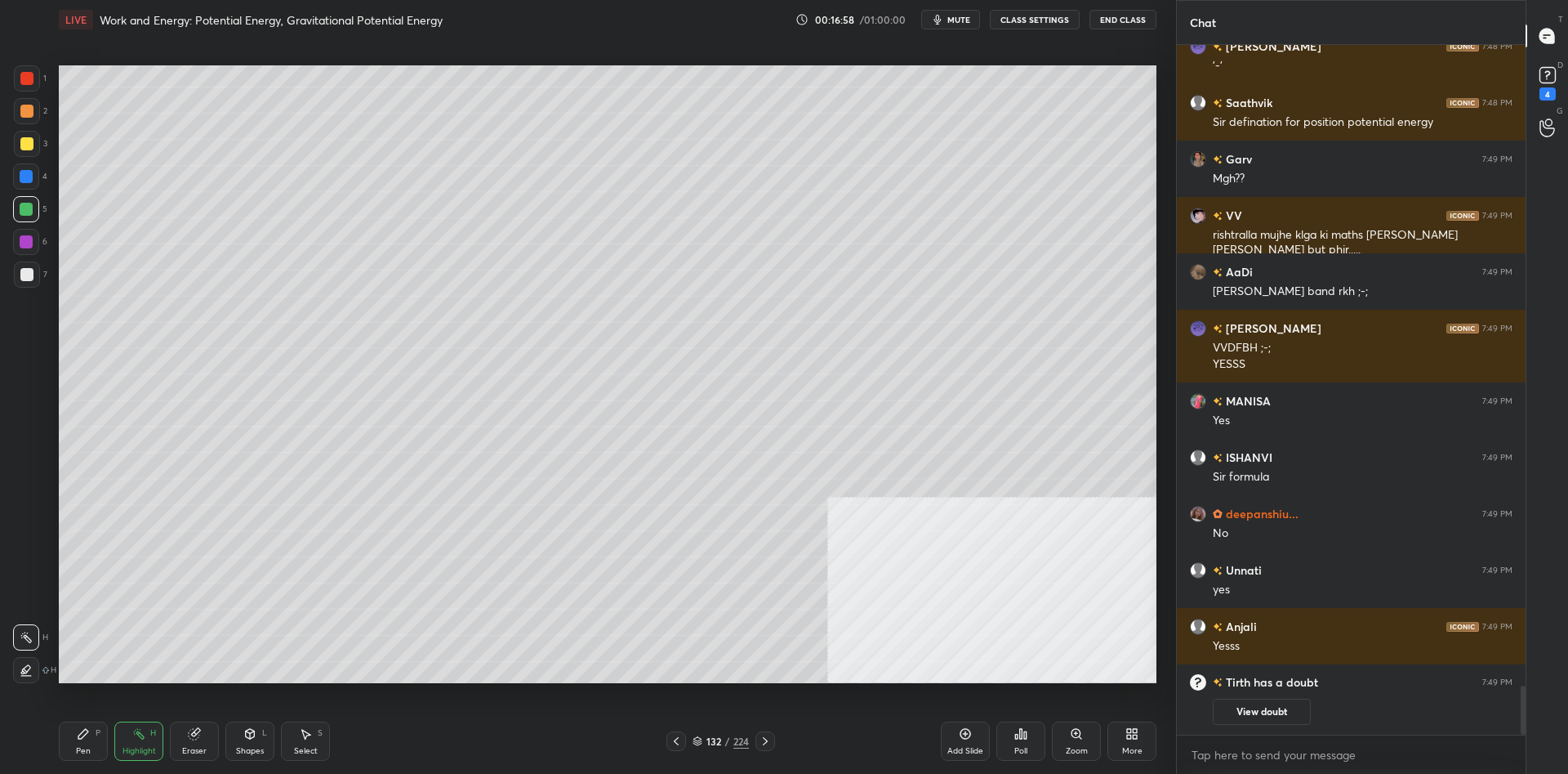
click at [112, 747] on div "Pen P Highlight H Eraser Shapes L Select S" at bounding box center [279, 741] width 441 height 39
click at [84, 741] on div "Pen P" at bounding box center [83, 741] width 49 height 39
click at [133, 751] on div "Highlight" at bounding box center [139, 751] width 33 height 8
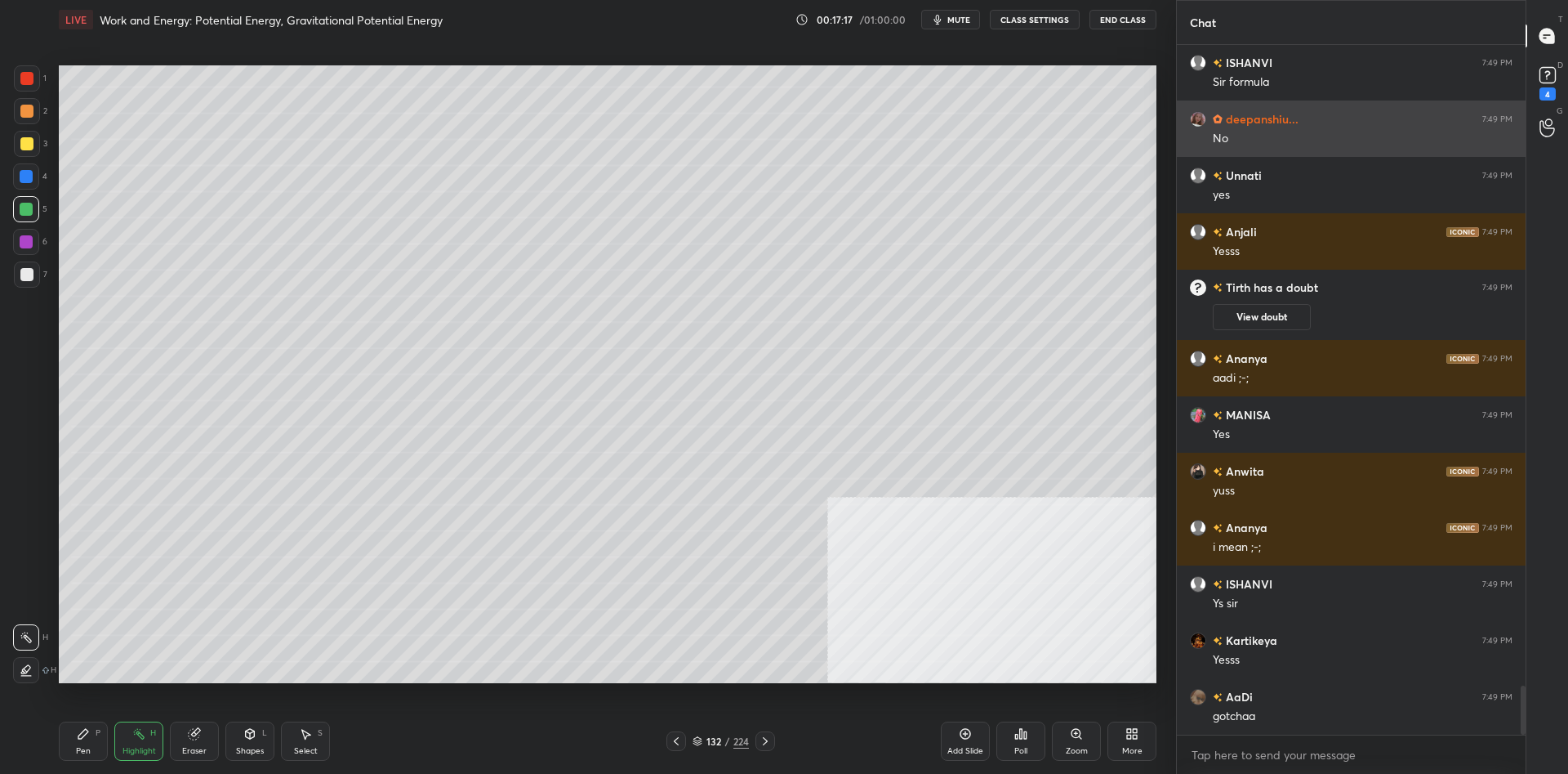
scroll to position [8986, 0]
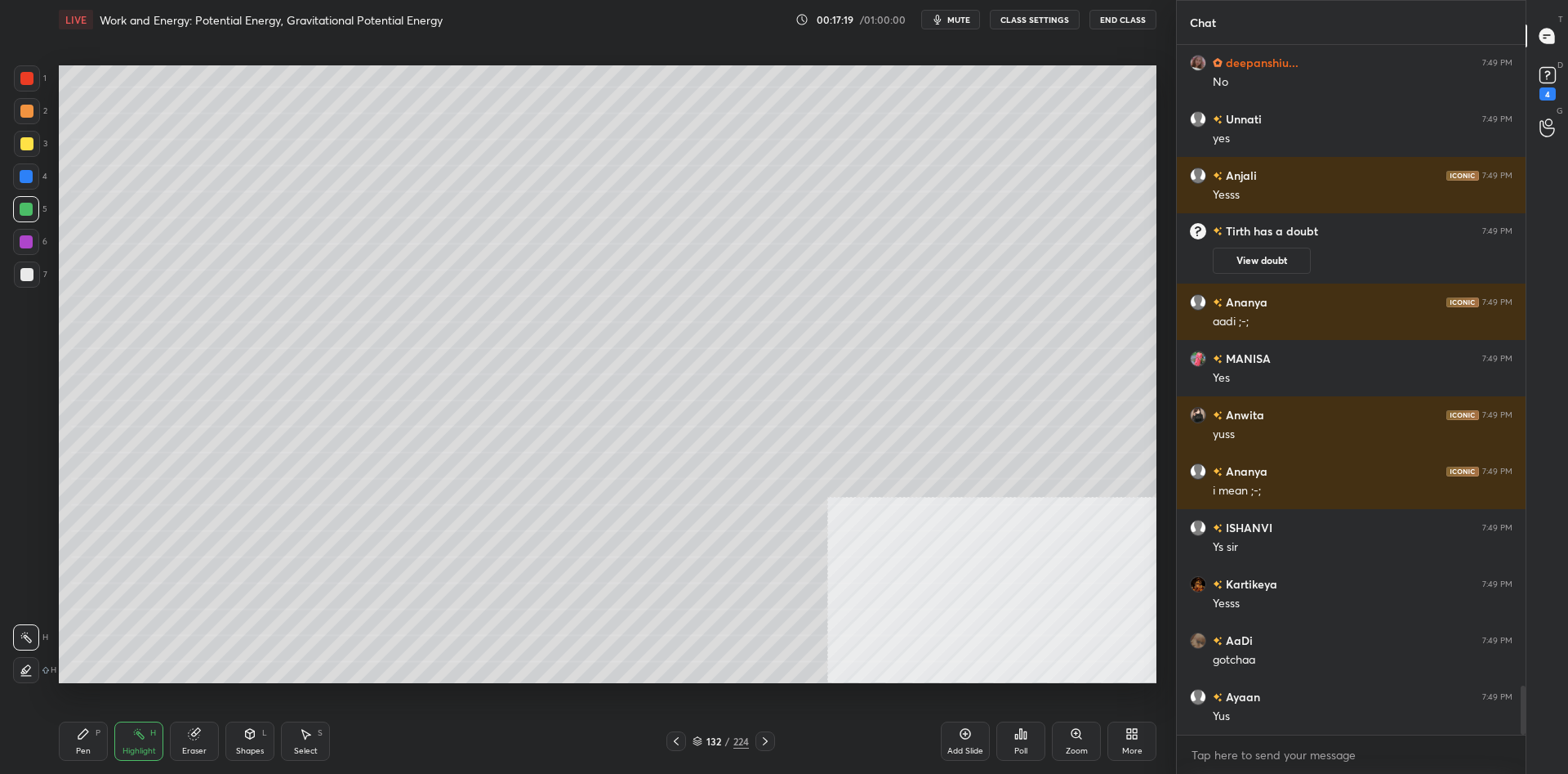
click at [967, 728] on icon at bounding box center [965, 733] width 13 height 13
click at [87, 742] on div "Pen P" at bounding box center [83, 741] width 49 height 39
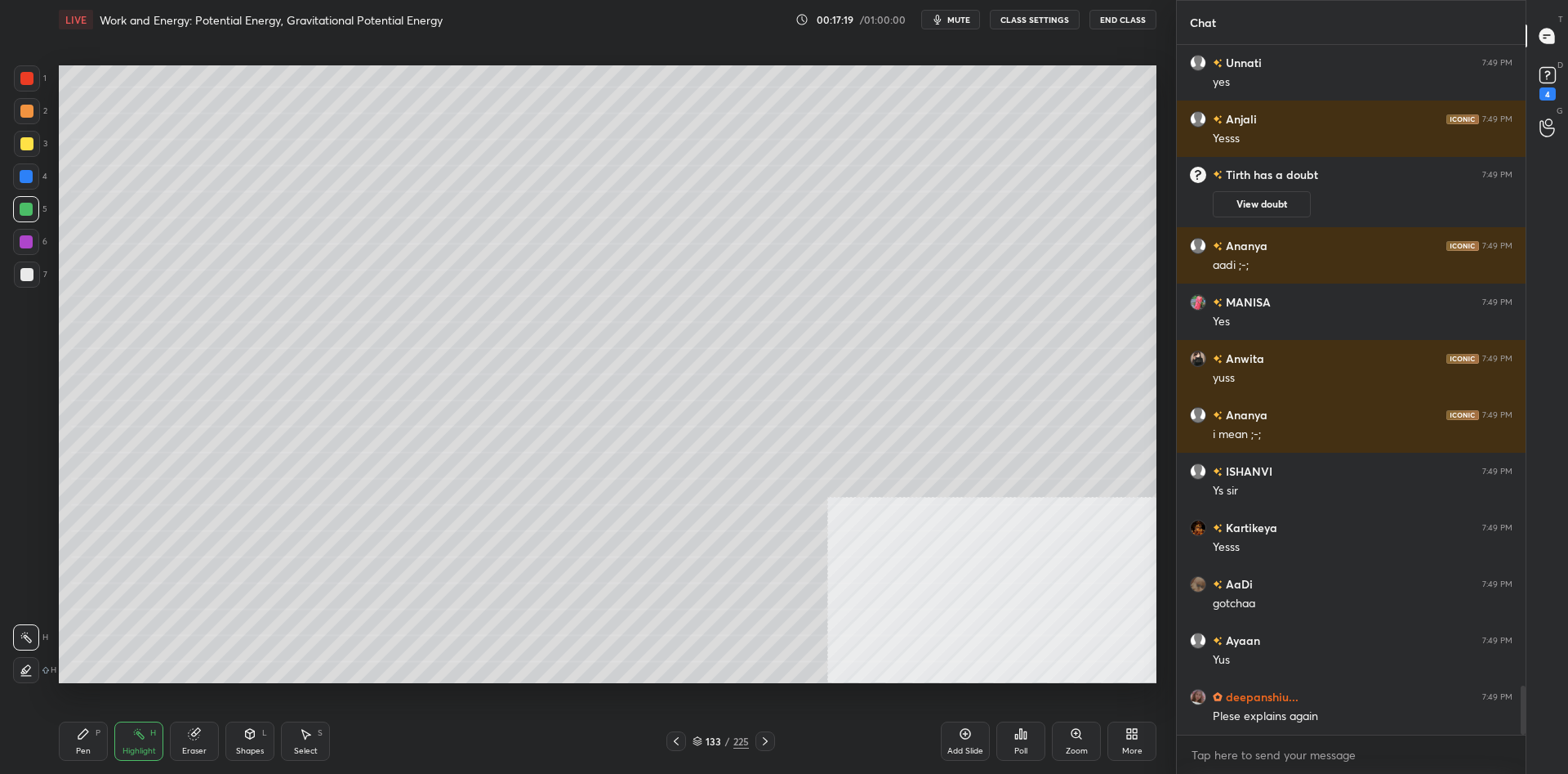
click at [91, 737] on div "Pen P" at bounding box center [83, 741] width 49 height 39
click at [48, 151] on div "1 2 3 4 5 6 7 C X Z C X Z E E Erase all H H" at bounding box center [26, 373] width 52 height 618
click at [34, 145] on div at bounding box center [26, 143] width 26 height 26
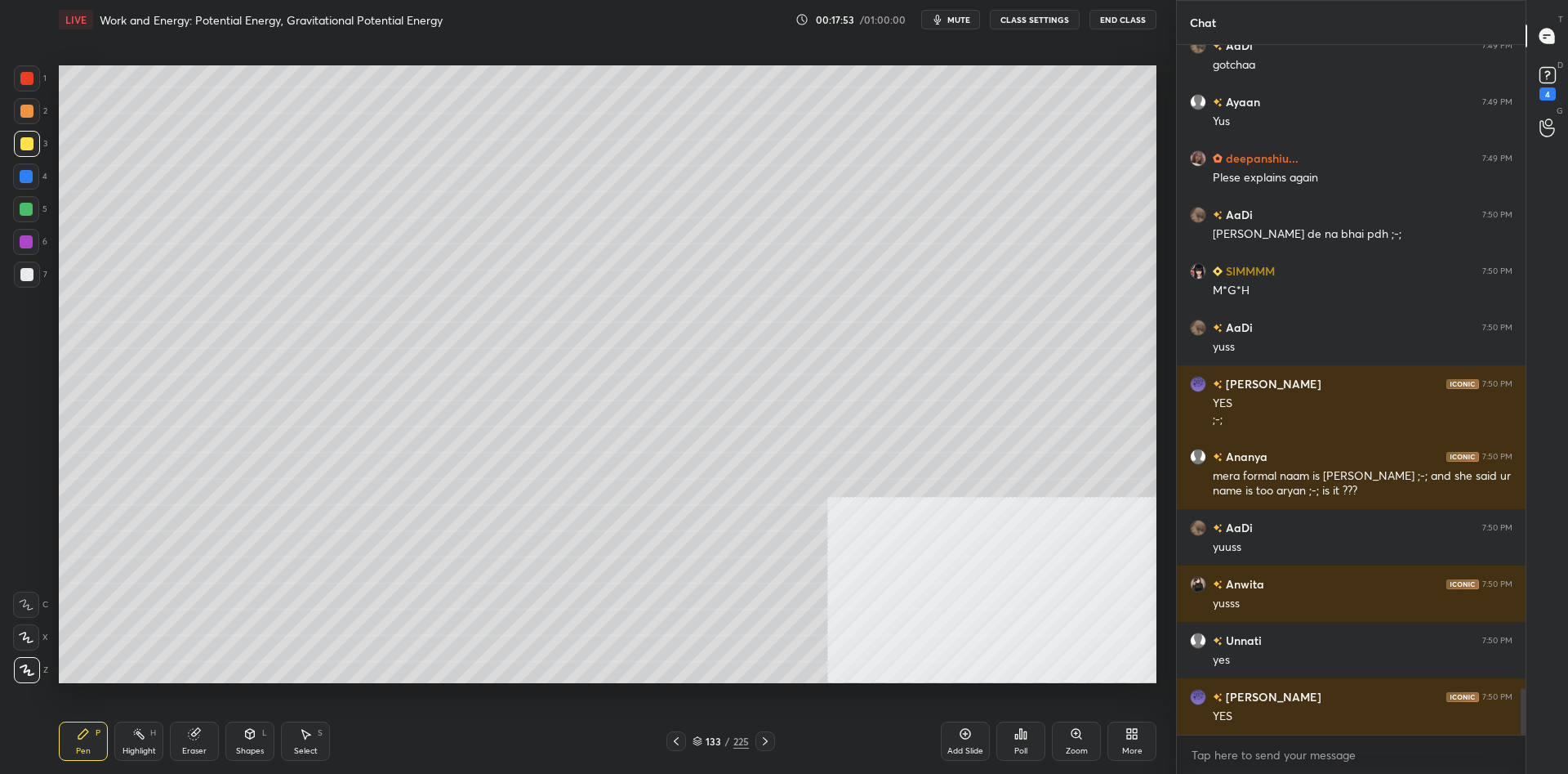
scroll to position [9637, 0]
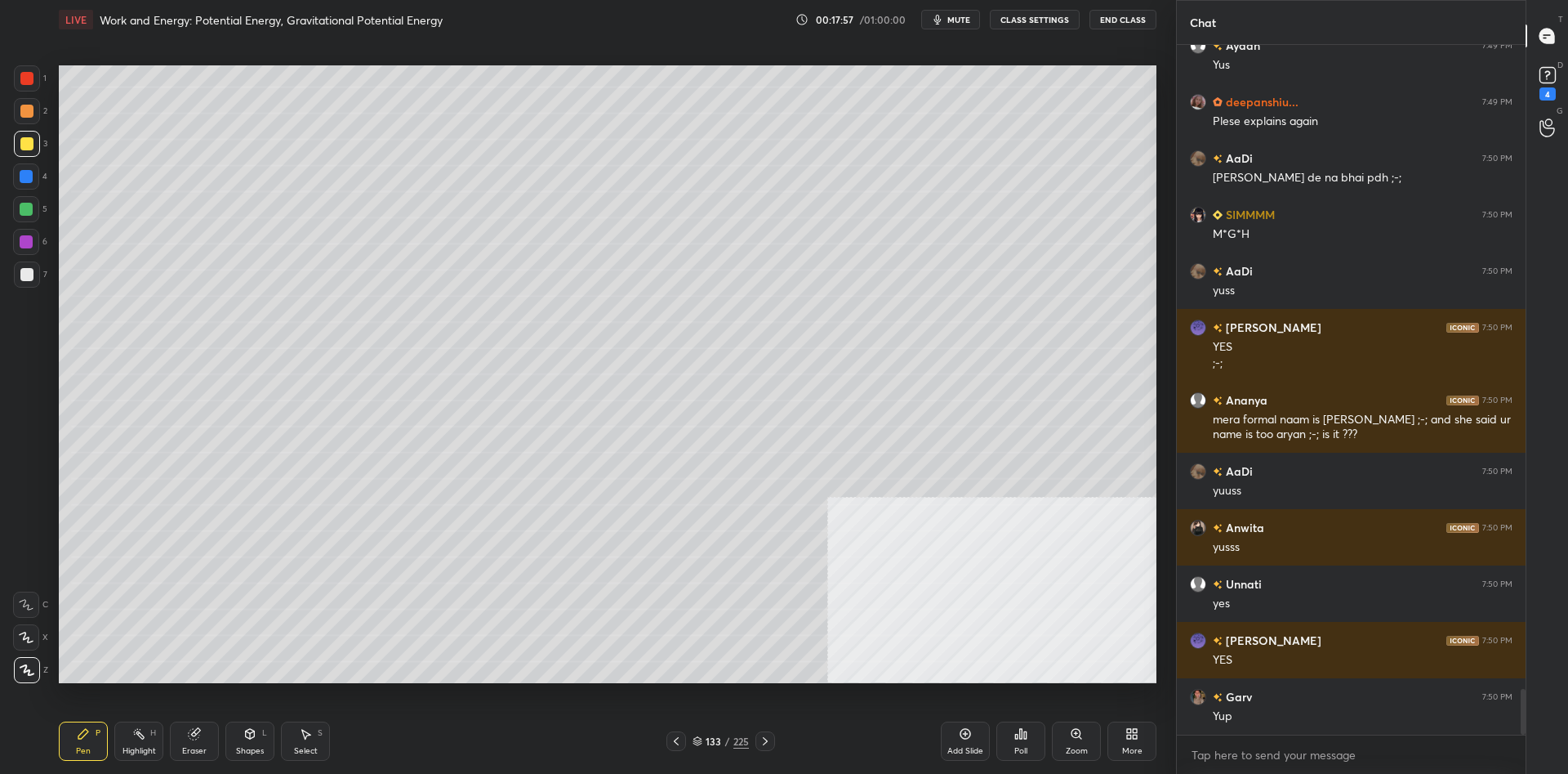
click at [35, 177] on div at bounding box center [25, 176] width 26 height 26
click at [32, 179] on div at bounding box center [26, 176] width 13 height 13
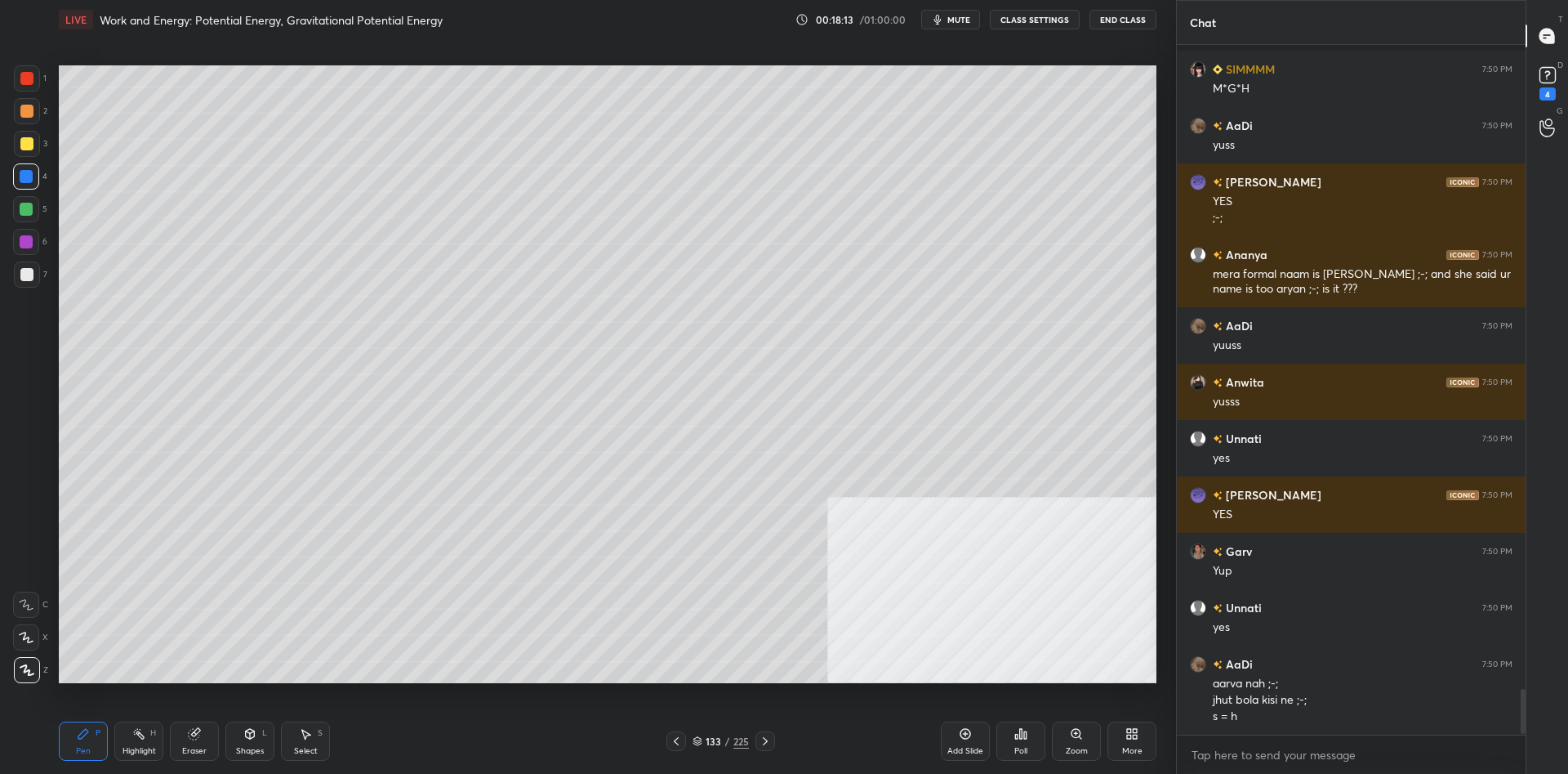
scroll to position [9895, 0]
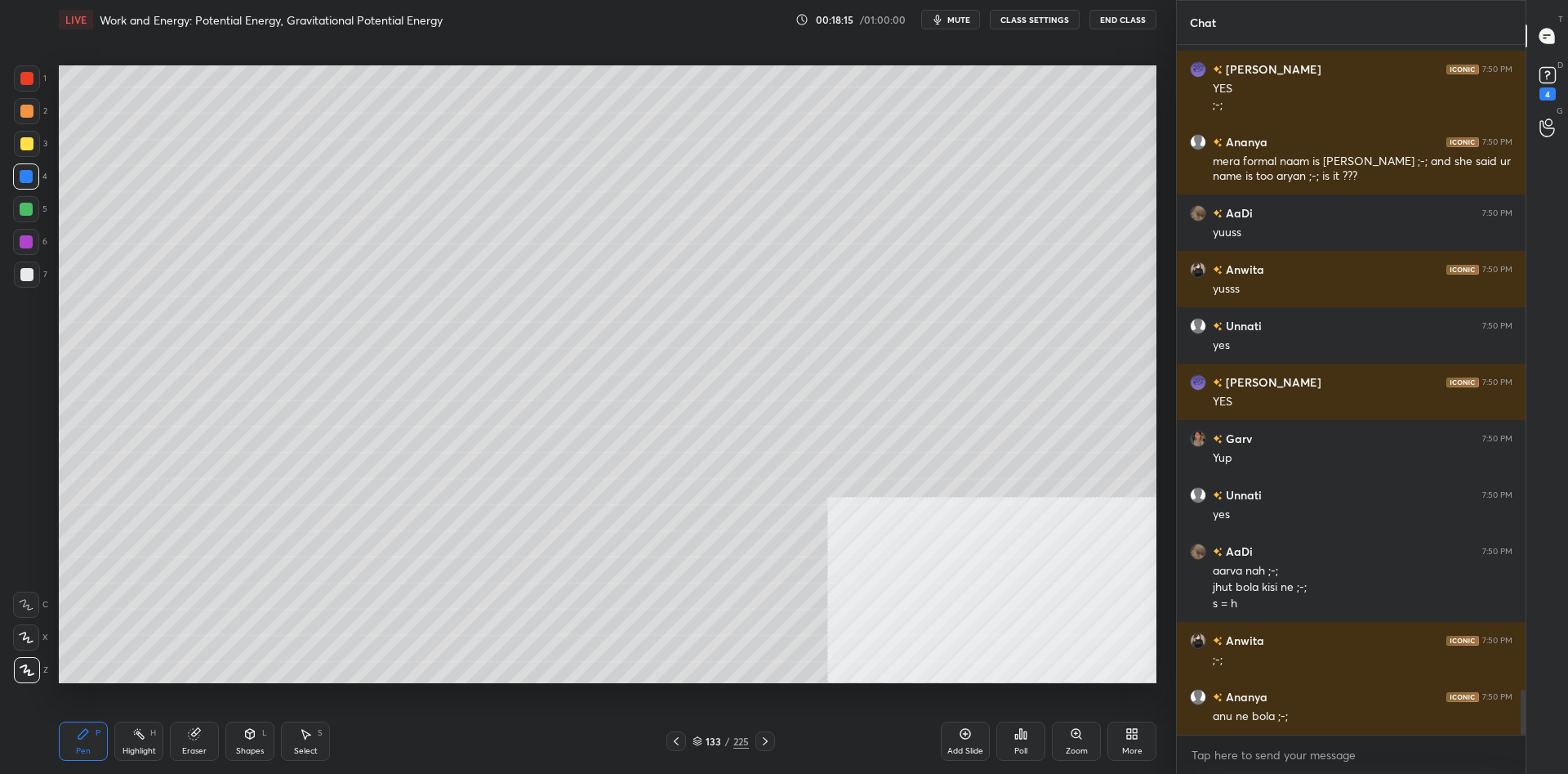
click at [21, 150] on div at bounding box center [26, 143] width 26 height 26
click at [23, 147] on div at bounding box center [27, 143] width 13 height 13
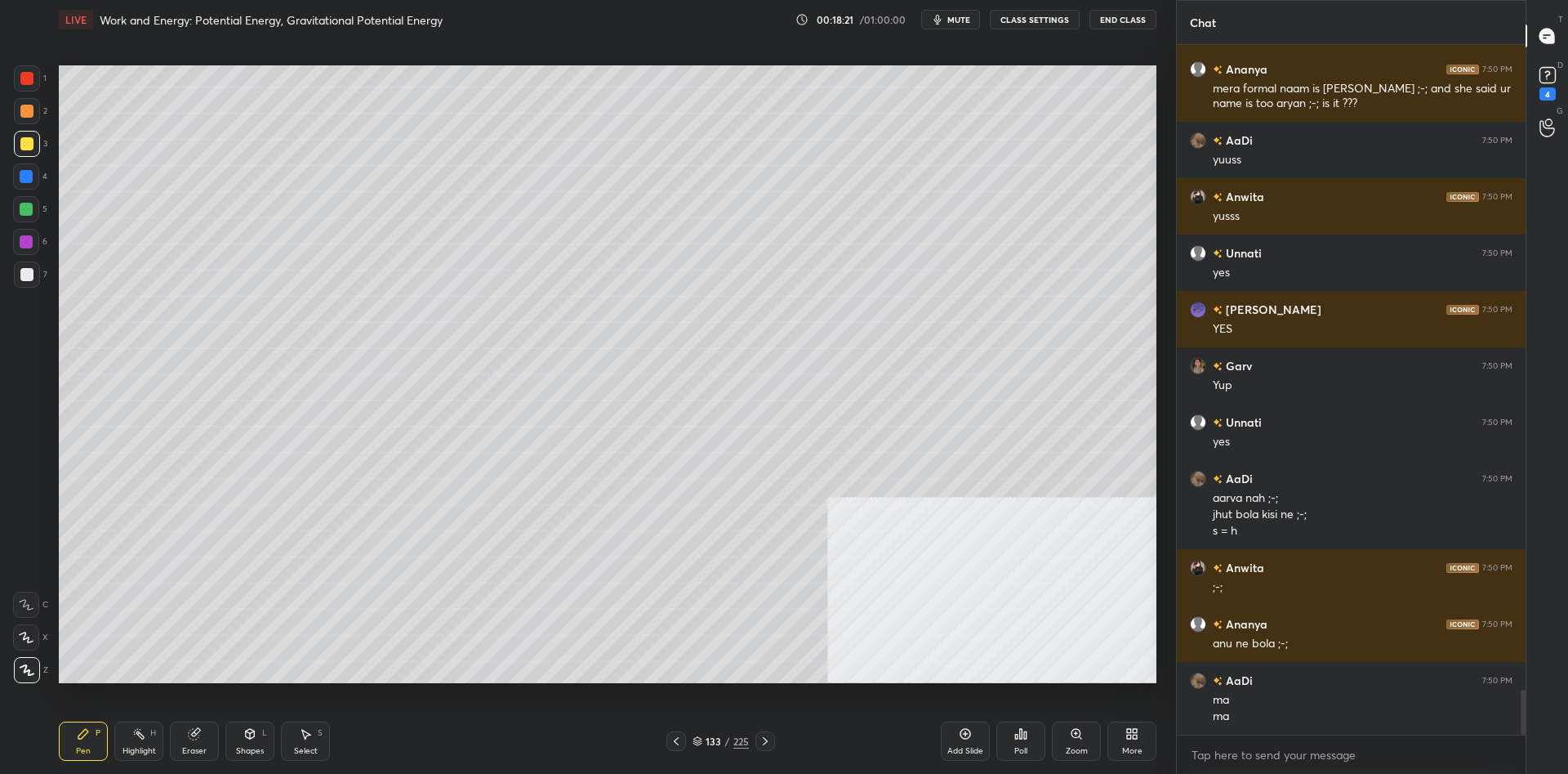
scroll to position [10024, 0]
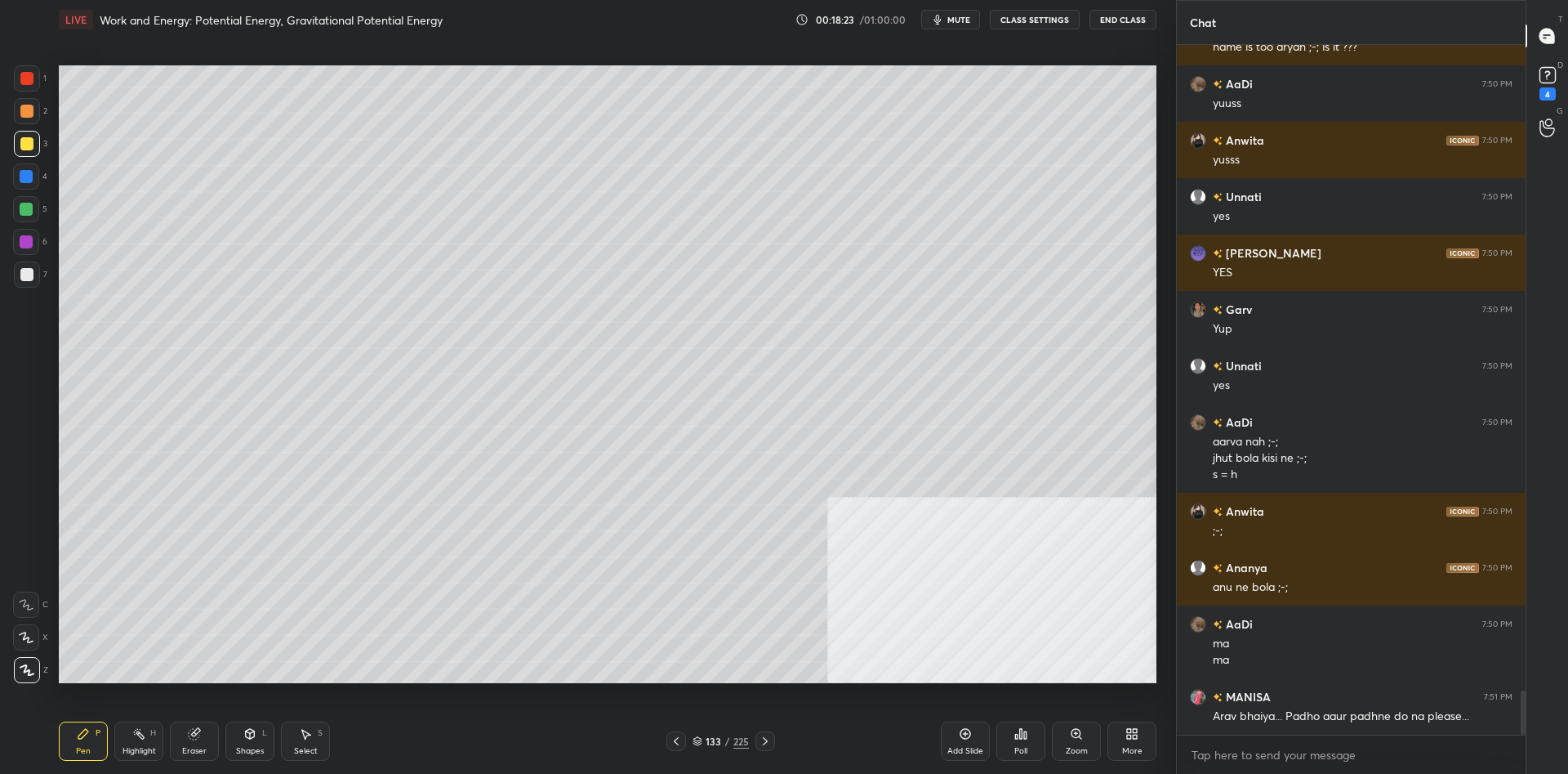
click at [29, 181] on div at bounding box center [26, 176] width 13 height 13
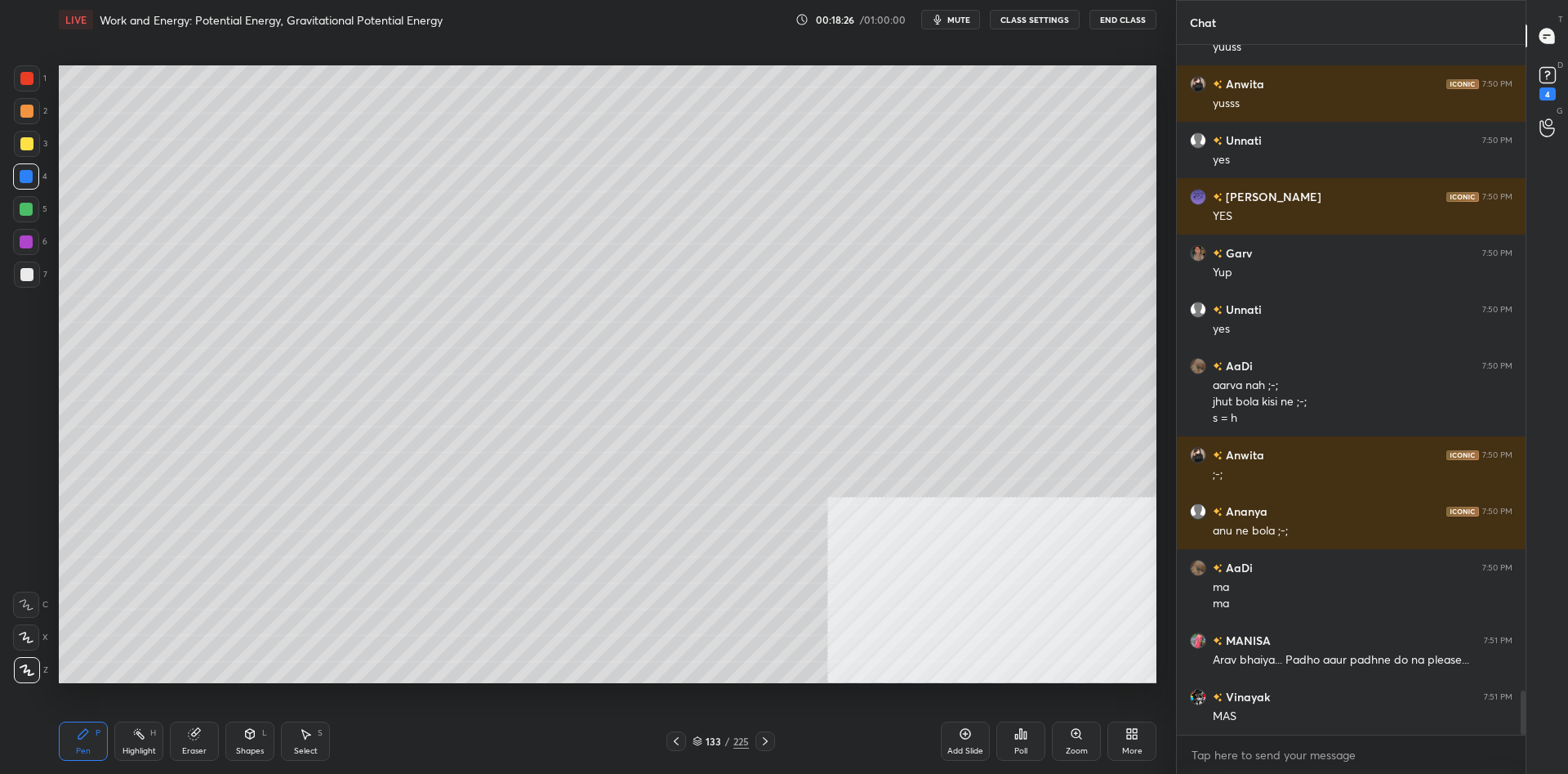
click at [22, 145] on div at bounding box center [27, 143] width 13 height 13
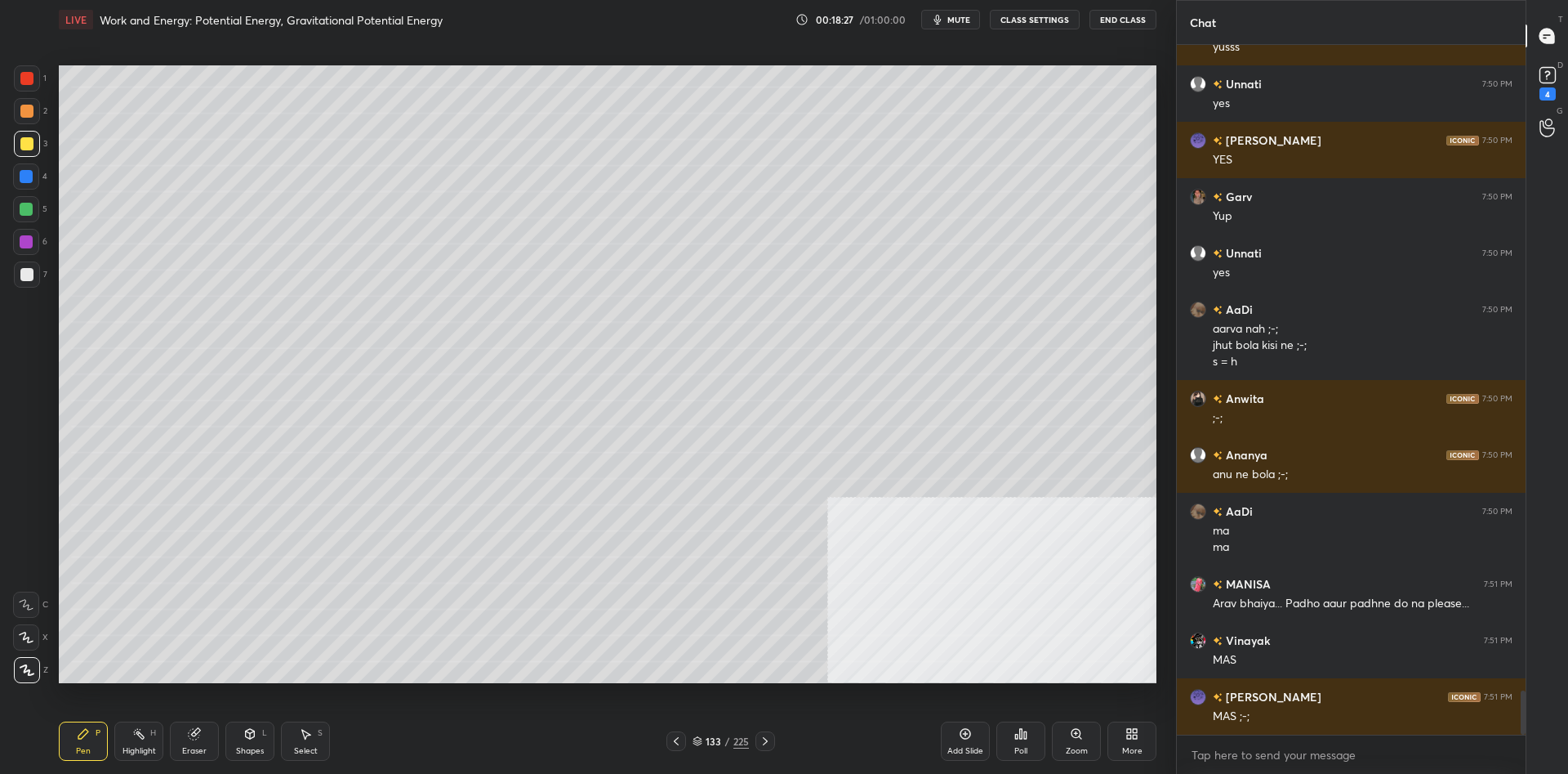
scroll to position [10194, 0]
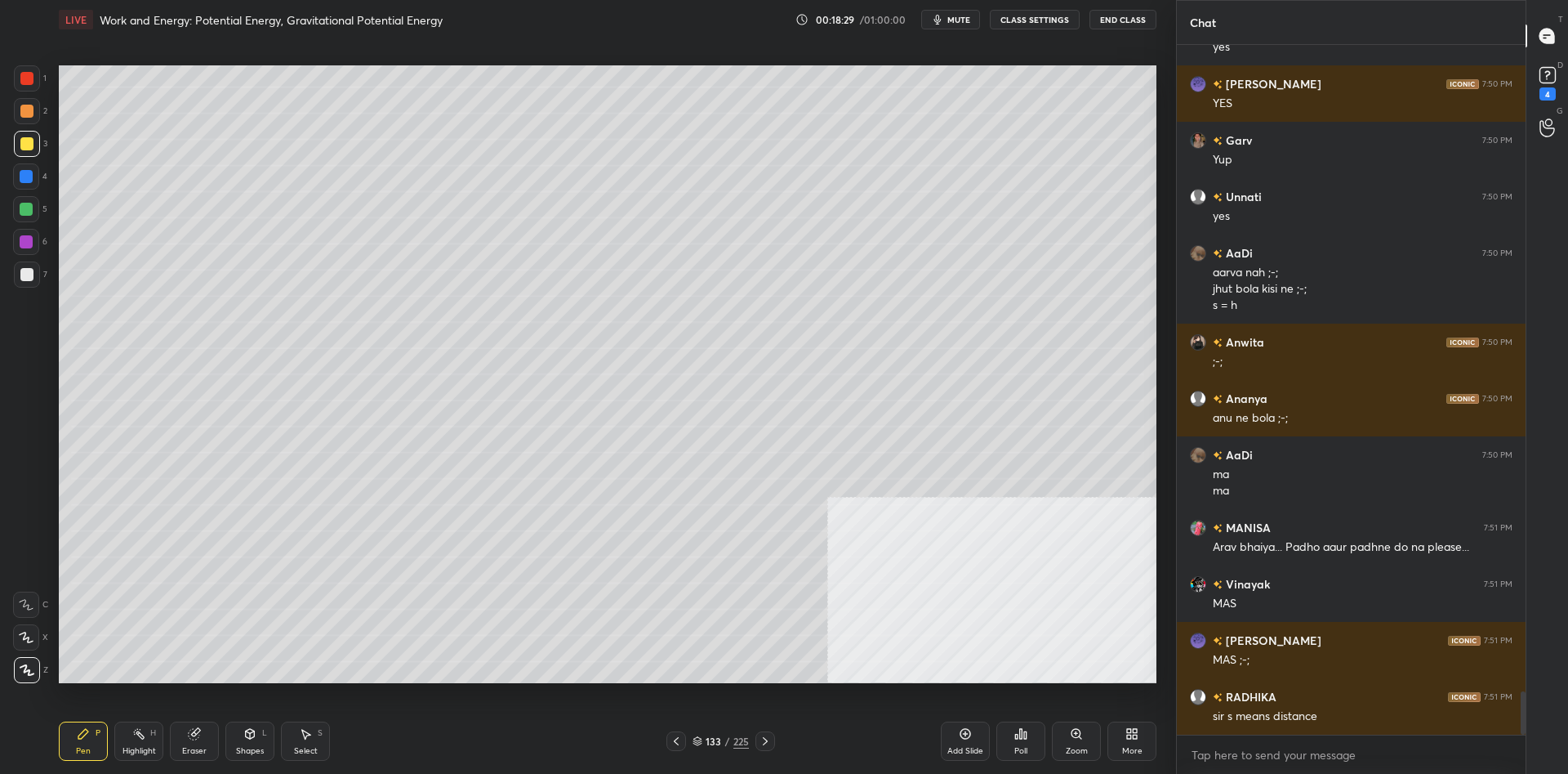
click at [38, 177] on div at bounding box center [25, 176] width 26 height 26
click at [33, 177] on div at bounding box center [25, 176] width 26 height 26
click at [31, 207] on div at bounding box center [26, 209] width 13 height 13
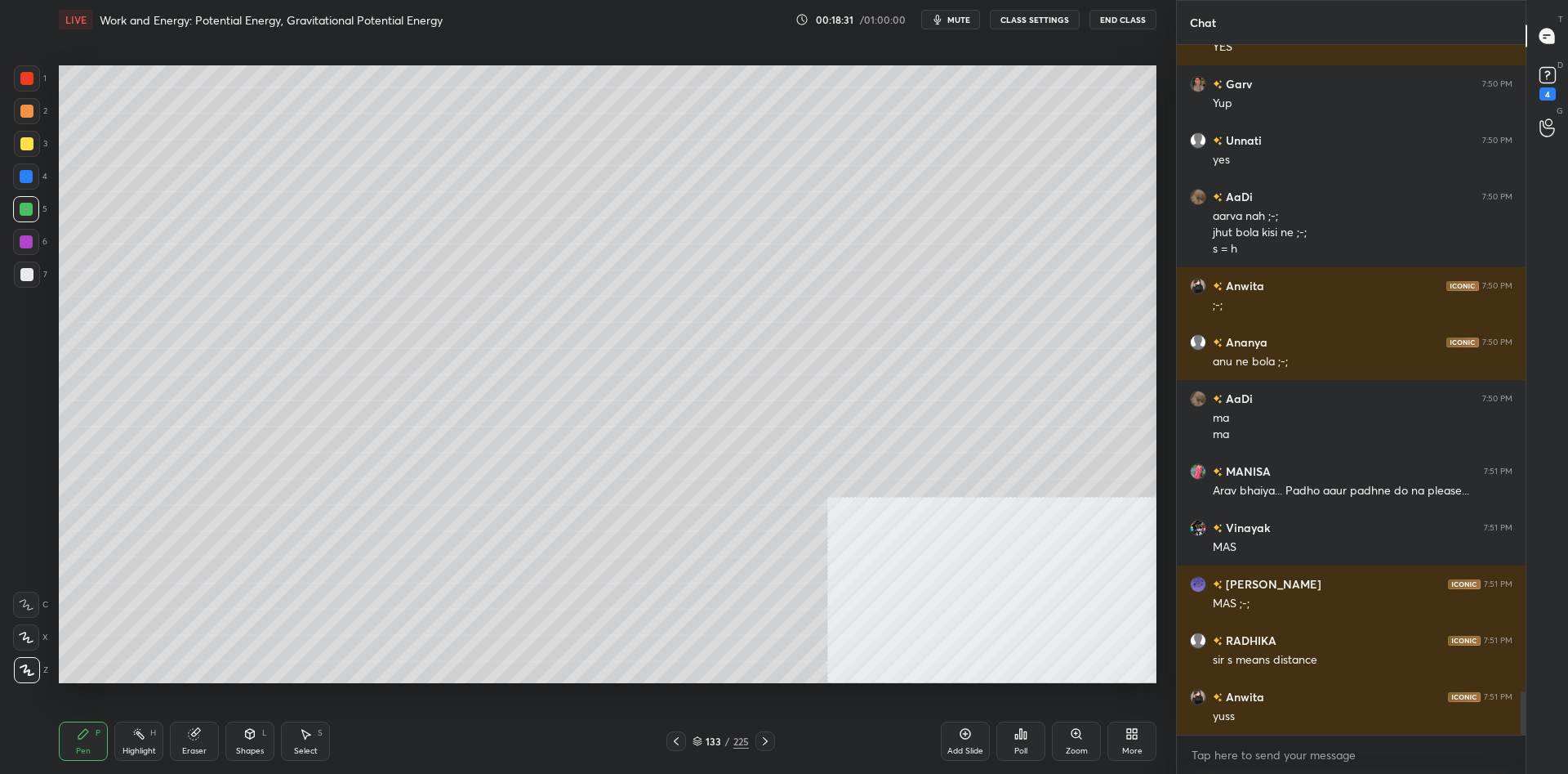
scroll to position [10419, 0]
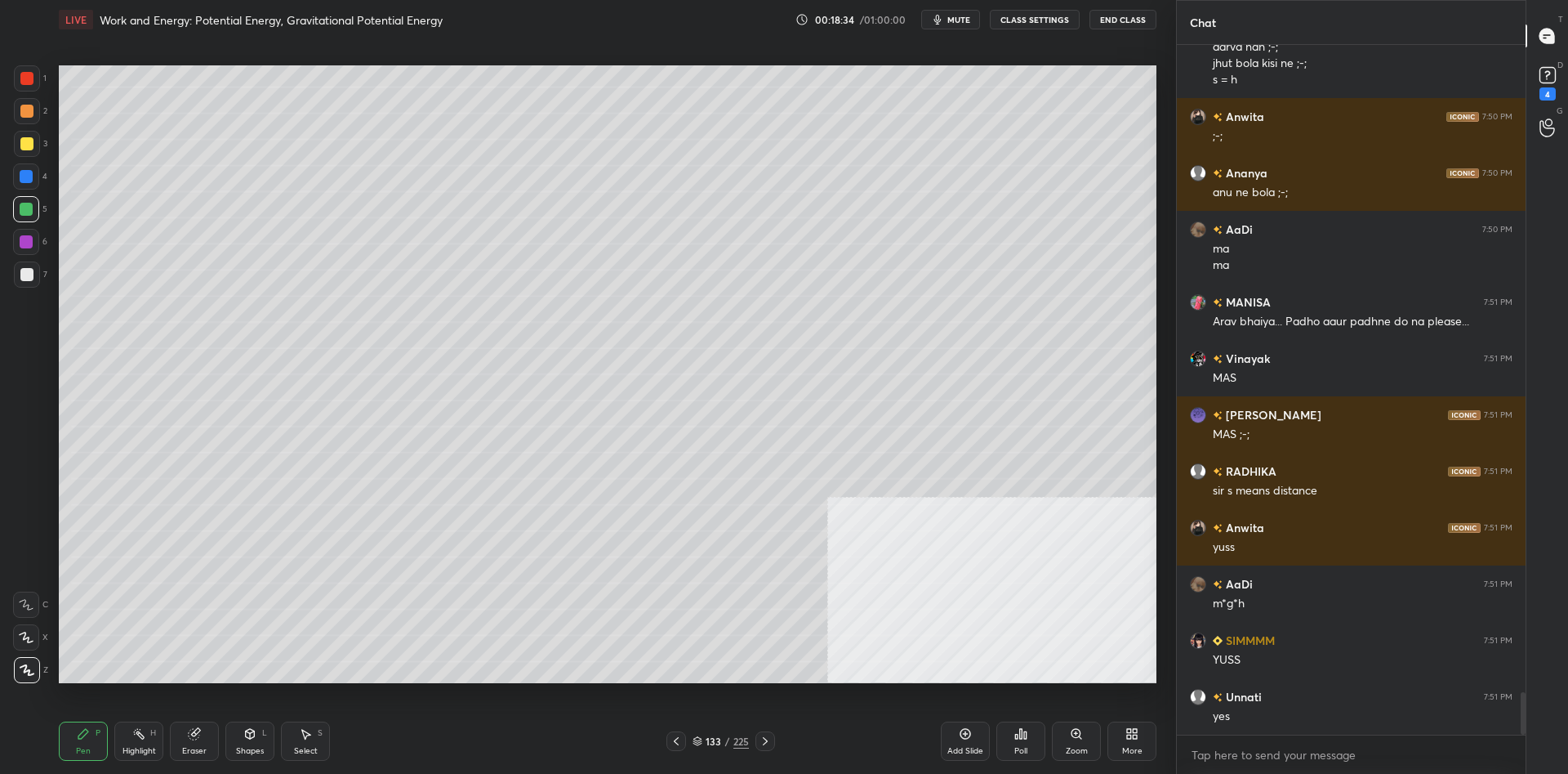
click at [32, 140] on div at bounding box center [27, 143] width 13 height 13
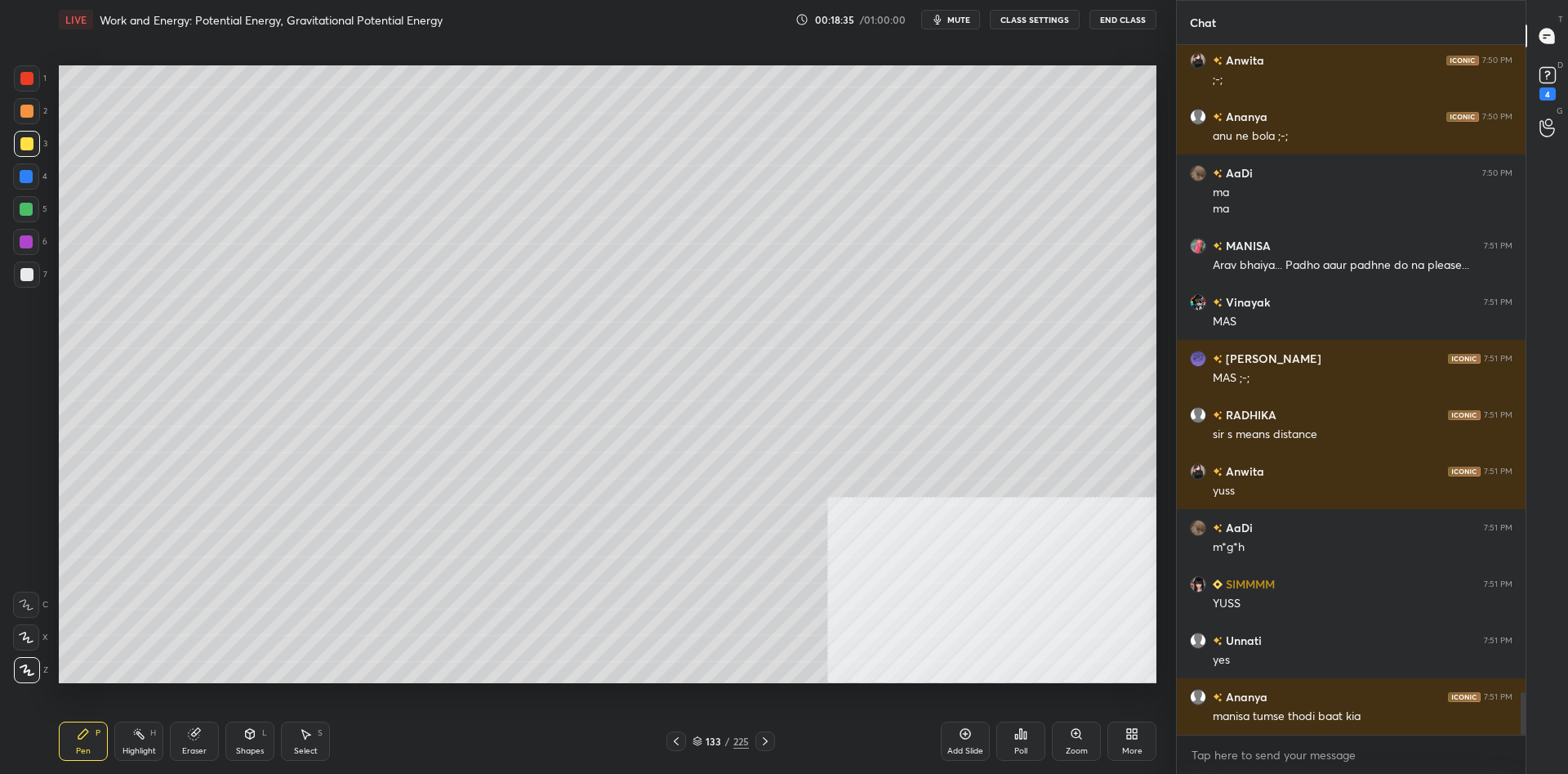
click at [27, 183] on div at bounding box center [25, 176] width 26 height 26
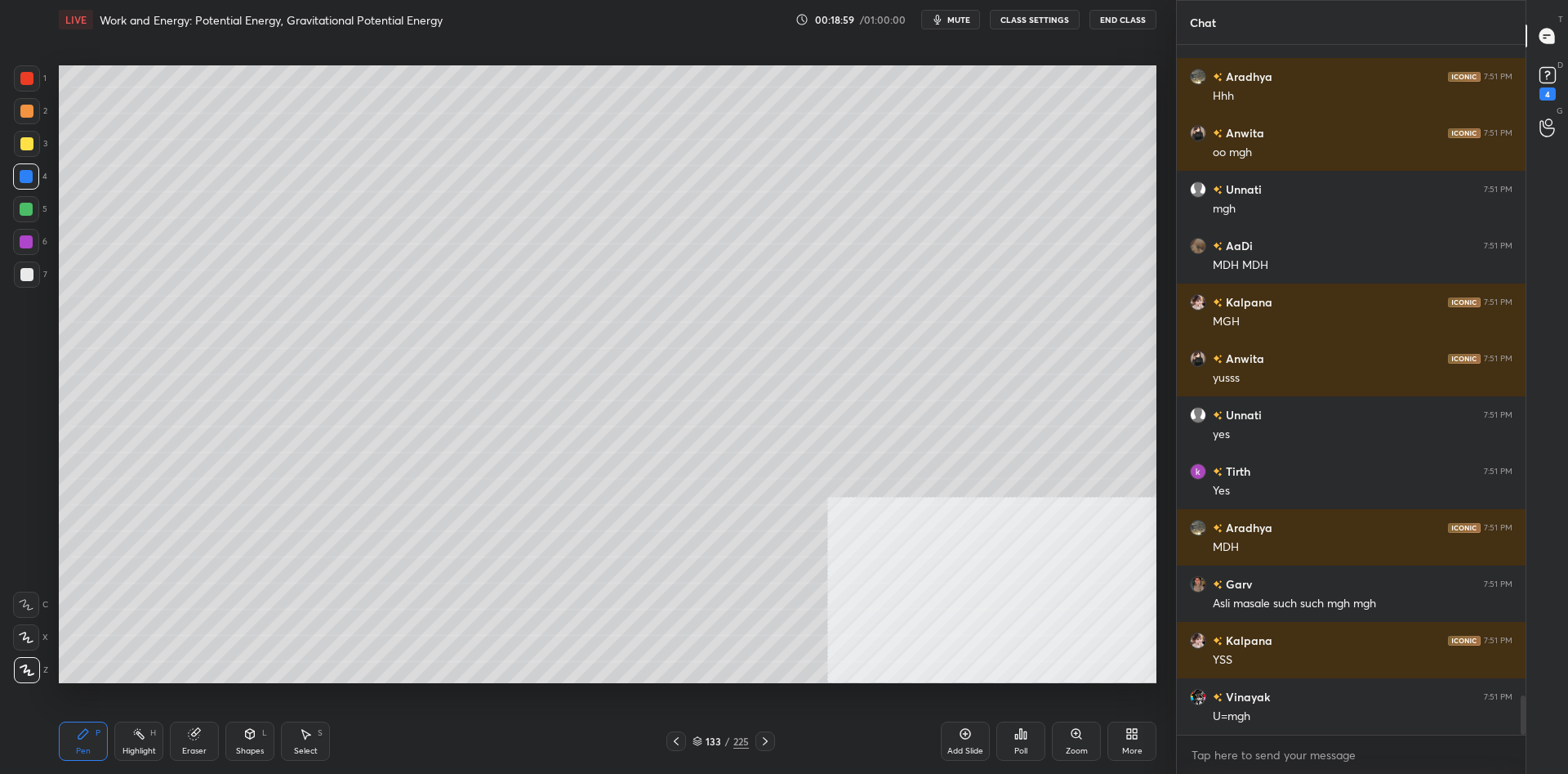
scroll to position [11490, 0]
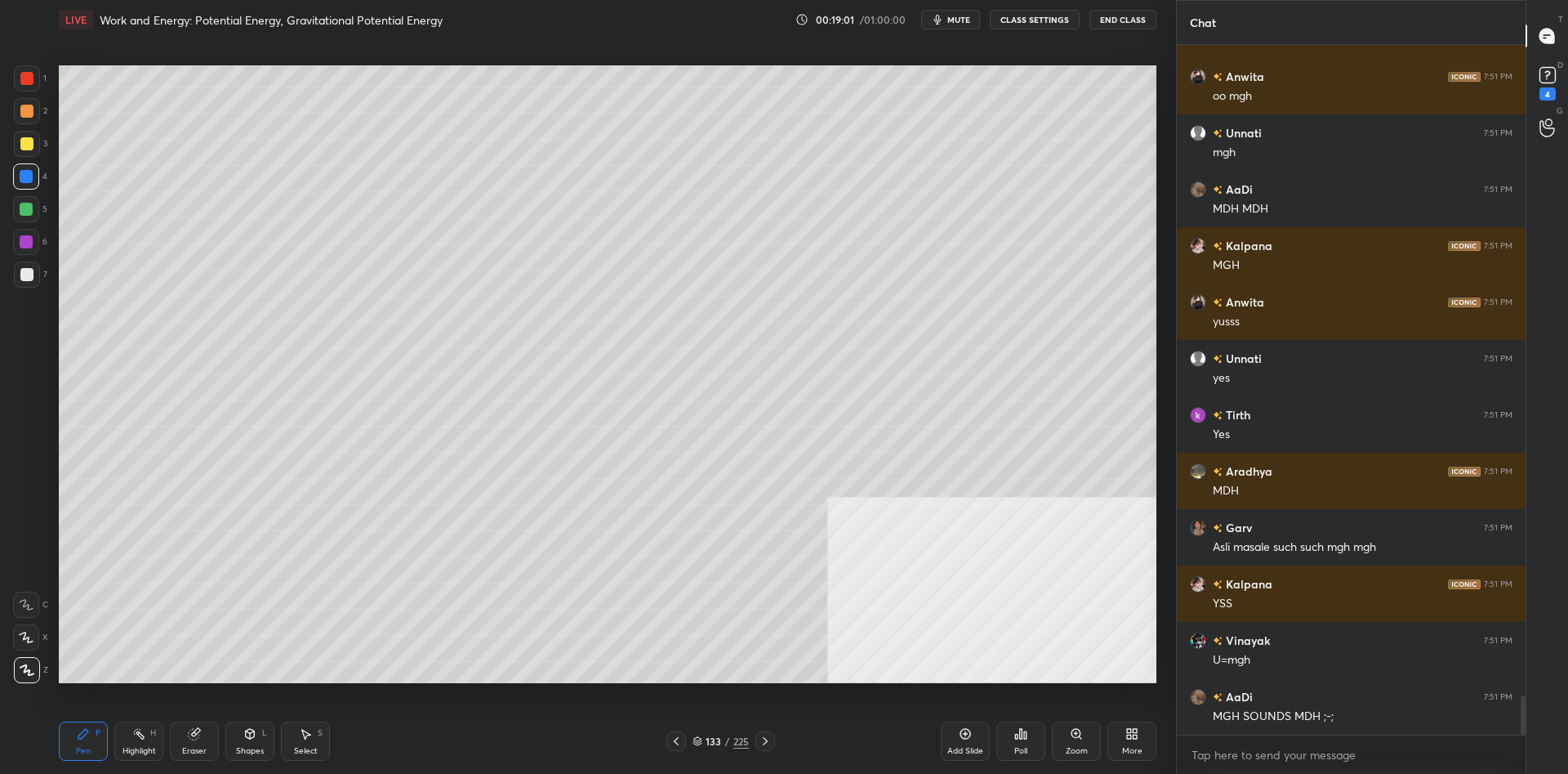
click at [37, 272] on div at bounding box center [26, 274] width 26 height 26
click at [35, 275] on div at bounding box center [26, 274] width 26 height 26
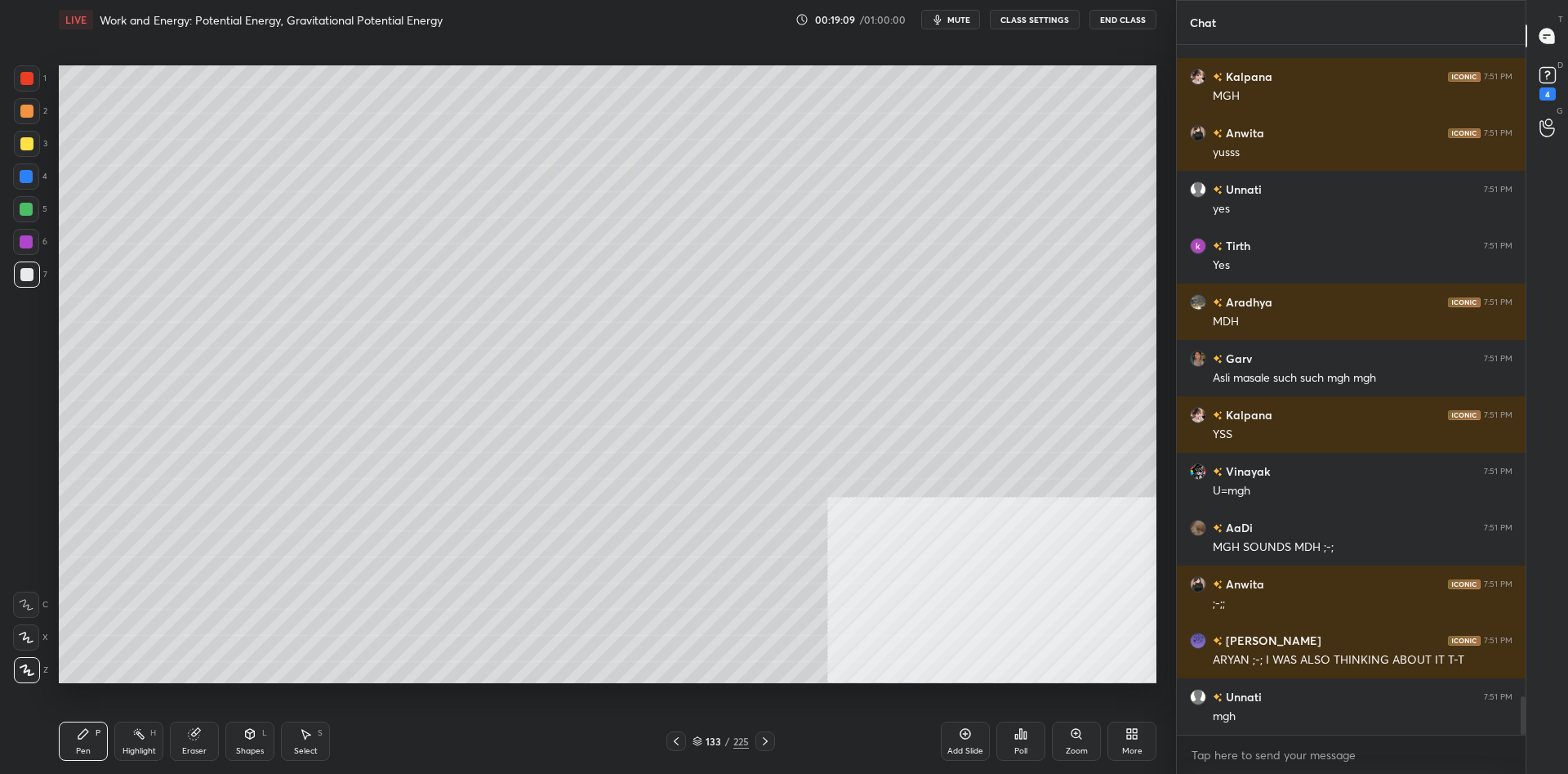
scroll to position [11771, 0]
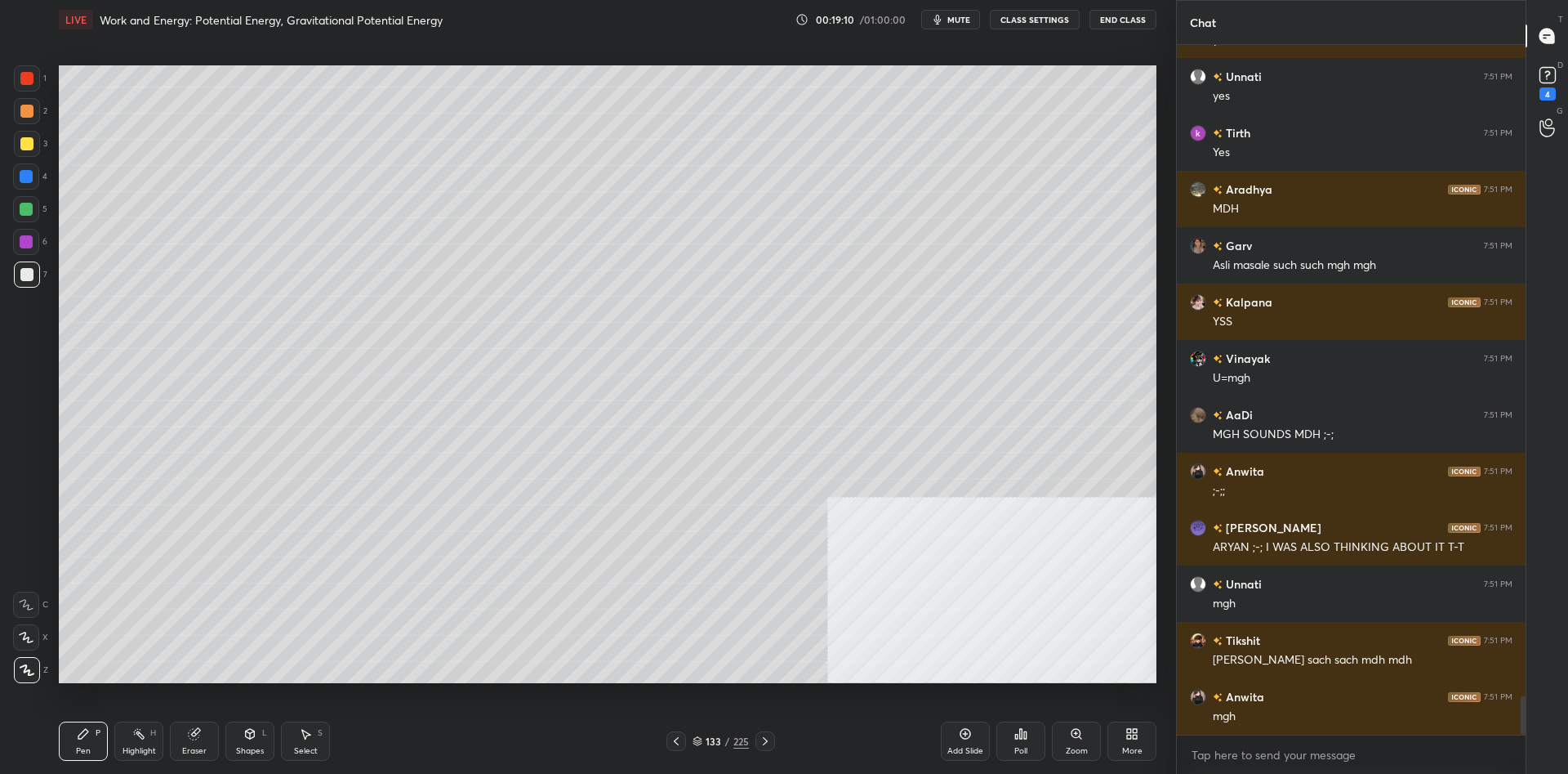
click at [21, 114] on div at bounding box center [27, 111] width 13 height 13
click at [13, 91] on div "1 2 3 4 5 6 7 C X Z C X Z E E Erase all H H" at bounding box center [26, 373] width 52 height 618
click at [23, 83] on div at bounding box center [27, 78] width 13 height 13
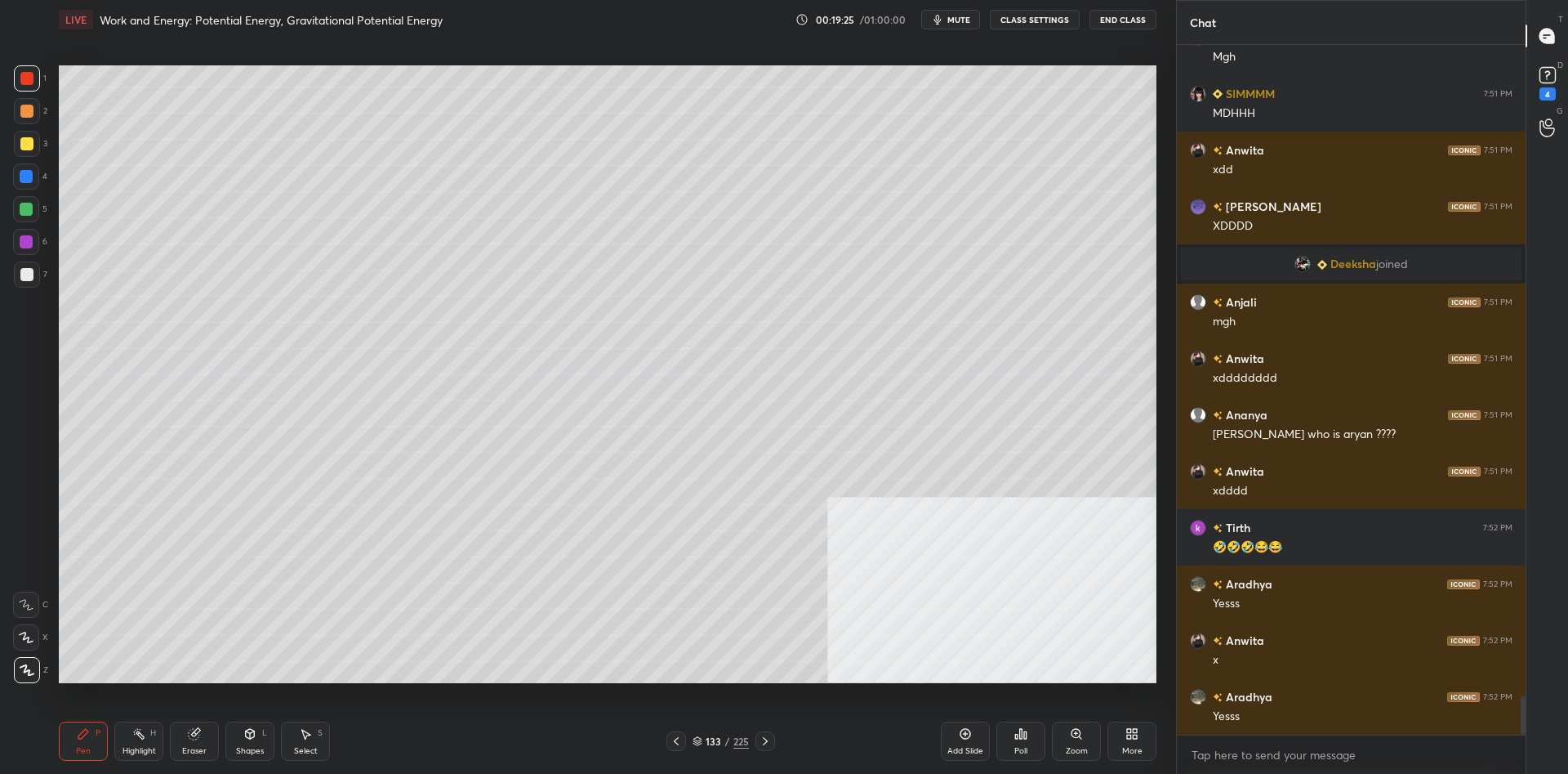
scroll to position [11594, 0]
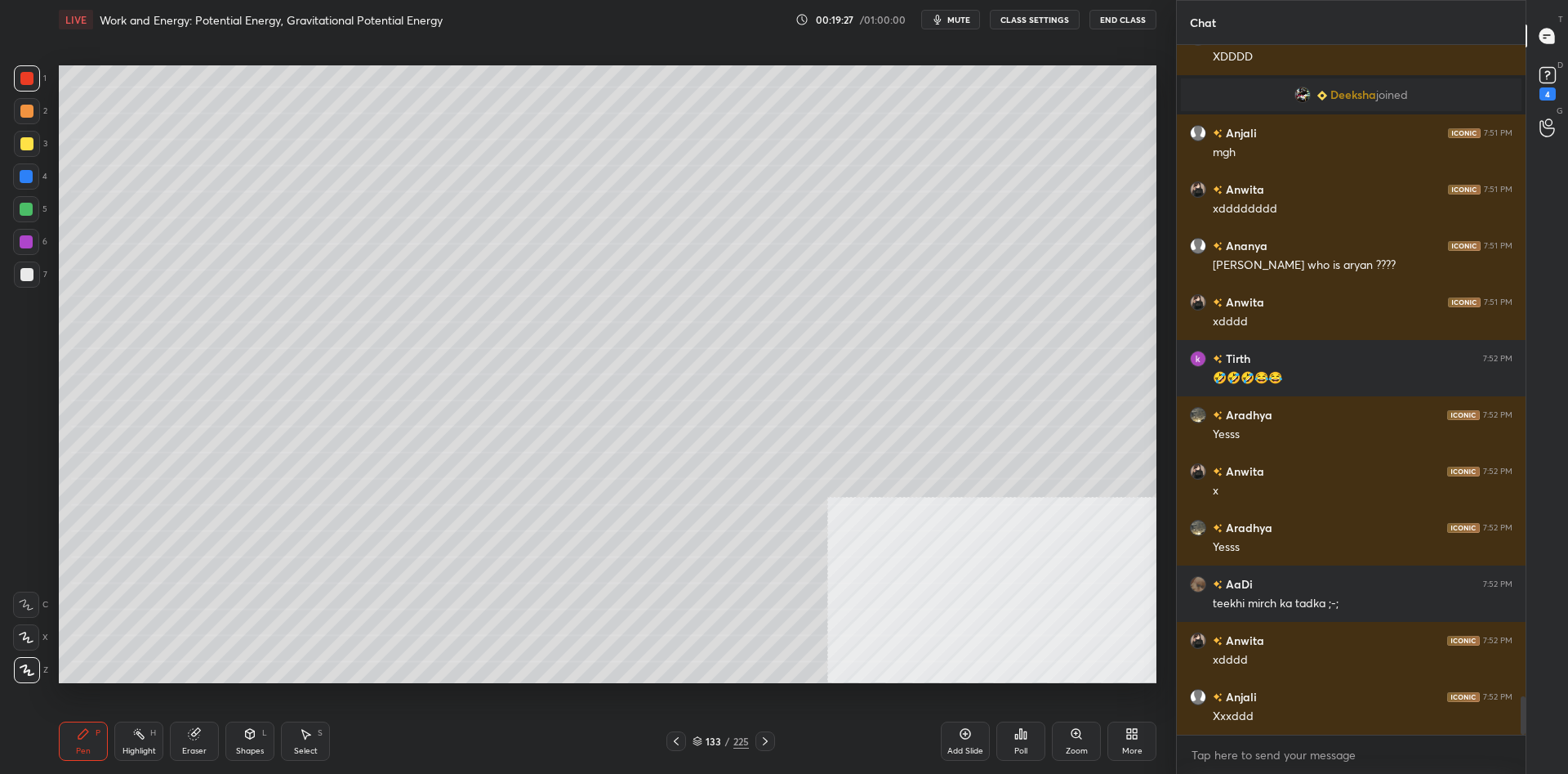
drag, startPoint x: 972, startPoint y: 747, endPoint x: 968, endPoint y: 705, distance: 42.2
click at [971, 747] on div "Add Slide" at bounding box center [965, 751] width 36 height 8
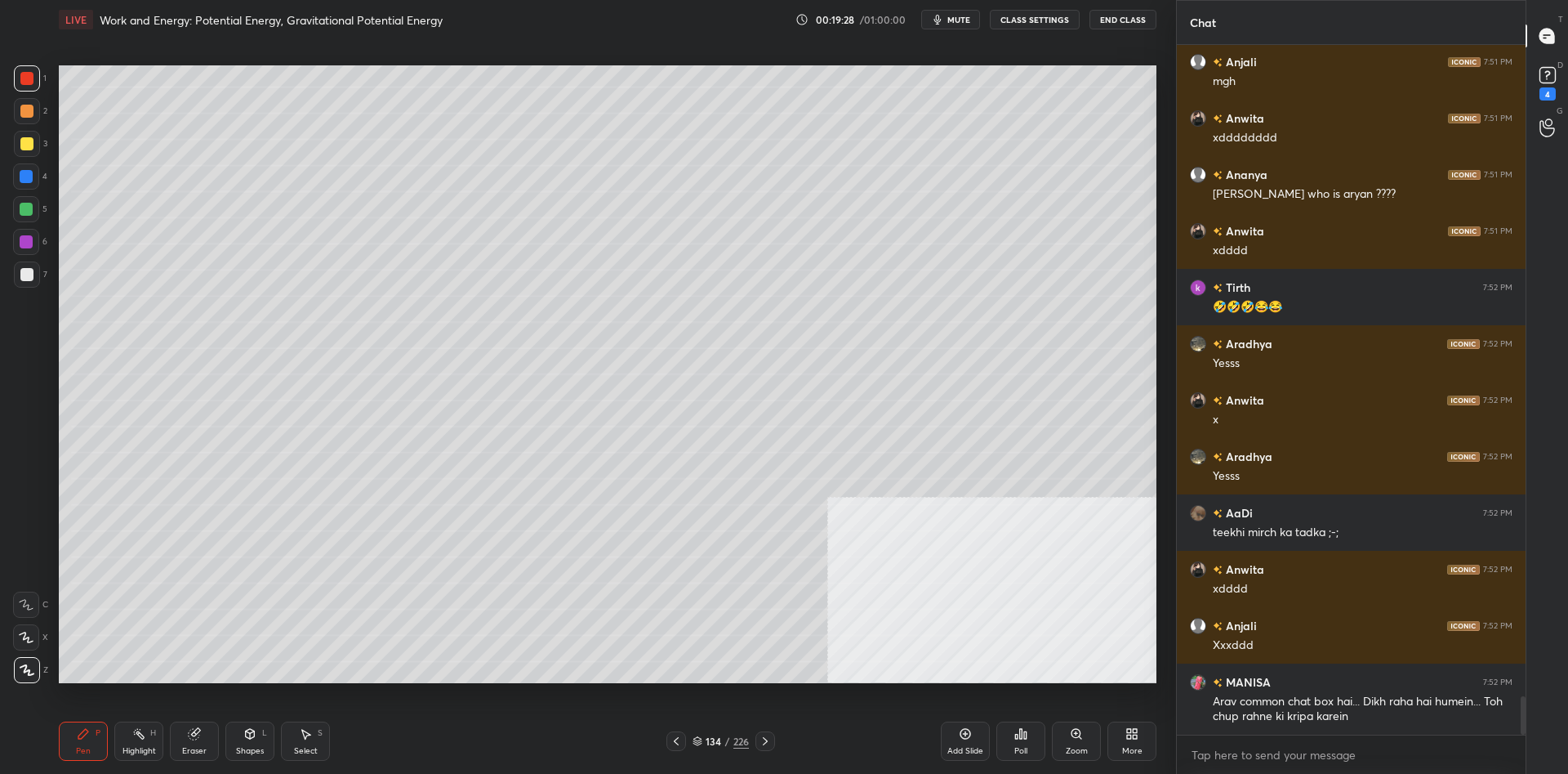
scroll to position [11834, 0]
click at [51, 154] on div "1 2 3 4 5 6 7 C X Z C X Z E E Erase all H H" at bounding box center [26, 373] width 52 height 618
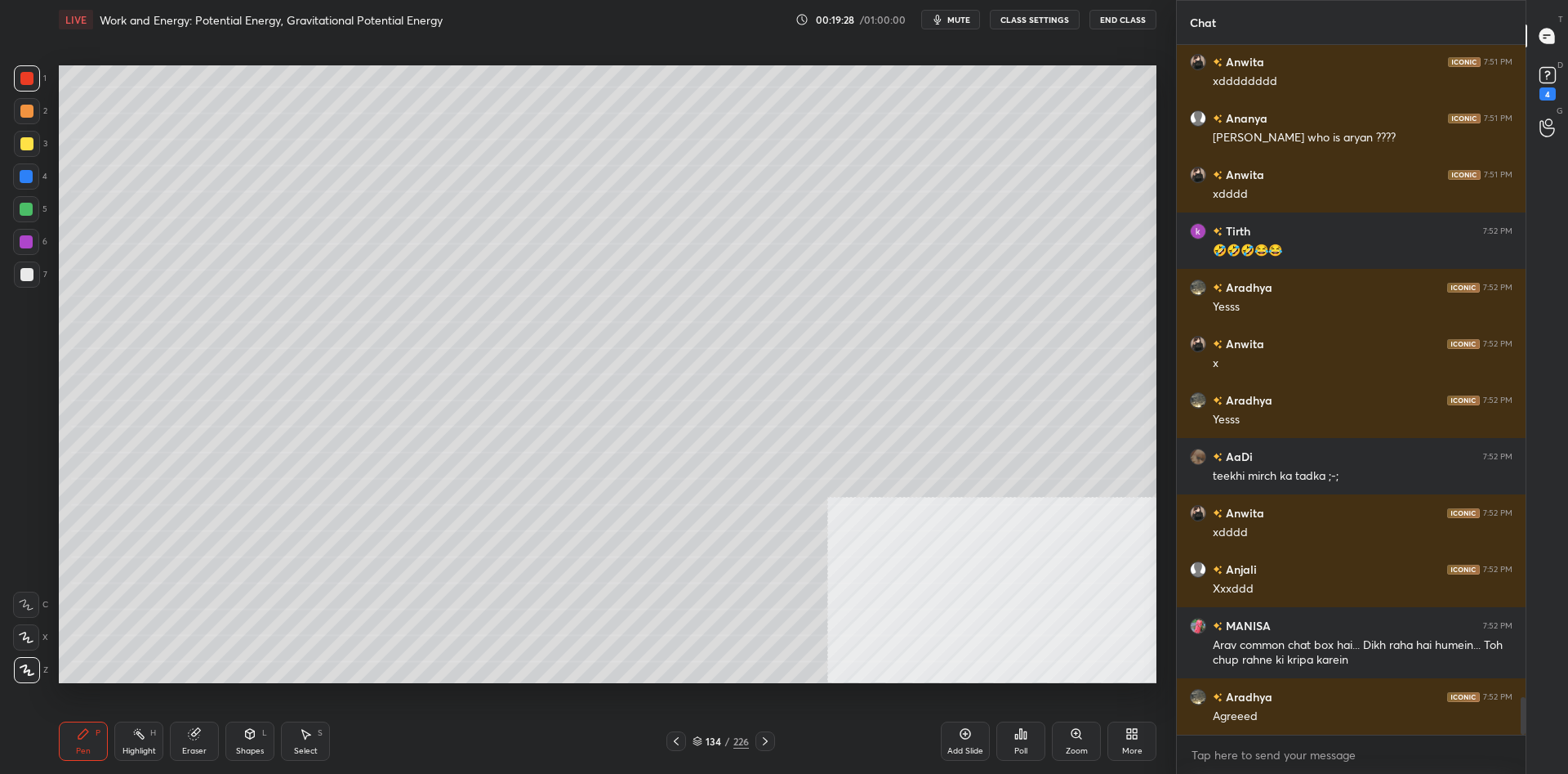
click at [36, 150] on div at bounding box center [26, 143] width 26 height 26
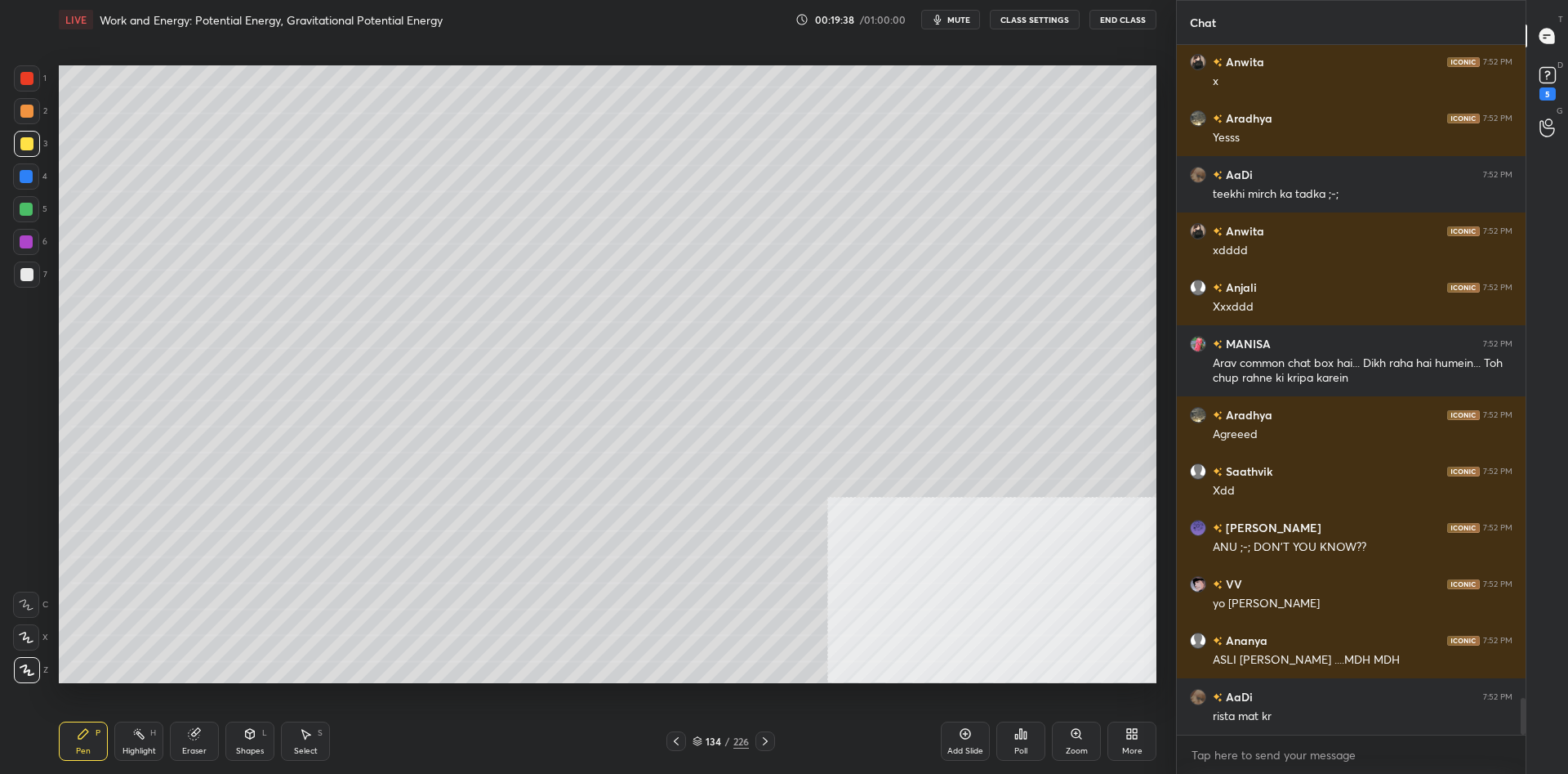
scroll to position [12186, 0]
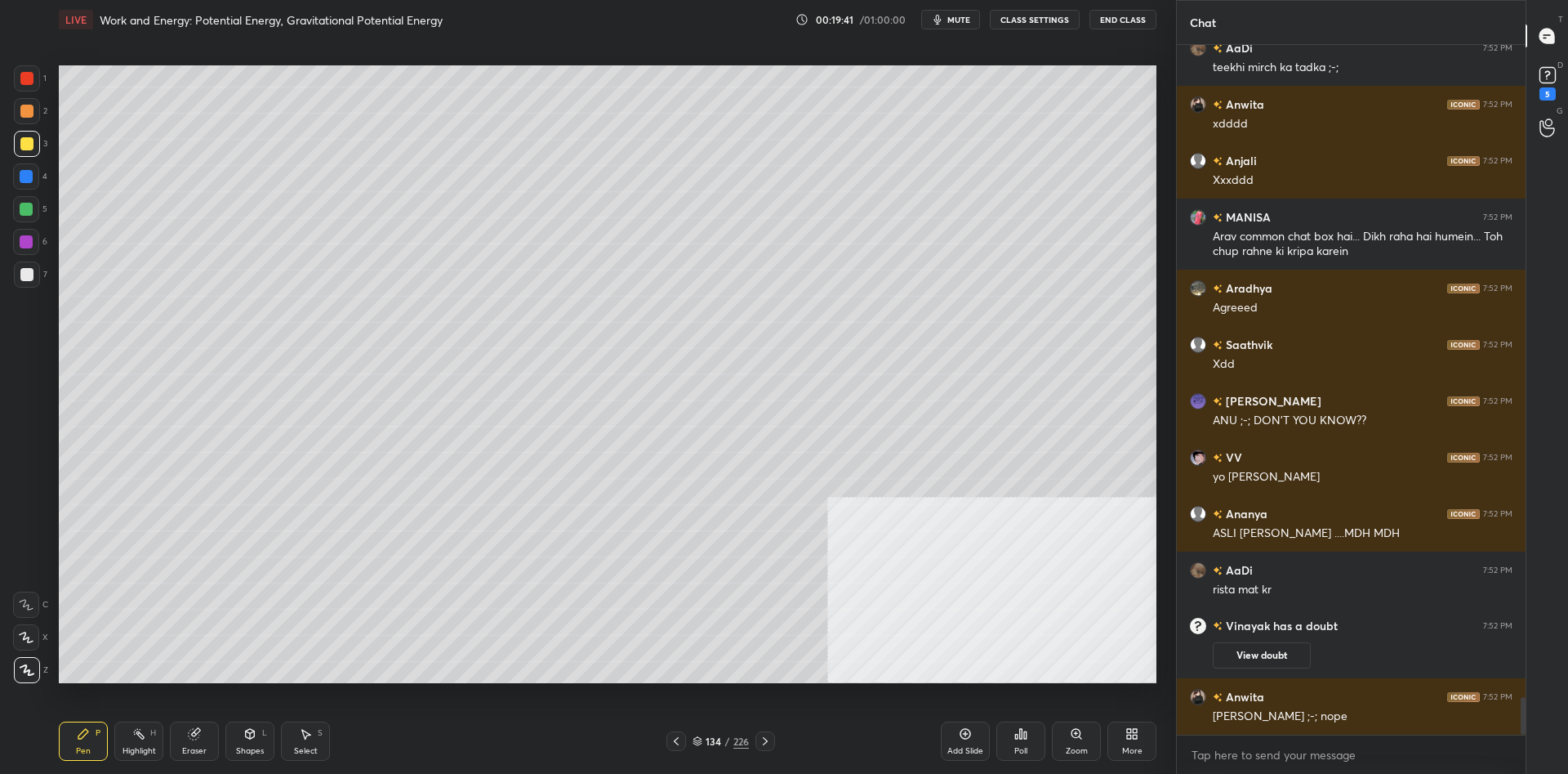
click at [34, 179] on div at bounding box center [25, 176] width 26 height 26
click at [38, 179] on div at bounding box center [25, 176] width 26 height 26
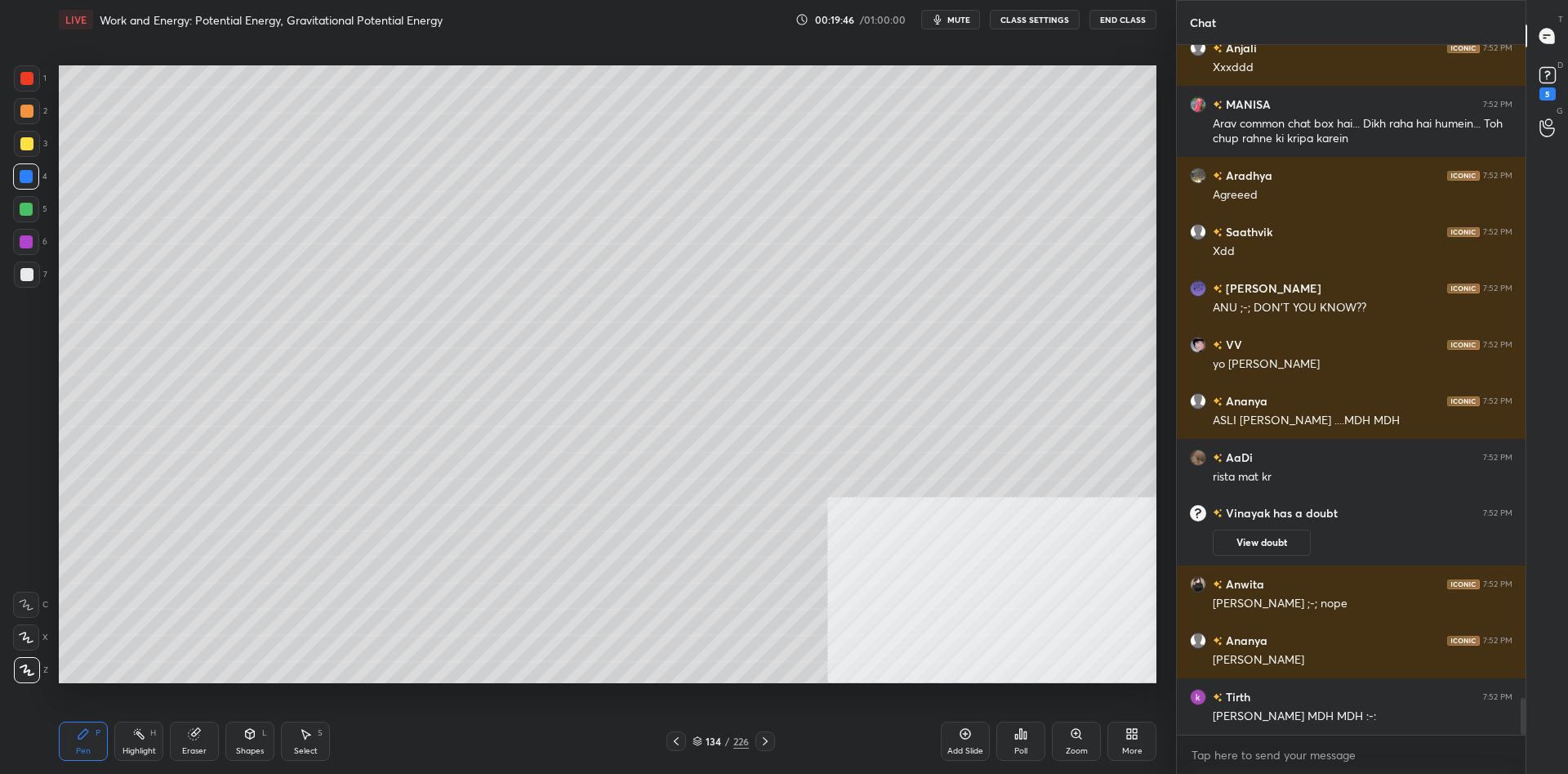
scroll to position [12116, 0]
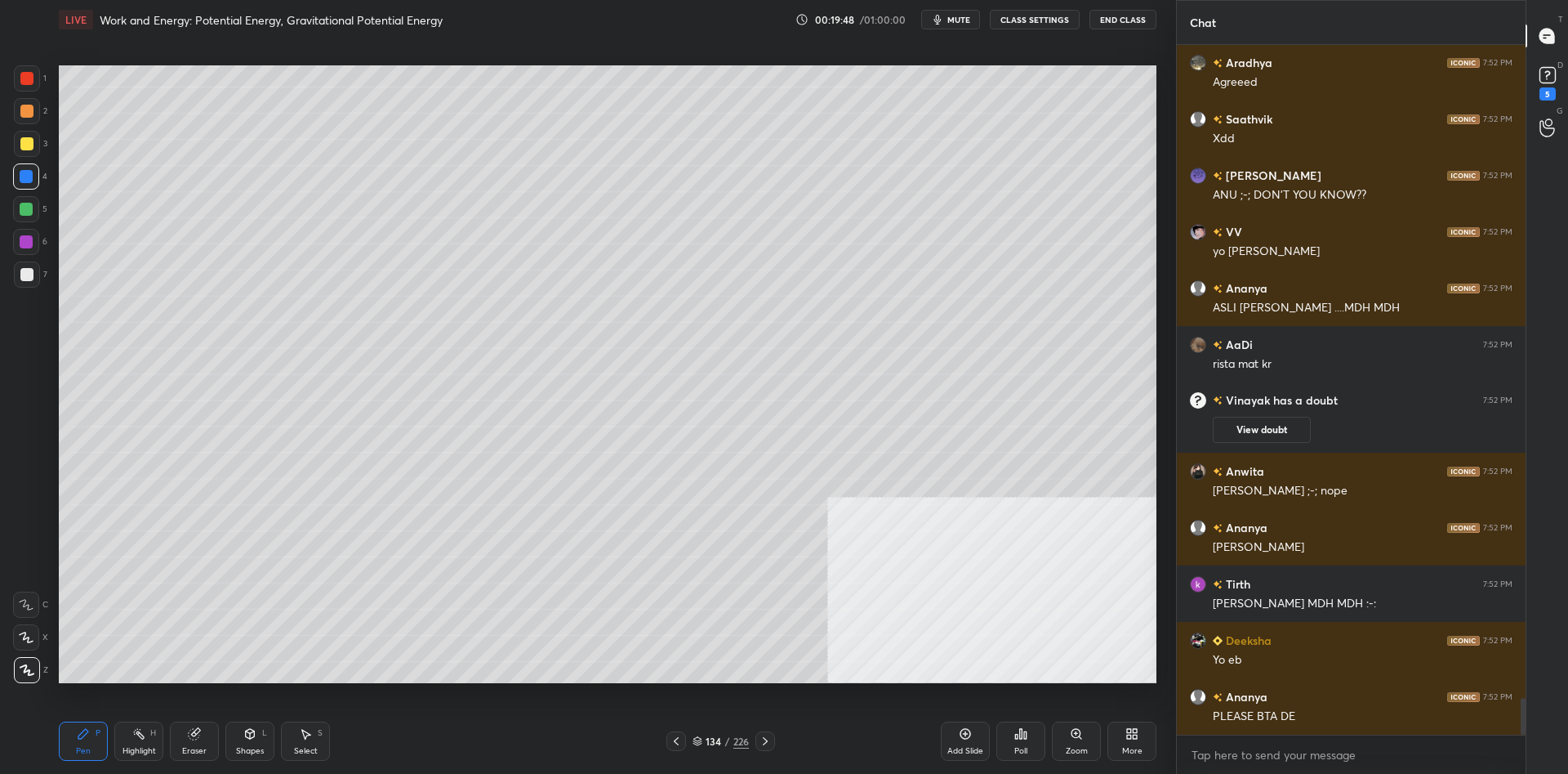
click at [39, 106] on div at bounding box center [26, 111] width 26 height 26
click at [33, 108] on div at bounding box center [26, 111] width 26 height 26
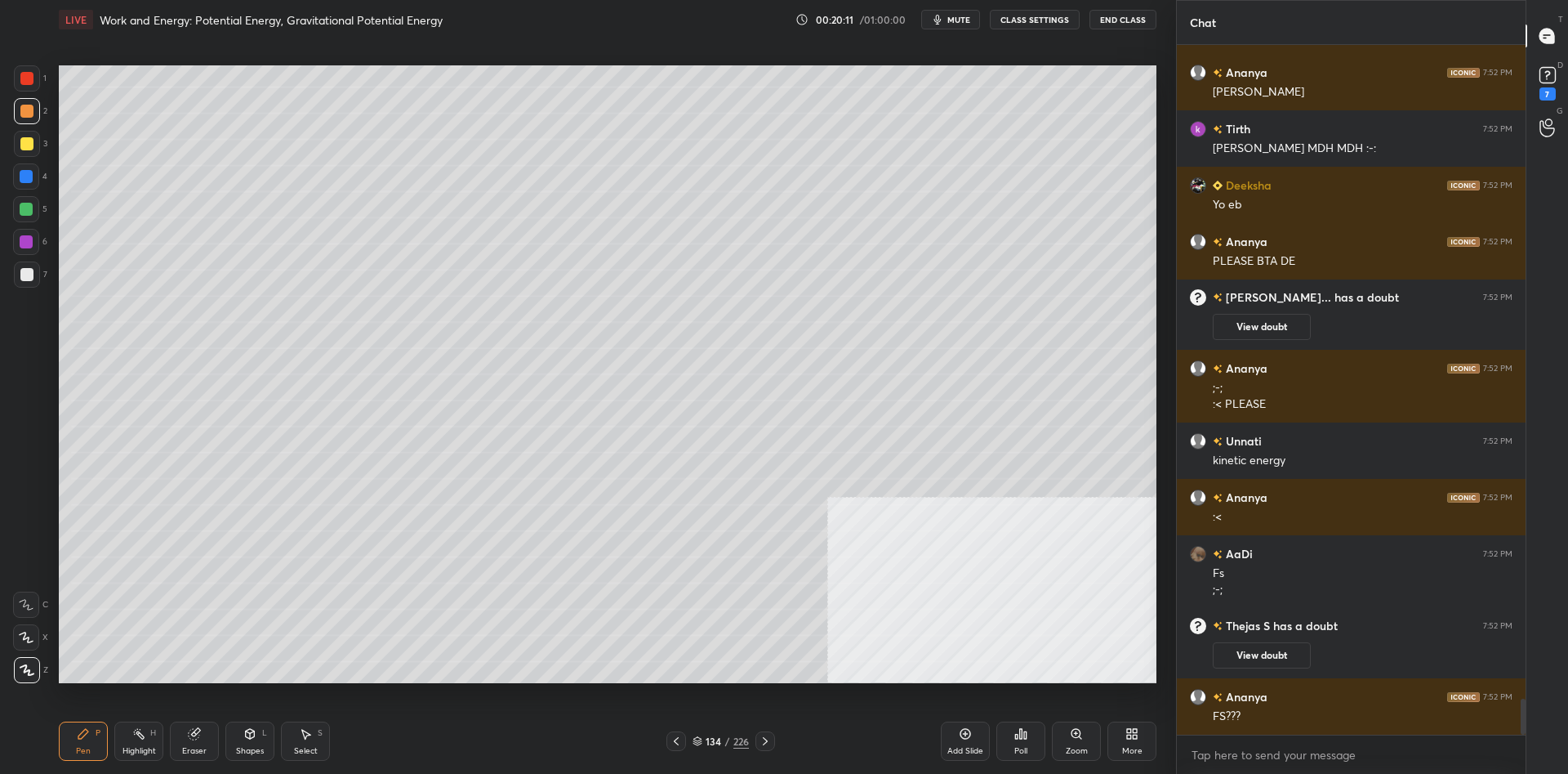
scroll to position [12530, 0]
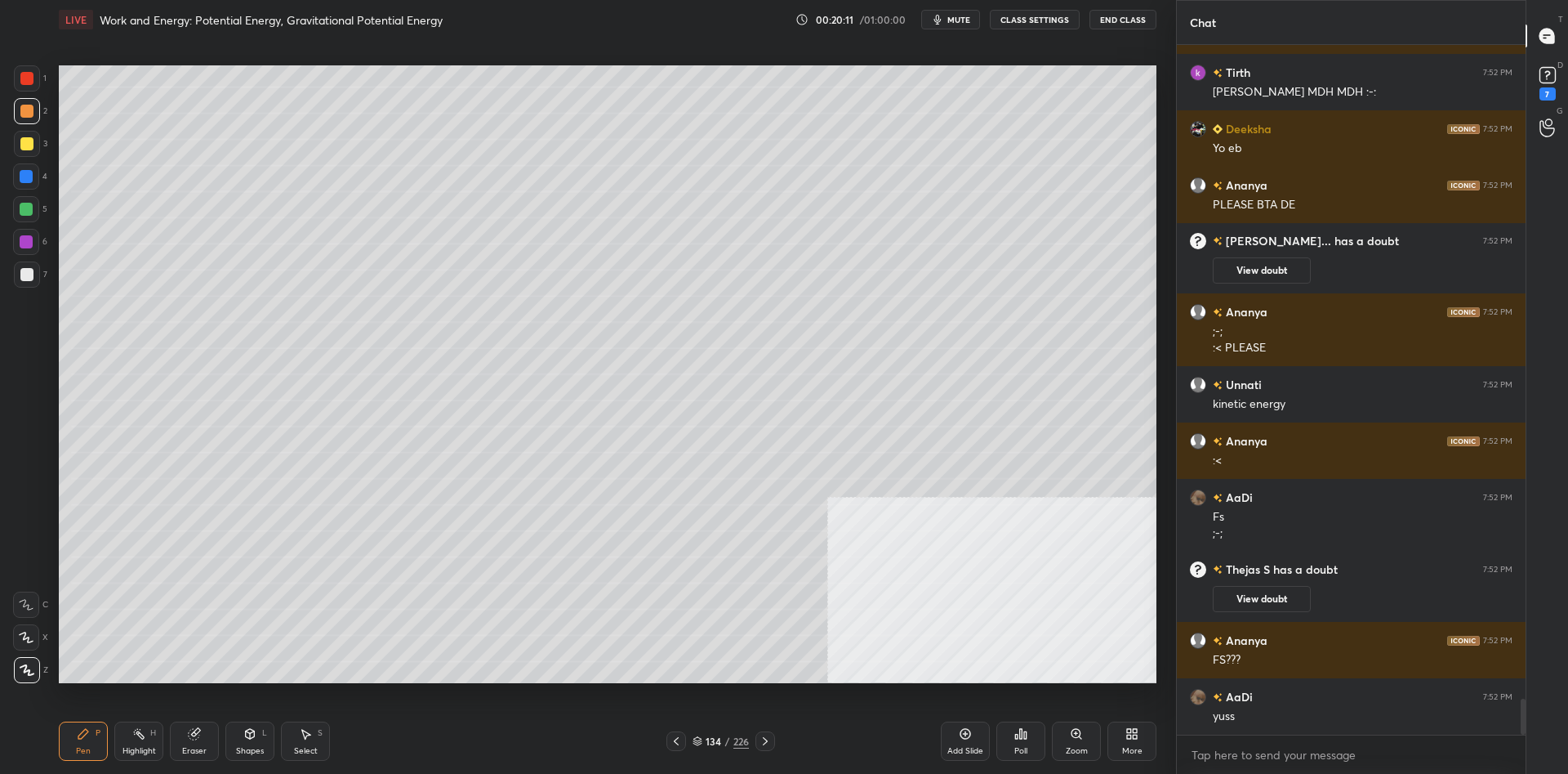
click at [16, 142] on div at bounding box center [26, 143] width 26 height 26
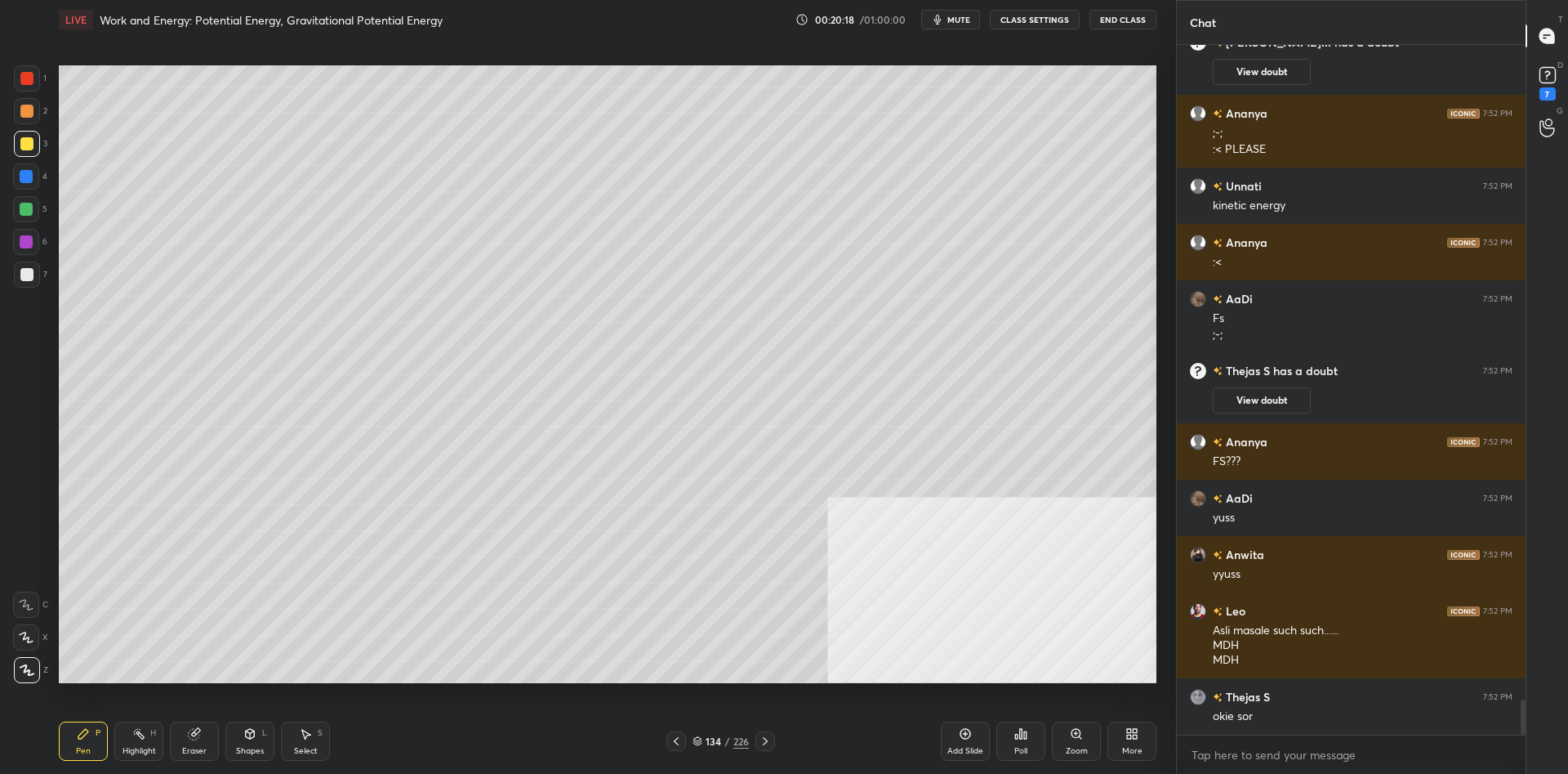
scroll to position [12693, 0]
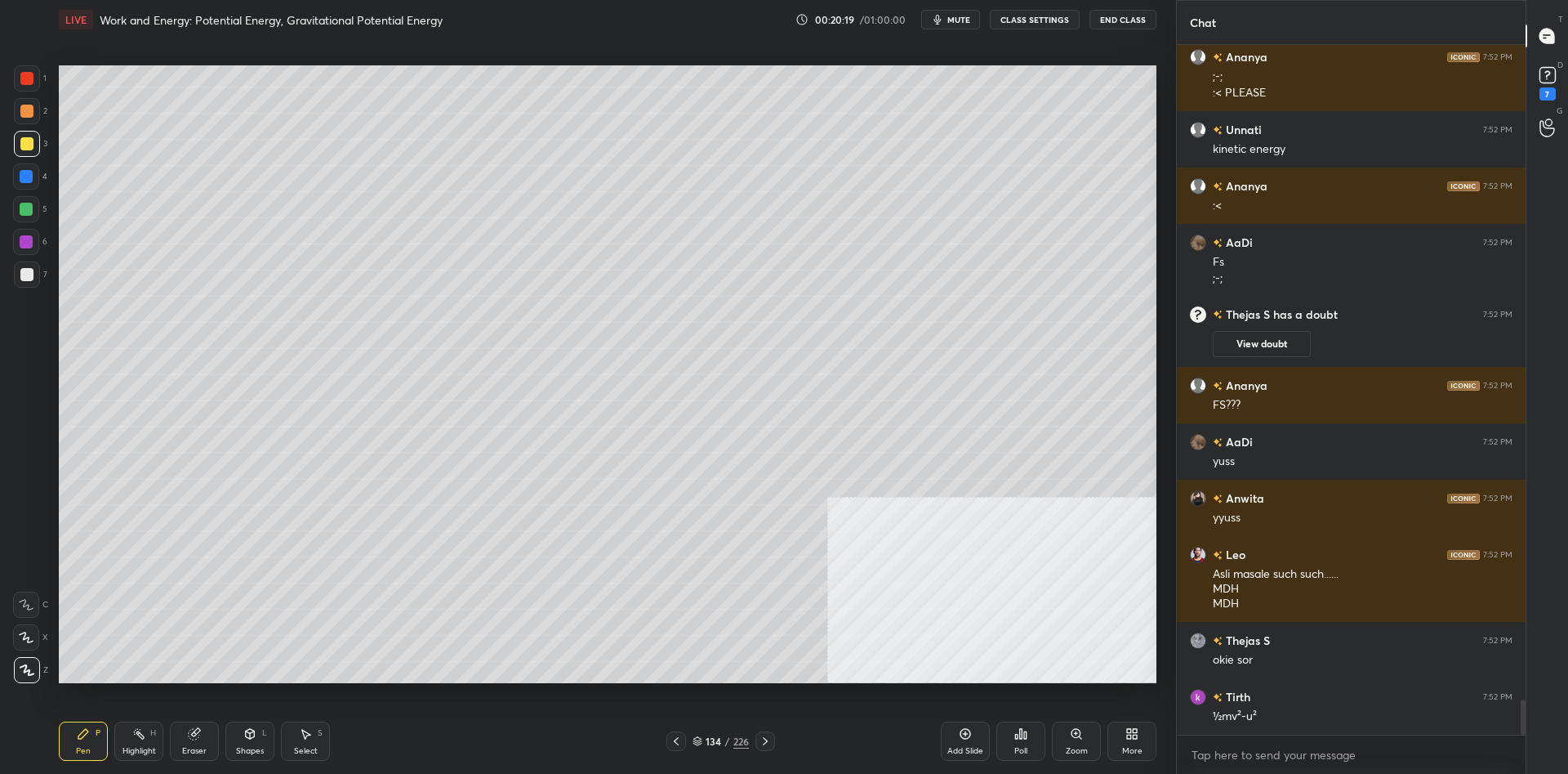
click at [35, 189] on div "4" at bounding box center [30, 180] width 34 height 32
click at [28, 173] on div at bounding box center [26, 176] width 13 height 13
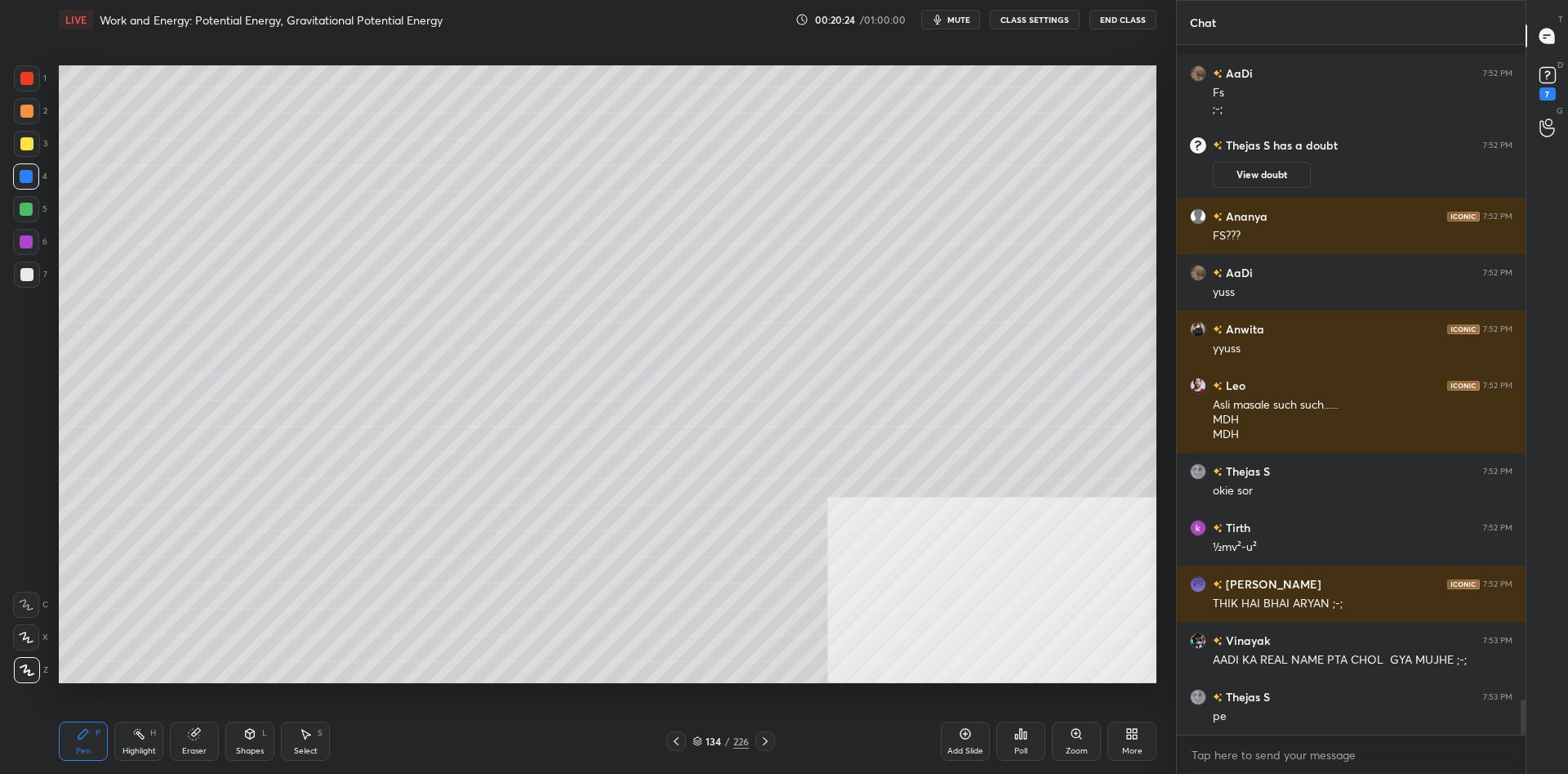
scroll to position [12944, 0]
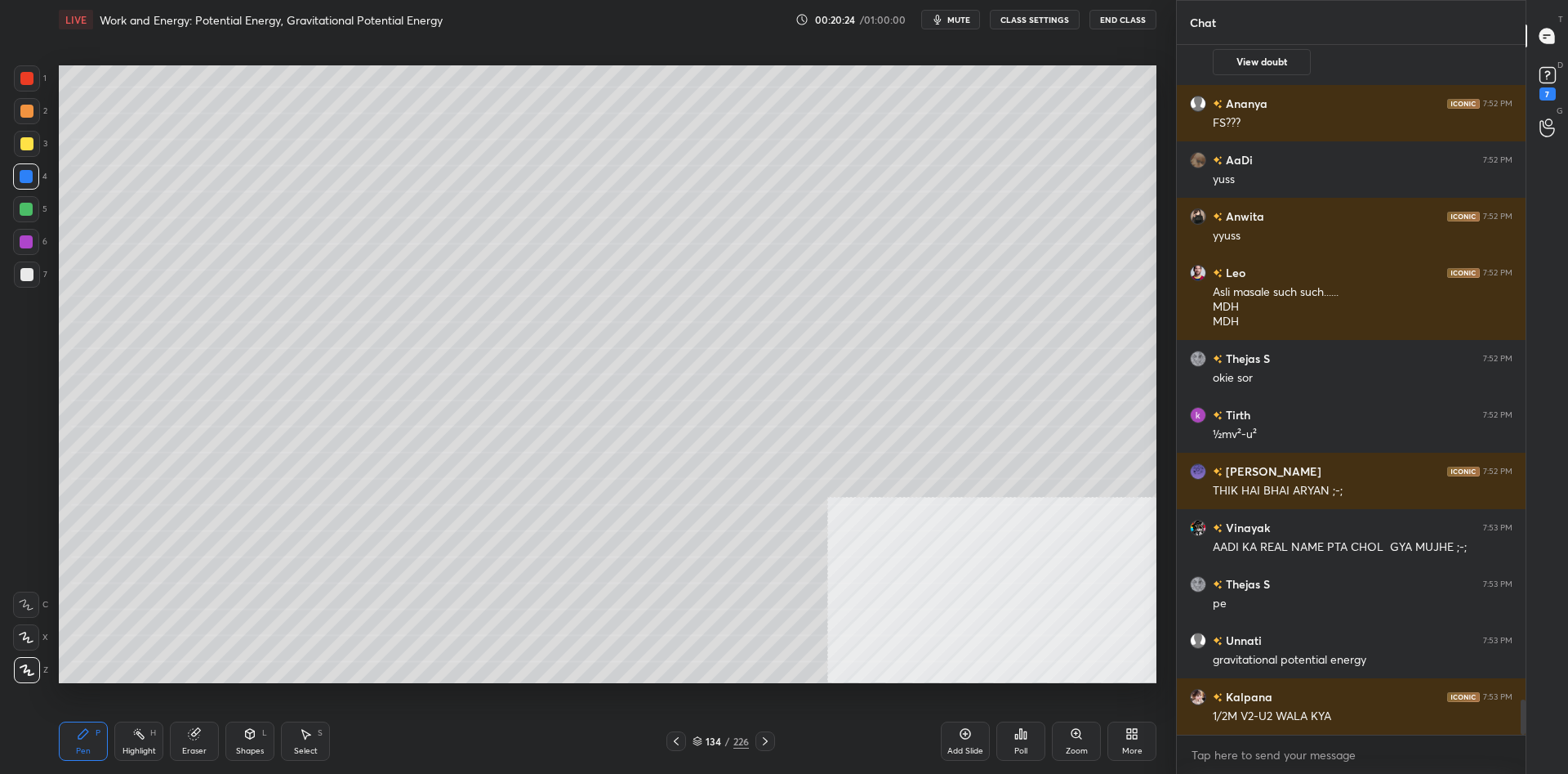
click at [42, 108] on div "2" at bounding box center [30, 111] width 33 height 26
click at [32, 113] on div at bounding box center [27, 111] width 13 height 13
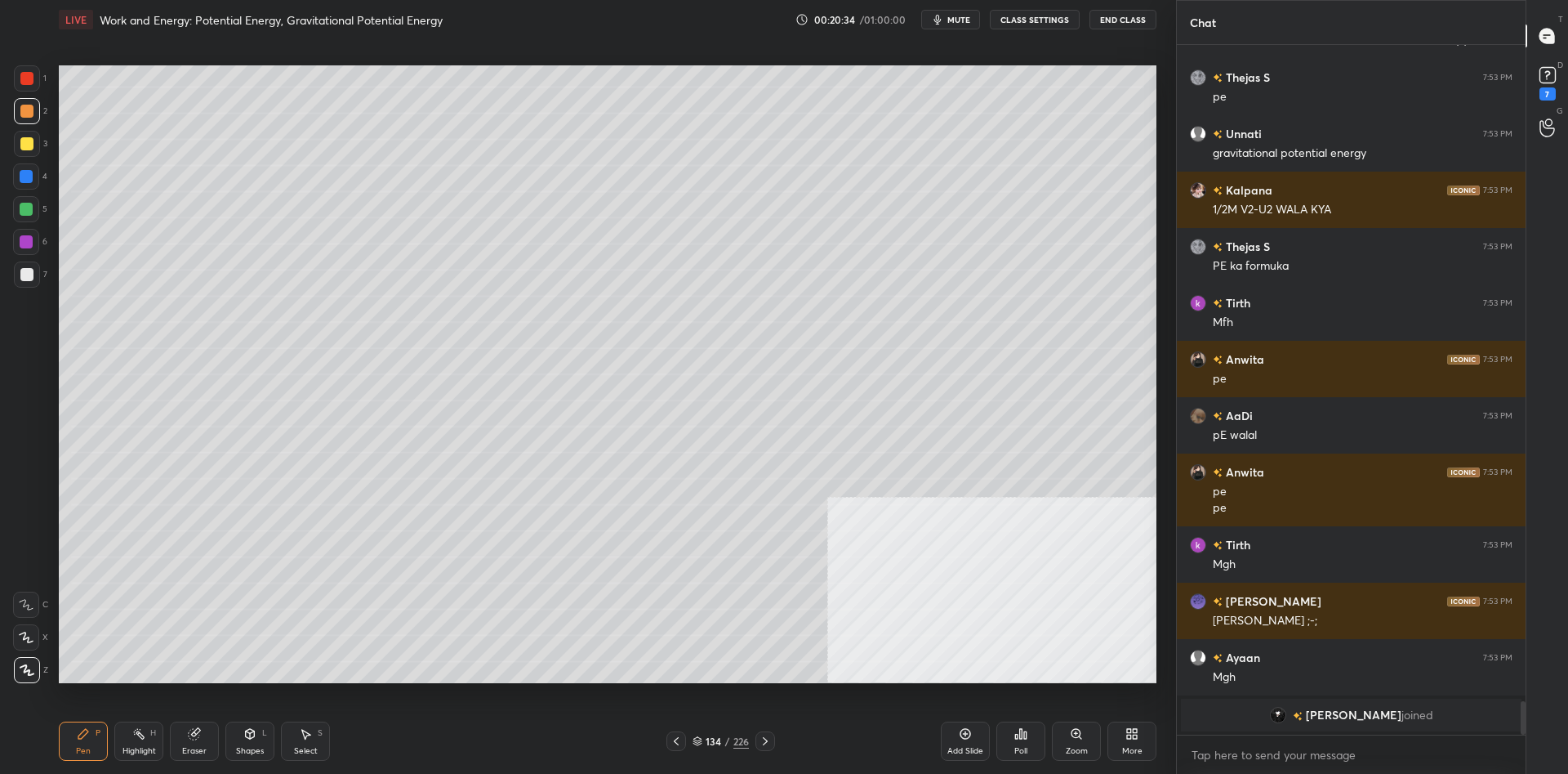
scroll to position [13353, 0]
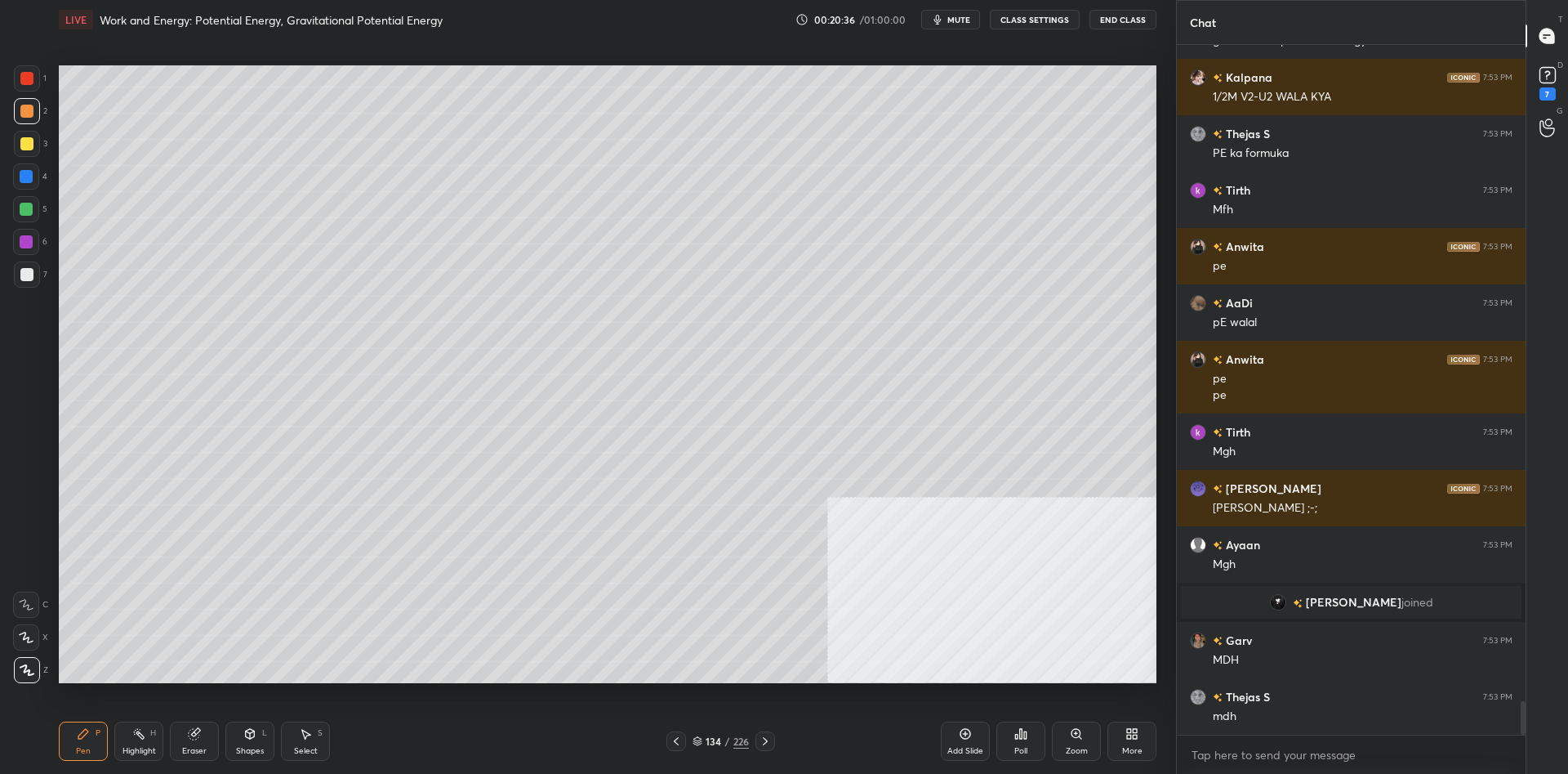
click at [32, 272] on div at bounding box center [27, 274] width 13 height 13
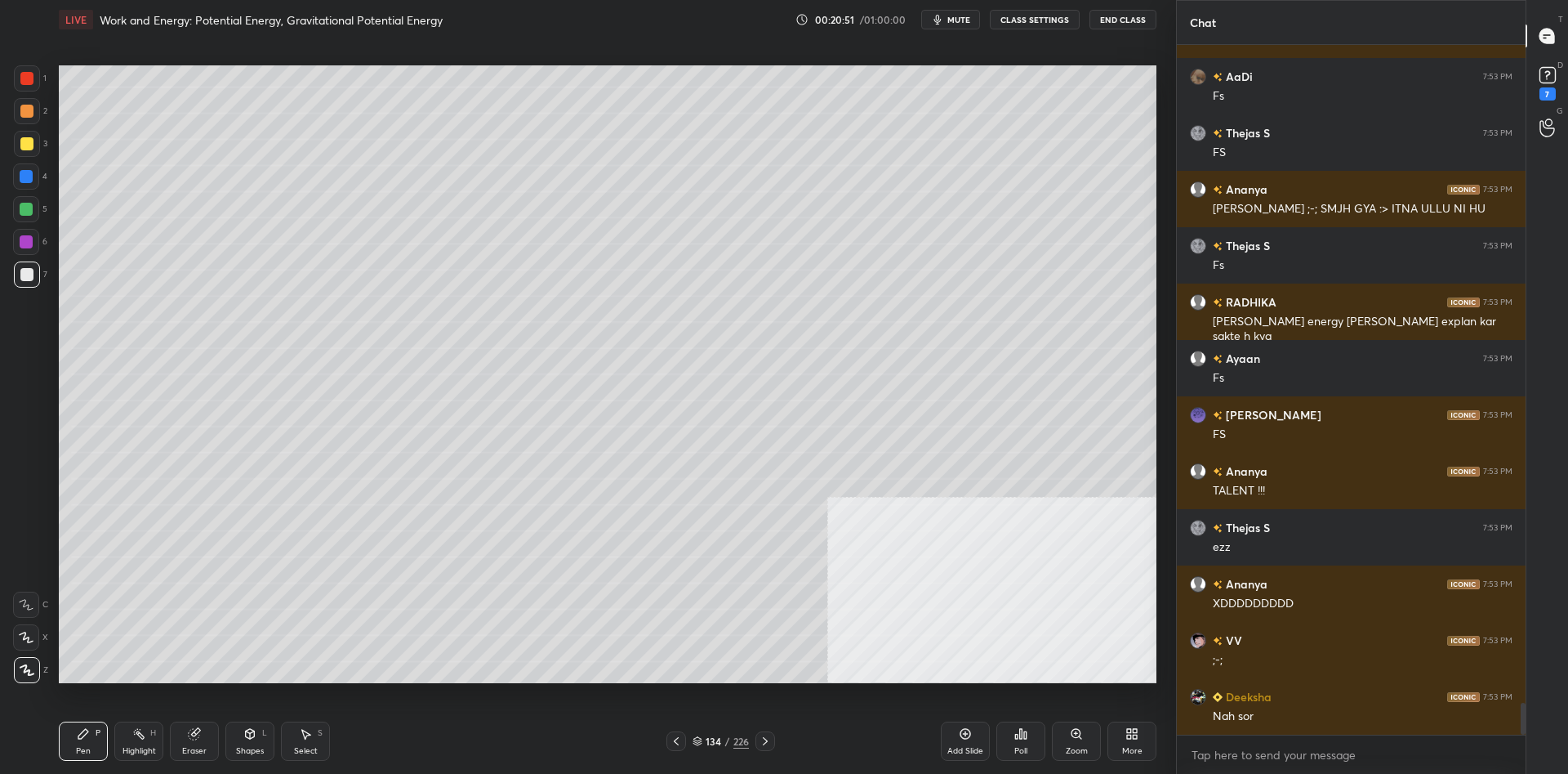
scroll to position [14311, 0]
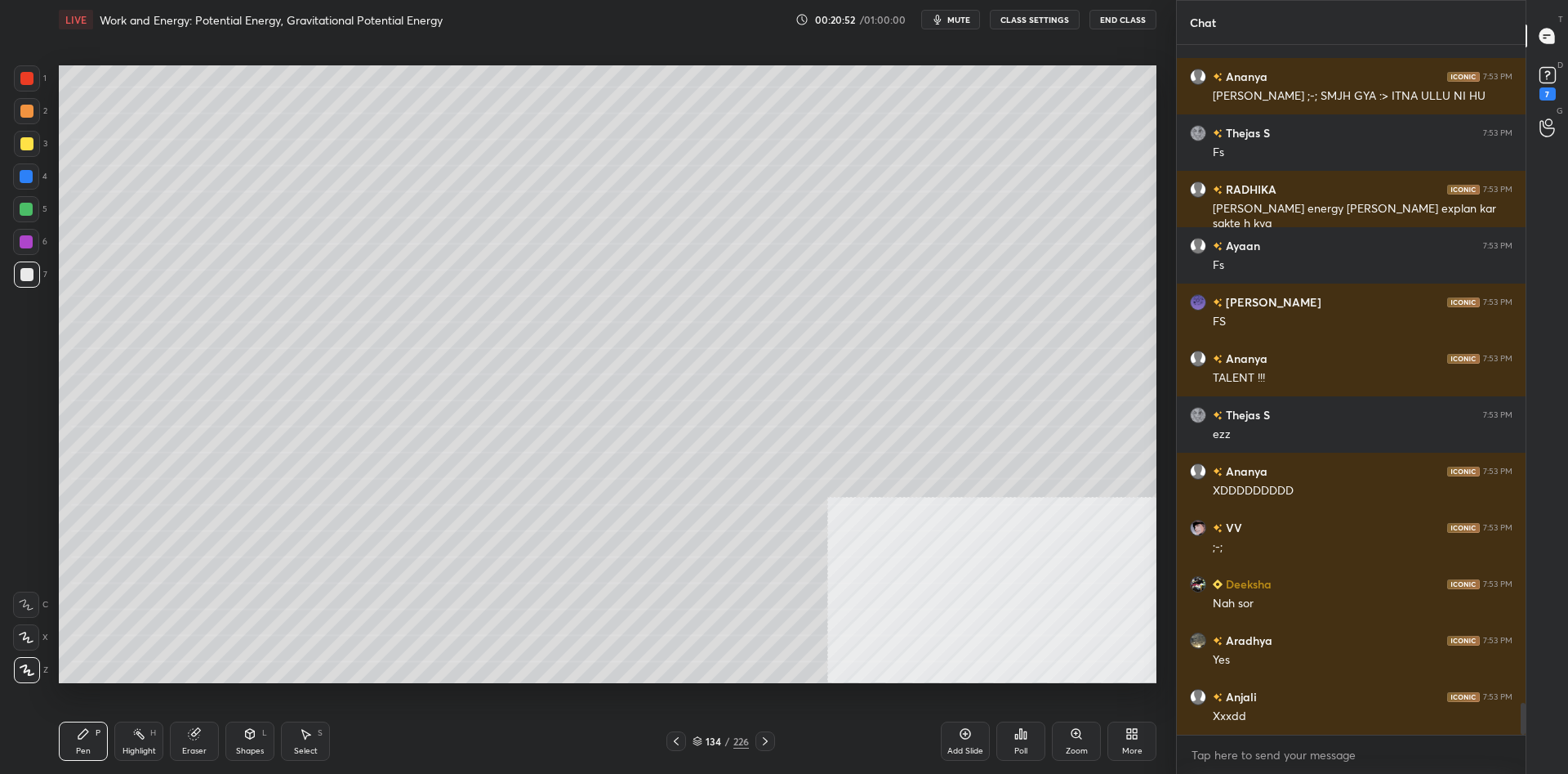
click at [728, 738] on div "/" at bounding box center [727, 741] width 5 height 10
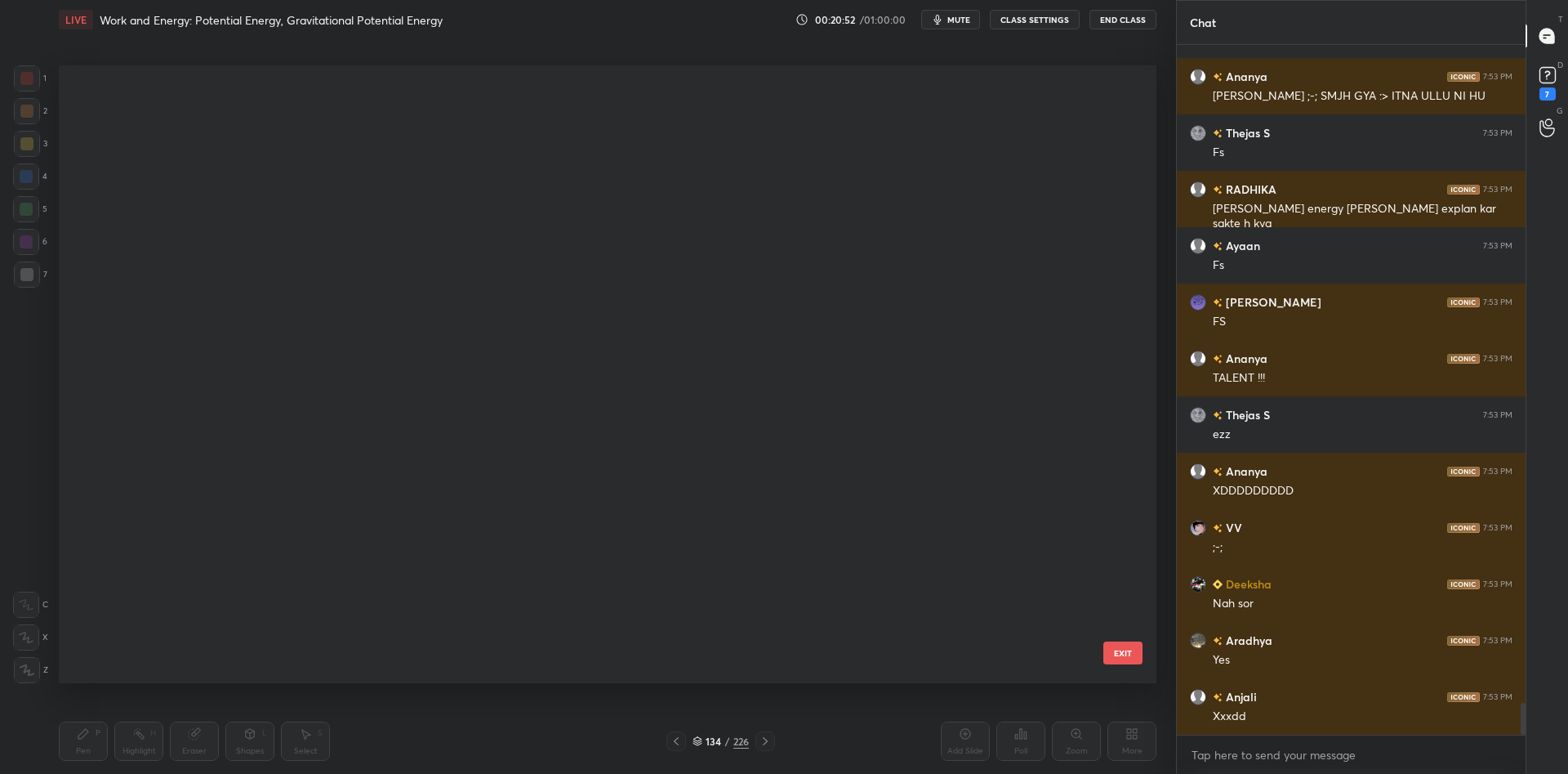
scroll to position [8095, 0]
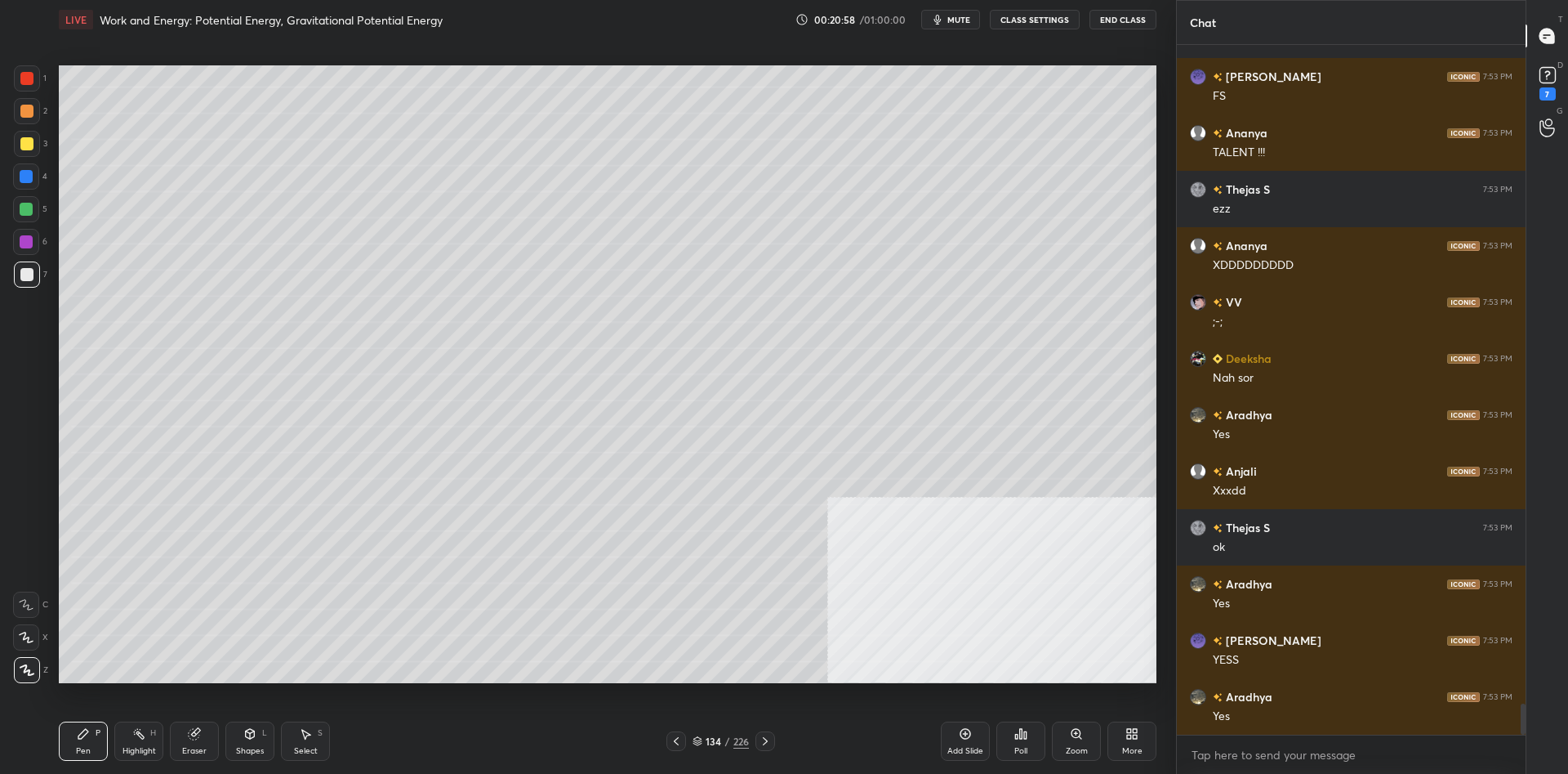
click at [955, 733] on div "Add Slide" at bounding box center [965, 741] width 49 height 39
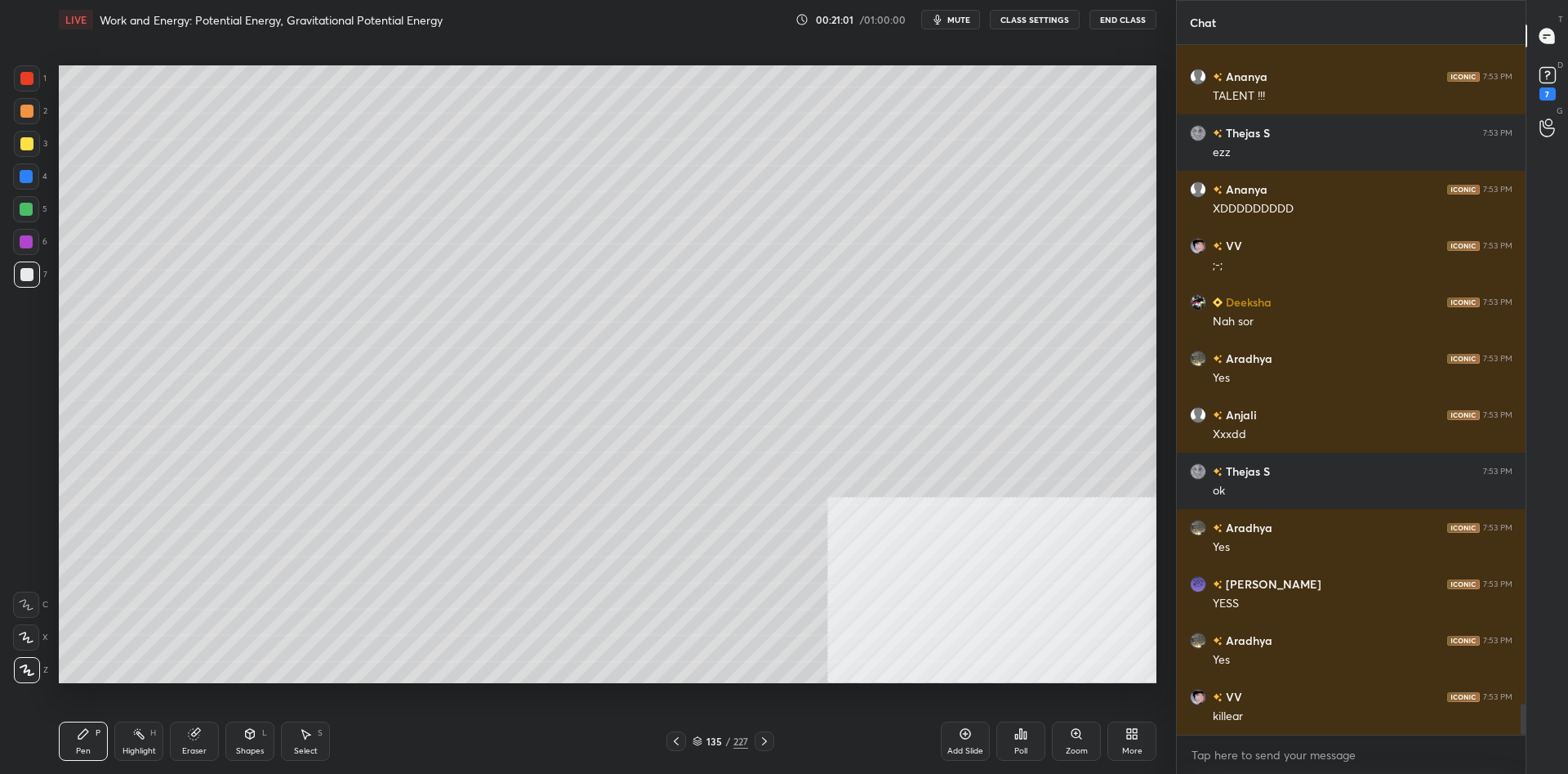
click at [23, 145] on div at bounding box center [27, 143] width 13 height 13
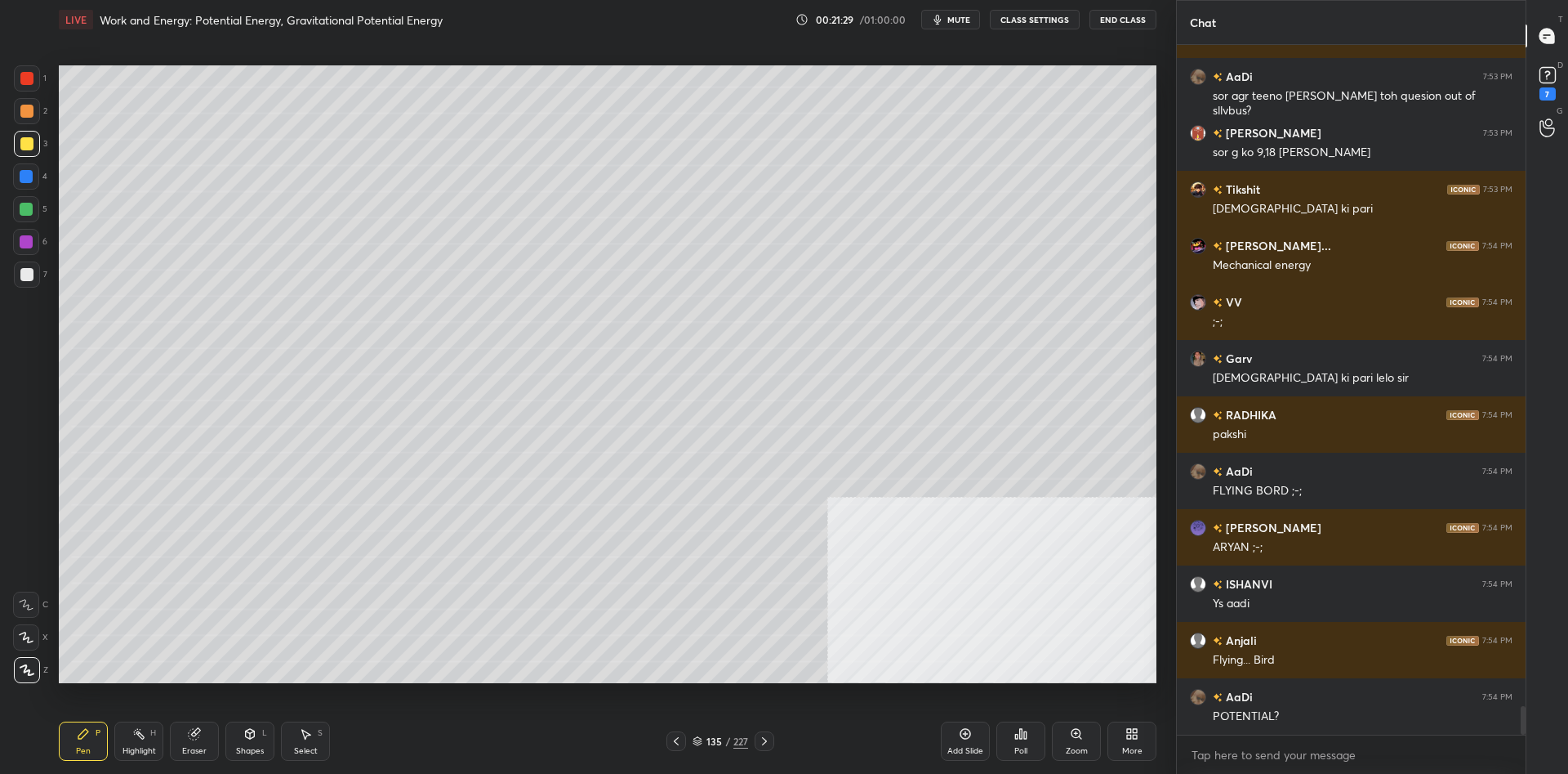
click at [32, 172] on div at bounding box center [26, 176] width 13 height 13
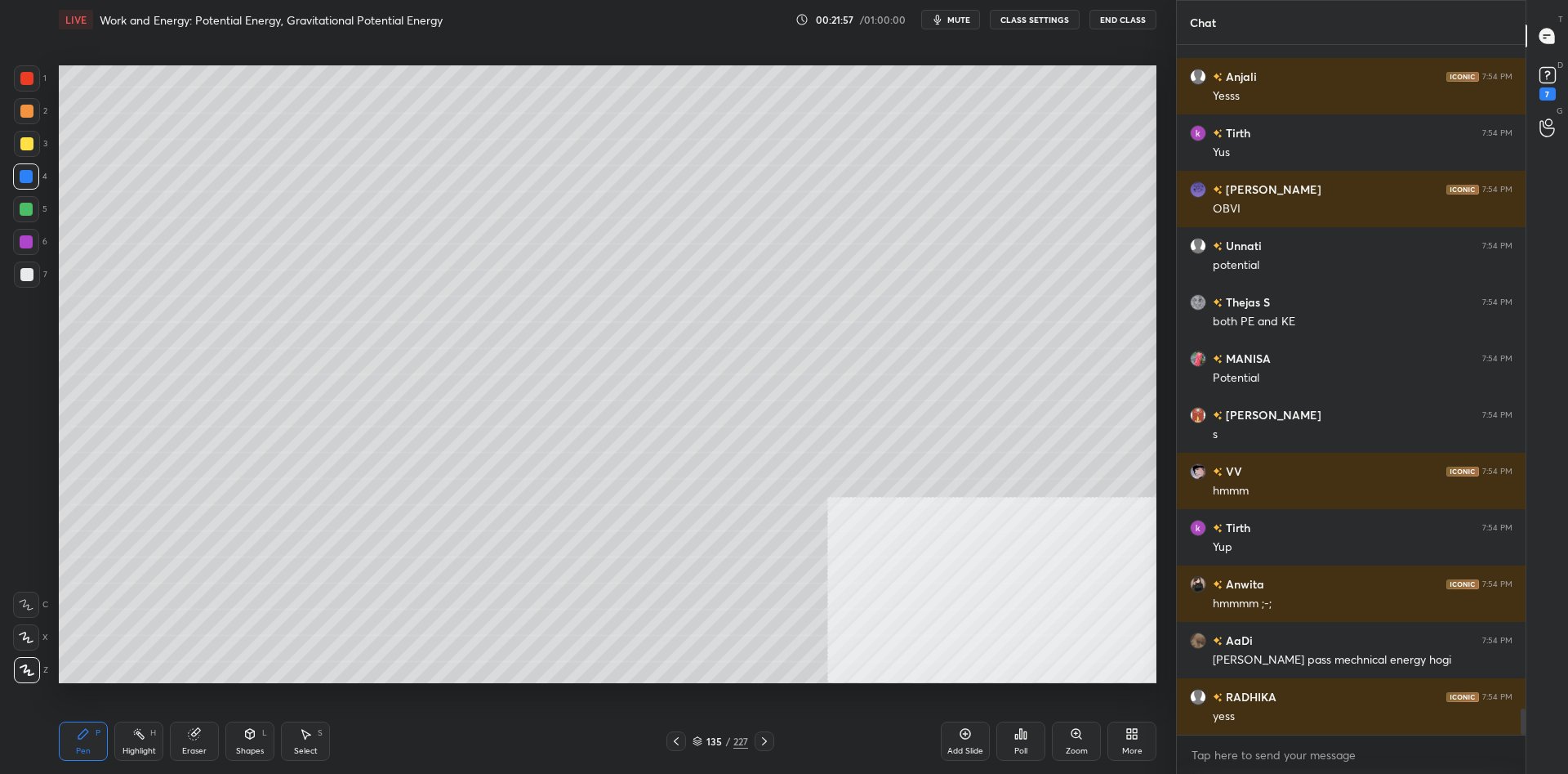
click at [731, 742] on div "135 / 227" at bounding box center [720, 741] width 56 height 14
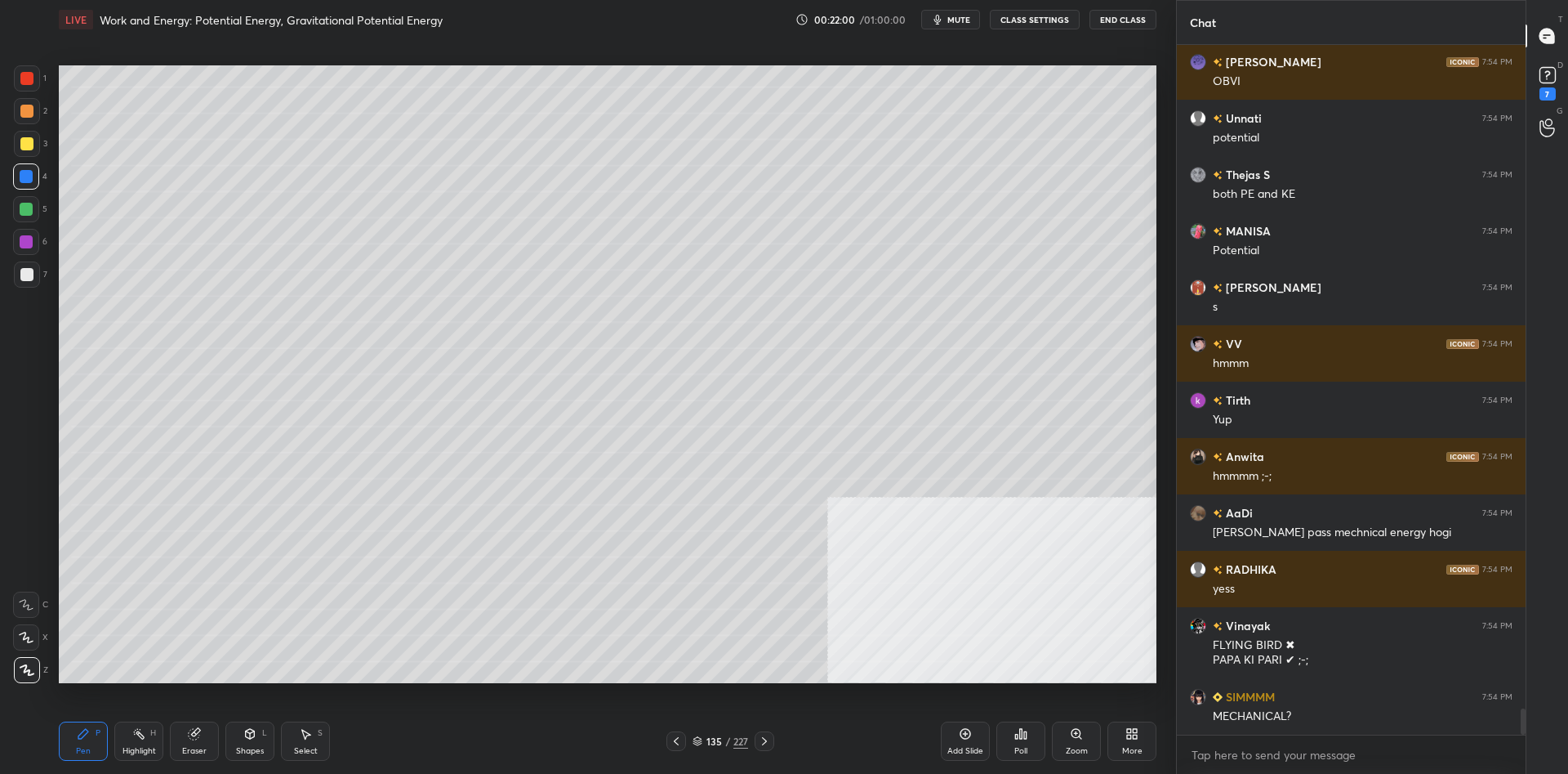
click at [37, 150] on div at bounding box center [26, 143] width 26 height 26
click at [31, 148] on div at bounding box center [27, 143] width 13 height 13
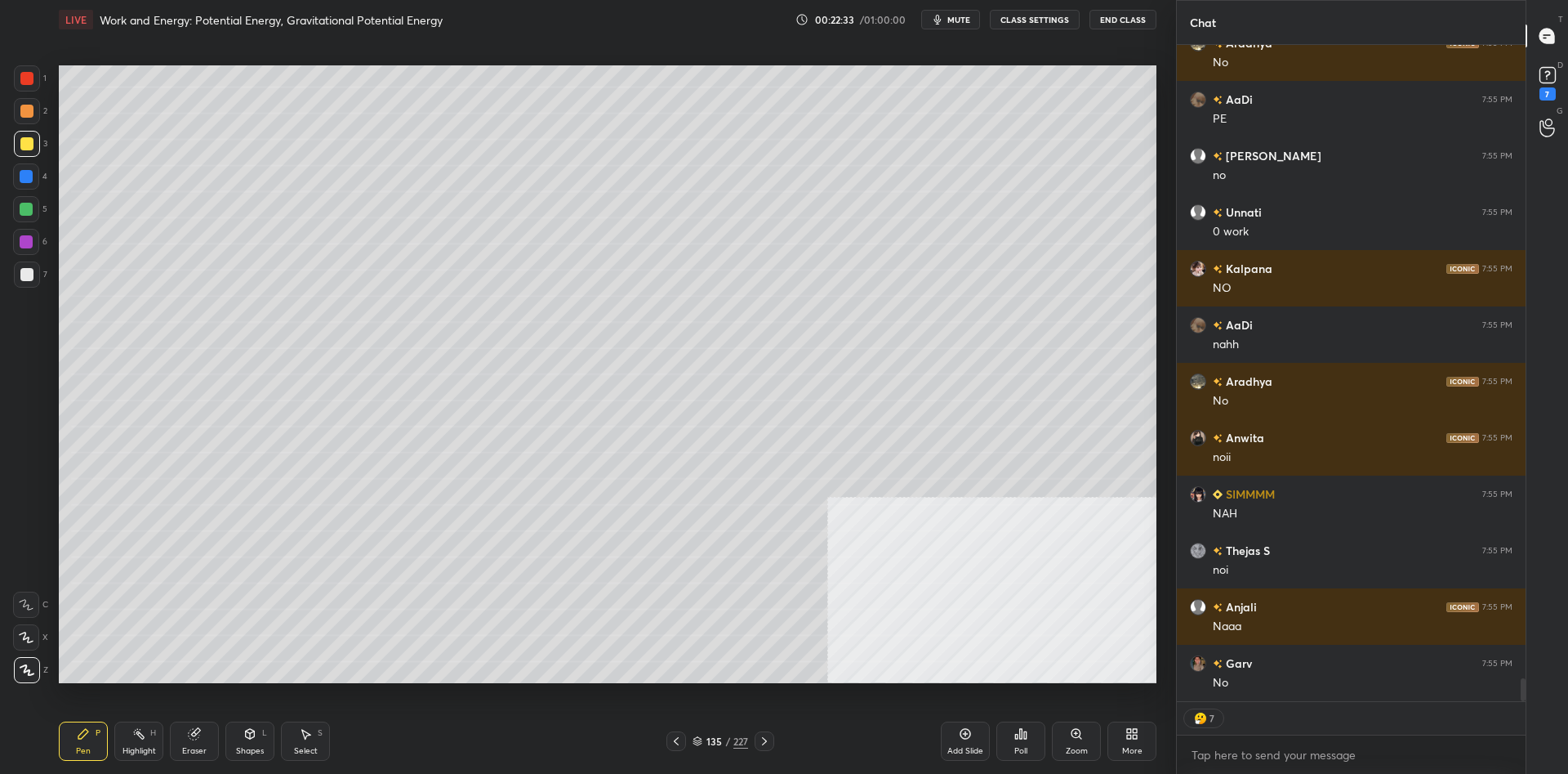
click at [22, 210] on div at bounding box center [26, 209] width 13 height 13
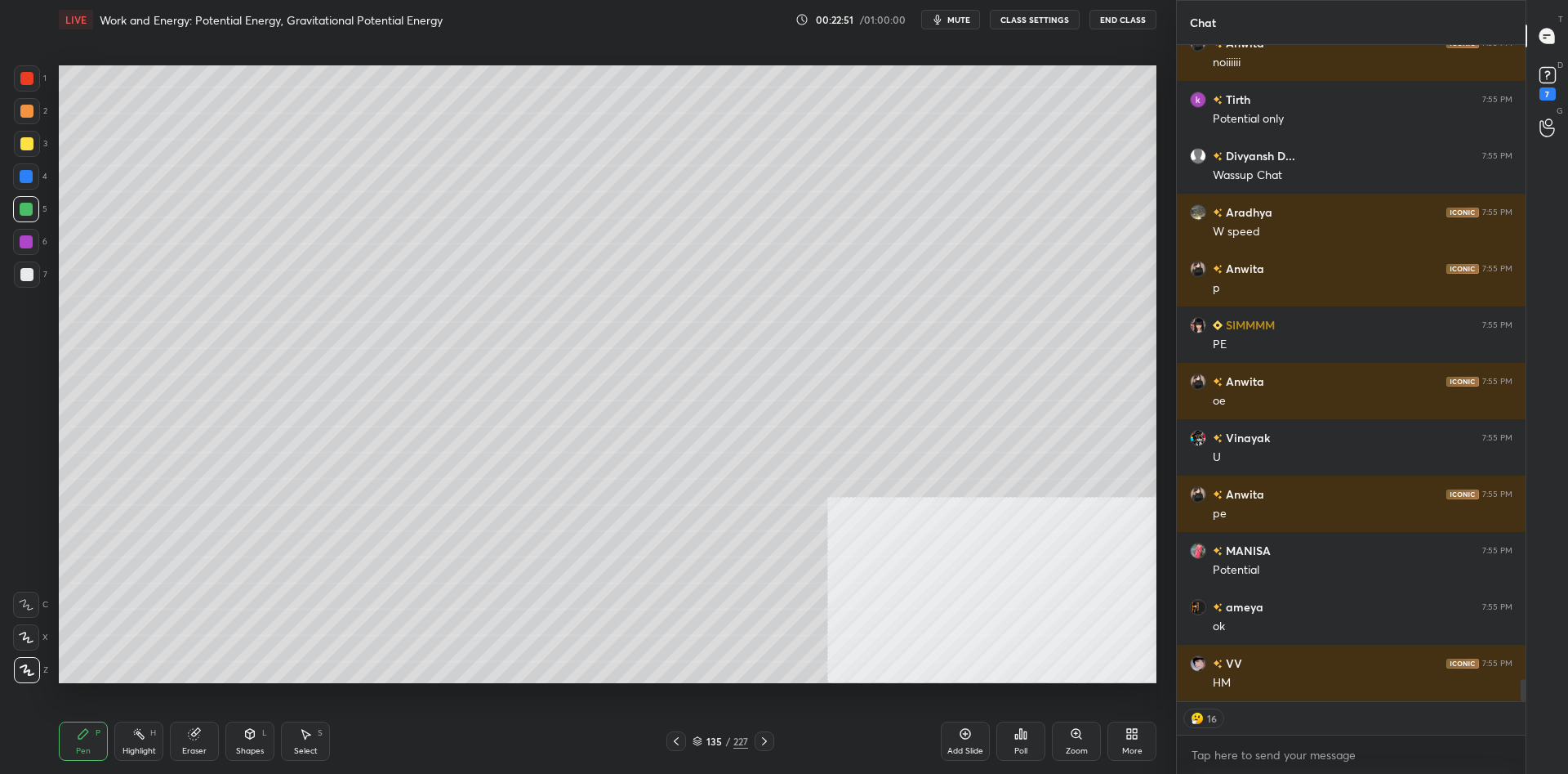
click at [139, 718] on div "Pen P Highlight H Eraser Shapes L Select S 135 / 227 Add Slide Poll Zoom More" at bounding box center [607, 741] width 1097 height 65
click at [137, 723] on div "Highlight H" at bounding box center [139, 741] width 49 height 39
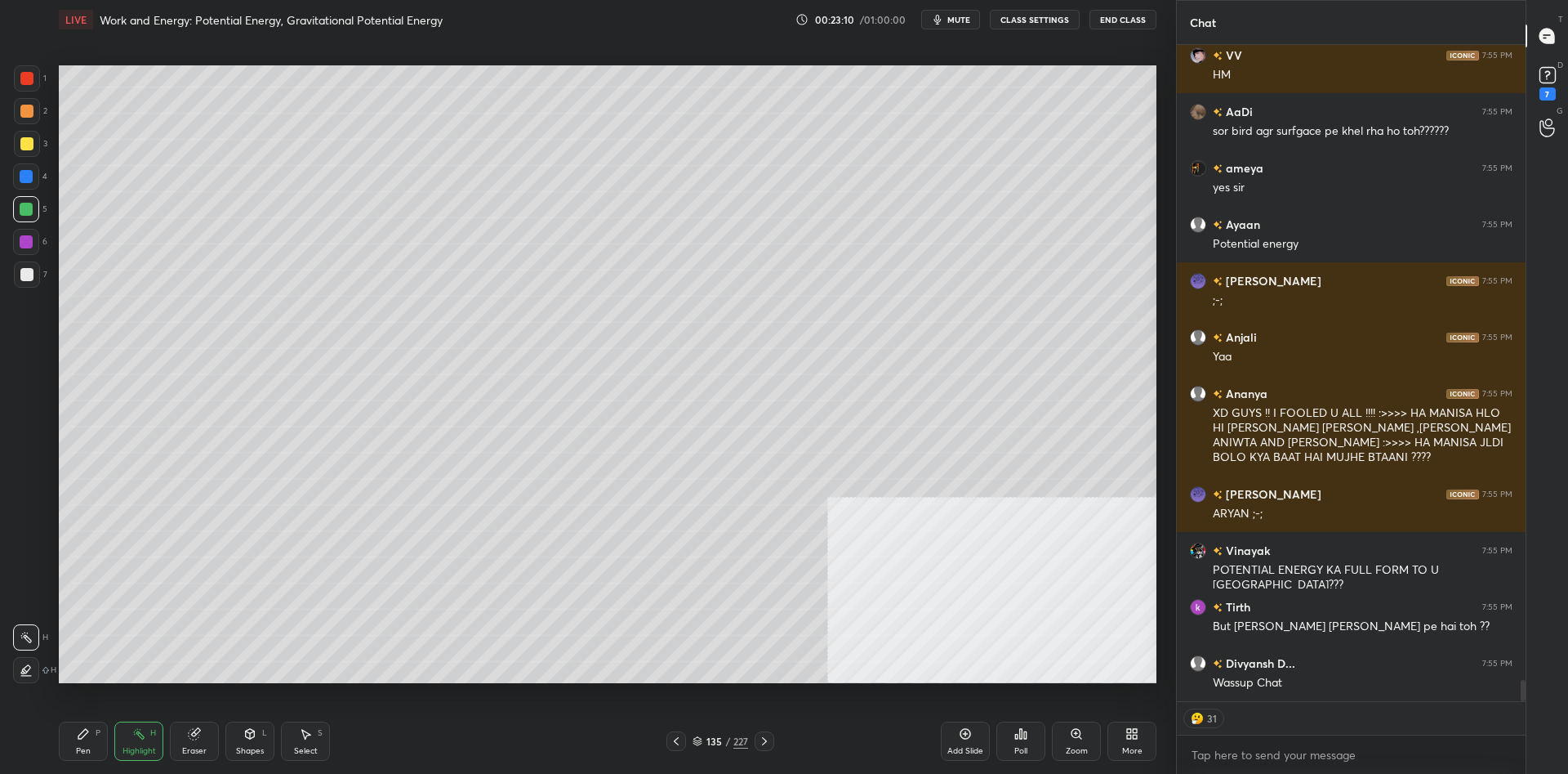
click at [63, 765] on div "Pen P Highlight H Eraser Shapes L Select S 135 / 227 Add Slide Poll Zoom More" at bounding box center [607, 741] width 1097 height 65
click at [83, 750] on div "Pen" at bounding box center [83, 751] width 14 height 8
click at [23, 143] on div at bounding box center [27, 143] width 13 height 13
click at [23, 121] on div at bounding box center [26, 111] width 26 height 26
click at [970, 750] on div "Add Slide" at bounding box center [965, 751] width 36 height 8
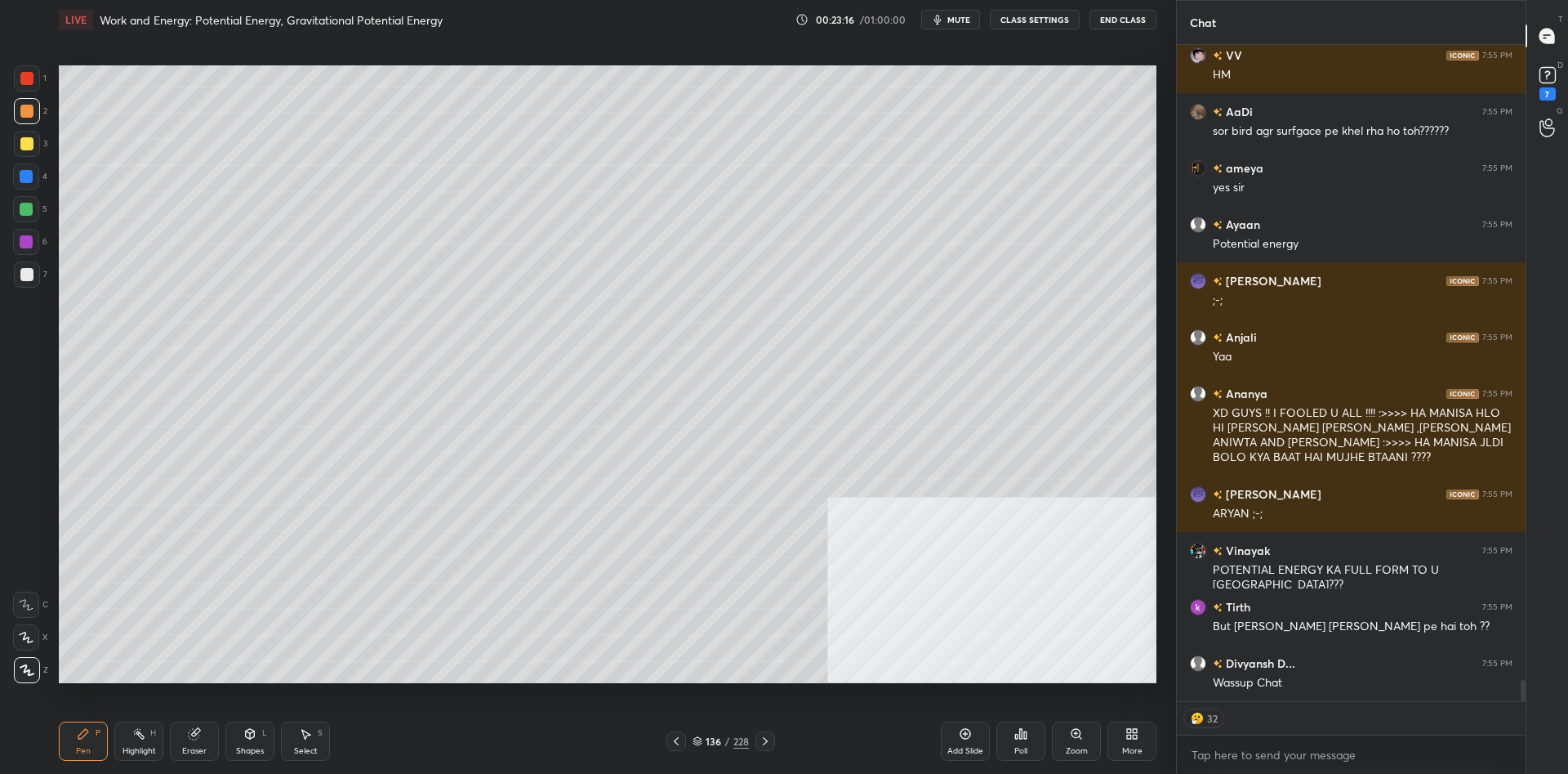
scroll to position [19740, 0]
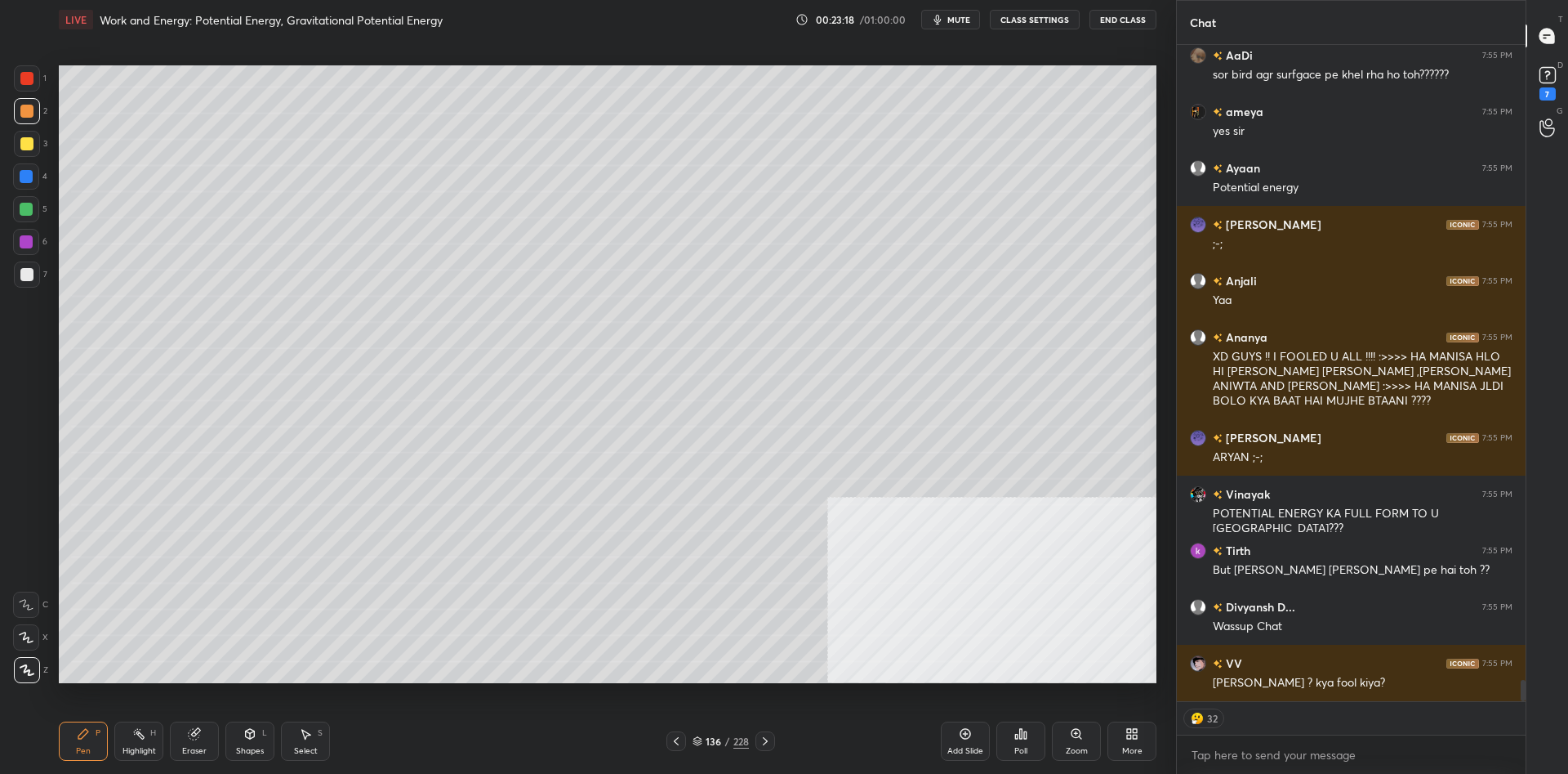
click at [23, 68] on div at bounding box center [26, 78] width 26 height 26
click at [27, 78] on div at bounding box center [27, 78] width 13 height 13
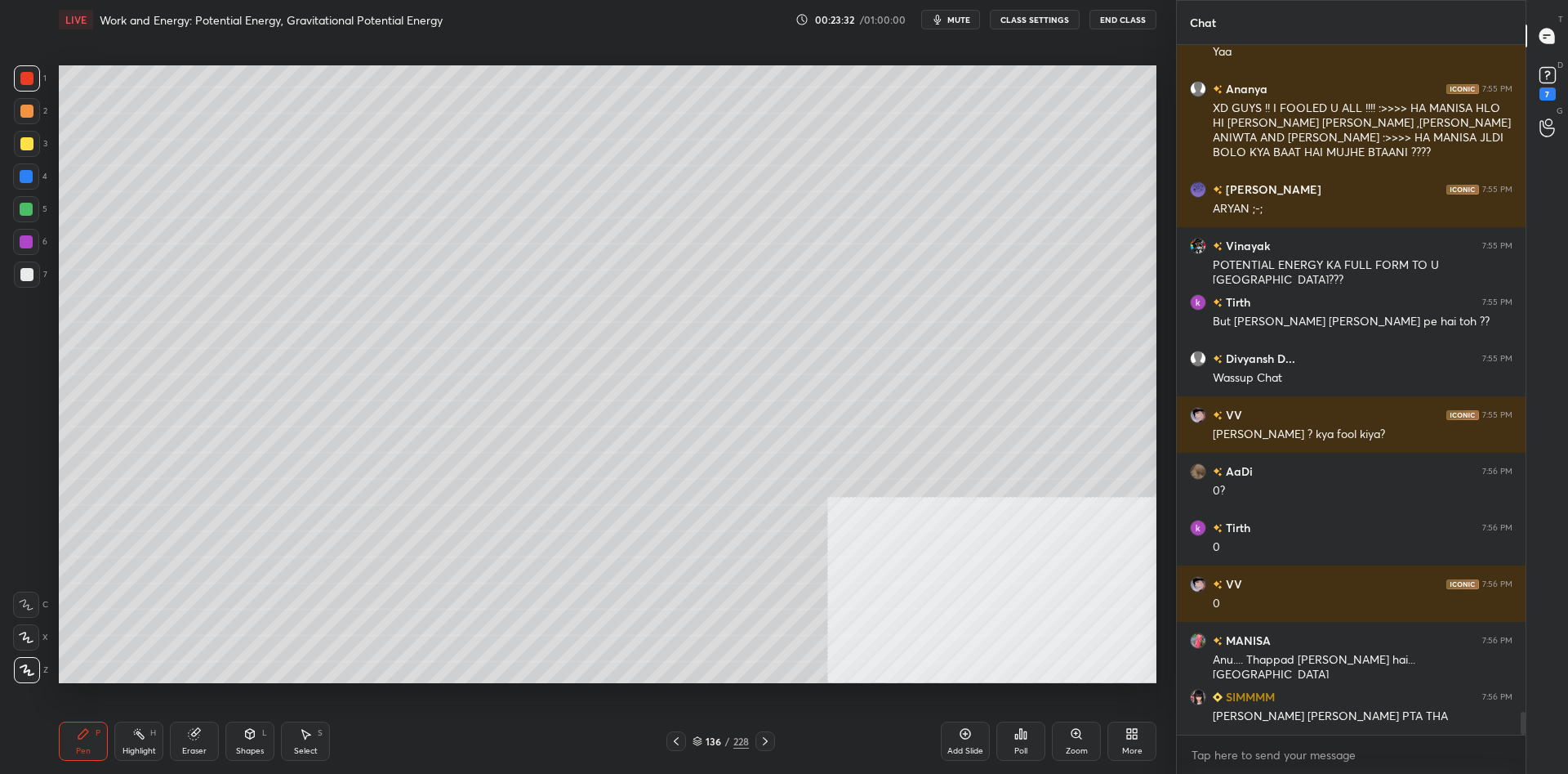
scroll to position [20101, 0]
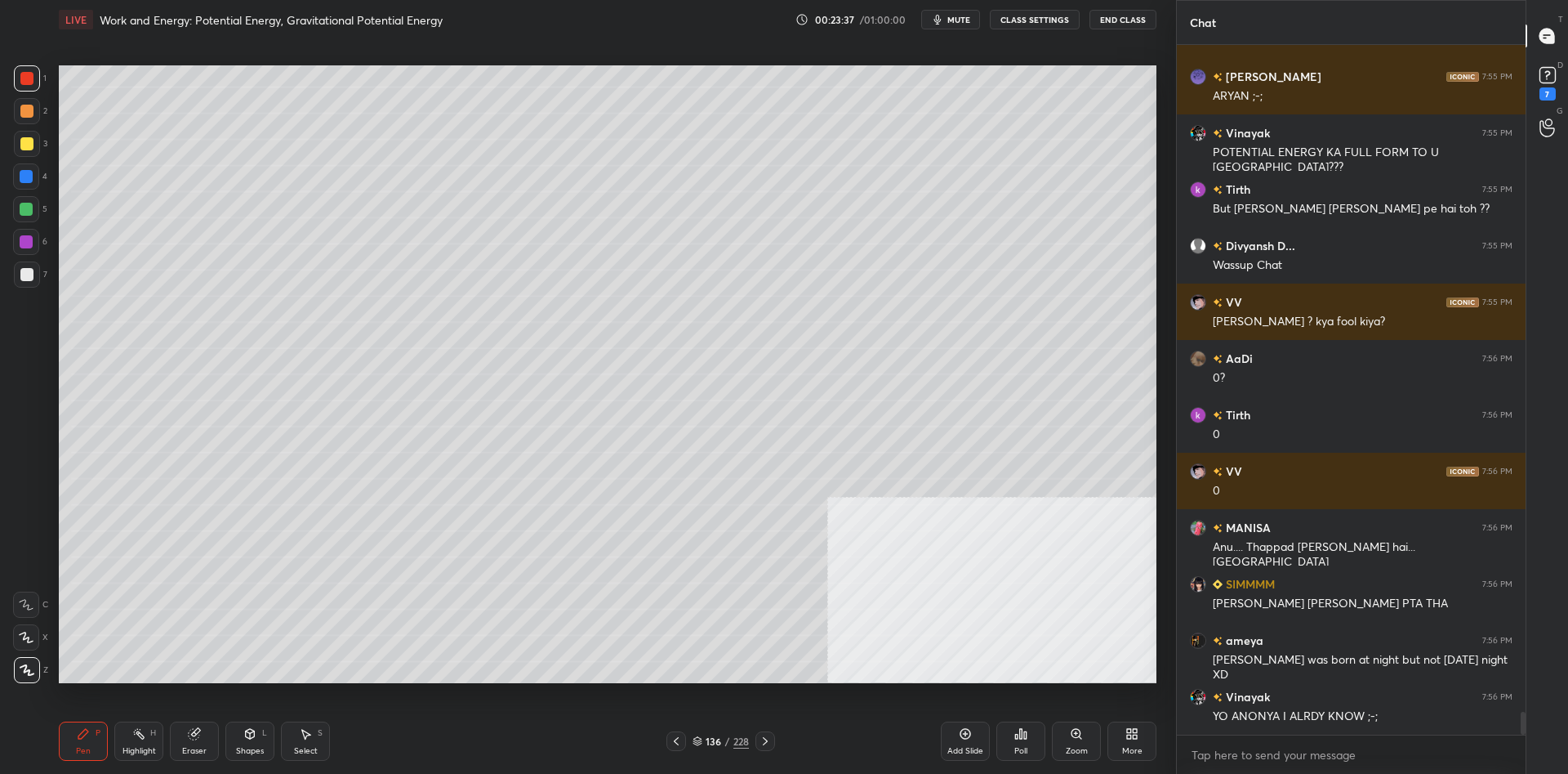
click at [19, 151] on div at bounding box center [26, 143] width 26 height 26
click at [21, 147] on div at bounding box center [27, 143] width 13 height 13
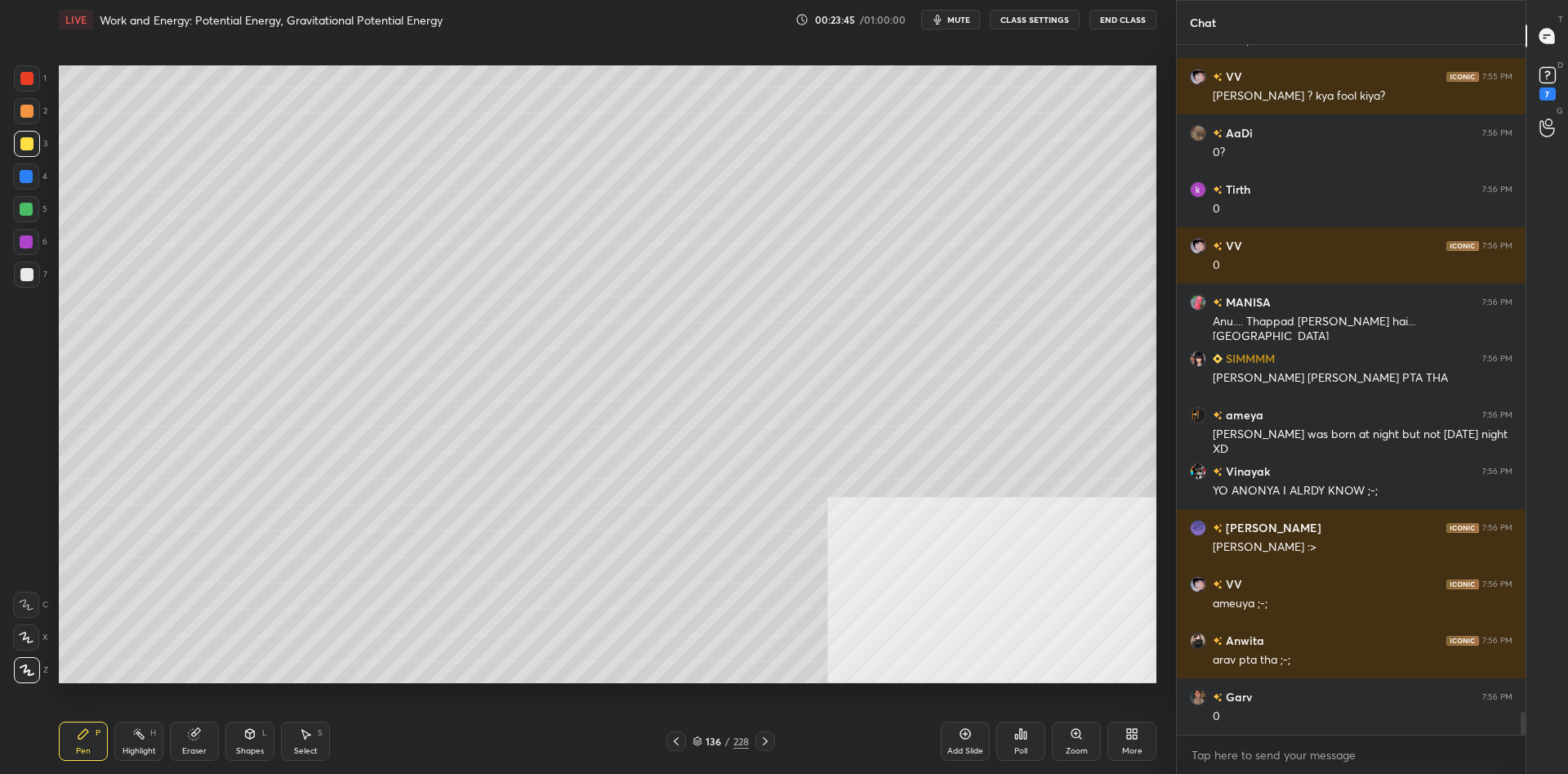
scroll to position [20383, 0]
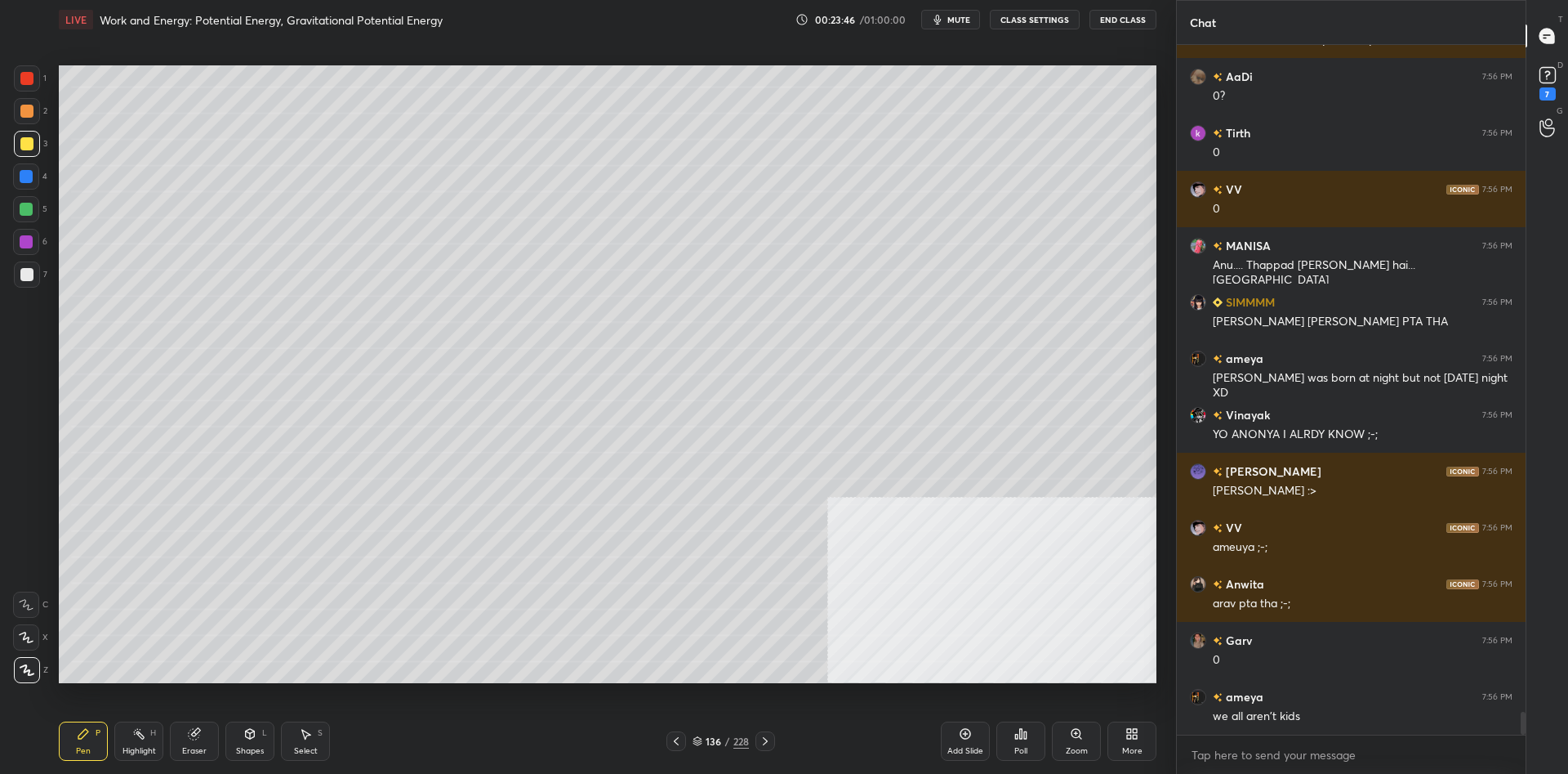
click at [25, 81] on div at bounding box center [27, 78] width 13 height 13
click at [31, 78] on div at bounding box center [27, 78] width 13 height 13
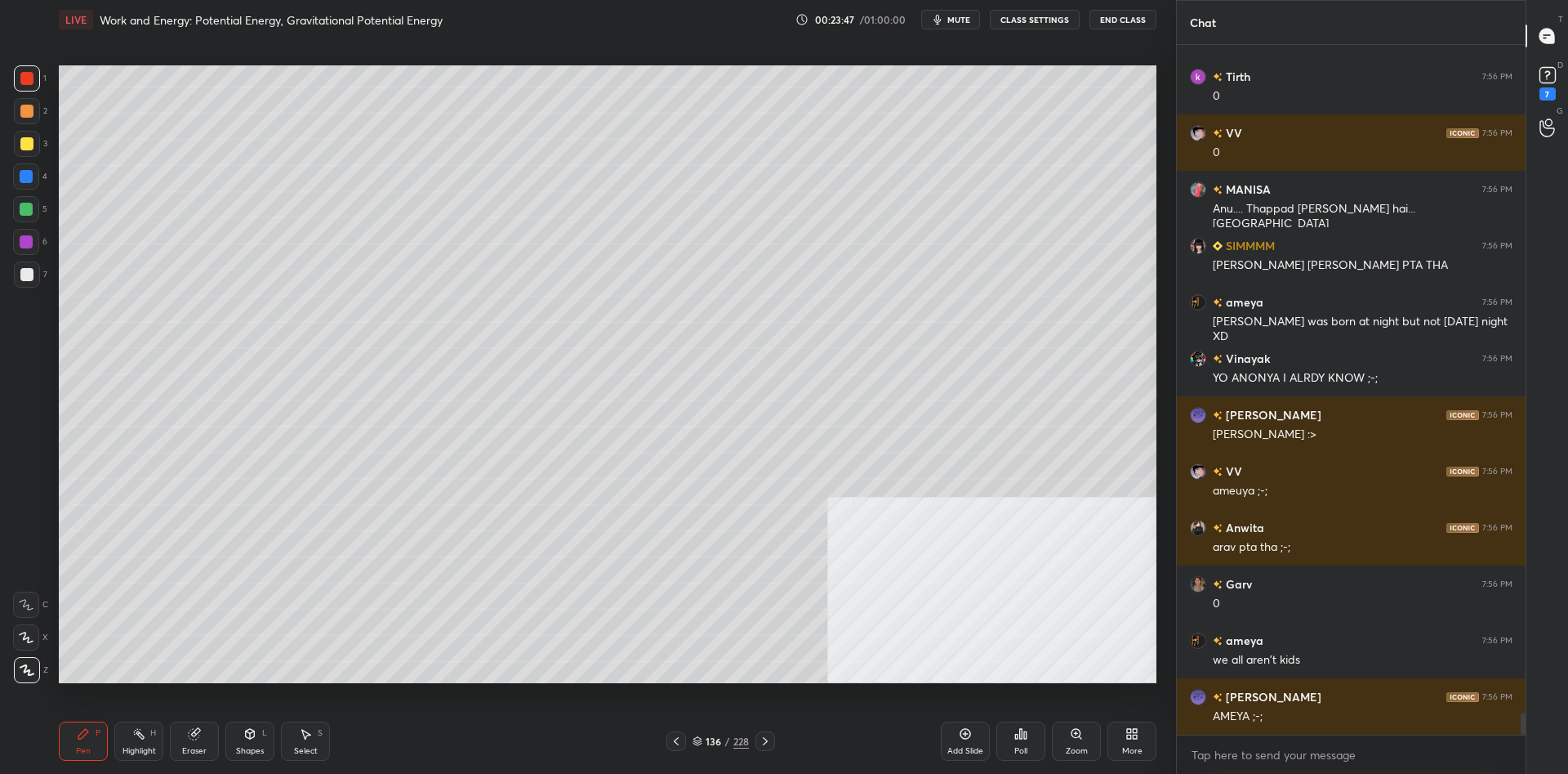
scroll to position [20496, 0]
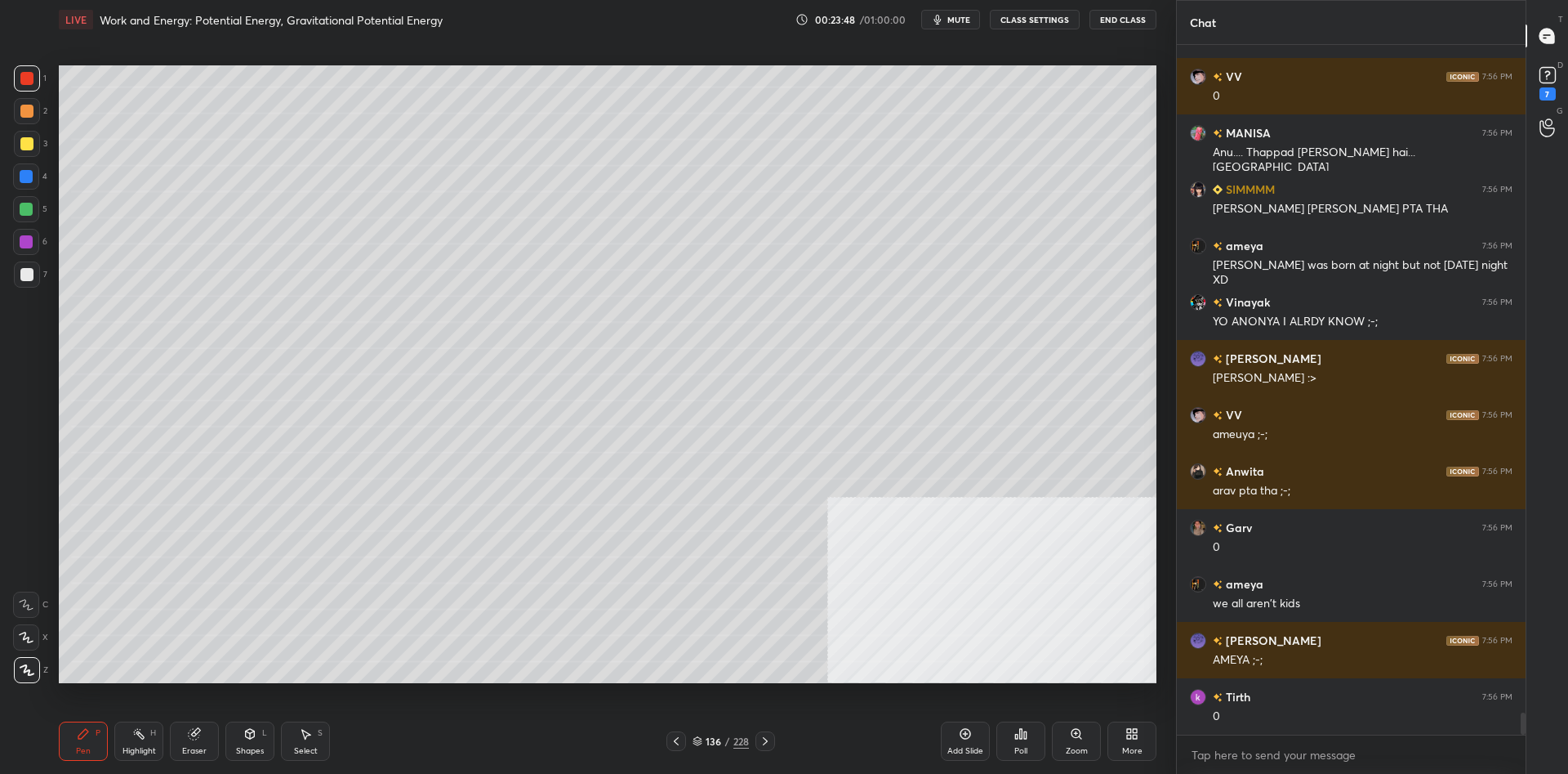
click at [31, 143] on div at bounding box center [27, 143] width 13 height 13
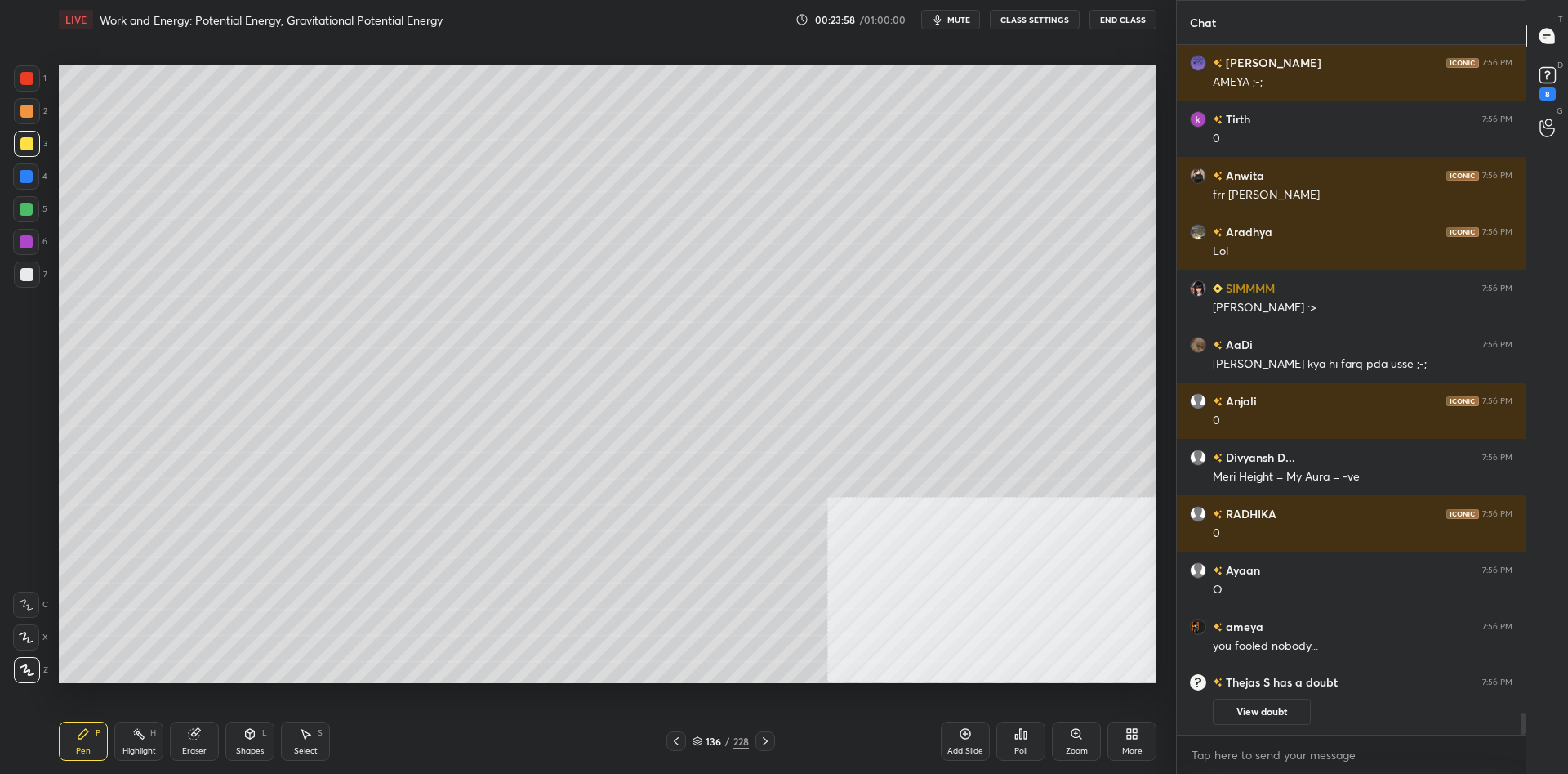
scroll to position [0, 0]
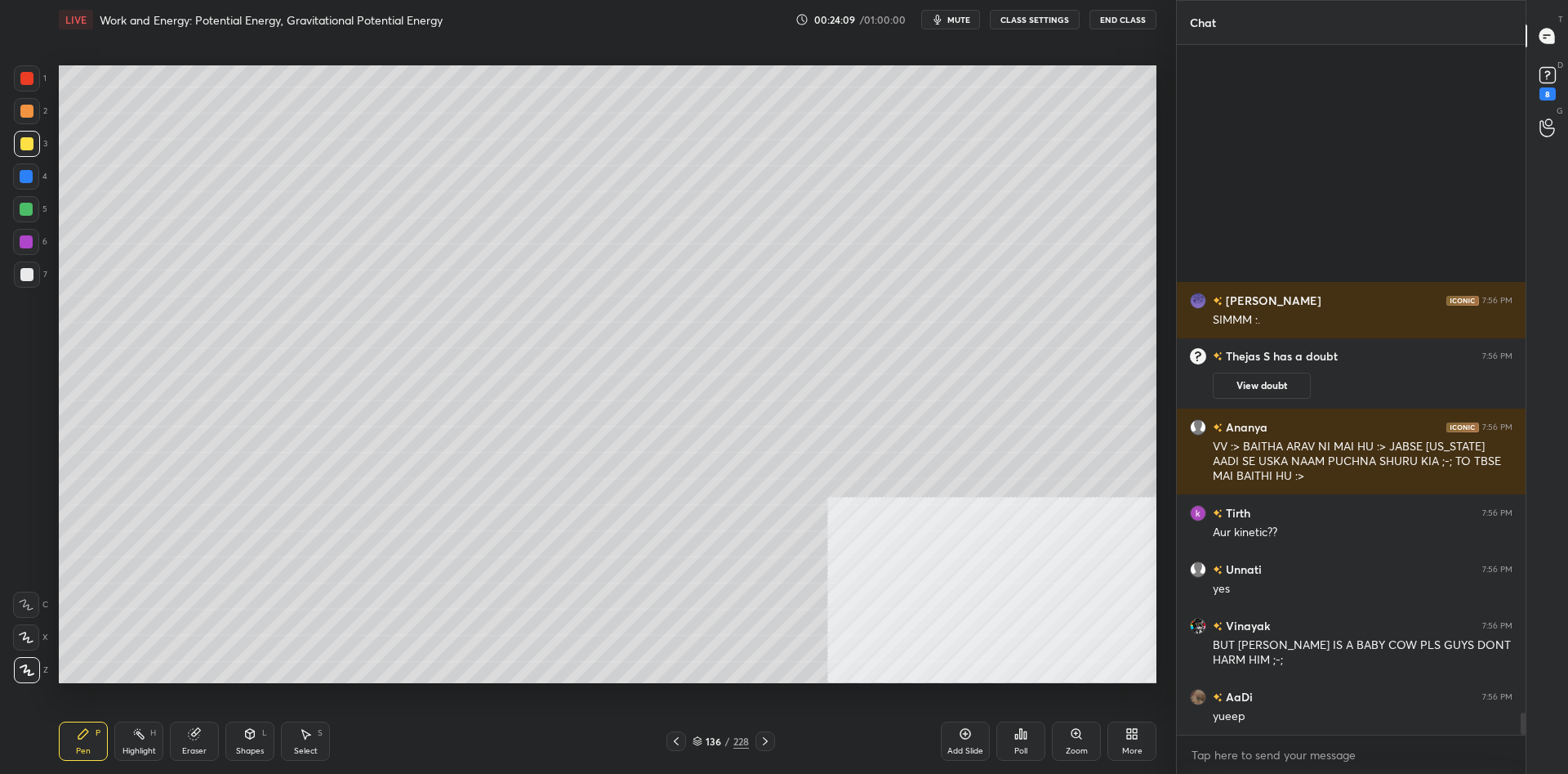
click at [22, 175] on div at bounding box center [26, 176] width 13 height 13
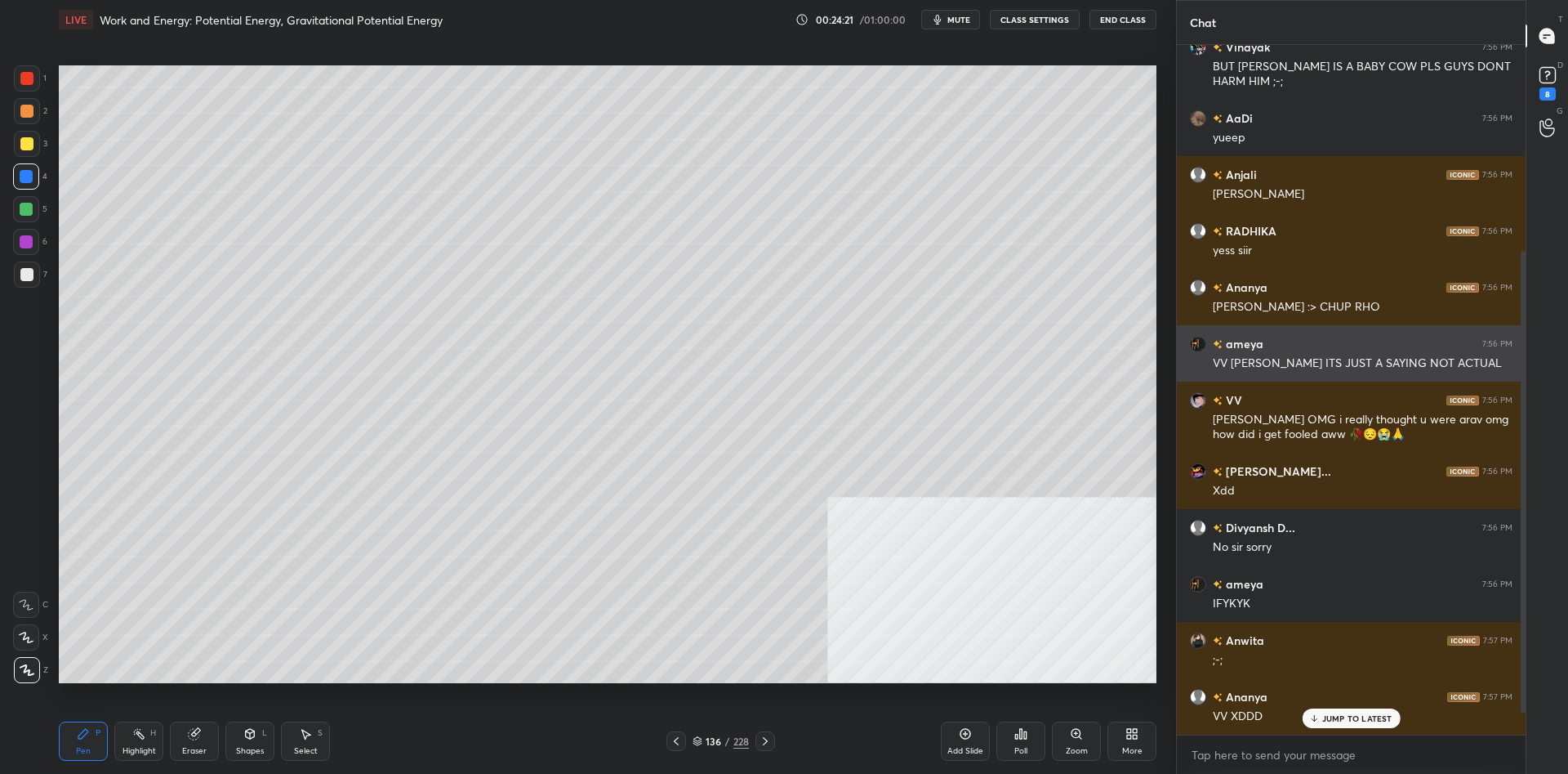
scroll to position [238, 0]
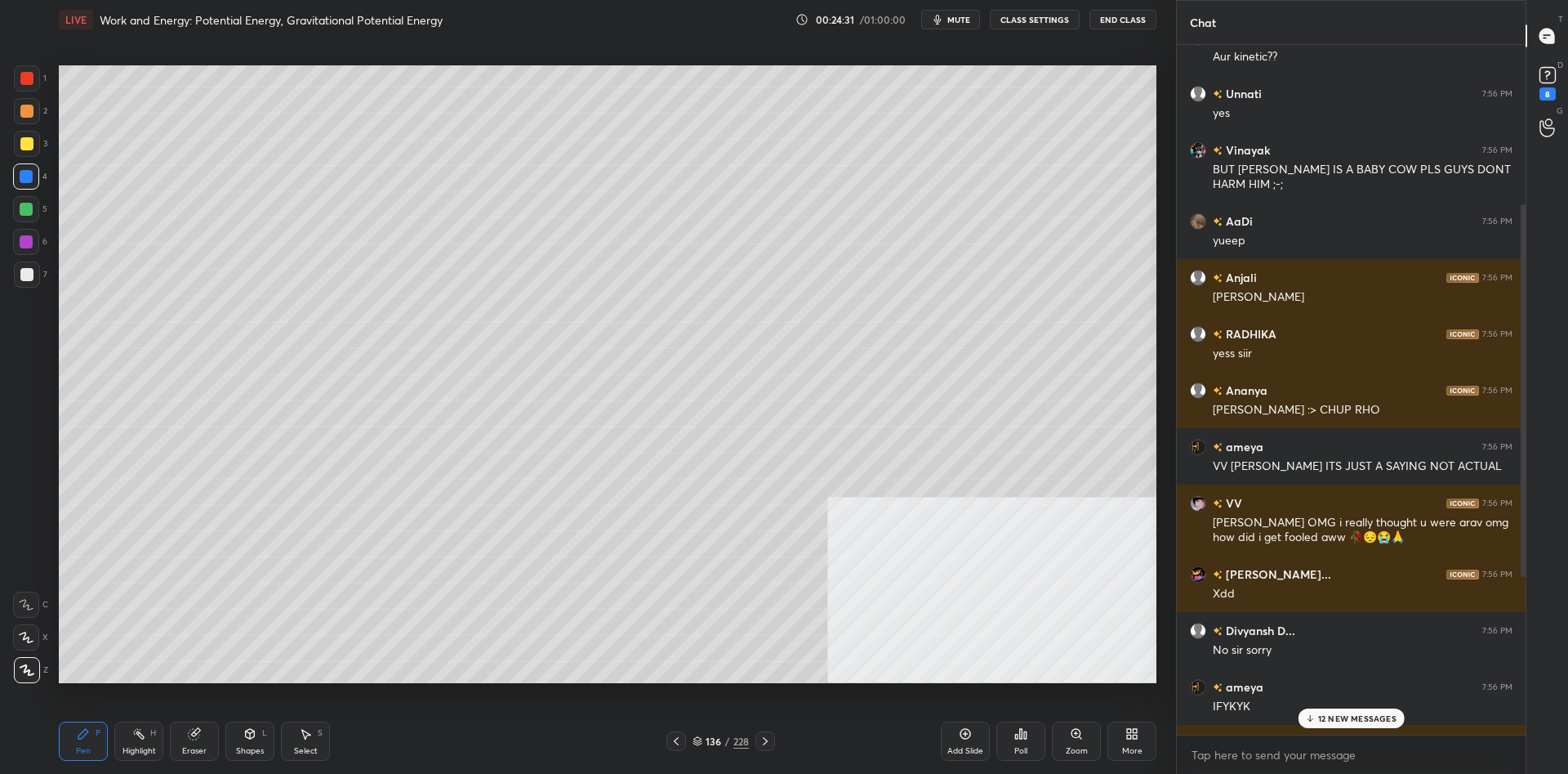
click at [1335, 719] on p "12 NEW MESSAGES" at bounding box center [1356, 718] width 78 height 10
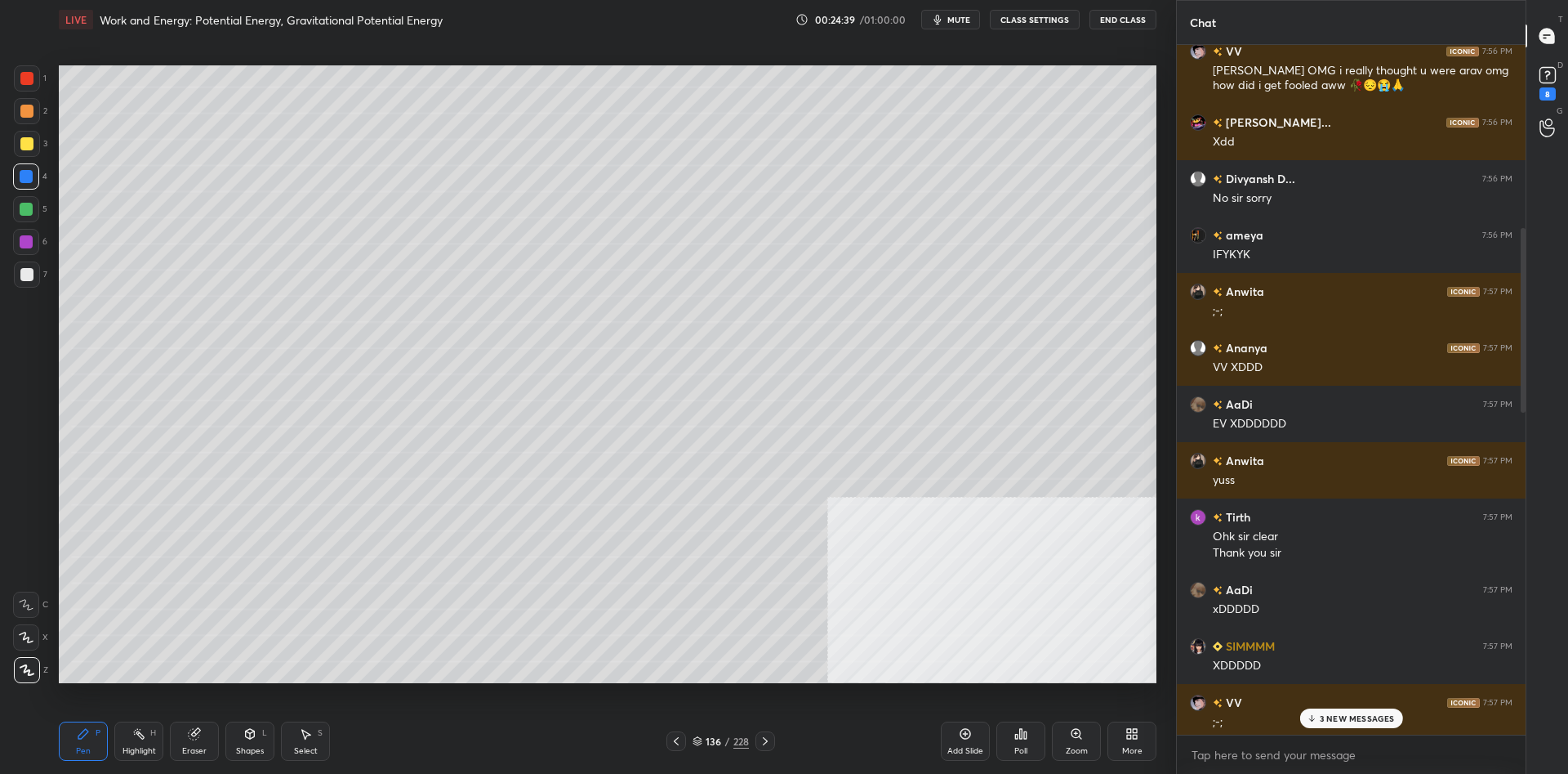
scroll to position [279, 0]
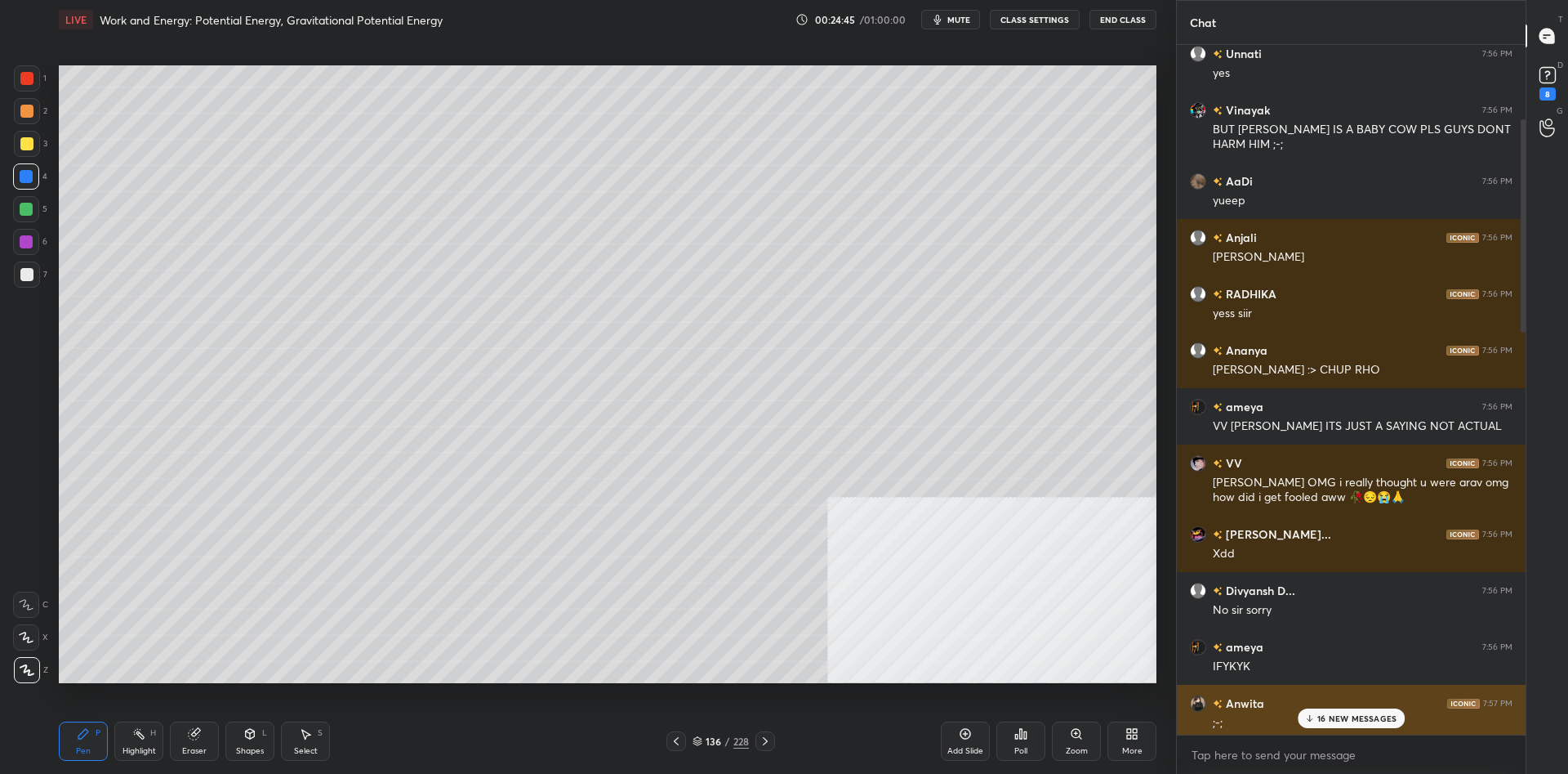
click at [1343, 728] on div ";-;" at bounding box center [1362, 723] width 299 height 16
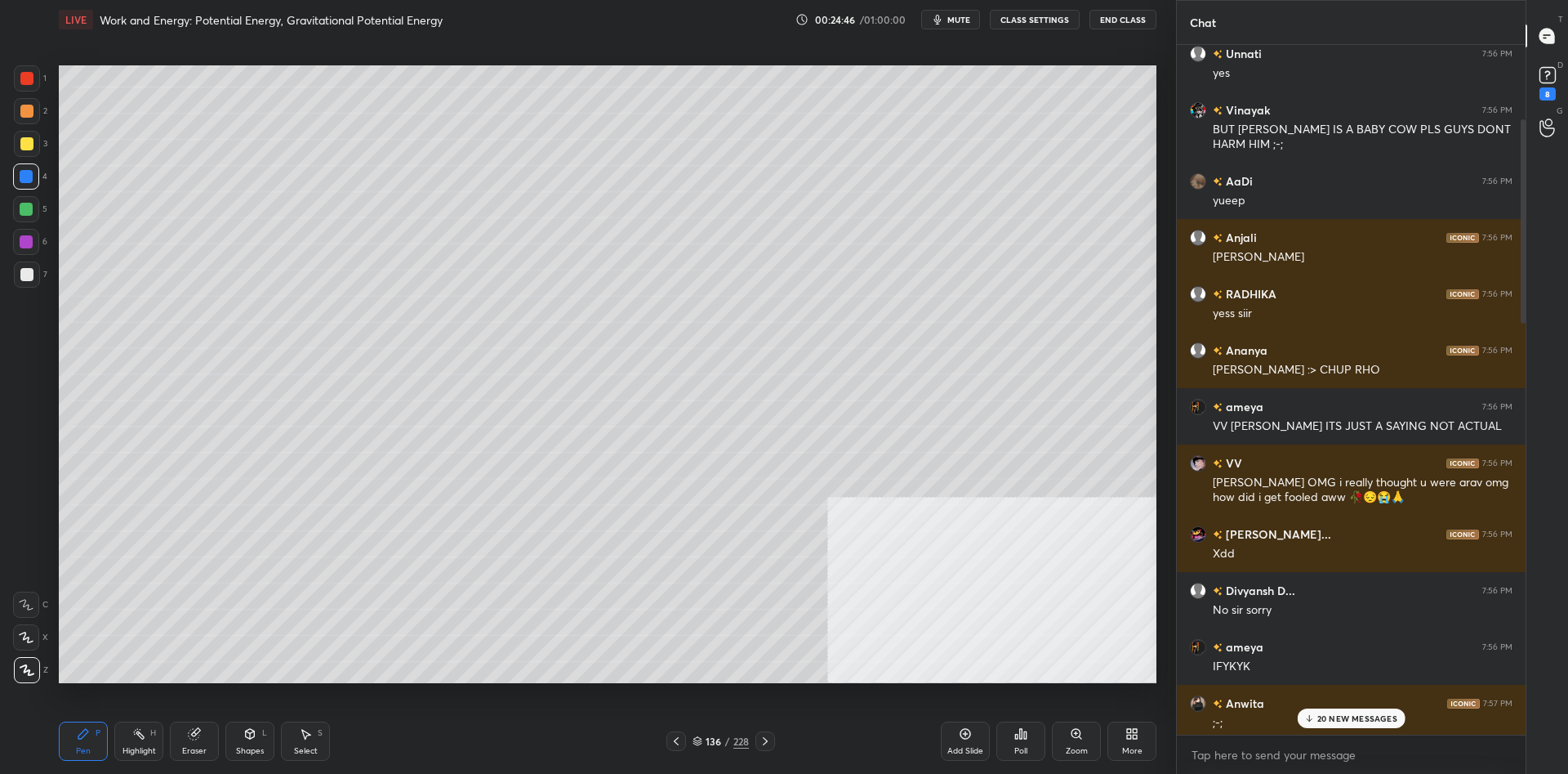
click at [1336, 721] on p "20 NEW MESSAGES" at bounding box center [1357, 718] width 80 height 10
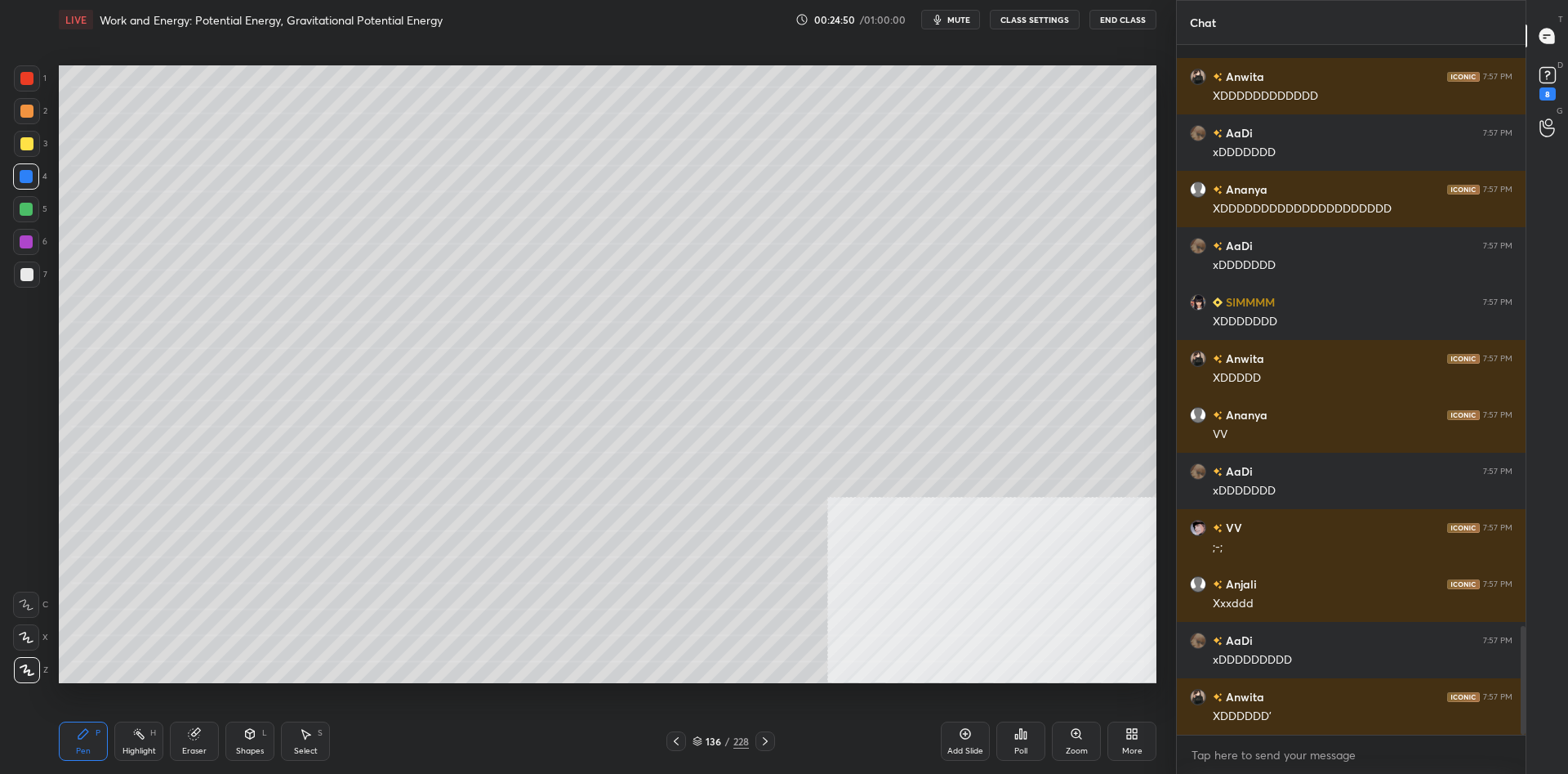
scroll to position [3682, 0]
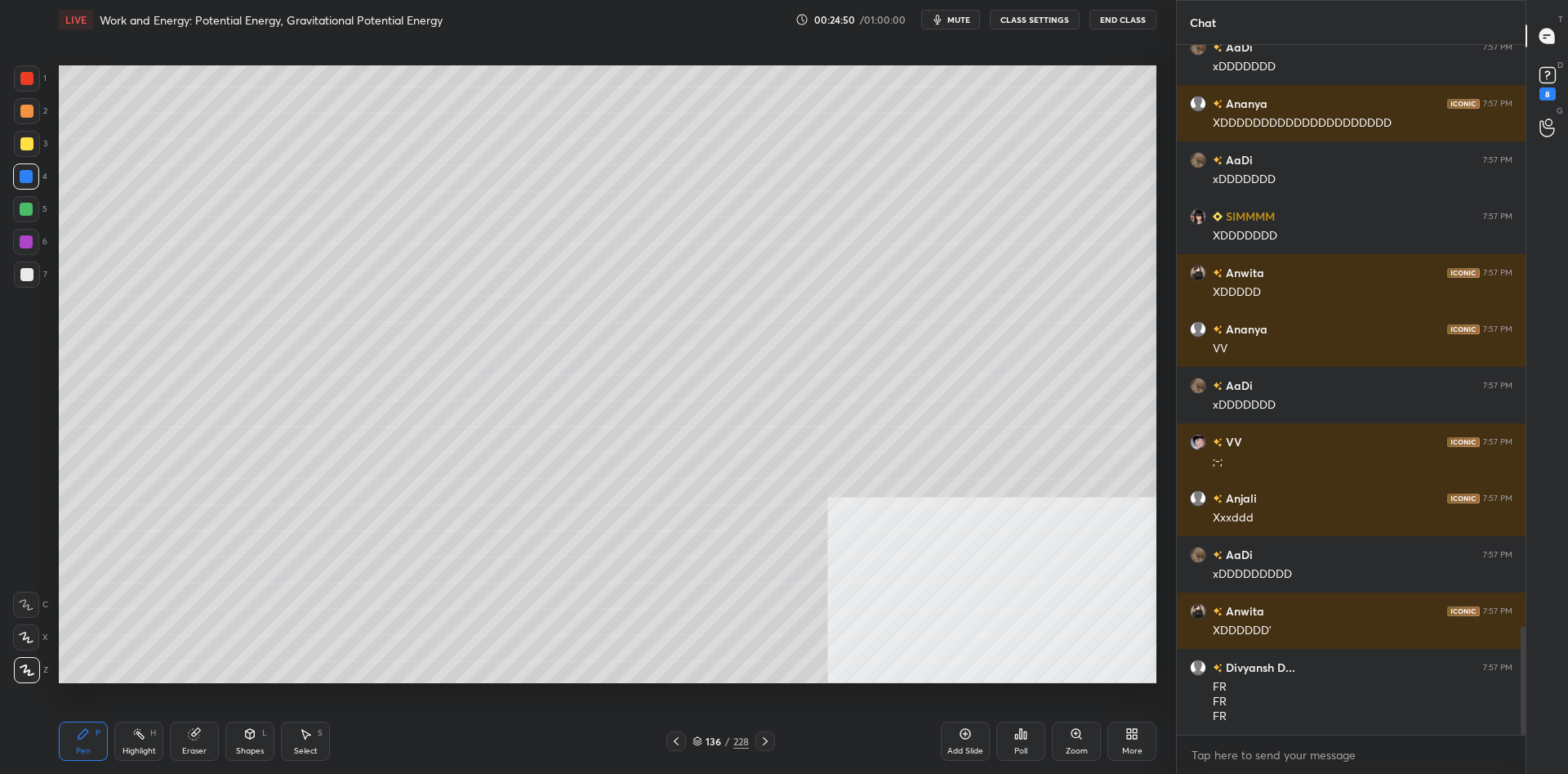
click at [722, 740] on div "136 / 228" at bounding box center [720, 741] width 56 height 14
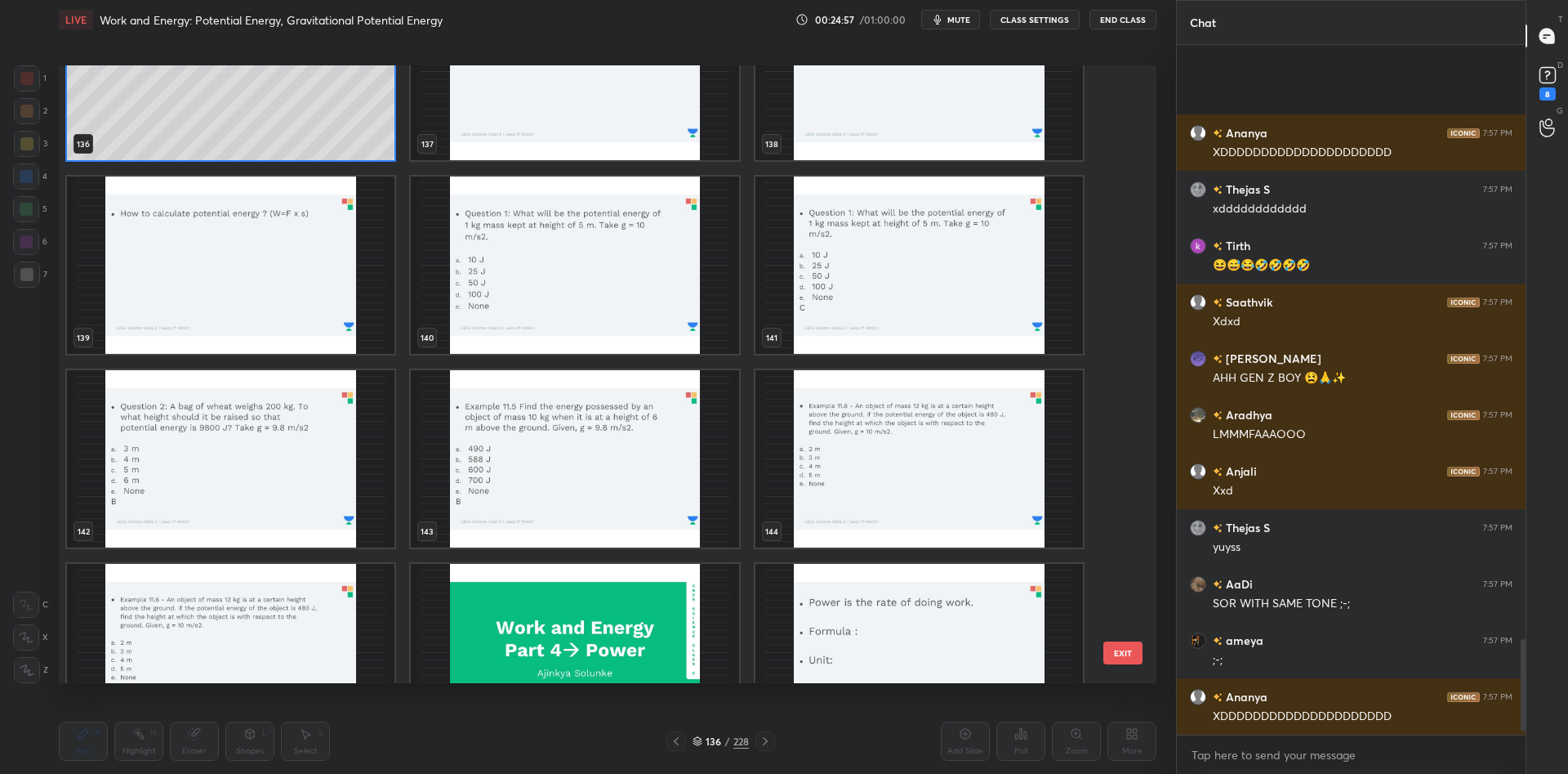
scroll to position [4472, 0]
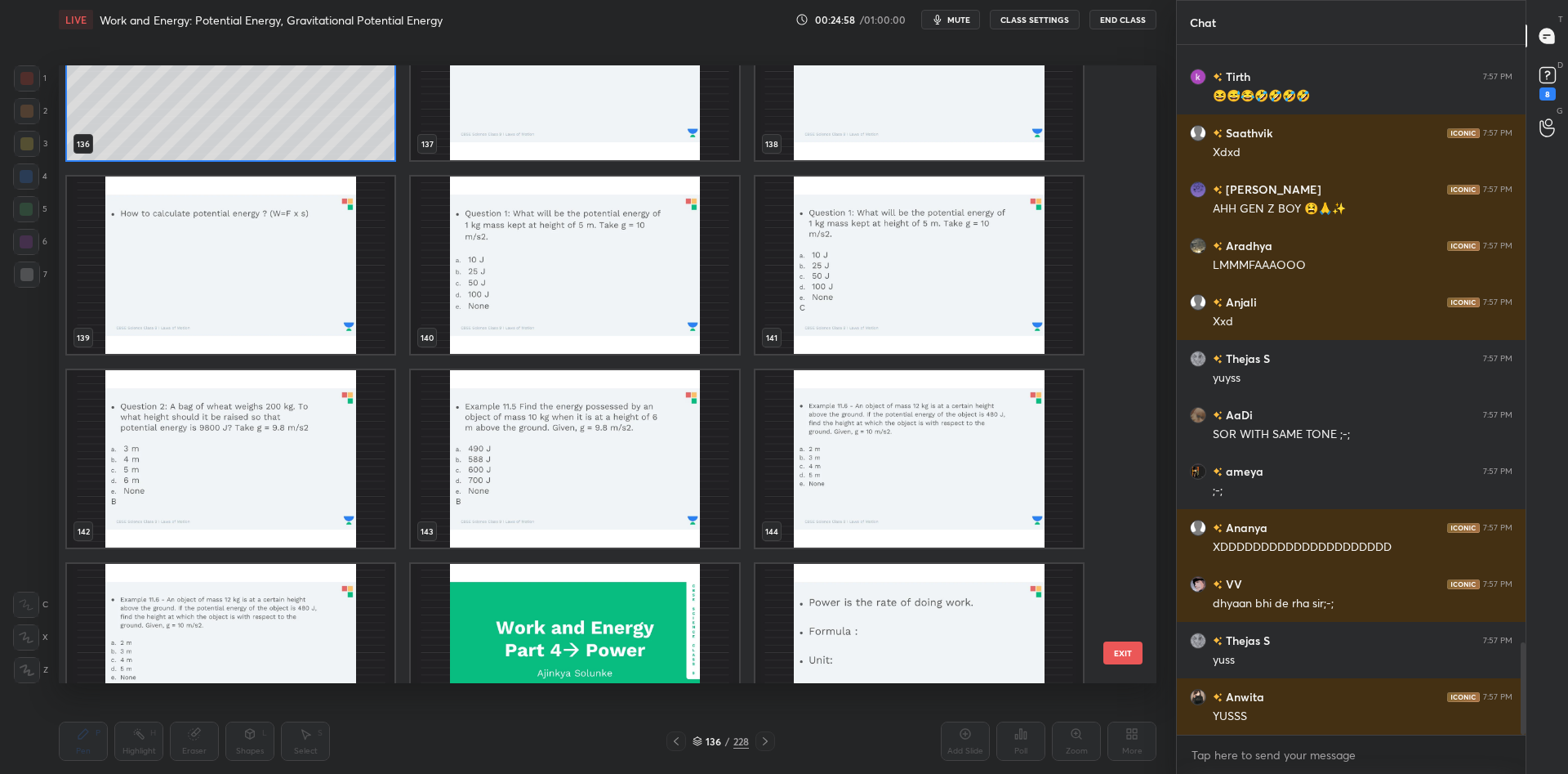
click at [655, 269] on img "grid" at bounding box center [573, 265] width 327 height 177
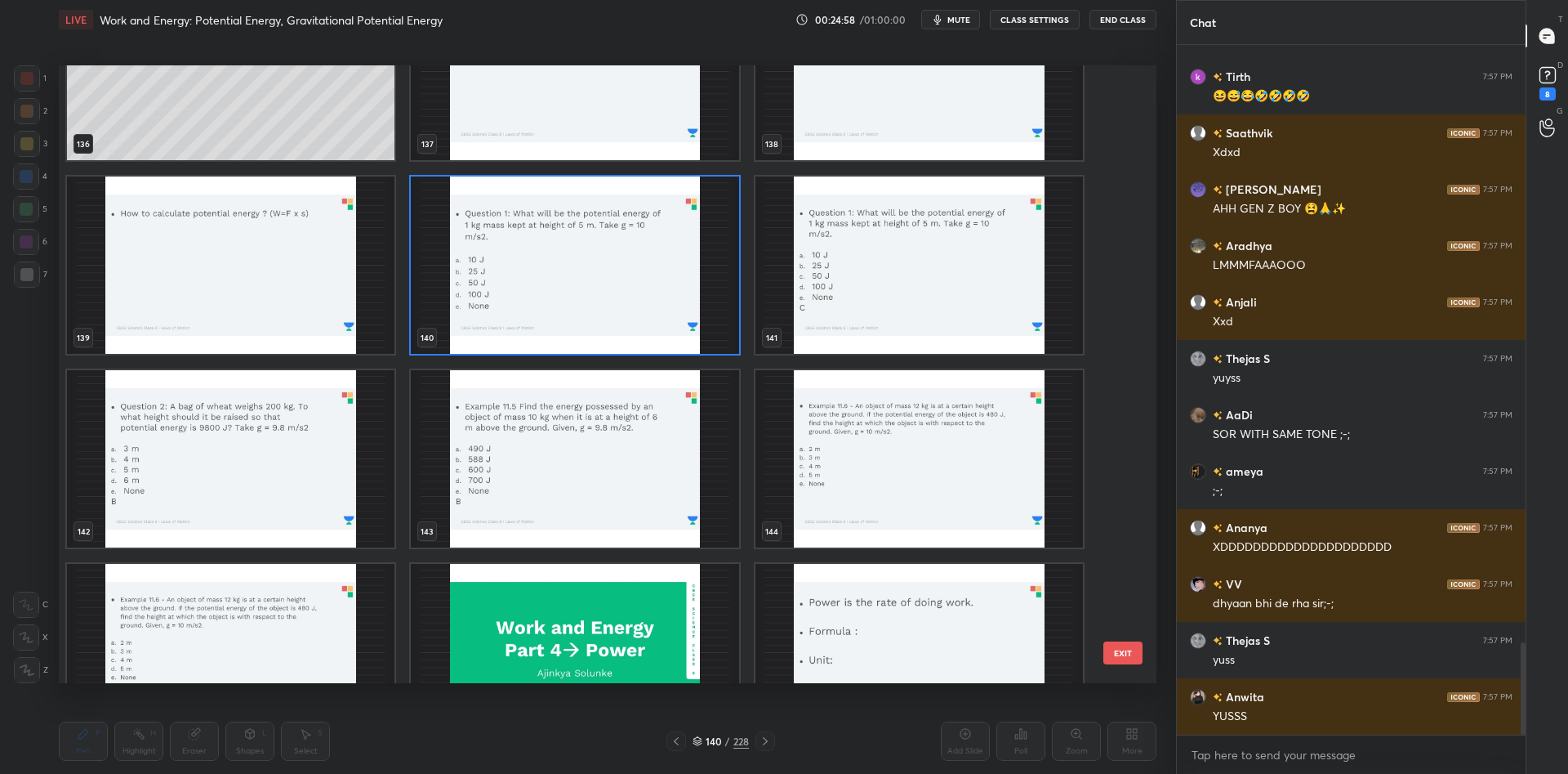
click at [655, 269] on img "grid" at bounding box center [573, 265] width 327 height 177
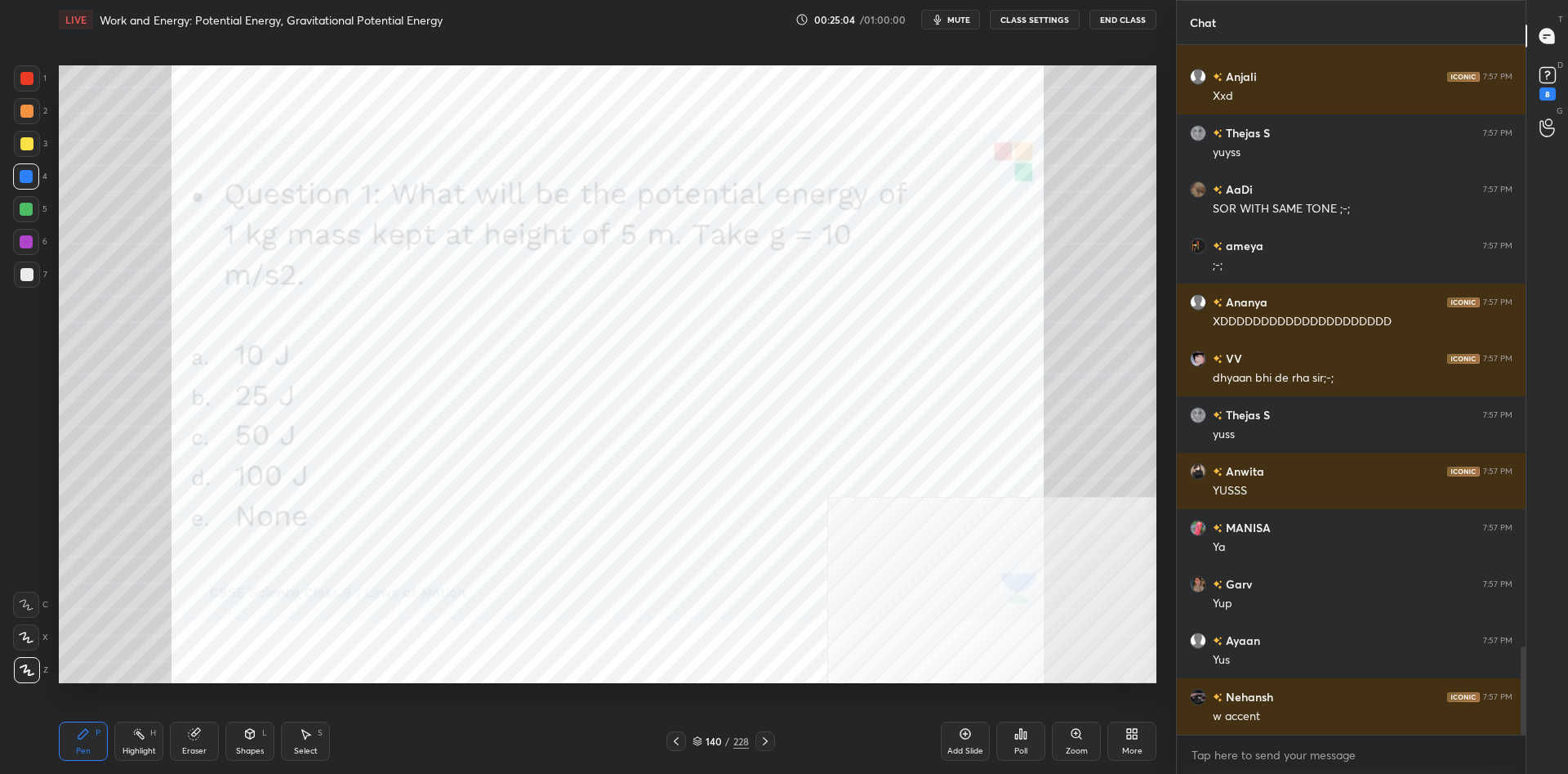
scroll to position [4753, 0]
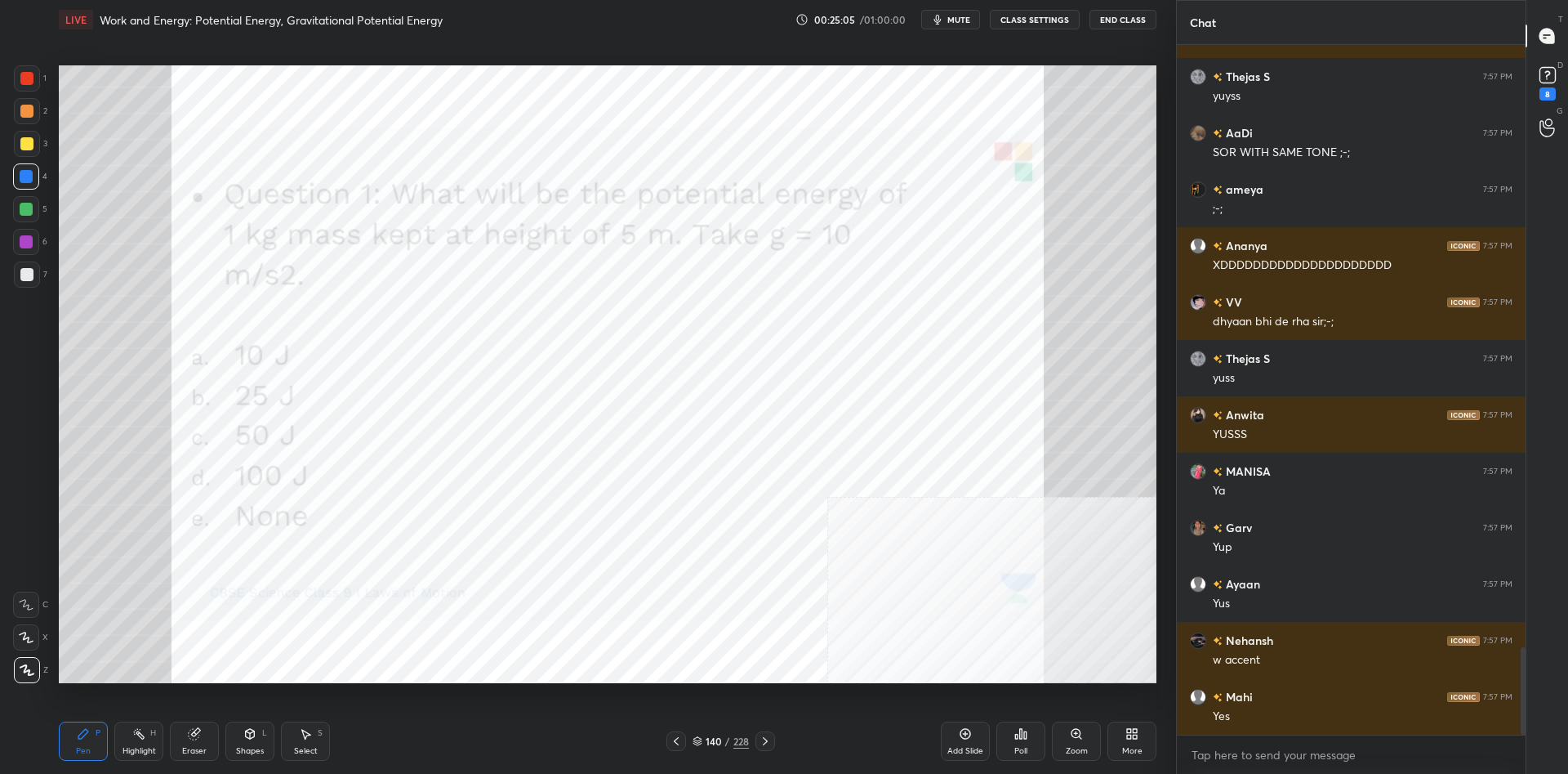
click at [36, 225] on div "5" at bounding box center [30, 212] width 34 height 32
click at [29, 236] on div at bounding box center [26, 242] width 13 height 13
click at [28, 236] on div at bounding box center [26, 242] width 13 height 13
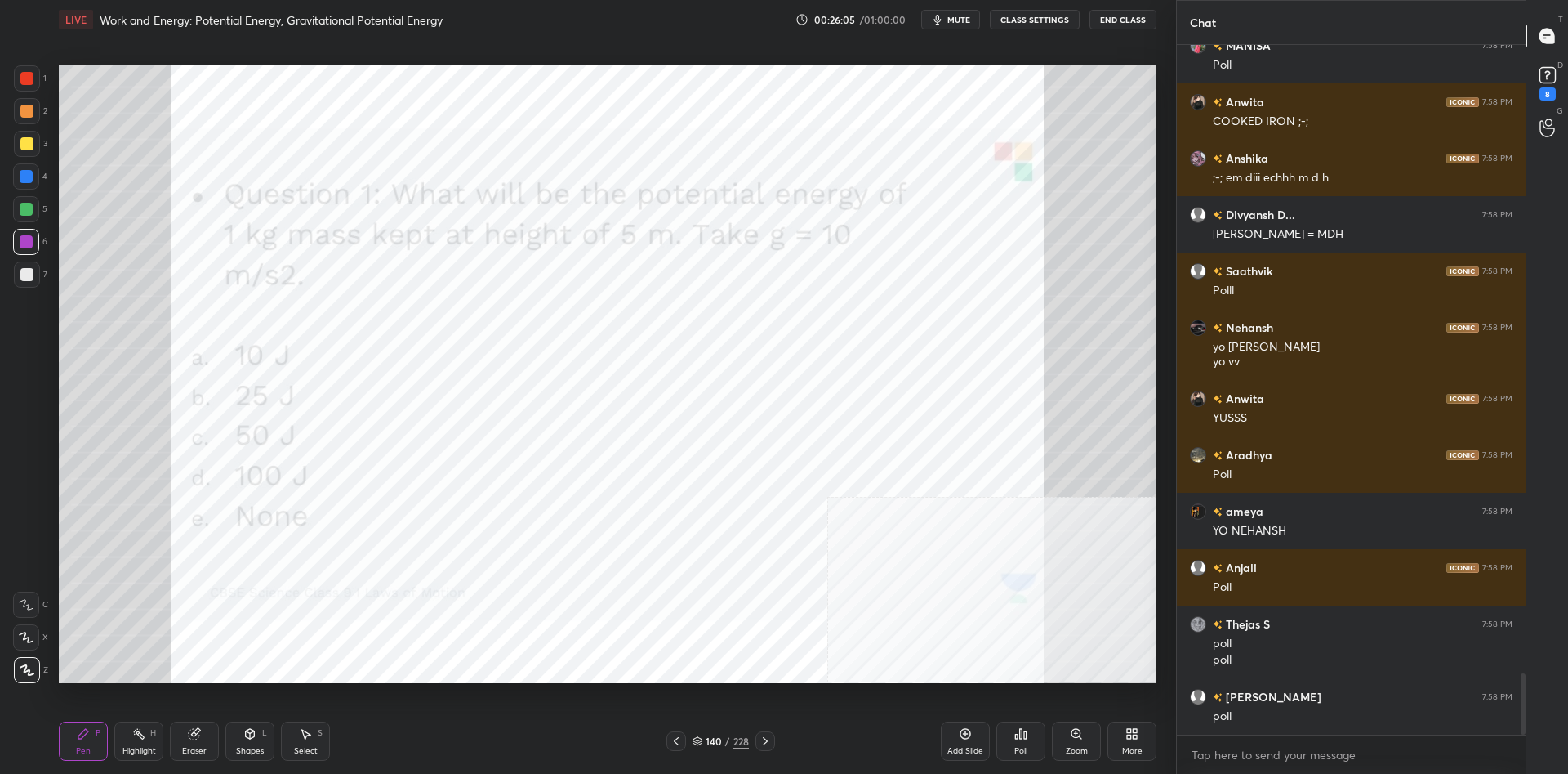
scroll to position [7100, 0]
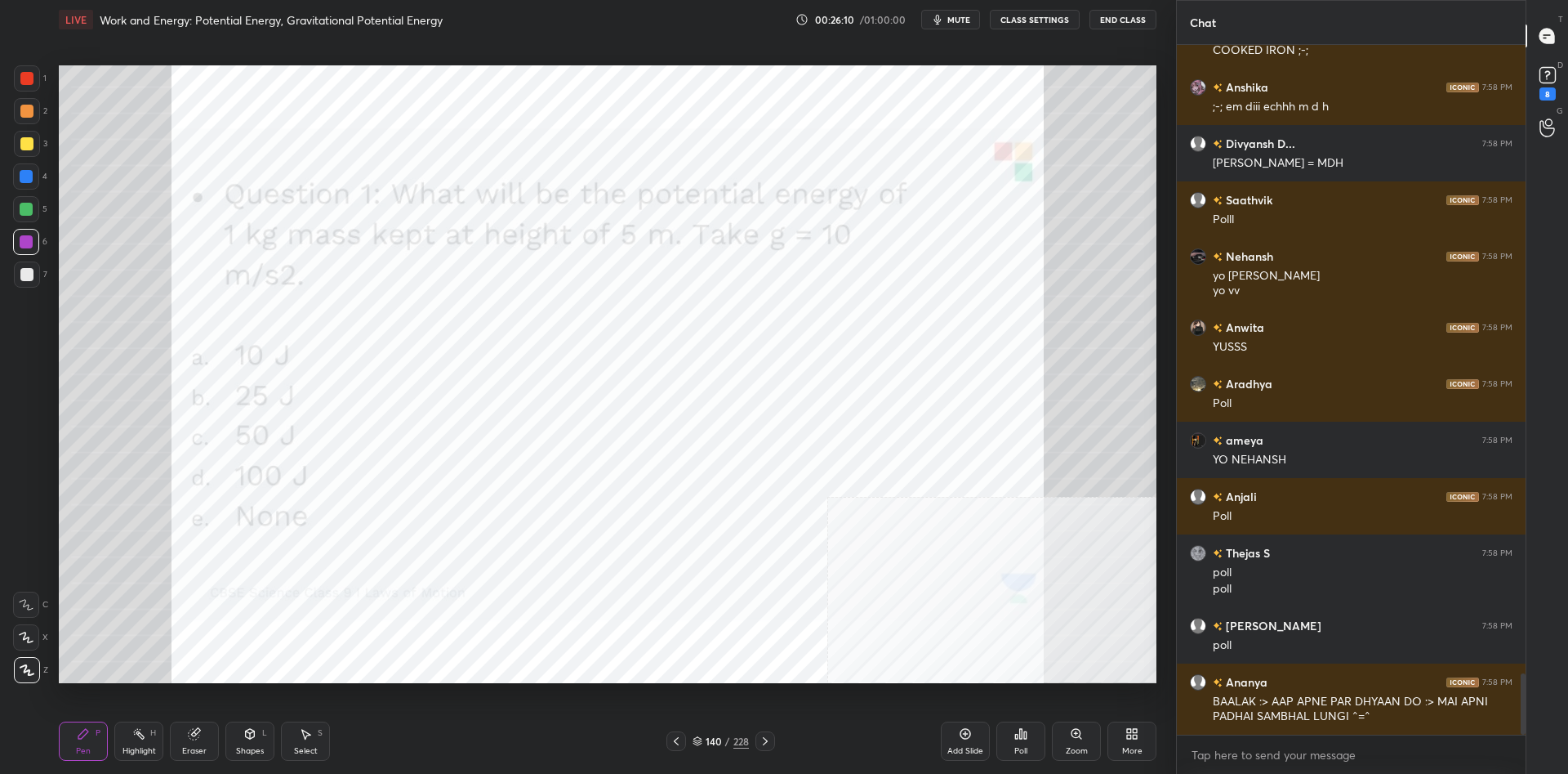
click at [1026, 737] on icon at bounding box center [1025, 734] width 3 height 7
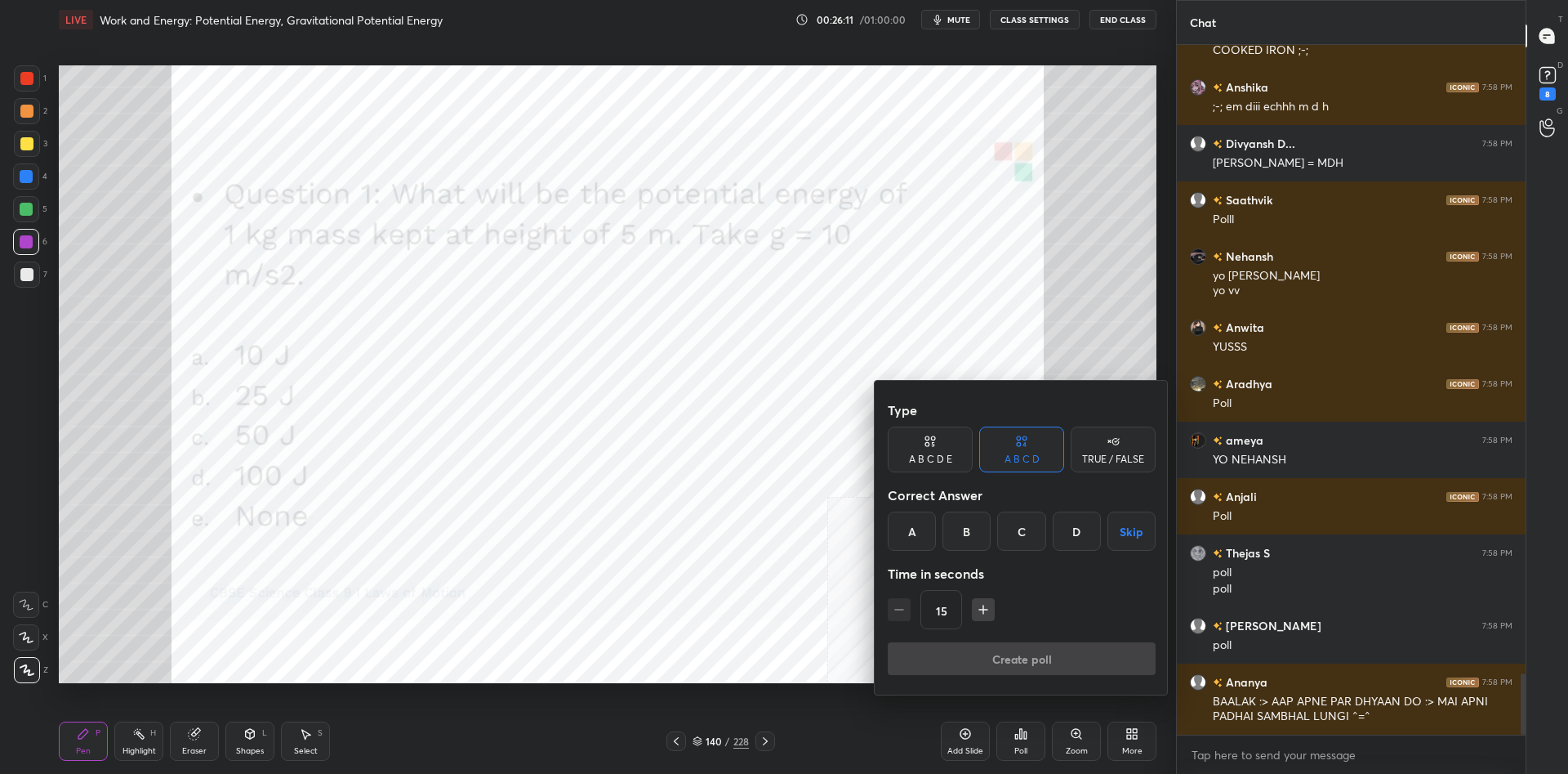
click at [949, 475] on div "Type A B C D E A B C D TRUE / FALSE Correct Answer A B C D Skip Time in seconds…" at bounding box center [1021, 517] width 268 height 248
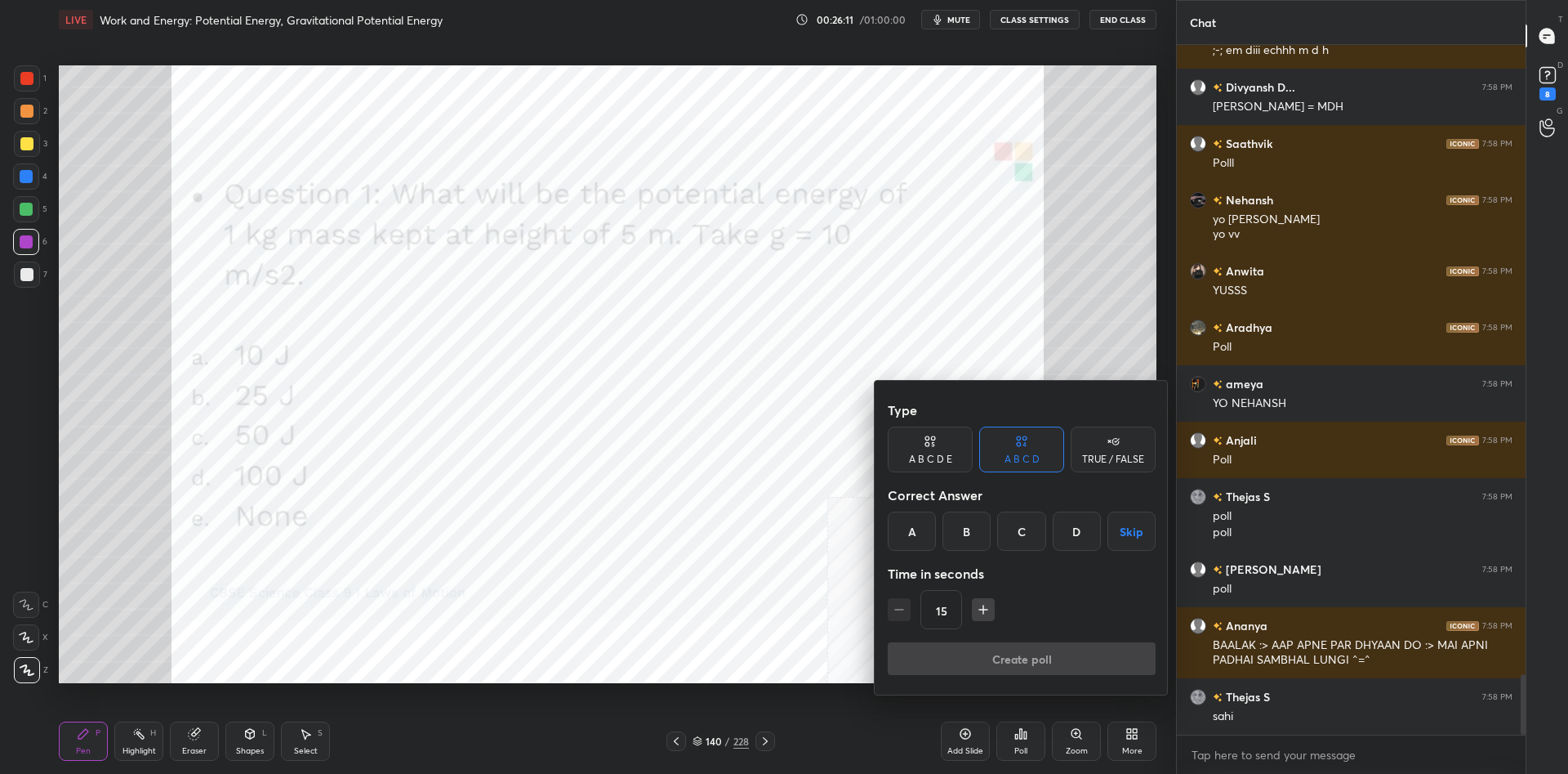
click at [948, 464] on div "A B C D E" at bounding box center [931, 458] width 43 height 10
click at [997, 523] on div "C" at bounding box center [998, 530] width 39 height 39
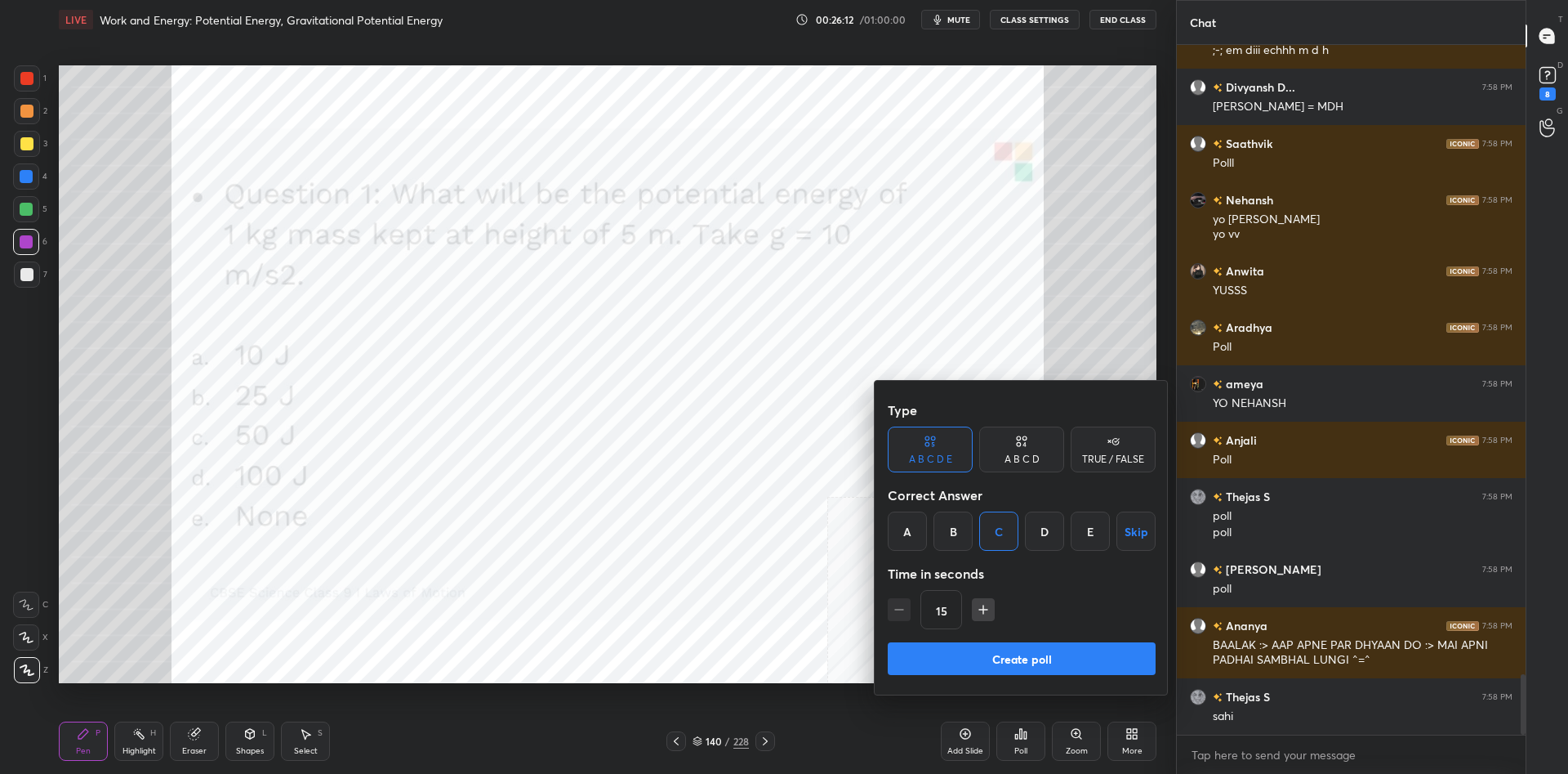
scroll to position [7212, 0]
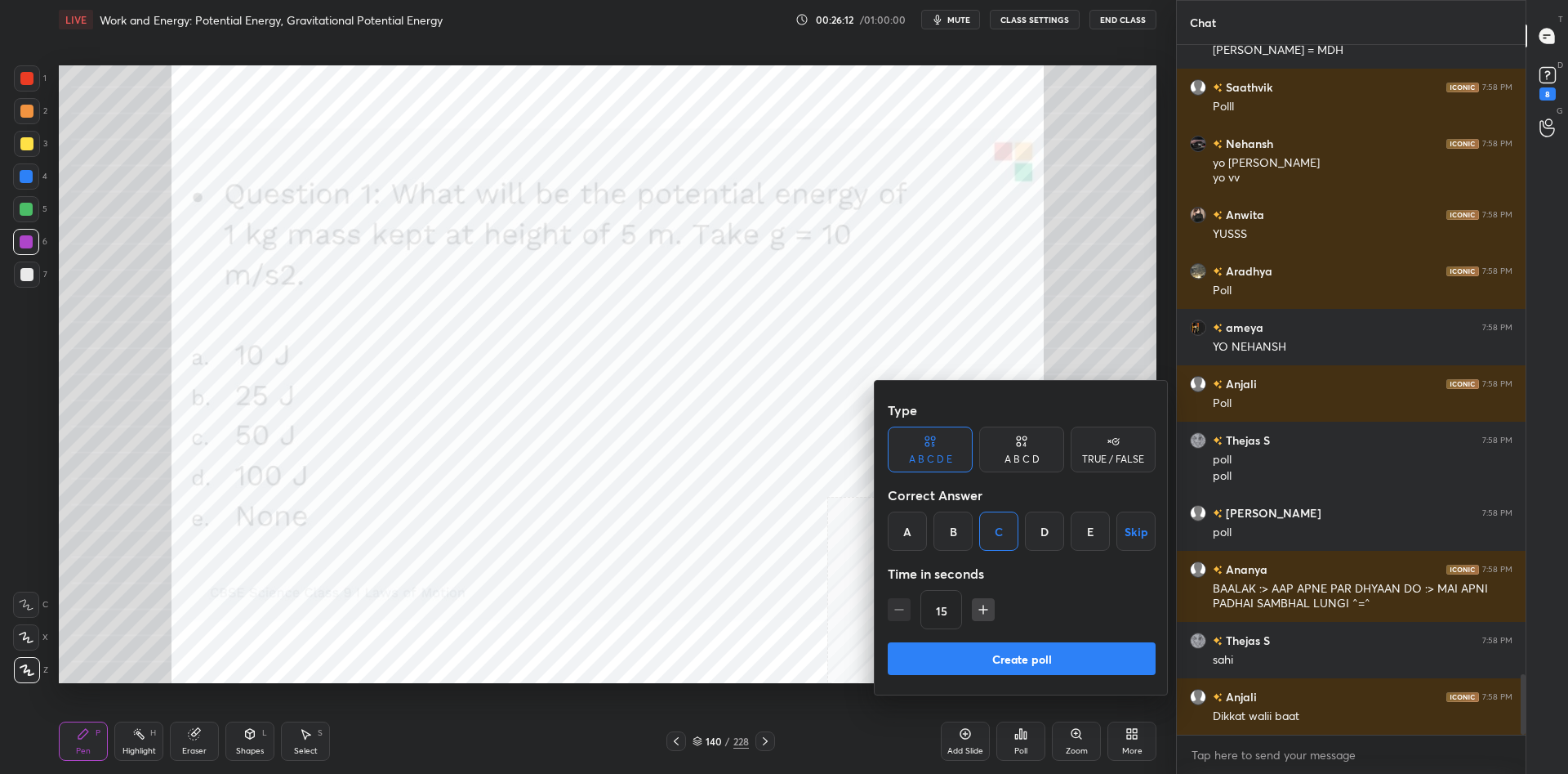
click at [1035, 639] on div "Type A B C D E A B C D TRUE / FALSE Correct Answer A B C D E Skip Time in secon…" at bounding box center [1021, 517] width 268 height 248
click at [1029, 669] on button "Create poll" at bounding box center [1021, 659] width 268 height 32
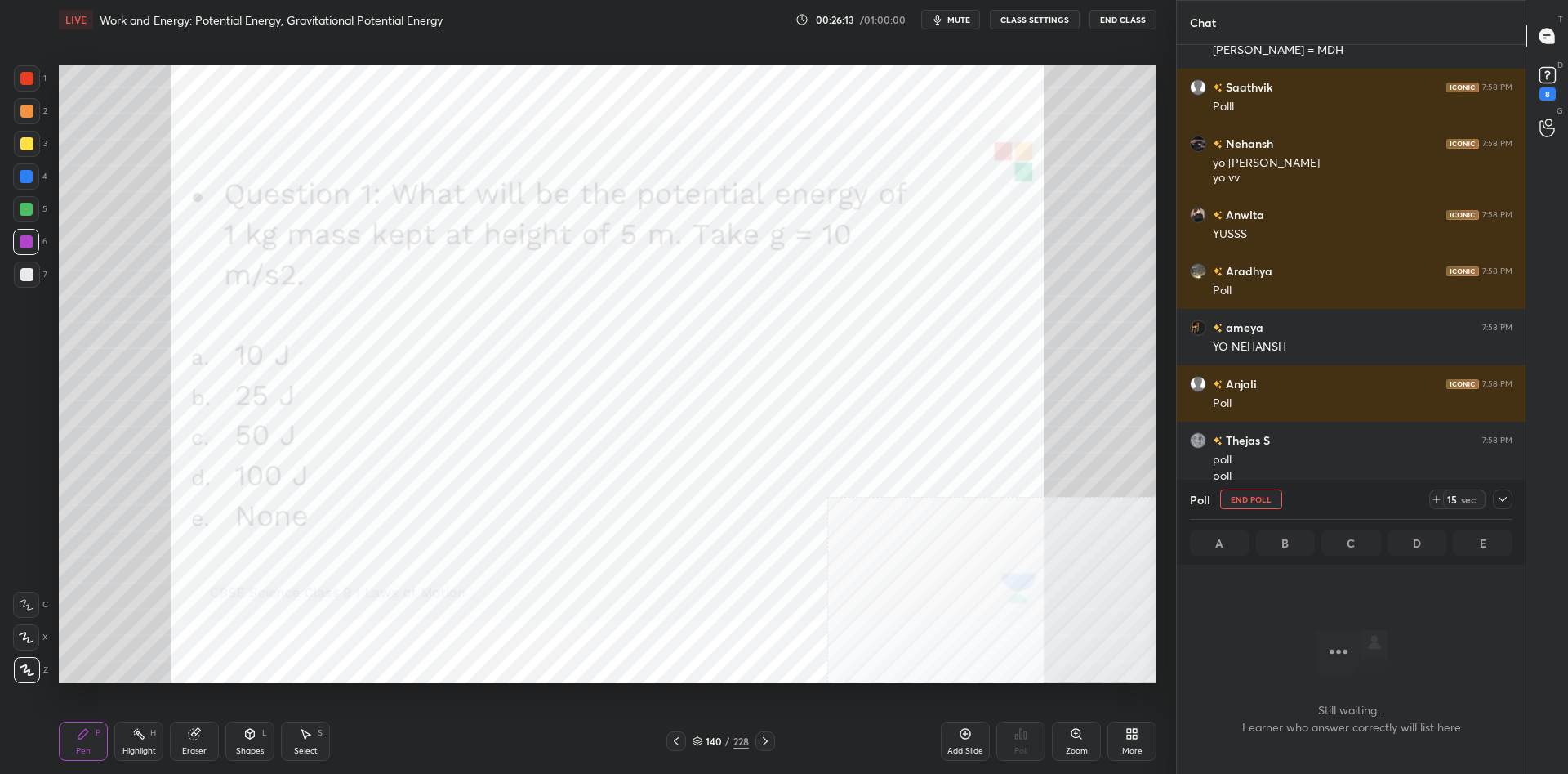
scroll to position [7318, 0]
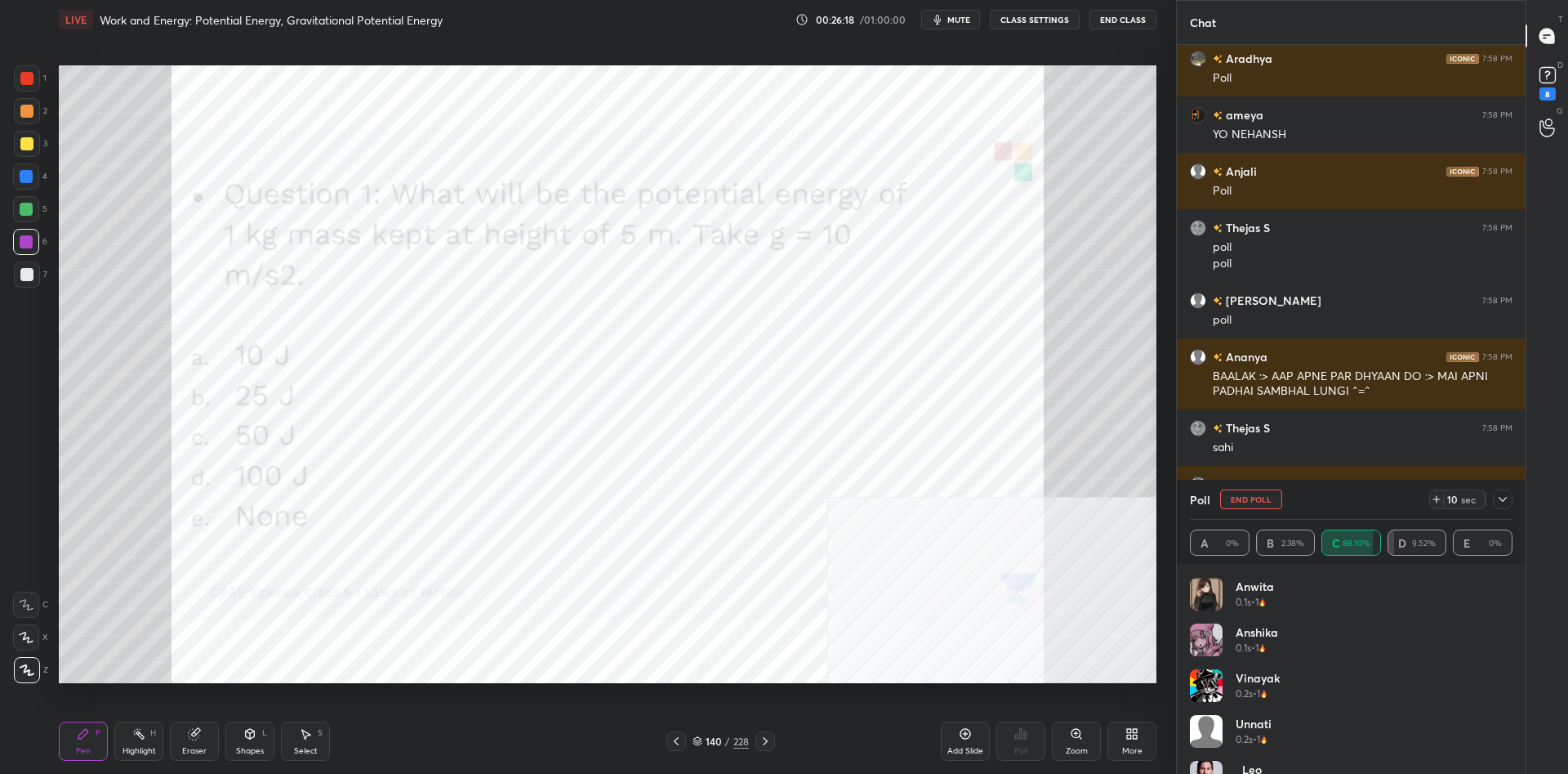
click at [1503, 499] on icon at bounding box center [1502, 499] width 13 height 13
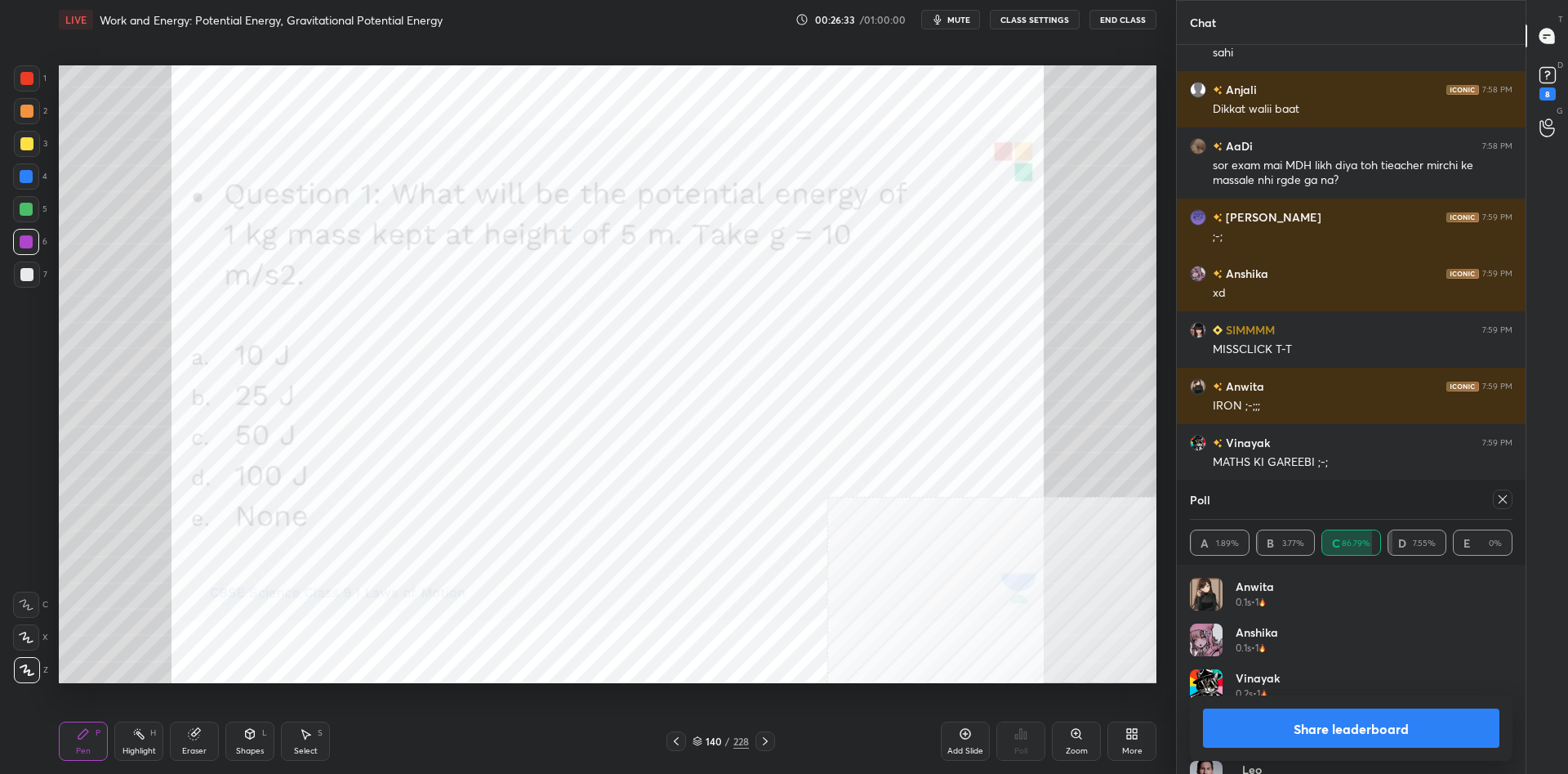
click at [1275, 739] on button "Share leaderboard" at bounding box center [1351, 727] width 297 height 39
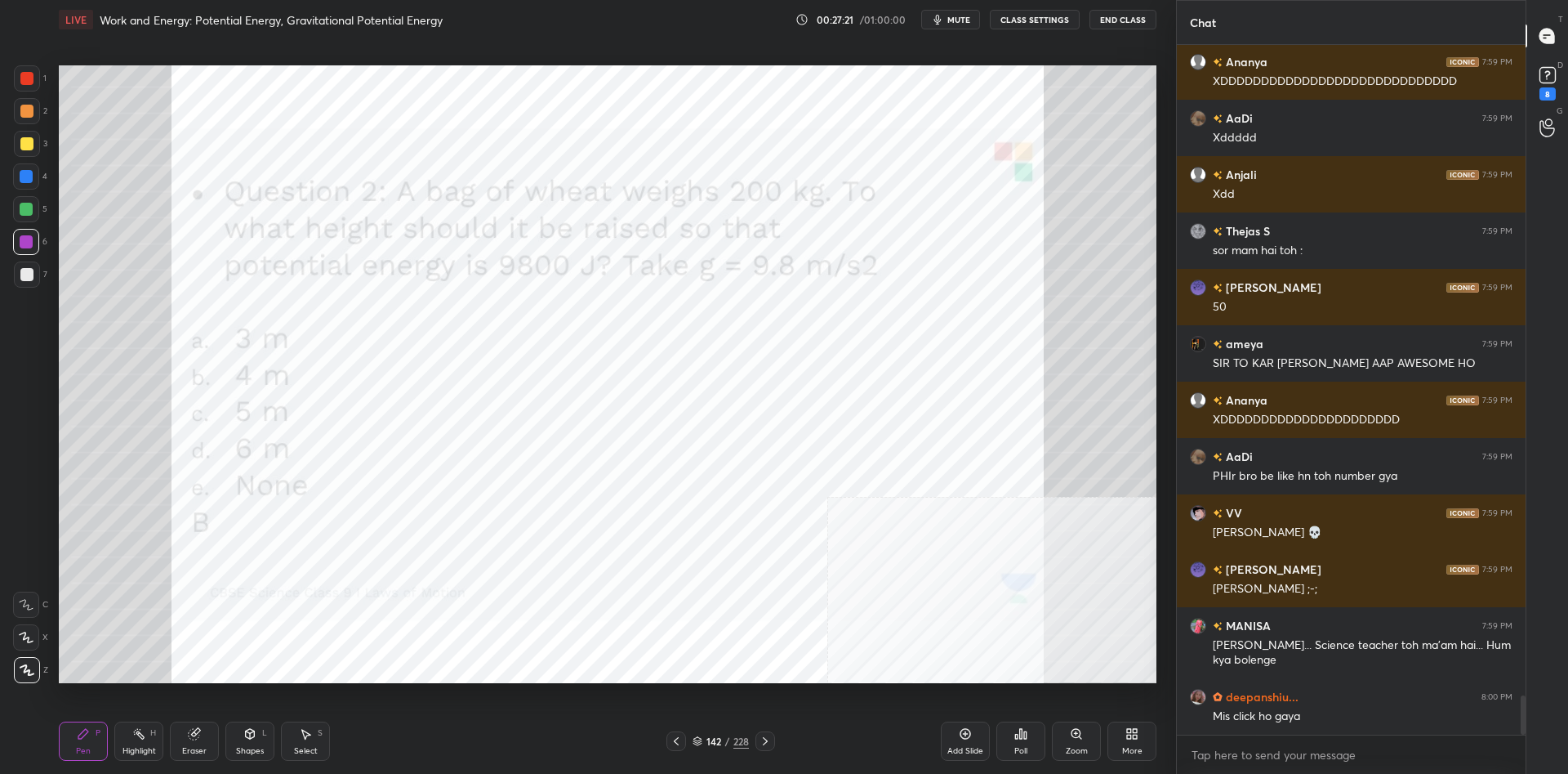
click at [730, 746] on div "142 / 228" at bounding box center [720, 741] width 56 height 14
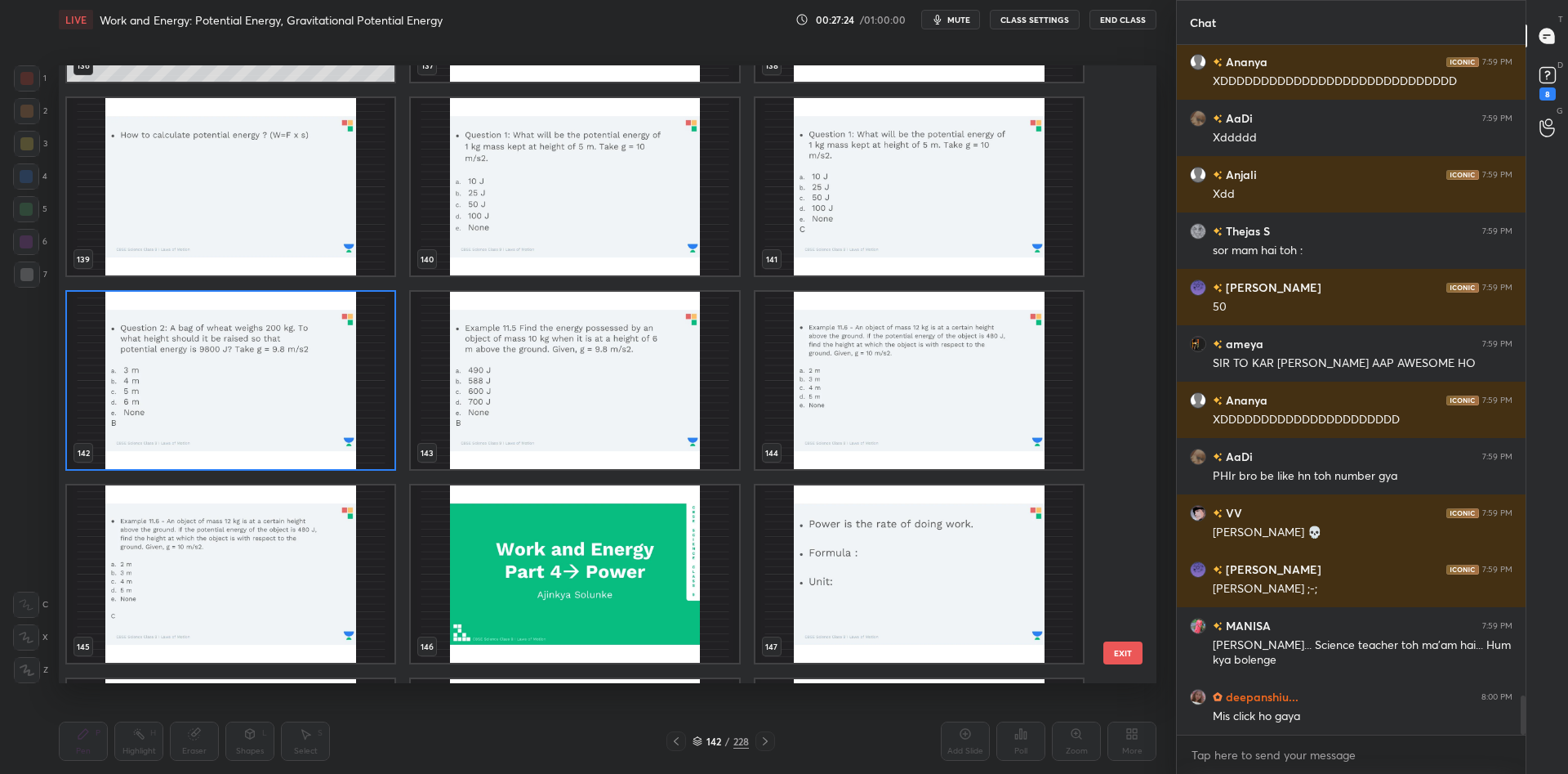
click at [974, 426] on img "grid" at bounding box center [919, 380] width 327 height 177
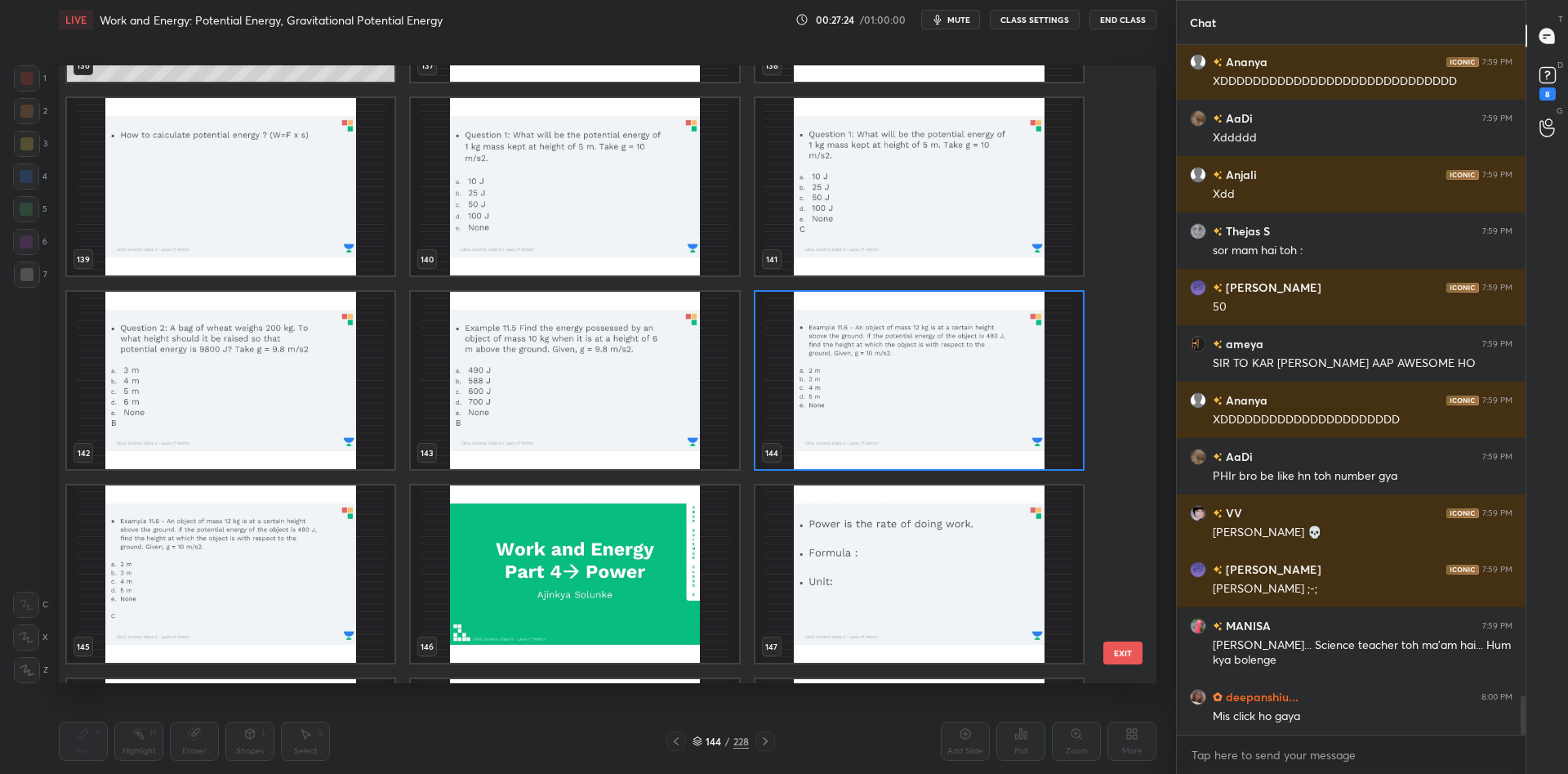
click at [974, 426] on img "grid" at bounding box center [919, 380] width 327 height 177
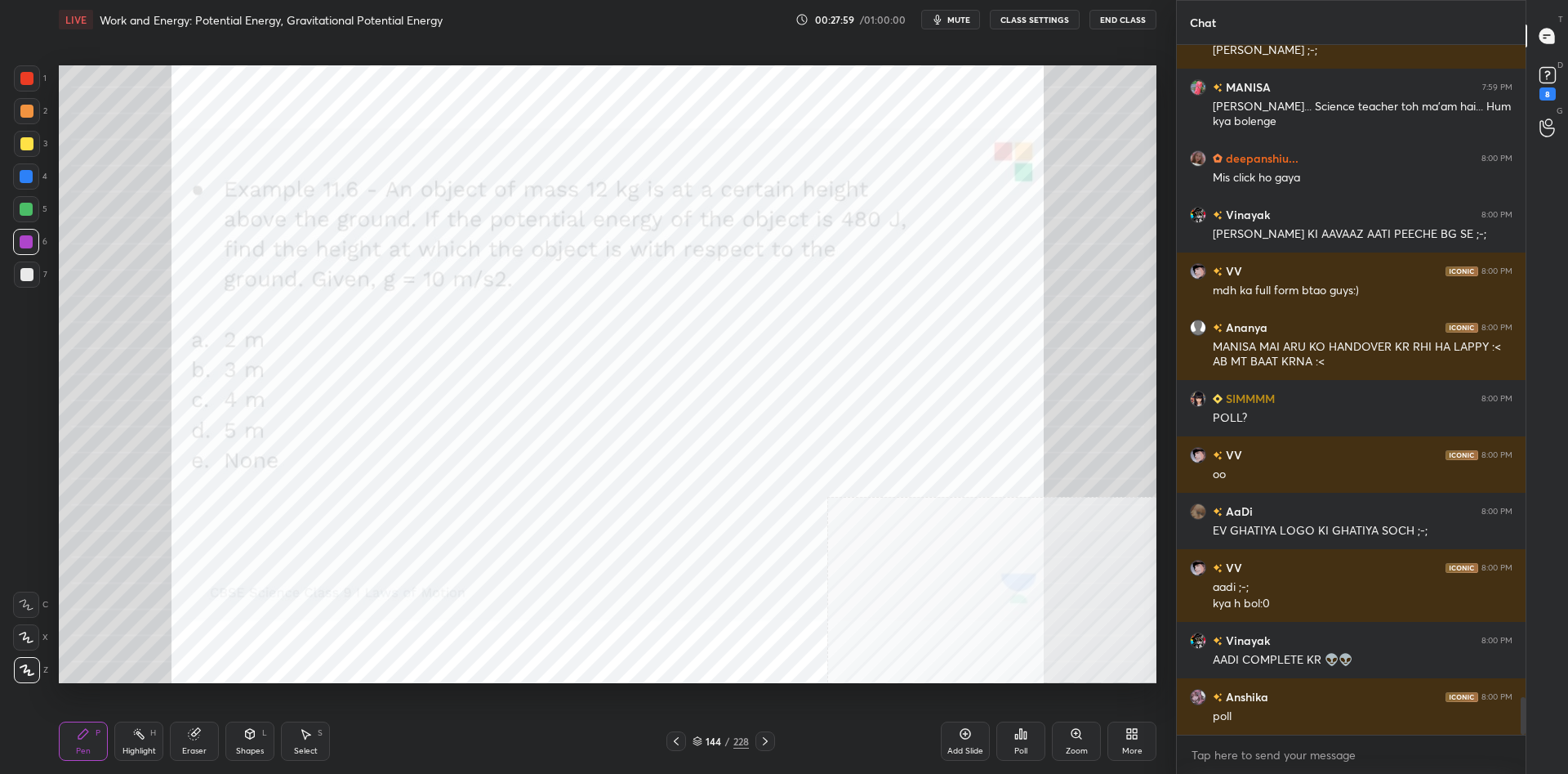
scroll to position [11934, 0]
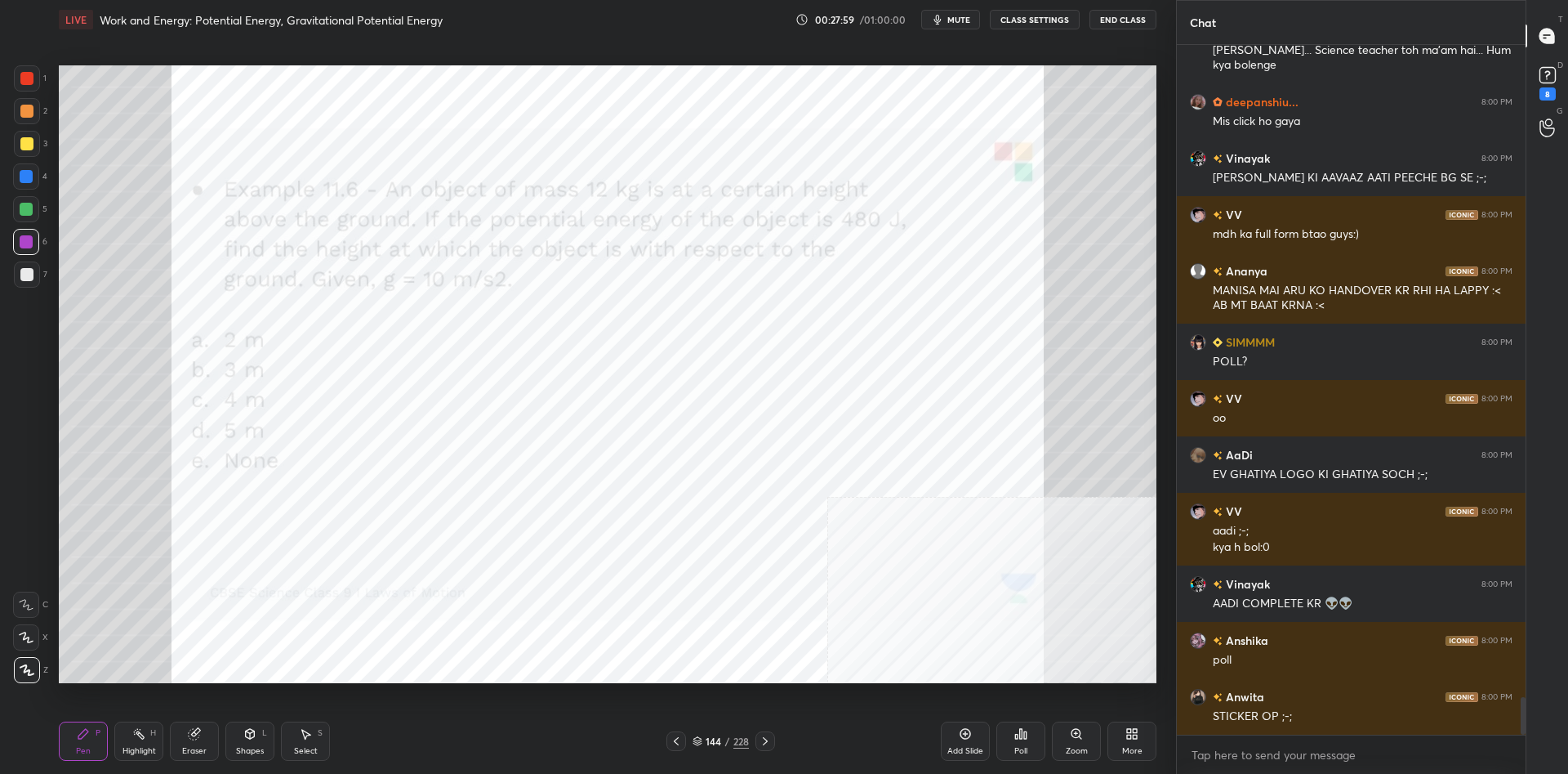
click at [31, 178] on div at bounding box center [26, 176] width 13 height 13
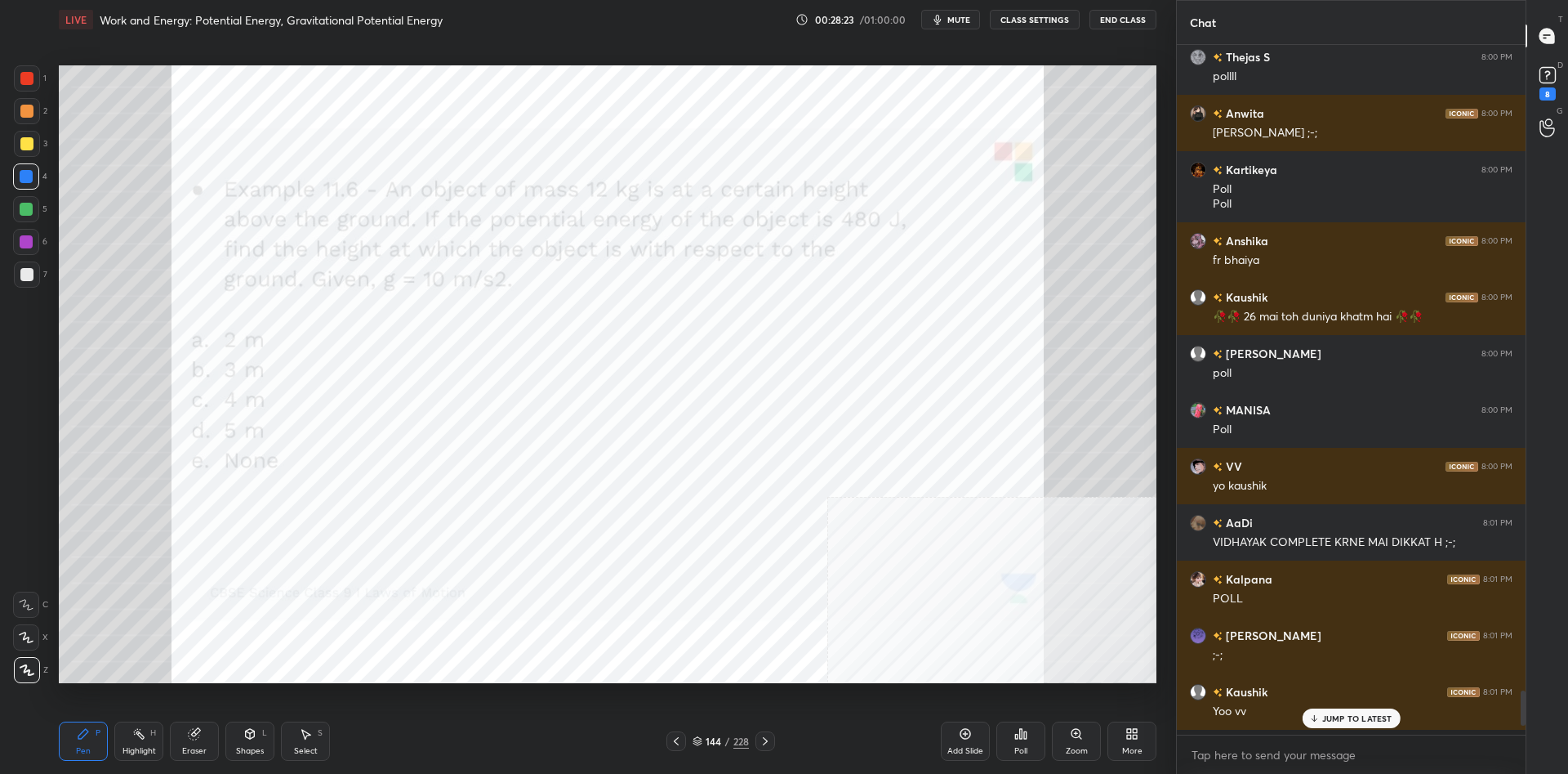
scroll to position [12644, 0]
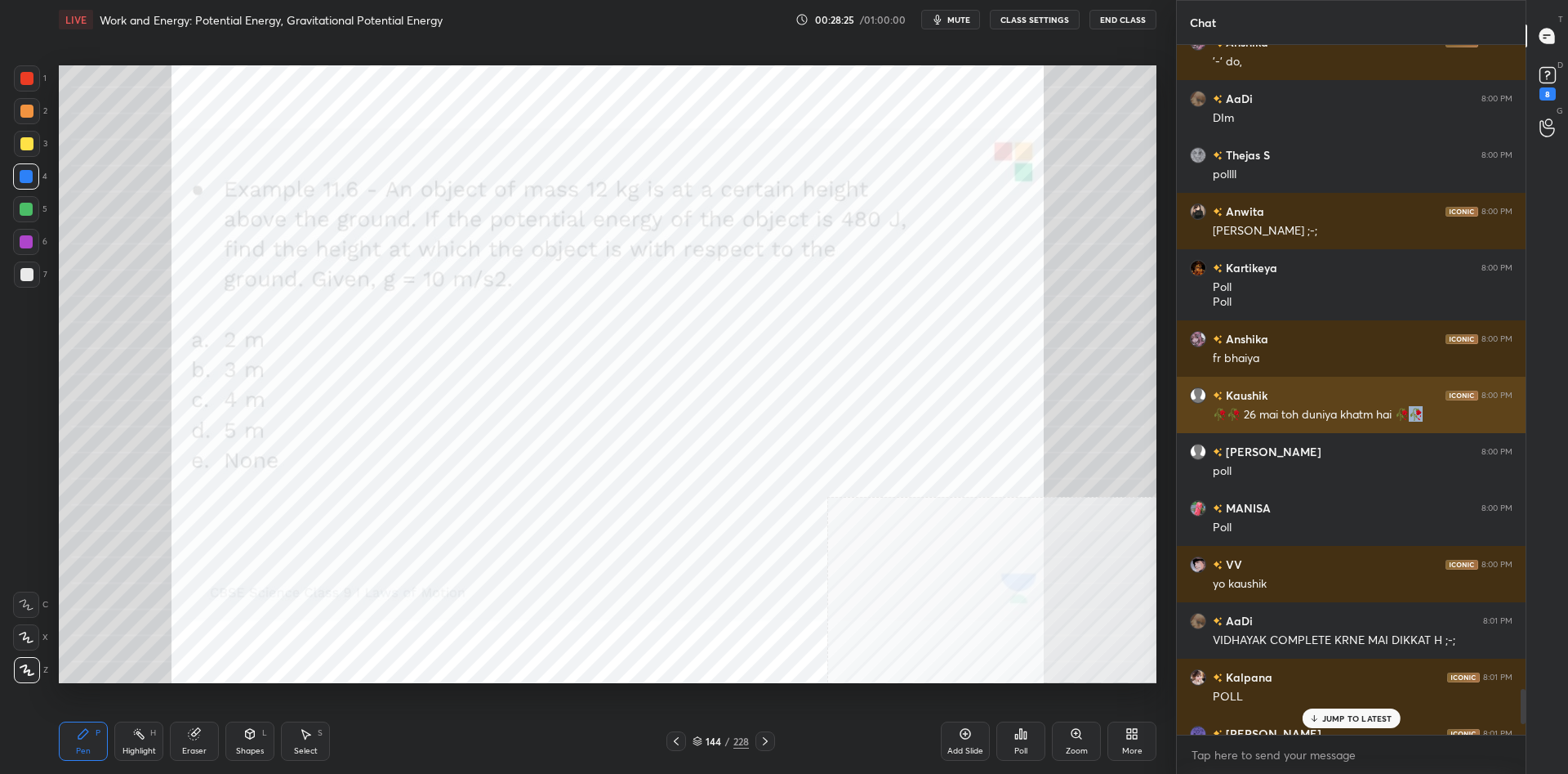
drag, startPoint x: 1439, startPoint y: 406, endPoint x: 1421, endPoint y: 411, distance: 18.7
click at [1421, 411] on div "🥀🥀 26 mai toh duniya khatm hai 🥀🥀" at bounding box center [1362, 413] width 299 height 20
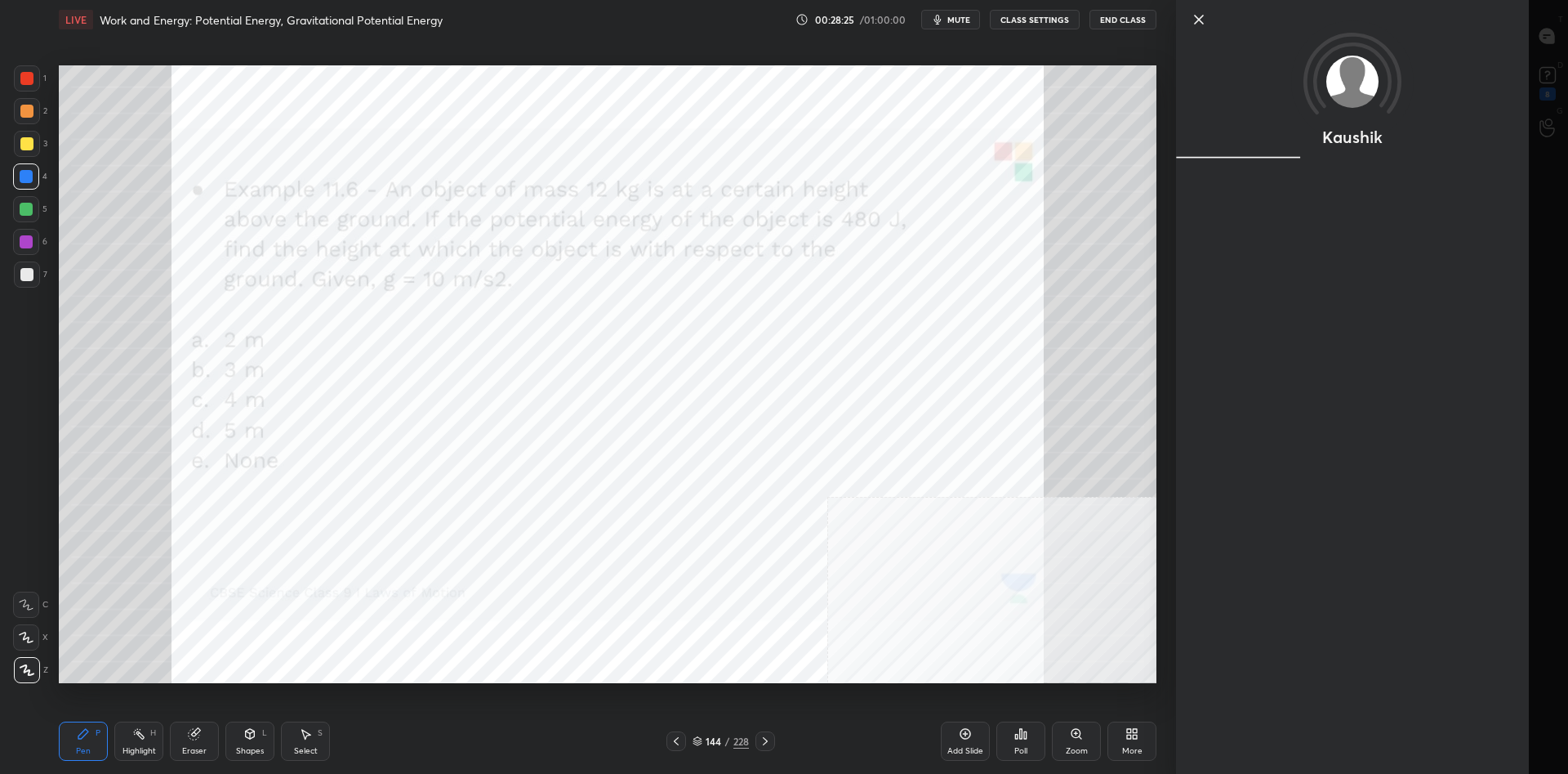
copy div "🥀🥀 26 mai toh duniya khatm hai 🥀🥀"
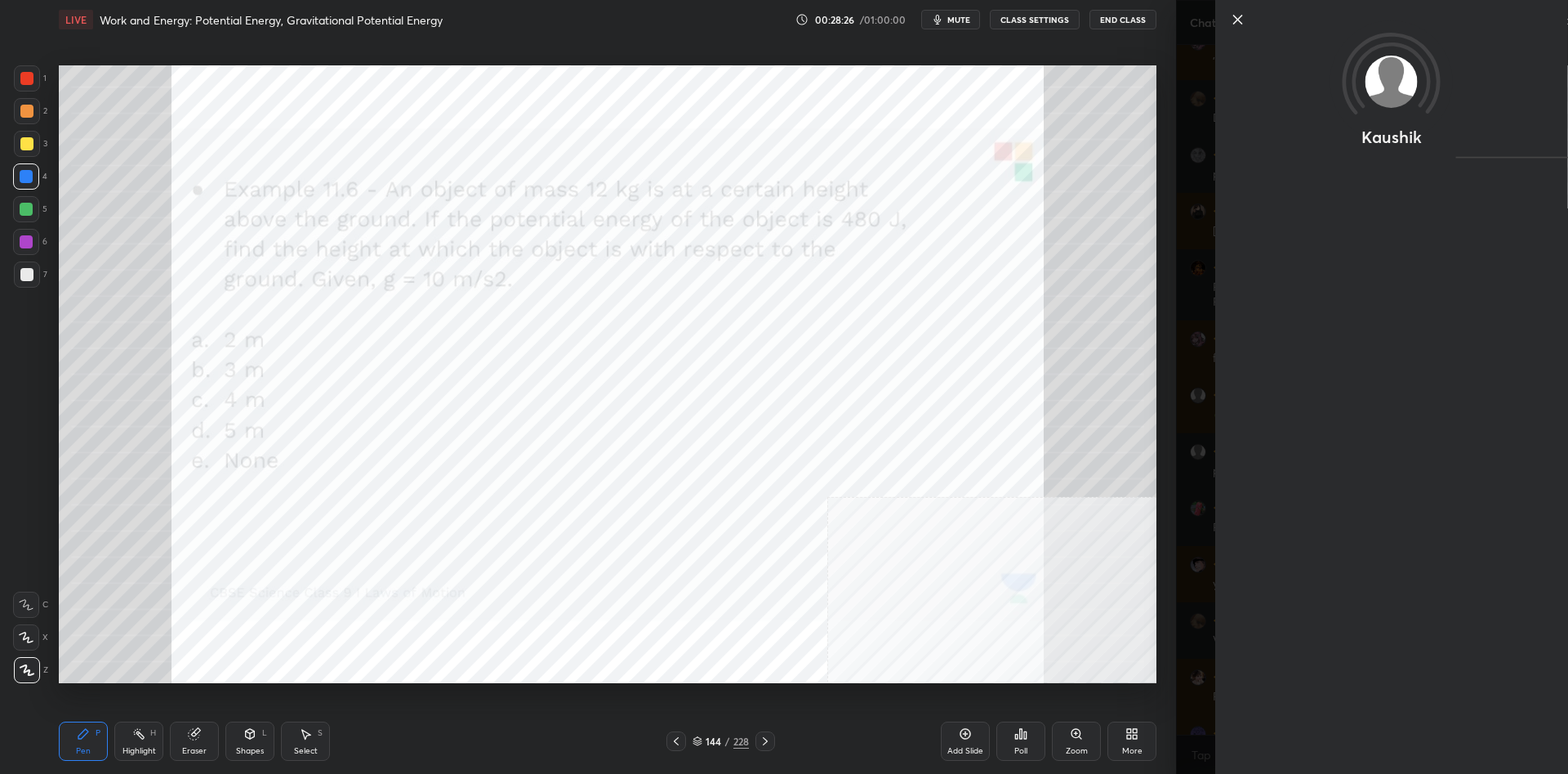
click at [1143, 743] on div "More" at bounding box center [1132, 741] width 49 height 39
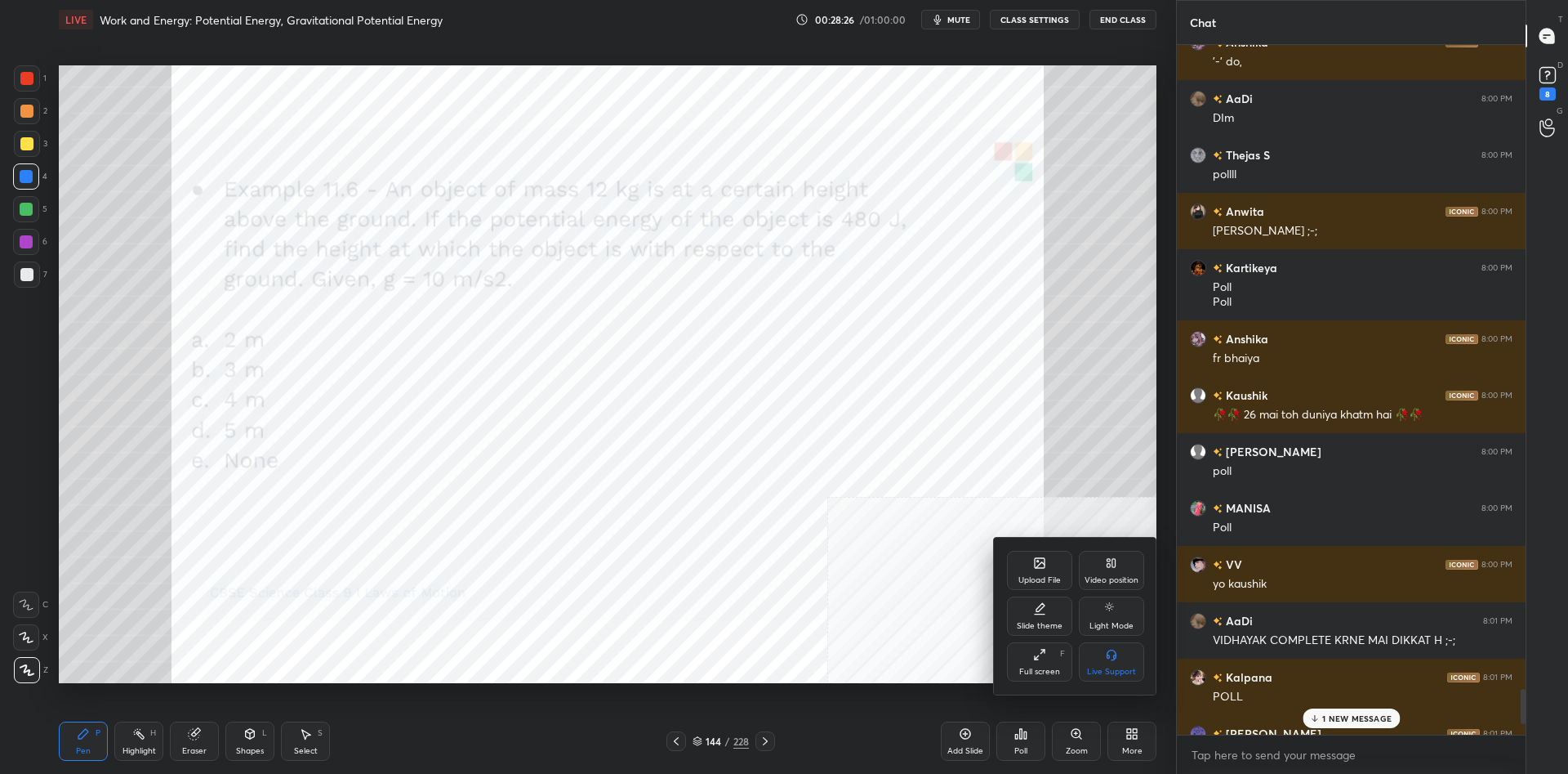
click at [1206, 755] on div at bounding box center [784, 387] width 1568 height 774
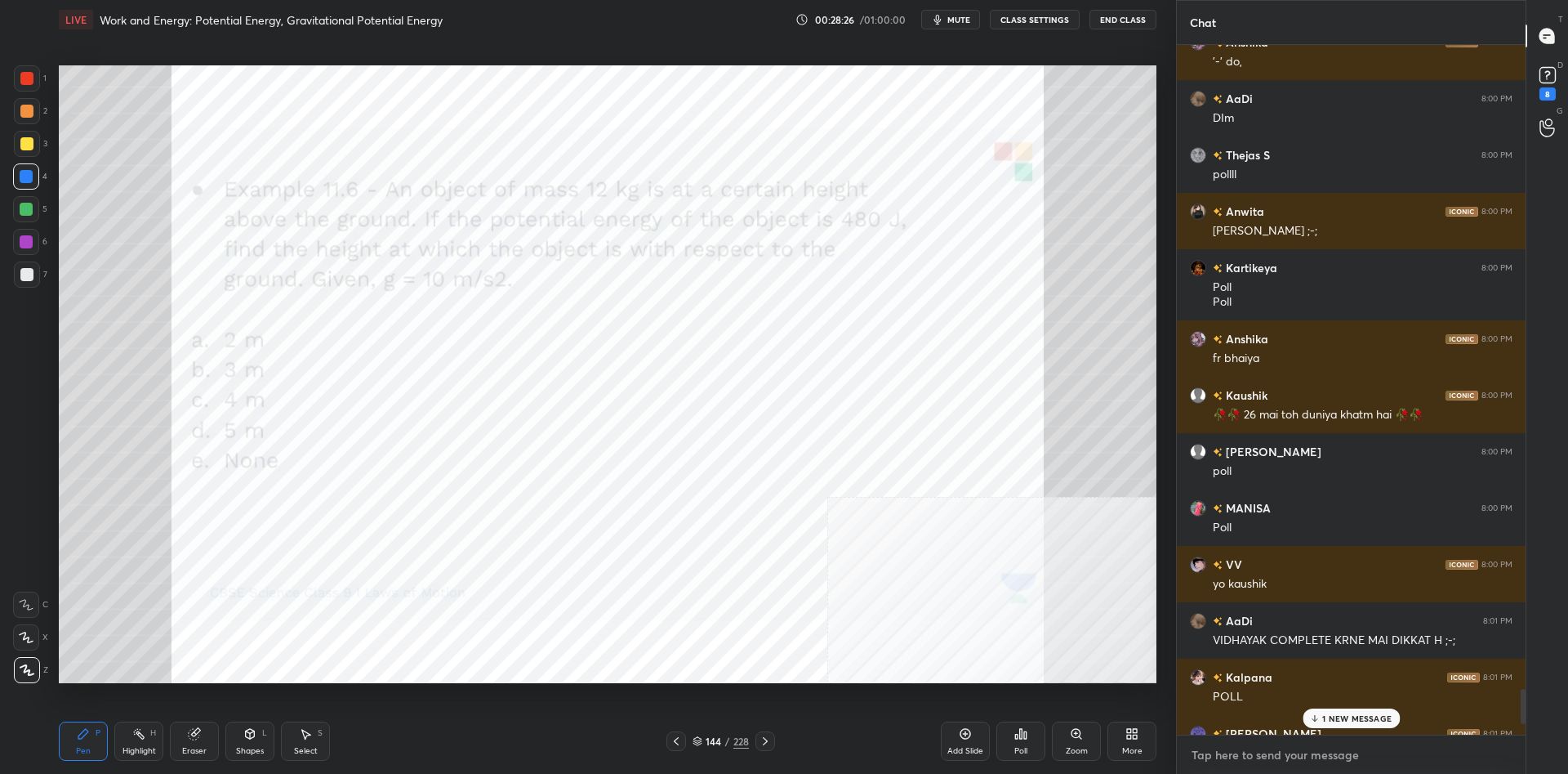
type textarea "x"
click at [1235, 756] on textarea at bounding box center [1351, 754] width 323 height 26
paste textarea "🥀"
type textarea "🥀"
type textarea "x"
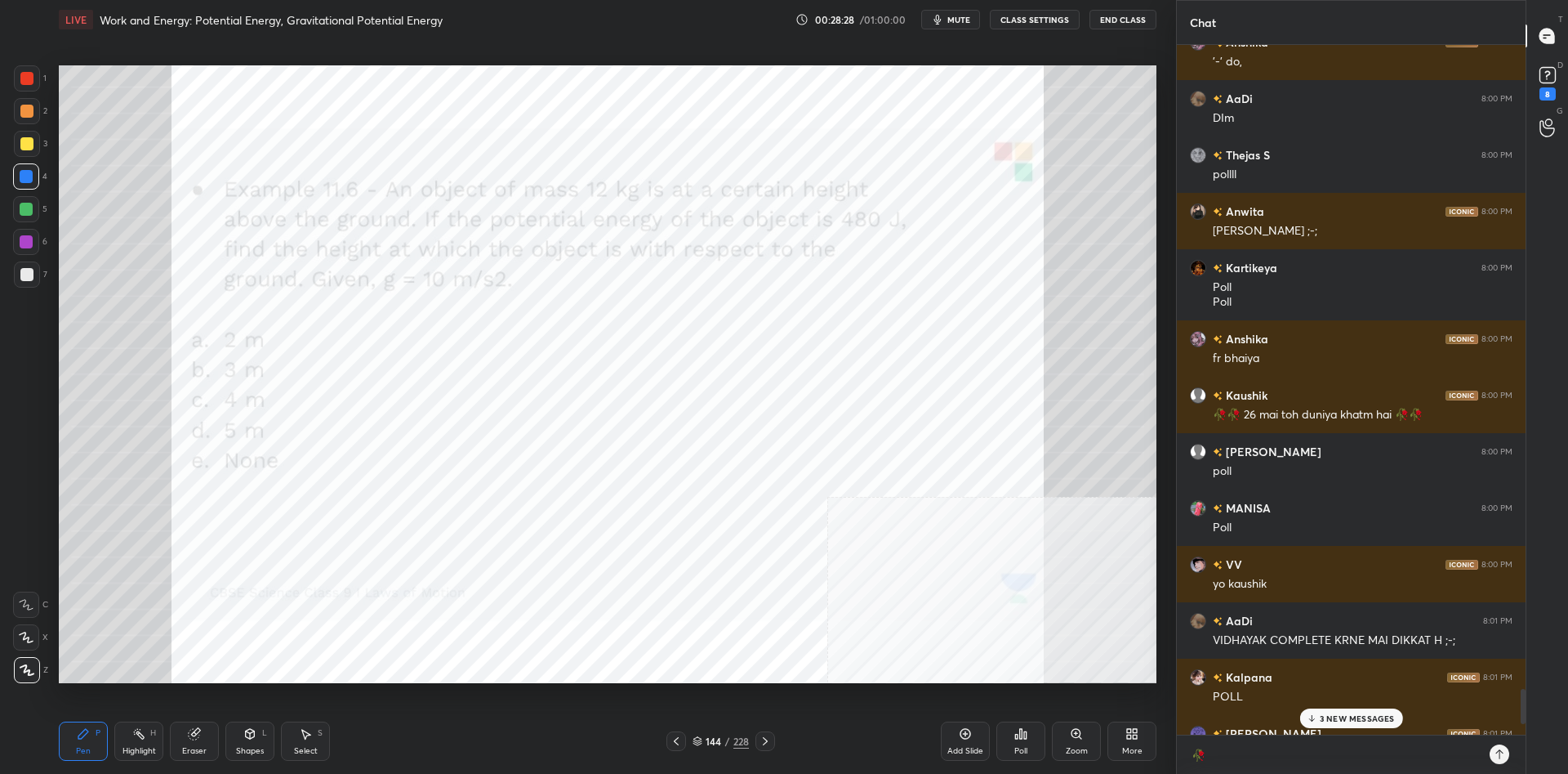
type textarea "🥀"
click at [1332, 710] on div "4 NEW MESSAGES" at bounding box center [1351, 718] width 104 height 20
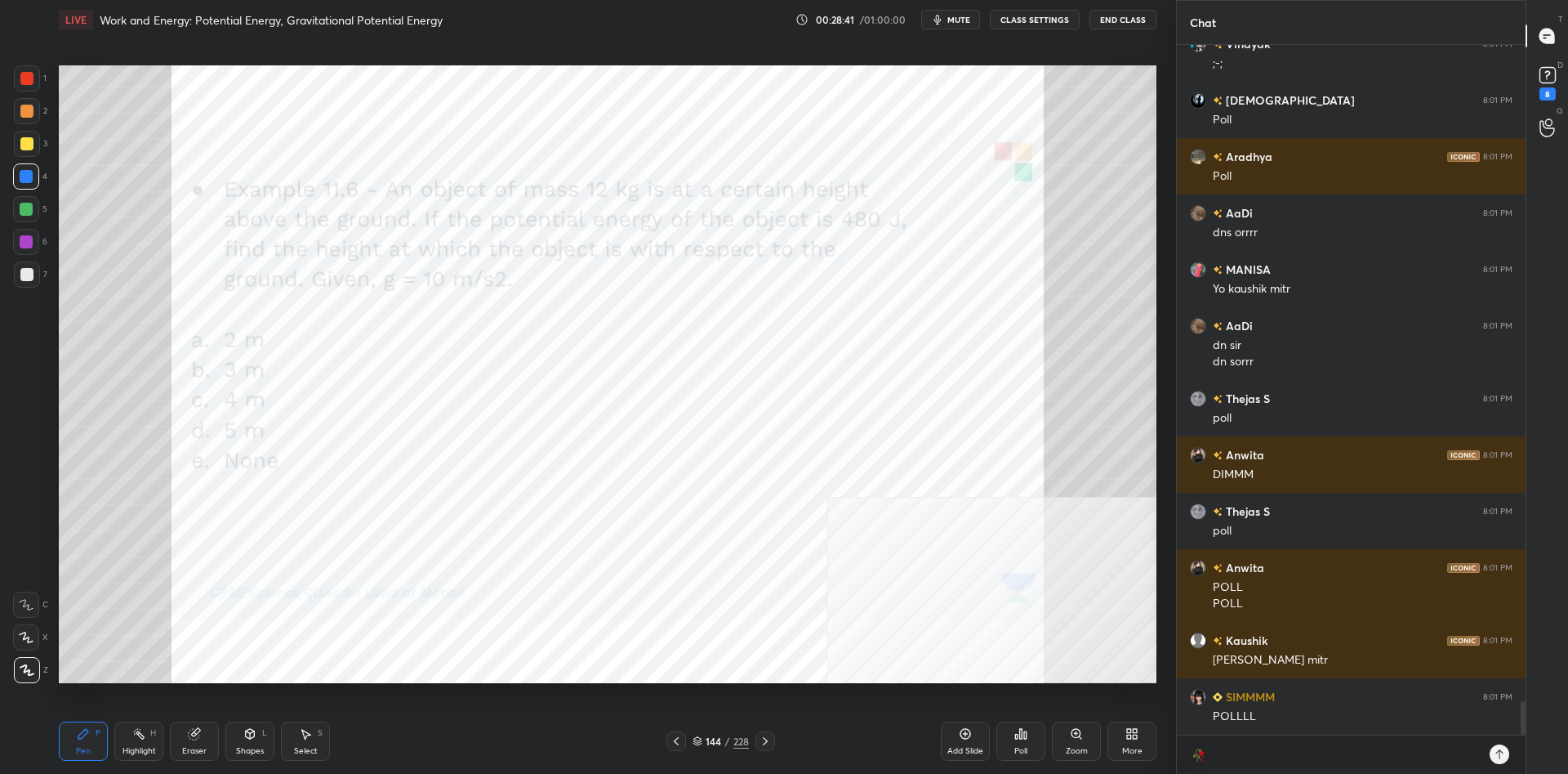
scroll to position [13503, 0]
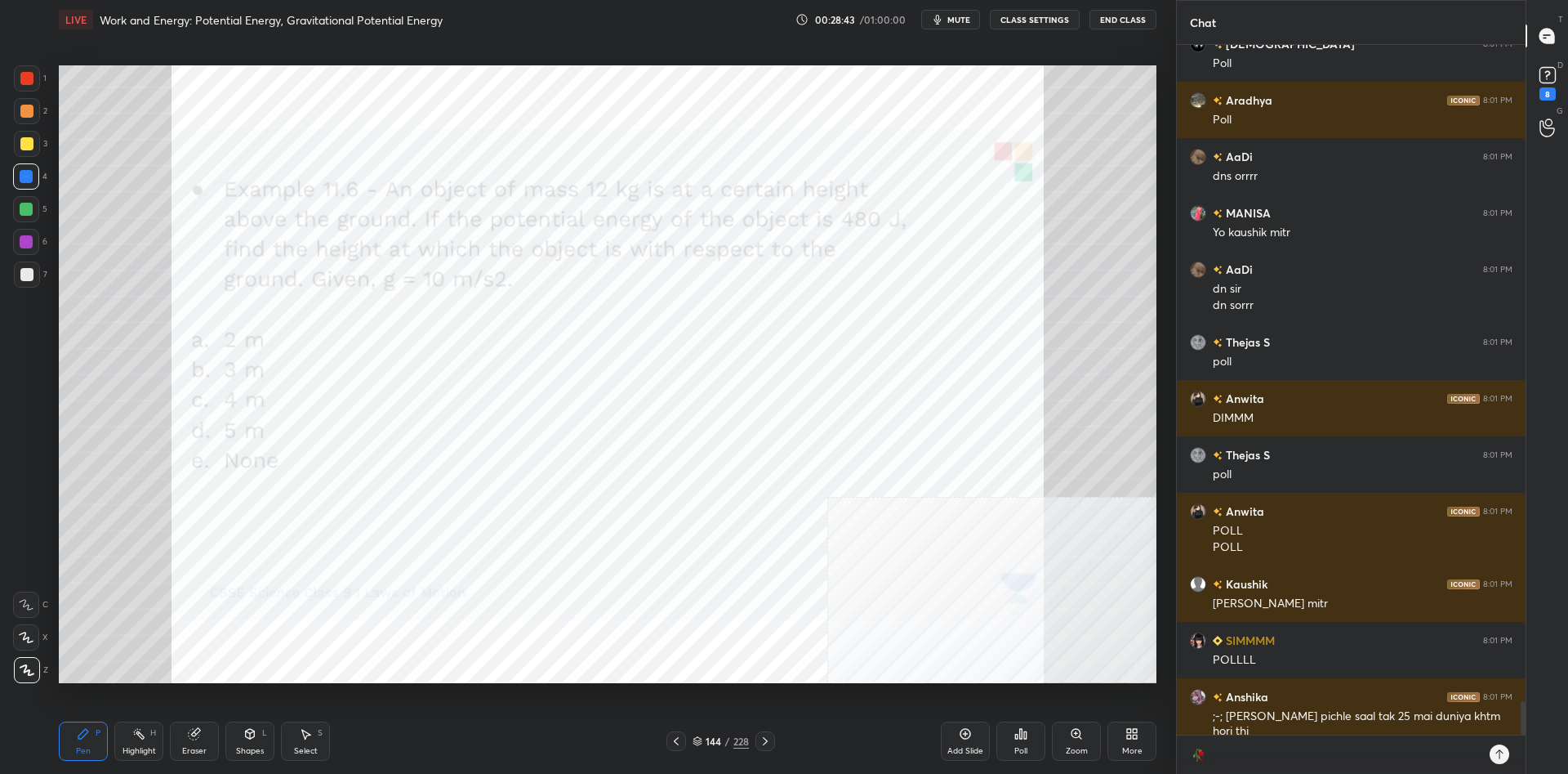
type textarea "x"
click at [1257, 747] on textarea "🥀" at bounding box center [1334, 754] width 289 height 26
paste textarea "💩"
type textarea "🥀💩"
type textarea "x"
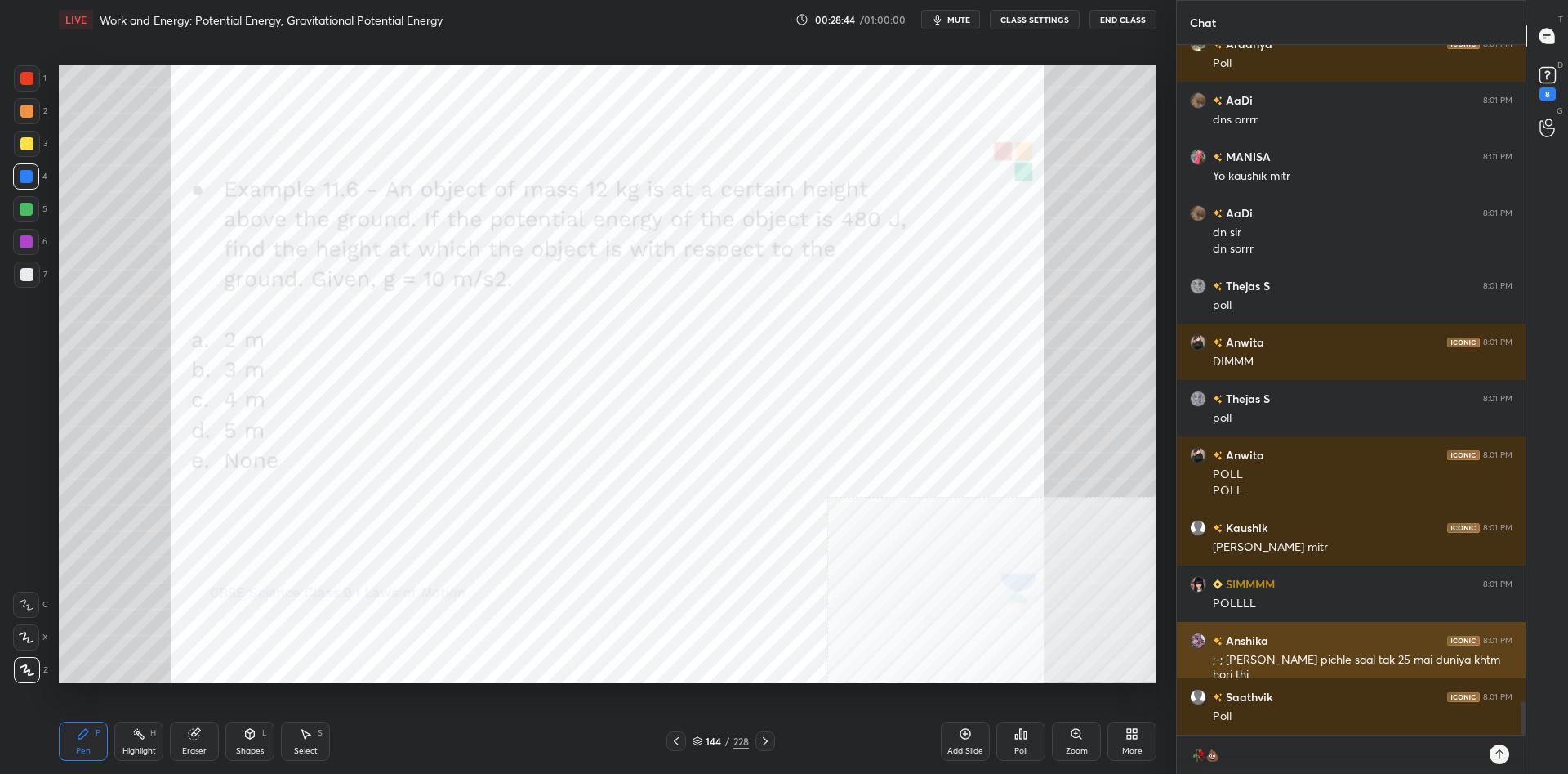
scroll to position [13671, 0]
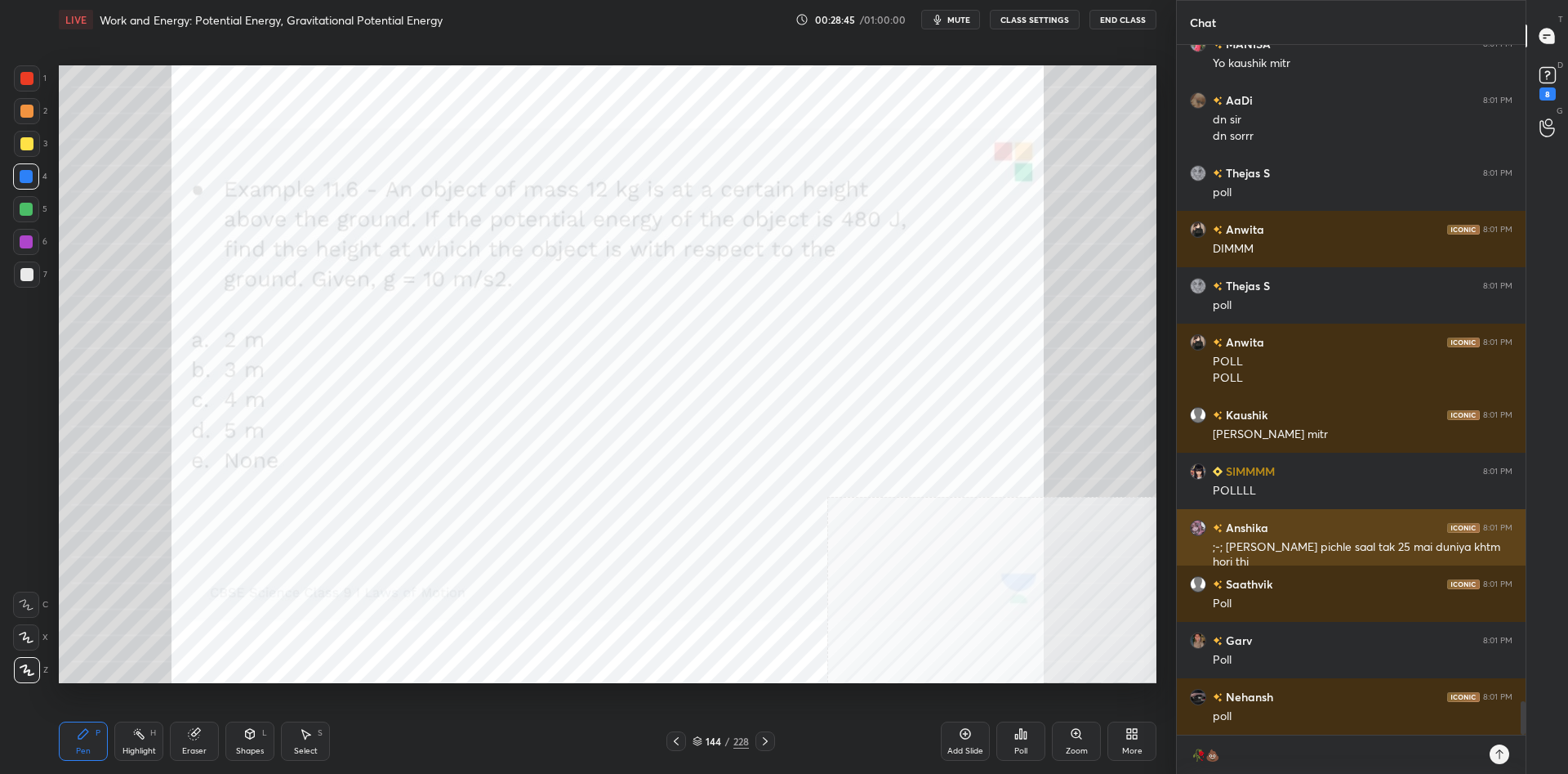
type textarea "🥀💩"
type textarea "x"
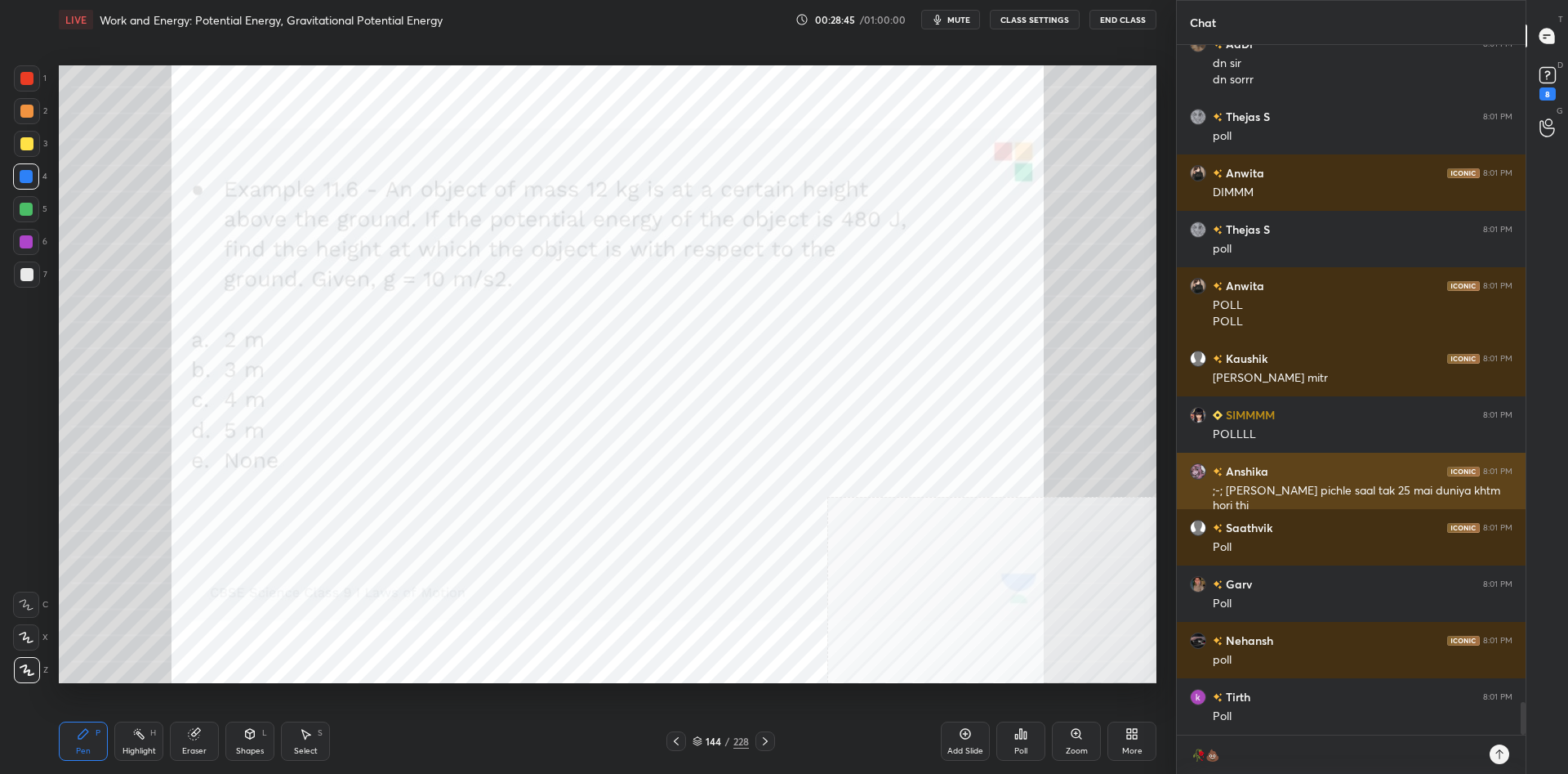
paste textarea "🥀💩"
type textarea "🥀💩 🥀💩"
type textarea "x"
type textarea "🥀💩 🥀💩"
type textarea "x"
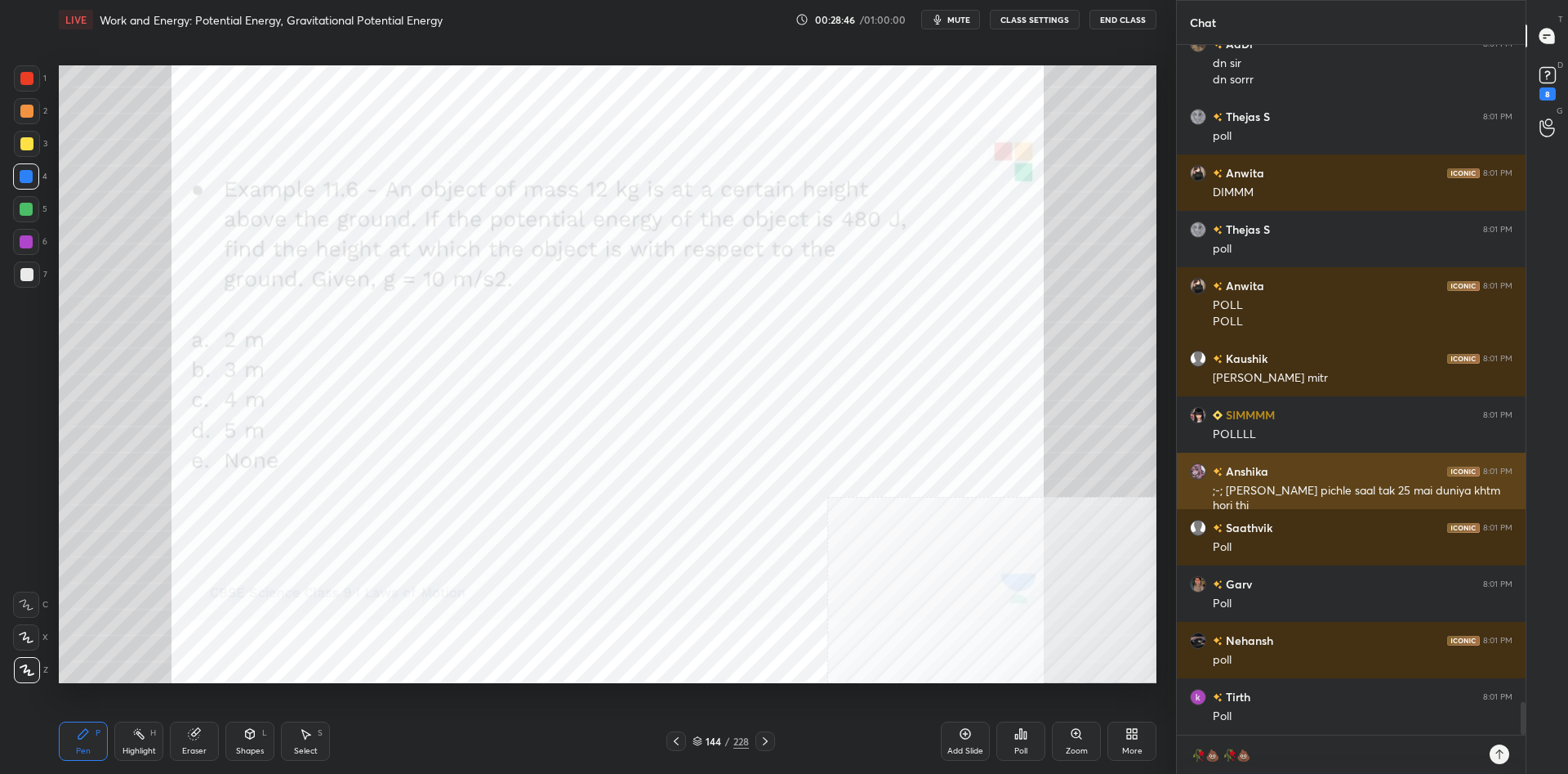
paste textarea "🥀💩"
type textarea "🥀💩 🥀💩 🥀💩"
type textarea "x"
type textarea "🥀💩 🥀💩 🥀💩"
type textarea "x"
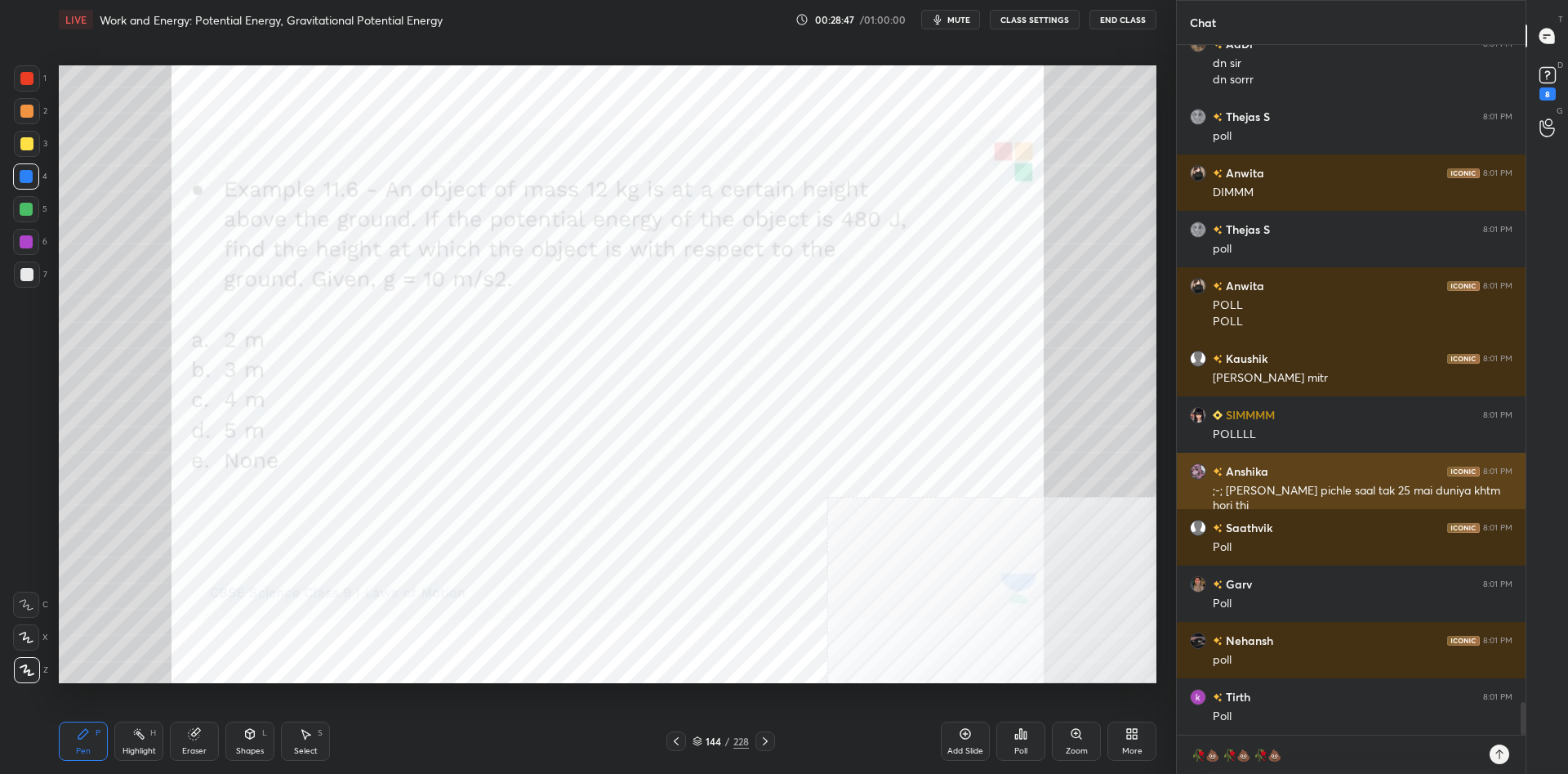
paste textarea "🥀💩"
type textarea "🥀💩 🥀💩 🥀💩 🥀💩"
type textarea "x"
type textarea "🥀💩 🥀💩 🥀💩 🥀💩"
type textarea "x"
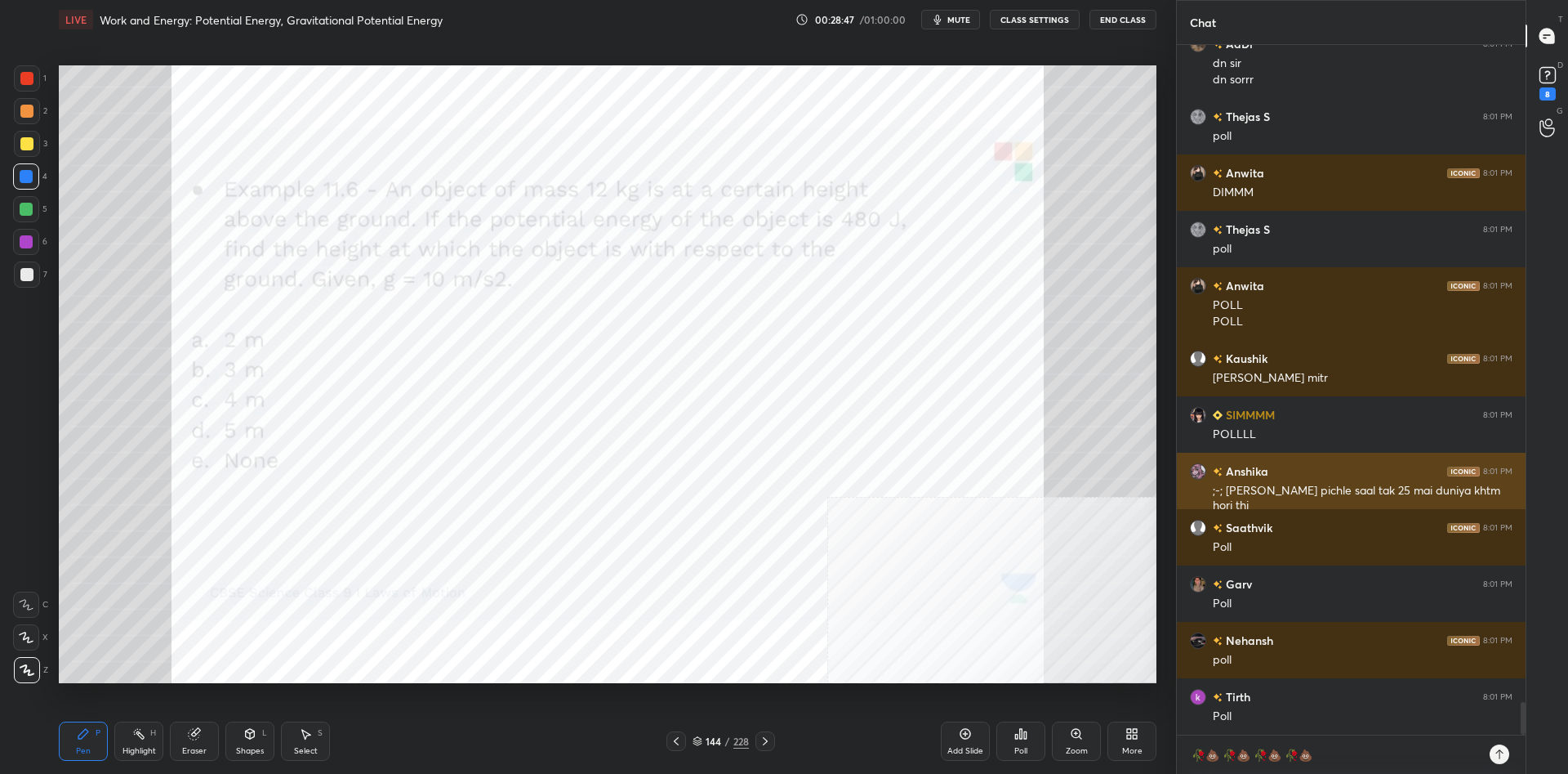
paste textarea "🥀💩"
type textarea "🥀💩 🥀💩 🥀💩 🥀💩 🥀💩"
type textarea "x"
type textarea "🥀💩 🥀💩 🥀💩 🥀💩 🥀💩"
type textarea "x"
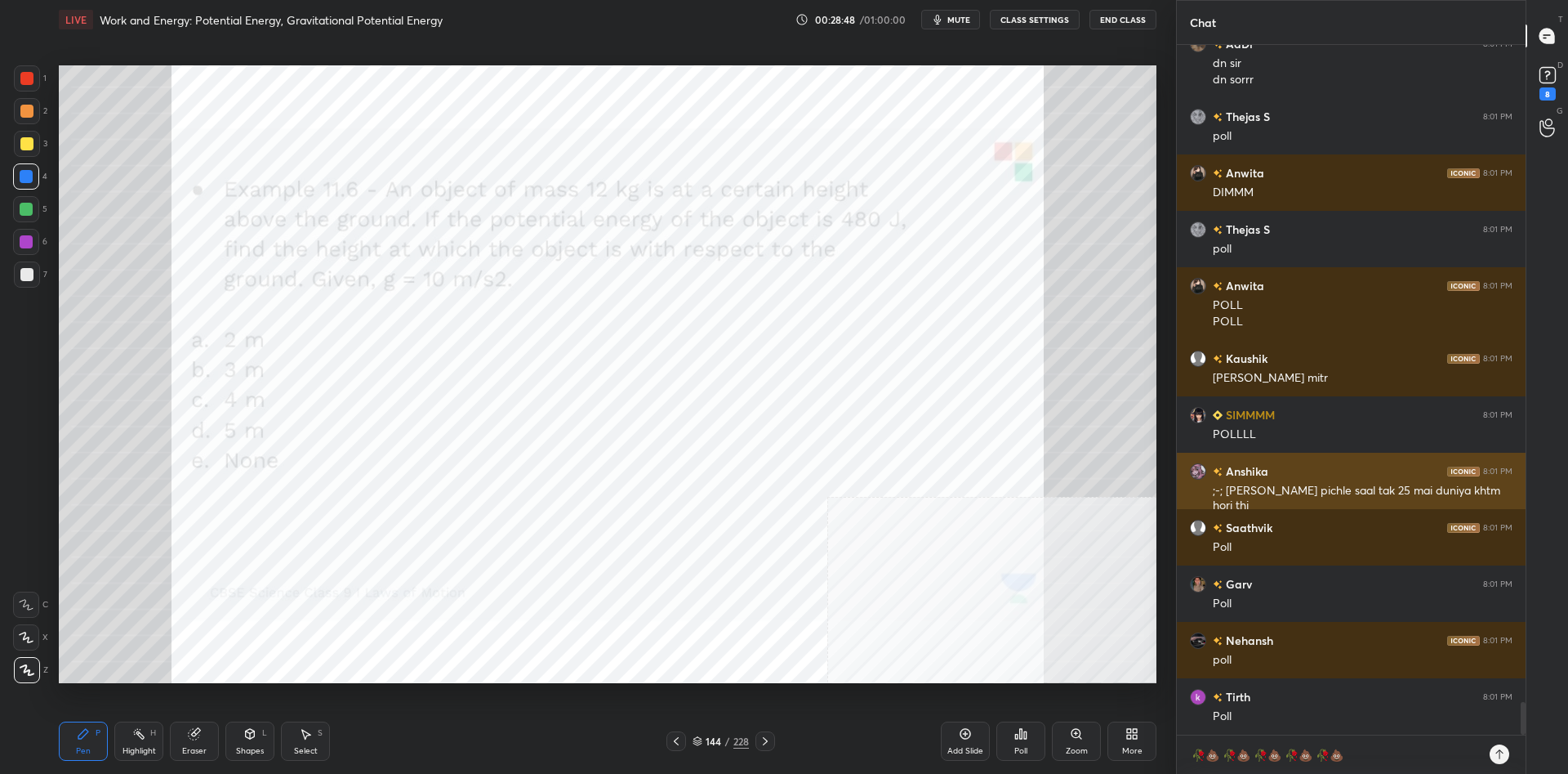
paste textarea "🥀💩"
type textarea "🥀💩 🥀💩 🥀💩 🥀💩 🥀💩 🥀💩"
type textarea "x"
type textarea "🥀💩 🥀💩 🥀💩 🥀💩 🥀💩 🥀💩"
type textarea "x"
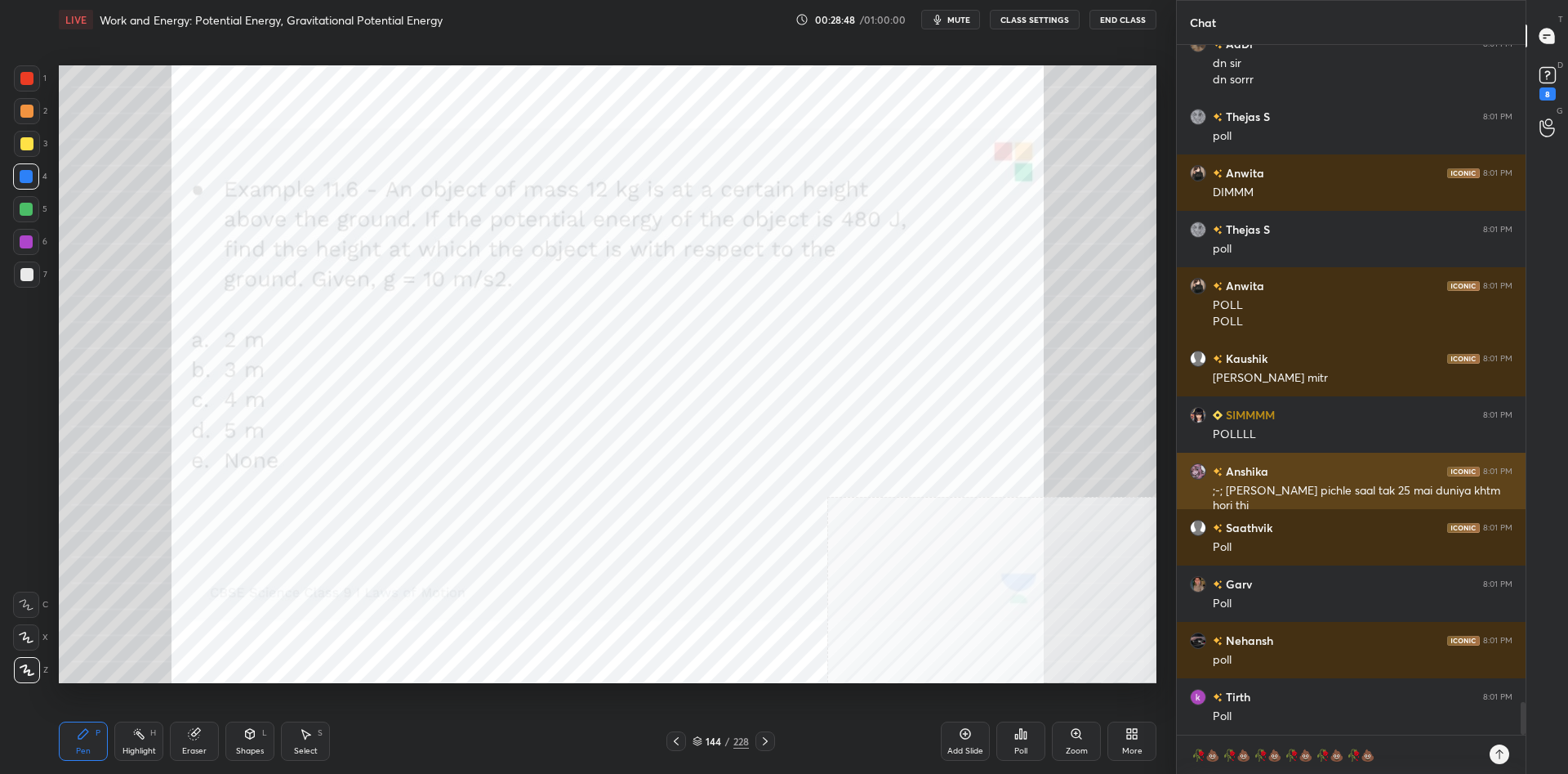
paste textarea "🥀💩"
type textarea "🥀💩 🥀💩 🥀💩 🥀💩 🥀💩 🥀💩 🥀💩"
type textarea "x"
type textarea "🥀💩 🥀💩 🥀💩 🥀💩 🥀💩 🥀💩 🥀💩"
type textarea "x"
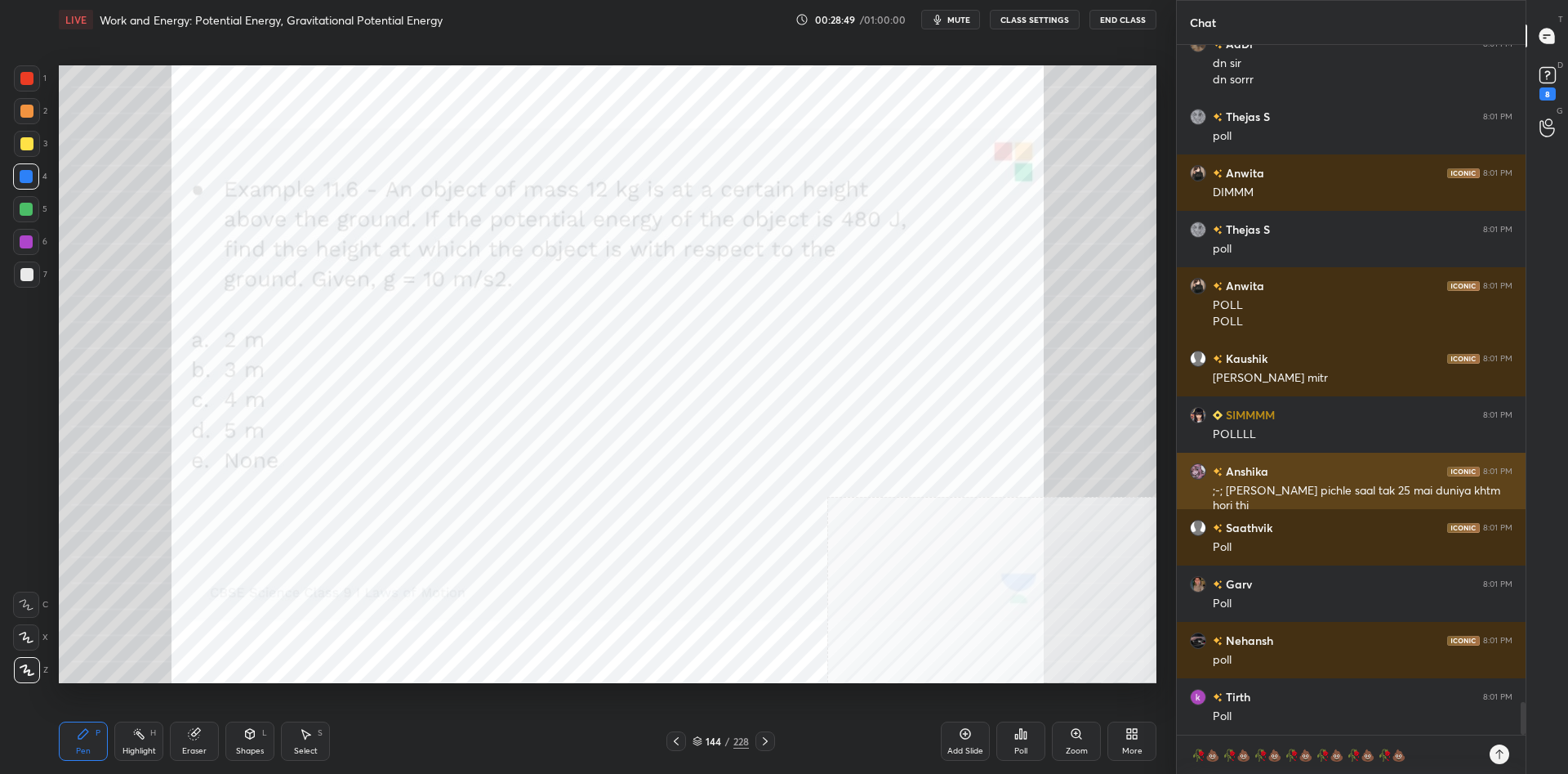
paste textarea "🥀💩"
type textarea "🥀💩 🥀💩 🥀💩 🥀💩 🥀💩 🥀💩 🥀💩 🥀💩"
type textarea "x"
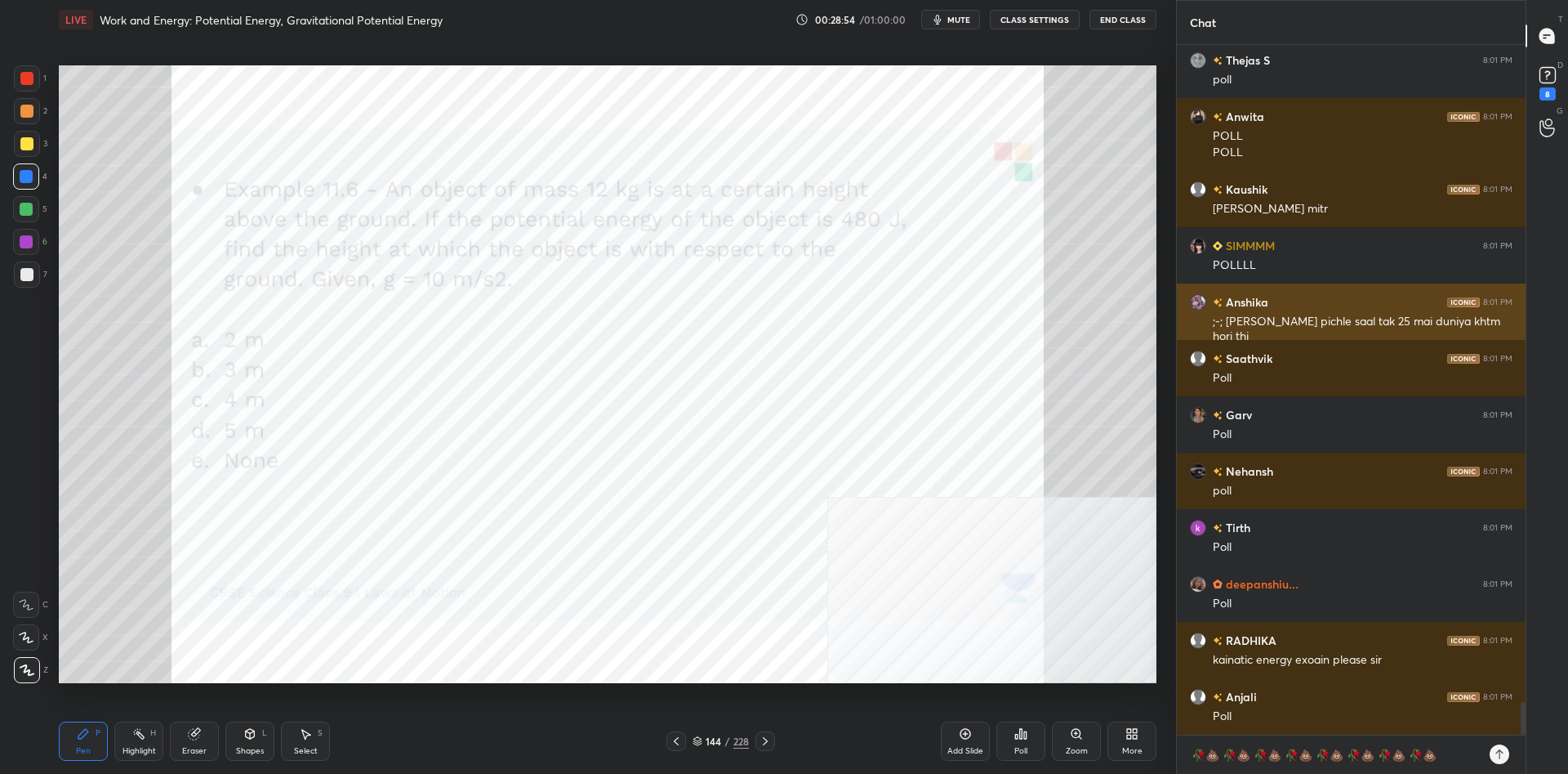
scroll to position [13954, 0]
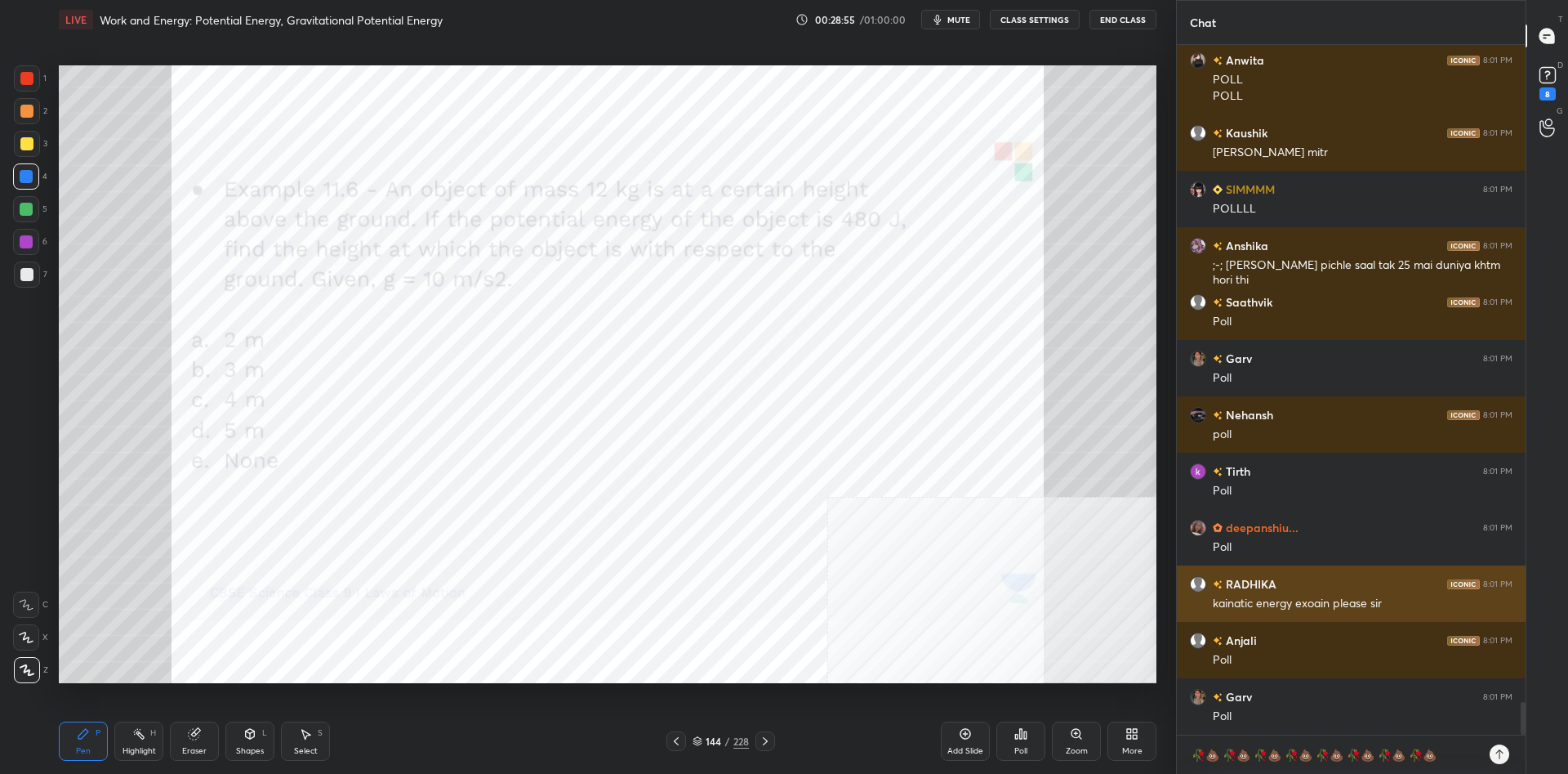
type textarea "🥀💩 🥀💩 🥀💩 🥀💩 🥀💩 🥀💩 🥀💩 🥀💩"
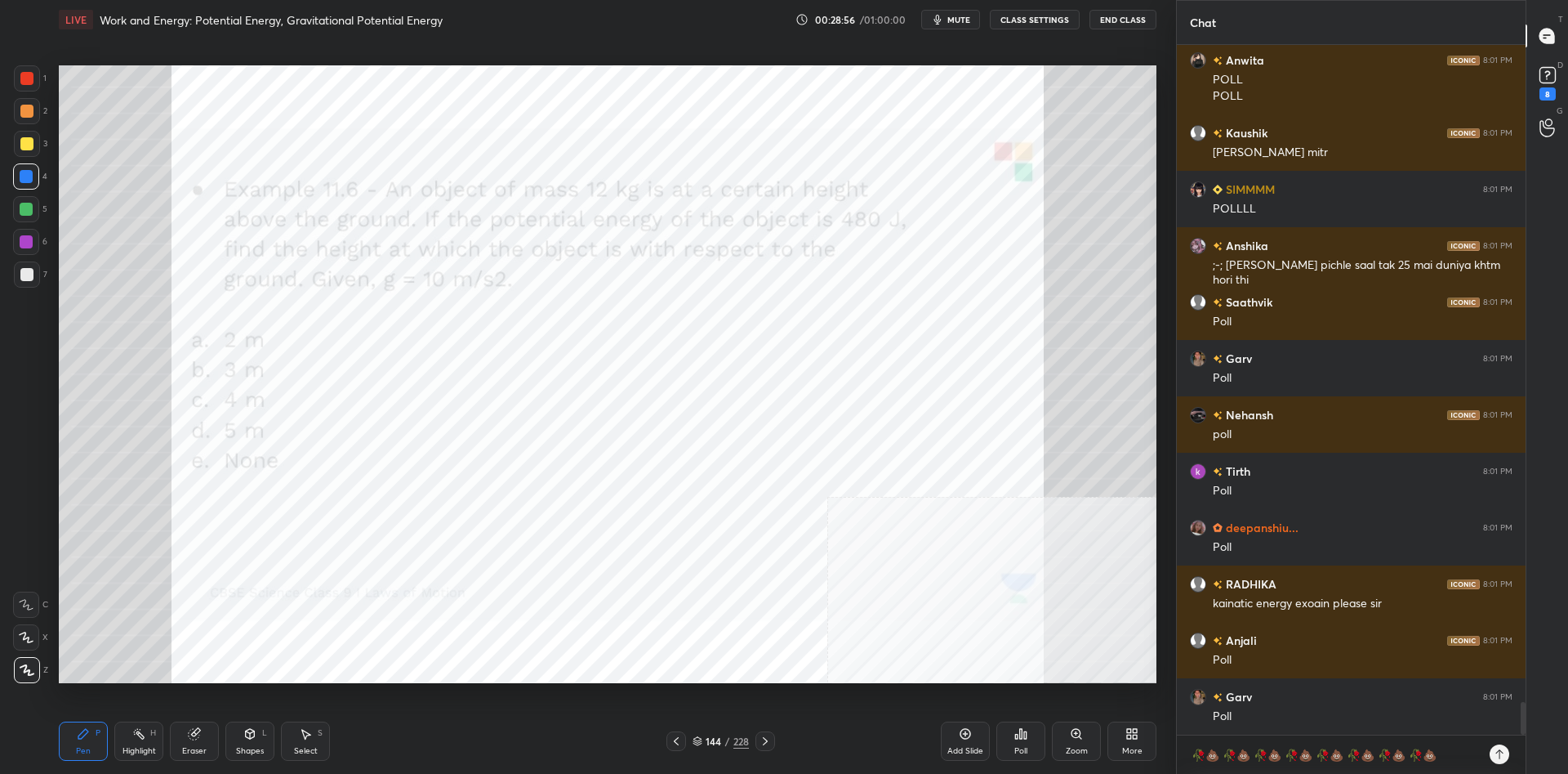
type textarea "x"
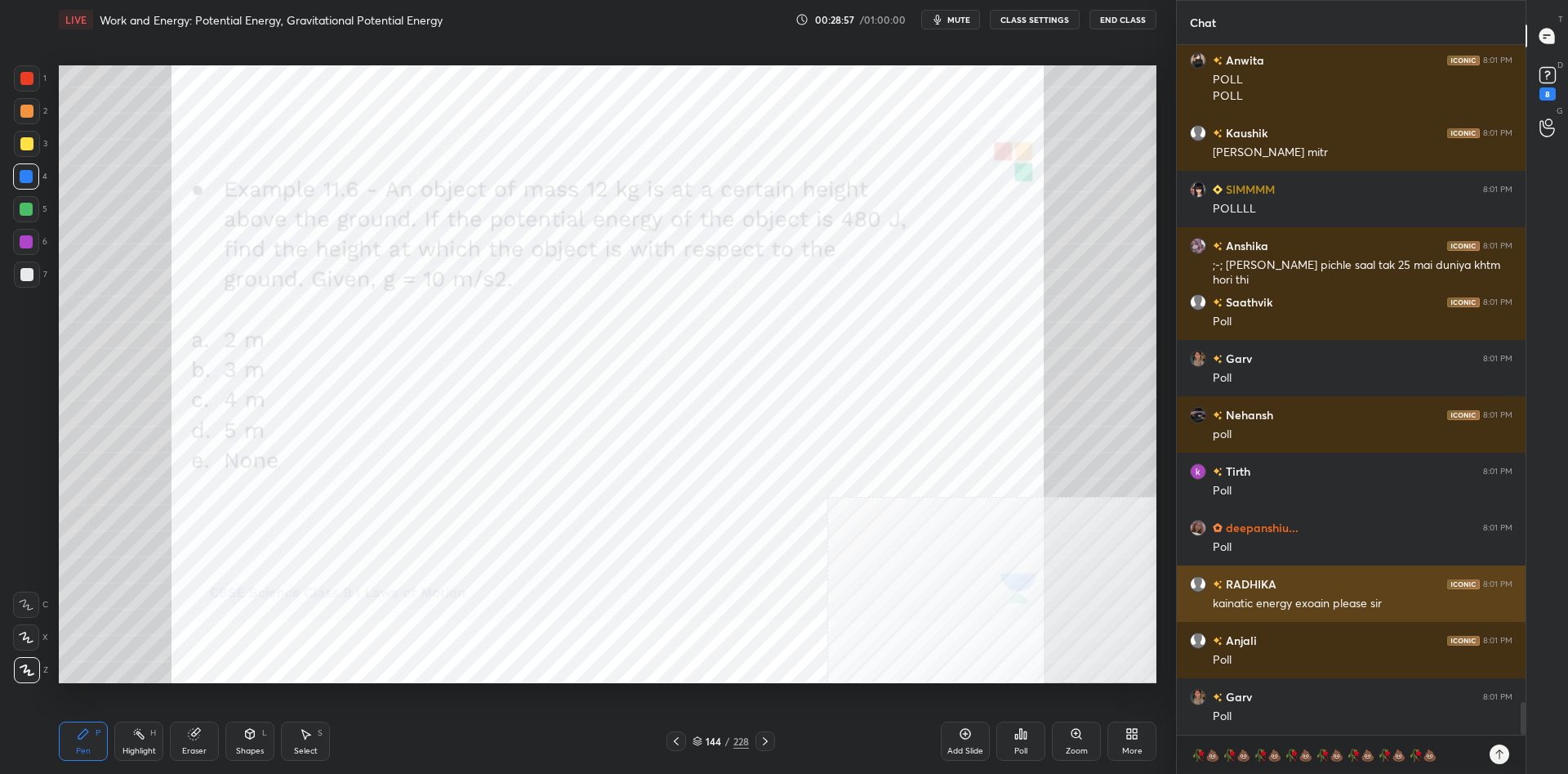
scroll to position [14010, 0]
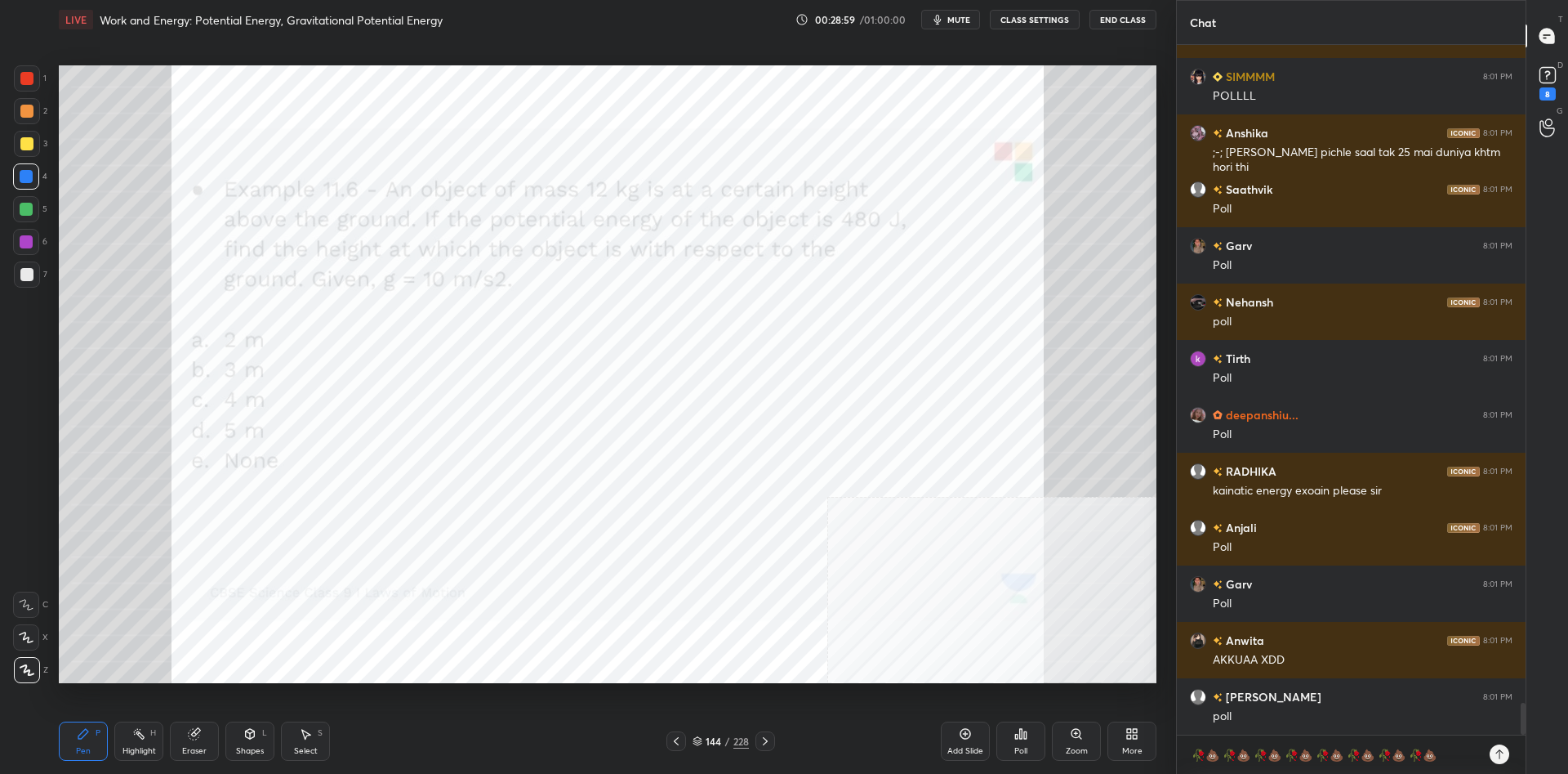
click at [1505, 755] on icon at bounding box center [1499, 754] width 13 height 13
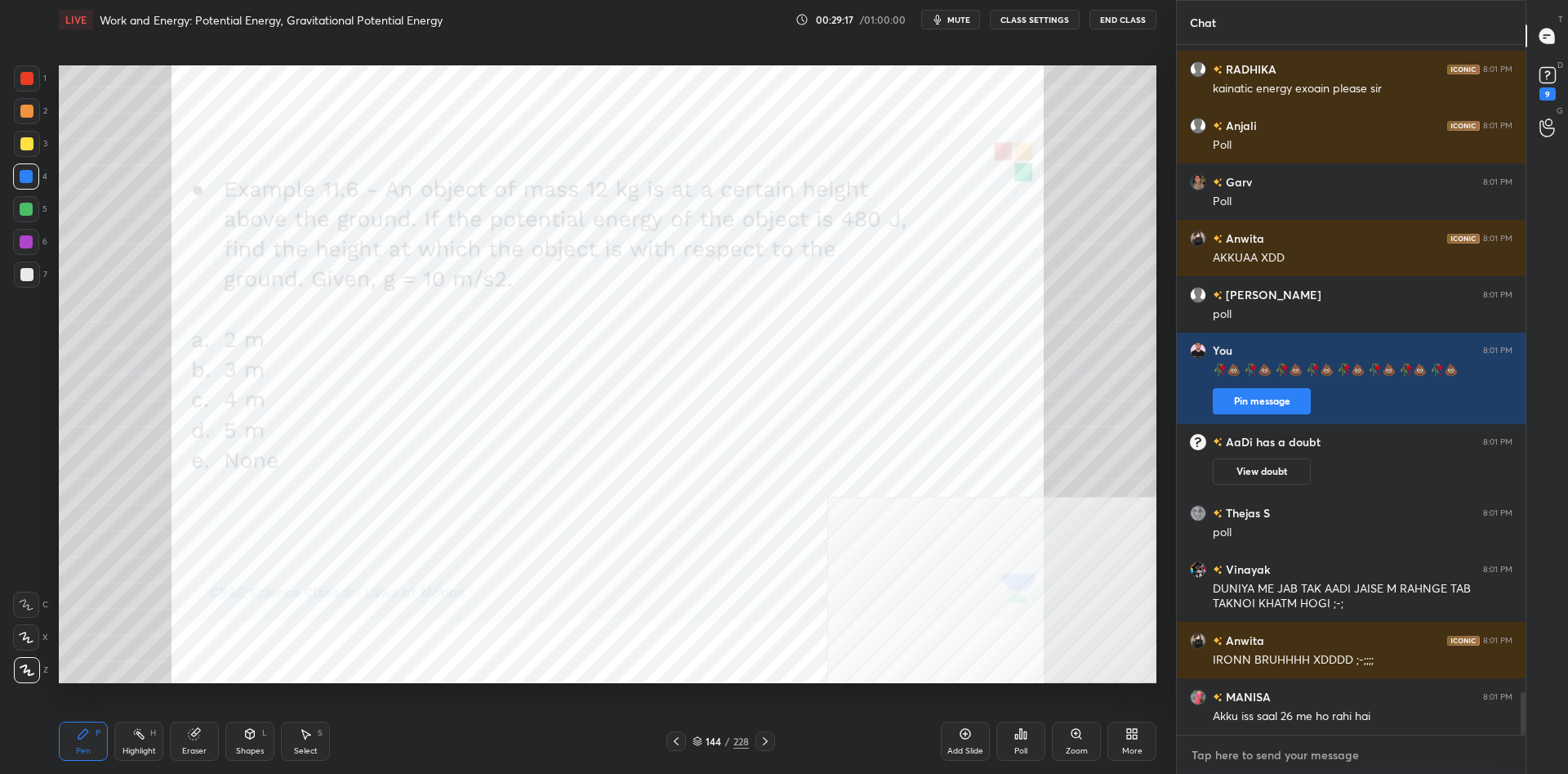
scroll to position [10593, 0]
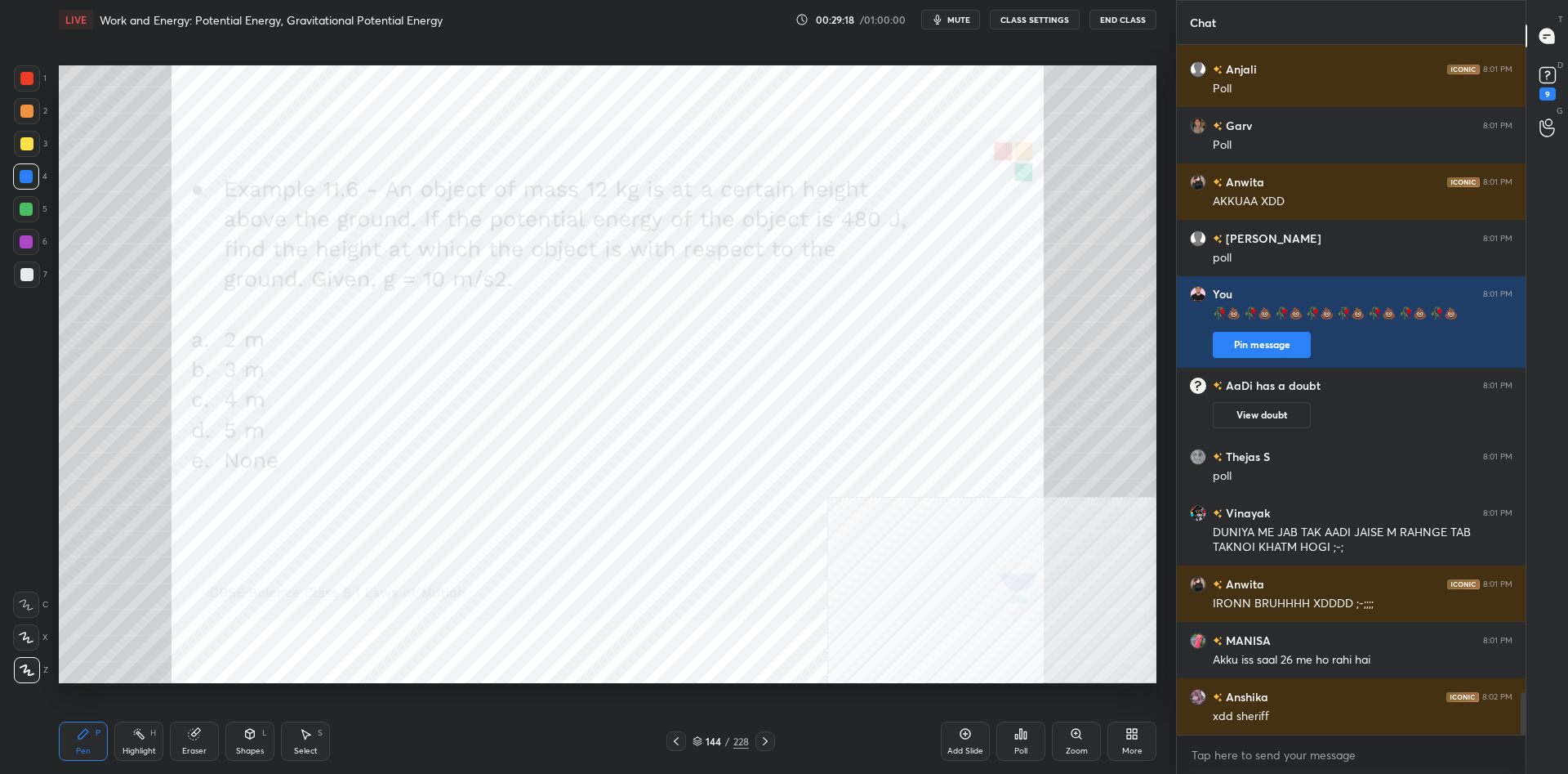
click at [1022, 733] on icon at bounding box center [1021, 733] width 3 height 10
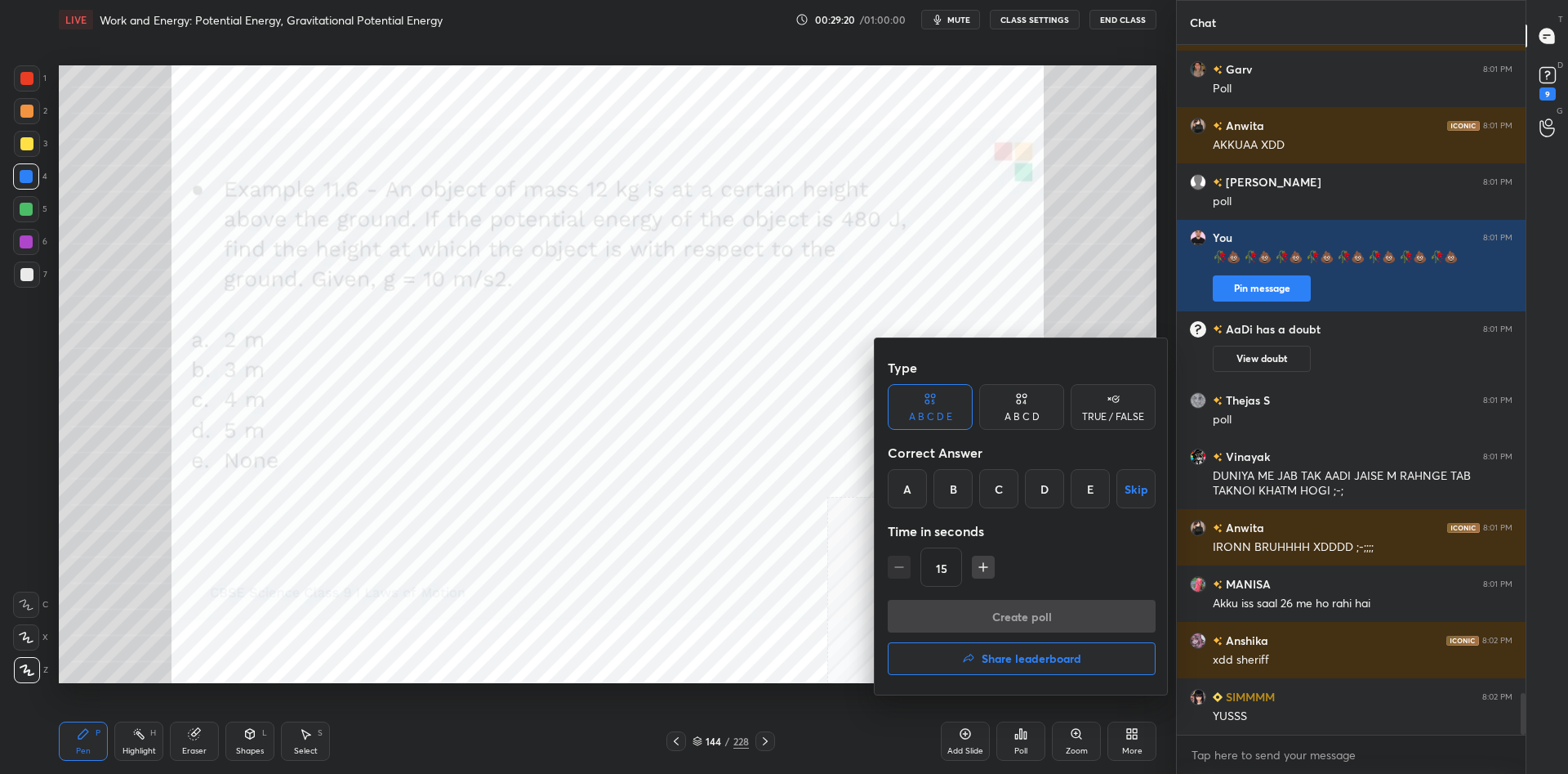
scroll to position [10706, 0]
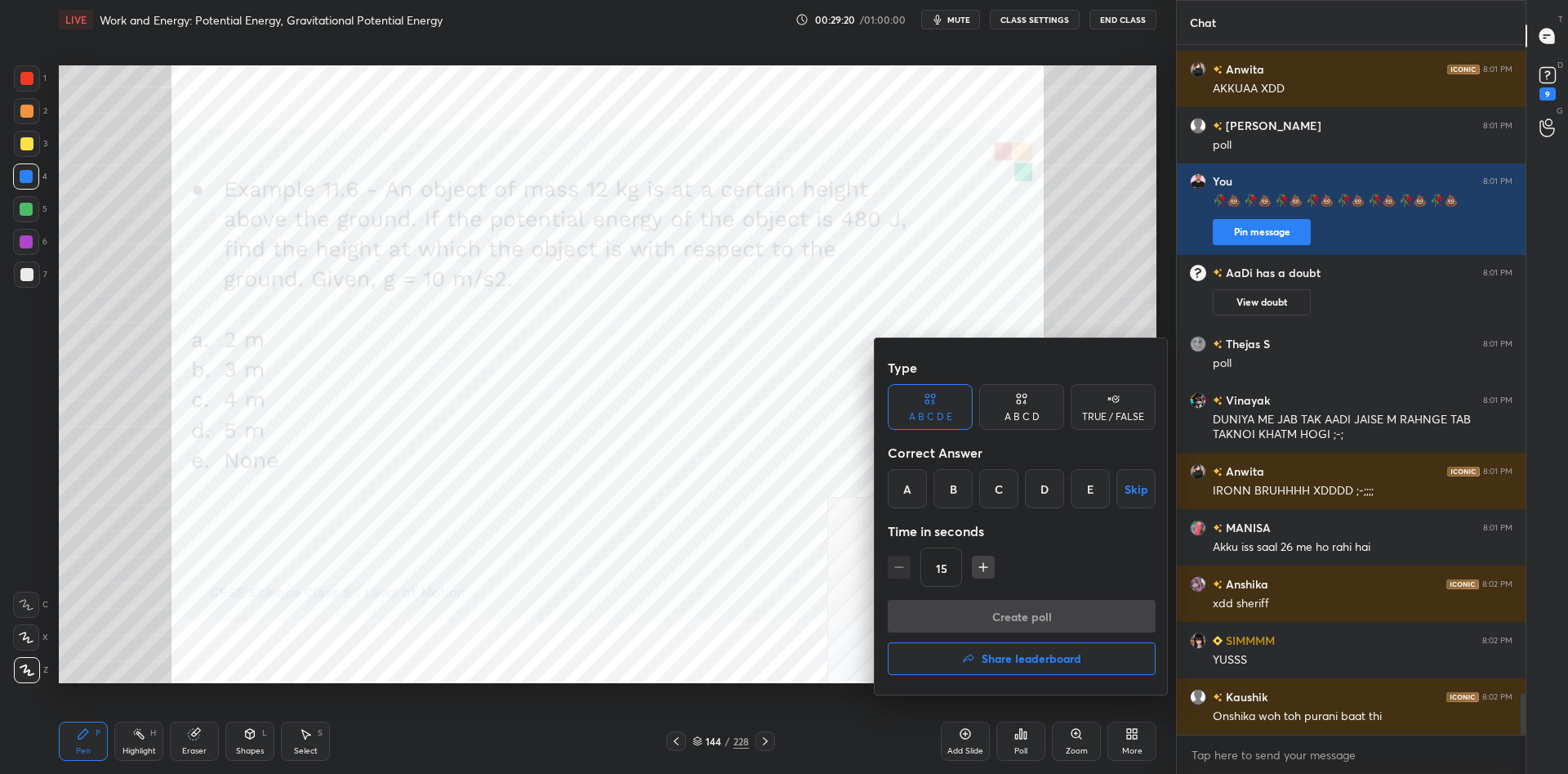
click at [996, 500] on div "C" at bounding box center [998, 488] width 39 height 39
click at [1039, 604] on button "Create poll" at bounding box center [1021, 616] width 268 height 32
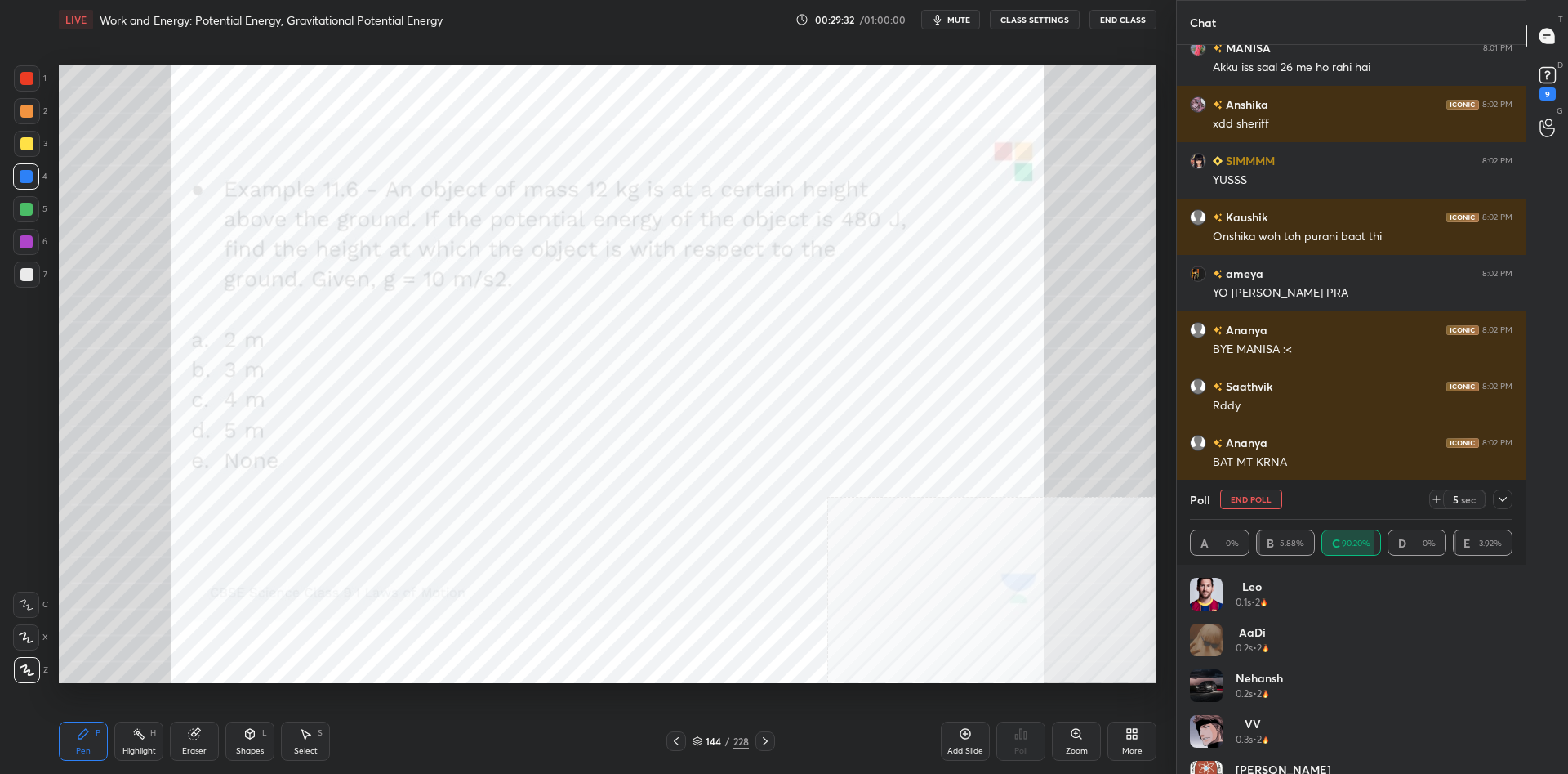
scroll to position [11242, 0]
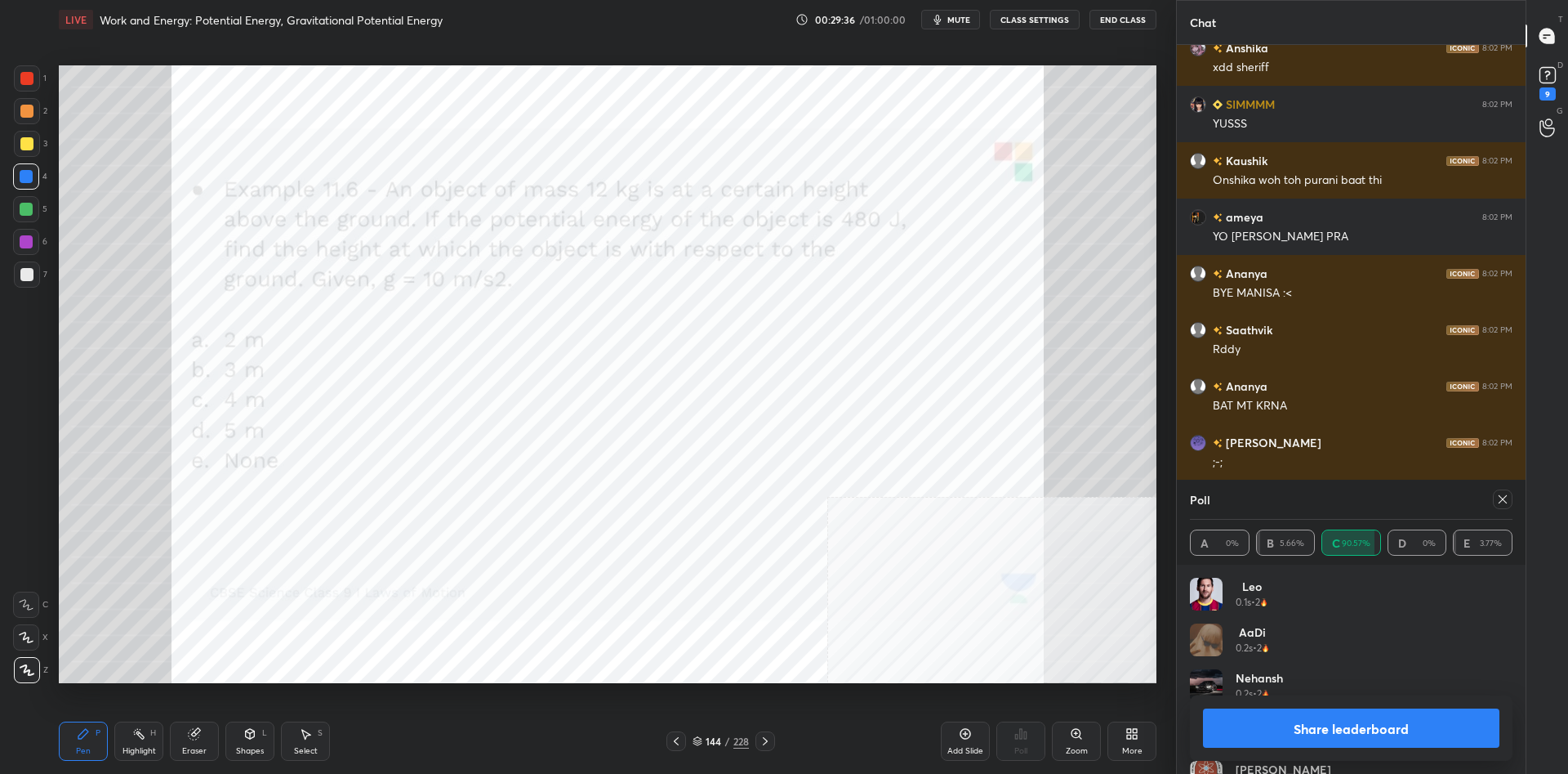
drag, startPoint x: 1381, startPoint y: 722, endPoint x: 1349, endPoint y: 697, distance: 40.6
click at [1380, 723] on button "Share leaderboard" at bounding box center [1351, 727] width 297 height 39
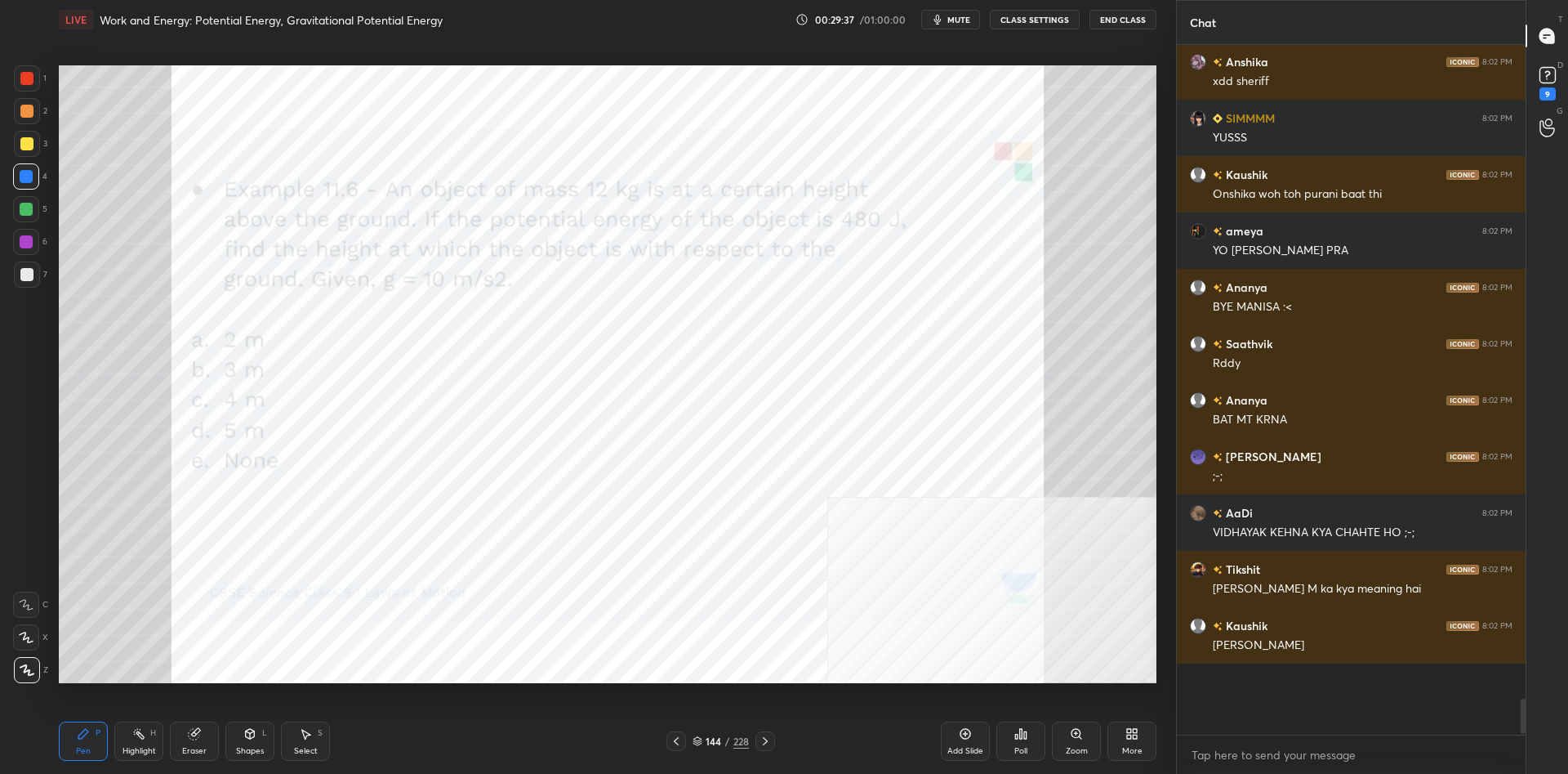
scroll to position [681, 349]
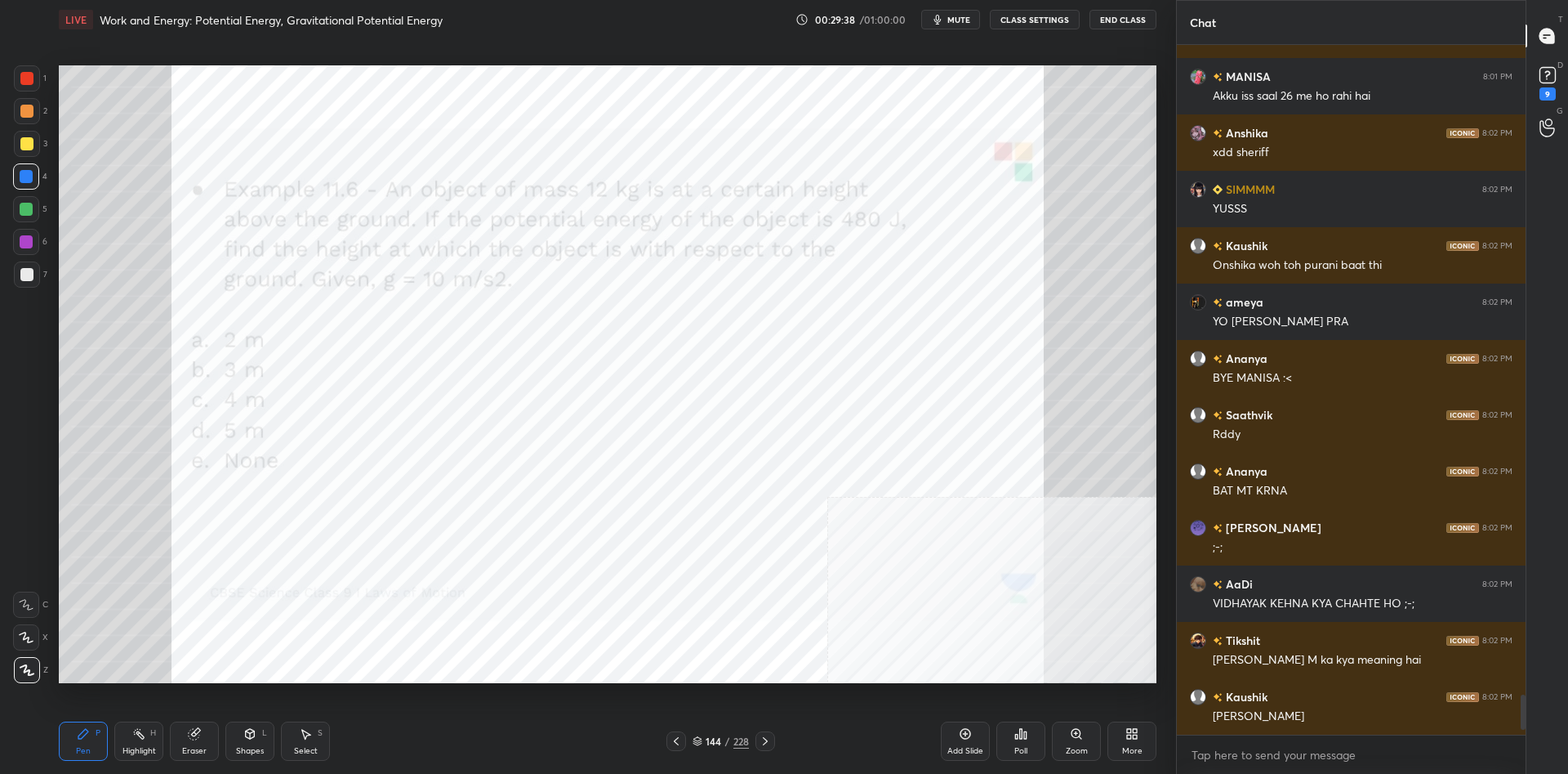
click at [85, 723] on div "Pen P" at bounding box center [83, 741] width 49 height 39
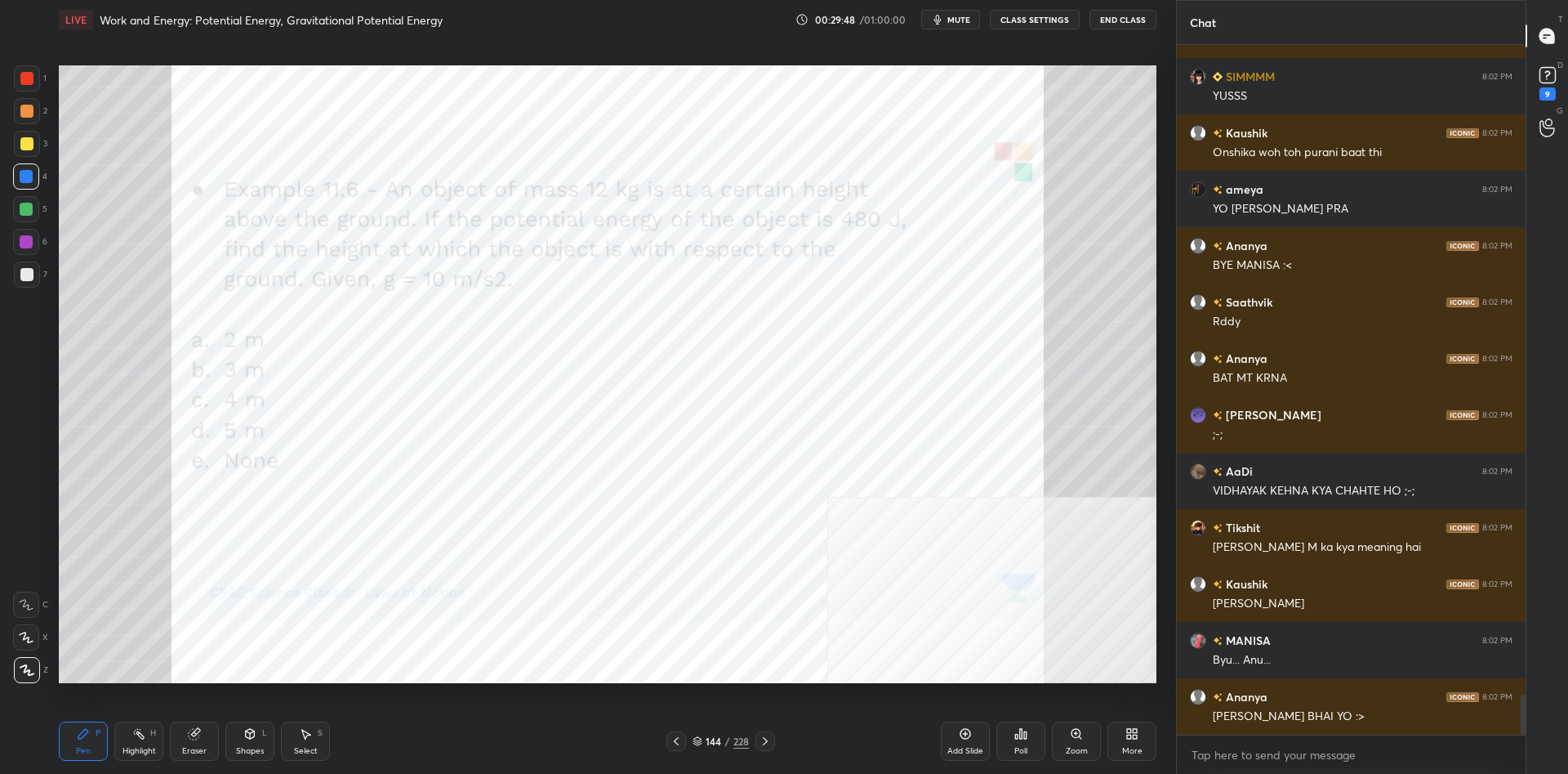
click at [33, 83] on div at bounding box center [26, 78] width 26 height 26
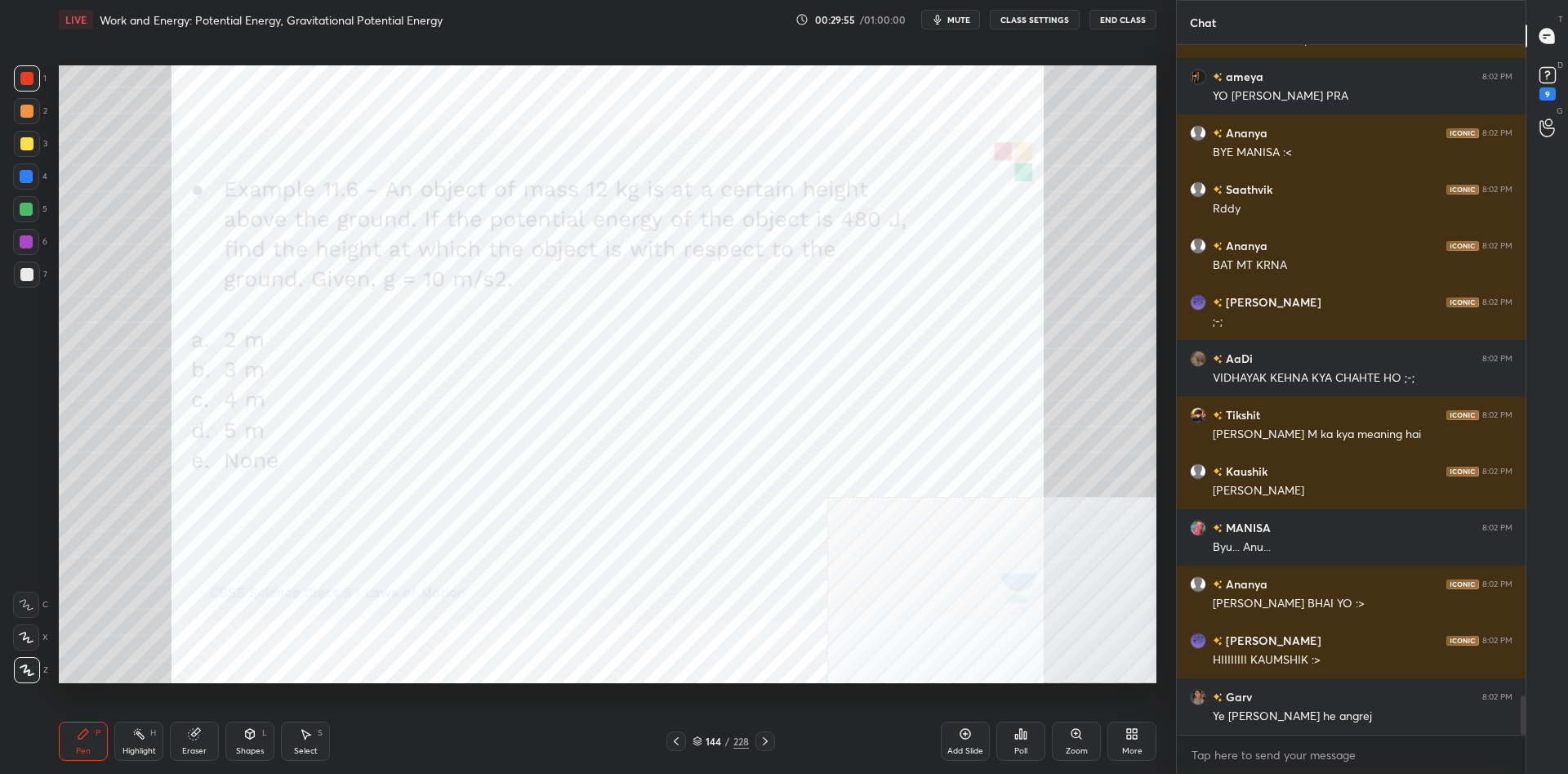
click at [22, 186] on div at bounding box center [25, 176] width 26 height 26
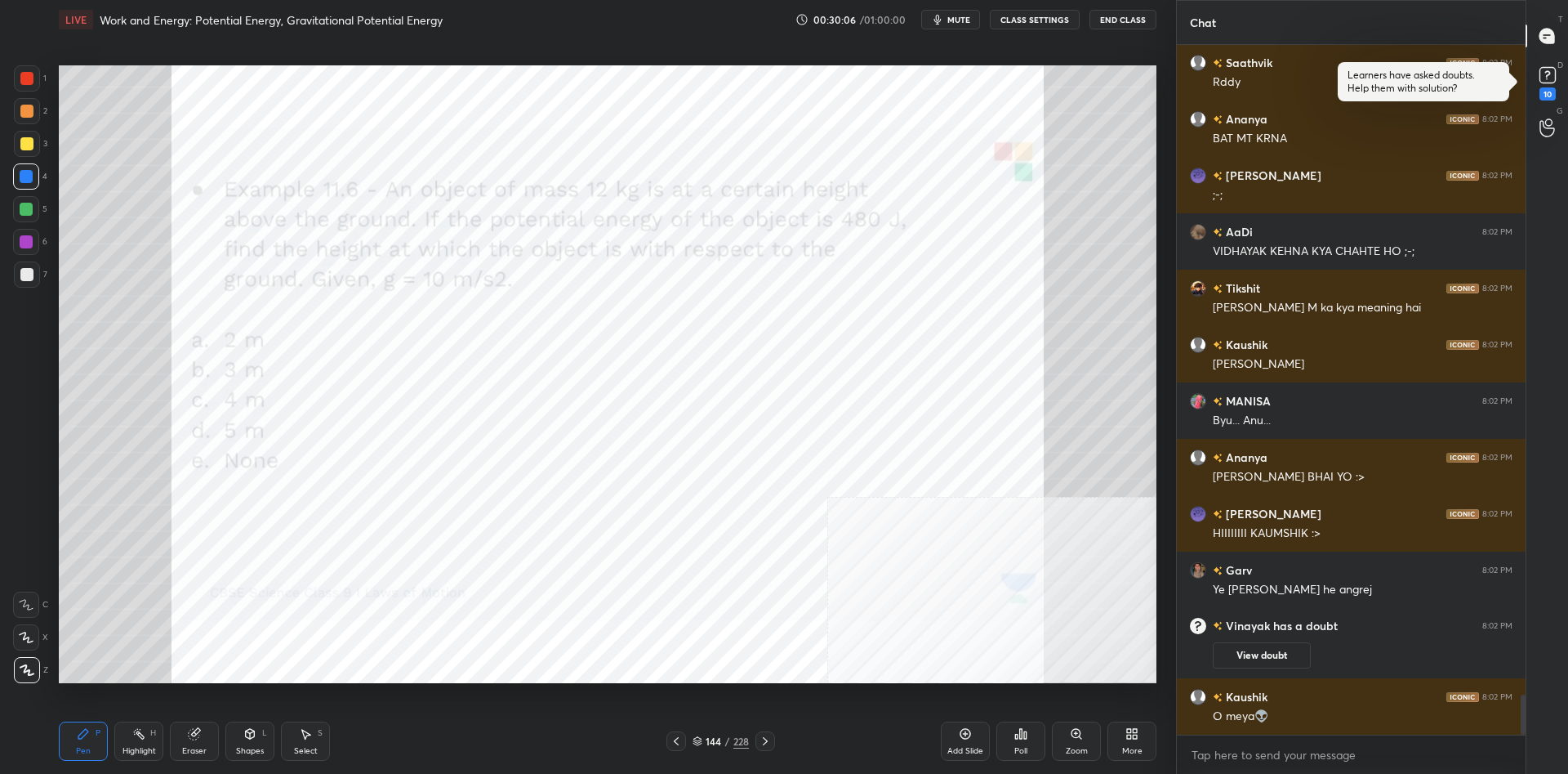
click at [718, 736] on div "144" at bounding box center [713, 741] width 16 height 10
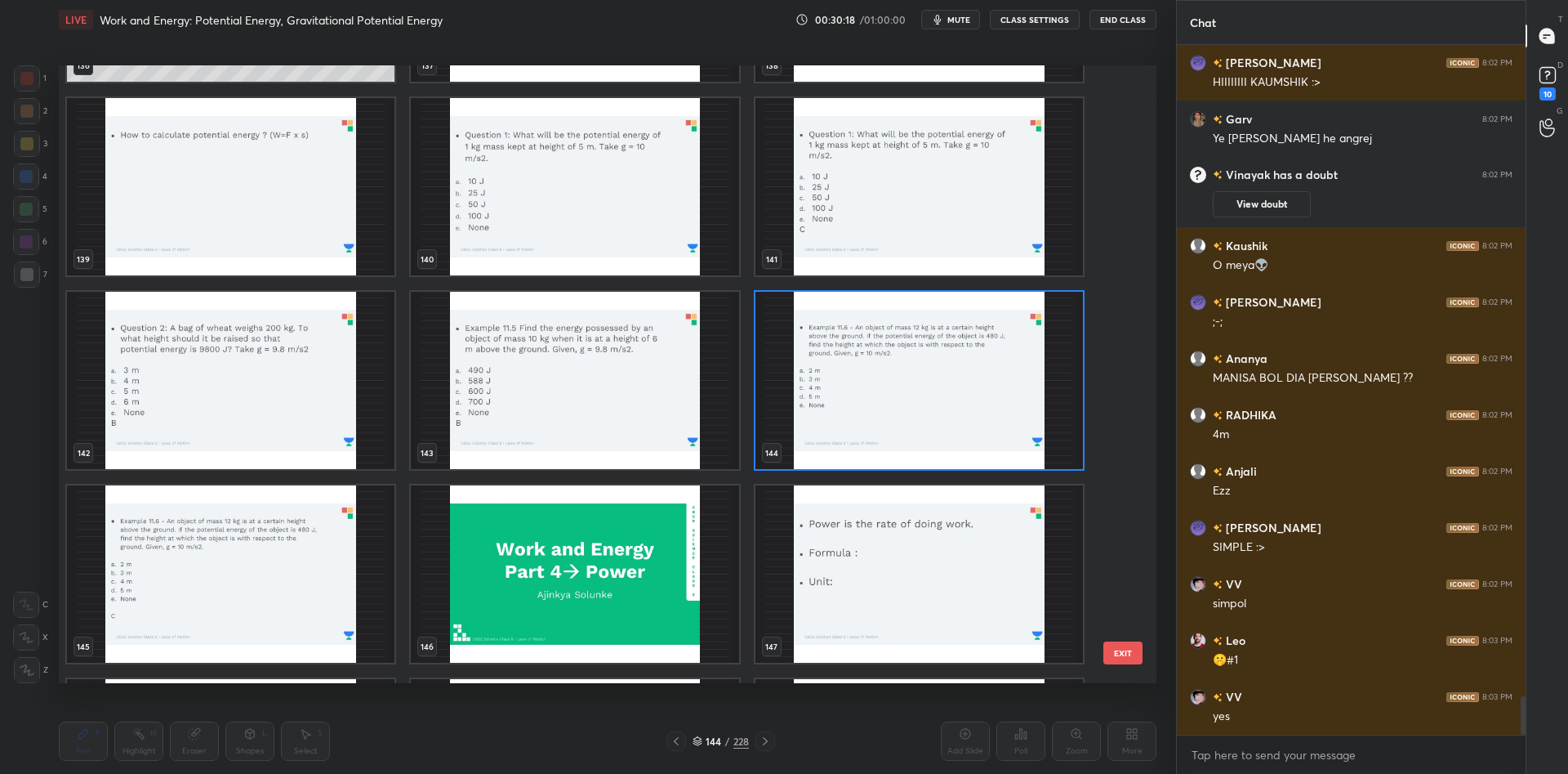
click at [263, 386] on img "grid" at bounding box center [230, 380] width 327 height 177
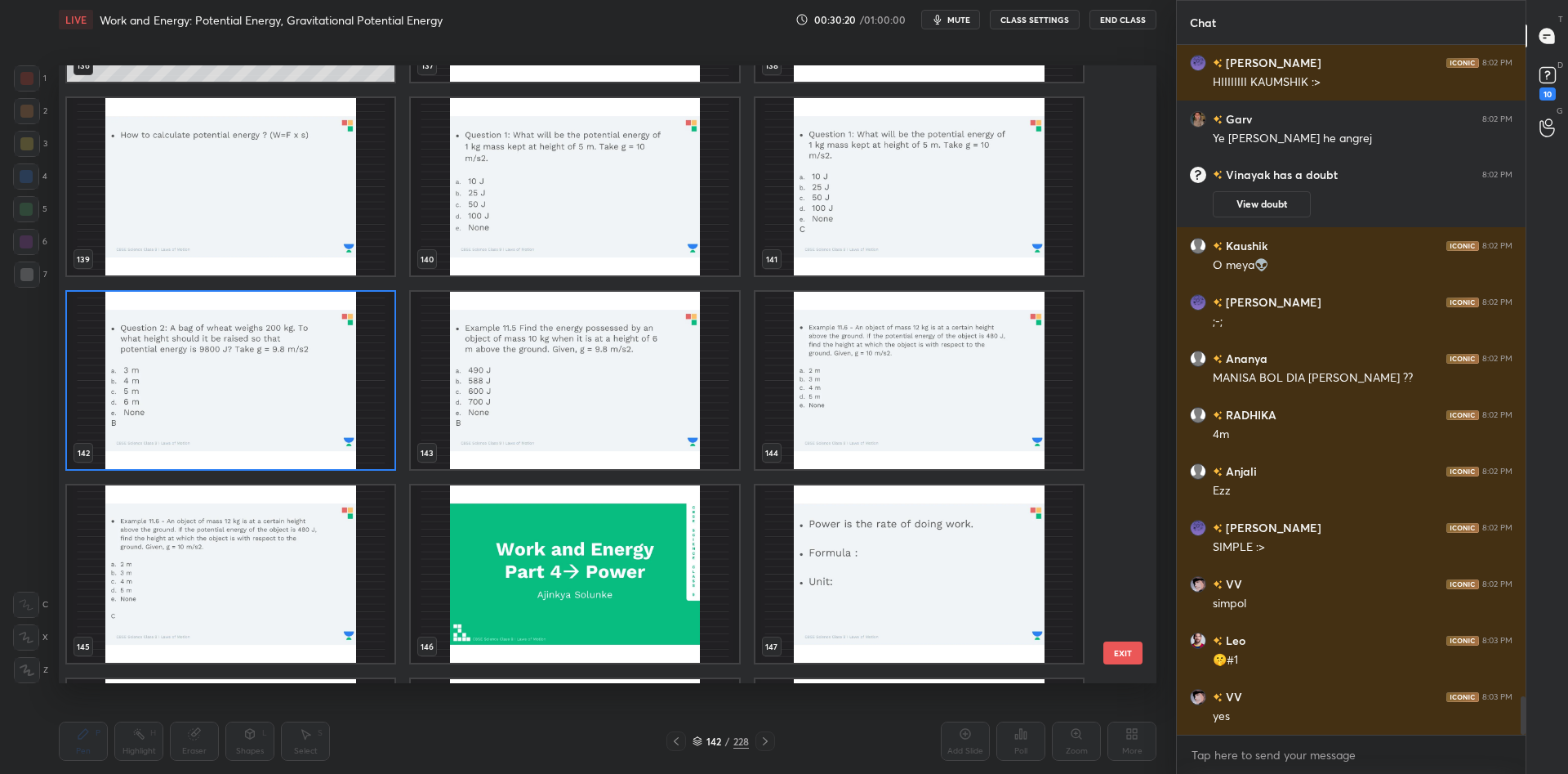
click at [263, 386] on img "grid" at bounding box center [230, 380] width 327 height 177
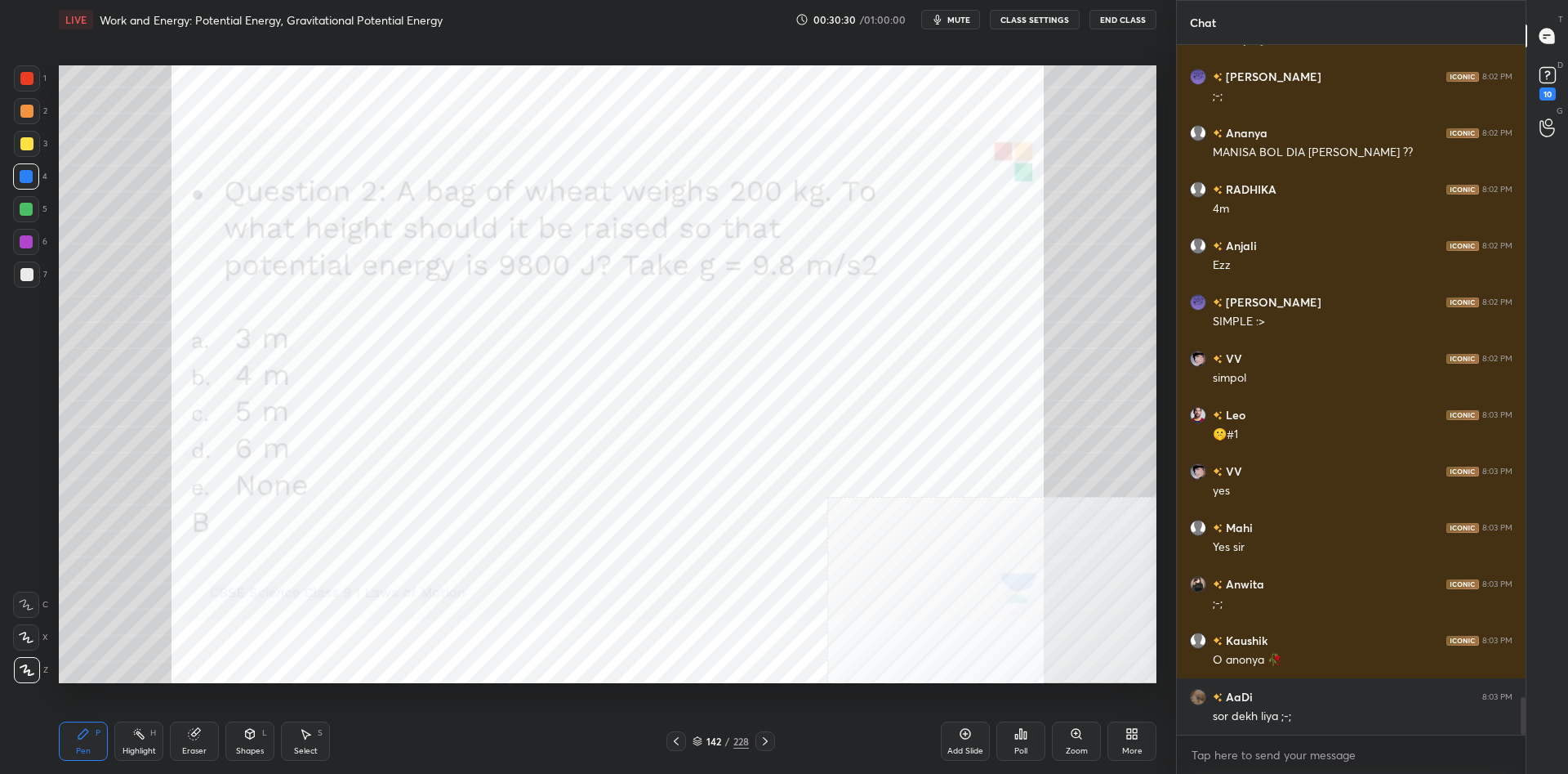
click at [41, 86] on div "1" at bounding box center [30, 78] width 32 height 26
click at [31, 82] on div at bounding box center [27, 78] width 13 height 13
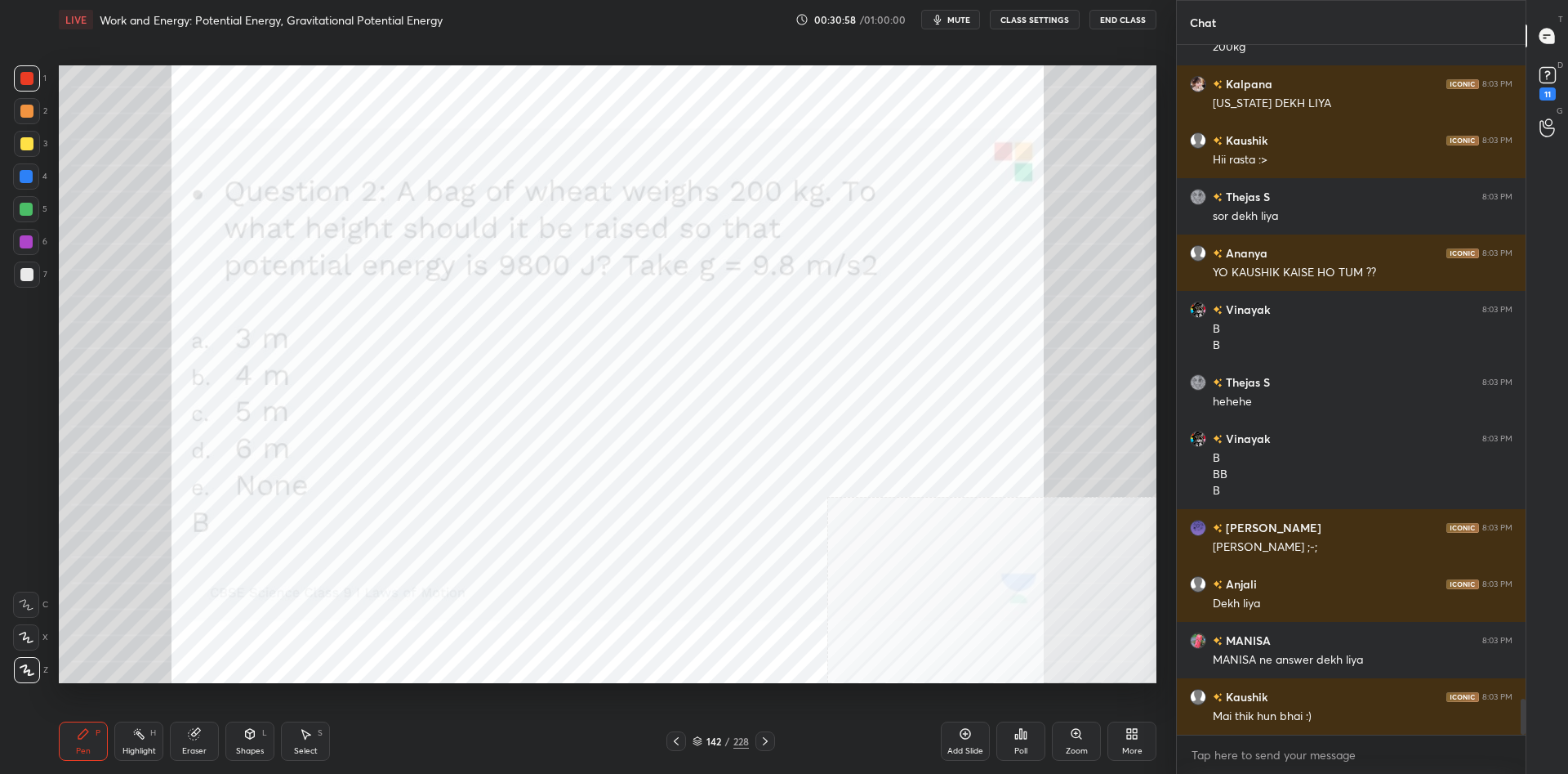
scroll to position [12500, 0]
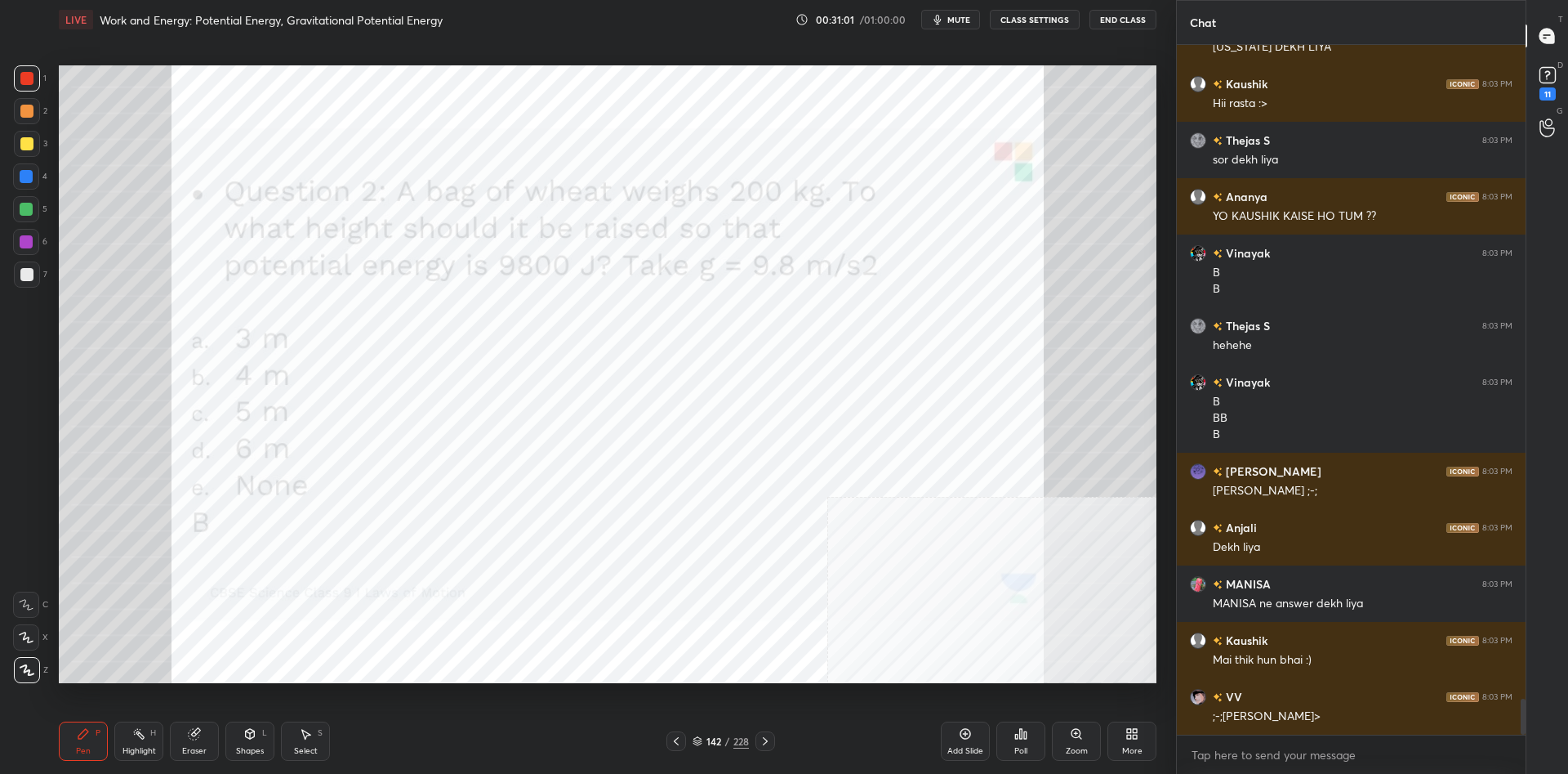
click at [29, 186] on div at bounding box center [25, 176] width 26 height 26
click at [23, 181] on div at bounding box center [26, 176] width 13 height 13
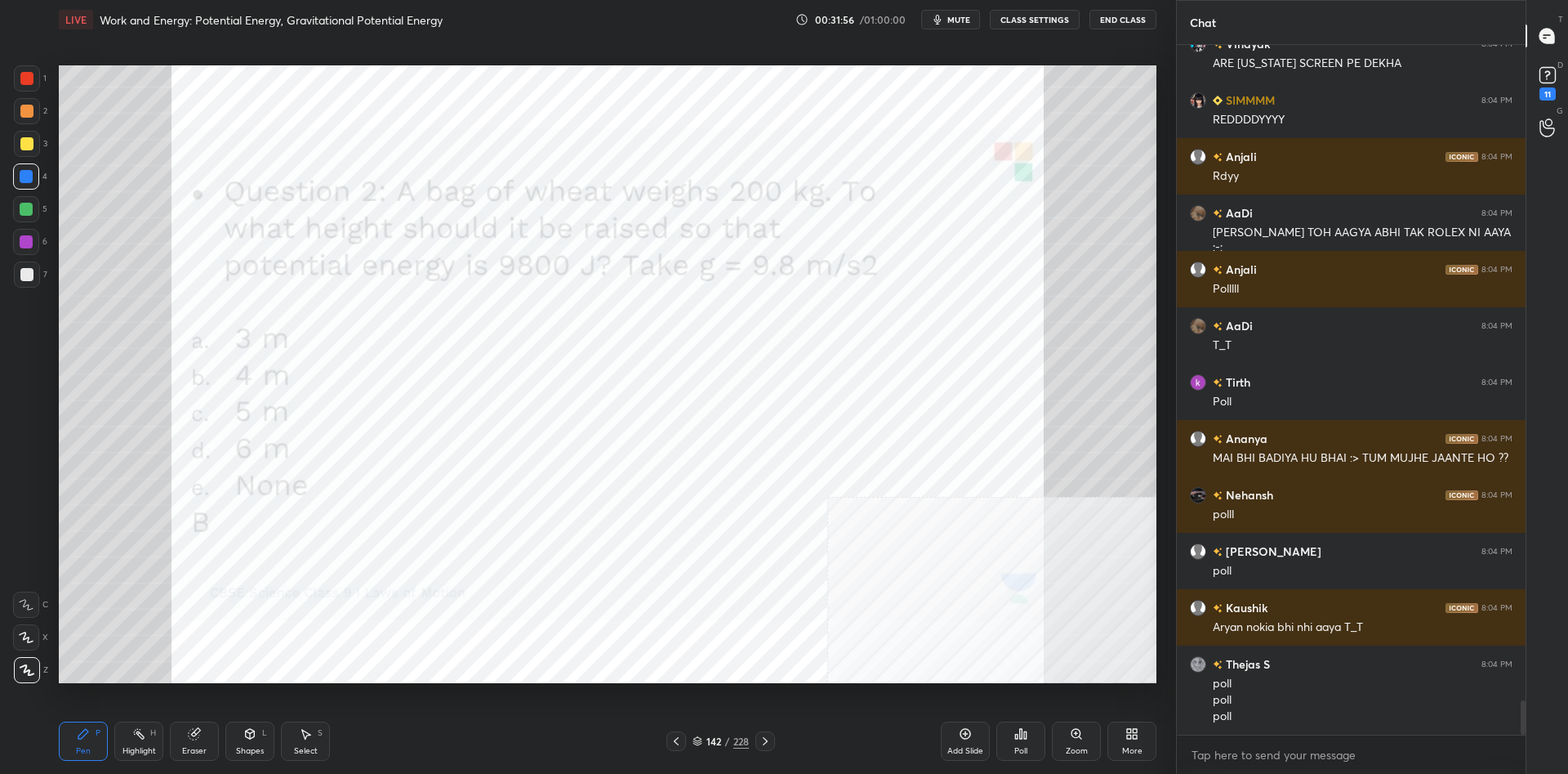
scroll to position [13348, 0]
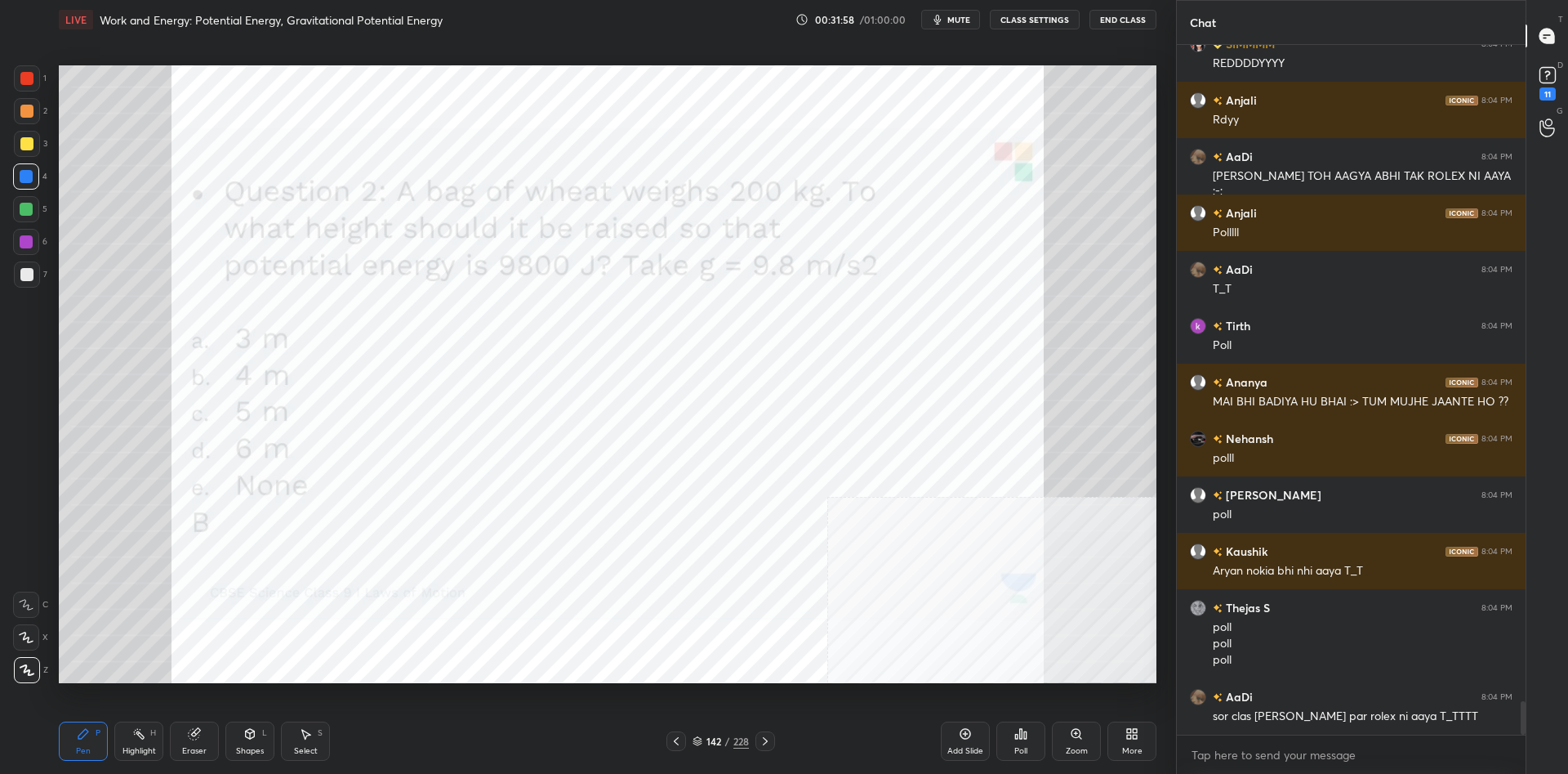
click at [1004, 731] on div "Poll" at bounding box center [1021, 741] width 49 height 39
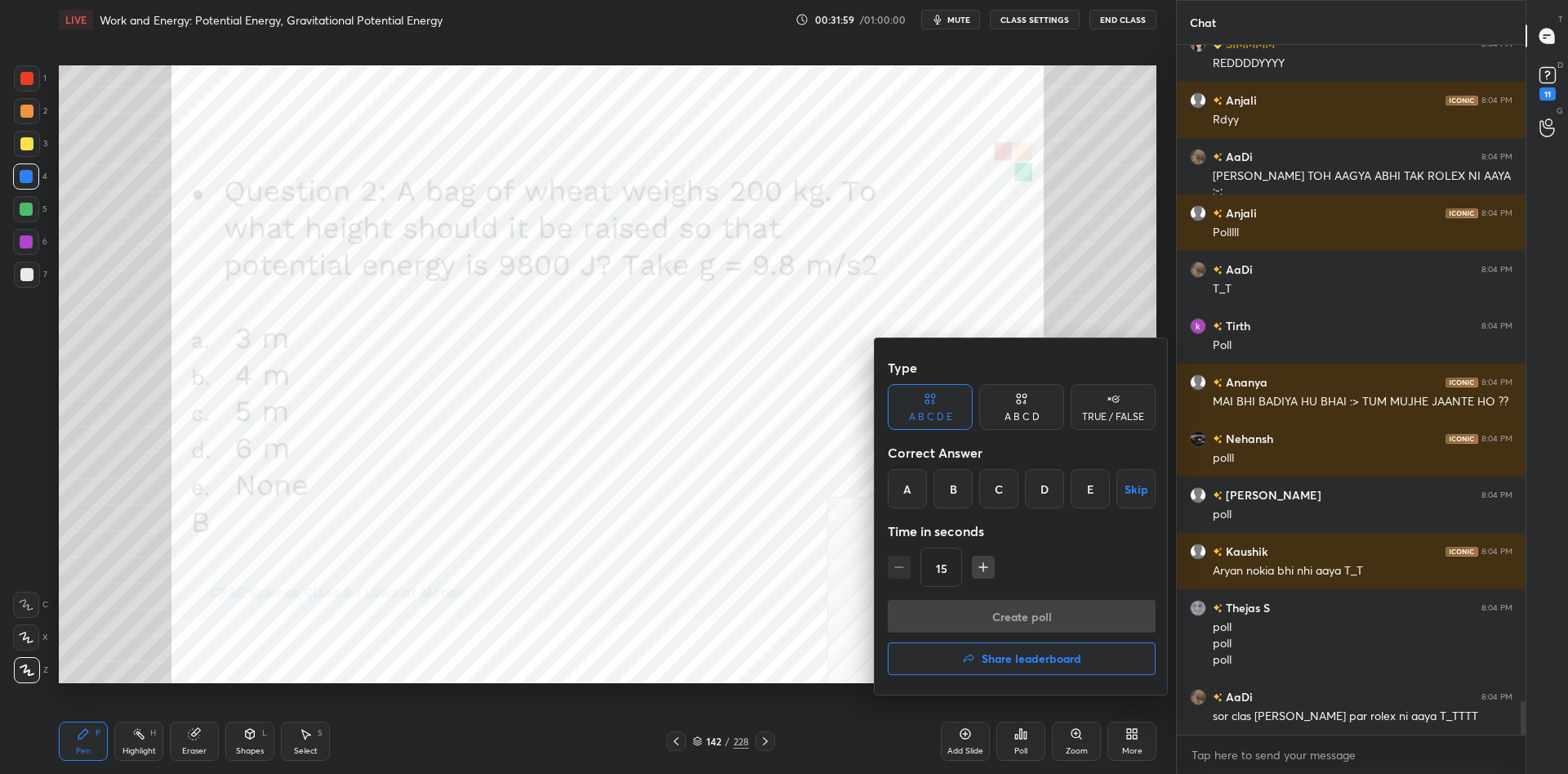
click at [692, 593] on div at bounding box center [784, 387] width 1568 height 774
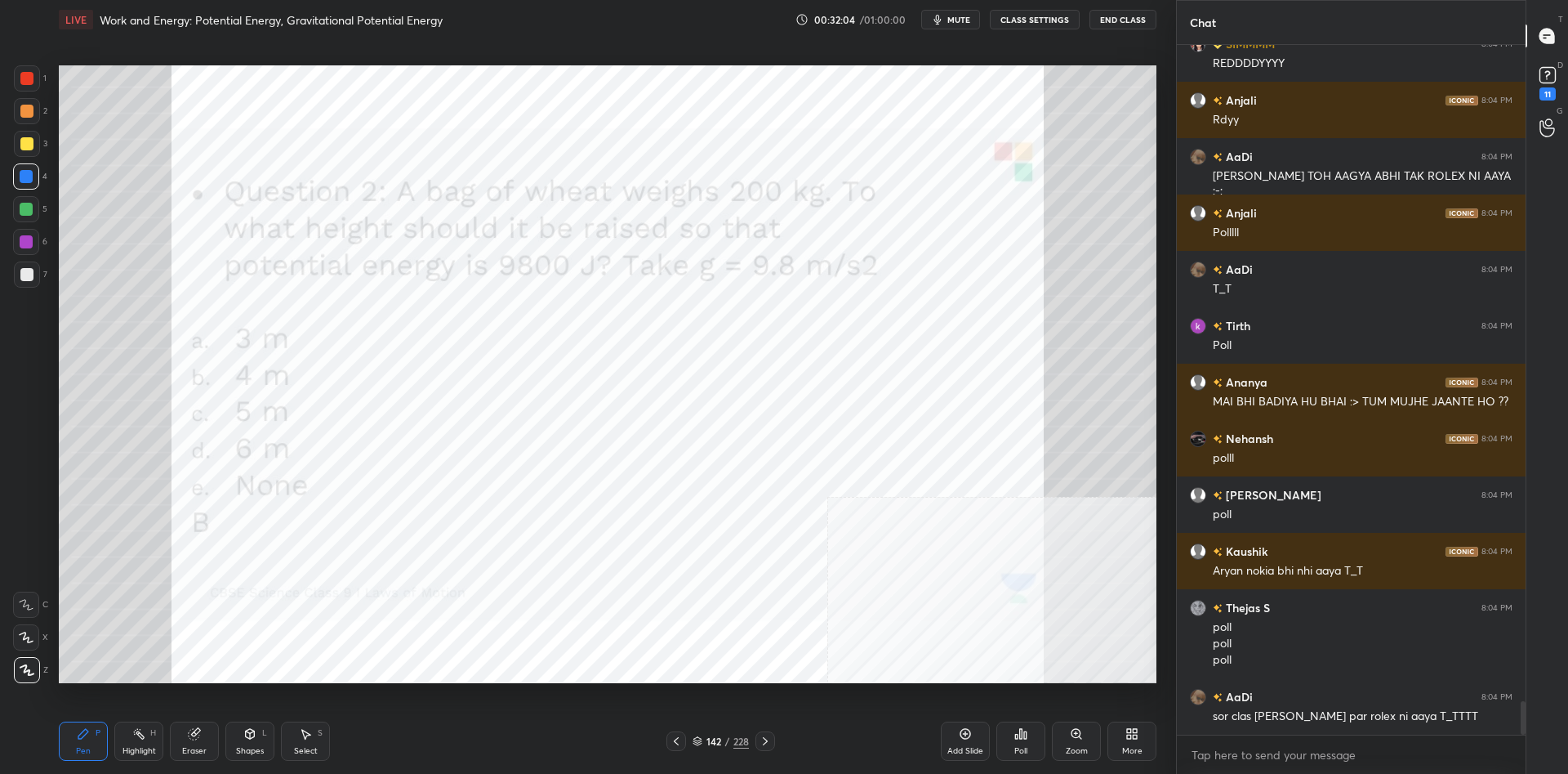
scroll to position [13434, 0]
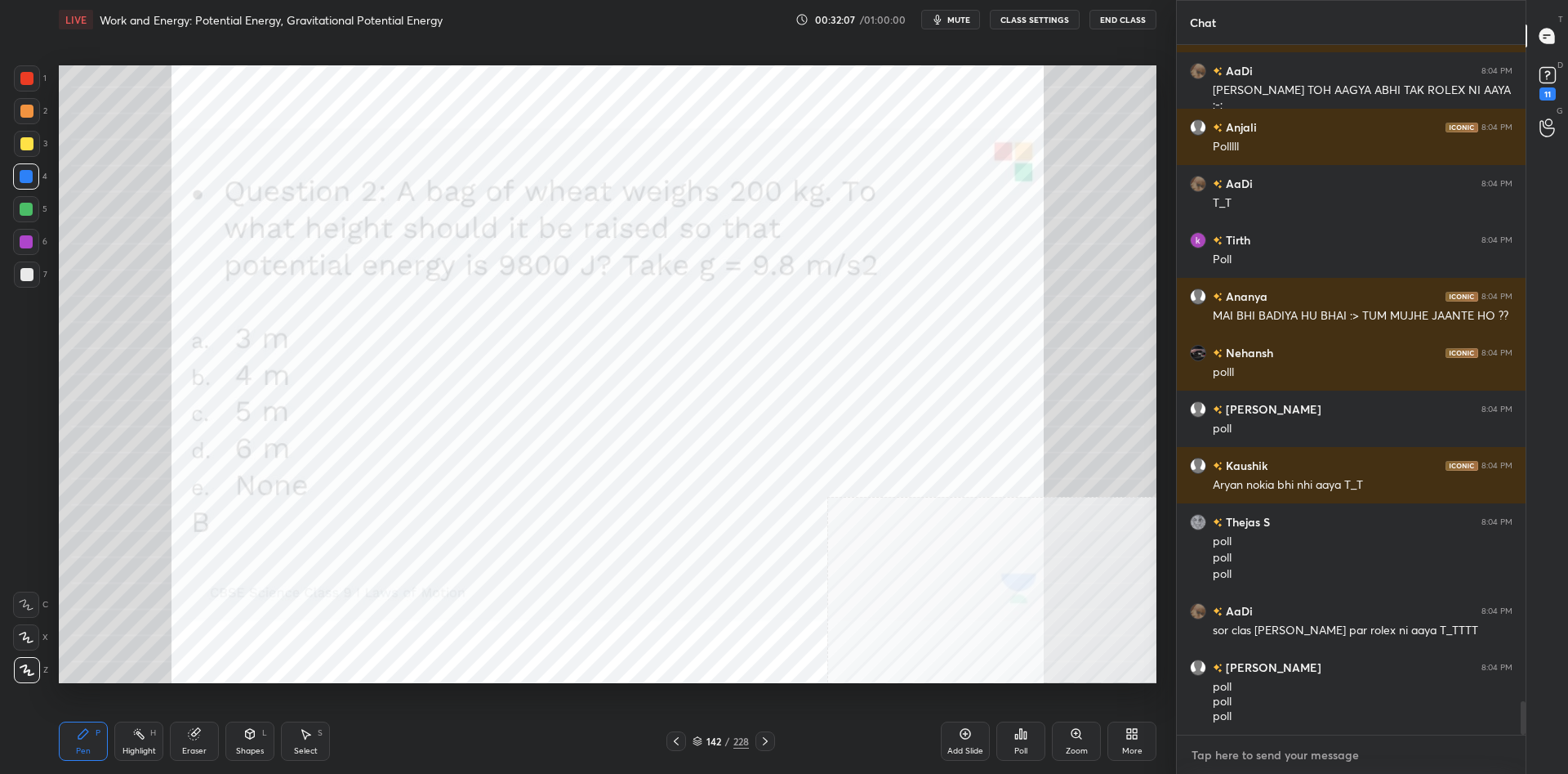
click at [1232, 747] on textarea at bounding box center [1351, 754] width 323 height 26
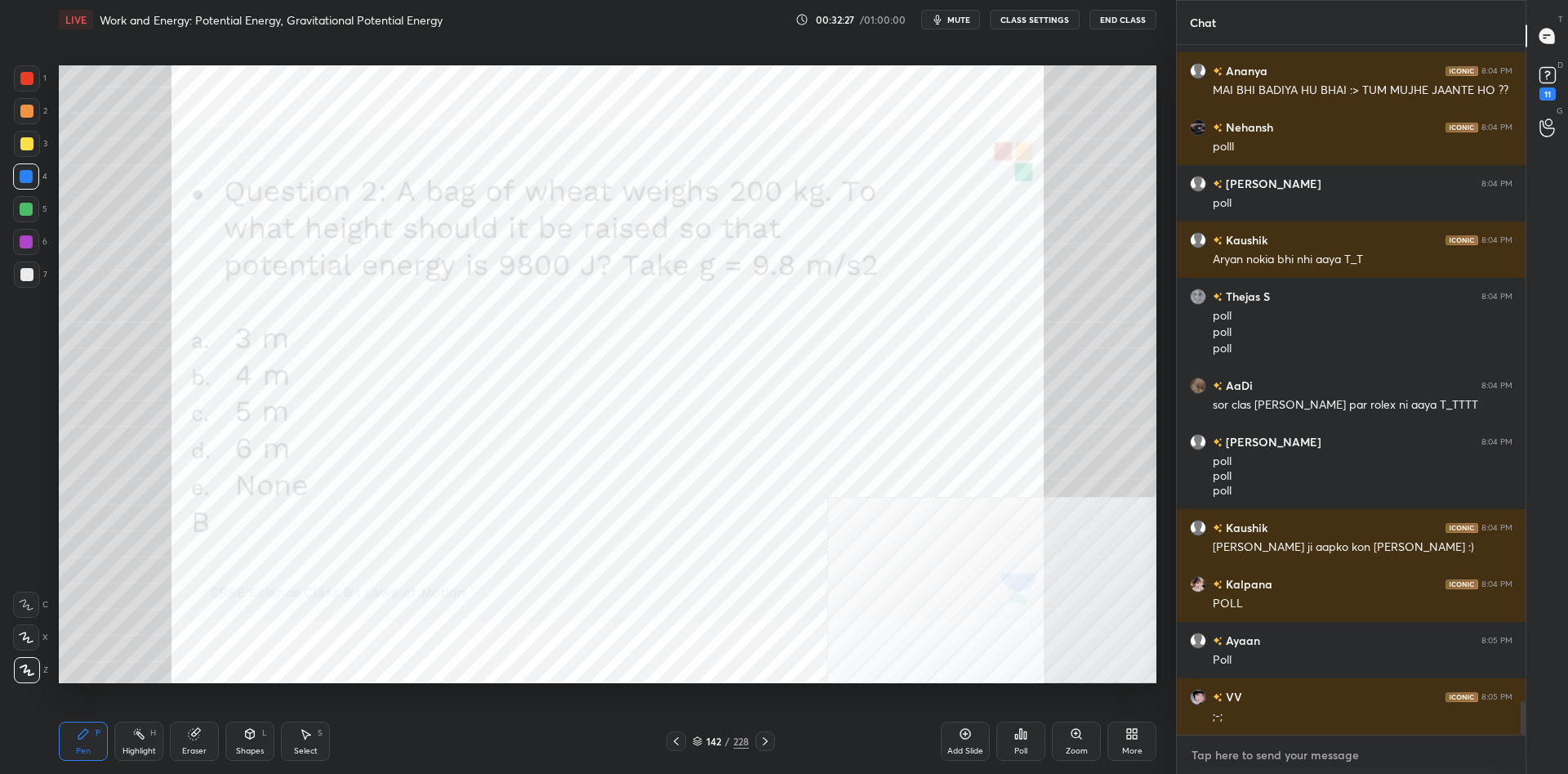
scroll to position [13715, 0]
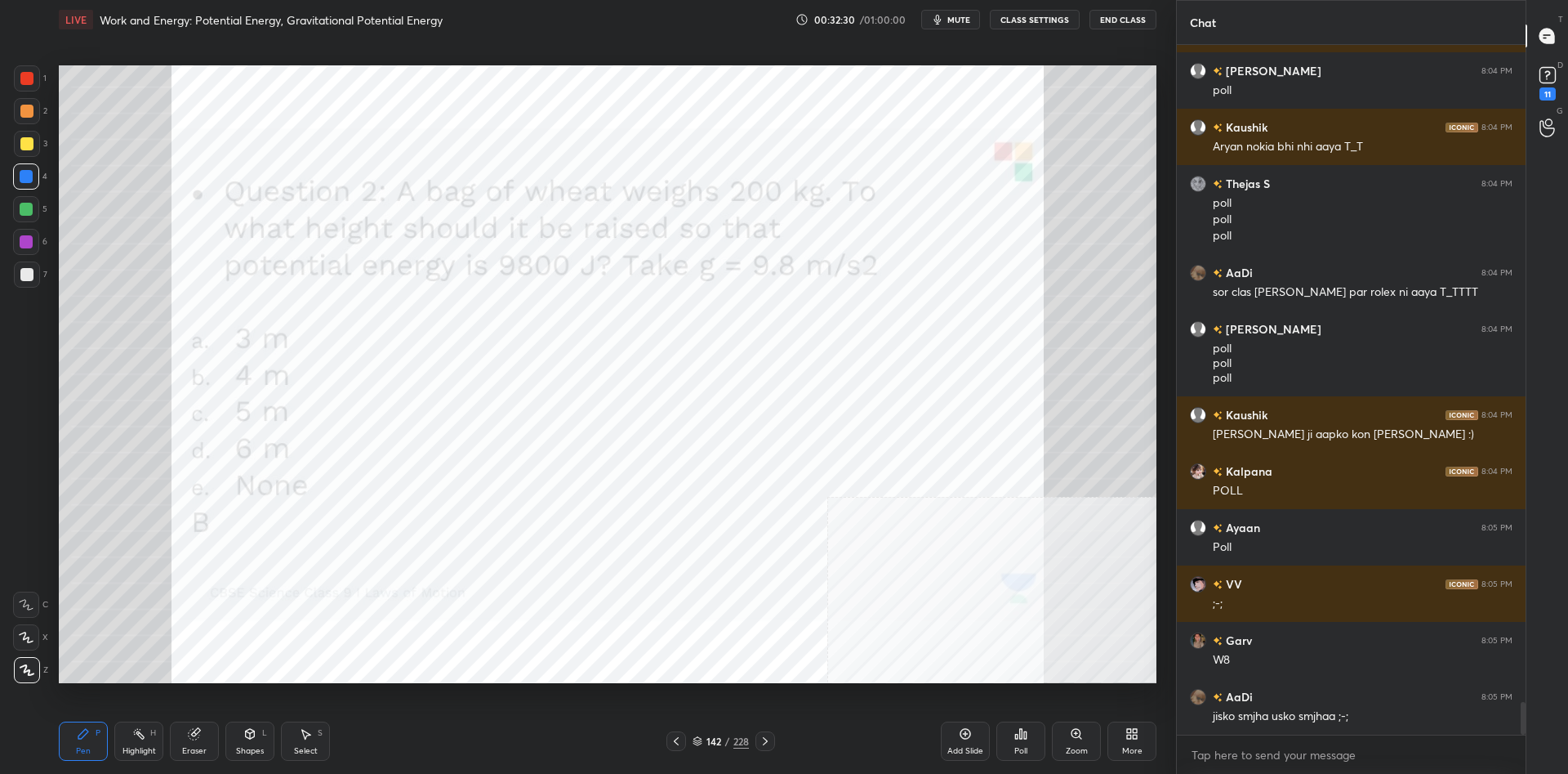
click at [1014, 739] on icon at bounding box center [1021, 733] width 13 height 13
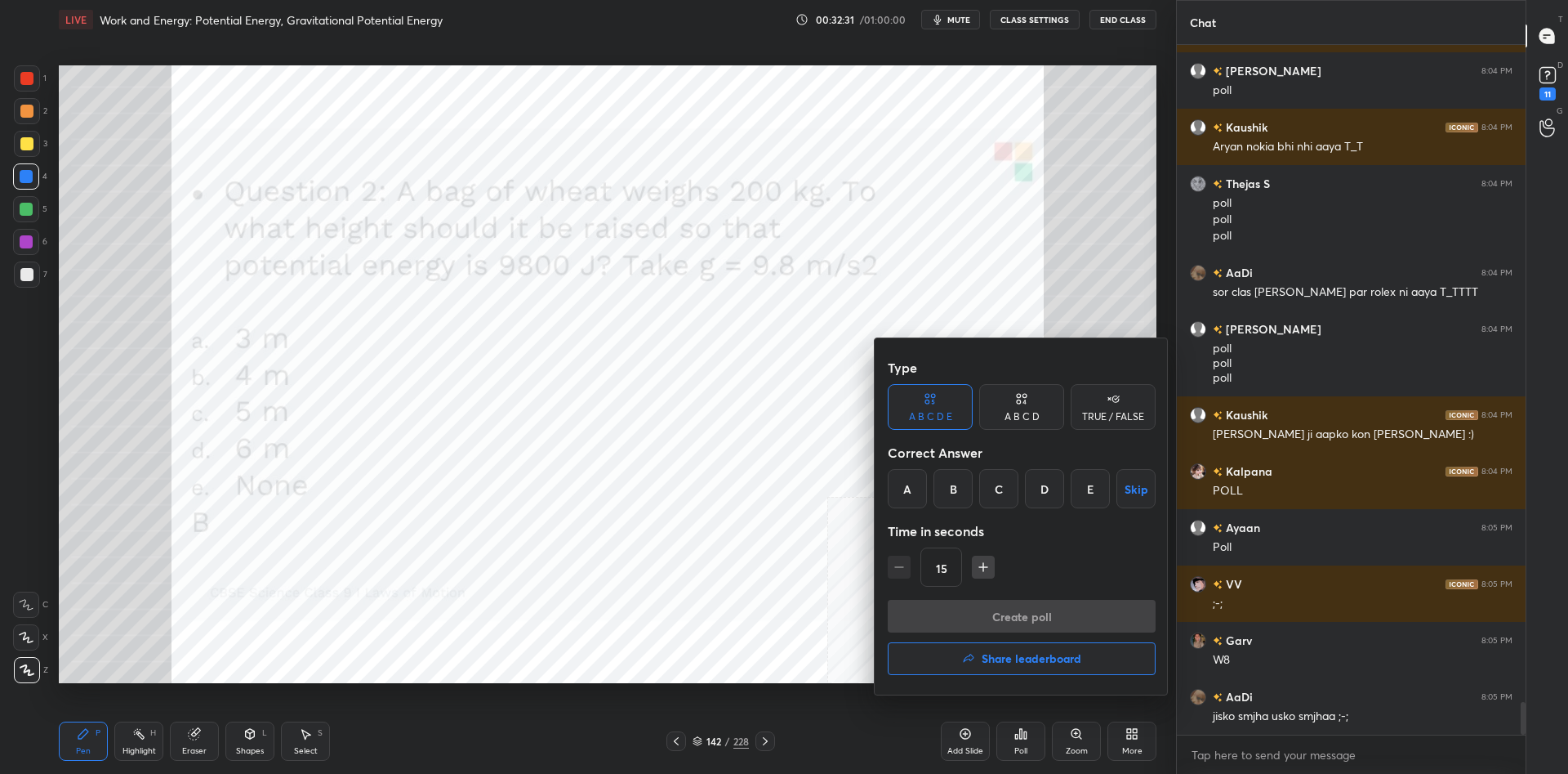
scroll to position [13828, 0]
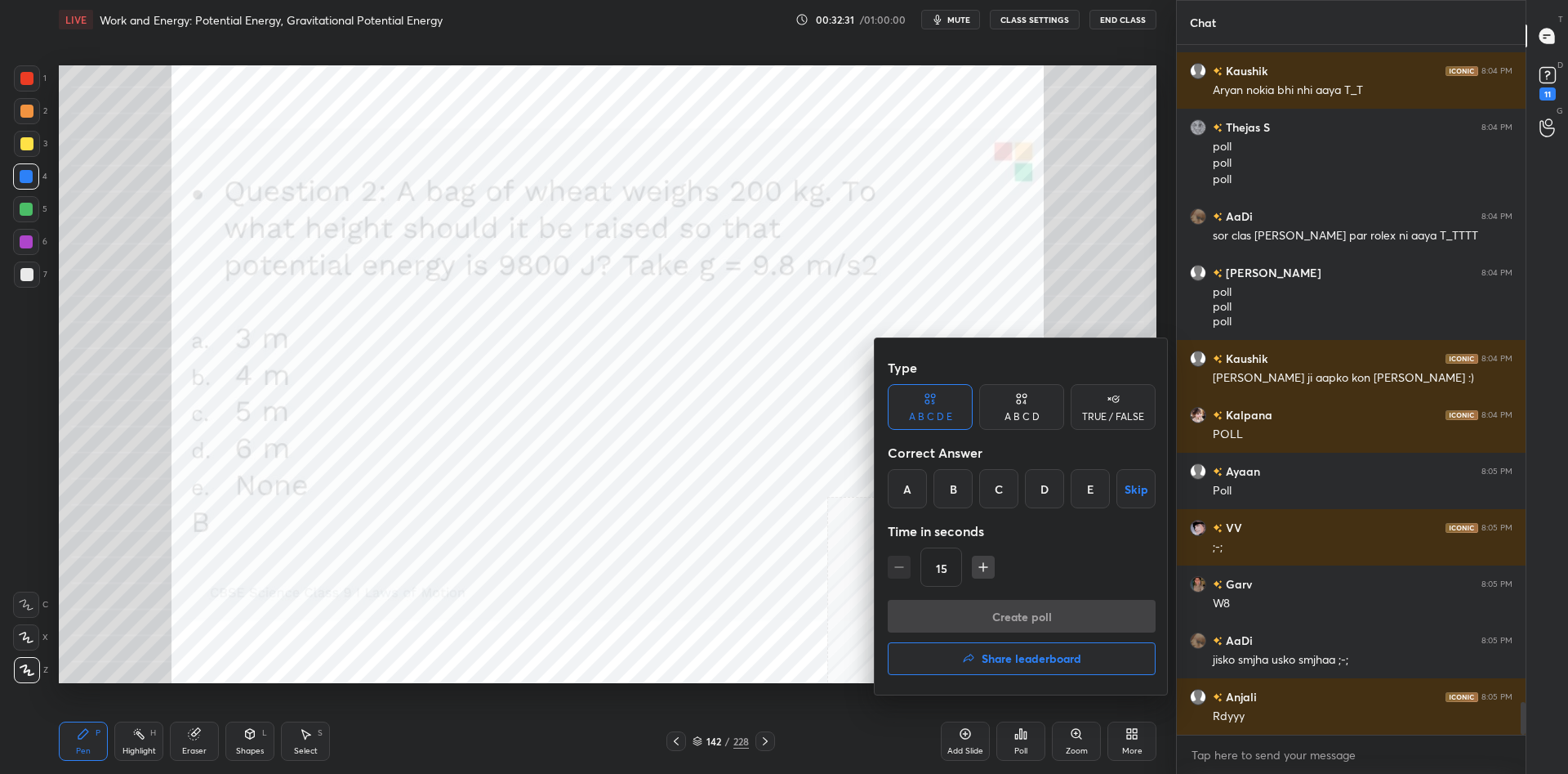
click at [1095, 483] on div "E" at bounding box center [1089, 488] width 39 height 39
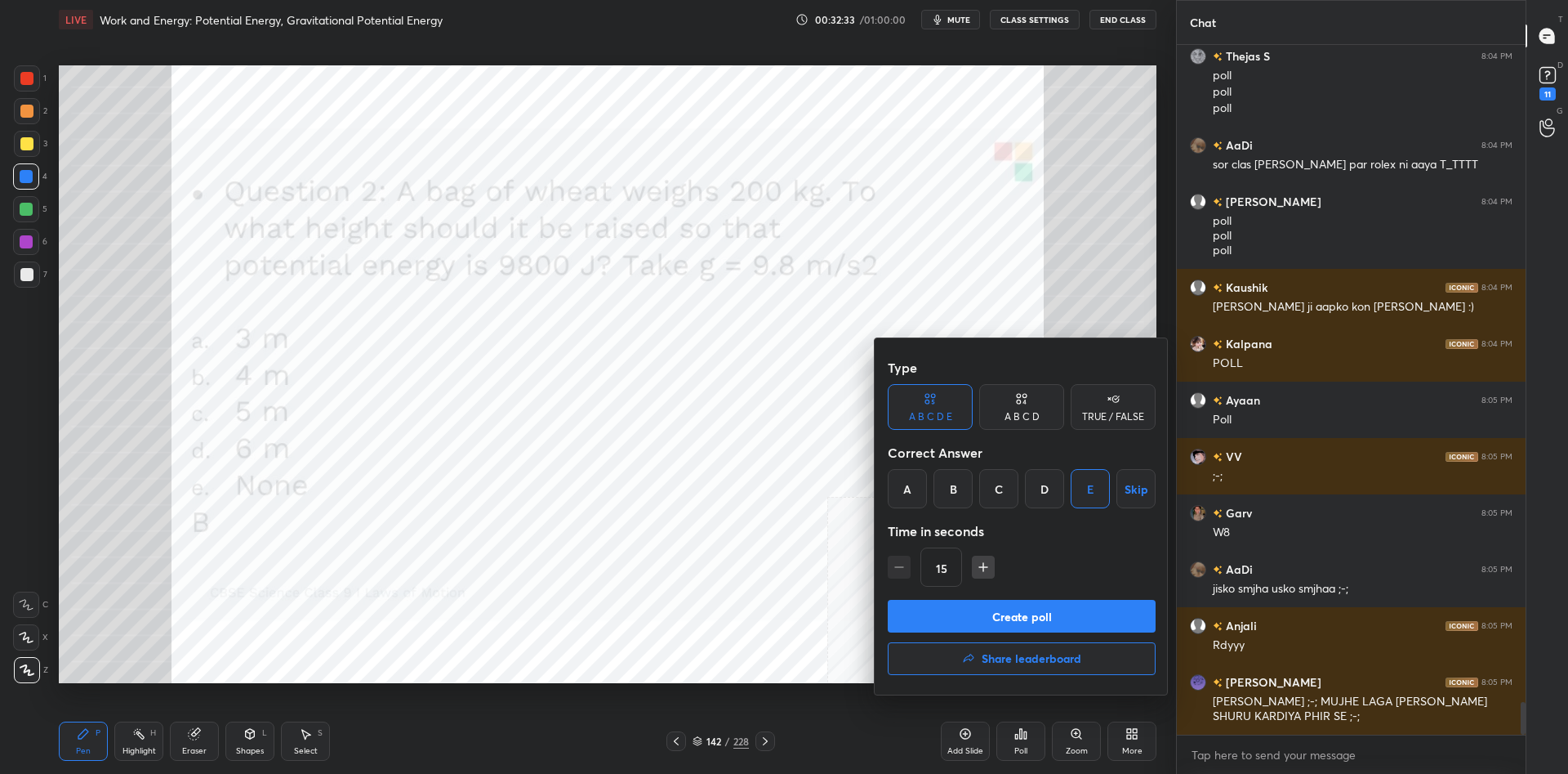
click at [1082, 604] on button "Create poll" at bounding box center [1021, 616] width 268 height 32
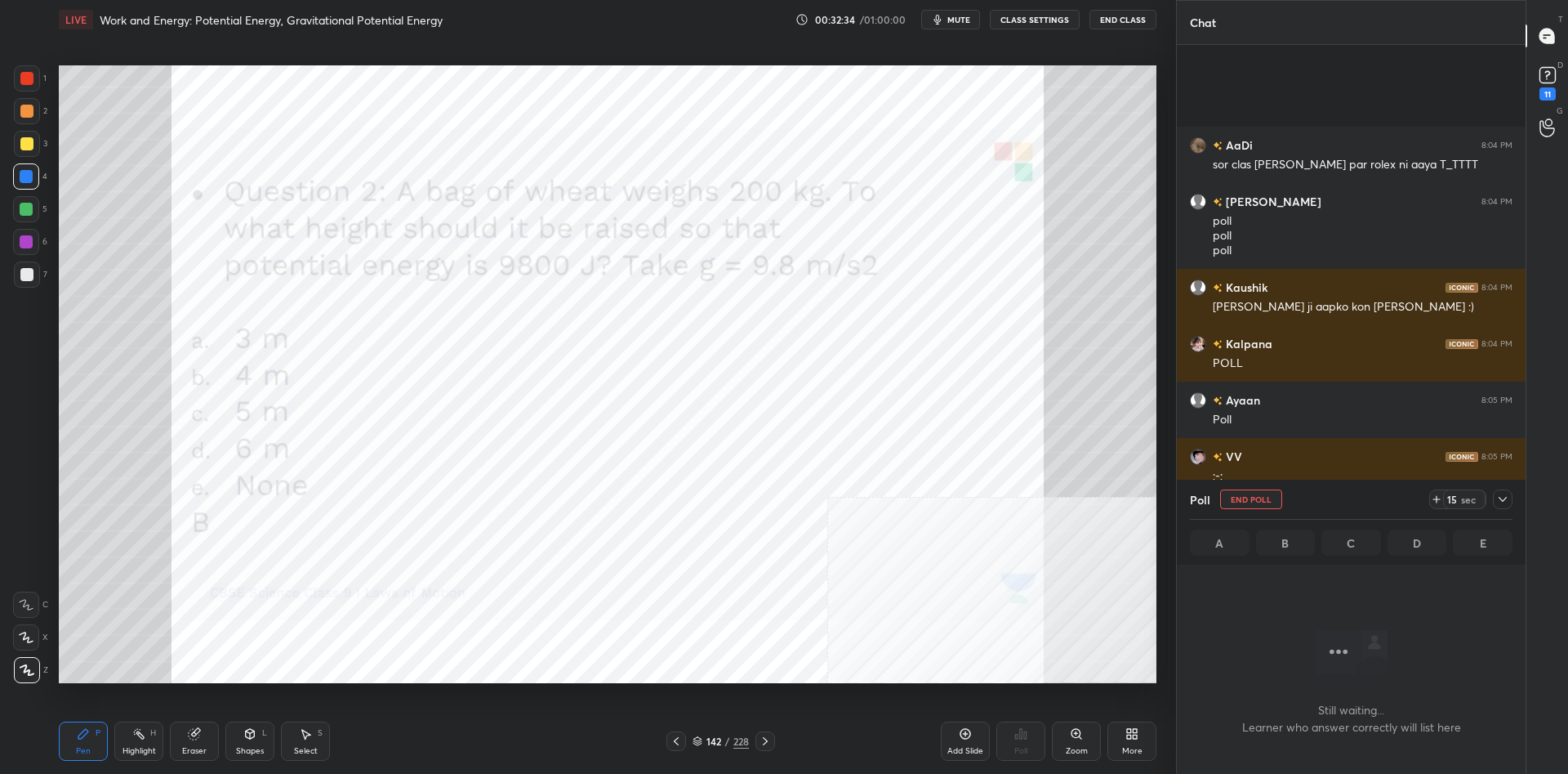
scroll to position [14041, 0]
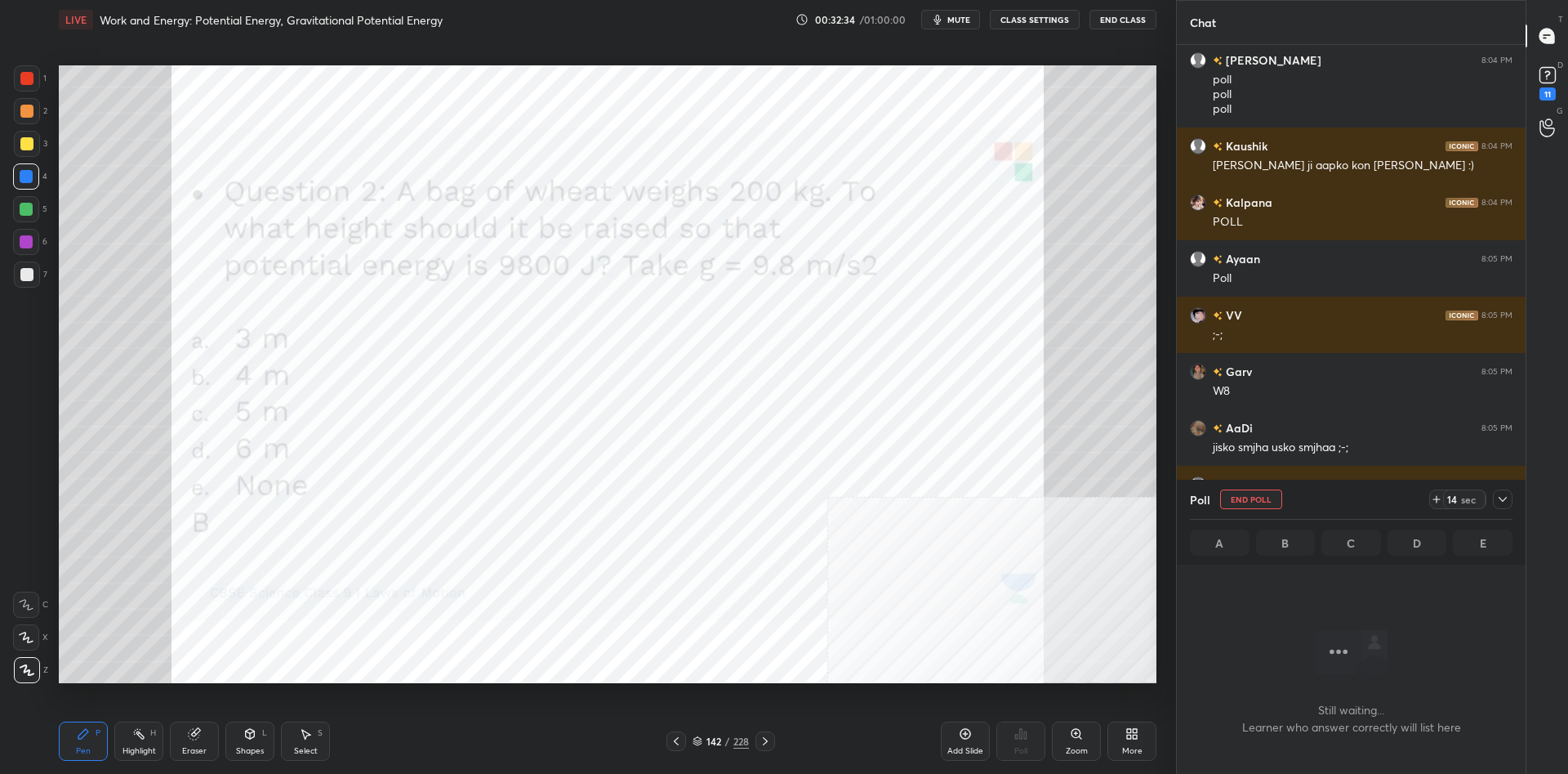
click at [1510, 501] on div at bounding box center [1502, 499] width 20 height 20
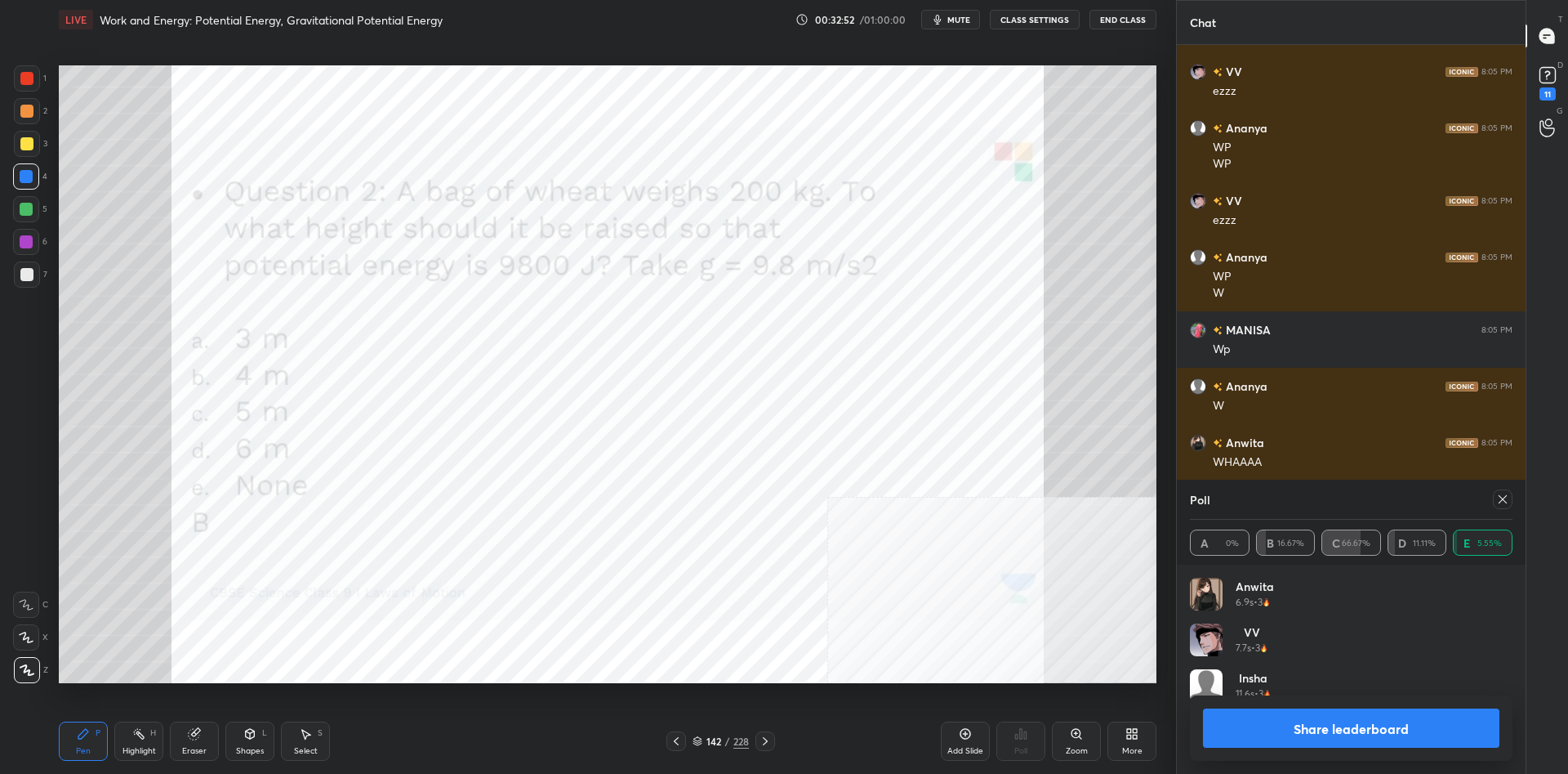
scroll to position [15852, 0]
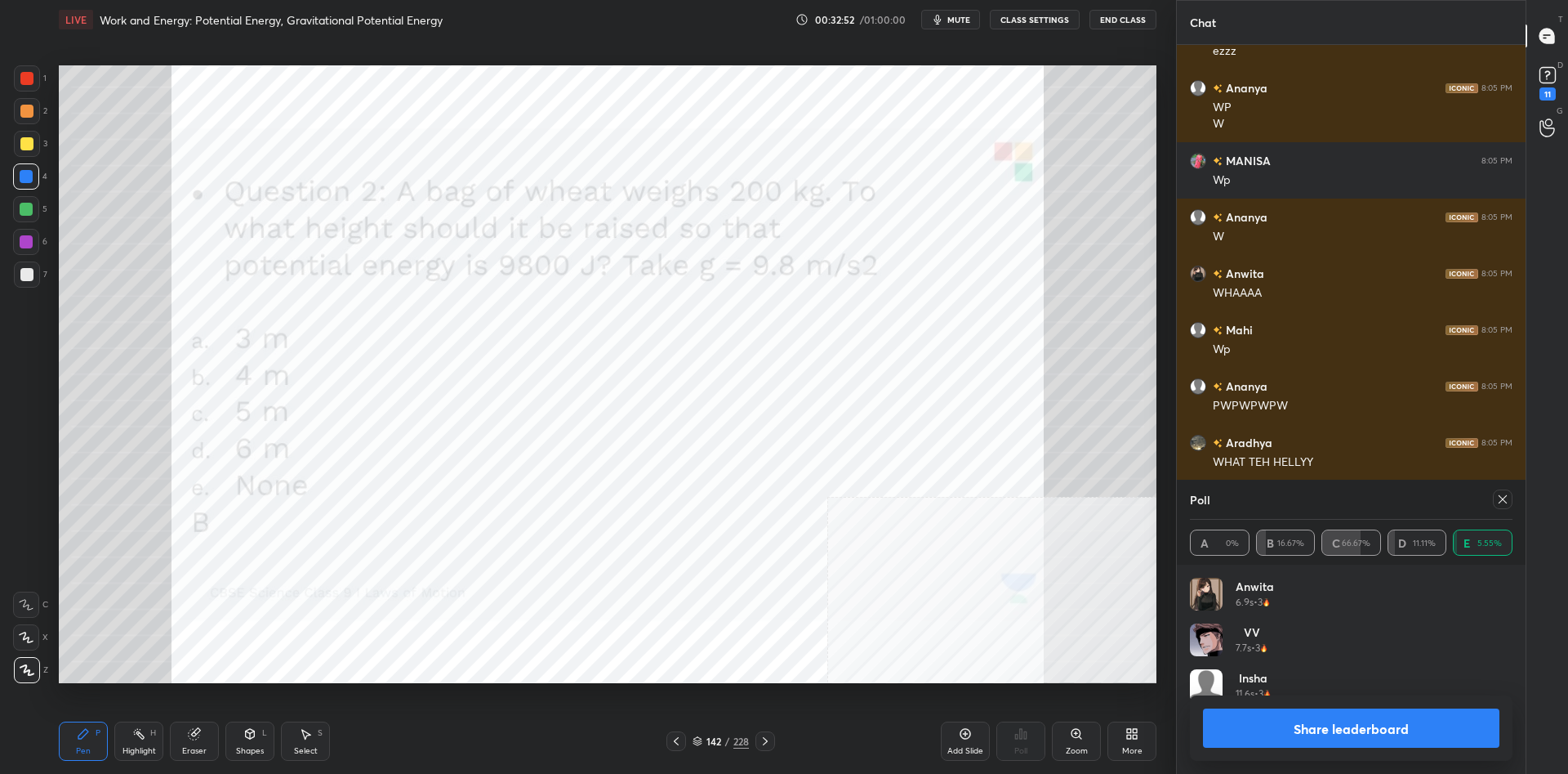
click at [1350, 728] on button "Share leaderboard" at bounding box center [1351, 727] width 297 height 39
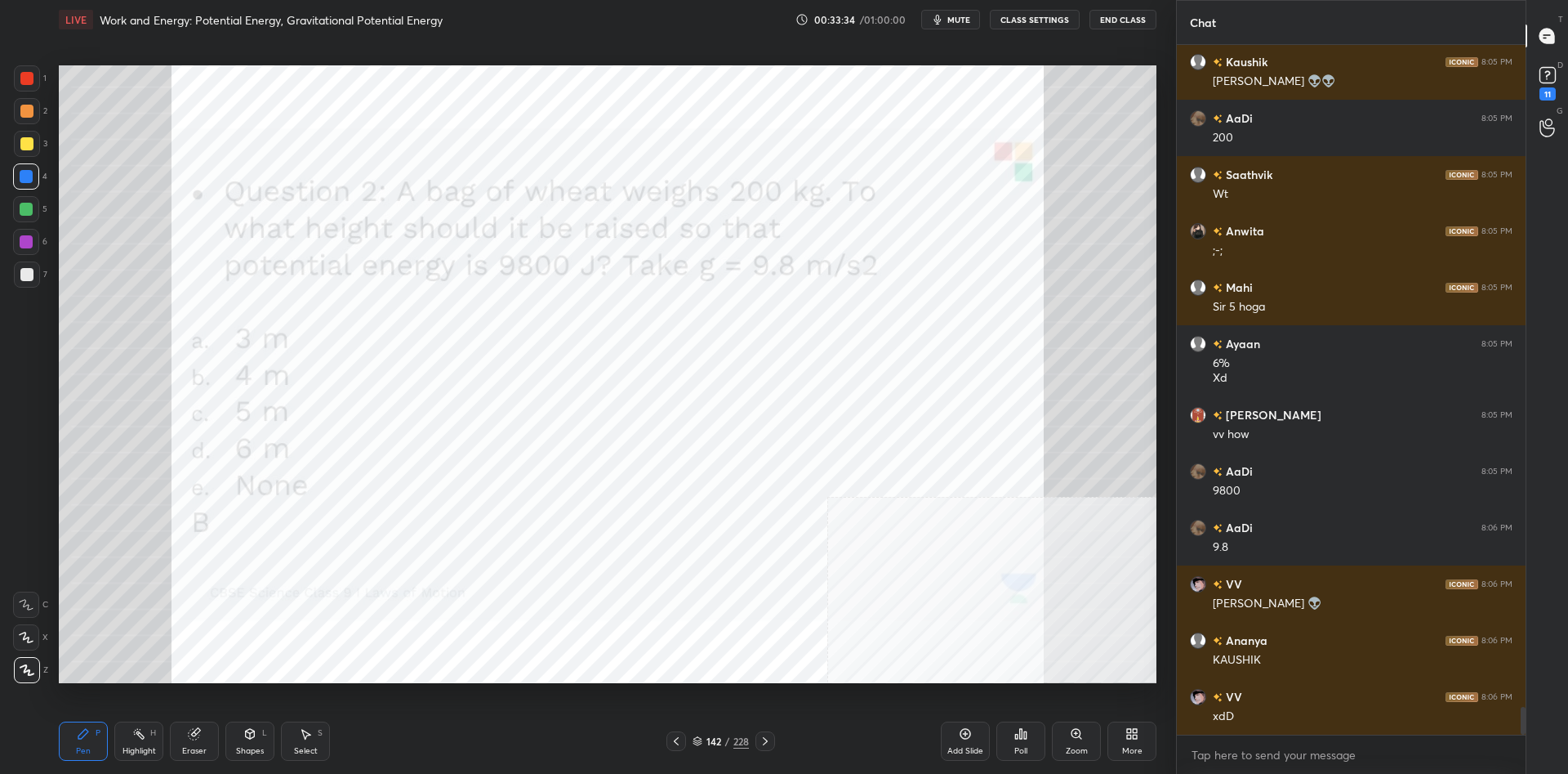
click at [1022, 742] on div "Poll" at bounding box center [1021, 741] width 49 height 39
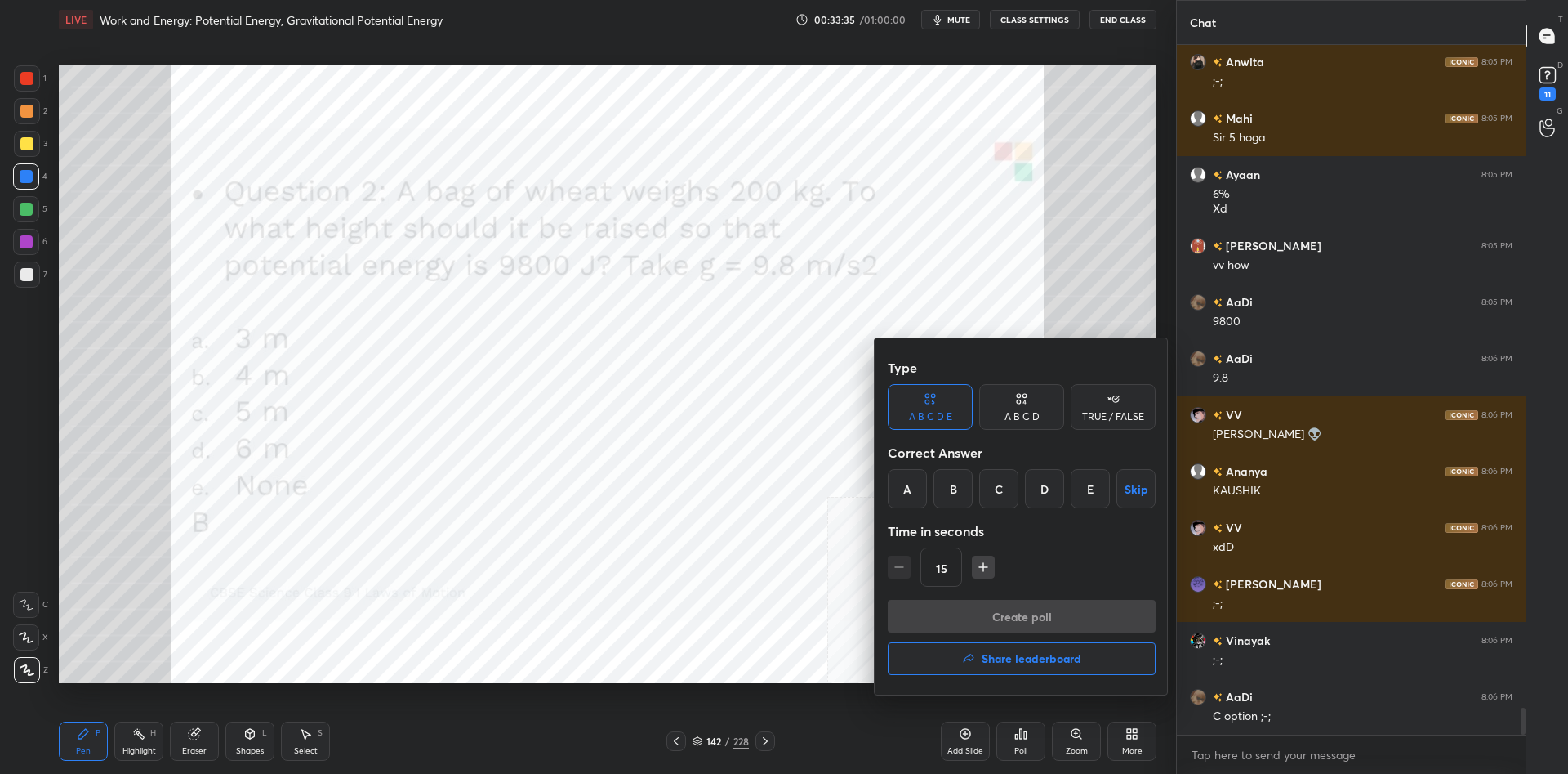
click at [995, 496] on div "C" at bounding box center [998, 488] width 39 height 39
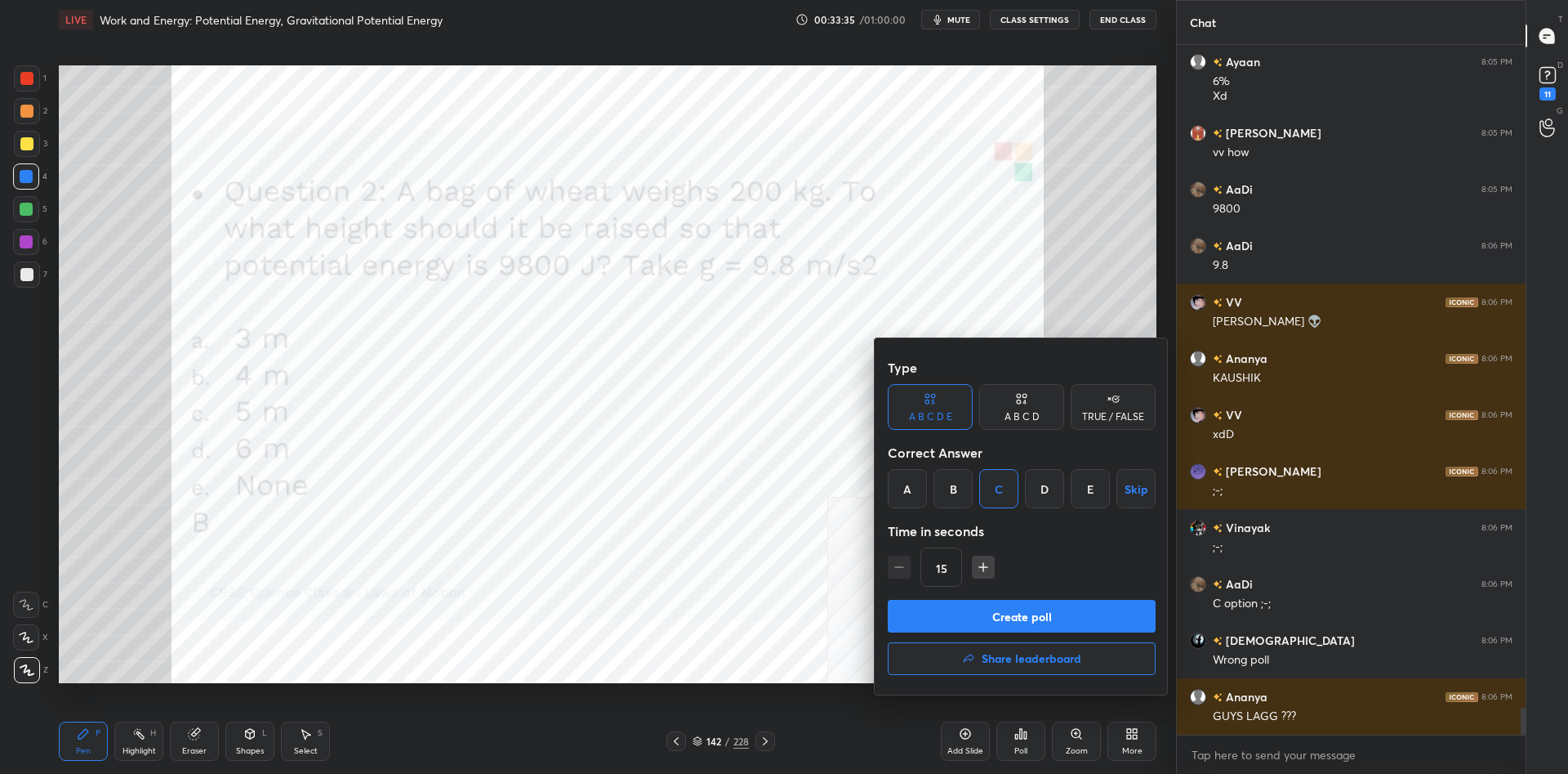
click at [1032, 623] on button "Create poll" at bounding box center [1021, 616] width 268 height 32
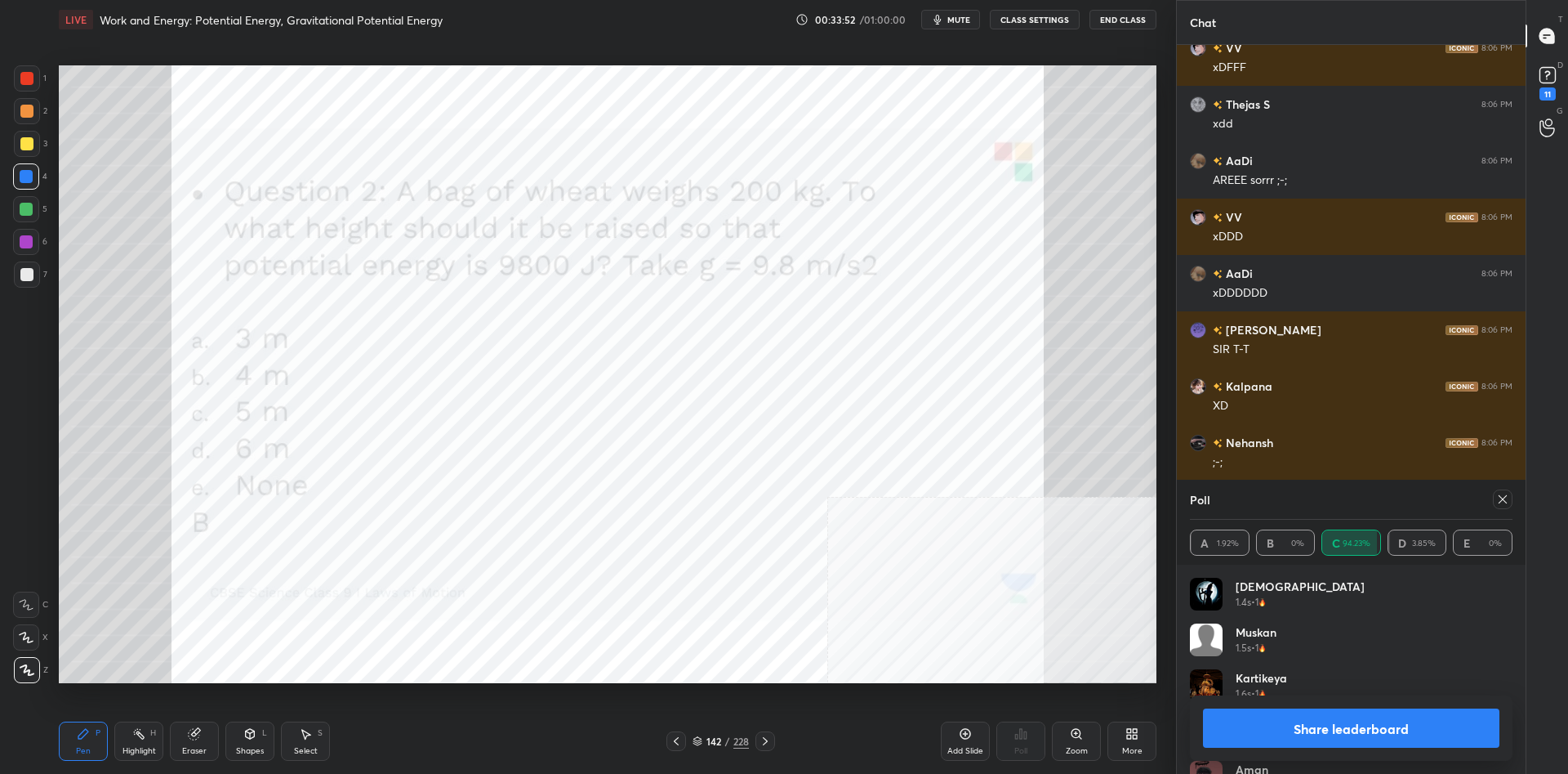
click at [1337, 737] on button "Share leaderboard" at bounding box center [1351, 727] width 297 height 39
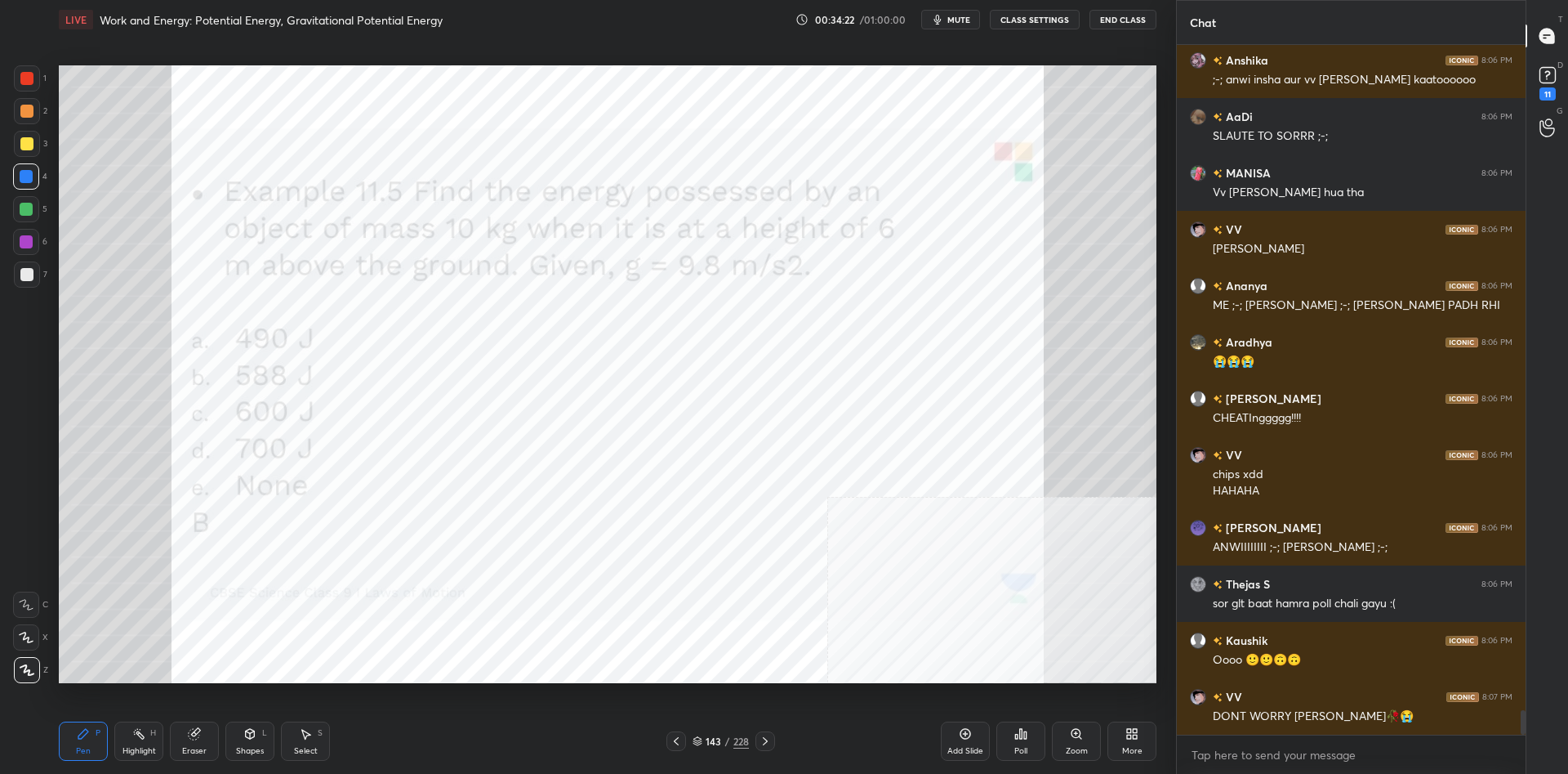
click at [23, 99] on div at bounding box center [26, 111] width 26 height 26
click at [22, 90] on div at bounding box center [26, 78] width 26 height 26
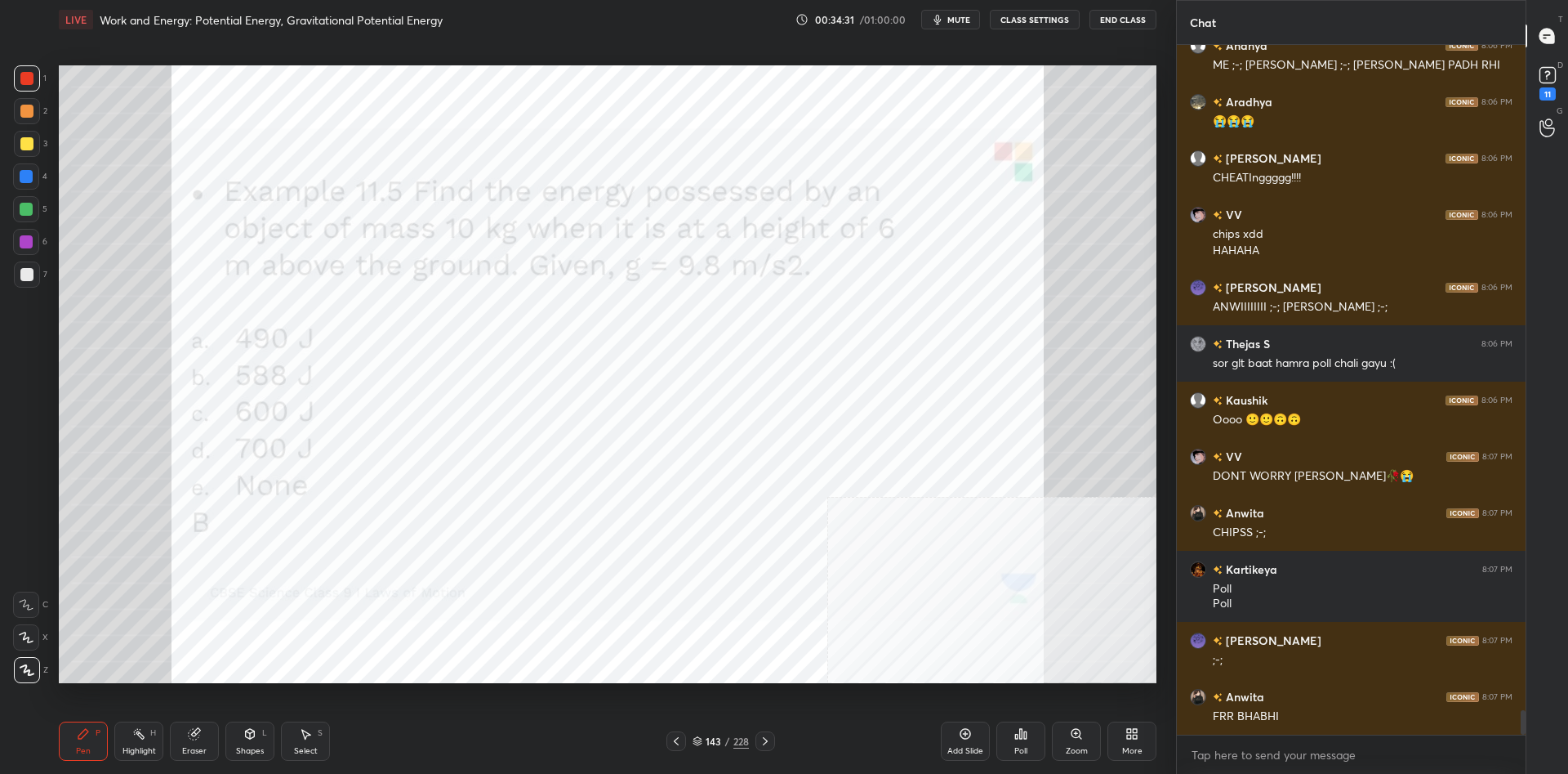
click at [27, 238] on div at bounding box center [26, 242] width 13 height 13
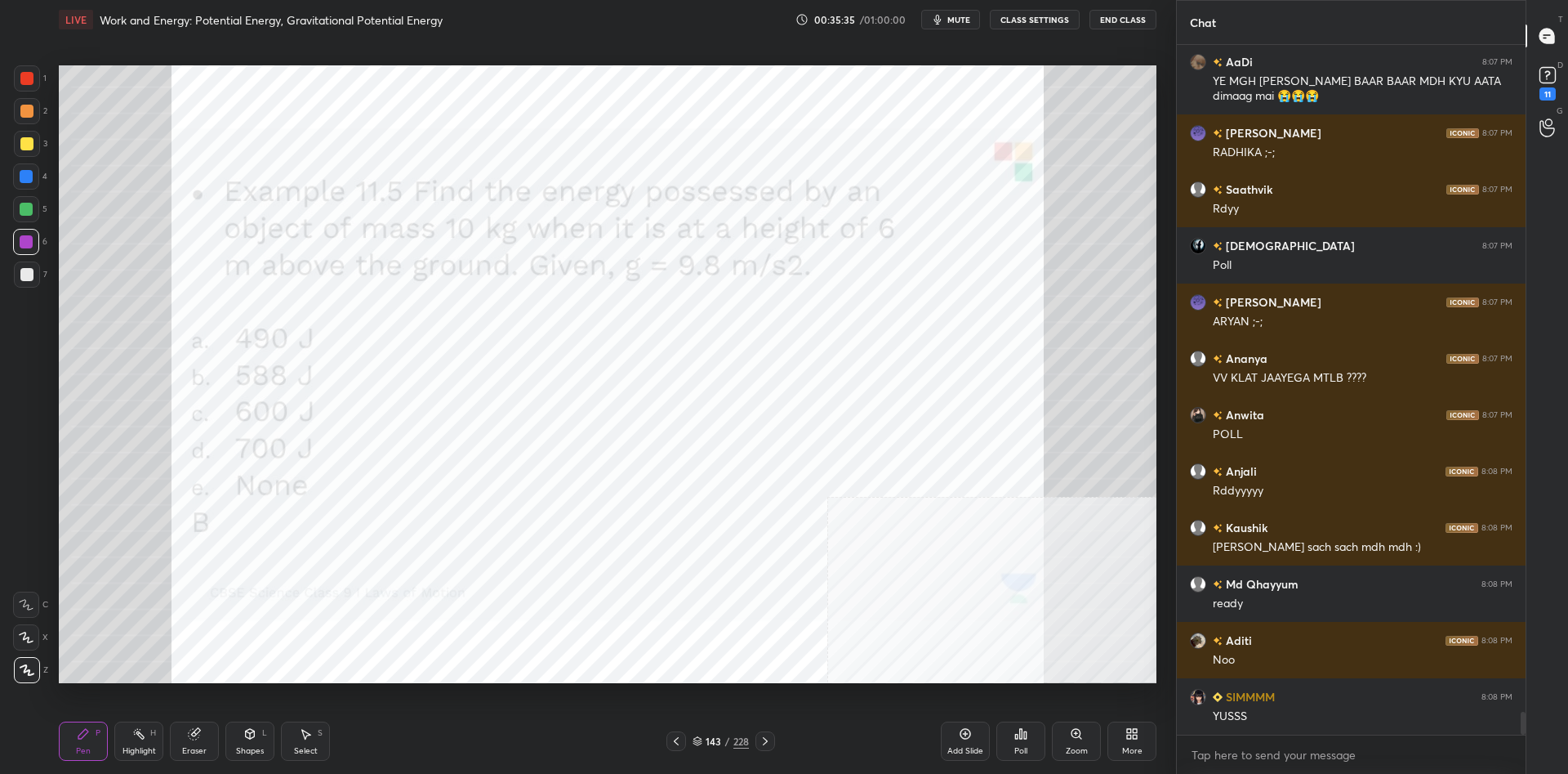
scroll to position [20457, 0]
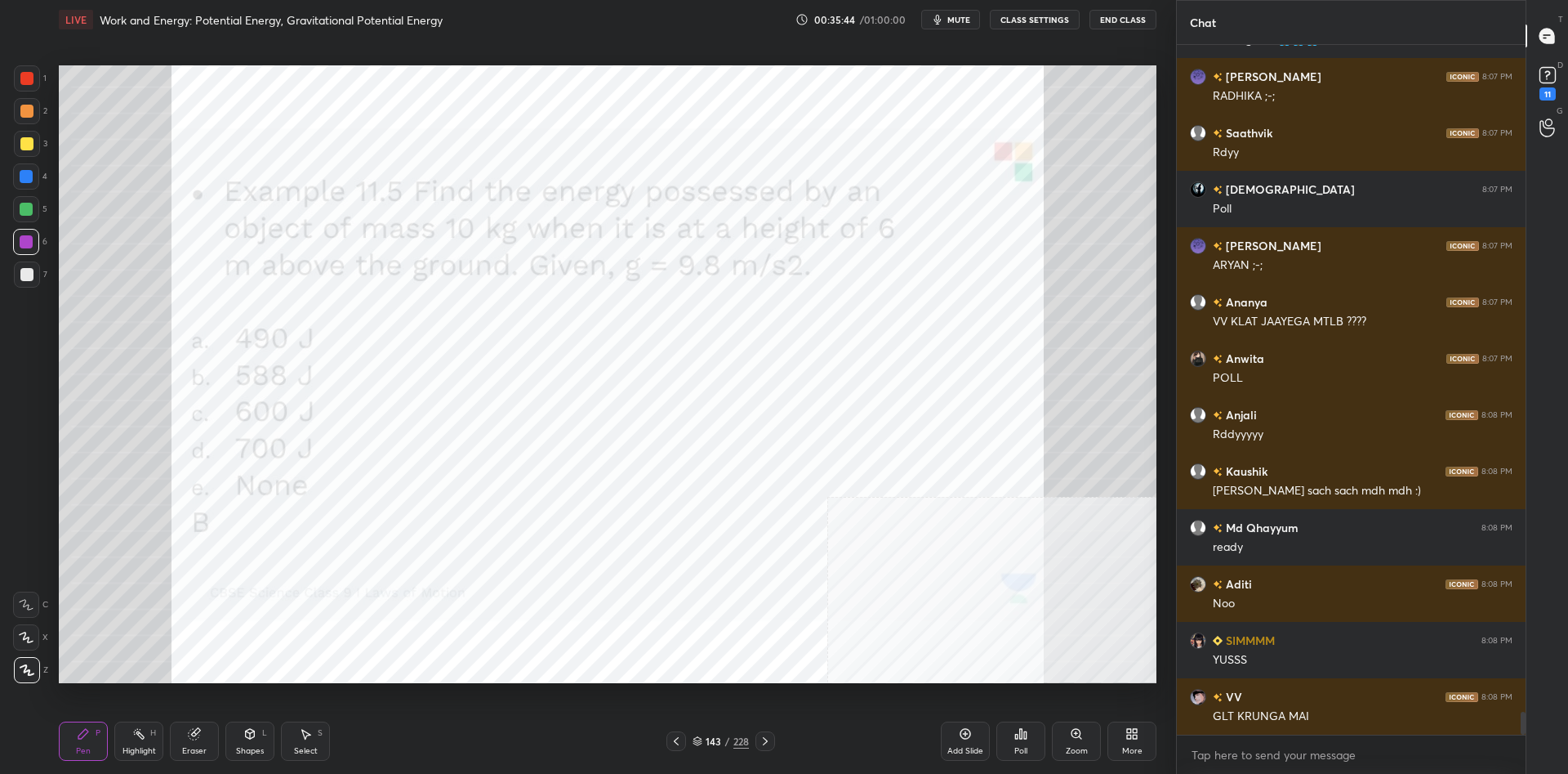
click at [1012, 740] on div "Poll" at bounding box center [1021, 741] width 49 height 39
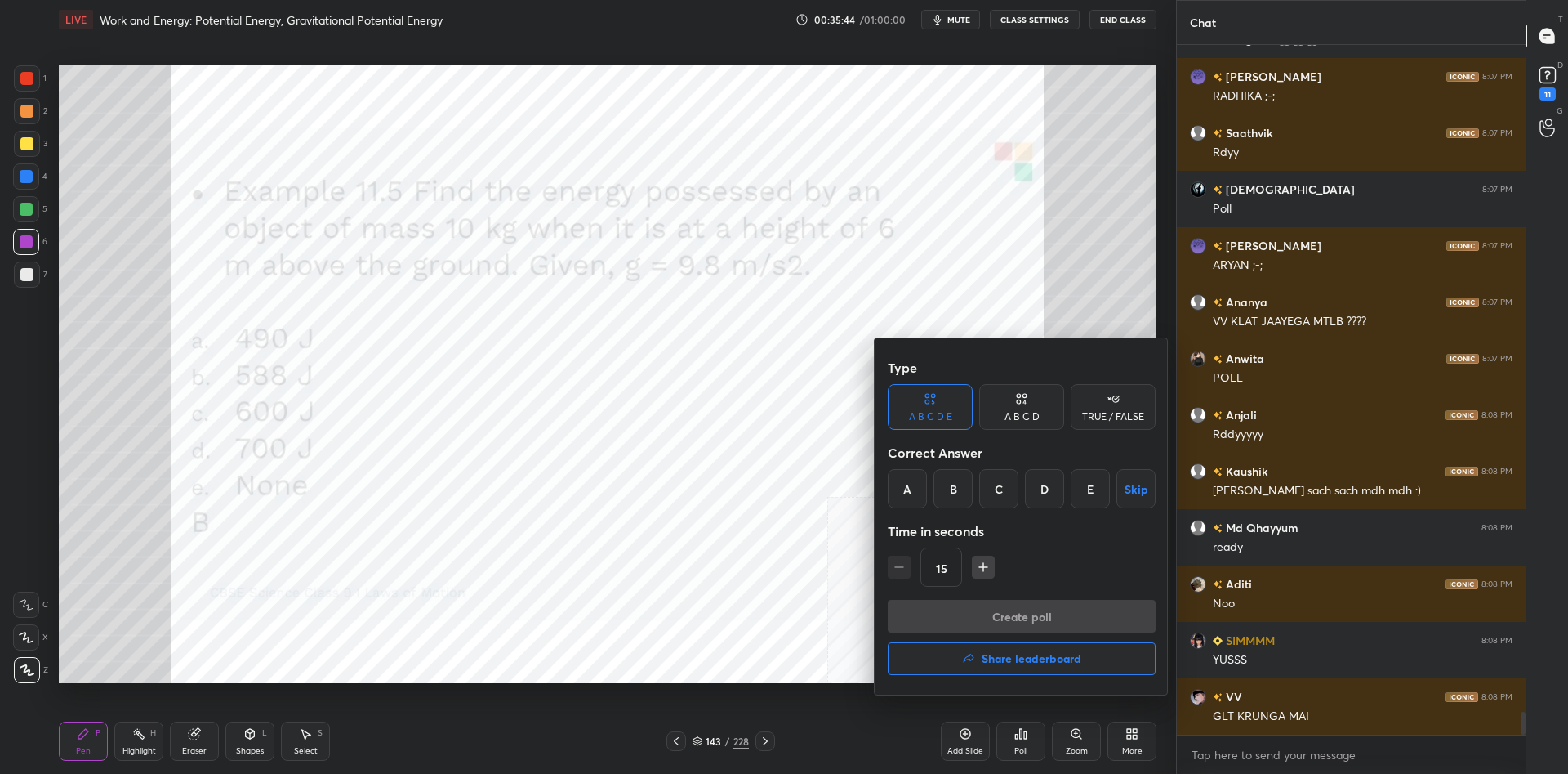
scroll to position [20513, 0]
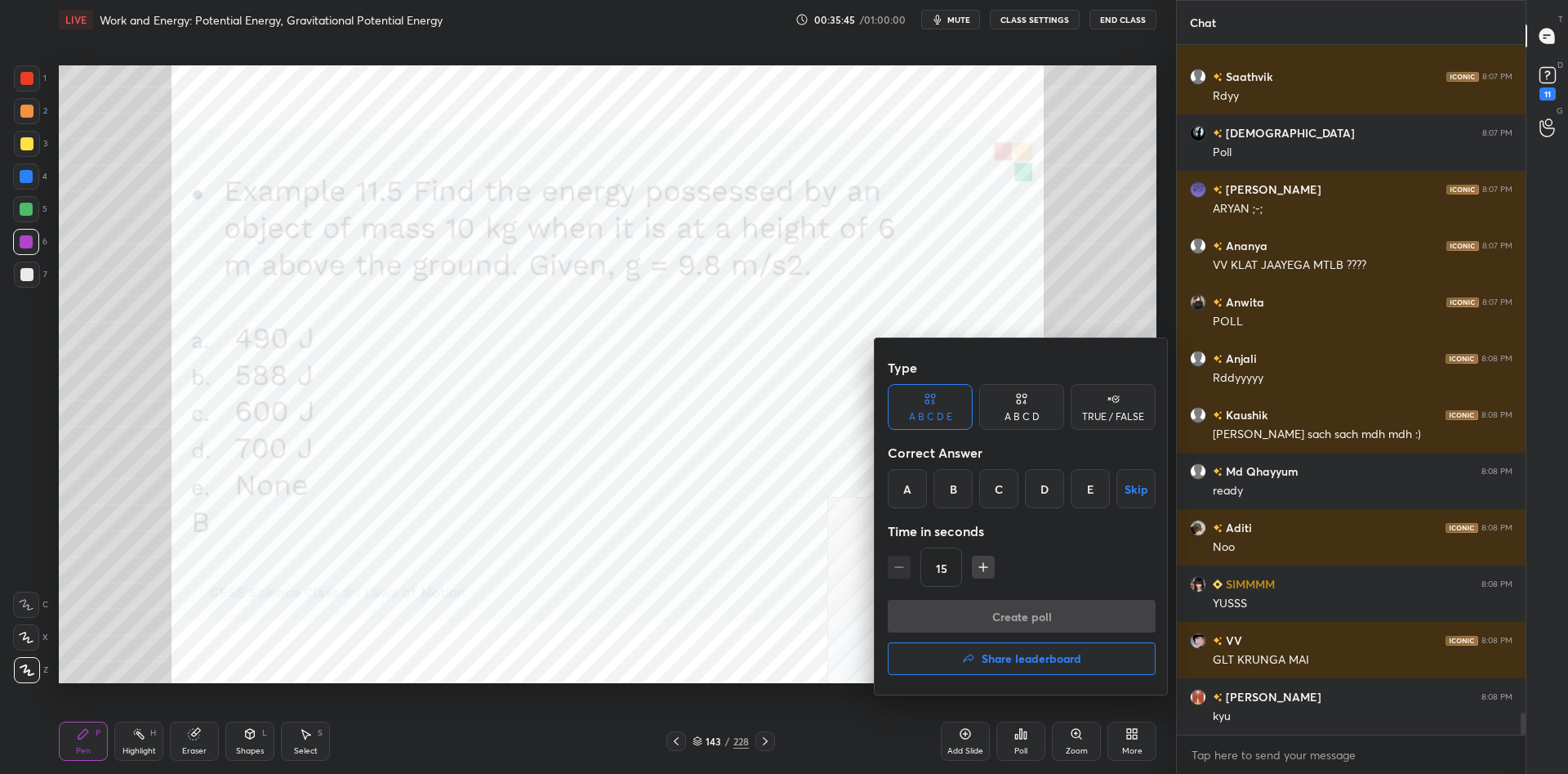
click at [947, 488] on div "B" at bounding box center [952, 488] width 39 height 39
click at [998, 619] on button "Create poll" at bounding box center [1021, 616] width 268 height 32
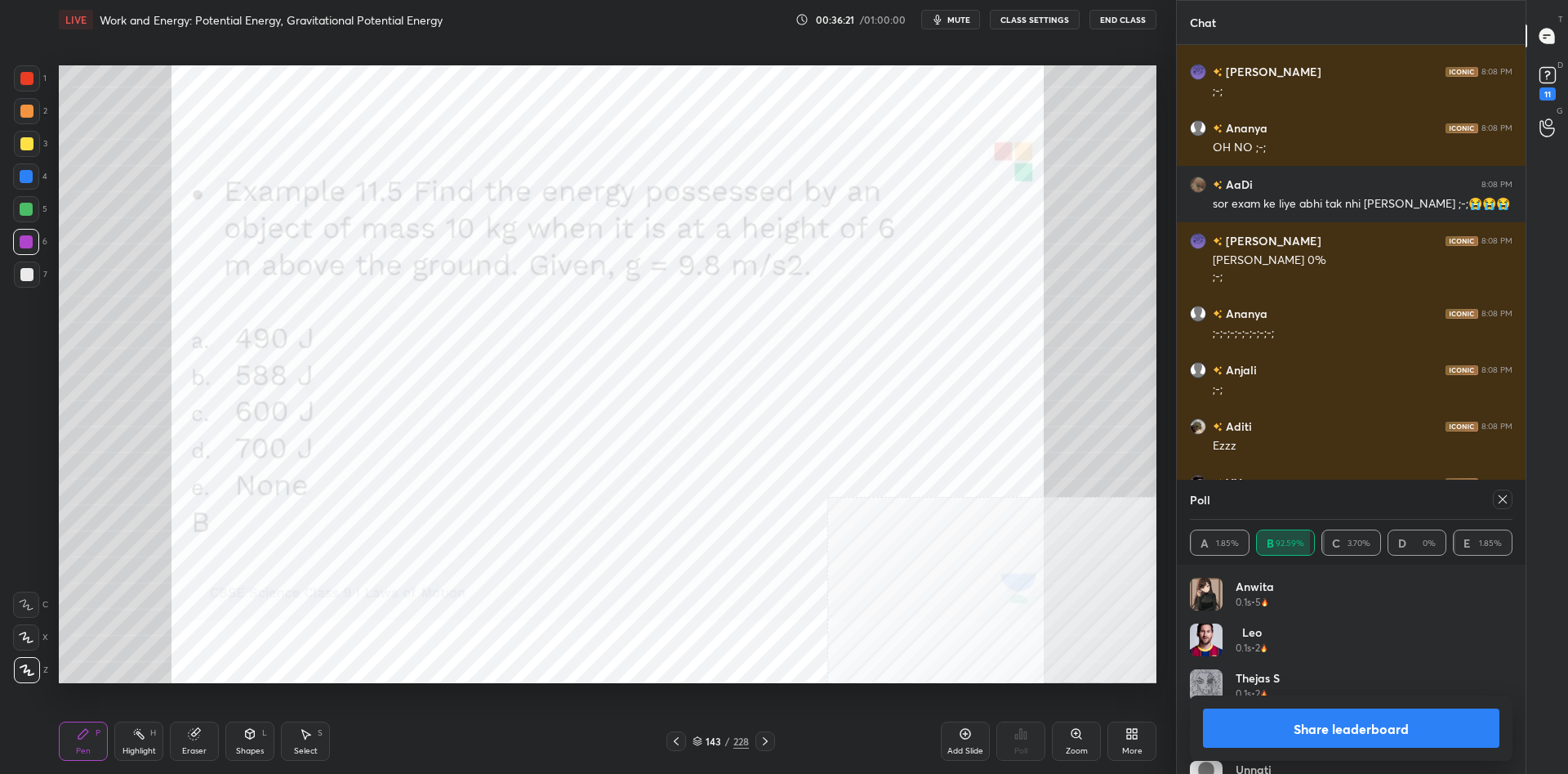
scroll to position [21419, 0]
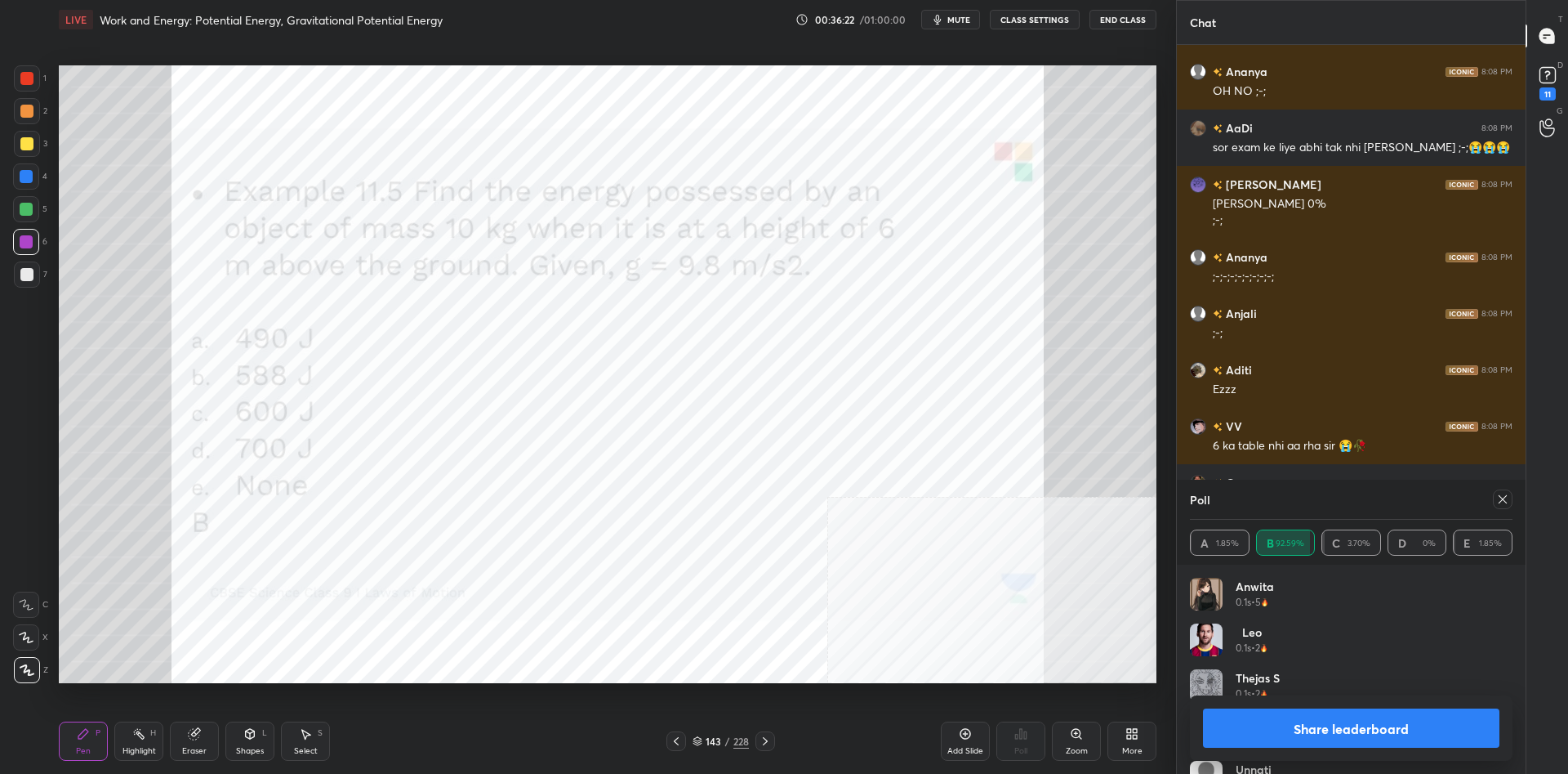
click at [1285, 726] on button "Share leaderboard" at bounding box center [1351, 727] width 297 height 39
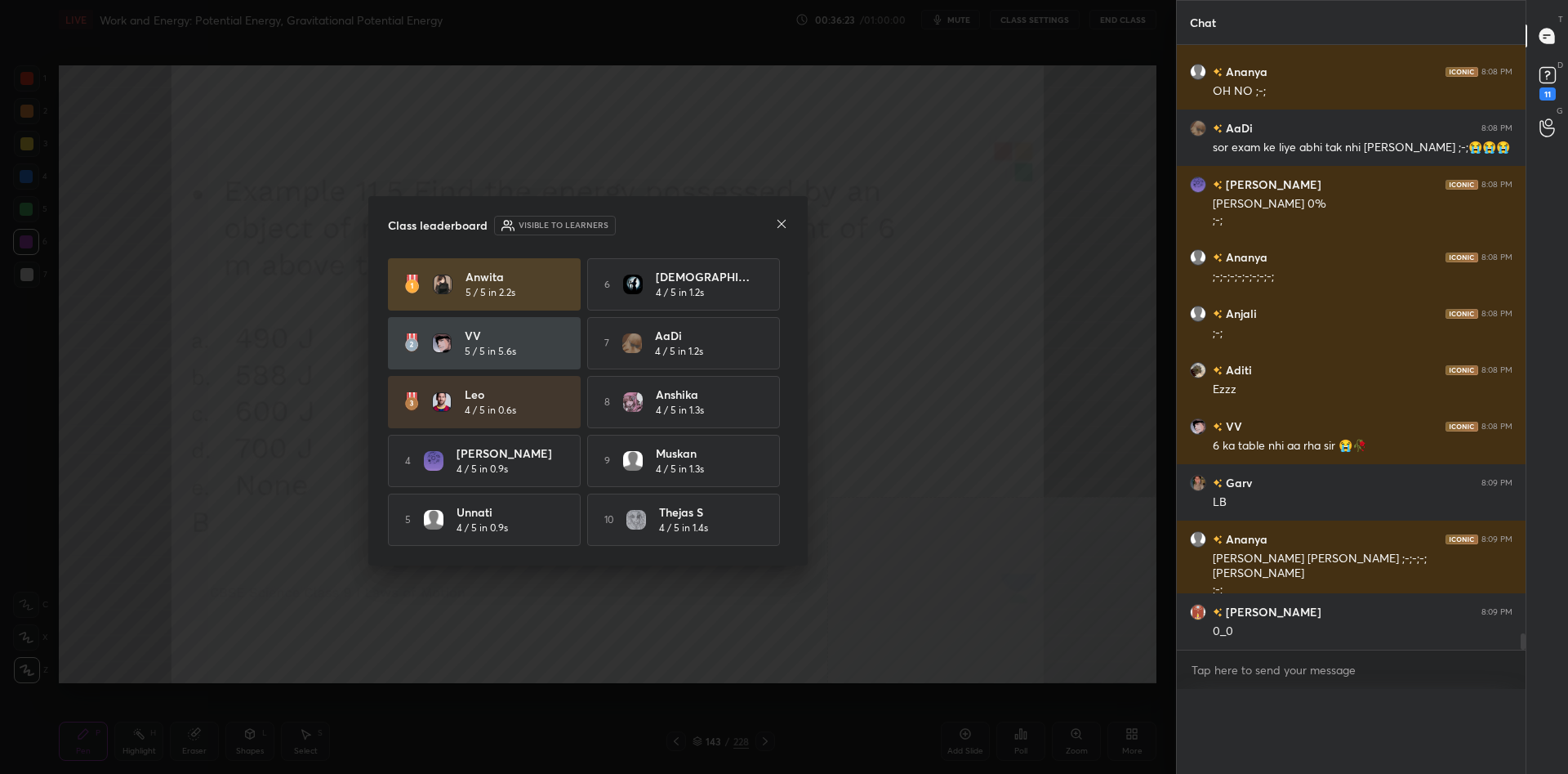
scroll to position [0, 0]
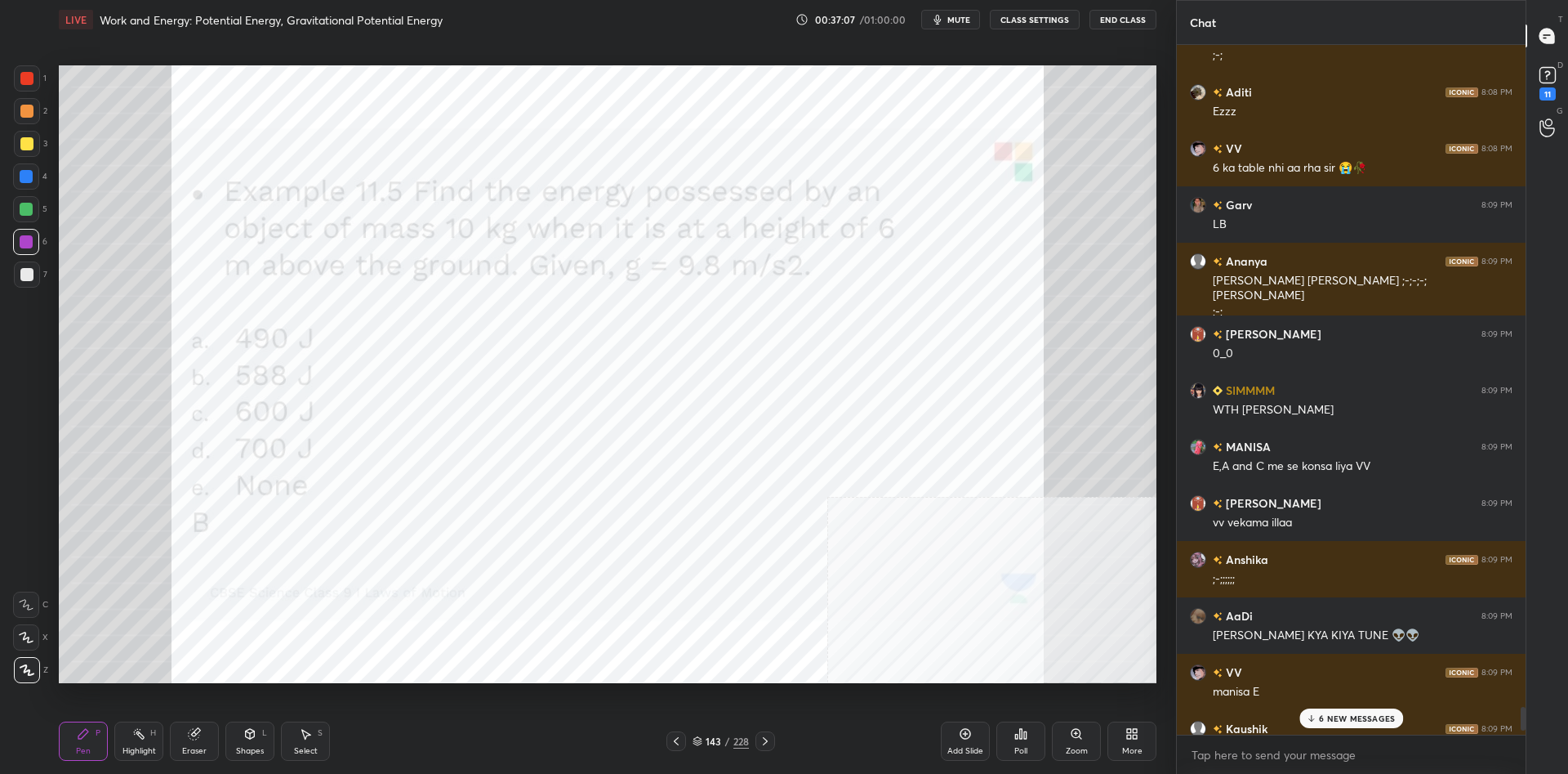
click at [1317, 723] on div "6 NEW MESSAGES" at bounding box center [1351, 718] width 104 height 20
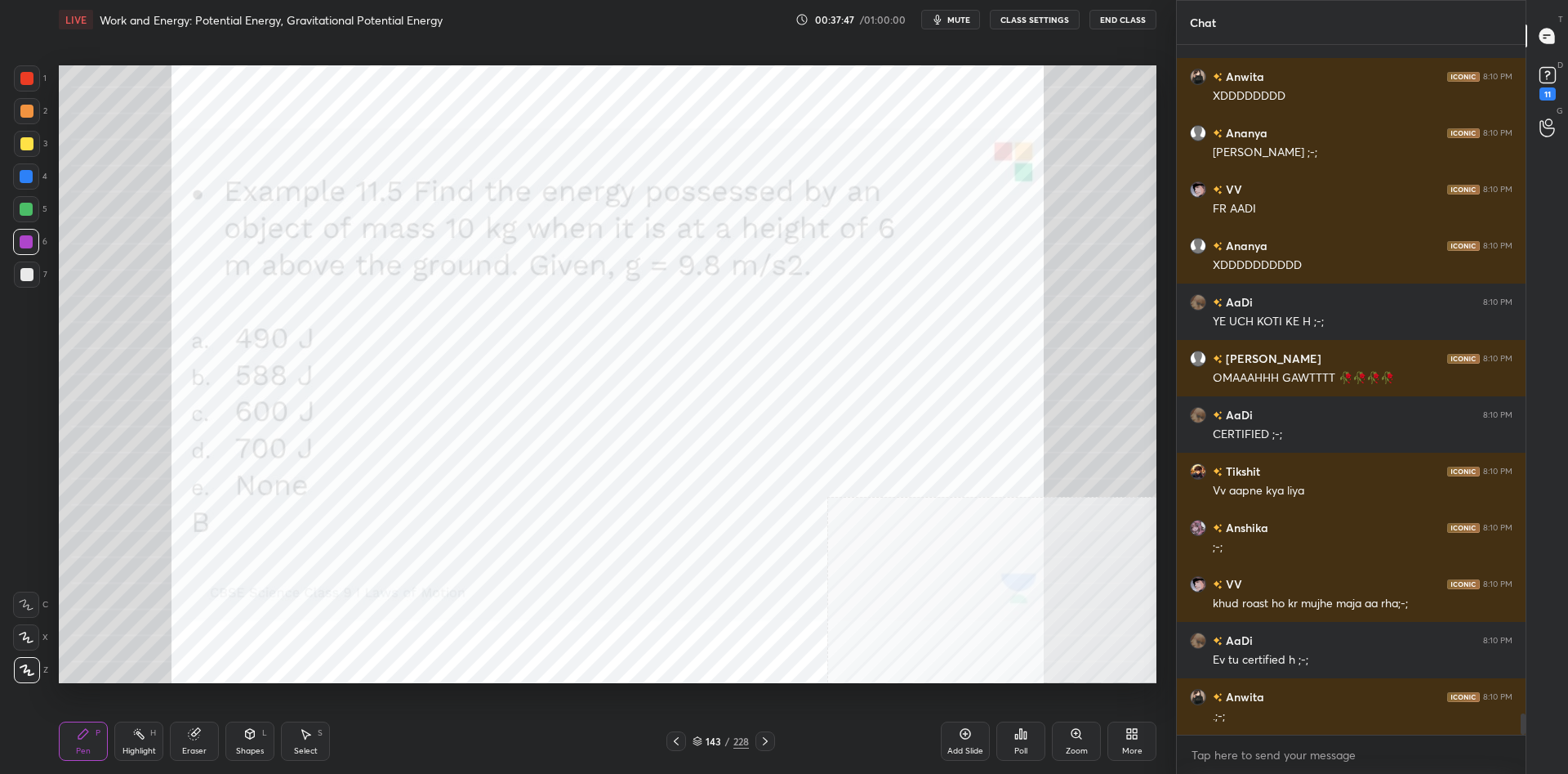
scroll to position [21874, 0]
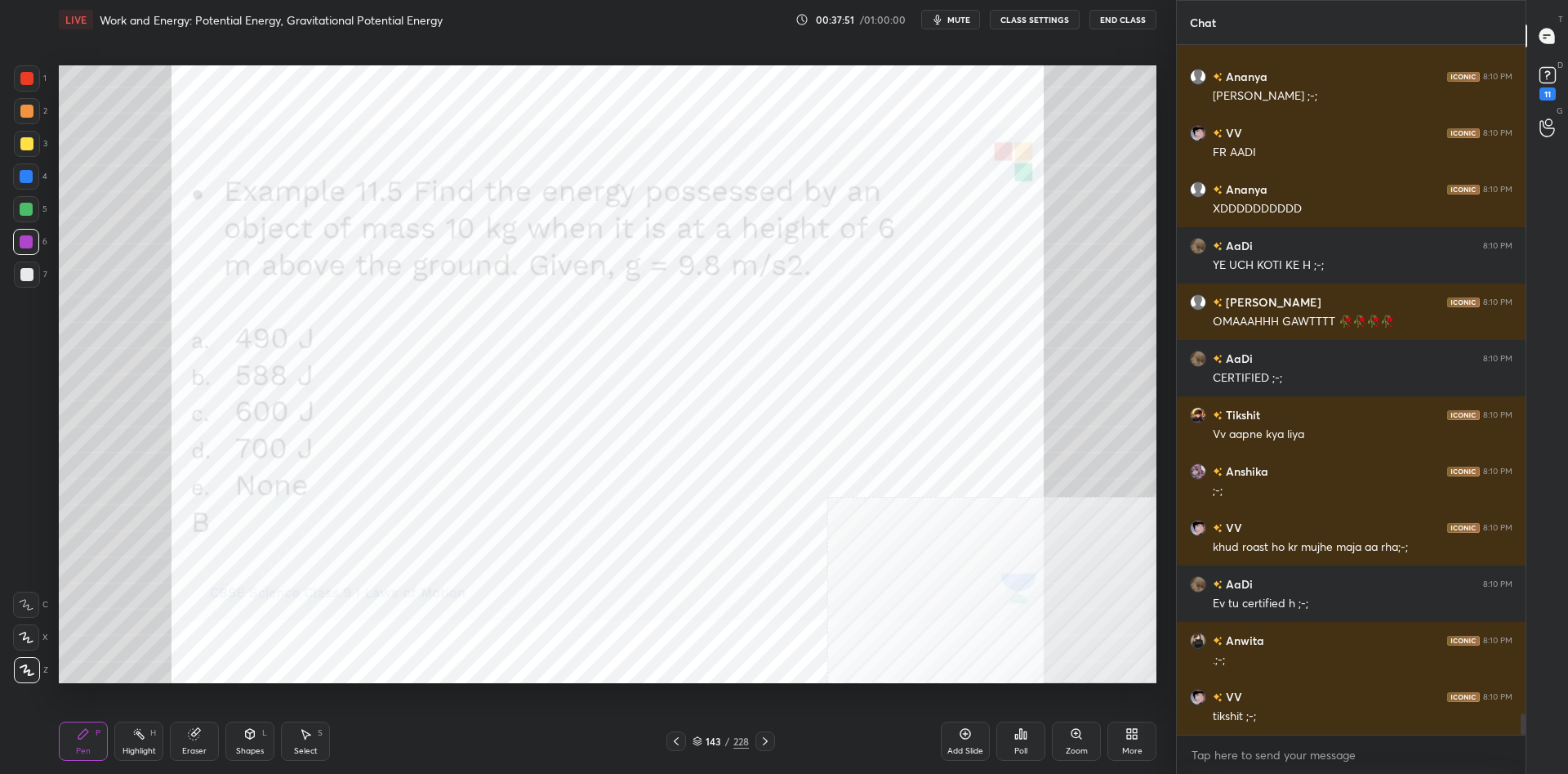
click at [729, 742] on div "/" at bounding box center [727, 741] width 5 height 10
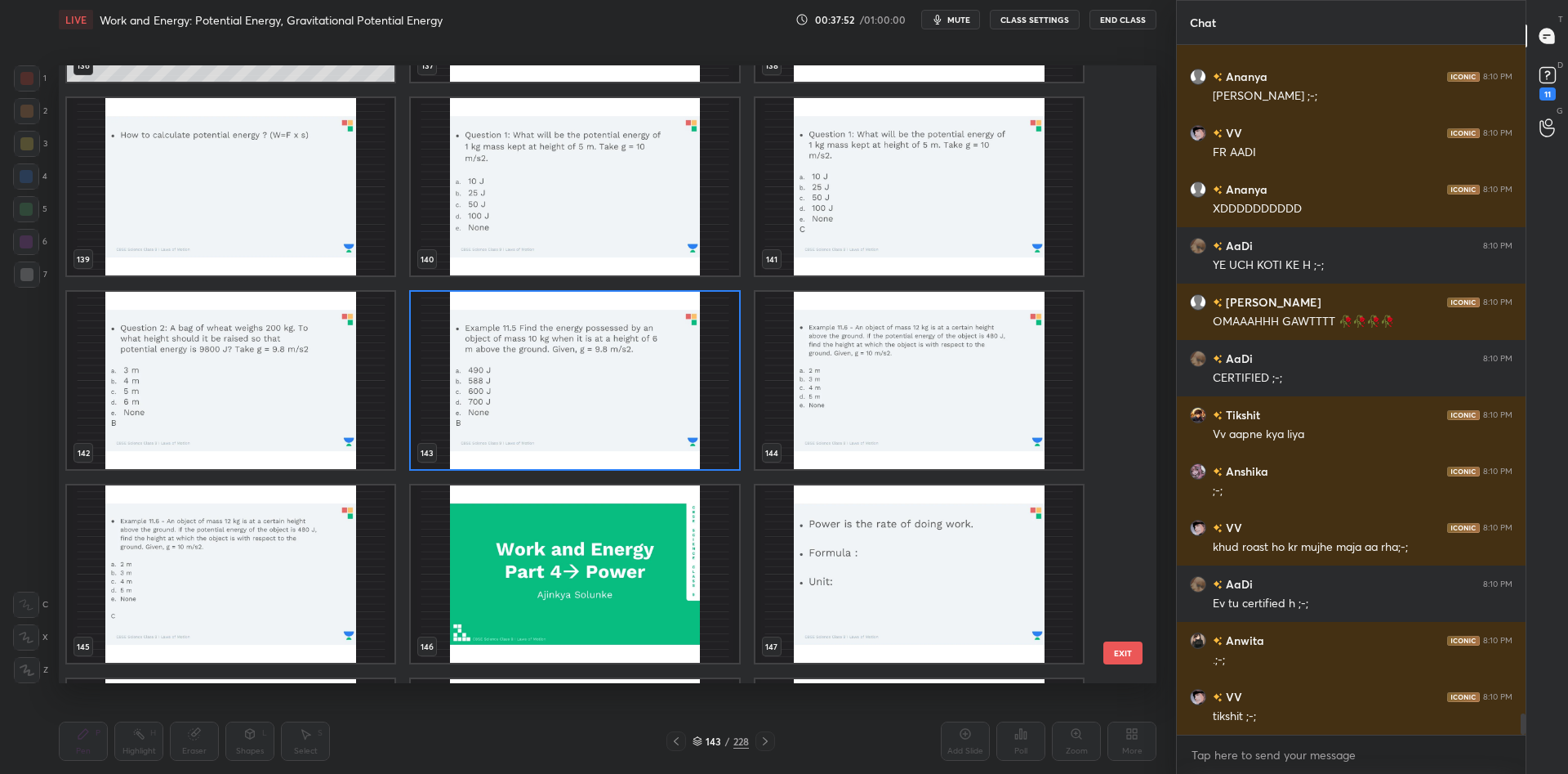
scroll to position [21890, 0]
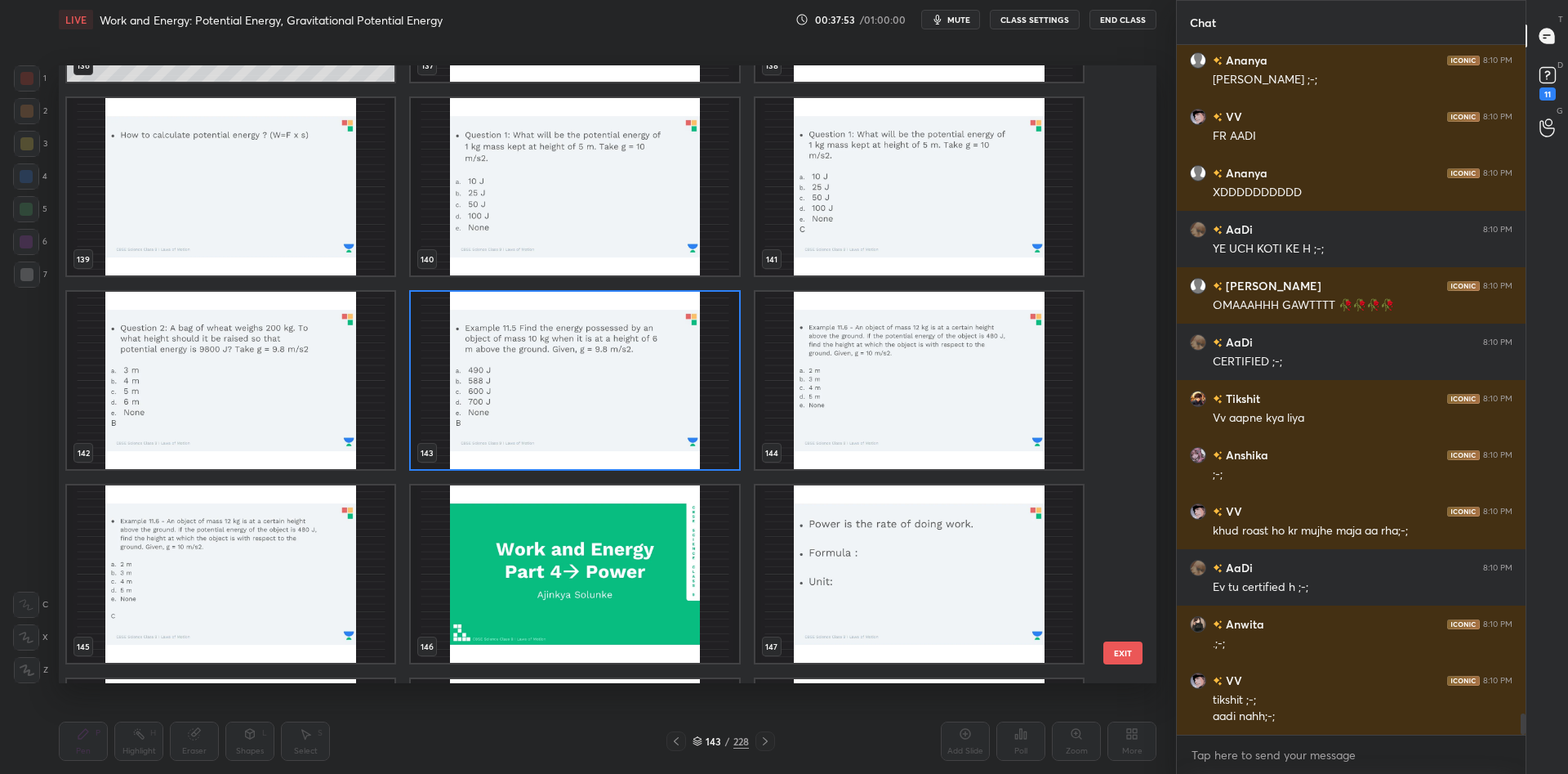
click at [1015, 382] on img "grid" at bounding box center [919, 380] width 327 height 177
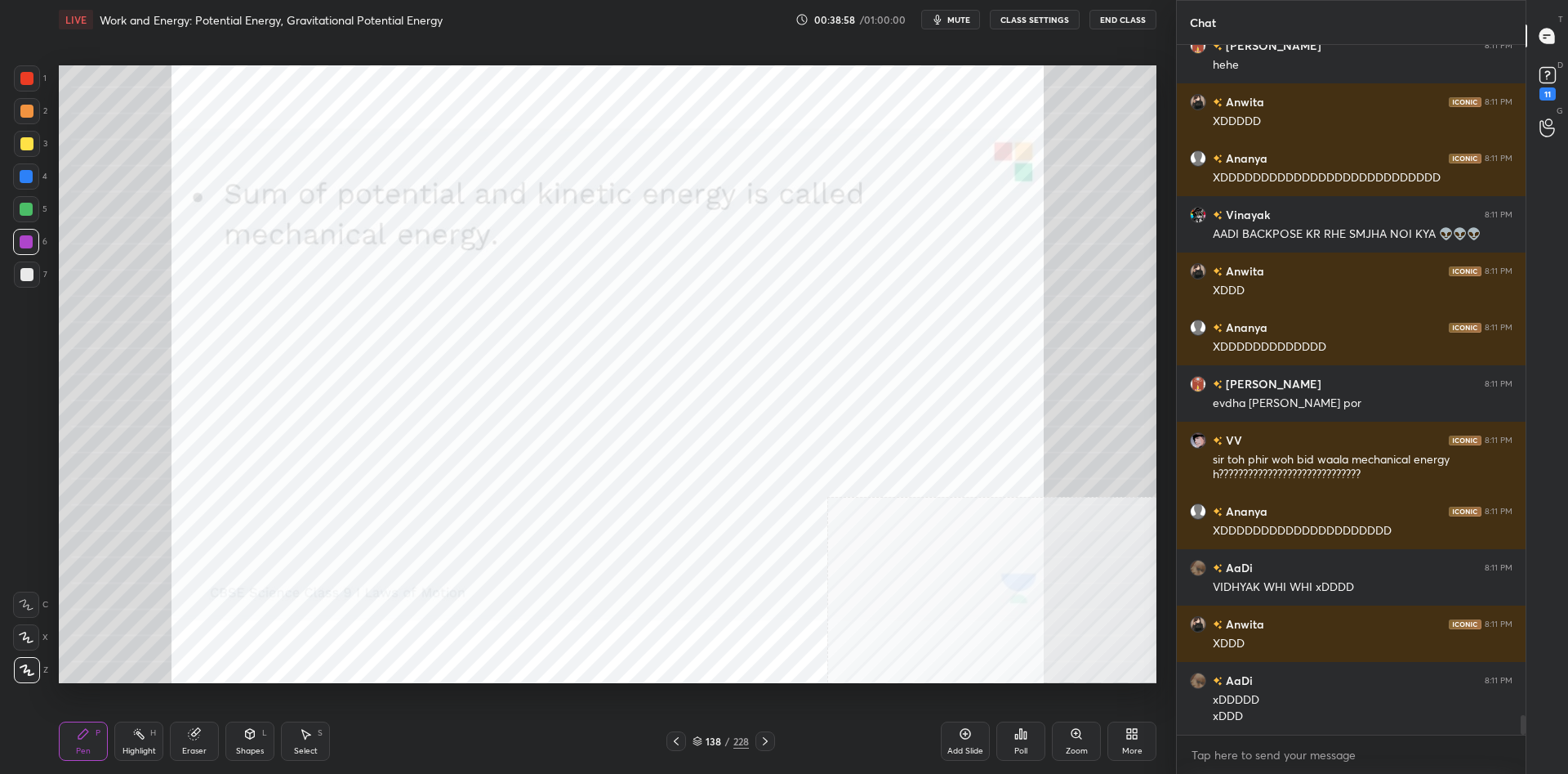
scroll to position [23899, 0]
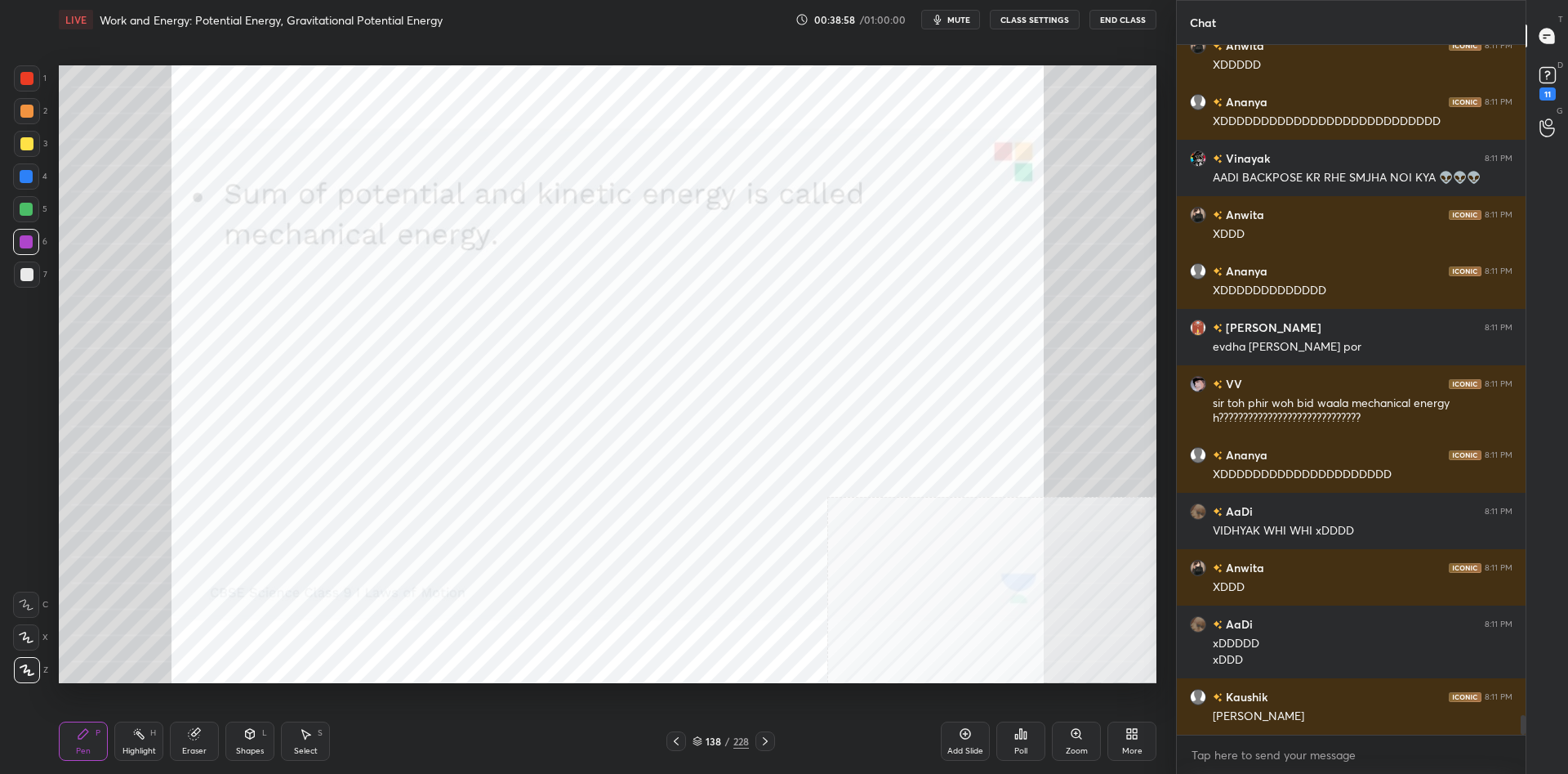
click at [214, 747] on div "Eraser" at bounding box center [194, 741] width 49 height 39
click at [29, 660] on div "Erase all" at bounding box center [25, 669] width 26 height 26
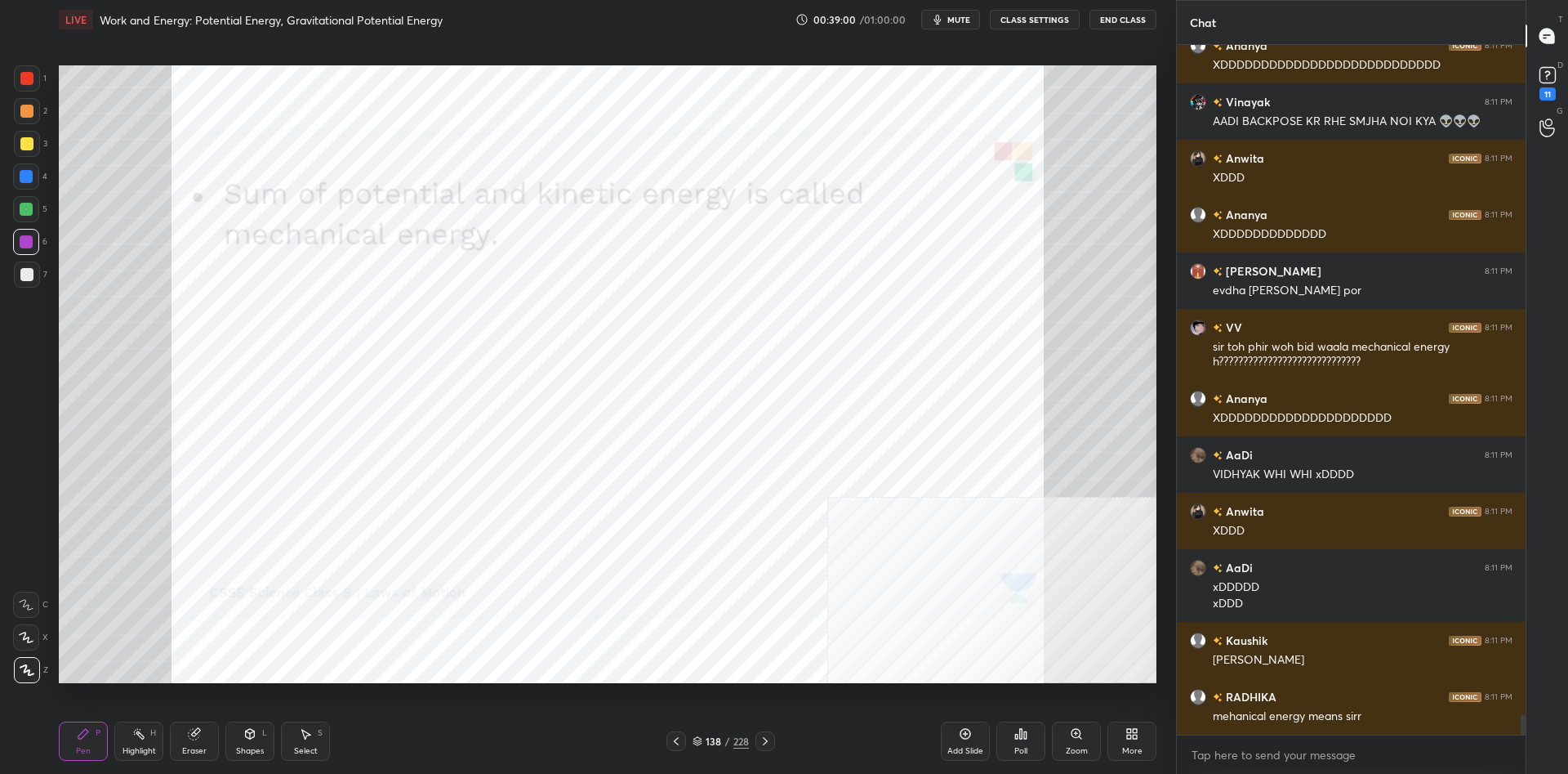
click at [55, 748] on div "LIVE Work and Energy: Potential Energy, Gravitational Potential Energy 00:39:00…" at bounding box center [607, 387] width 1110 height 774
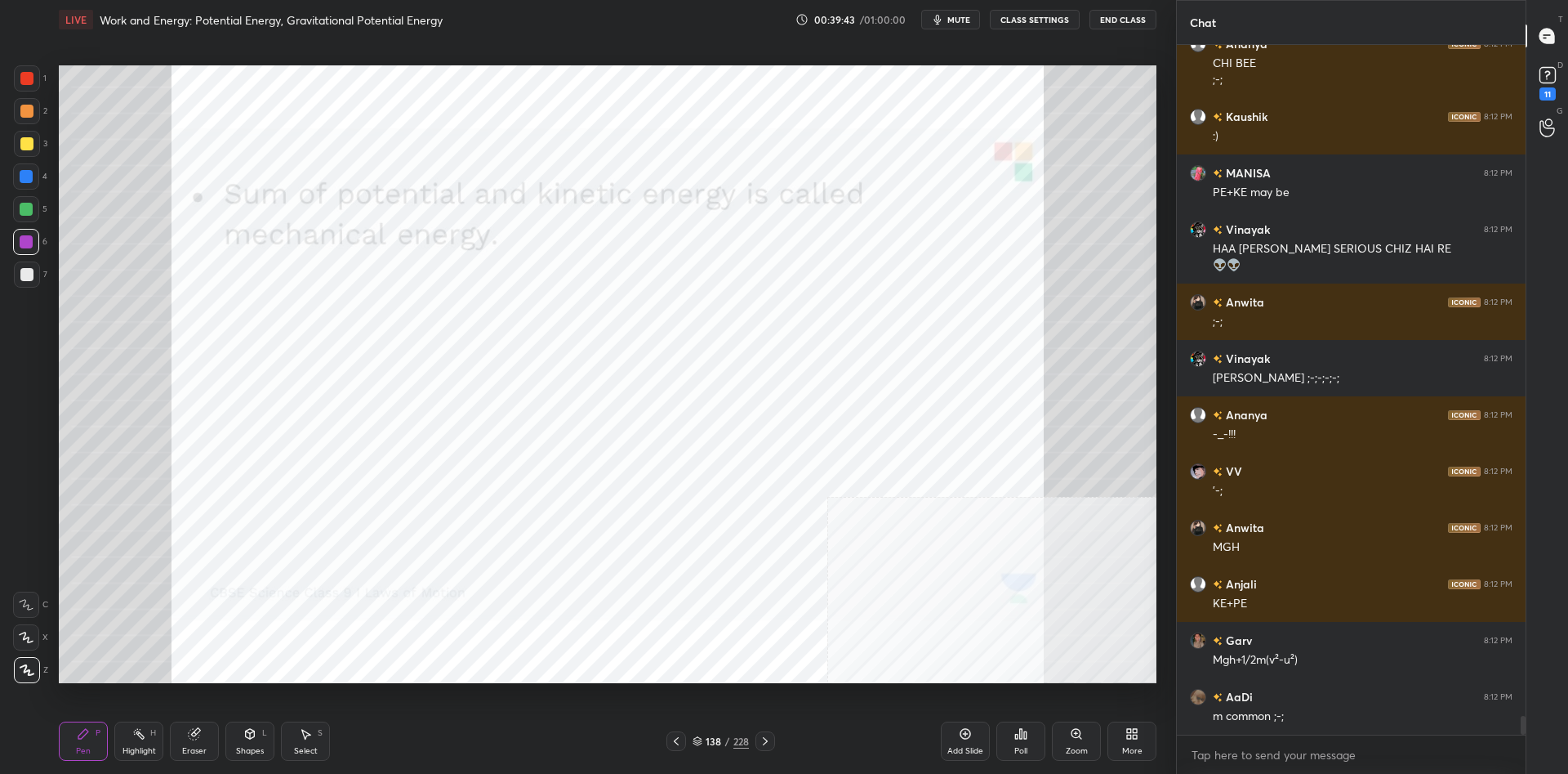
scroll to position [25003, 0]
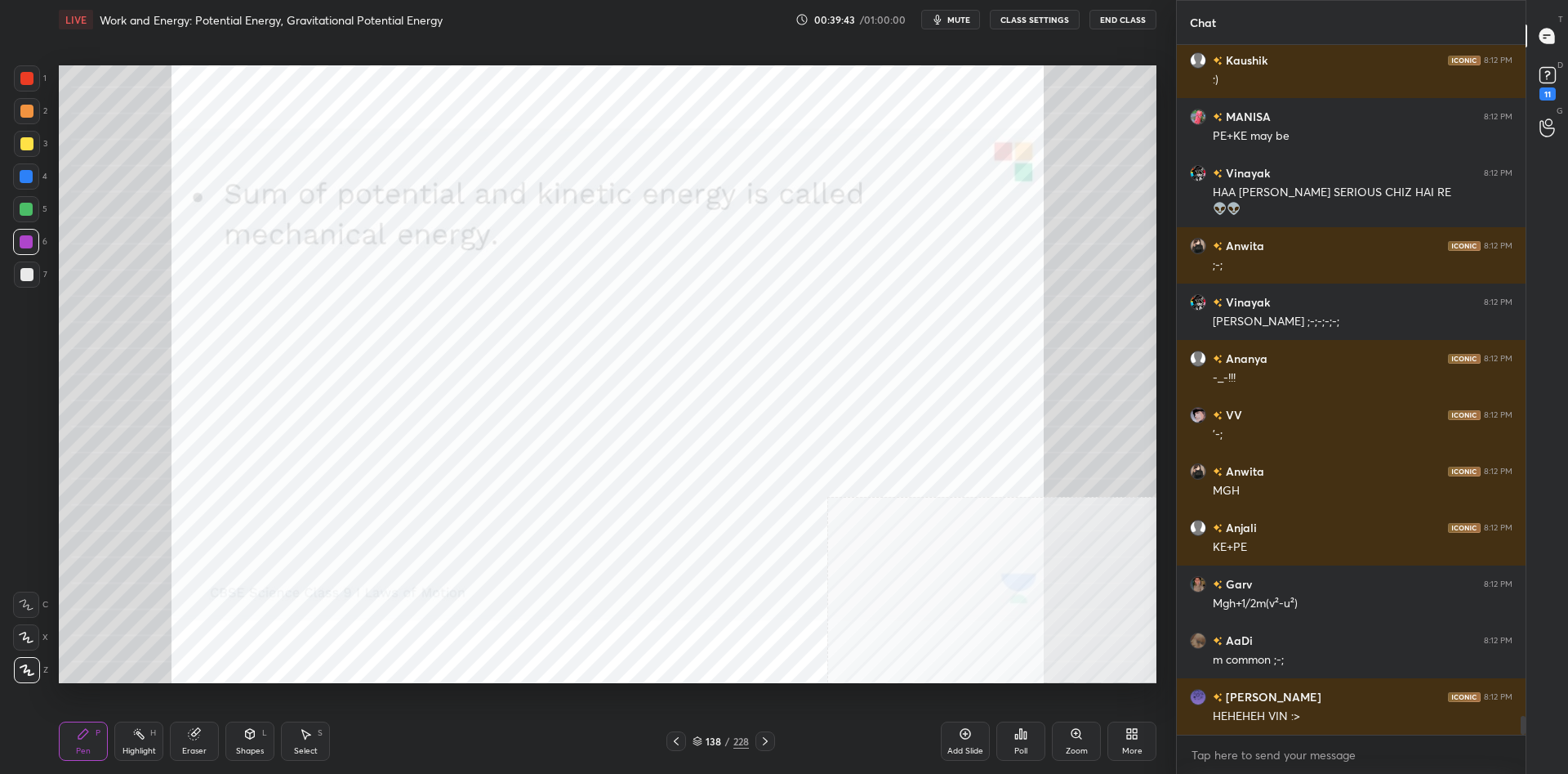
click at [23, 185] on div at bounding box center [25, 176] width 26 height 26
click at [24, 178] on div at bounding box center [26, 176] width 13 height 13
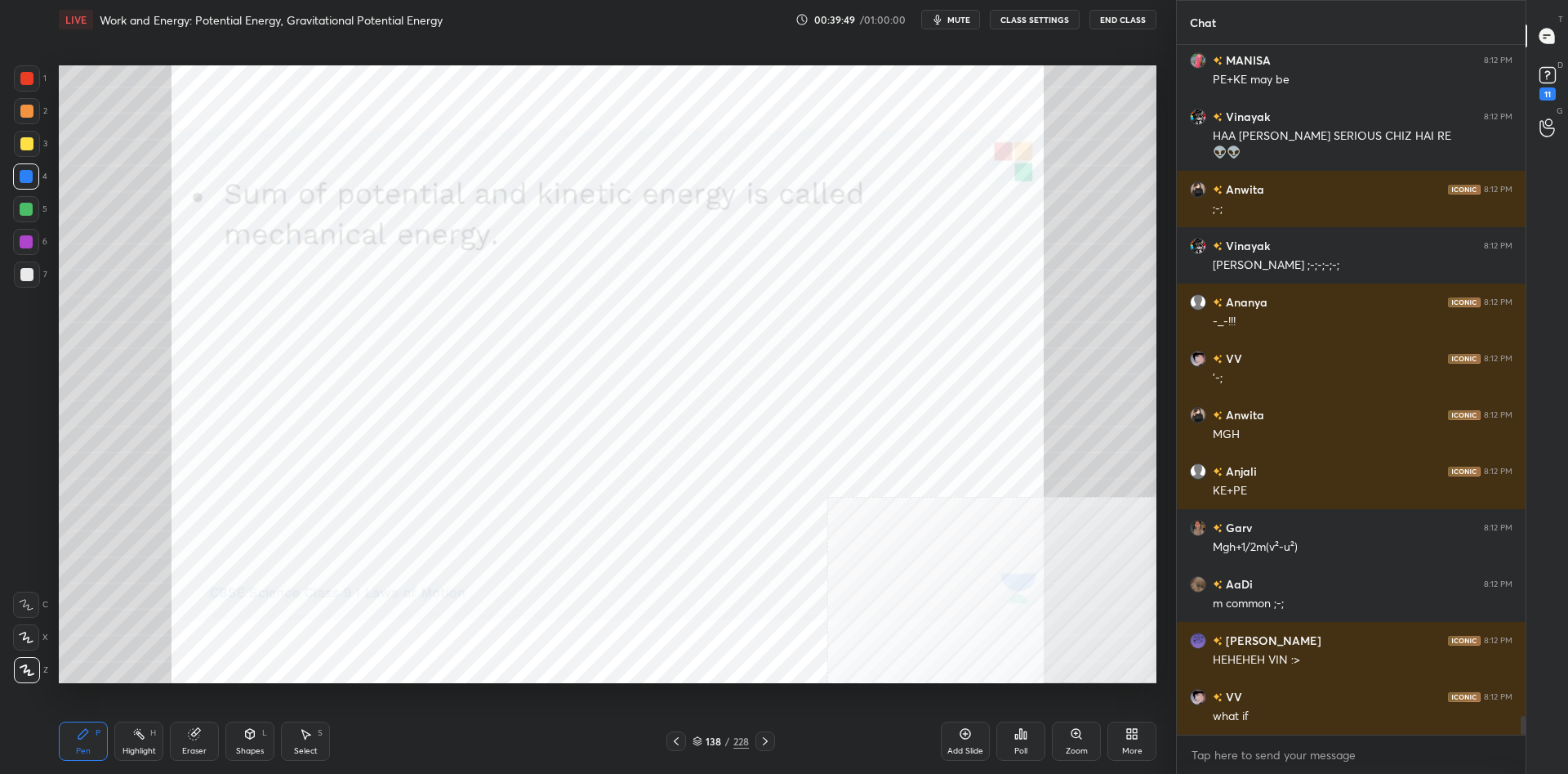
click at [26, 212] on div at bounding box center [26, 209] width 13 height 13
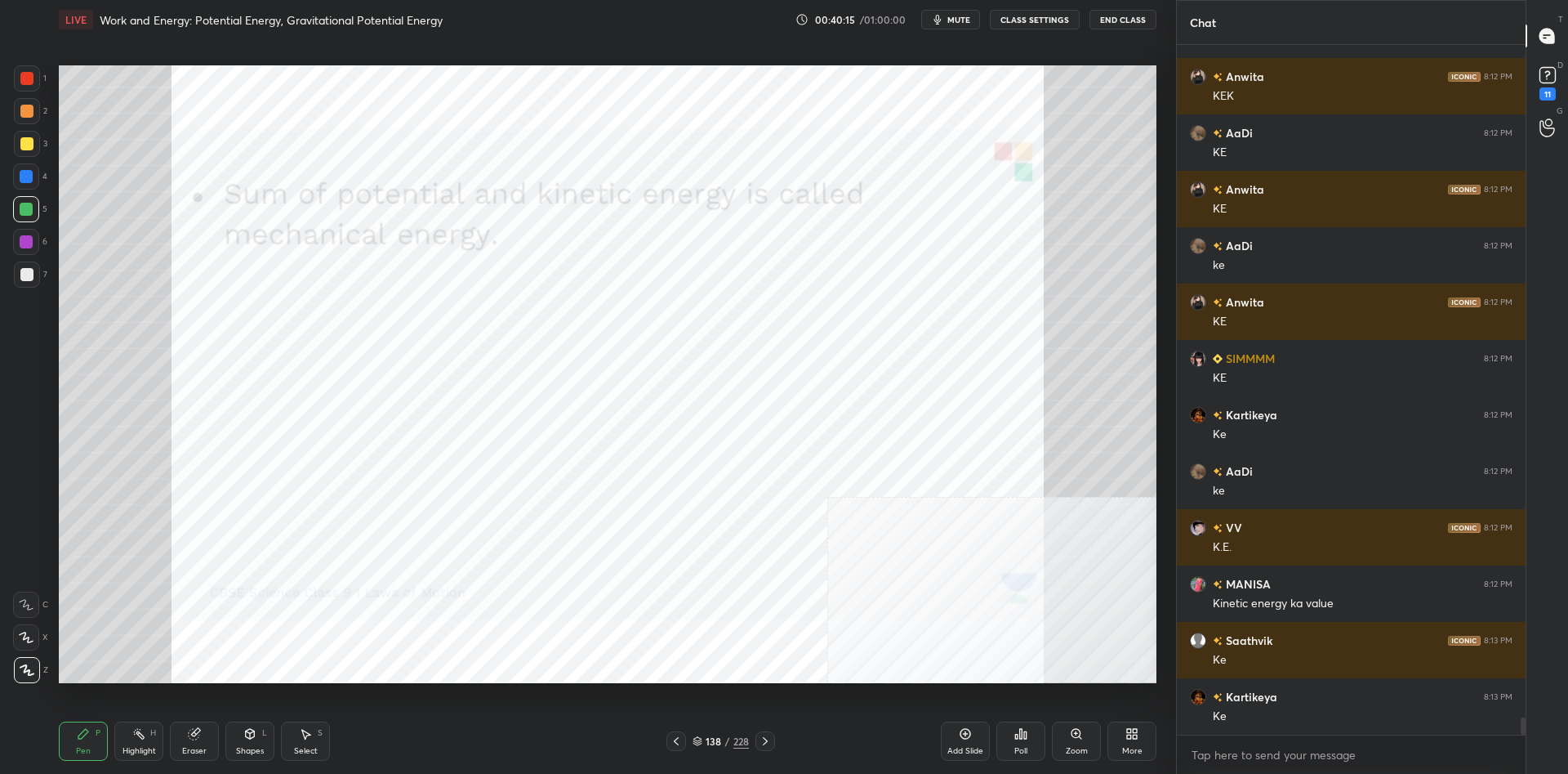
scroll to position [26710, 0]
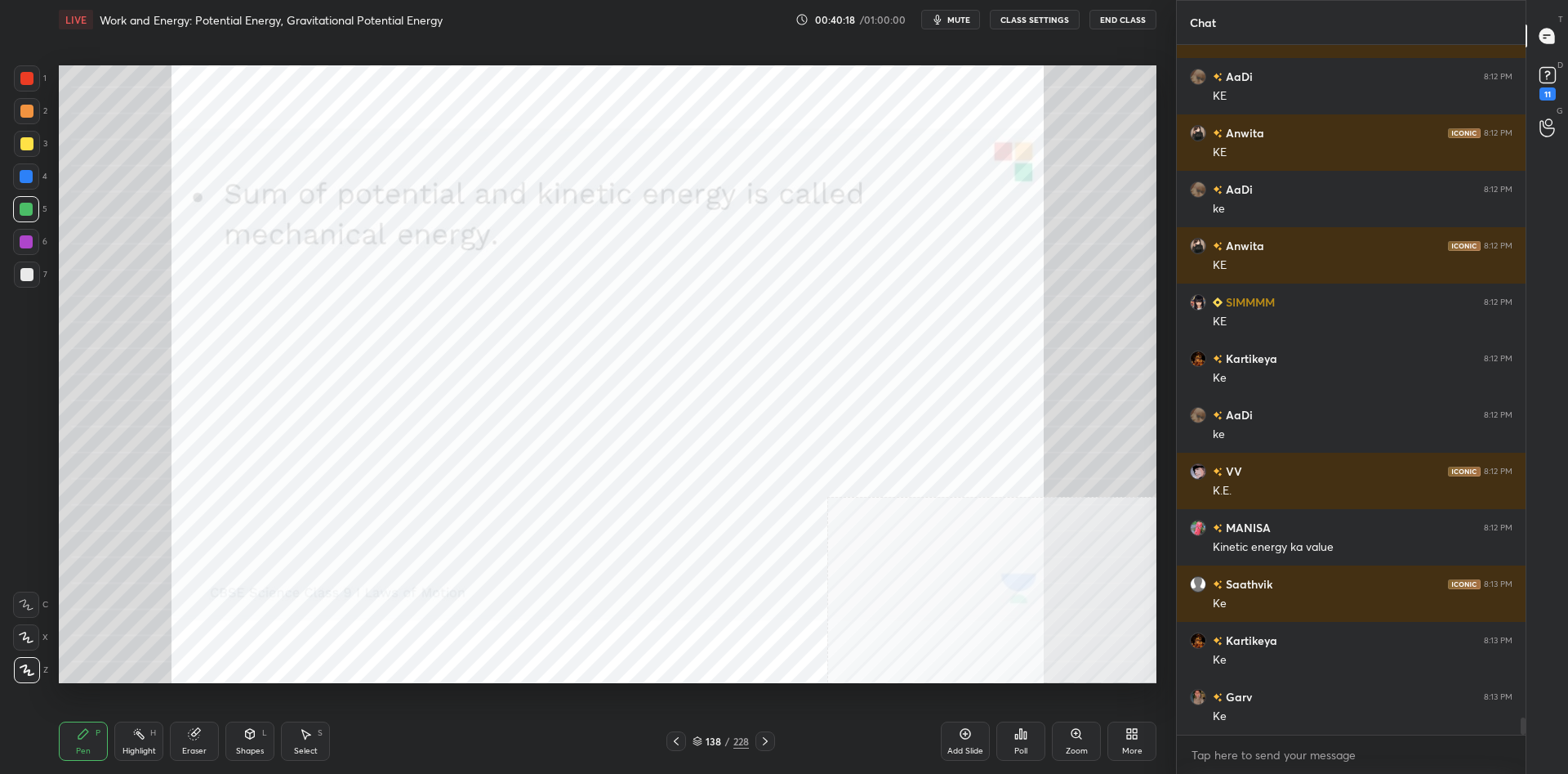
click at [23, 183] on div at bounding box center [25, 176] width 26 height 26
click at [23, 169] on div at bounding box center [25, 176] width 26 height 26
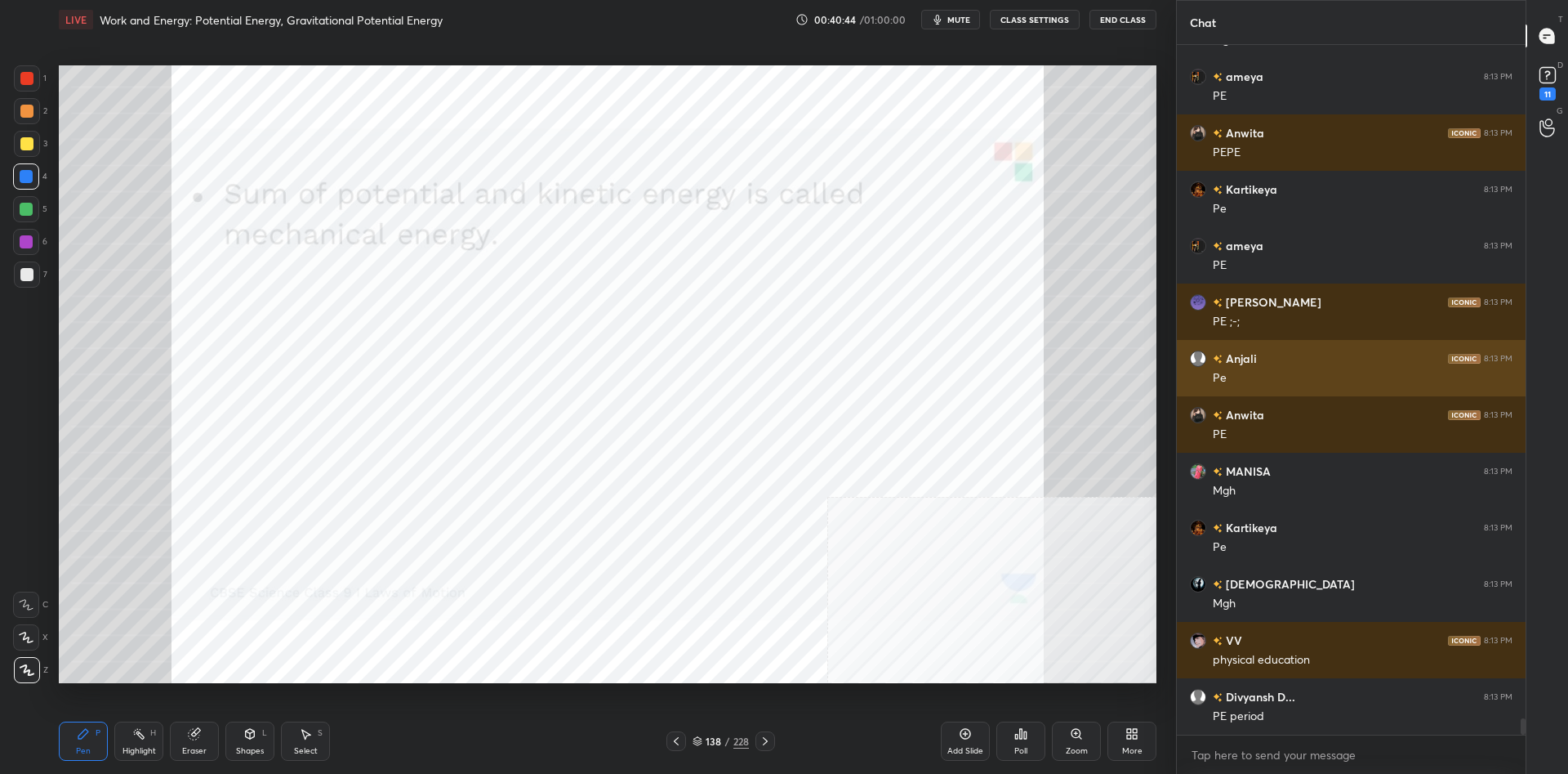
scroll to position [28232, 0]
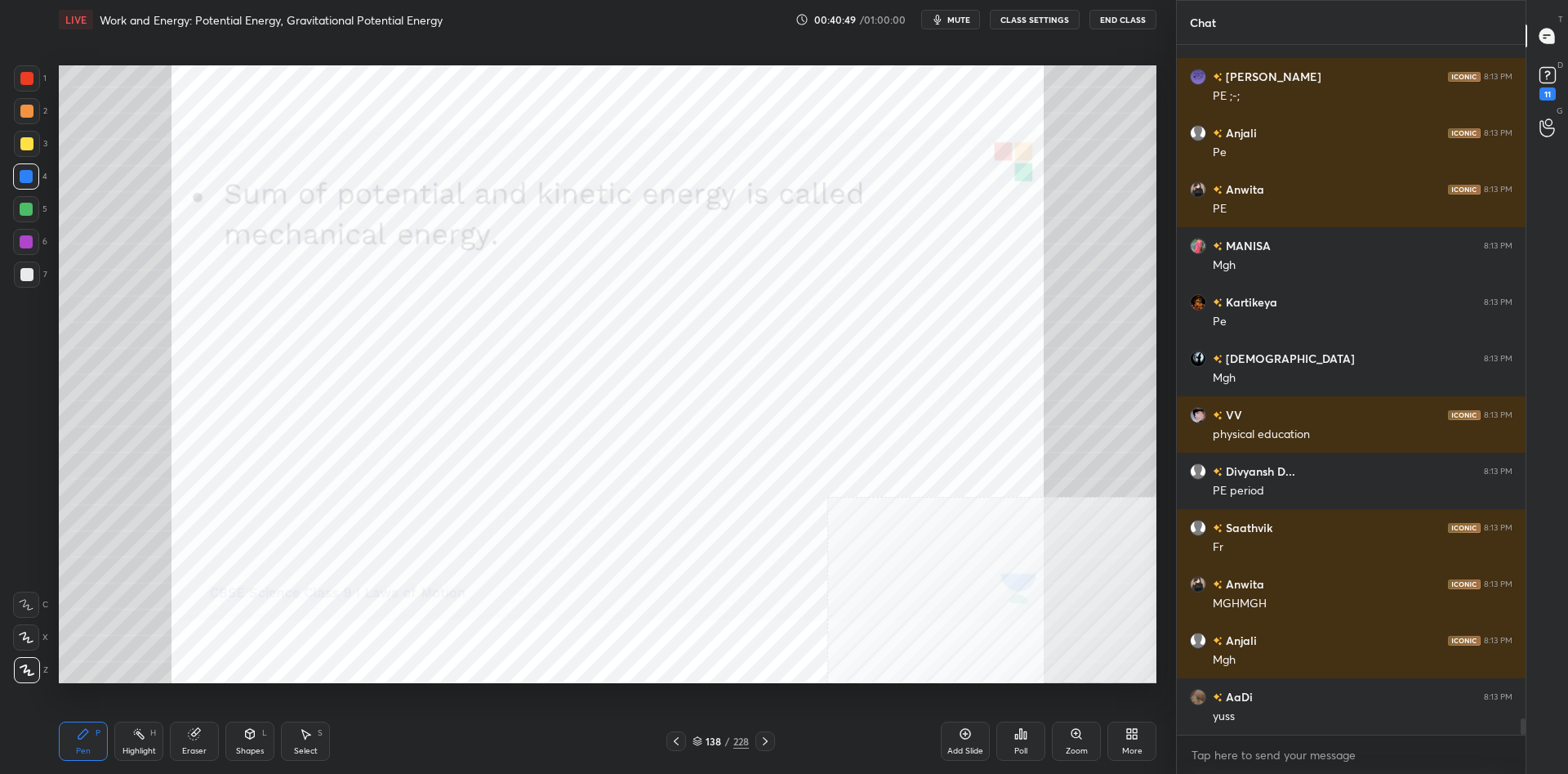
click at [741, 742] on div "228" at bounding box center [740, 741] width 15 height 14
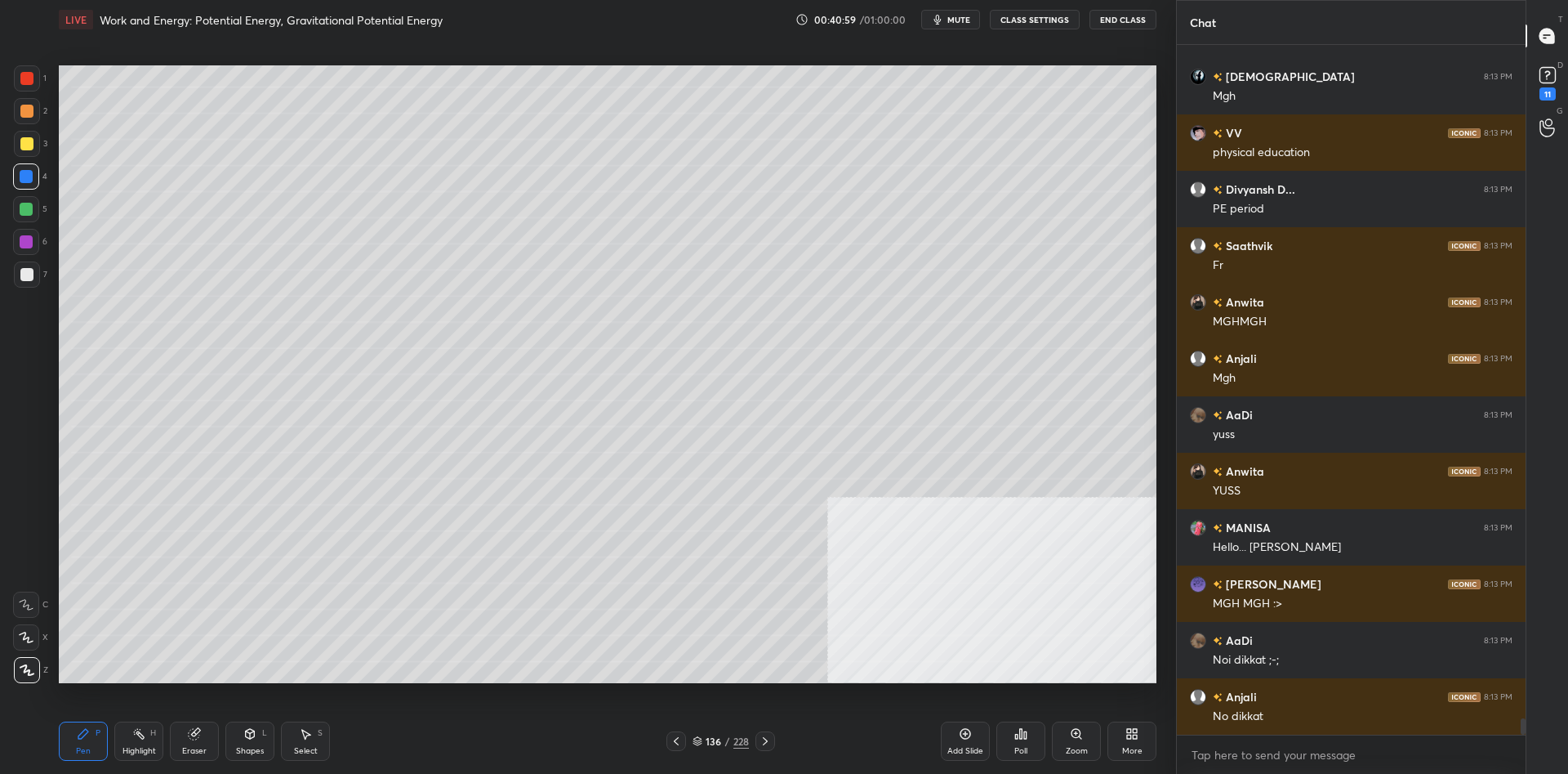
click at [970, 741] on div "Add Slide" at bounding box center [965, 741] width 49 height 39
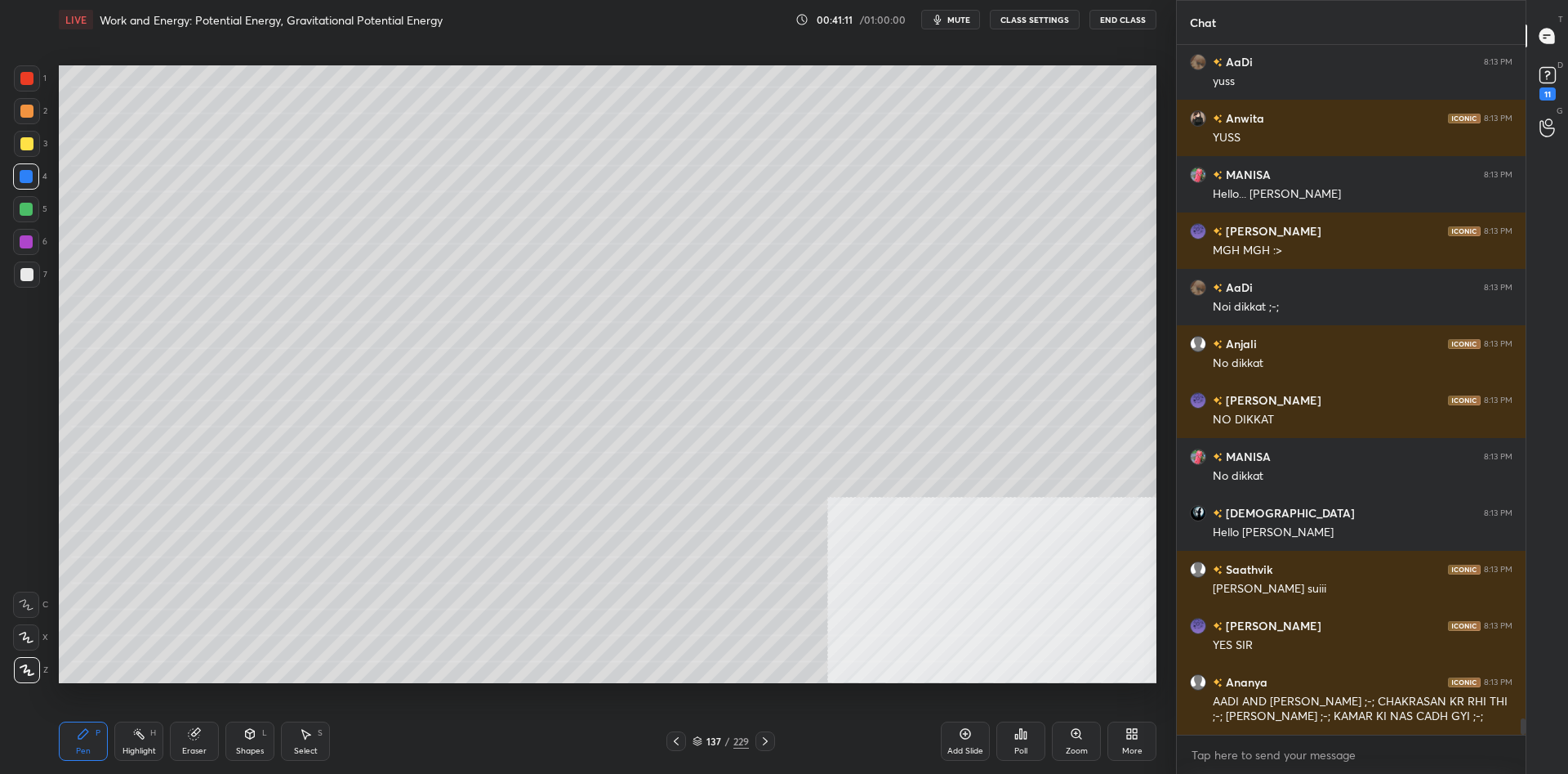
click at [18, 145] on div at bounding box center [26, 143] width 26 height 26
click at [24, 142] on div at bounding box center [27, 143] width 13 height 13
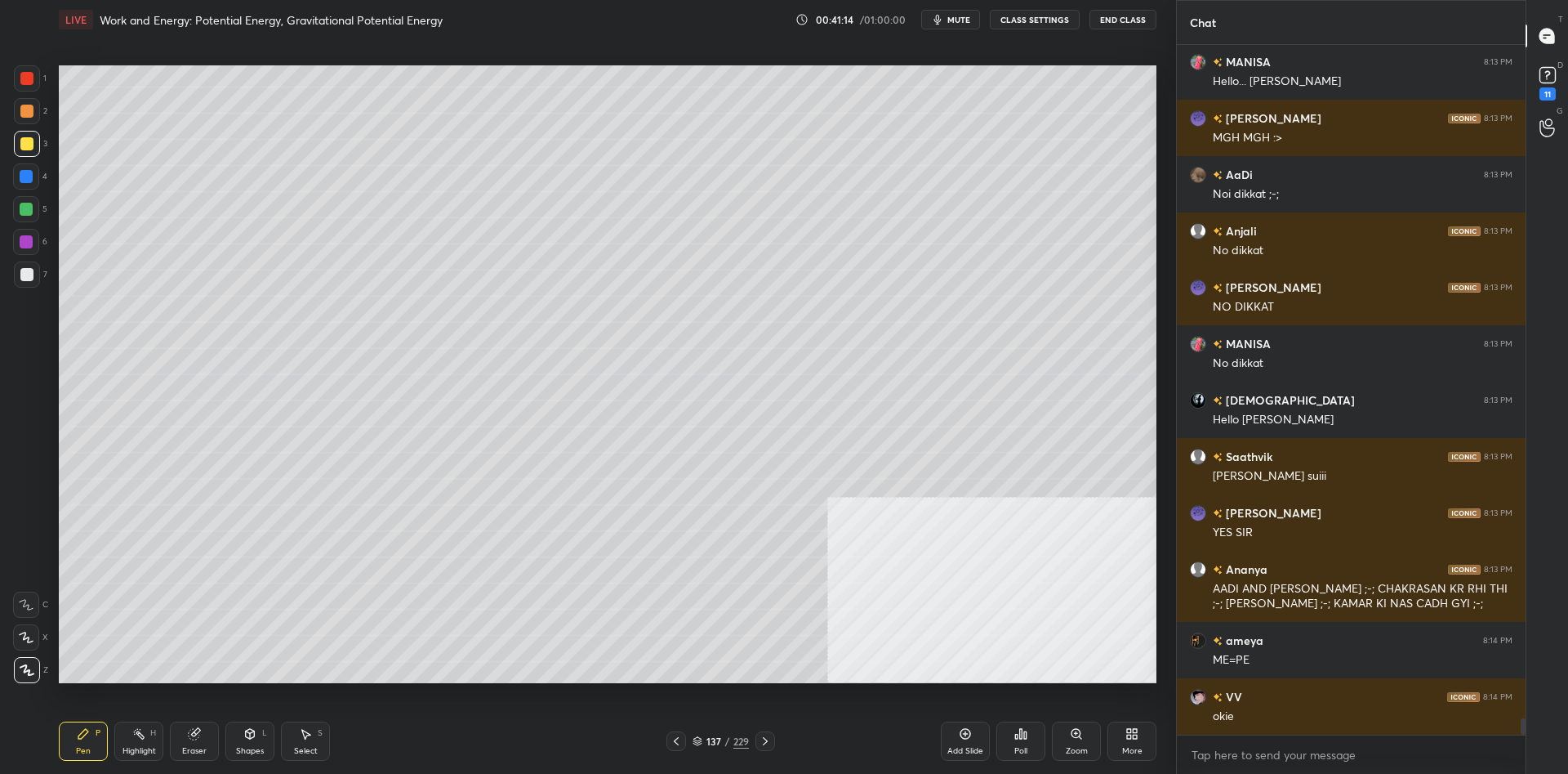
click at [251, 731] on icon at bounding box center [251, 732] width 9 height 3
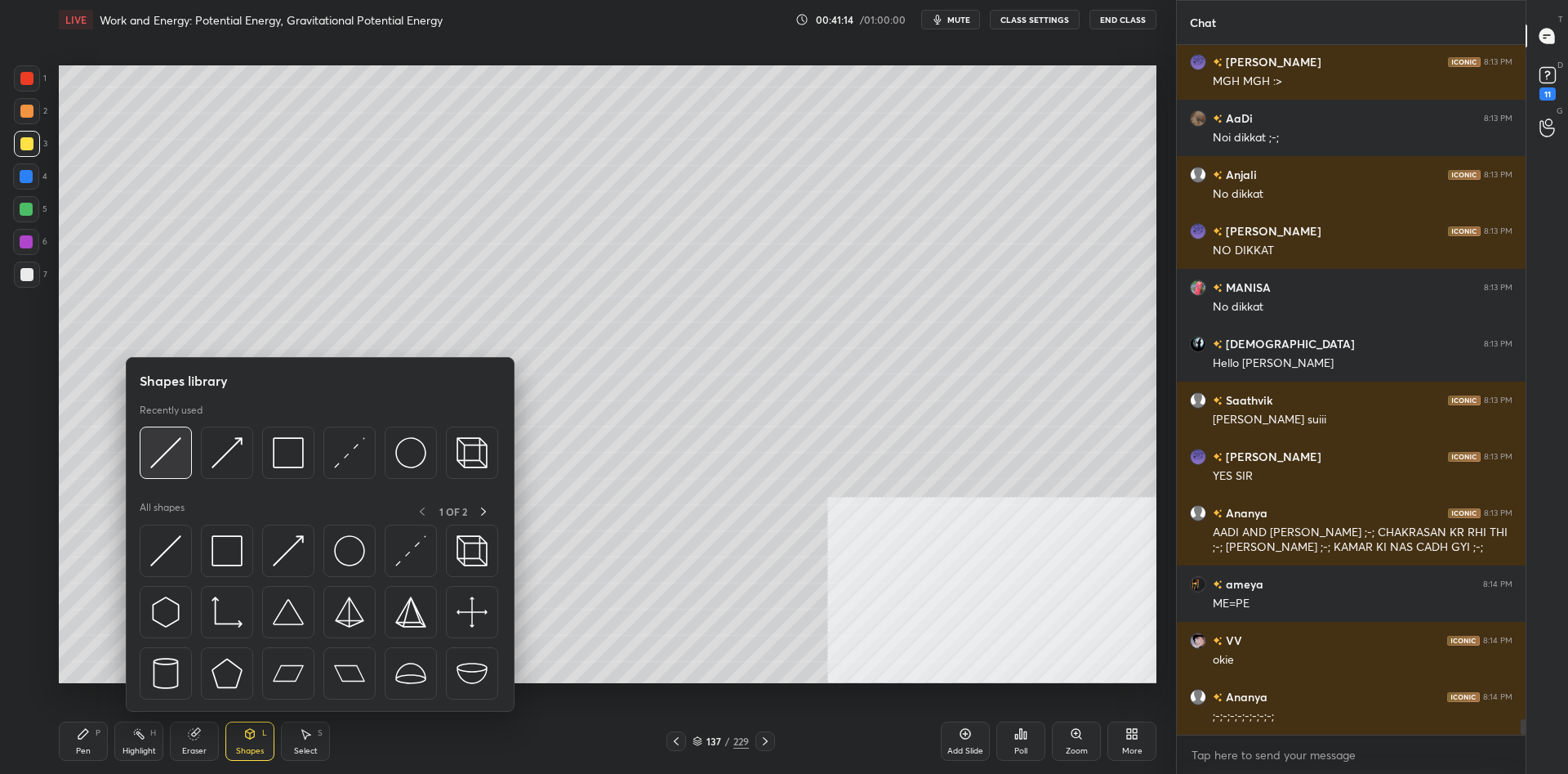
click at [169, 456] on img at bounding box center [166, 452] width 31 height 31
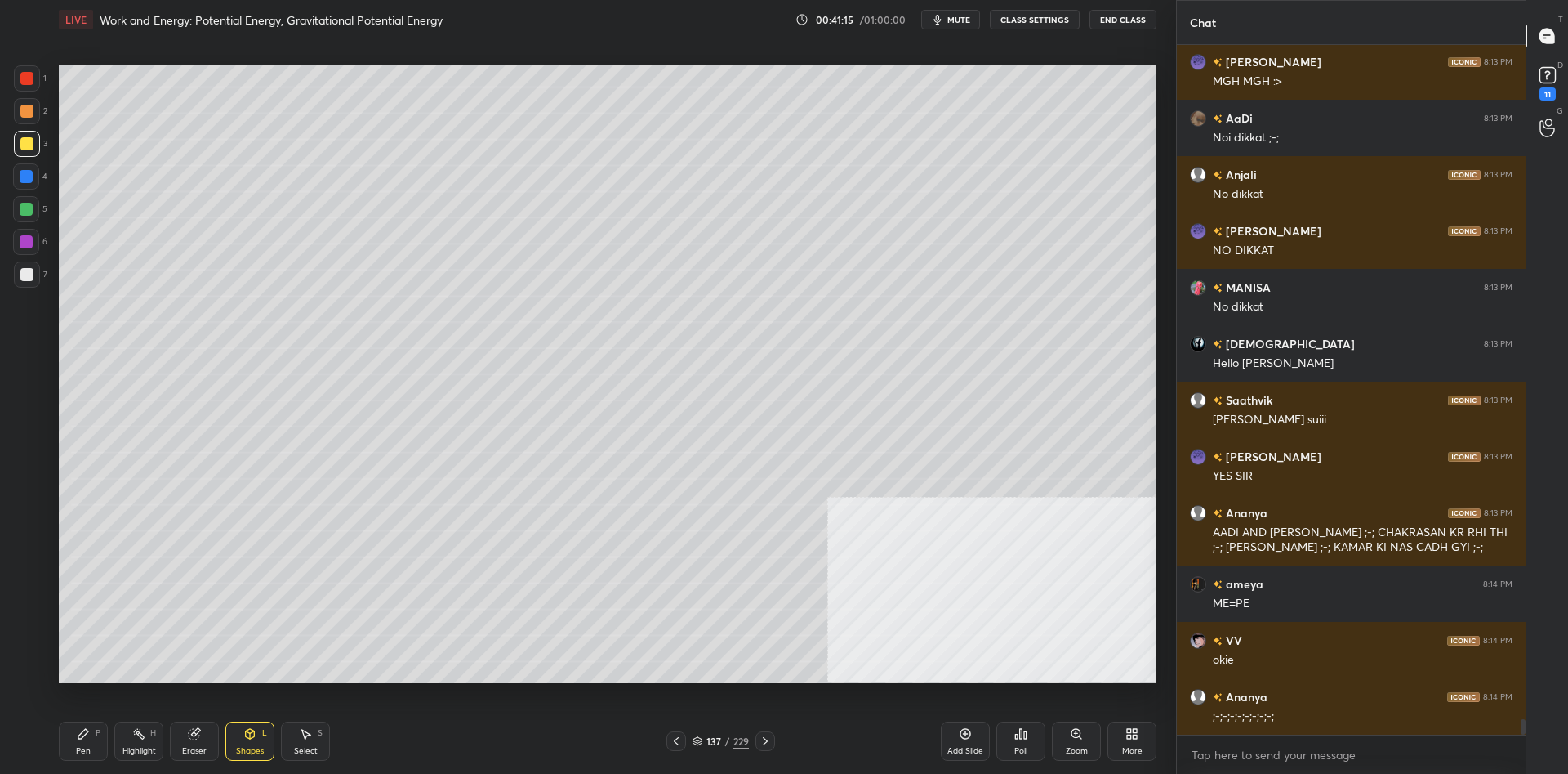
click at [35, 270] on div at bounding box center [26, 274] width 26 height 26
click at [234, 743] on div "Shapes L" at bounding box center [250, 741] width 49 height 39
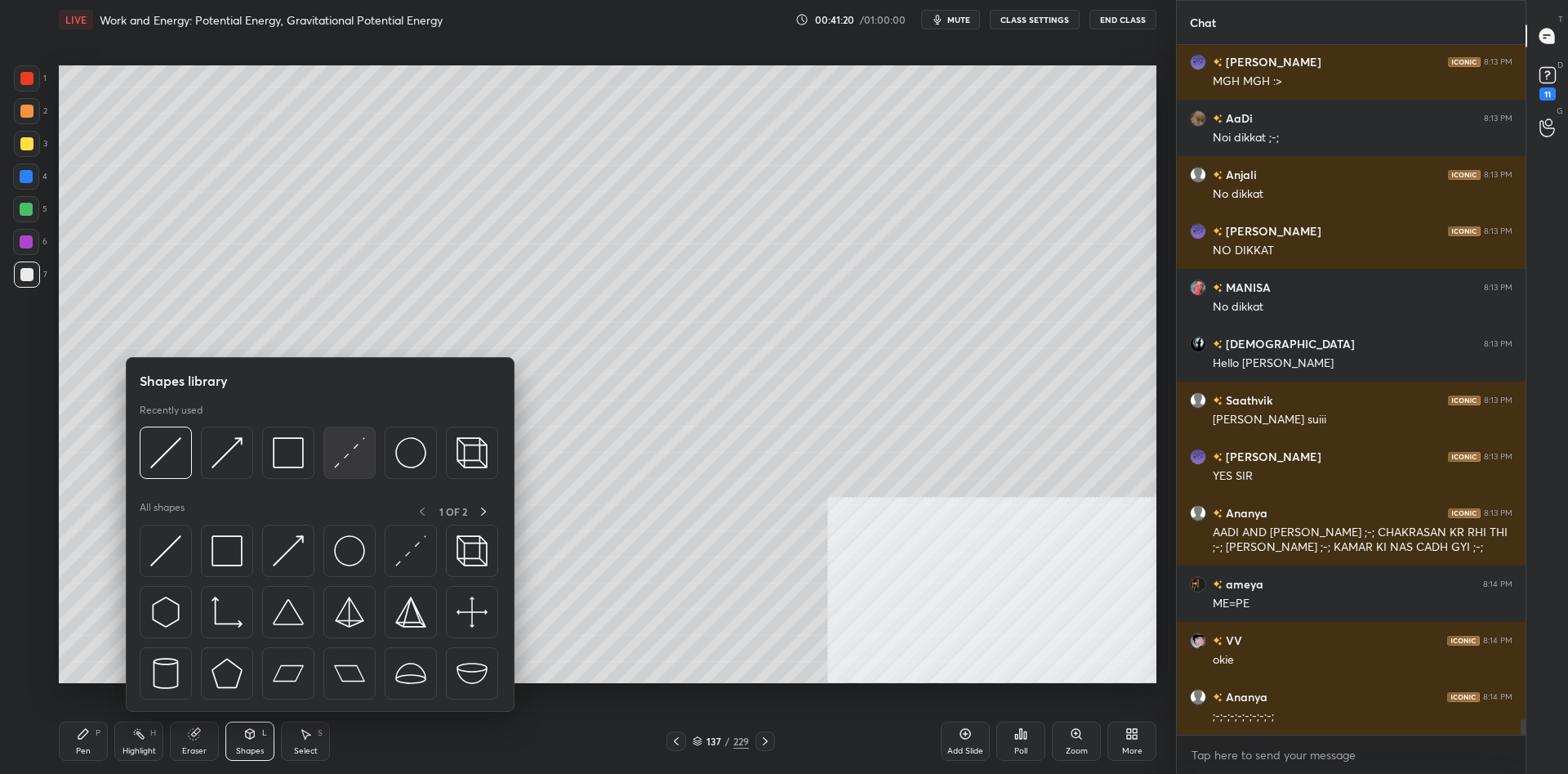
click at [341, 451] on img at bounding box center [349, 452] width 31 height 31
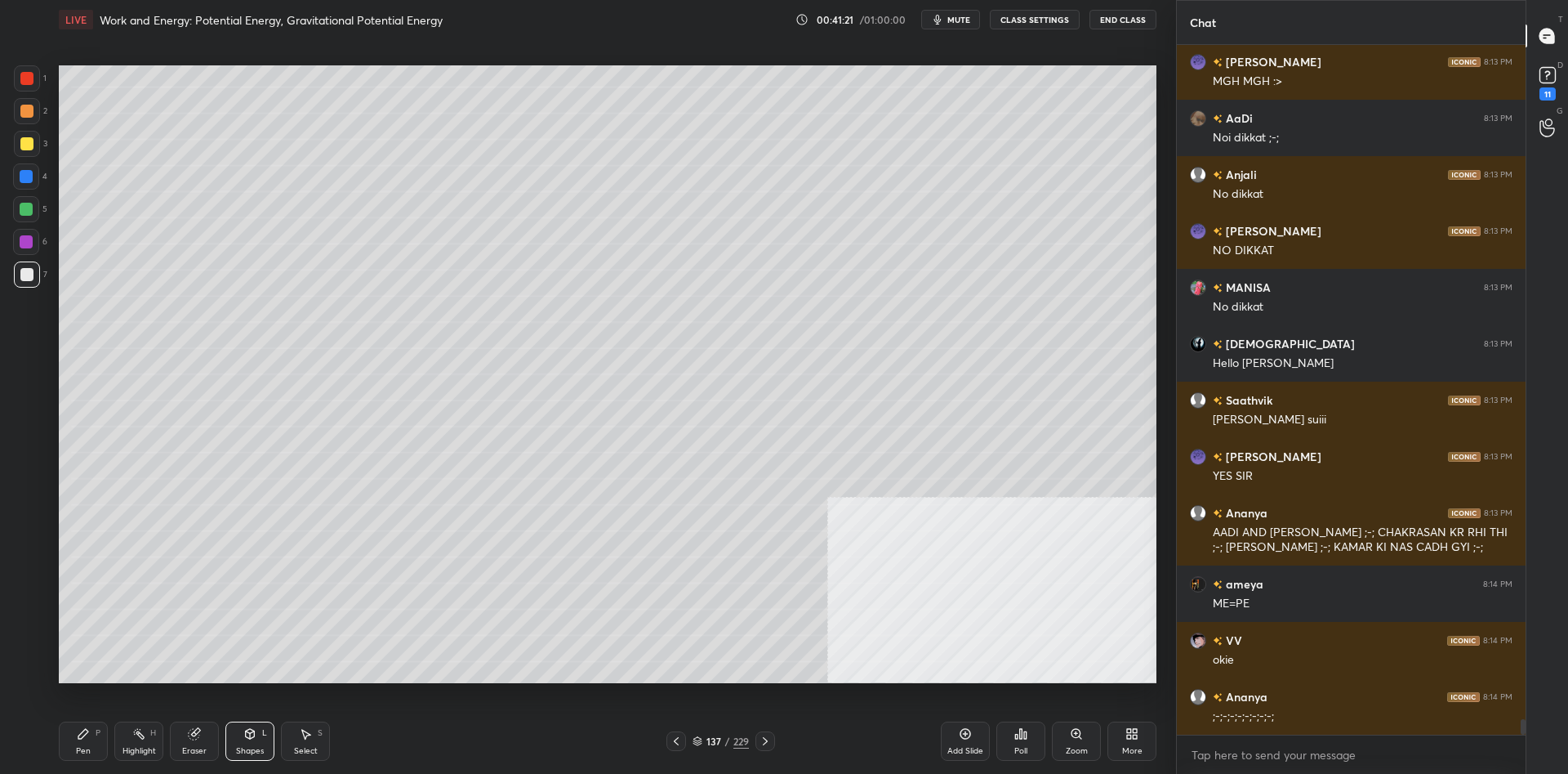
click at [27, 238] on div at bounding box center [26, 242] width 13 height 13
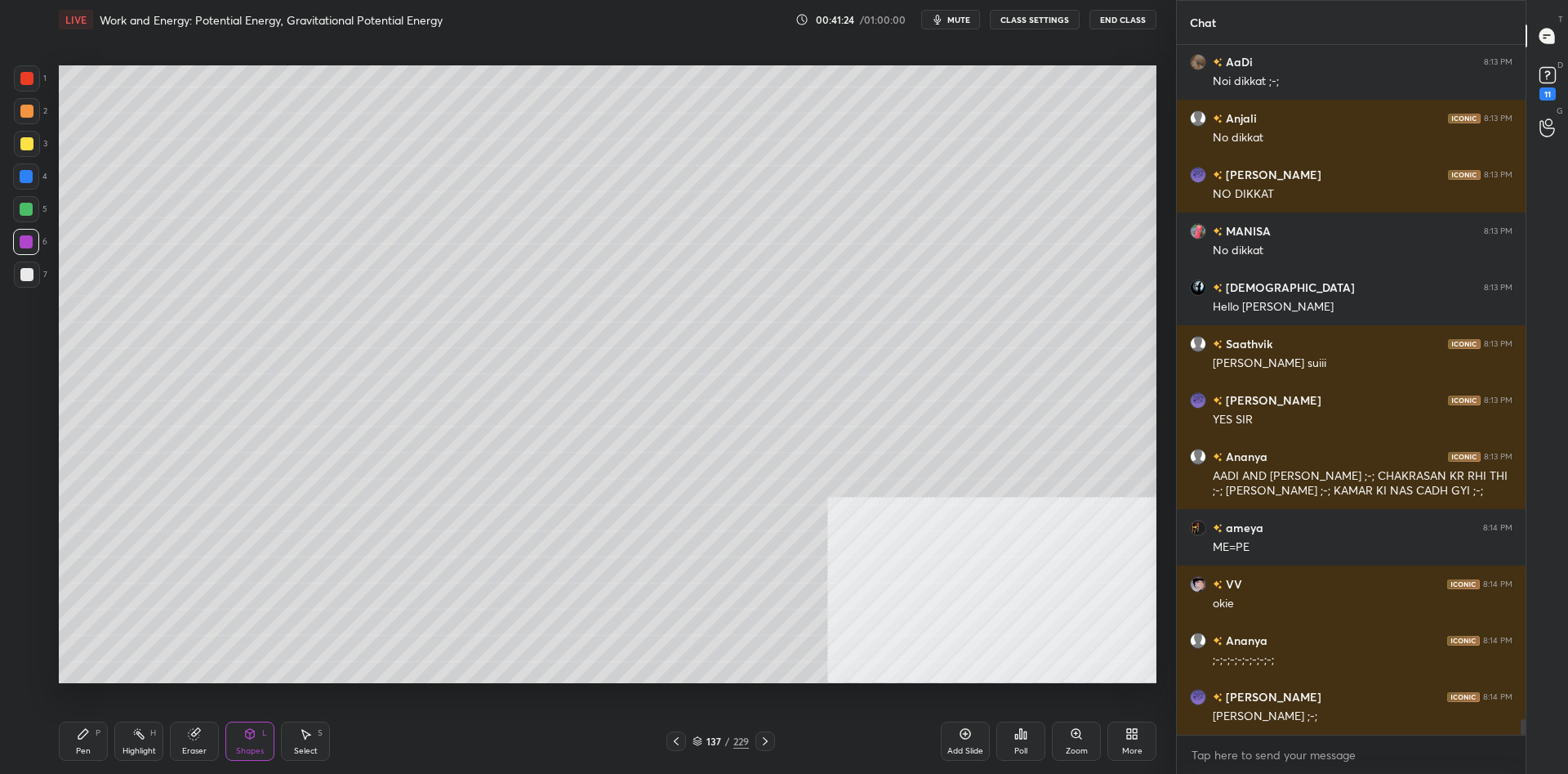
click at [96, 737] on div "P" at bounding box center [97, 733] width 5 height 8
click at [36, 112] on div at bounding box center [26, 111] width 26 height 26
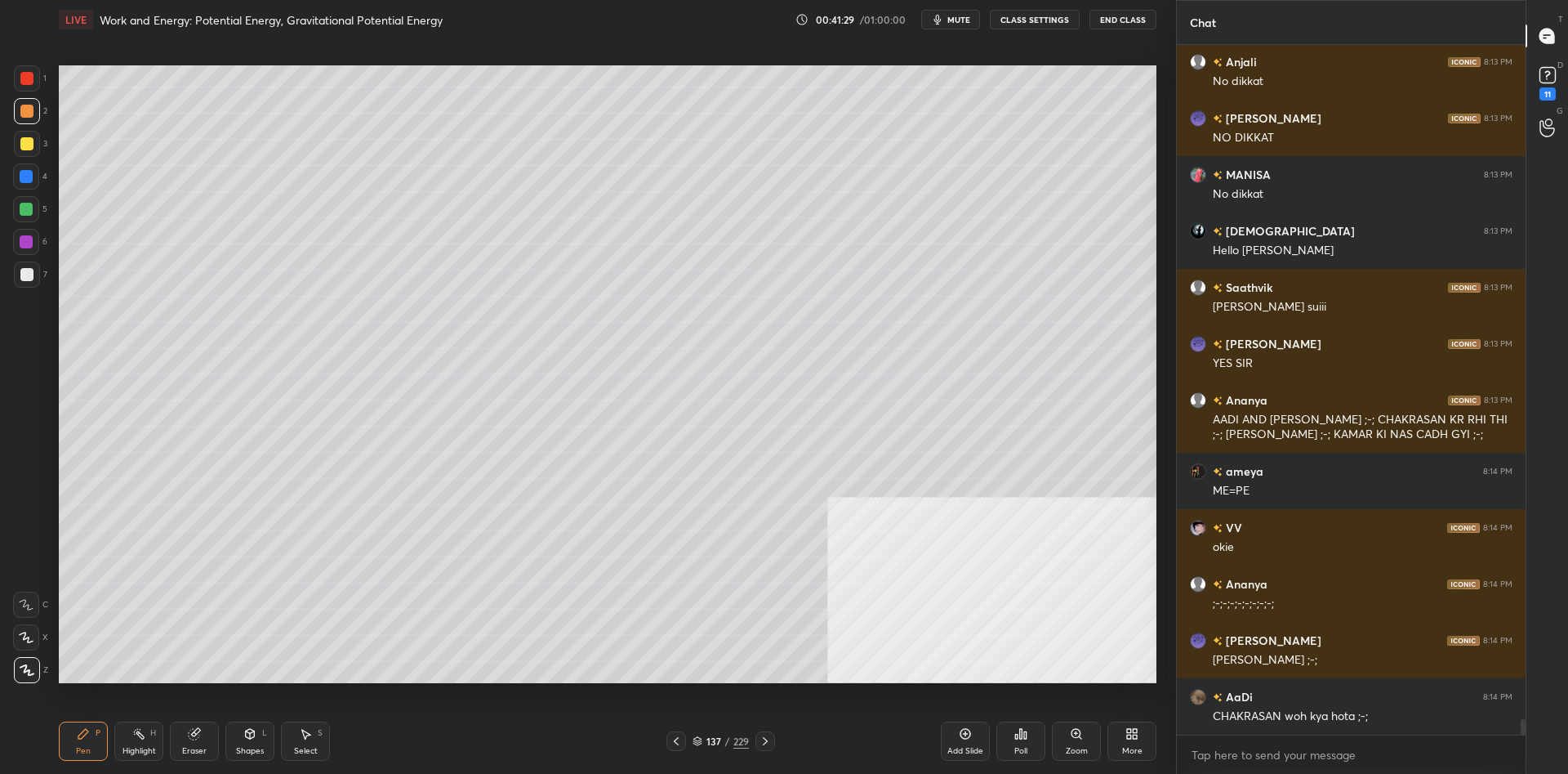
click at [27, 85] on div at bounding box center [26, 78] width 26 height 26
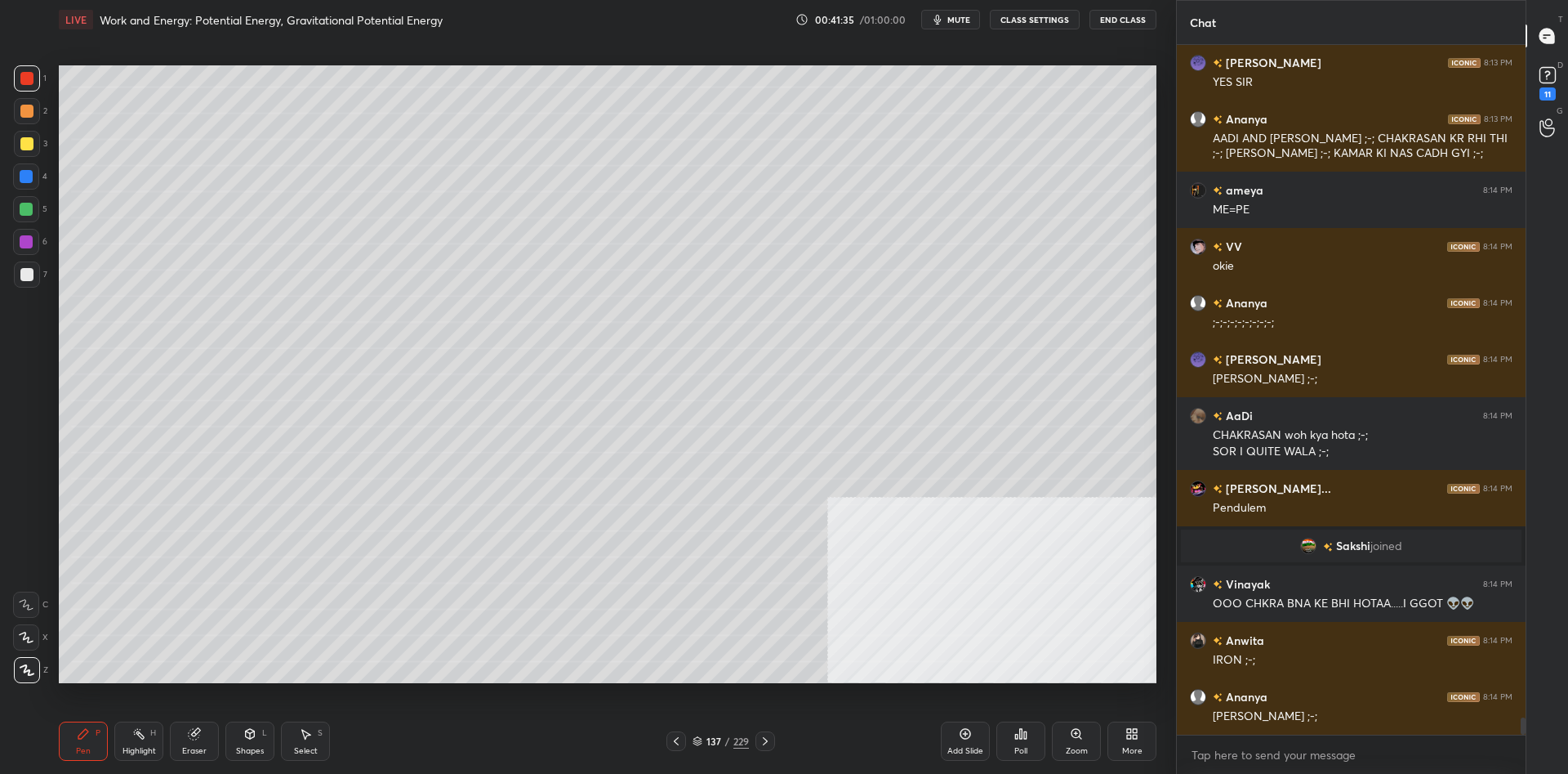
click at [34, 115] on div at bounding box center [26, 111] width 26 height 26
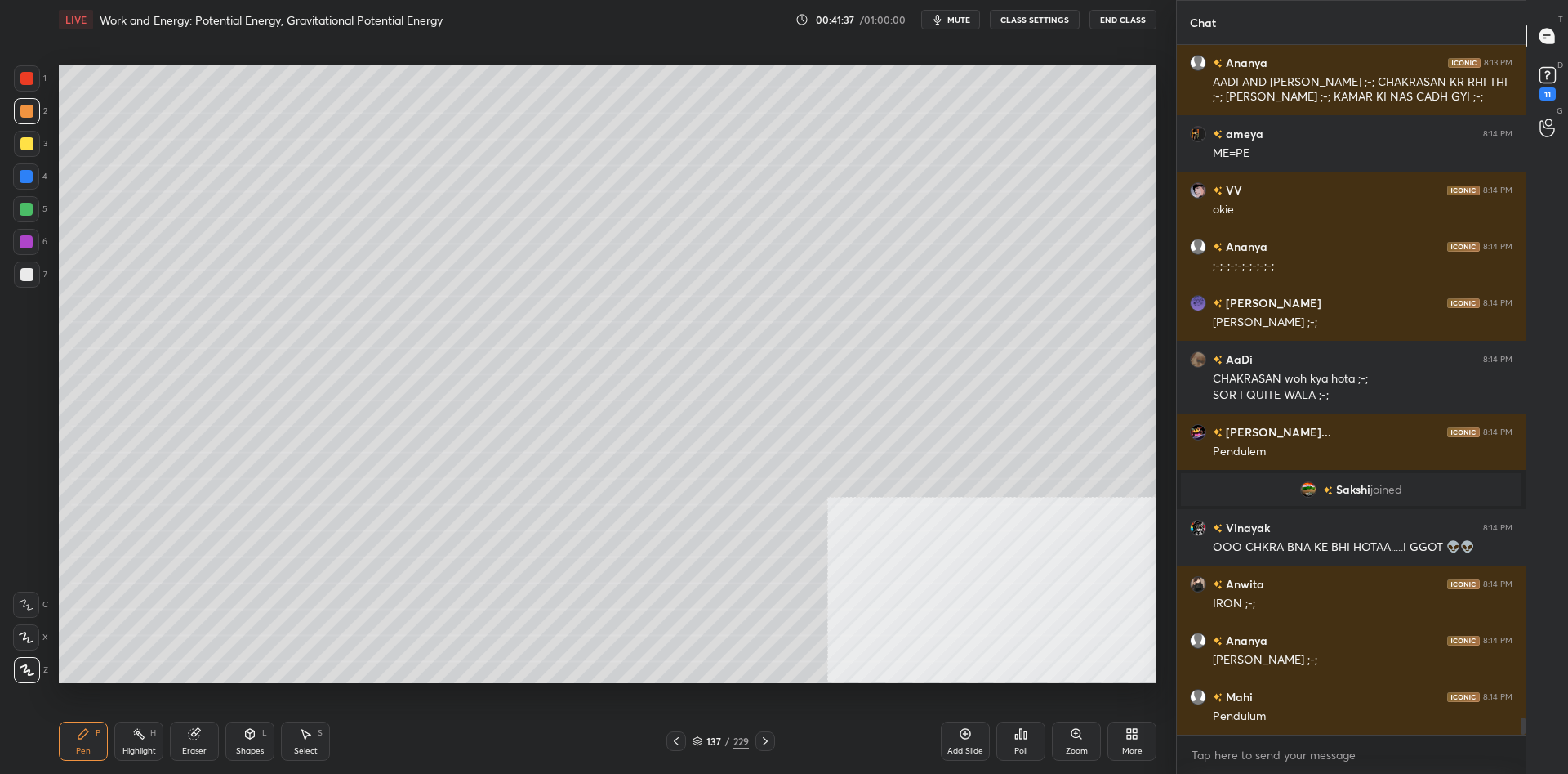
click at [142, 735] on rect at bounding box center [140, 734] width 8 height 8
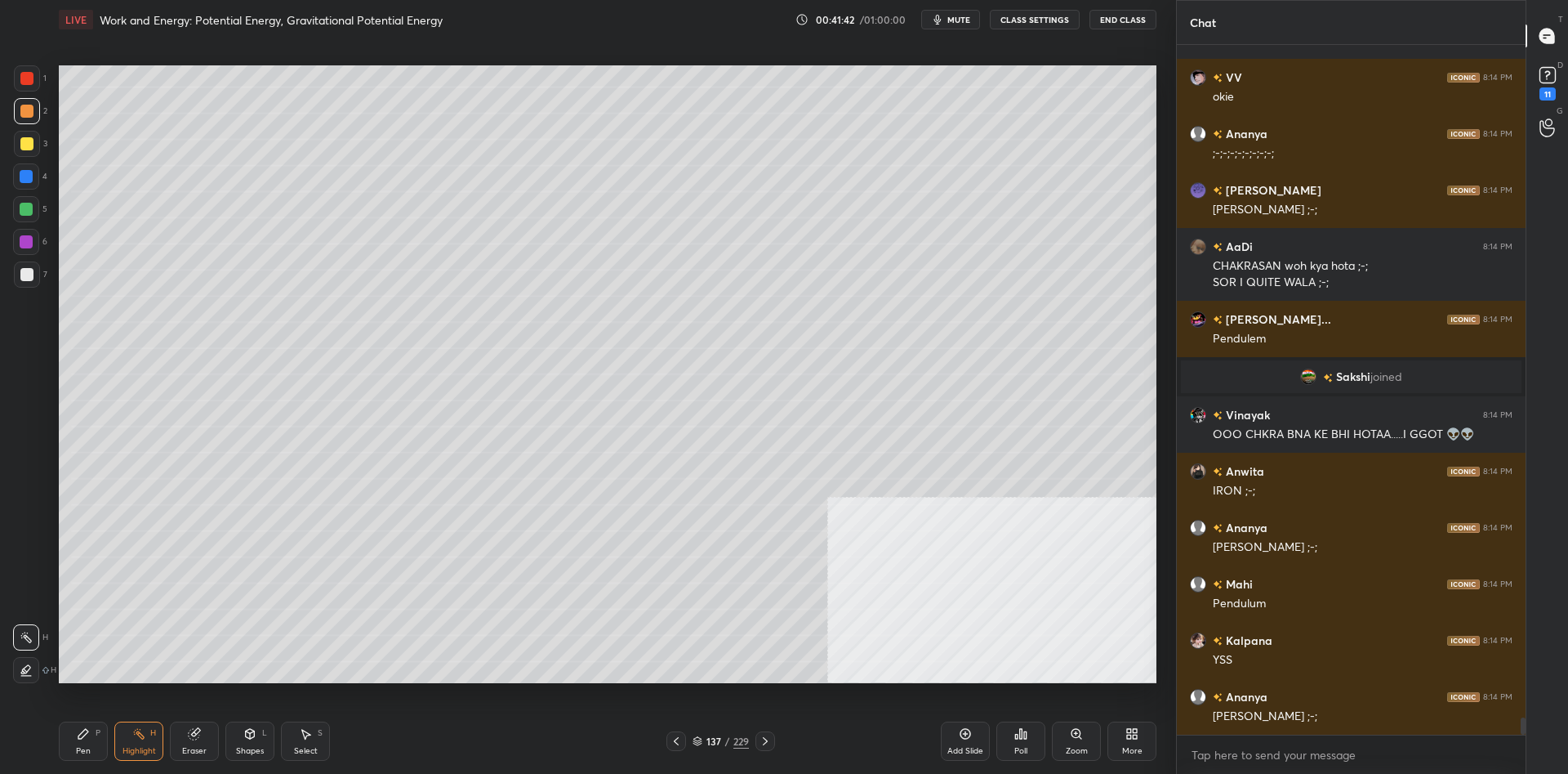
click at [263, 735] on div "L" at bounding box center [264, 733] width 5 height 8
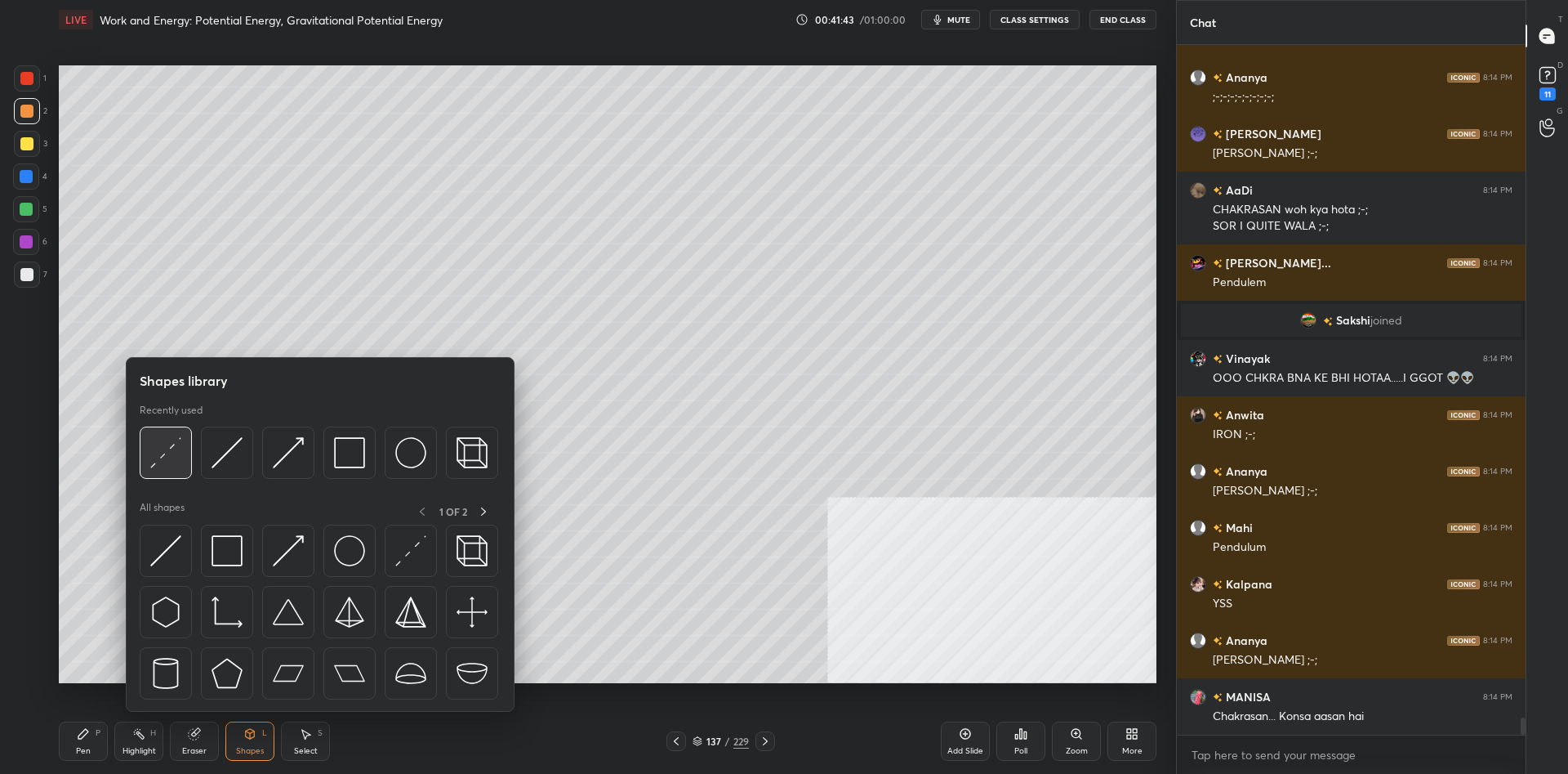
click at [185, 460] on div at bounding box center [166, 453] width 52 height 52
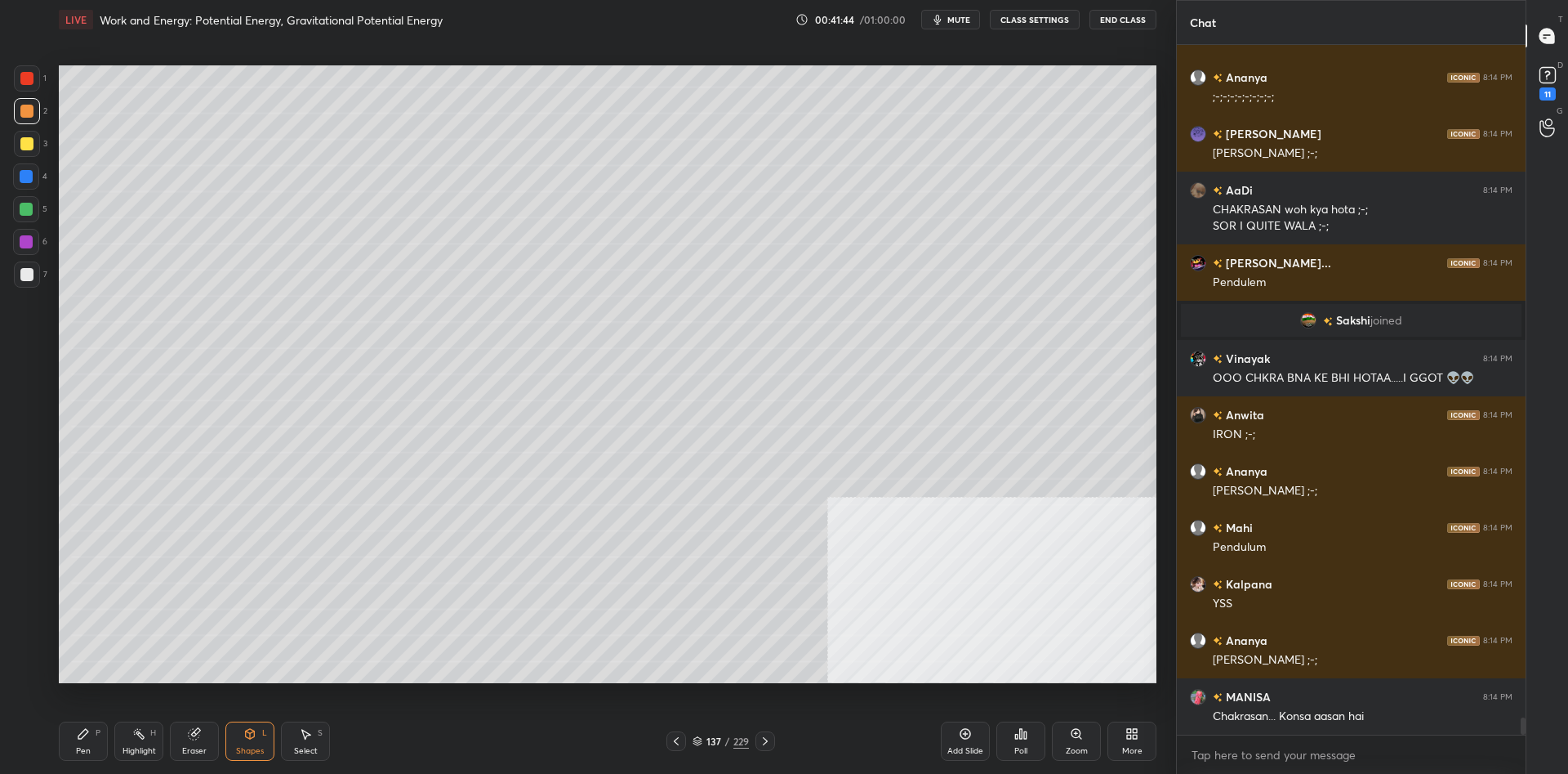
click at [20, 242] on div at bounding box center [26, 242] width 13 height 13
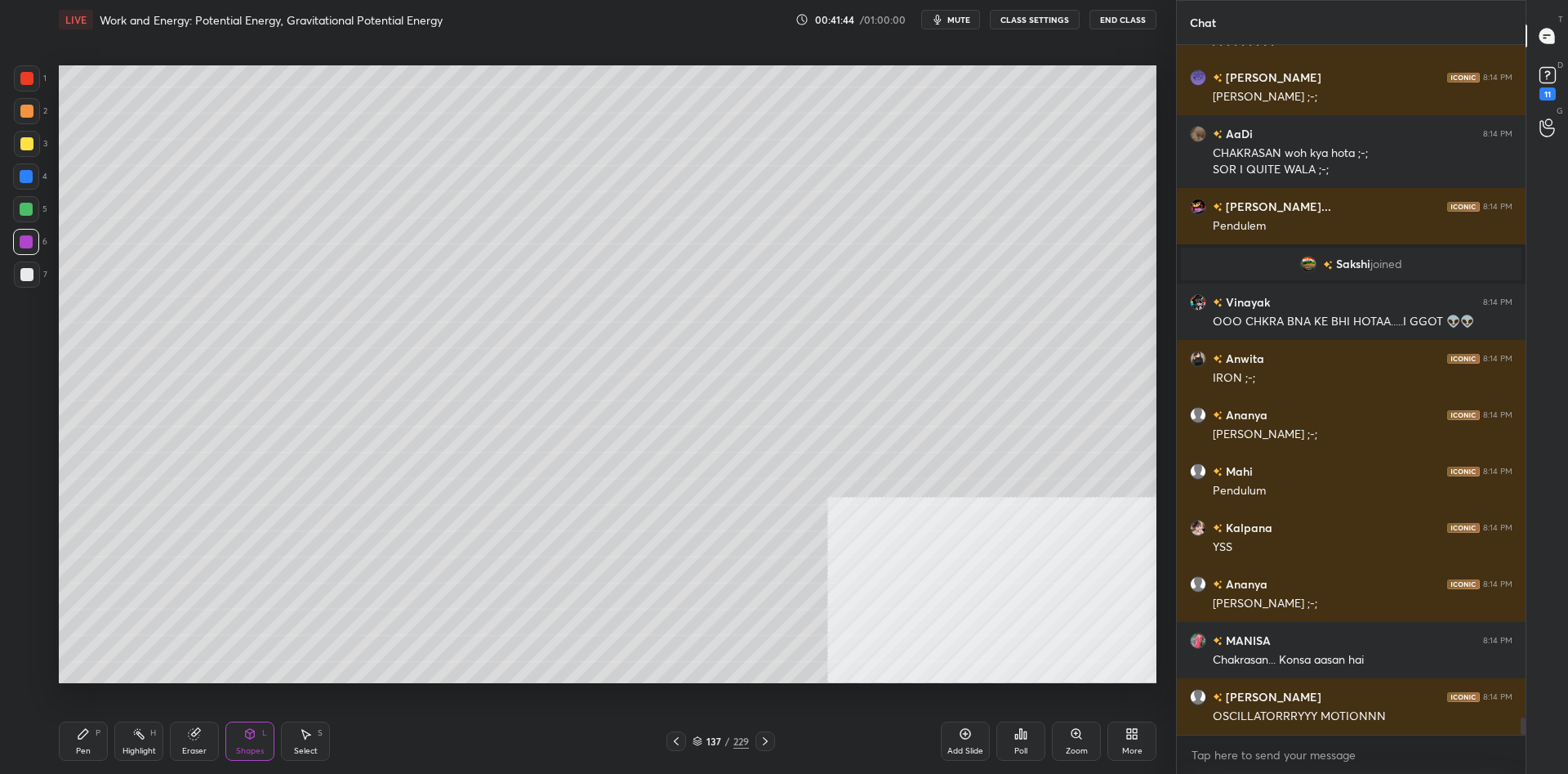
click at [262, 742] on div "Shapes L" at bounding box center [250, 741] width 49 height 39
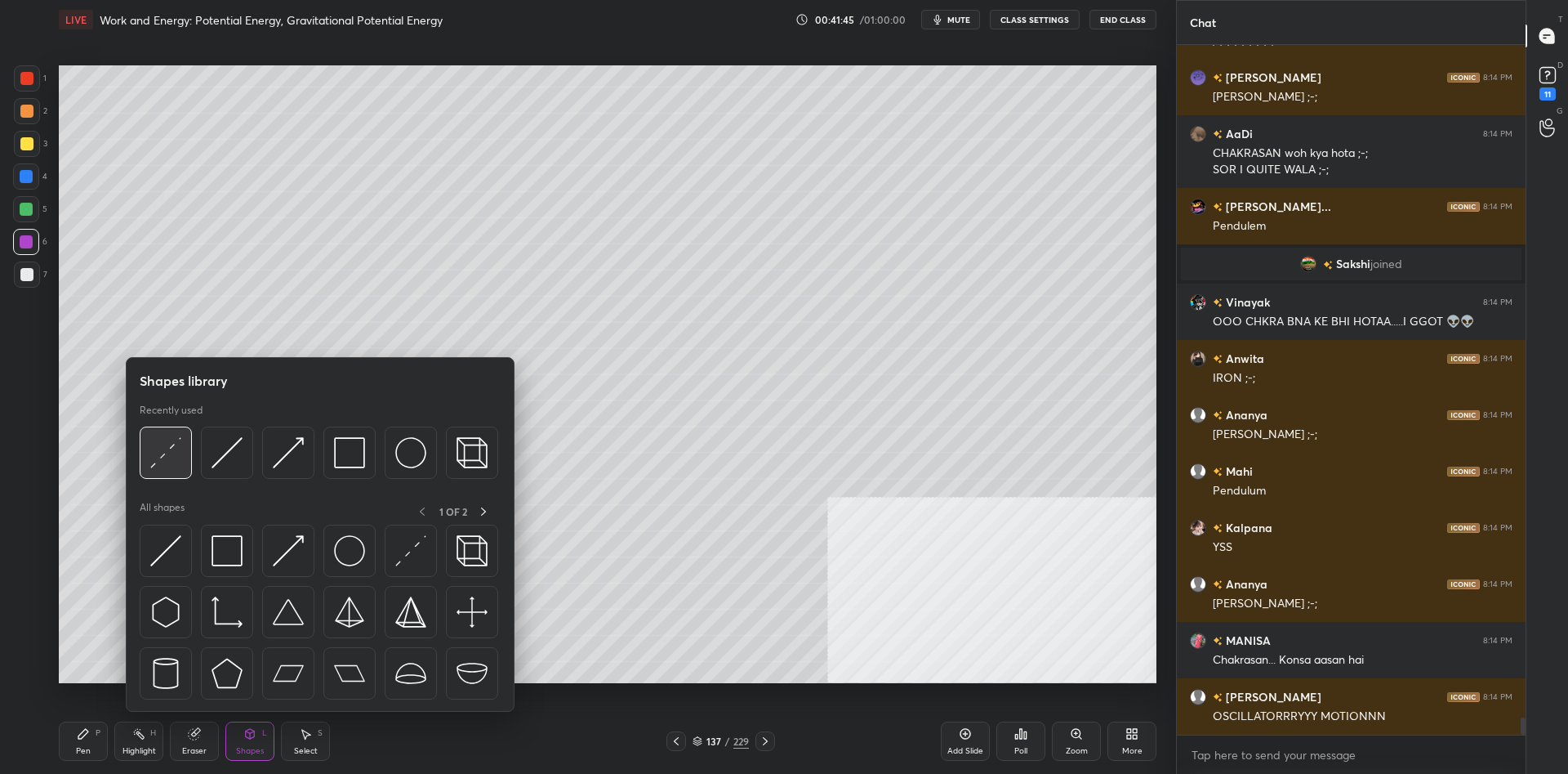
click at [166, 456] on img at bounding box center [166, 452] width 31 height 31
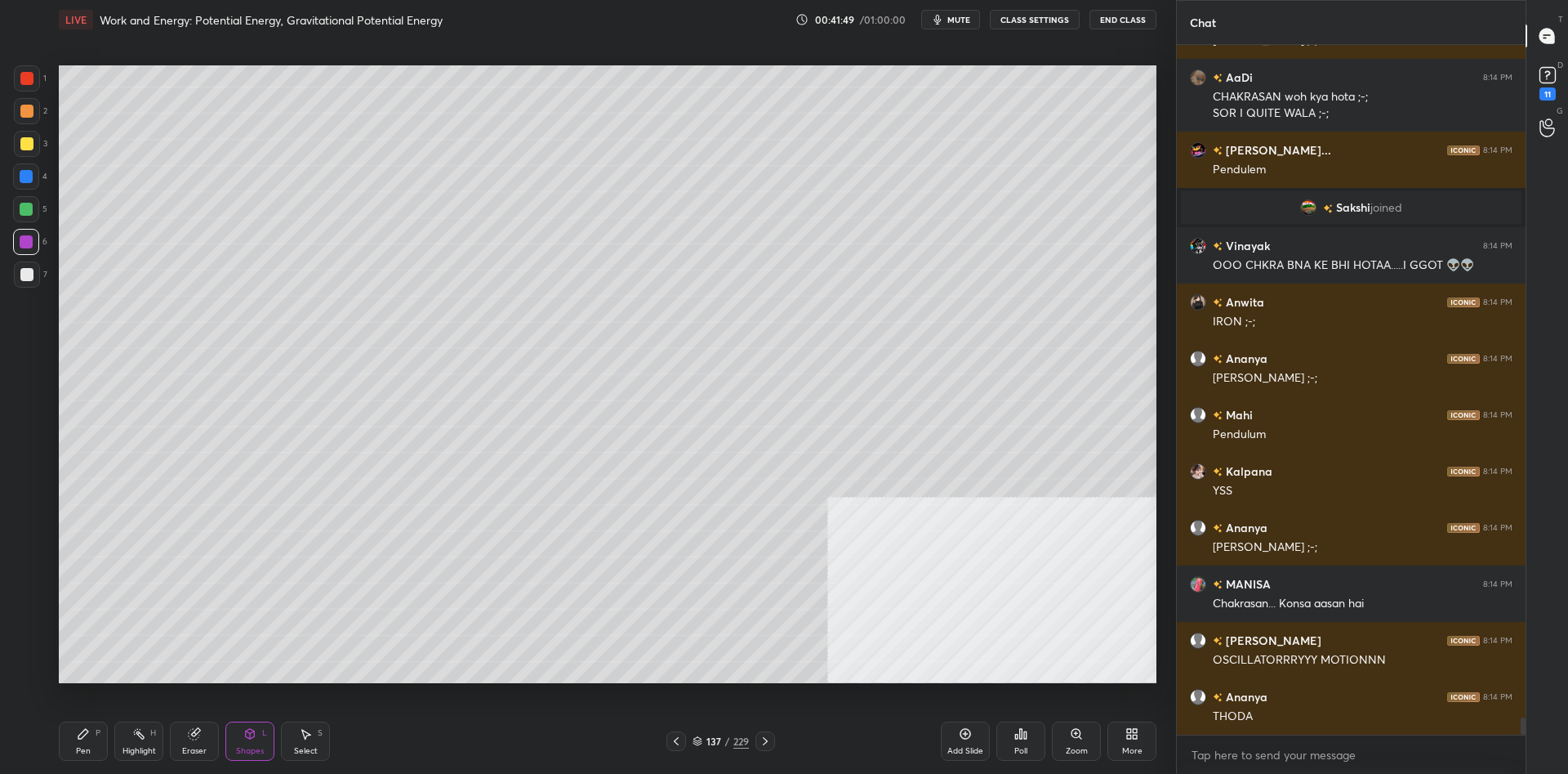
click at [116, 744] on div "Highlight H" at bounding box center [139, 741] width 49 height 39
click at [87, 742] on div "Pen P" at bounding box center [83, 741] width 49 height 39
click at [37, 127] on div "2" at bounding box center [30, 115] width 33 height 32
click at [31, 115] on div at bounding box center [27, 111] width 13 height 13
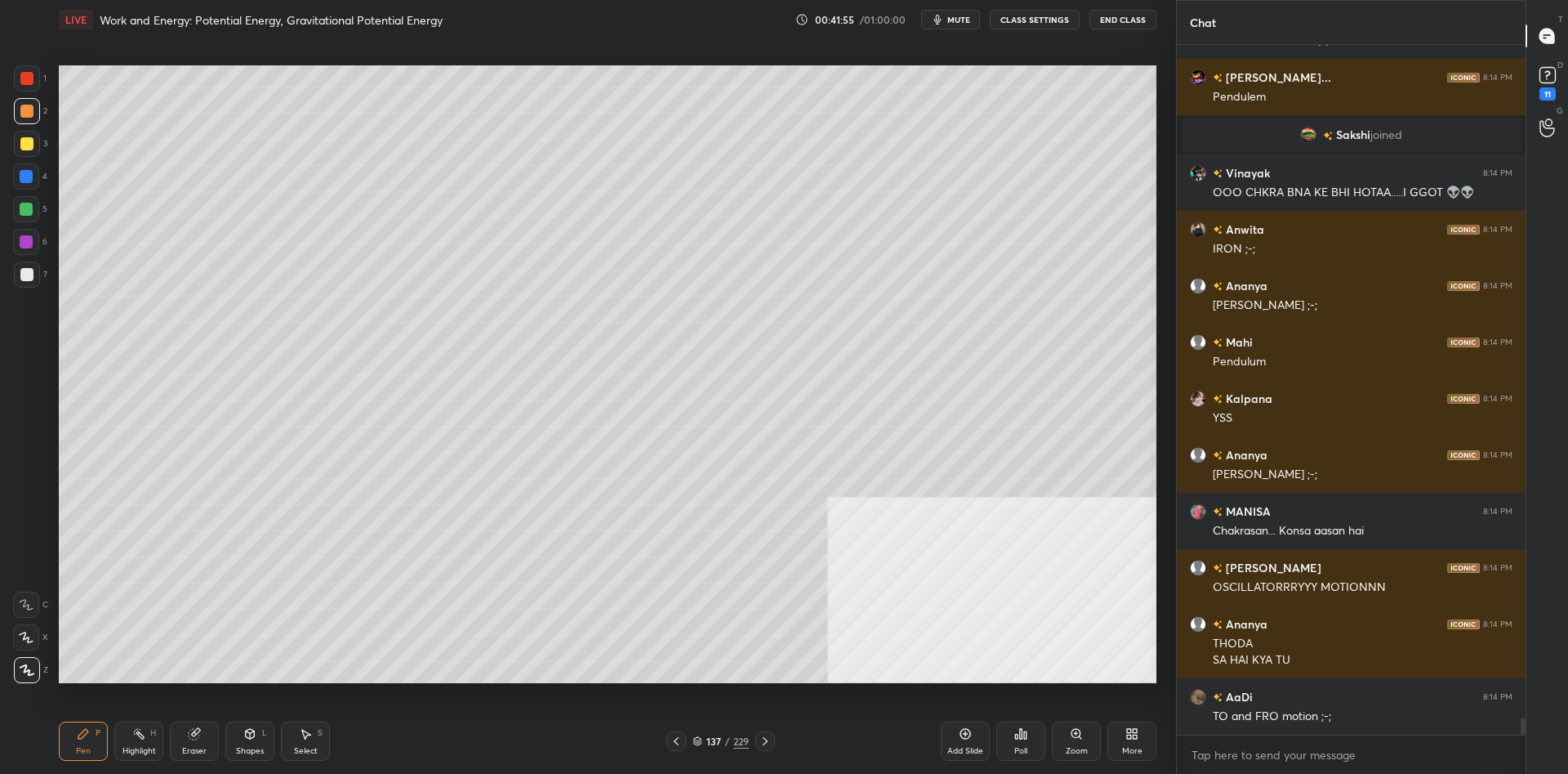
scroll to position [26973, 0]
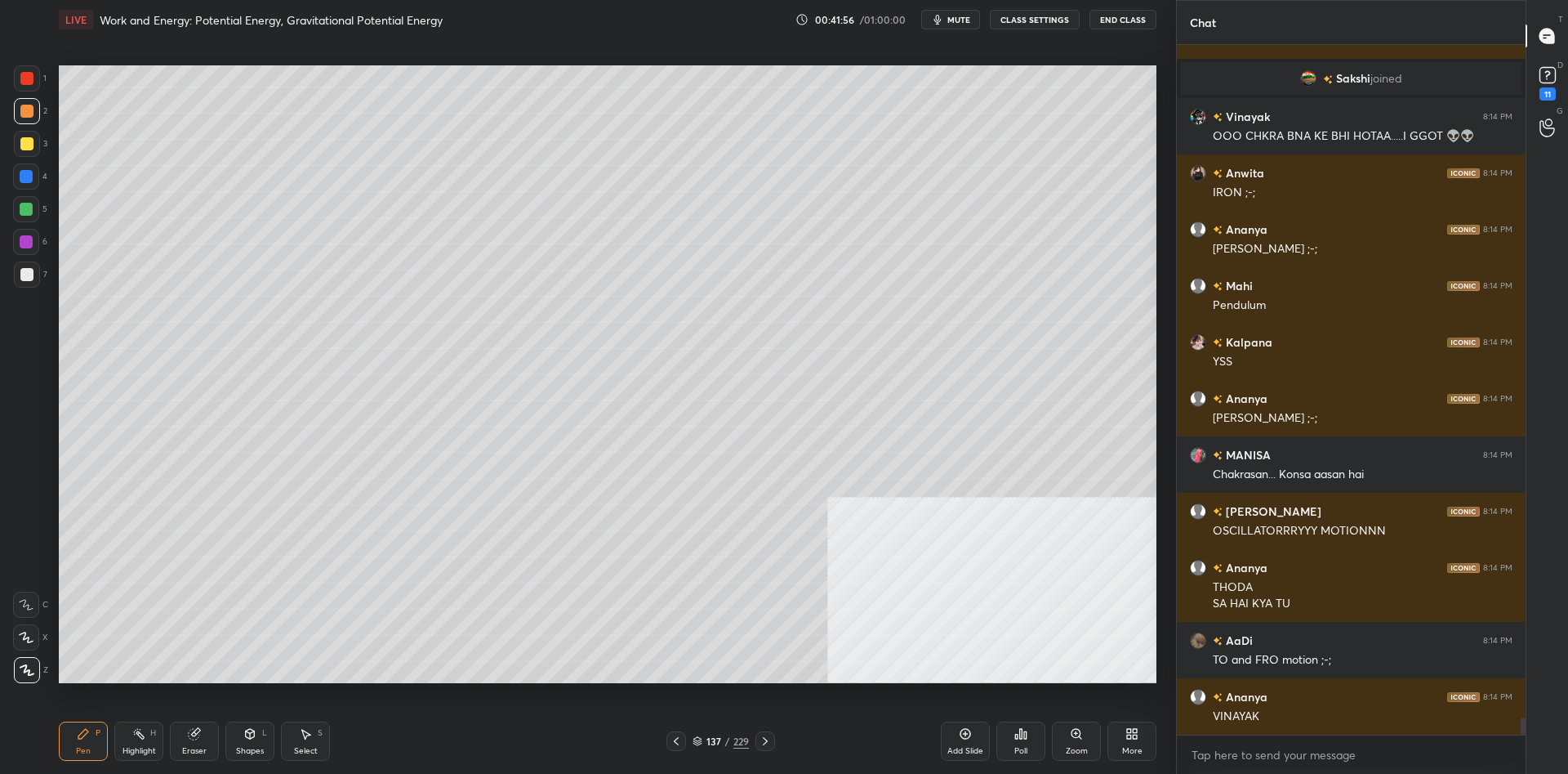
click at [122, 740] on div "Highlight H" at bounding box center [139, 741] width 49 height 39
click at [134, 736] on icon at bounding box center [139, 733] width 13 height 13
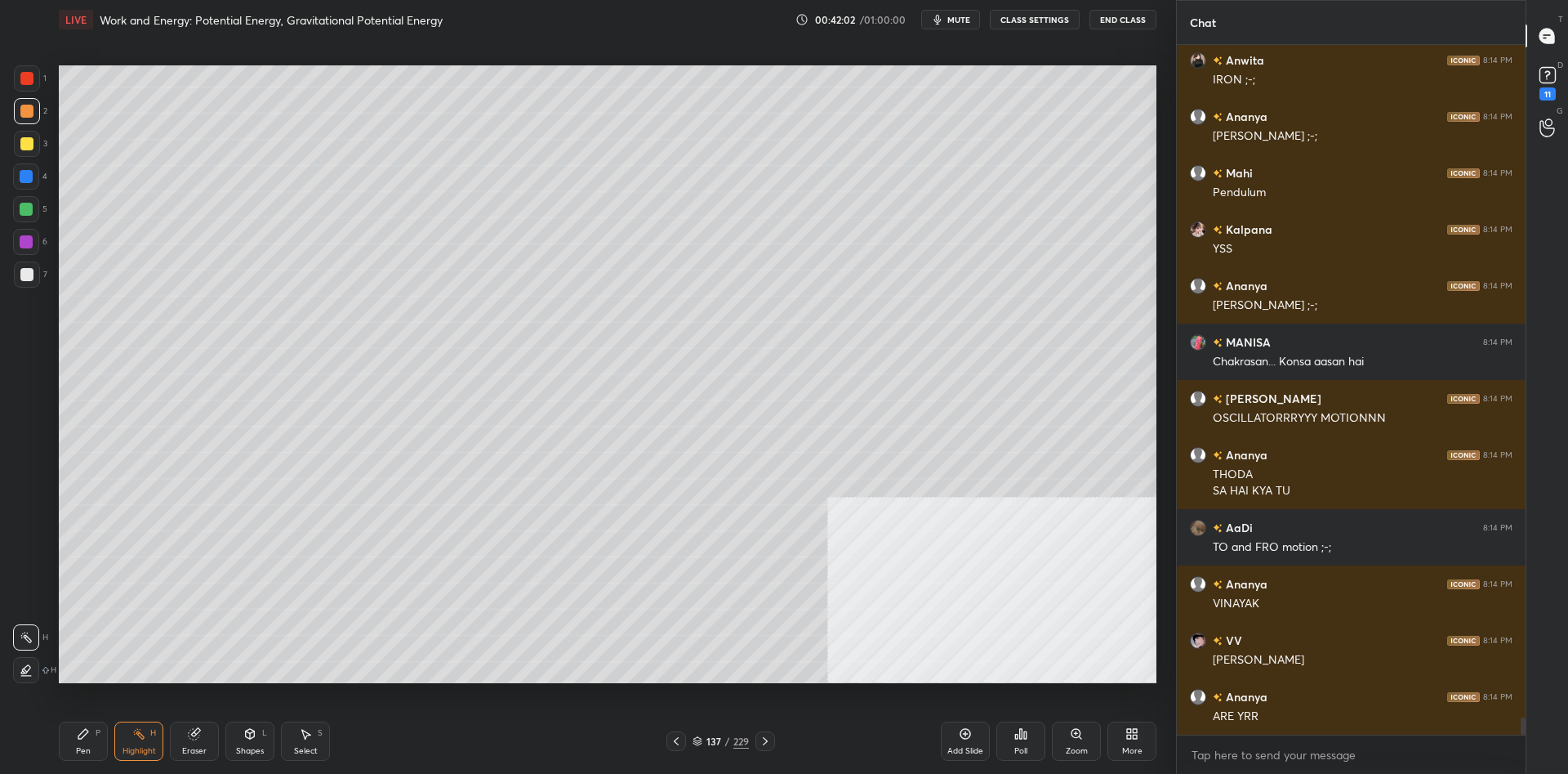
click at [70, 745] on div "Pen P" at bounding box center [83, 741] width 49 height 39
click at [84, 741] on div "Pen P" at bounding box center [83, 741] width 49 height 39
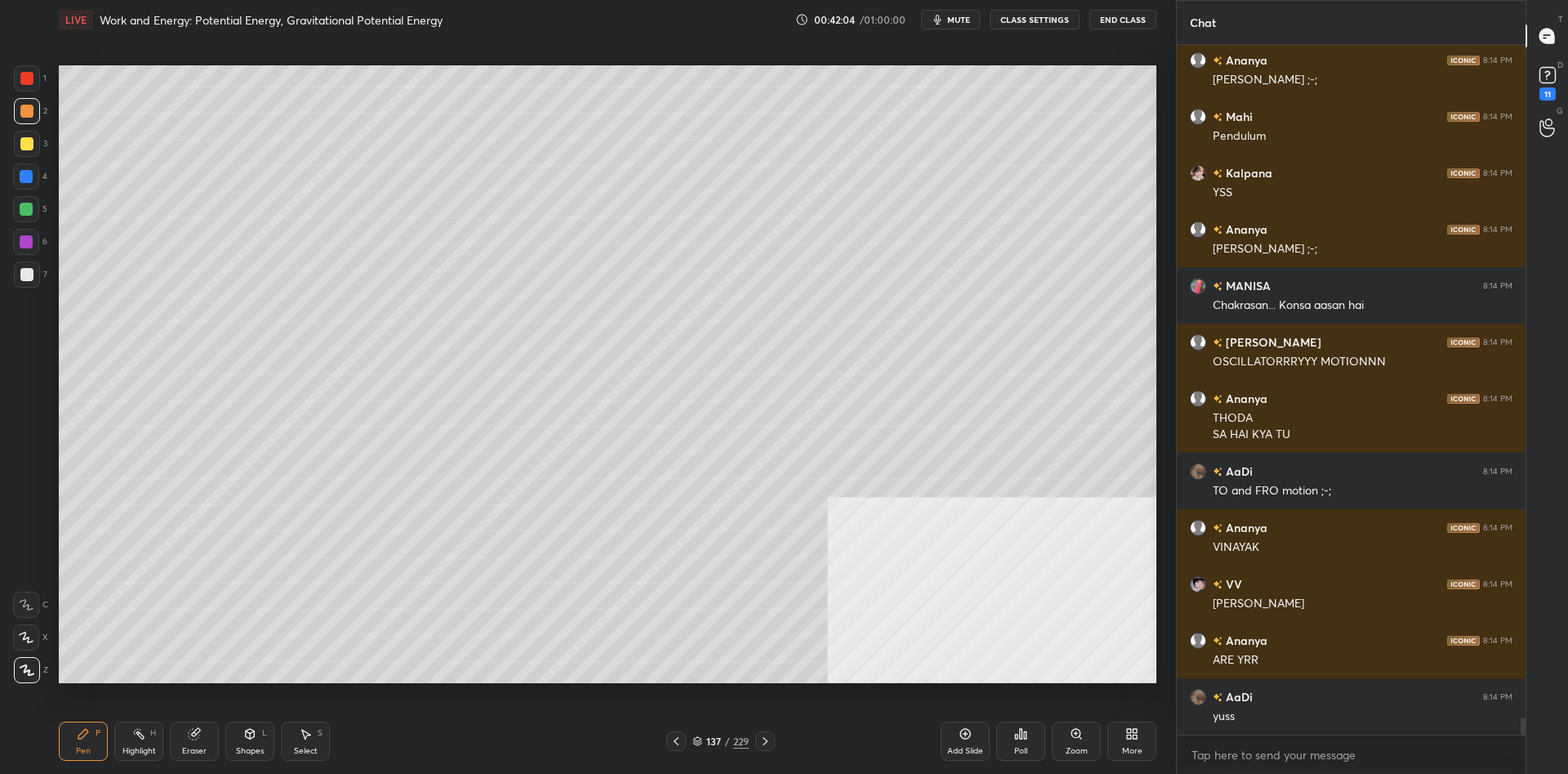
click at [35, 275] on div at bounding box center [26, 274] width 26 height 26
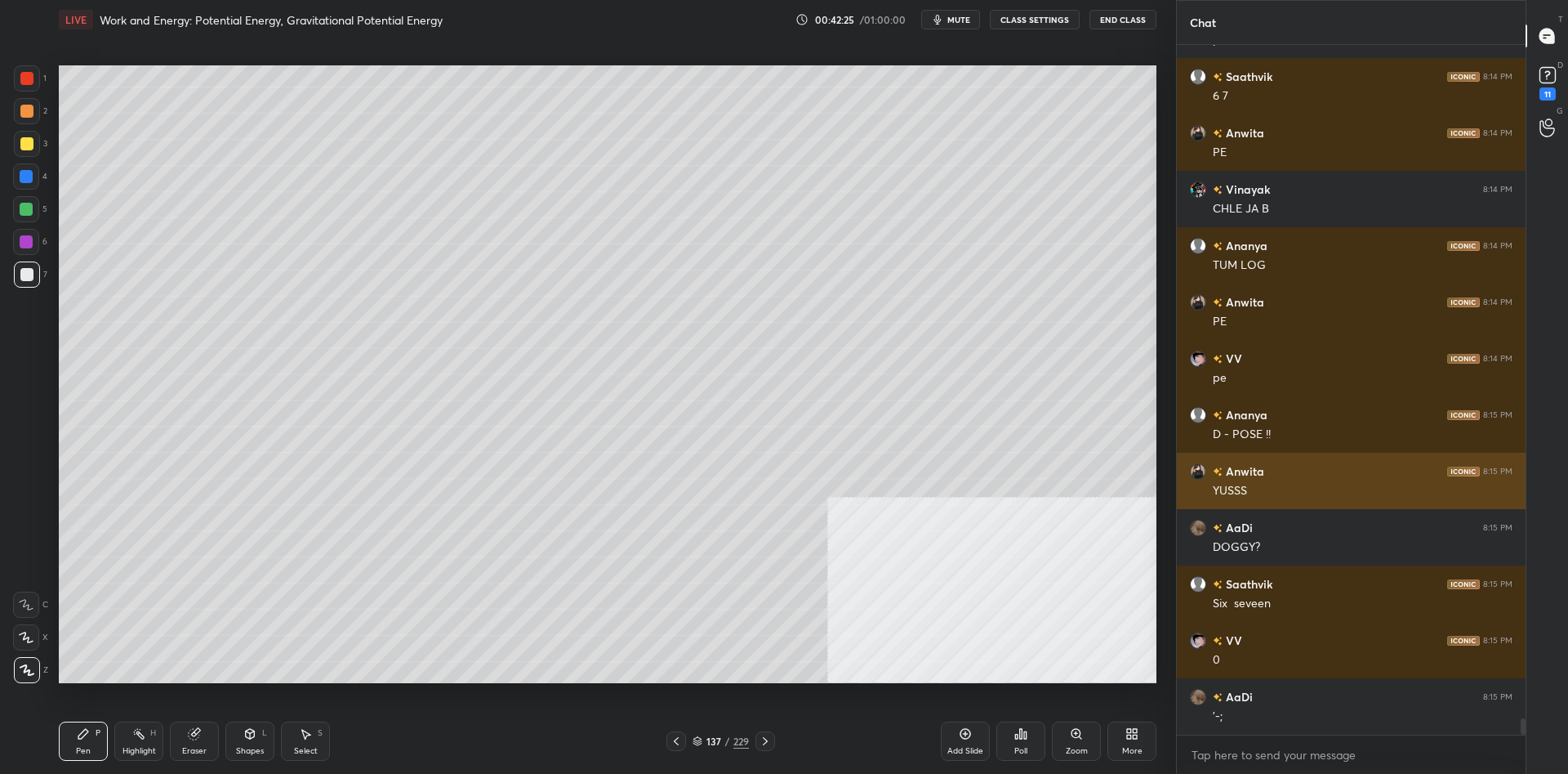
scroll to position [27961, 0]
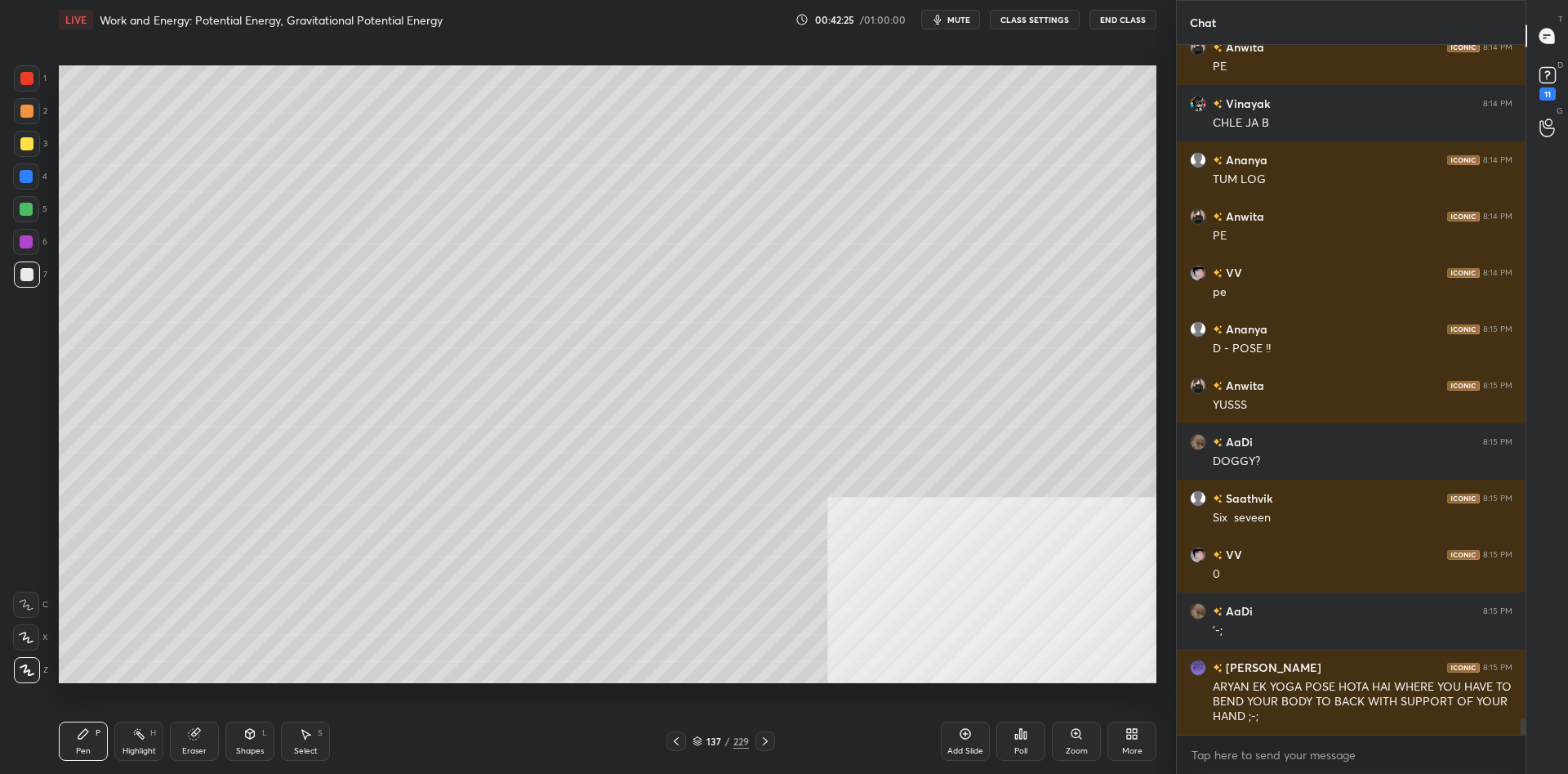
click at [127, 755] on div "Highlight" at bounding box center [139, 751] width 33 height 8
click at [133, 741] on div "Highlight H" at bounding box center [139, 741] width 49 height 39
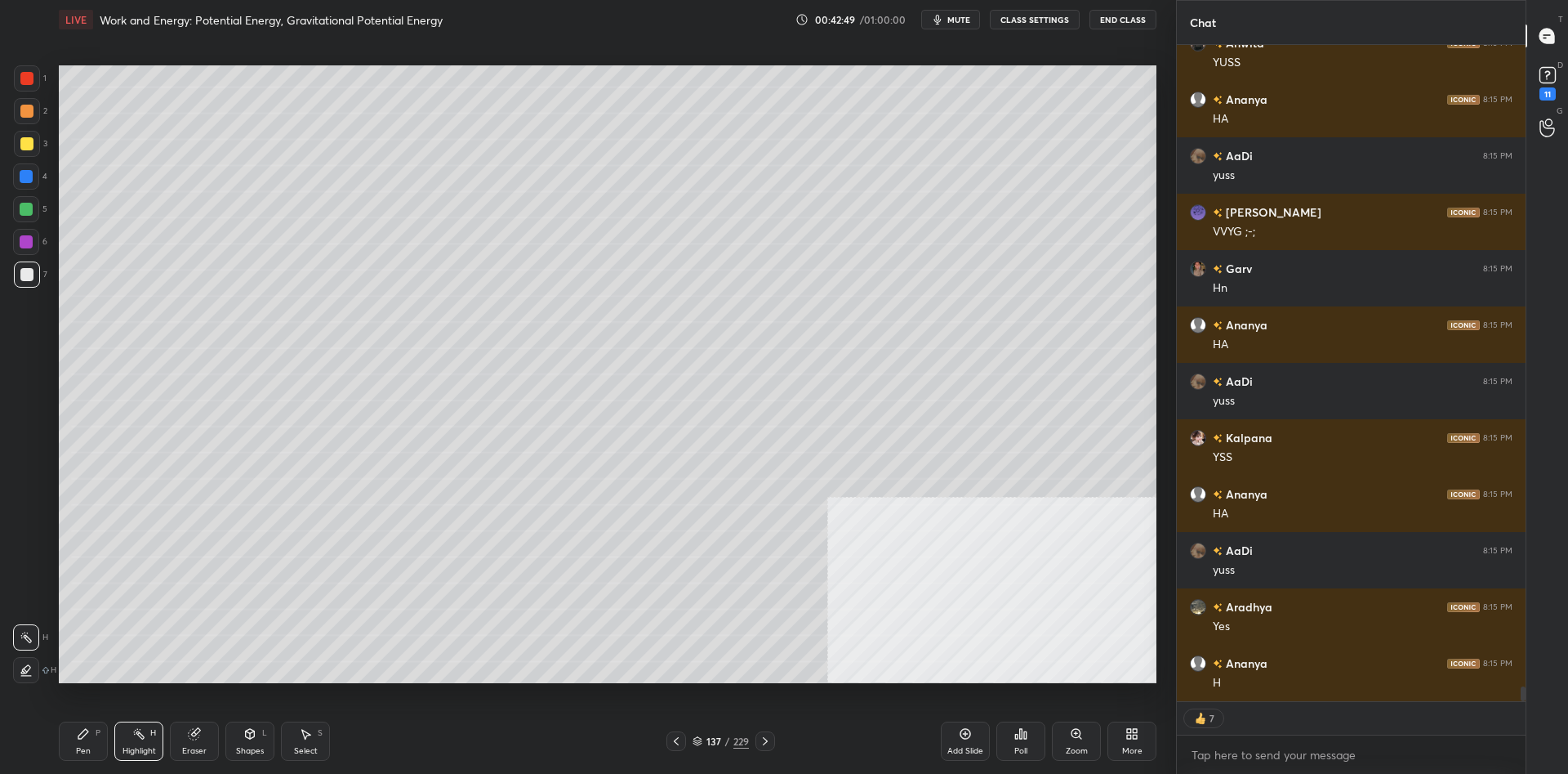
scroll to position [29459, 0]
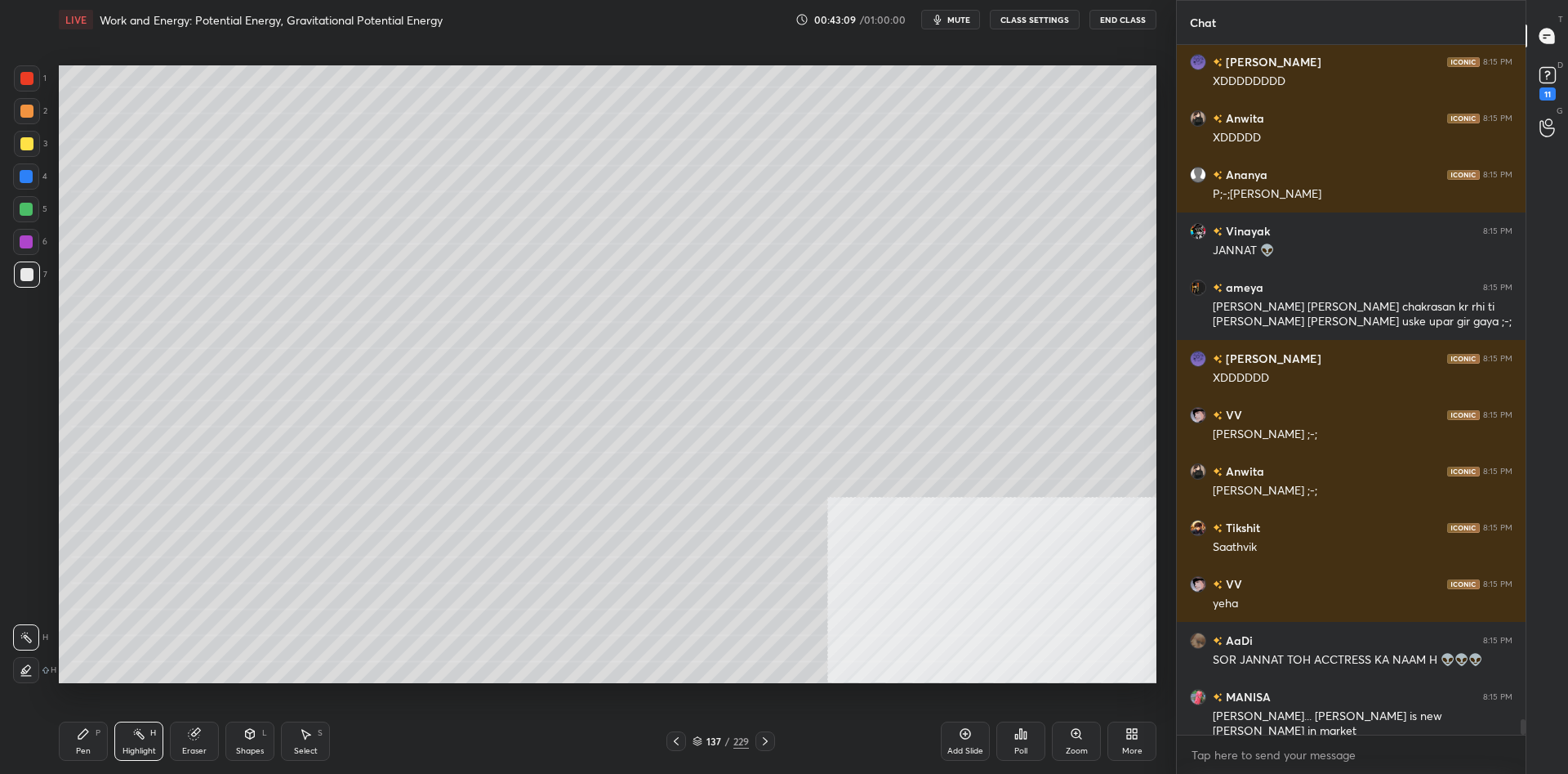
click at [74, 746] on div "Pen P" at bounding box center [83, 741] width 49 height 39
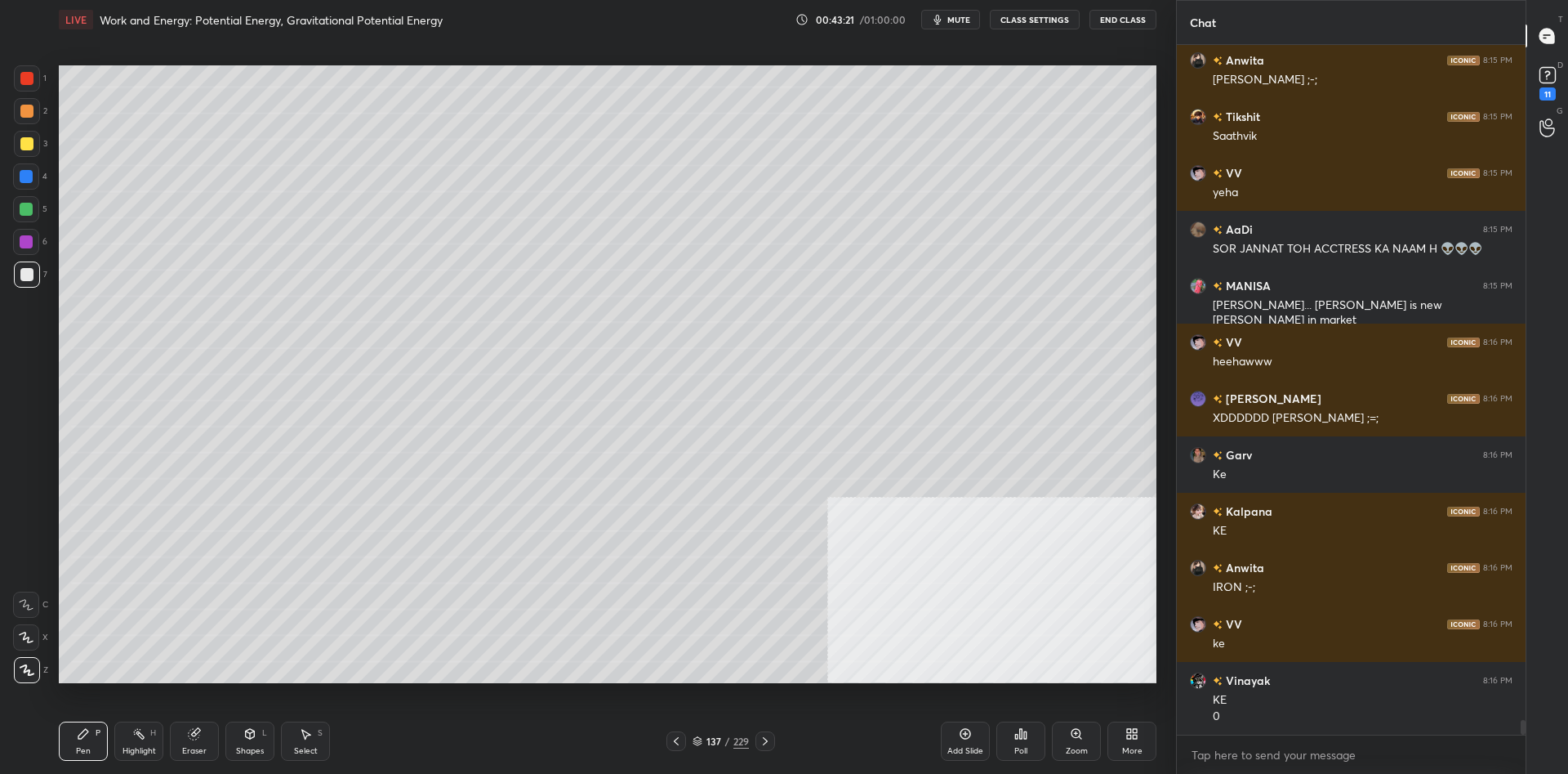
click at [136, 751] on div "Highlight" at bounding box center [139, 751] width 33 height 8
click at [146, 743] on div "Highlight H" at bounding box center [139, 741] width 49 height 39
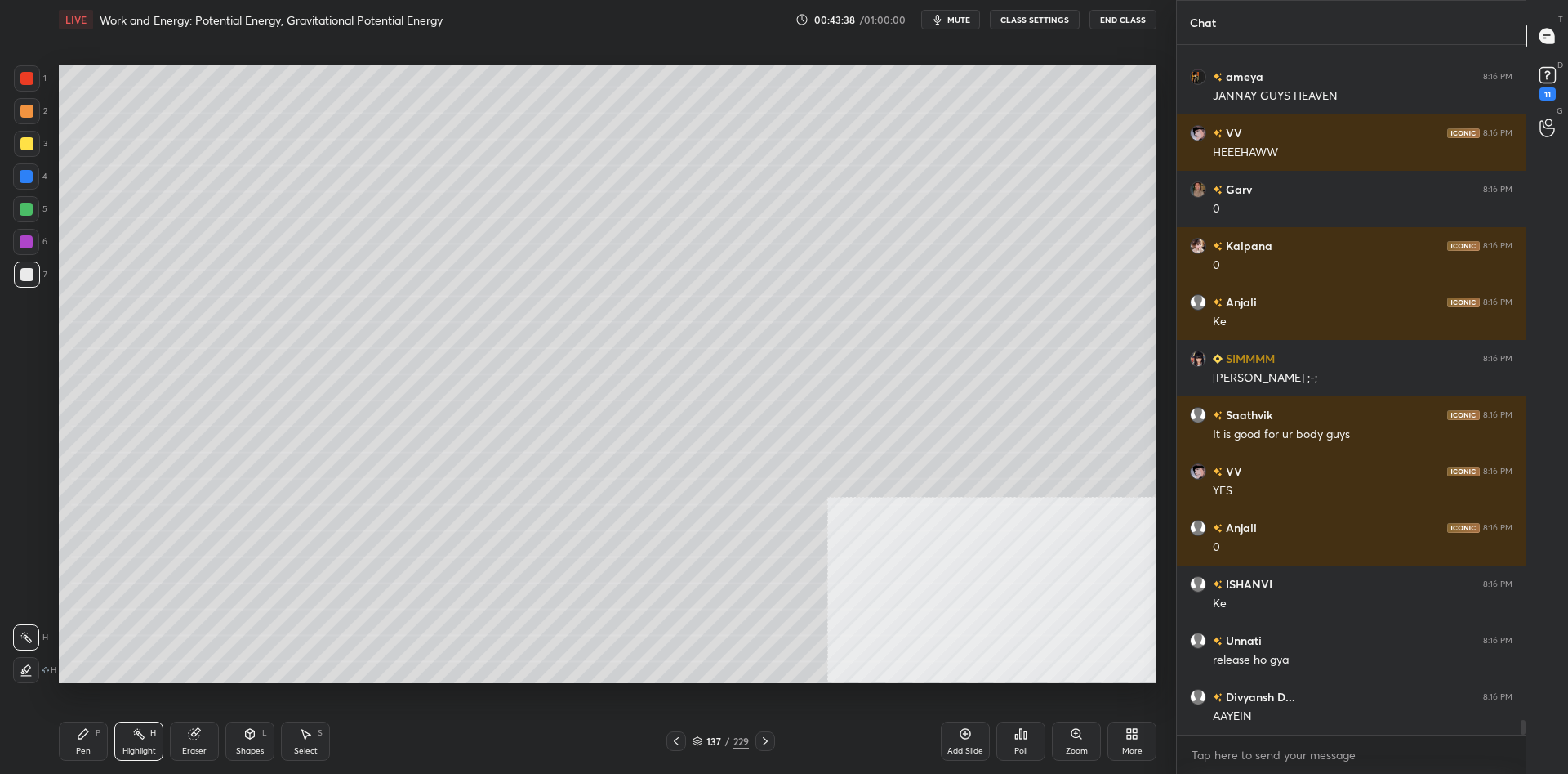
click at [71, 744] on div "Pen P" at bounding box center [83, 741] width 49 height 39
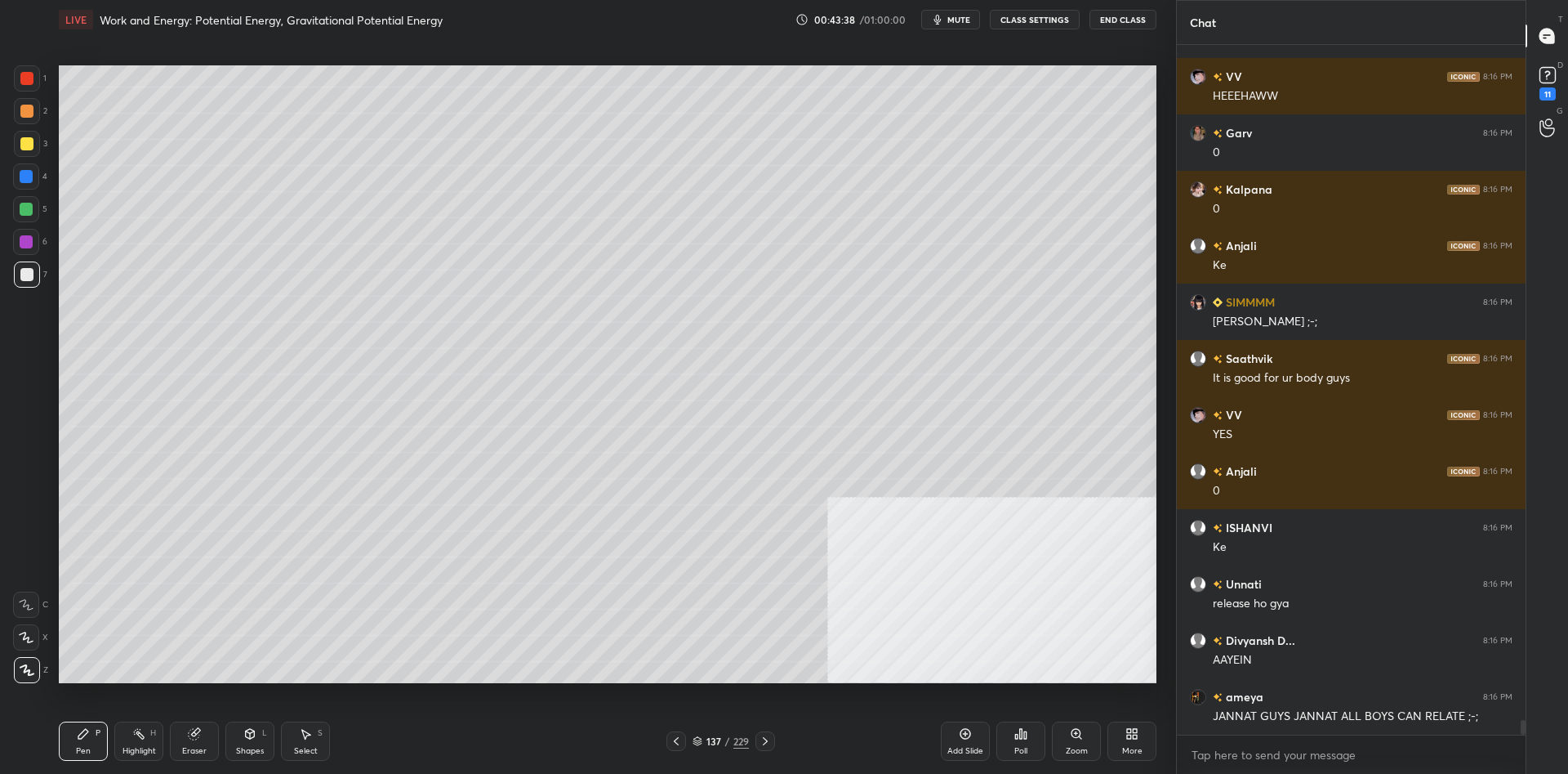
click at [33, 111] on div at bounding box center [26, 111] width 26 height 26
click at [31, 108] on div at bounding box center [27, 111] width 13 height 13
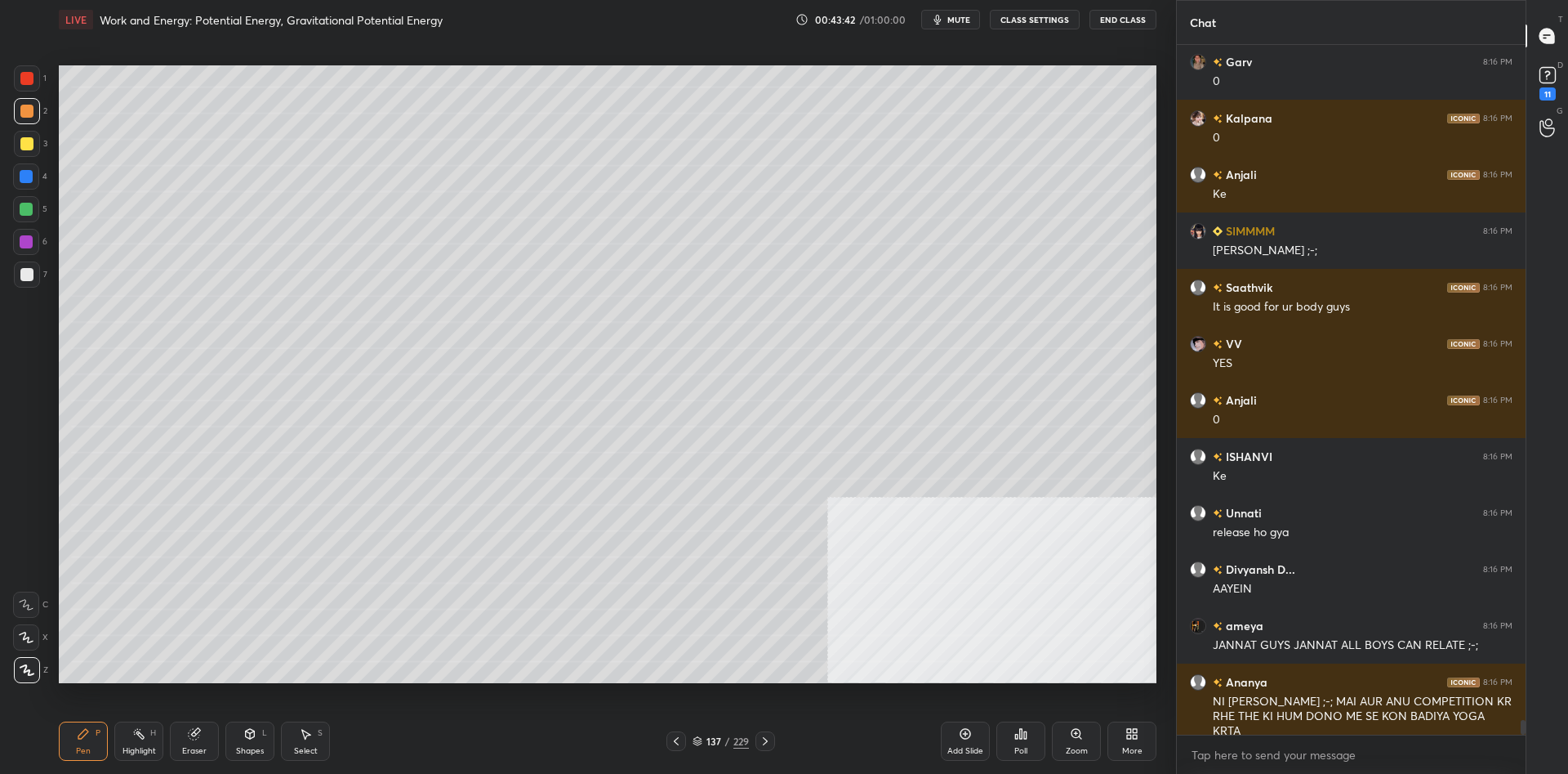
click at [31, 203] on div at bounding box center [26, 209] width 13 height 13
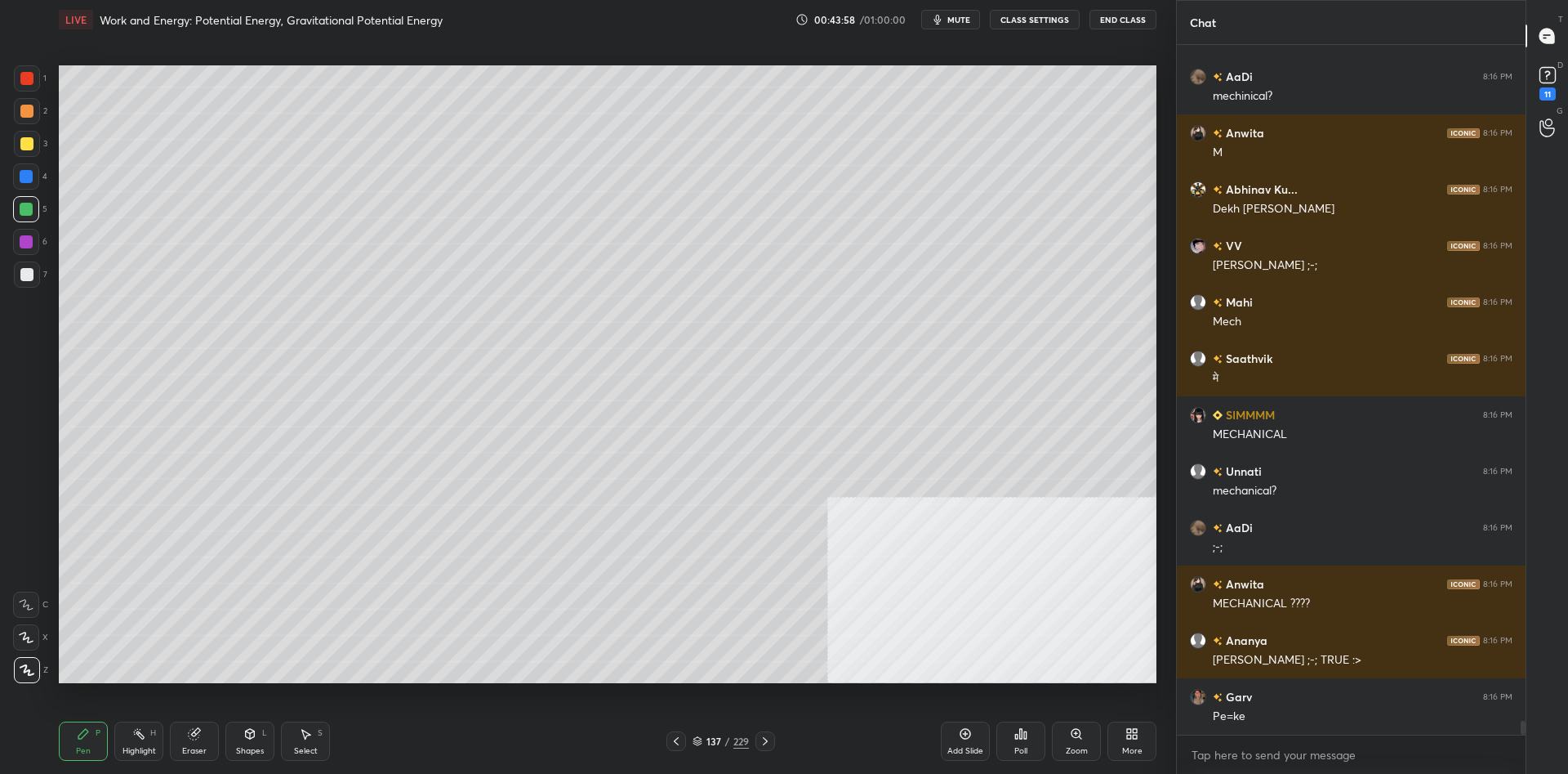
click at [130, 714] on div "Pen P Highlight H Eraser Shapes L Select S 137 / 229 Add Slide Poll Zoom More" at bounding box center [607, 741] width 1097 height 65
click at [134, 728] on icon at bounding box center [139, 733] width 13 height 13
click at [140, 726] on div "Highlight H" at bounding box center [139, 741] width 49 height 39
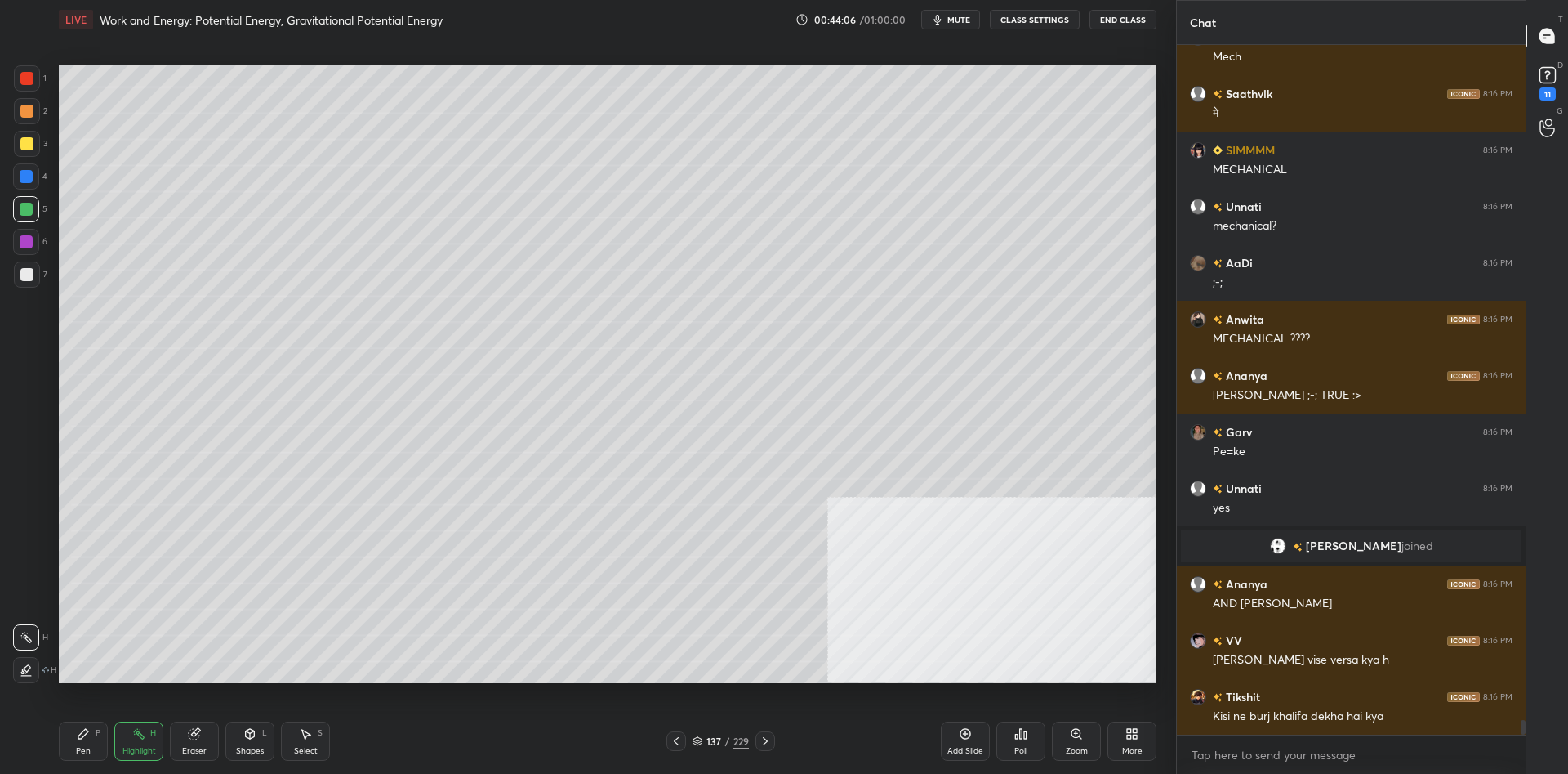
scroll to position [31167, 0]
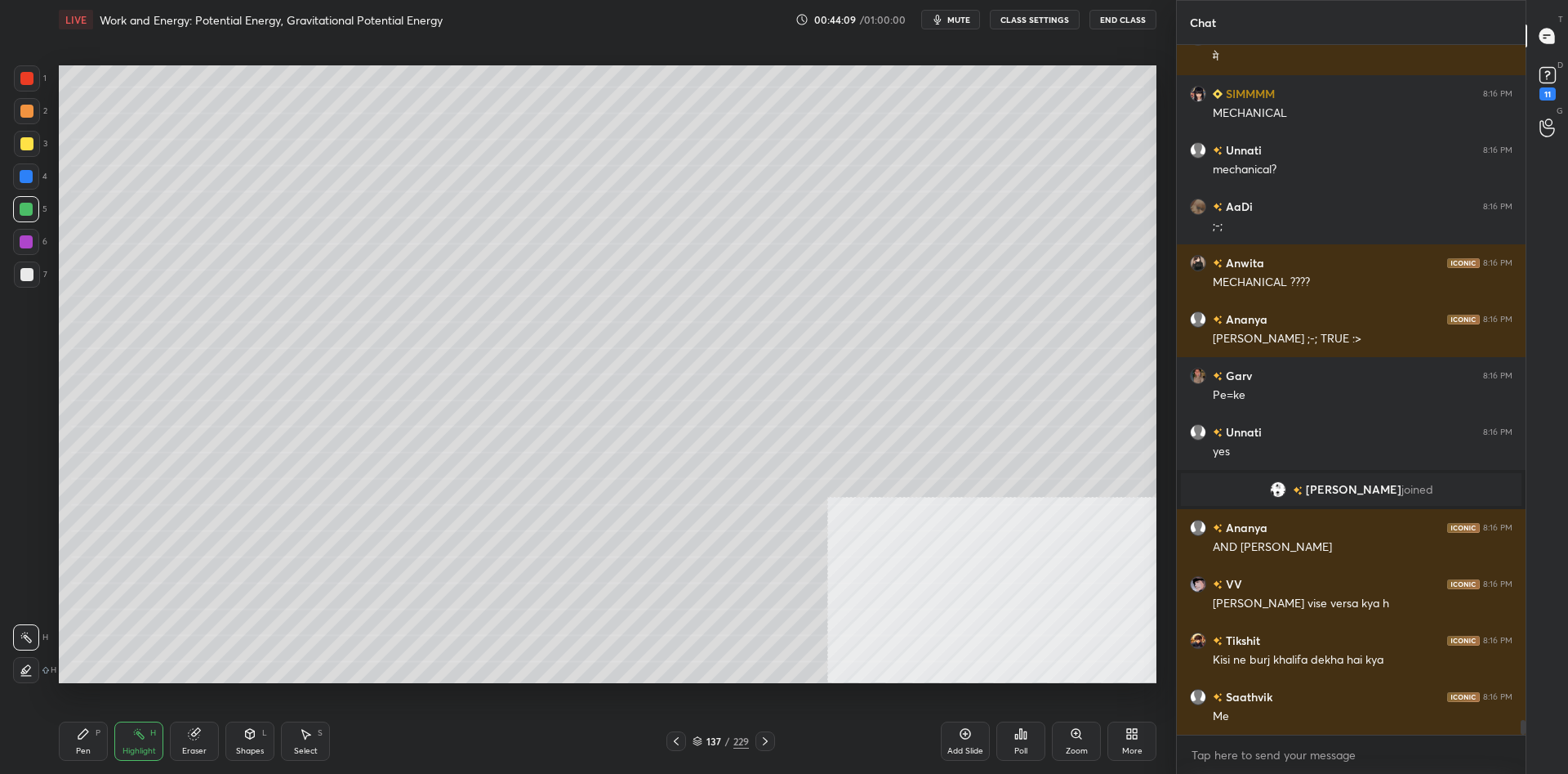
click at [251, 744] on div "Shapes L" at bounding box center [250, 741] width 49 height 39
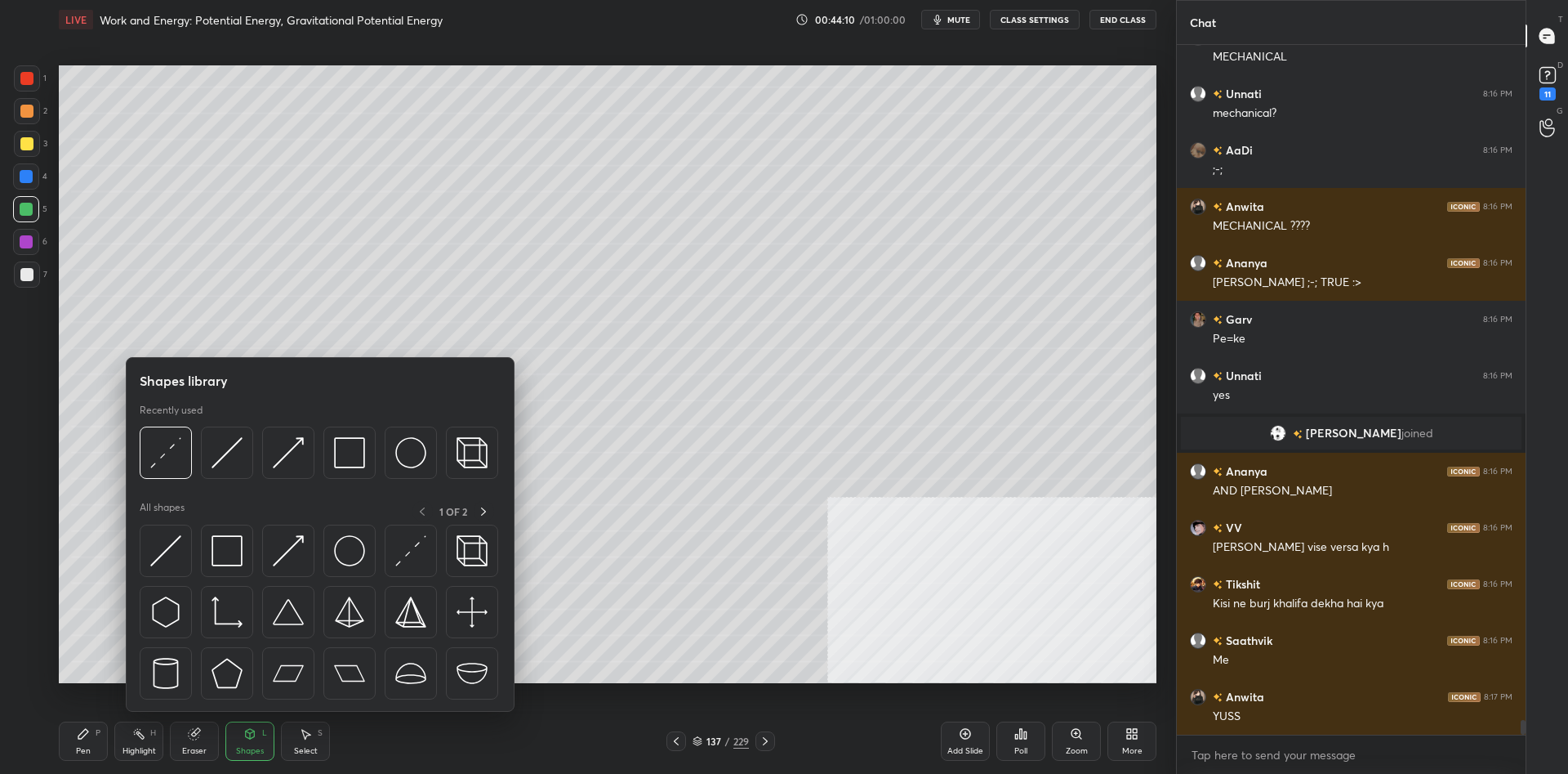
click at [22, 242] on div at bounding box center [26, 242] width 13 height 13
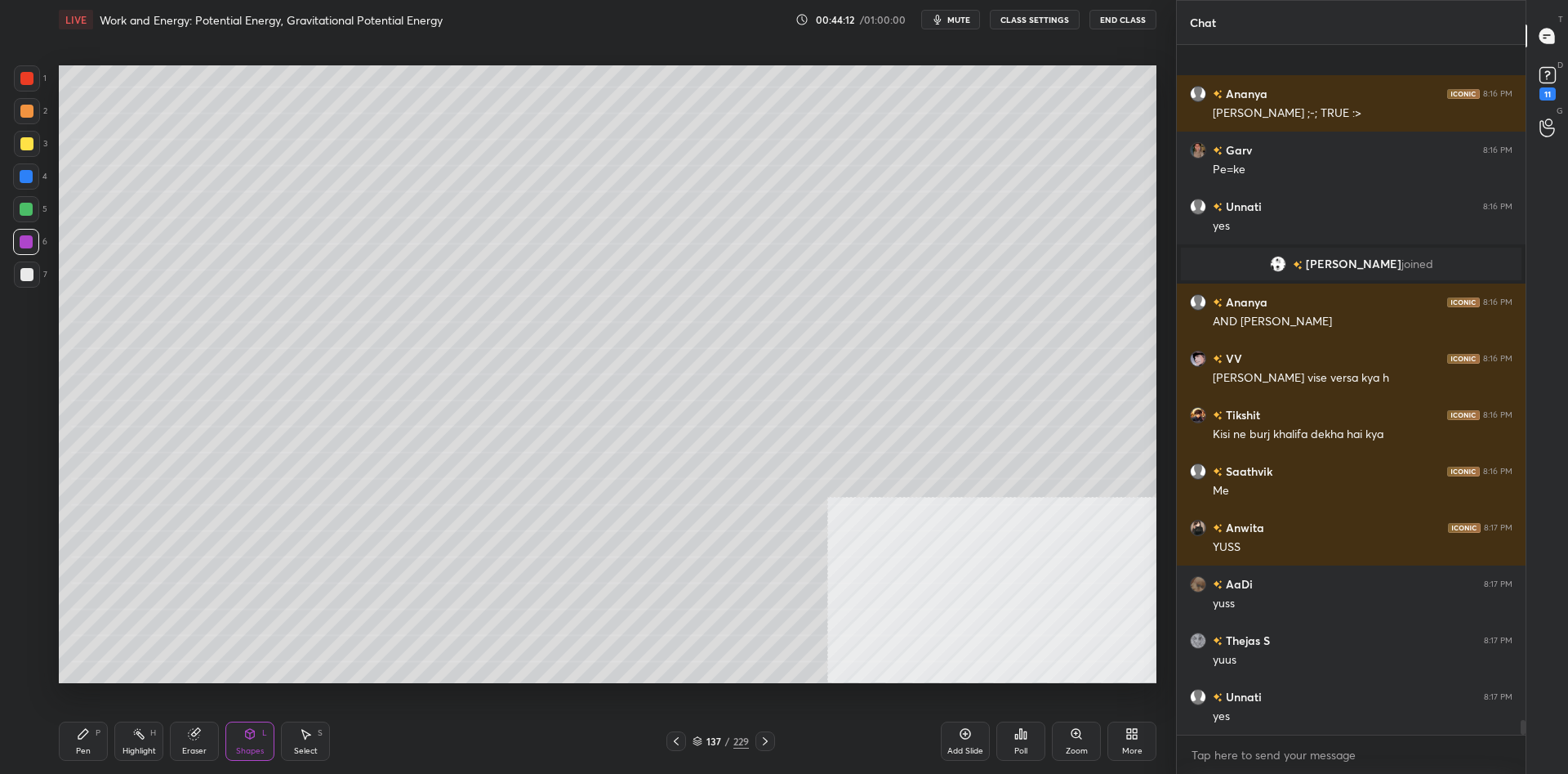
scroll to position [31505, 0]
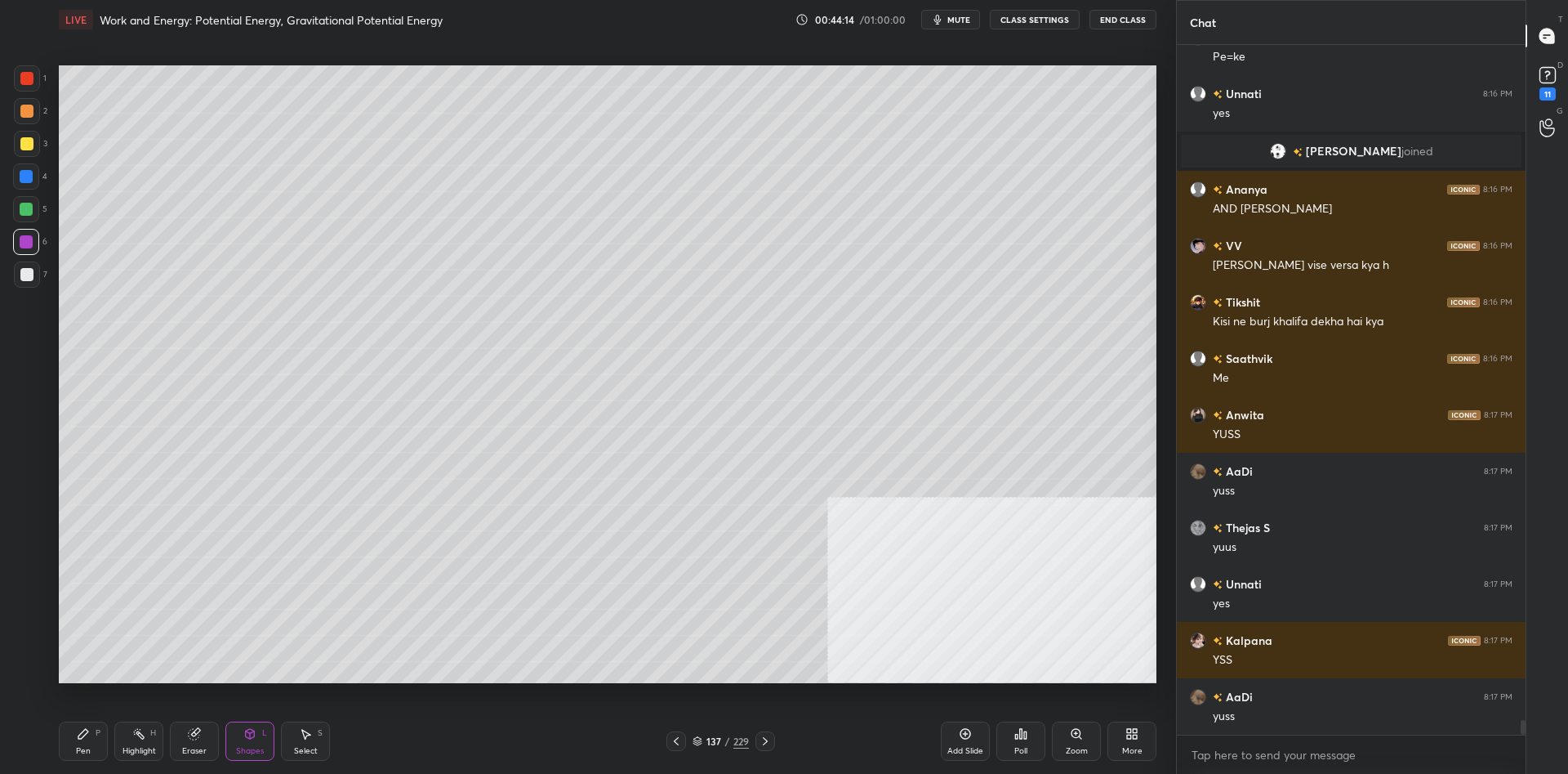
click at [76, 756] on div "Pen P" at bounding box center [83, 741] width 49 height 39
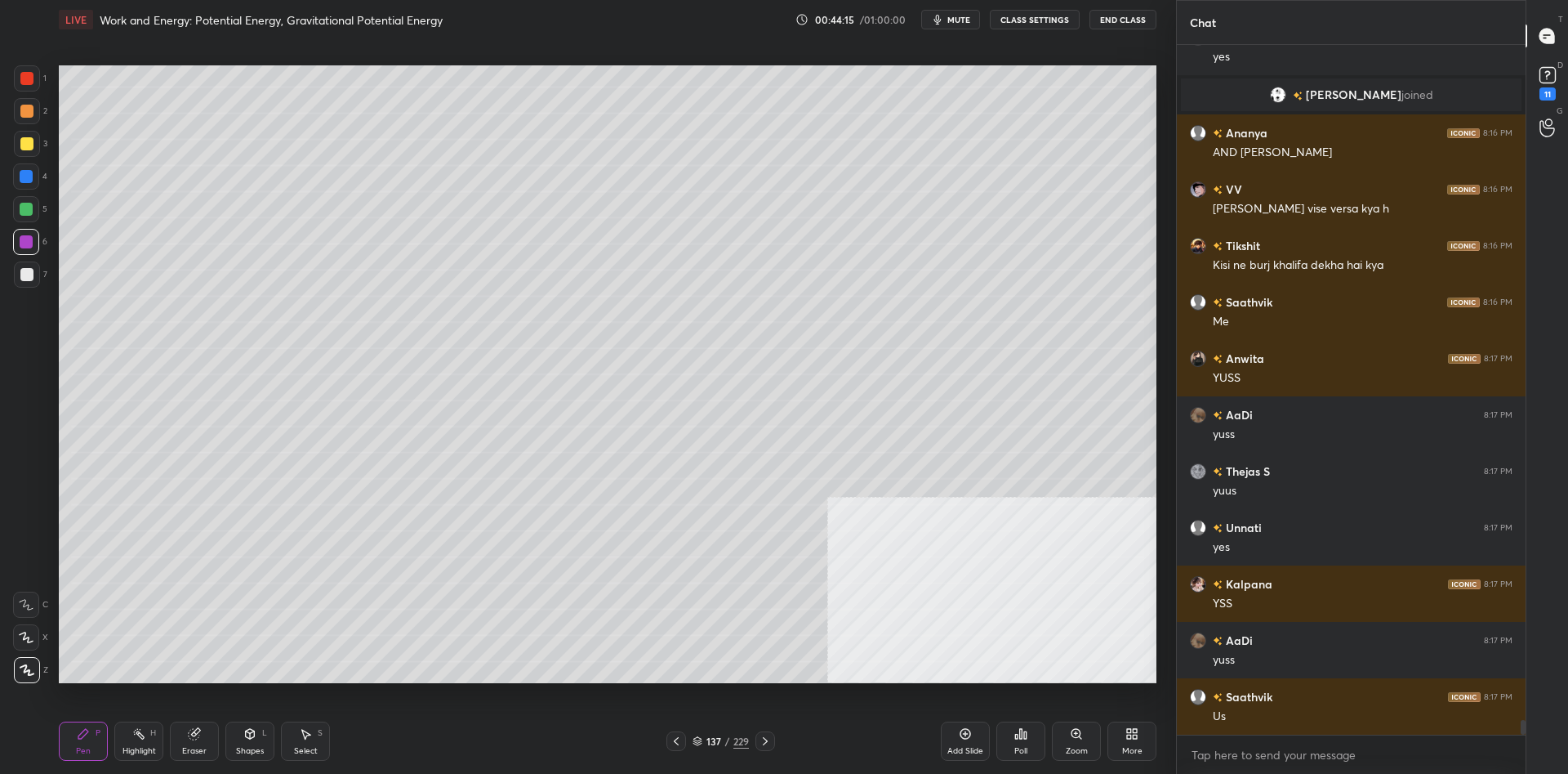
click at [32, 128] on div "2" at bounding box center [30, 115] width 33 height 32
click at [27, 115] on div at bounding box center [27, 111] width 13 height 13
click at [126, 742] on div "Highlight H" at bounding box center [139, 741] width 49 height 39
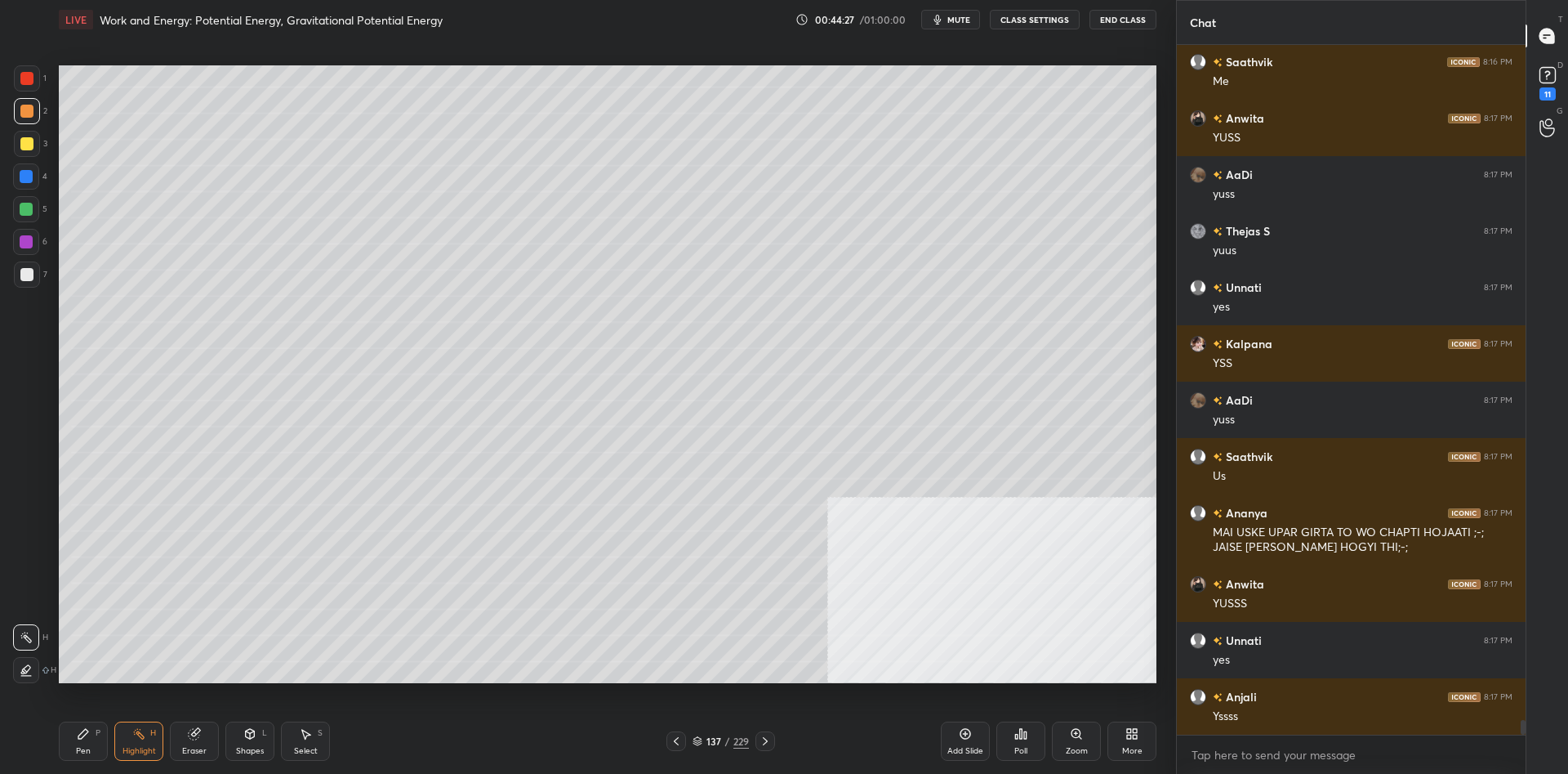
scroll to position [31858, 0]
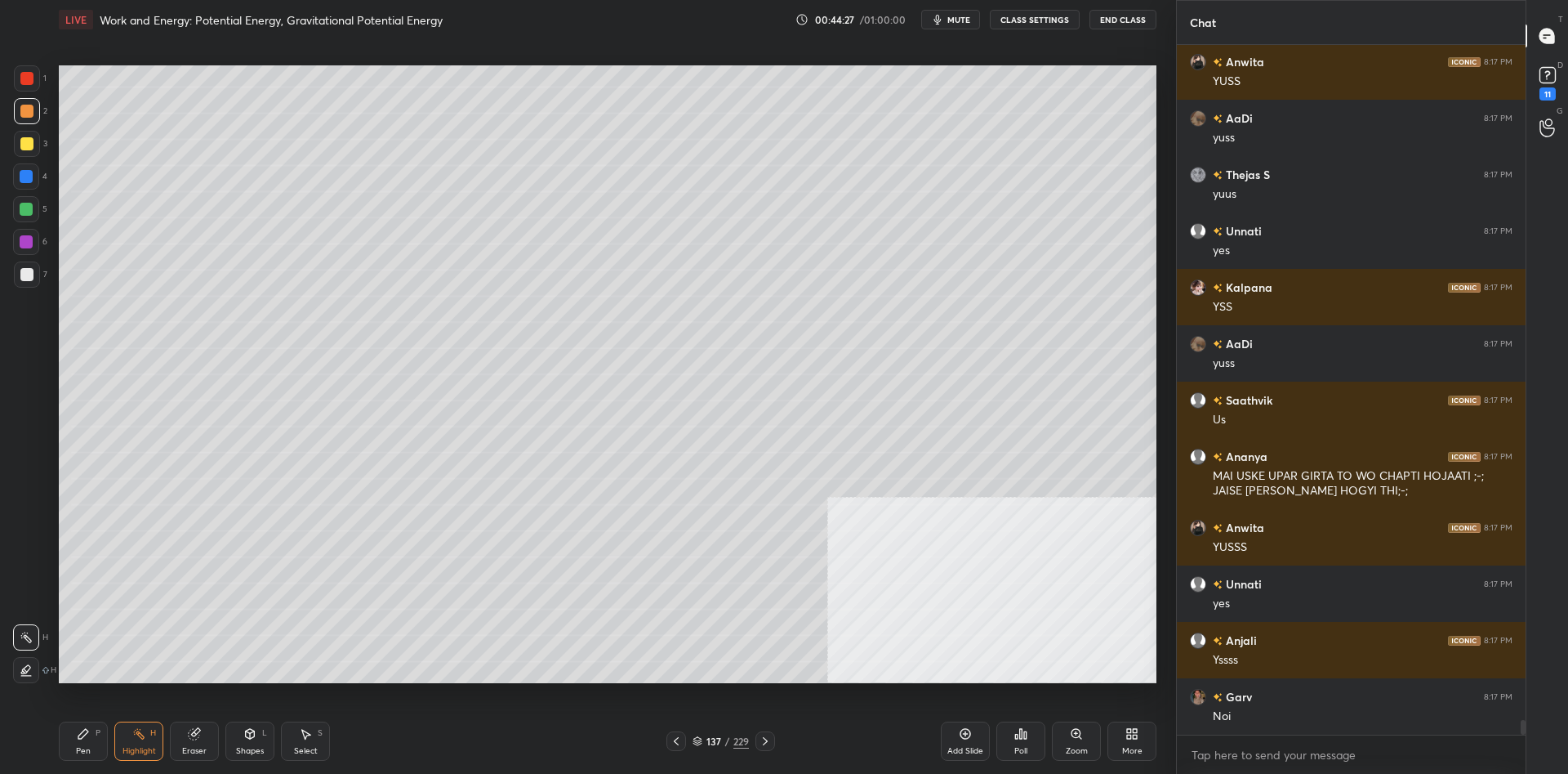
click at [92, 748] on div "Pen P" at bounding box center [83, 741] width 49 height 39
click at [85, 745] on div "Pen P" at bounding box center [83, 741] width 49 height 39
click at [37, 283] on div at bounding box center [26, 274] width 26 height 26
click at [21, 274] on div at bounding box center [27, 274] width 13 height 13
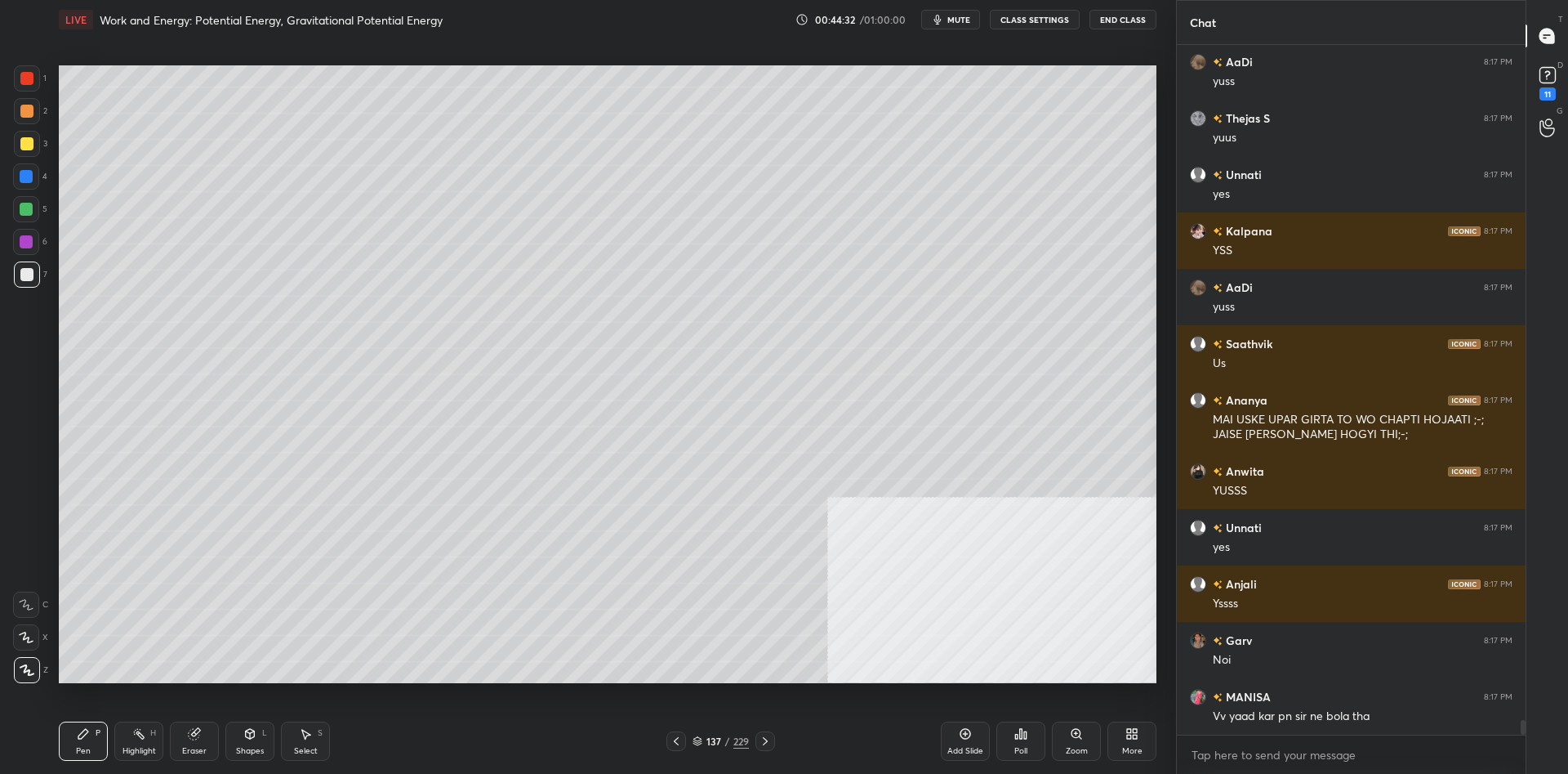
scroll to position [31676, 0]
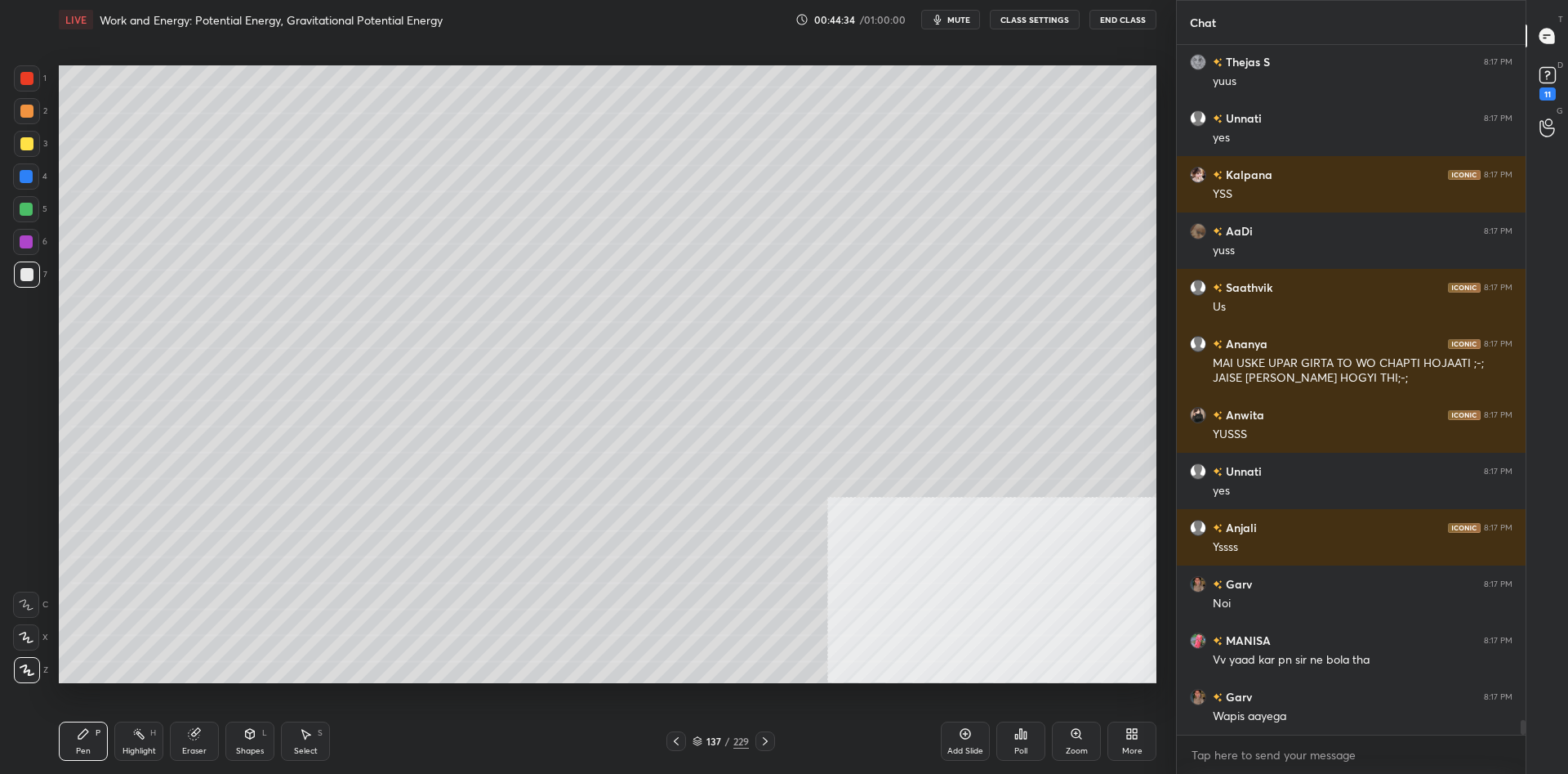
click at [132, 756] on div "Highlight H" at bounding box center [139, 741] width 49 height 39
click at [143, 741] on div "Highlight H" at bounding box center [139, 741] width 49 height 39
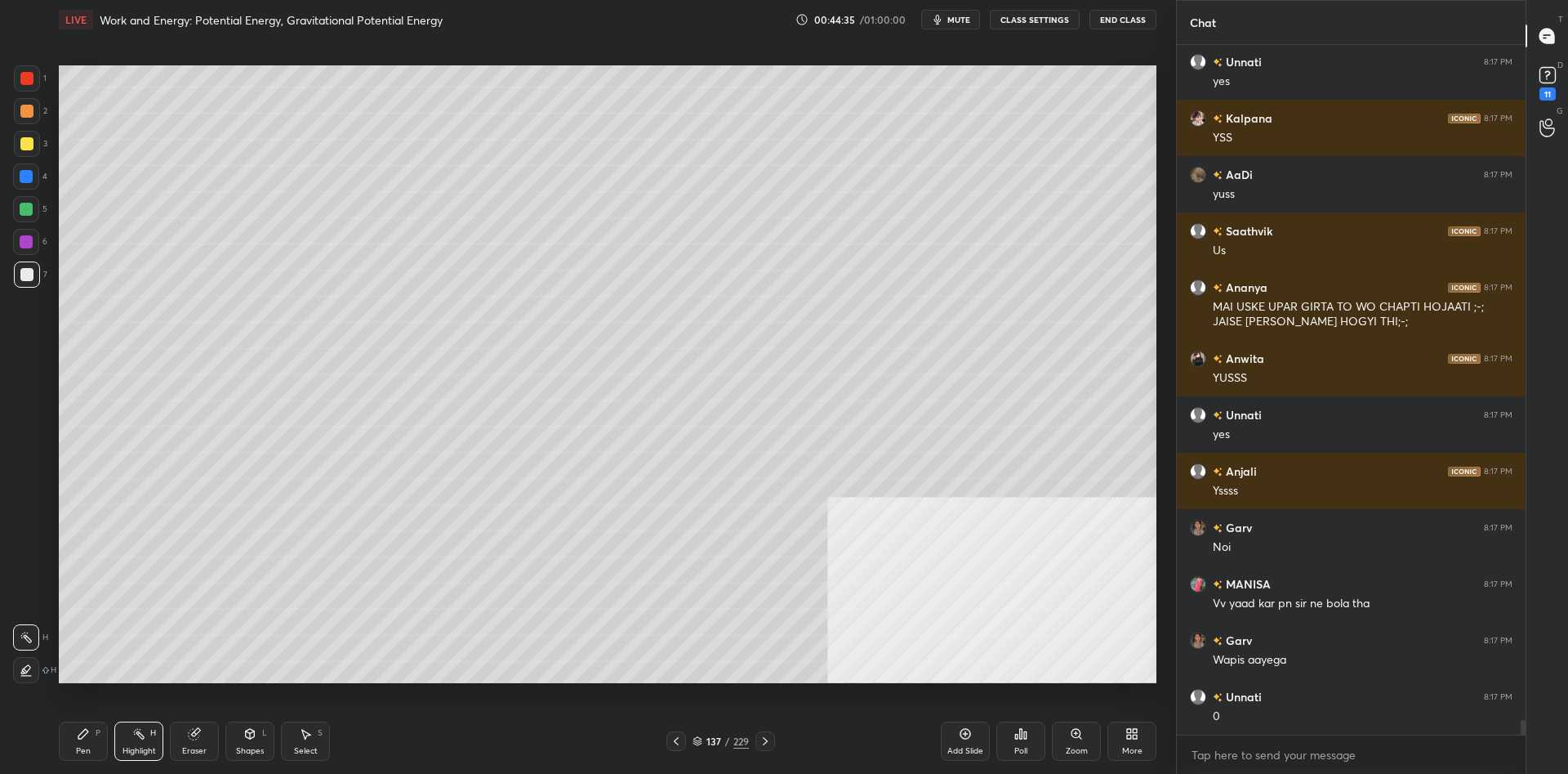
scroll to position [31789, 0]
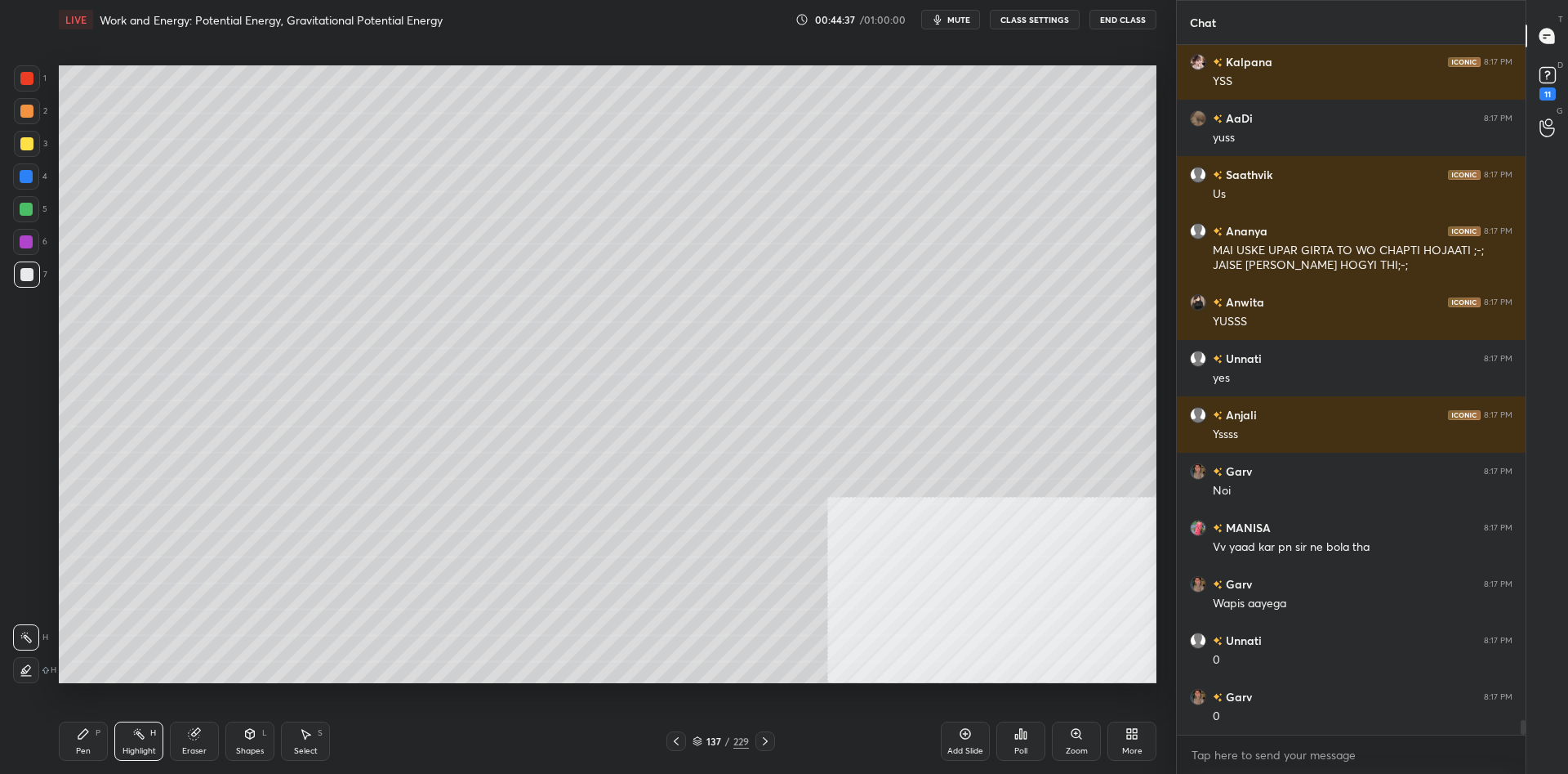
click at [89, 747] on div "Pen" at bounding box center [83, 751] width 14 height 8
click at [84, 736] on icon at bounding box center [83, 733] width 10 height 10
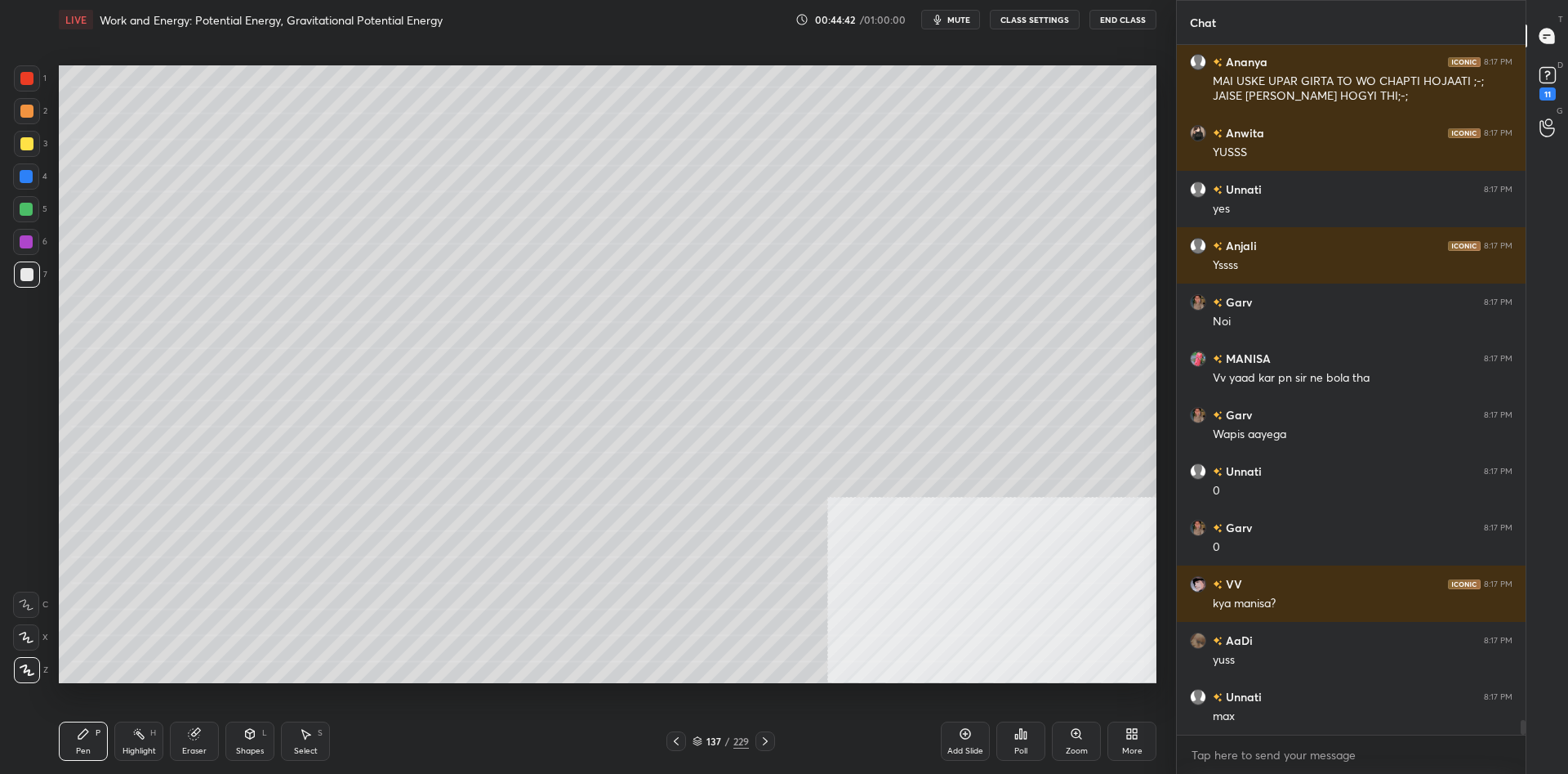
scroll to position [32015, 0]
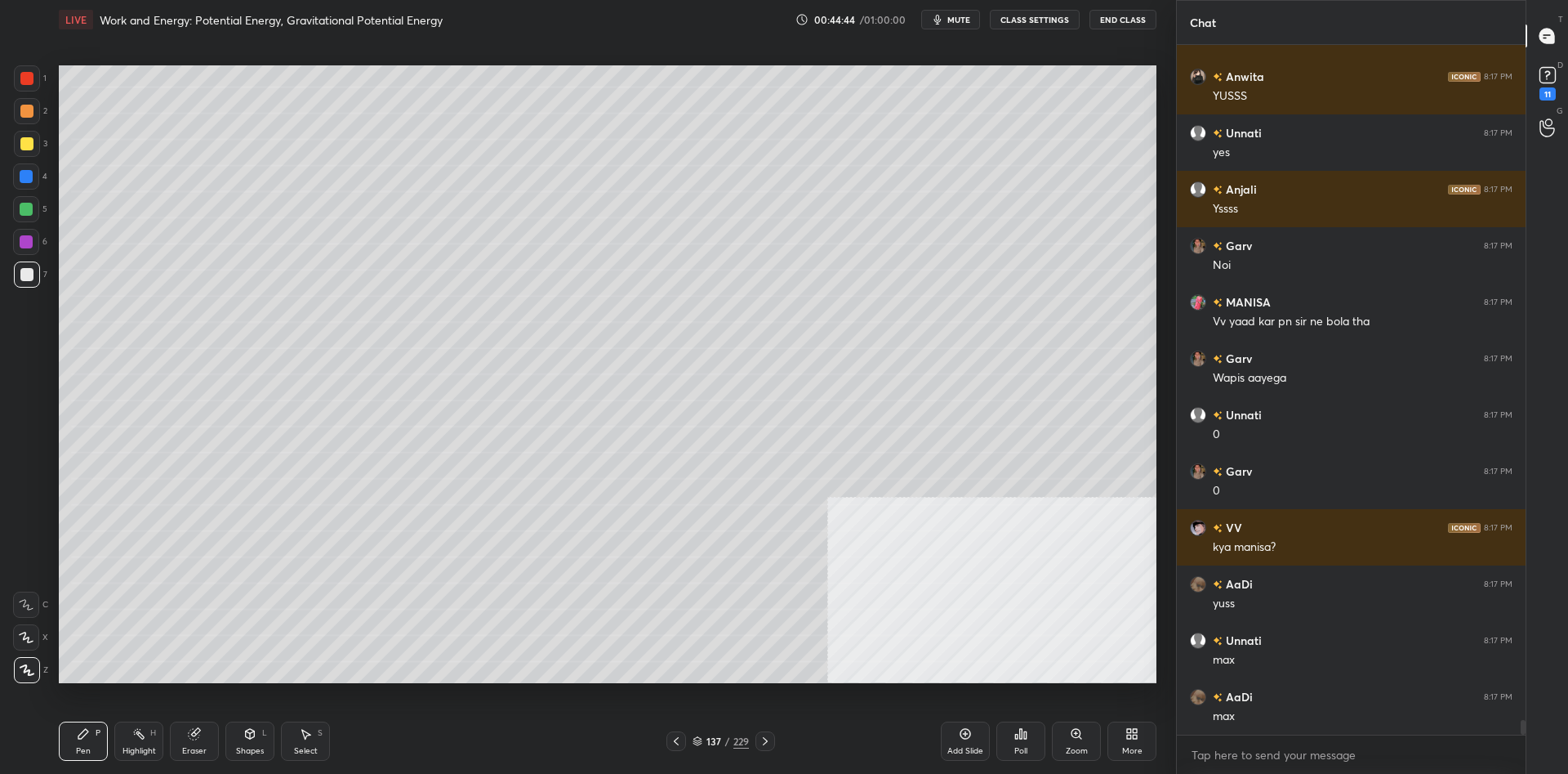
click at [25, 224] on div "5" at bounding box center [30, 212] width 34 height 32
click at [23, 219] on div at bounding box center [25, 208] width 26 height 26
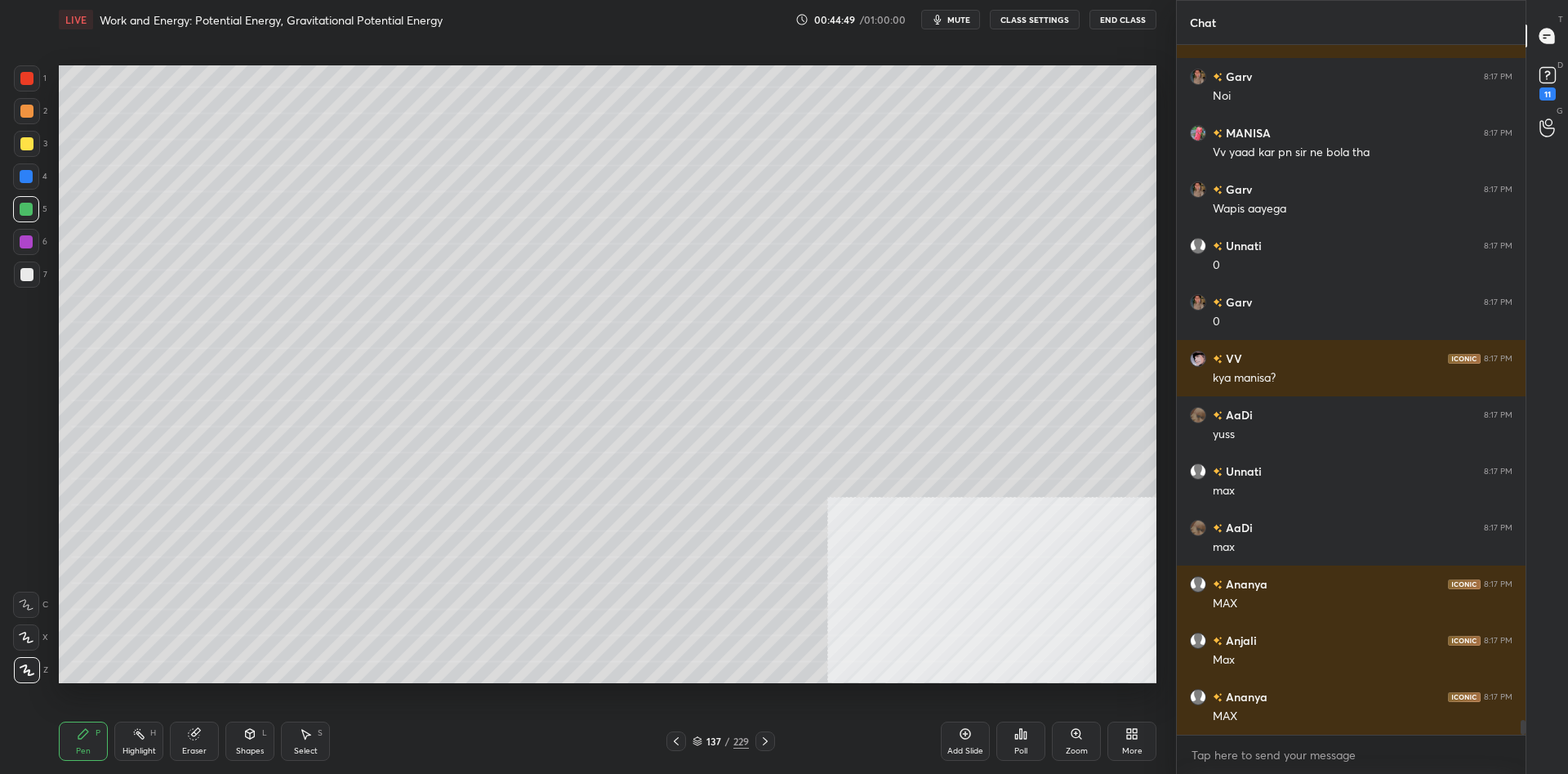
scroll to position [32199, 0]
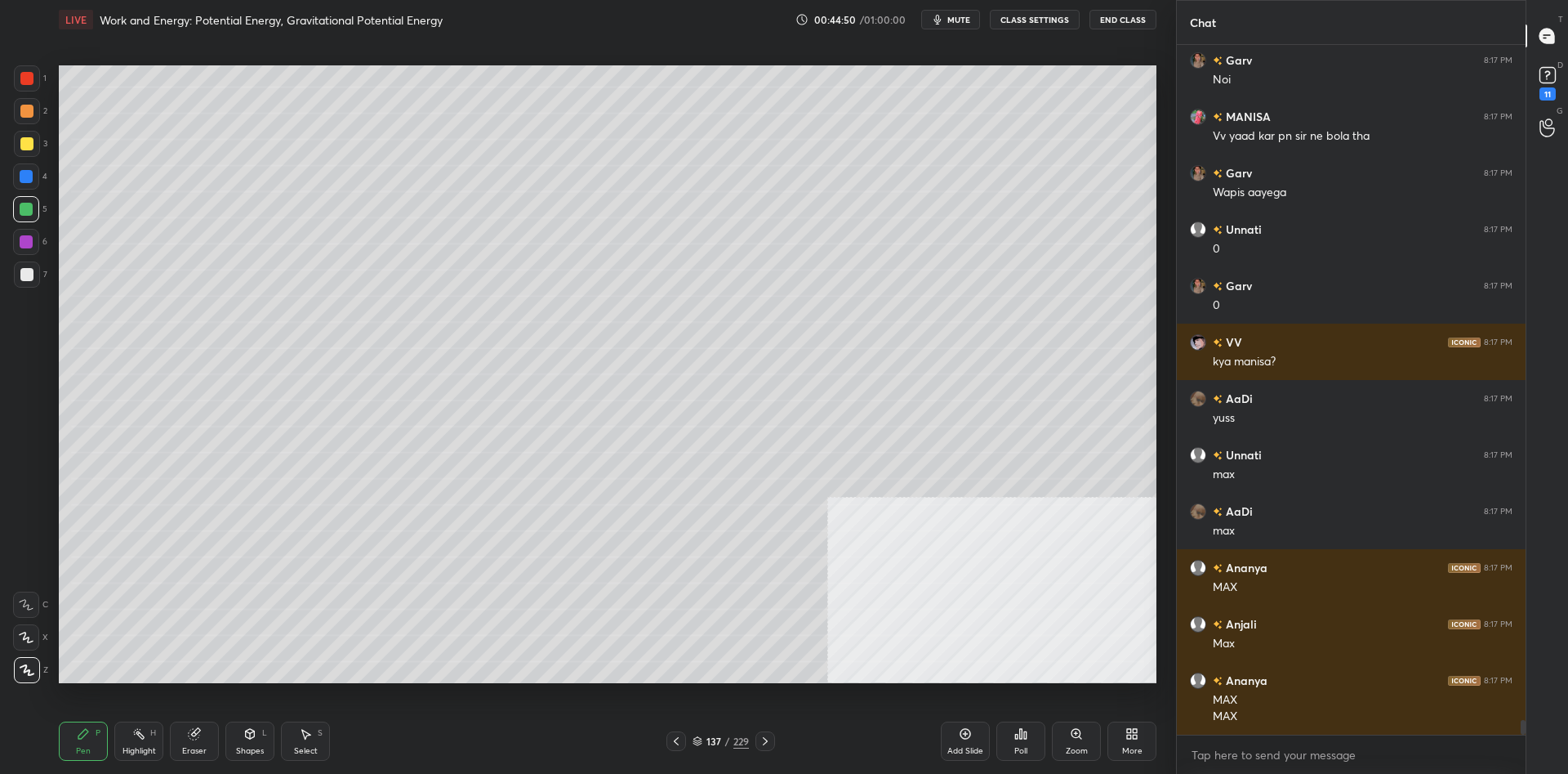
click at [30, 118] on div at bounding box center [26, 111] width 26 height 26
click at [15, 210] on div at bounding box center [25, 208] width 26 height 26
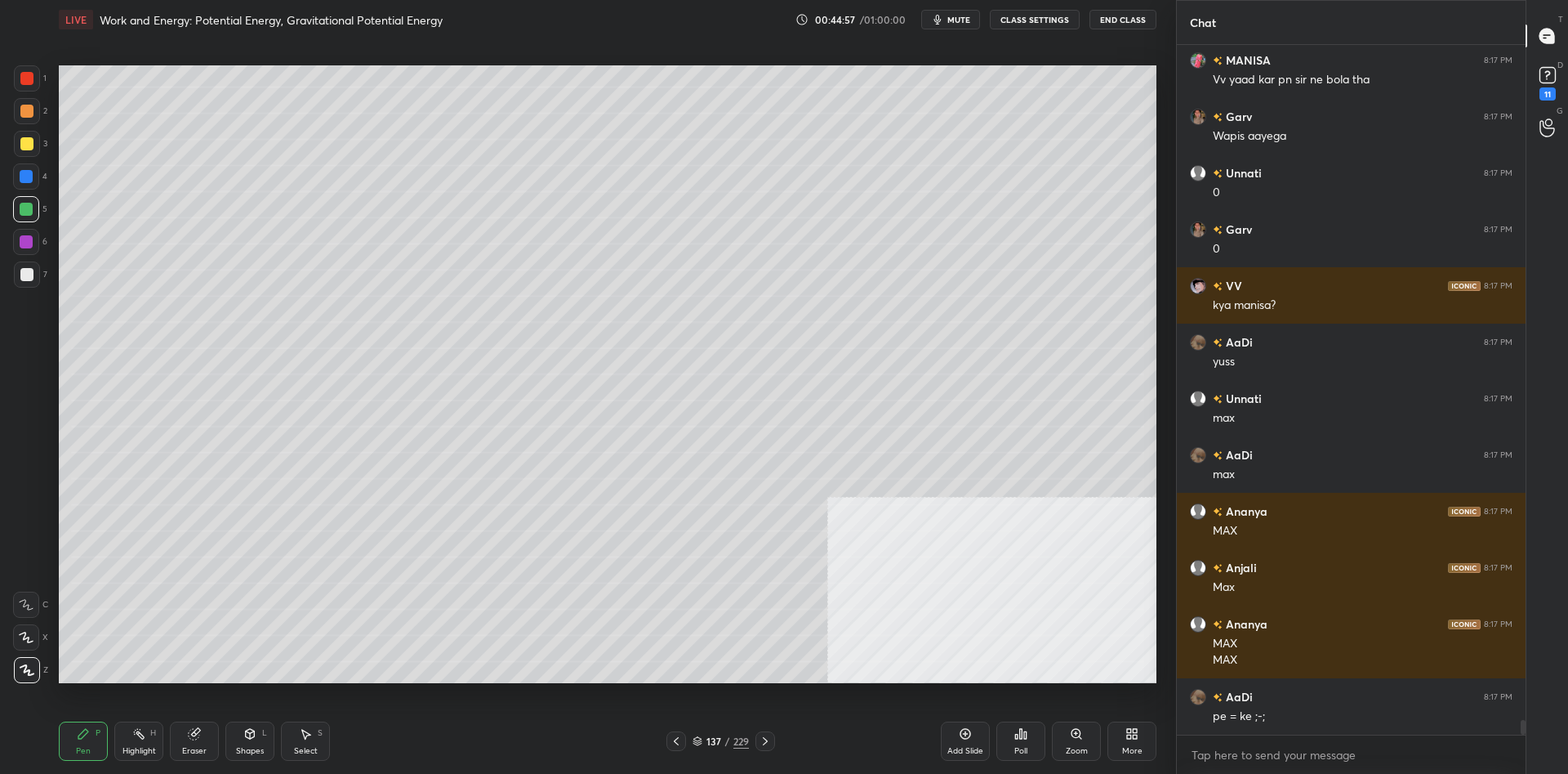
click at [134, 725] on div "Highlight H" at bounding box center [139, 741] width 49 height 39
click at [138, 727] on icon at bounding box center [139, 733] width 13 height 13
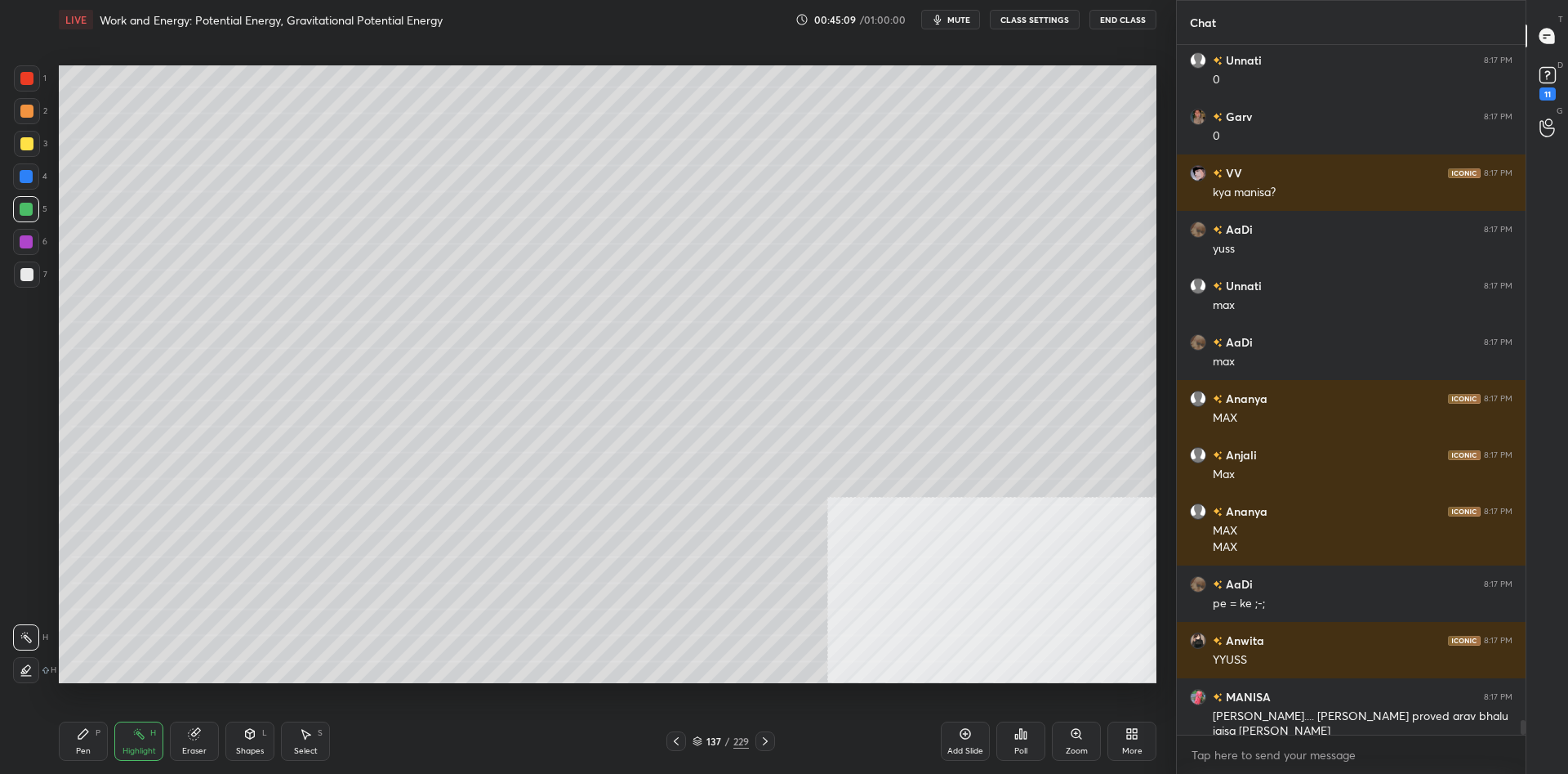
scroll to position [32287, 0]
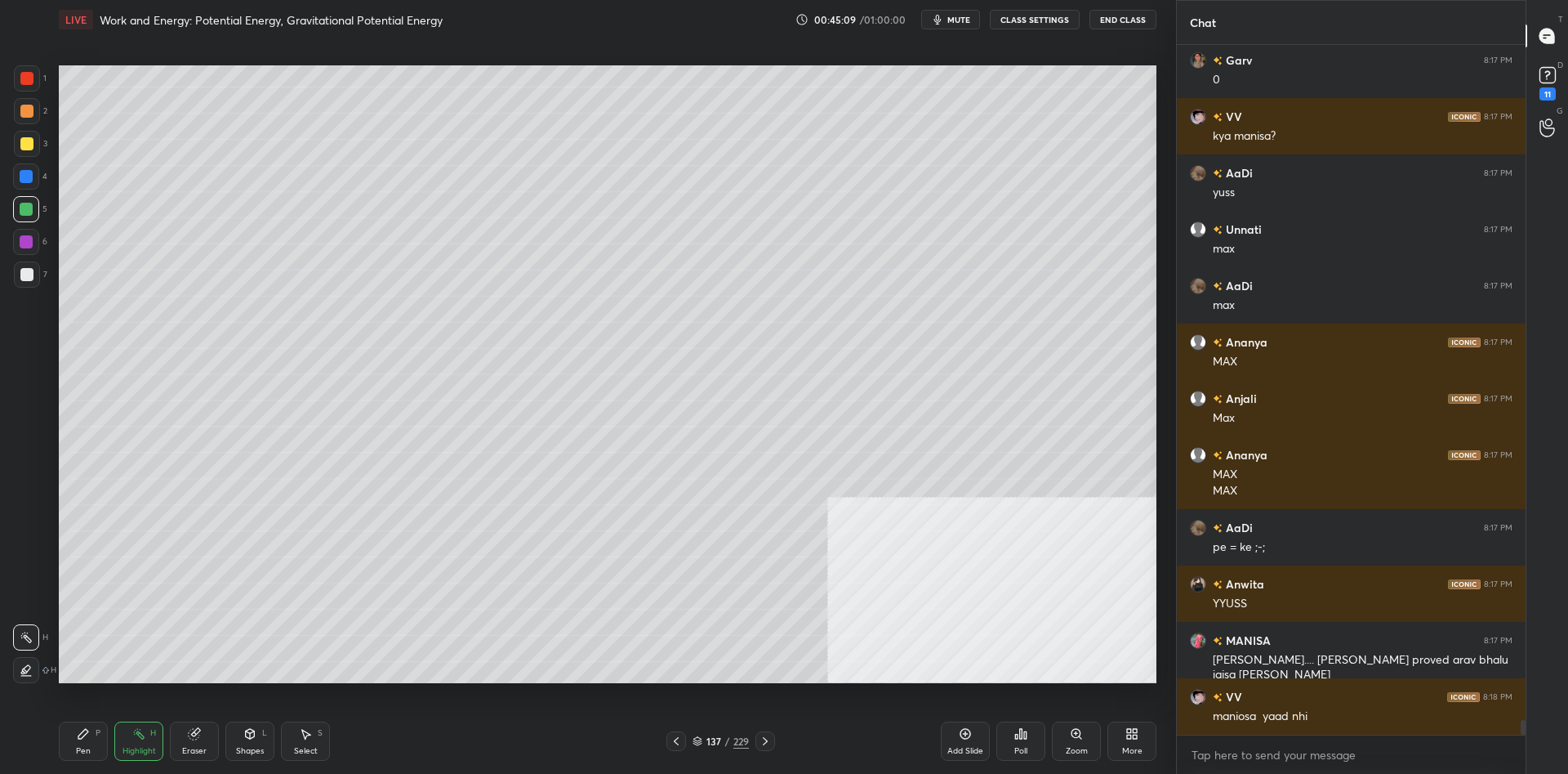
click at [102, 748] on div "Pen P" at bounding box center [83, 741] width 49 height 39
click at [92, 742] on div "Pen P" at bounding box center [83, 741] width 49 height 39
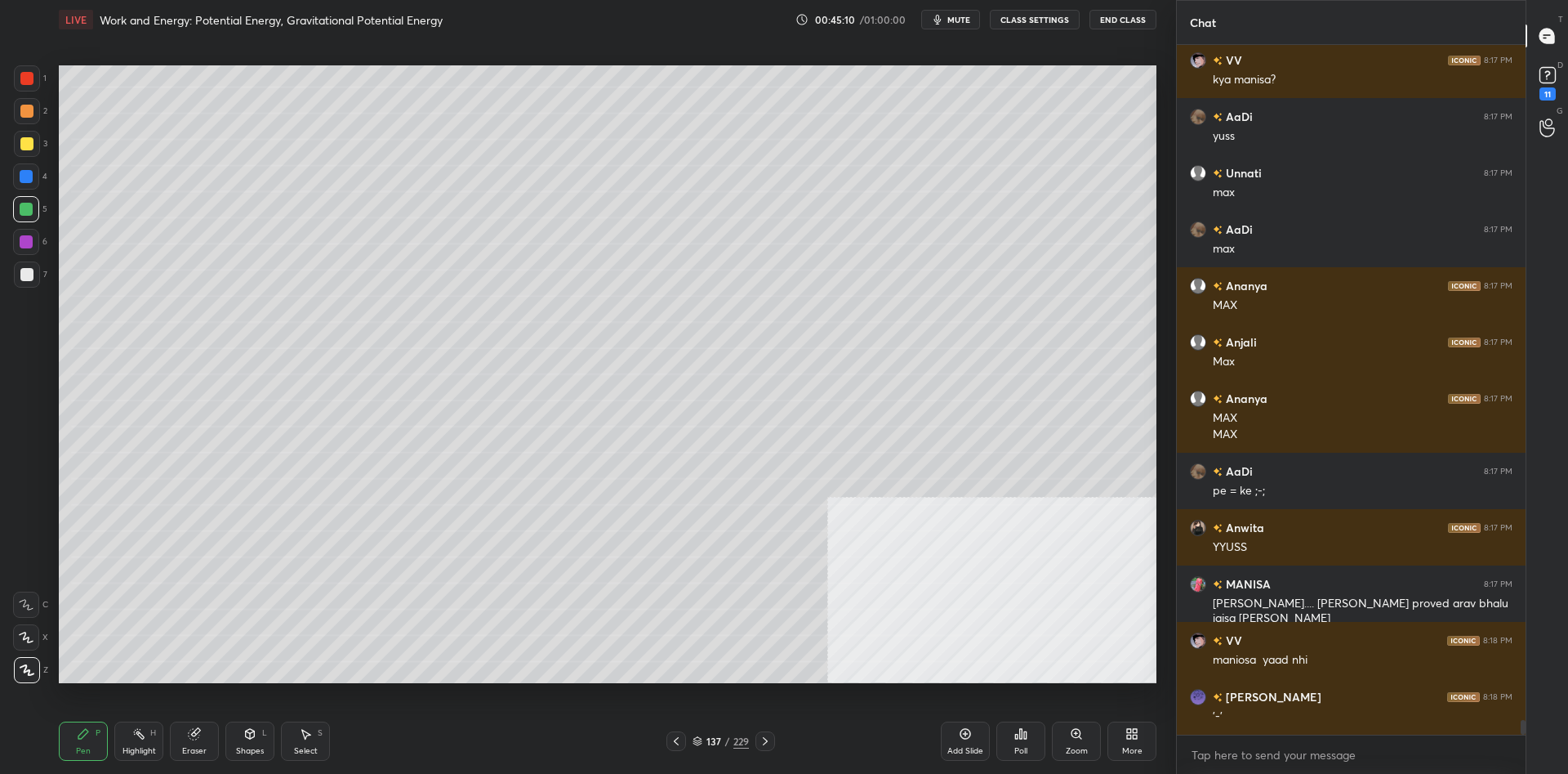
click at [19, 268] on div at bounding box center [26, 274] width 26 height 26
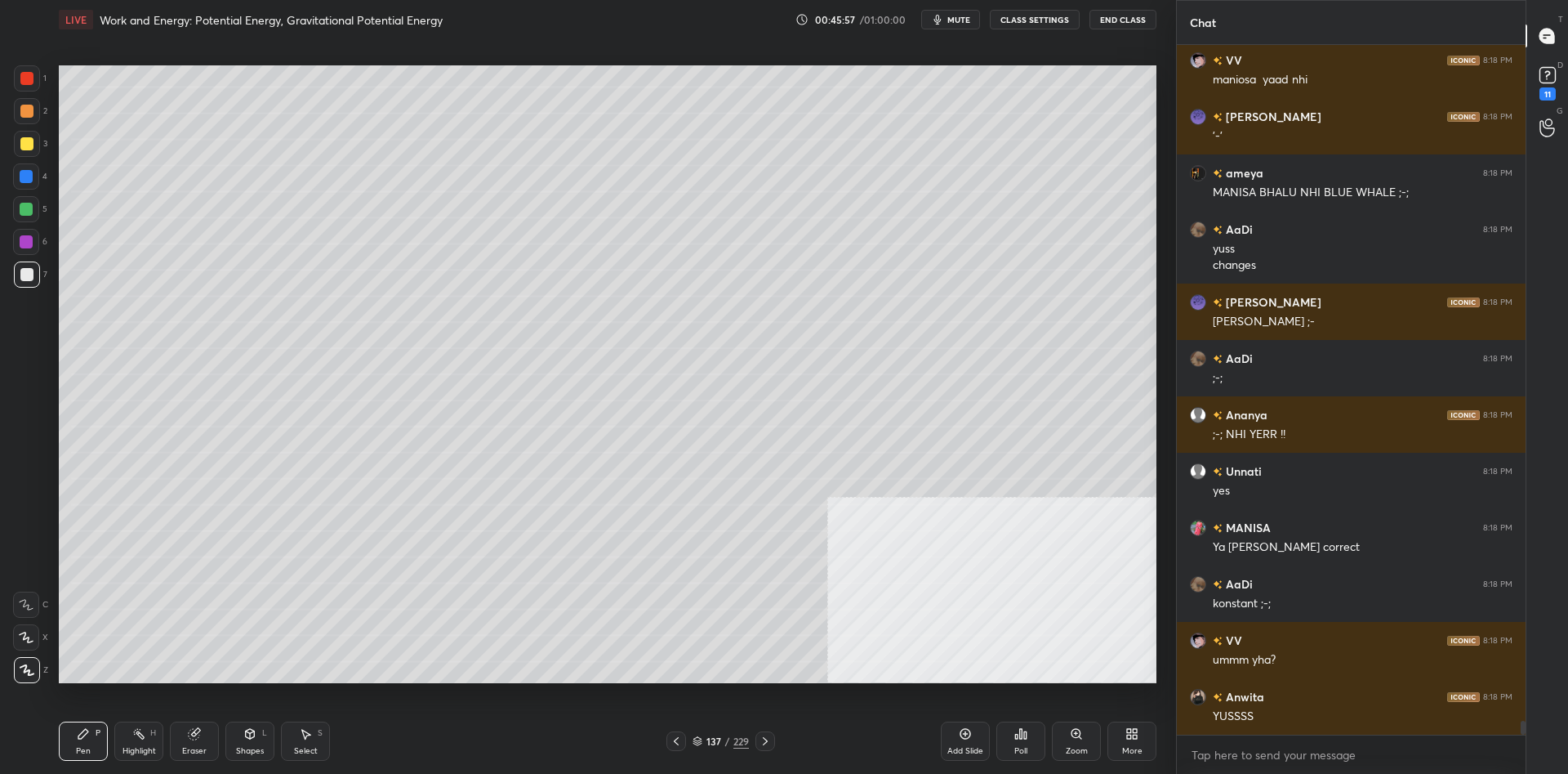
scroll to position [32994, 0]
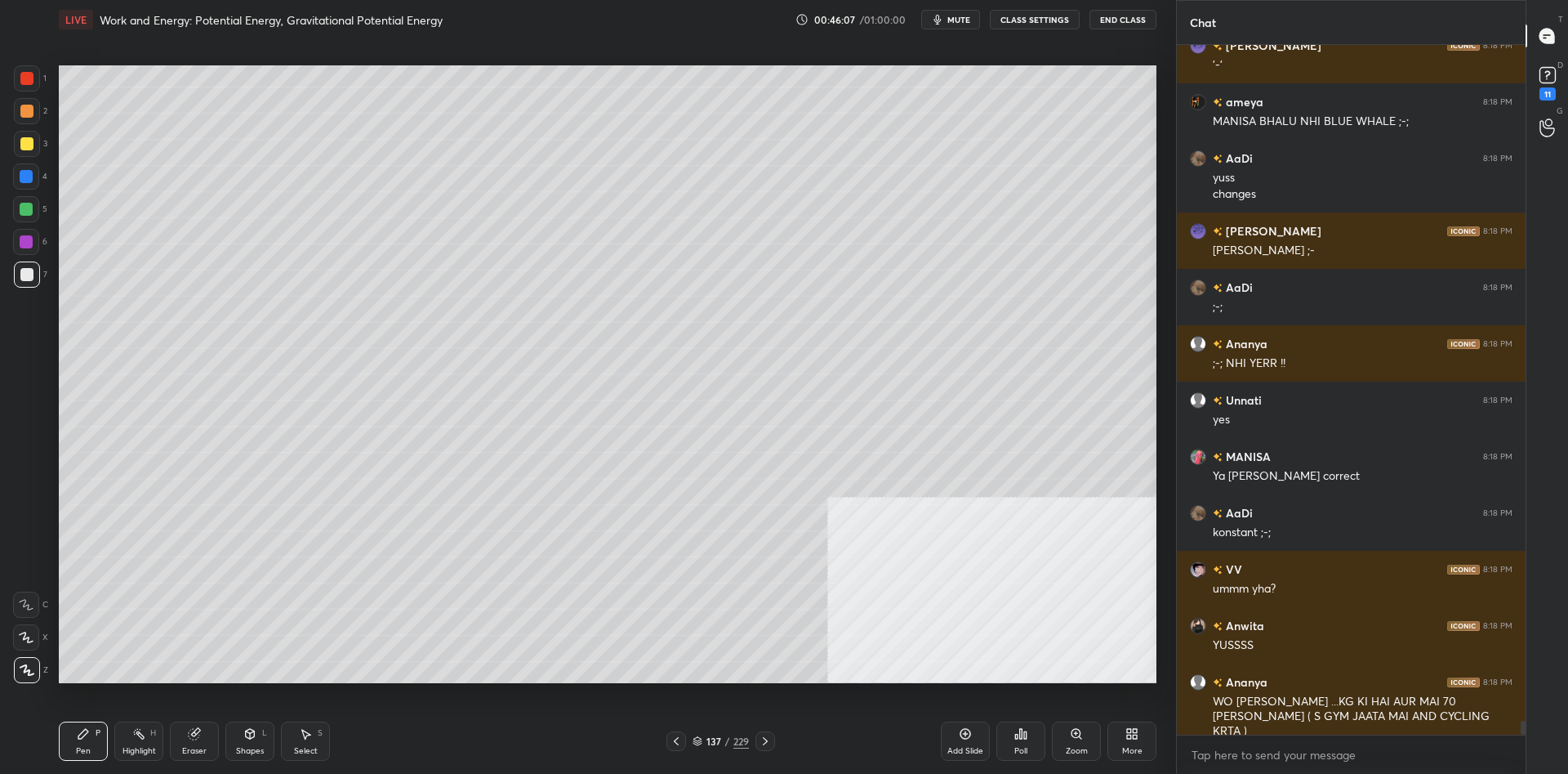
click at [23, 87] on div at bounding box center [26, 78] width 26 height 26
click at [138, 751] on div "Highlight" at bounding box center [139, 751] width 33 height 8
click at [121, 739] on div "Highlight H" at bounding box center [139, 741] width 49 height 39
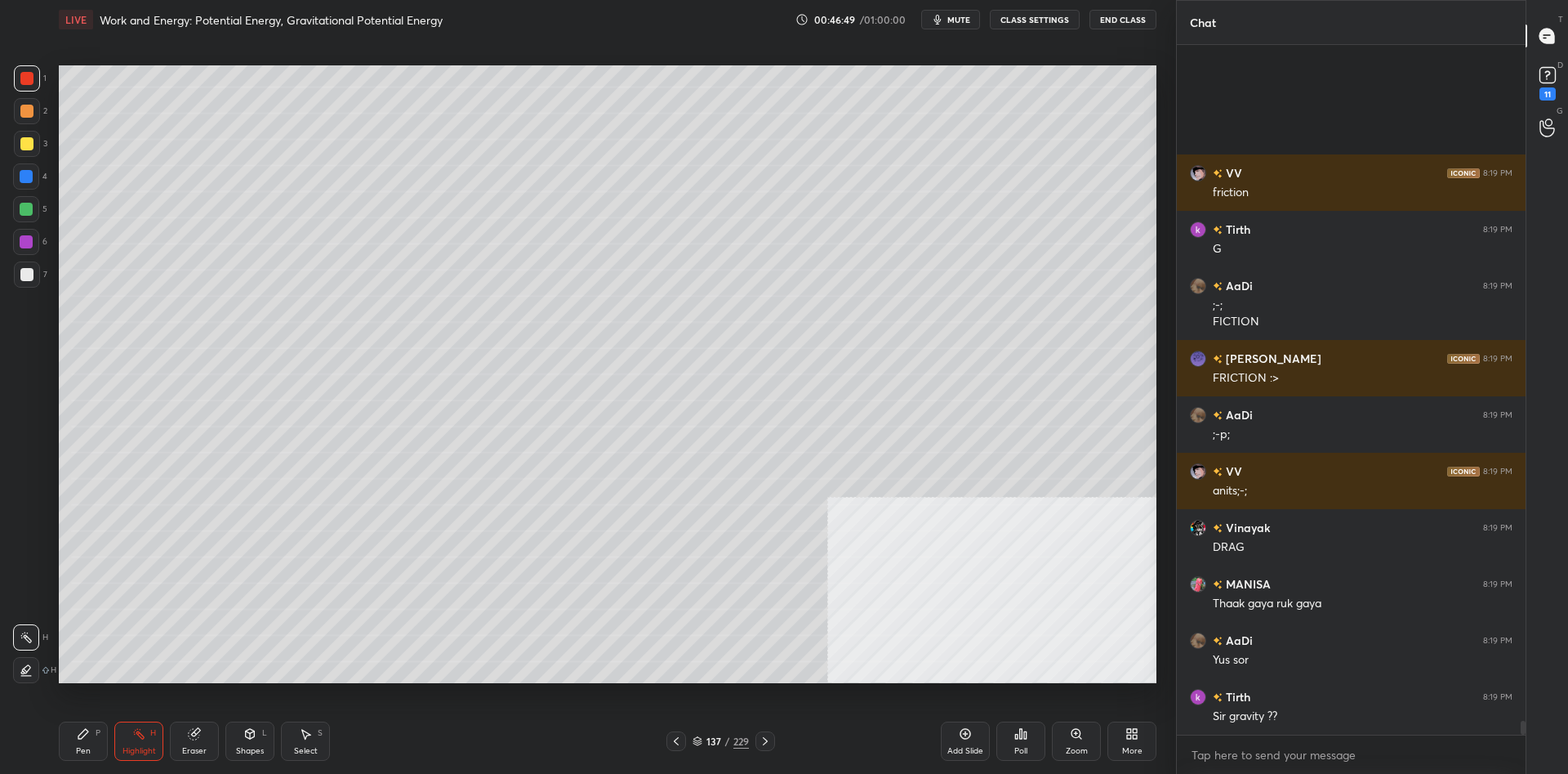
scroll to position [34154, 0]
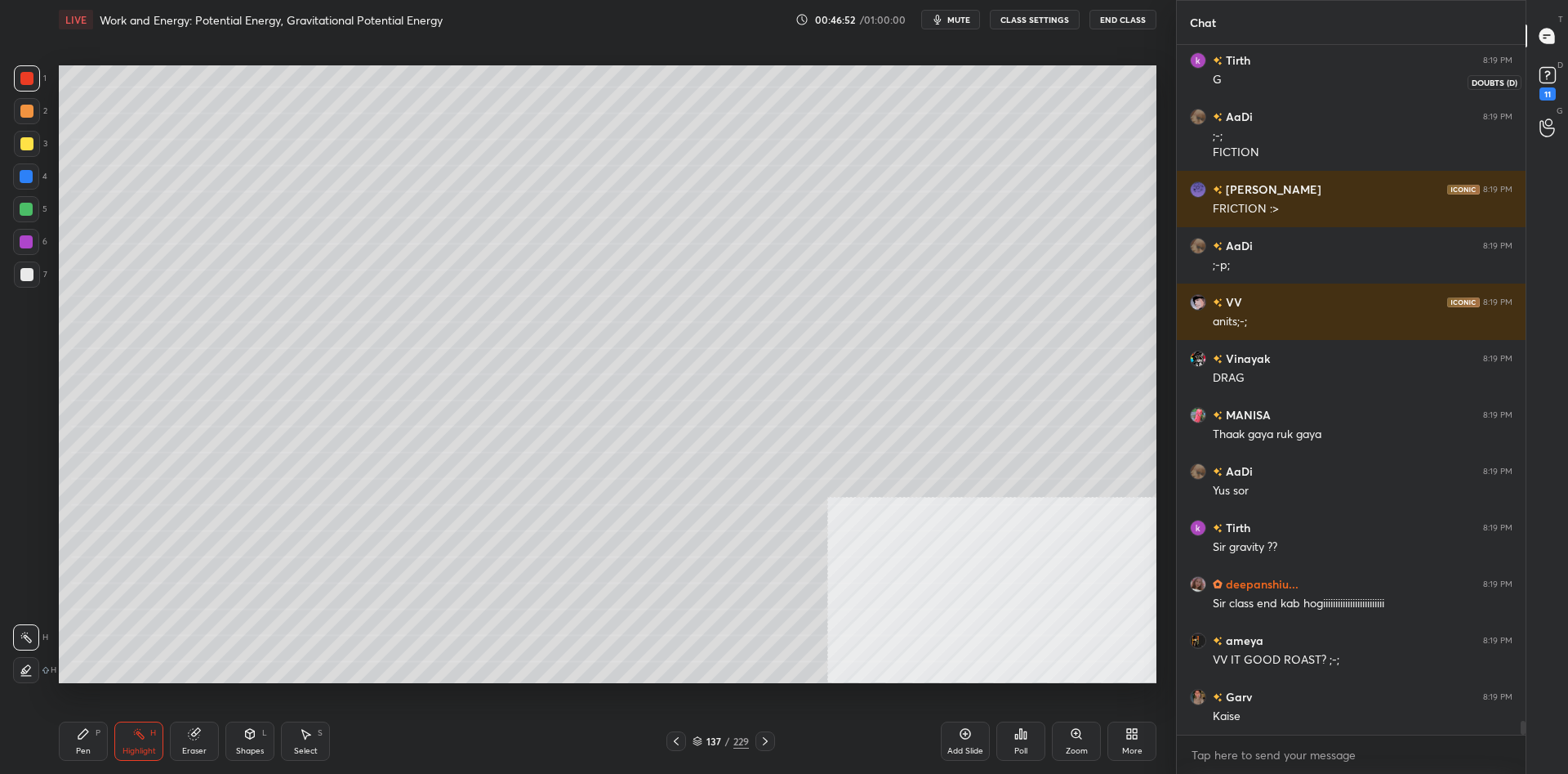
click at [1541, 80] on rect at bounding box center [1546, 75] width 15 height 15
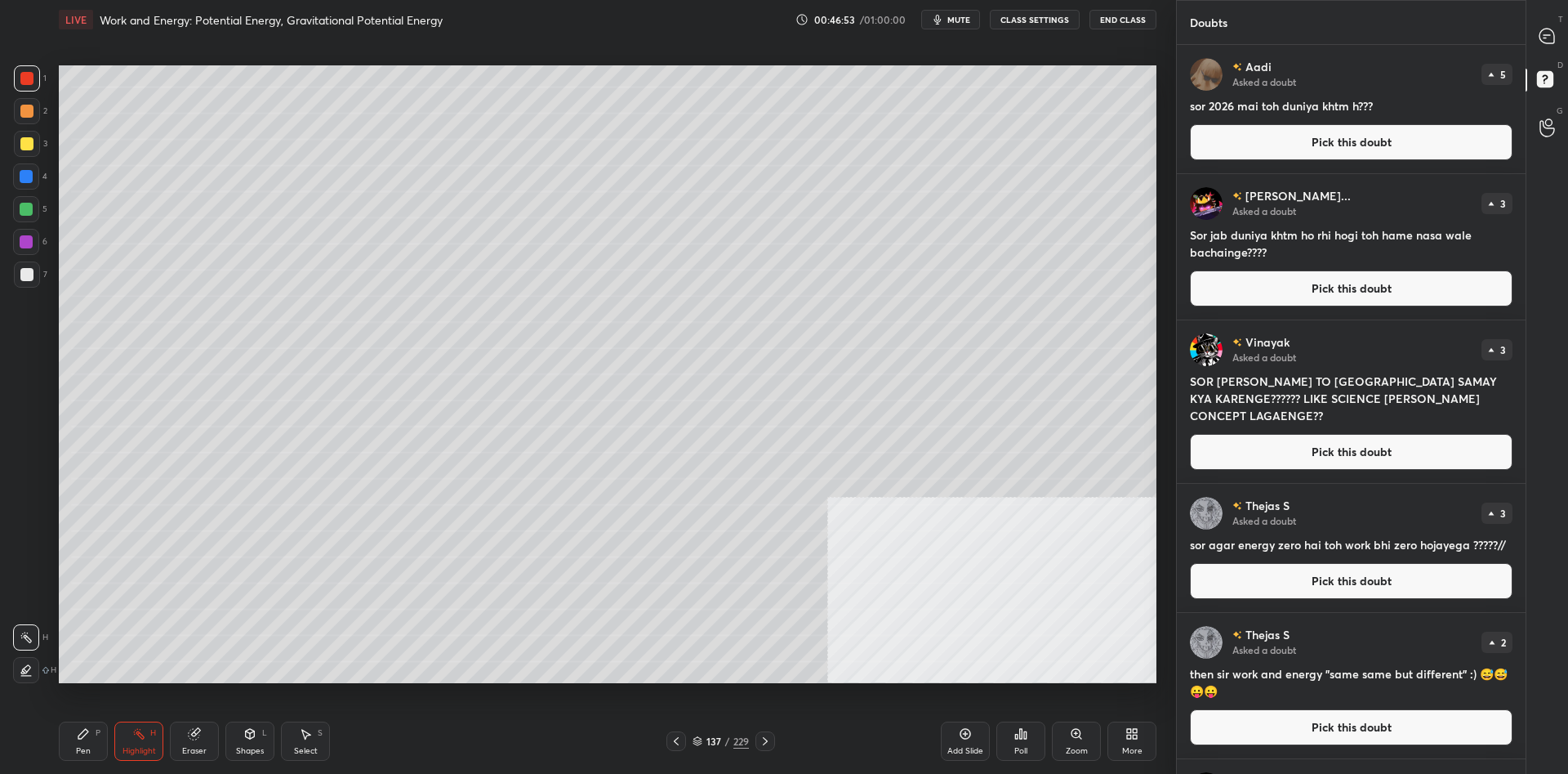
click at [1403, 144] on button "Pick this doubt" at bounding box center [1351, 143] width 323 height 36
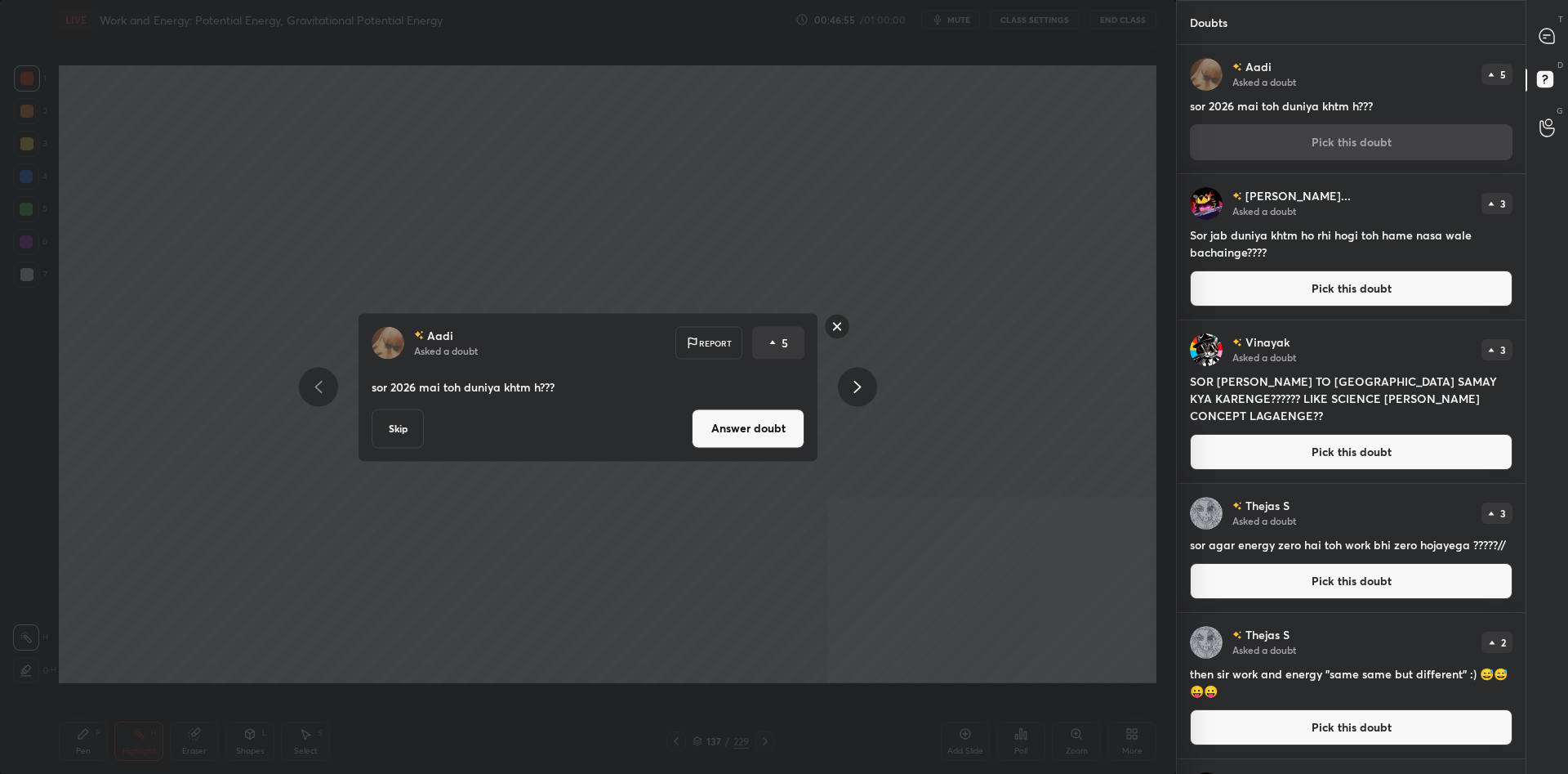
click at [772, 429] on button "Answer doubt" at bounding box center [747, 428] width 113 height 39
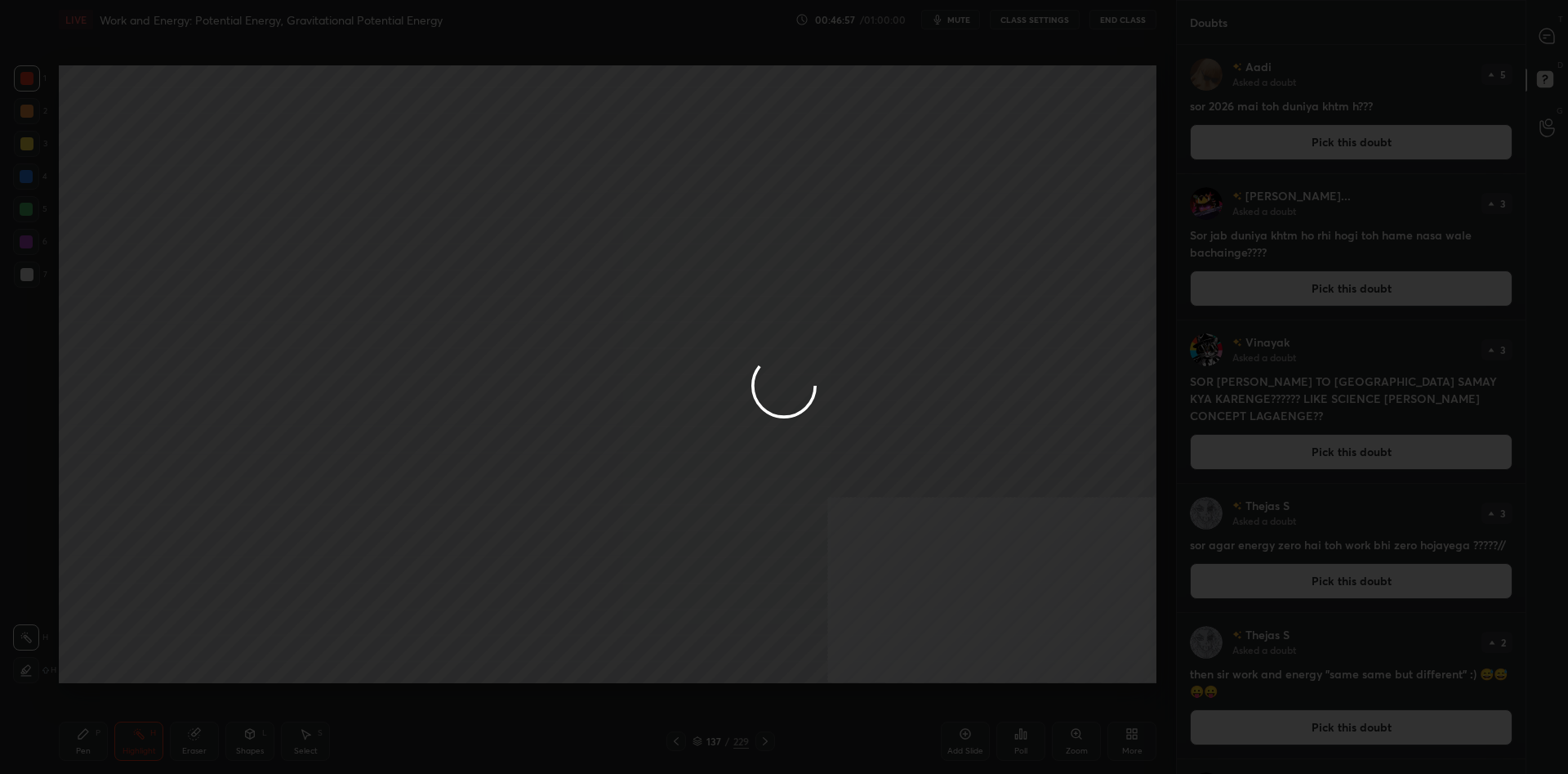
click at [90, 733] on div "Pen P" at bounding box center [83, 741] width 49 height 39
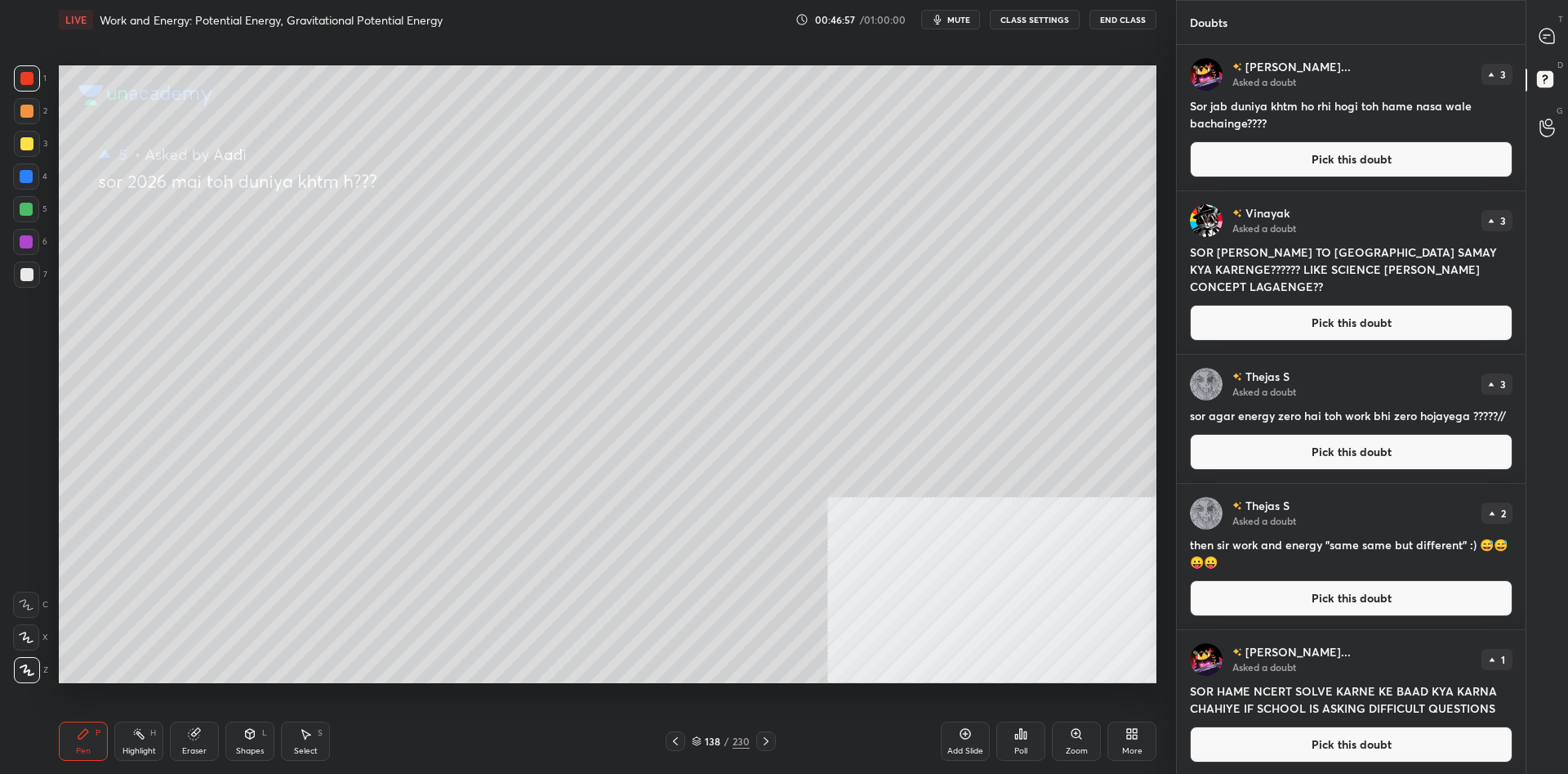
click at [86, 744] on div "Pen P" at bounding box center [83, 741] width 49 height 39
click at [13, 143] on div "1 2 3 4 5 6 7" at bounding box center [30, 180] width 34 height 229
click at [23, 143] on div at bounding box center [27, 143] width 13 height 13
click at [24, 144] on div at bounding box center [27, 143] width 13 height 13
click at [1317, 177] on button "Pick this doubt" at bounding box center [1351, 160] width 323 height 36
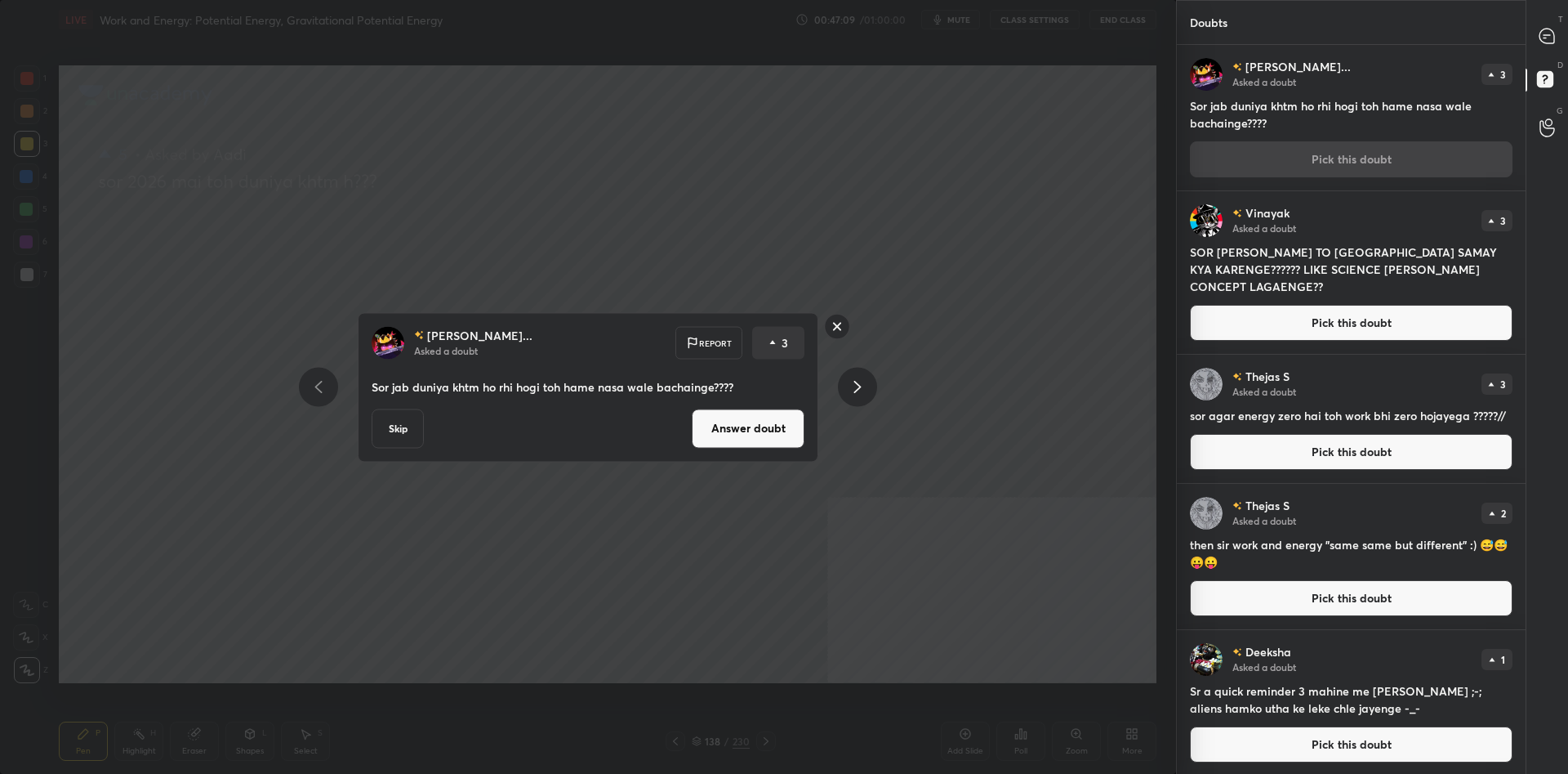
click at [701, 436] on button "Answer doubt" at bounding box center [747, 428] width 113 height 39
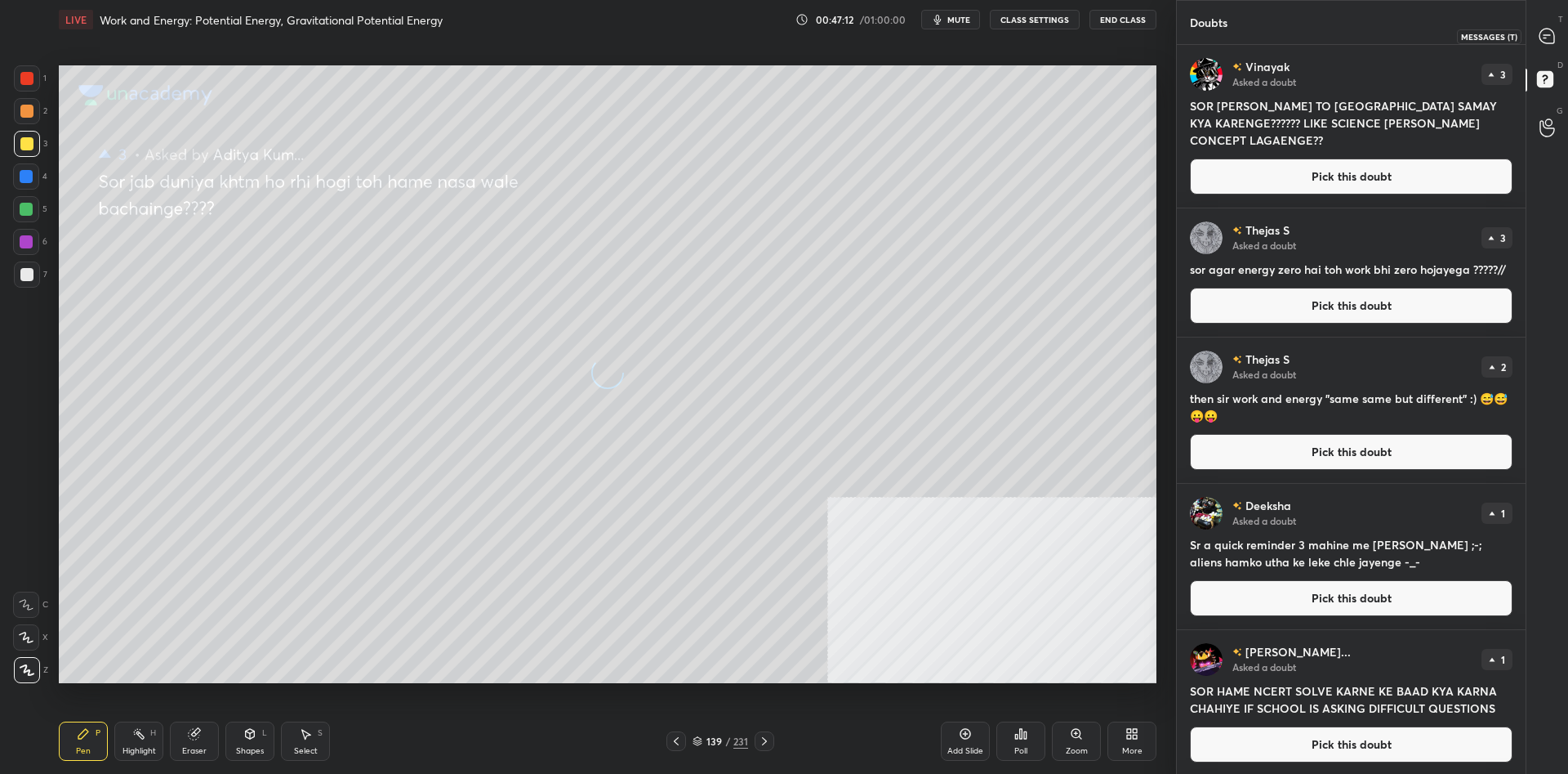
click at [1540, 32] on icon at bounding box center [1546, 36] width 14 height 14
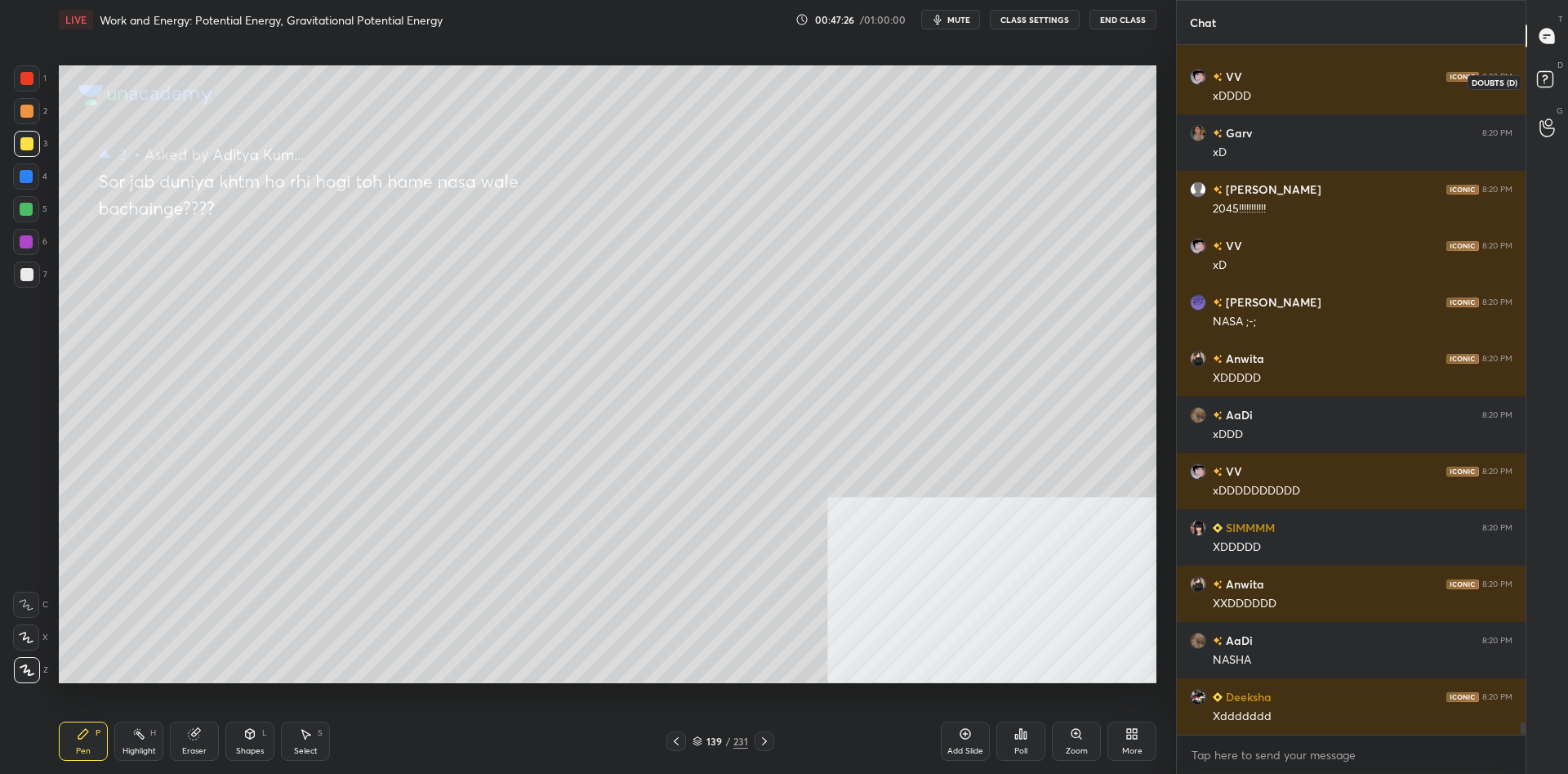
scroll to position [36671, 0]
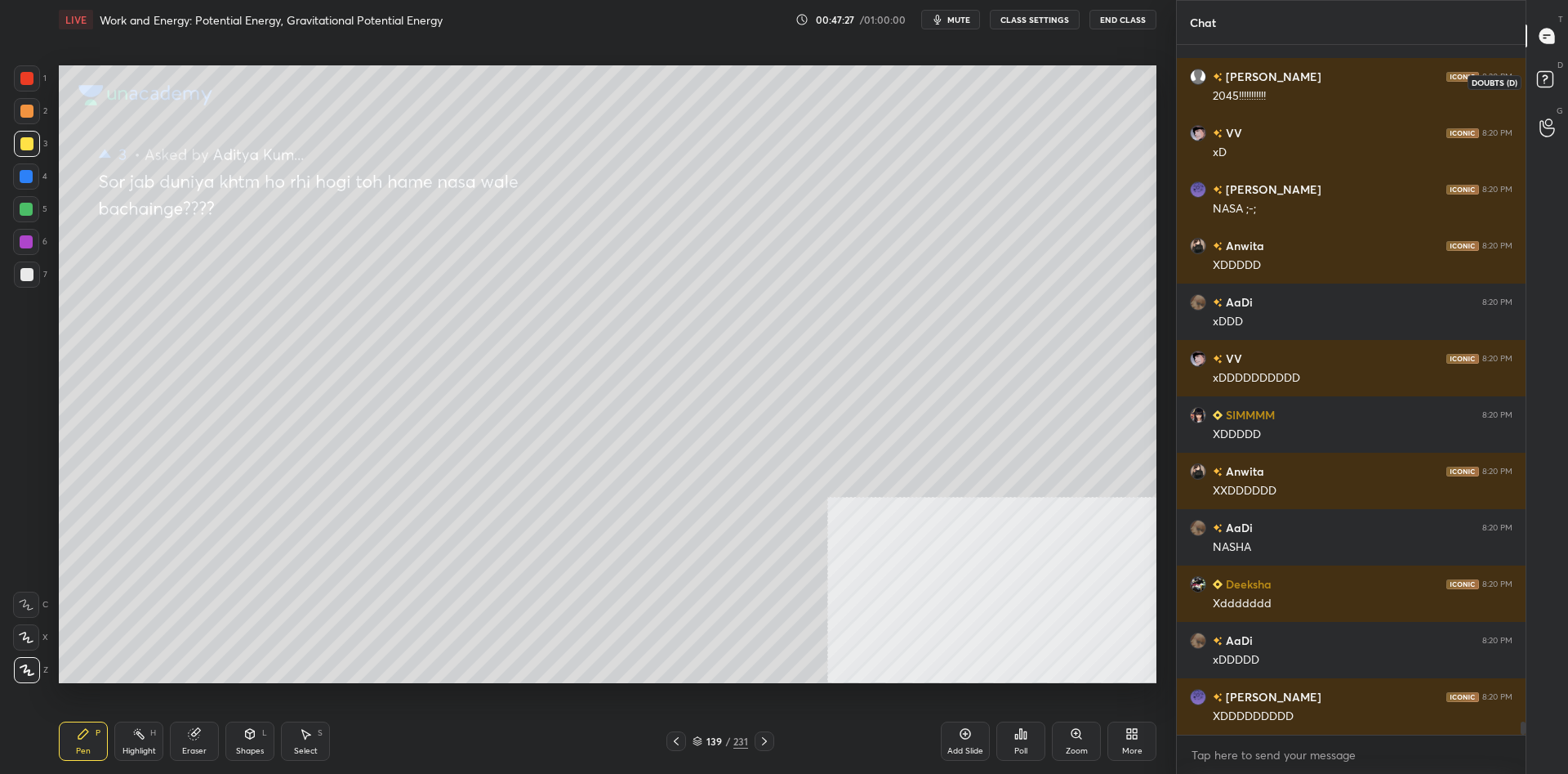
click at [1534, 77] on icon at bounding box center [1547, 81] width 30 height 30
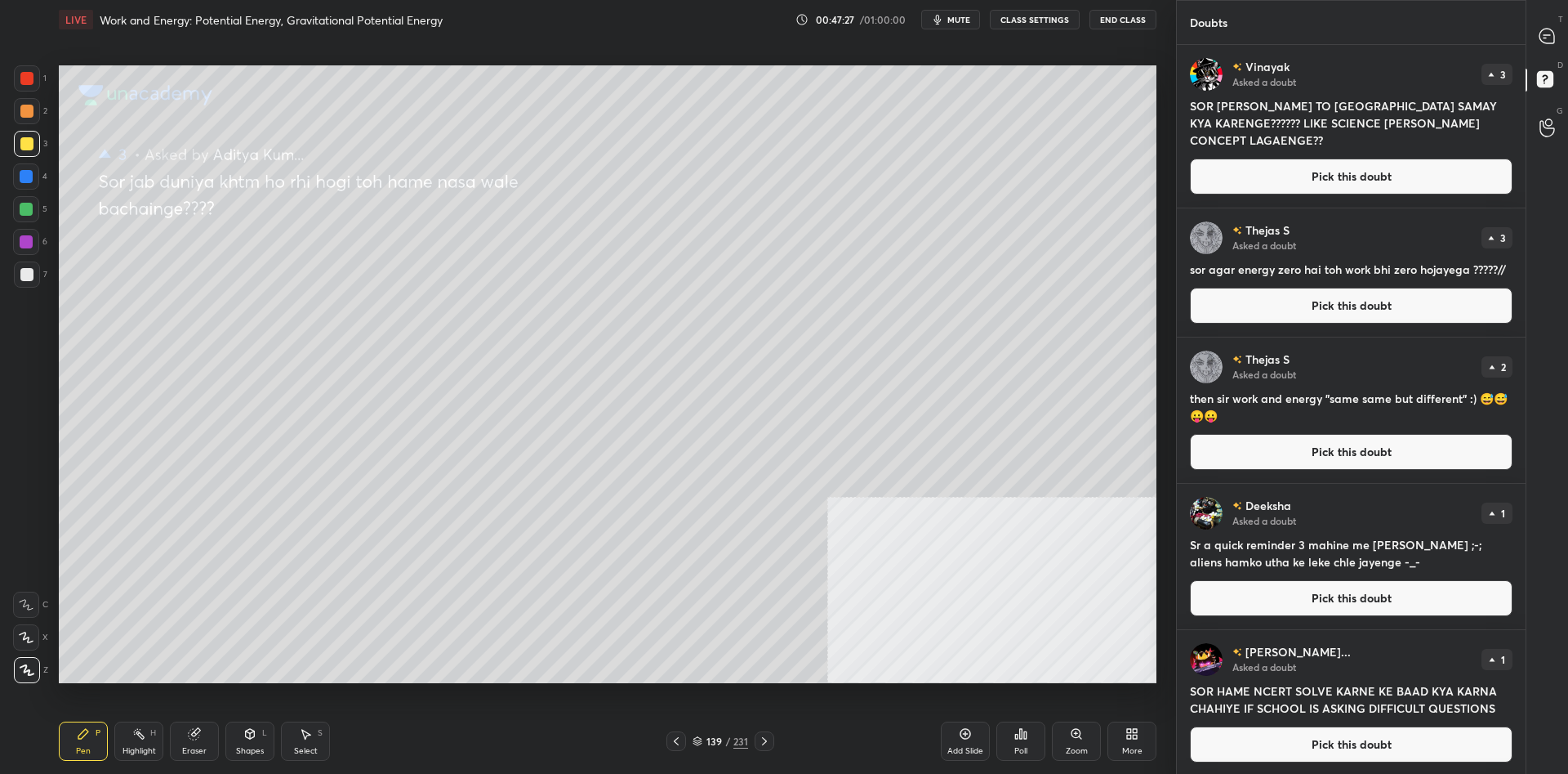
click at [1310, 182] on button "Pick this doubt" at bounding box center [1351, 177] width 323 height 36
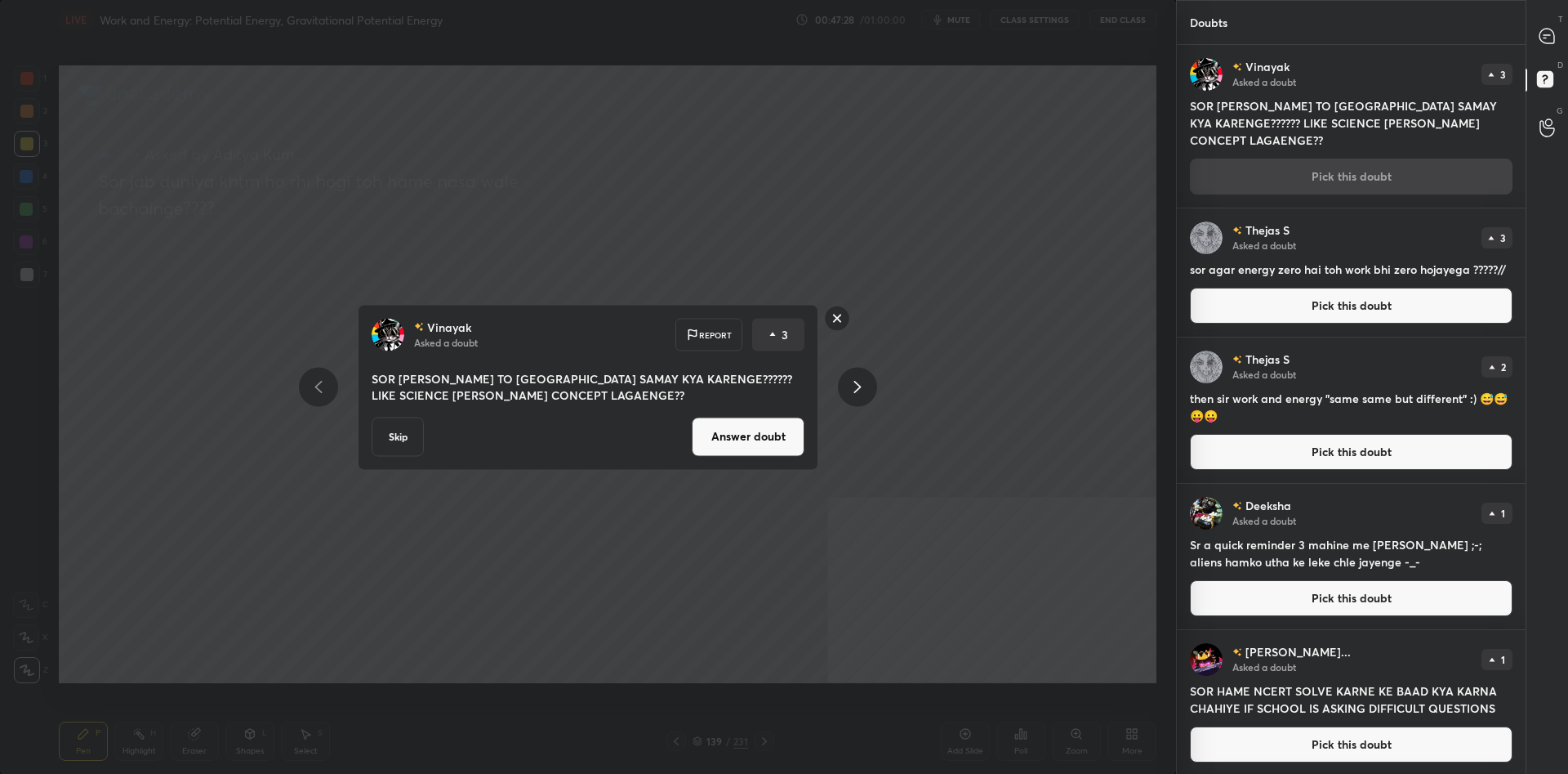
click at [718, 434] on button "Answer doubt" at bounding box center [747, 436] width 113 height 39
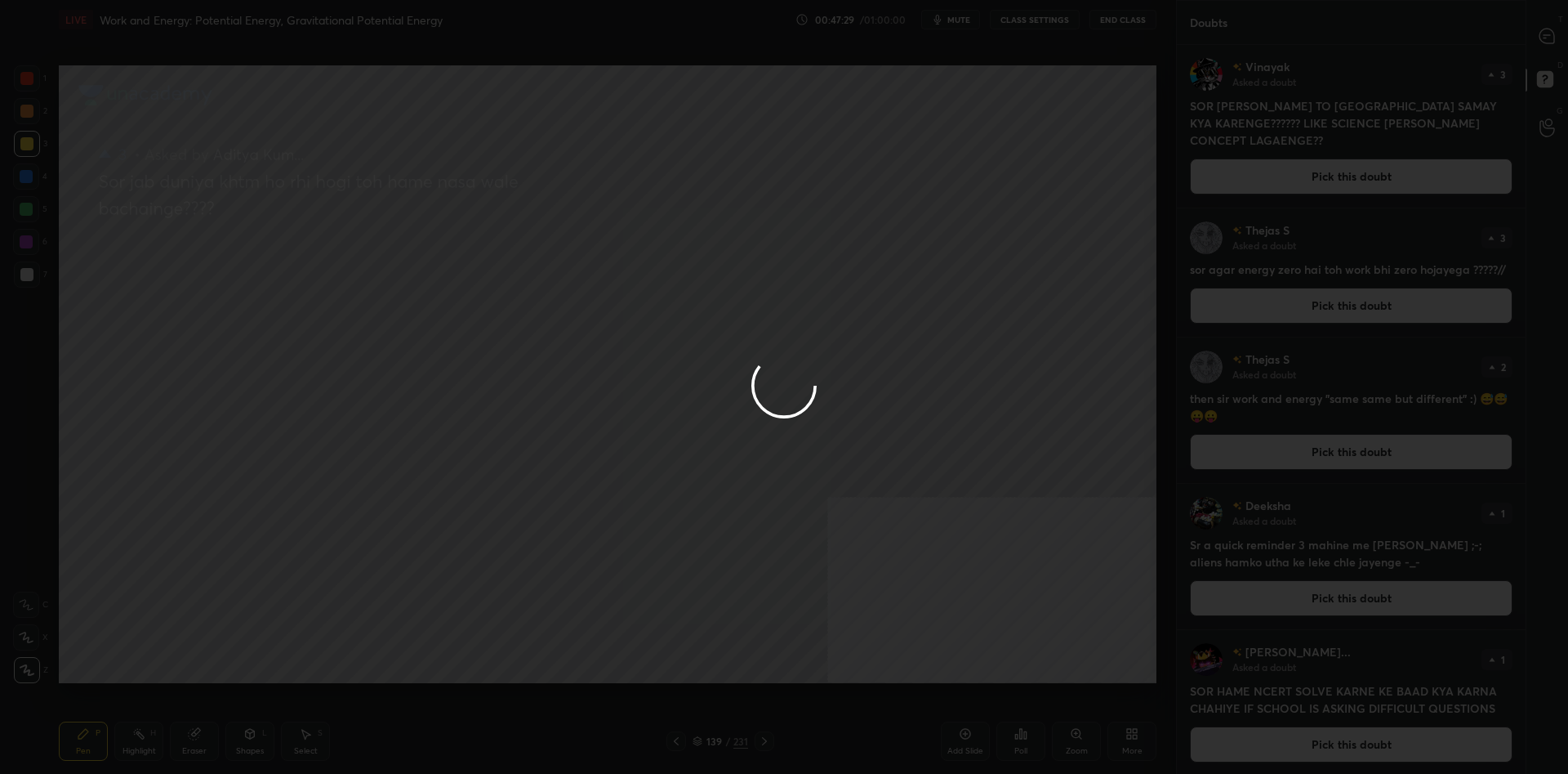
click at [1544, 35] on div at bounding box center [784, 387] width 1568 height 774
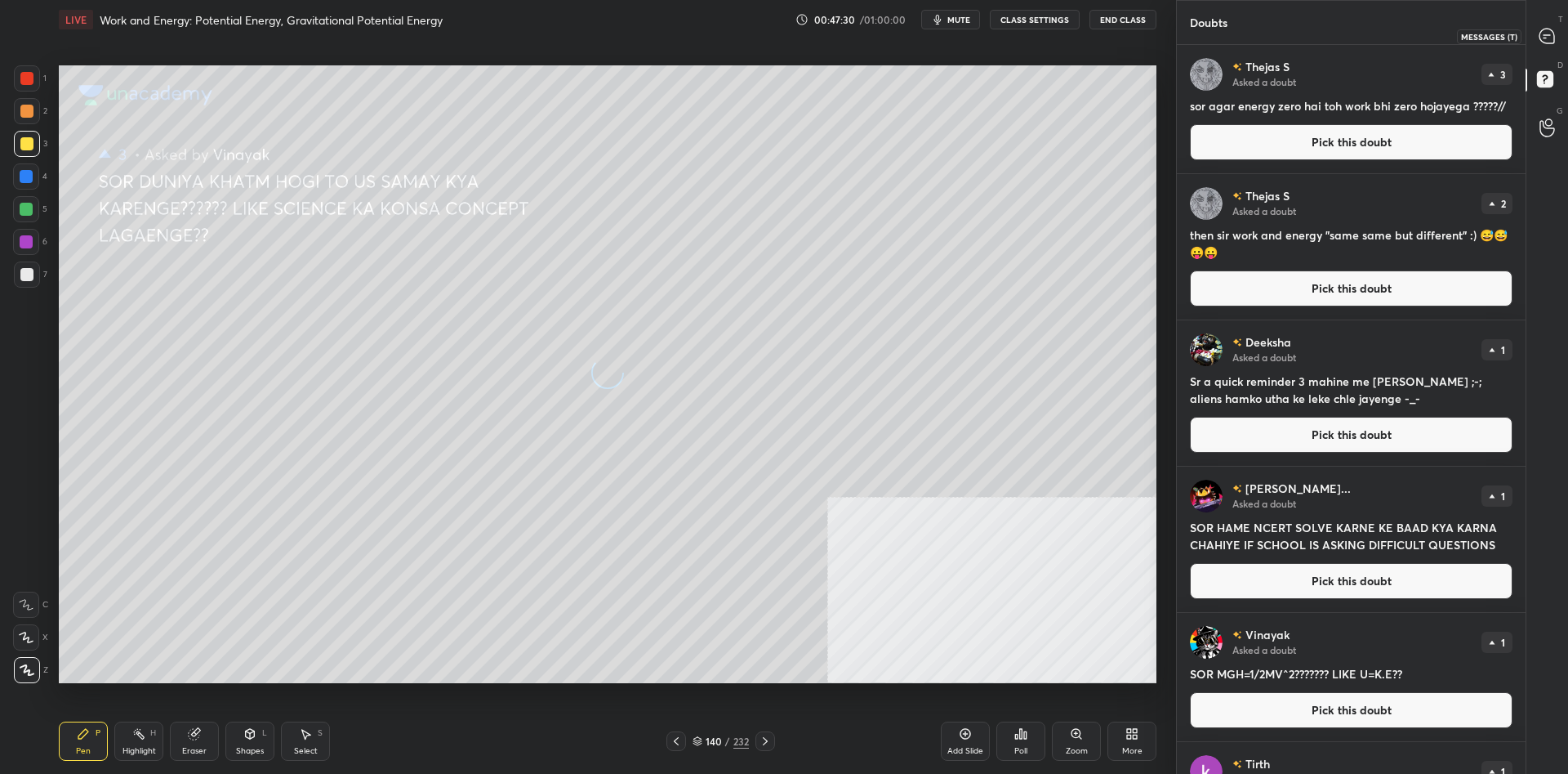
click at [1544, 35] on icon at bounding box center [1545, 35] width 6 height 0
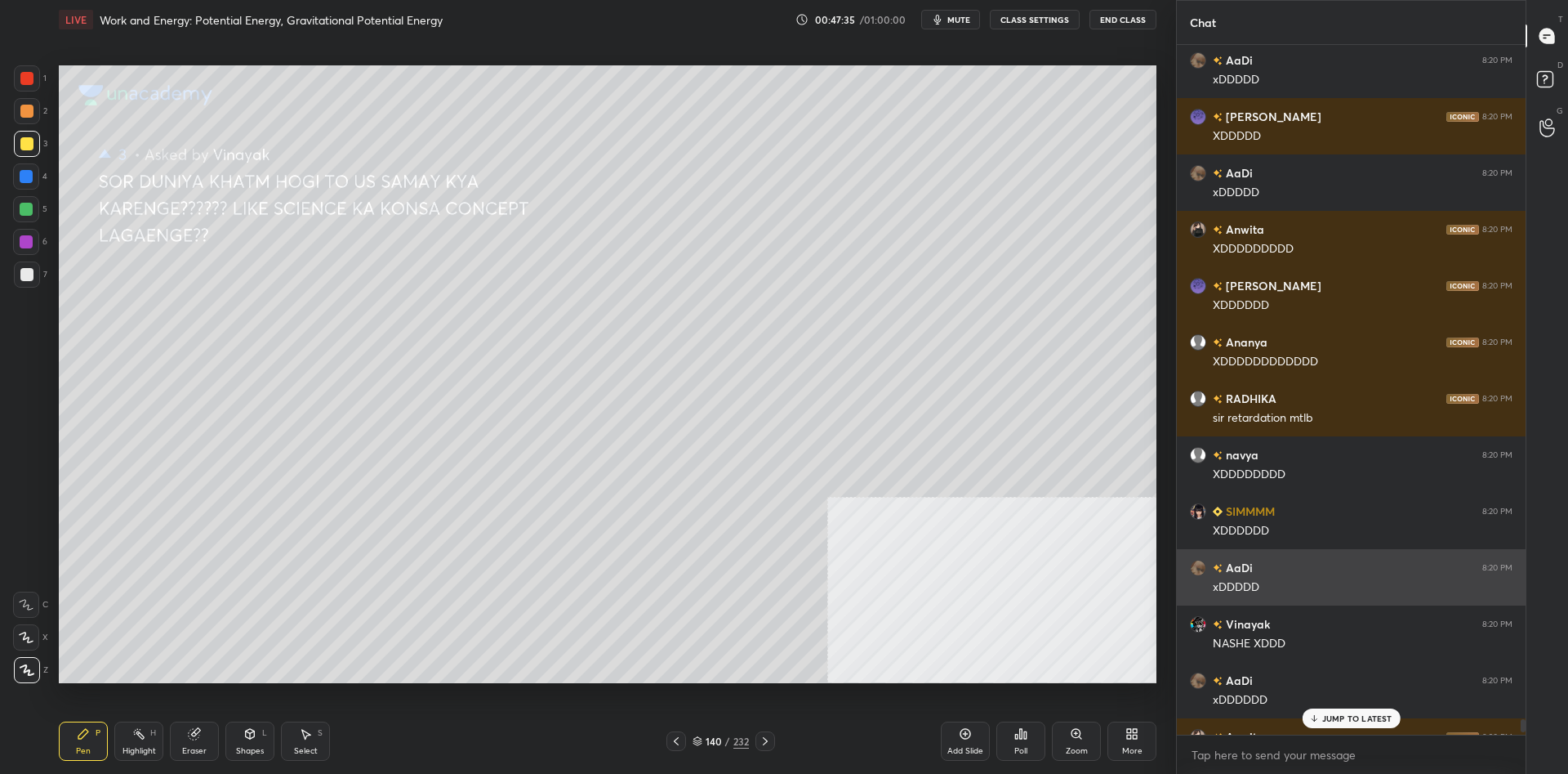
scroll to position [37536, 0]
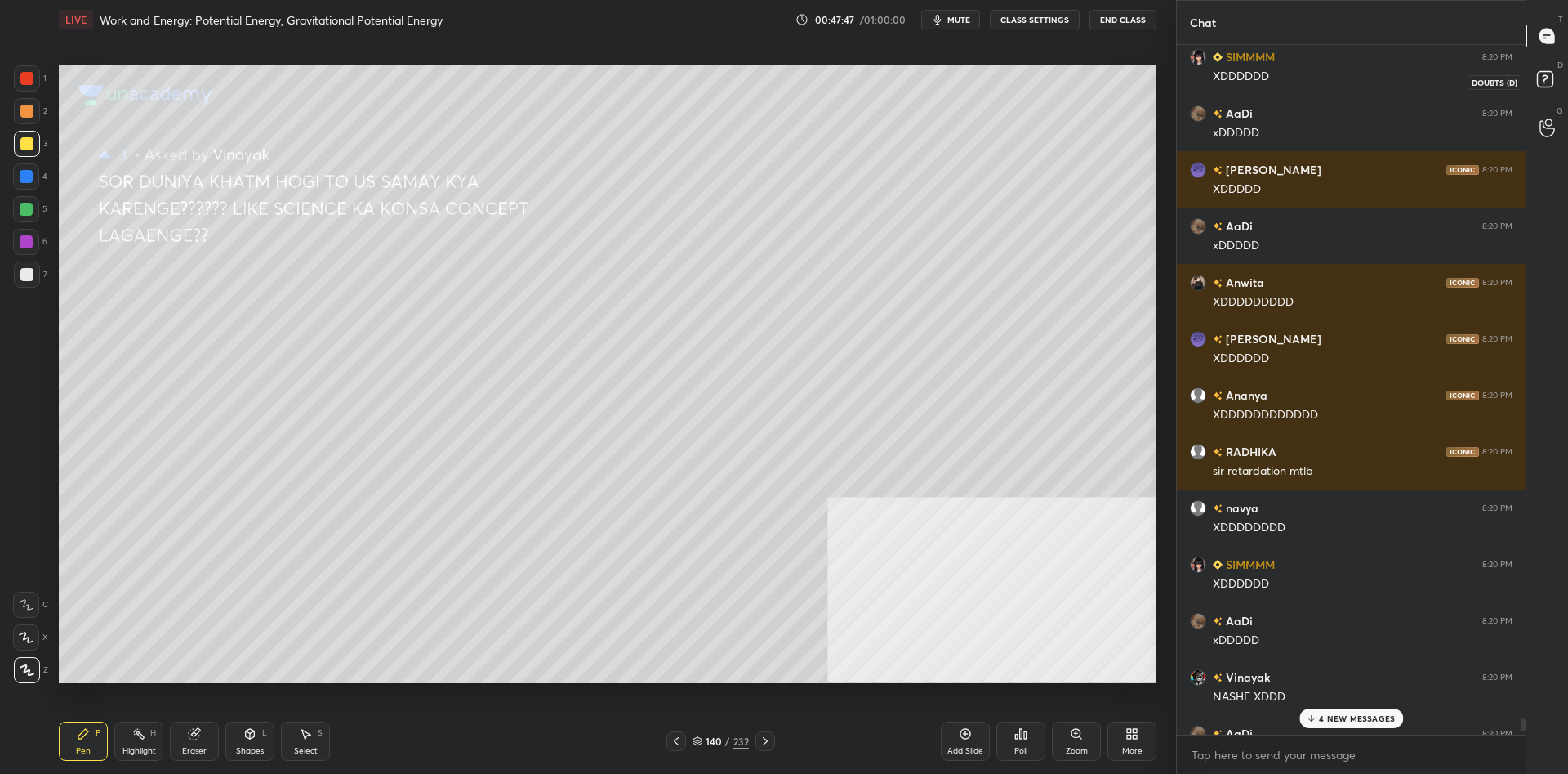
click at [1547, 74] on rect at bounding box center [1544, 79] width 15 height 15
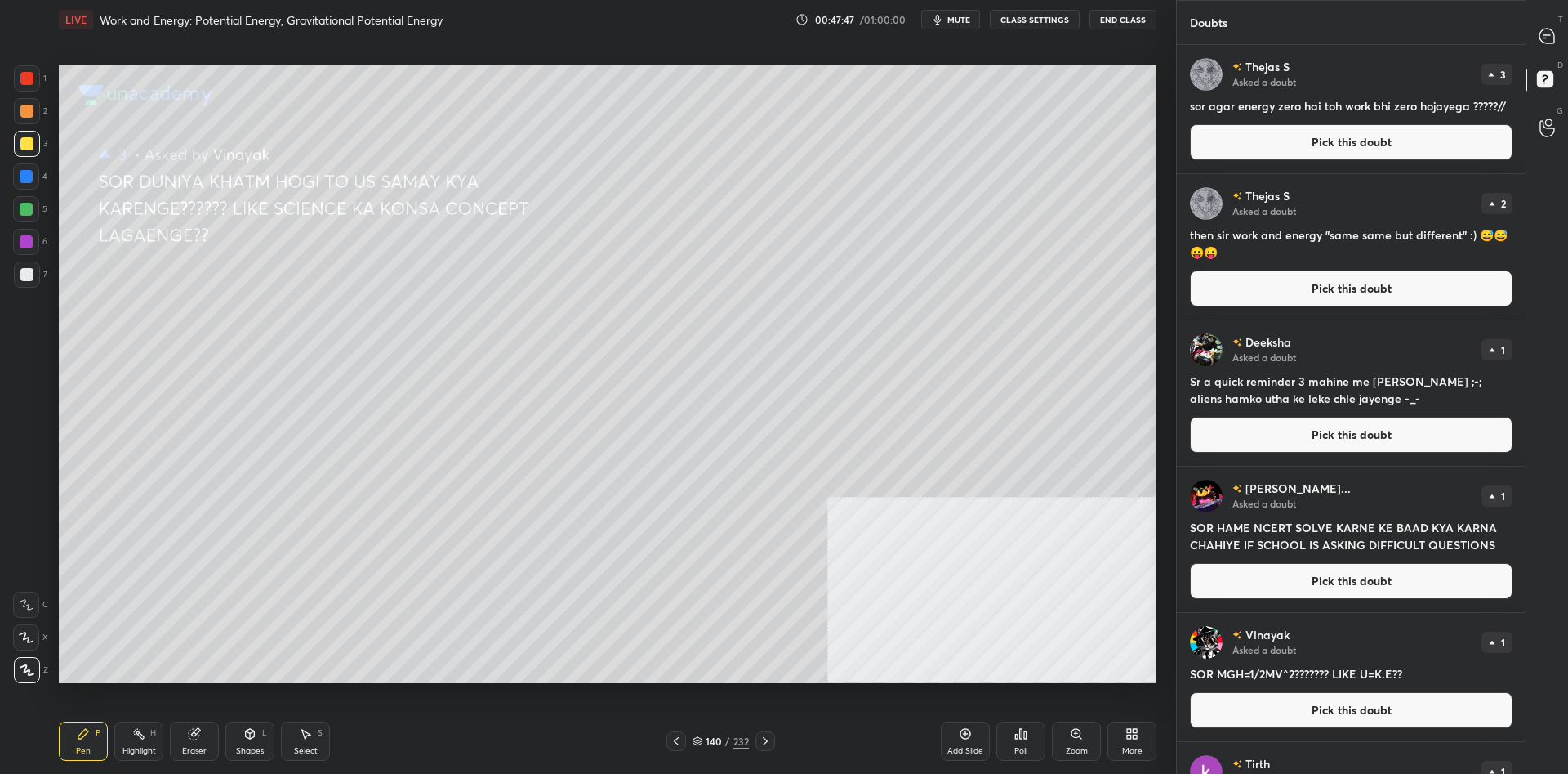
click at [1283, 134] on button "Pick this doubt" at bounding box center [1351, 143] width 323 height 36
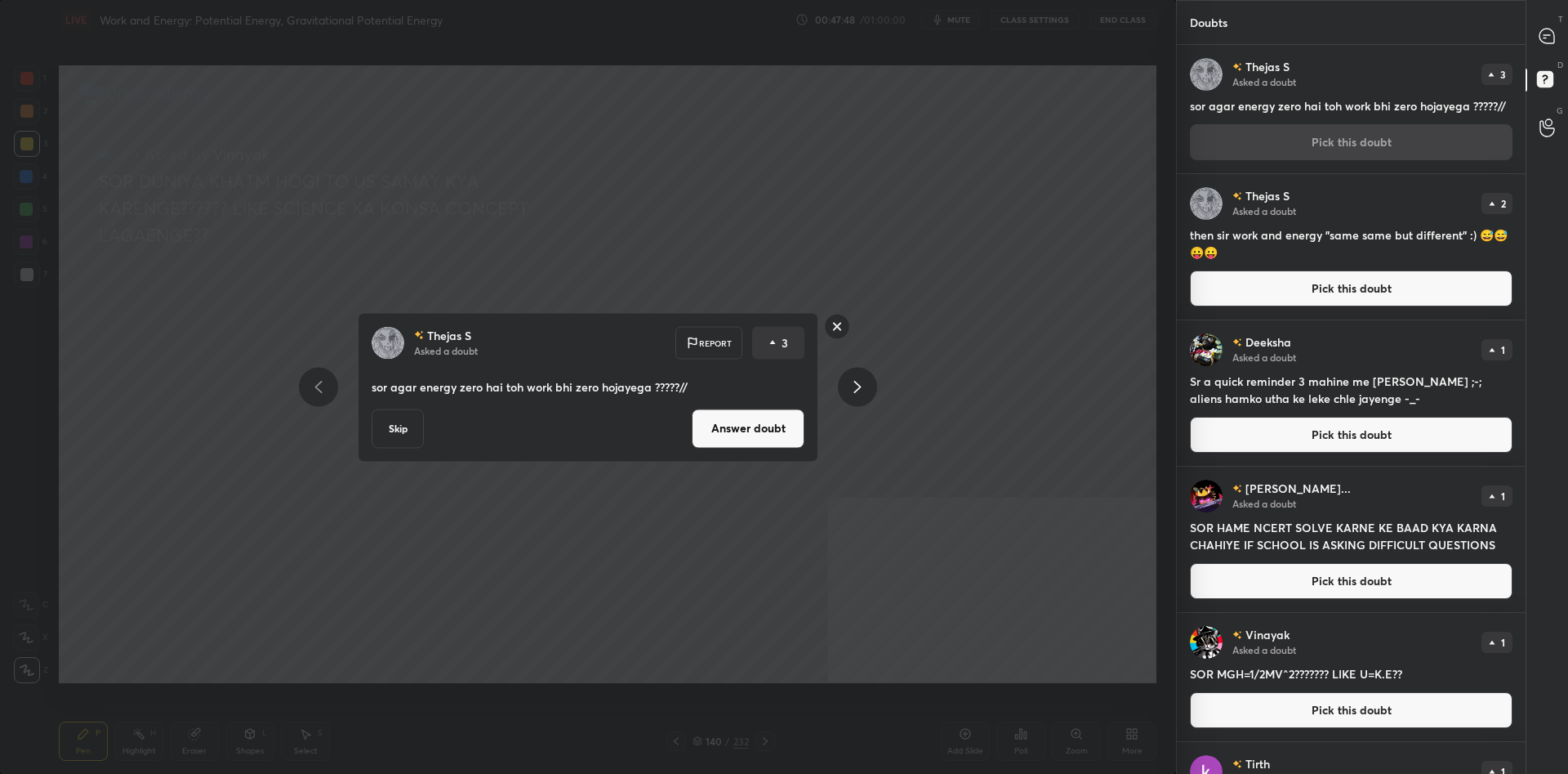
click at [765, 435] on button "Answer doubt" at bounding box center [747, 428] width 113 height 39
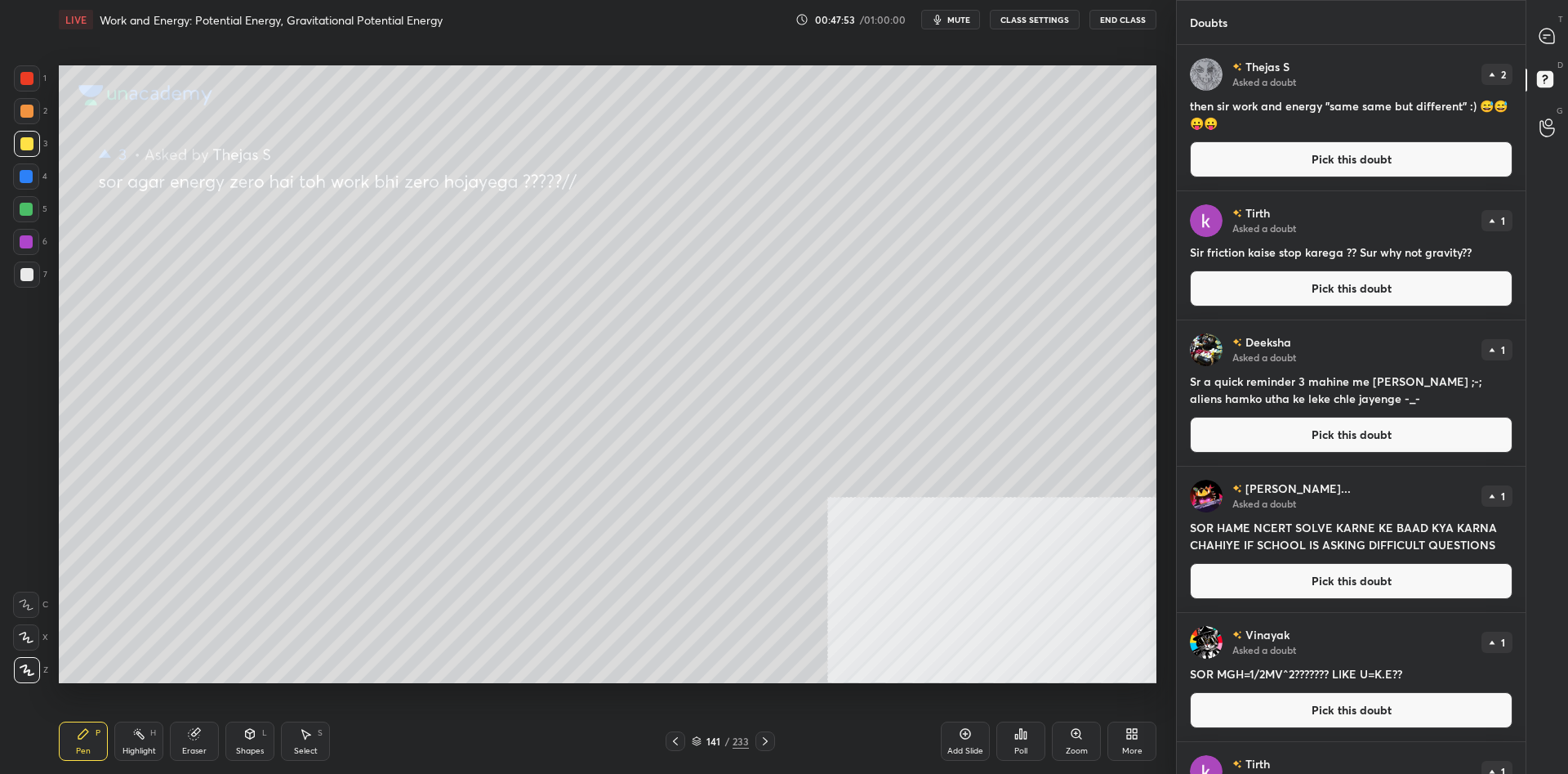
click at [1529, 32] on div "T Messages (T)" at bounding box center [1546, 35] width 41 height 46
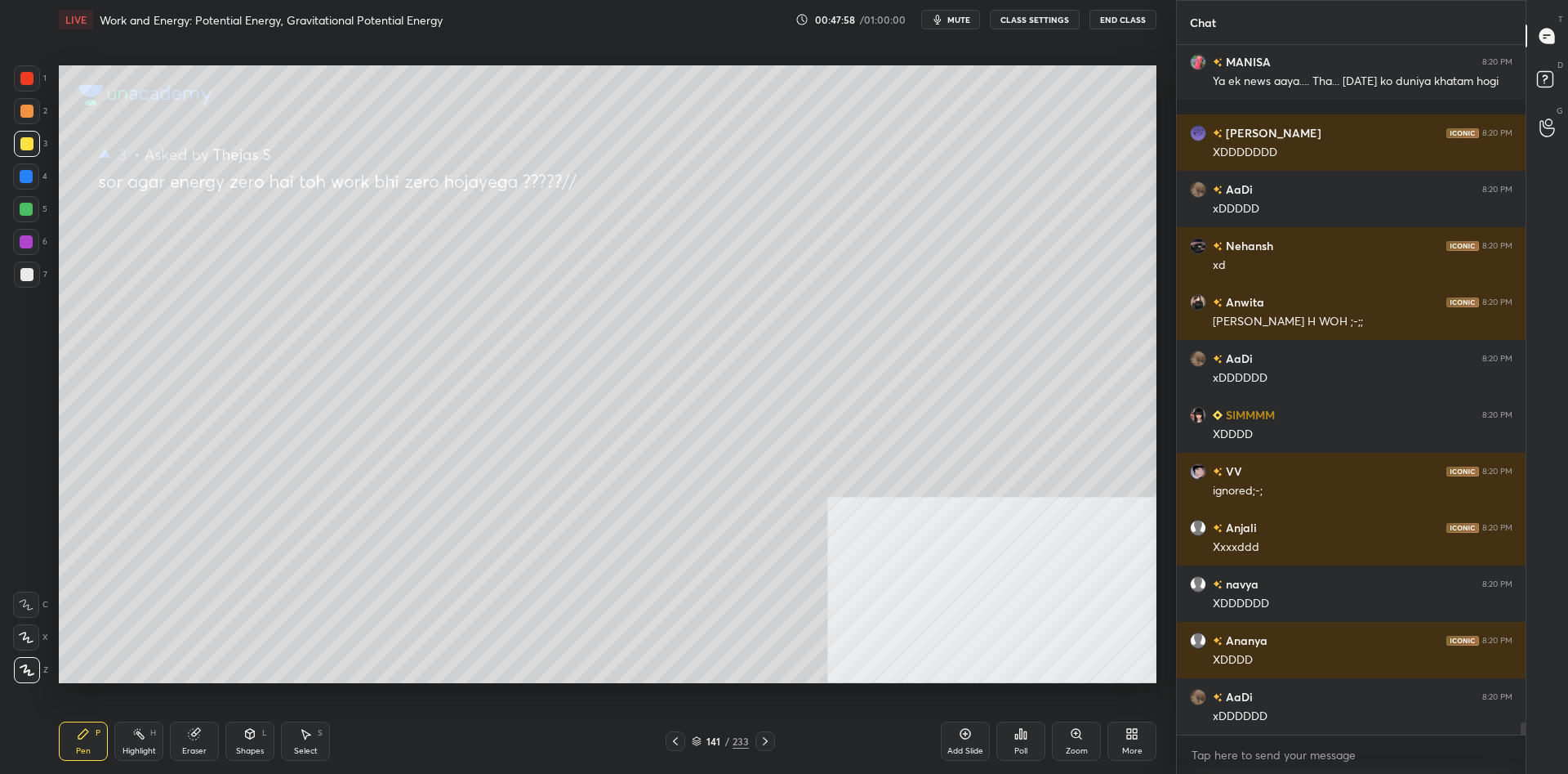
scroll to position [39010, 0]
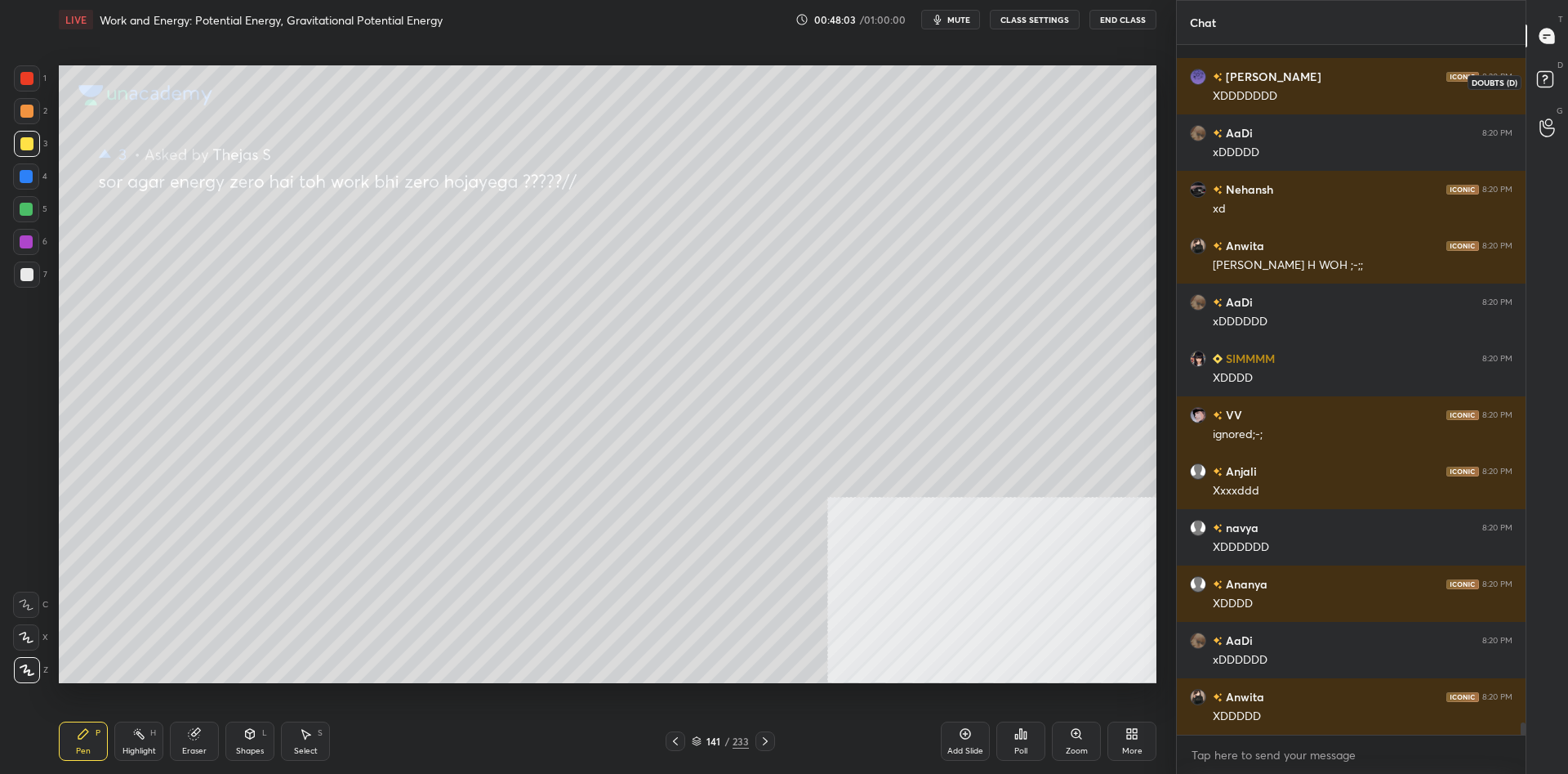
click at [1545, 78] on icon at bounding box center [1545, 78] width 5 height 6
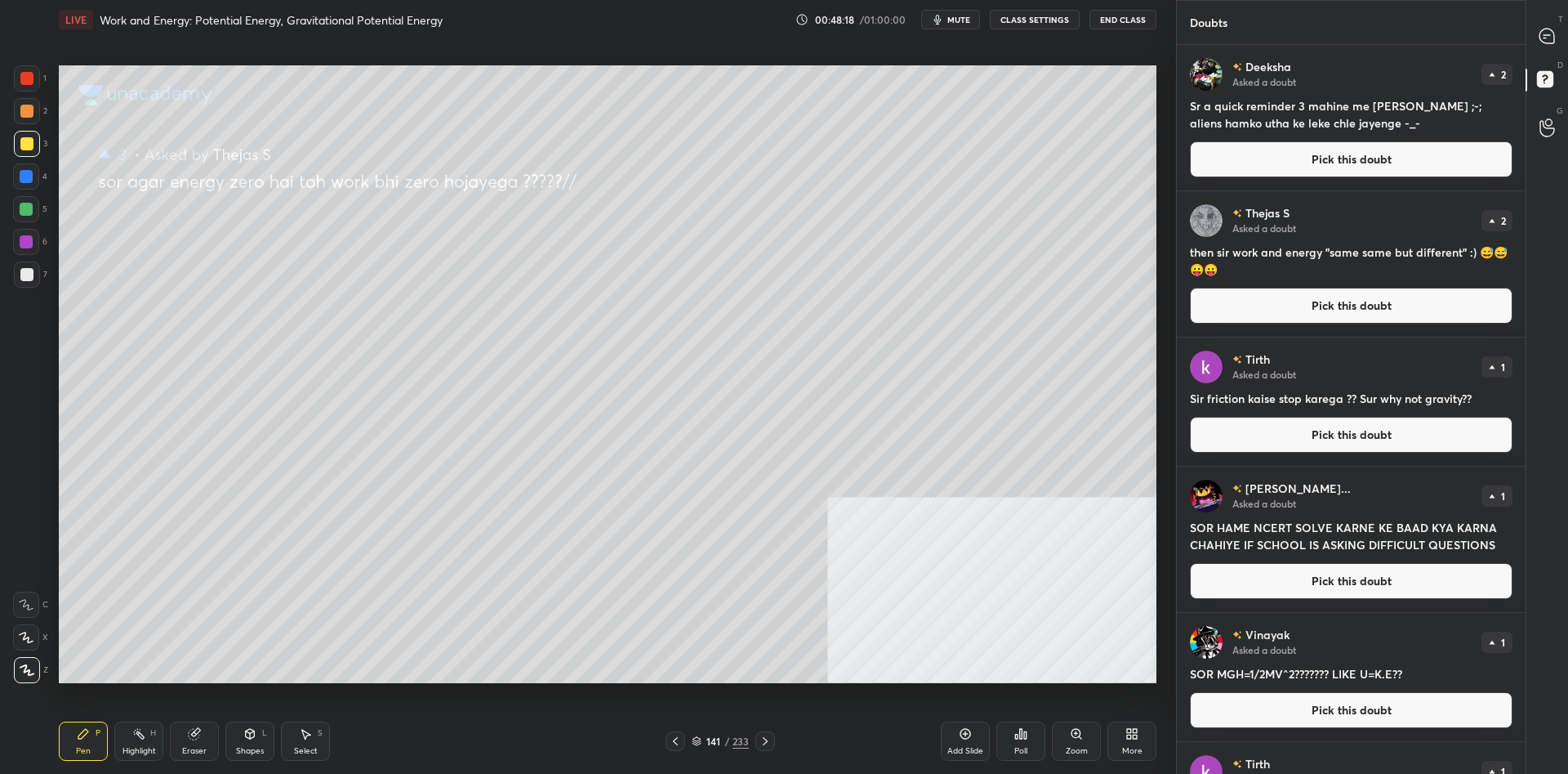
click at [1259, 147] on button "Pick this doubt" at bounding box center [1351, 160] width 323 height 36
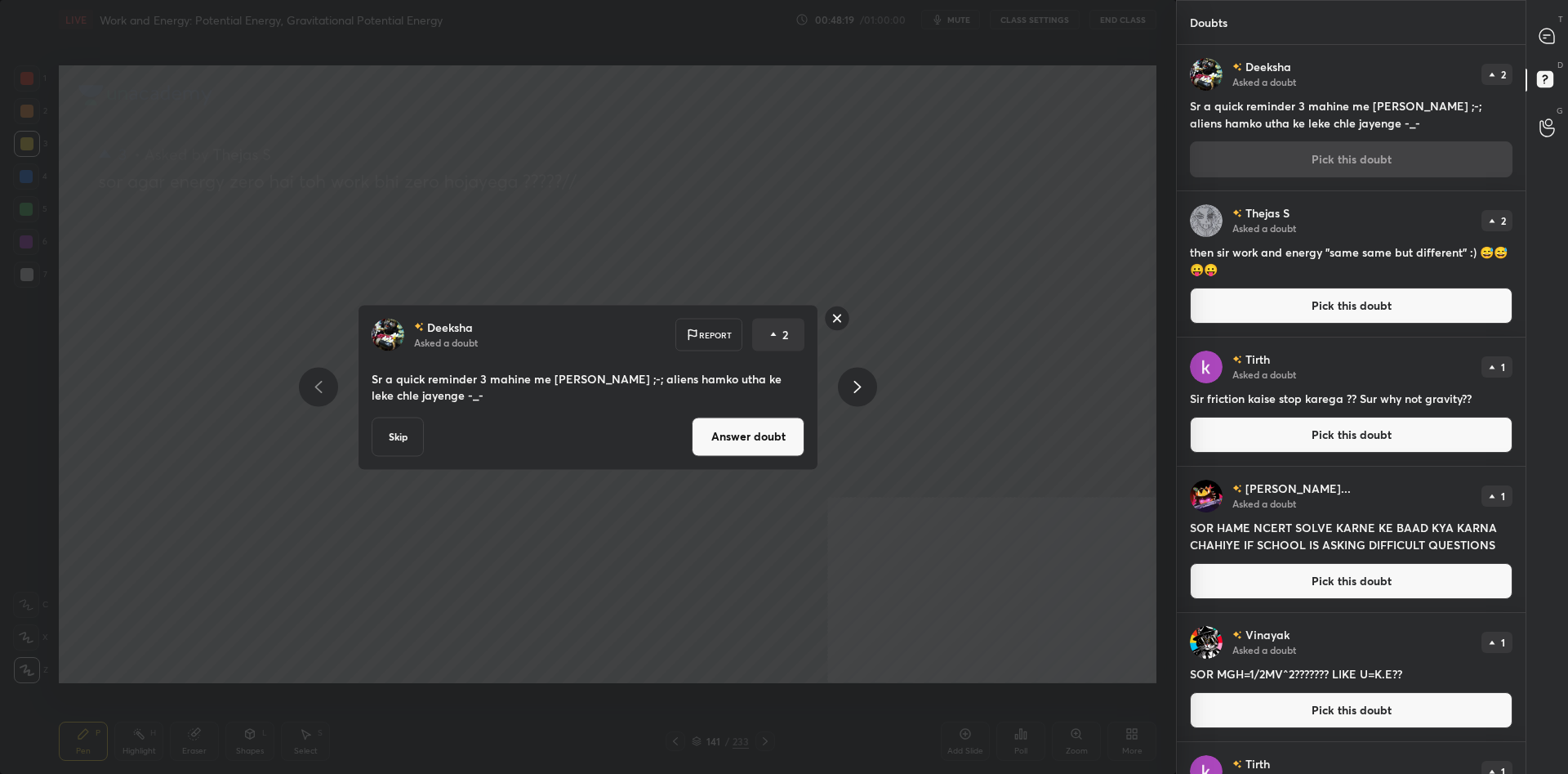
click at [740, 434] on button "Answer doubt" at bounding box center [747, 436] width 113 height 39
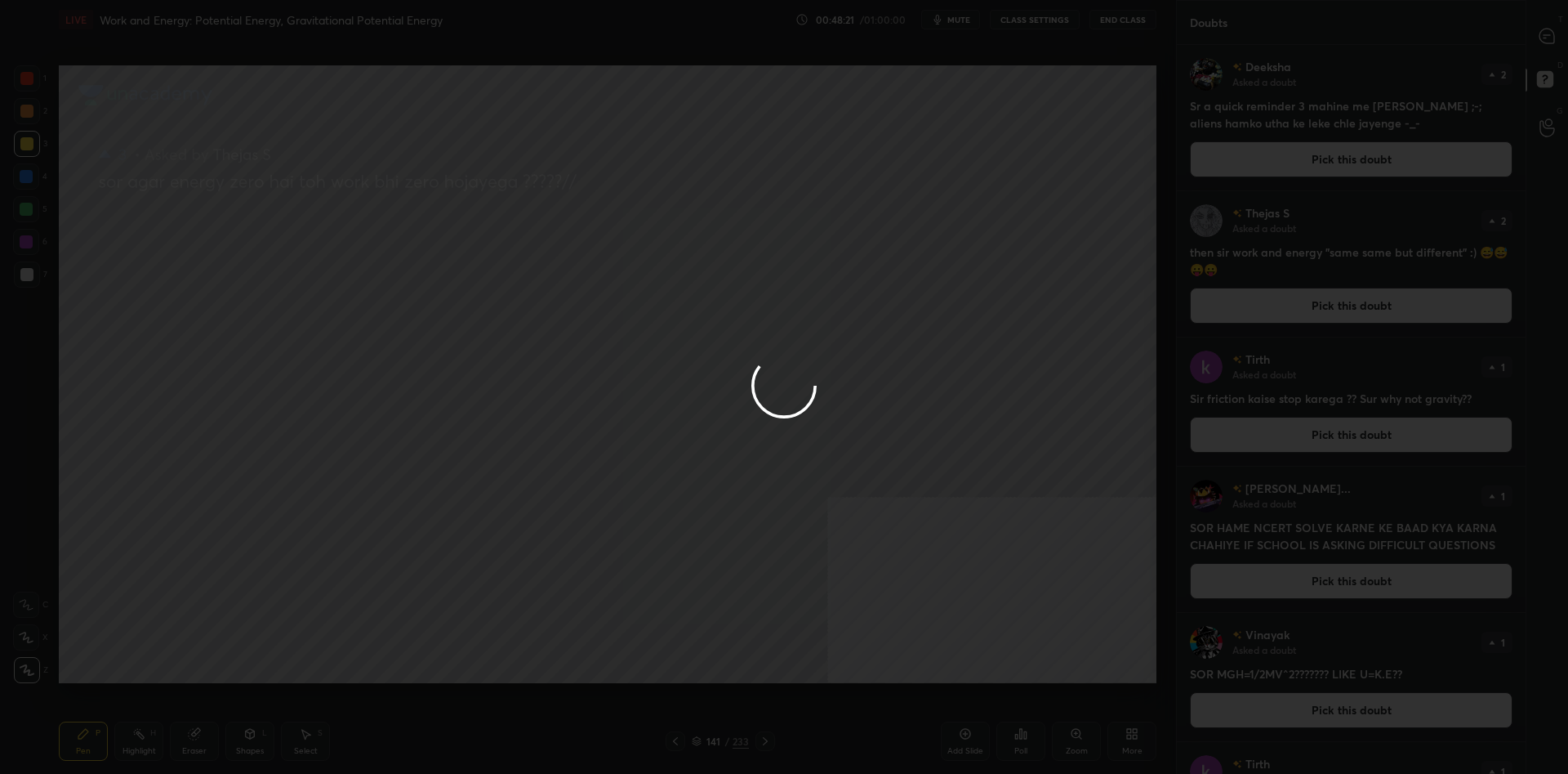
click at [1546, 35] on div at bounding box center [784, 387] width 1568 height 774
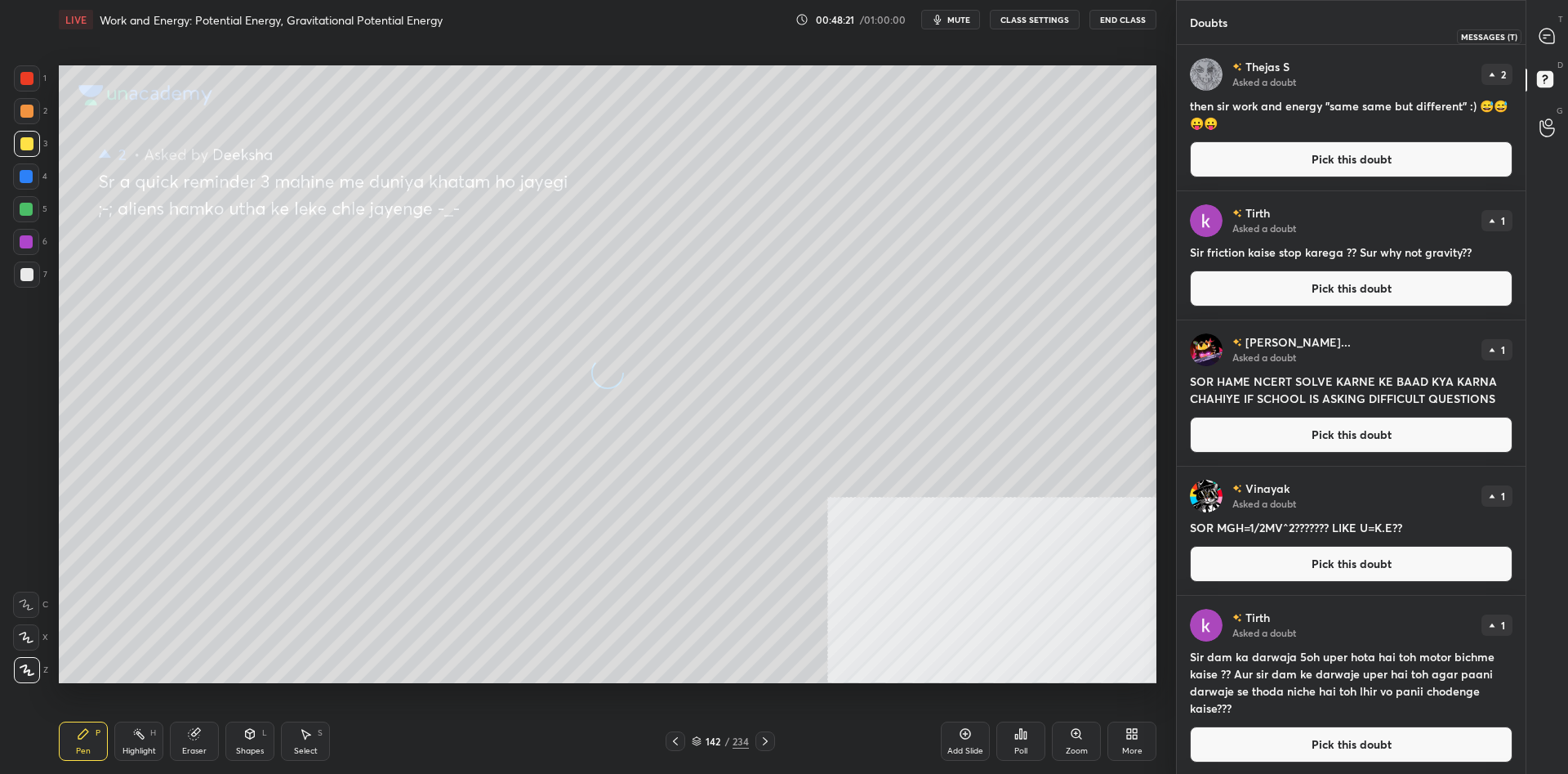
click at [1546, 35] on icon at bounding box center [1545, 35] width 6 height 0
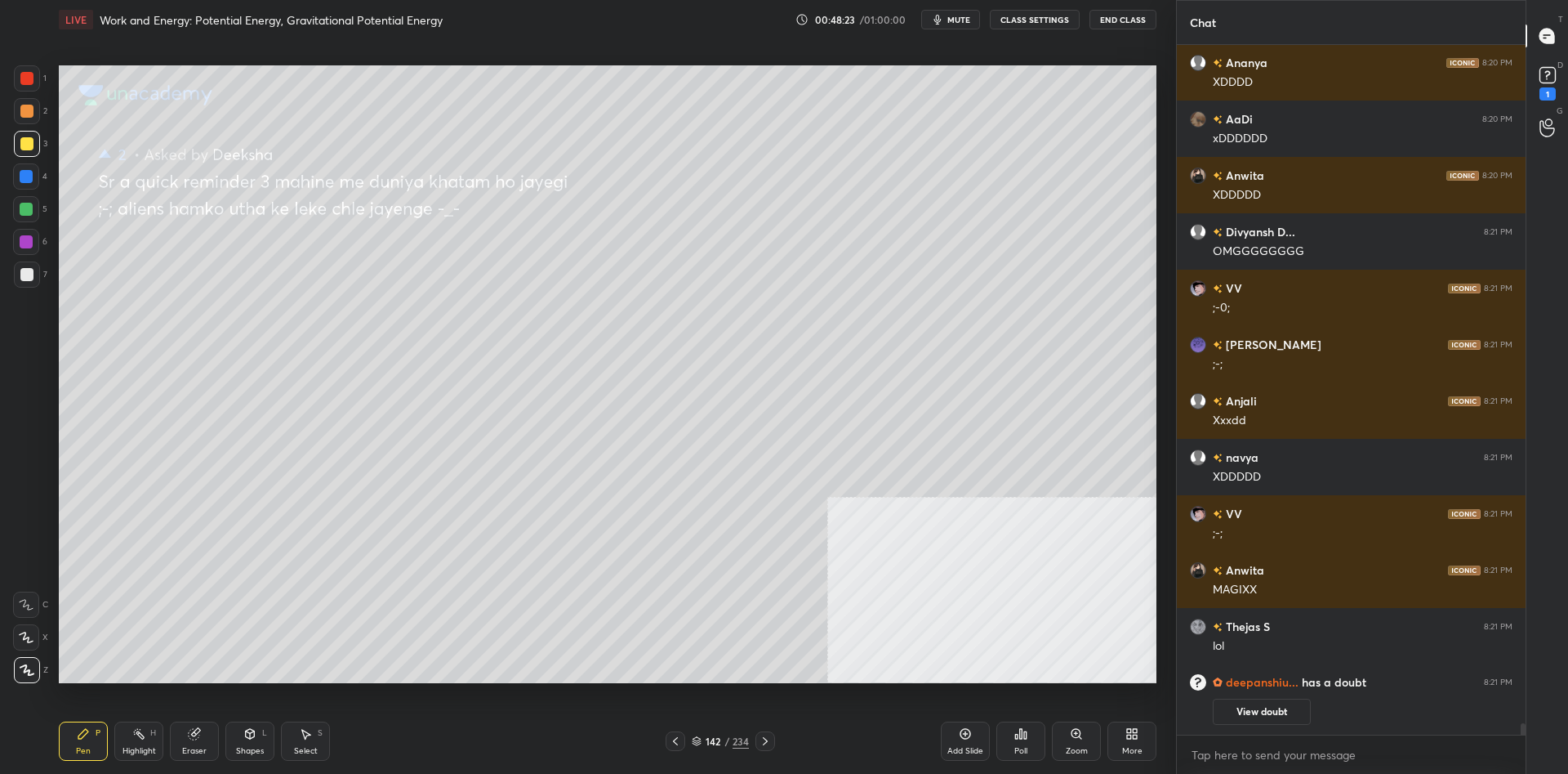
scroll to position [37035, 0]
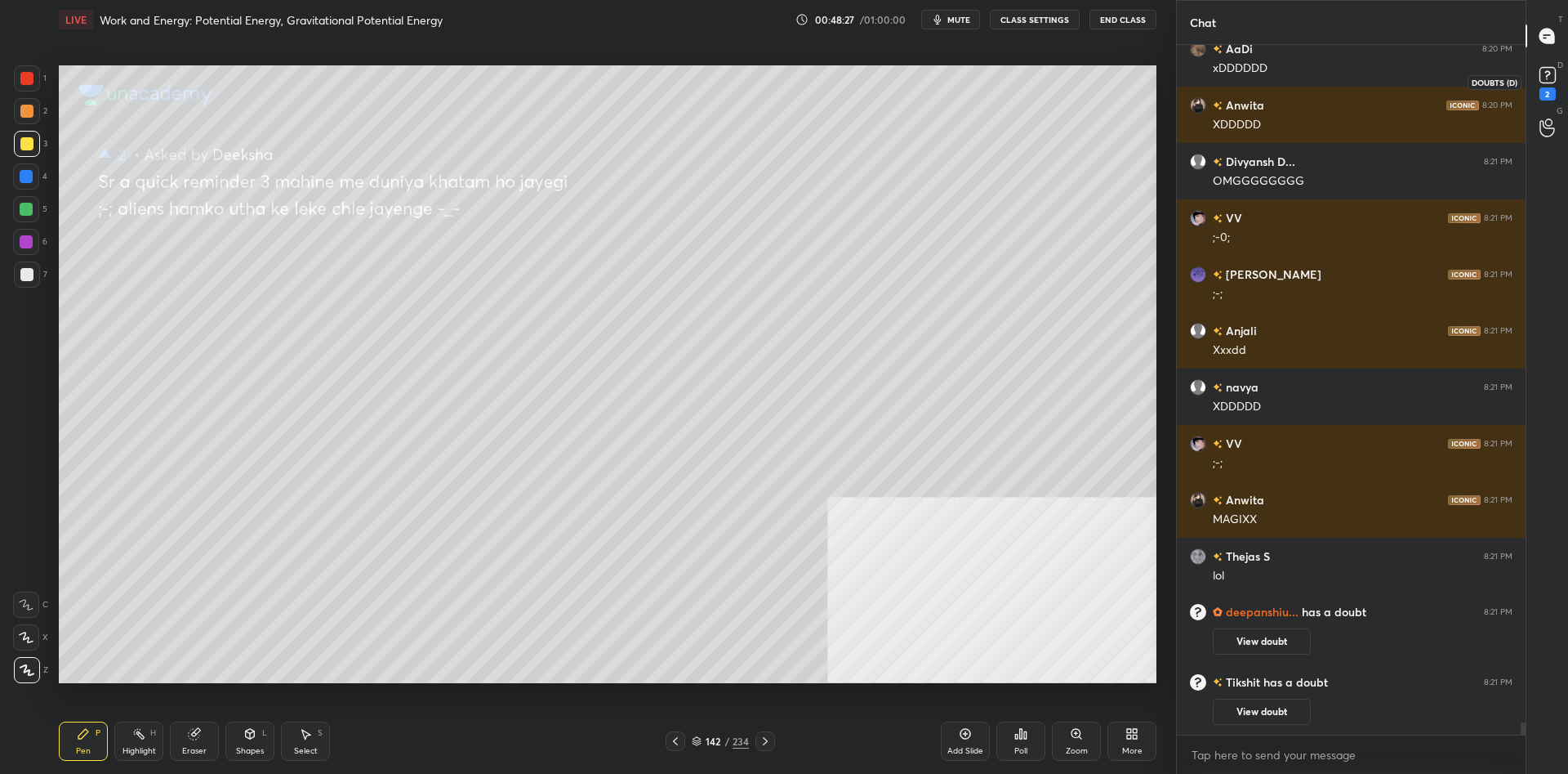
click at [1554, 75] on rect at bounding box center [1546, 75] width 15 height 15
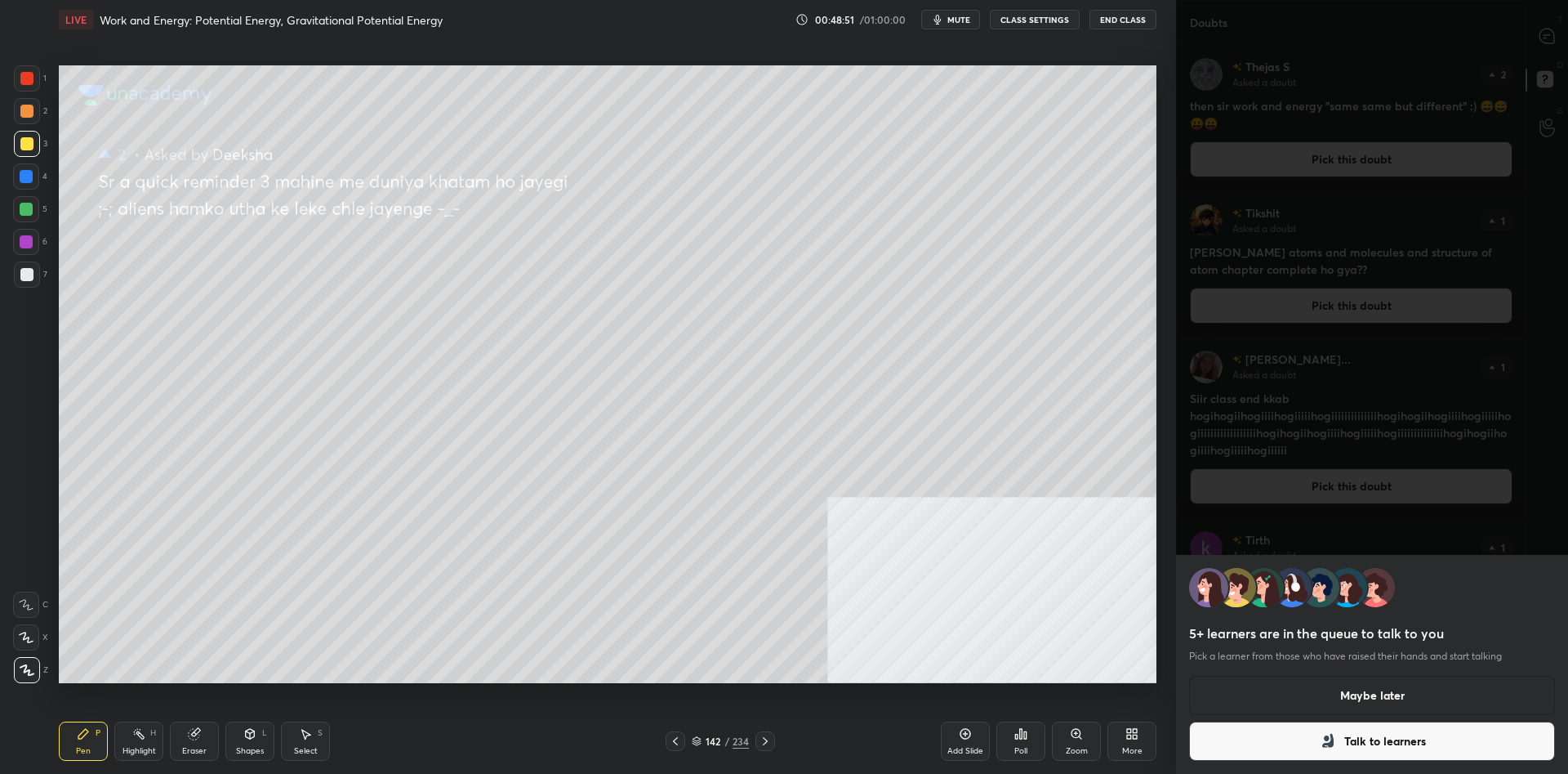
drag, startPoint x: 1383, startPoint y: 696, endPoint x: 1378, endPoint y: 687, distance: 10.3
click at [1381, 696] on button "Maybe later" at bounding box center [1371, 695] width 366 height 39
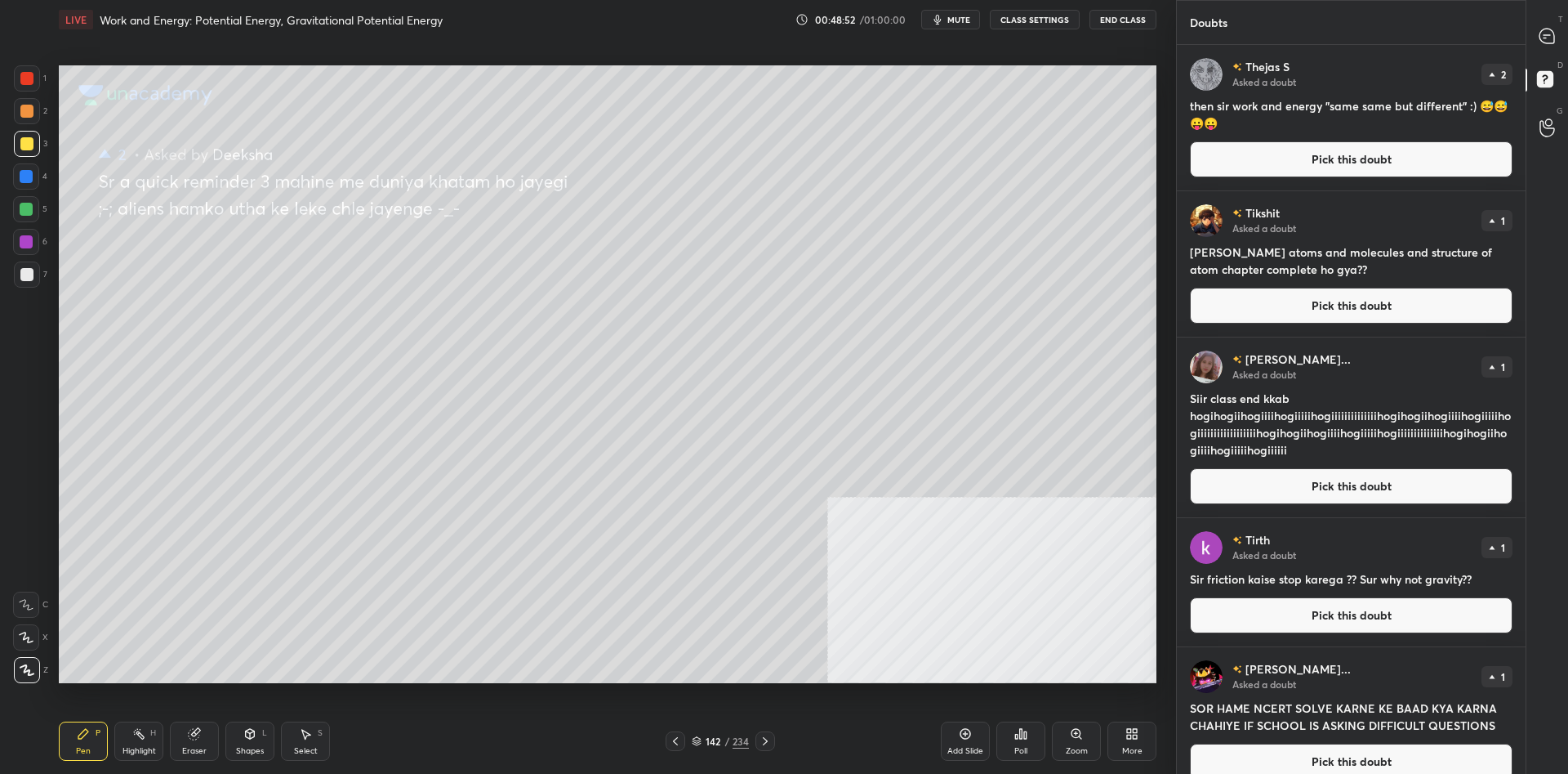
click at [1531, 35] on div at bounding box center [1547, 36] width 32 height 30
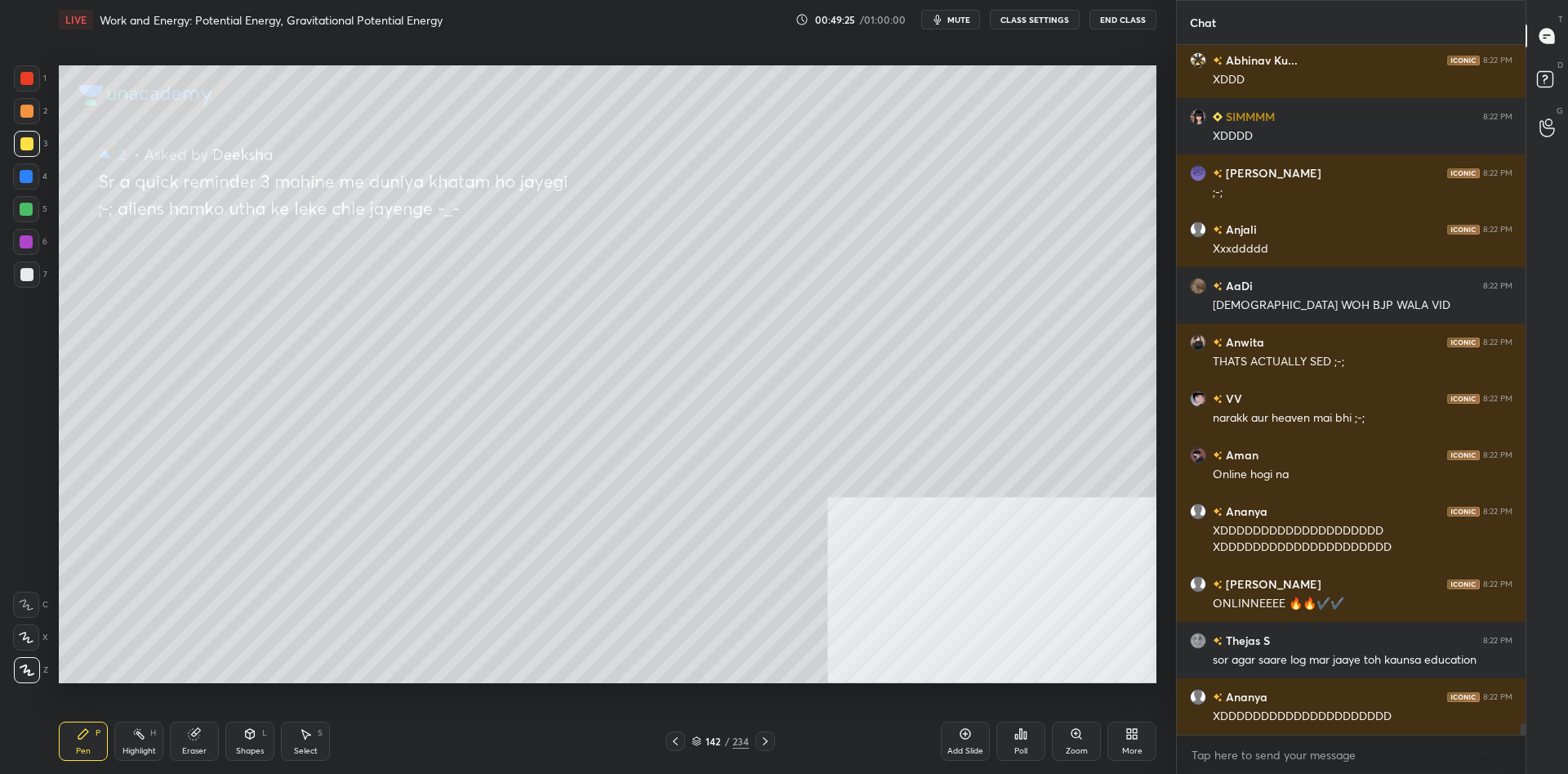
scroll to position [40930, 0]
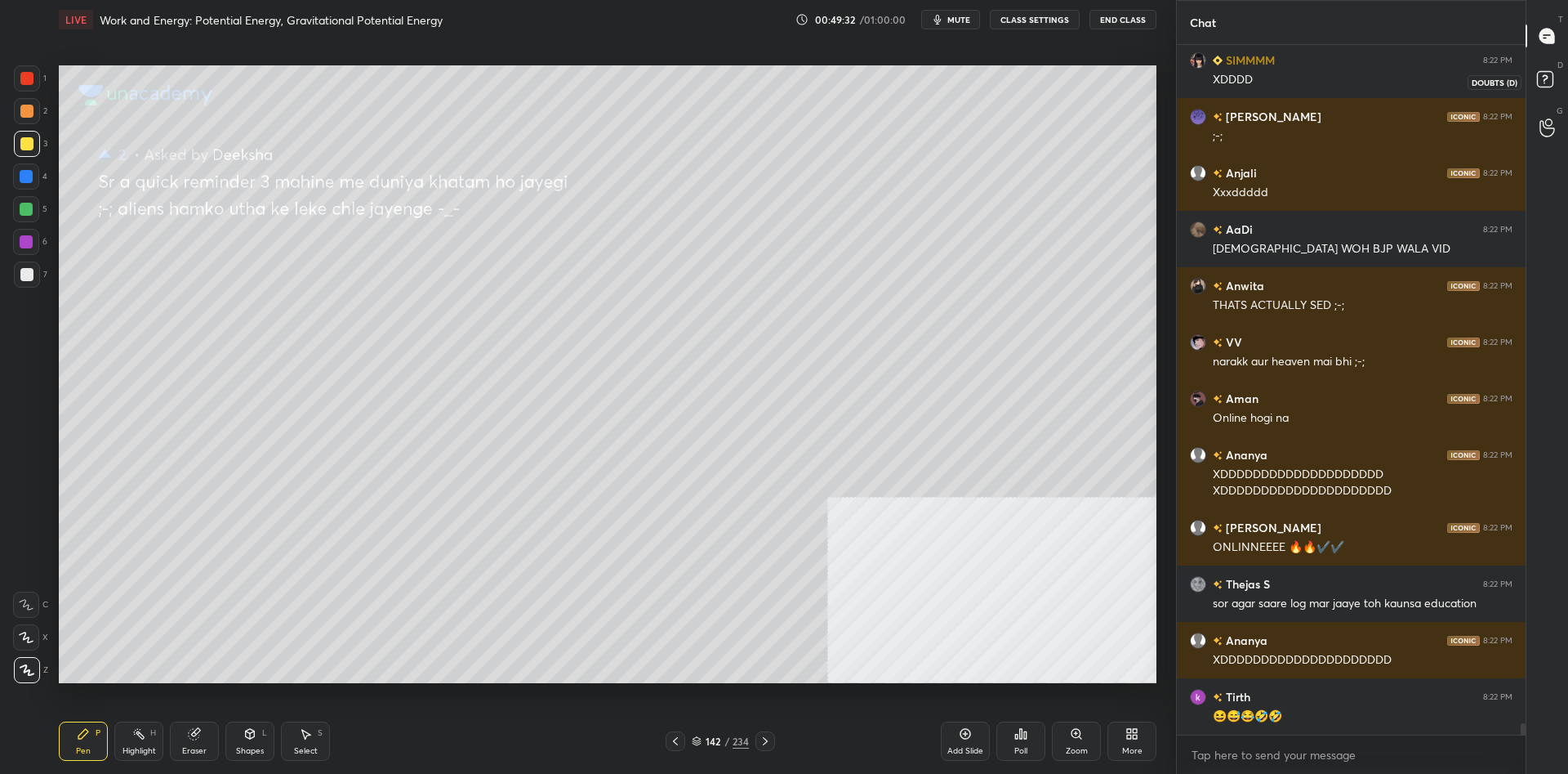
click at [1534, 77] on icon at bounding box center [1547, 81] width 30 height 30
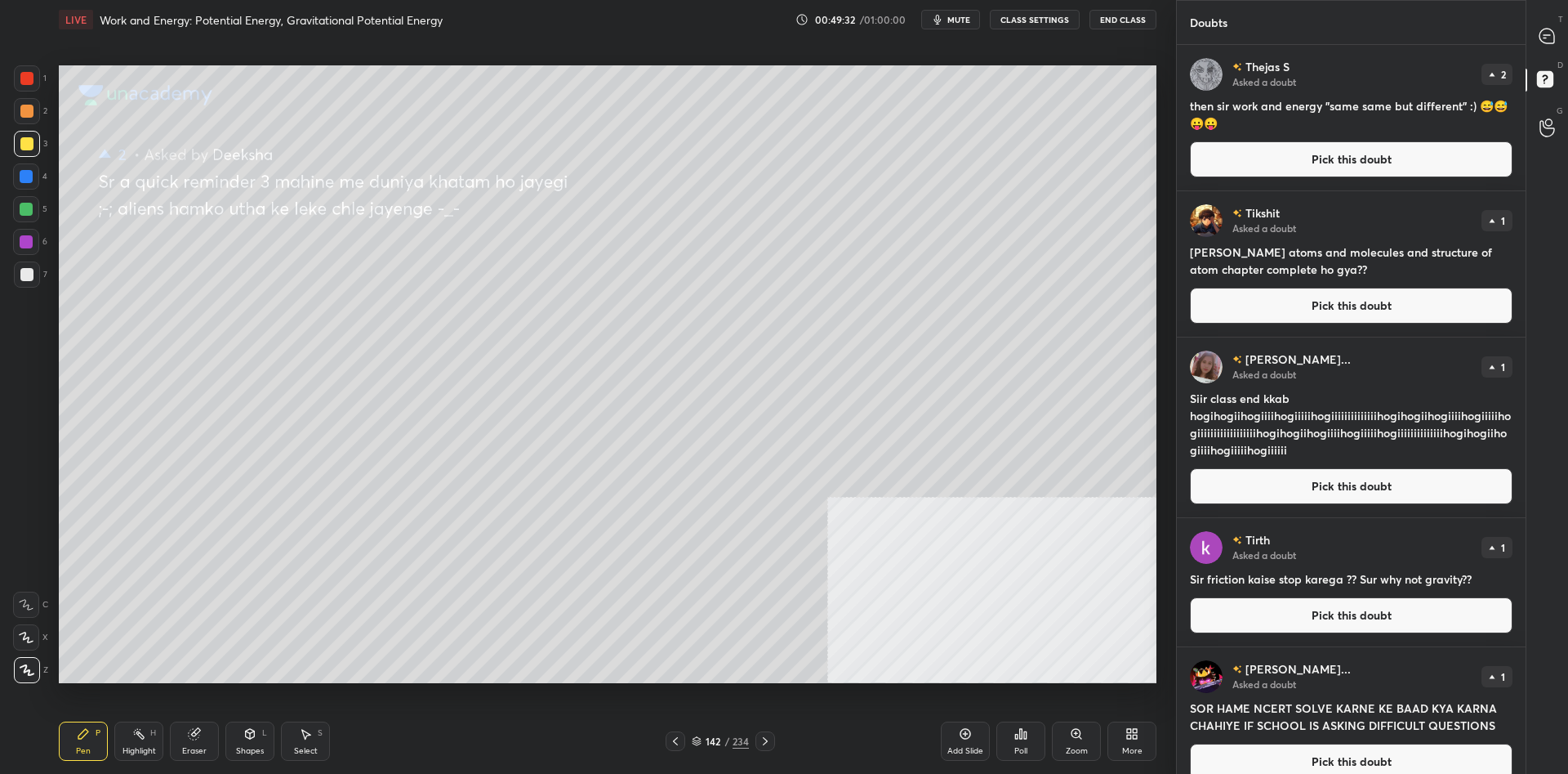
click at [1334, 152] on button "Pick this doubt" at bounding box center [1351, 160] width 323 height 36
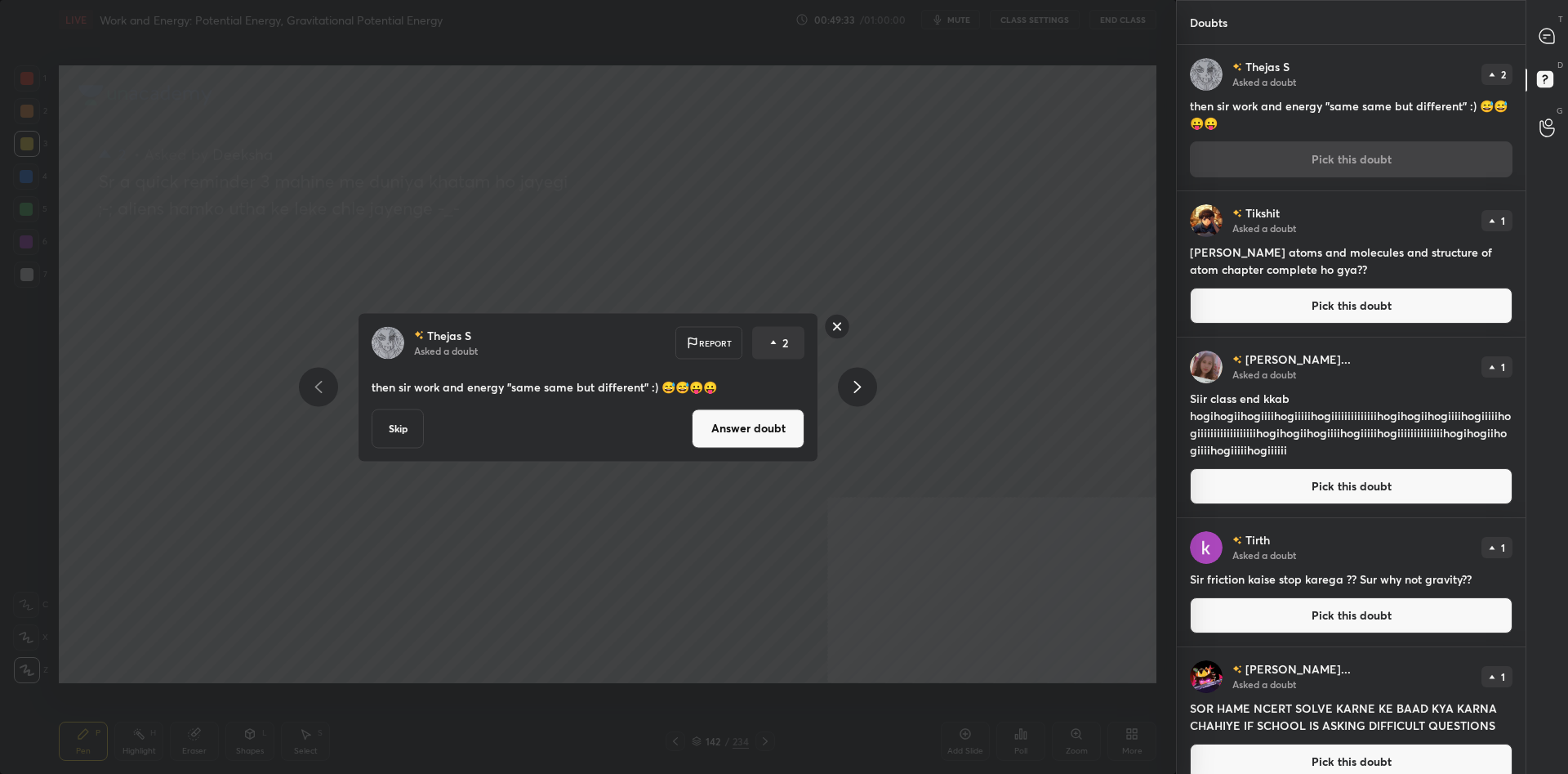
click at [745, 439] on button "Answer doubt" at bounding box center [747, 428] width 113 height 39
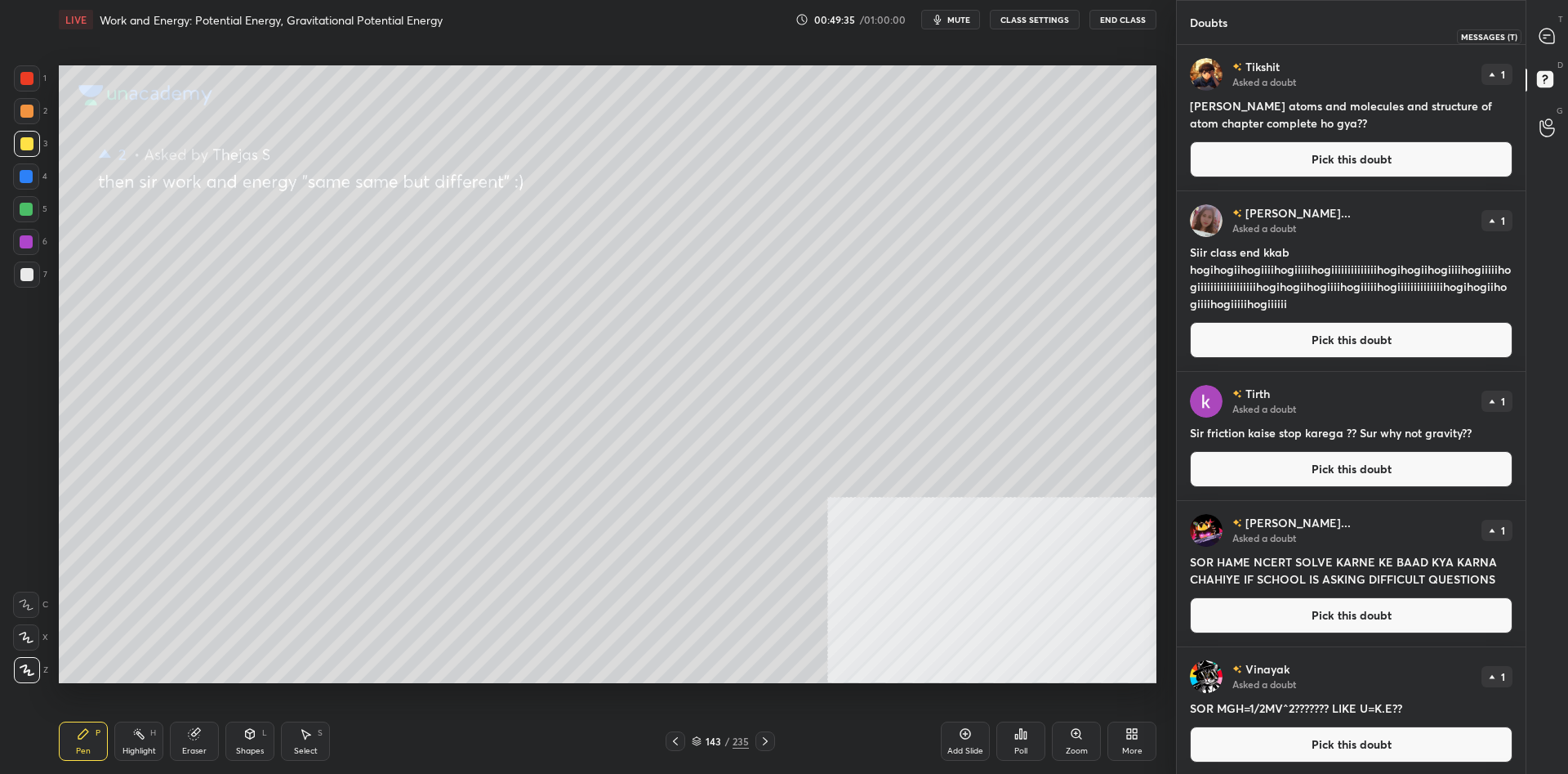
click at [1545, 38] on icon at bounding box center [1544, 38] width 3 height 0
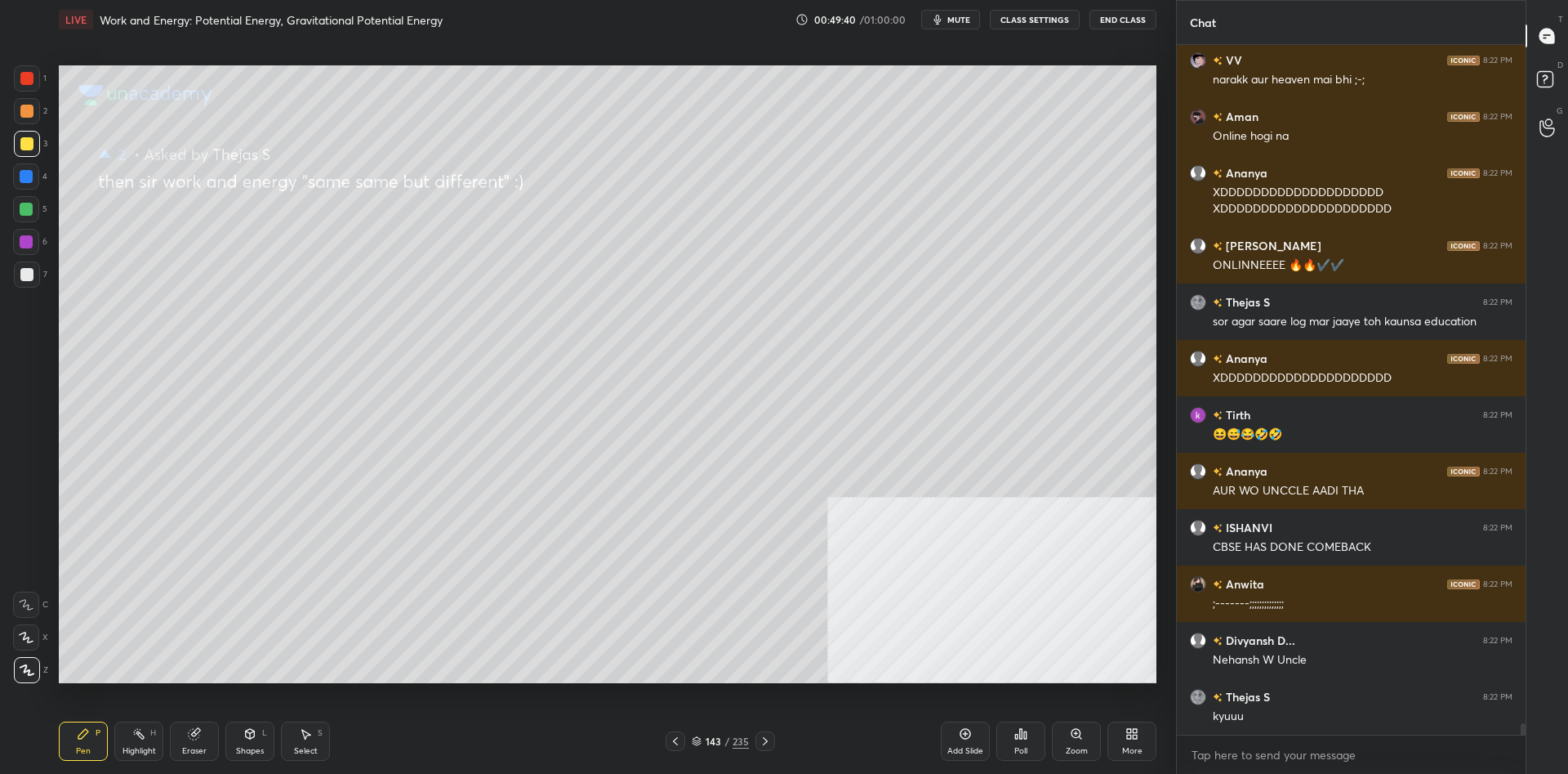
scroll to position [41268, 0]
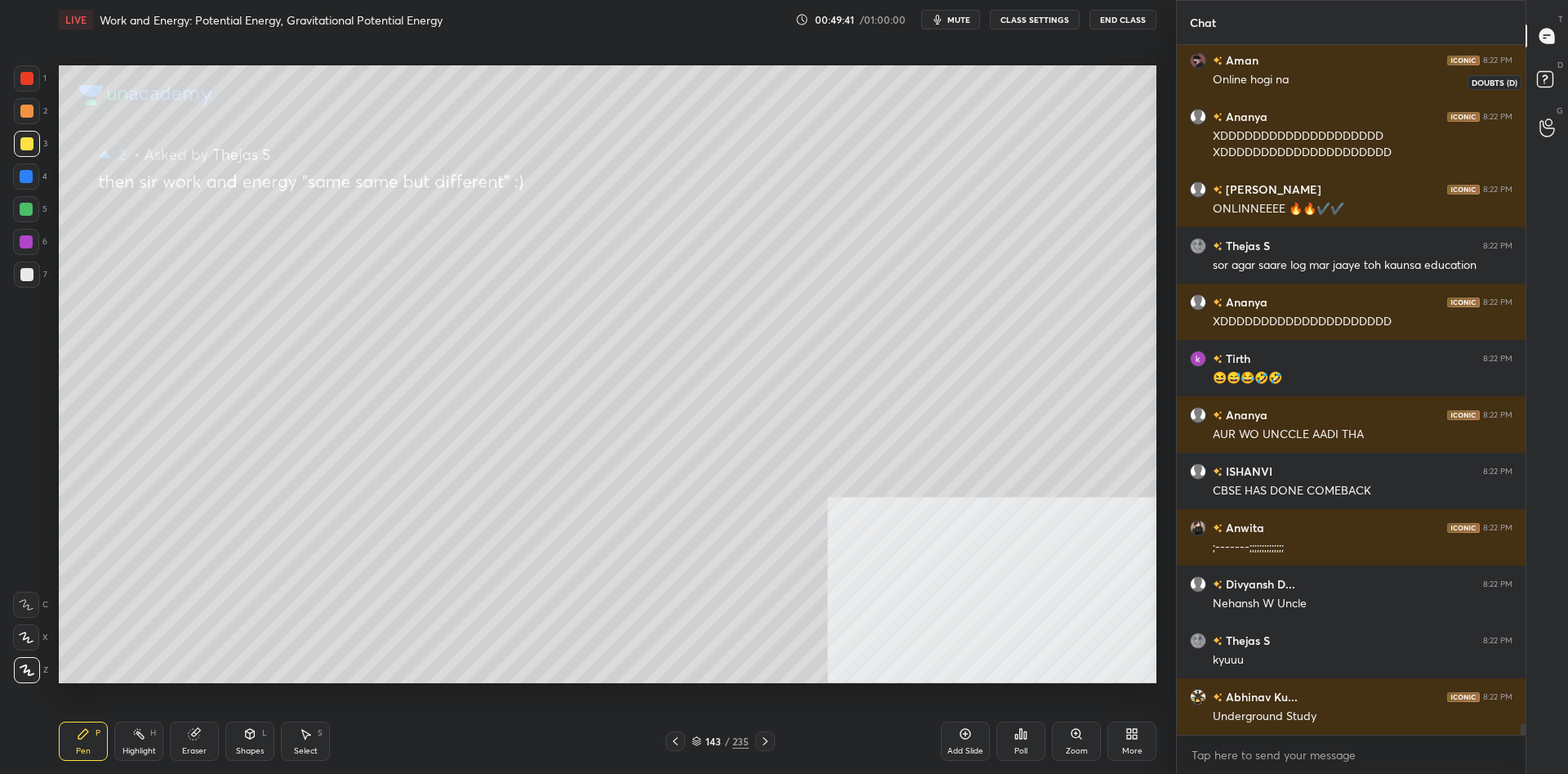
click at [1541, 84] on rect at bounding box center [1544, 79] width 15 height 15
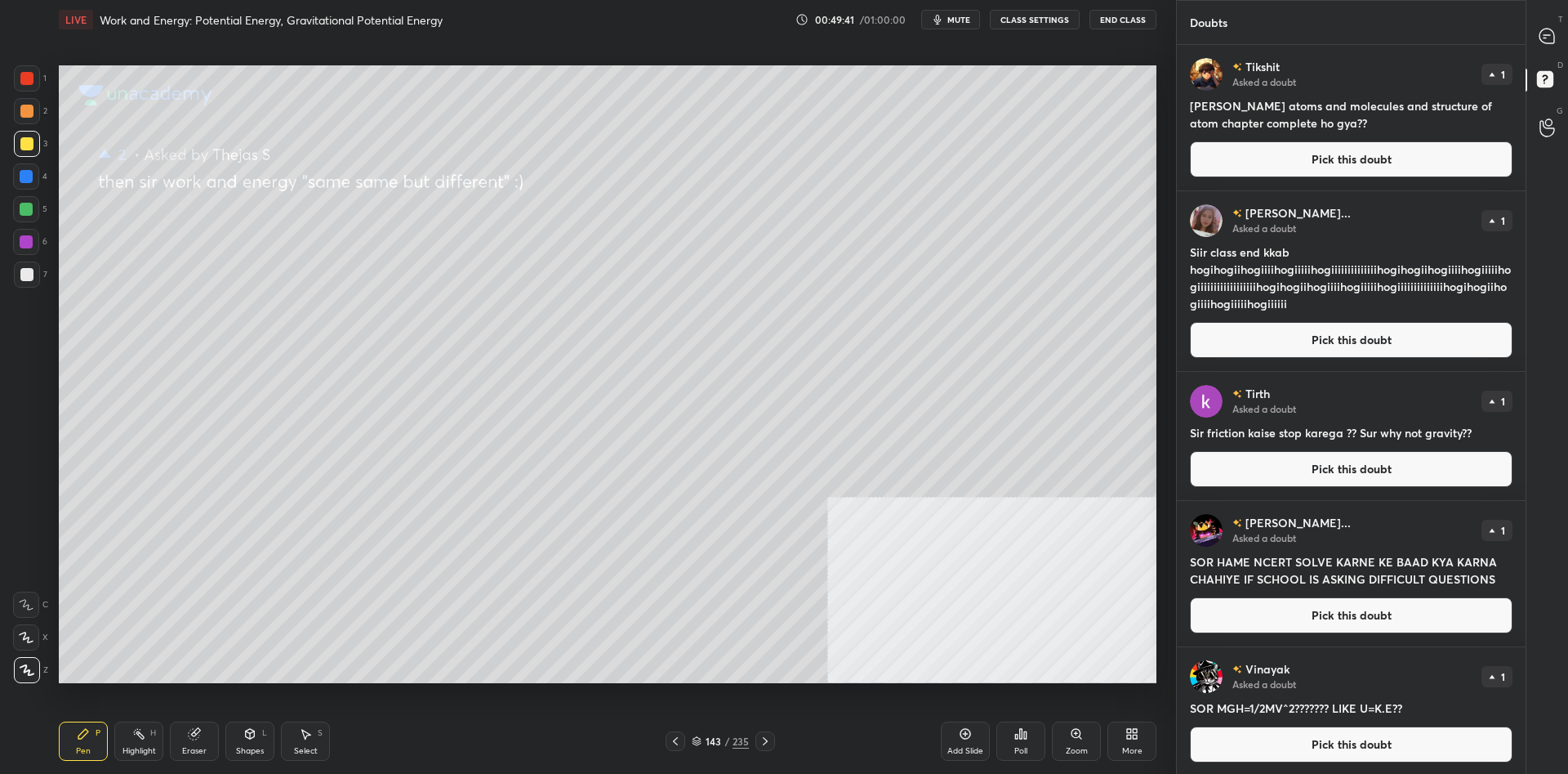
click at [1267, 157] on button "Pick this doubt" at bounding box center [1351, 160] width 323 height 36
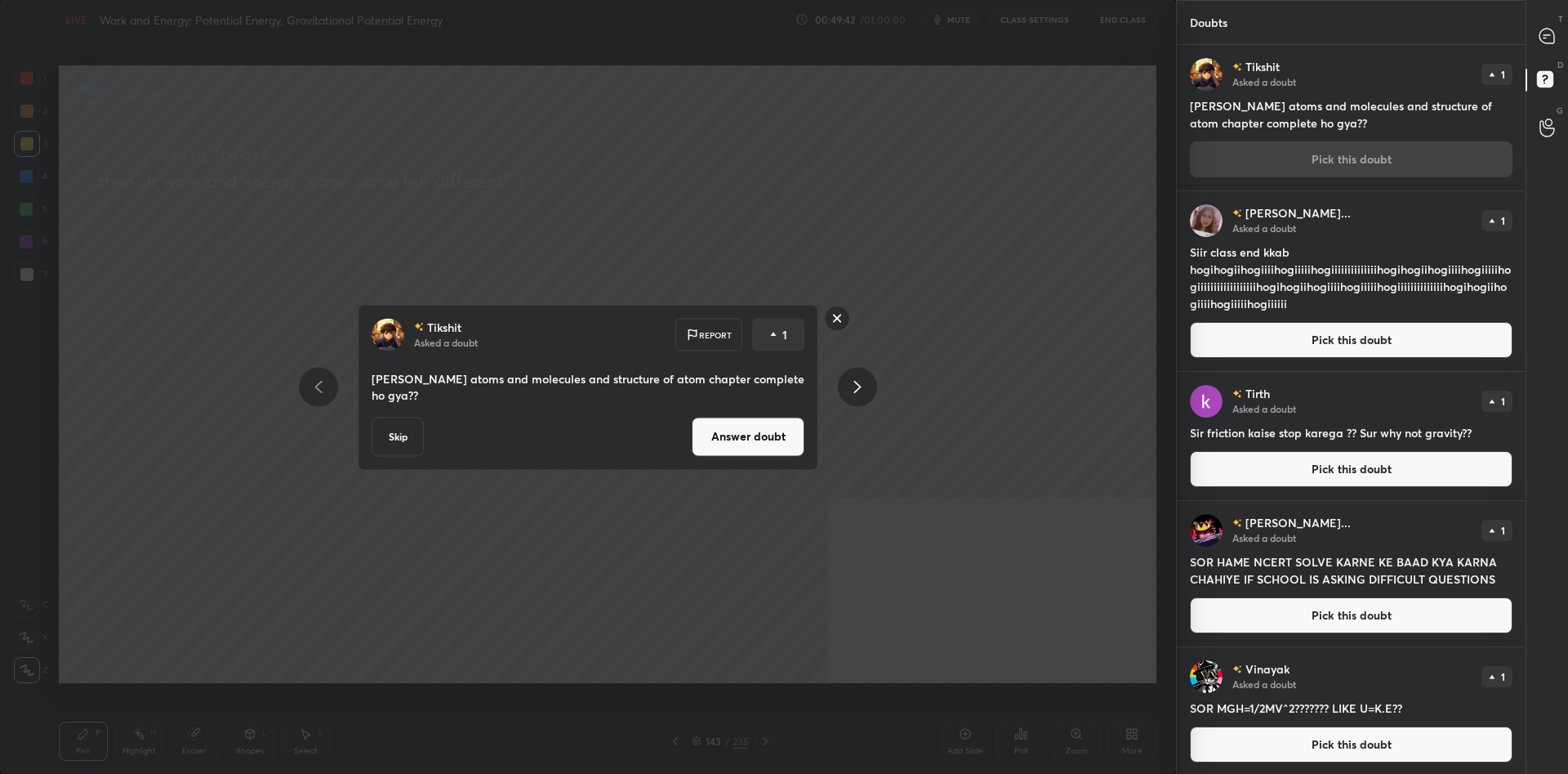
click at [773, 450] on button "Answer doubt" at bounding box center [747, 436] width 113 height 39
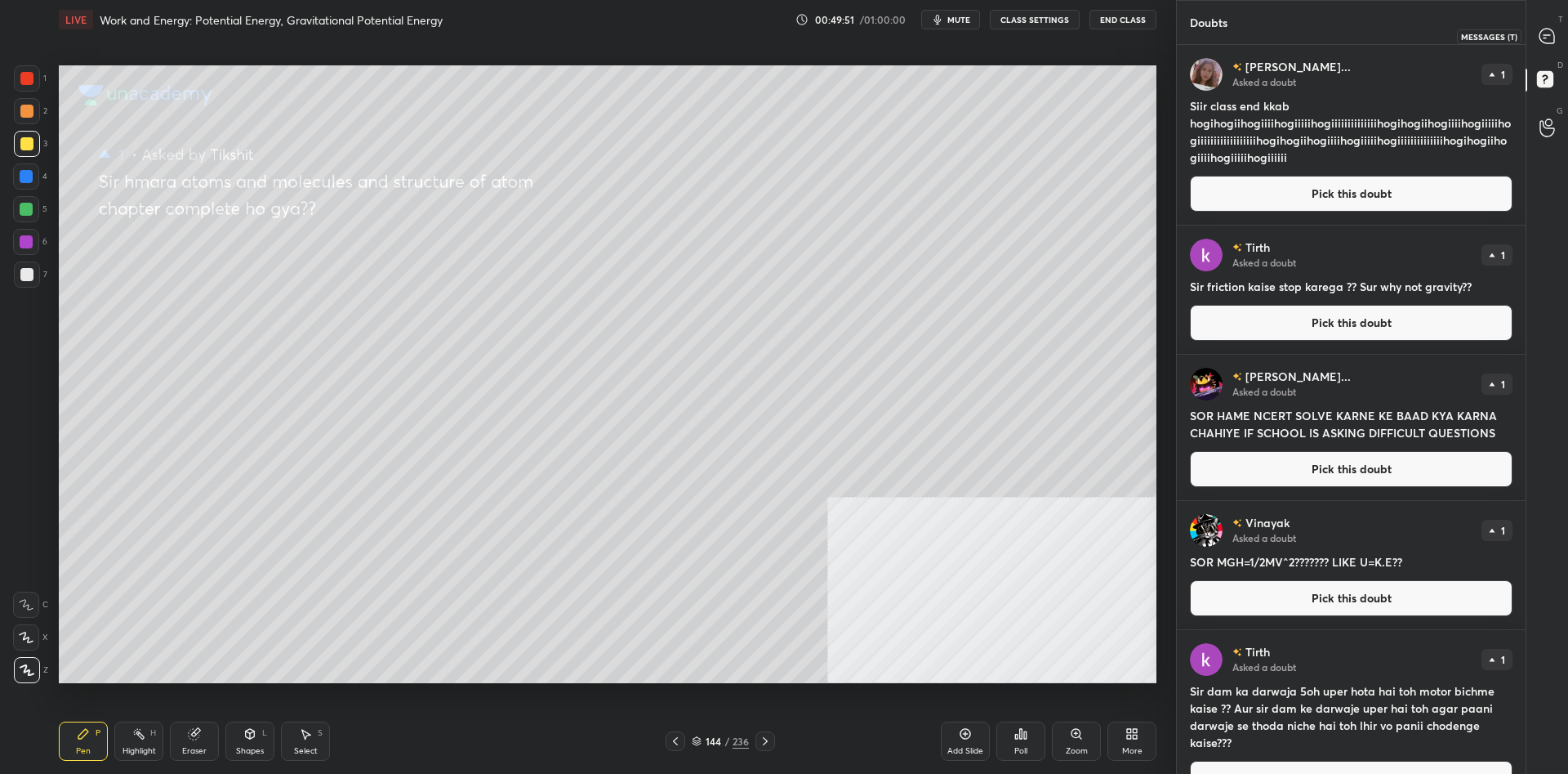
click at [1538, 41] on icon at bounding box center [1546, 36] width 17 height 17
type textarea "x"
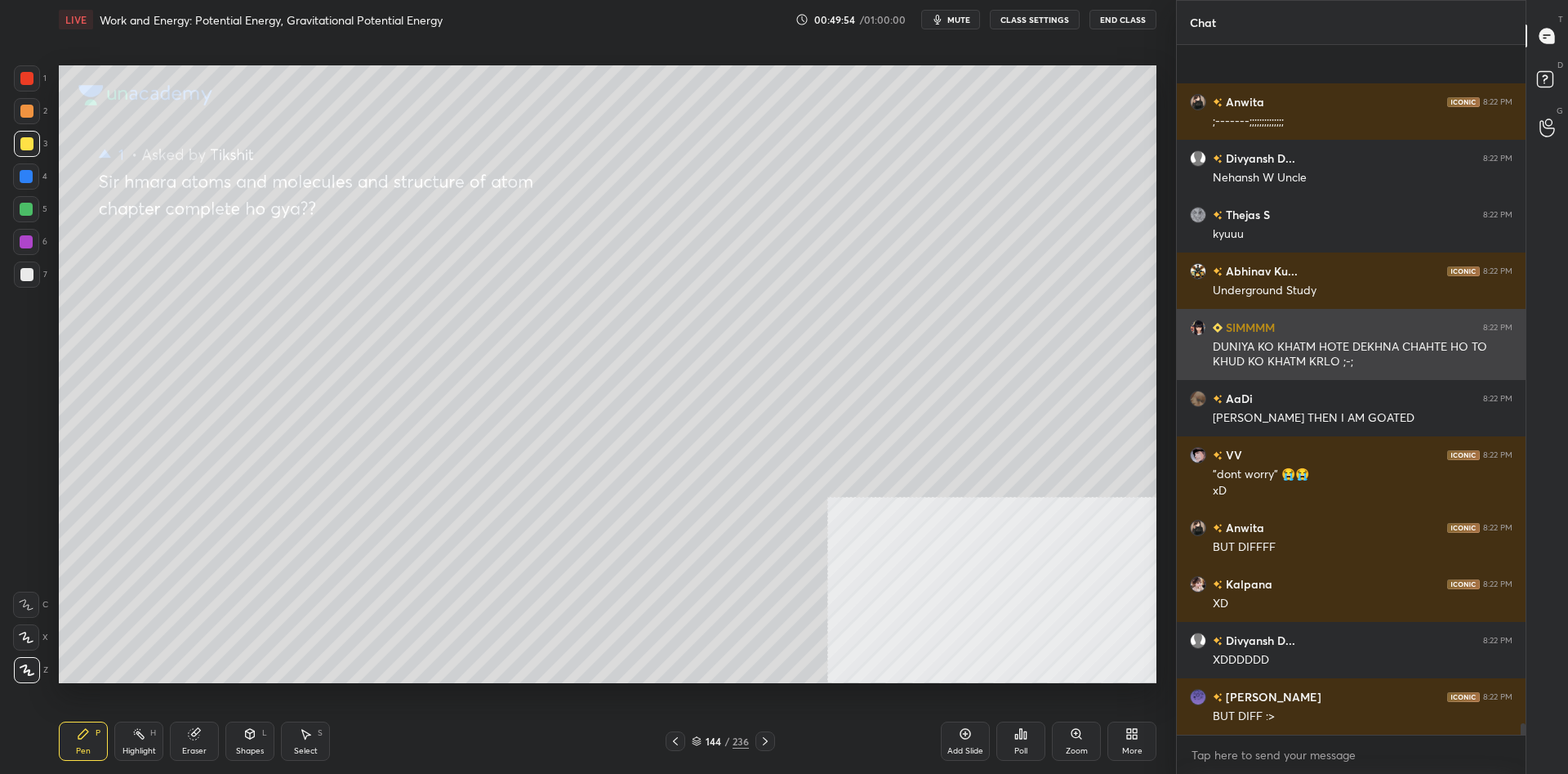
scroll to position [41736, 0]
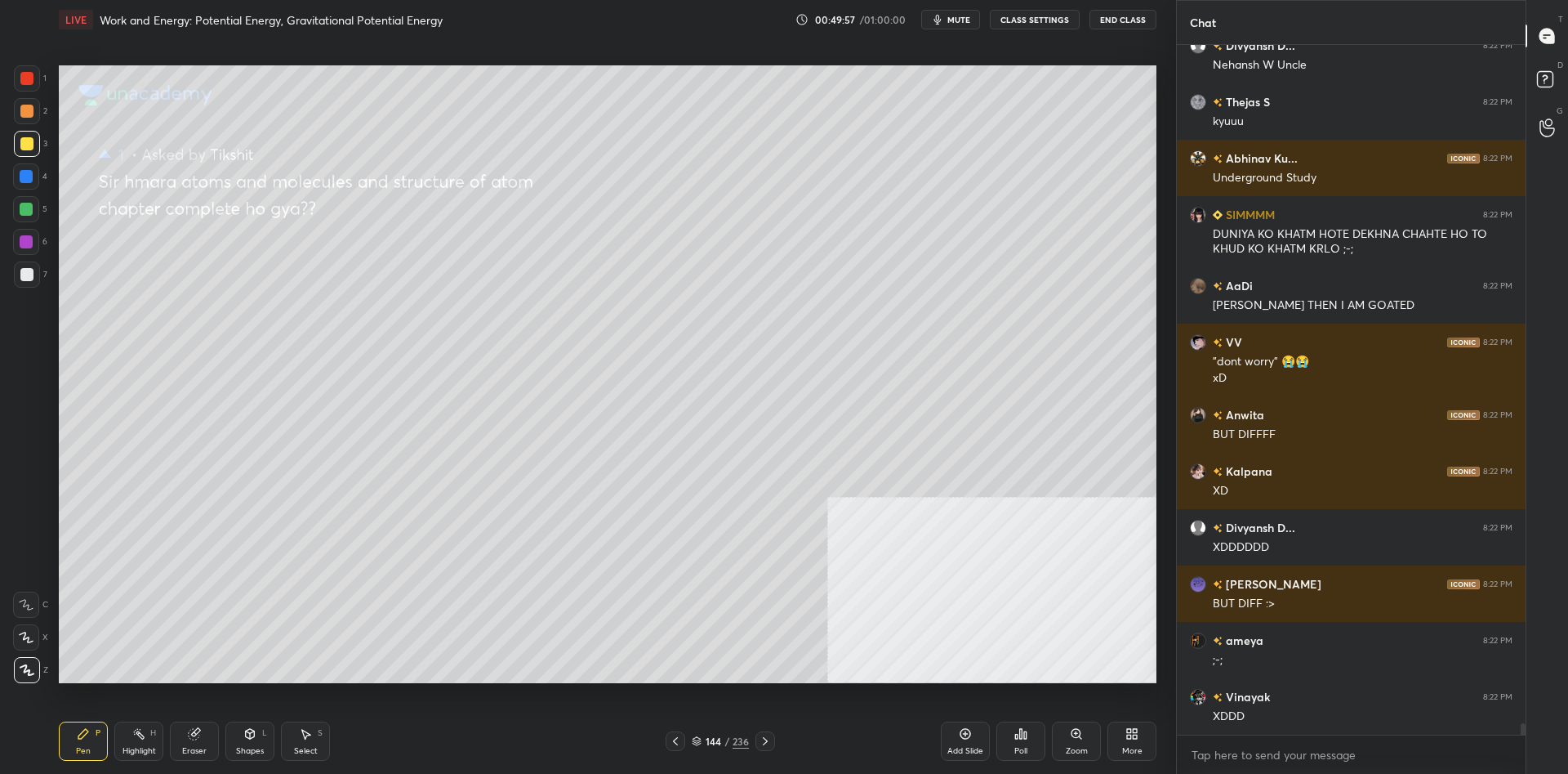
click at [30, 146] on div at bounding box center [27, 143] width 13 height 13
click at [32, 143] on div at bounding box center [27, 143] width 13 height 13
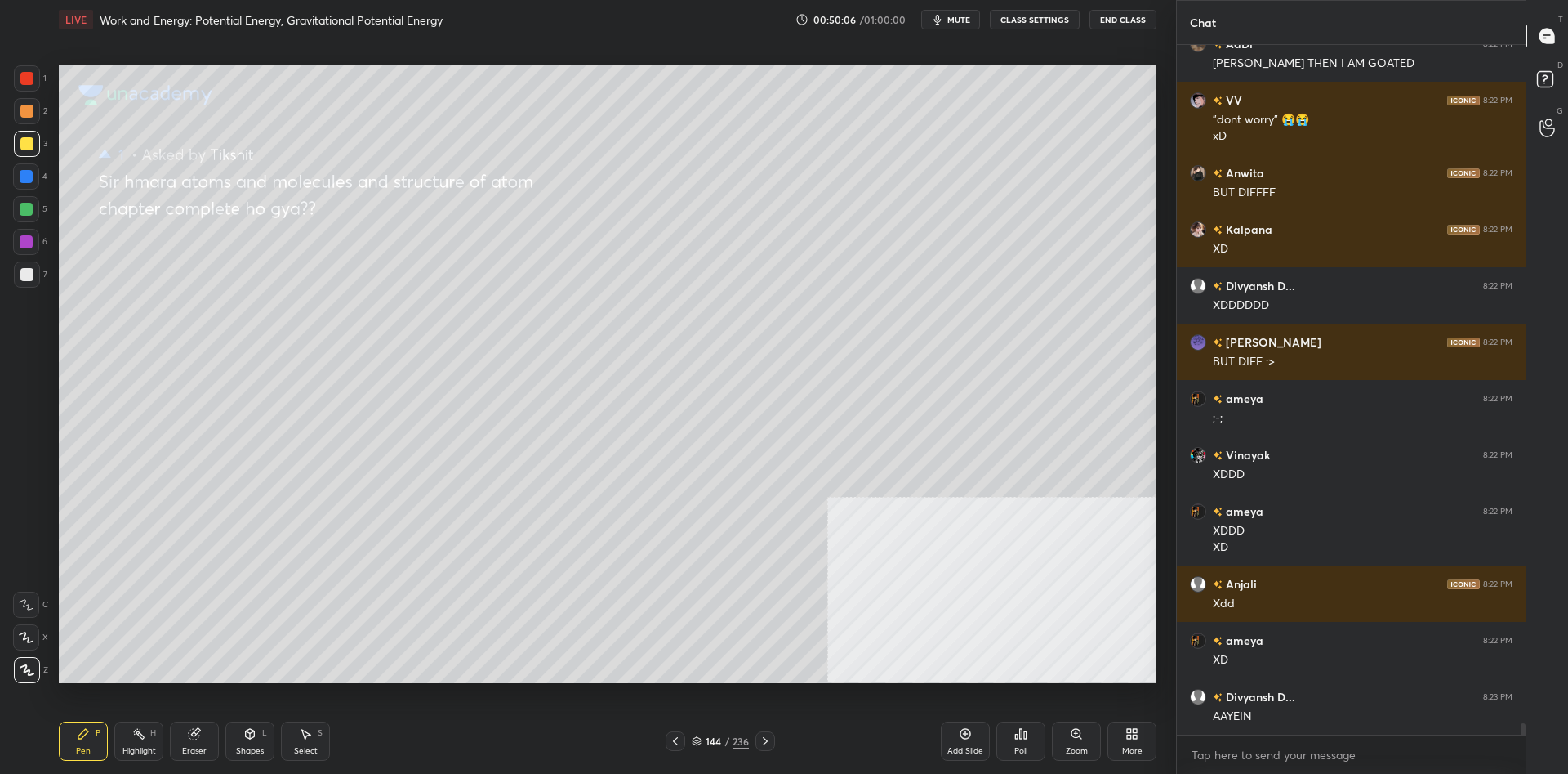
scroll to position [42035, 0]
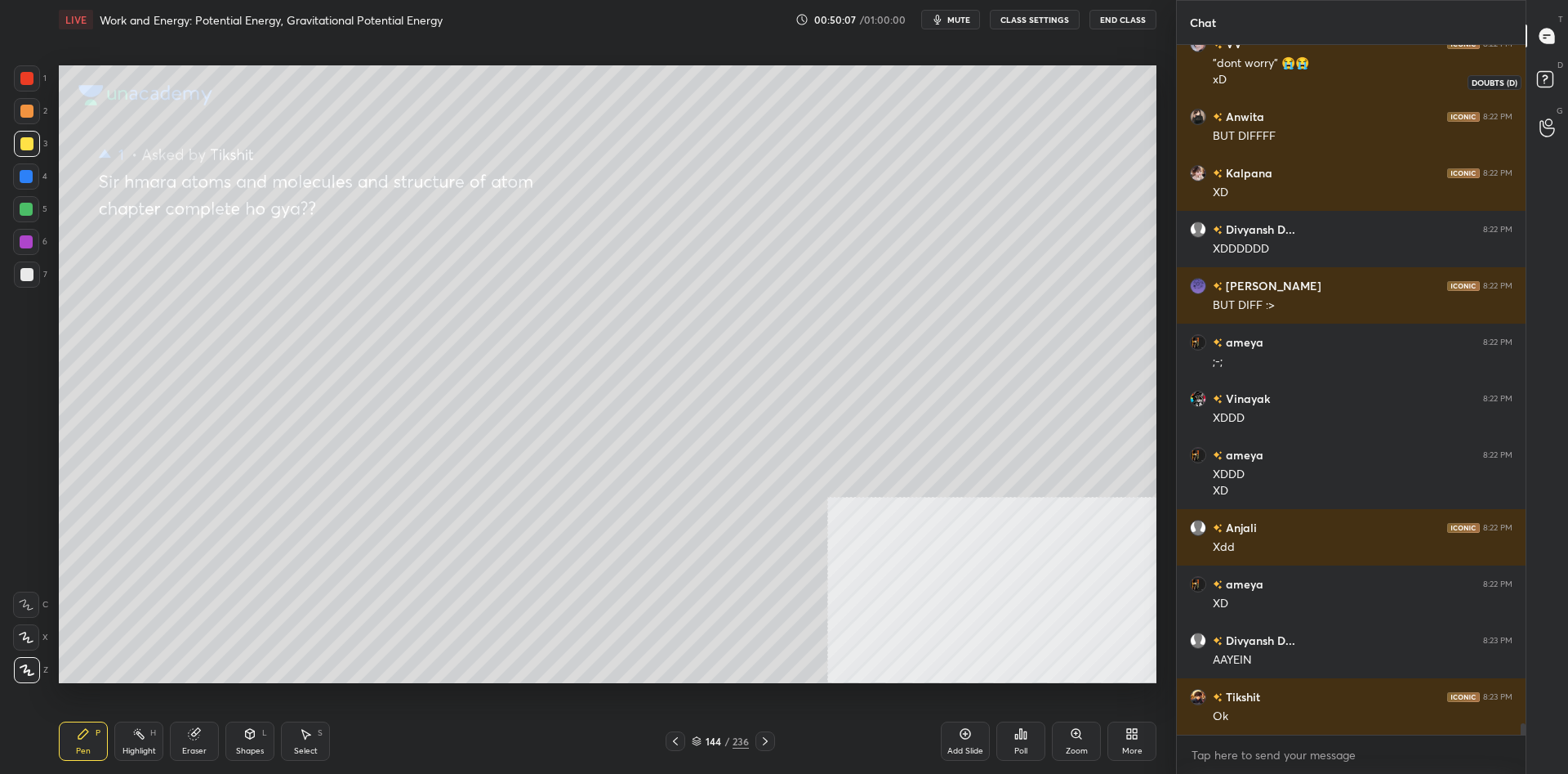
click at [1539, 73] on rect at bounding box center [1544, 79] width 15 height 15
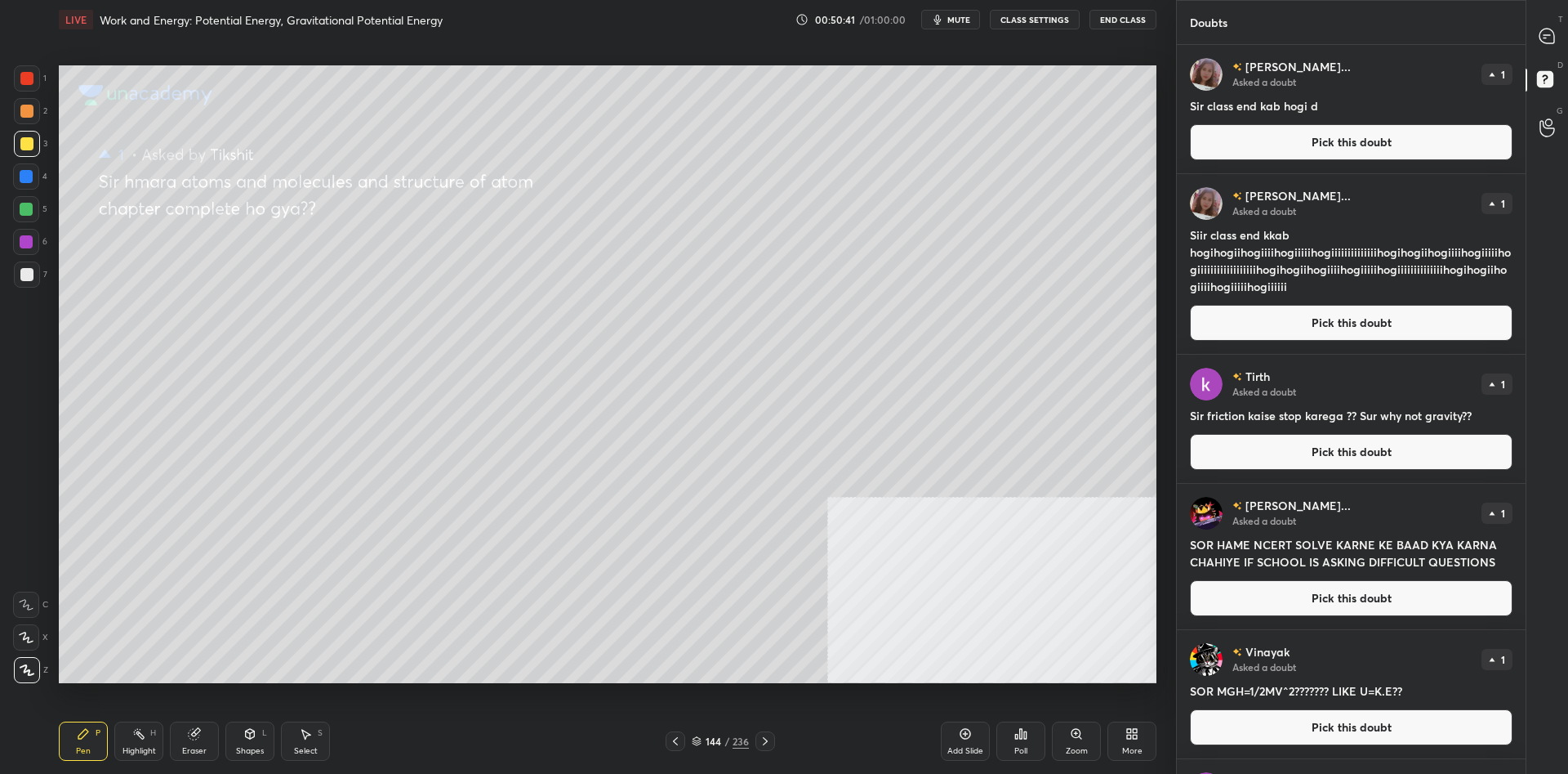
click at [1391, 138] on button "Pick this doubt" at bounding box center [1351, 143] width 323 height 36
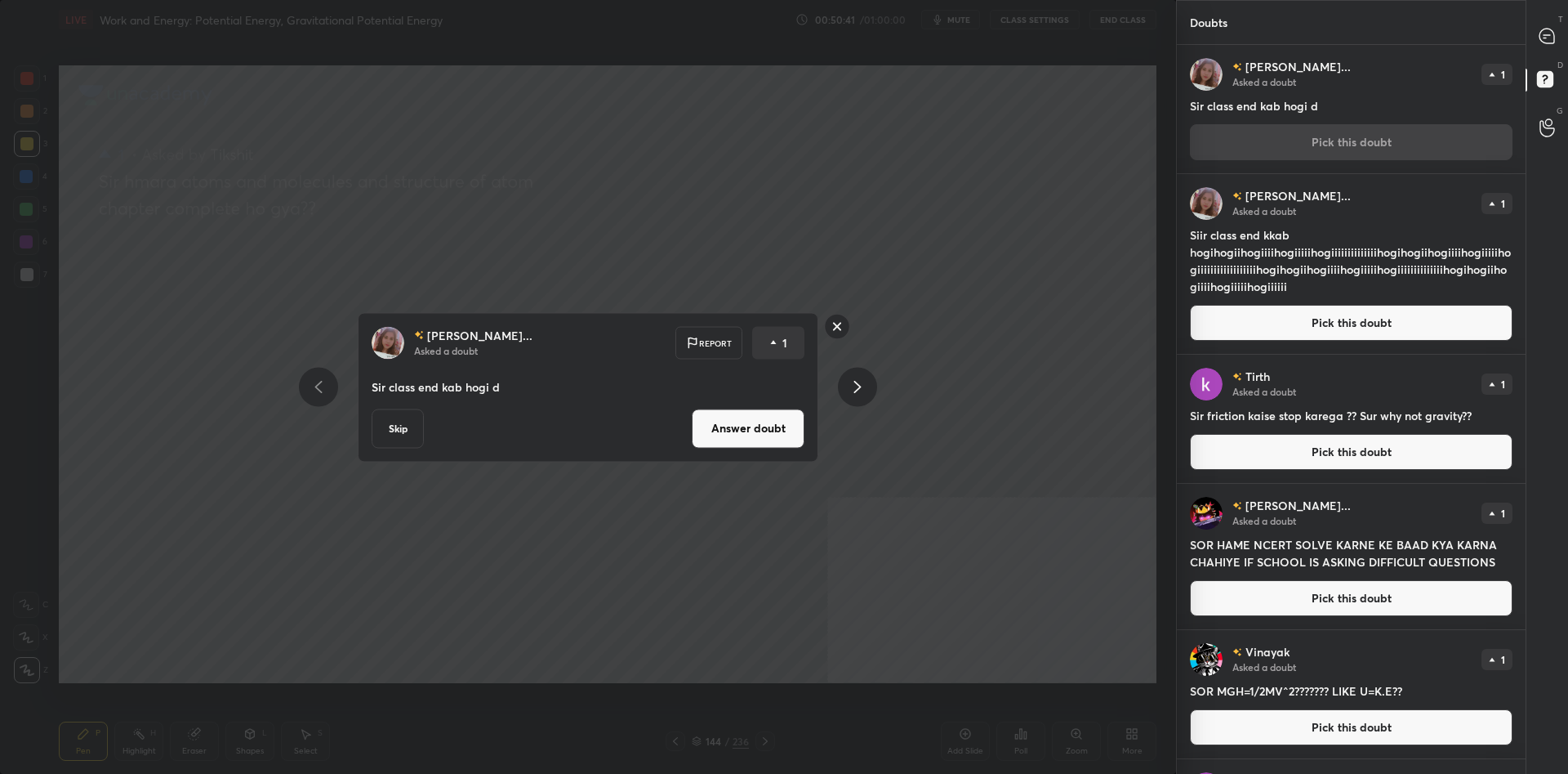
click at [763, 438] on button "Answer doubt" at bounding box center [747, 428] width 113 height 39
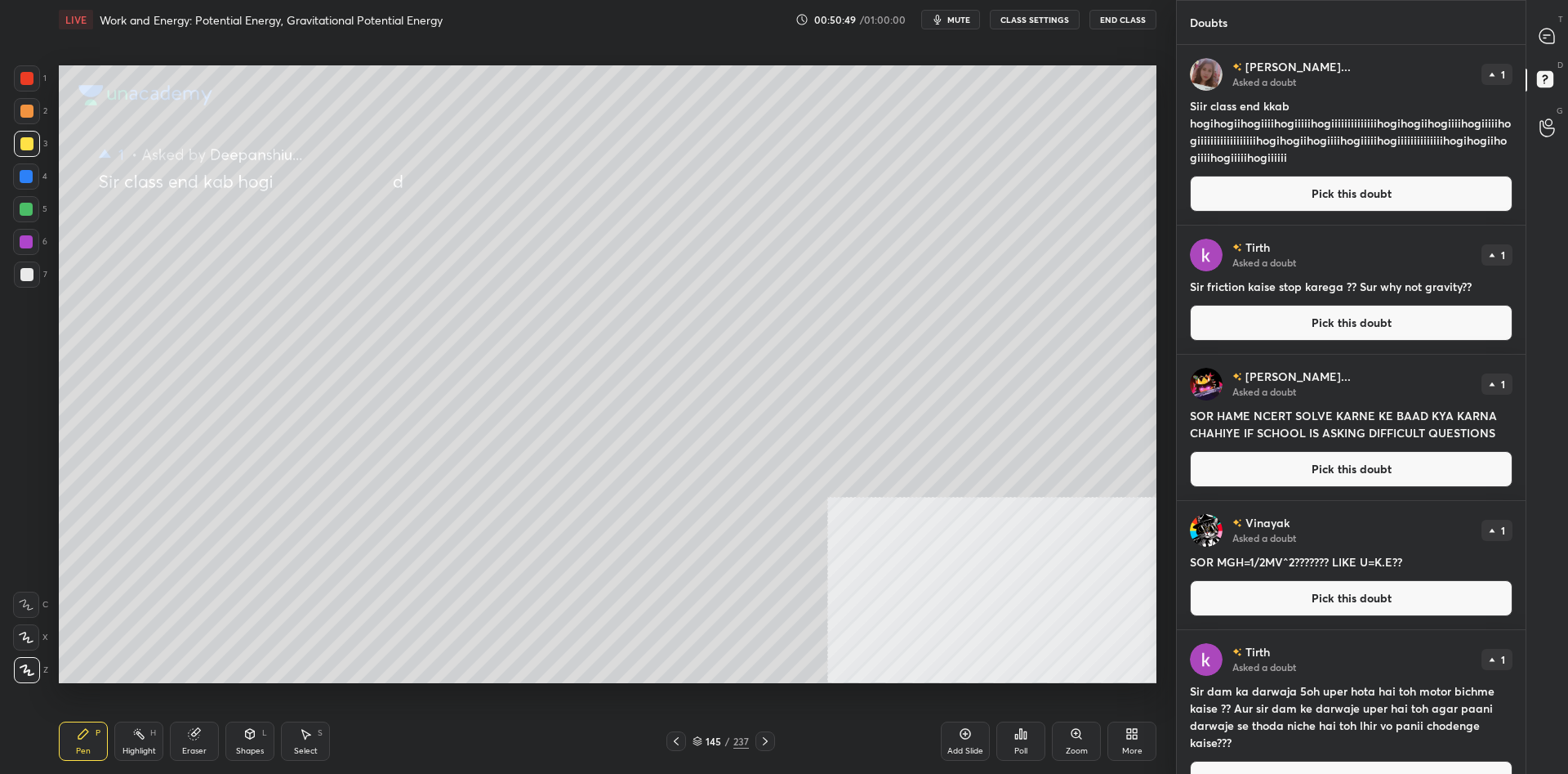
click at [1206, 198] on button "Pick this doubt" at bounding box center [1351, 194] width 323 height 36
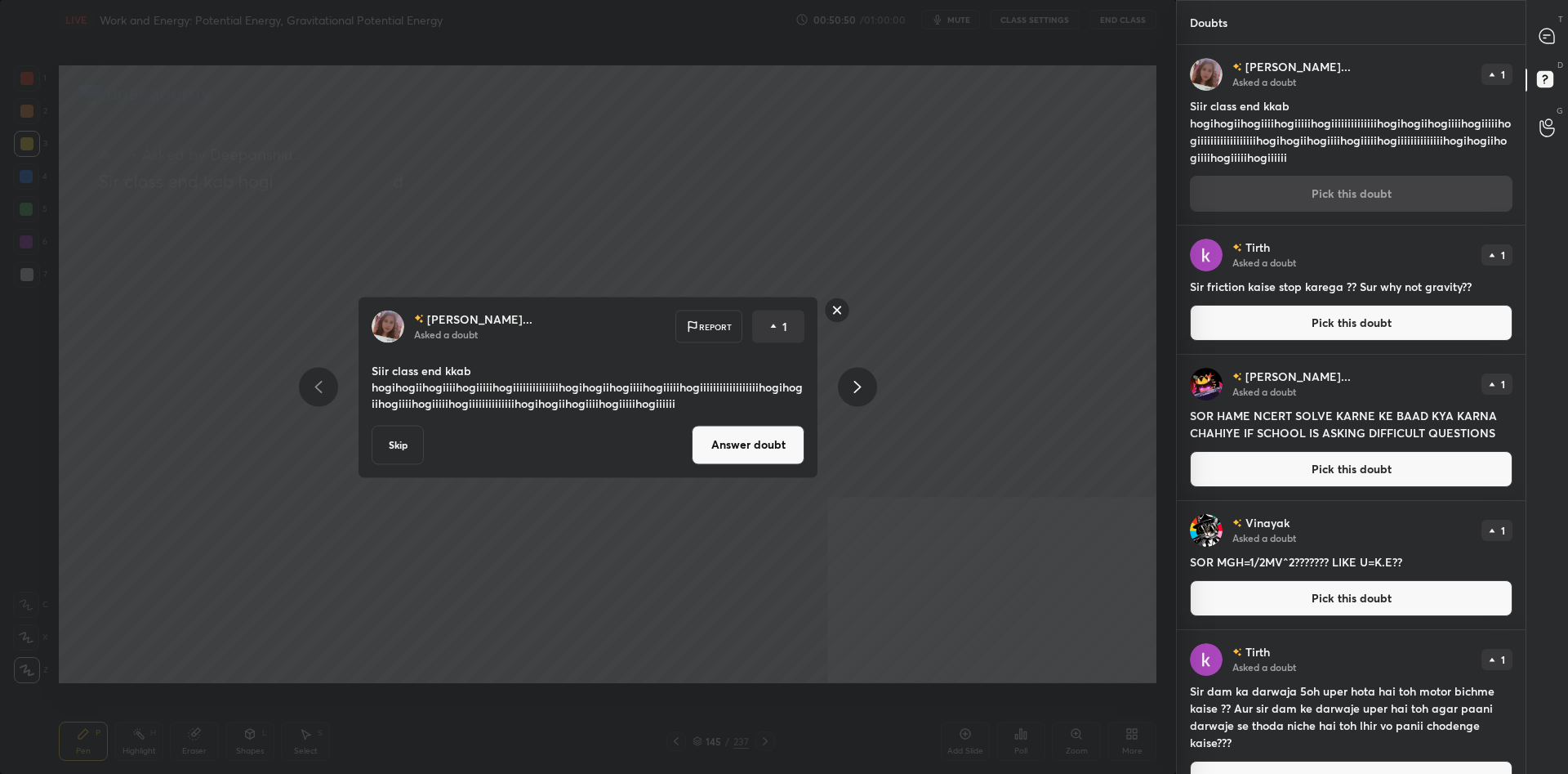
click at [744, 463] on button "Answer doubt" at bounding box center [747, 444] width 113 height 39
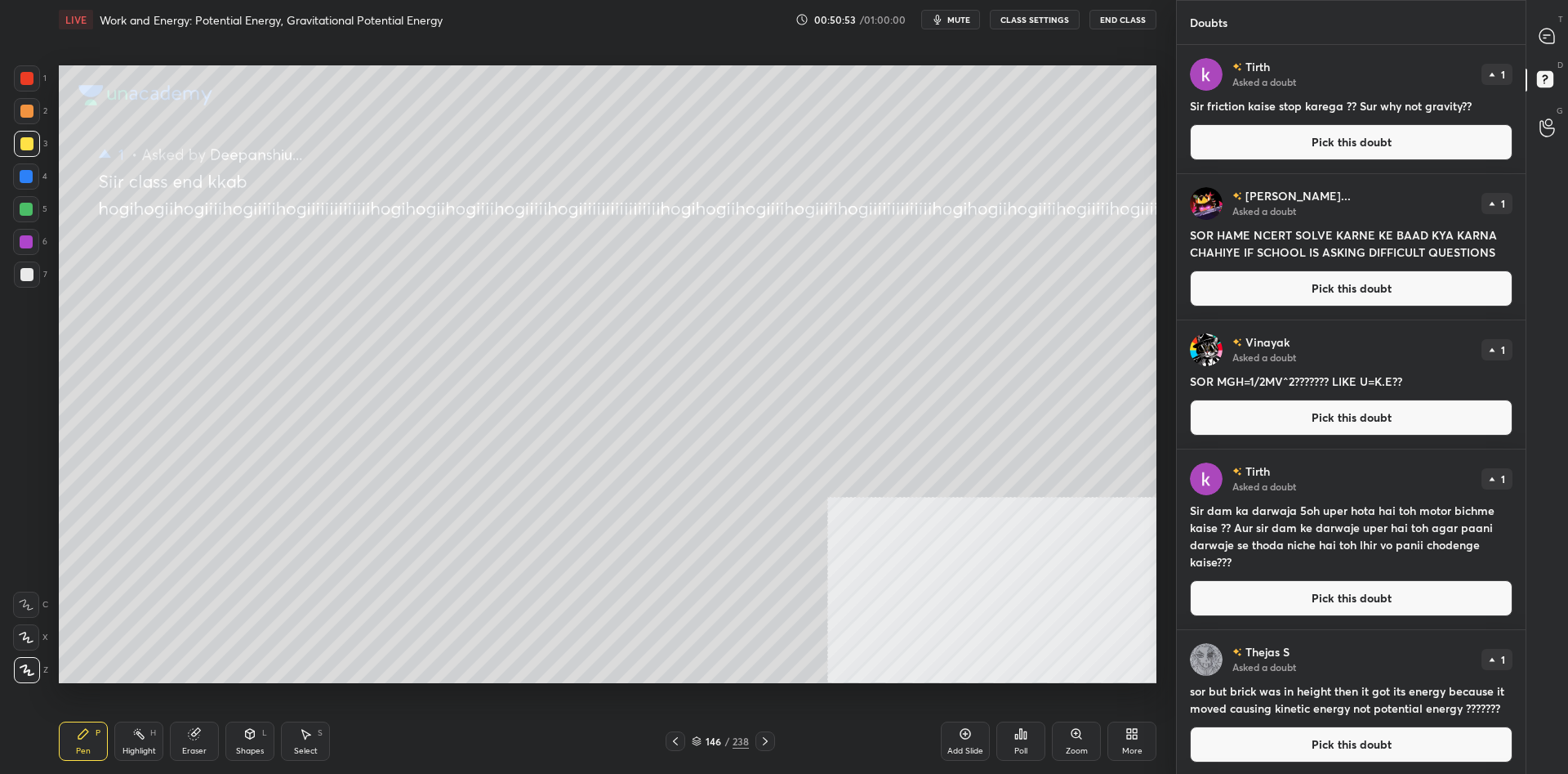
click at [1380, 143] on button "Pick this doubt" at bounding box center [1351, 143] width 323 height 36
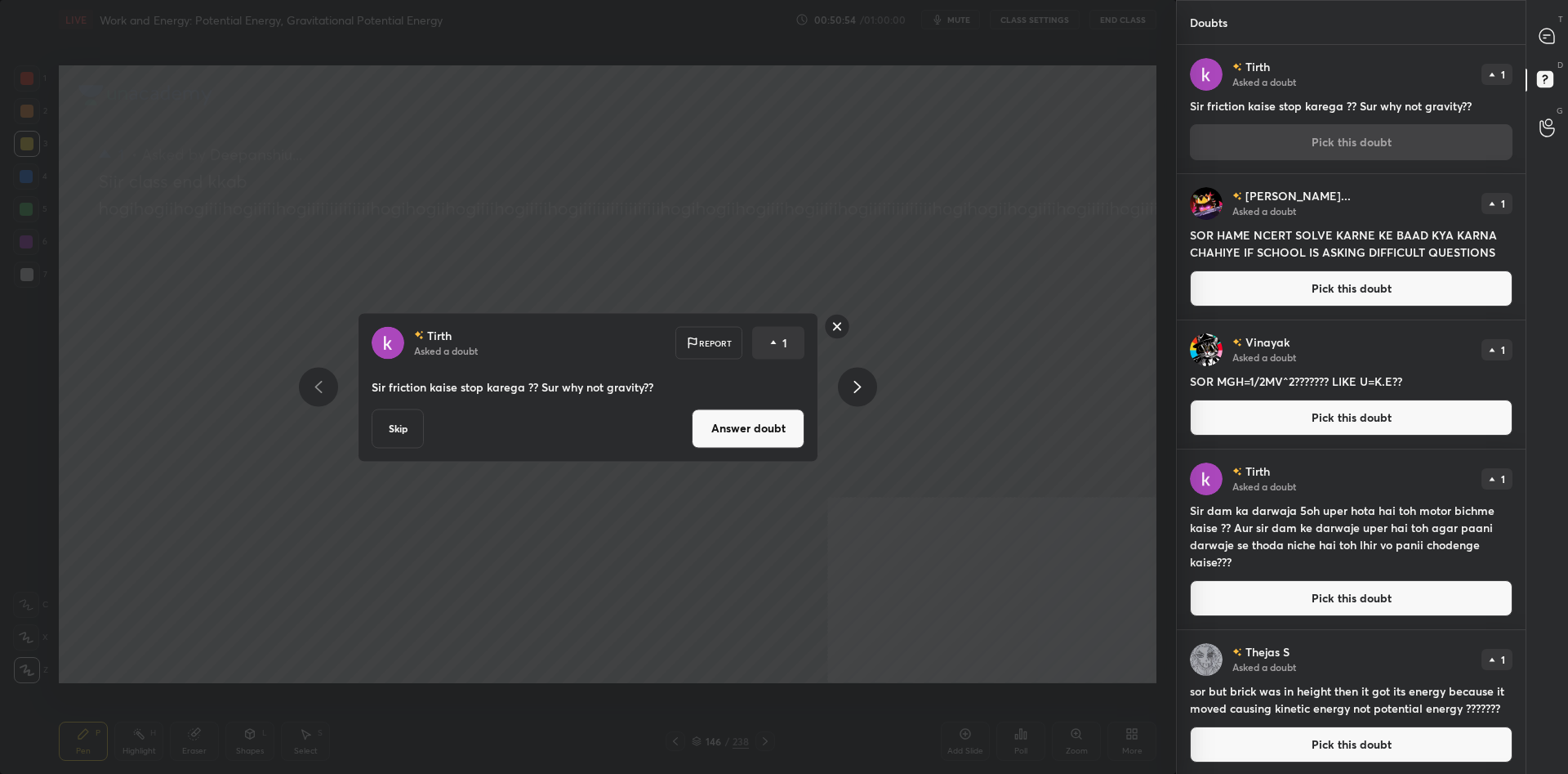
click at [695, 408] on div "[PERSON_NAME] Asked a doubt Report 1 Sir friction kaise stop karega ?? Sur why …" at bounding box center [588, 387] width 461 height 150
click at [775, 409] on div "[PERSON_NAME] Asked a doubt Report 1 Sir friction kaise stop karega ?? Sur why …" at bounding box center [588, 387] width 461 height 150
click at [810, 416] on div "[PERSON_NAME] Asked a doubt Report 1 Sir friction kaise stop karega ?? Sur why …" at bounding box center [588, 387] width 461 height 150
click at [793, 424] on button "Answer doubt" at bounding box center [747, 428] width 113 height 39
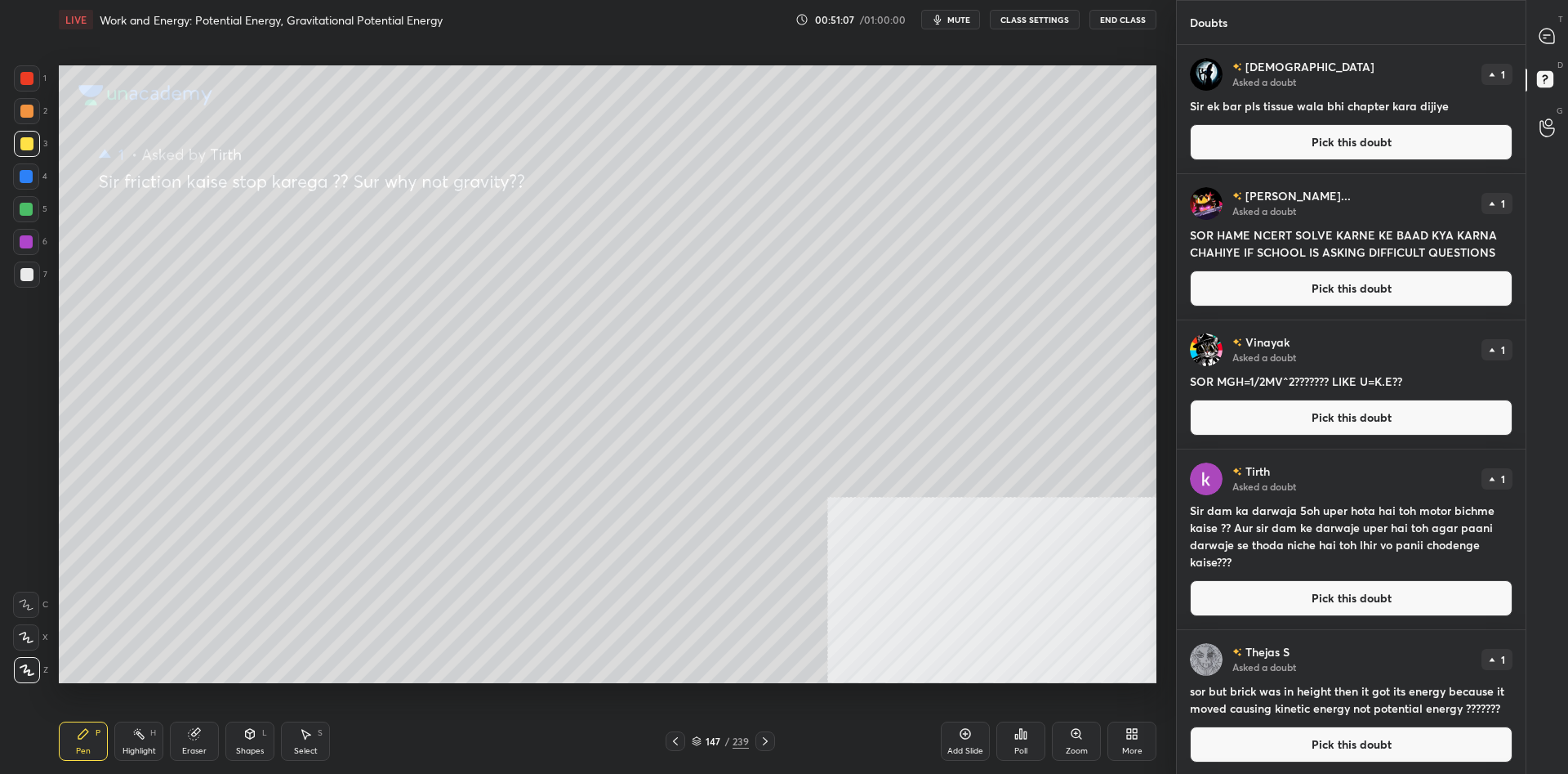
click at [1299, 148] on button "Pick this doubt" at bounding box center [1351, 143] width 323 height 36
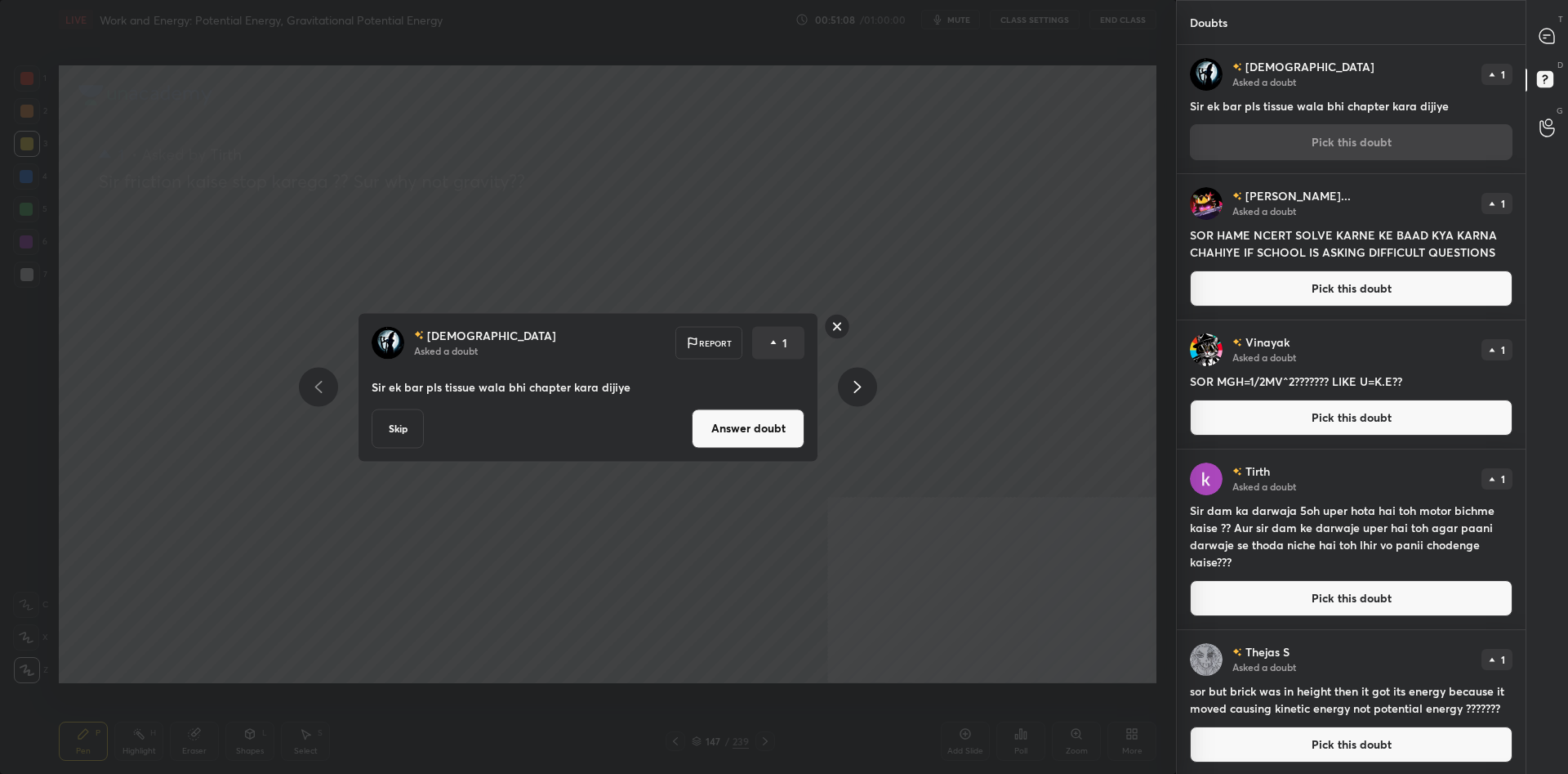
click at [744, 428] on button "Answer doubt" at bounding box center [747, 428] width 113 height 39
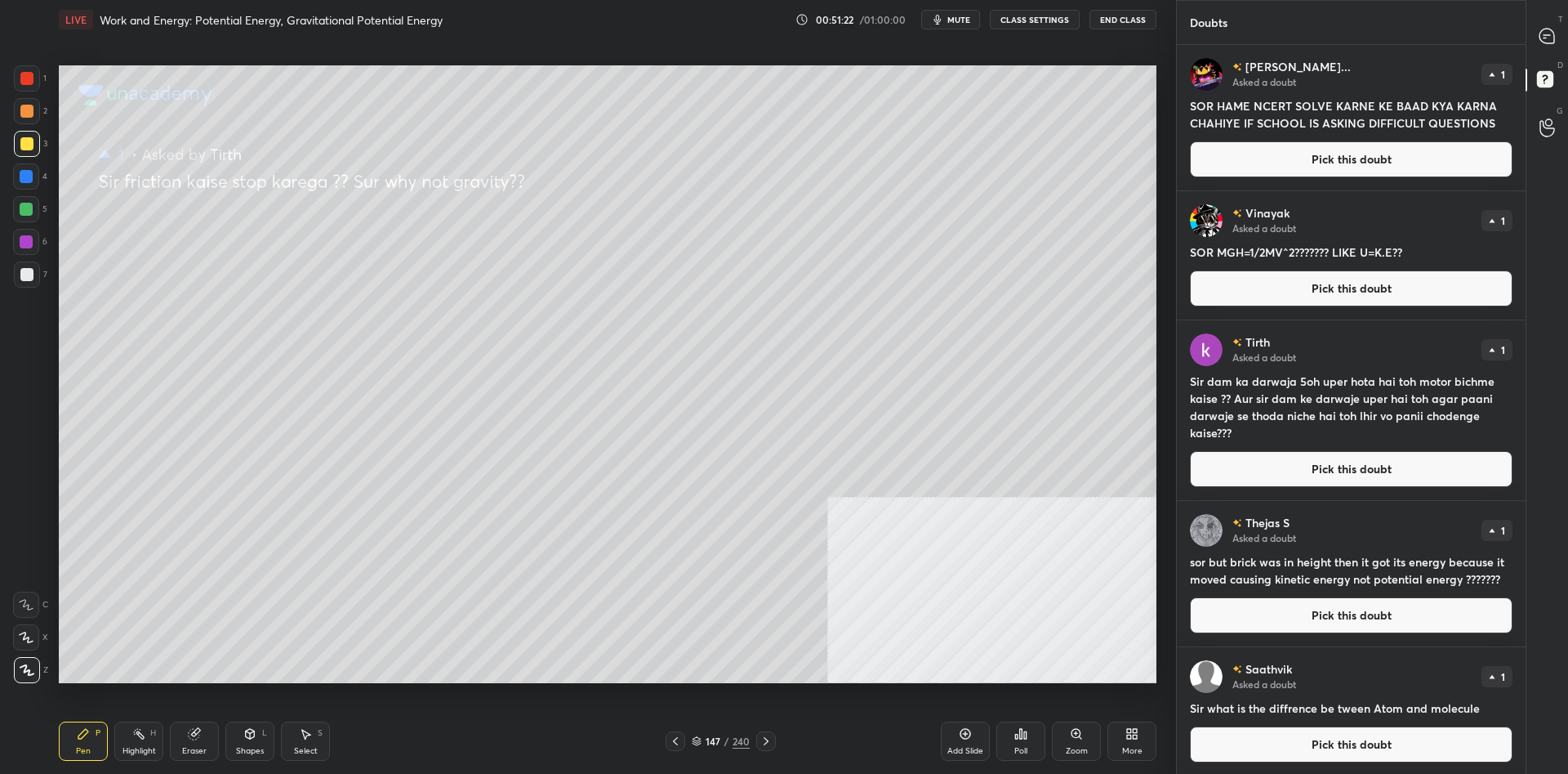
click at [13, 246] on div at bounding box center [25, 242] width 26 height 26
click at [13, 244] on div "1 2 3 4 5 6 7 C X Z C X Z E E Erase all H H" at bounding box center [26, 373] width 52 height 618
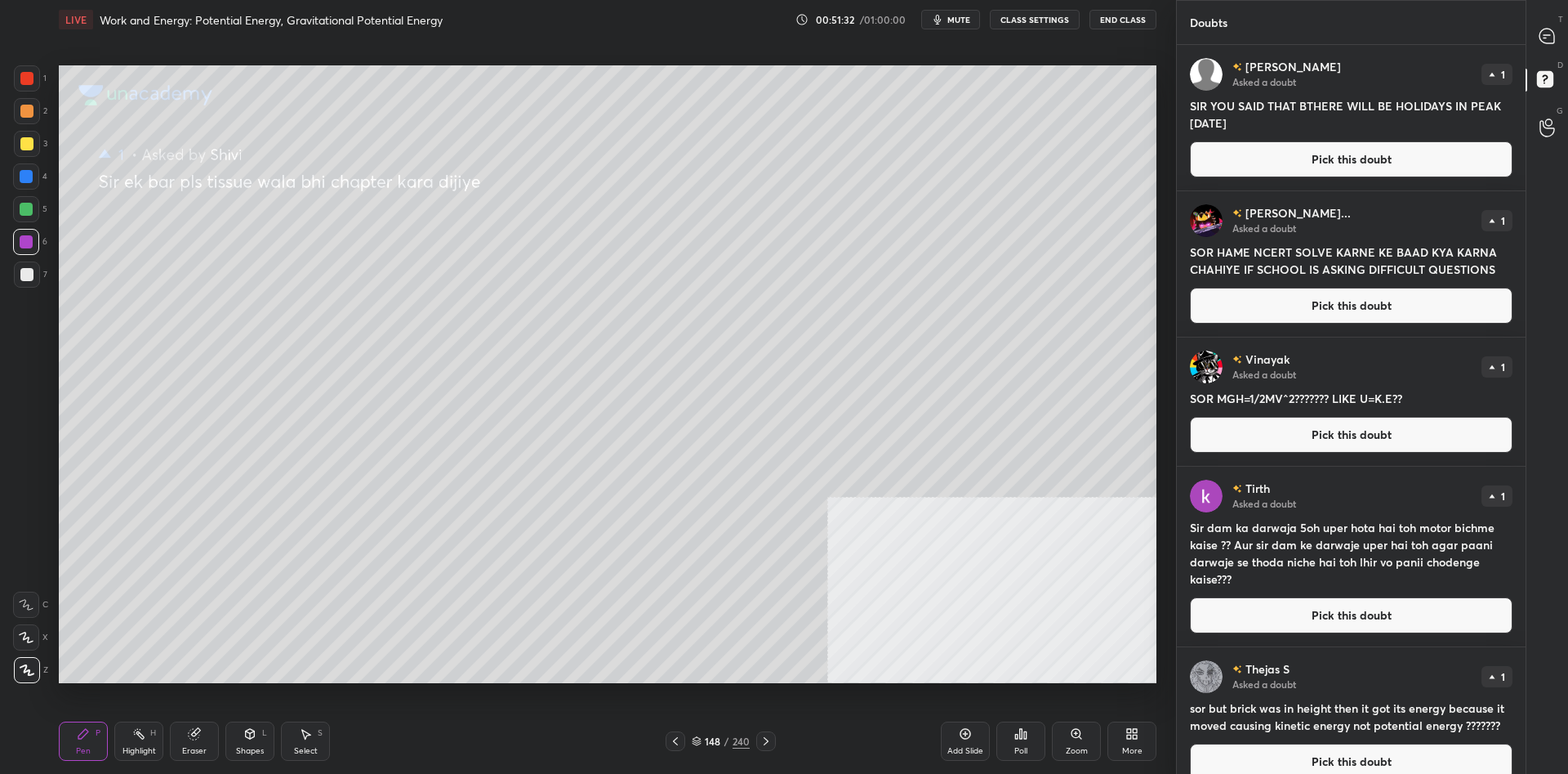
click at [18, 149] on div at bounding box center [26, 143] width 26 height 26
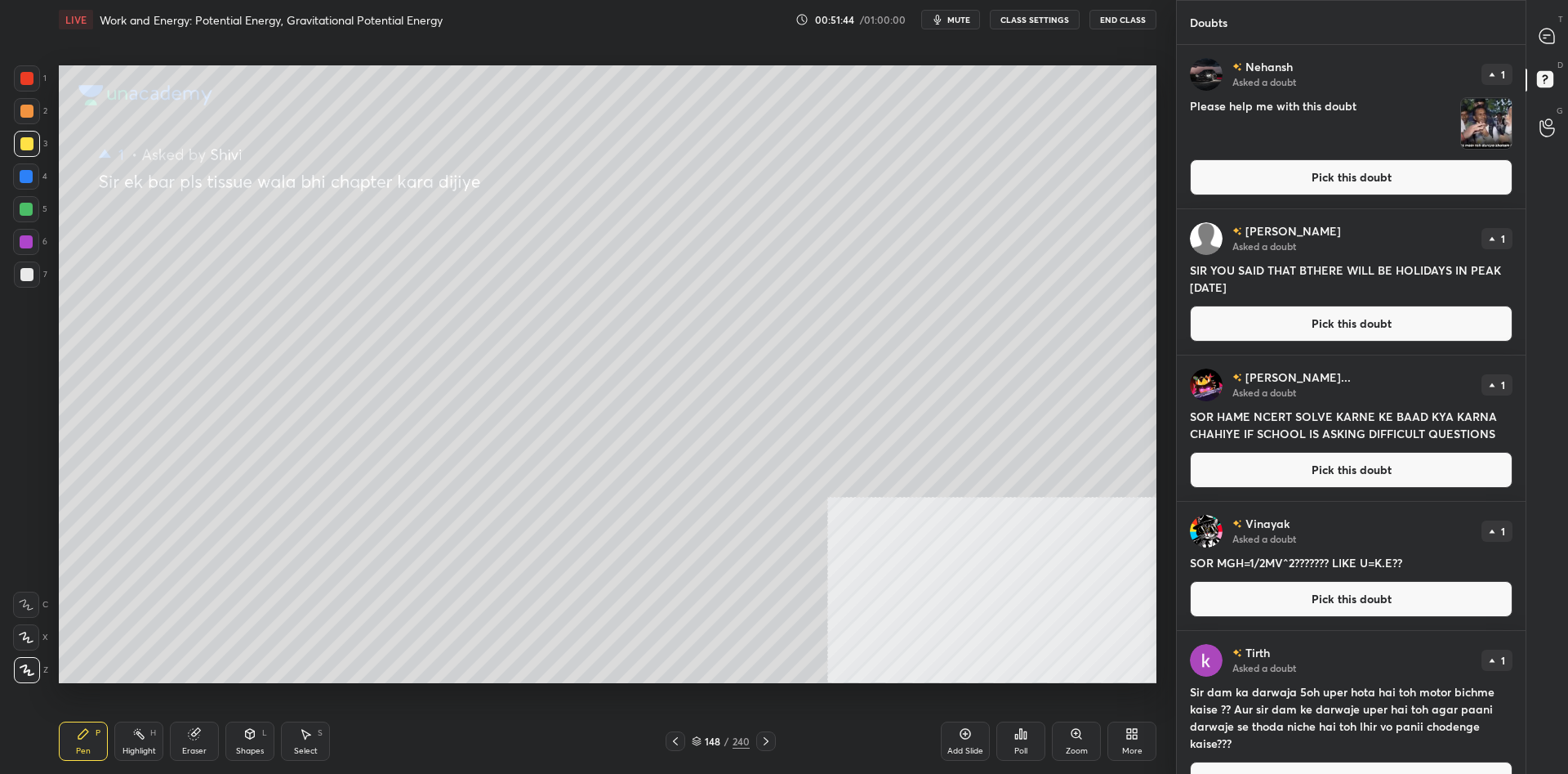
click at [1421, 175] on button "Pick this doubt" at bounding box center [1351, 178] width 323 height 36
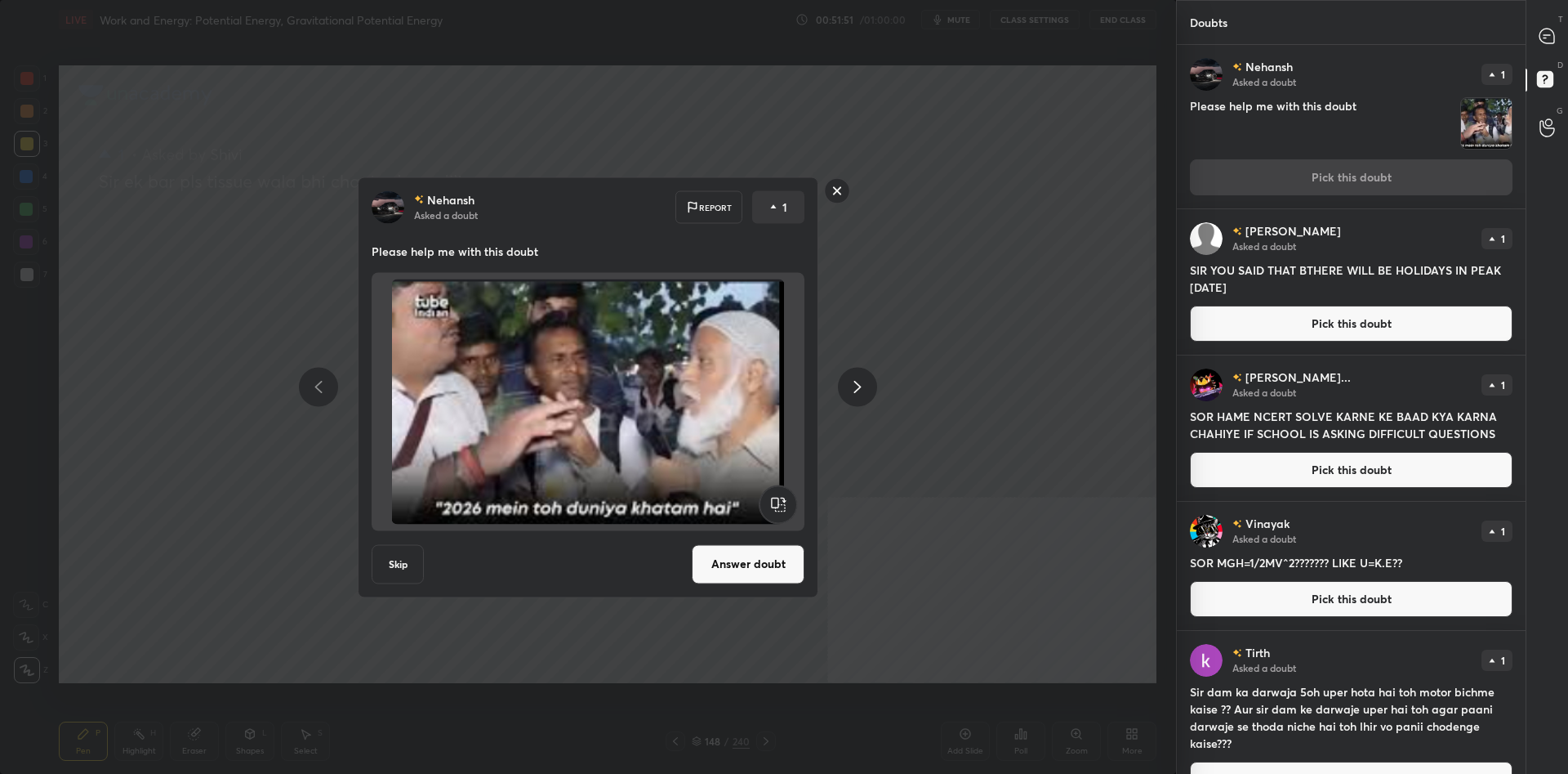
click at [729, 557] on button "Answer doubt" at bounding box center [747, 563] width 113 height 39
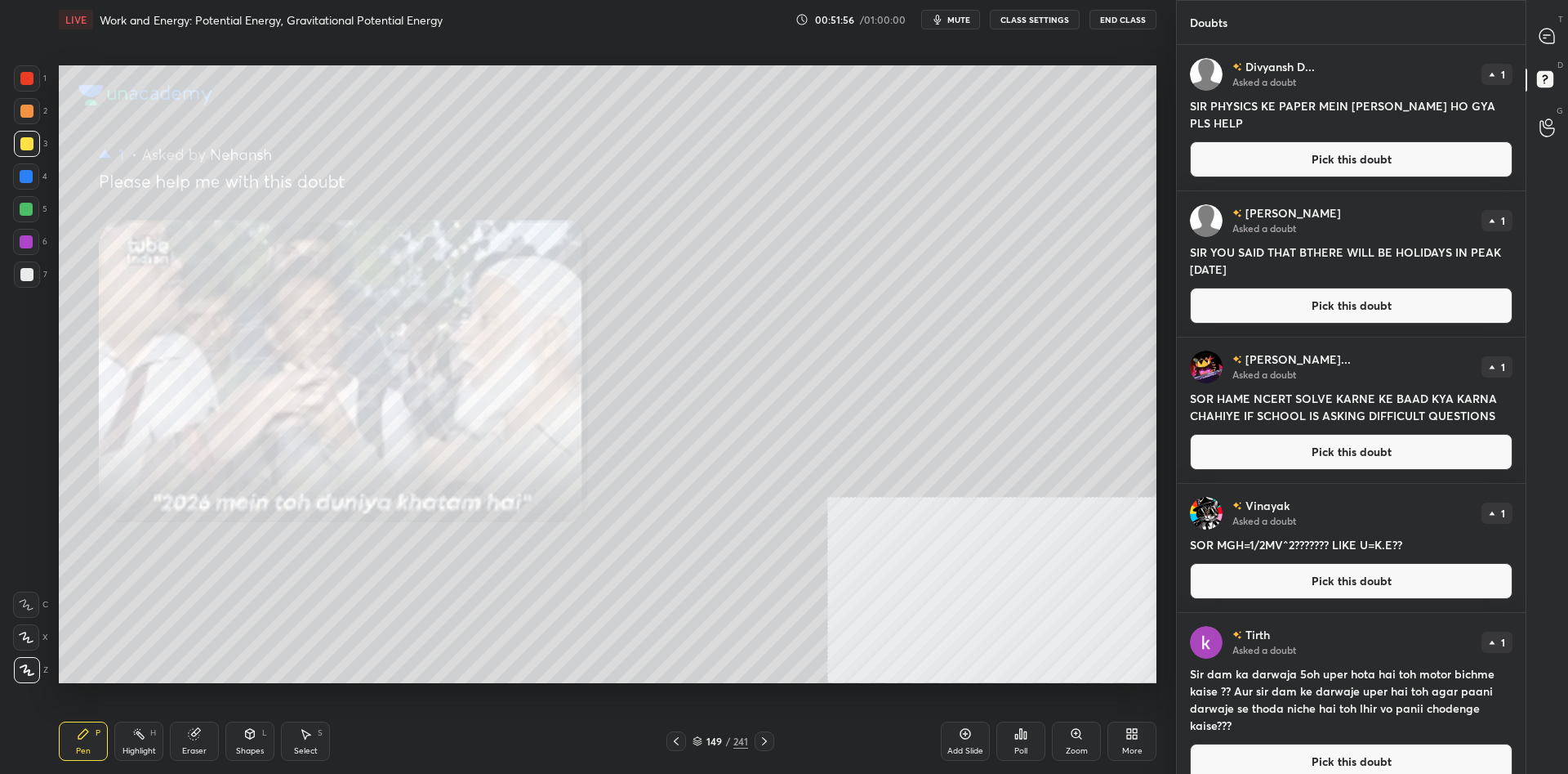
click at [1310, 165] on button "Pick this doubt" at bounding box center [1351, 160] width 323 height 36
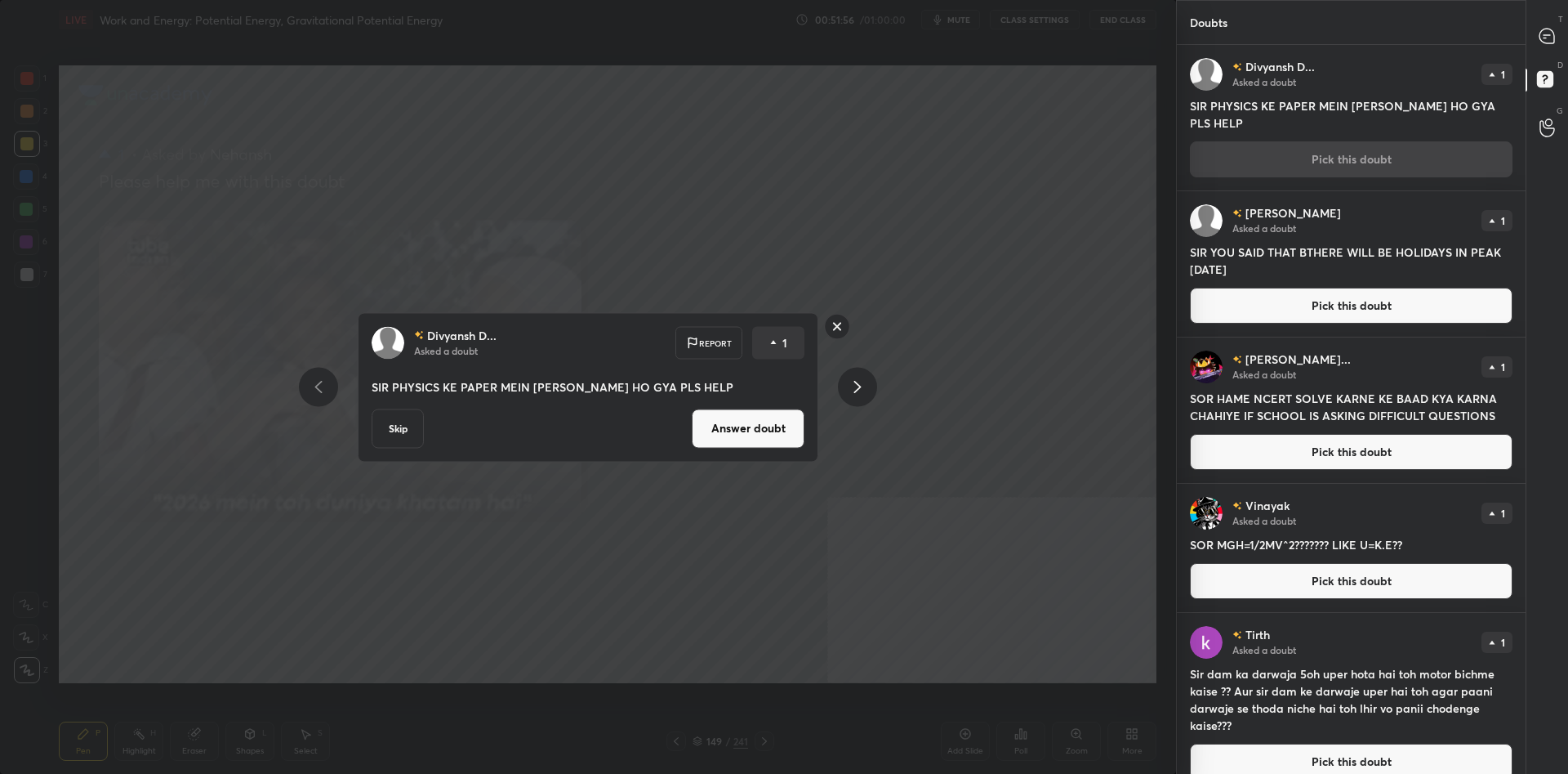
click at [756, 436] on button "Answer doubt" at bounding box center [747, 428] width 113 height 39
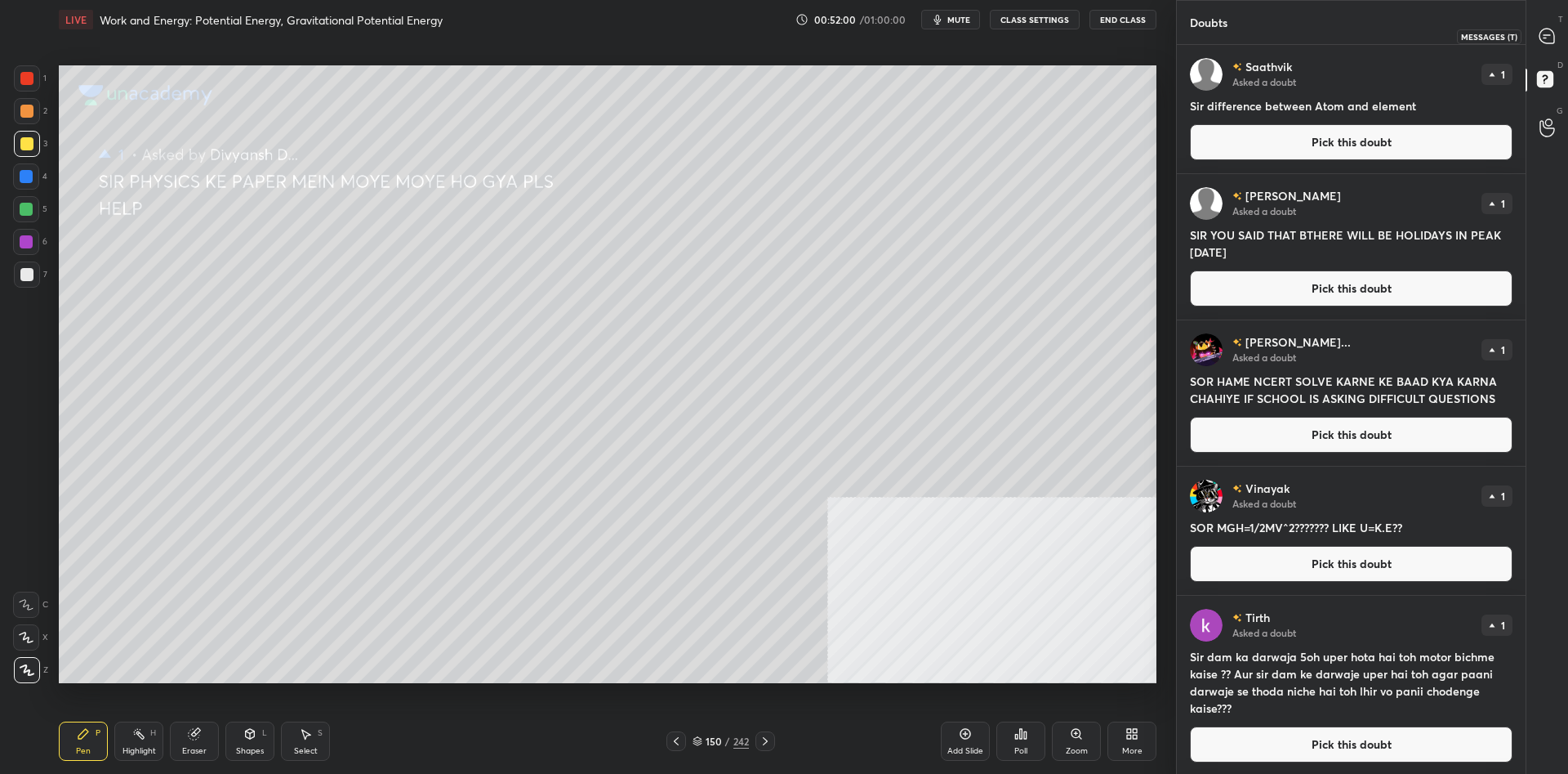
click at [1546, 35] on icon at bounding box center [1545, 35] width 6 height 0
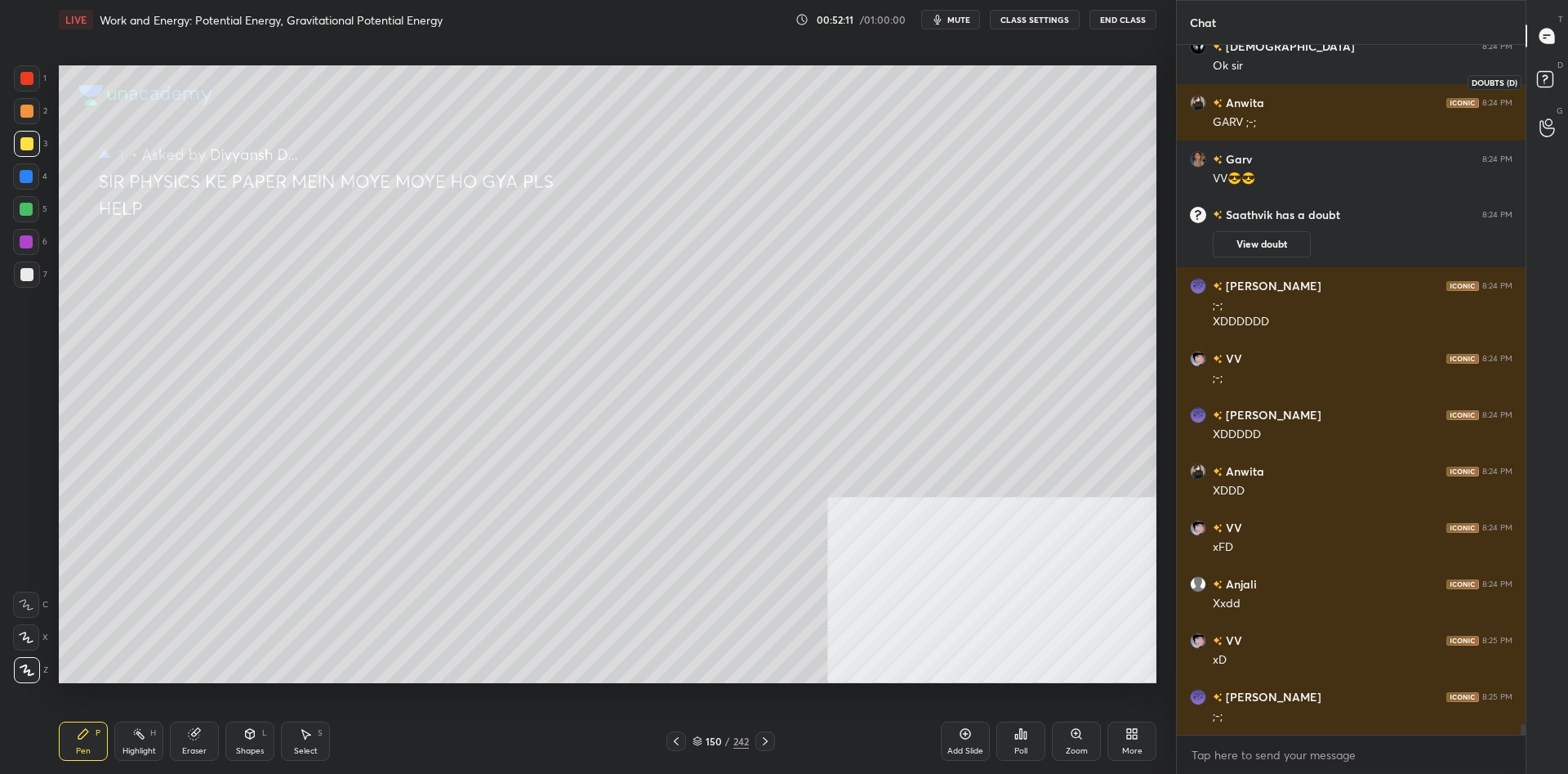
scroll to position [44113, 0]
click at [1534, 78] on icon at bounding box center [1547, 81] width 30 height 30
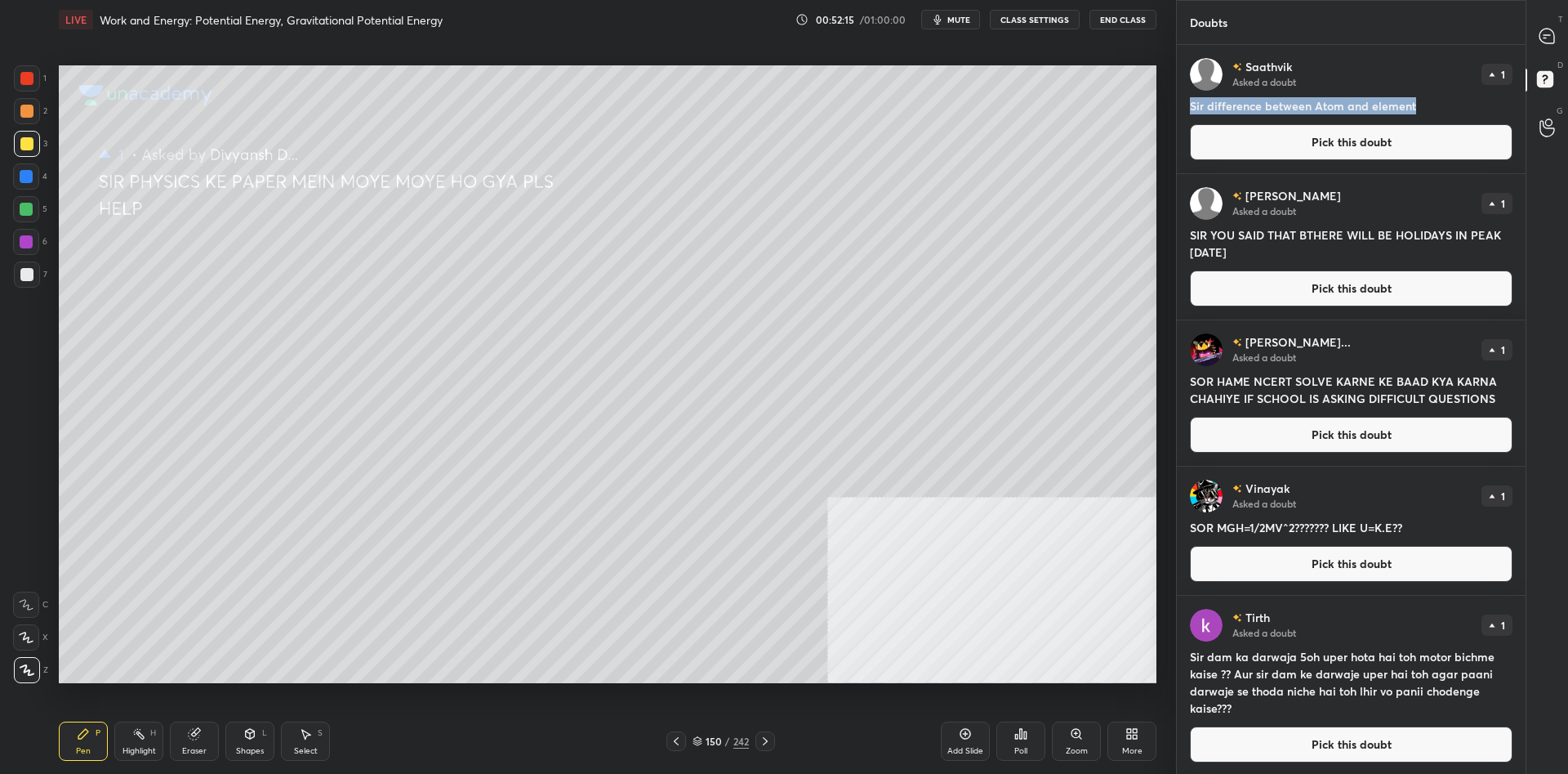
drag, startPoint x: 1438, startPoint y: 106, endPoint x: 1187, endPoint y: 106, distance: 251.0
click at [1187, 106] on div "[PERSON_NAME] Asked a doubt 1 Sir difference between Atom and element Pick this…" at bounding box center [1351, 109] width 349 height 128
copy h4 "Sir difference between Atom and element"
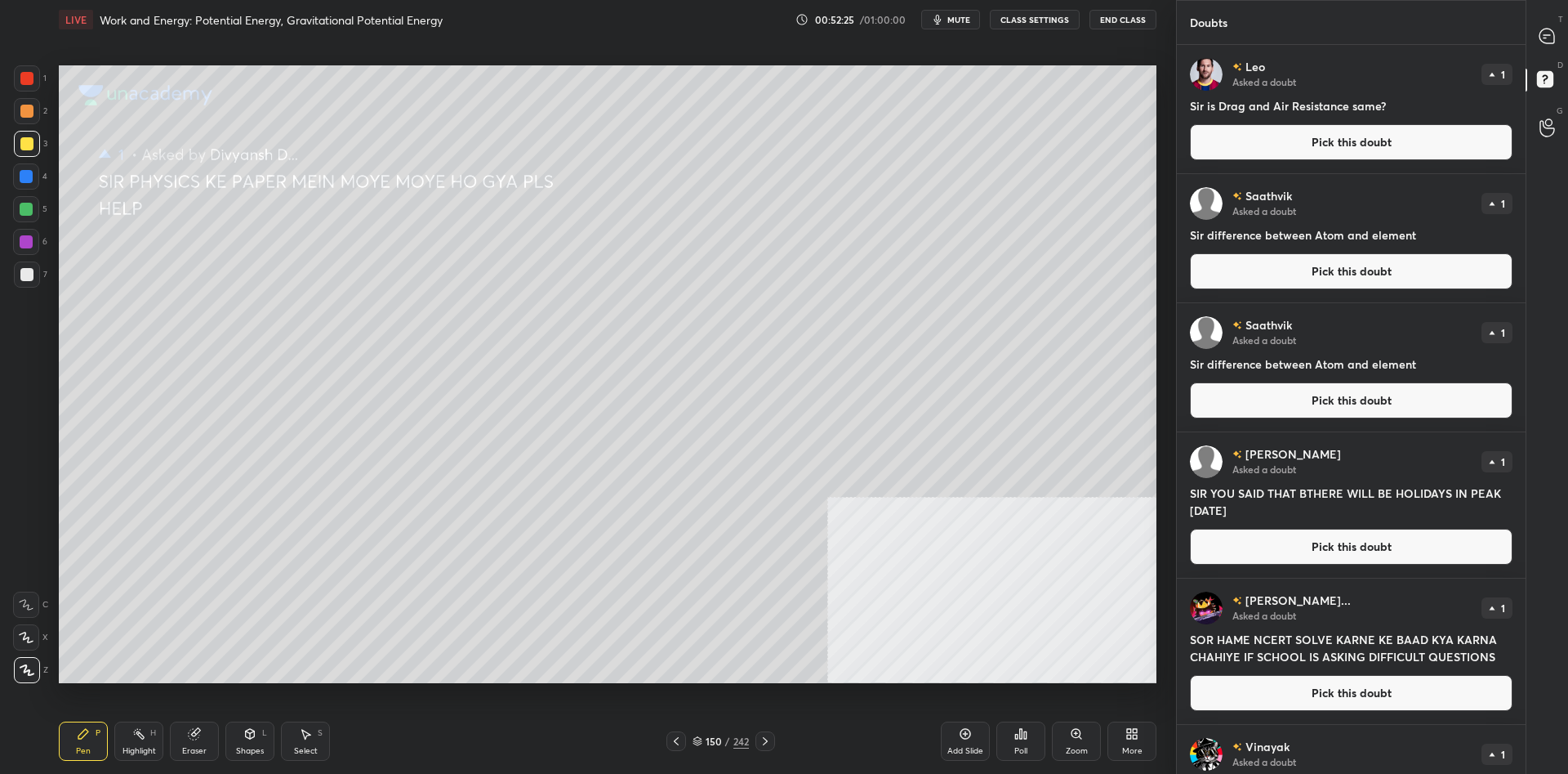
click at [1338, 150] on button "Pick this doubt" at bounding box center [1351, 143] width 323 height 36
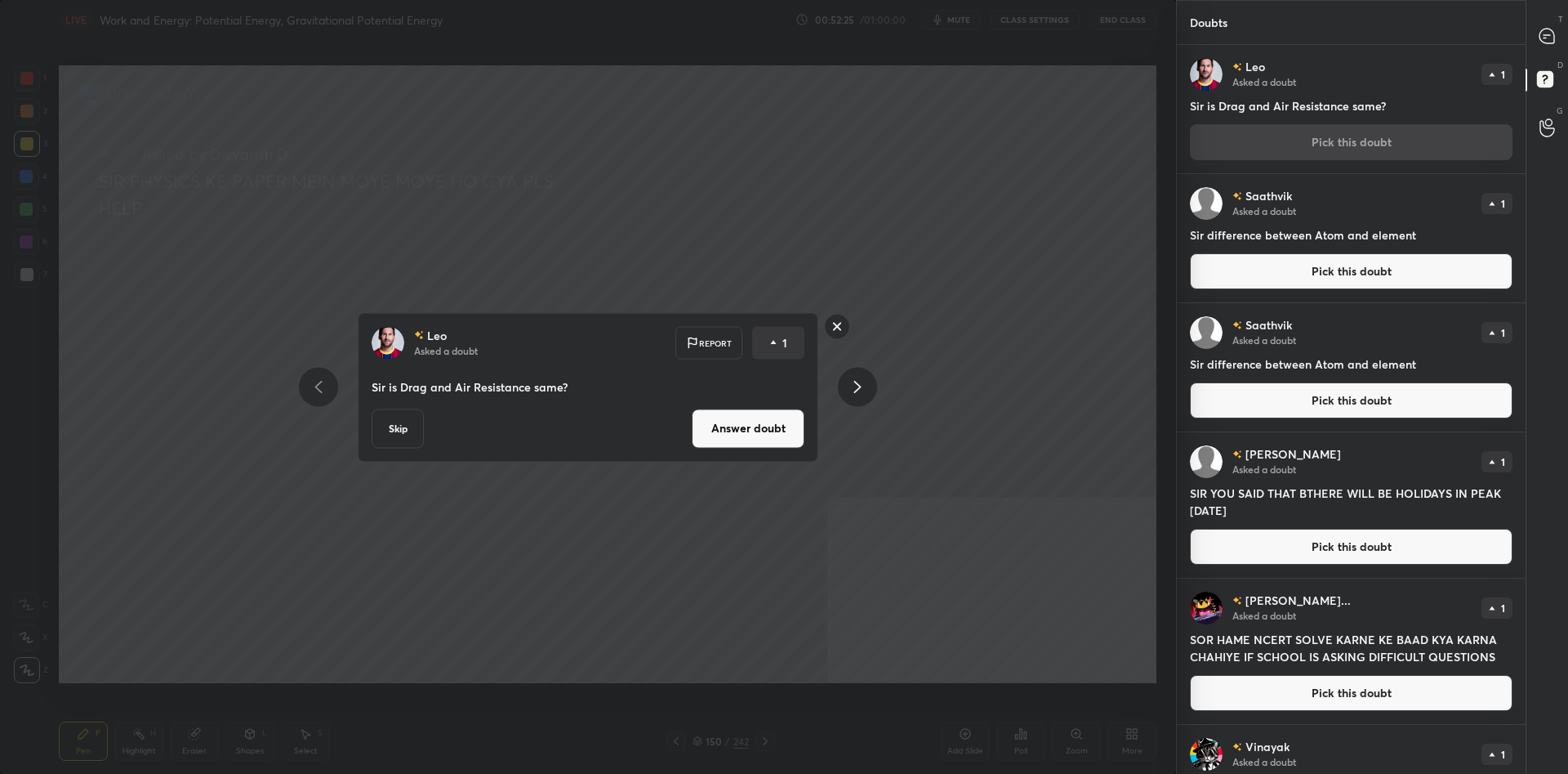
click at [737, 428] on button "Answer doubt" at bounding box center [747, 428] width 113 height 39
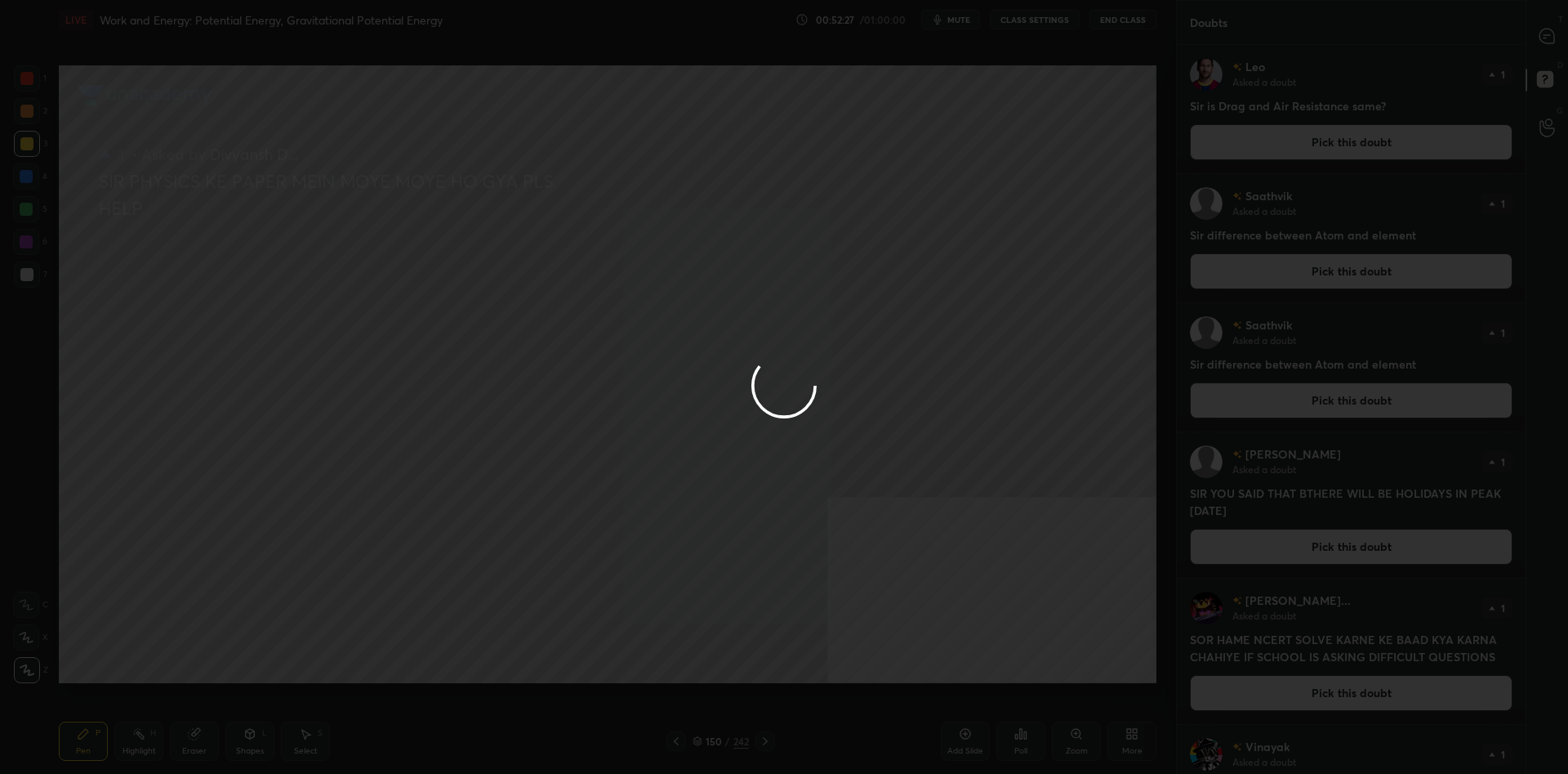
click at [24, 147] on div at bounding box center [784, 387] width 1568 height 774
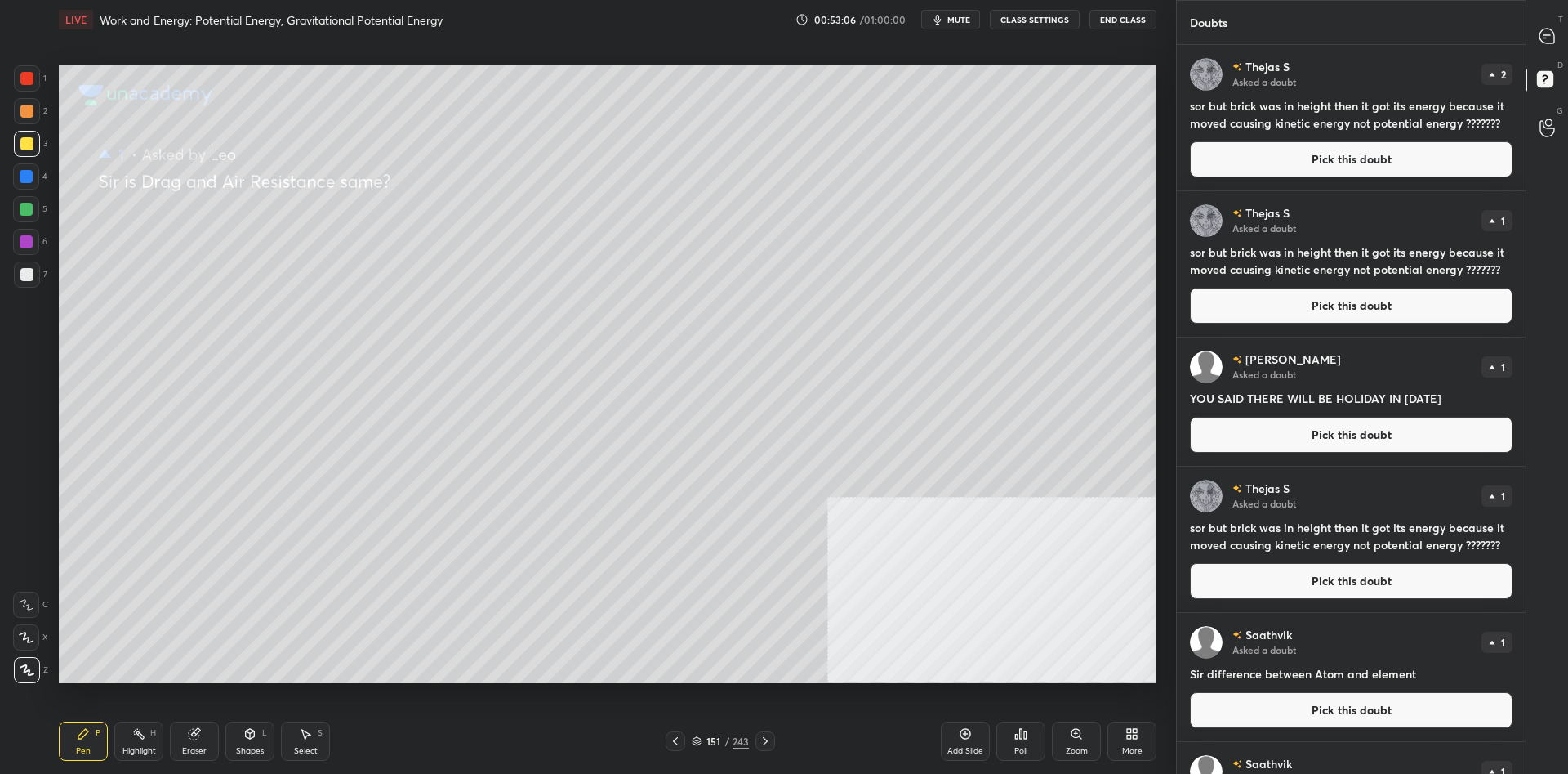
click at [1416, 158] on button "Pick this doubt" at bounding box center [1351, 160] width 323 height 36
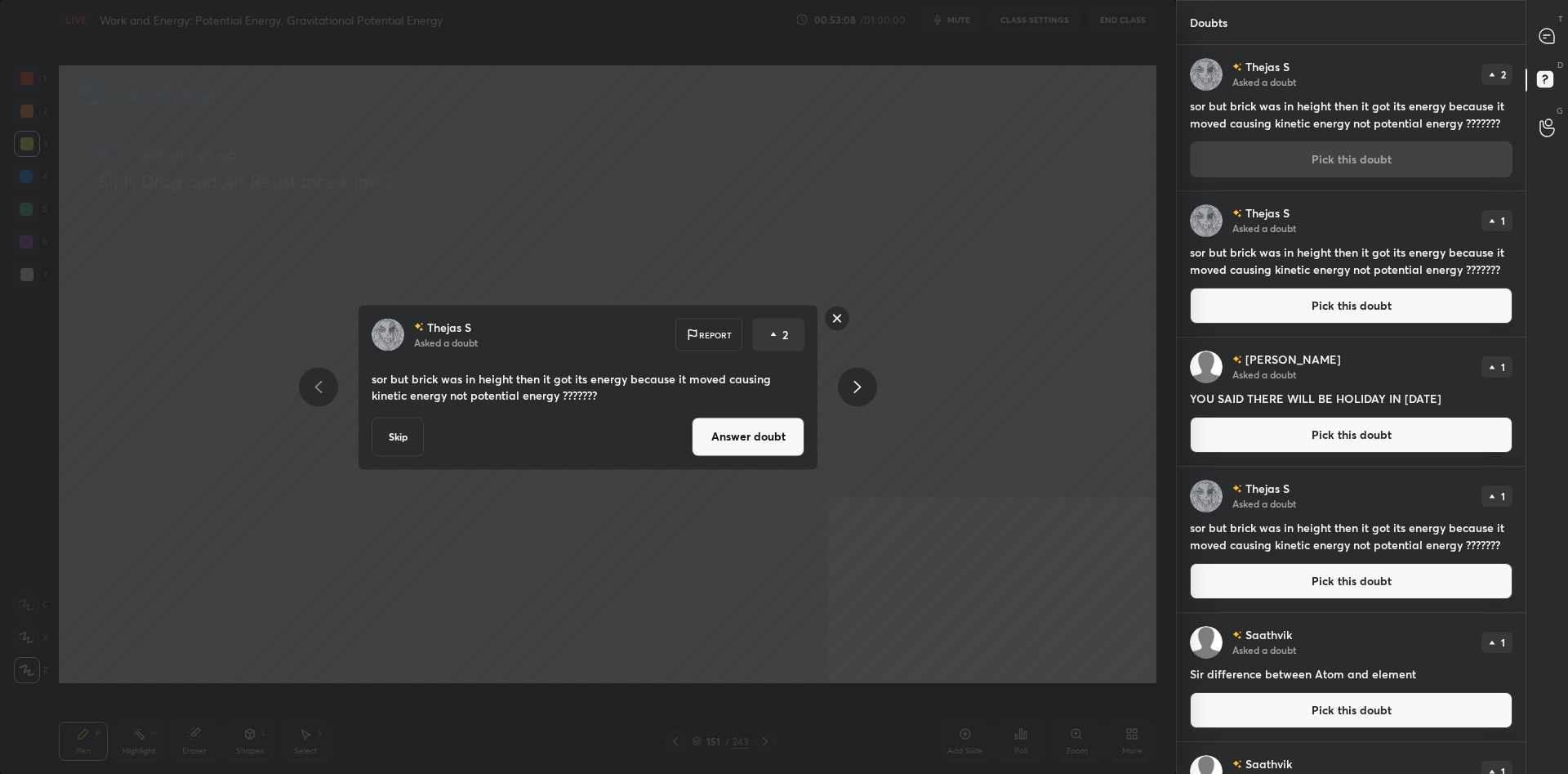
click at [722, 436] on button "Answer doubt" at bounding box center [747, 436] width 113 height 39
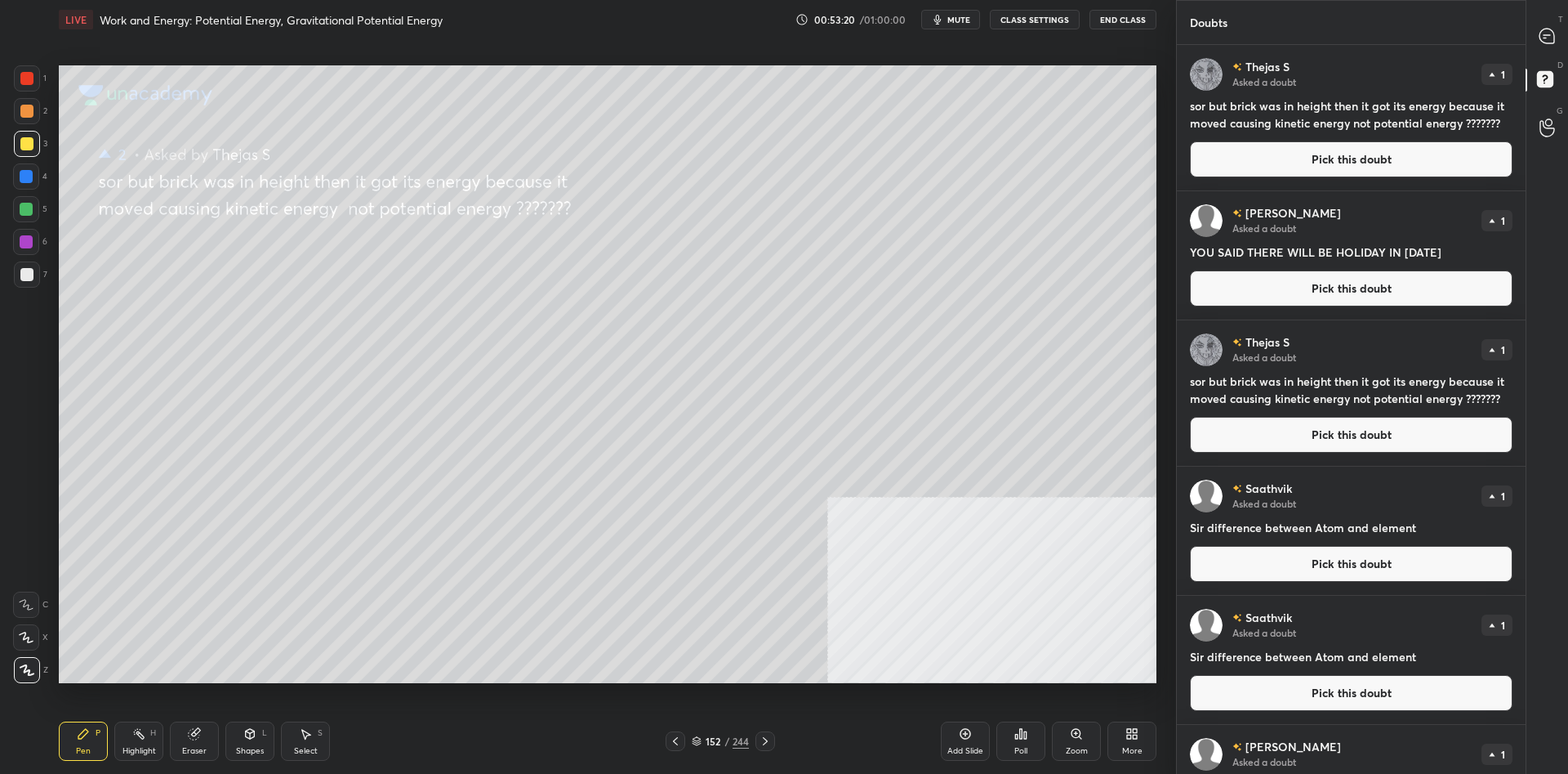
click at [32, 143] on div at bounding box center [27, 143] width 13 height 13
click at [35, 143] on div at bounding box center [26, 143] width 26 height 26
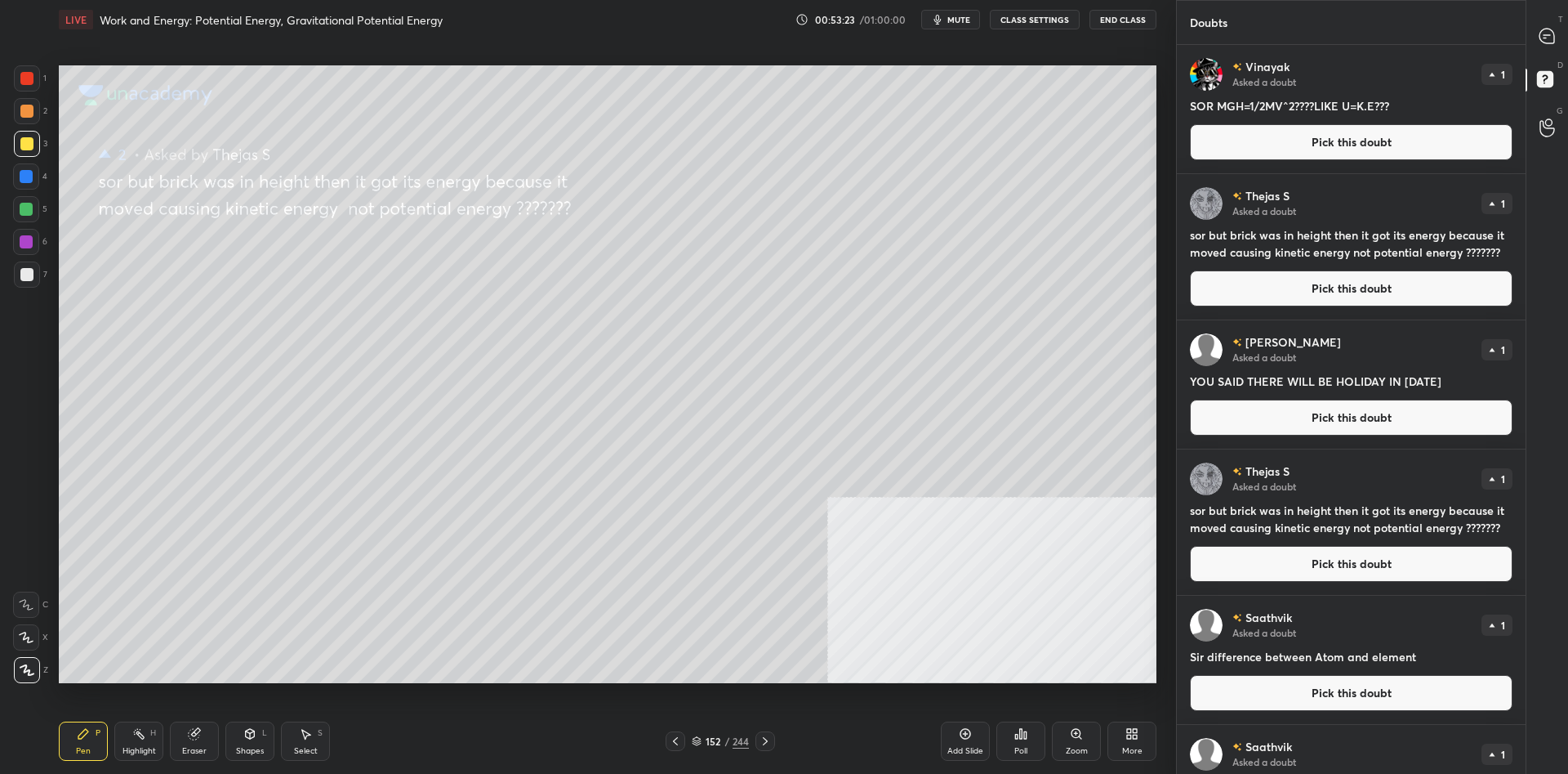
click at [26, 238] on div at bounding box center [26, 242] width 13 height 13
click at [27, 210] on div at bounding box center [26, 209] width 13 height 13
click at [27, 272] on div at bounding box center [27, 274] width 13 height 13
click at [31, 238] on div at bounding box center [26, 242] width 13 height 13
click at [36, 207] on div at bounding box center [25, 208] width 26 height 26
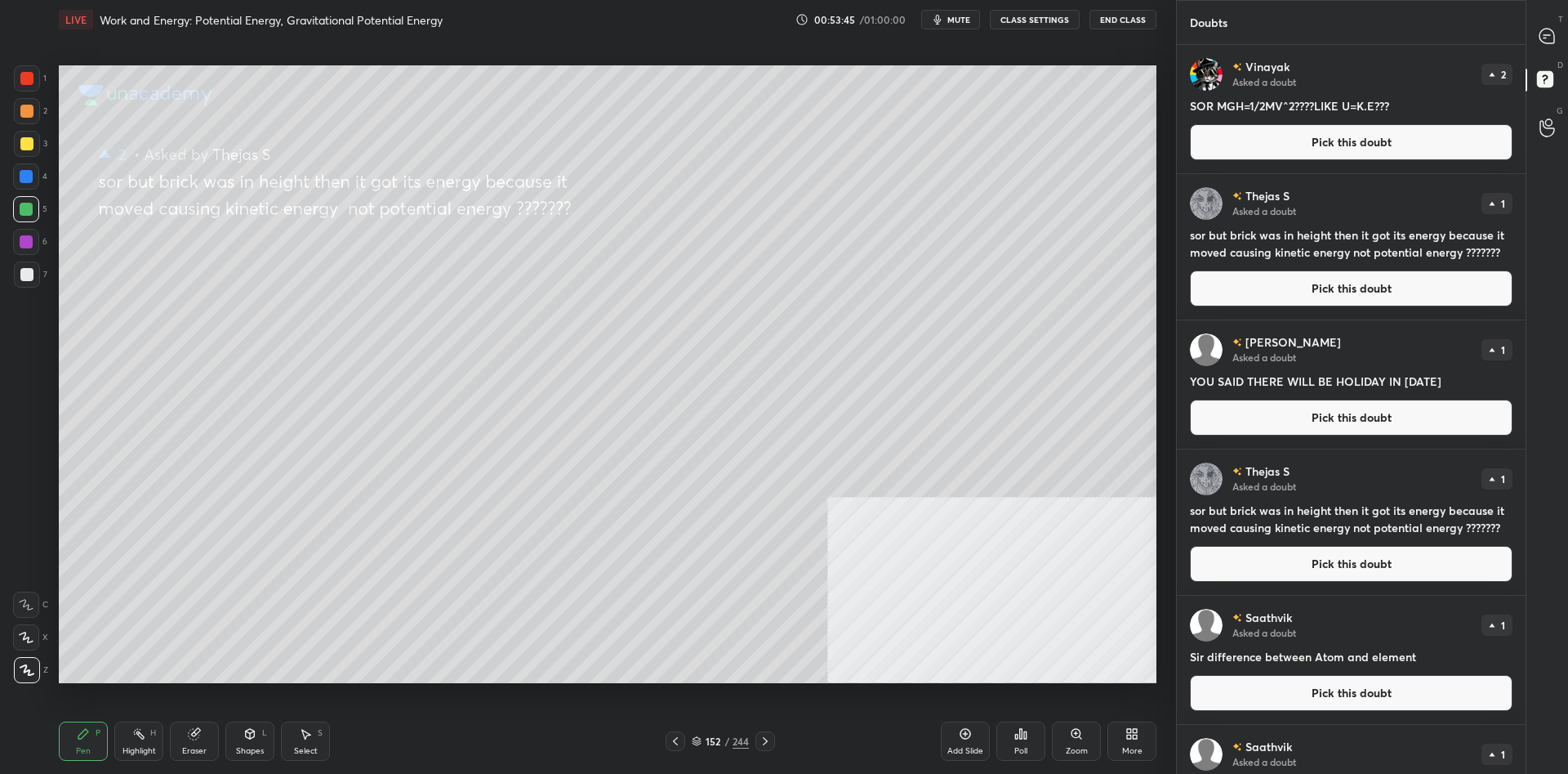
click at [30, 279] on div at bounding box center [27, 274] width 13 height 13
click at [31, 278] on div at bounding box center [27, 274] width 13 height 13
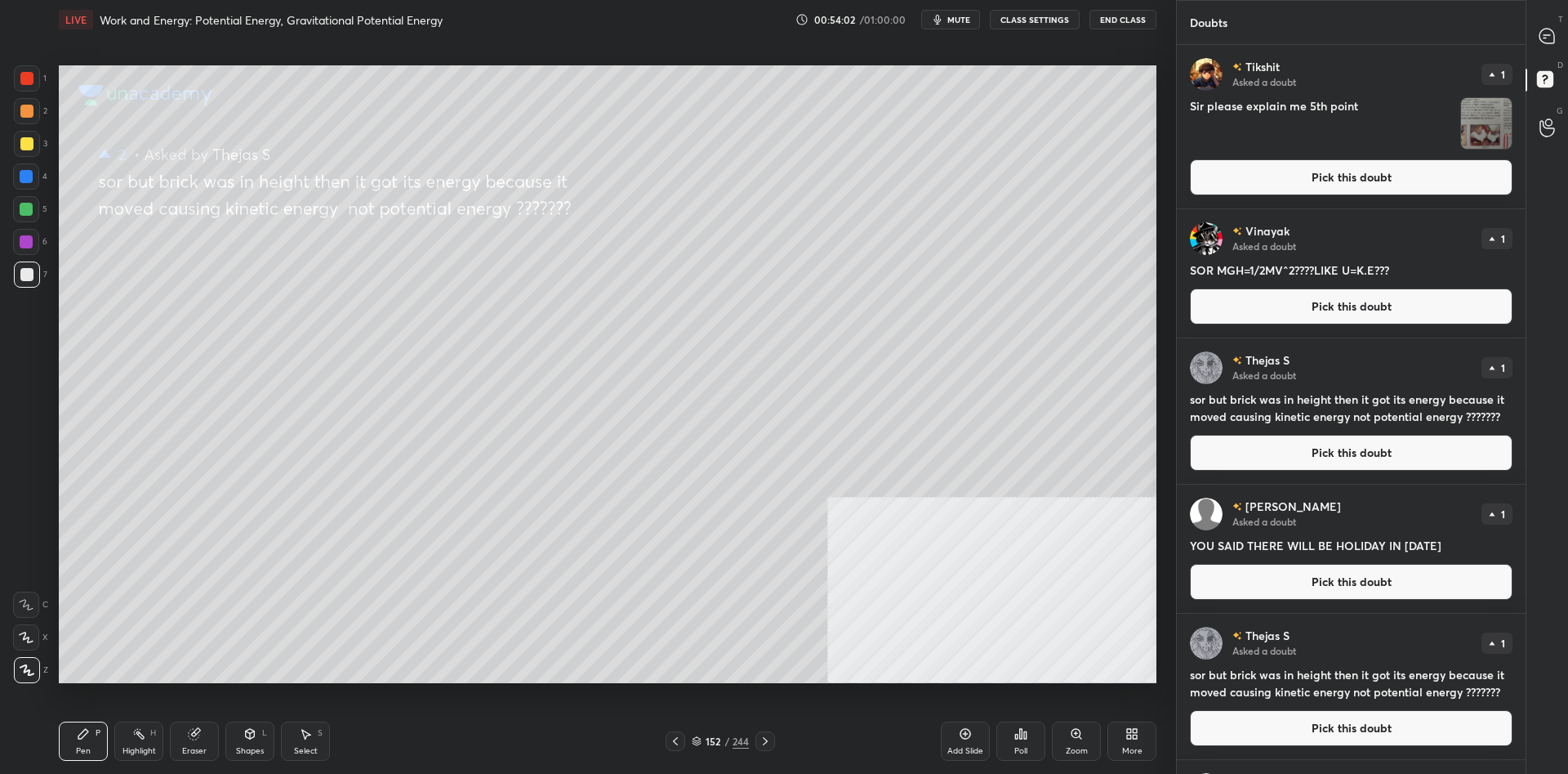
click at [32, 193] on div "4" at bounding box center [30, 180] width 34 height 32
click at [51, 212] on div "1 2 3 4 5 6 7 C X Z C X Z E E Erase all H H" at bounding box center [26, 373] width 52 height 618
click at [34, 207] on div at bounding box center [25, 208] width 26 height 26
click at [3, 264] on div "1 2 3 4 5 6 7 C X Z C X Z E E Erase all H H" at bounding box center [26, 373] width 52 height 618
click at [21, 272] on div at bounding box center [27, 274] width 13 height 13
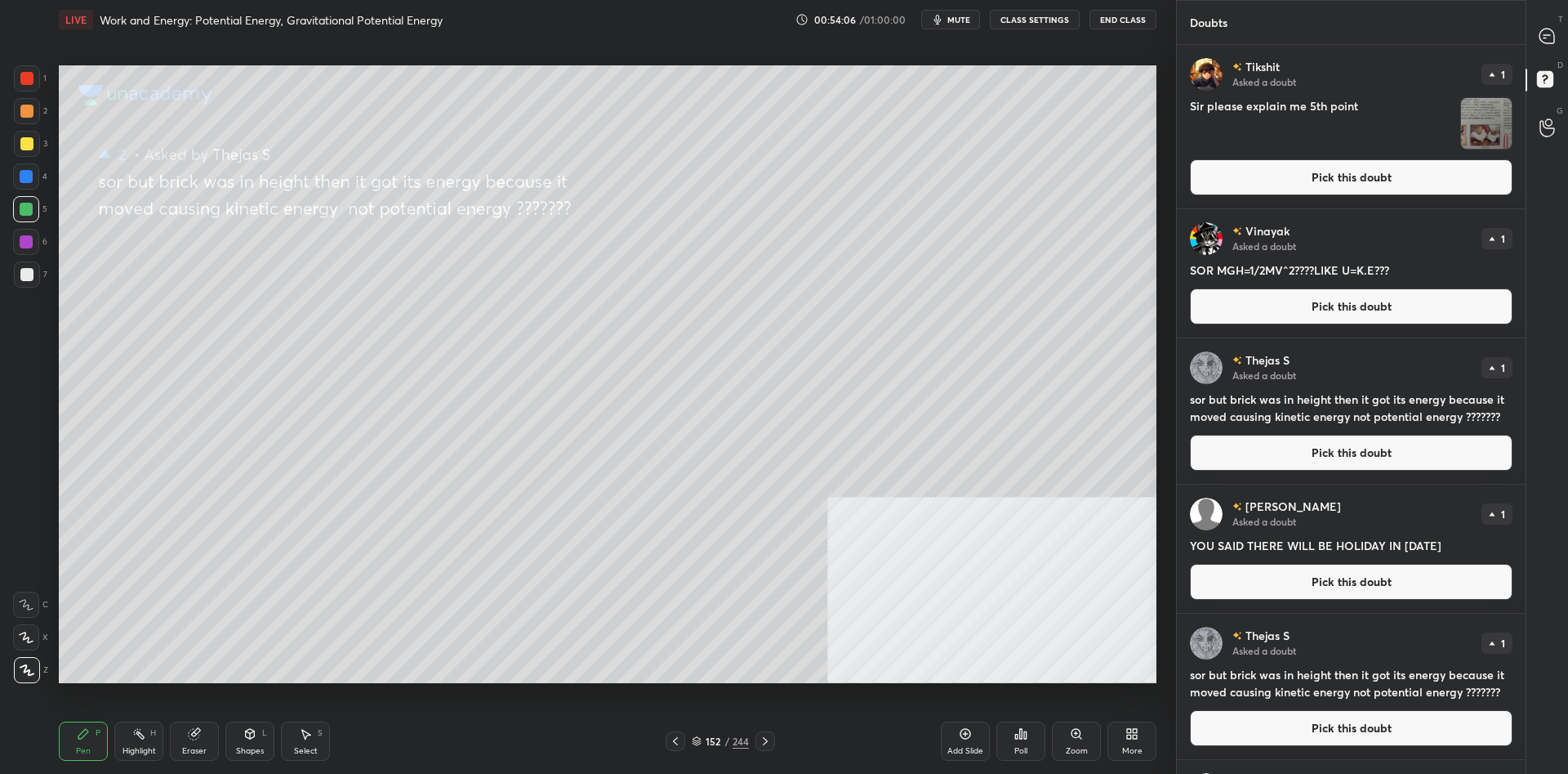
click at [25, 275] on div at bounding box center [27, 274] width 13 height 13
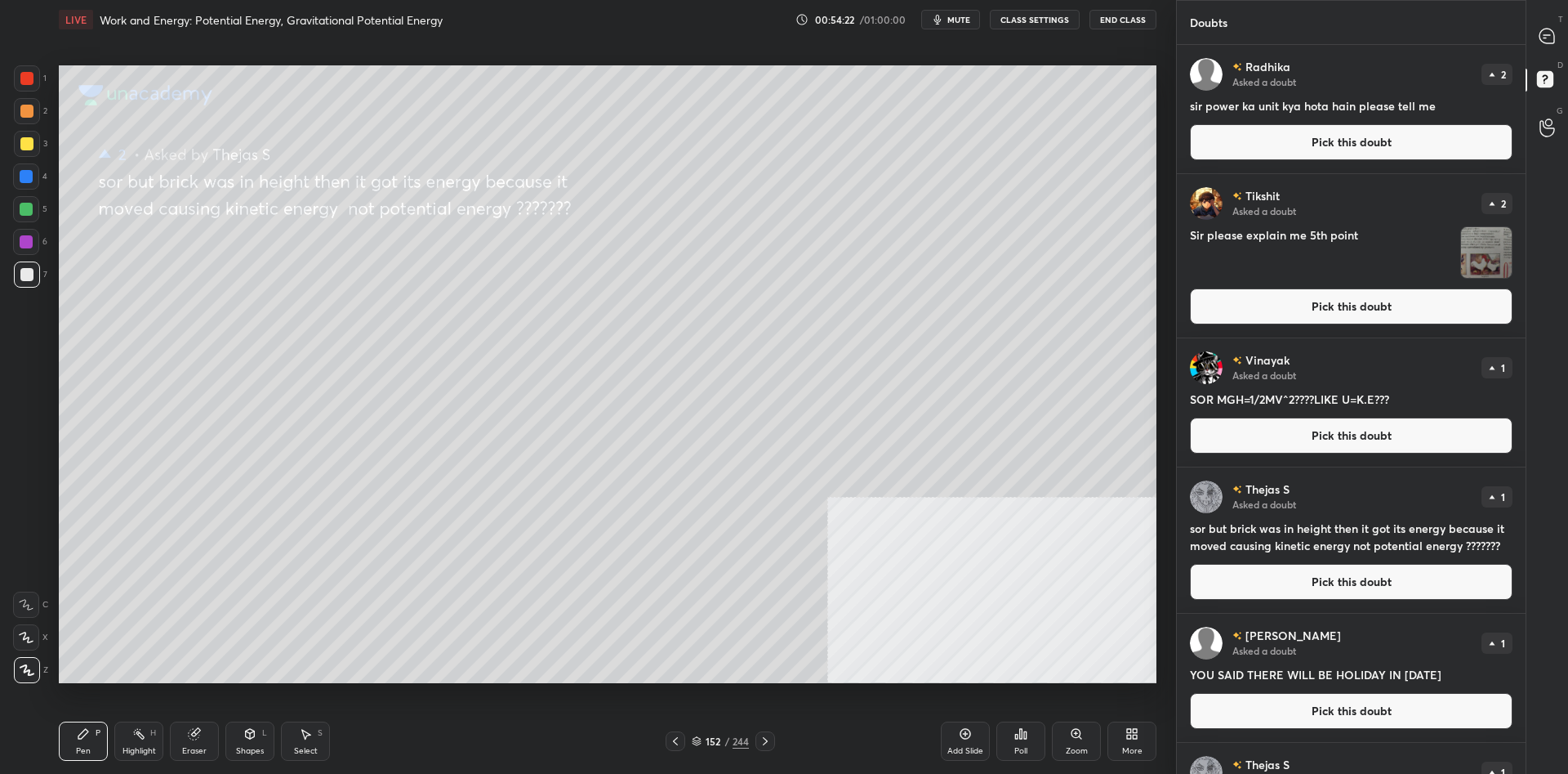
click at [1318, 148] on button "Pick this doubt" at bounding box center [1351, 143] width 323 height 36
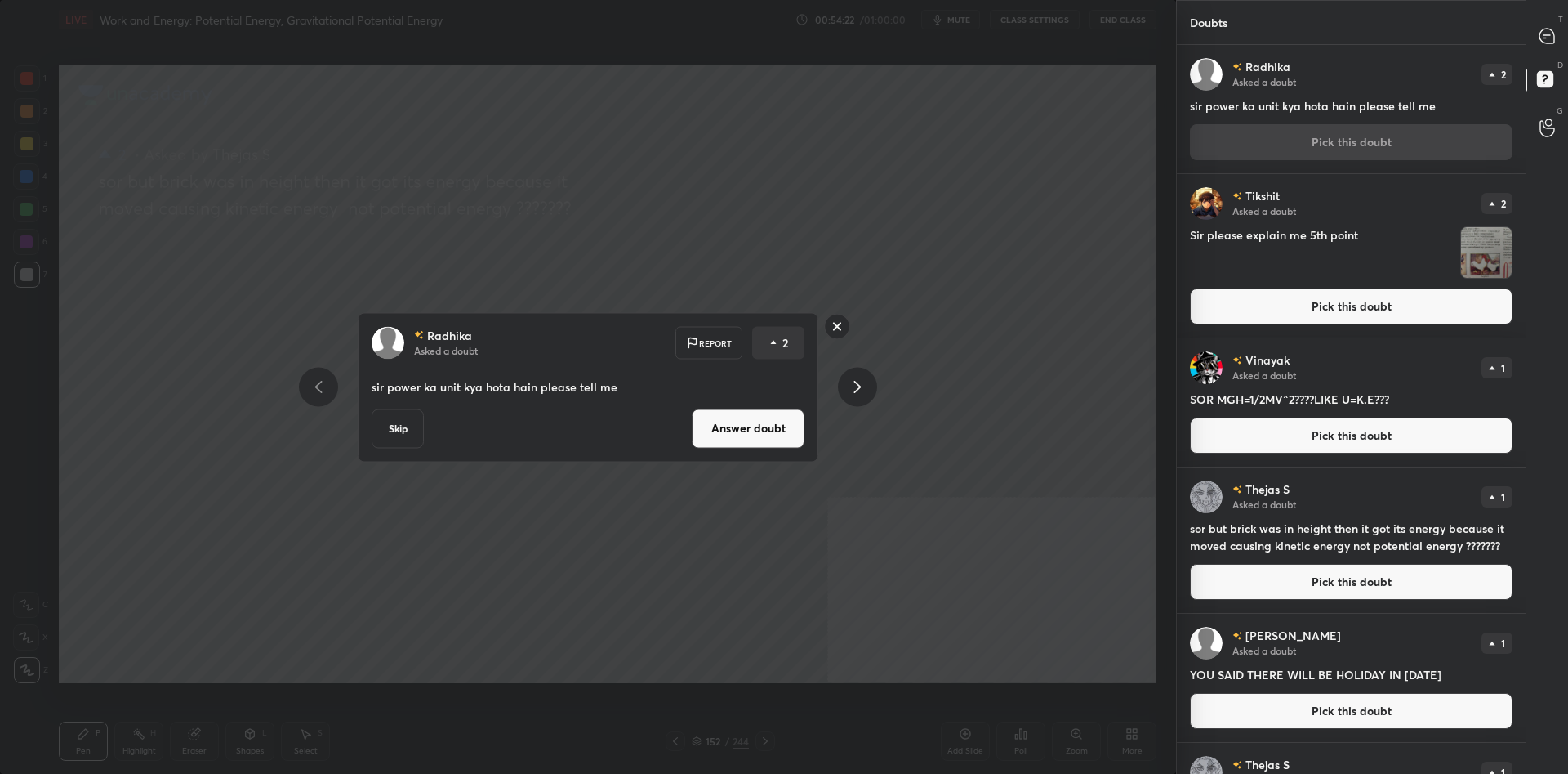
click at [712, 438] on button "Answer doubt" at bounding box center [747, 428] width 113 height 39
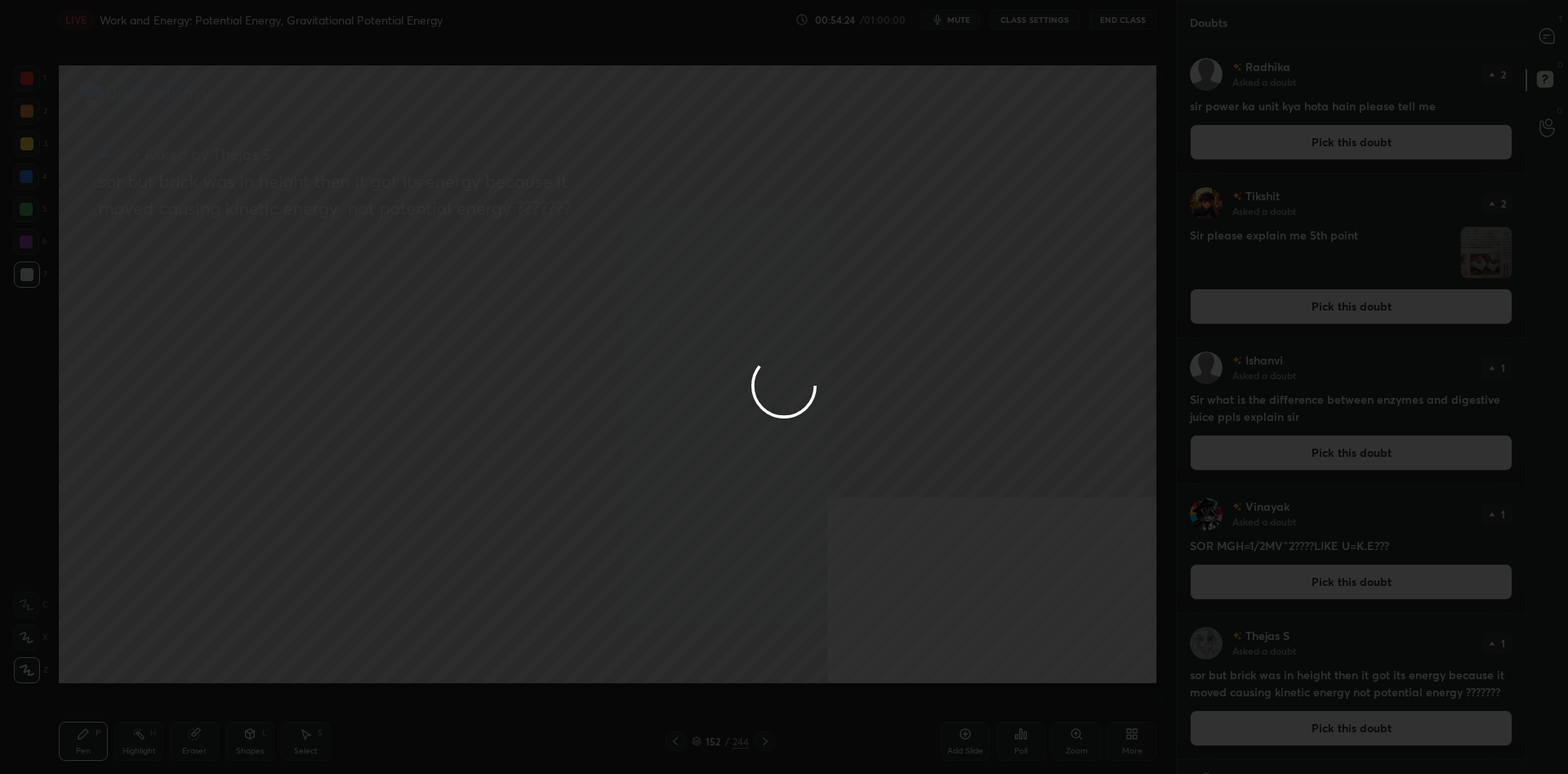
click at [44, 152] on div at bounding box center [784, 387] width 1568 height 774
click at [31, 149] on div at bounding box center [784, 387] width 1568 height 774
click at [27, 146] on div at bounding box center [784, 387] width 1568 height 774
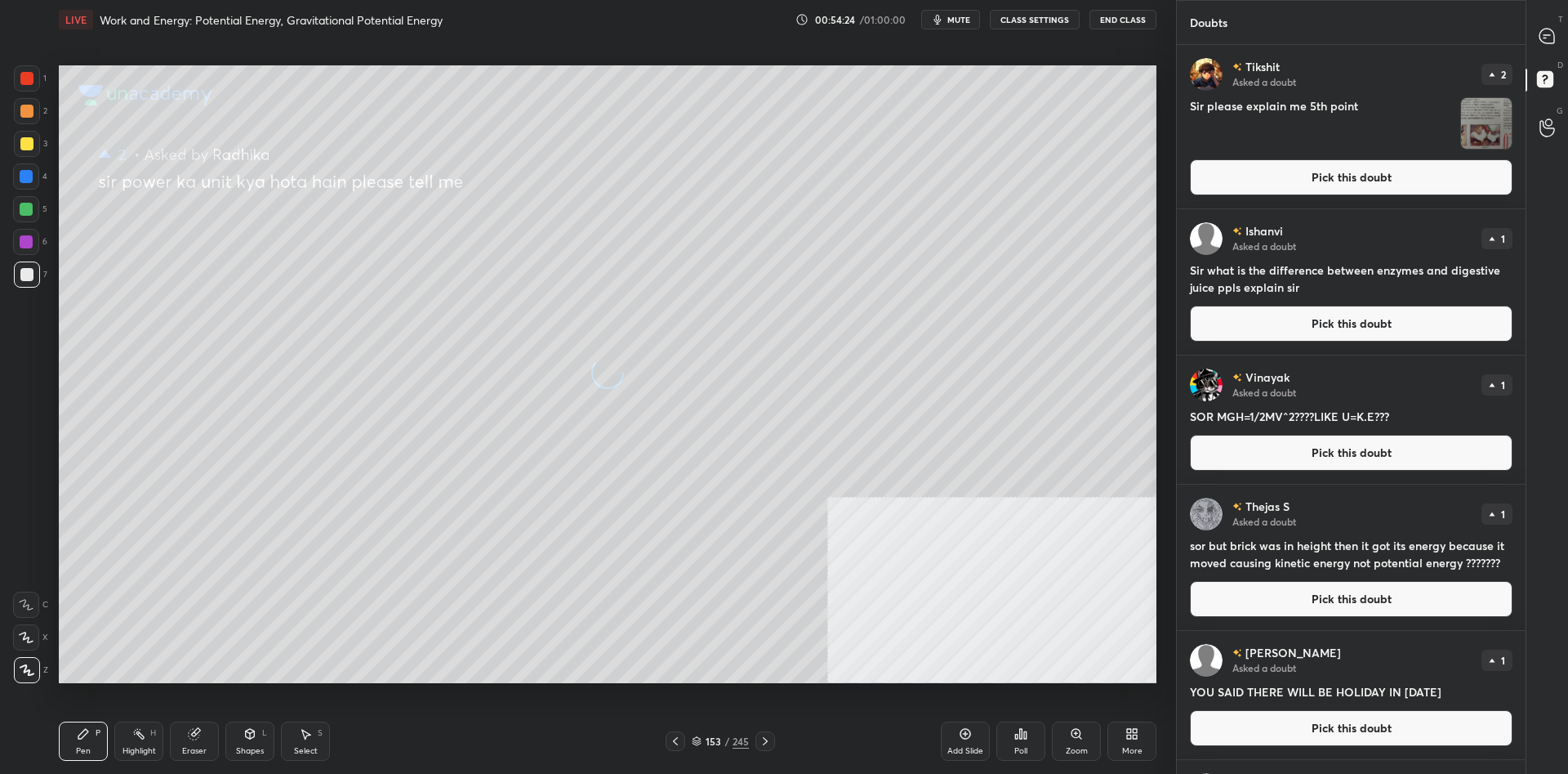
click at [23, 145] on div at bounding box center [27, 143] width 13 height 13
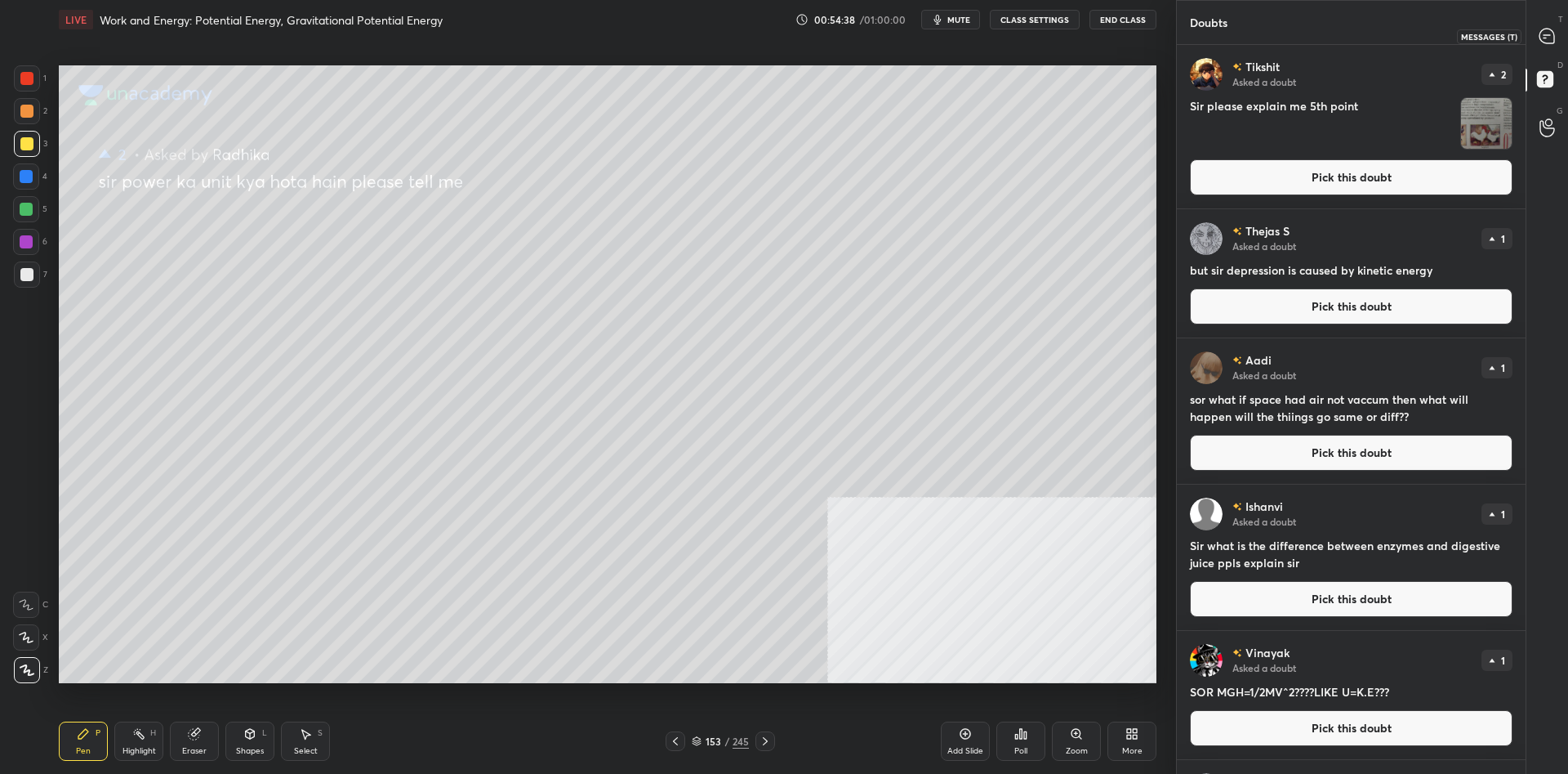
click at [1545, 37] on icon at bounding box center [1546, 36] width 14 height 14
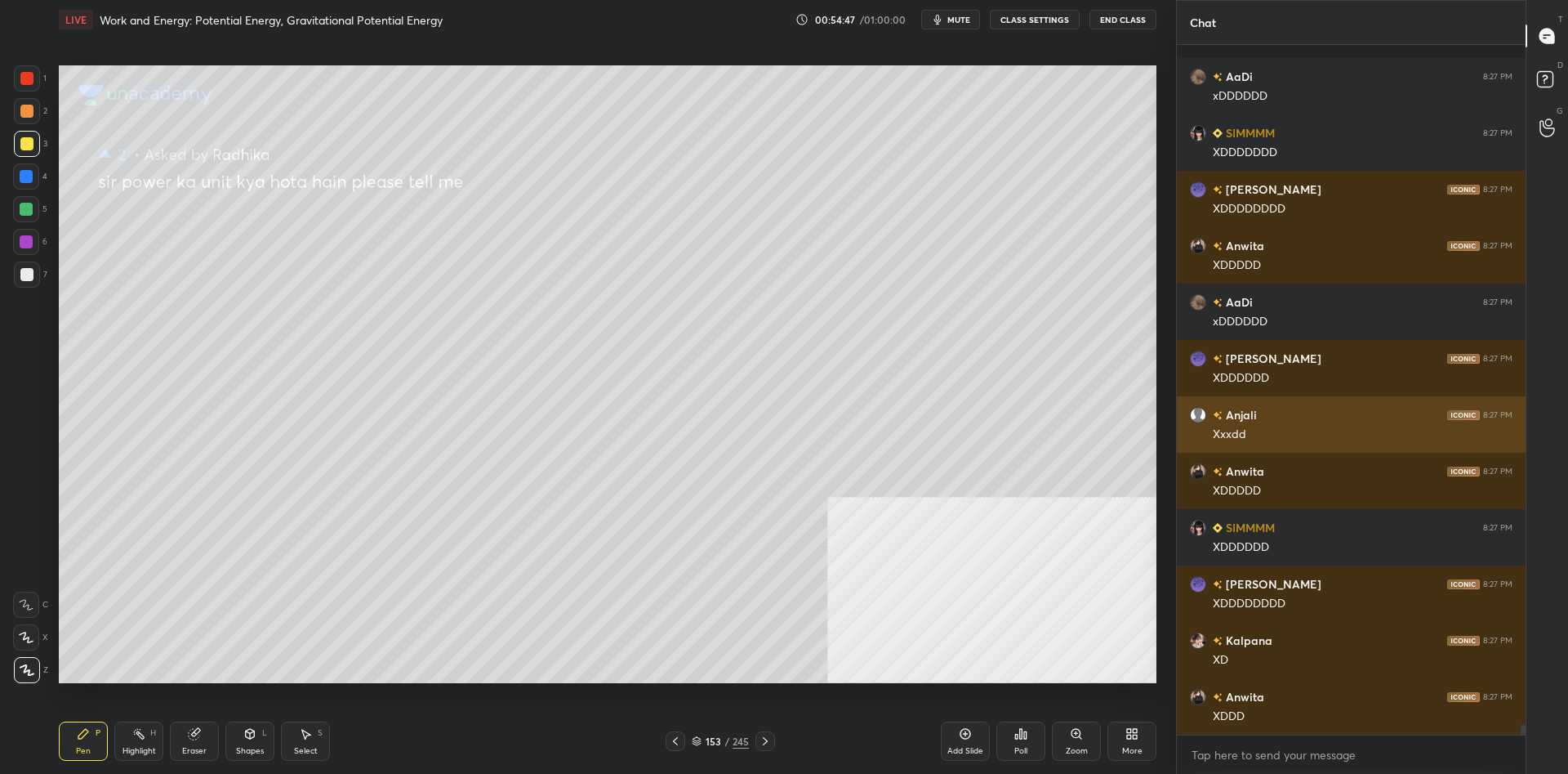
scroll to position [47467, 0]
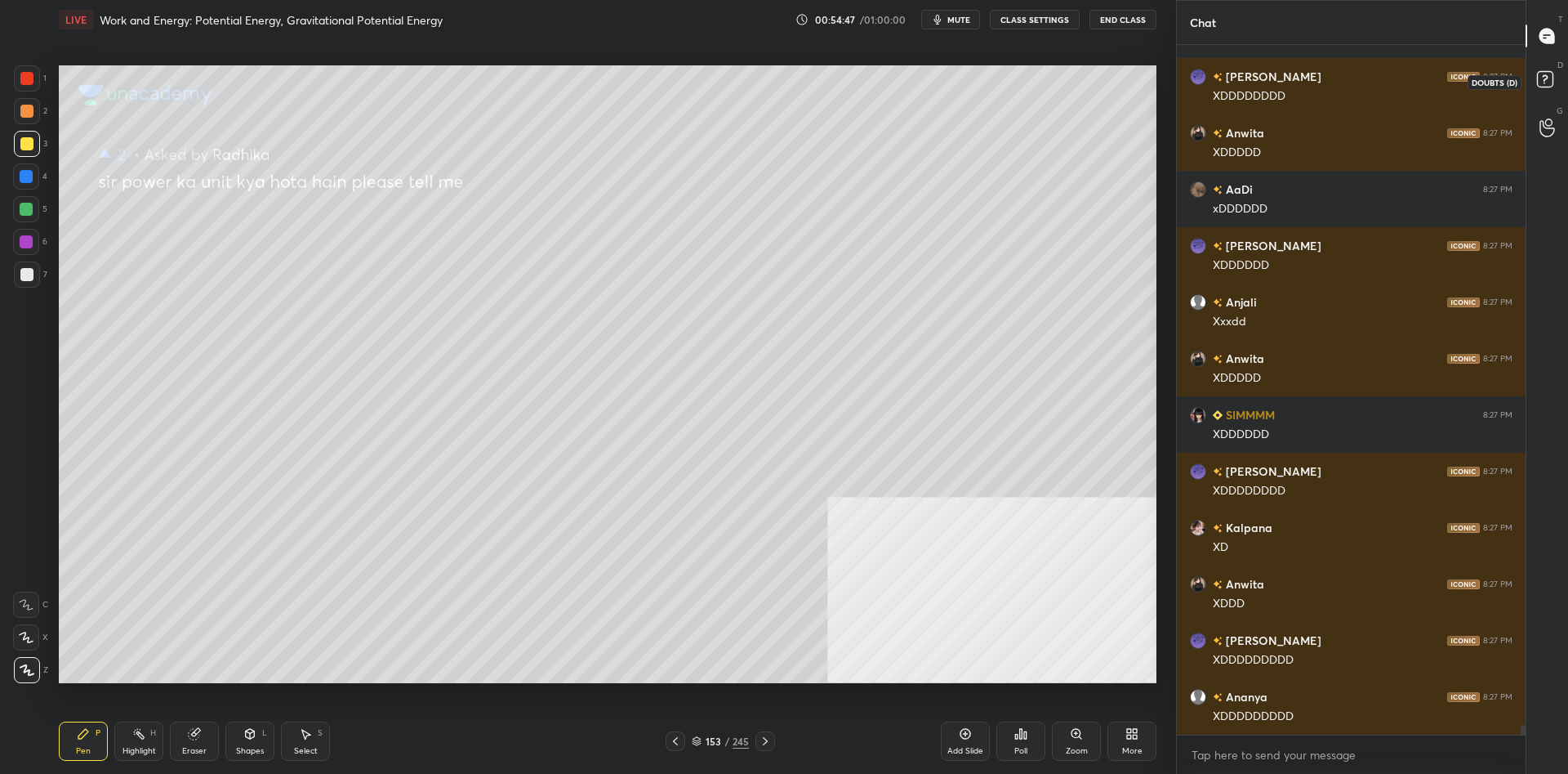
click at [1550, 86] on rect at bounding box center [1544, 79] width 15 height 15
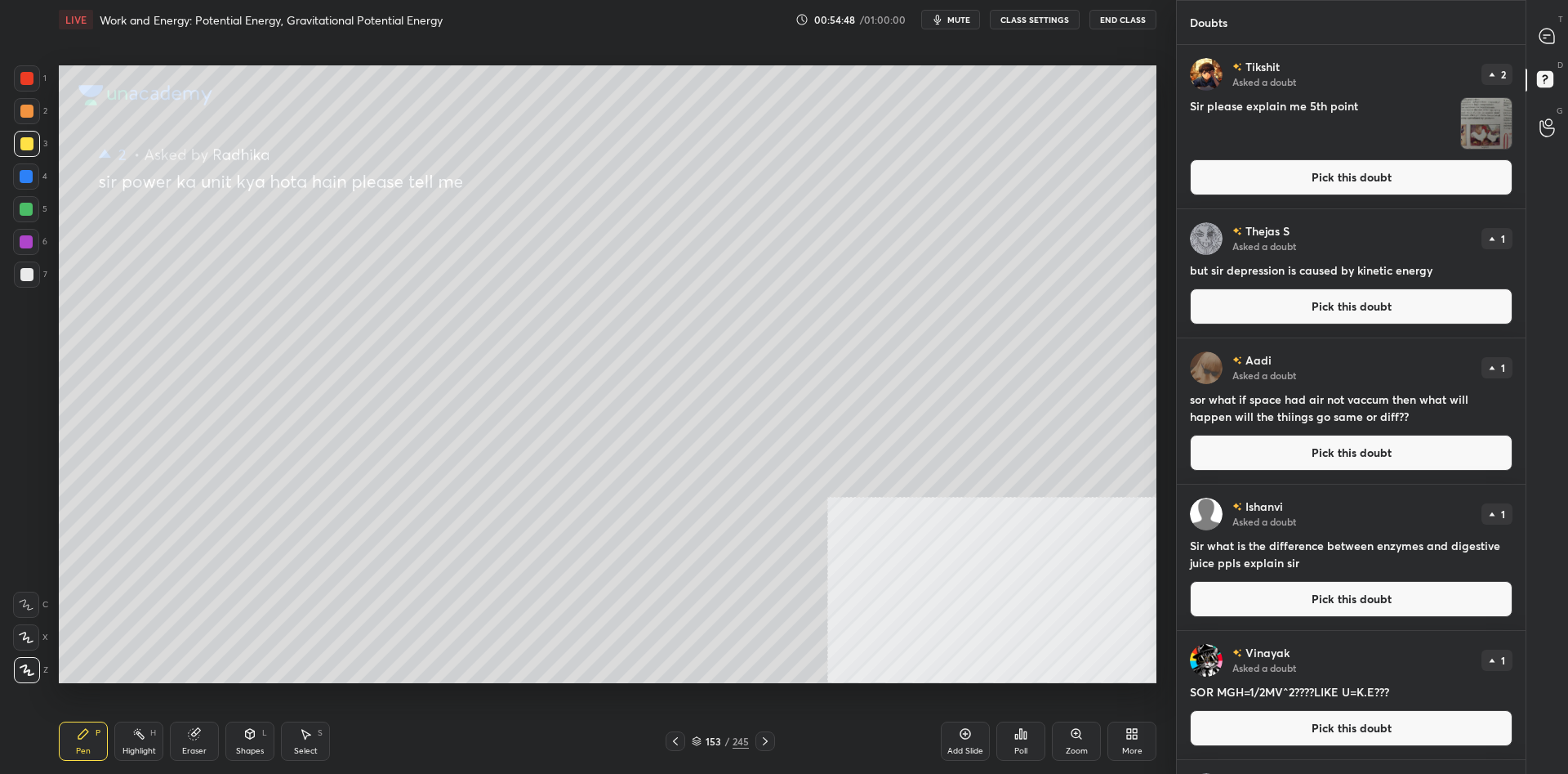
click at [1326, 187] on button "Pick this doubt" at bounding box center [1351, 178] width 323 height 36
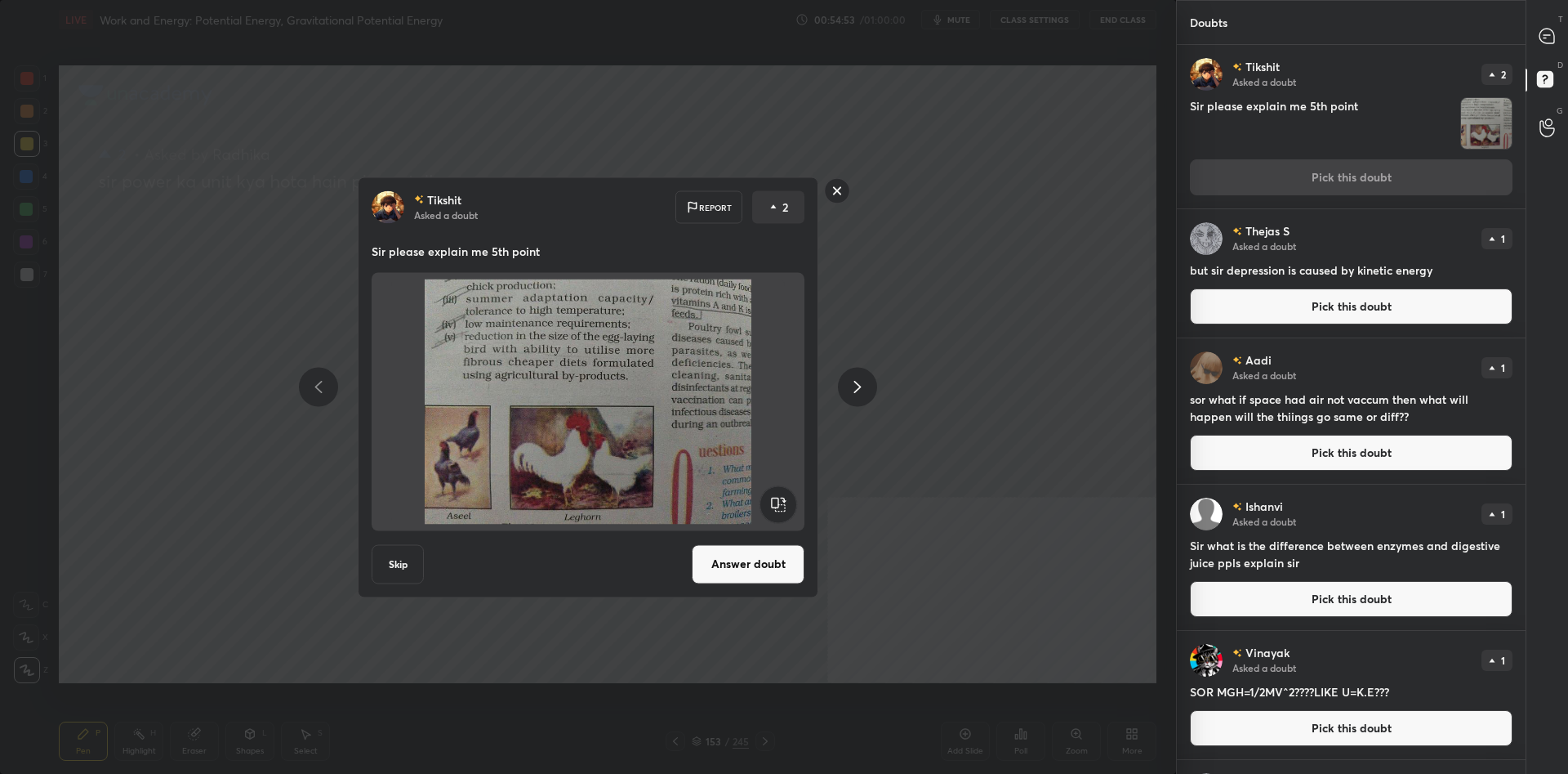
click at [738, 564] on button "Answer doubt" at bounding box center [747, 563] width 113 height 39
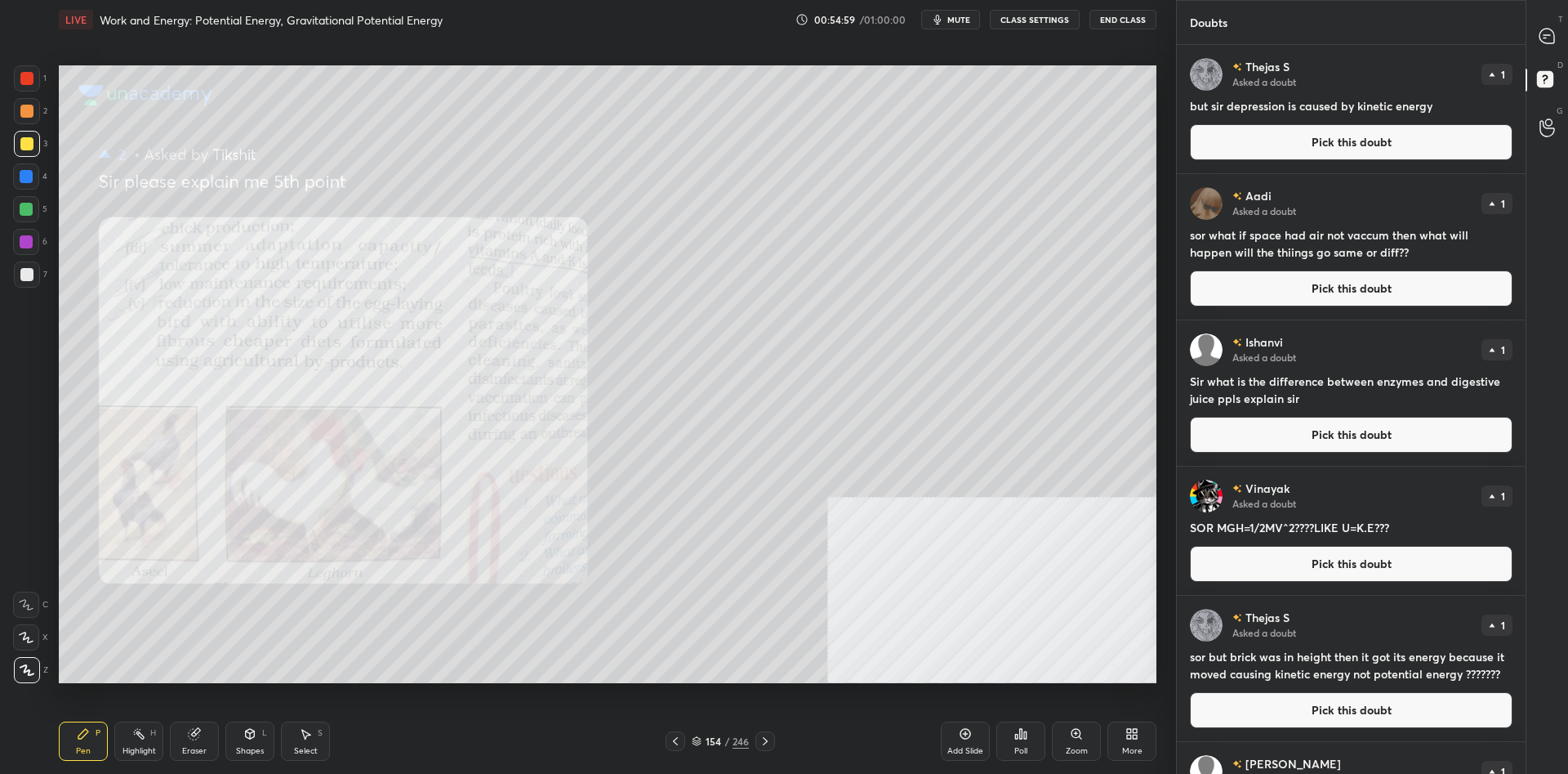
click at [28, 146] on div at bounding box center [27, 143] width 13 height 13
click at [28, 148] on div at bounding box center [27, 143] width 13 height 13
click at [1554, 34] on icon at bounding box center [1546, 36] width 17 height 17
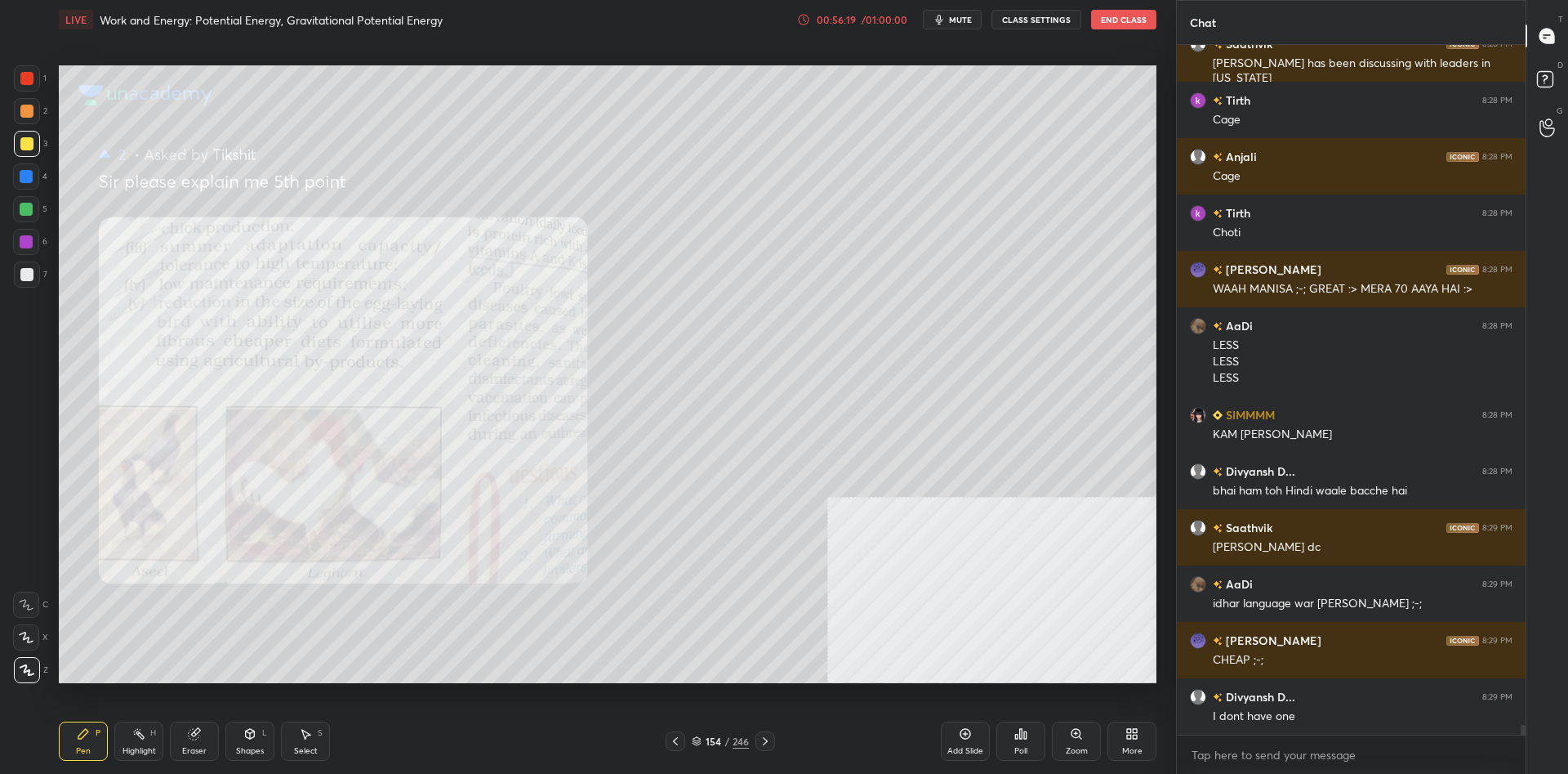
scroll to position [49423, 0]
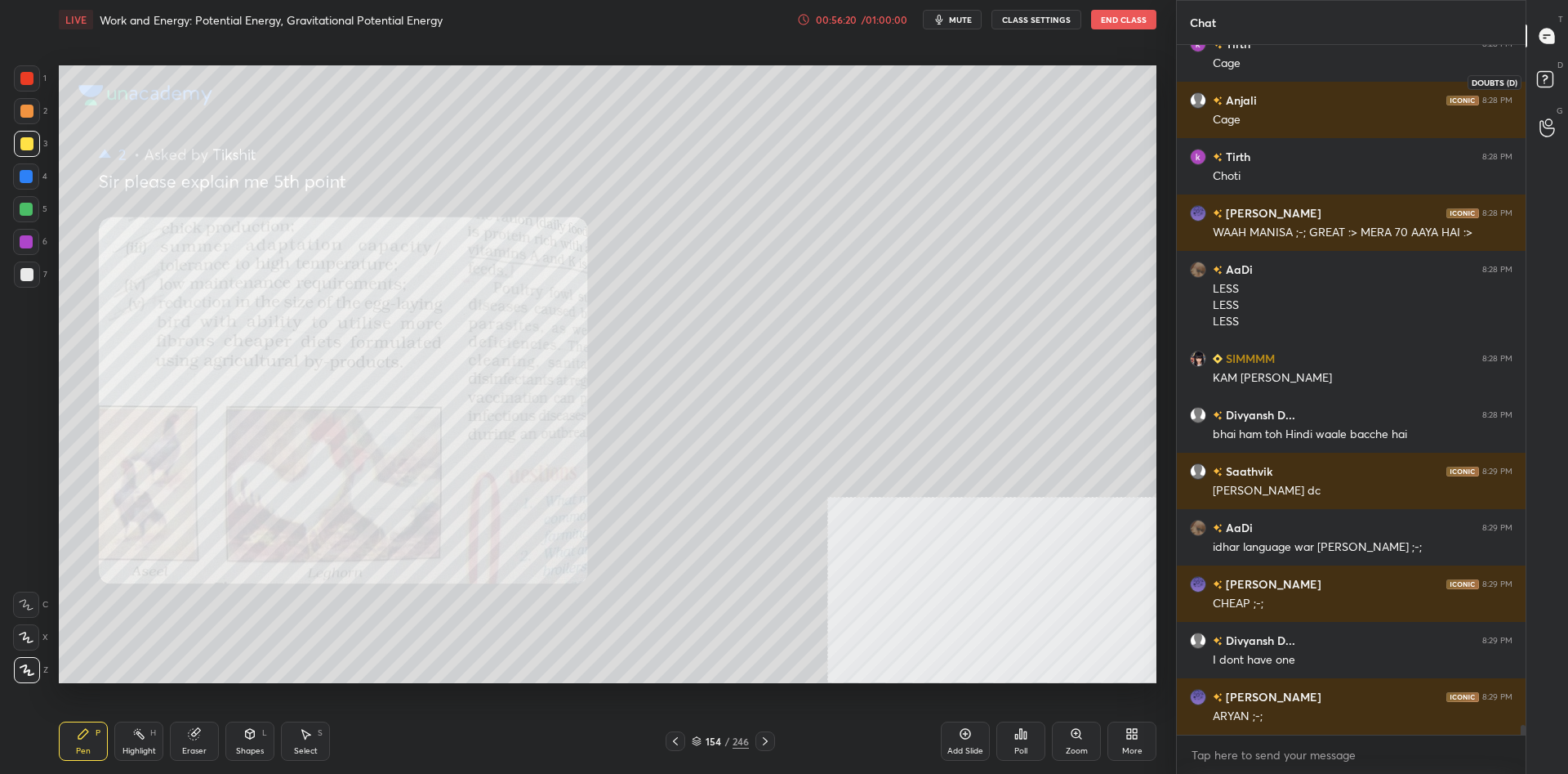
click at [1542, 84] on rect at bounding box center [1544, 79] width 15 height 15
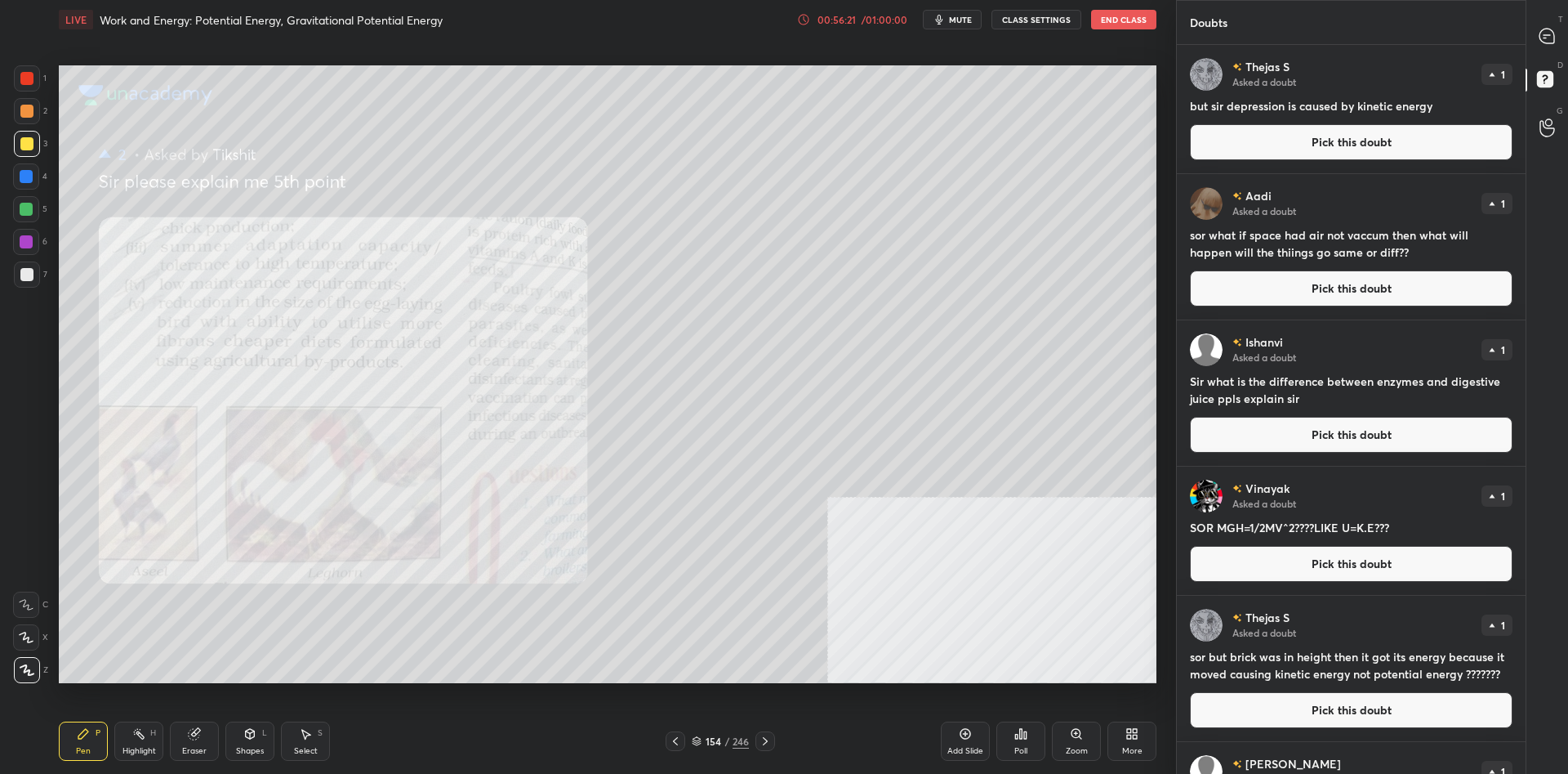
click at [1378, 138] on button "Pick this doubt" at bounding box center [1351, 143] width 323 height 36
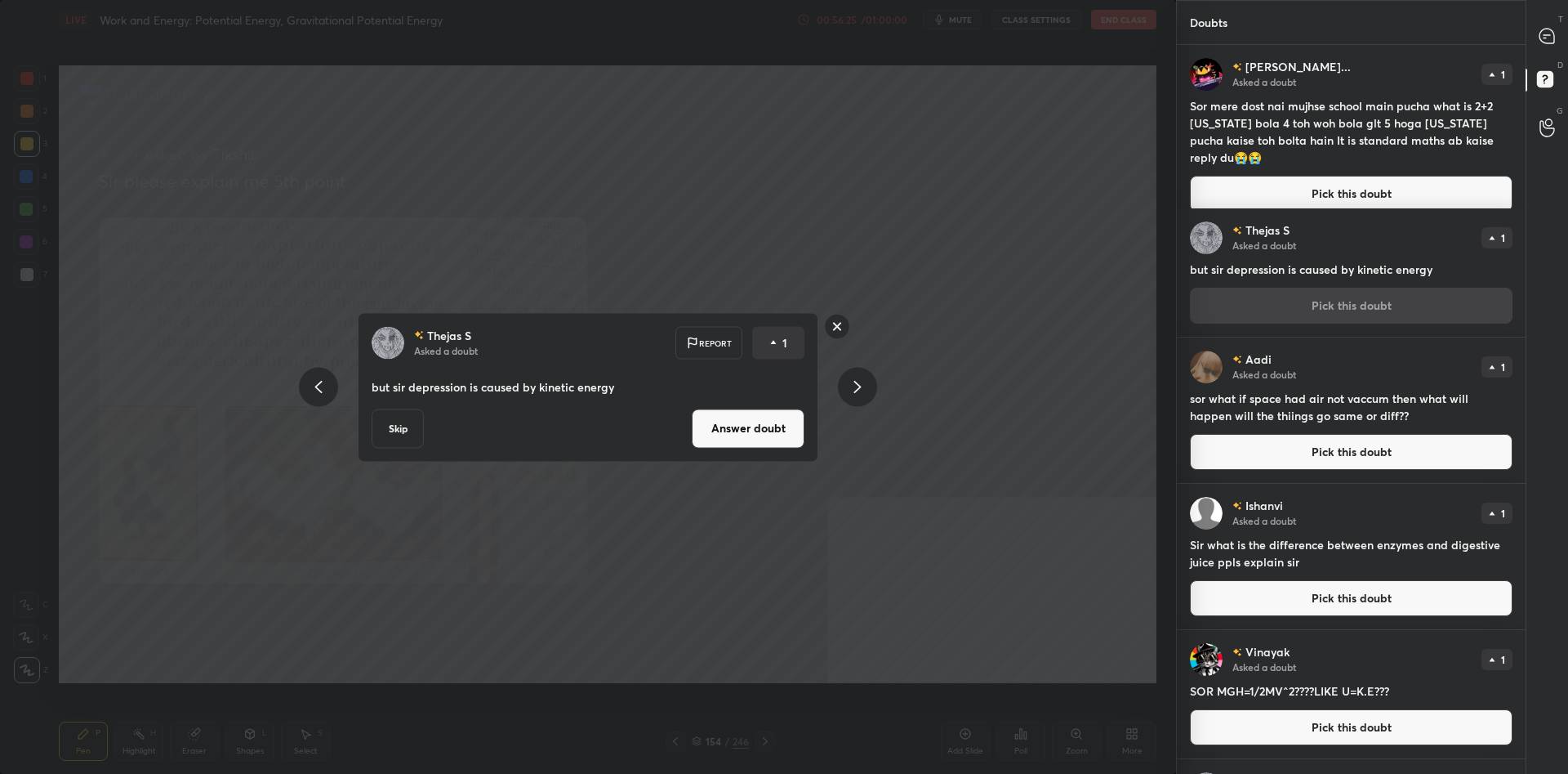
click at [850, 393] on icon at bounding box center [857, 387] width 20 height 20
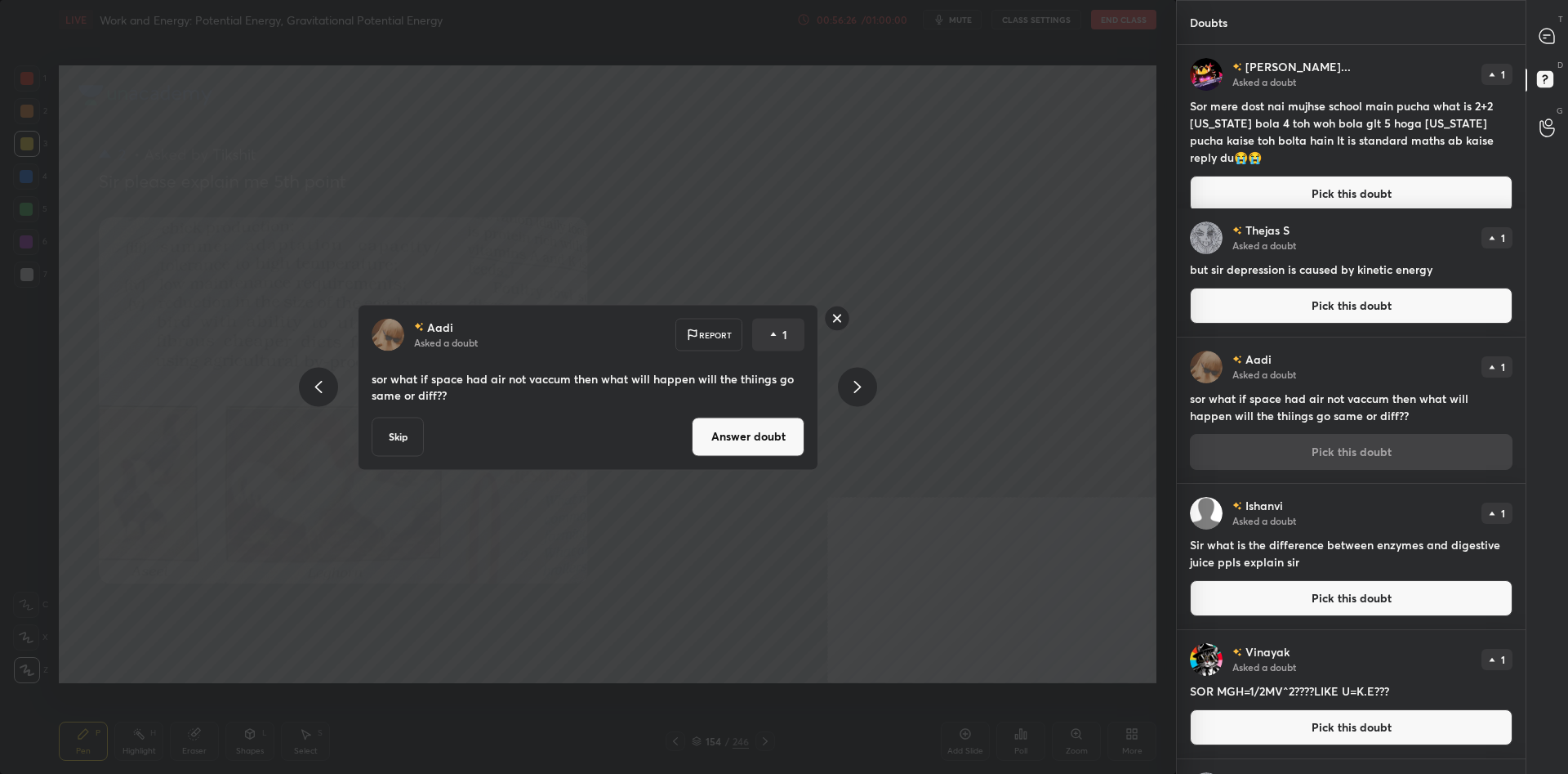
click at [1121, 237] on div "[PERSON_NAME] Asked a doubt Report 1 sor what if space had air not vaccum then …" at bounding box center [588, 387] width 1176 height 774
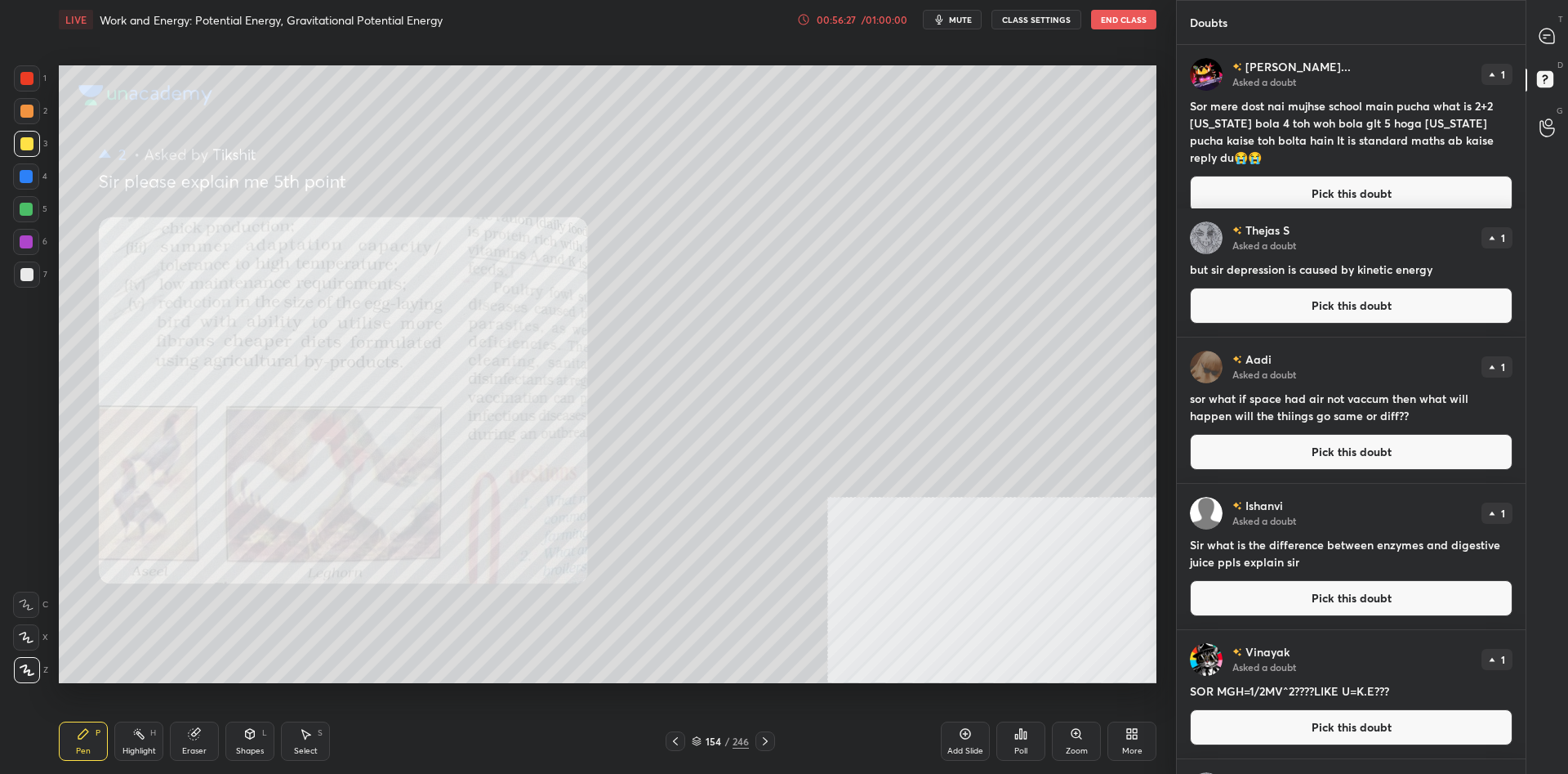
click at [1279, 311] on button "Pick this doubt" at bounding box center [1351, 306] width 323 height 36
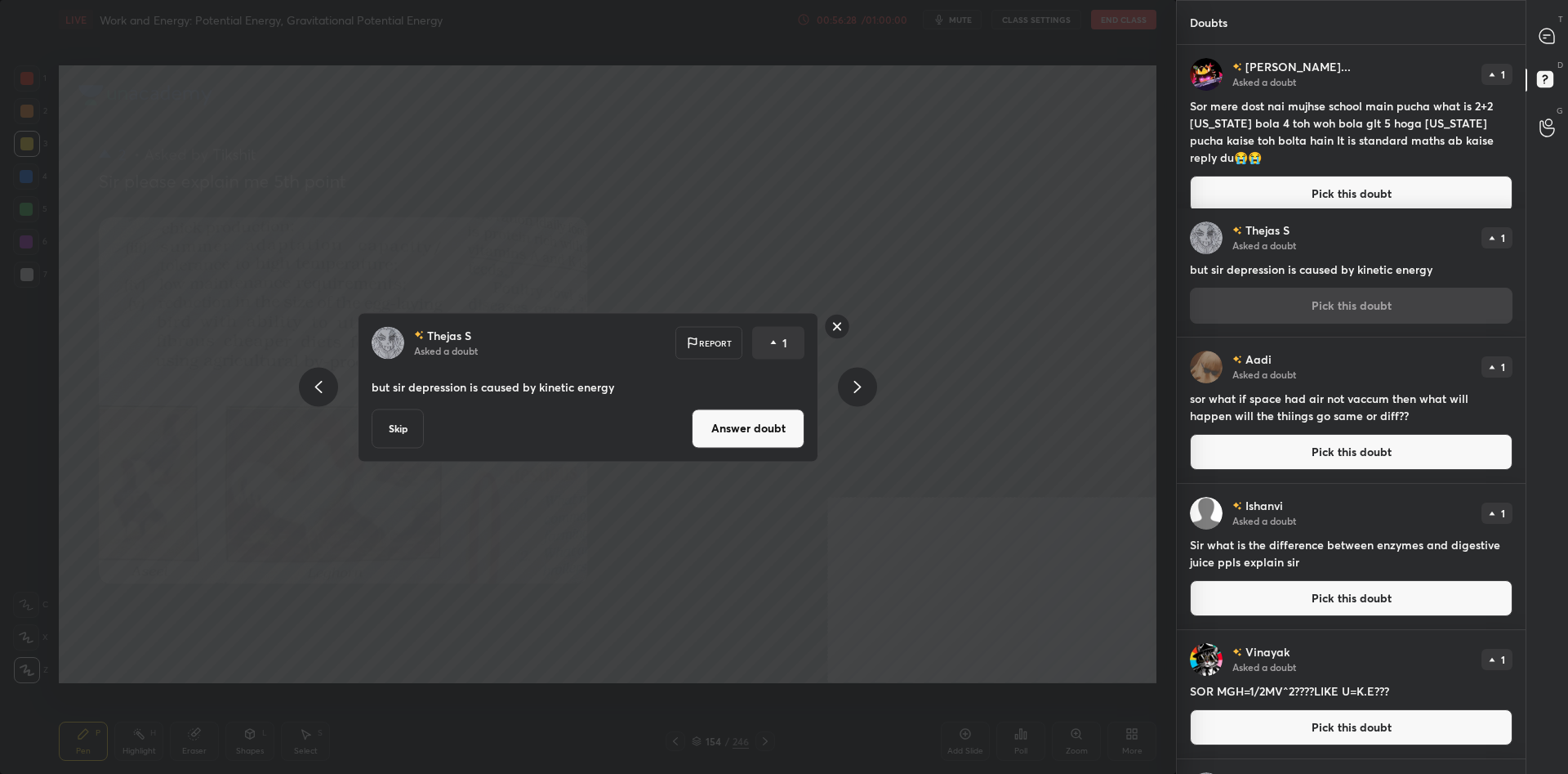
click at [761, 443] on button "Answer doubt" at bounding box center [747, 428] width 113 height 39
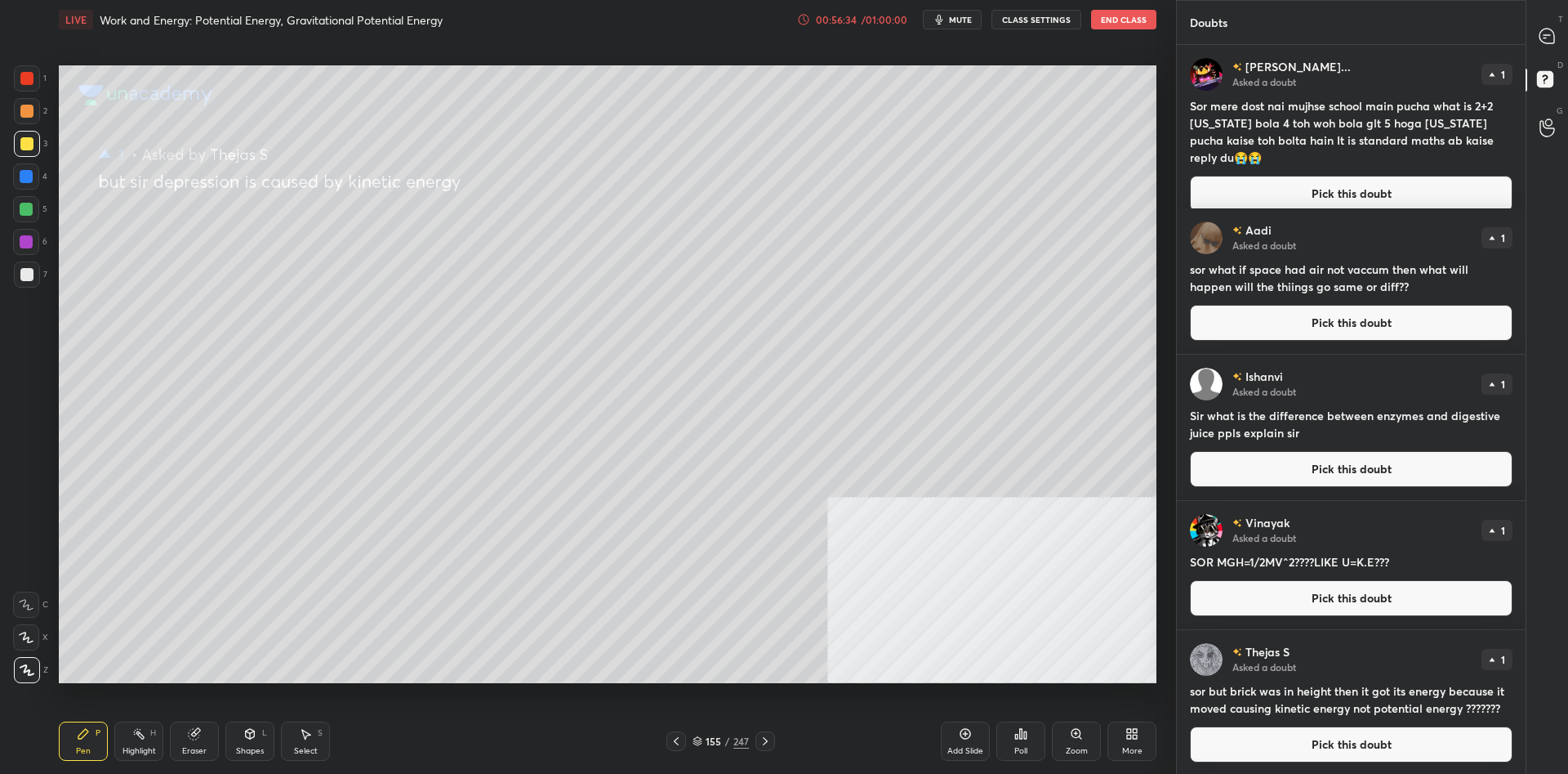
click at [28, 135] on div at bounding box center [26, 143] width 26 height 26
click at [32, 136] on div at bounding box center [26, 143] width 26 height 26
click at [30, 237] on div at bounding box center [26, 242] width 13 height 13
click at [30, 242] on div at bounding box center [26, 242] width 13 height 13
click at [50, 276] on div "1 2 3 4 5 6 7 C X Z C X Z E E Erase all H H" at bounding box center [26, 373] width 52 height 618
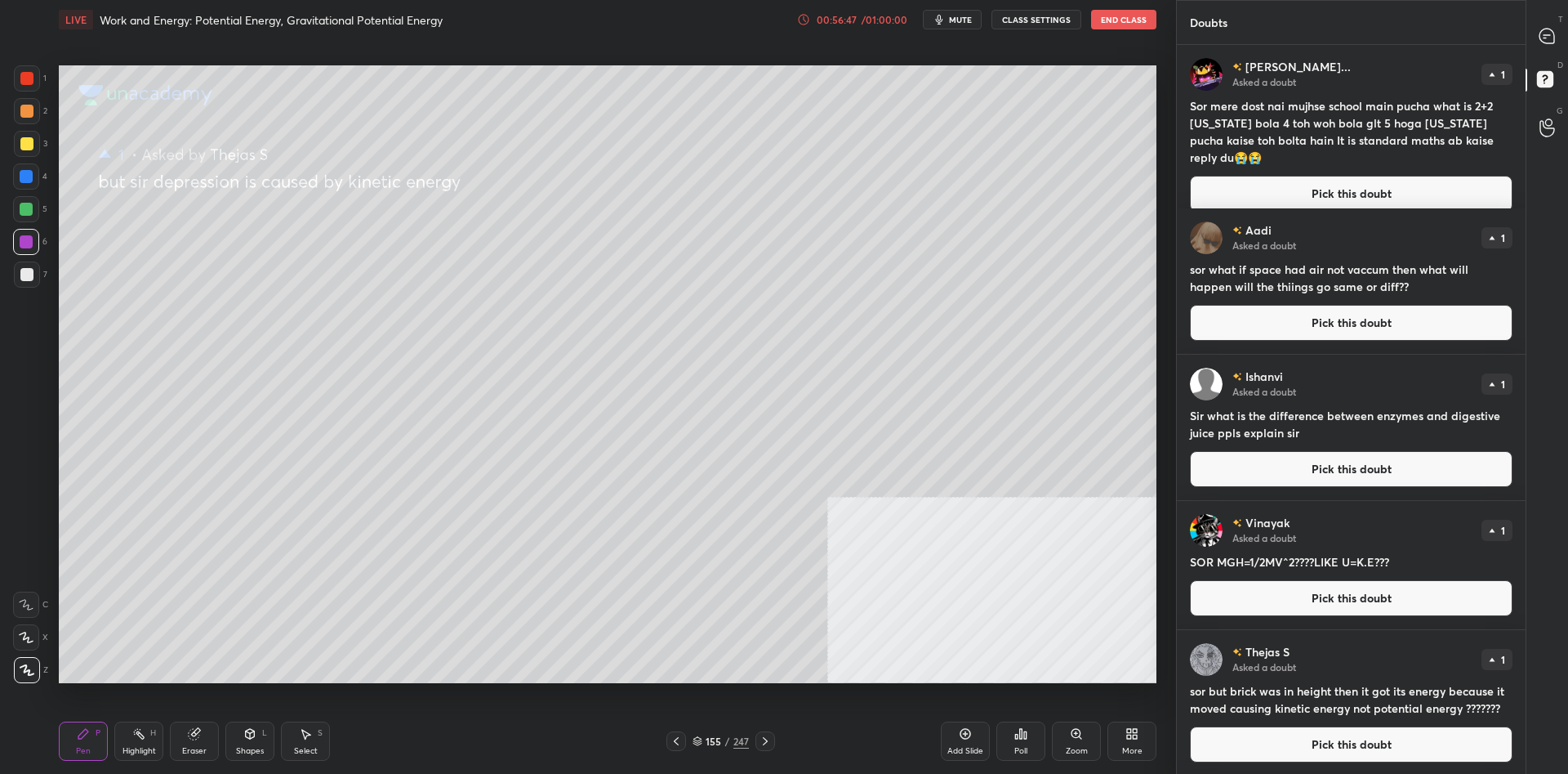
click at [36, 281] on div at bounding box center [26, 274] width 26 height 26
click at [39, 78] on div at bounding box center [26, 78] width 26 height 26
click at [28, 145] on div at bounding box center [27, 143] width 13 height 13
click at [27, 146] on div at bounding box center [27, 143] width 13 height 13
click at [1307, 322] on button "Pick this doubt" at bounding box center [1351, 323] width 323 height 36
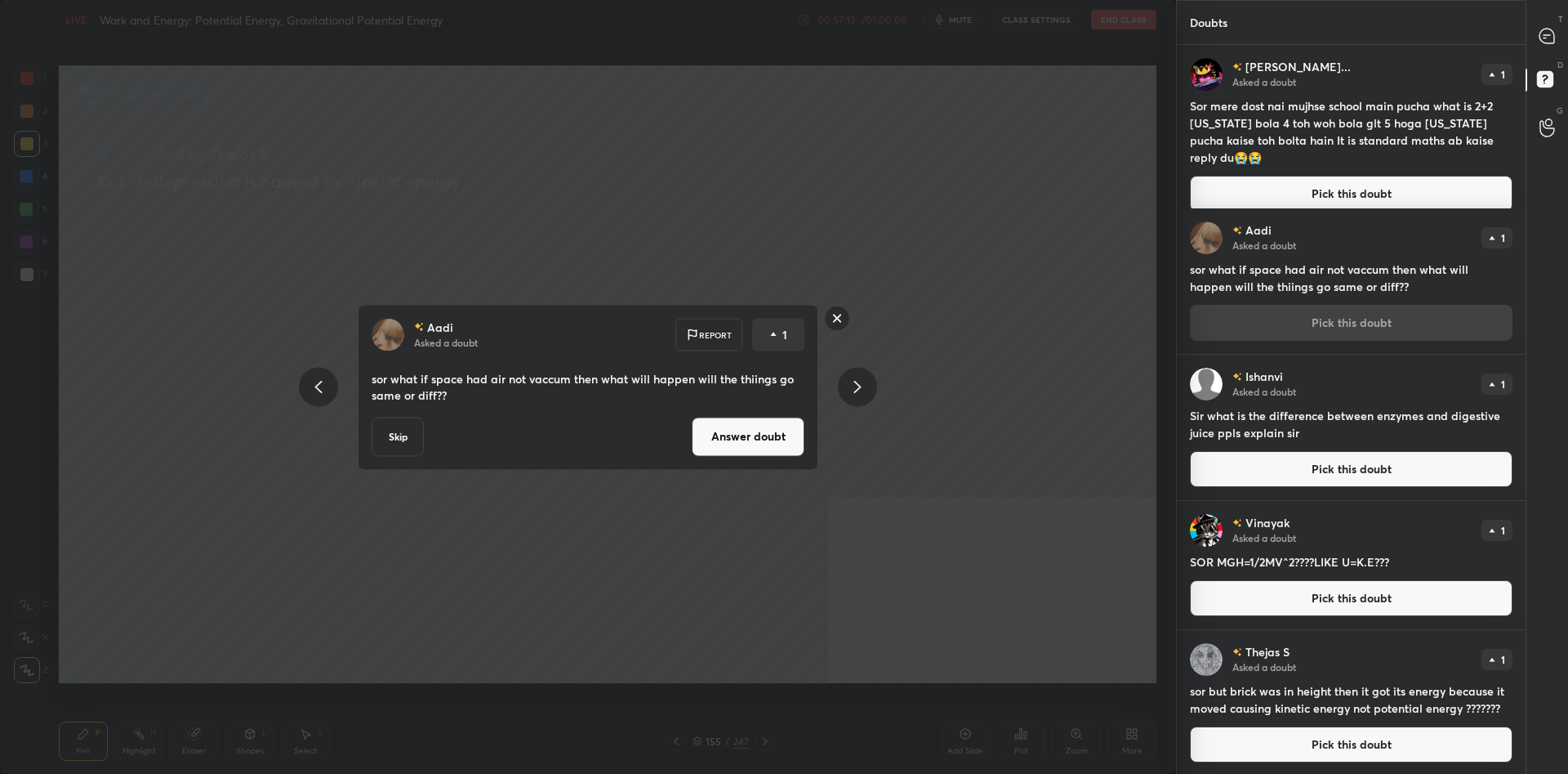
click at [766, 441] on button "Answer doubt" at bounding box center [747, 436] width 113 height 39
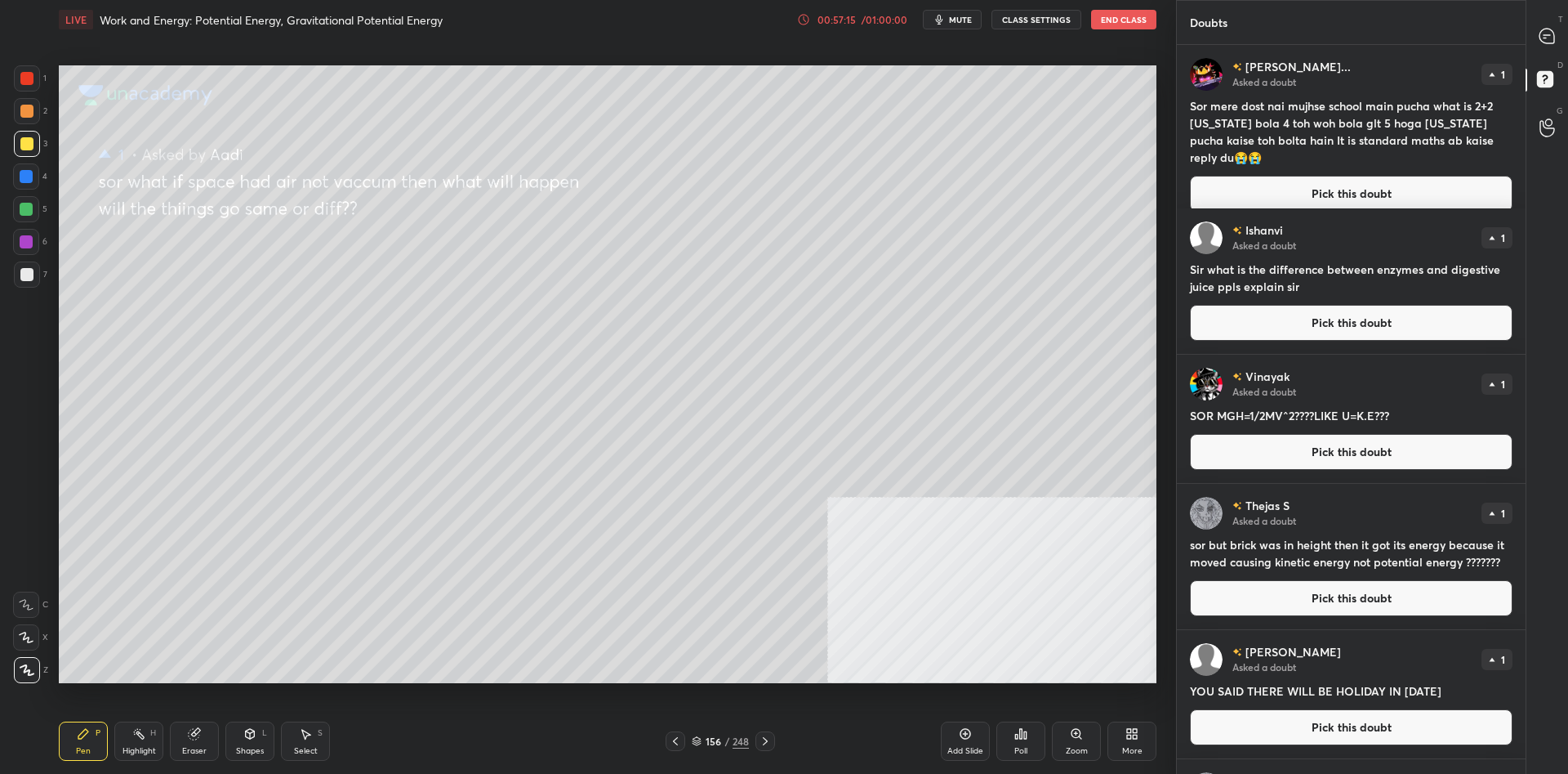
click at [39, 152] on div "3" at bounding box center [30, 143] width 33 height 26
click at [27, 145] on div at bounding box center [27, 143] width 13 height 13
click at [1274, 177] on button "Pick this doubt" at bounding box center [1351, 194] width 323 height 36
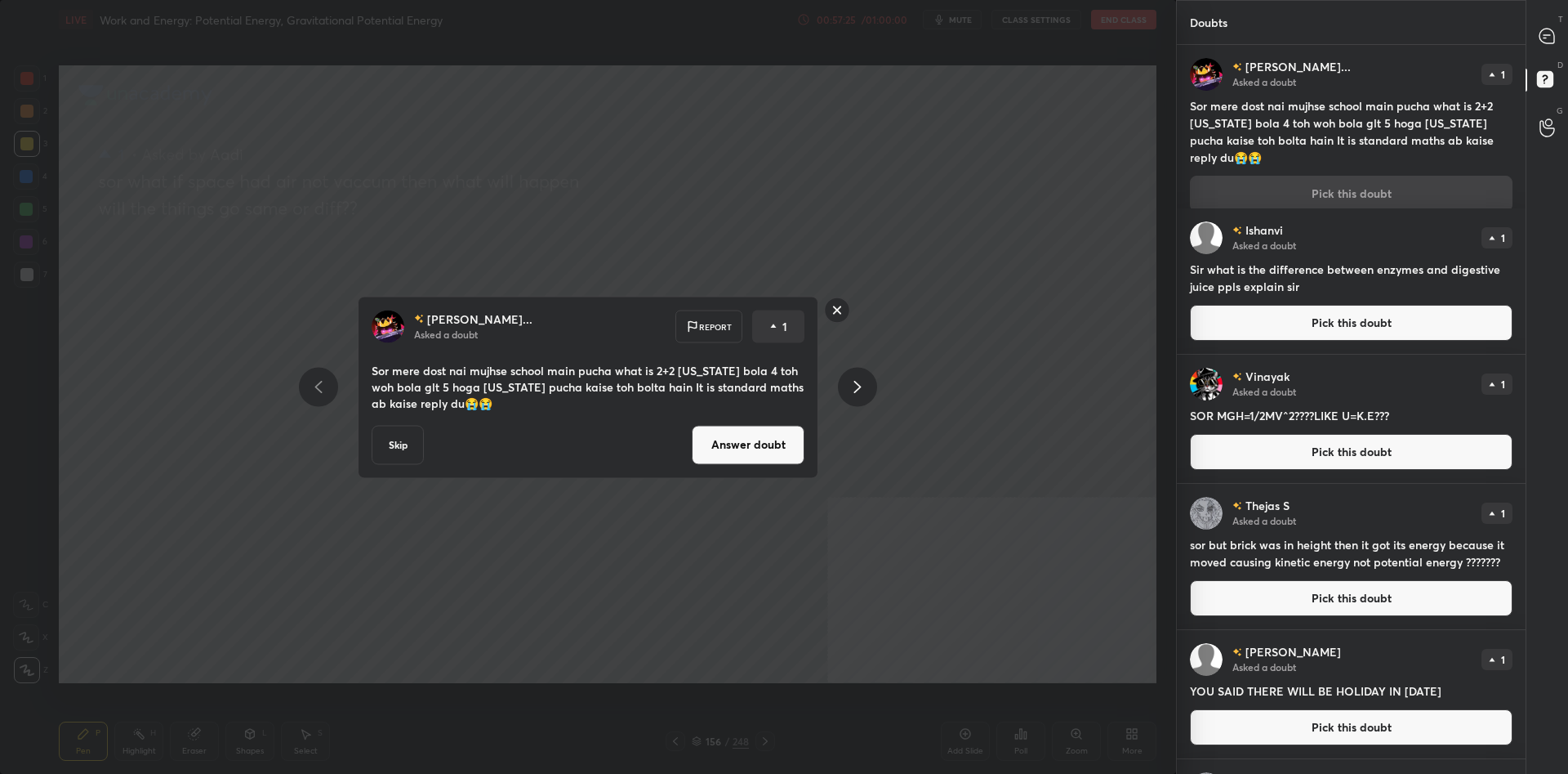
click at [737, 438] on button "Answer doubt" at bounding box center [747, 444] width 113 height 39
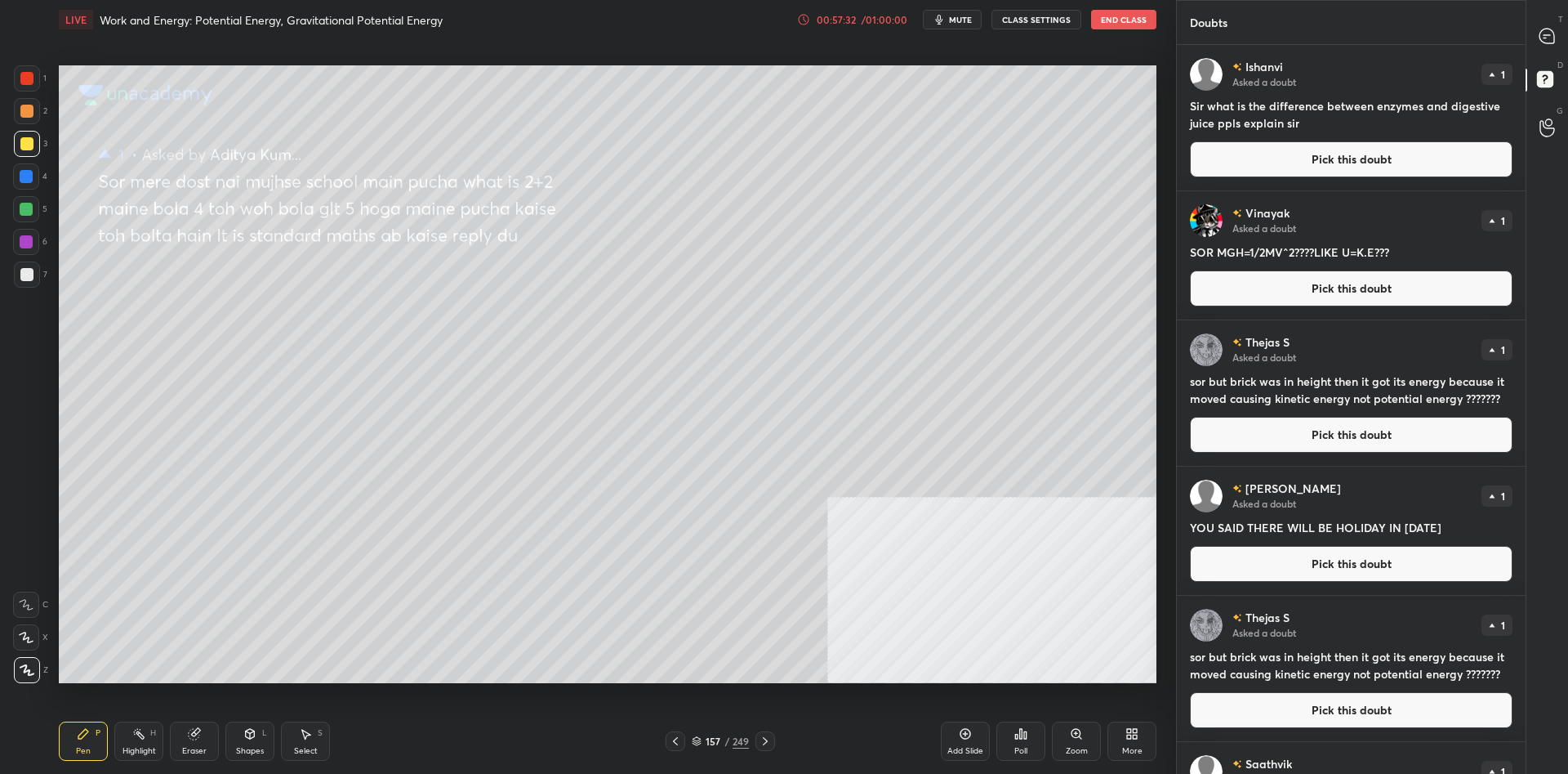
click at [1343, 155] on button "Pick this doubt" at bounding box center [1351, 160] width 323 height 36
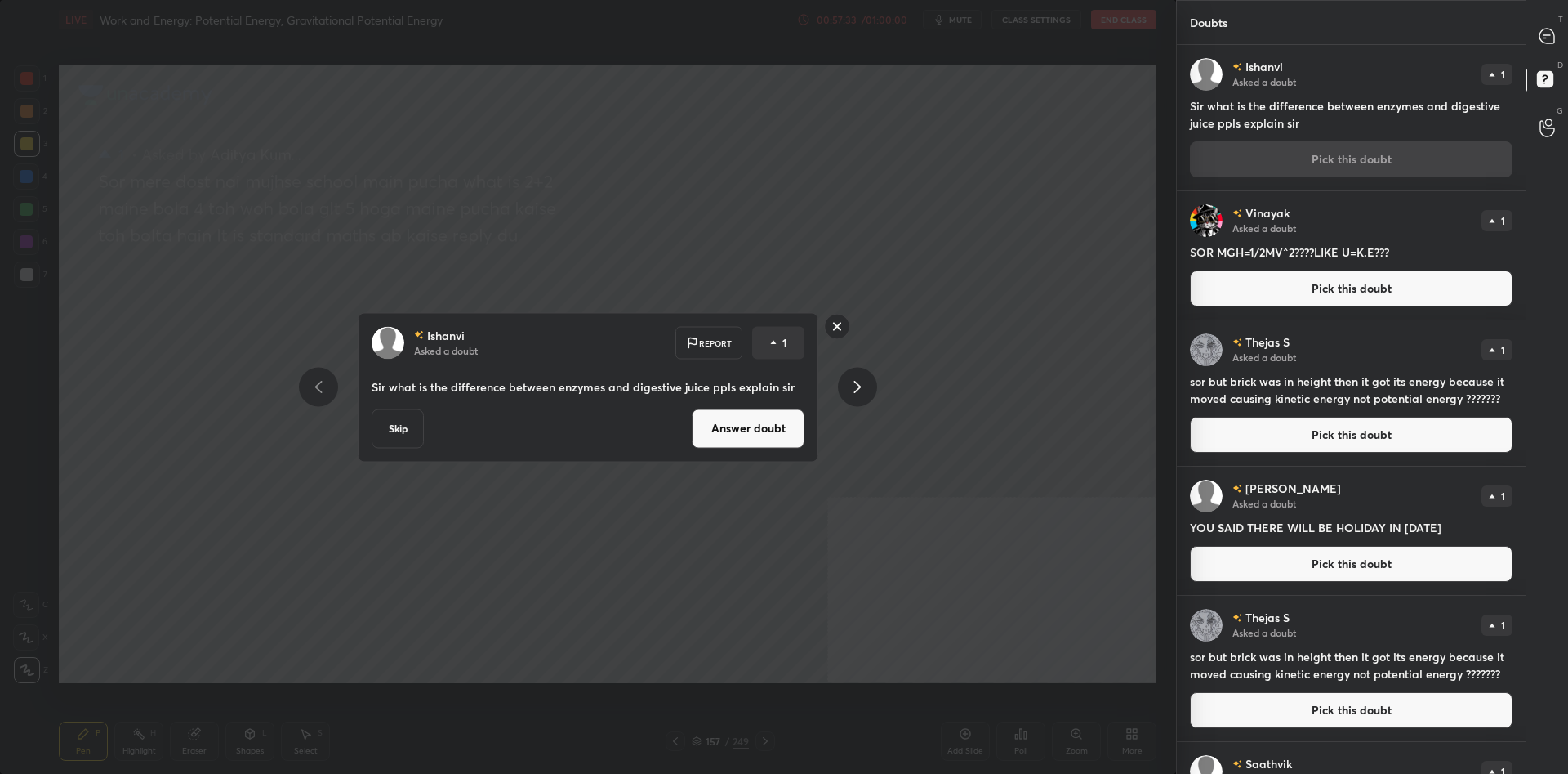
click at [727, 416] on button "Answer doubt" at bounding box center [747, 428] width 113 height 39
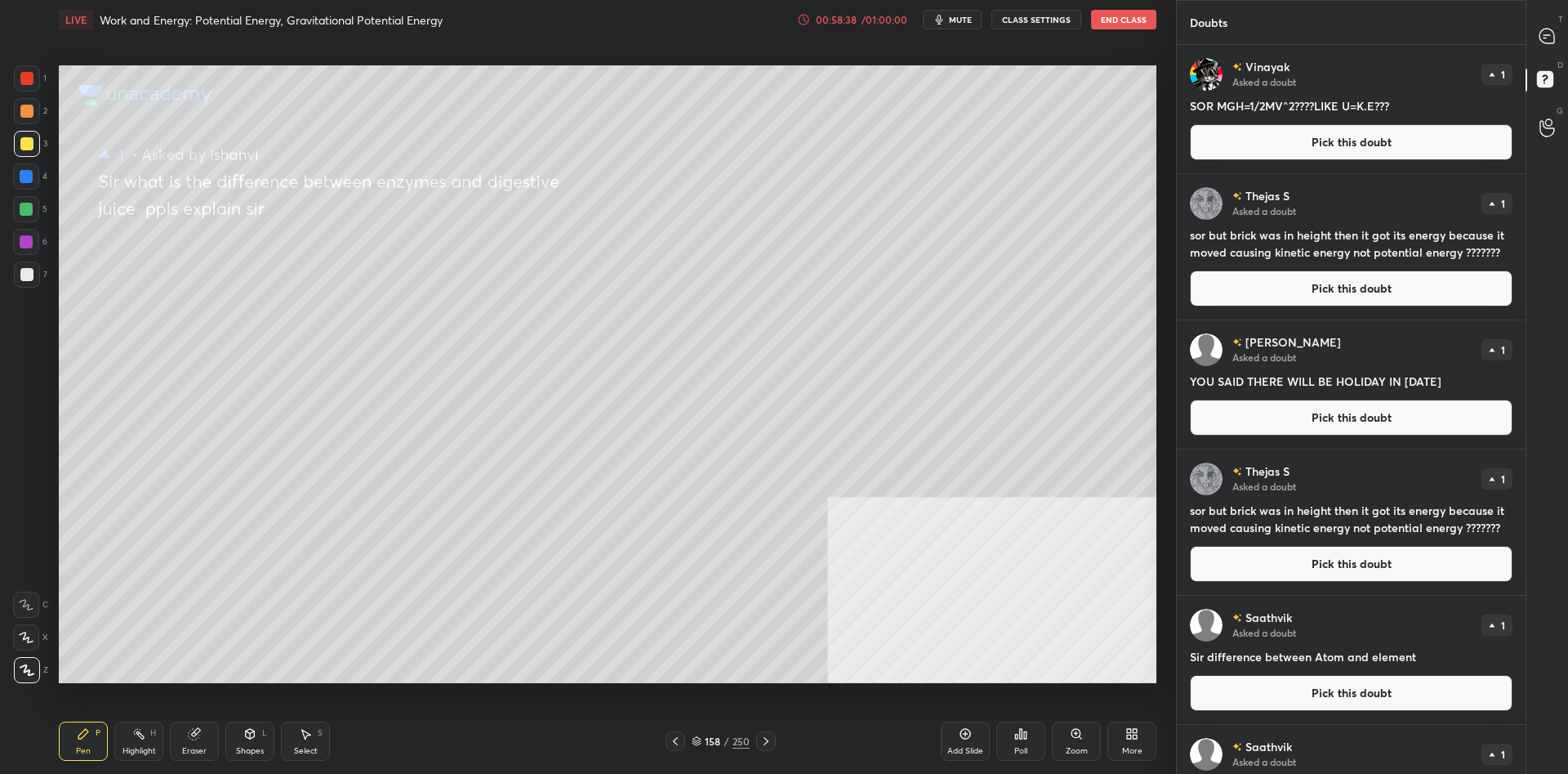
click at [28, 185] on div at bounding box center [25, 176] width 26 height 26
click at [35, 179] on div at bounding box center [25, 176] width 26 height 26
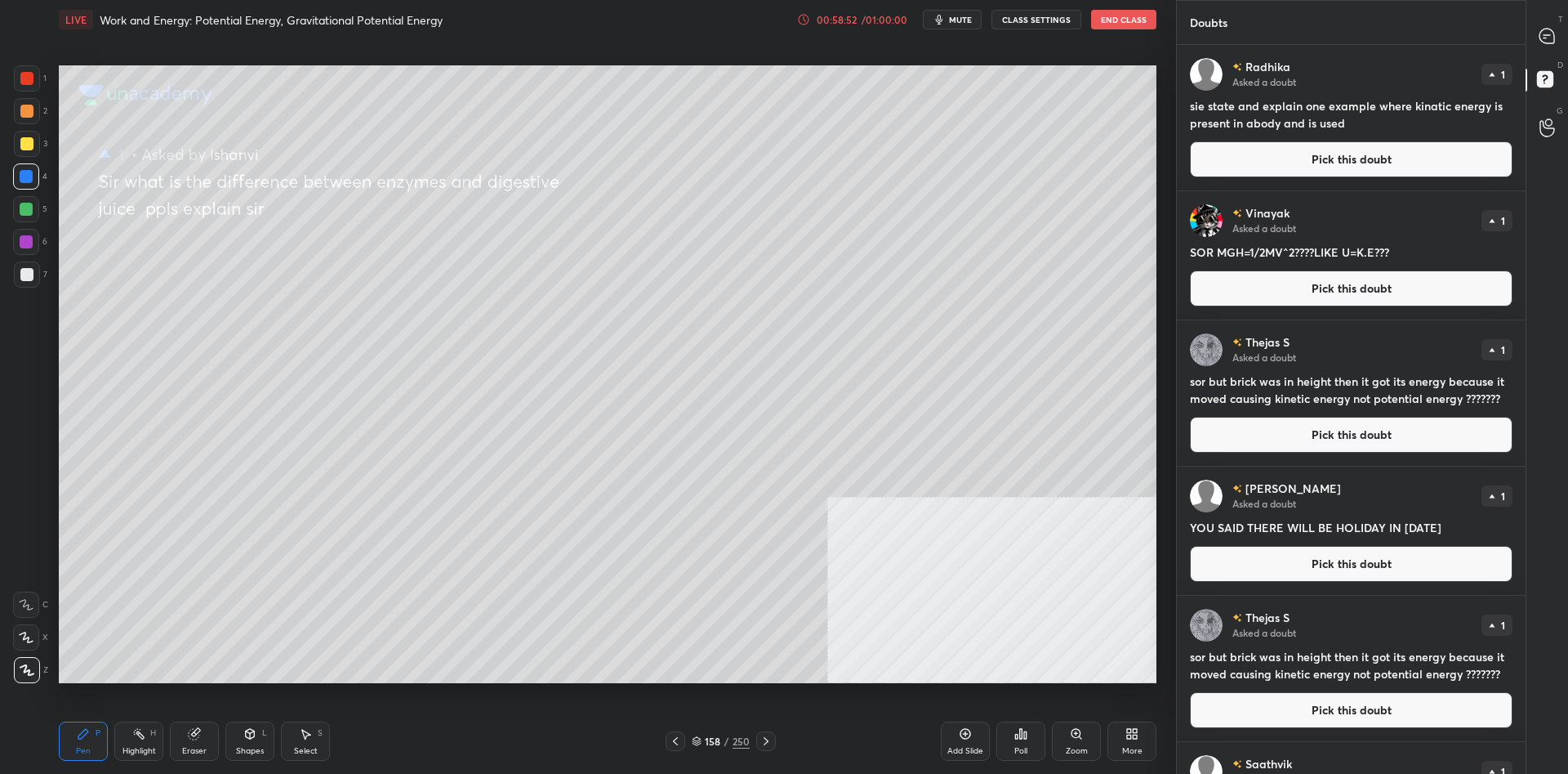
click at [24, 145] on div at bounding box center [27, 143] width 13 height 13
click at [22, 146] on div at bounding box center [27, 143] width 13 height 13
click at [1250, 286] on button "Pick this doubt" at bounding box center [1351, 289] width 323 height 36
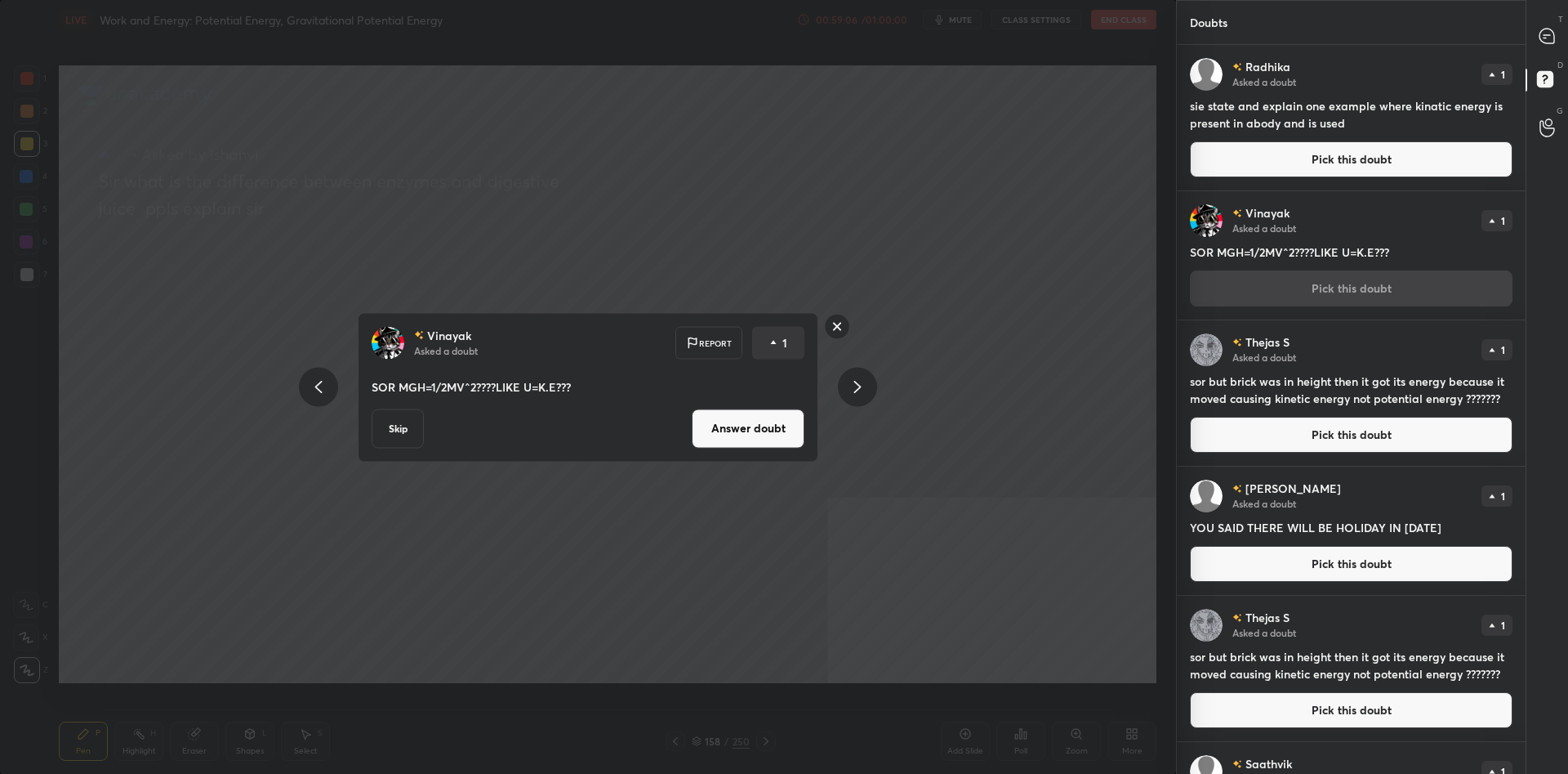
click at [773, 410] on button "Answer doubt" at bounding box center [747, 428] width 113 height 39
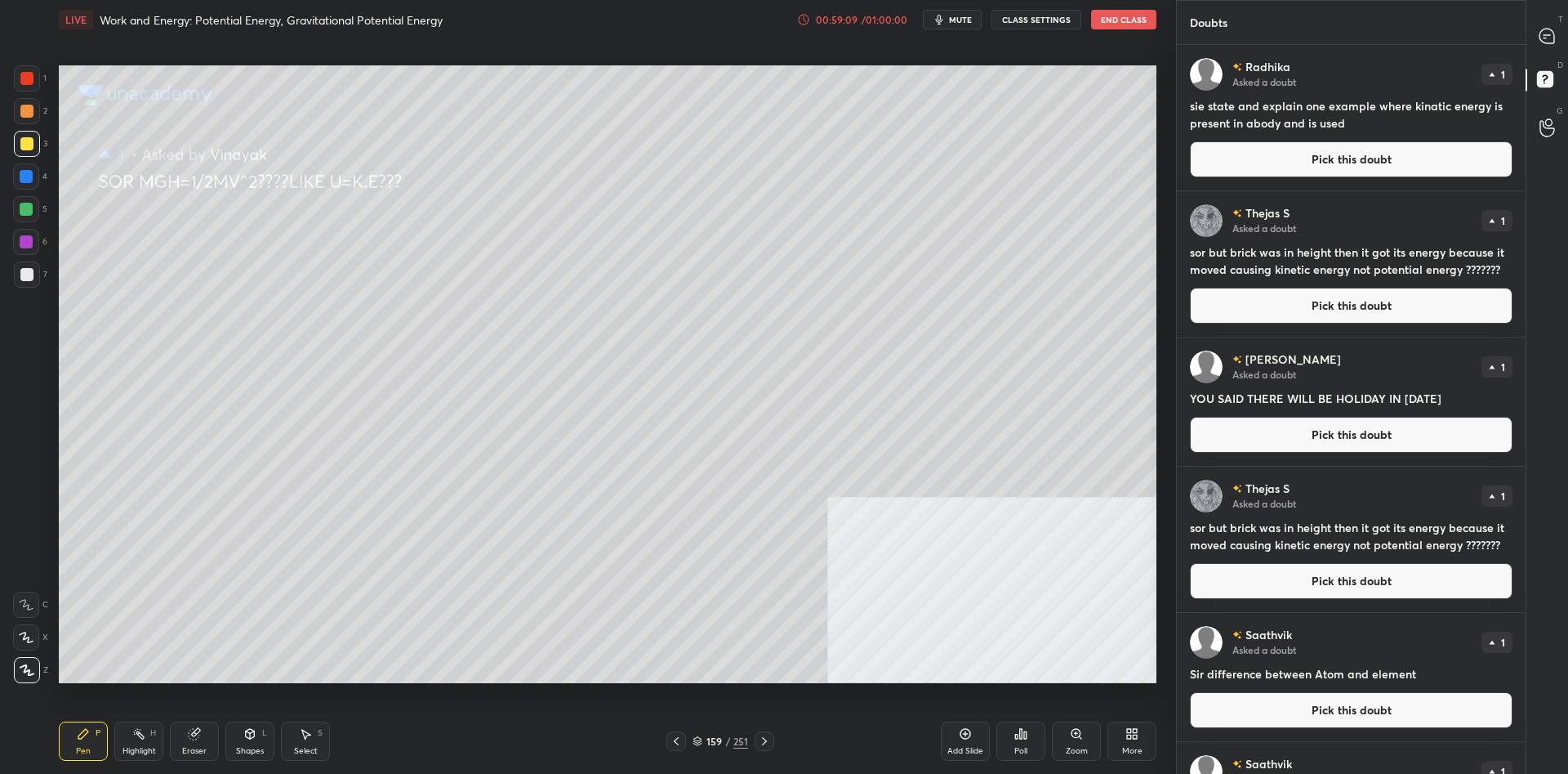
click at [23, 149] on div at bounding box center [27, 143] width 13 height 13
click at [35, 146] on div at bounding box center [26, 143] width 26 height 26
click at [1300, 425] on button "Pick this doubt" at bounding box center [1351, 435] width 323 height 36
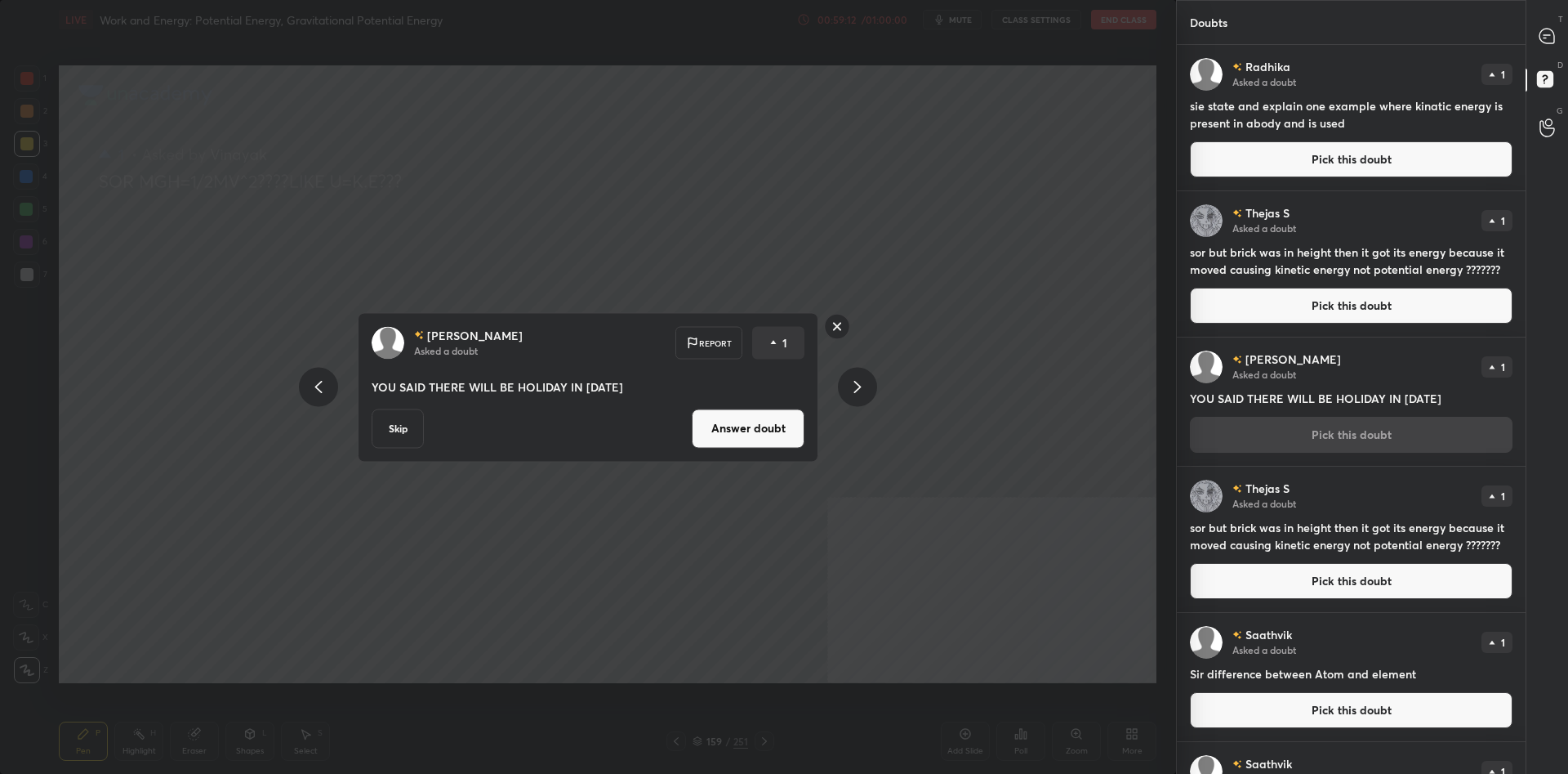
click at [766, 421] on button "Answer doubt" at bounding box center [747, 428] width 113 height 39
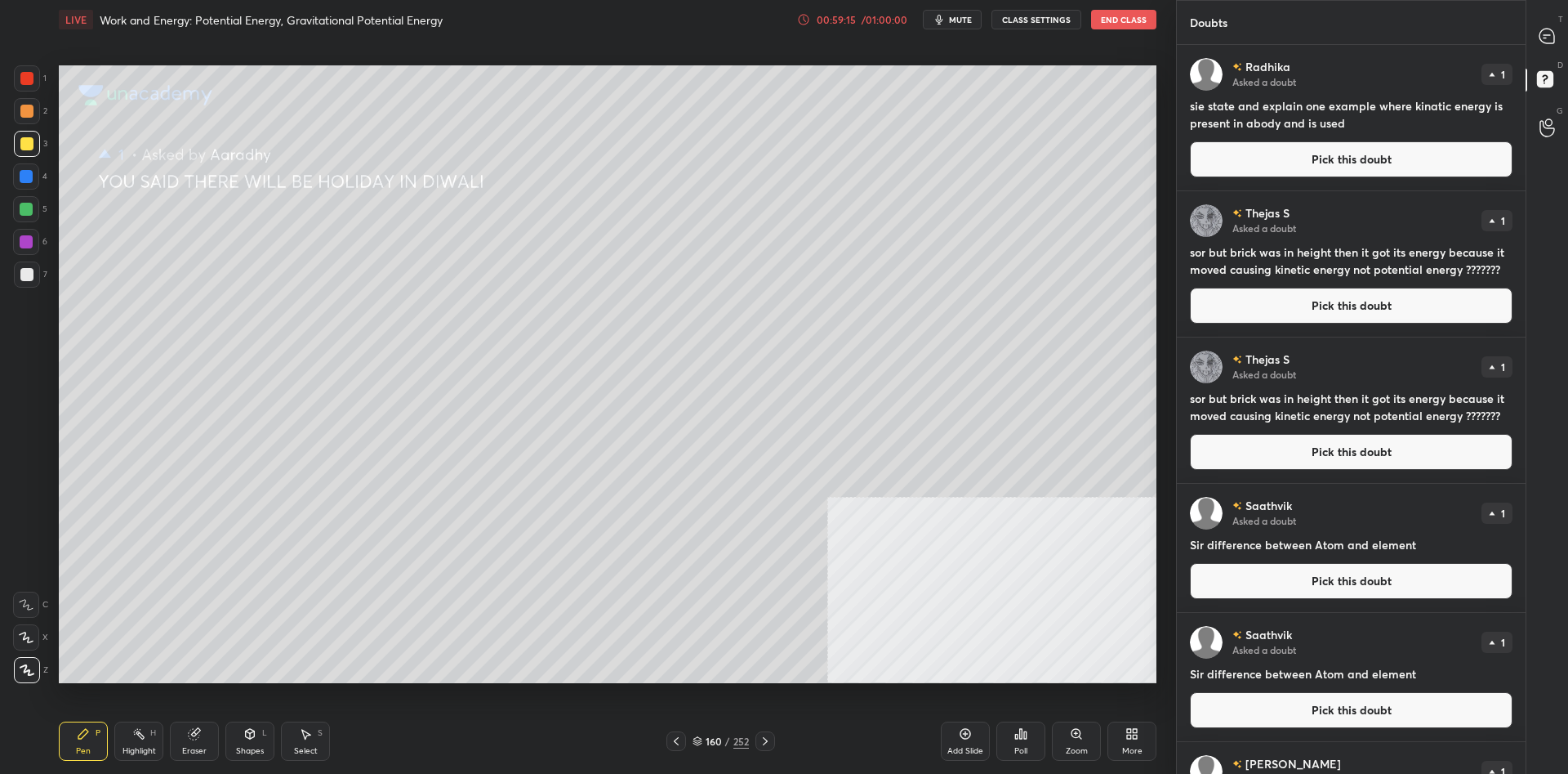
click at [1358, 302] on button "Pick this doubt" at bounding box center [1351, 306] width 323 height 36
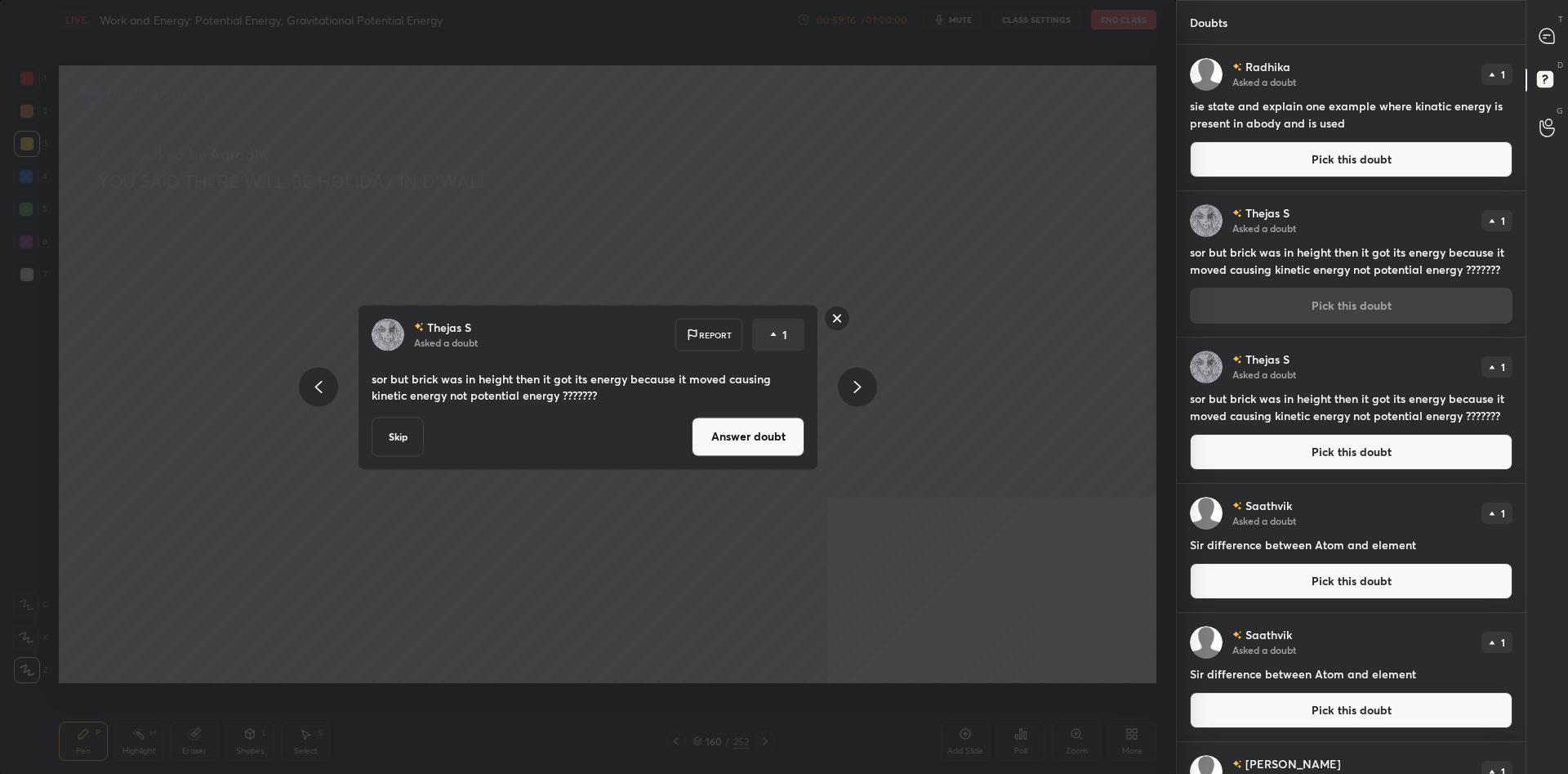
click at [754, 438] on button "Answer doubt" at bounding box center [747, 436] width 113 height 39
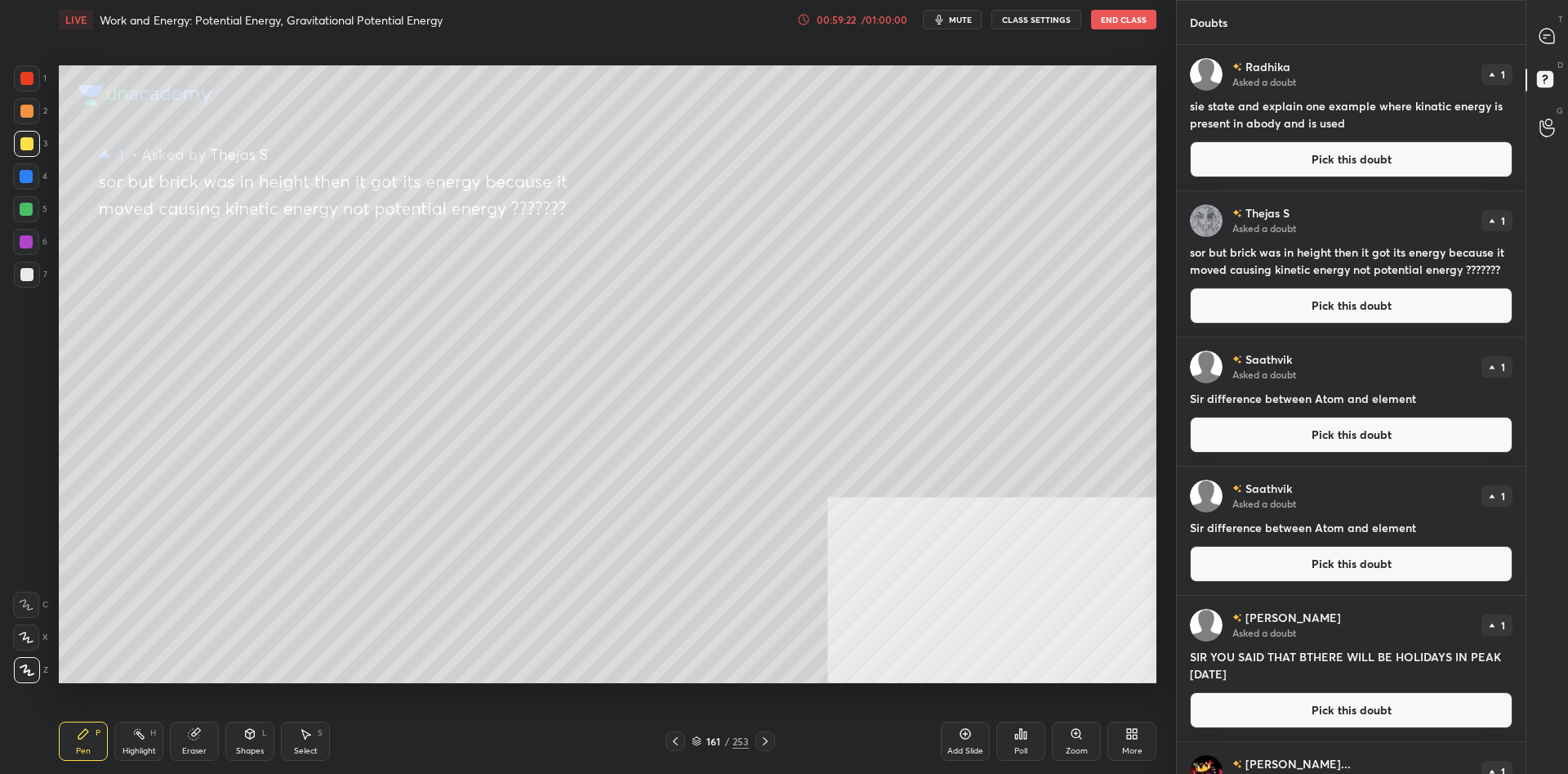
click at [1282, 162] on button "Pick this doubt" at bounding box center [1351, 160] width 323 height 36
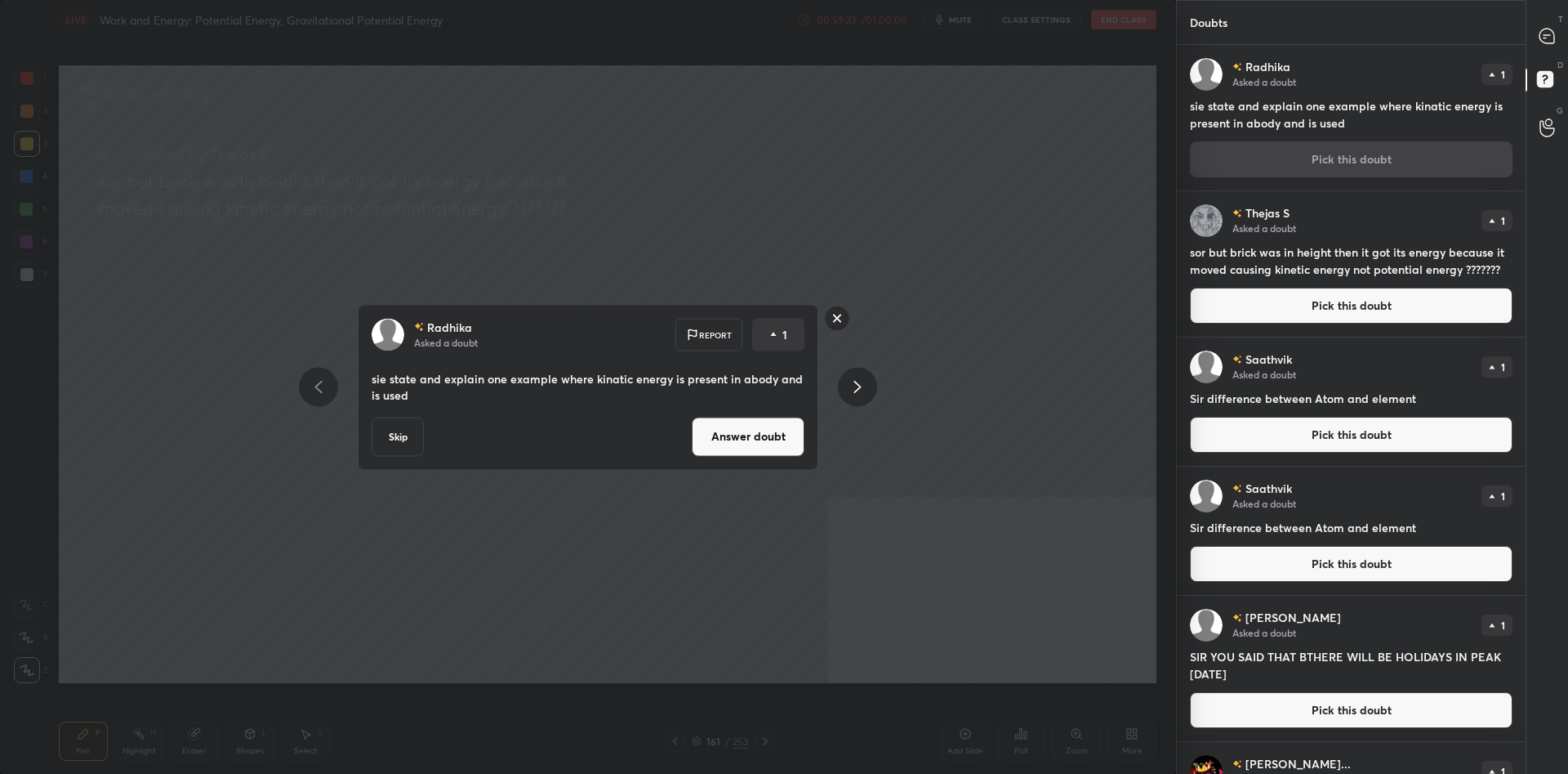
click at [738, 424] on button "Answer doubt" at bounding box center [747, 436] width 113 height 39
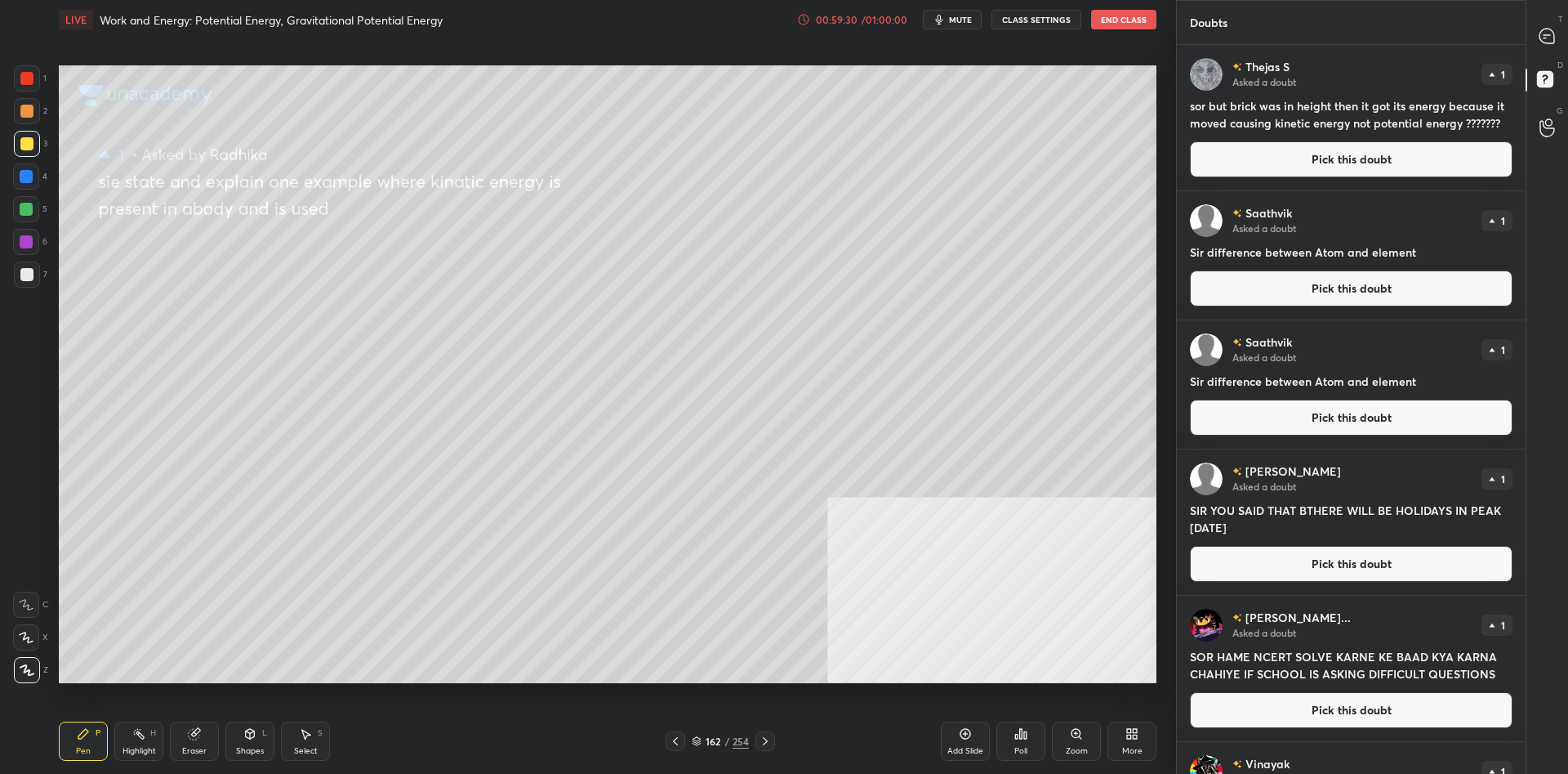
click at [1275, 177] on button "Pick this doubt" at bounding box center [1351, 160] width 323 height 36
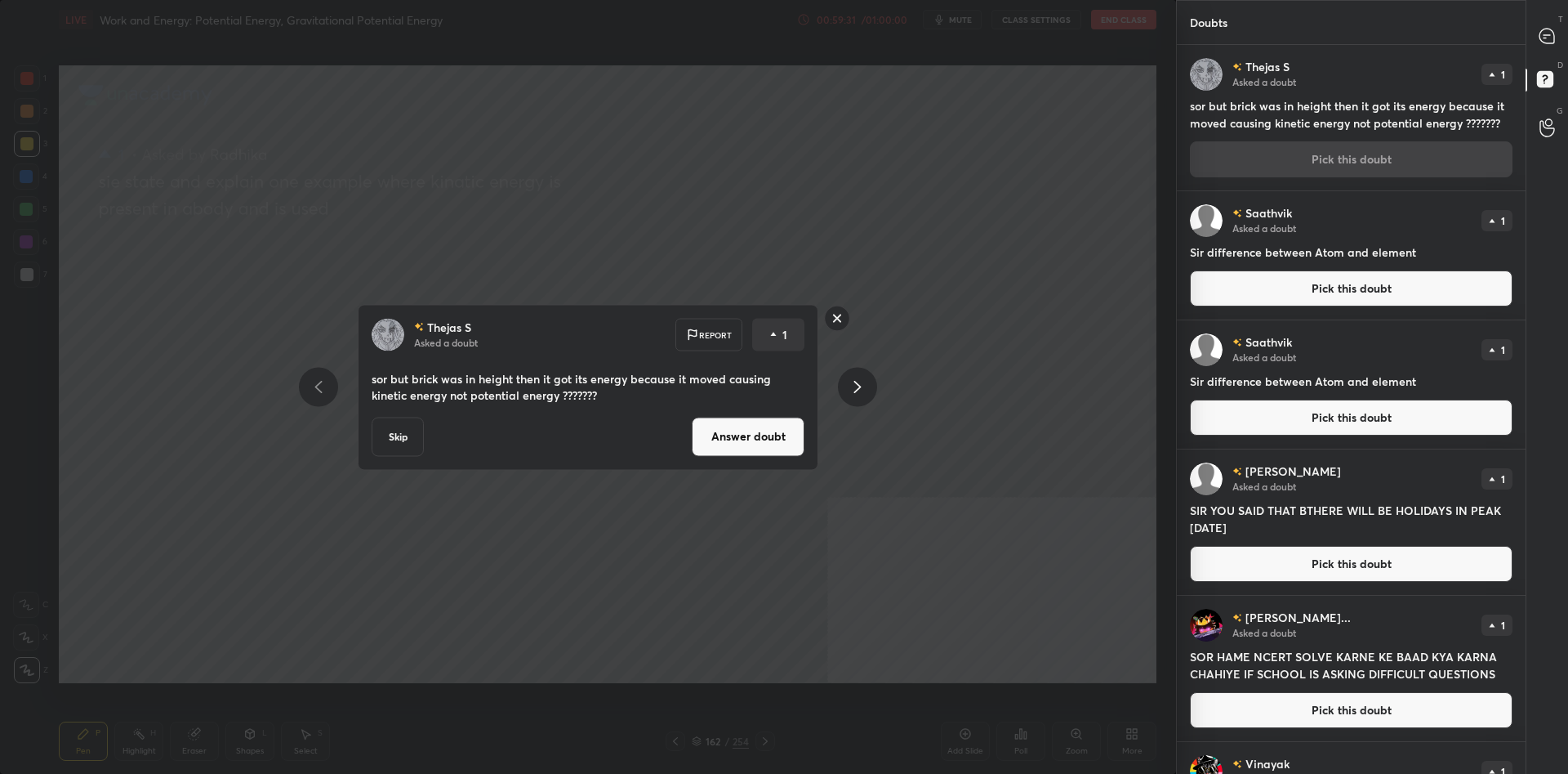
click at [1290, 159] on div "[PERSON_NAME] S Asked a doubt 1 sor but brick was in height then it got its ene…" at bounding box center [1351, 117] width 349 height 145
click at [658, 444] on div "Skip Answer doubt" at bounding box center [588, 436] width 433 height 39
click at [712, 437] on button "Answer doubt" at bounding box center [747, 436] width 113 height 39
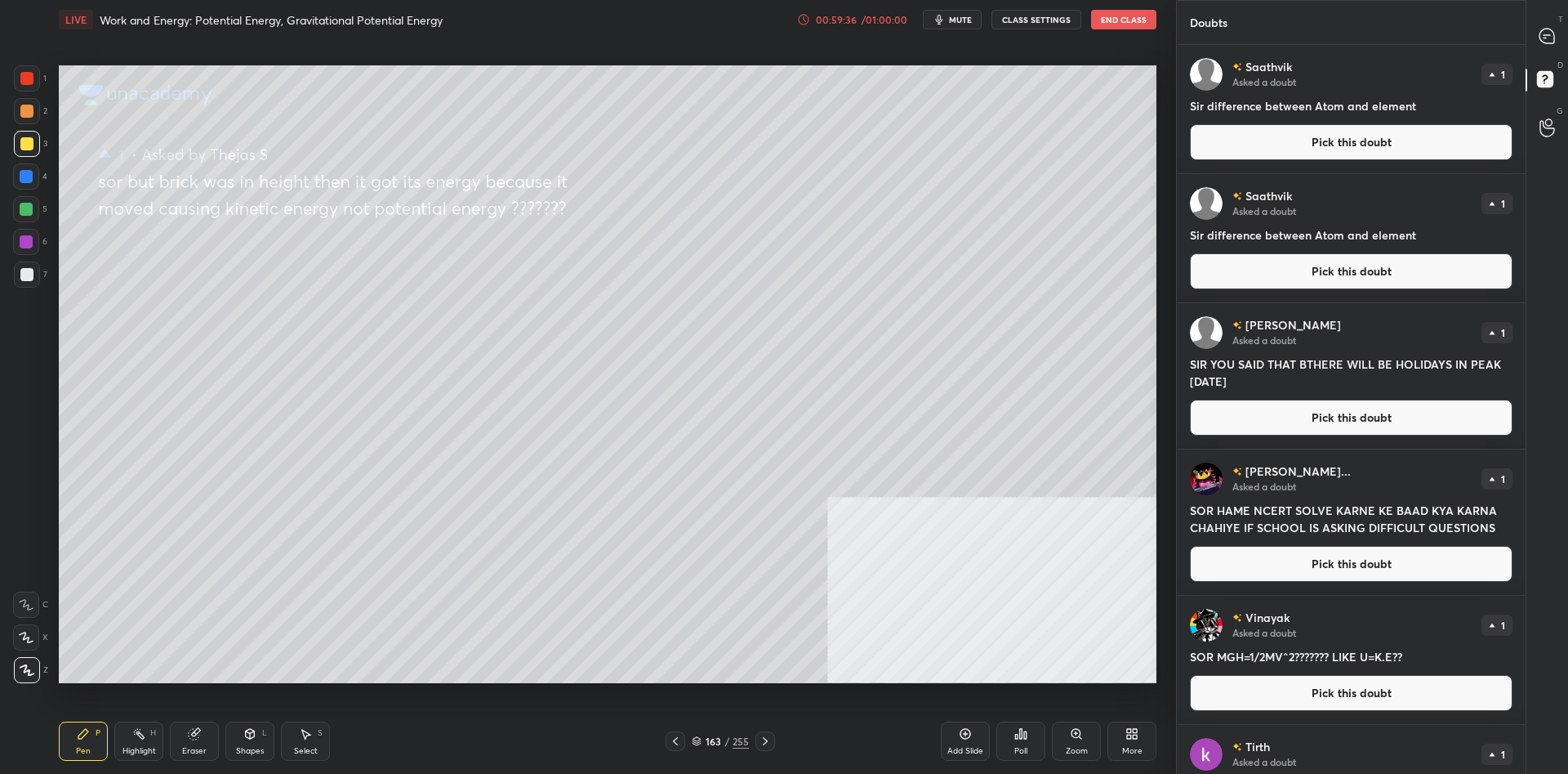
click at [1240, 152] on button "Pick this doubt" at bounding box center [1351, 143] width 323 height 36
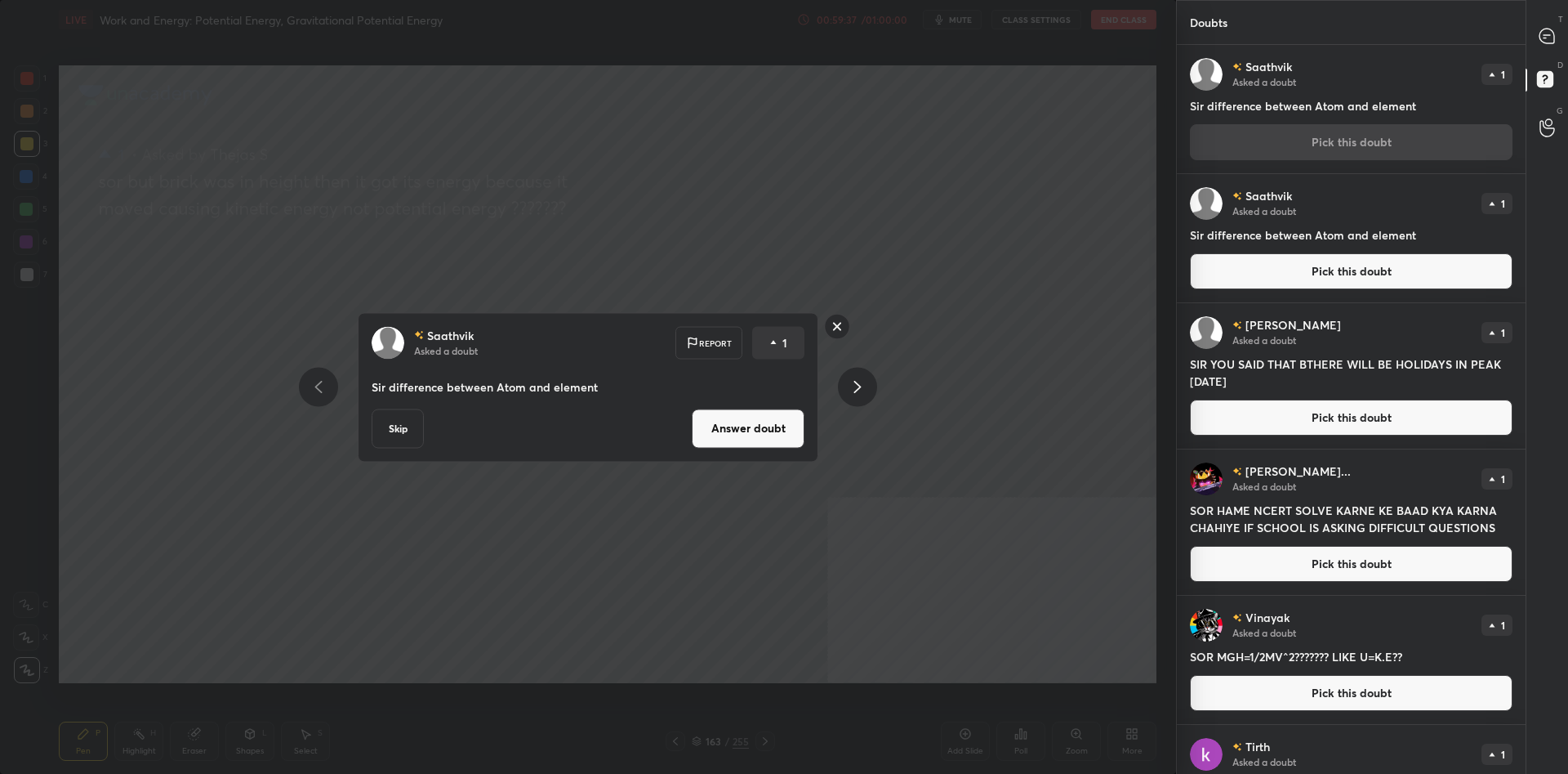
click at [726, 425] on button "Answer doubt" at bounding box center [747, 428] width 113 height 39
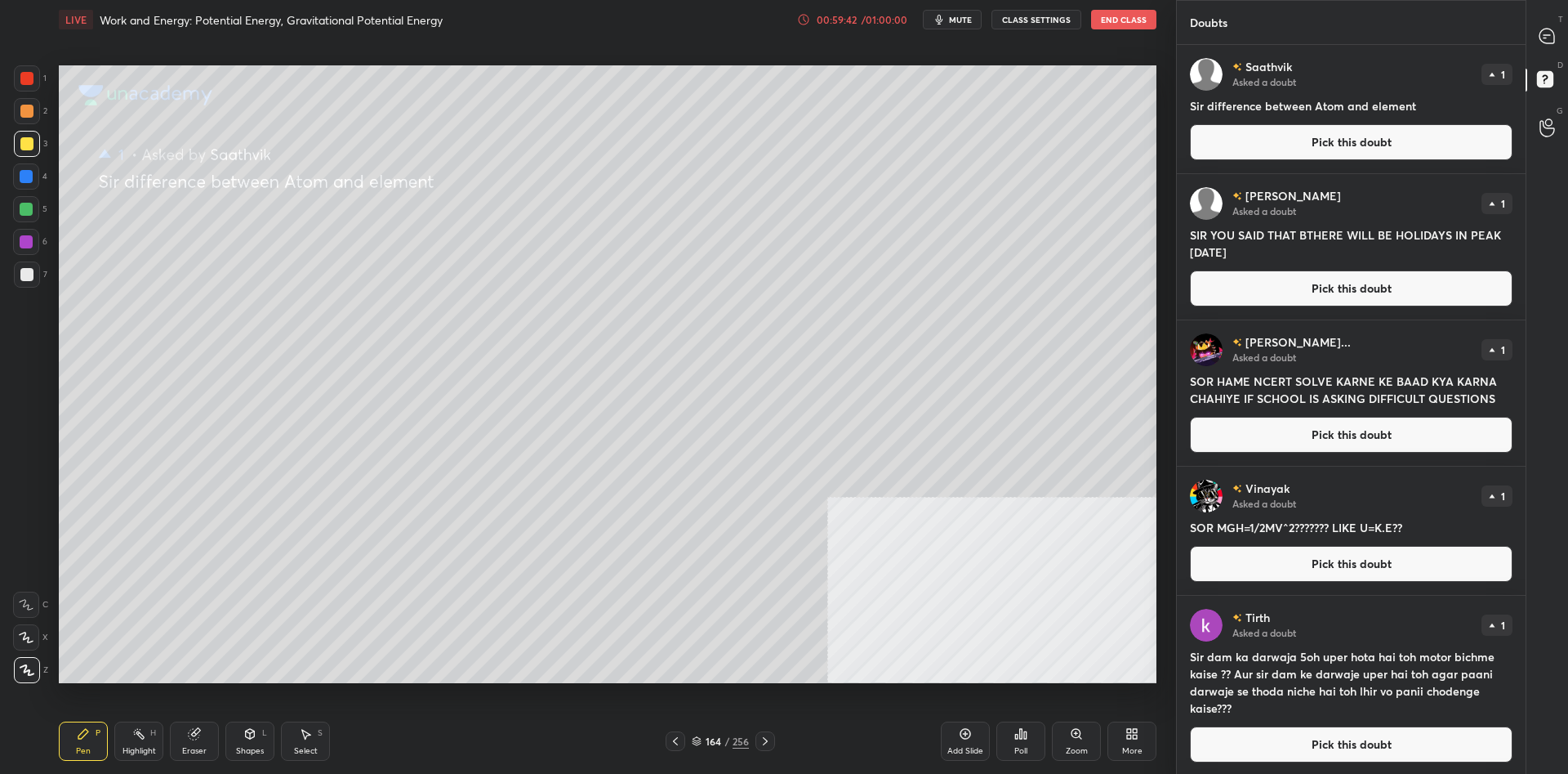
click at [1282, 154] on button "Pick this doubt" at bounding box center [1351, 143] width 323 height 36
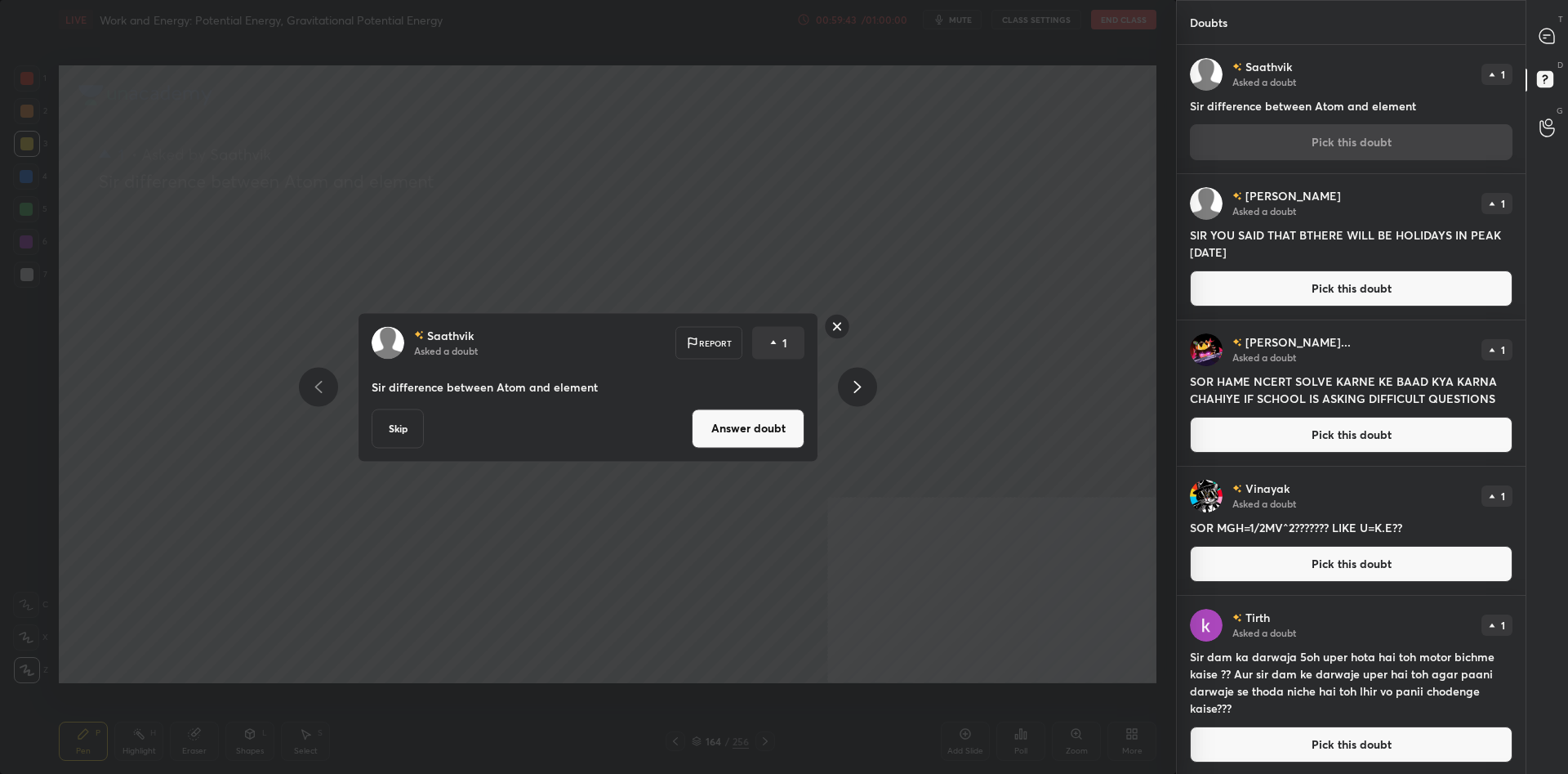
click at [767, 411] on button "Answer doubt" at bounding box center [747, 428] width 113 height 39
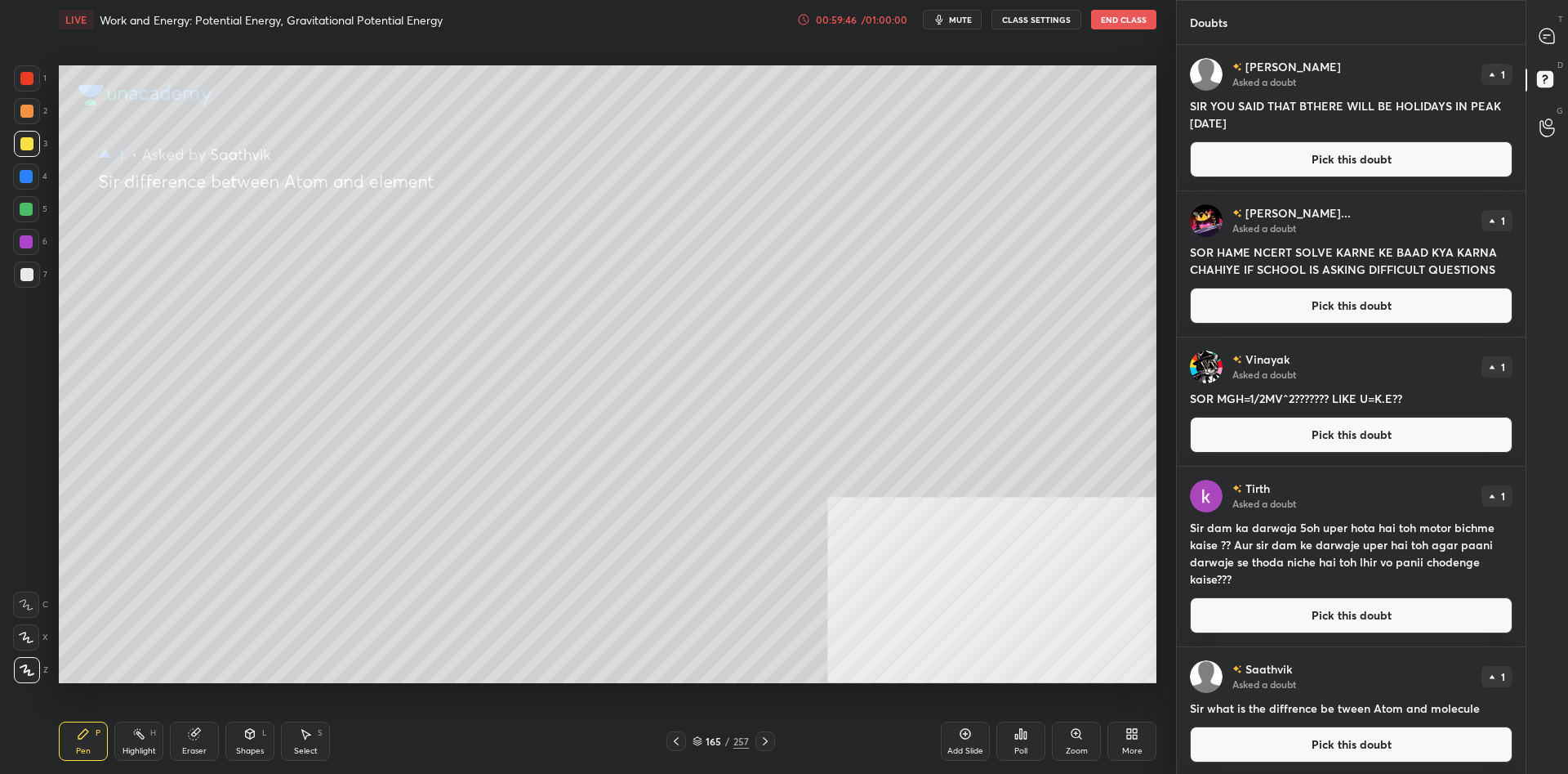
click at [1293, 154] on button "Pick this doubt" at bounding box center [1351, 160] width 323 height 36
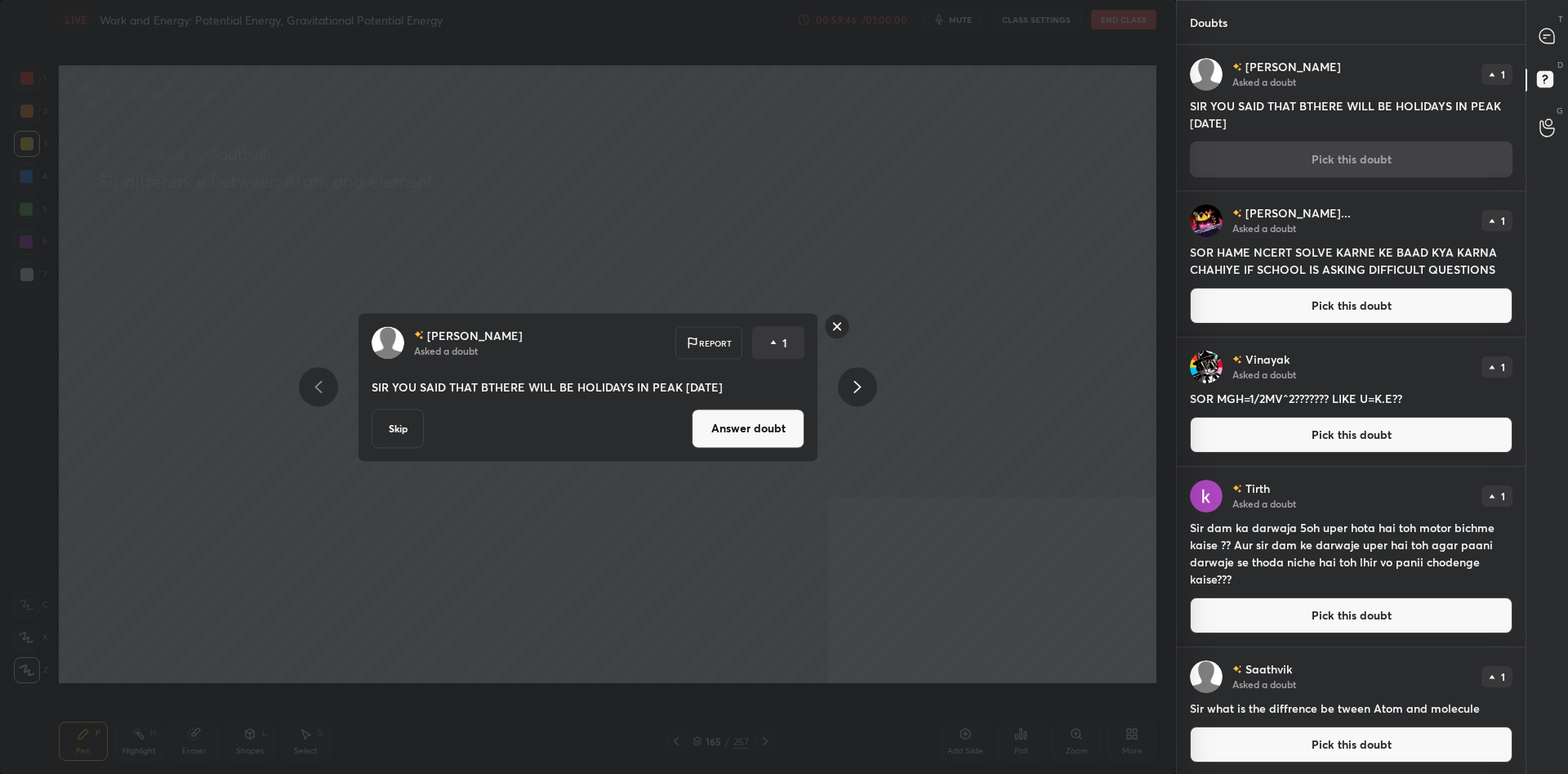
click at [743, 443] on button "Answer doubt" at bounding box center [747, 428] width 113 height 39
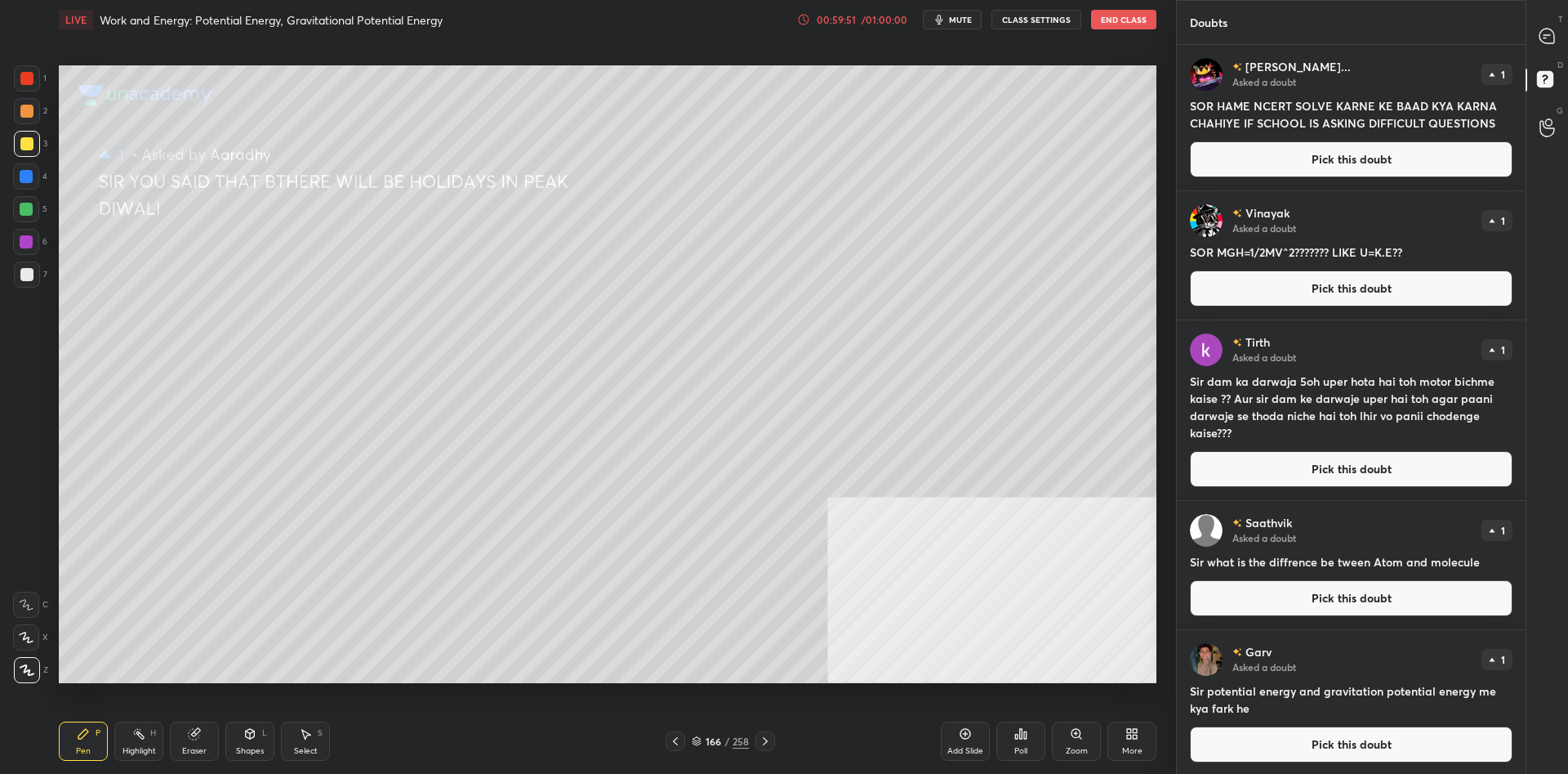
scroll to position [1, 0]
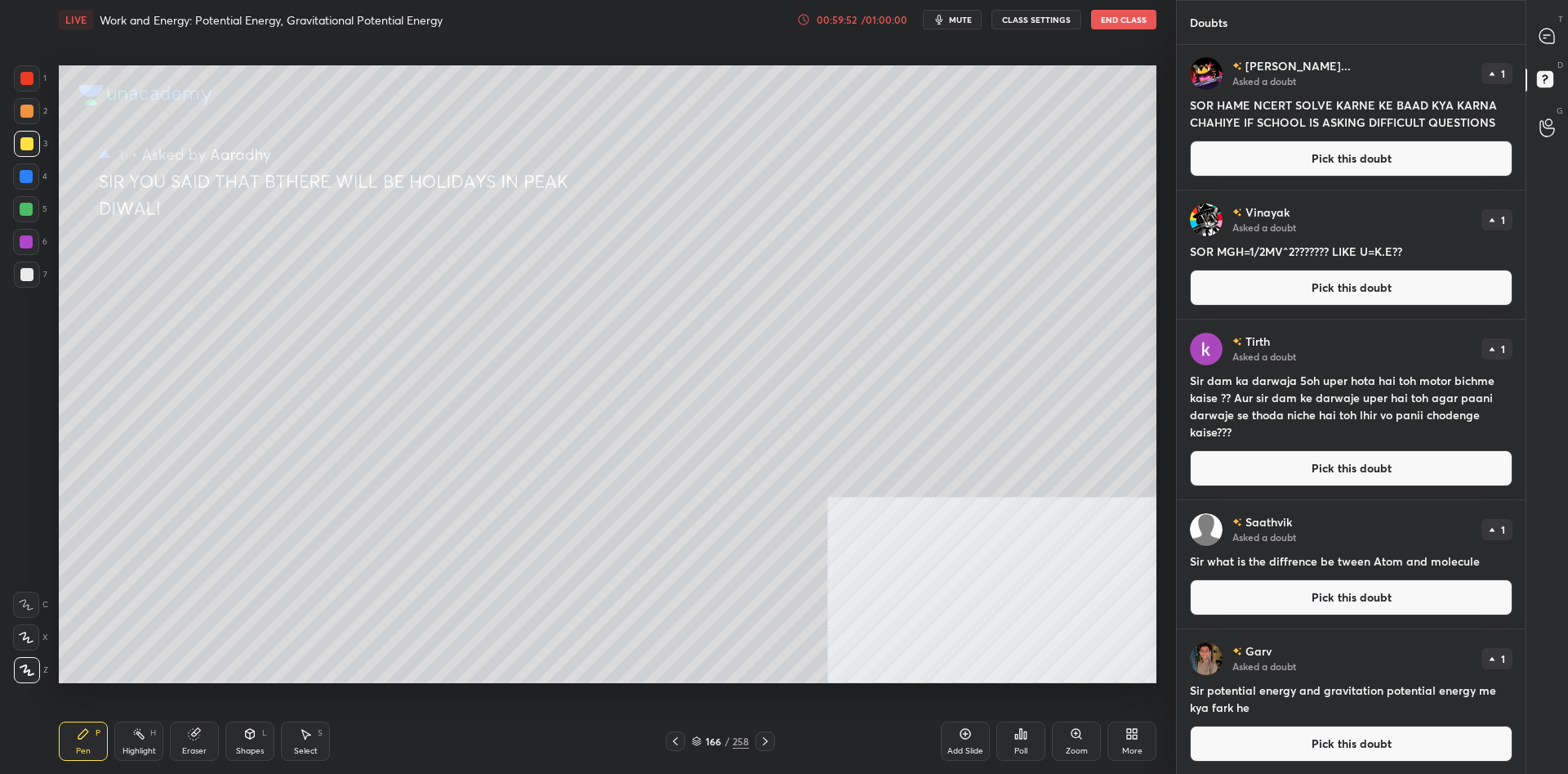
click at [1316, 149] on button "Pick this doubt" at bounding box center [1351, 159] width 323 height 36
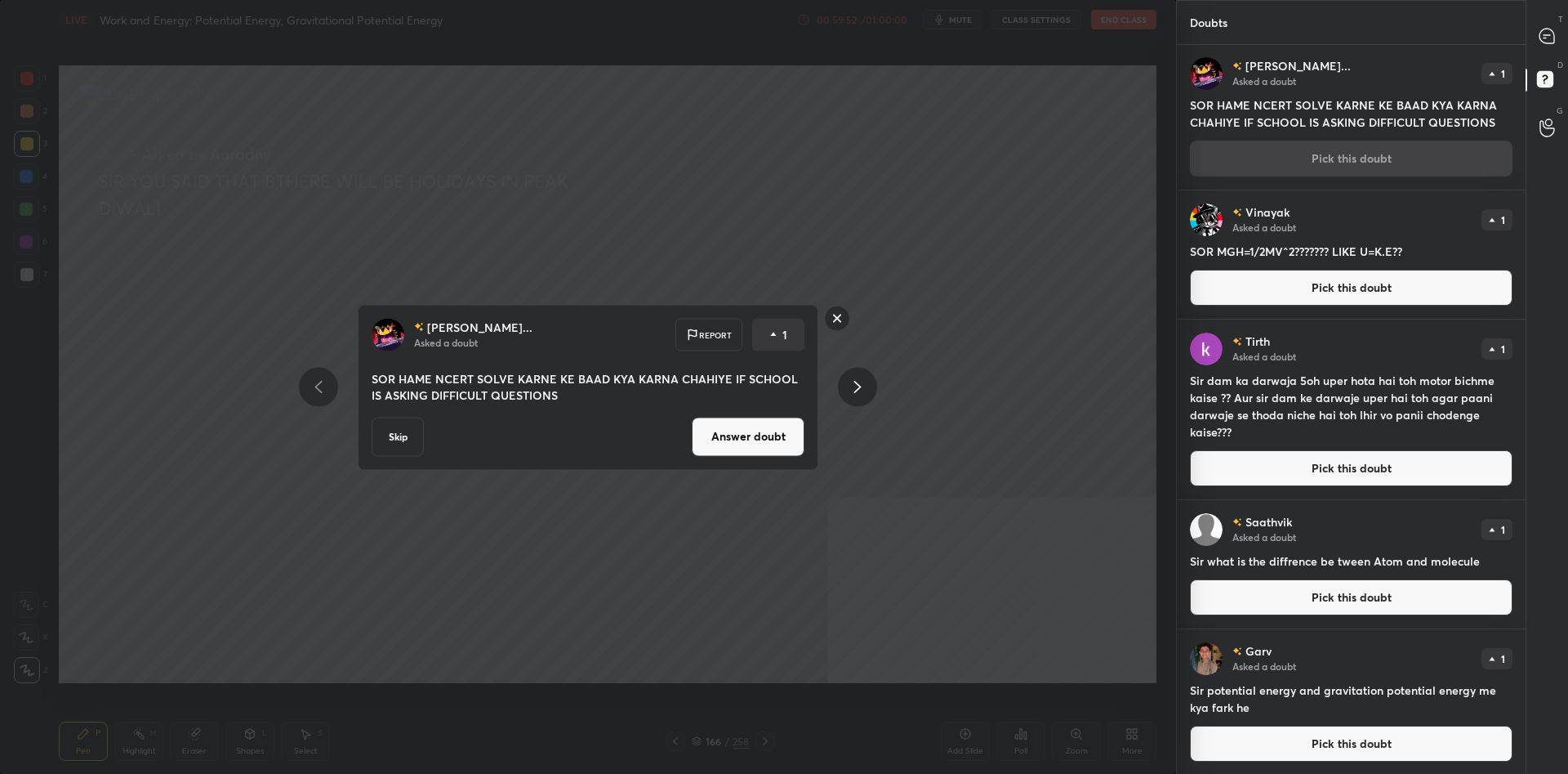
scroll to position [0, 0]
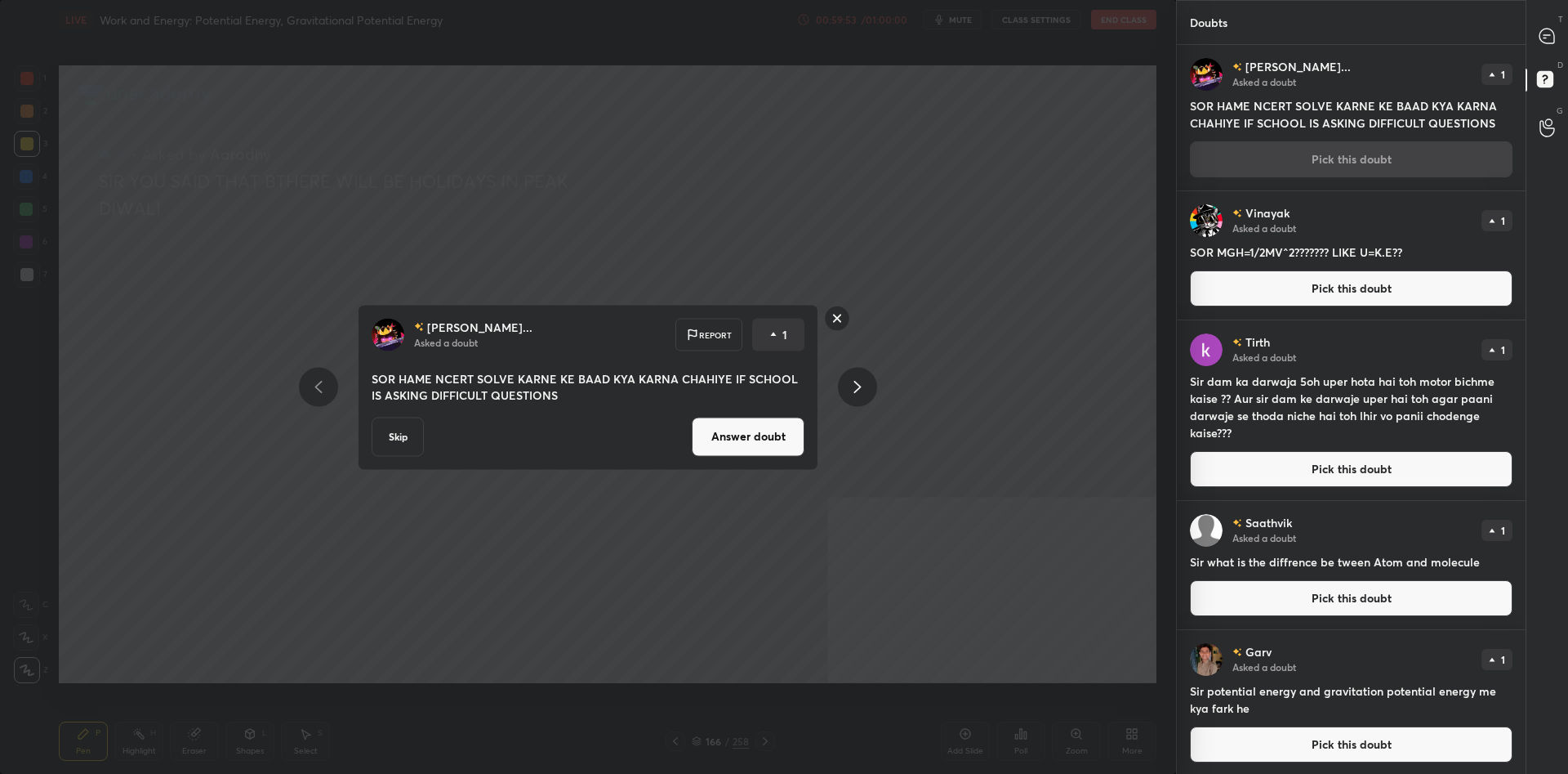
click at [761, 438] on button "Answer doubt" at bounding box center [747, 436] width 113 height 39
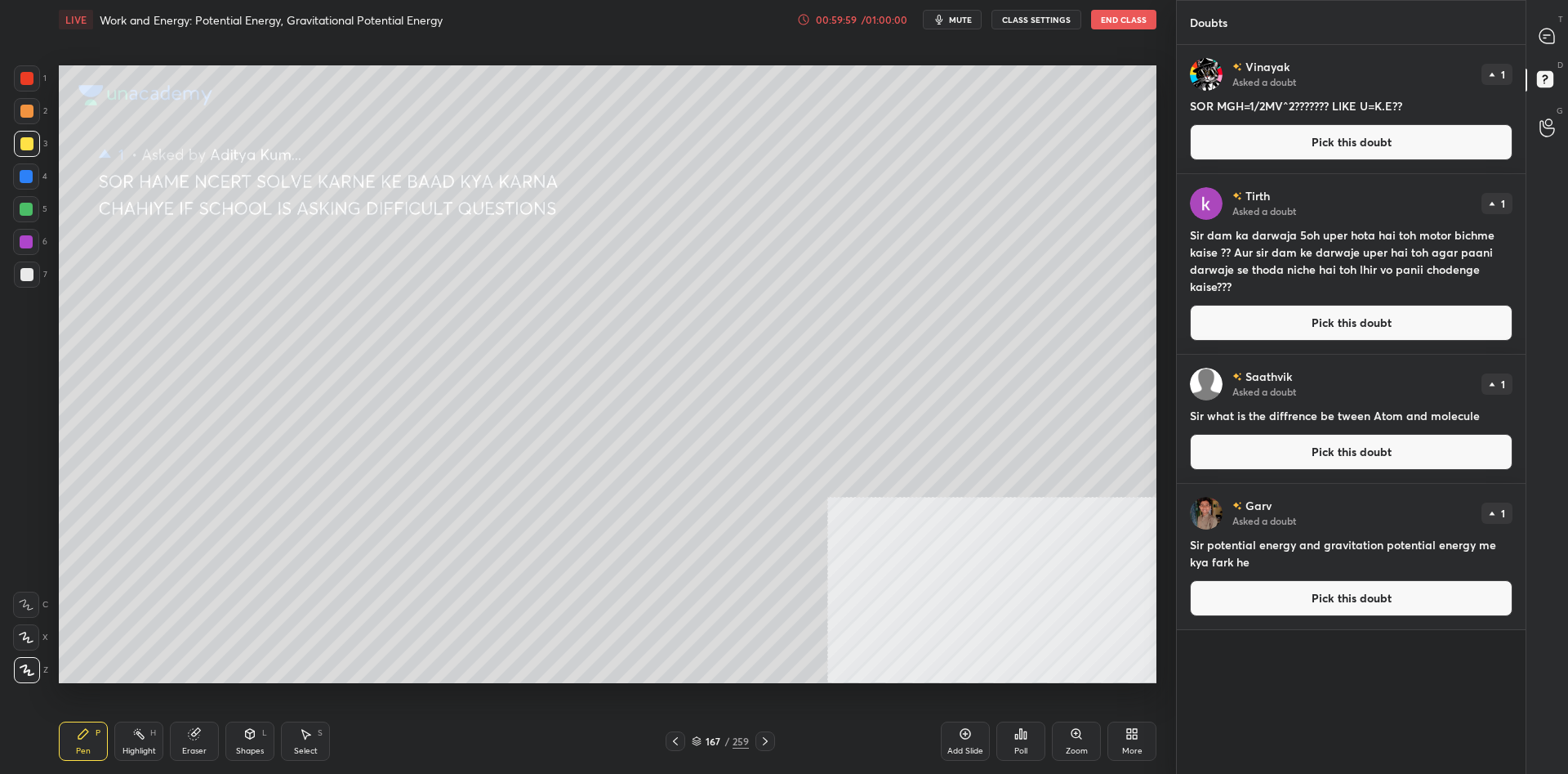
click at [1335, 152] on button "Pick this doubt" at bounding box center [1351, 143] width 323 height 36
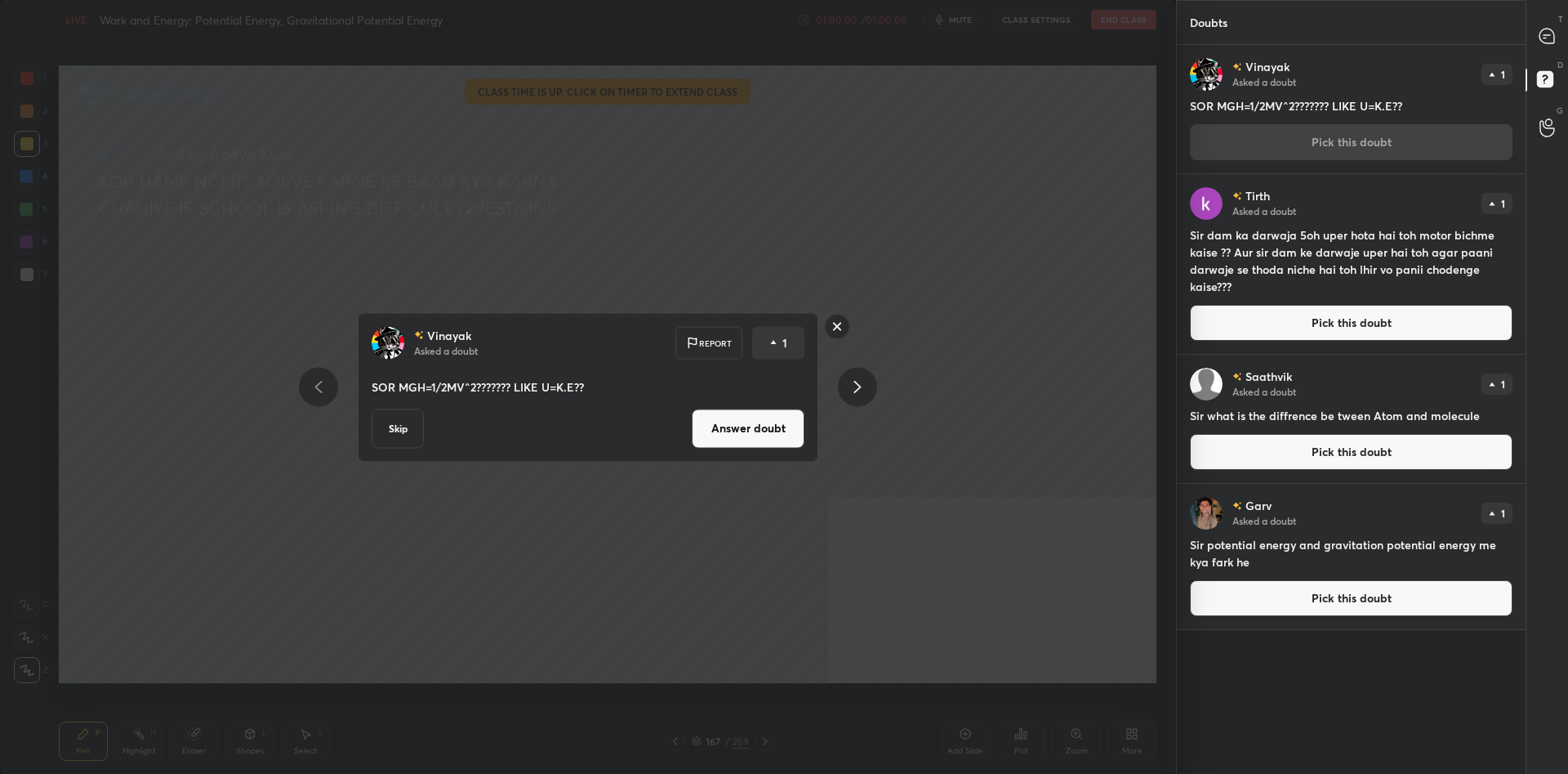
click at [756, 432] on button "Answer doubt" at bounding box center [747, 428] width 113 height 39
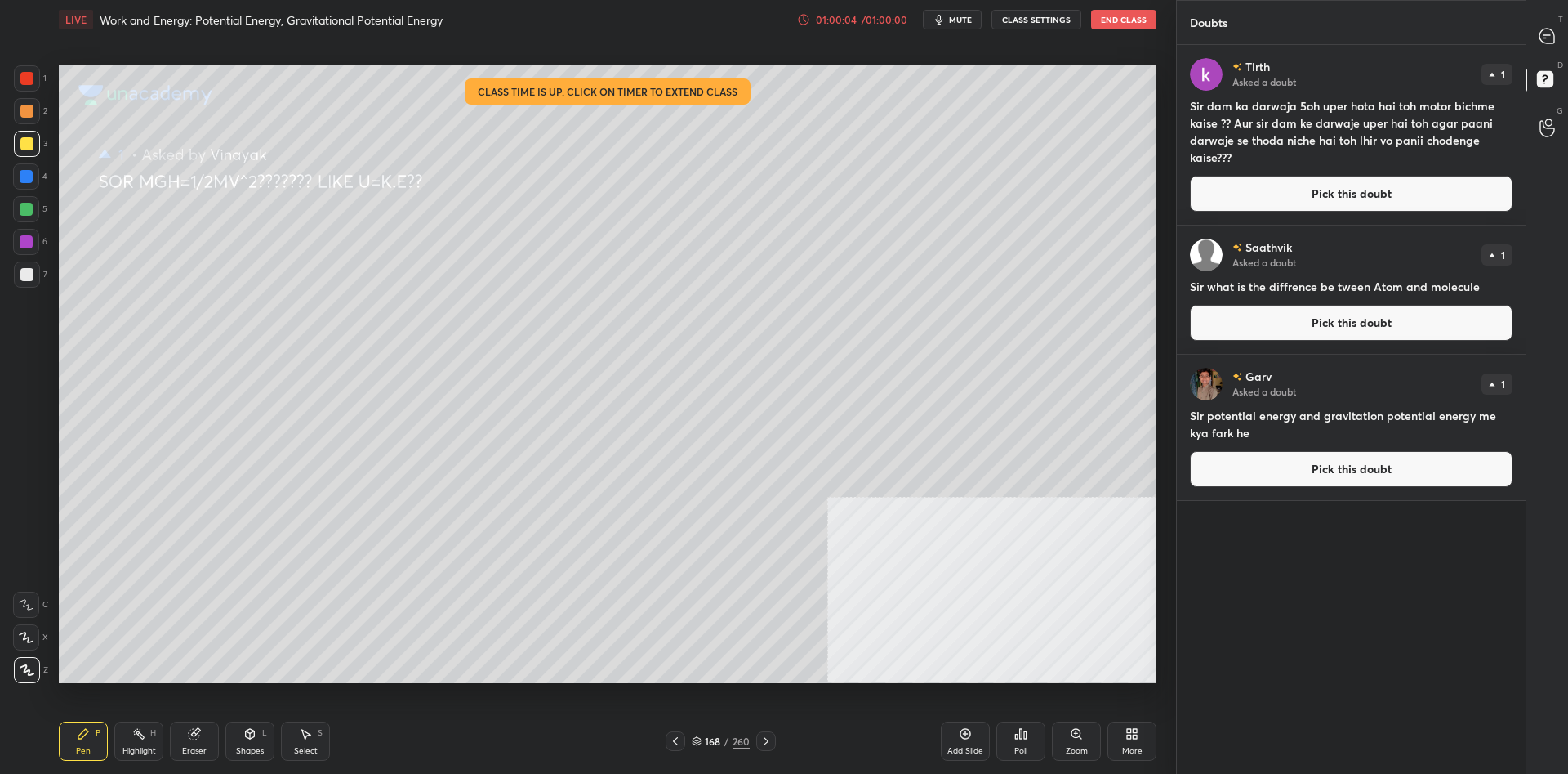
click at [1216, 193] on button "Pick this doubt" at bounding box center [1351, 194] width 323 height 36
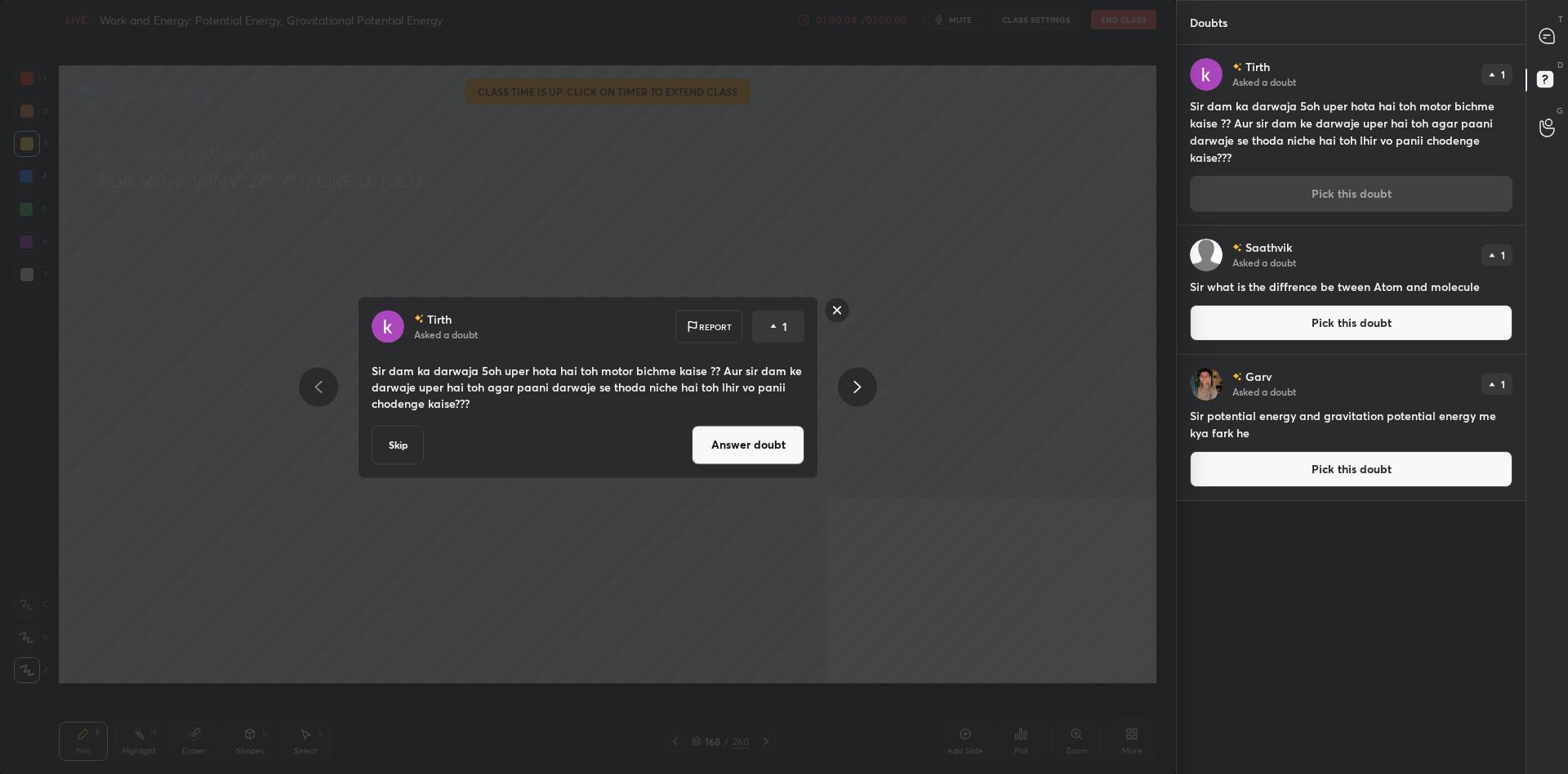
click at [724, 447] on button "Answer doubt" at bounding box center [747, 444] width 113 height 39
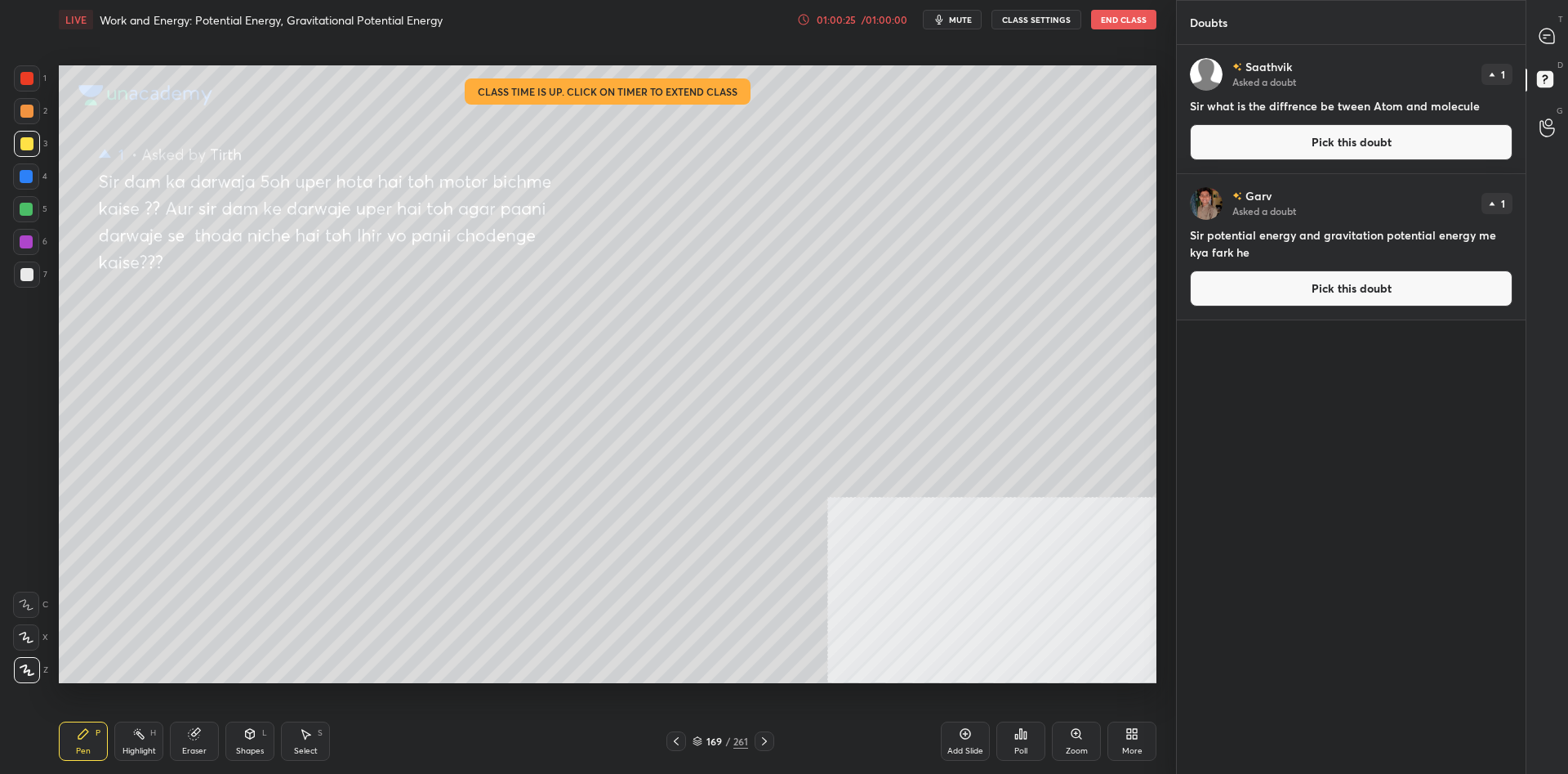
click at [1292, 134] on button "Pick this doubt" at bounding box center [1351, 143] width 323 height 36
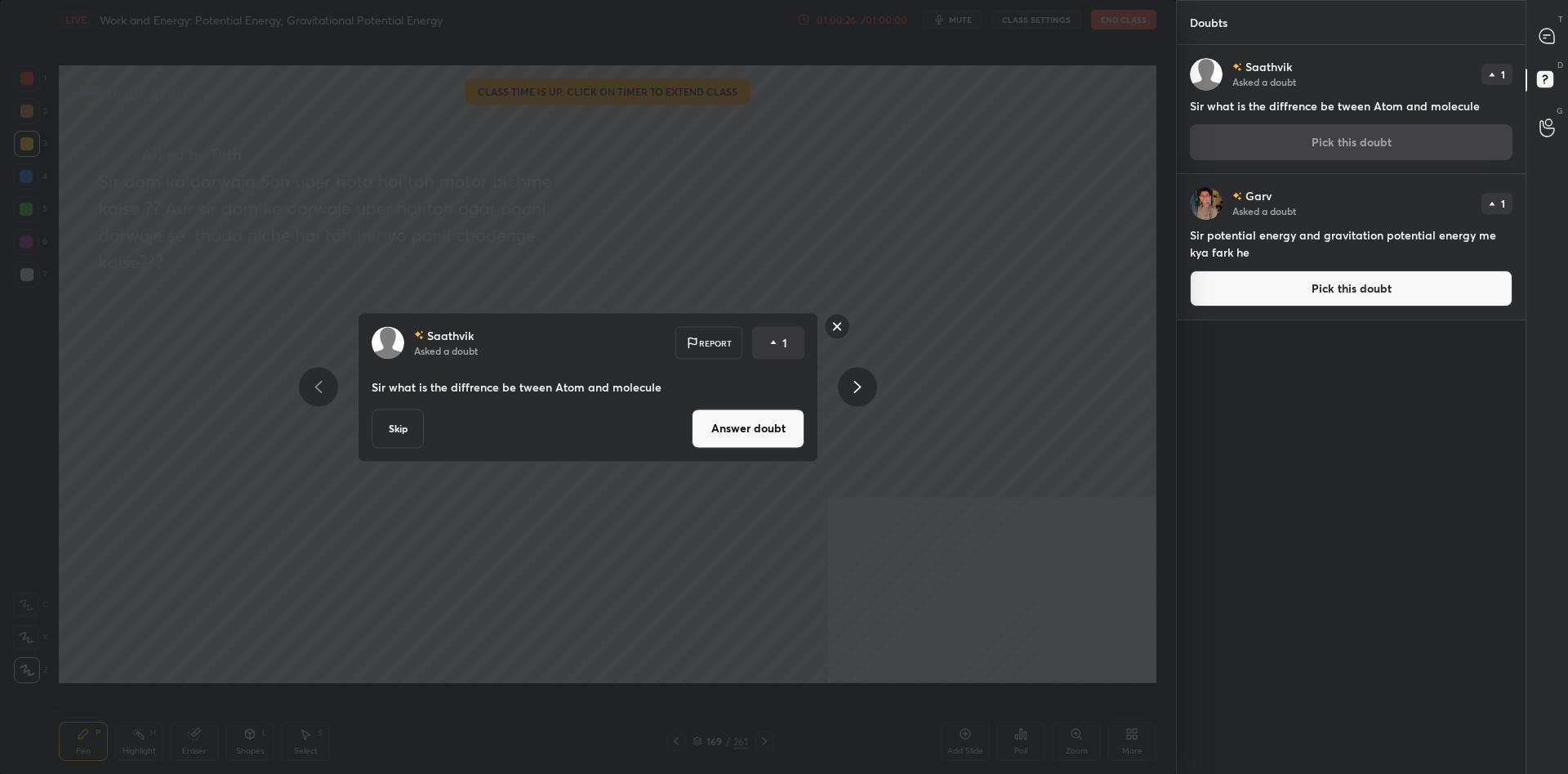
click at [773, 450] on div "[PERSON_NAME] Asked a doubt Report 1 Sir what is the diffrence be tween Atom an…" at bounding box center [588, 387] width 461 height 150
click at [774, 427] on button "Answer doubt" at bounding box center [747, 428] width 113 height 39
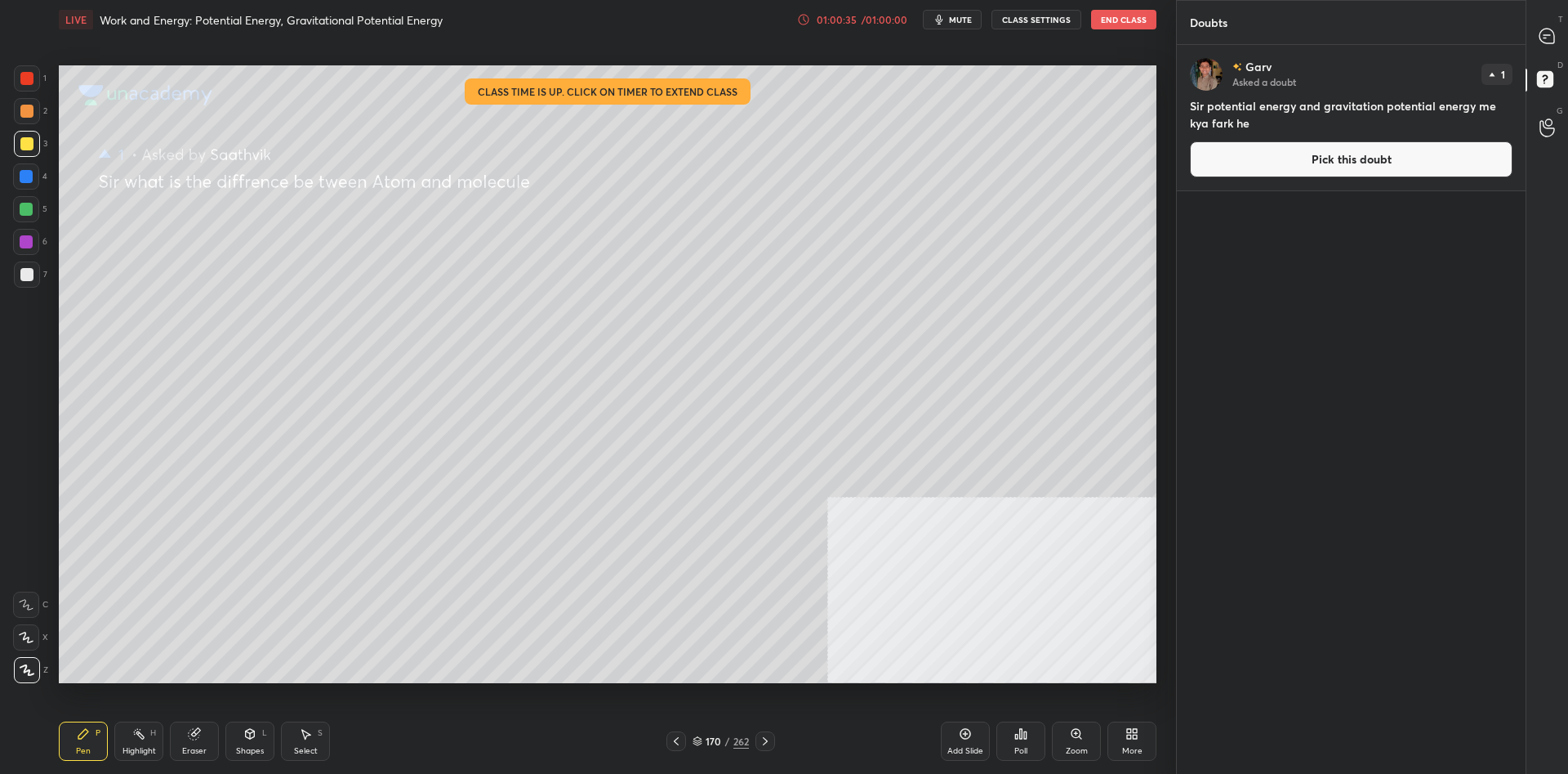
click at [1311, 161] on button "Pick this doubt" at bounding box center [1351, 160] width 323 height 36
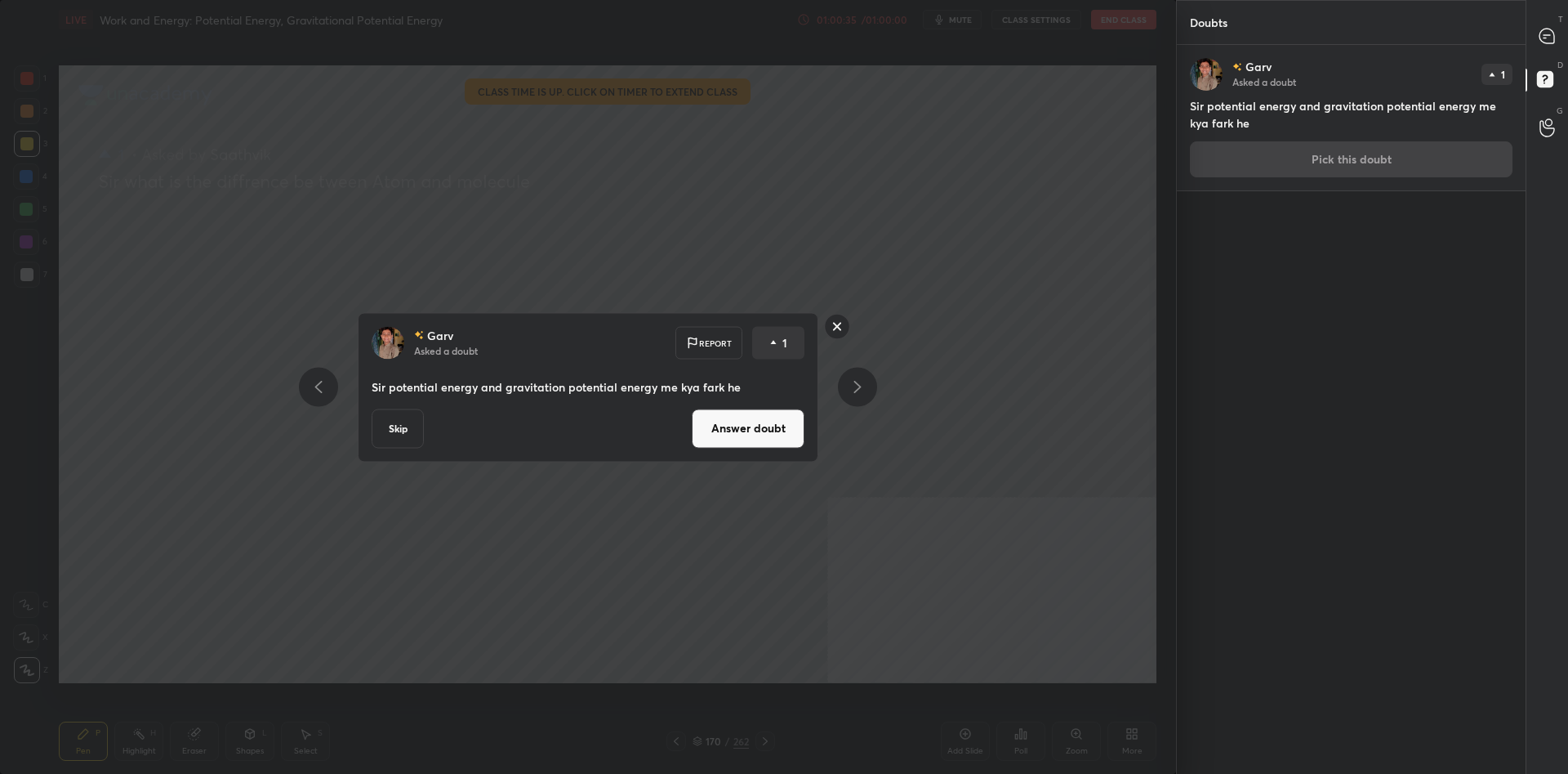
click at [746, 428] on button "Answer doubt" at bounding box center [747, 428] width 113 height 39
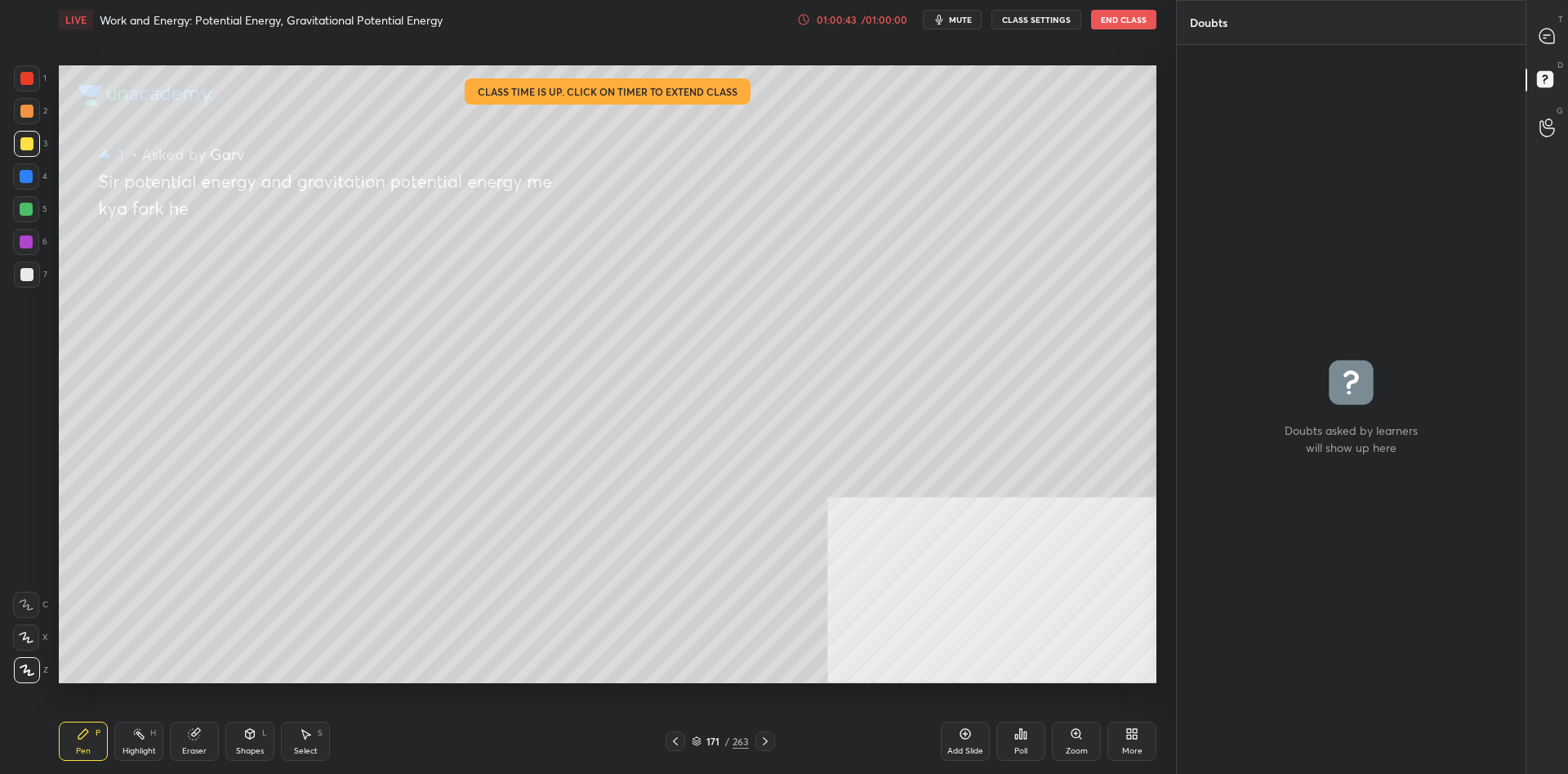
click at [49, 147] on div "1 2 3 4 5 6 7 C X Z C X Z E E Erase all H H" at bounding box center [26, 373] width 52 height 618
click at [1526, 26] on div "T Messages (T)" at bounding box center [1546, 35] width 41 height 46
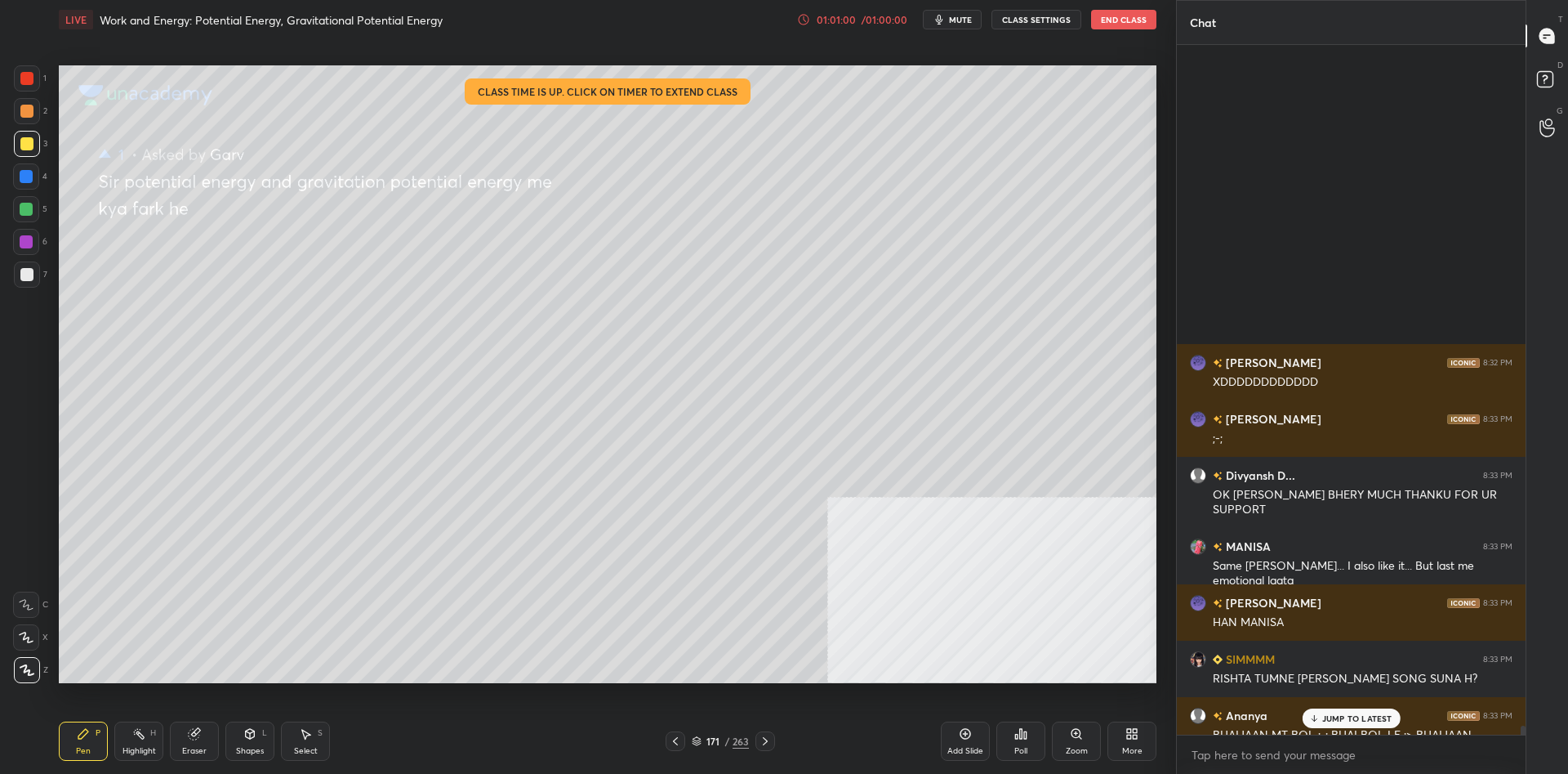
scroll to position [51783, 0]
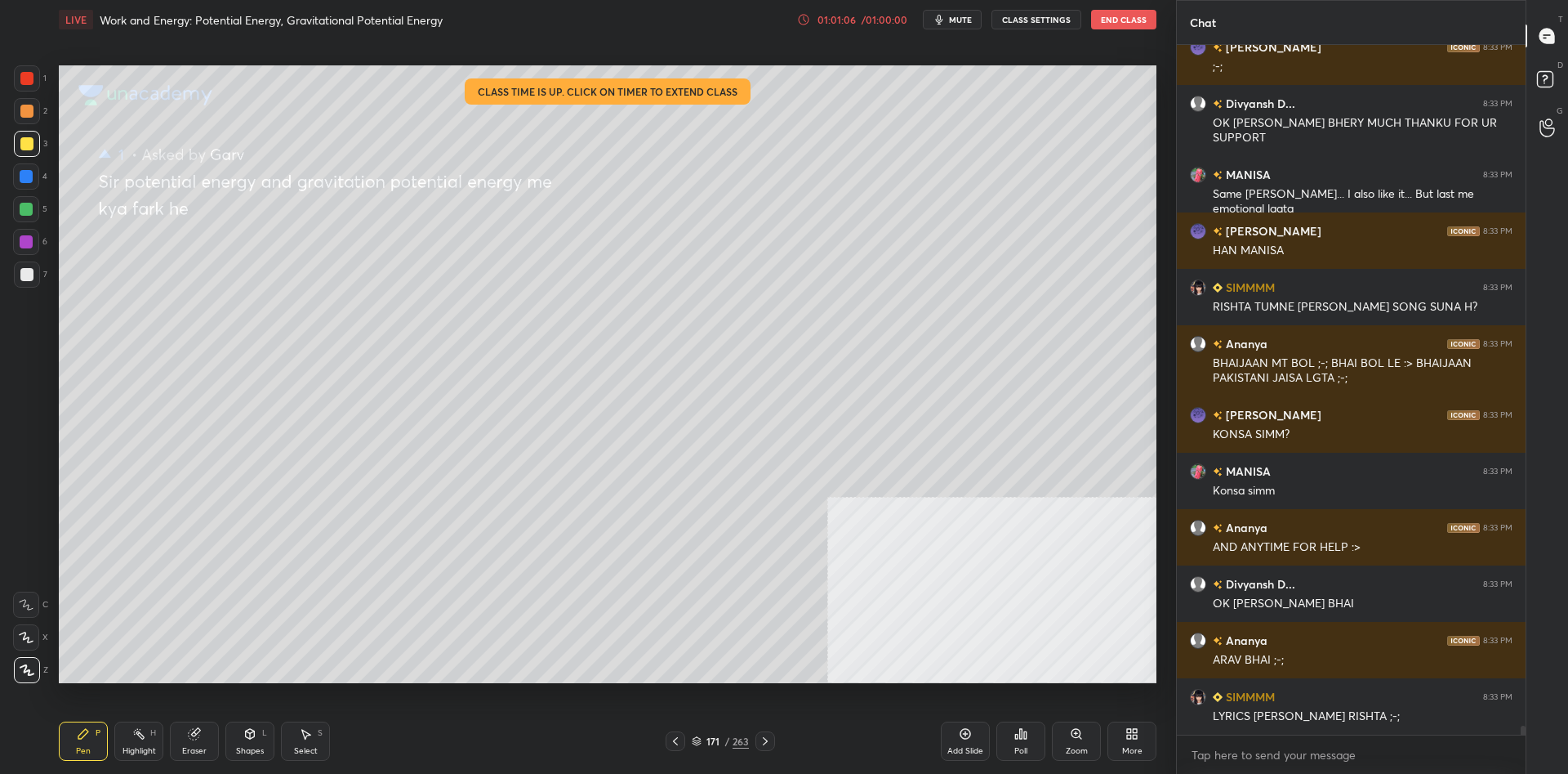
click at [729, 740] on div "/" at bounding box center [726, 741] width 5 height 10
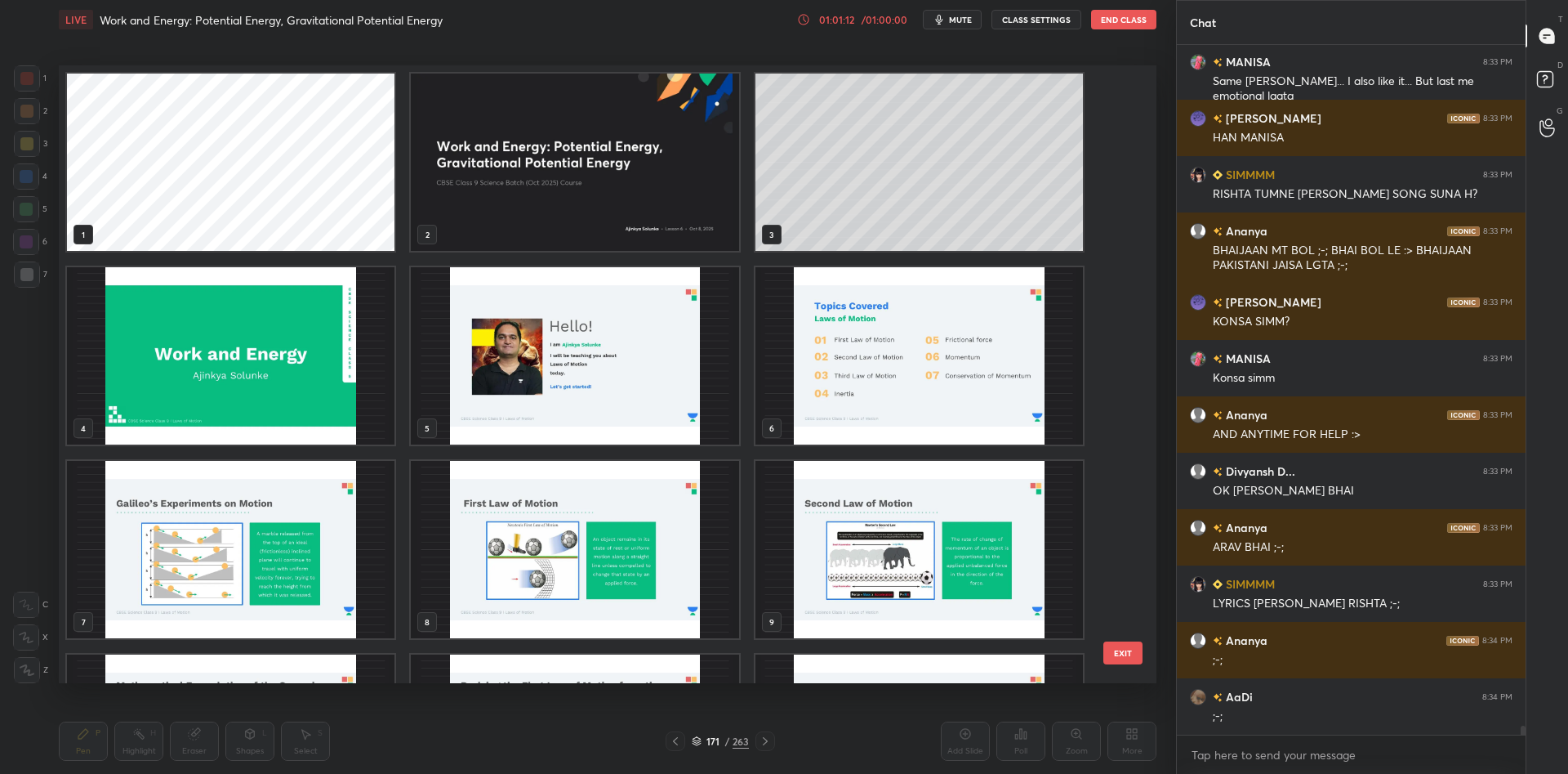
scroll to position [51952, 0]
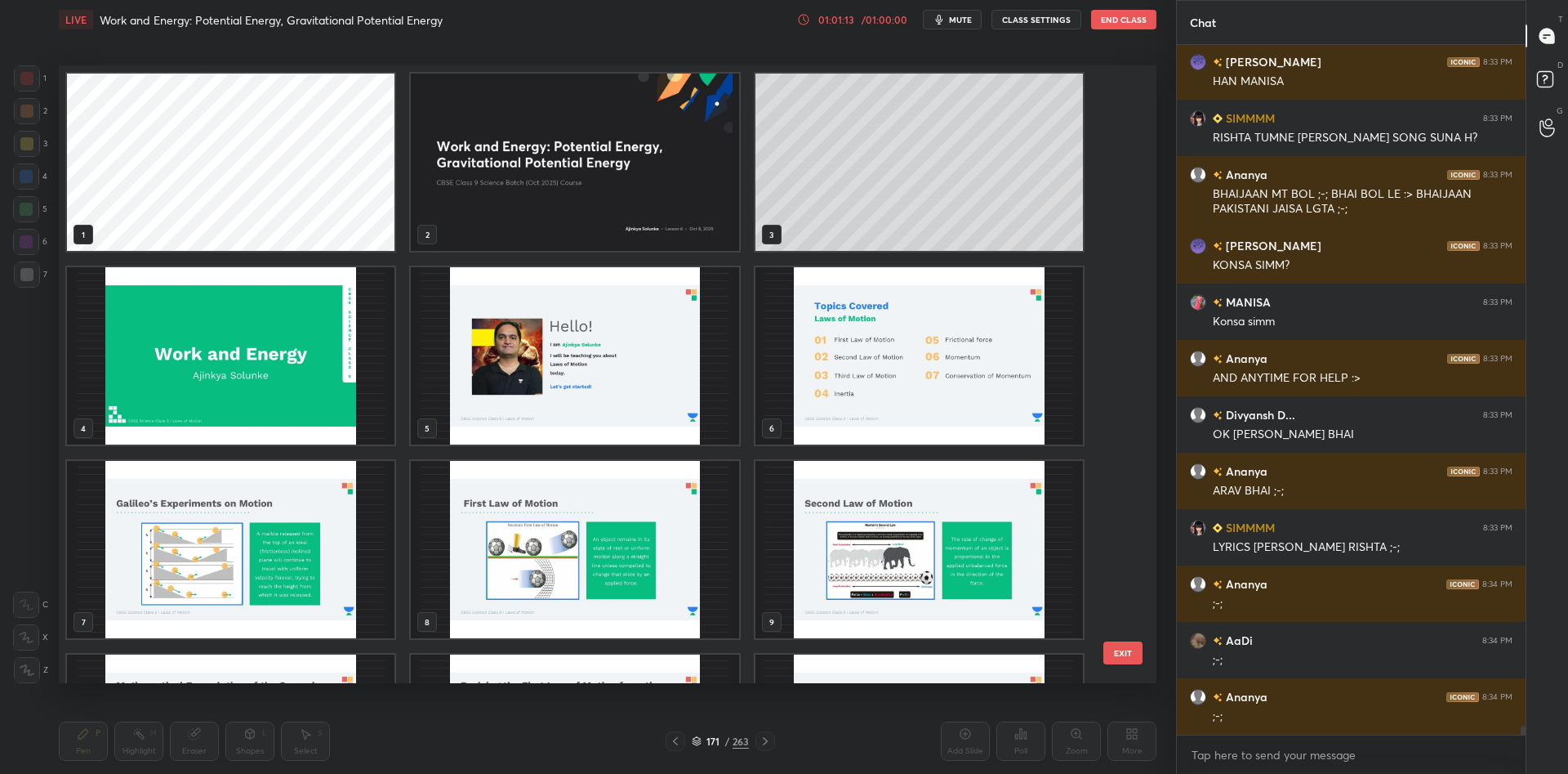
click at [980, 251] on div "3" at bounding box center [919, 162] width 331 height 180
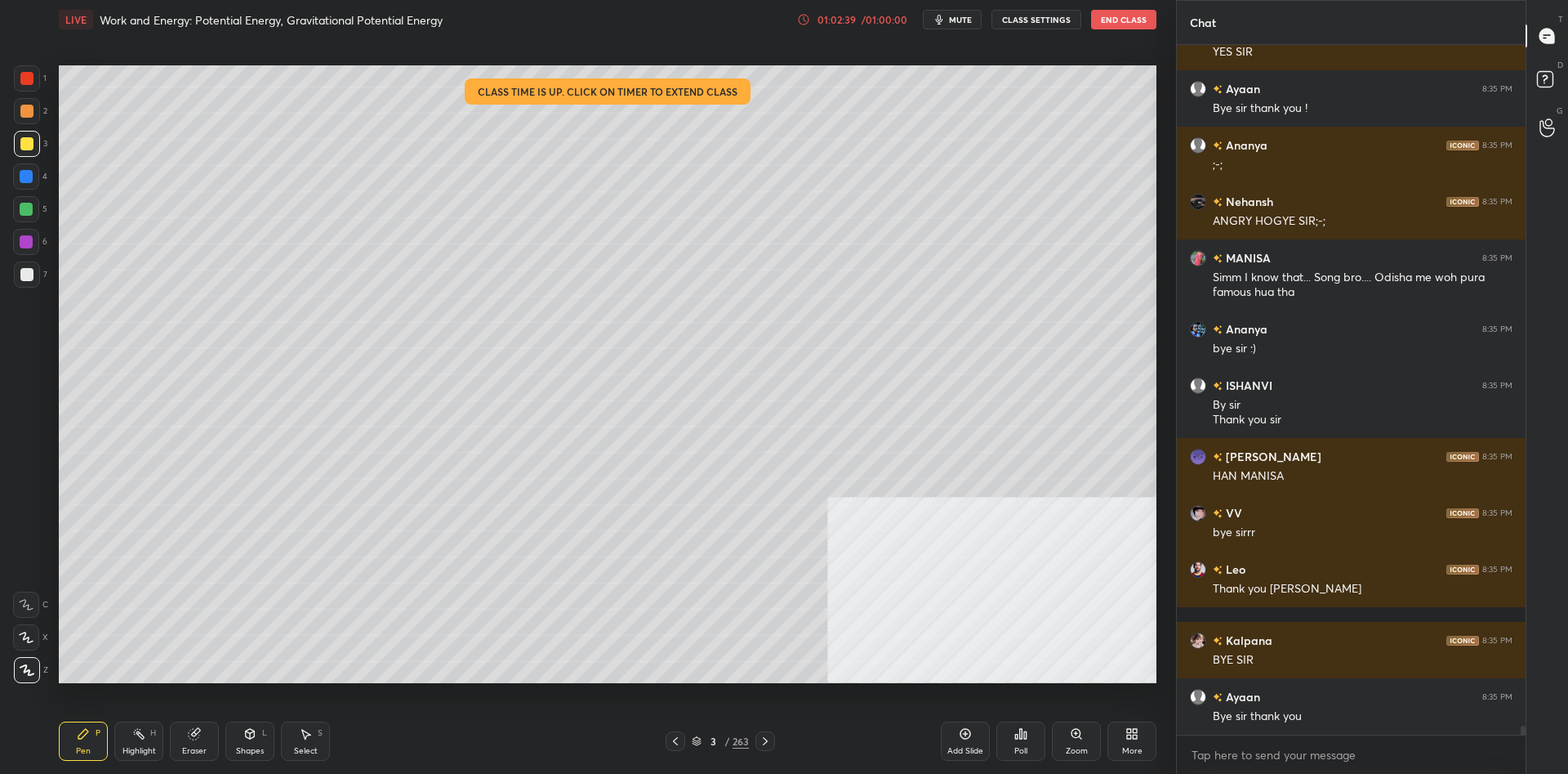
scroll to position [54363, 0]
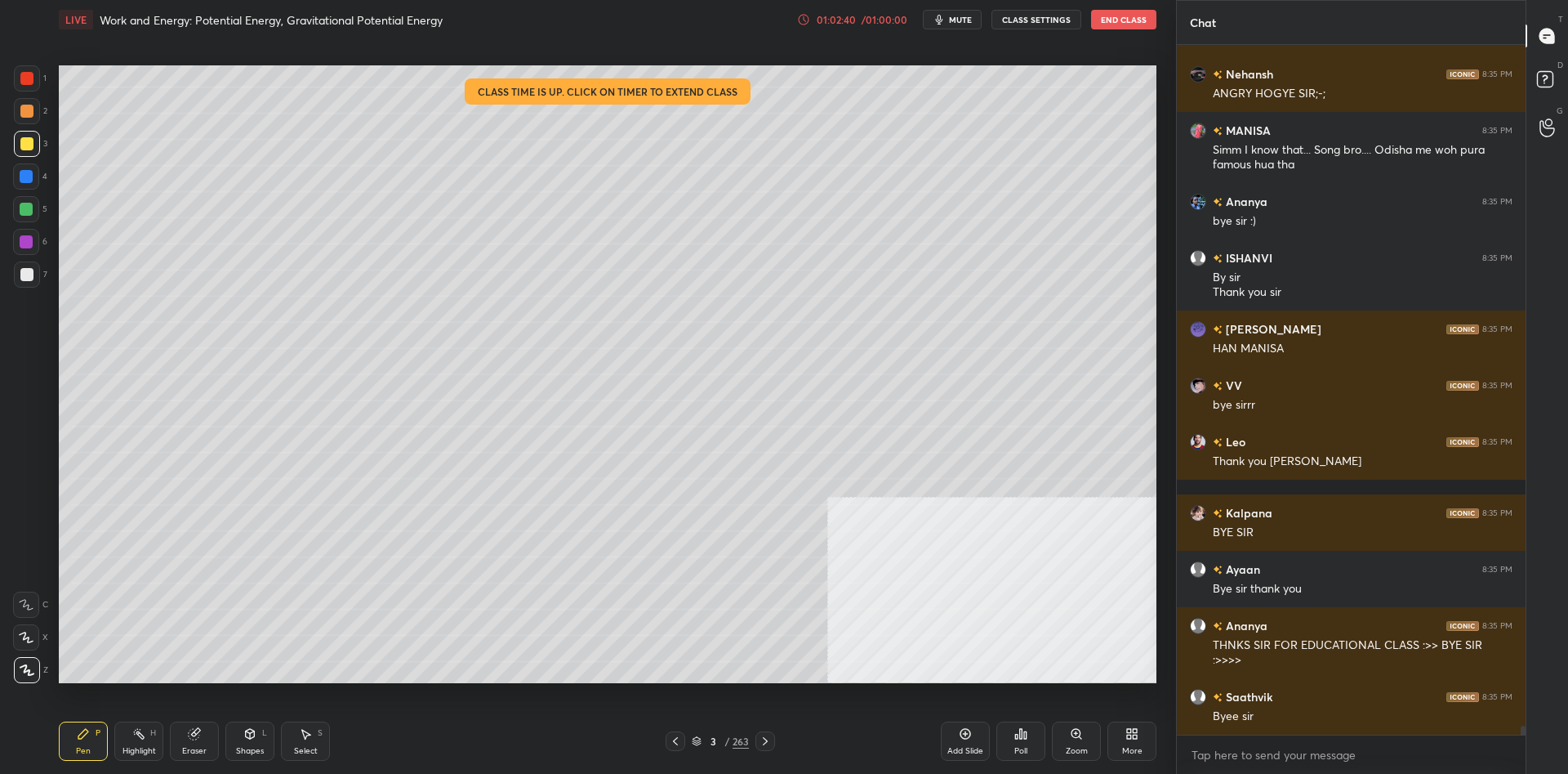
click at [1041, 716] on div "Poll" at bounding box center [1021, 741] width 49 height 91
click at [1006, 730] on div "Poll" at bounding box center [1021, 741] width 49 height 39
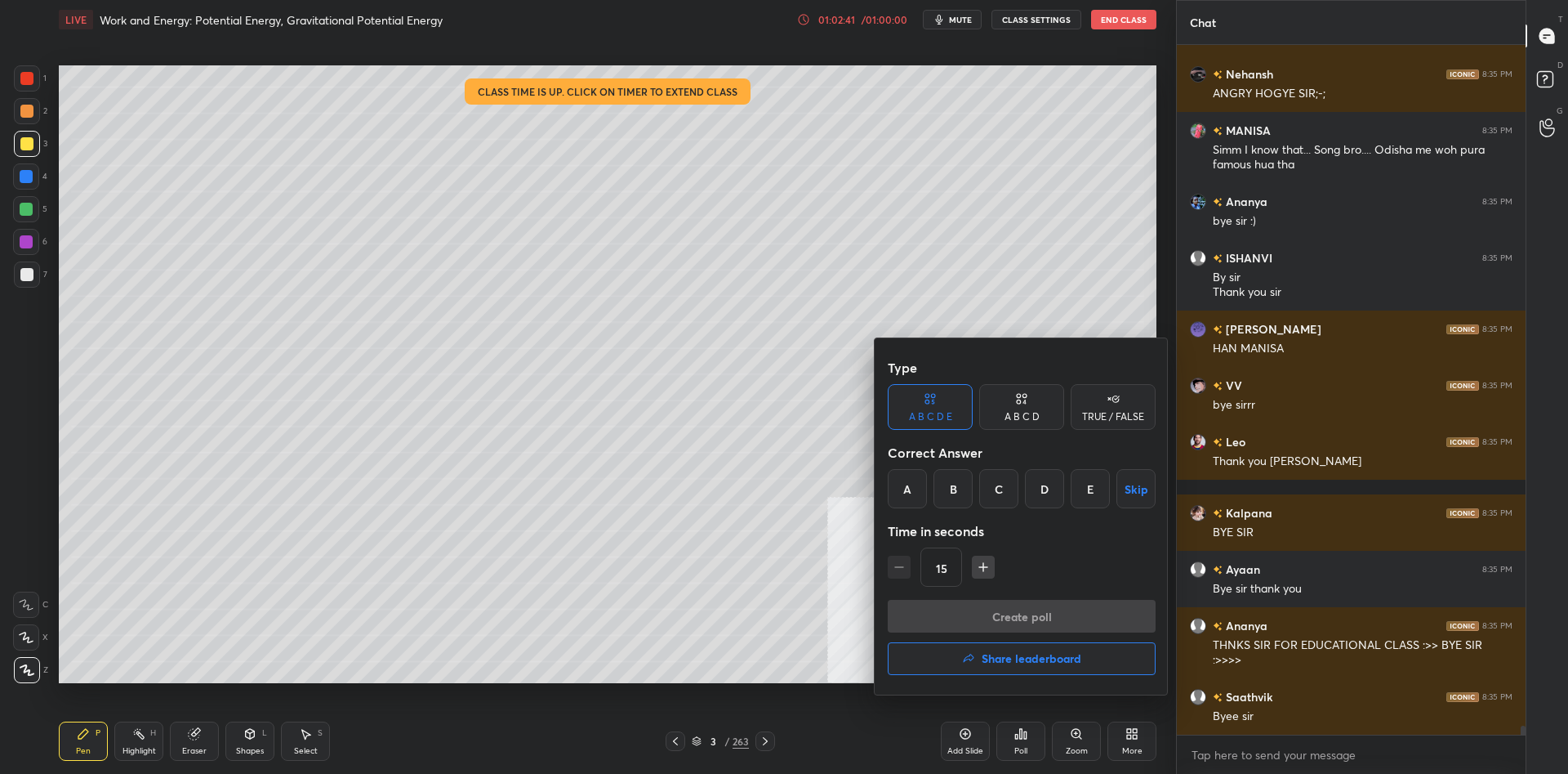
click at [1033, 664] on h4 "Share leaderboard" at bounding box center [1031, 659] width 99 height 12
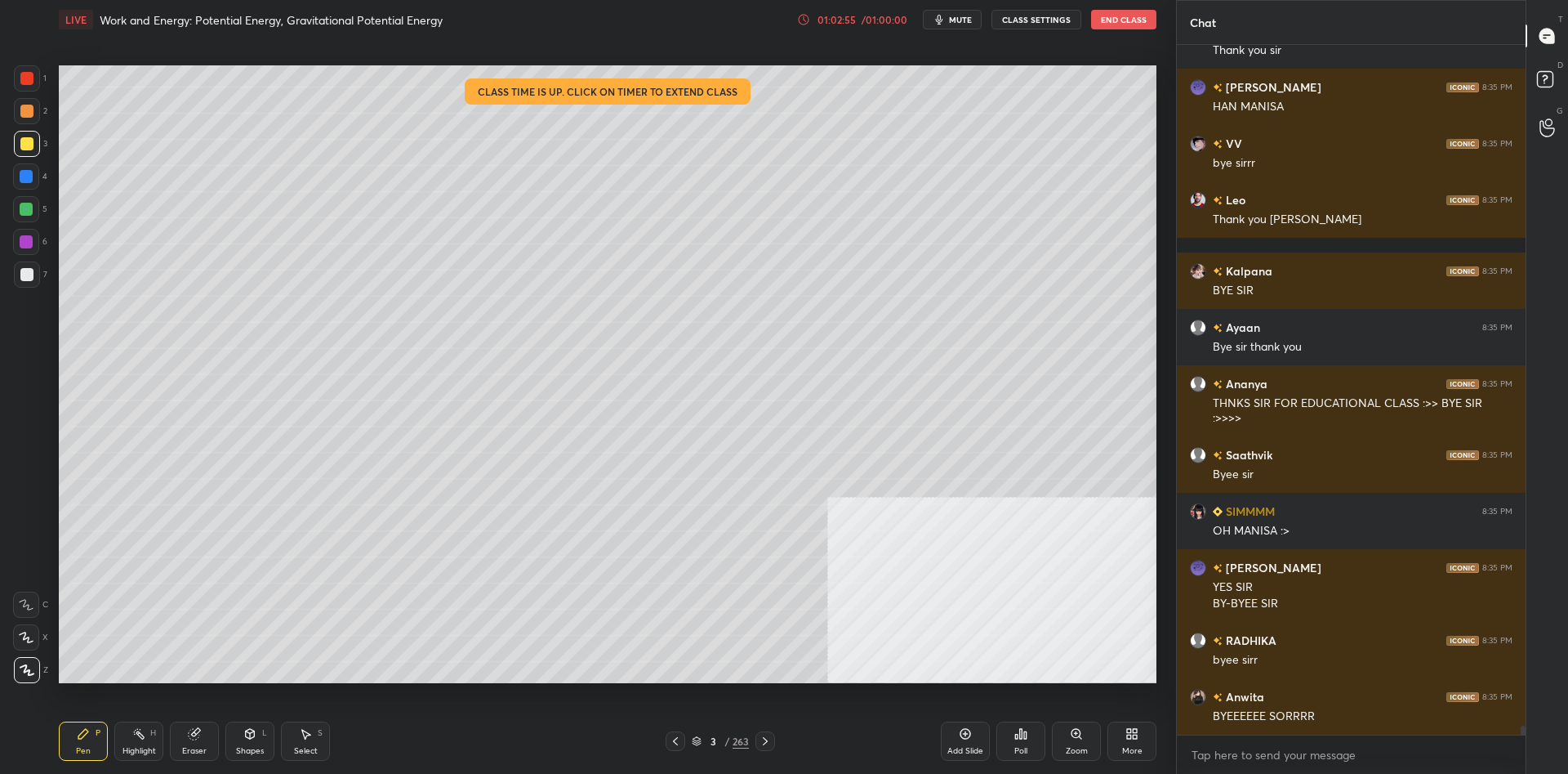
scroll to position [54662, 0]
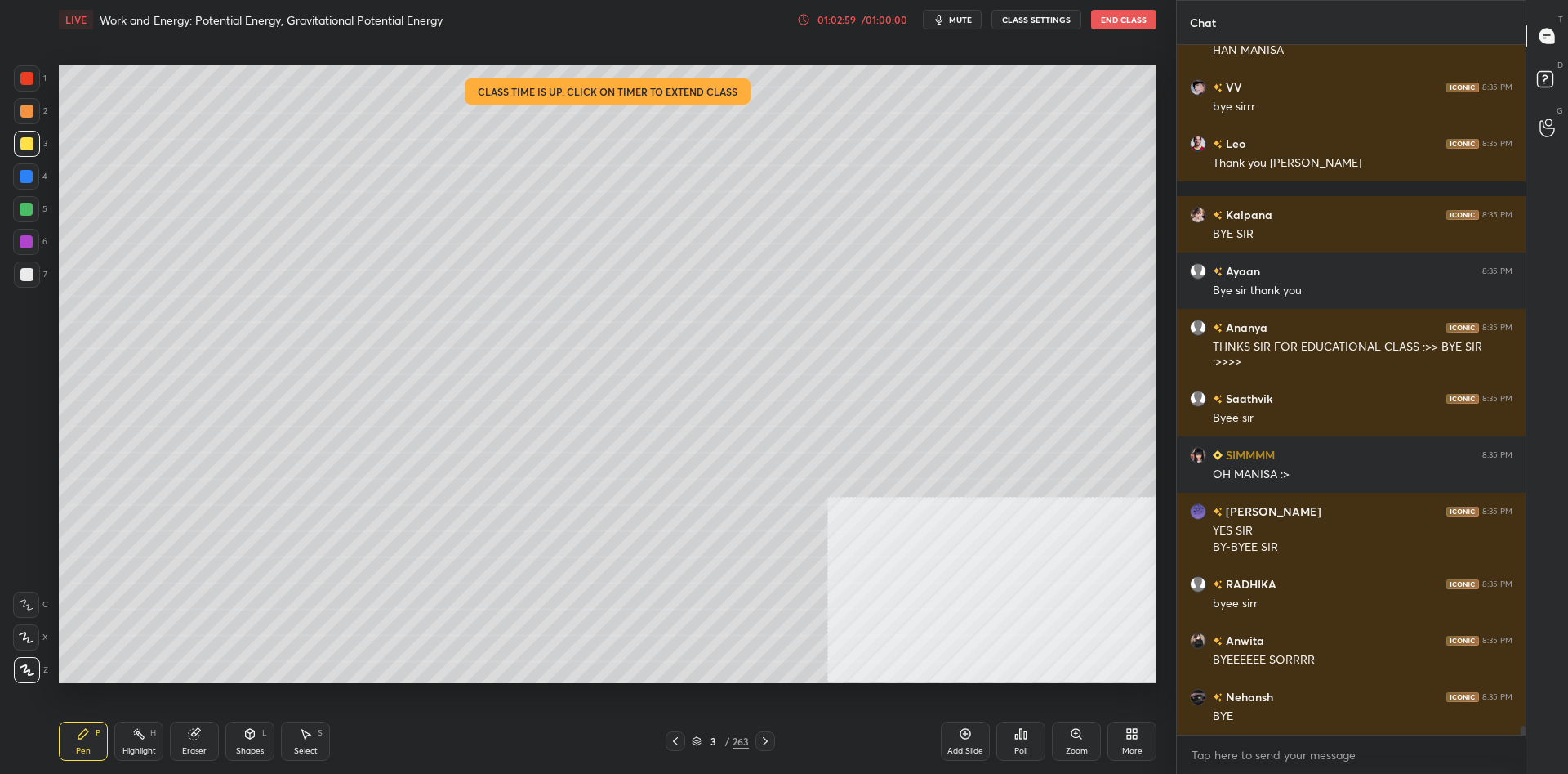
click at [1116, 14] on button "End Class" at bounding box center [1123, 20] width 65 height 20
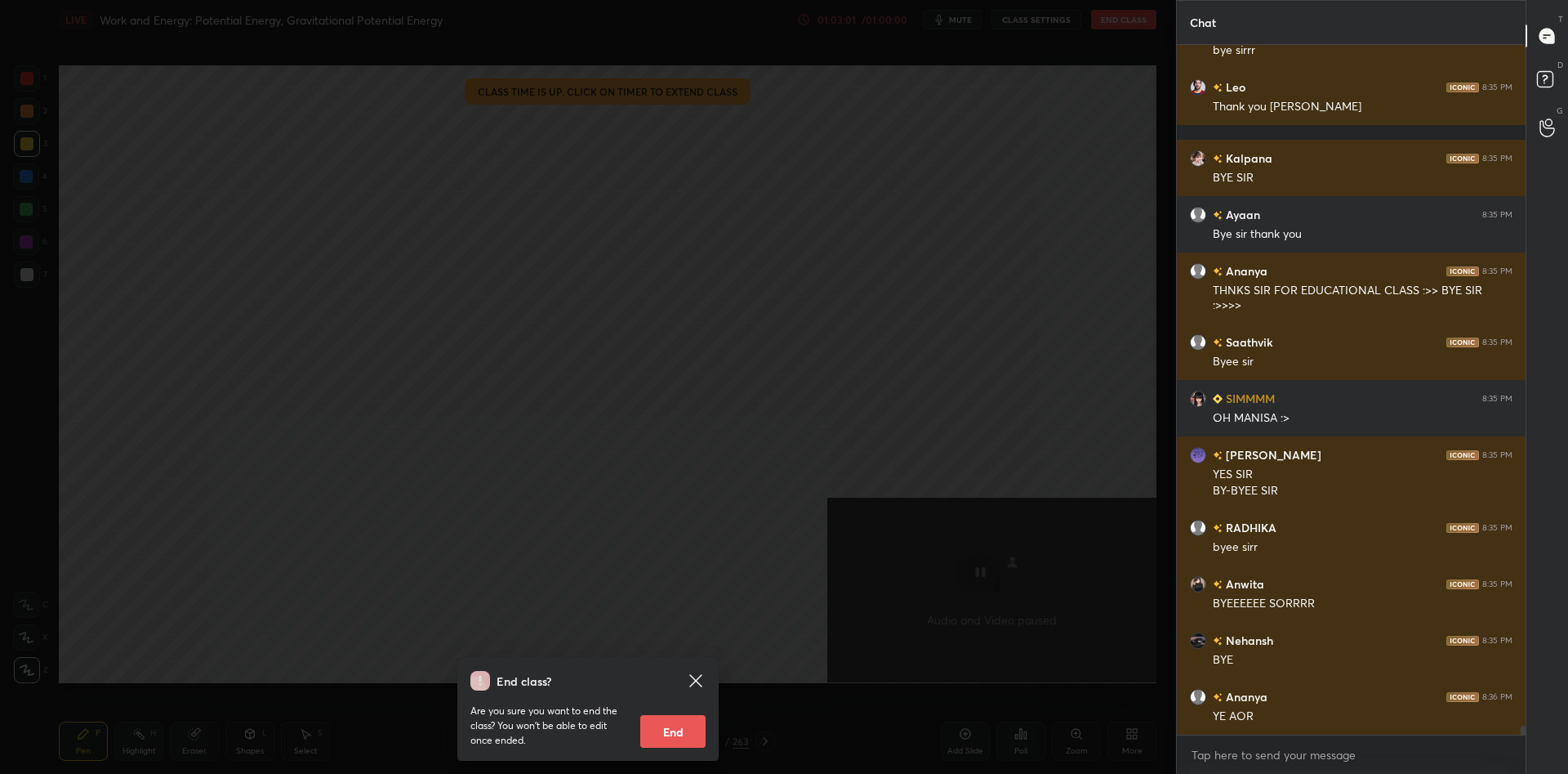
scroll to position [54830, 0]
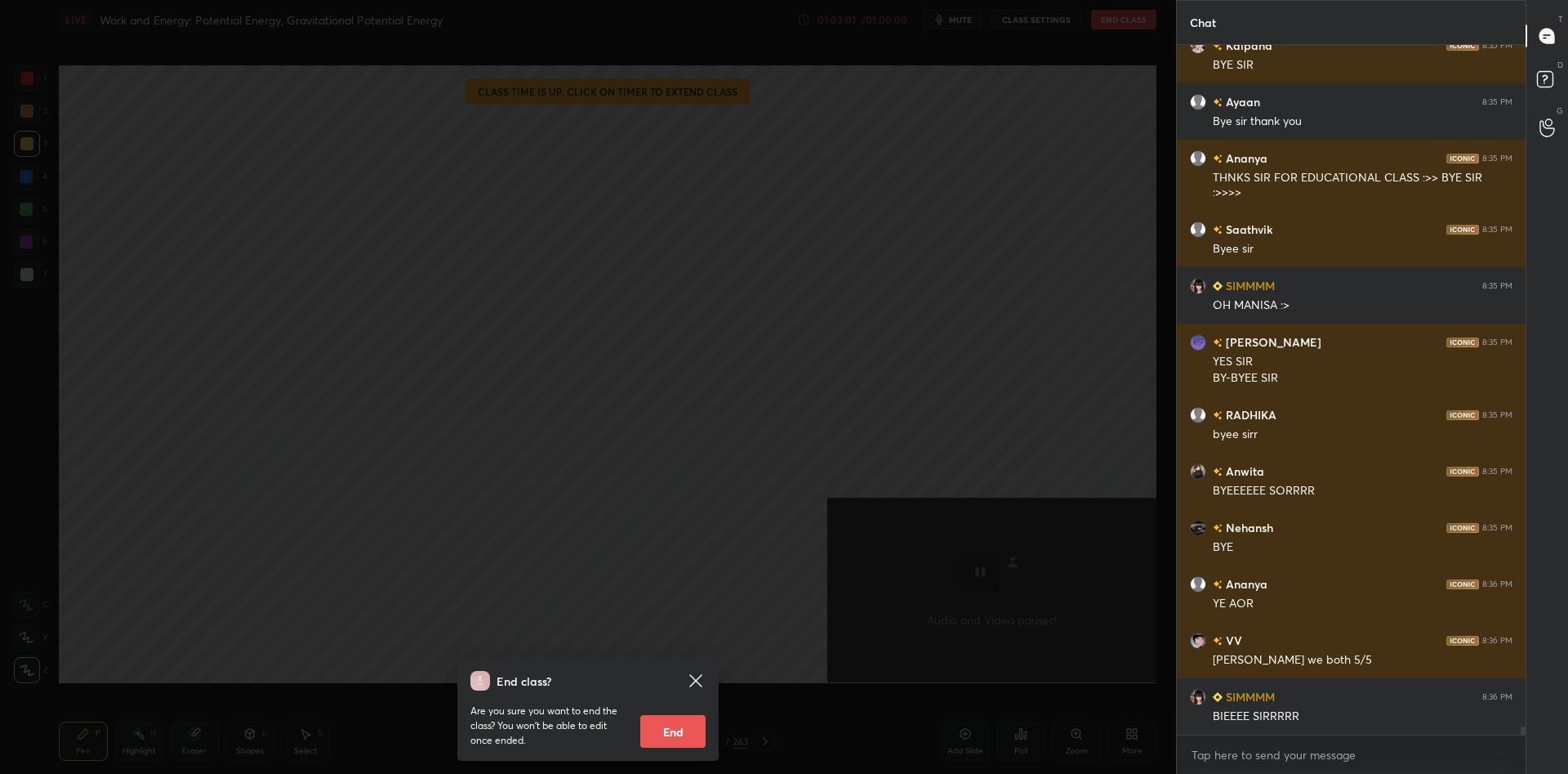
click at [674, 717] on button "End" at bounding box center [673, 731] width 65 height 32
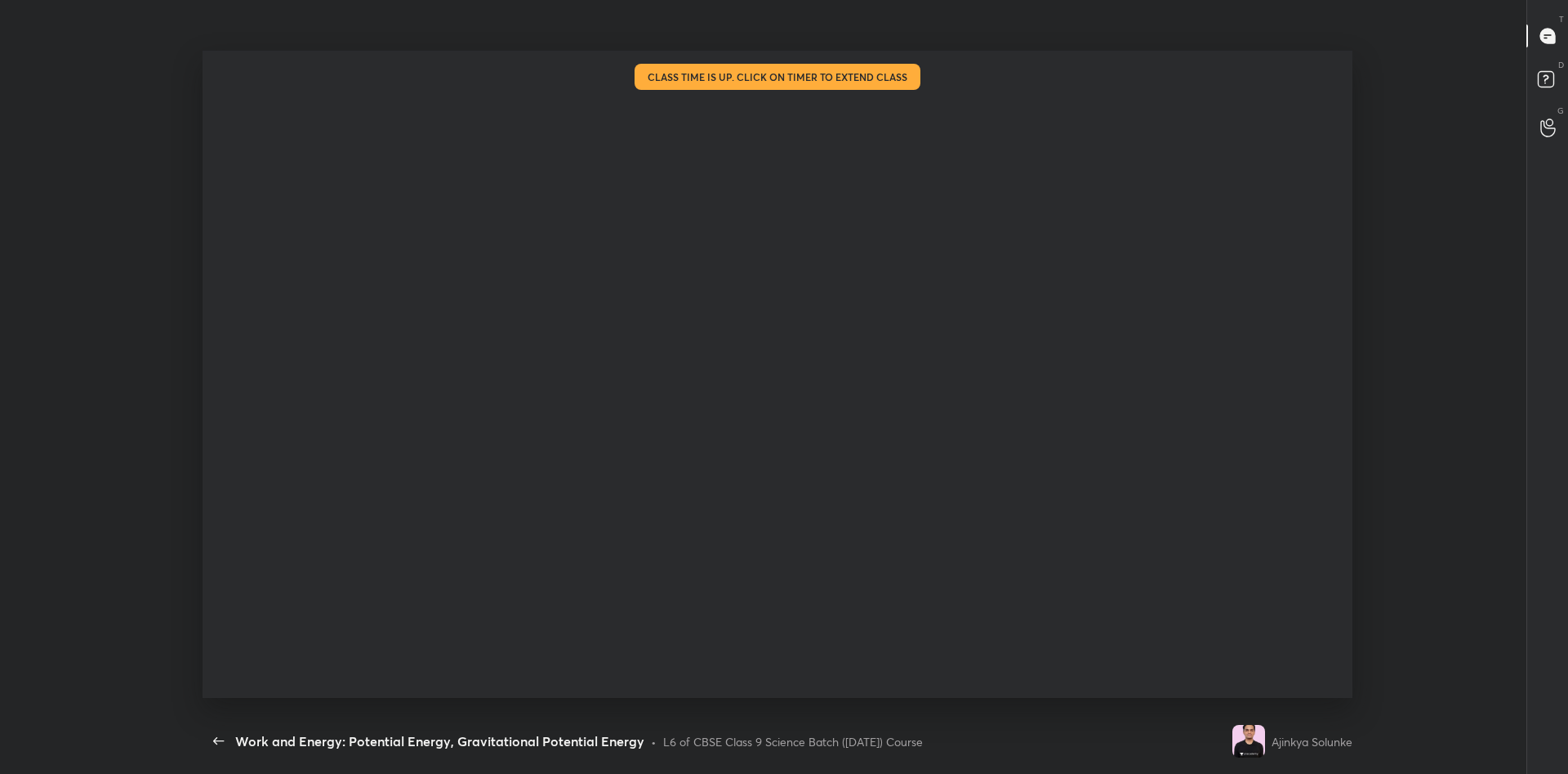
type textarea "x"
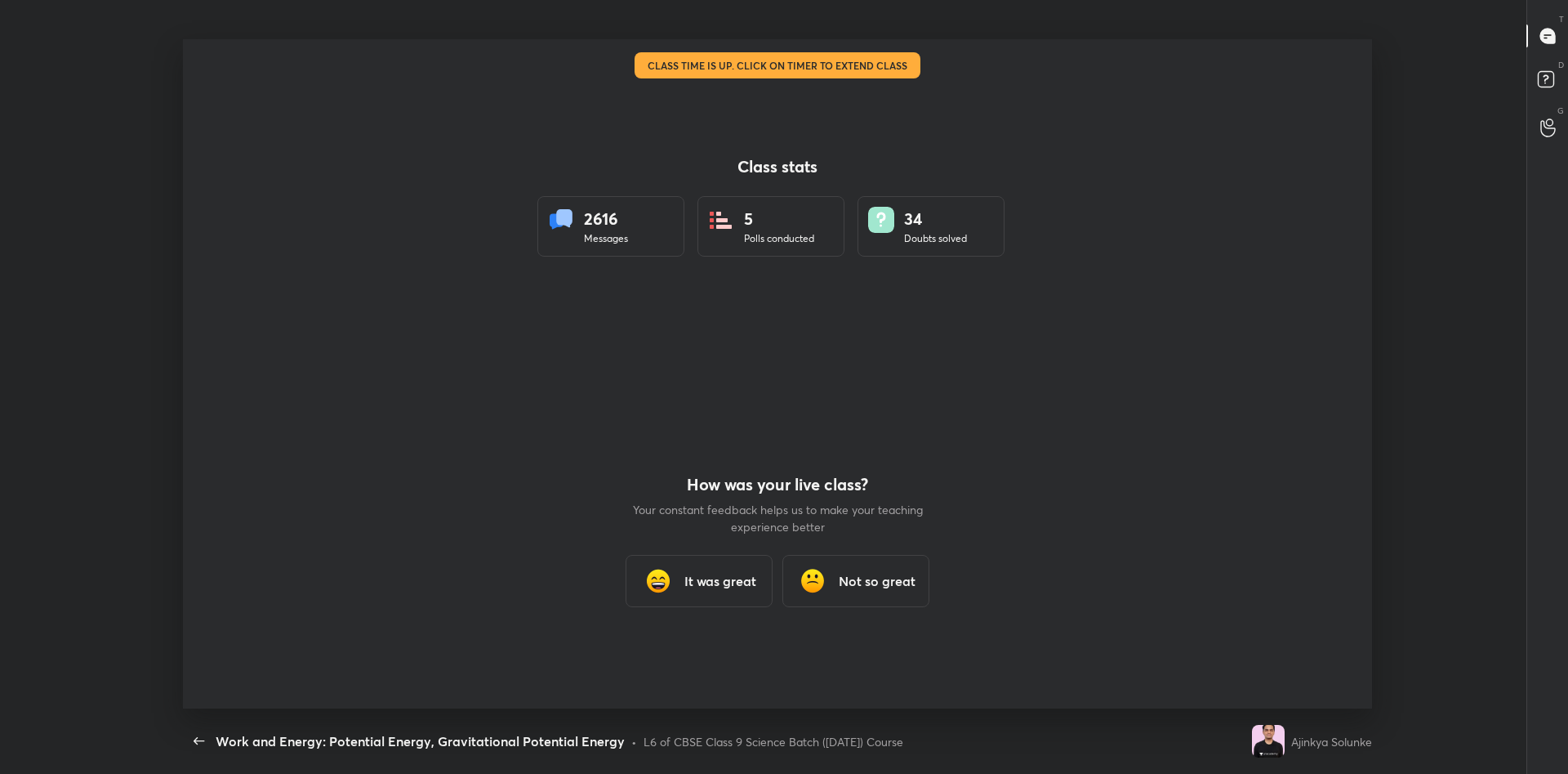
scroll to position [669, 1554]
